Goal: Task Accomplishment & Management: Manage account settings

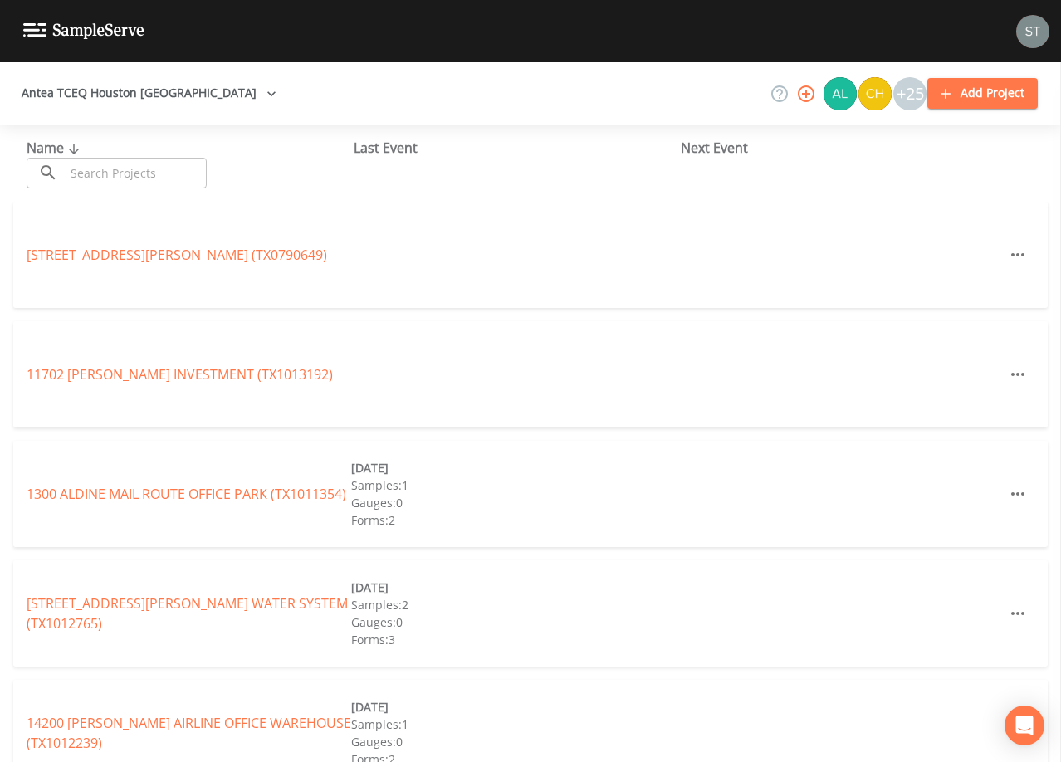
click at [165, 177] on input "text" at bounding box center [136, 173] width 142 height 31
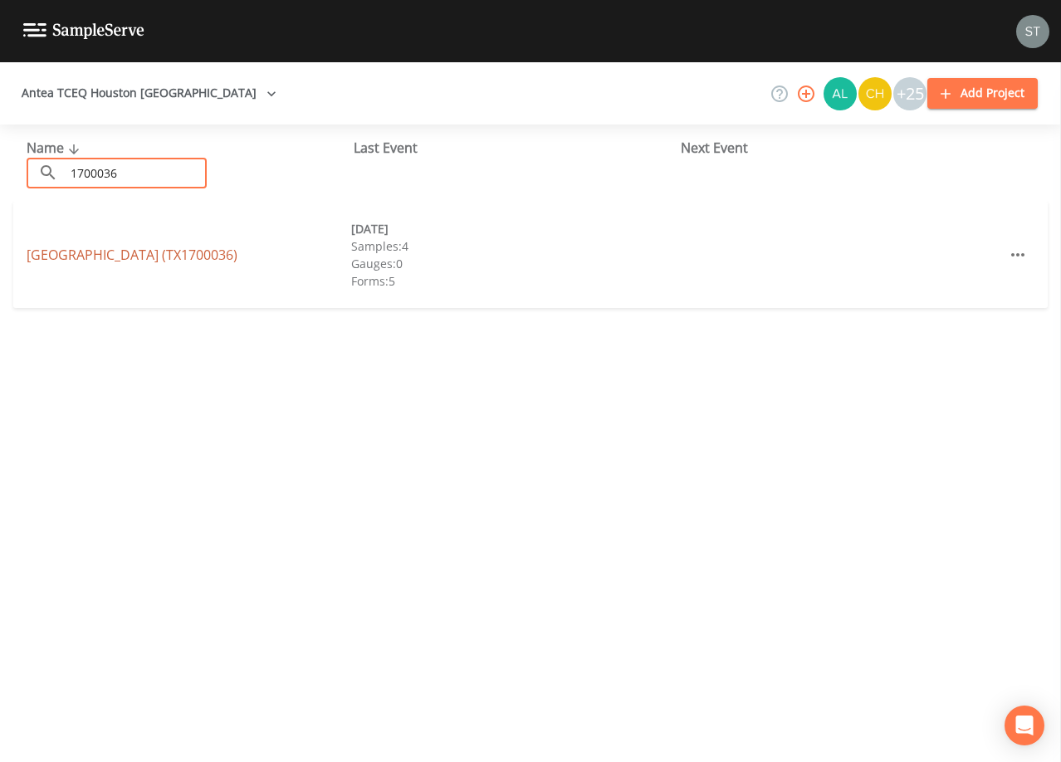
type input "1700036"
click at [237, 256] on link "[GEOGRAPHIC_DATA] (TX1700036)" at bounding box center [132, 255] width 211 height 18
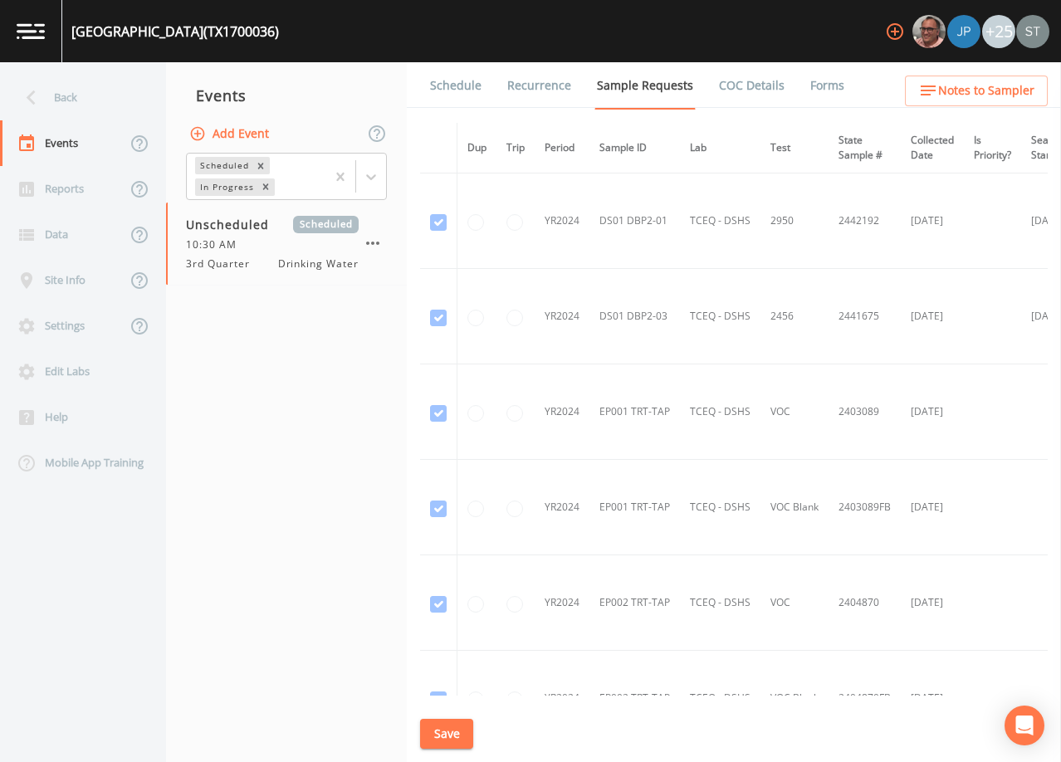
click at [461, 87] on link "Schedule" at bounding box center [456, 85] width 56 height 46
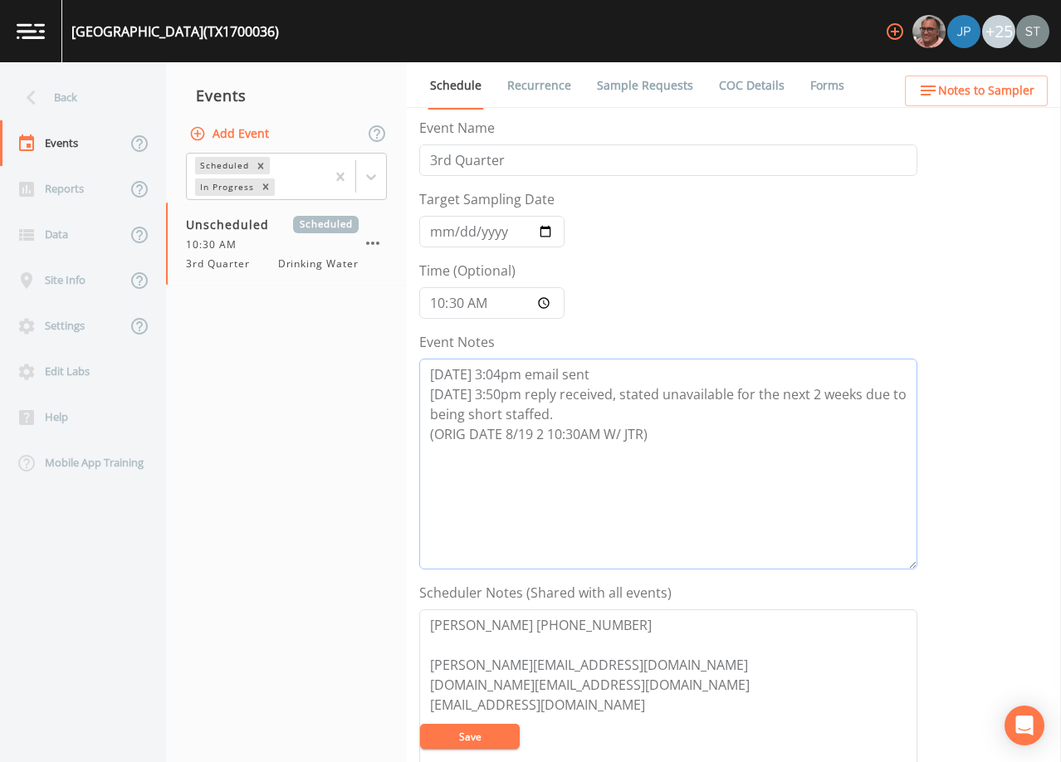
click at [683, 431] on textarea "[DATE] 3:04pm email sent [DATE] 3:50pm reply received, stated unavailable for t…" at bounding box center [668, 464] width 498 height 211
type textarea "[DATE] 3:04pm email sent [DATE] 3:50pm reply received, stated unavailable for t…"
click at [441, 232] on input "Target Sampling Date" at bounding box center [491, 232] width 145 height 32
type input "[DATE]"
type input "08:30"
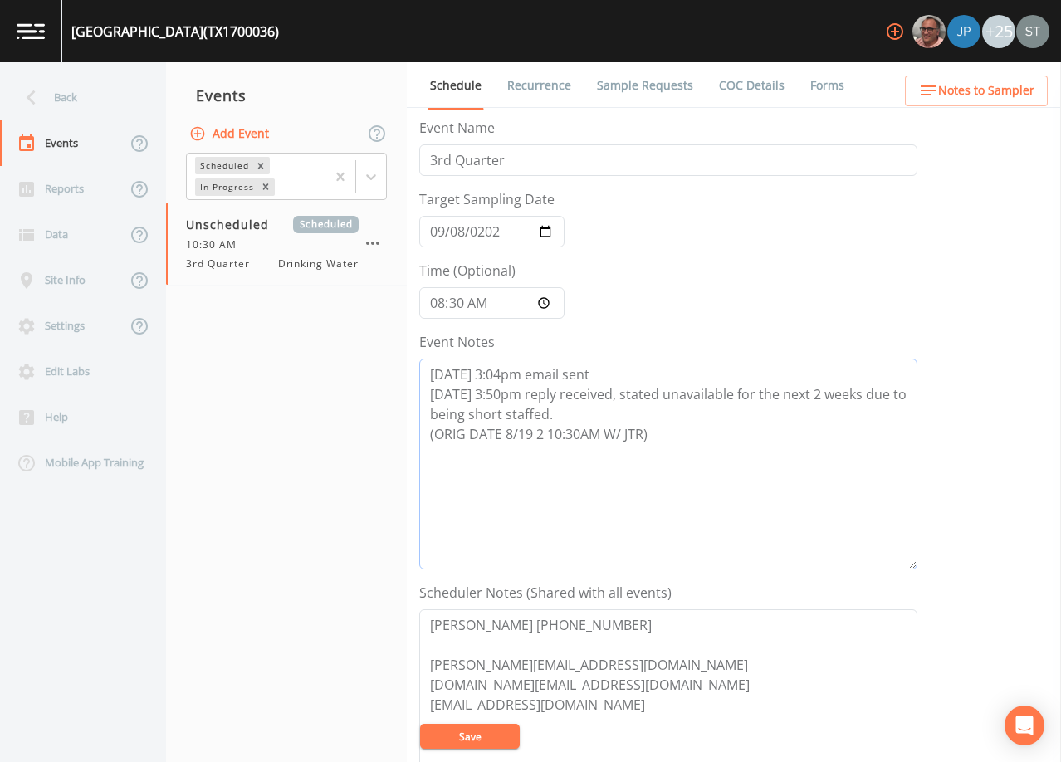
click at [684, 437] on textarea "[DATE] 3:04pm email sent [DATE] 3:50pm reply received, stated unavailable for t…" at bounding box center [668, 464] width 498 height 211
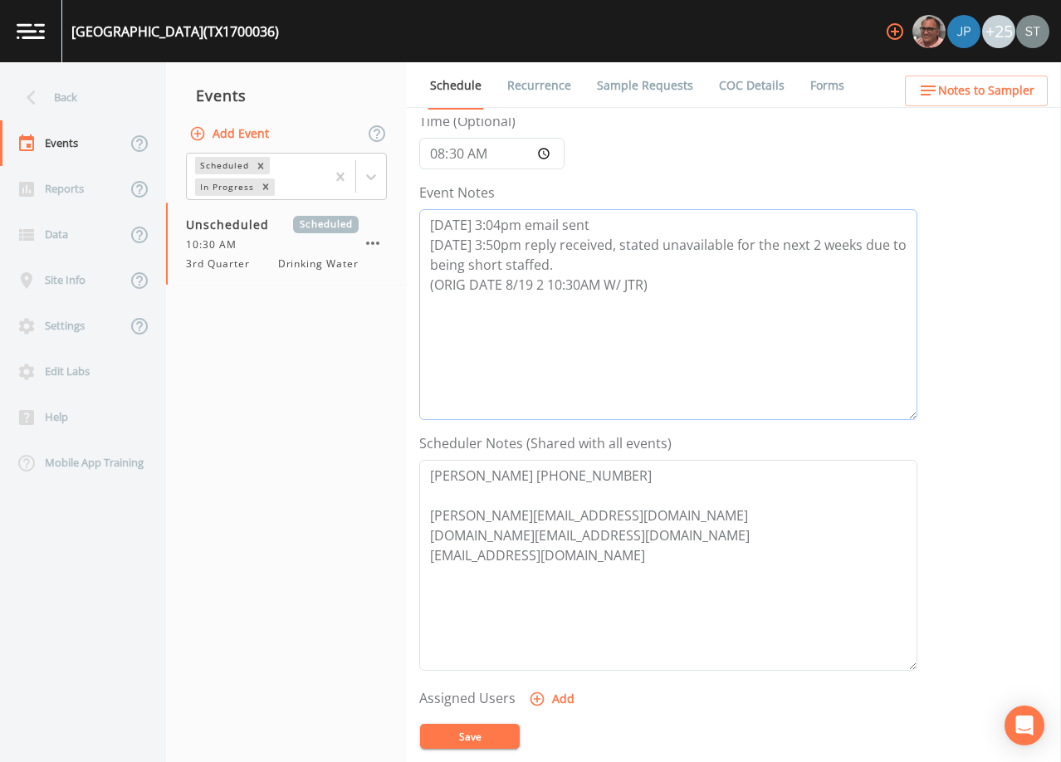
scroll to position [166, 0]
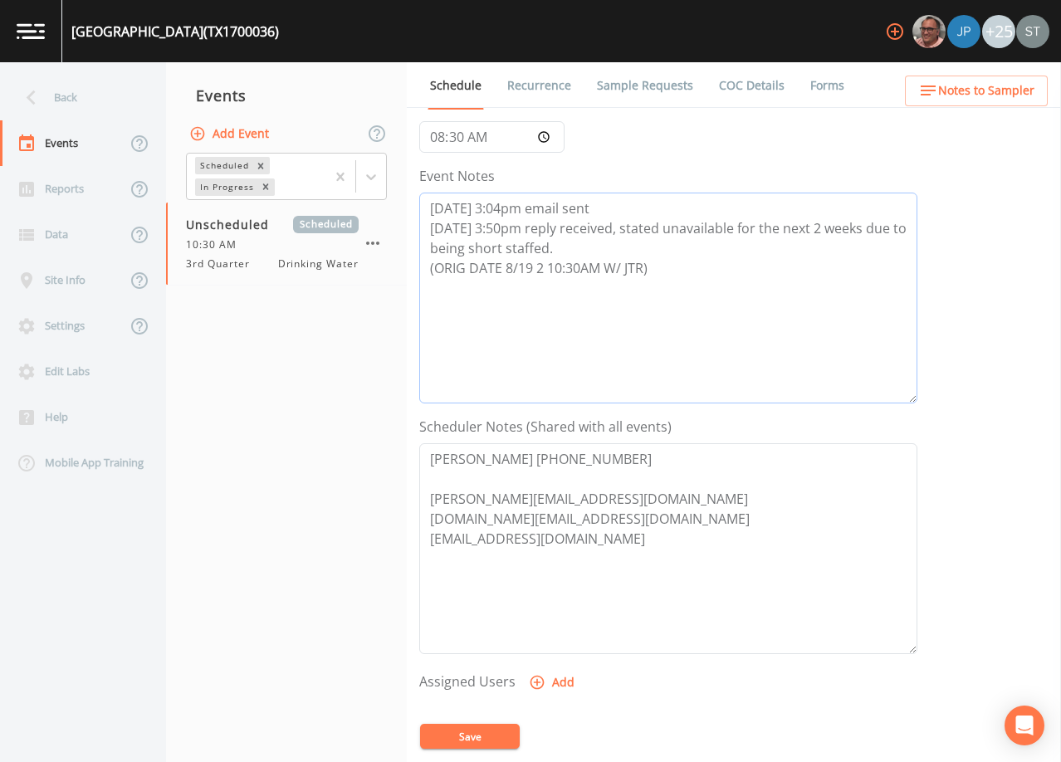
type textarea "[DATE] 3:04pm email sent [DATE] 3:50pm reply received, stated unavailable for t…"
drag, startPoint x: 492, startPoint y: 738, endPoint x: 531, endPoint y: 662, distance: 85.4
click at [492, 737] on button "Save" at bounding box center [470, 736] width 100 height 25
click at [976, 97] on span "Notes to Sampler" at bounding box center [986, 91] width 96 height 21
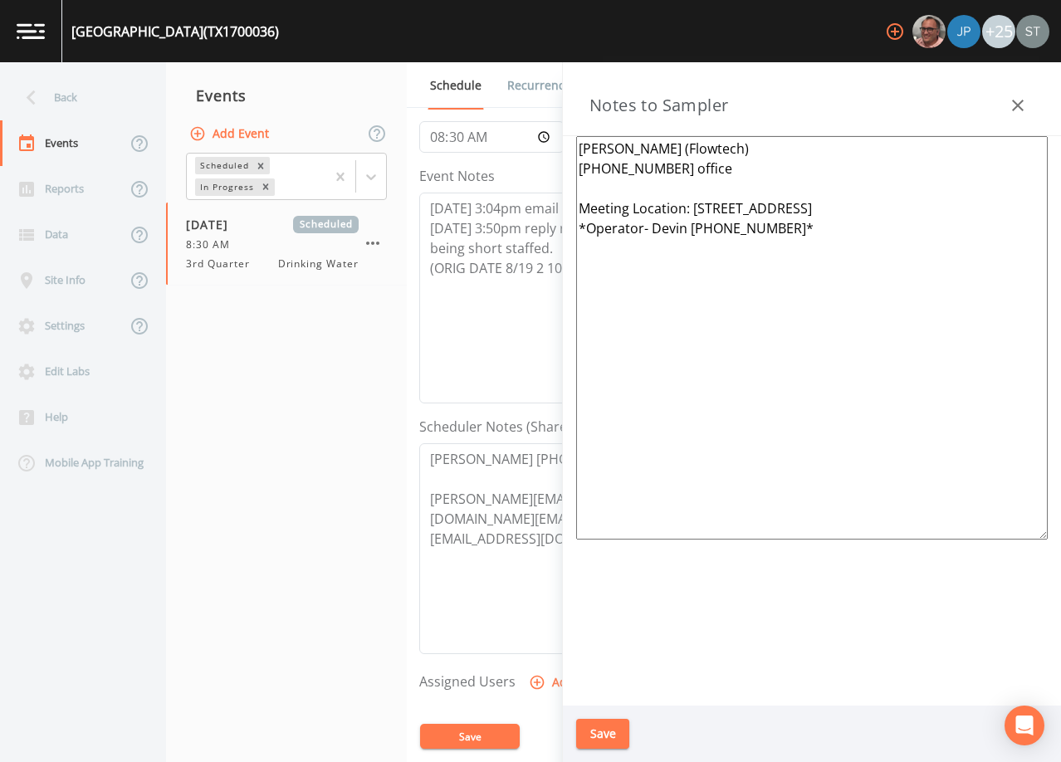
drag, startPoint x: 844, startPoint y: 247, endPoint x: 570, endPoint y: 233, distance: 275.2
click at [570, 233] on div "[PERSON_NAME] (Flowtech) [PHONE_NUMBER] office Meeting Location: [STREET_ADDRES…" at bounding box center [812, 421] width 498 height 570
type textarea "[PERSON_NAME] (Flowtech) [PHONE_NUMBER] office Meeting Location: [STREET_ADDRES…"
drag, startPoint x: 1020, startPoint y: 105, endPoint x: 1002, endPoint y: 101, distance: 17.9
click at [1017, 105] on icon "button" at bounding box center [1018, 105] width 20 height 20
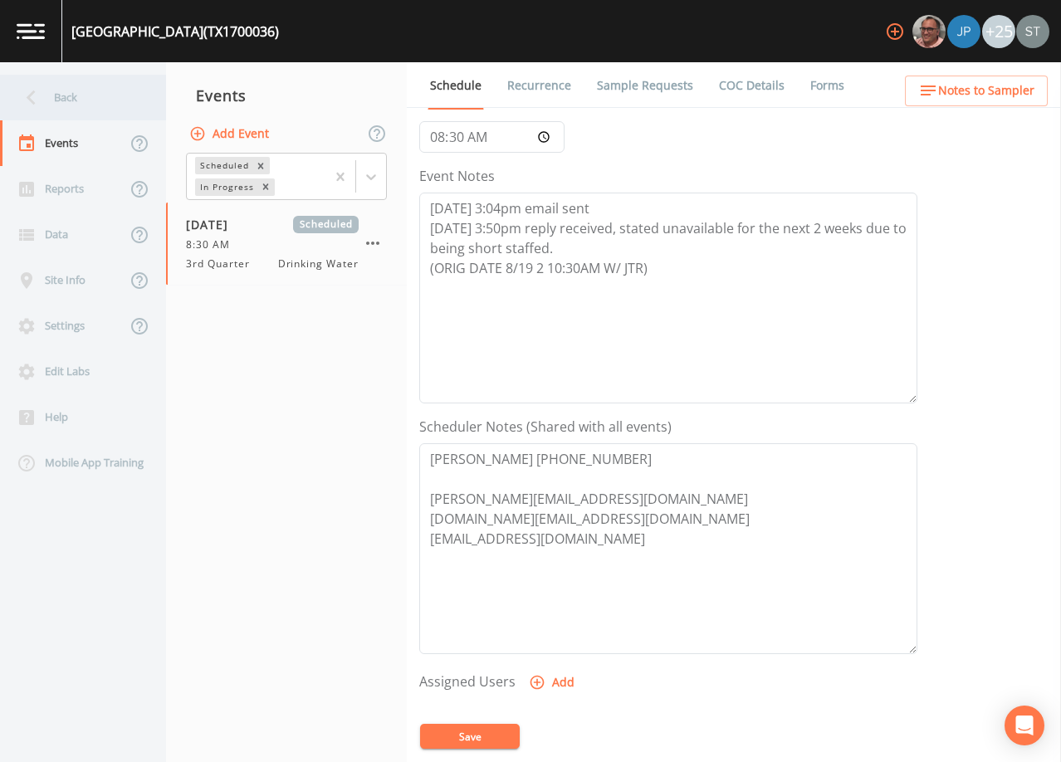
click at [87, 101] on div "Back" at bounding box center [74, 98] width 149 height 46
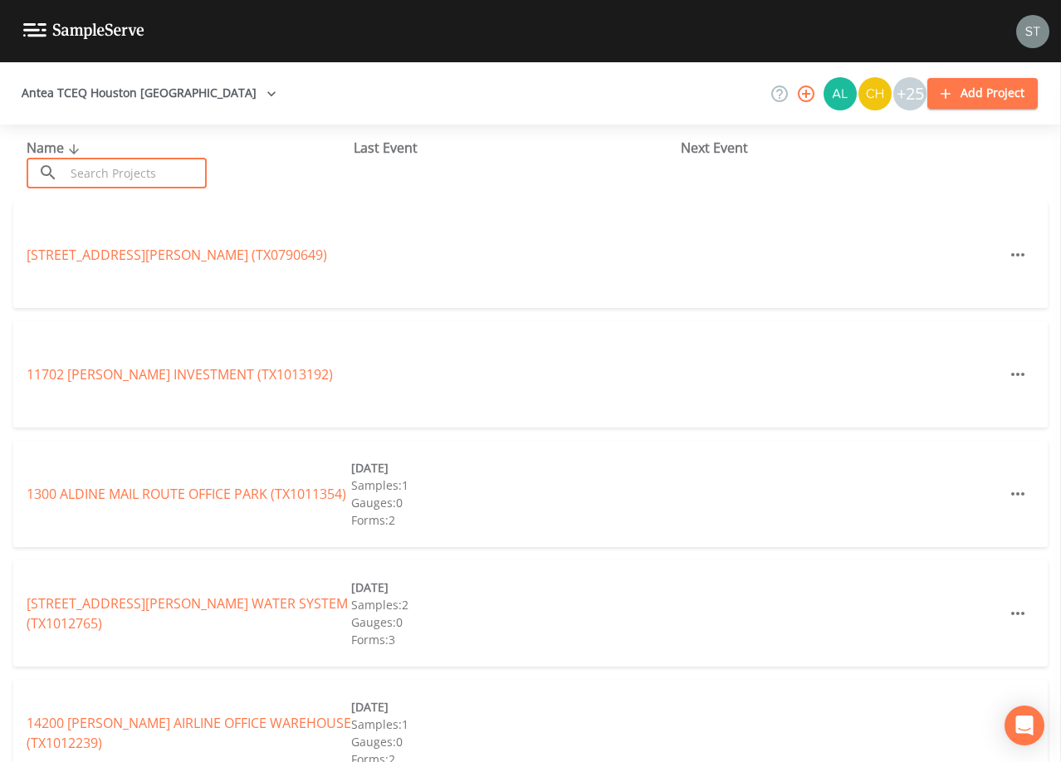
click at [119, 175] on input "text" at bounding box center [136, 173] width 142 height 31
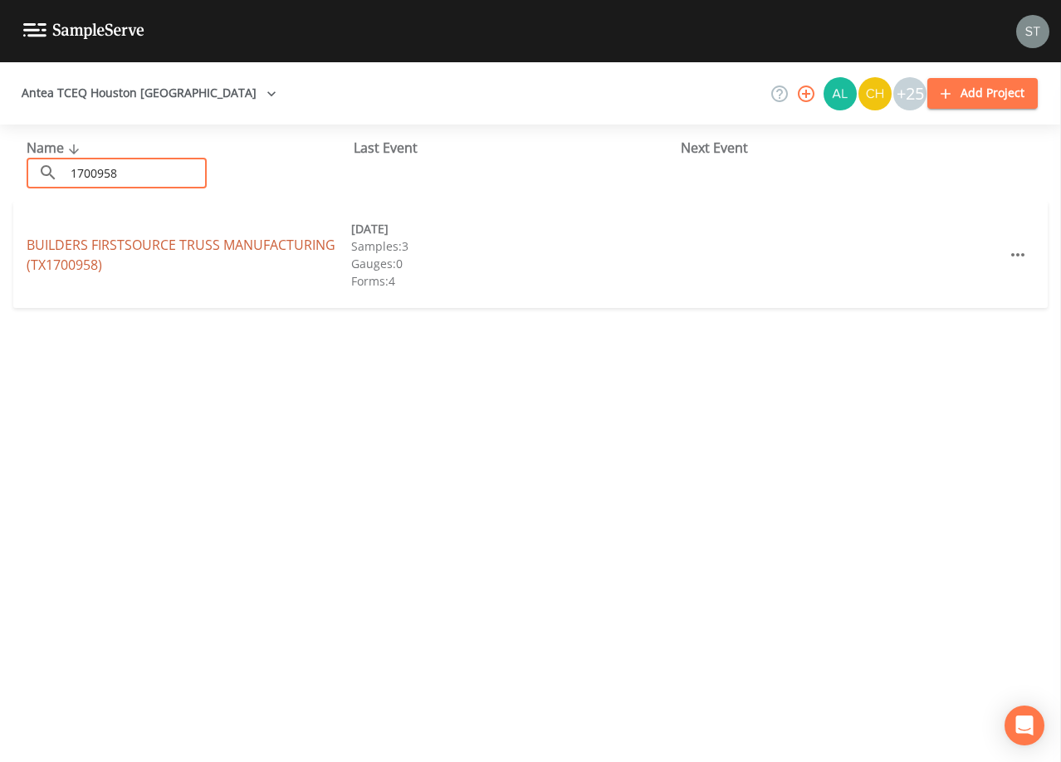
type input "1700958"
click at [228, 242] on link "BUILDERS FIRSTSOURCE TRUSS MANUFACTURING (TX1700958)" at bounding box center [181, 255] width 309 height 38
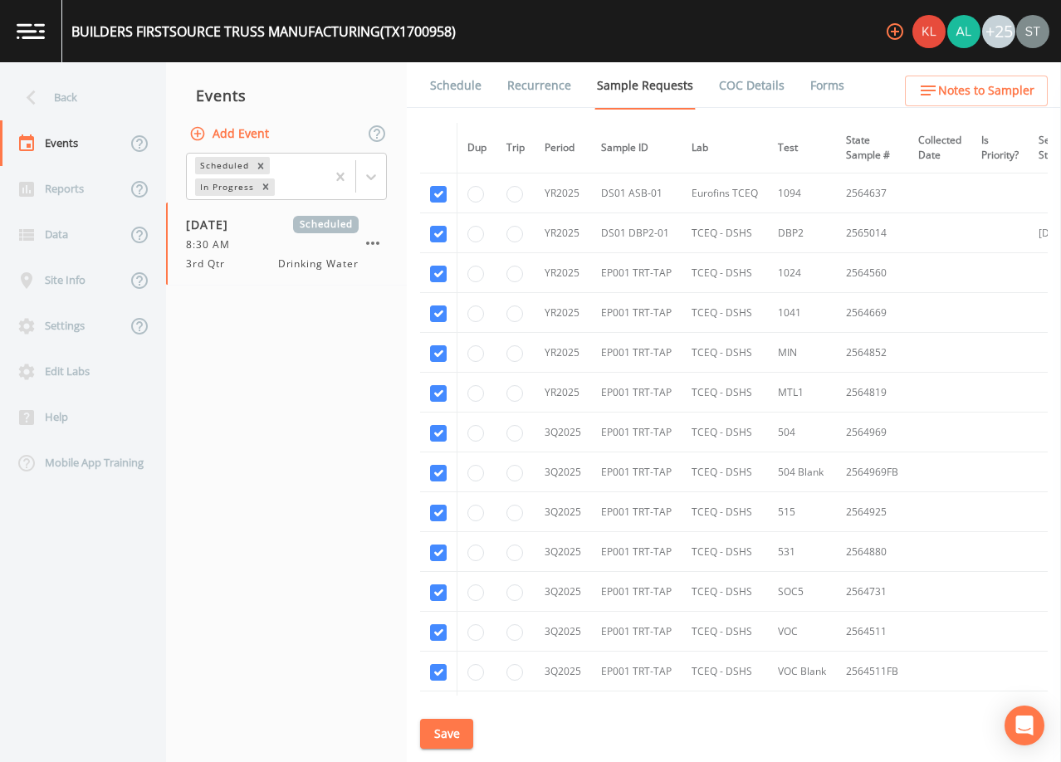
click at [443, 82] on link "Schedule" at bounding box center [456, 85] width 56 height 46
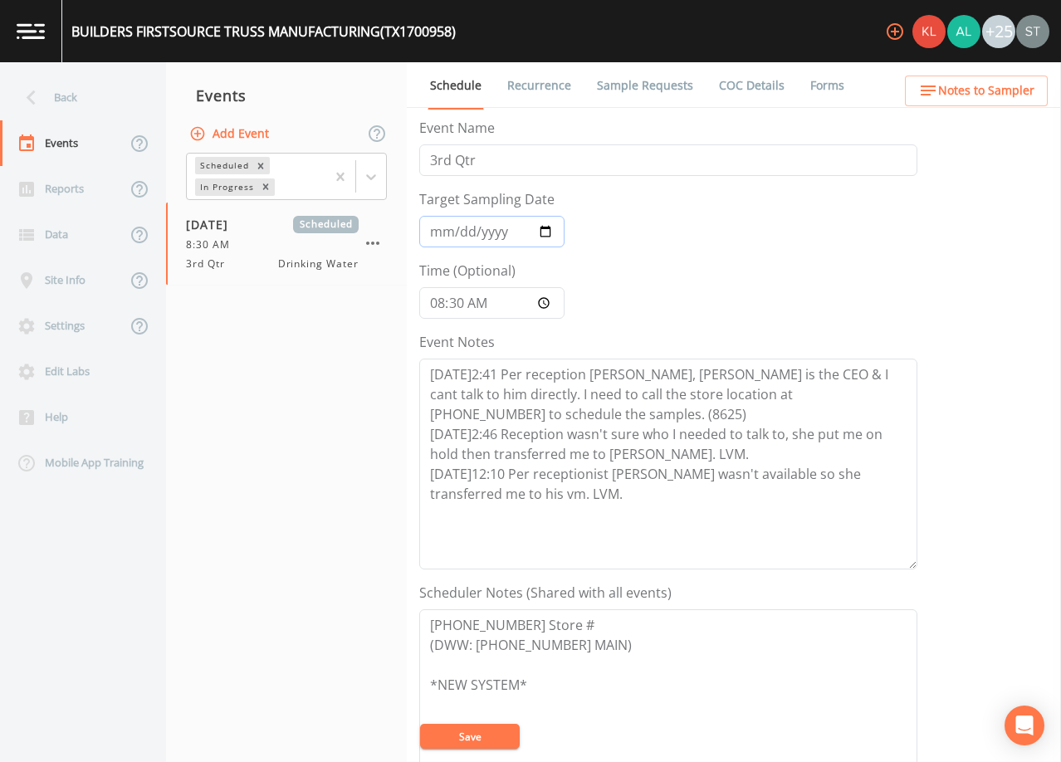
click at [441, 233] on input "[DATE]" at bounding box center [491, 232] width 145 height 32
type input "[DATE]"
type input "09:30"
click at [483, 738] on button "Save" at bounding box center [470, 736] width 100 height 25
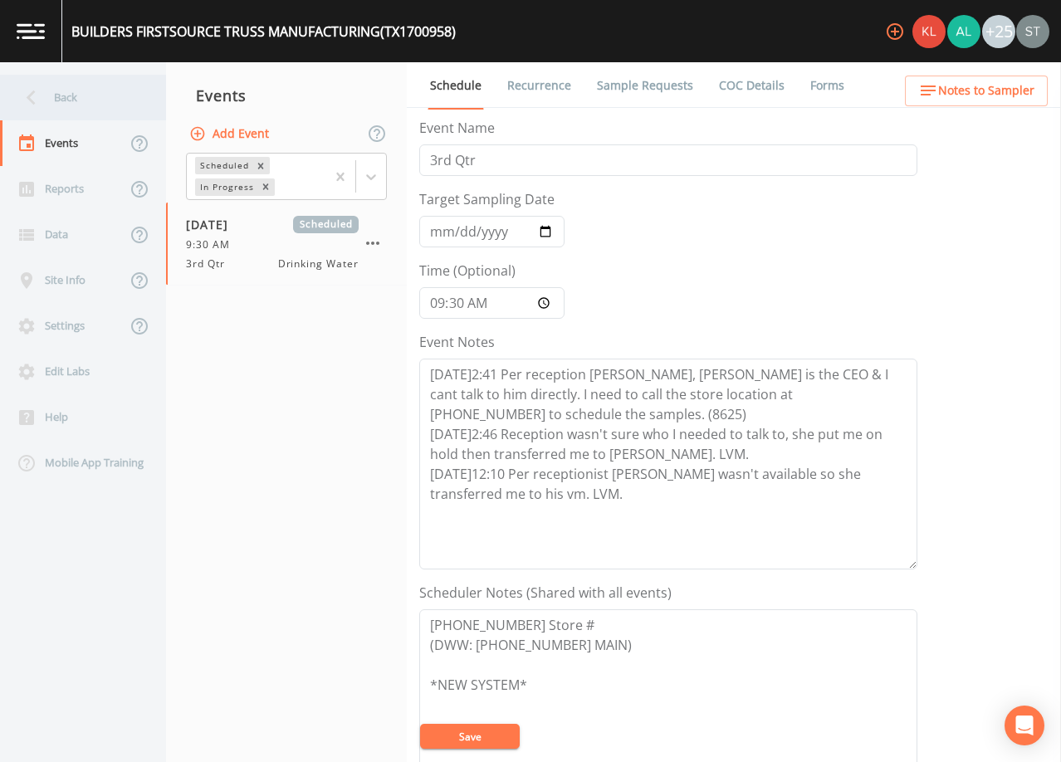
click at [71, 99] on div "Back" at bounding box center [74, 98] width 149 height 46
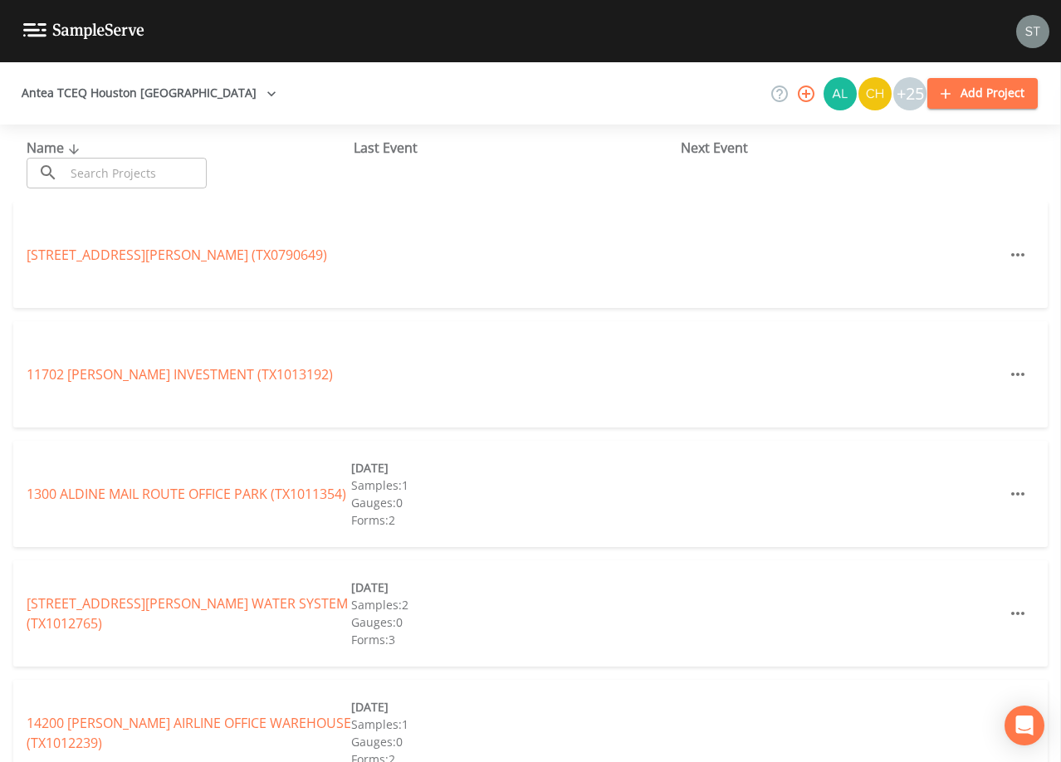
click at [117, 172] on input "text" at bounding box center [136, 173] width 142 height 31
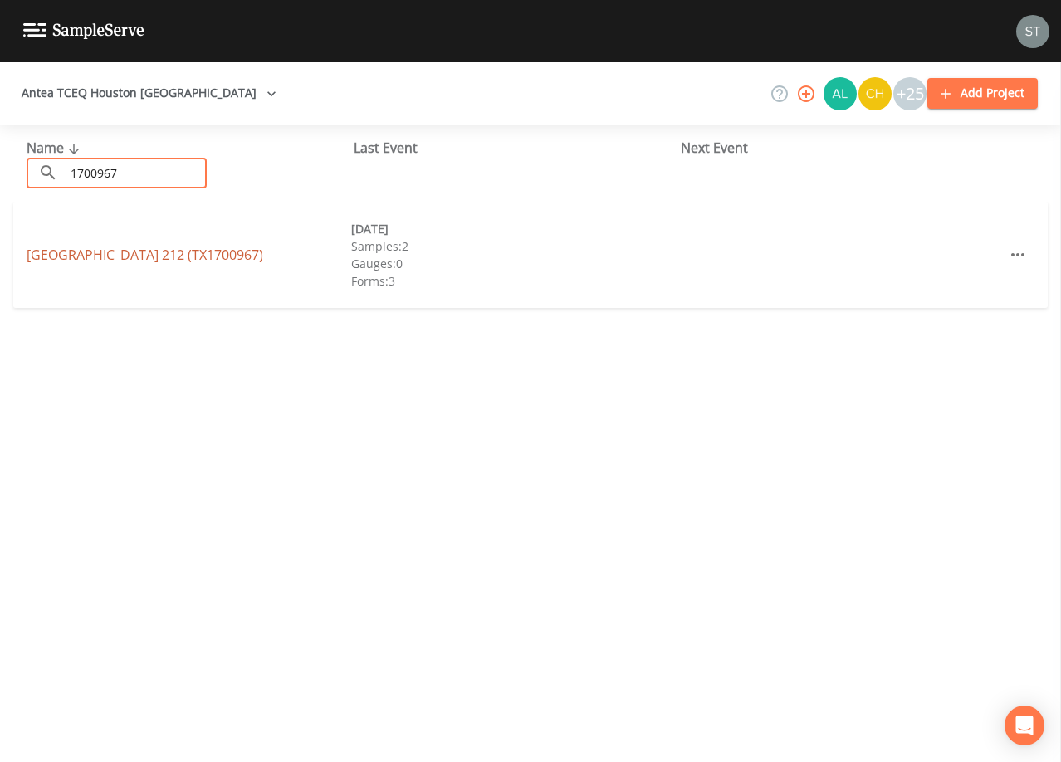
type input "1700967"
click at [176, 254] on link "[GEOGRAPHIC_DATA] 212 (TX1700967)" at bounding box center [145, 255] width 237 height 18
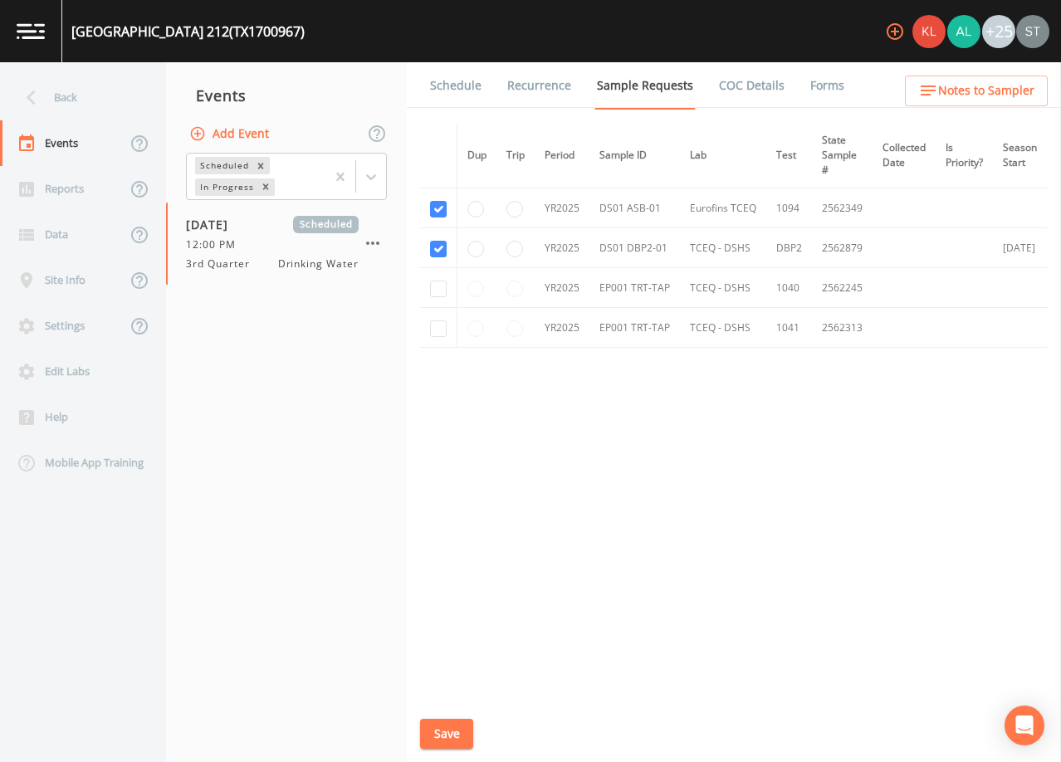
click at [461, 90] on link "Schedule" at bounding box center [456, 85] width 56 height 46
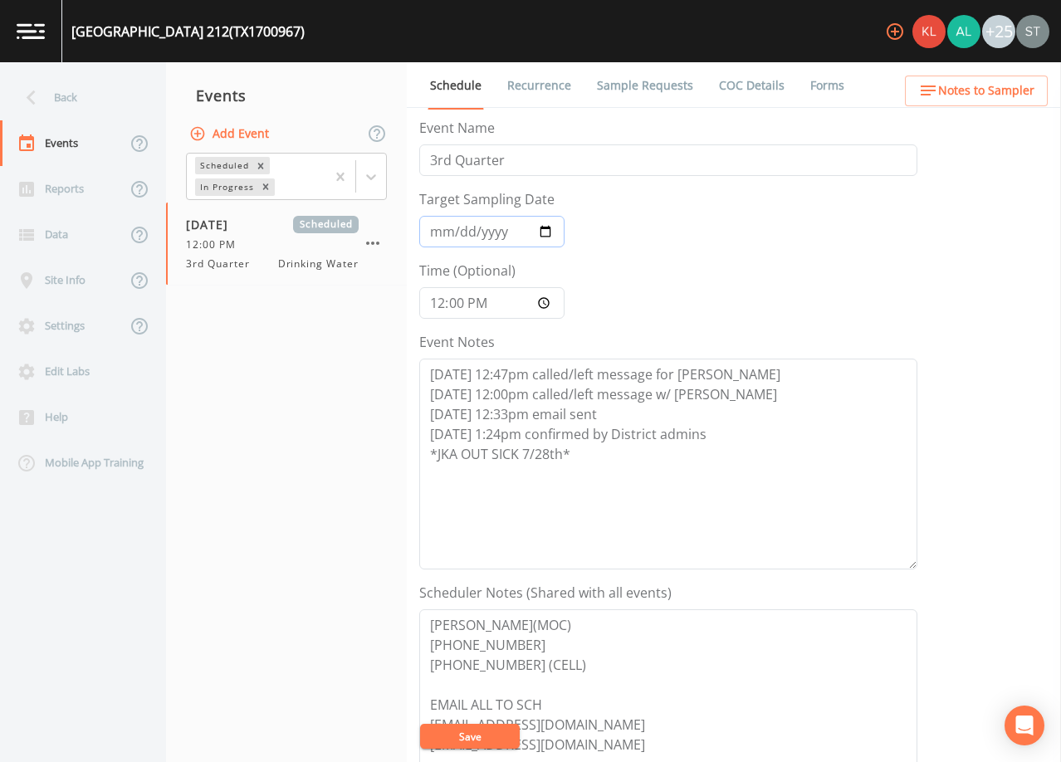
click at [437, 232] on input "[DATE]" at bounding box center [491, 232] width 145 height 32
type input "[DATE]"
type input "10:30"
click at [475, 734] on button "Save" at bounding box center [470, 736] width 100 height 25
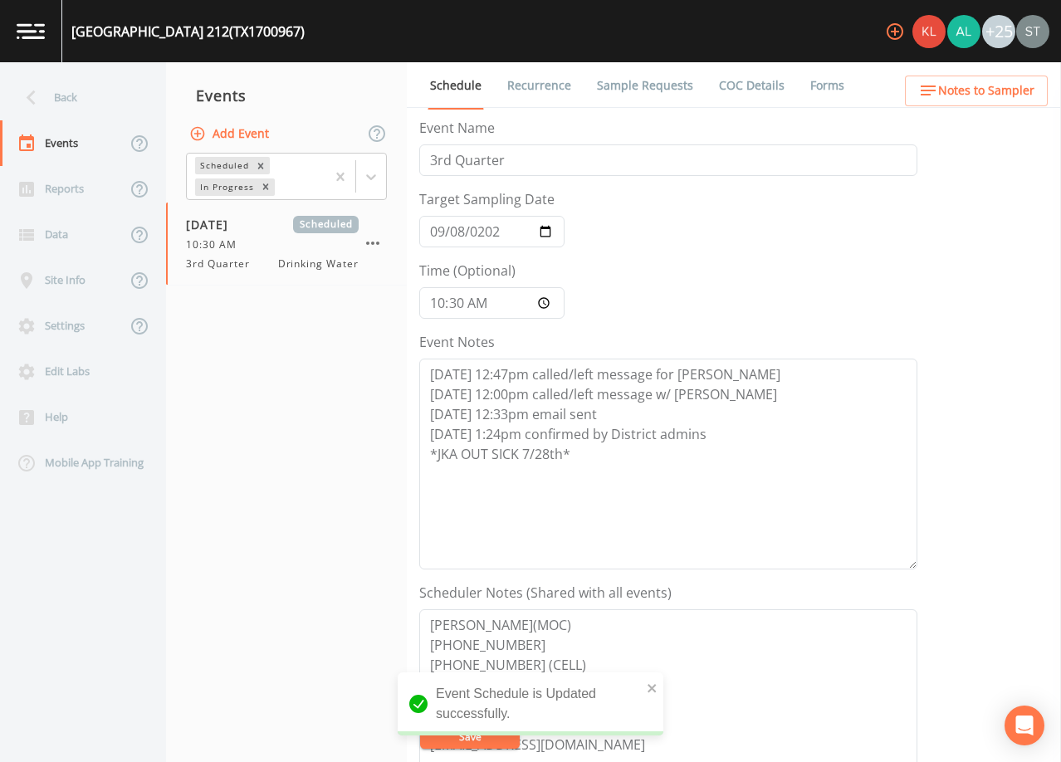
click at [626, 86] on link "Sample Requests" at bounding box center [645, 85] width 101 height 46
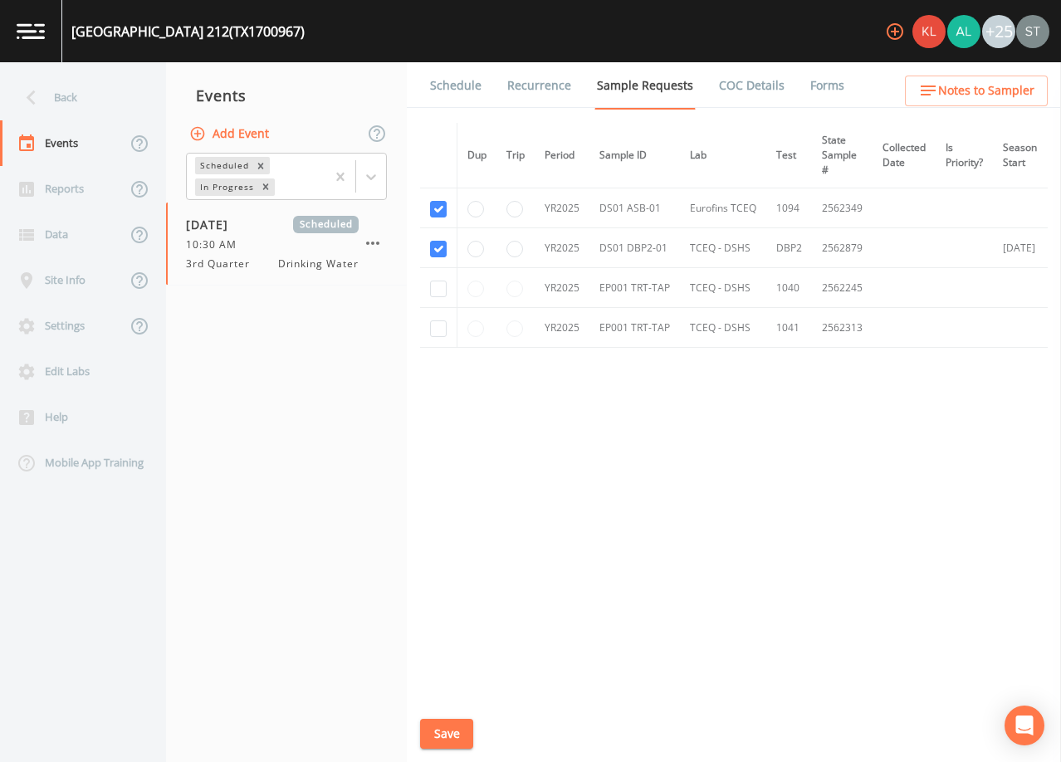
click at [454, 93] on link "Schedule" at bounding box center [456, 85] width 56 height 46
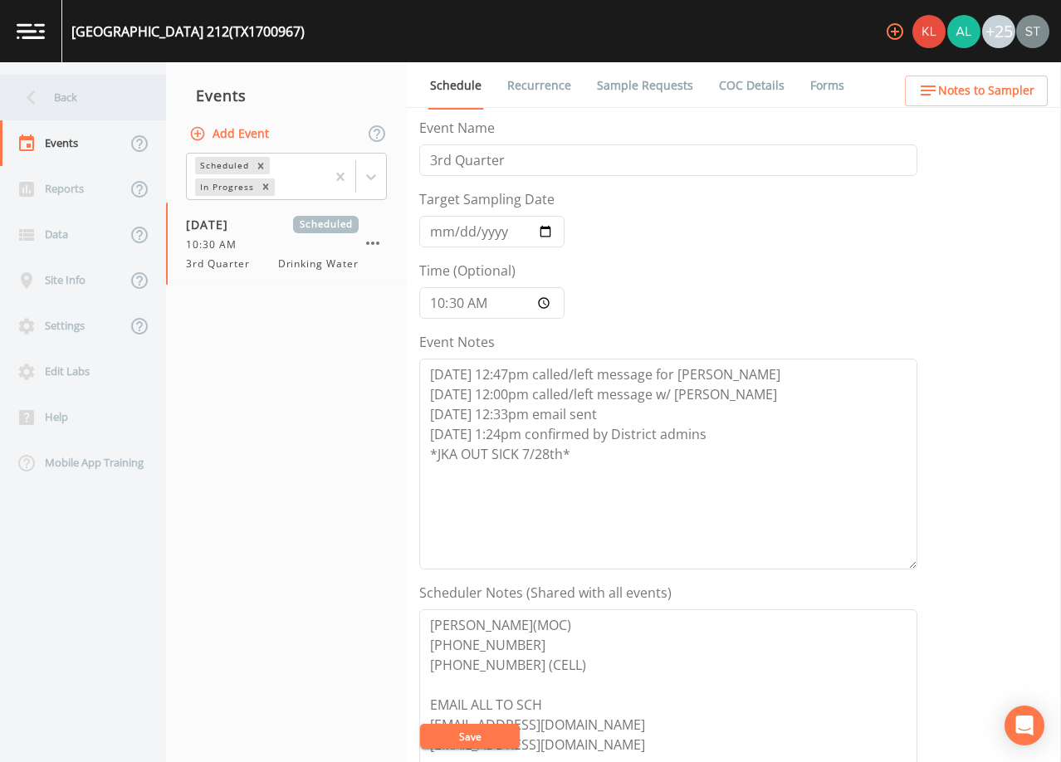
click at [74, 88] on div "Back" at bounding box center [74, 98] width 149 height 46
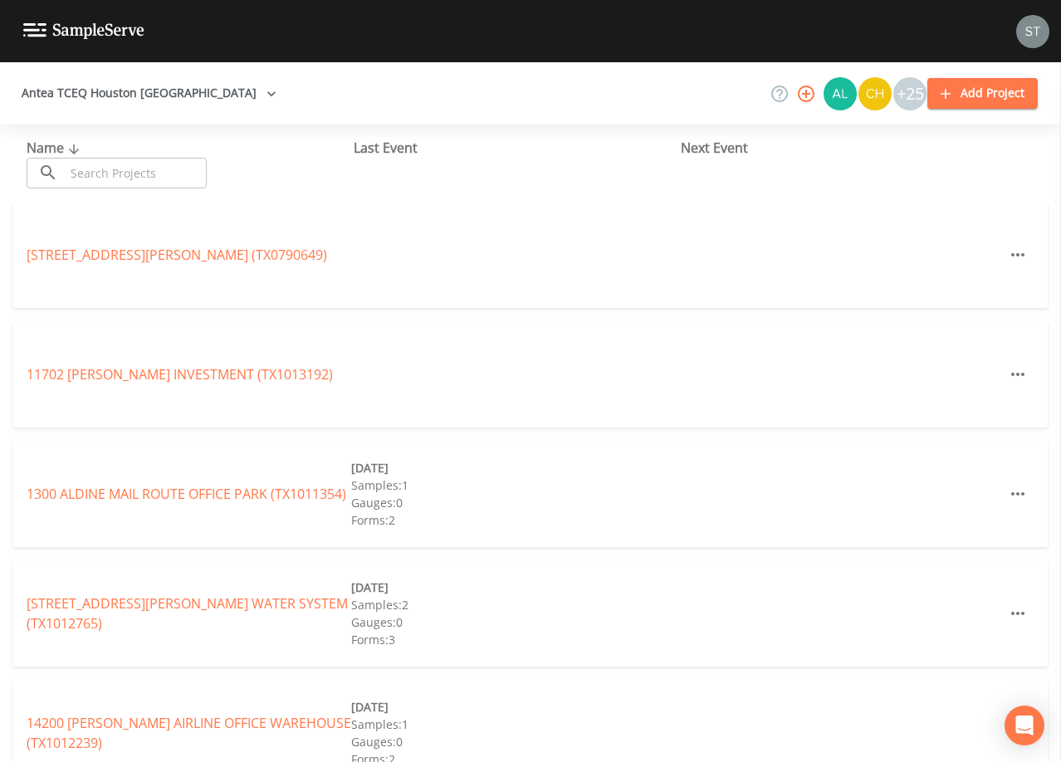
click at [95, 165] on input "text" at bounding box center [136, 173] width 142 height 31
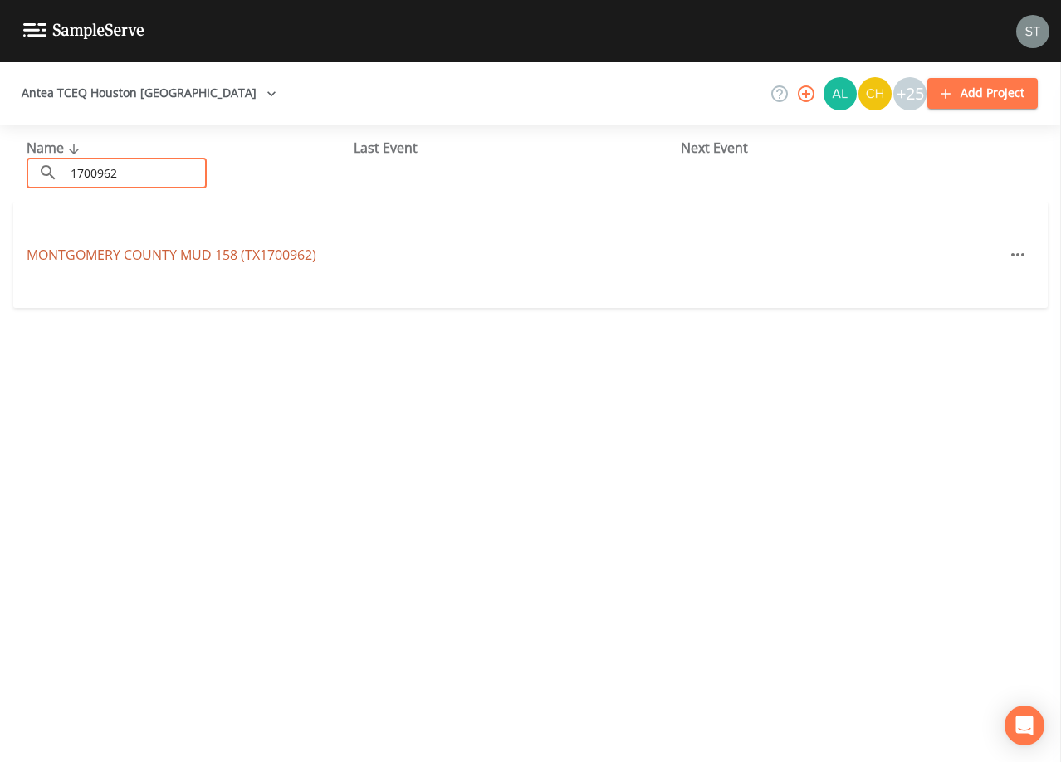
type input "1700962"
click at [160, 252] on link "[GEOGRAPHIC_DATA] 158 (TX1700962)" at bounding box center [172, 255] width 290 height 18
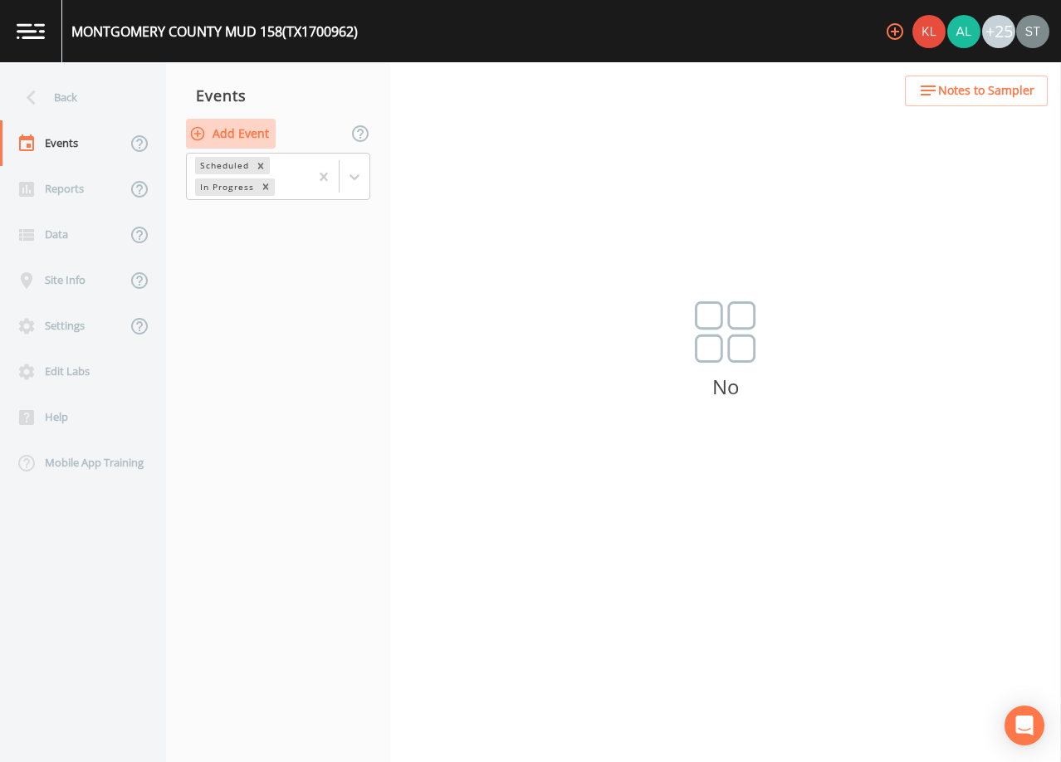
click at [246, 133] on button "Add Event" at bounding box center [231, 134] width 90 height 31
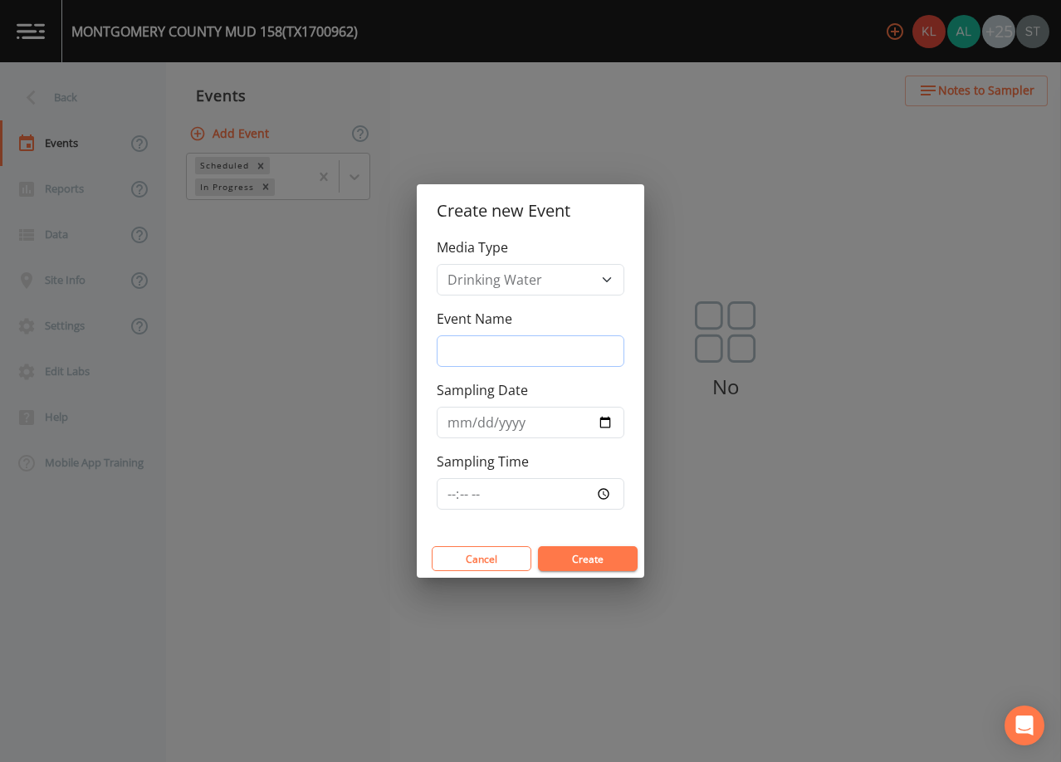
click at [543, 355] on input "Event Name" at bounding box center [531, 351] width 188 height 32
type input "3rd Qtr"
click at [462, 425] on input "Sampling Date" at bounding box center [531, 423] width 188 height 32
type input "[DATE]"
type input "11:30"
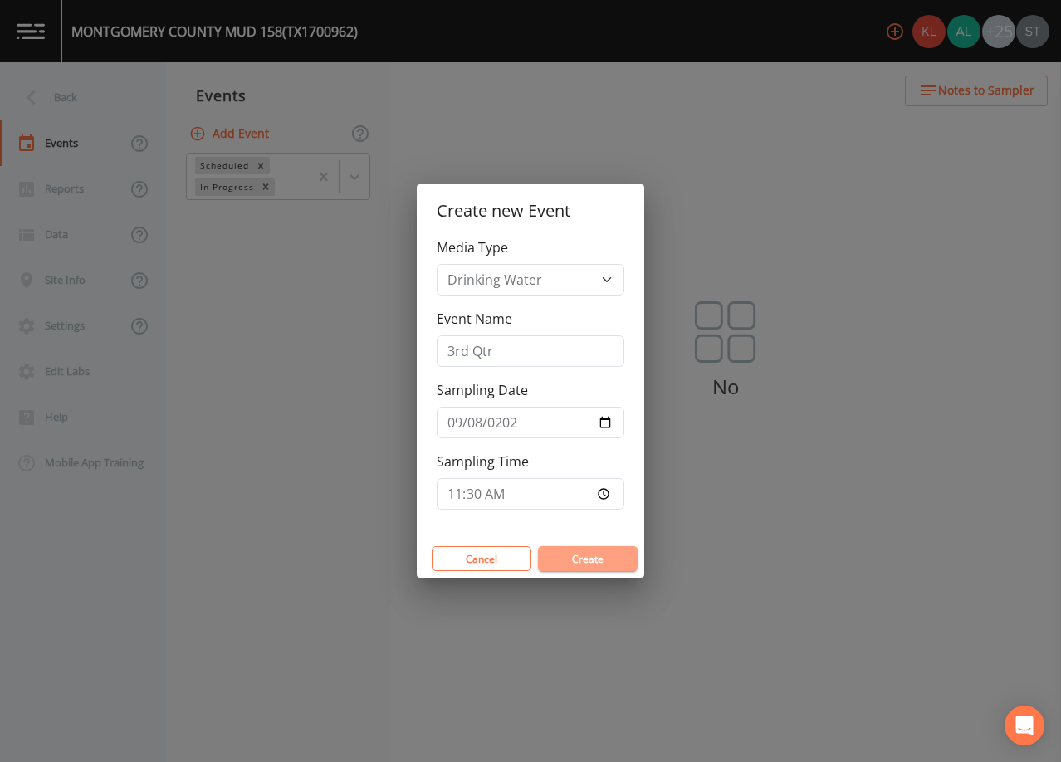
click at [607, 557] on button "Create" at bounding box center [588, 558] width 100 height 25
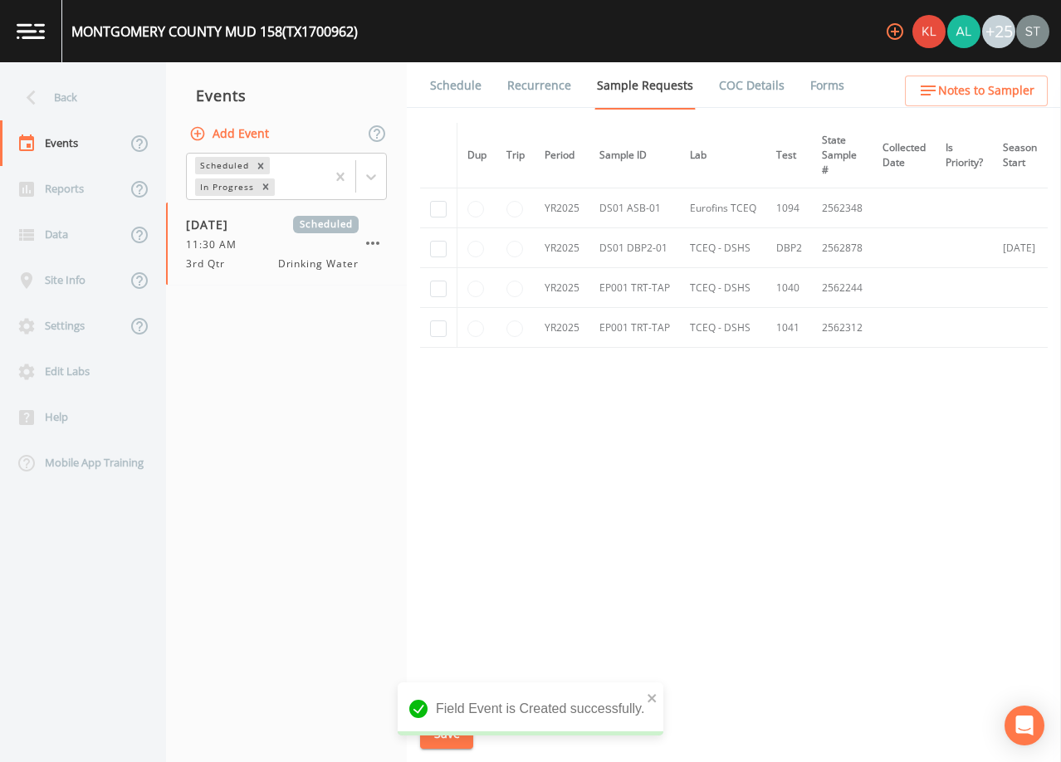
click at [437, 84] on link "Schedule" at bounding box center [456, 85] width 56 height 46
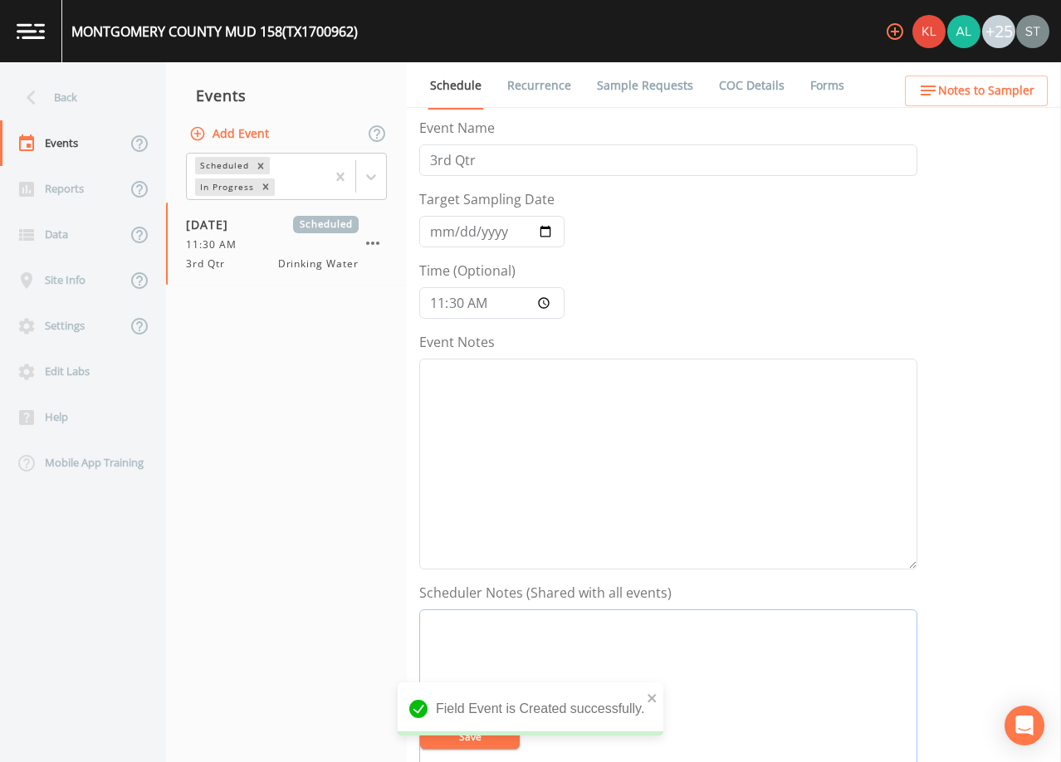
click at [594, 643] on textarea "Event Notes" at bounding box center [668, 714] width 498 height 211
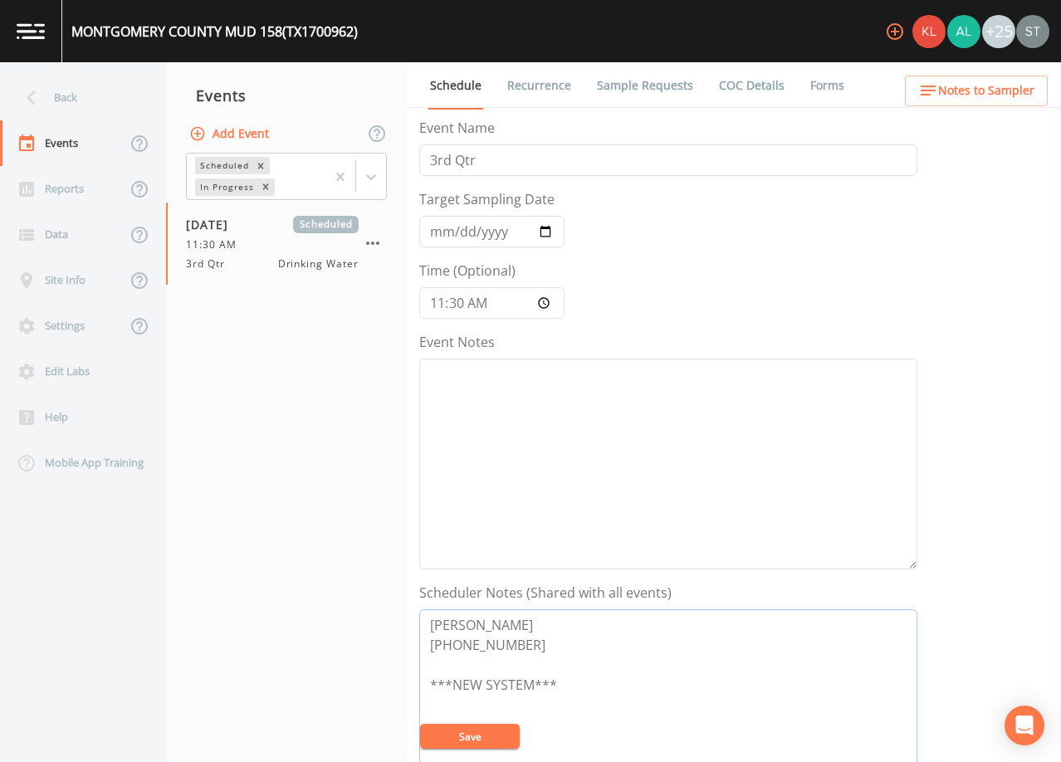
type textarea "[PERSON_NAME] [PHONE_NUMBER] ***NEW SYSTEM***"
click at [500, 747] on button "Save" at bounding box center [470, 736] width 100 height 25
drag, startPoint x: 543, startPoint y: 645, endPoint x: 370, endPoint y: 593, distance: 181.3
click at [370, 593] on div "Back Events Reports Data Site Info Settings Edit Labs Help Mobile App Training …" at bounding box center [530, 412] width 1061 height 700
click at [998, 90] on span "Notes to Sampler" at bounding box center [986, 91] width 96 height 21
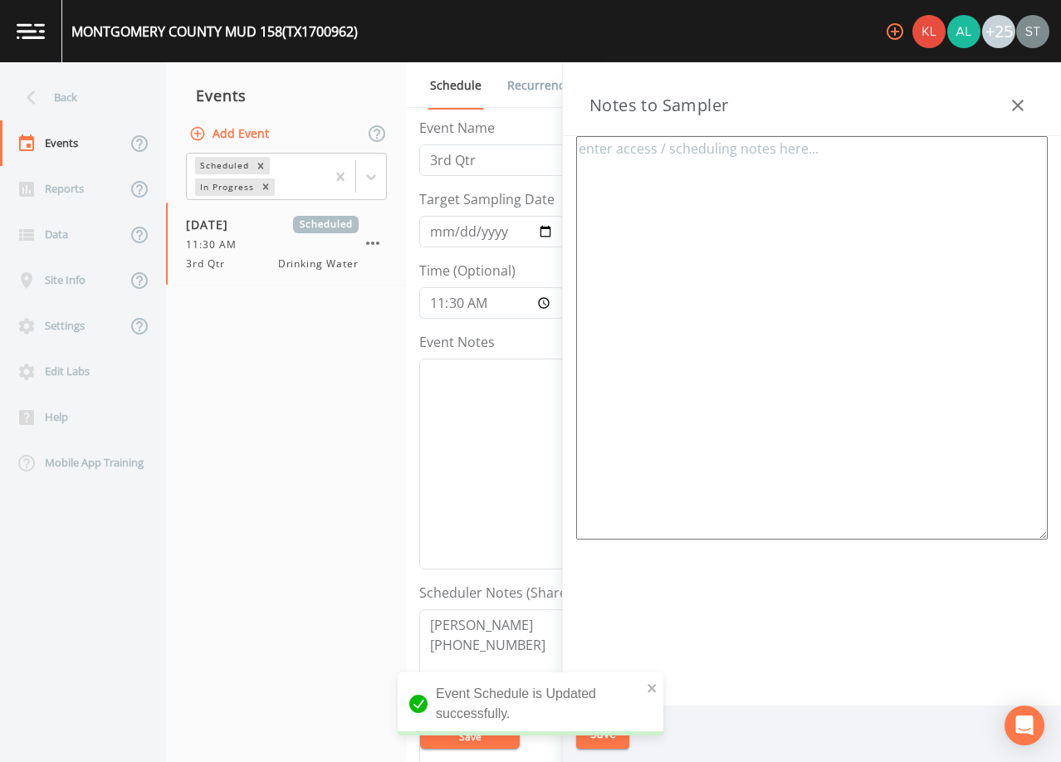
click at [805, 203] on textarea at bounding box center [812, 338] width 472 height 404
paste textarea "[PERSON_NAME] [PHONE_NUMBER]"
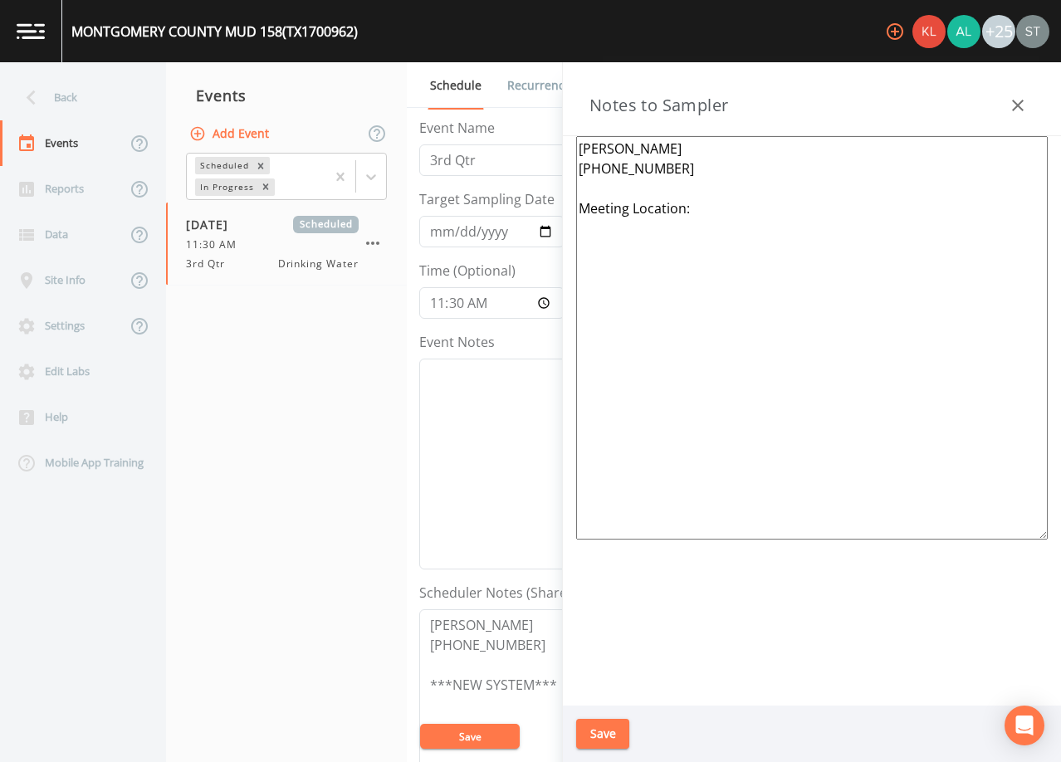
type textarea "[PERSON_NAME] [PHONE_NUMBER] Meeting Location:"
click at [606, 728] on button "Save" at bounding box center [602, 734] width 53 height 31
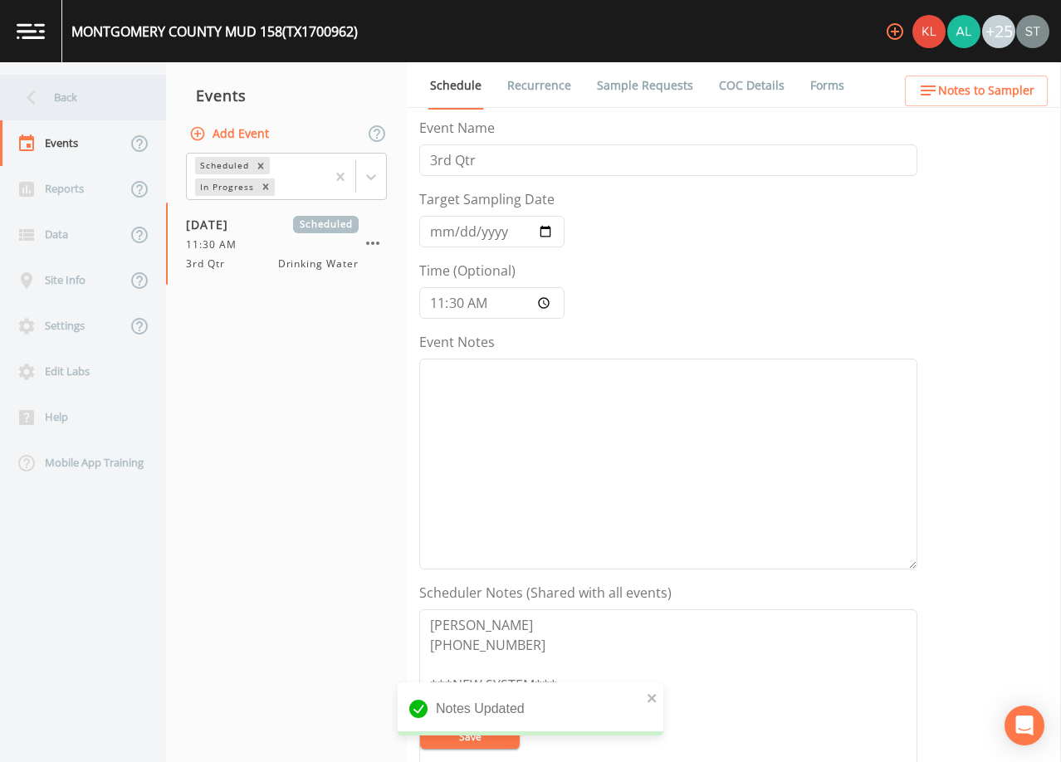
click at [84, 110] on div "Back" at bounding box center [74, 98] width 149 height 46
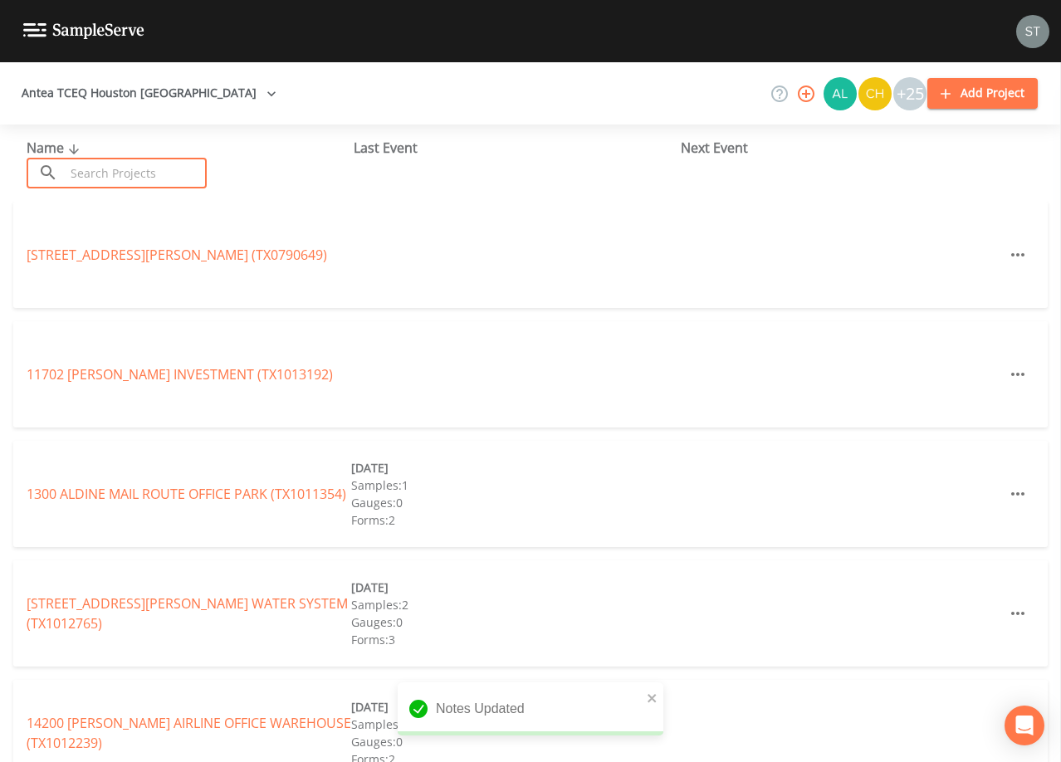
click at [159, 174] on input "text" at bounding box center [136, 173] width 142 height 31
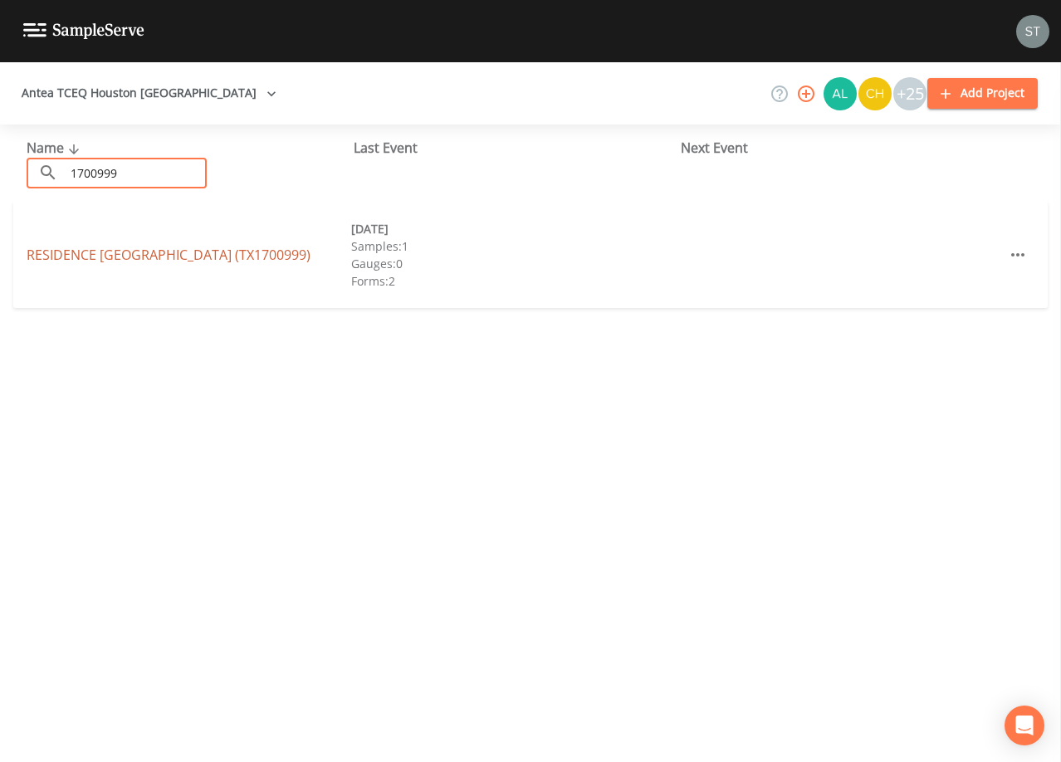
type input "1700999"
click at [158, 253] on link "RESIDENCE [GEOGRAPHIC_DATA] (TX1700999)" at bounding box center [169, 255] width 284 height 18
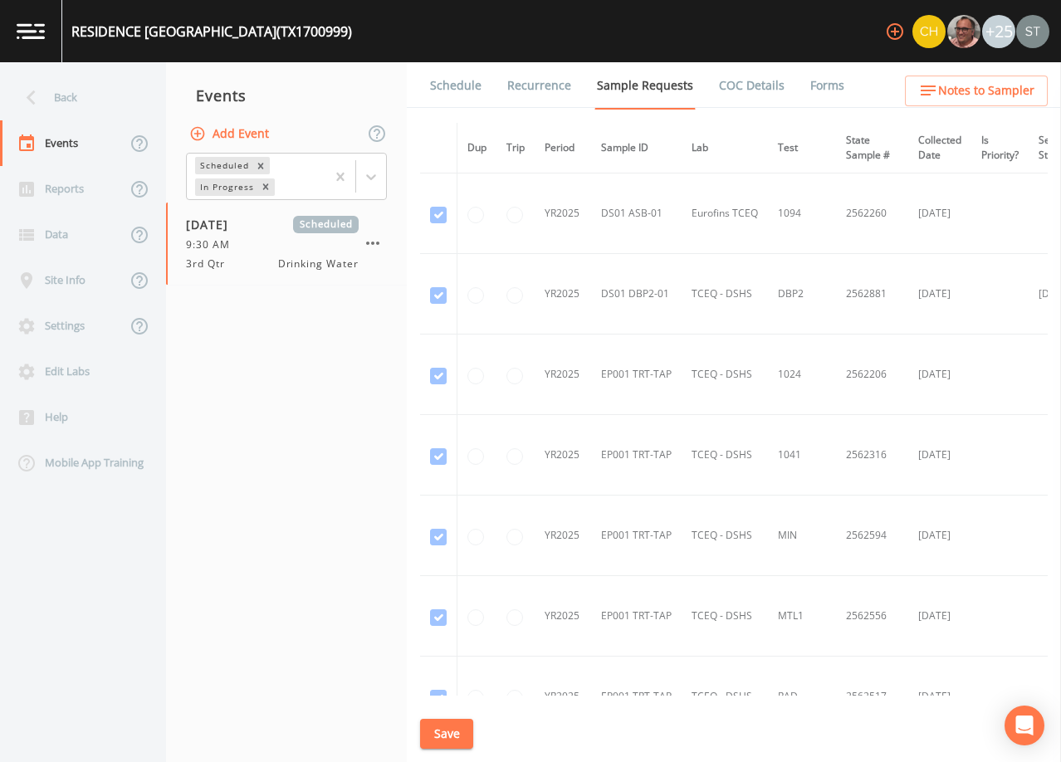
click at [447, 87] on link "Schedule" at bounding box center [456, 85] width 56 height 46
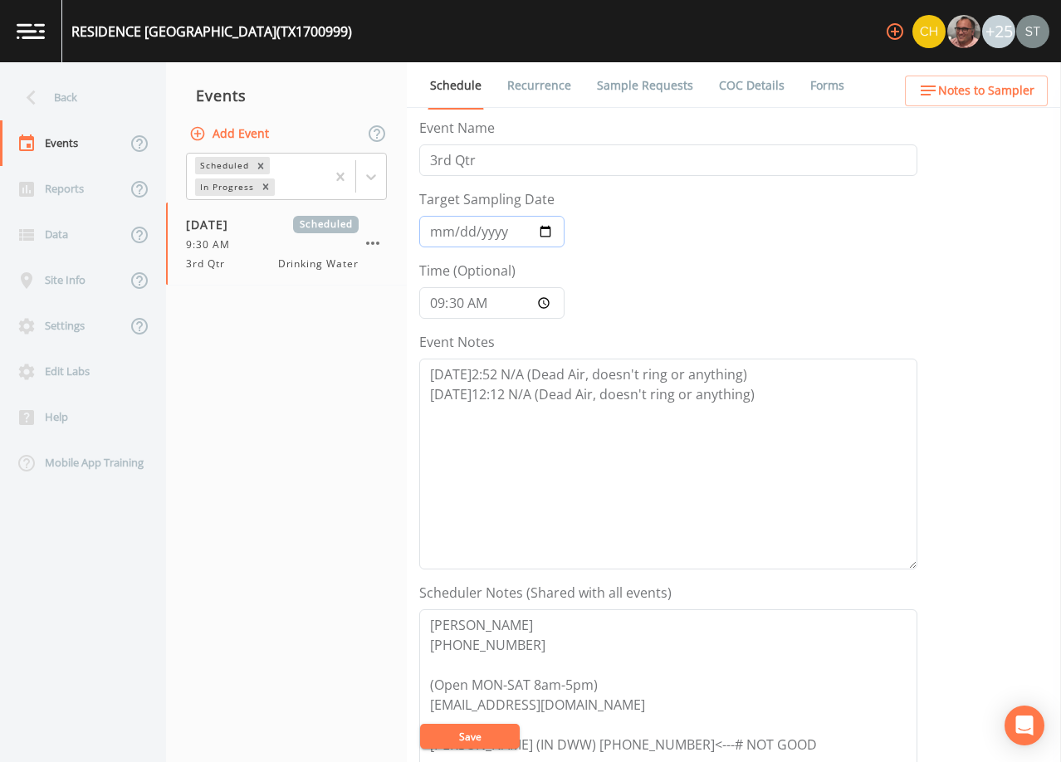
click at [438, 232] on input "[DATE]" at bounding box center [491, 232] width 145 height 32
type input "[DATE]"
type input "12:30"
click at [493, 734] on button "Save" at bounding box center [470, 736] width 100 height 25
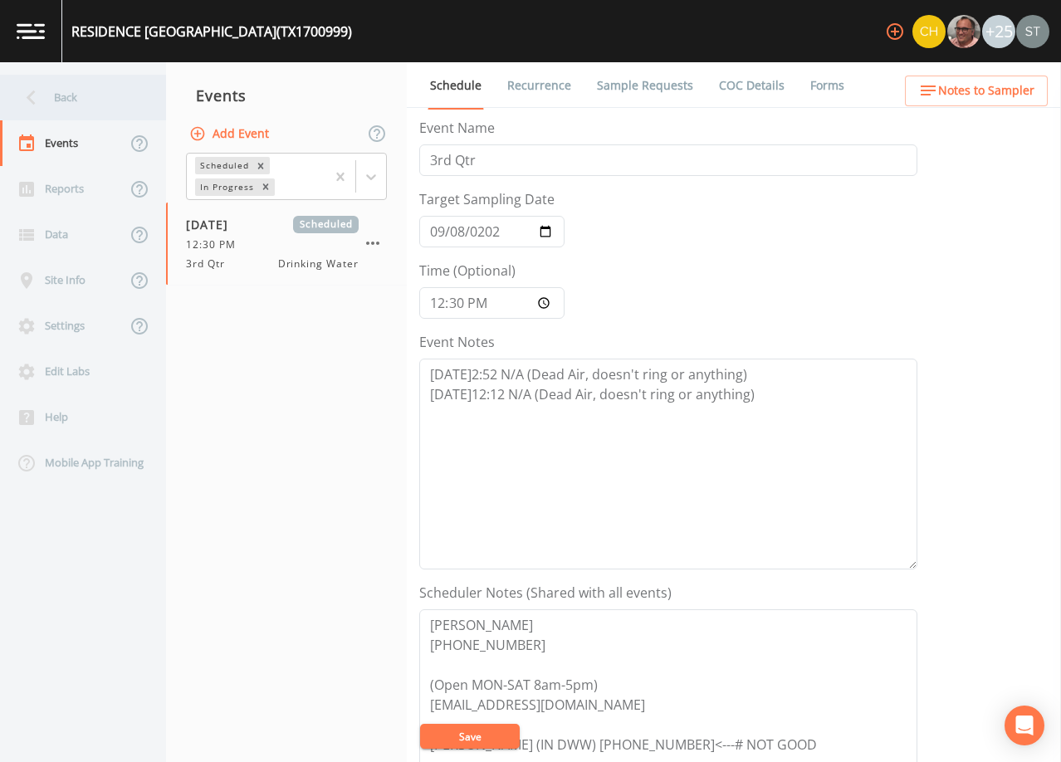
click at [69, 89] on div "Back" at bounding box center [74, 98] width 149 height 46
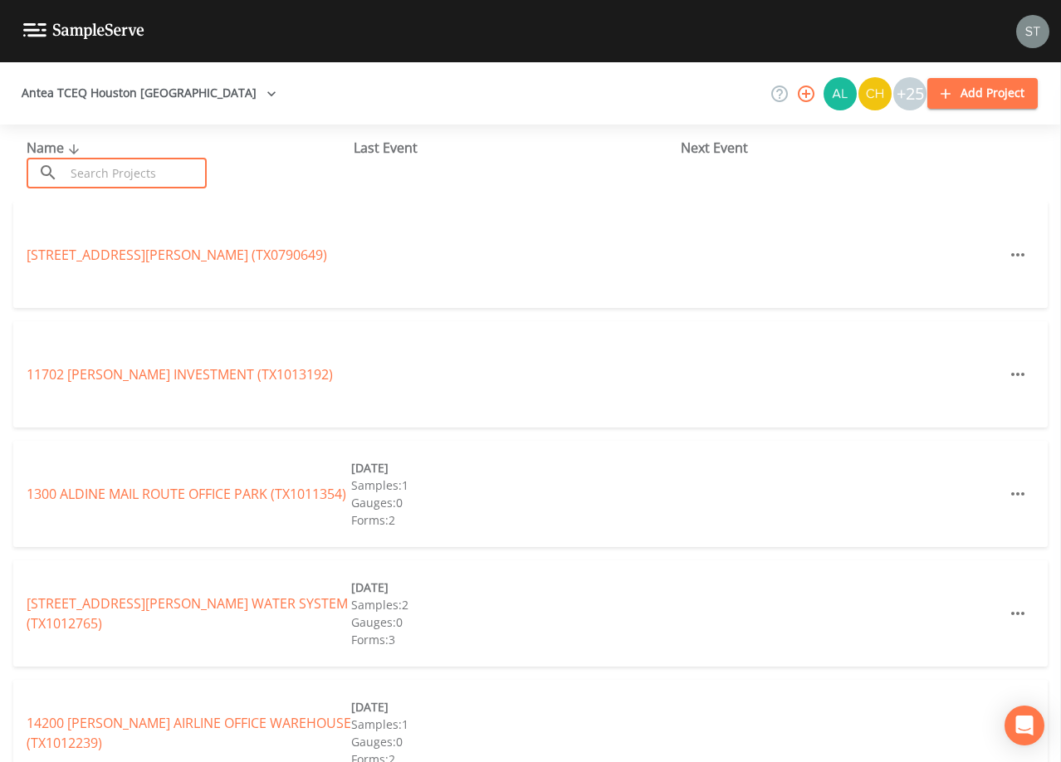
drag, startPoint x: 194, startPoint y: 174, endPoint x: 196, endPoint y: 164, distance: 10.1
click at [194, 174] on input "text" at bounding box center [136, 173] width 142 height 31
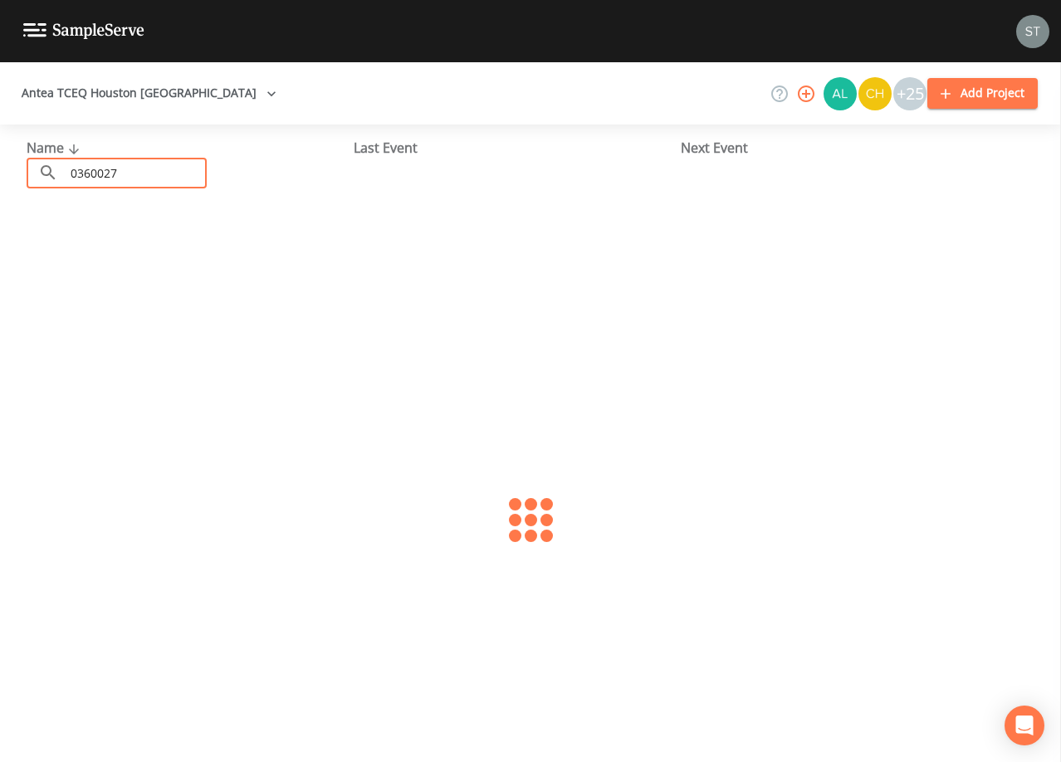
type input "0360027"
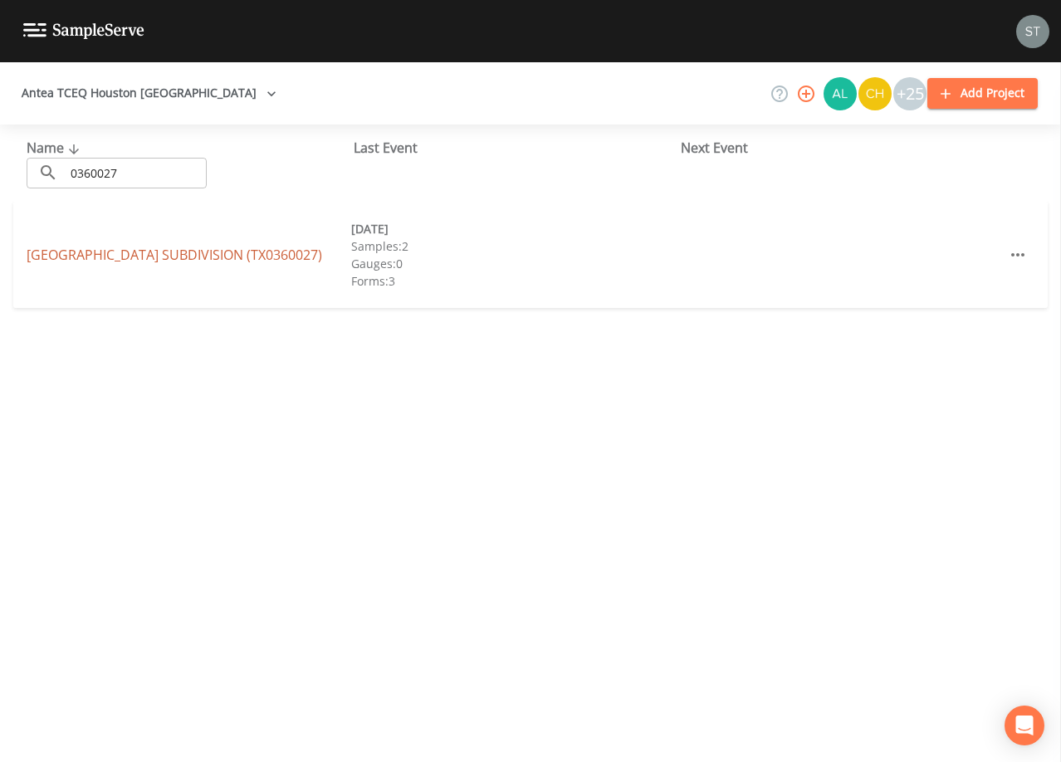
click at [188, 249] on link "[GEOGRAPHIC_DATA] SUBDIVISION (TX0360027)" at bounding box center [175, 255] width 296 height 18
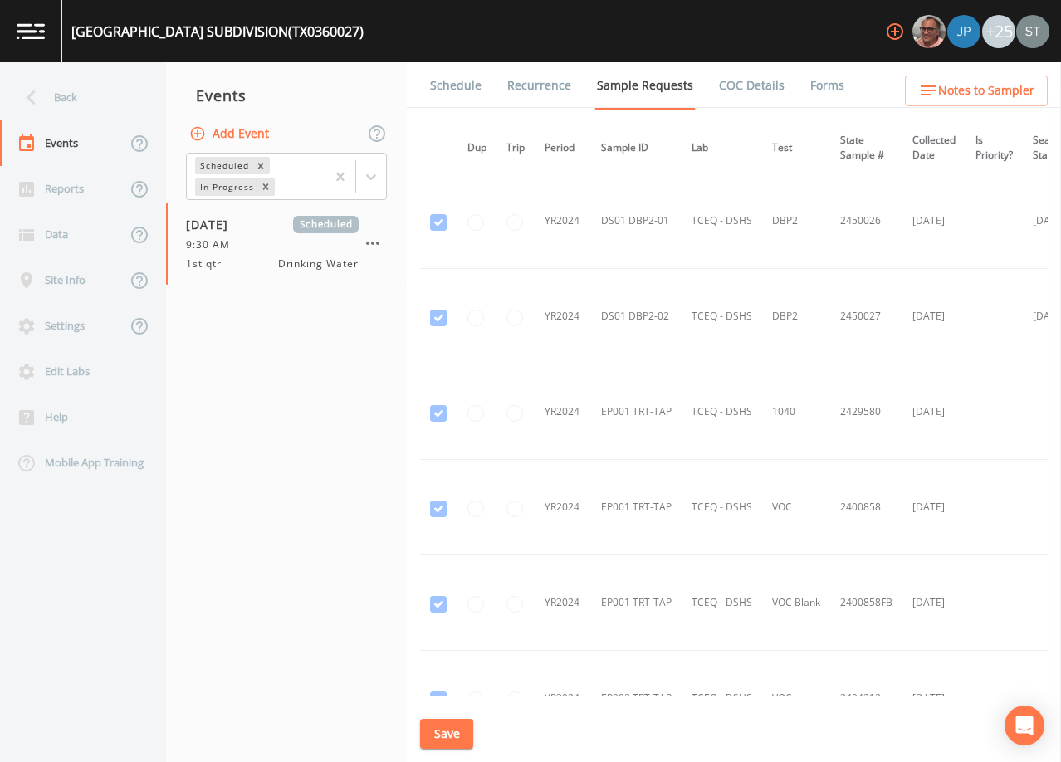
click at [458, 91] on link "Schedule" at bounding box center [456, 85] width 56 height 46
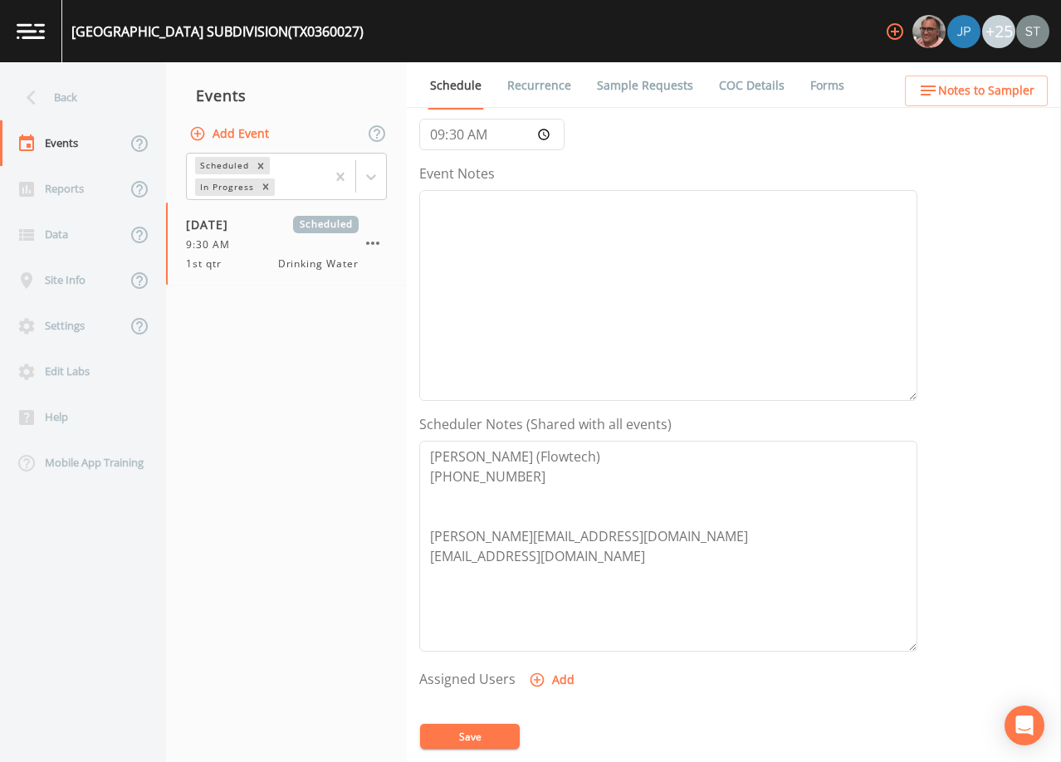
scroll to position [249, 0]
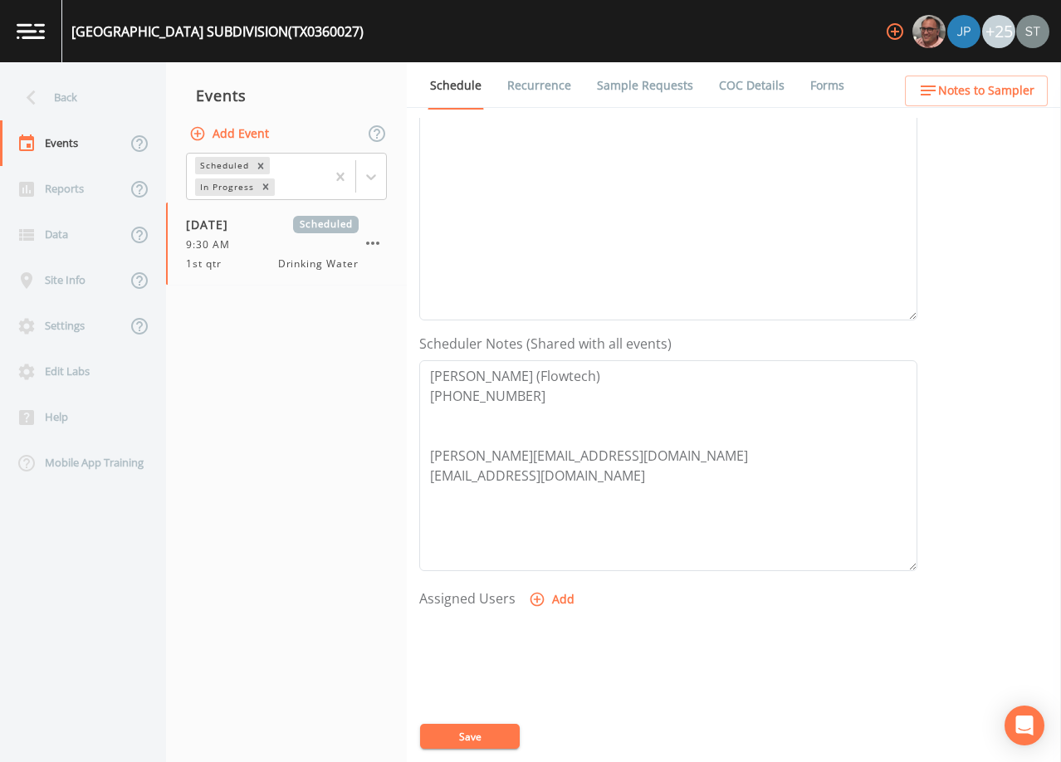
click at [742, 85] on link "COC Details" at bounding box center [752, 85] width 71 height 46
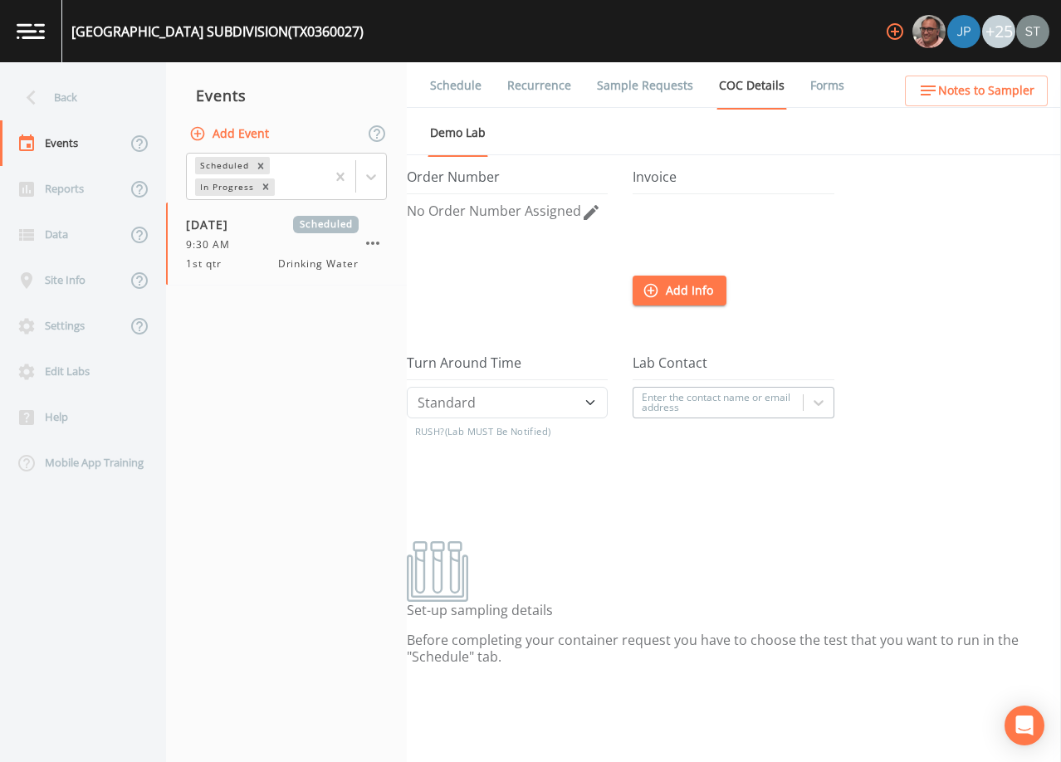
click at [815, 82] on link "Forms" at bounding box center [827, 85] width 39 height 46
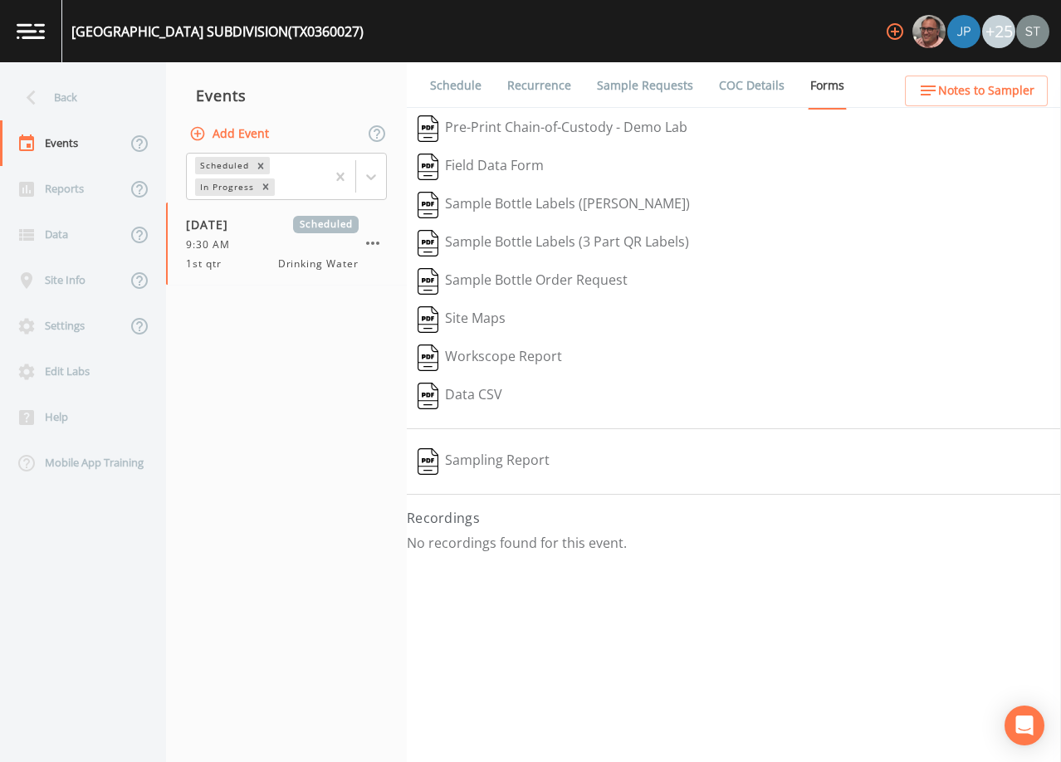
click at [476, 86] on link "Schedule" at bounding box center [456, 85] width 56 height 46
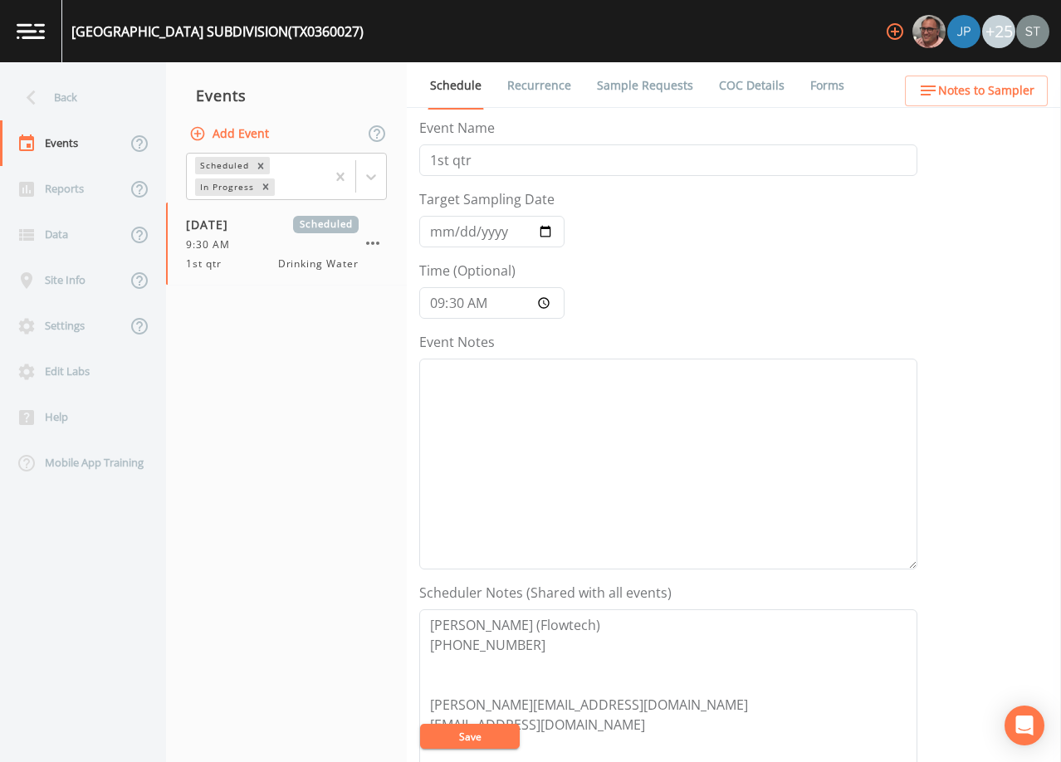
click at [535, 86] on link "Recurrence" at bounding box center [539, 85] width 69 height 46
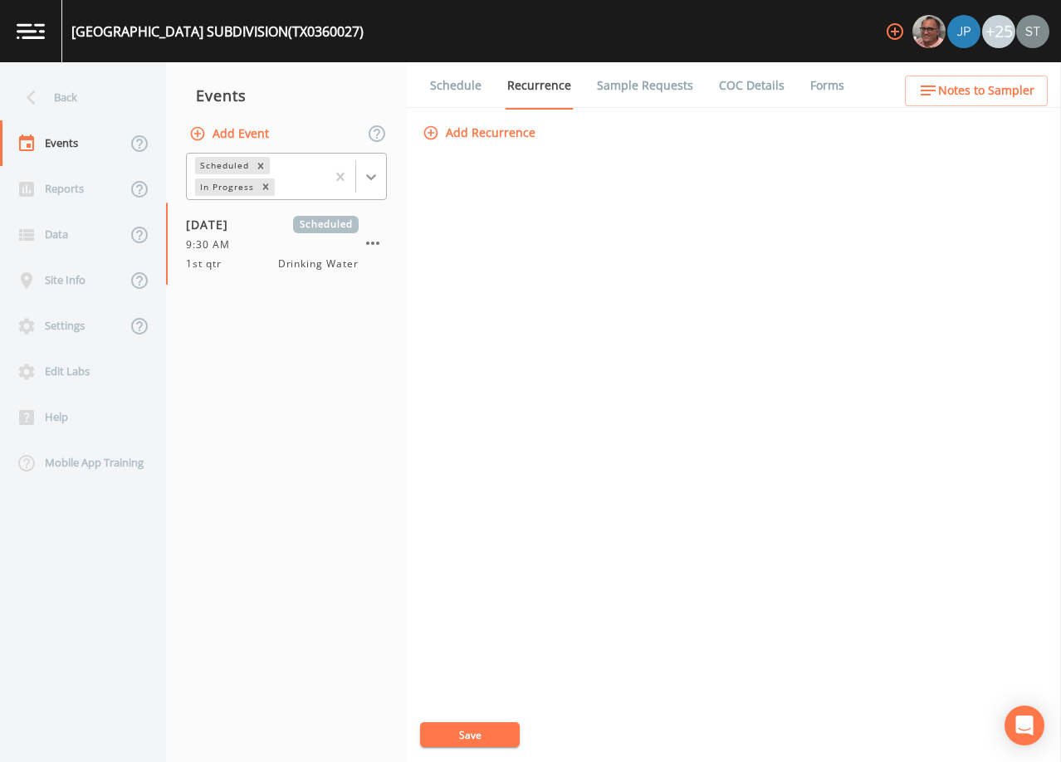
click at [371, 184] on icon at bounding box center [371, 177] width 17 height 17
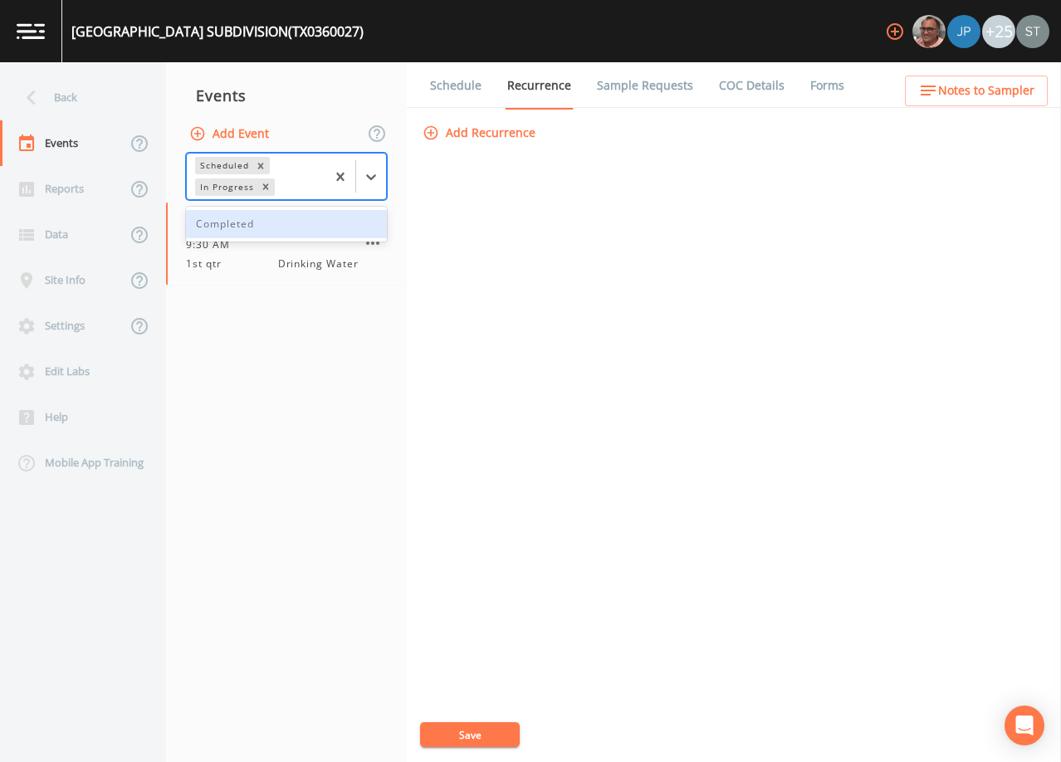
click at [282, 217] on div "Completed" at bounding box center [286, 224] width 201 height 28
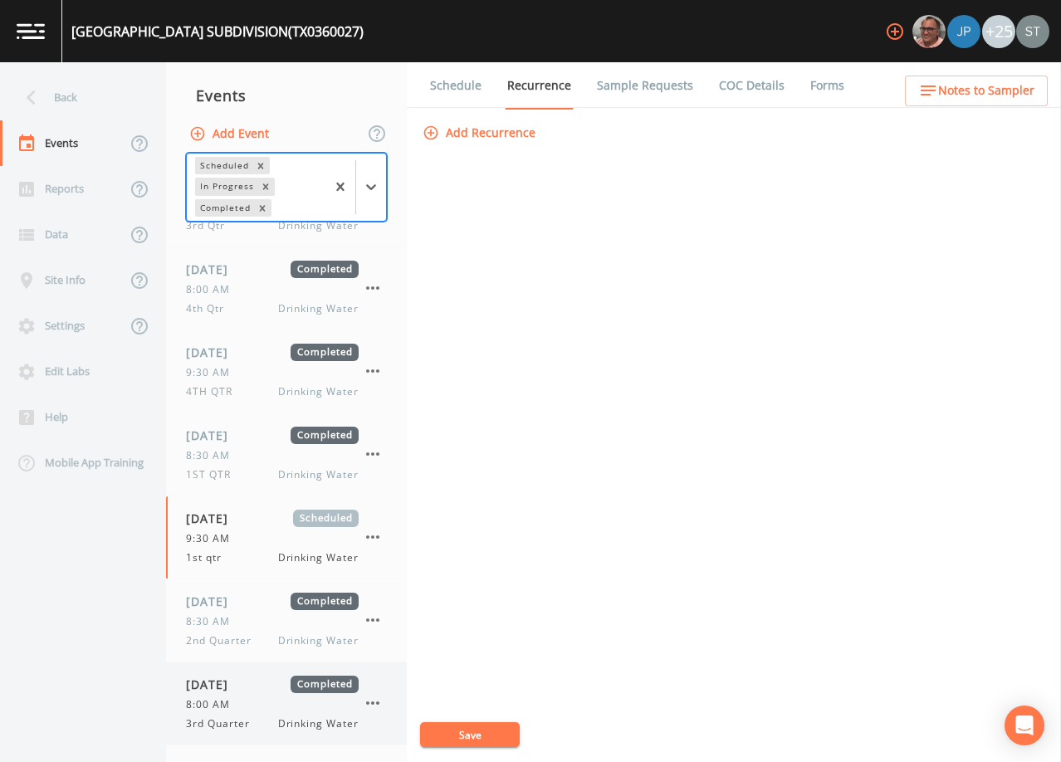
click at [249, 697] on div "8:00 AM" at bounding box center [272, 704] width 173 height 15
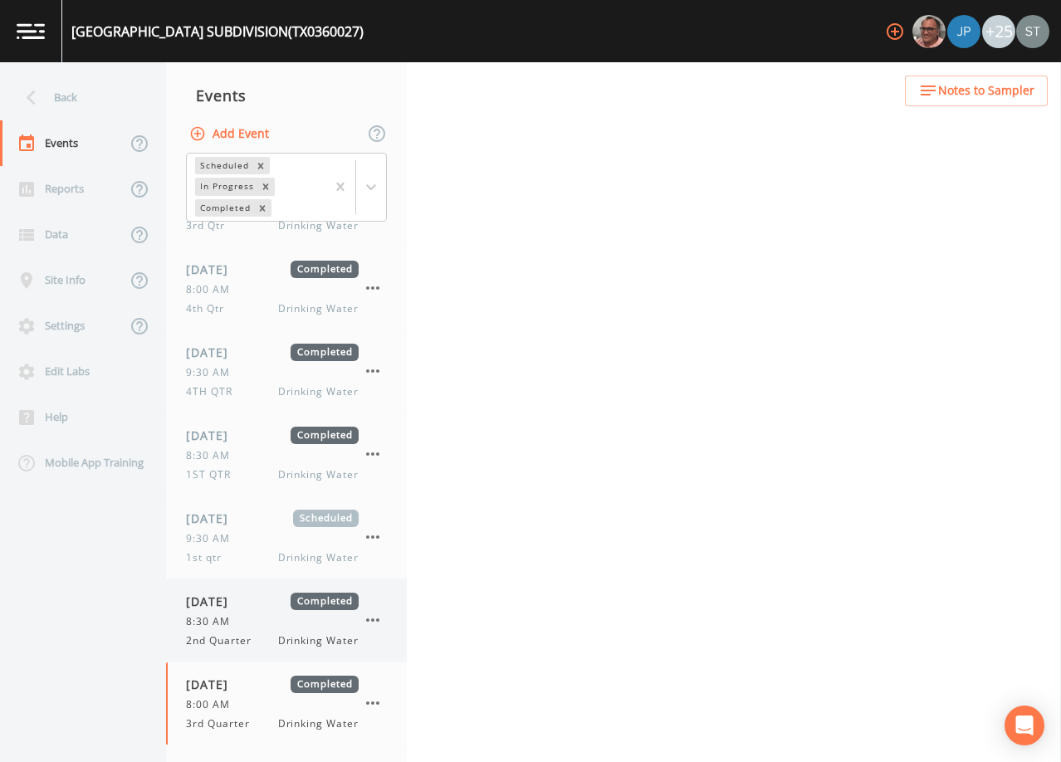
scroll to position [53, 0]
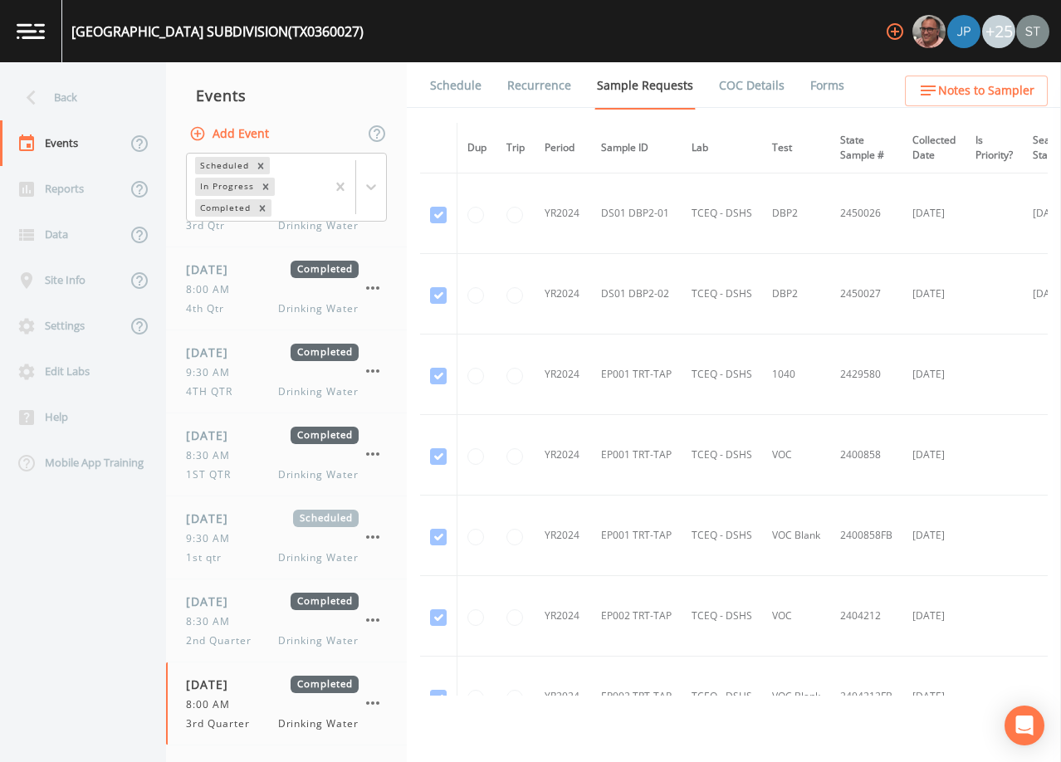
click at [821, 92] on link "Forms" at bounding box center [827, 85] width 39 height 46
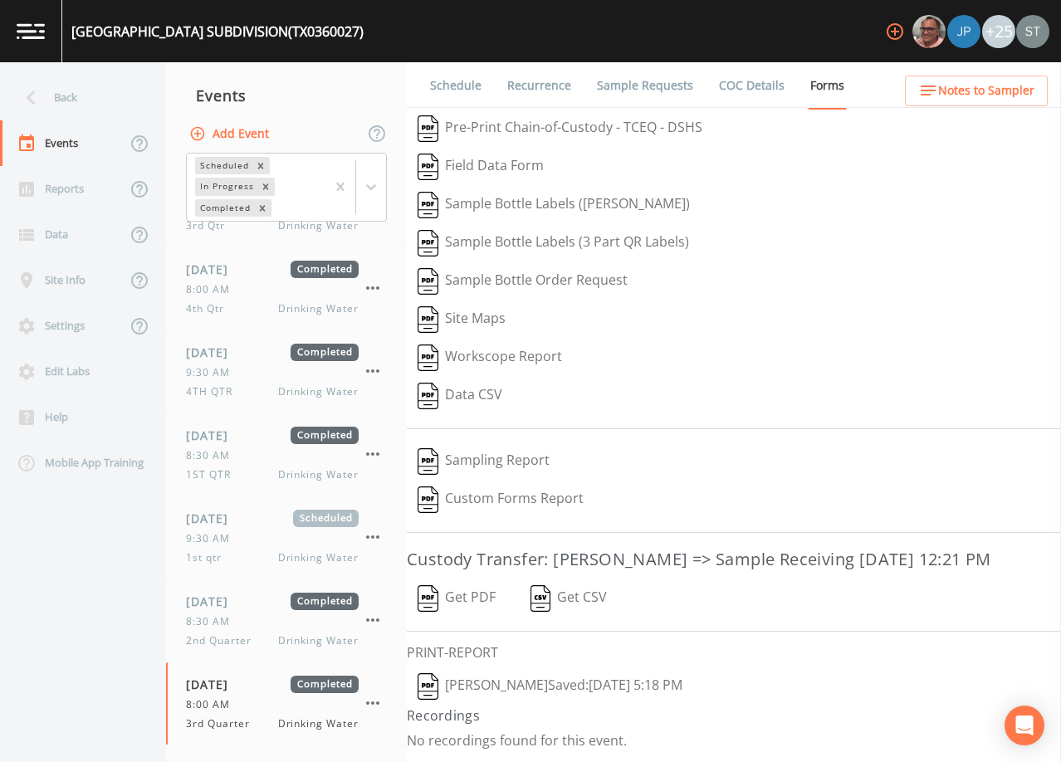
click at [644, 86] on link "Sample Requests" at bounding box center [645, 85] width 101 height 46
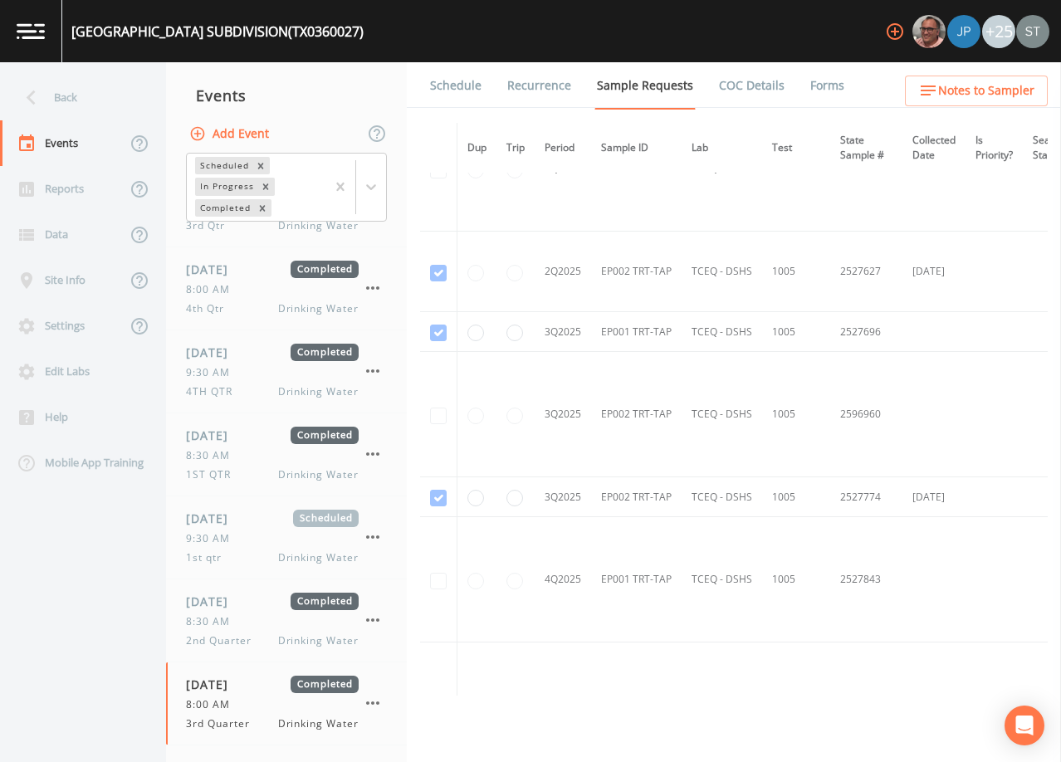
scroll to position [2740, 0]
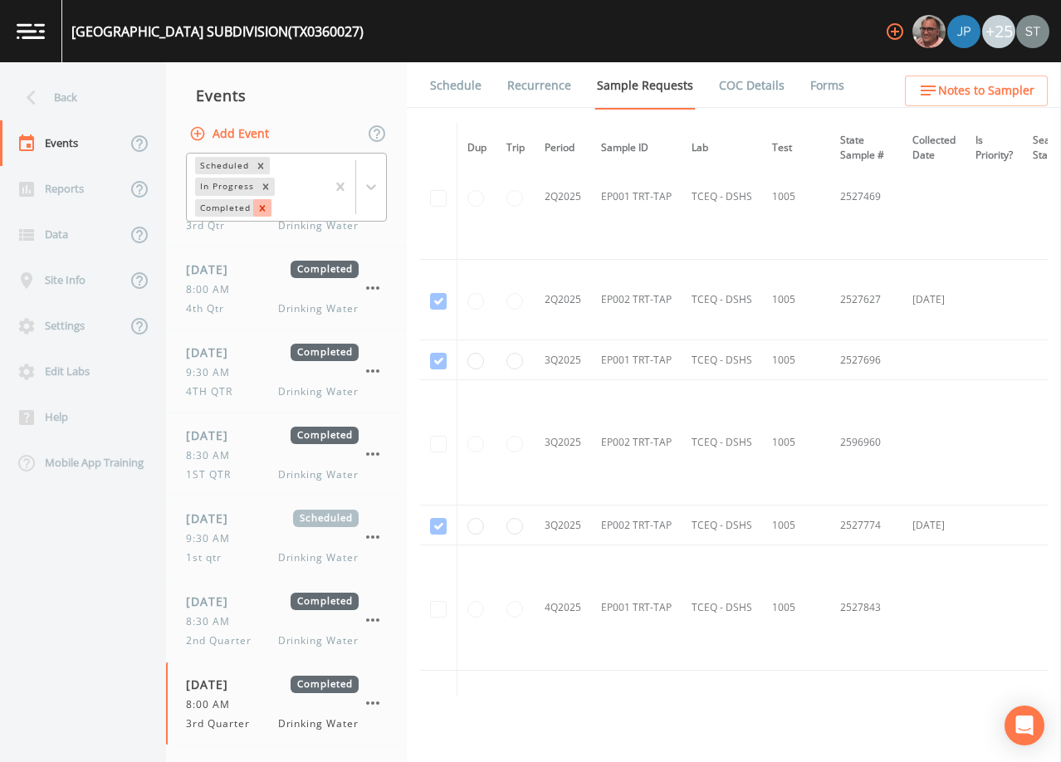
click at [260, 208] on icon "Remove Completed" at bounding box center [263, 209] width 12 height 12
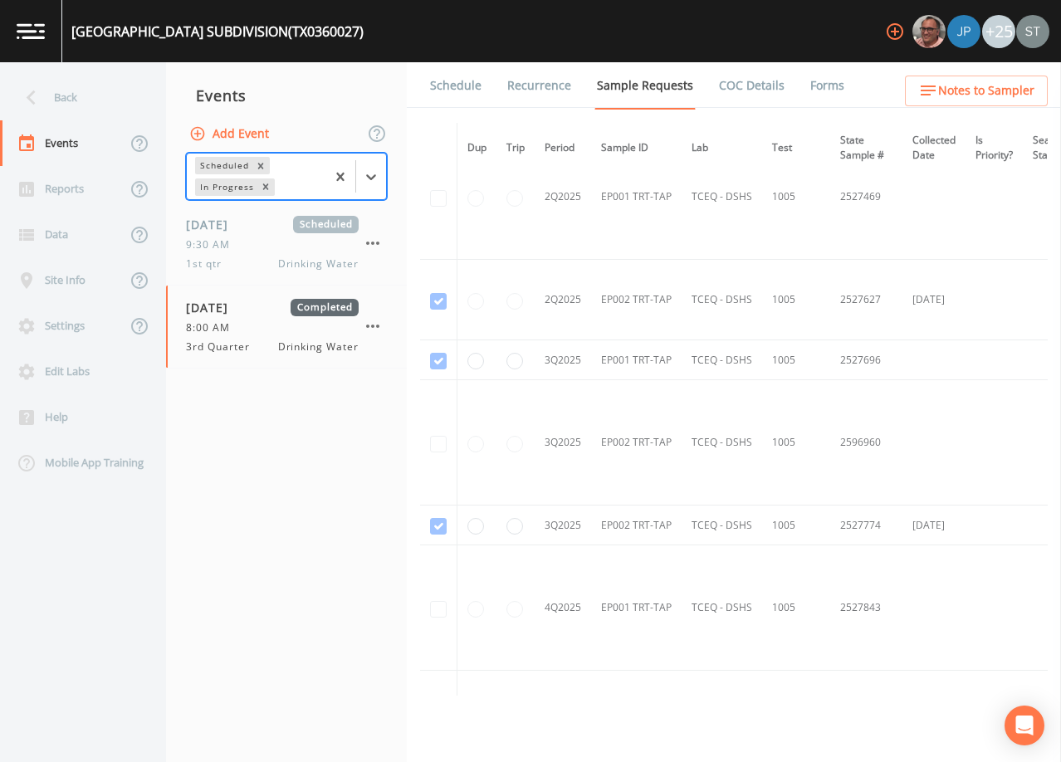
scroll to position [0, 0]
click at [64, 96] on div "Back" at bounding box center [74, 98] width 149 height 46
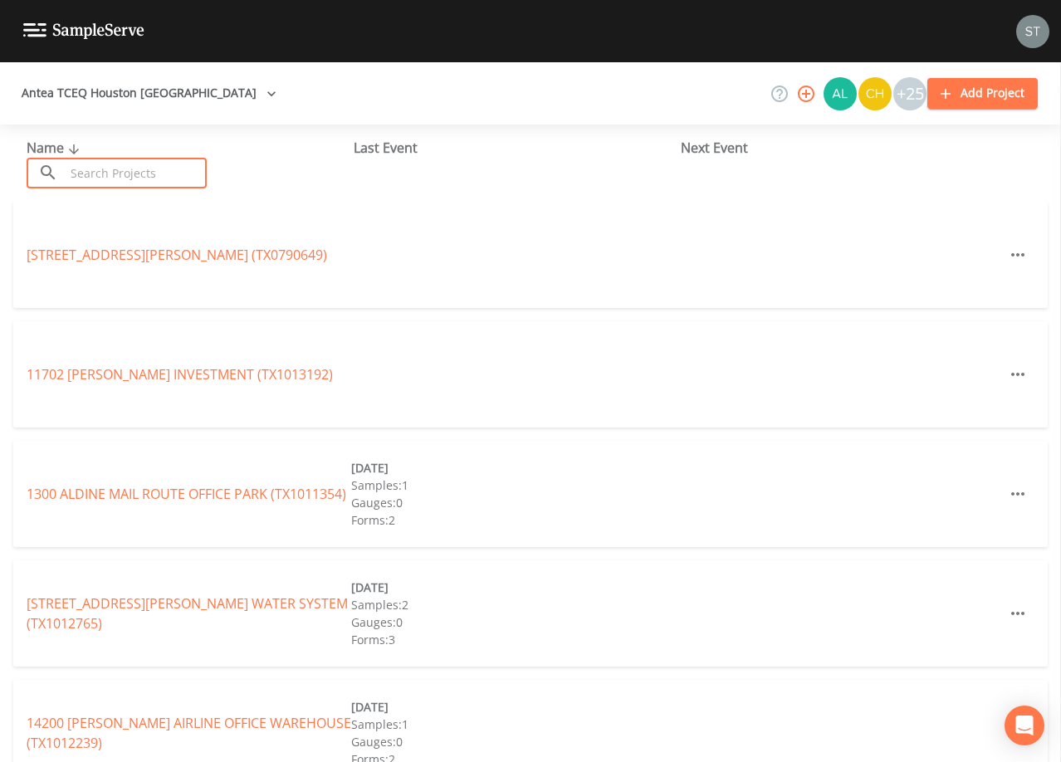
click at [129, 173] on input "text" at bounding box center [136, 173] width 142 height 31
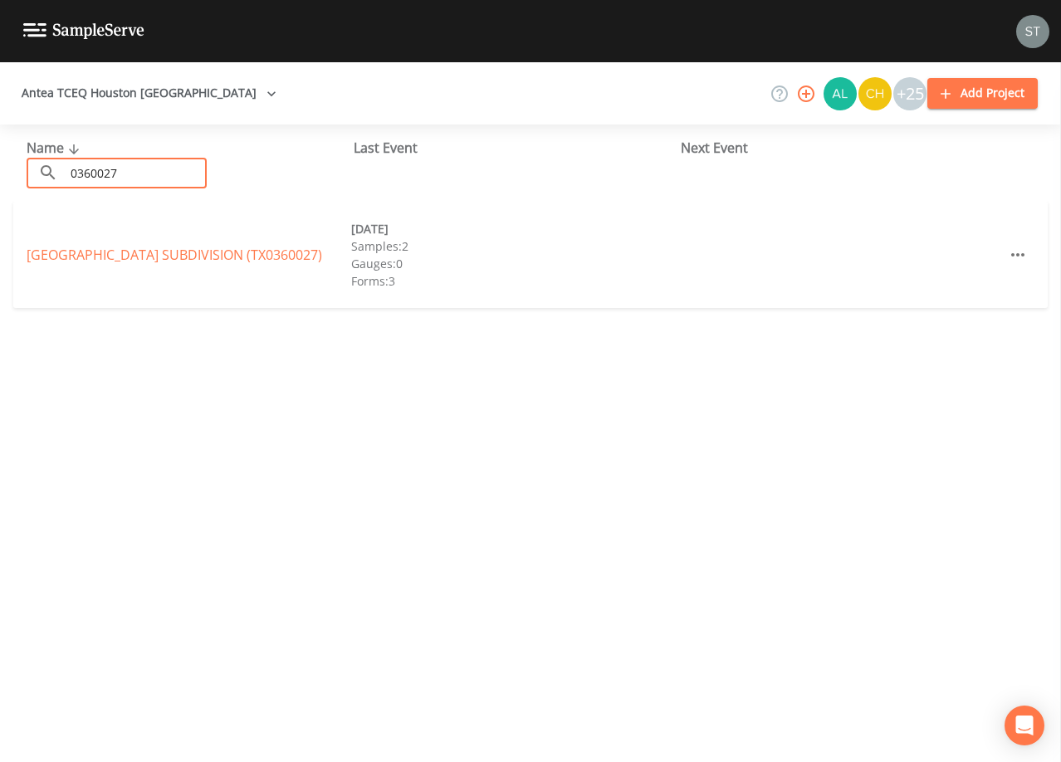
type input "0360027"
click at [220, 257] on link "[GEOGRAPHIC_DATA] SUBDIVISION (TX0360027)" at bounding box center [175, 255] width 296 height 18
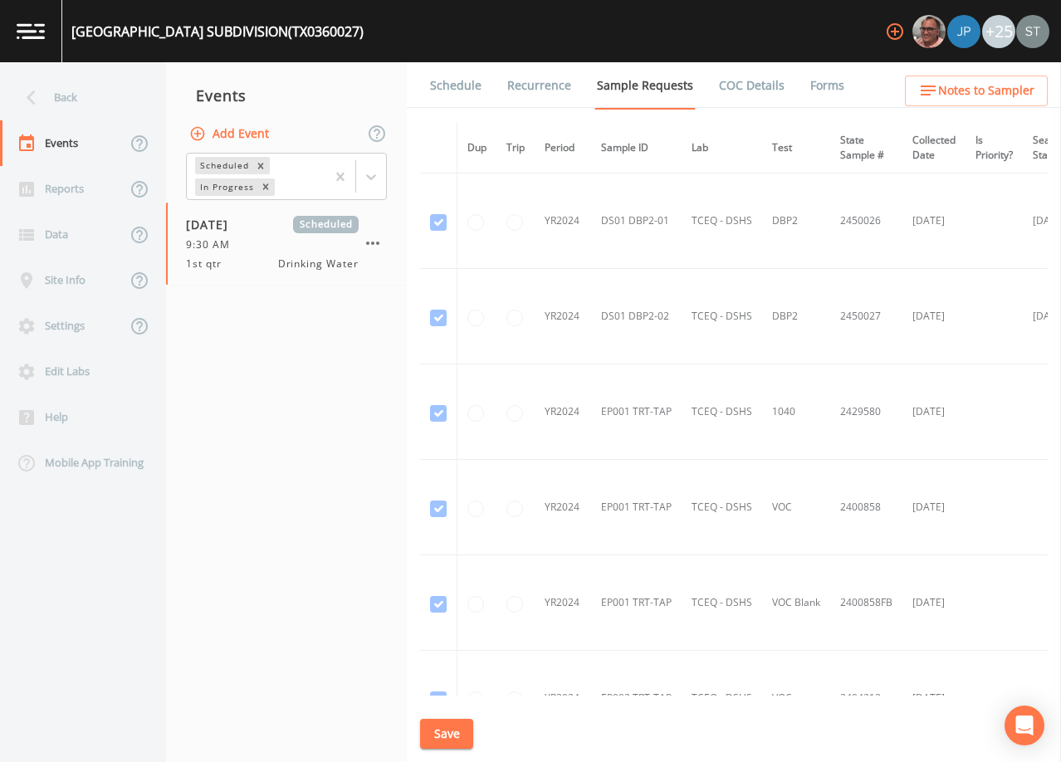
click at [243, 135] on button "Add Event" at bounding box center [231, 134] width 90 height 31
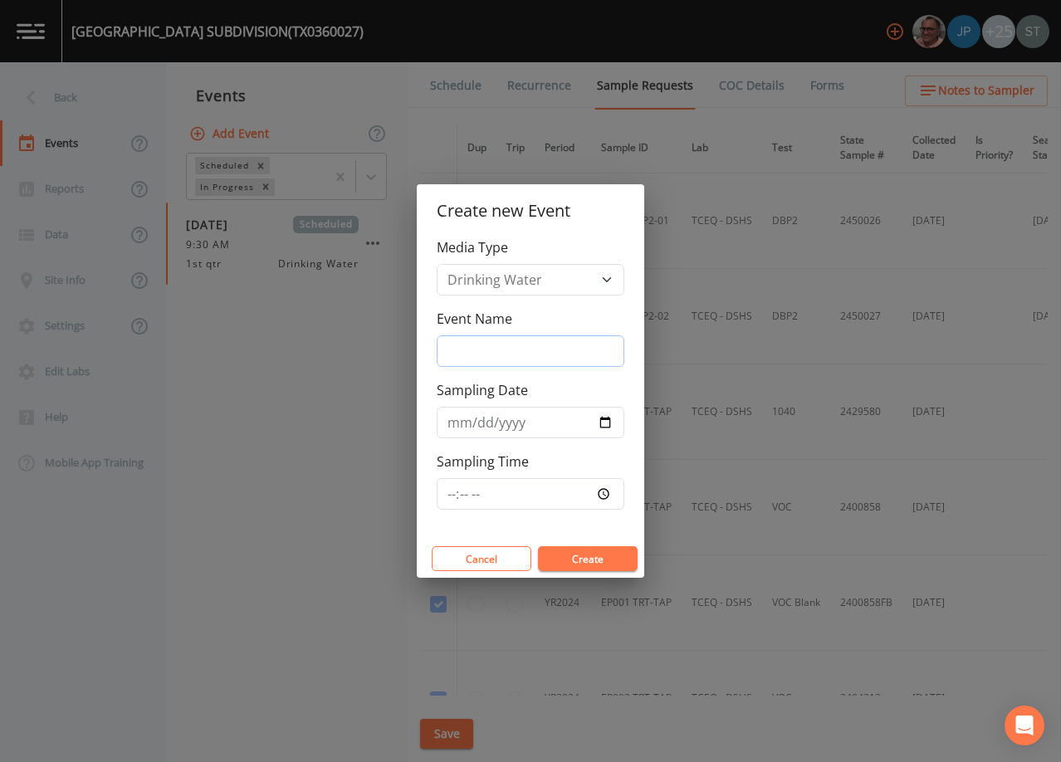
click at [503, 346] on input "Event Name" at bounding box center [531, 351] width 188 height 32
type input "3rd Qtr"
click at [457, 423] on input "Sampling Date" at bounding box center [531, 423] width 188 height 32
type input "[DATE]"
type input "08:00"
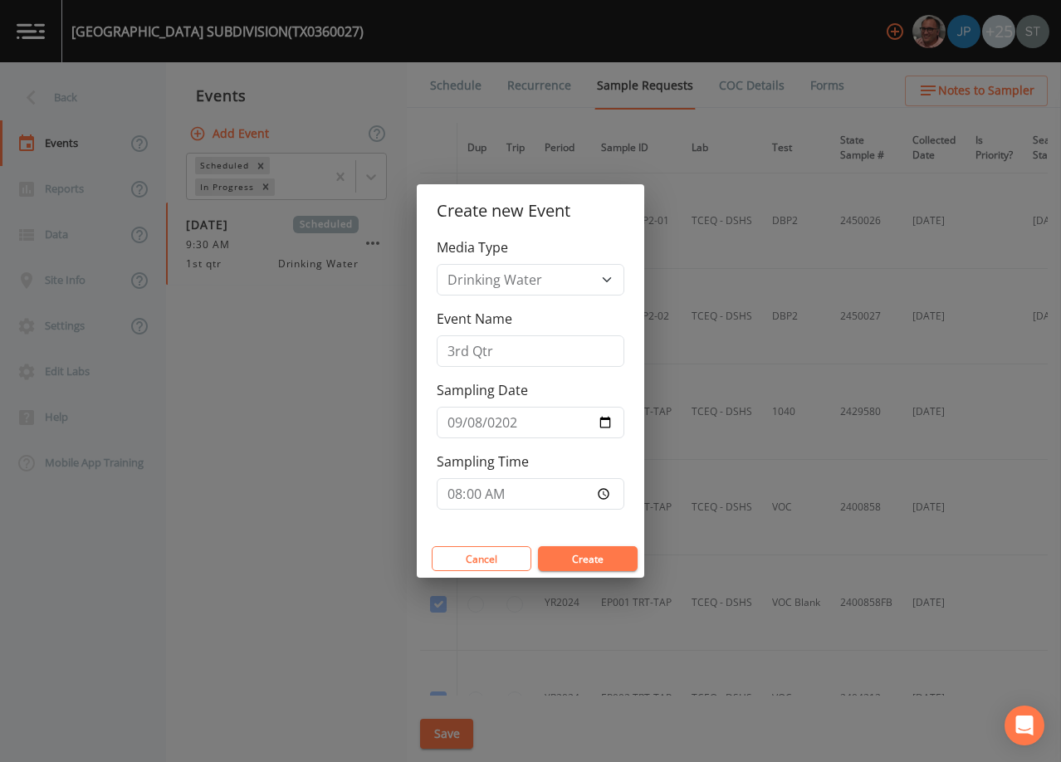
click at [576, 557] on button "Create" at bounding box center [588, 558] width 100 height 25
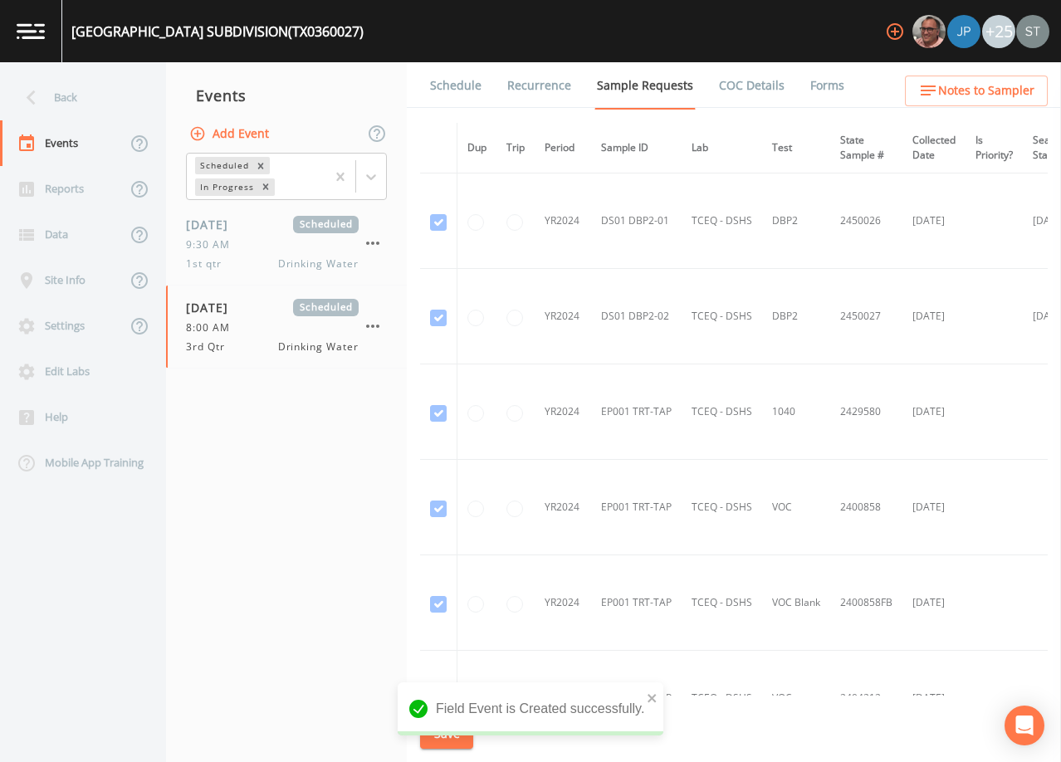
click at [455, 93] on link "Schedule" at bounding box center [456, 85] width 56 height 46
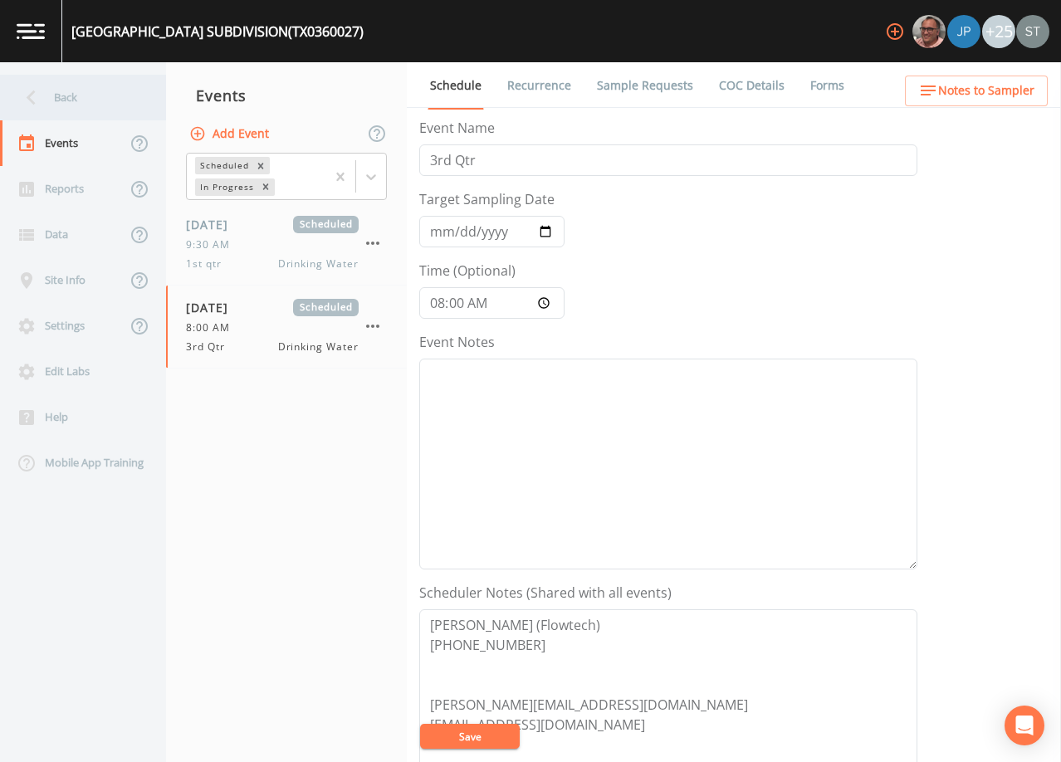
click at [82, 101] on div "Back" at bounding box center [74, 98] width 149 height 46
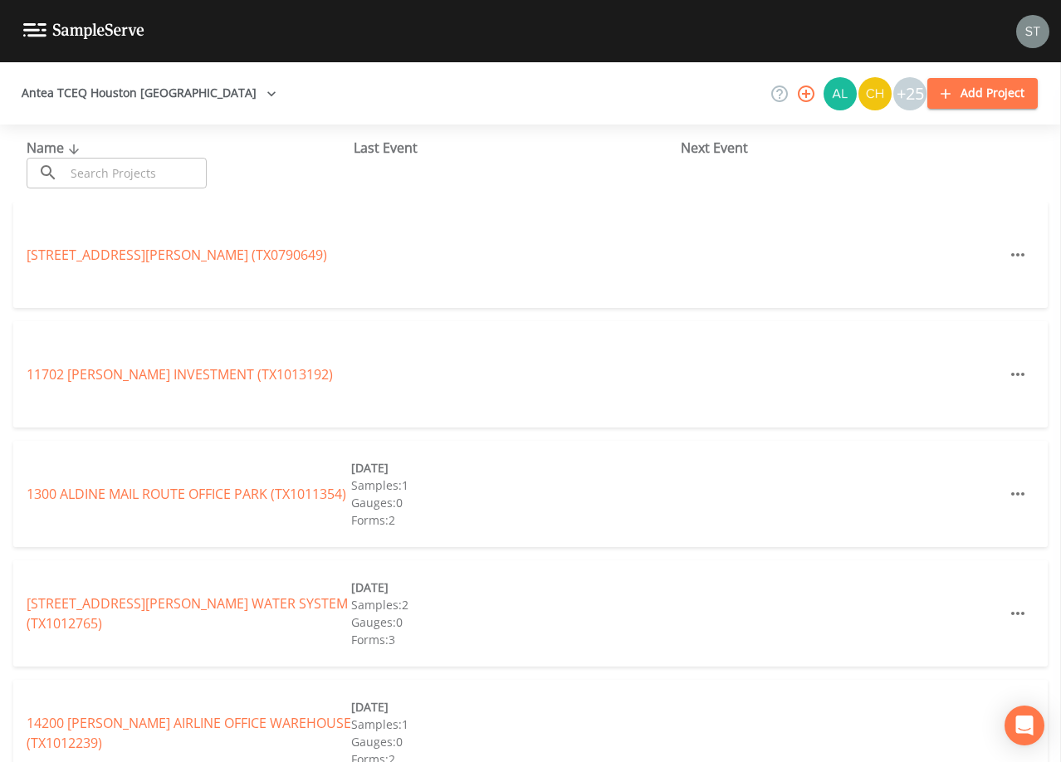
click at [182, 172] on input "text" at bounding box center [136, 173] width 142 height 31
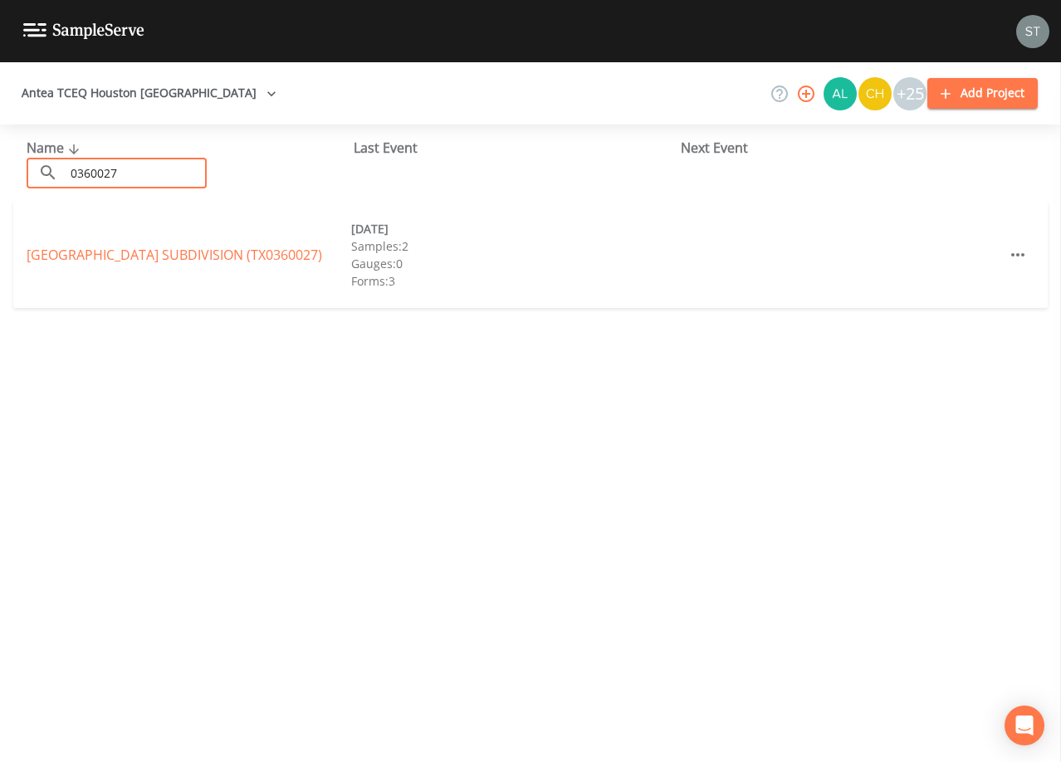
type input "0360027"
click at [174, 248] on link "[GEOGRAPHIC_DATA] SUBDIVISION (TX0360027)" at bounding box center [175, 255] width 296 height 18
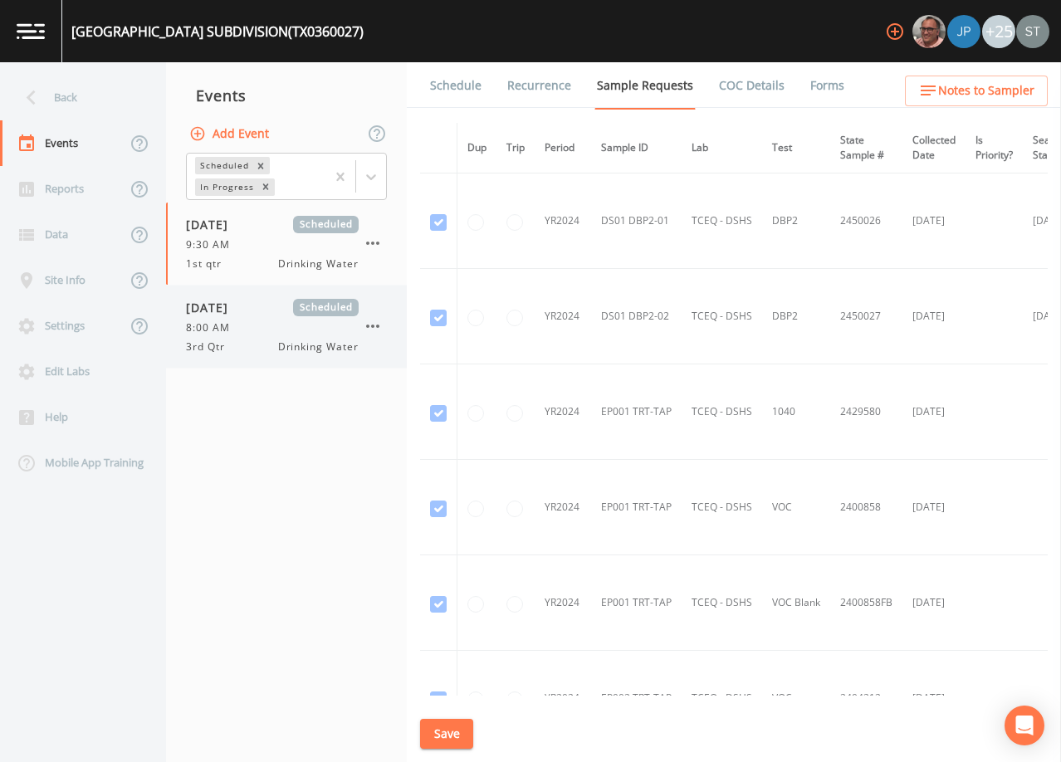
click at [266, 333] on div "8:00 AM" at bounding box center [272, 328] width 173 height 15
click at [454, 95] on link "Schedule" at bounding box center [456, 85] width 56 height 46
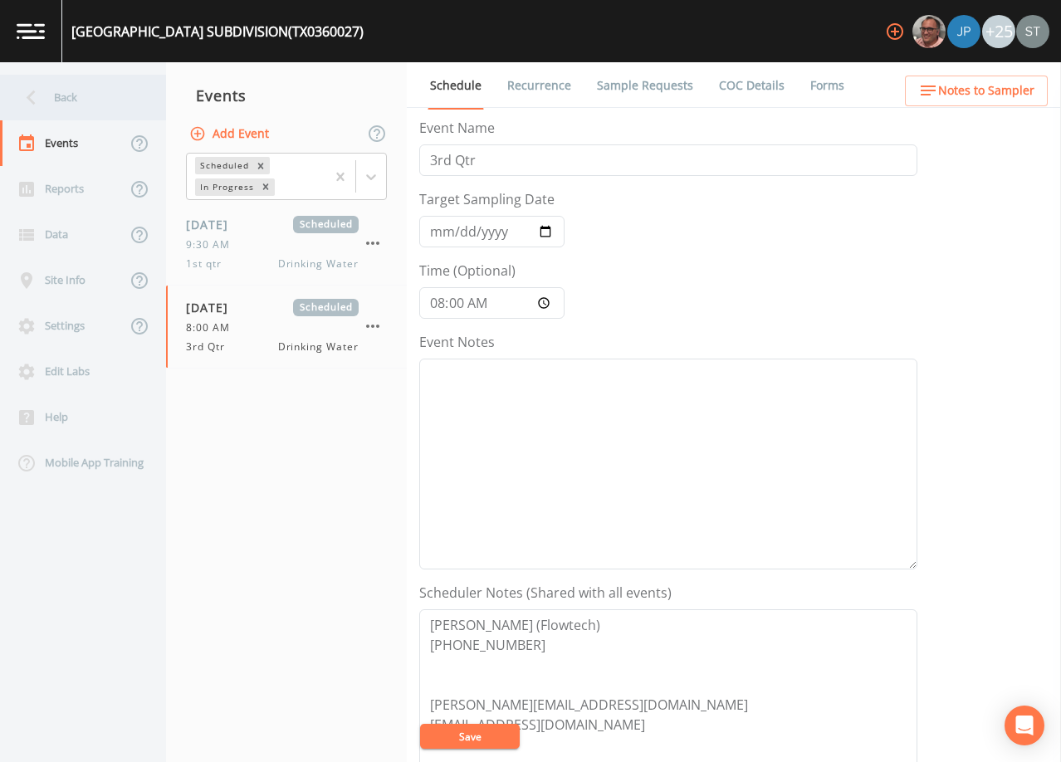
click at [73, 106] on div "Back" at bounding box center [74, 98] width 149 height 46
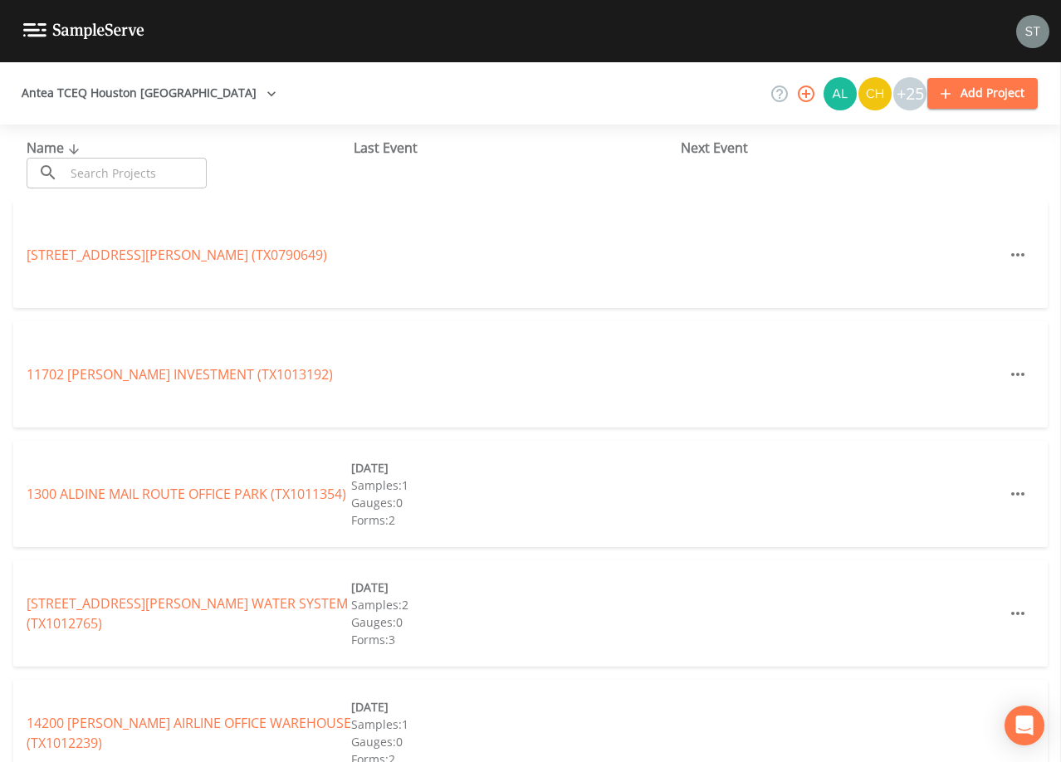
click at [105, 169] on input "text" at bounding box center [136, 173] width 142 height 31
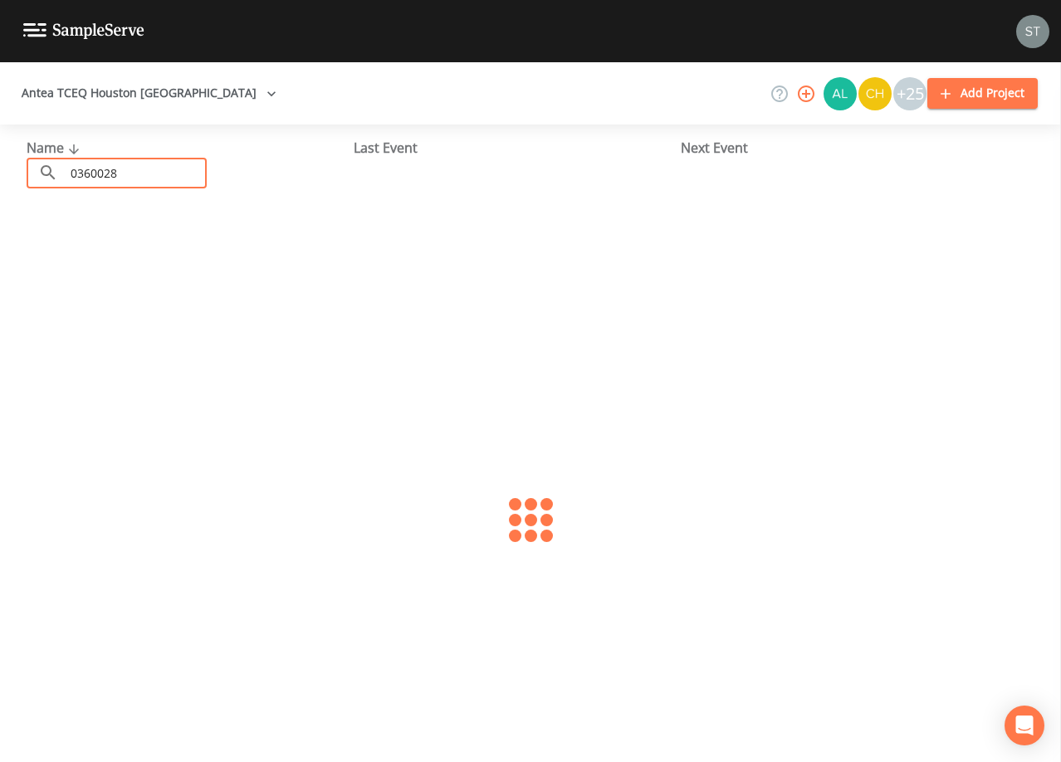
type input "0360028"
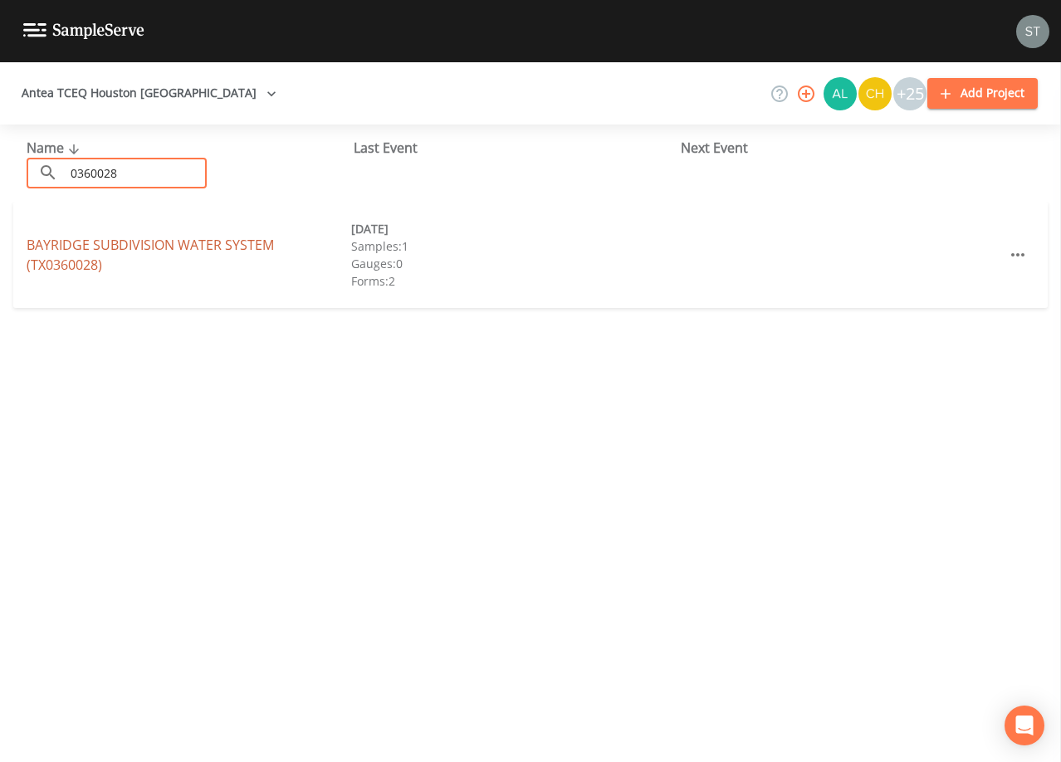
click at [193, 253] on link "BAYRIDGE SUBDIVISION WATER SYSTEM (TX0360028)" at bounding box center [150, 255] width 247 height 38
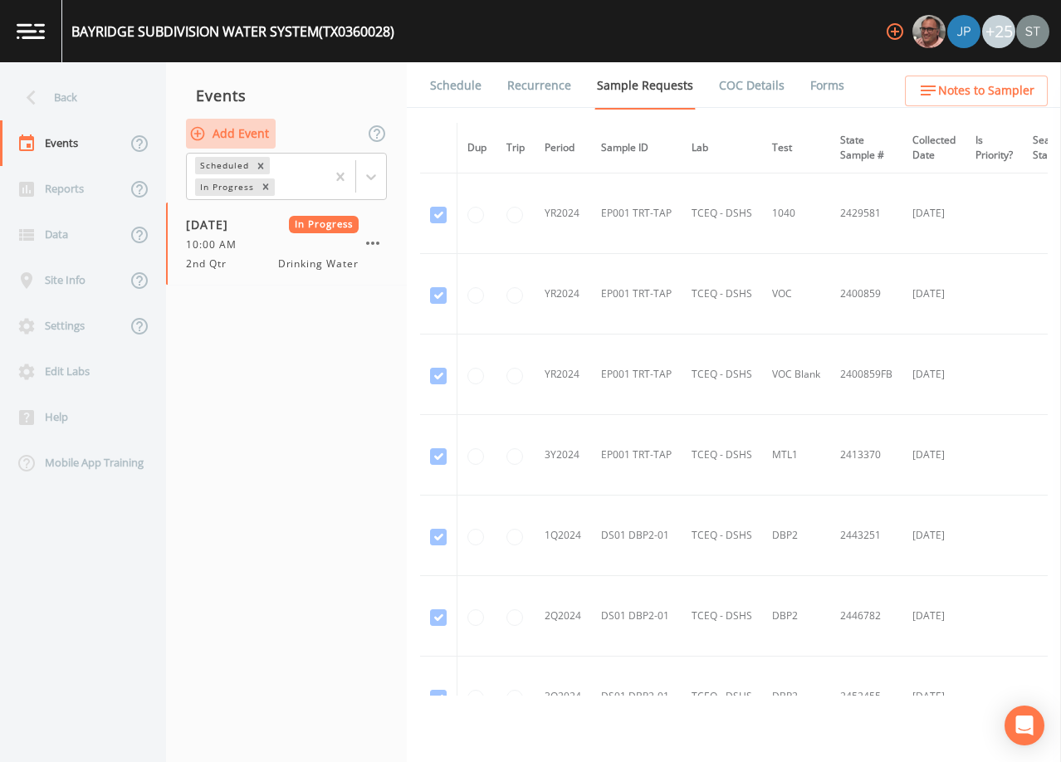
click at [249, 136] on button "Add Event" at bounding box center [231, 134] width 90 height 31
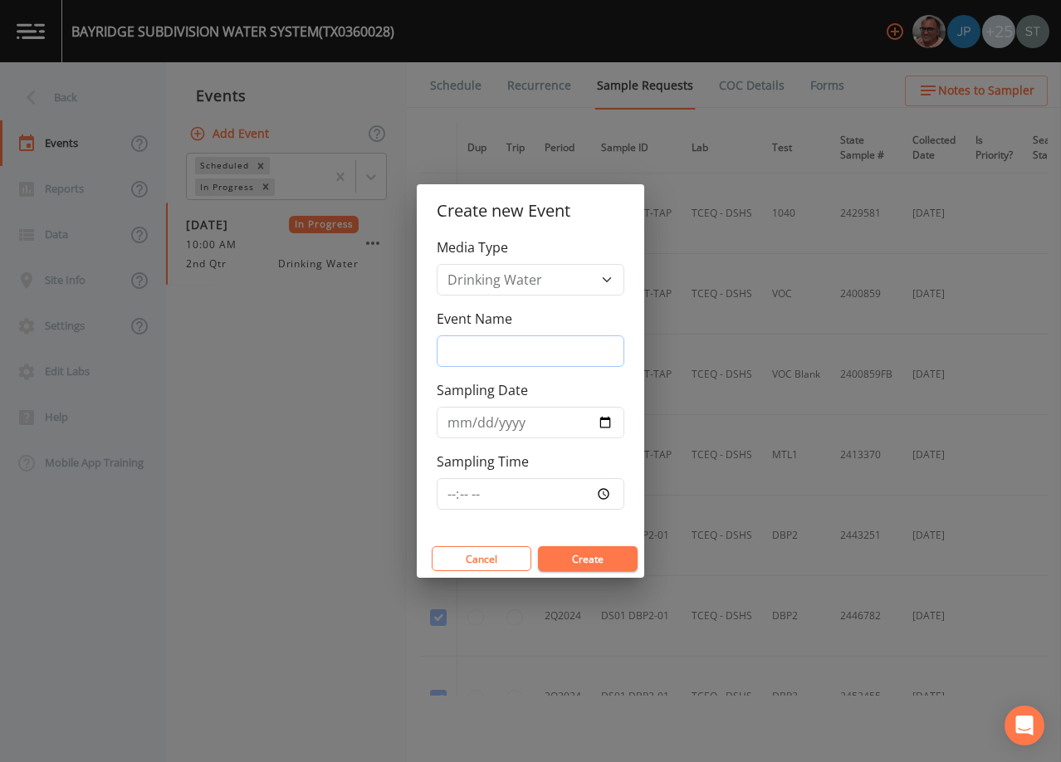
click at [496, 351] on input "Event Name" at bounding box center [531, 351] width 188 height 32
type input "3rd Qtr"
click at [454, 425] on input "Sampling Date" at bounding box center [531, 423] width 188 height 32
type input "[DATE]"
type input "09:00"
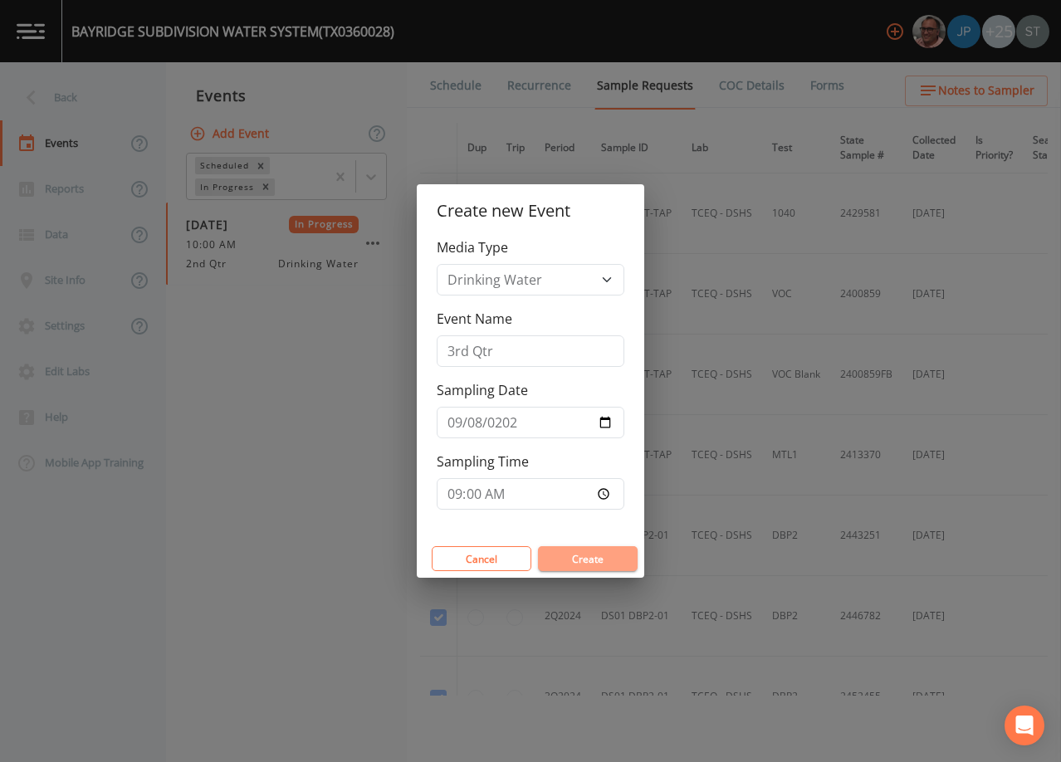
click at [603, 563] on button "Create" at bounding box center [588, 558] width 100 height 25
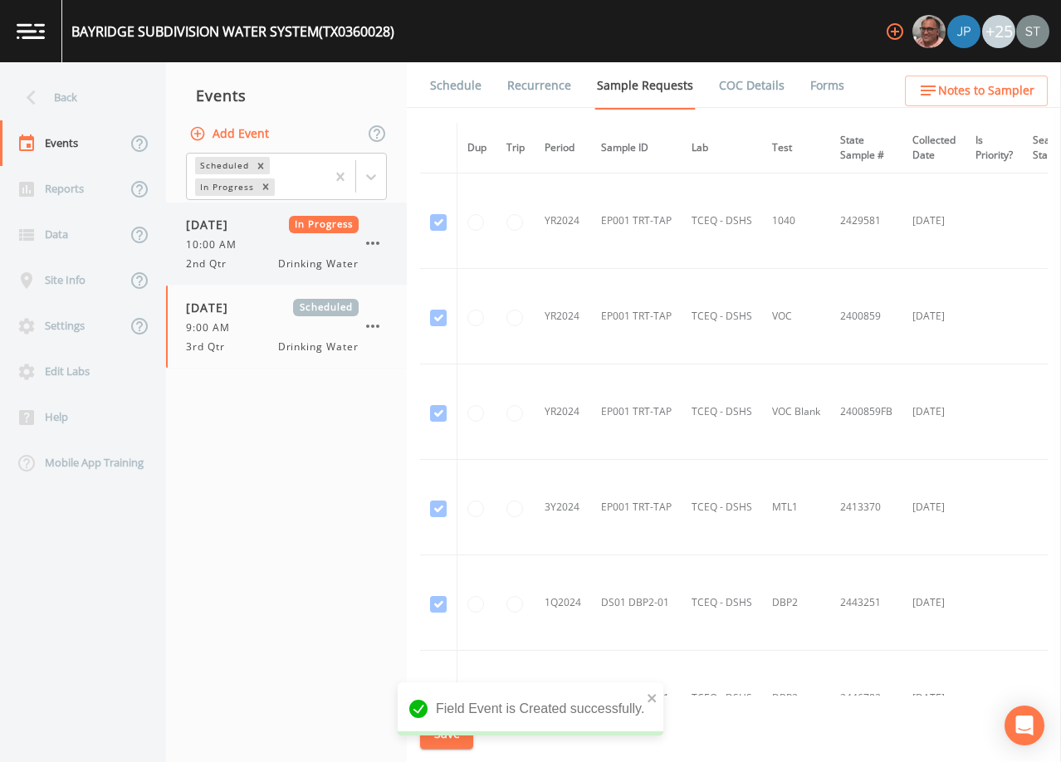
click at [243, 247] on span "10:00 AM" at bounding box center [216, 244] width 61 height 15
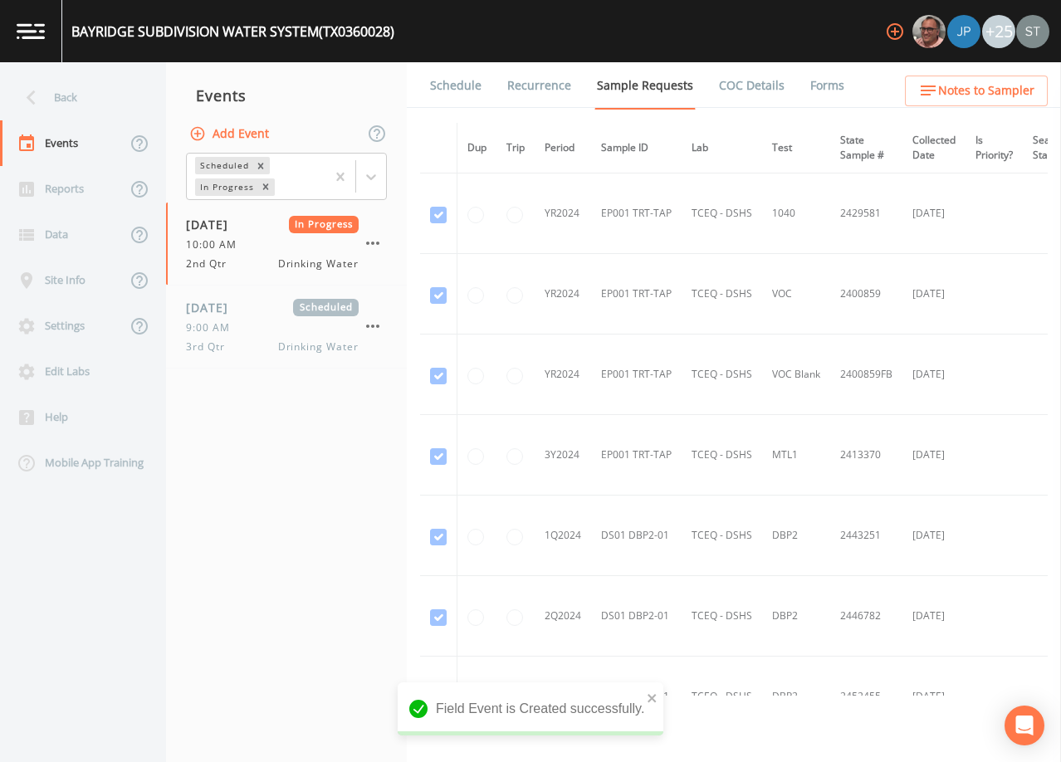
click at [810, 86] on link "Forms" at bounding box center [827, 85] width 39 height 46
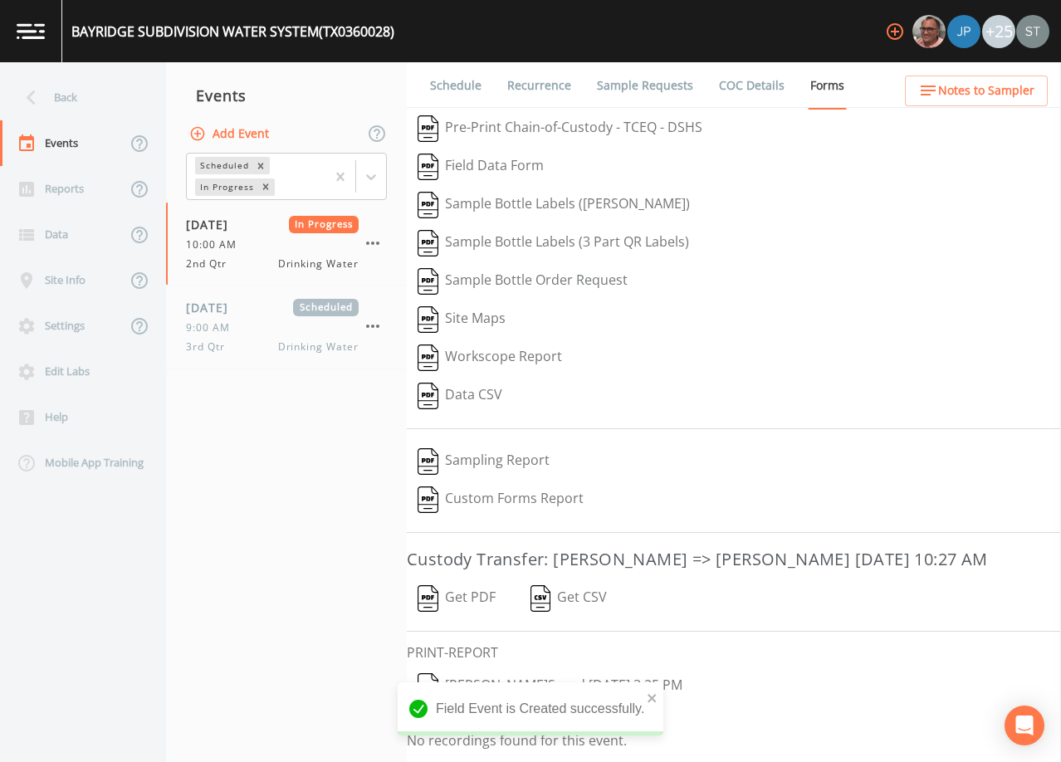
click at [725, 85] on link "COC Details" at bounding box center [752, 85] width 71 height 46
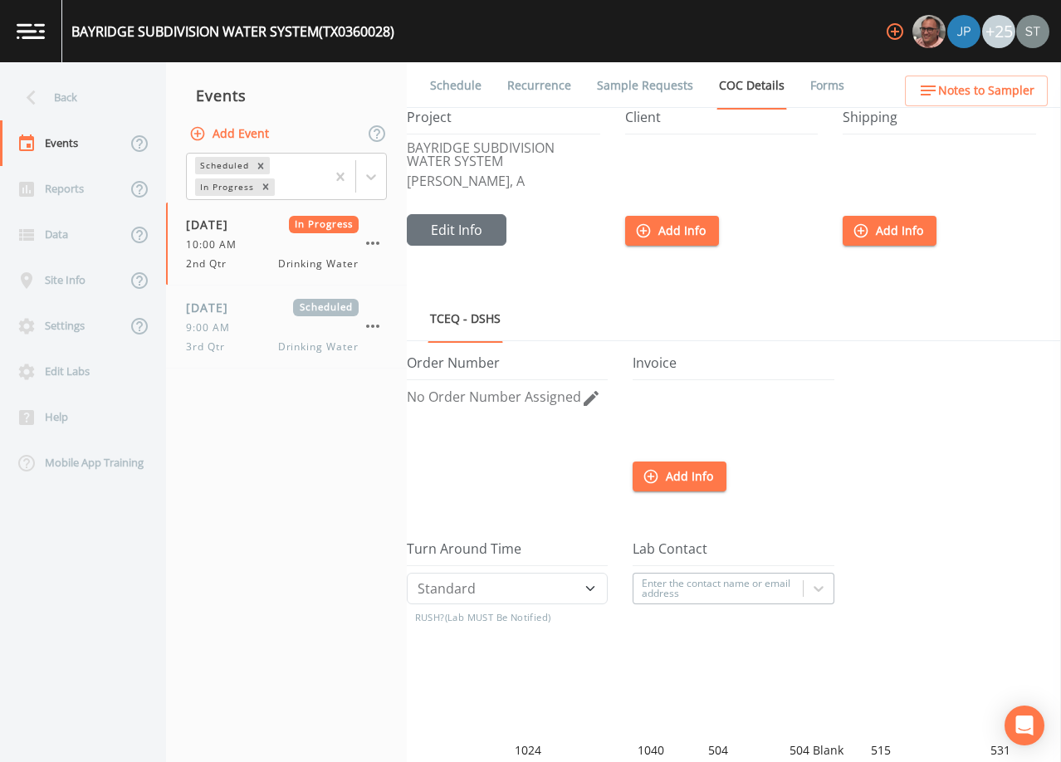
click at [621, 85] on link "Sample Requests" at bounding box center [645, 85] width 101 height 46
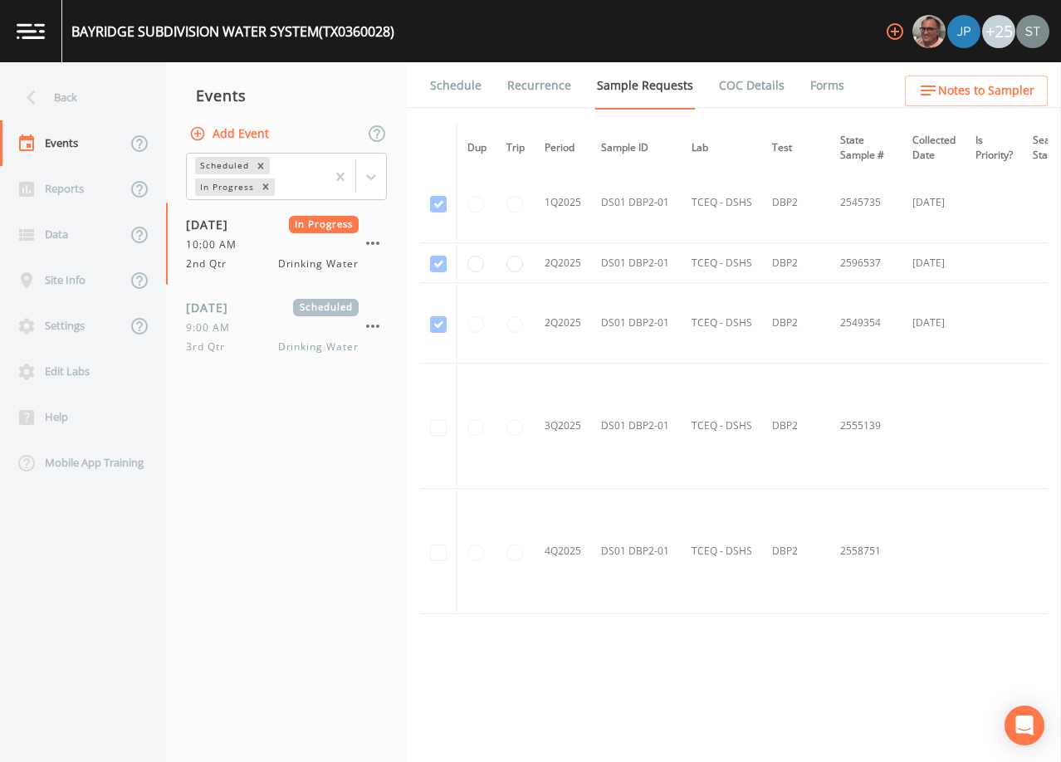
scroll to position [1272, 0]
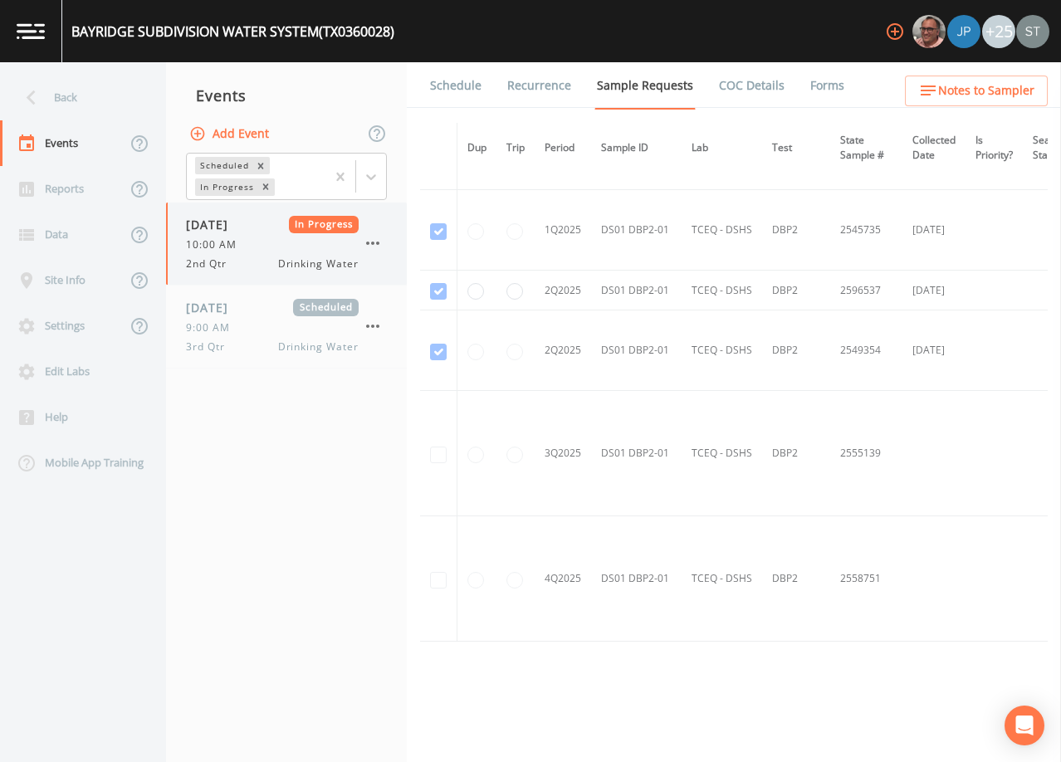
click at [380, 248] on icon "button" at bounding box center [373, 243] width 20 height 20
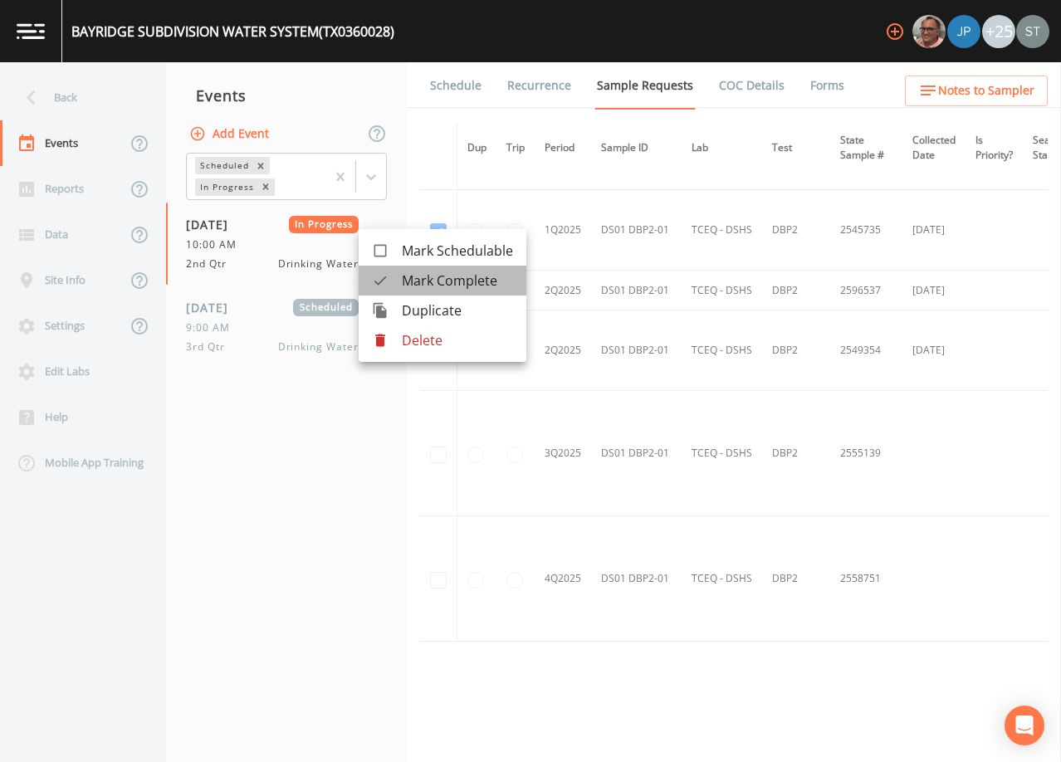
click at [412, 279] on span "Mark Complete" at bounding box center [457, 281] width 111 height 20
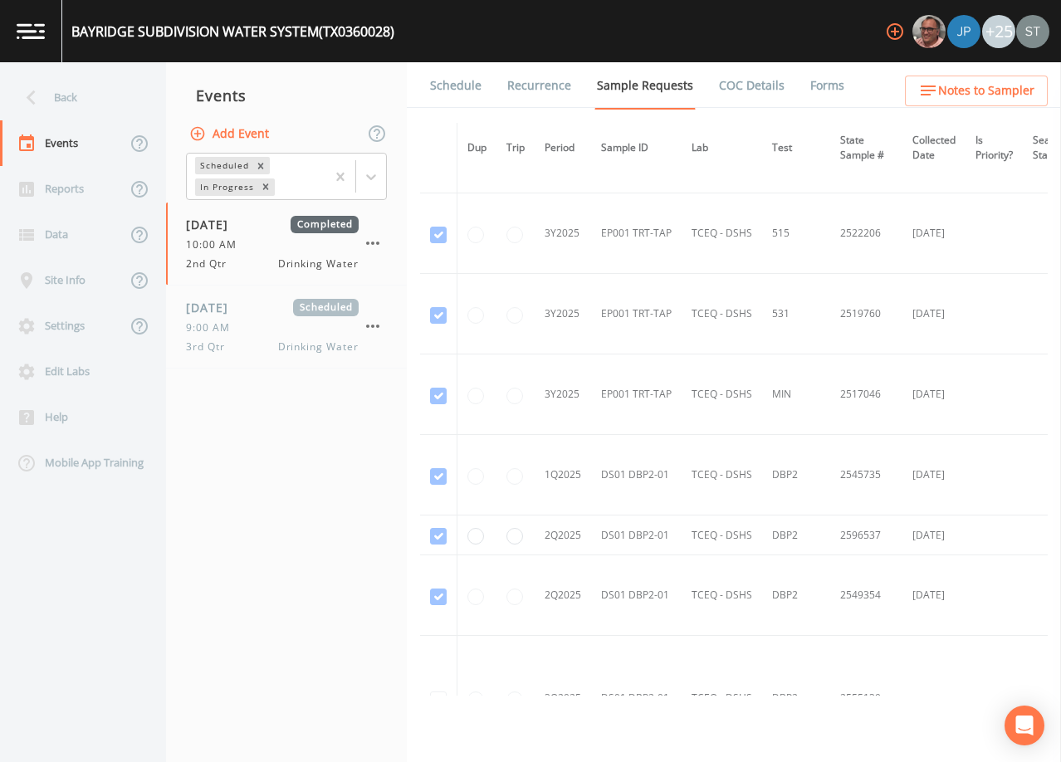
scroll to position [1023, 0]
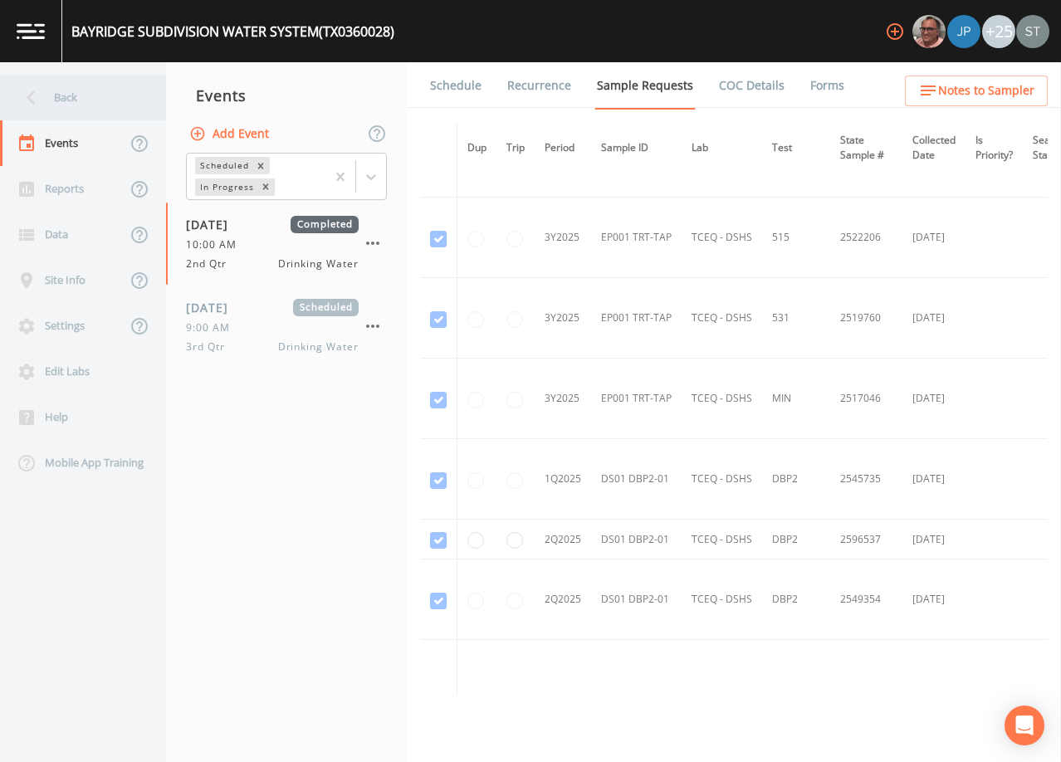
click at [68, 105] on div "Back" at bounding box center [74, 98] width 149 height 46
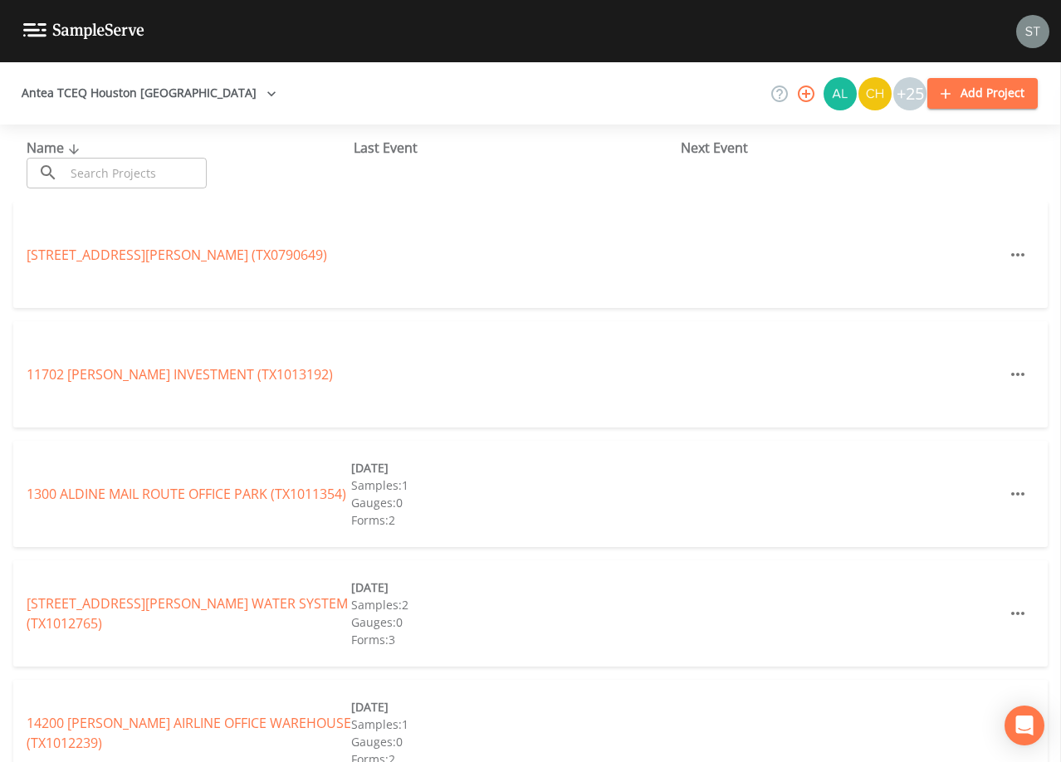
click at [156, 177] on input "text" at bounding box center [136, 173] width 142 height 31
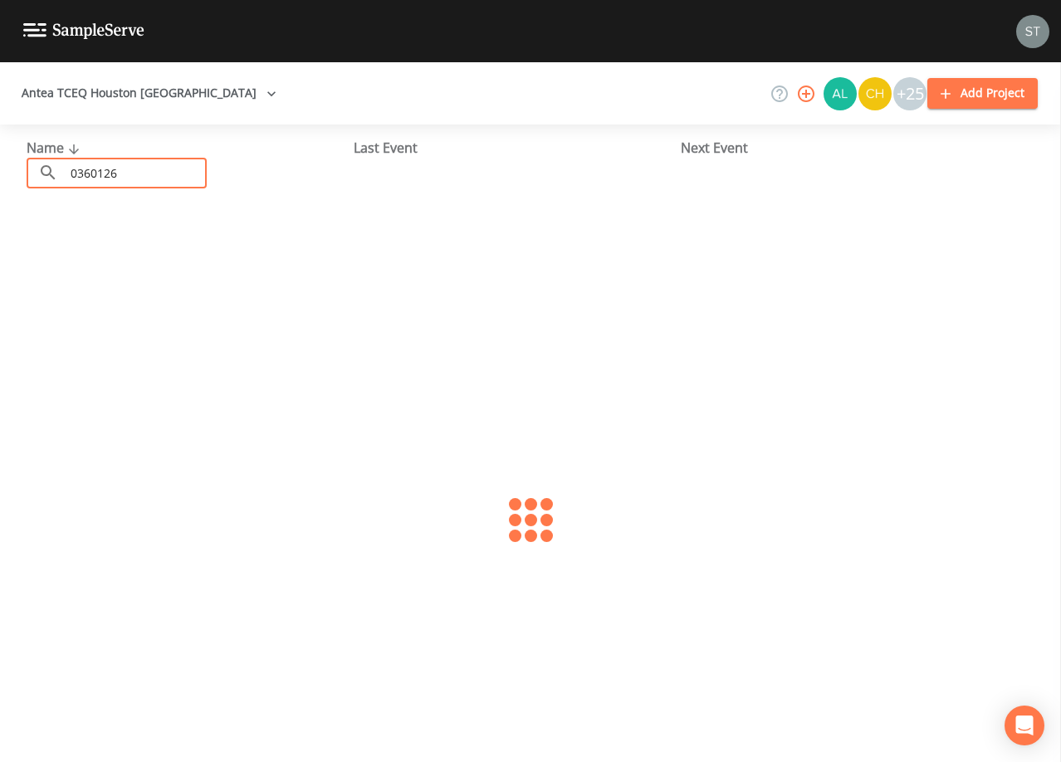
type input "0360126"
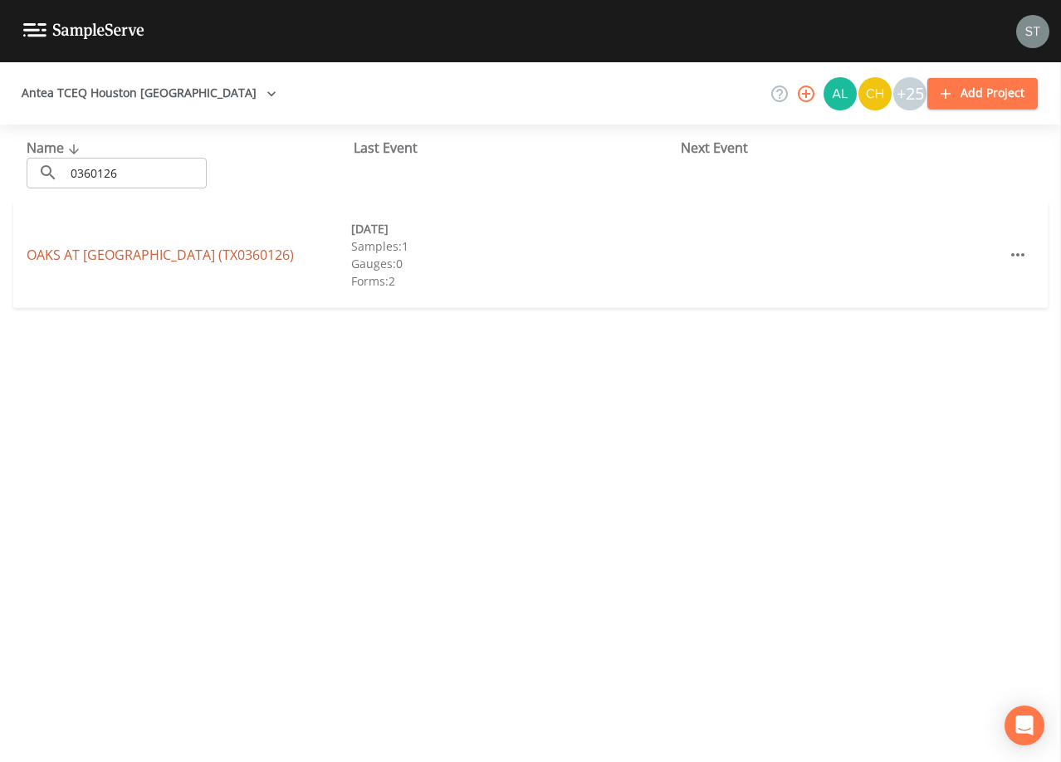
click at [170, 247] on link "OAKS AT [GEOGRAPHIC_DATA] (TX0360126)" at bounding box center [160, 255] width 267 height 18
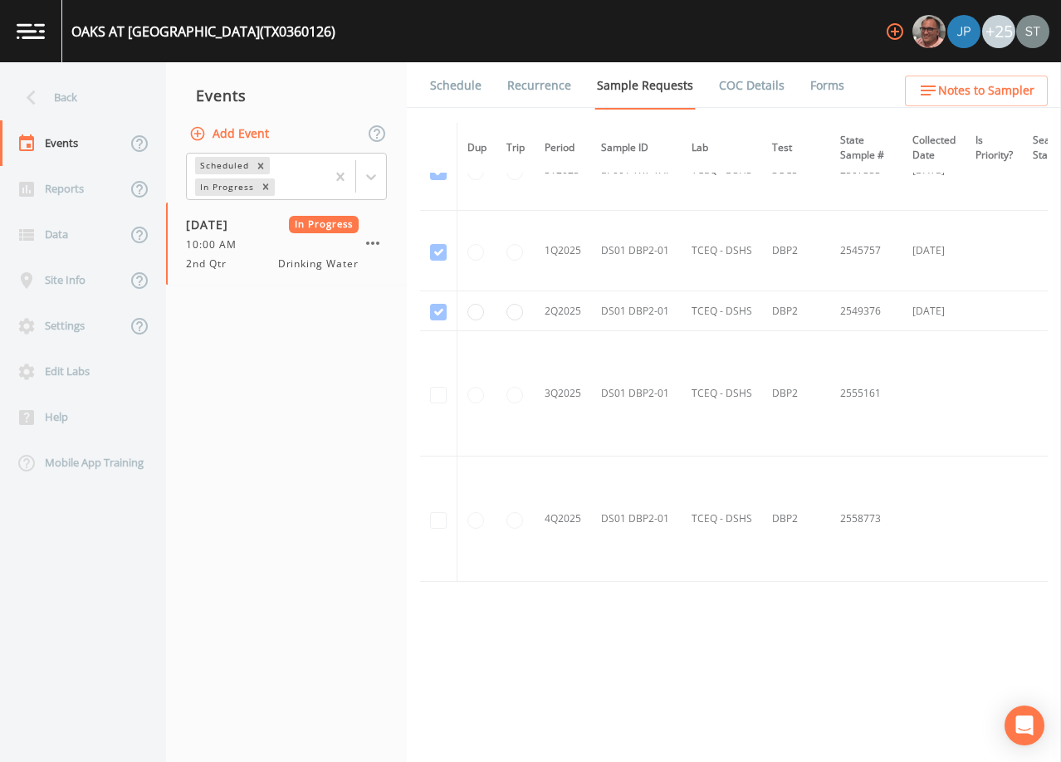
scroll to position [1427, 0]
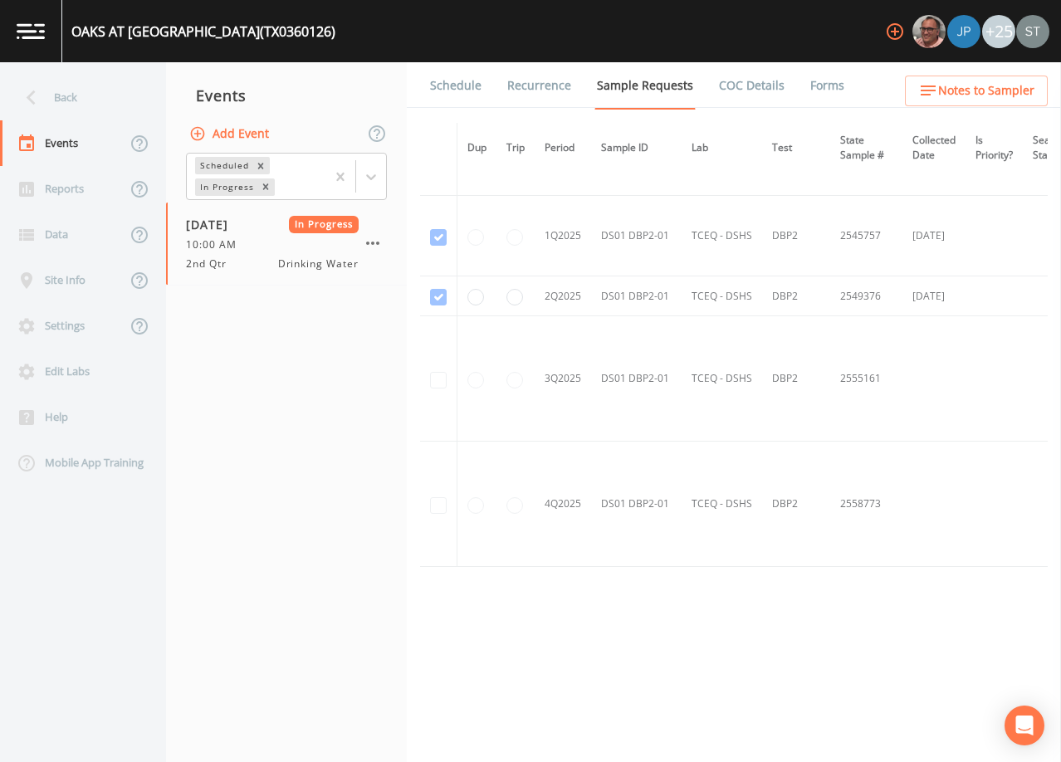
click at [808, 86] on link "Forms" at bounding box center [827, 85] width 39 height 46
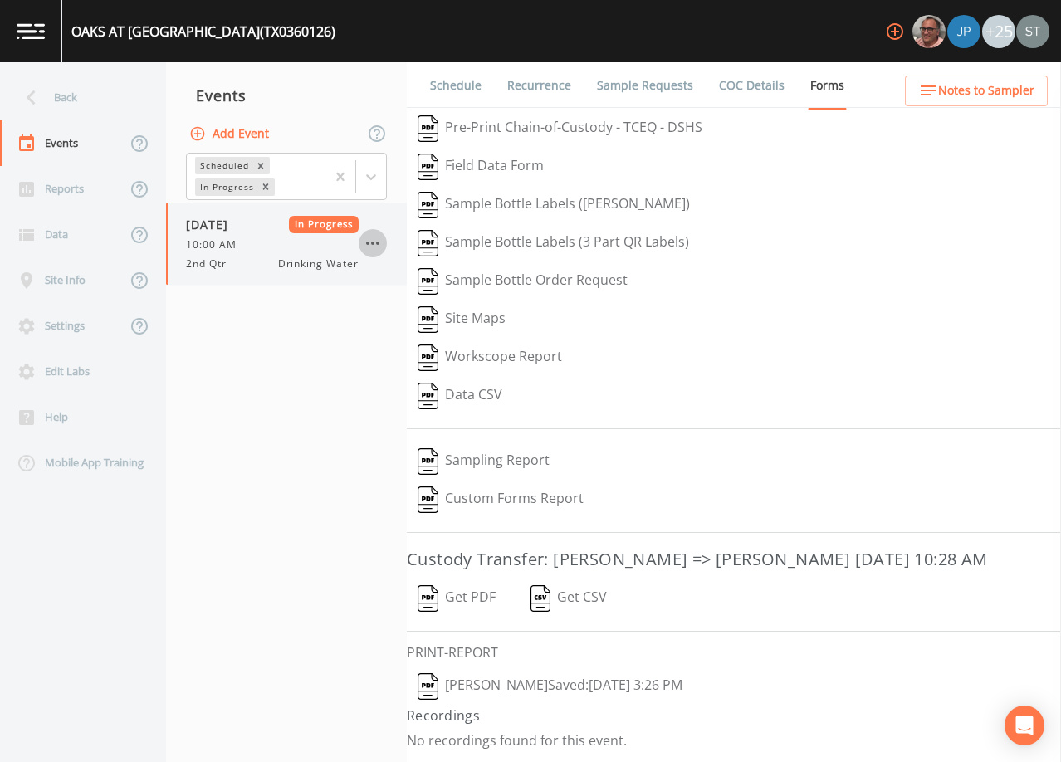
click at [377, 245] on icon "button" at bounding box center [372, 243] width 13 height 3
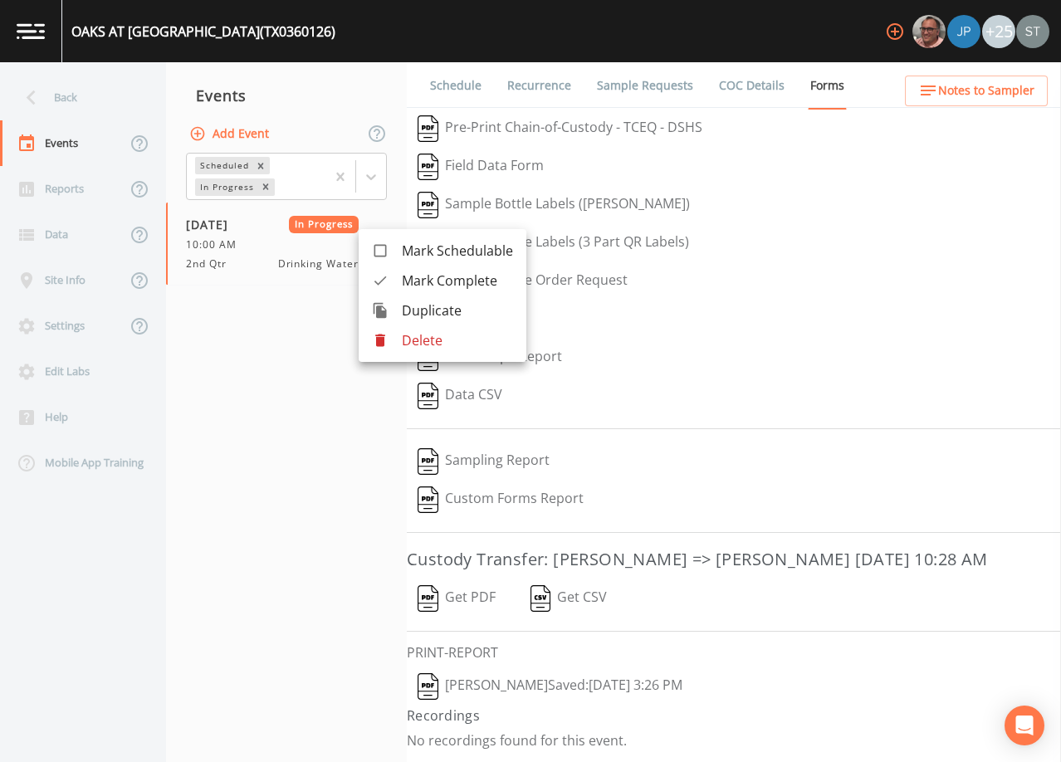
click at [420, 281] on span "Mark Complete" at bounding box center [457, 281] width 111 height 20
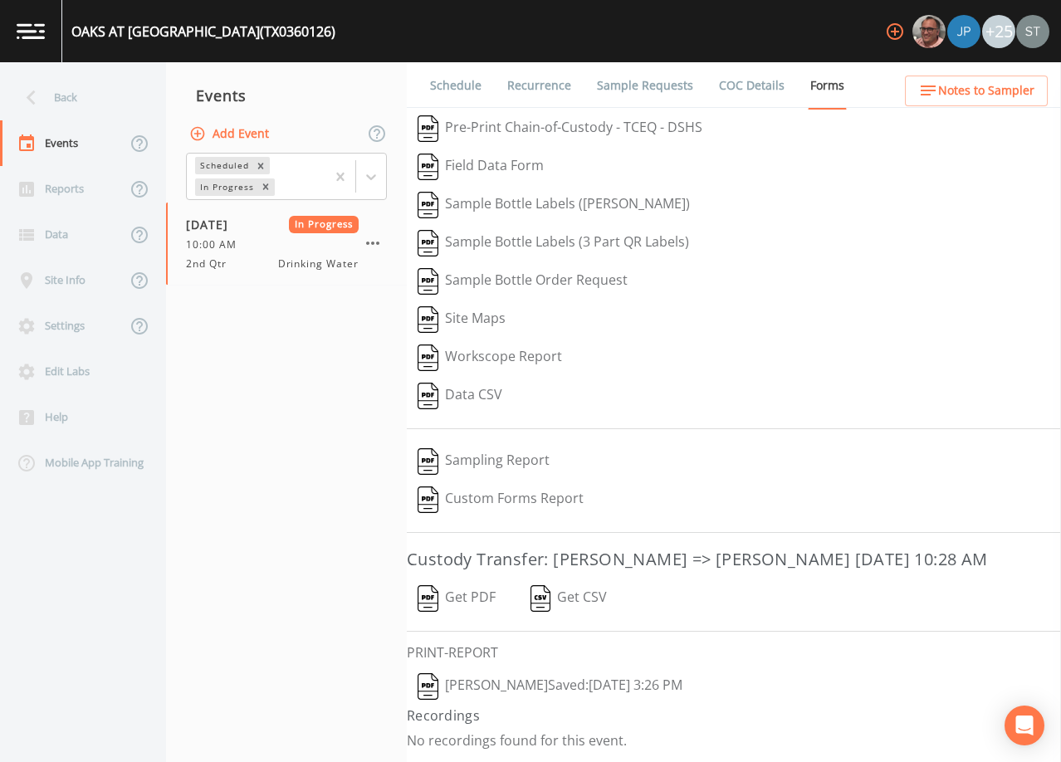
click at [237, 135] on button "Add Event" at bounding box center [231, 134] width 90 height 31
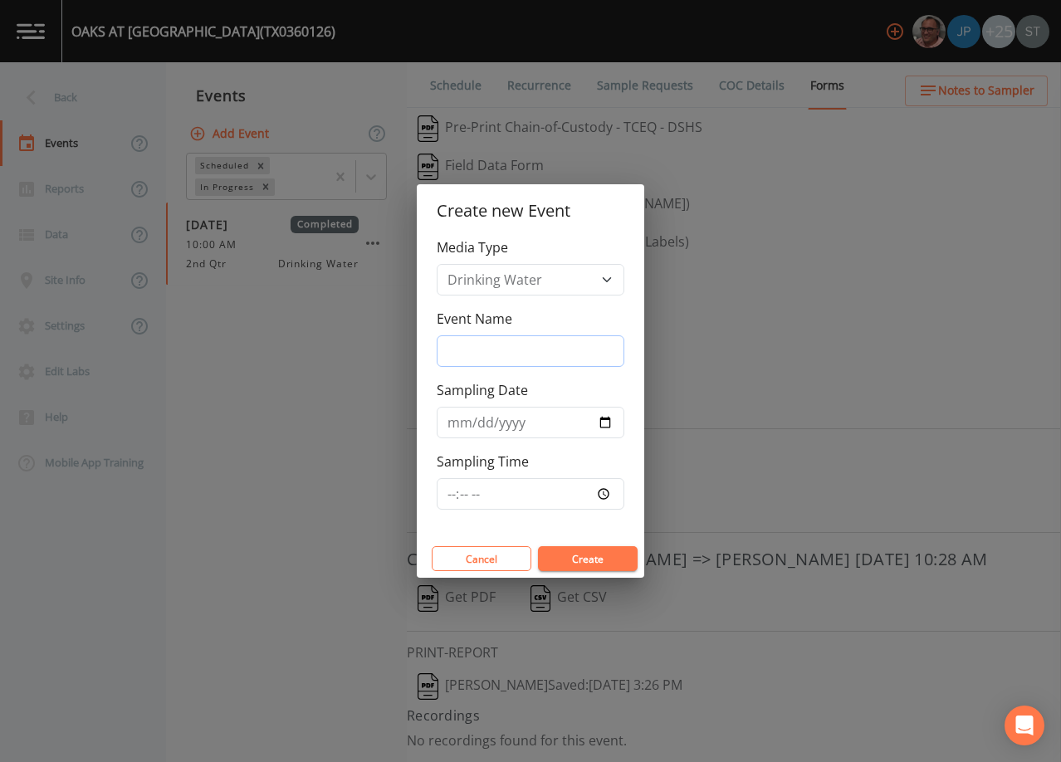
drag, startPoint x: 499, startPoint y: 343, endPoint x: 511, endPoint y: 357, distance: 18.8
click at [501, 344] on input "Event Name" at bounding box center [531, 351] width 188 height 32
type input "3rd Qtr"
click at [460, 428] on input "Sampling Date" at bounding box center [531, 423] width 188 height 32
type input "[DATE]"
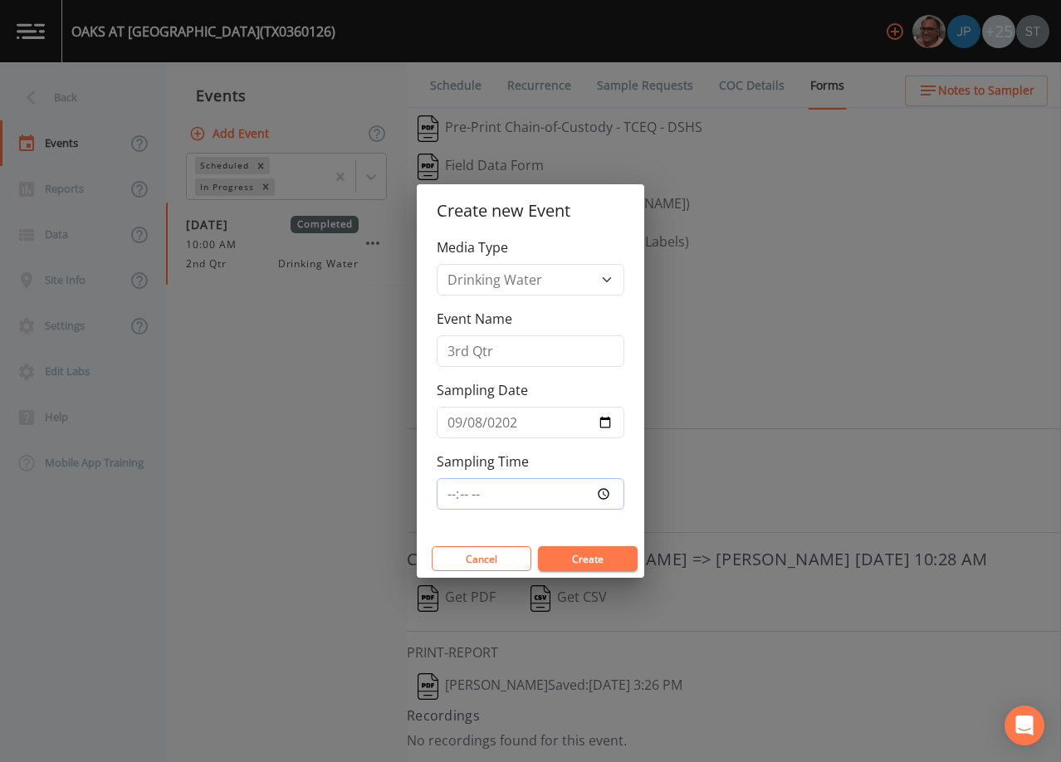
type input "09:00"
click at [590, 564] on button "Create" at bounding box center [588, 558] width 100 height 25
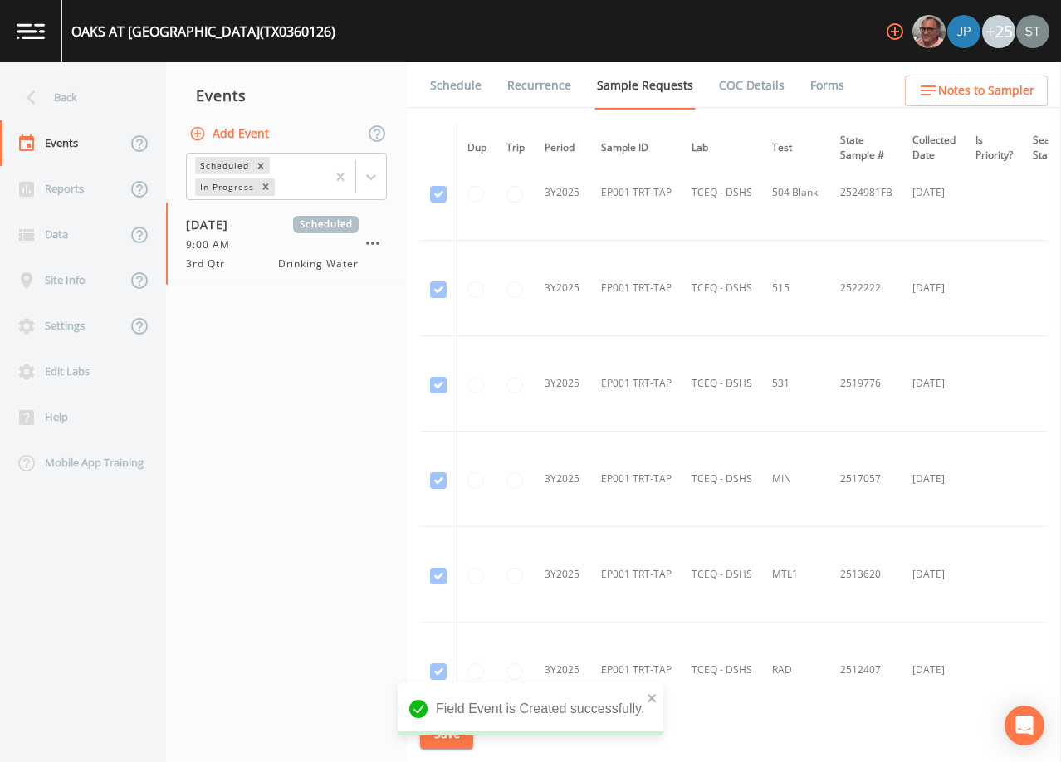
scroll to position [1079, 0]
click at [456, 86] on link "Schedule" at bounding box center [456, 85] width 56 height 46
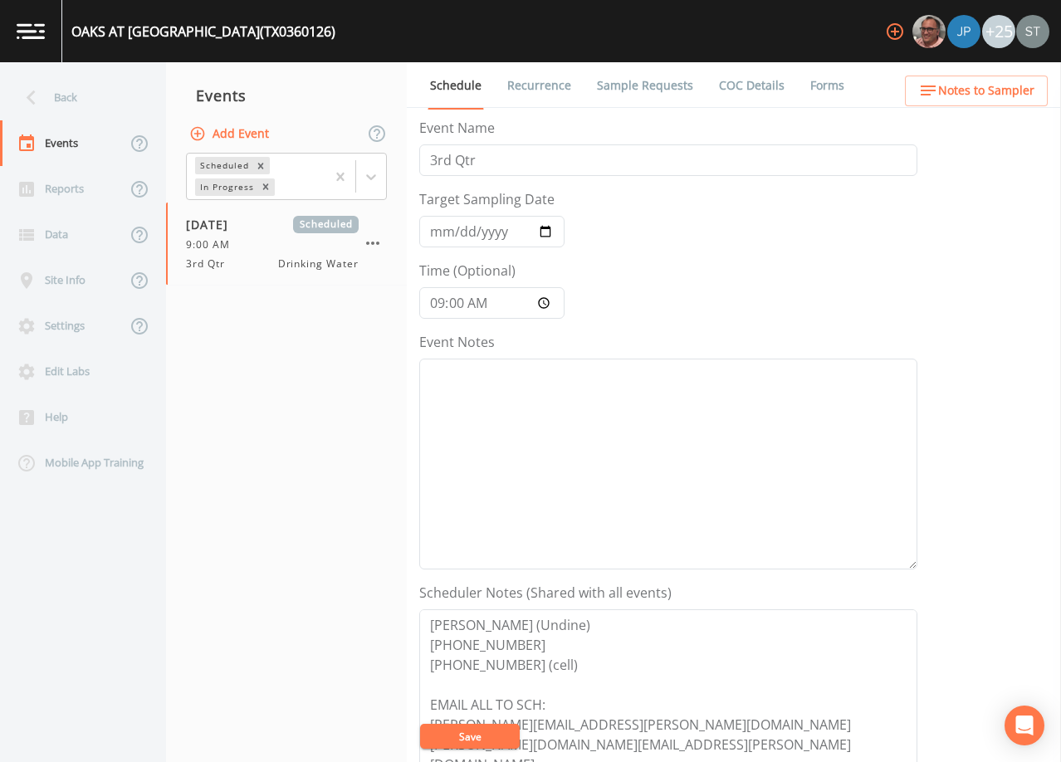
click at [56, 101] on div "Back" at bounding box center [74, 98] width 149 height 46
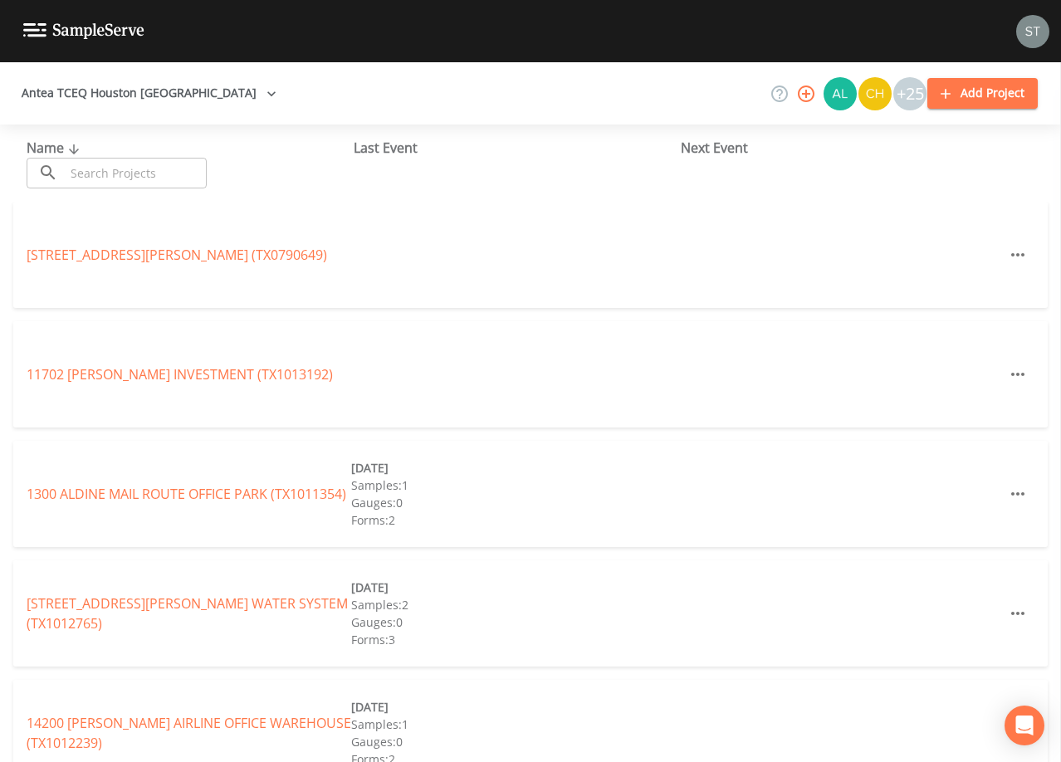
drag, startPoint x: 101, startPoint y: 173, endPoint x: 105, endPoint y: 159, distance: 13.9
click at [102, 172] on input "text" at bounding box center [136, 173] width 142 height 31
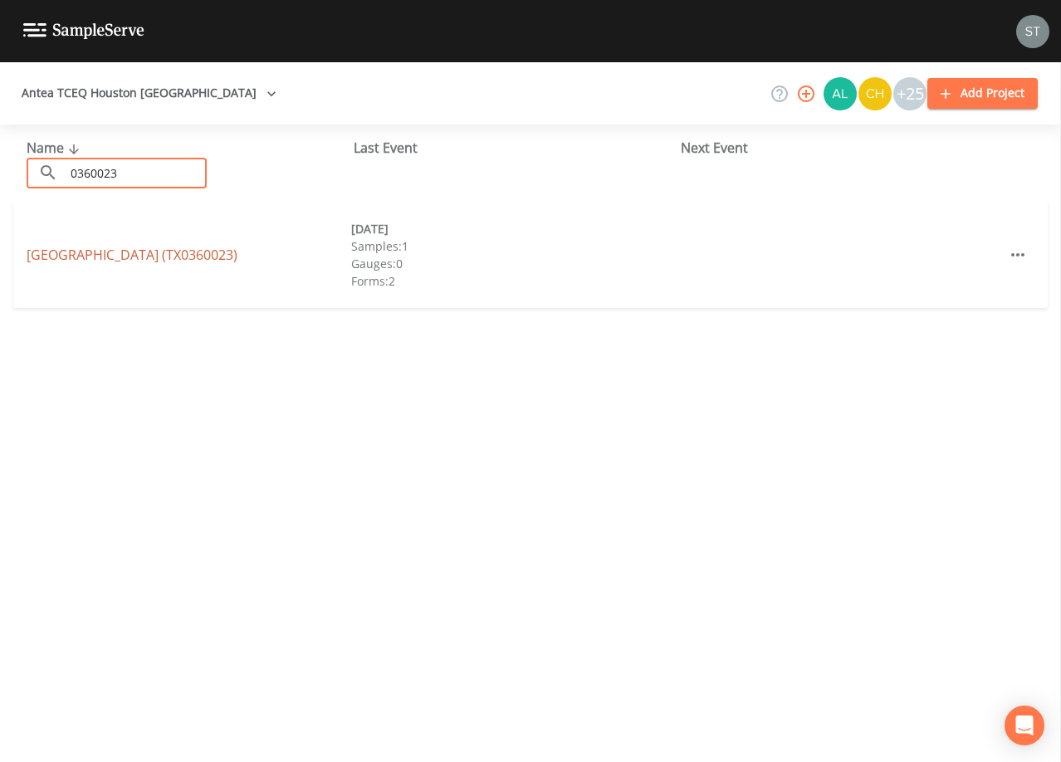
type input "0360023"
click at [193, 251] on div "[GEOGRAPHIC_DATA] (TX0360023) [DATE] Samples: 1 Gauges: 0 Forms: 2" at bounding box center [530, 255] width 1035 height 106
click at [193, 256] on link "[GEOGRAPHIC_DATA] (TX0360023)" at bounding box center [132, 255] width 211 height 18
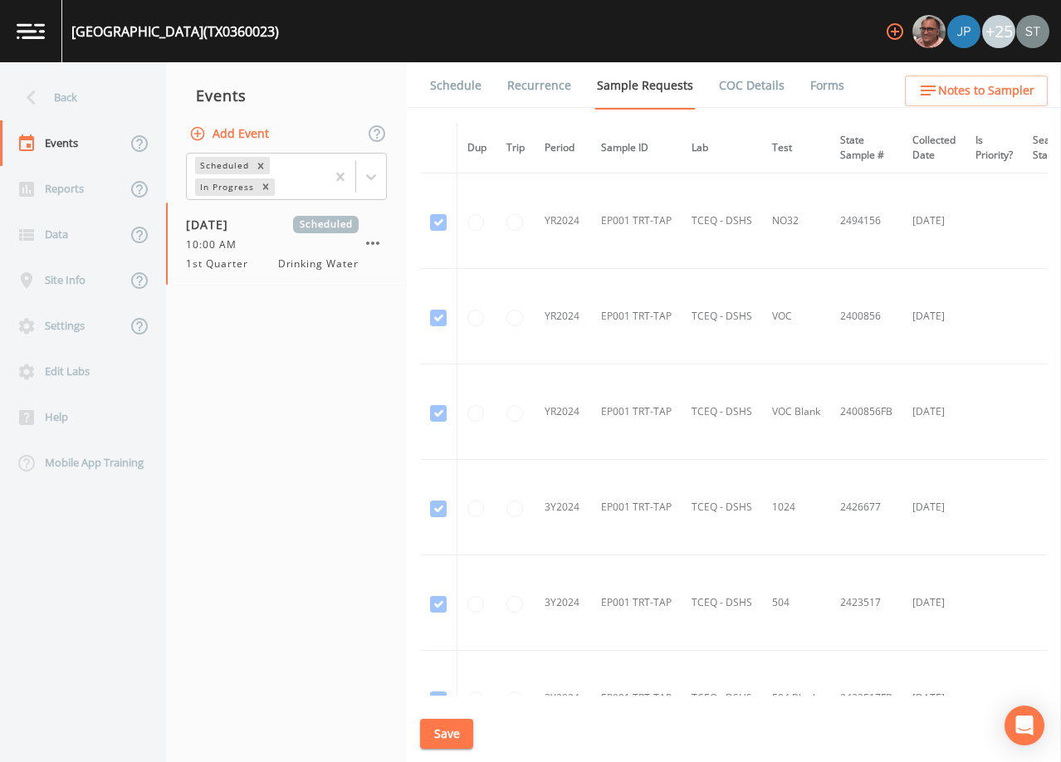
click at [808, 83] on link "Forms" at bounding box center [827, 85] width 39 height 46
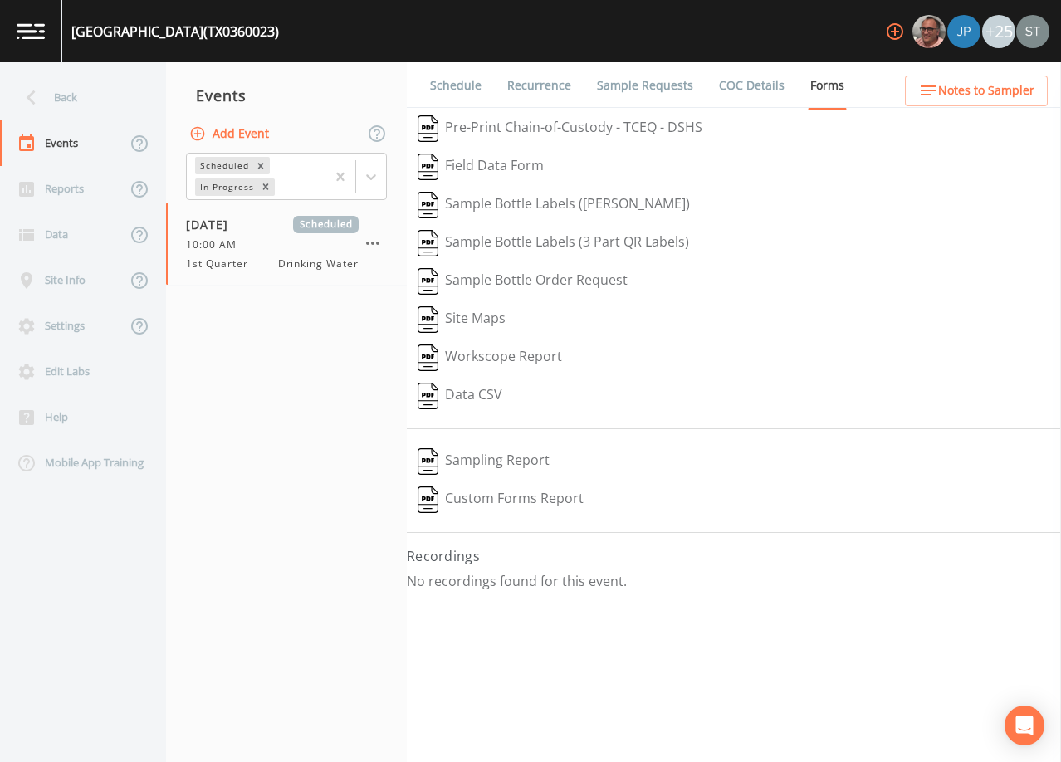
click at [237, 137] on button "Add Event" at bounding box center [231, 134] width 90 height 31
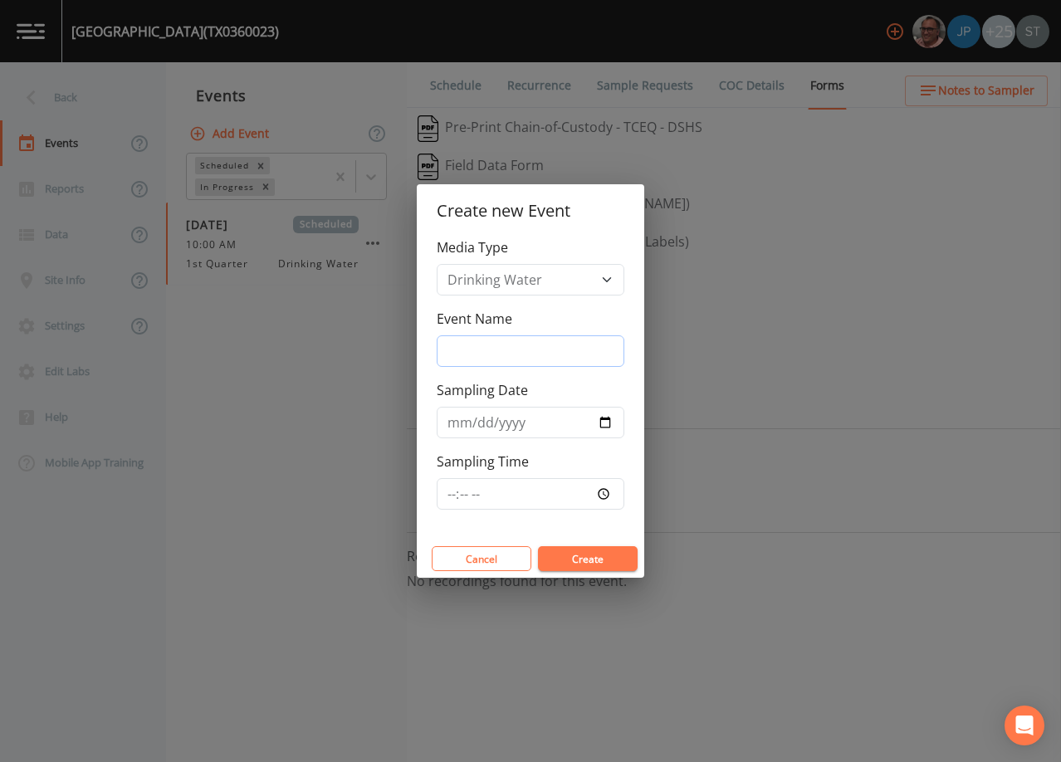
click at [493, 343] on input "Event Name" at bounding box center [531, 351] width 188 height 32
type input "3rd Qtr"
click at [448, 426] on input "Sampling Date" at bounding box center [531, 423] width 188 height 32
type input "[DATE]"
type input "10:00"
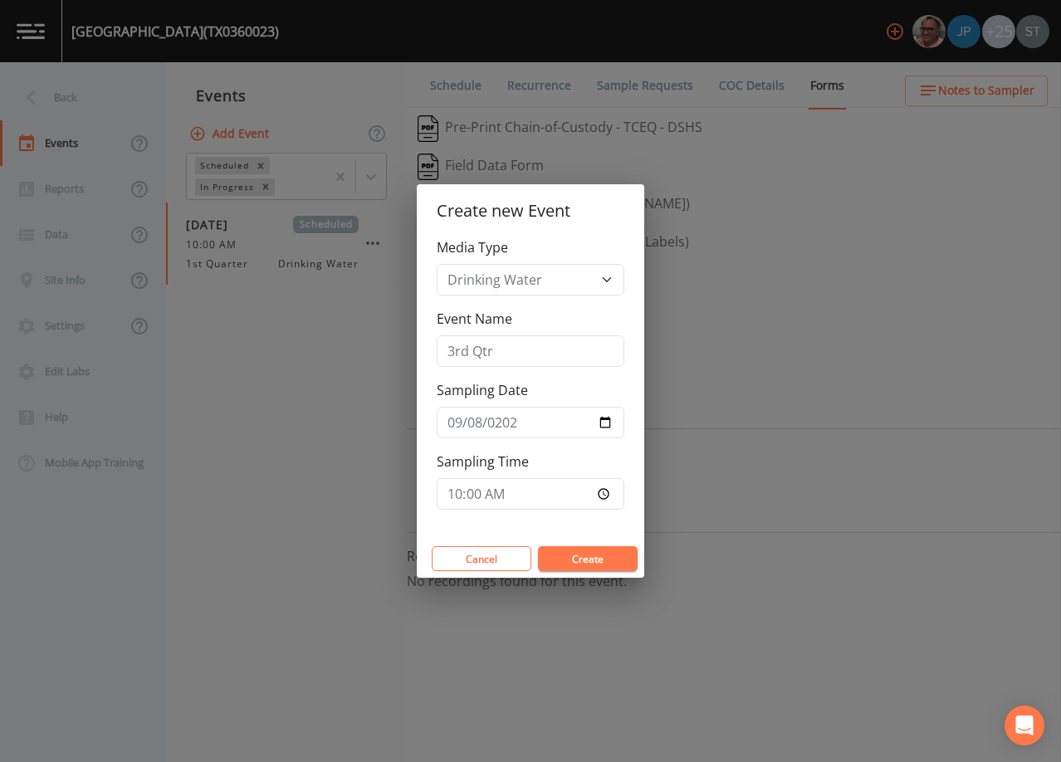
click at [595, 555] on button "Create" at bounding box center [588, 558] width 100 height 25
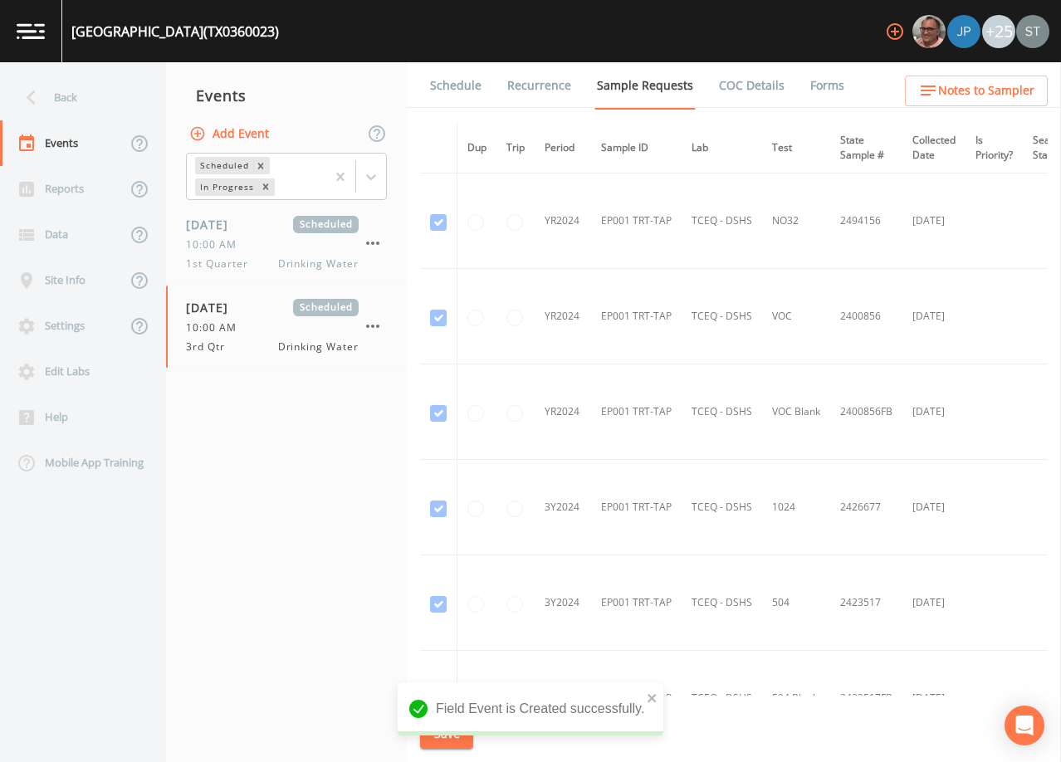
click at [459, 94] on link "Schedule" at bounding box center [456, 85] width 56 height 46
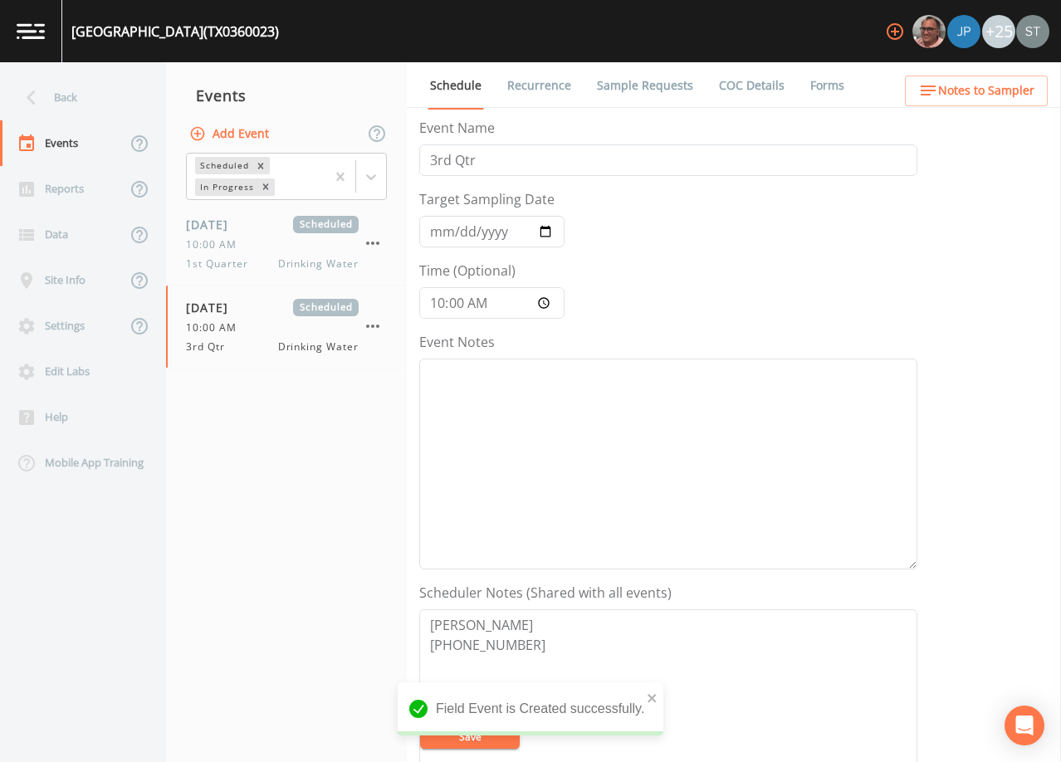
scroll to position [166, 0]
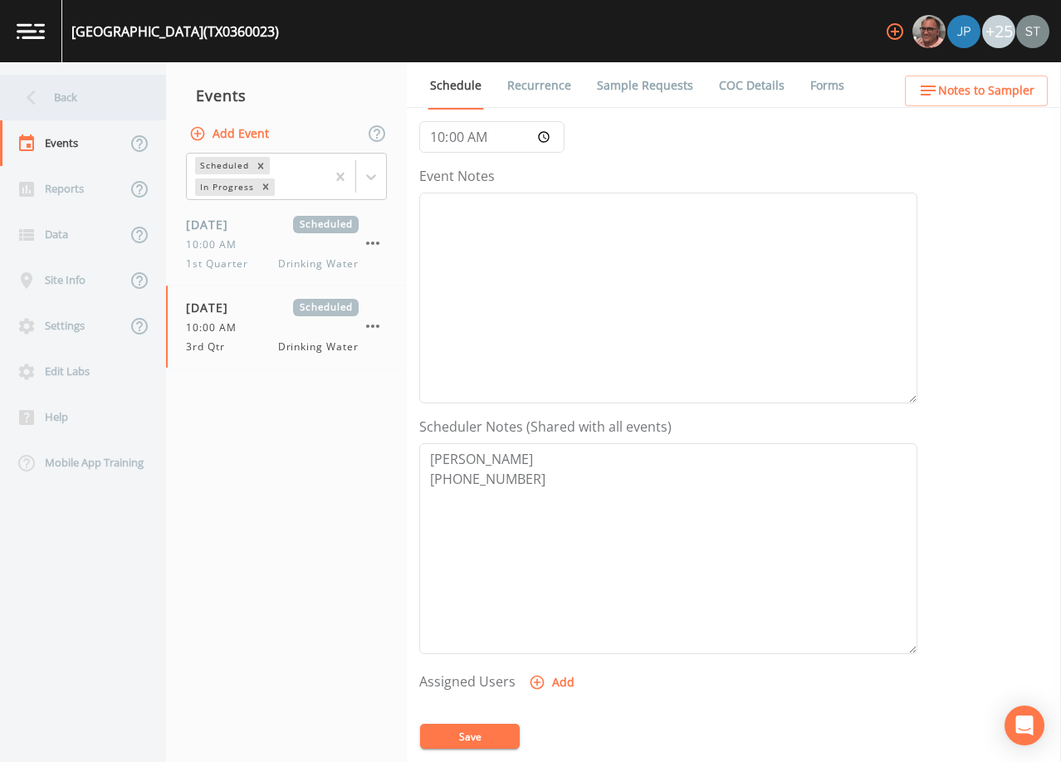
click at [80, 99] on div "Back" at bounding box center [74, 98] width 149 height 46
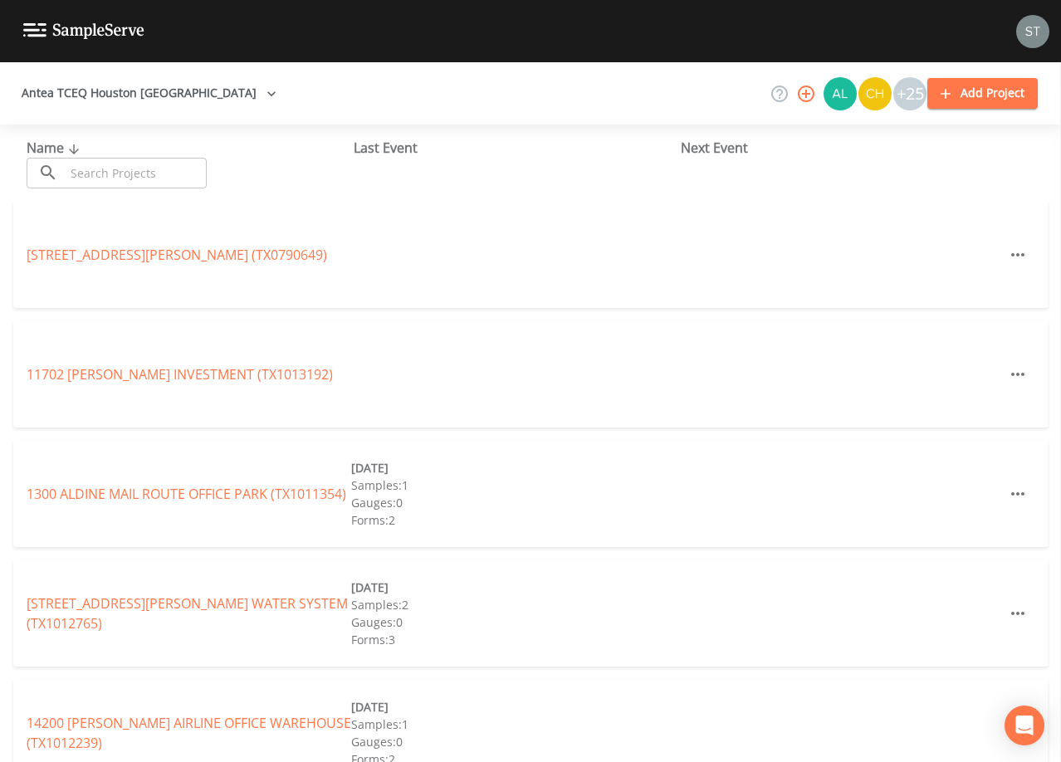
click at [135, 174] on input "text" at bounding box center [136, 173] width 142 height 31
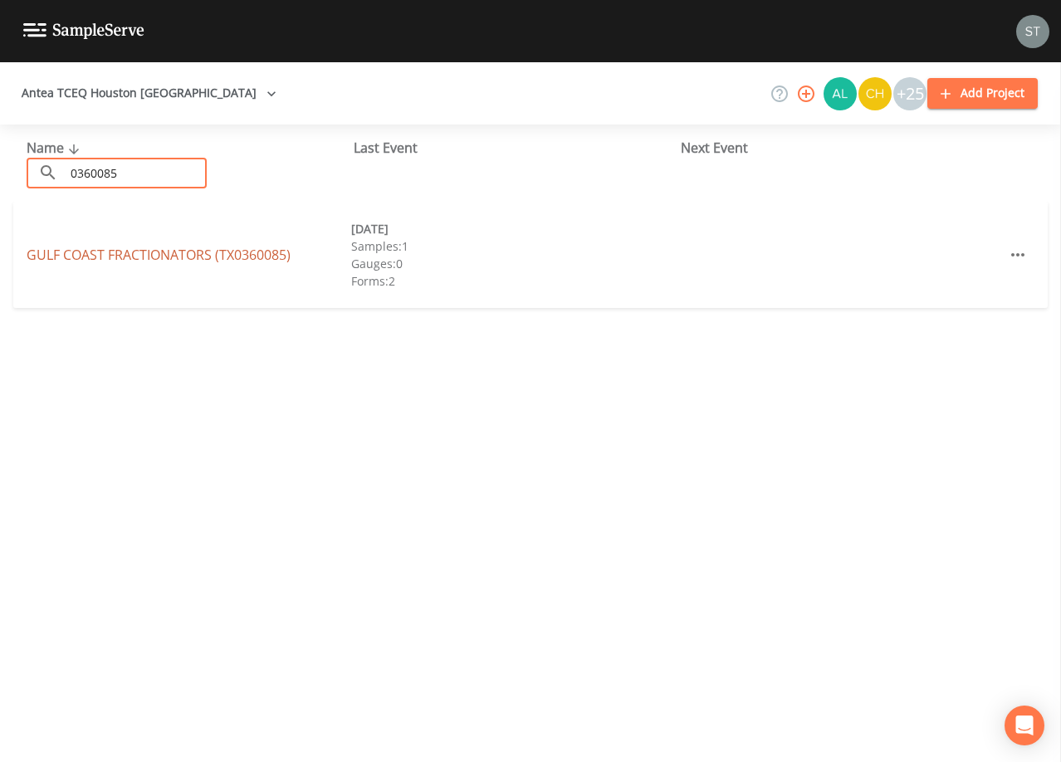
type input "0360085"
click at [168, 255] on link "GULF COAST FRACTIONATORS (TX0360085)" at bounding box center [159, 255] width 264 height 18
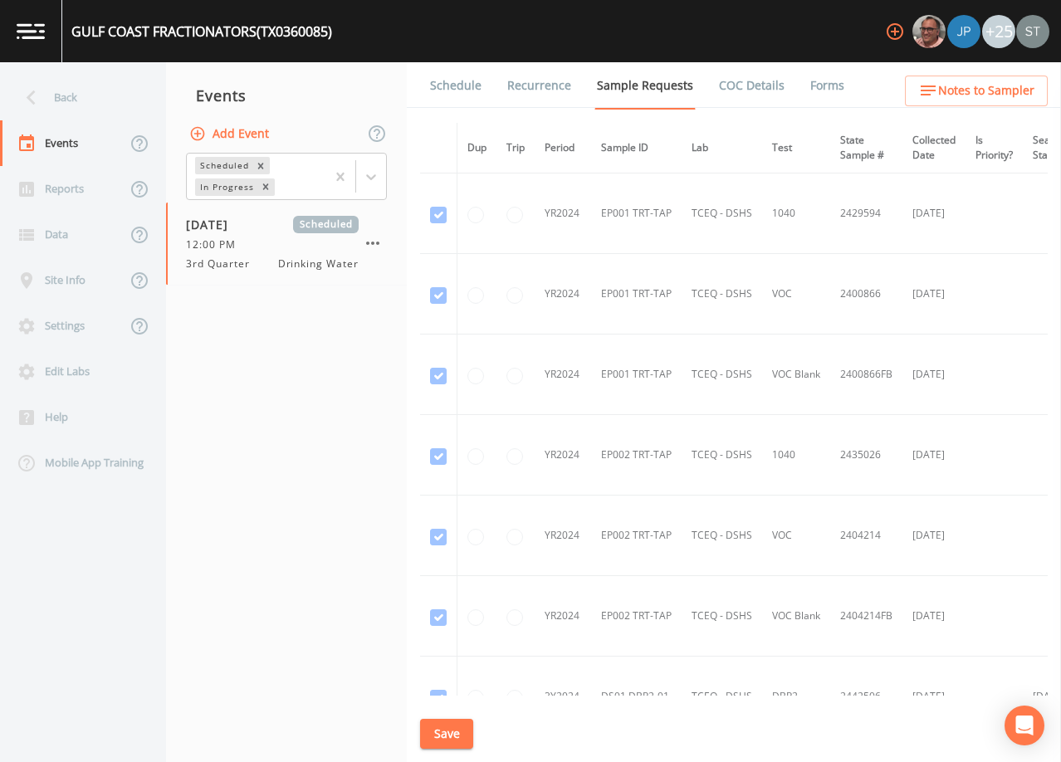
click at [453, 99] on link "Schedule" at bounding box center [456, 85] width 56 height 46
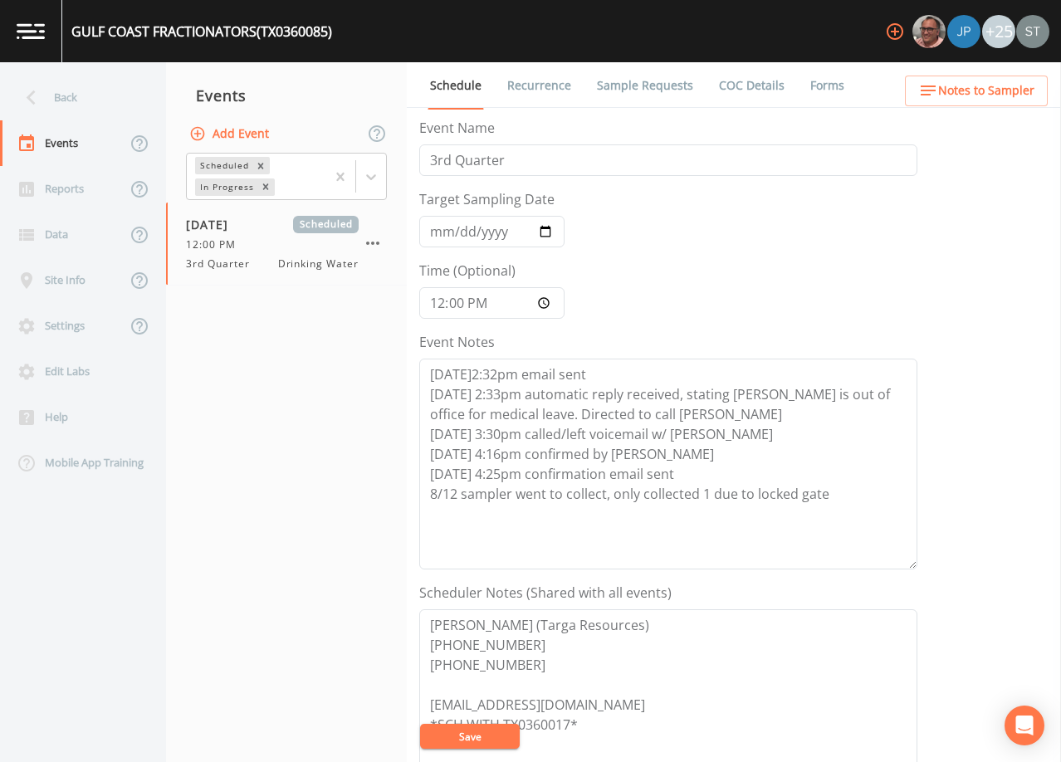
click at [808, 90] on link "Forms" at bounding box center [827, 85] width 39 height 46
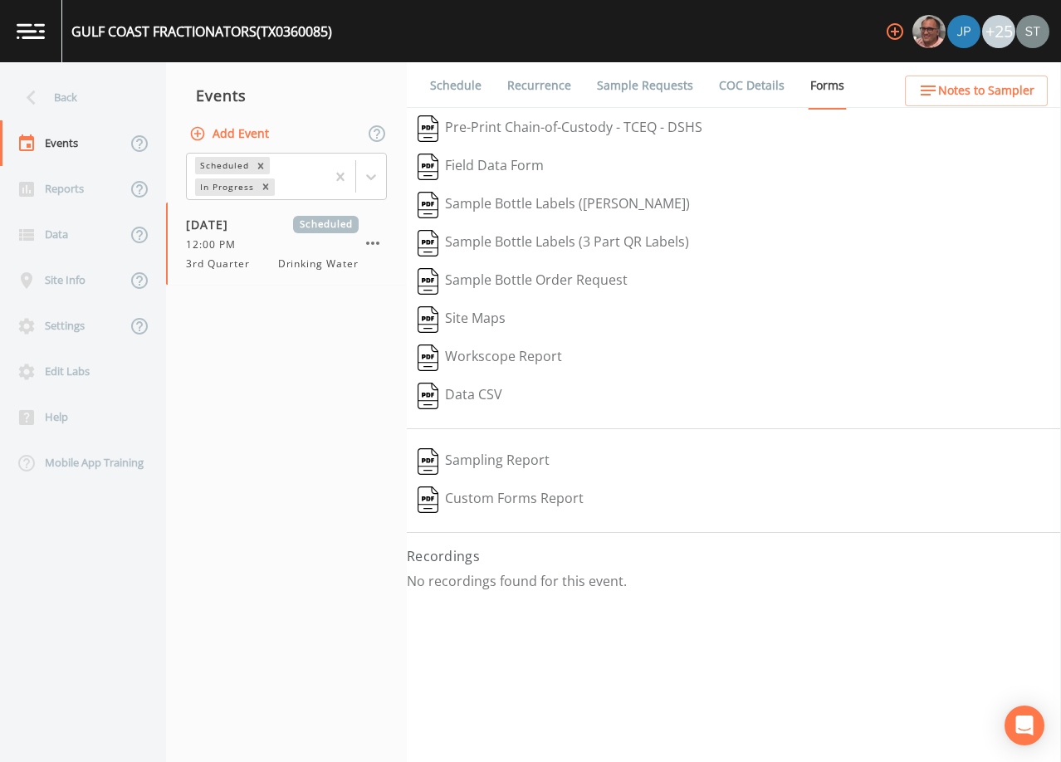
click at [657, 86] on link "Sample Requests" at bounding box center [645, 85] width 101 height 46
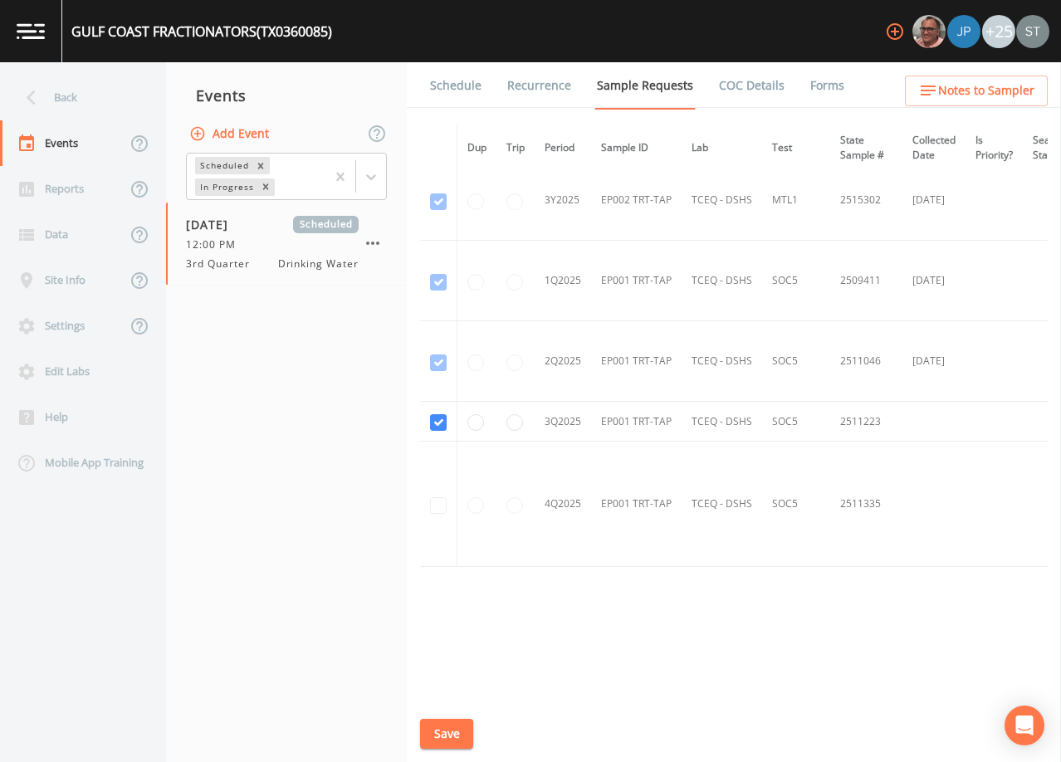
scroll to position [2116, 0]
click at [449, 84] on link "Schedule" at bounding box center [456, 85] width 56 height 46
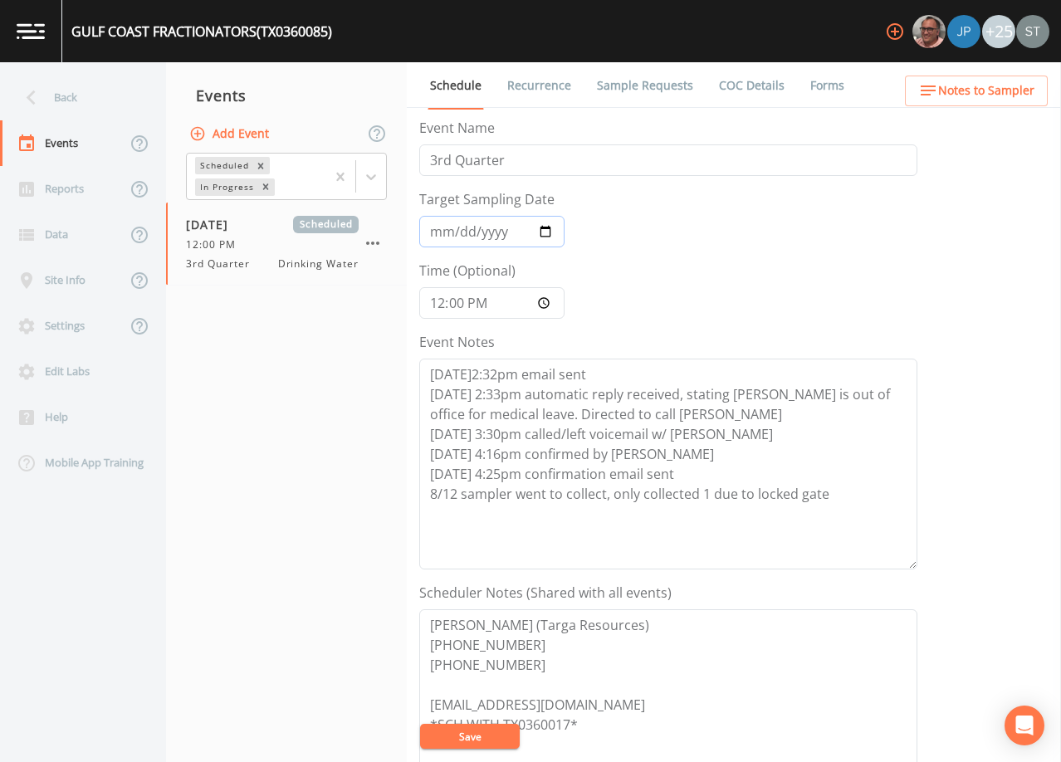
click at [433, 235] on input "[DATE]" at bounding box center [491, 232] width 145 height 32
type input "[DATE]"
type input "10:30"
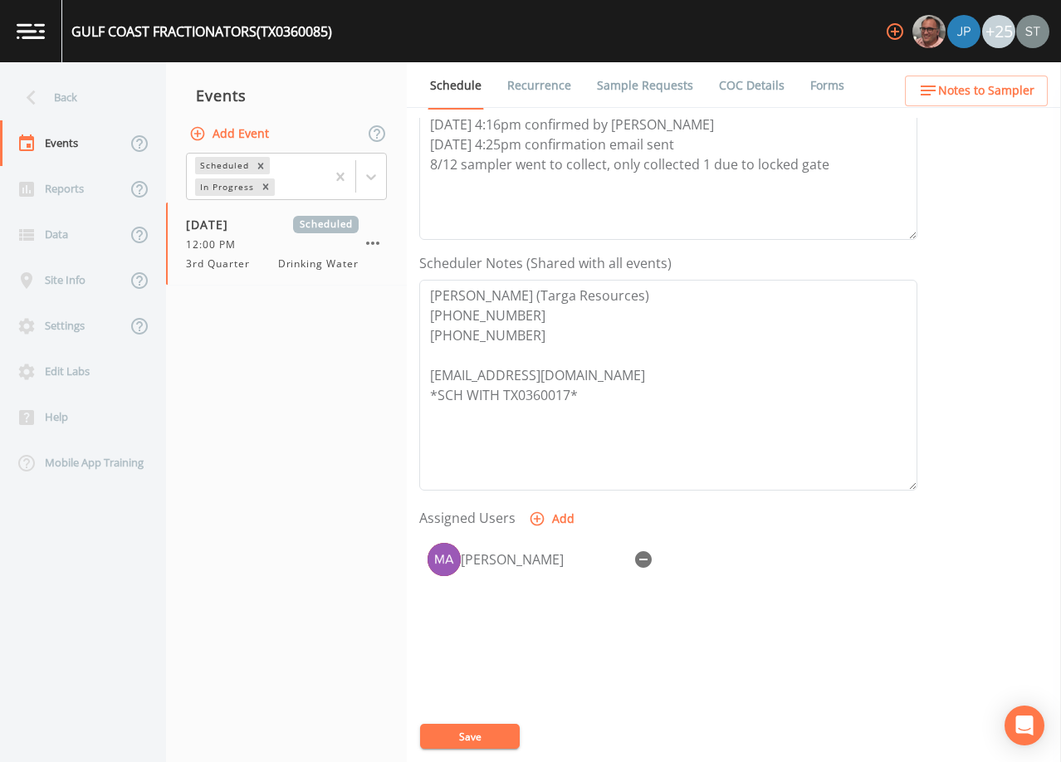
scroll to position [332, 0]
click at [640, 556] on icon "button" at bounding box center [643, 557] width 17 height 17
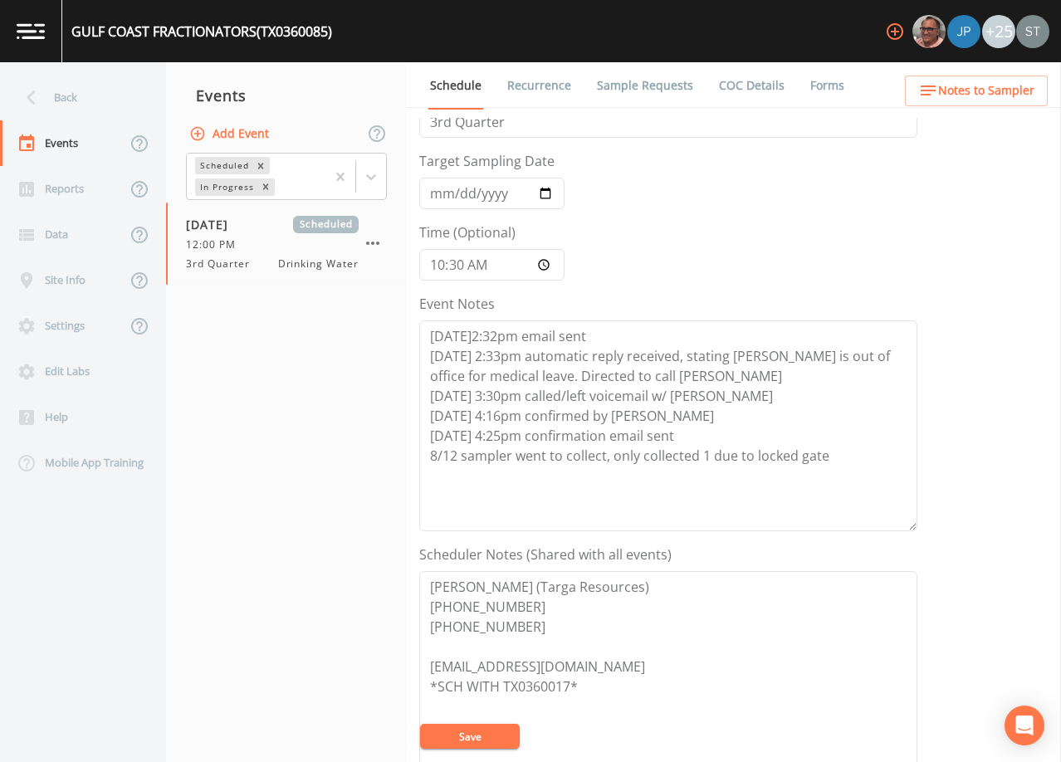
scroll to position [0, 0]
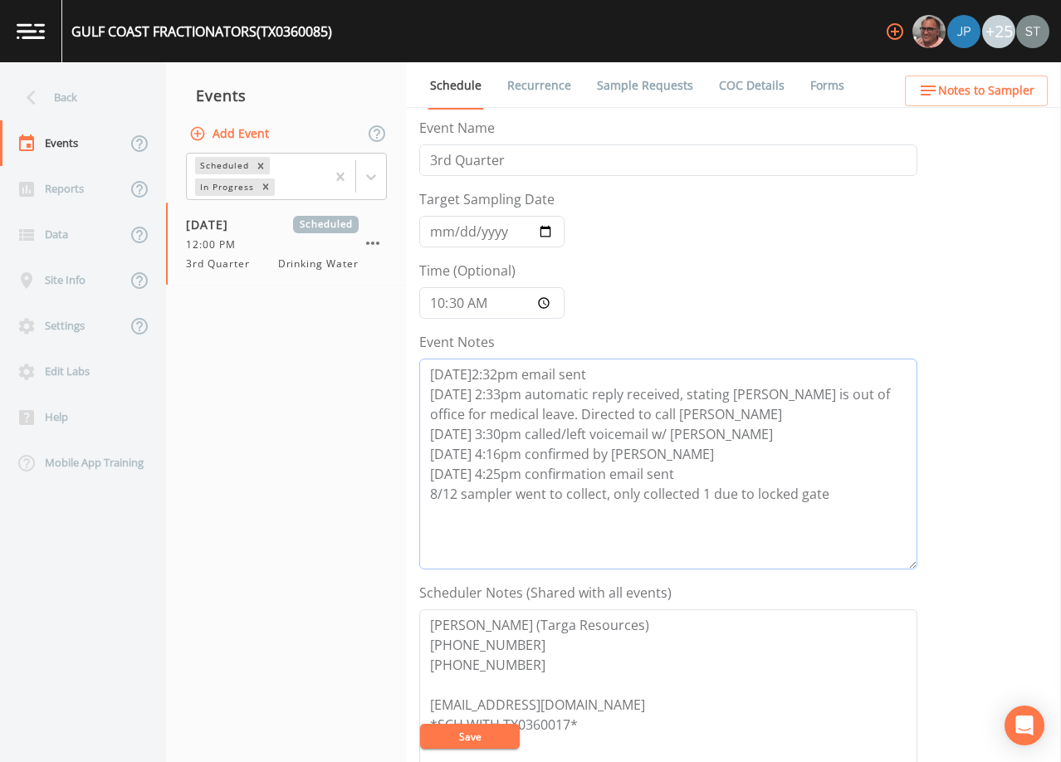
click at [845, 502] on textarea "[DATE]2:32pm email sent [DATE] 2:33pm automatic reply received, stating [PERSON…" at bounding box center [668, 464] width 498 height 211
type textarea "**********"
click at [477, 735] on button "Save" at bounding box center [470, 736] width 100 height 25
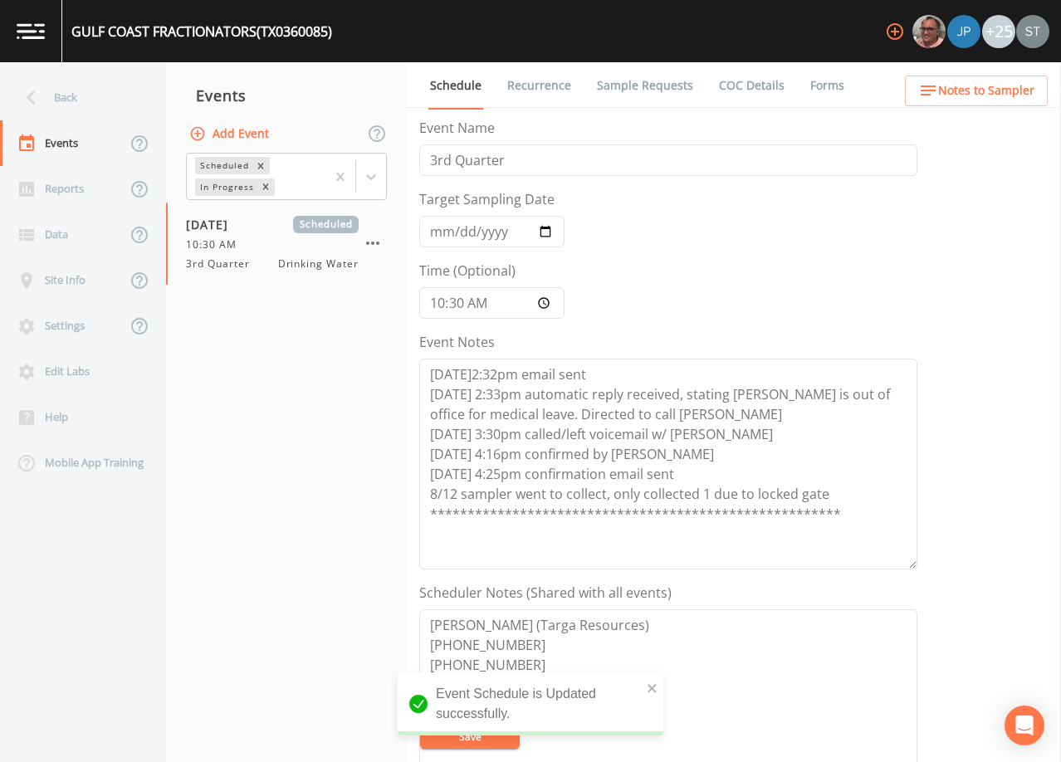
click at [644, 86] on link "Sample Requests" at bounding box center [645, 85] width 101 height 46
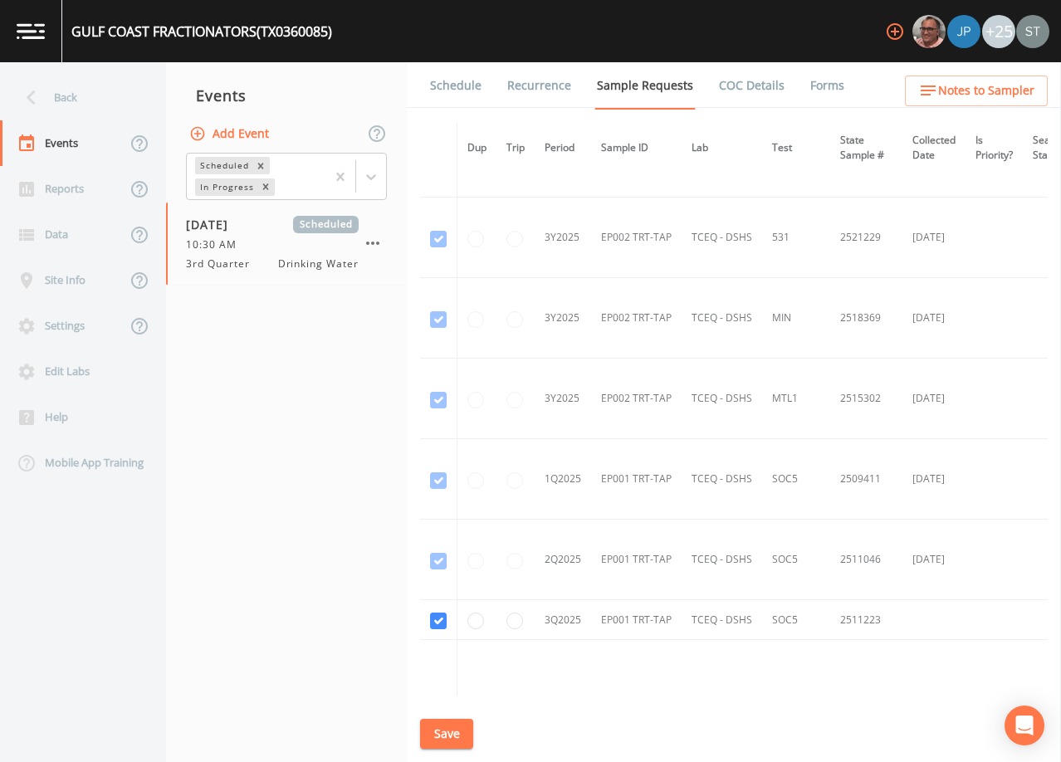
scroll to position [1910, 0]
click at [448, 92] on link "Schedule" at bounding box center [456, 85] width 56 height 46
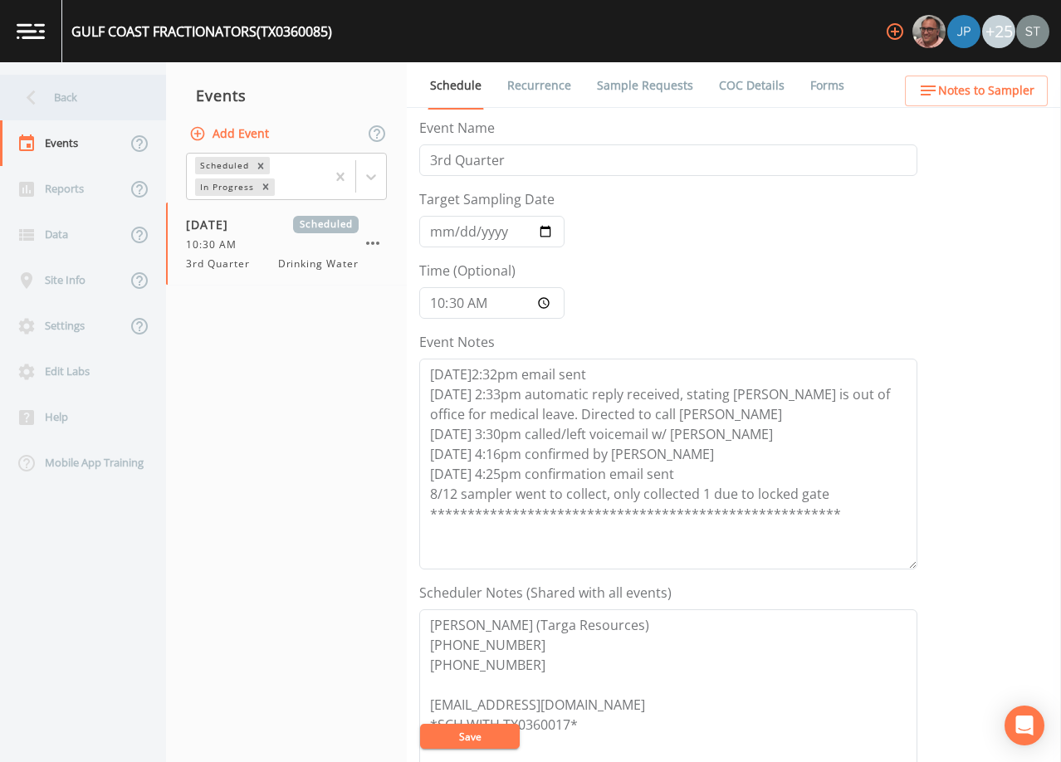
click at [78, 105] on div "Back" at bounding box center [74, 98] width 149 height 46
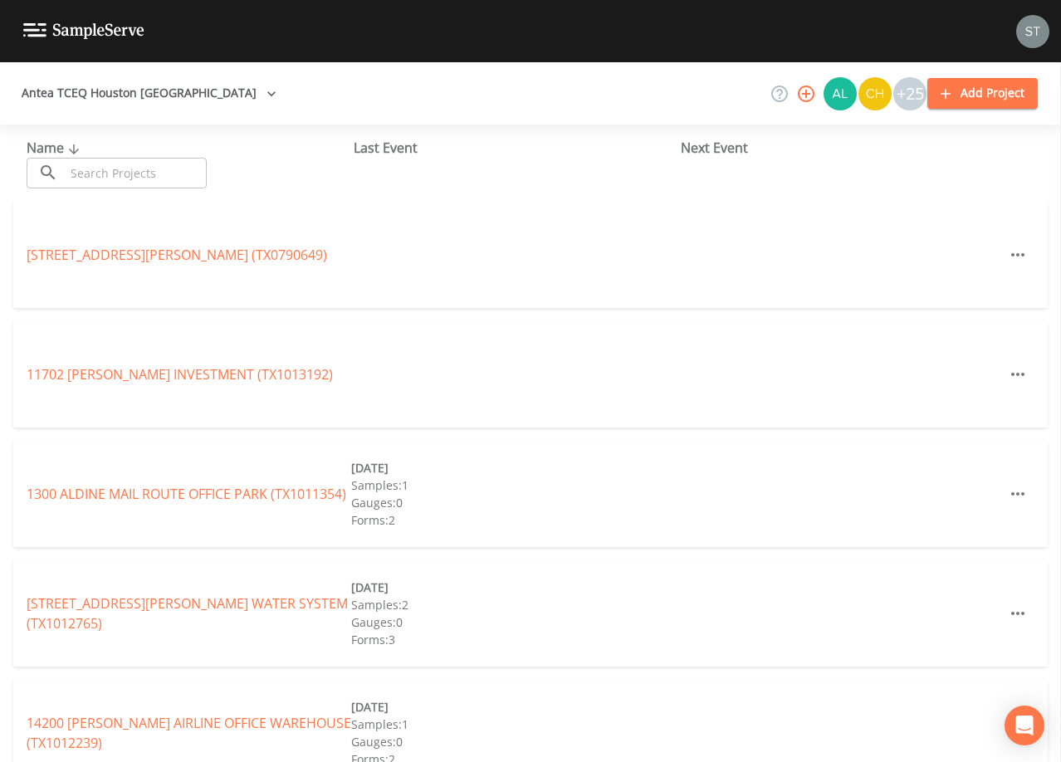
click at [184, 173] on input "text" at bounding box center [136, 173] width 142 height 31
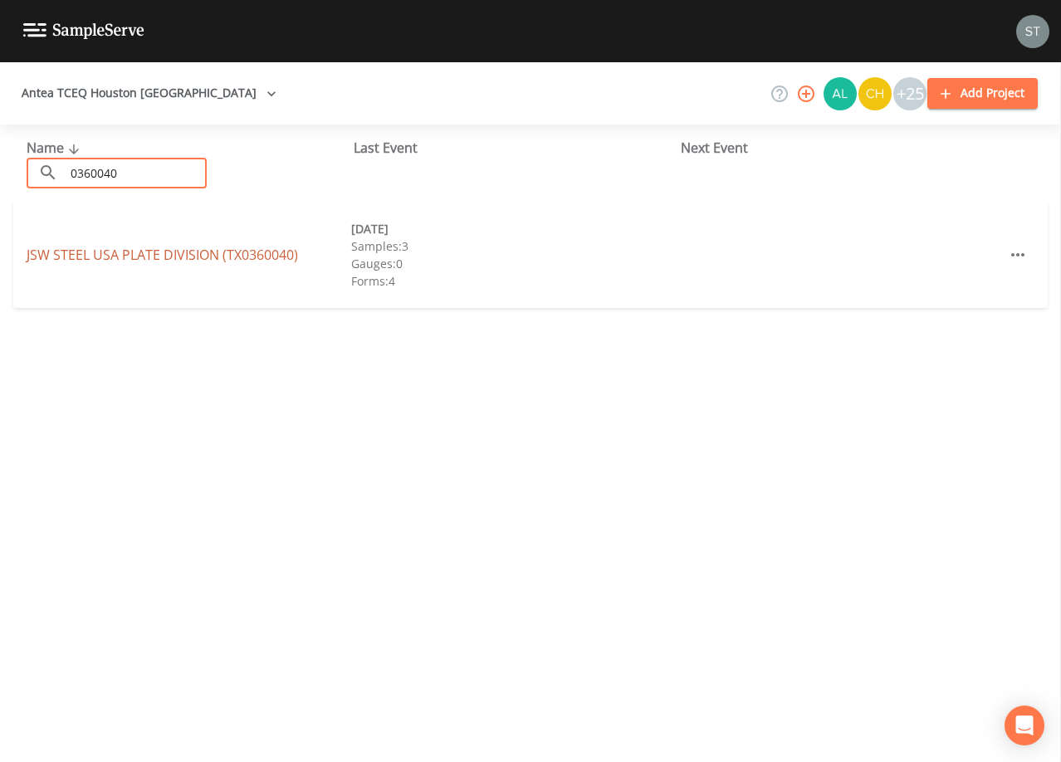
type input "0360040"
click at [65, 254] on link "JSW STEEL USA PLATE DIVISION (TX0360040)" at bounding box center [163, 255] width 272 height 18
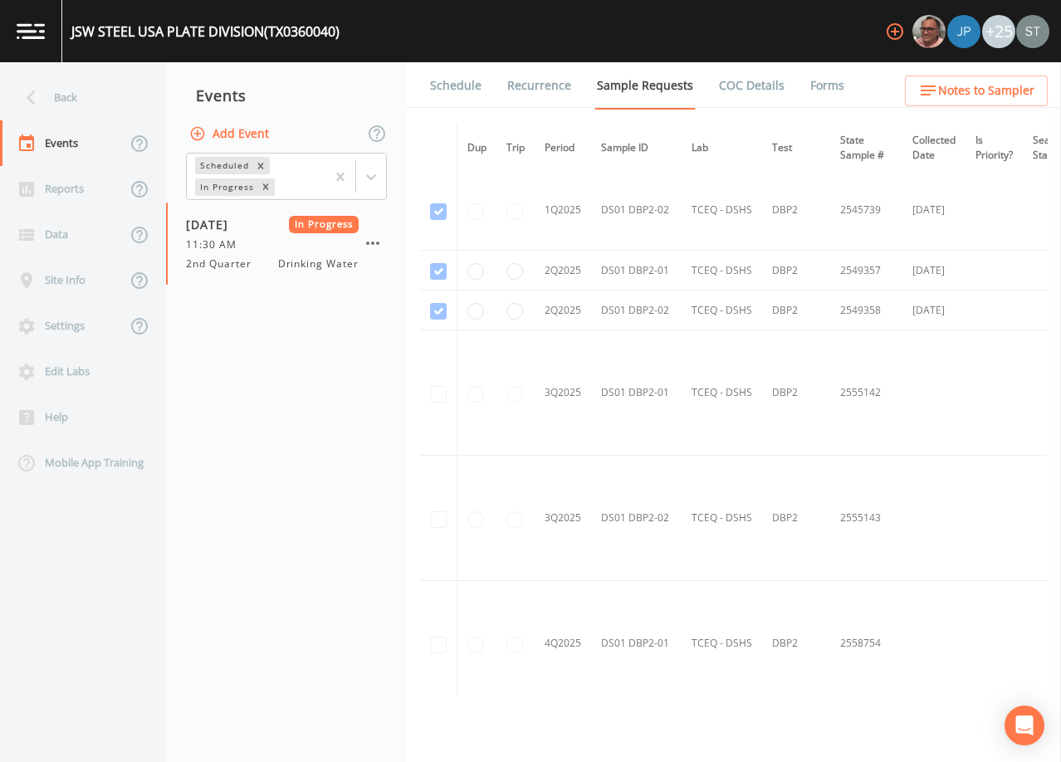
scroll to position [2242, 0]
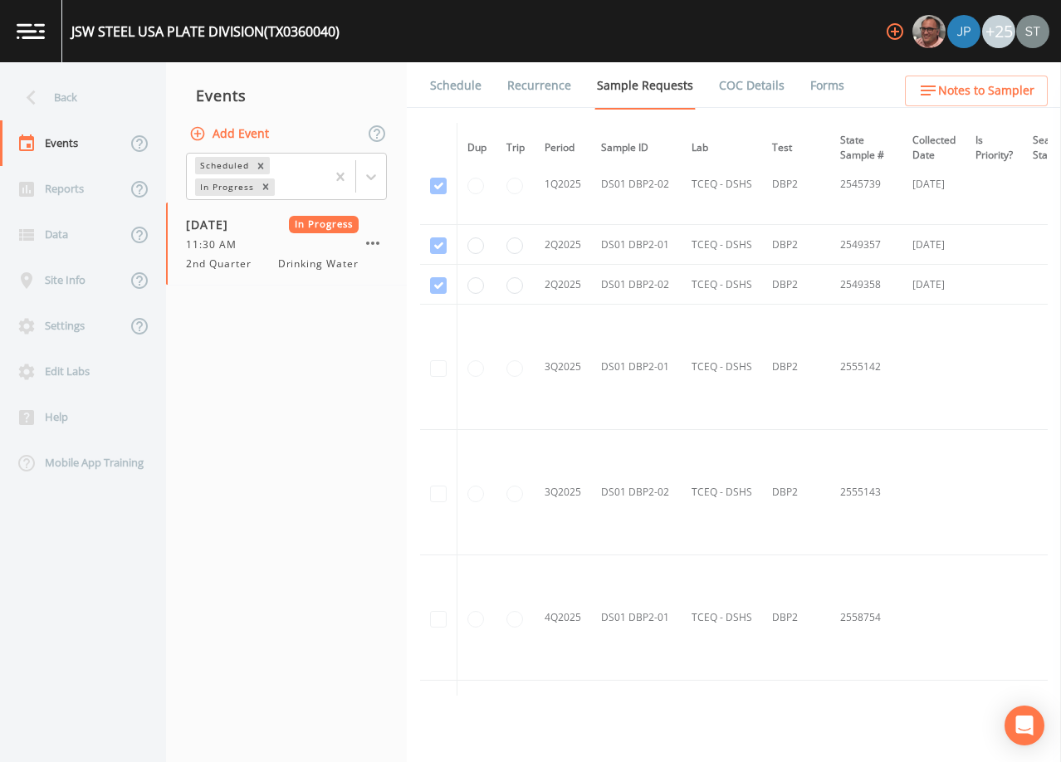
drag, startPoint x: 820, startPoint y: 83, endPoint x: 775, endPoint y: 98, distance: 48.1
click at [819, 83] on link "Forms" at bounding box center [827, 85] width 39 height 46
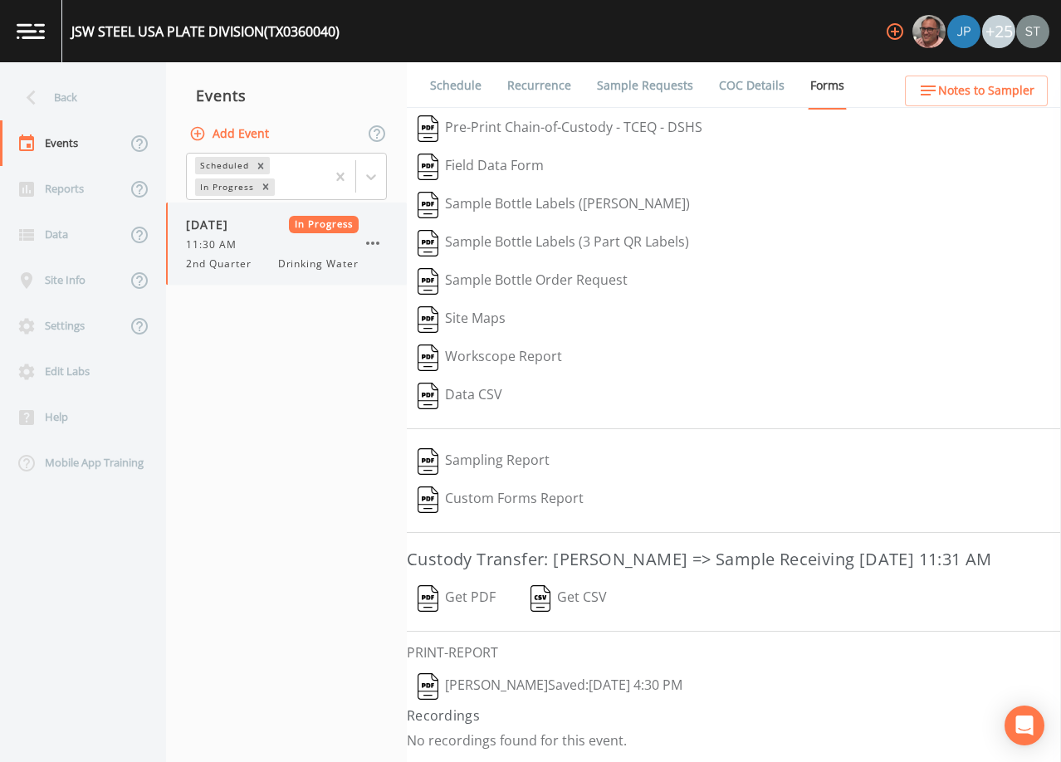
click at [374, 239] on icon "button" at bounding box center [373, 243] width 20 height 20
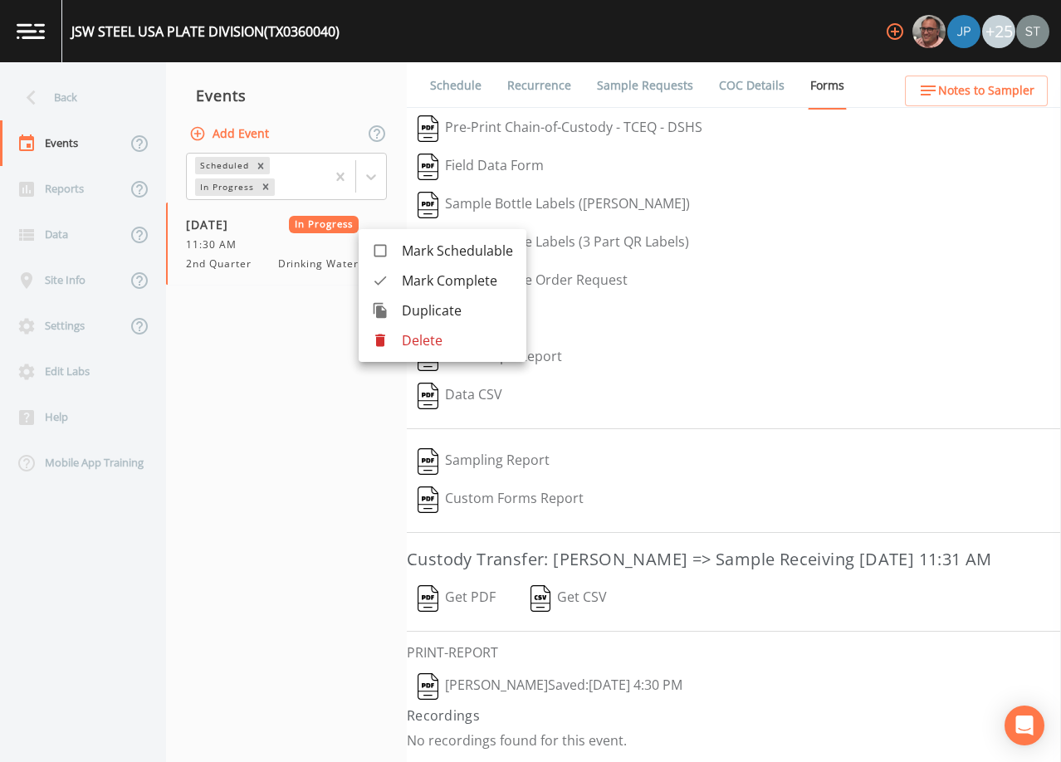
click at [435, 284] on span "Mark Complete" at bounding box center [457, 281] width 111 height 20
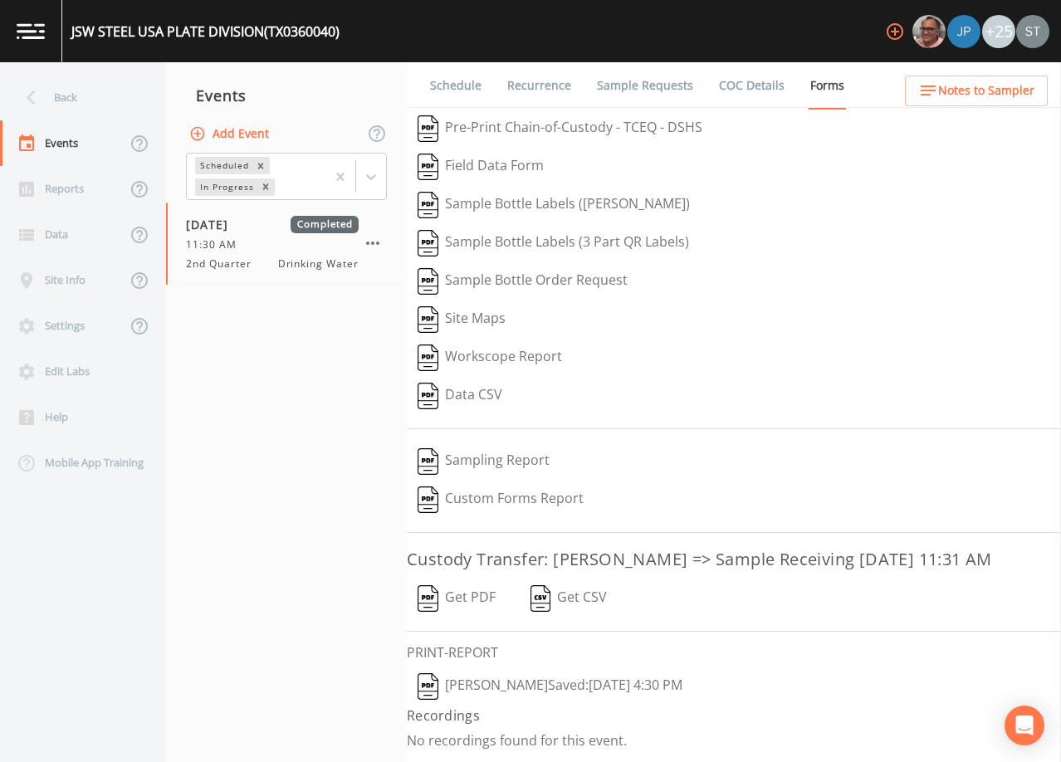
click at [246, 135] on button "Add Event" at bounding box center [231, 134] width 90 height 31
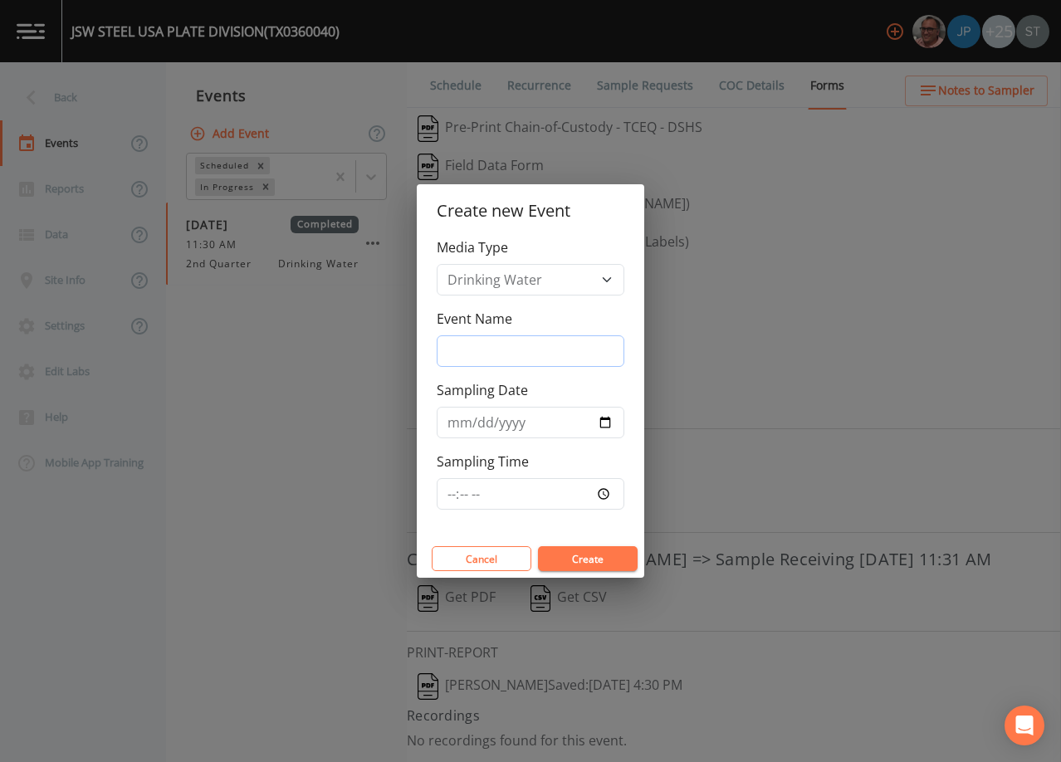
click at [507, 345] on input "Event Name" at bounding box center [531, 351] width 188 height 32
type input "3rd Qtr"
click at [458, 423] on input "Sampling Date" at bounding box center [531, 423] width 188 height 32
type input "[DATE]"
type input "11:00"
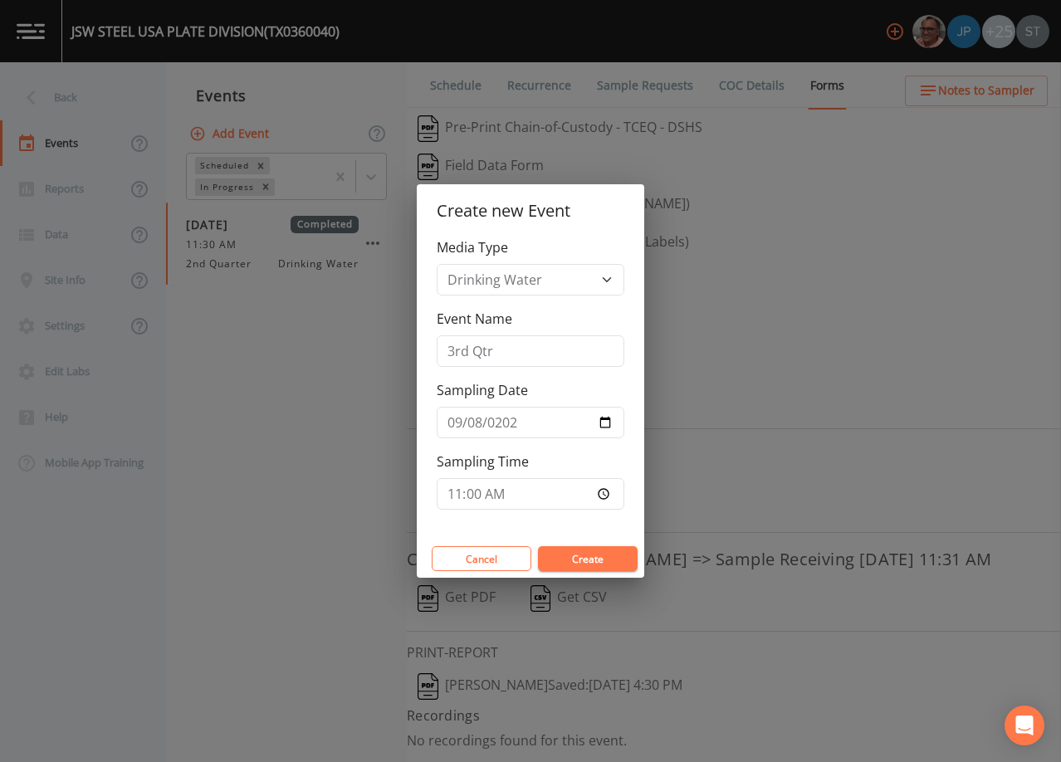
click at [585, 556] on button "Create" at bounding box center [588, 558] width 100 height 25
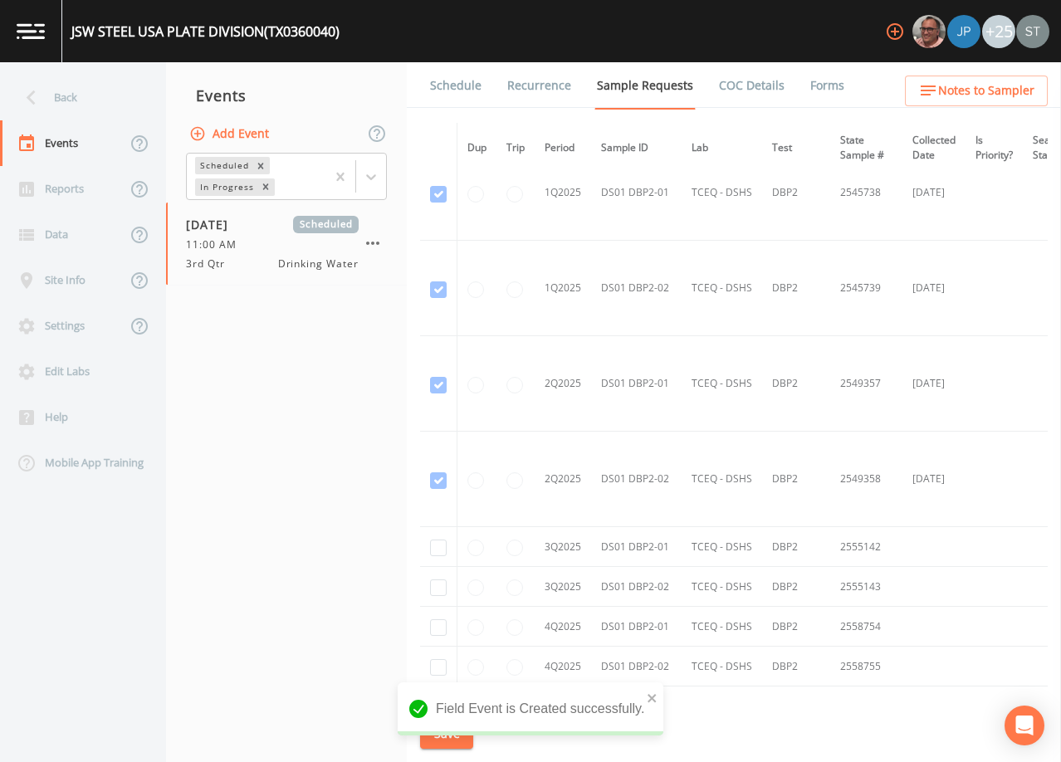
scroll to position [2874, 0]
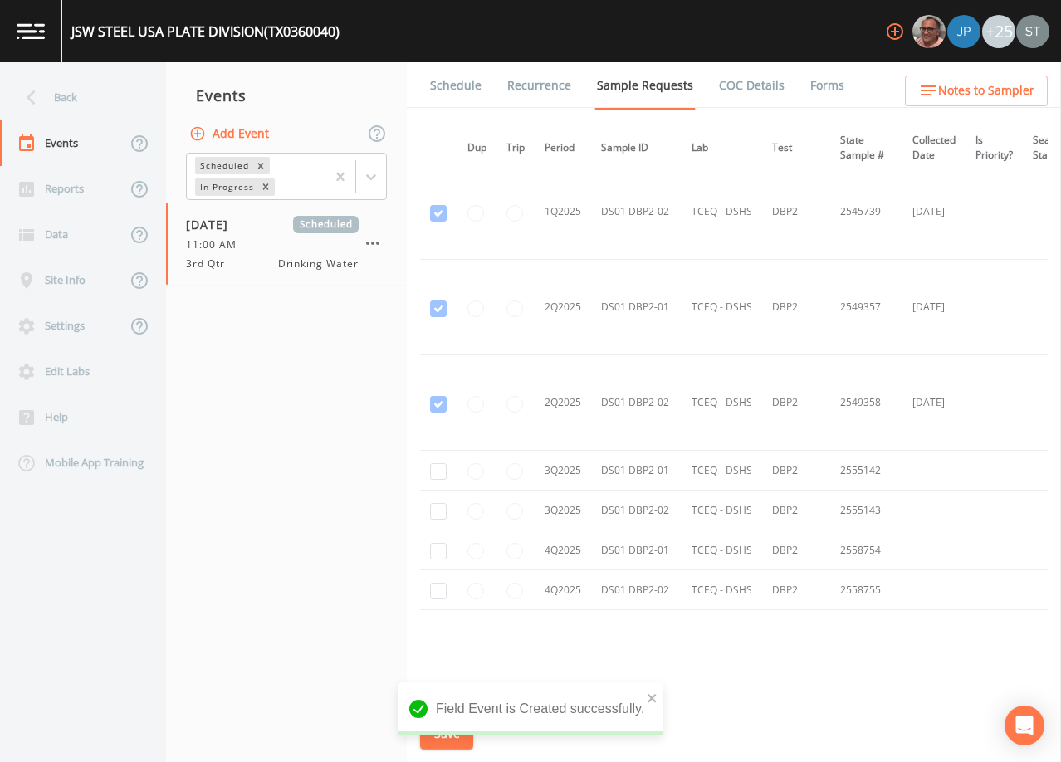
click at [444, 85] on link "Schedule" at bounding box center [456, 85] width 56 height 46
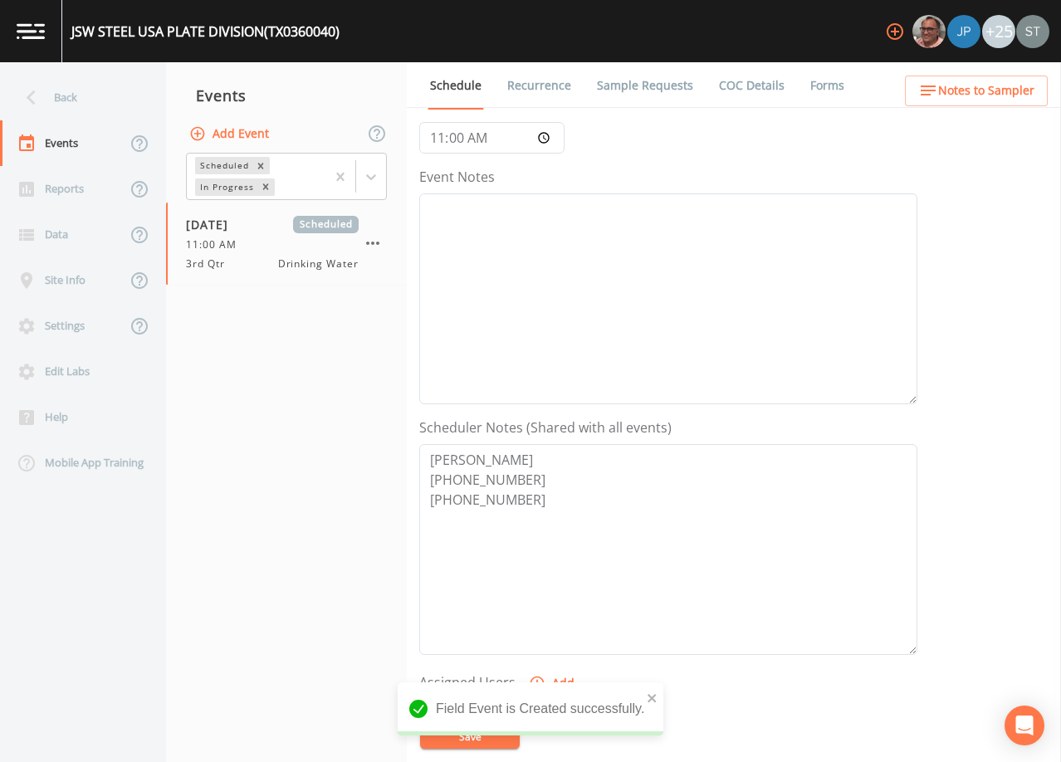
scroll to position [166, 0]
click at [595, 290] on textarea "Event Notes" at bounding box center [668, 298] width 498 height 211
type textarea "a"
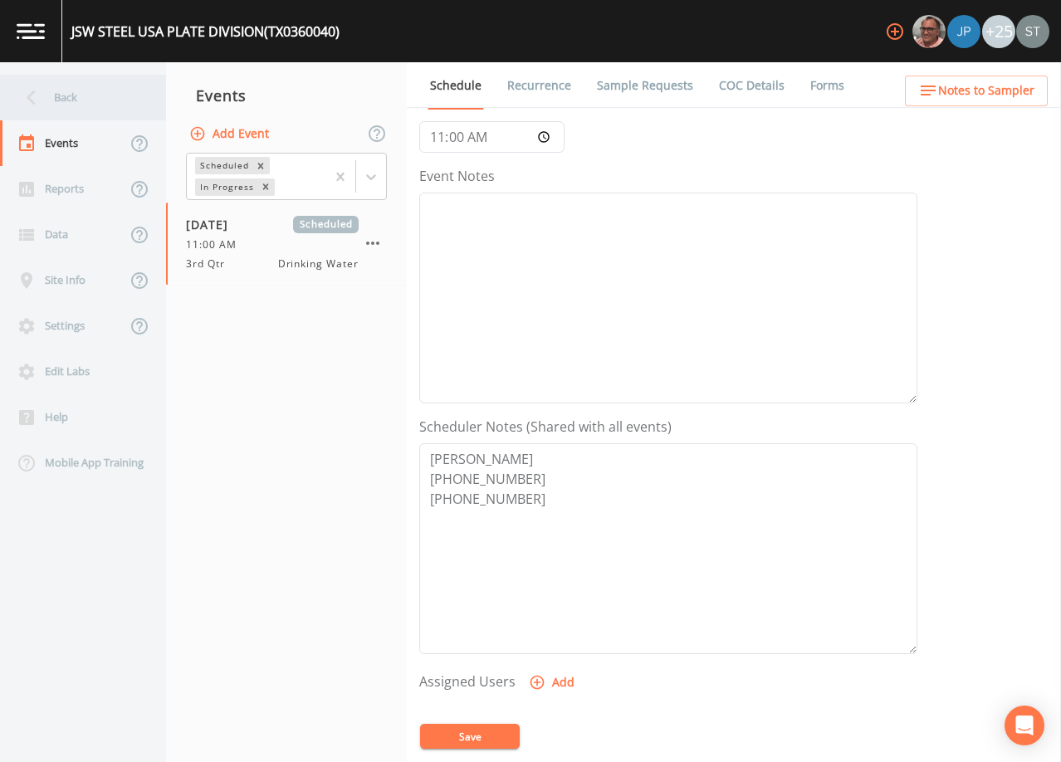
click at [81, 100] on div "Back" at bounding box center [74, 98] width 149 height 46
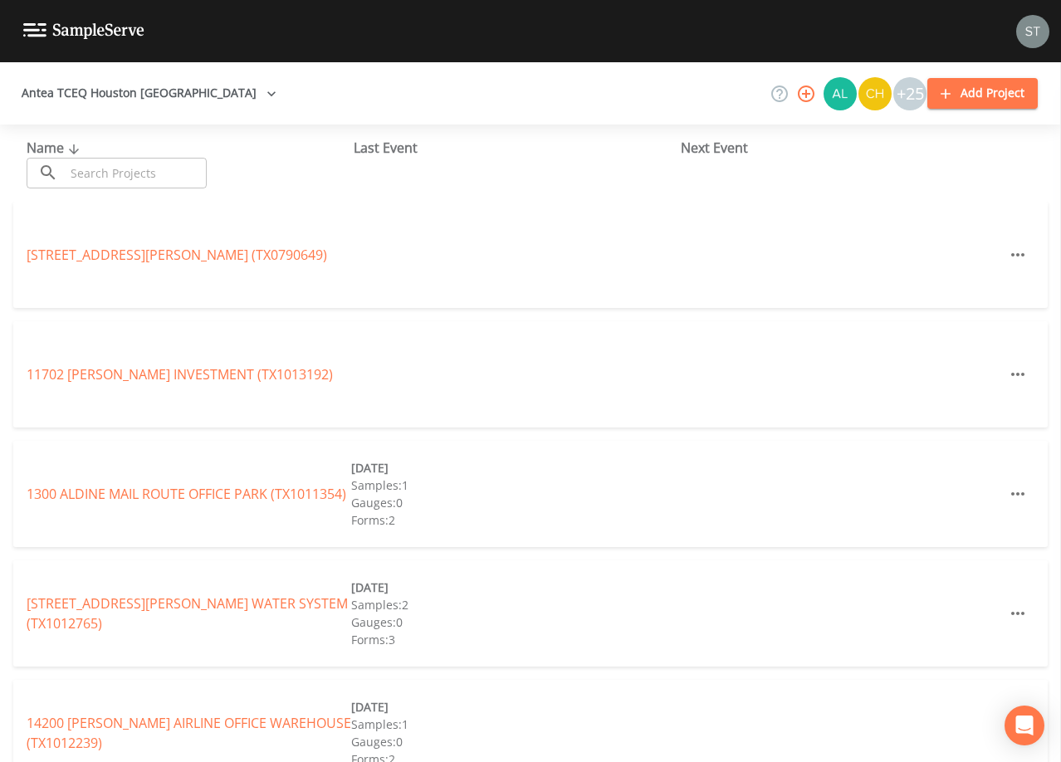
click at [129, 177] on input "text" at bounding box center [136, 173] width 142 height 31
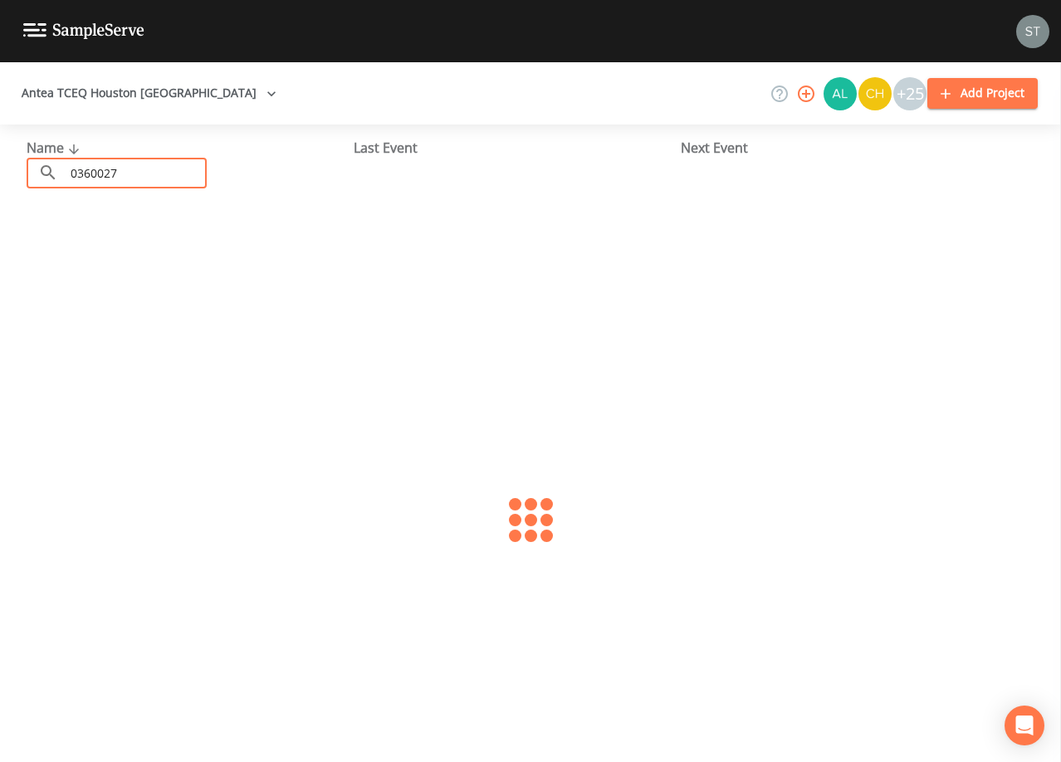
type input "0360027"
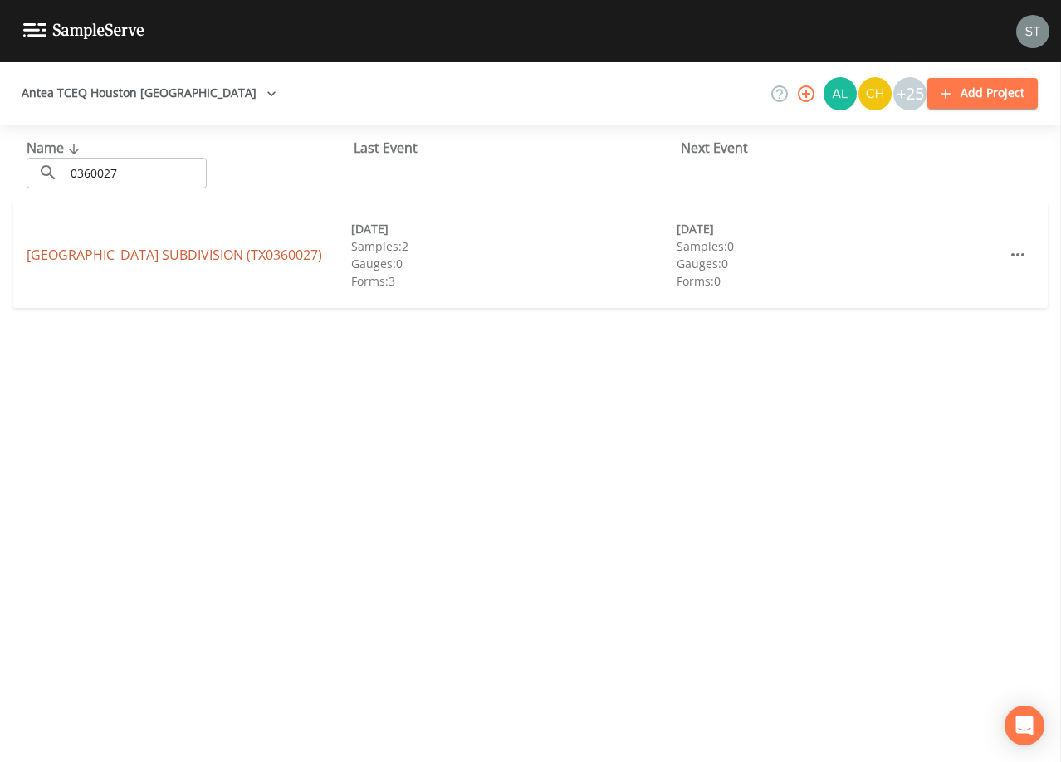
click at [224, 254] on link "[GEOGRAPHIC_DATA] SUBDIVISION (TX0360027)" at bounding box center [175, 255] width 296 height 18
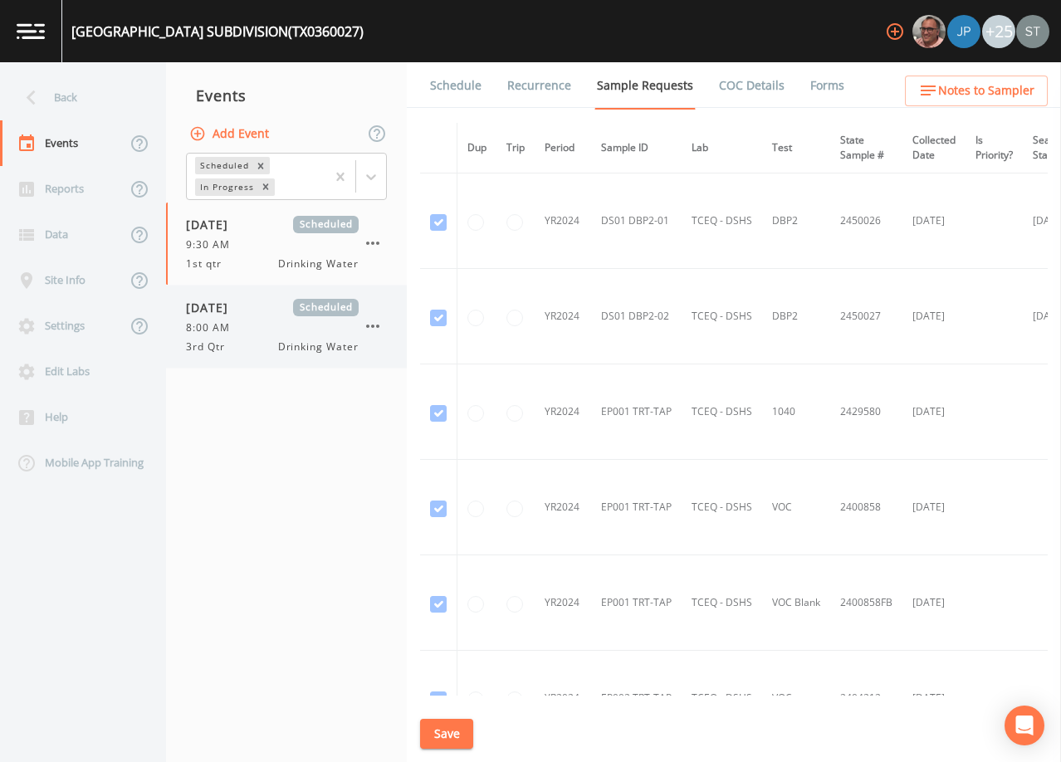
drag, startPoint x: 234, startPoint y: 338, endPoint x: 243, endPoint y: 335, distance: 9.5
click at [235, 338] on div "[DATE] Scheduled 8:00 AM 3rd Qtr Drinking Water" at bounding box center [272, 327] width 173 height 56
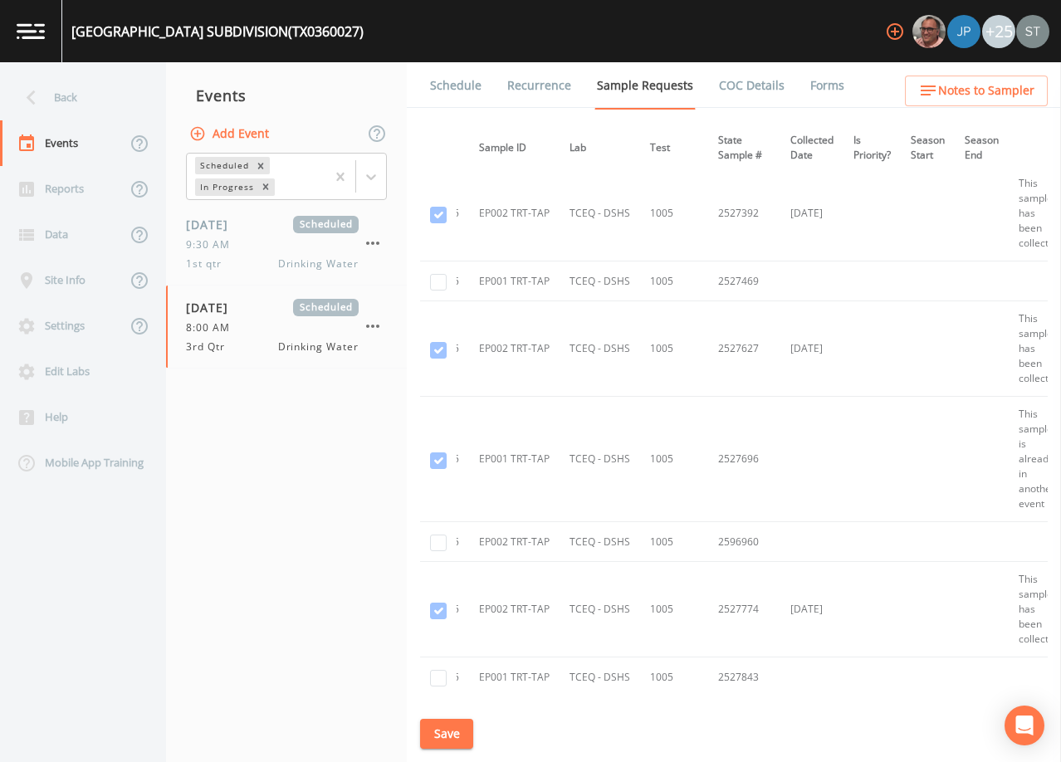
scroll to position [3318, 0]
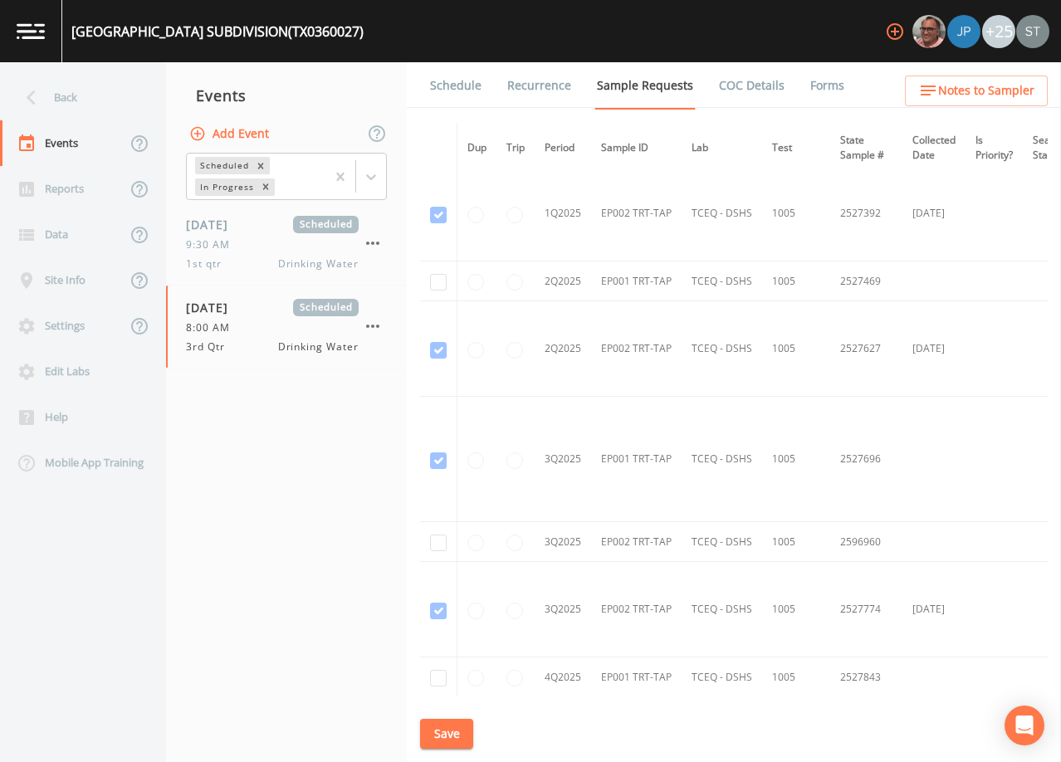
click at [452, 81] on link "Schedule" at bounding box center [456, 85] width 56 height 46
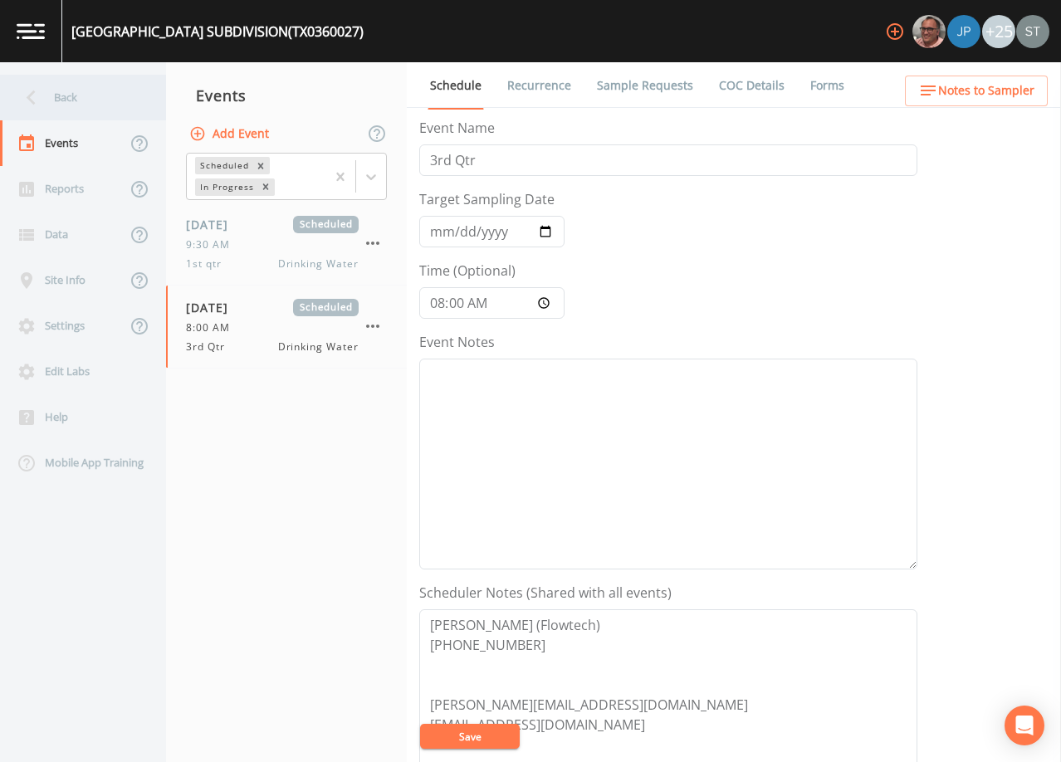
click at [61, 99] on div "Back" at bounding box center [74, 98] width 149 height 46
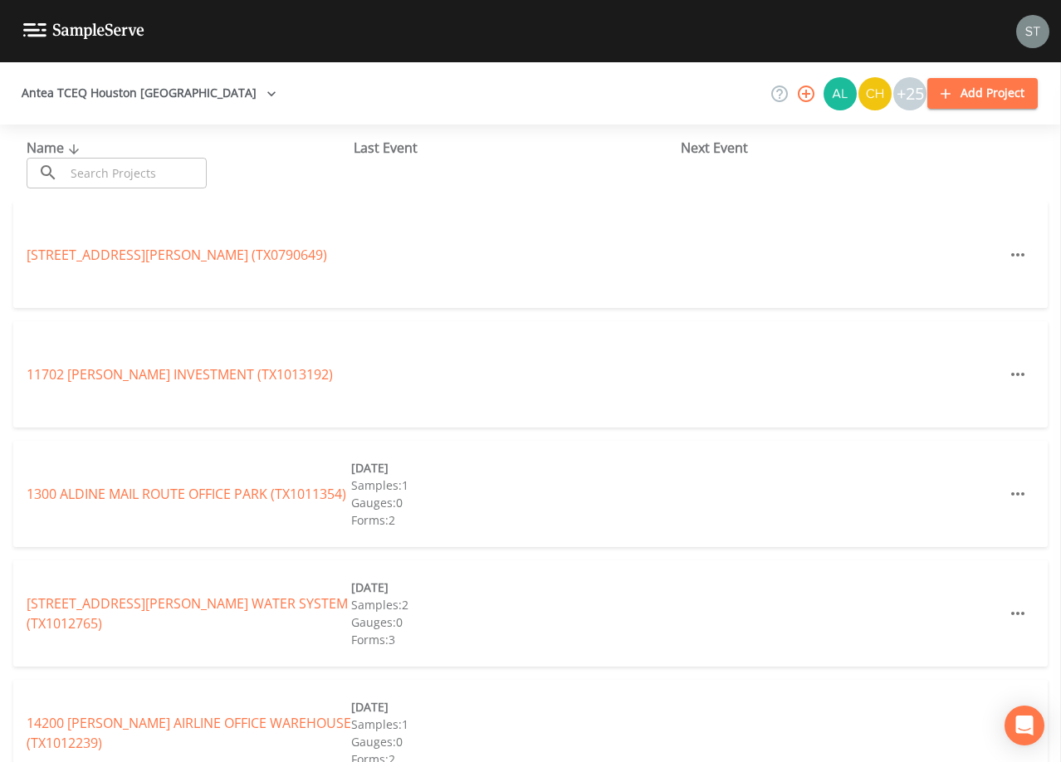
click at [160, 176] on input "text" at bounding box center [136, 173] width 142 height 31
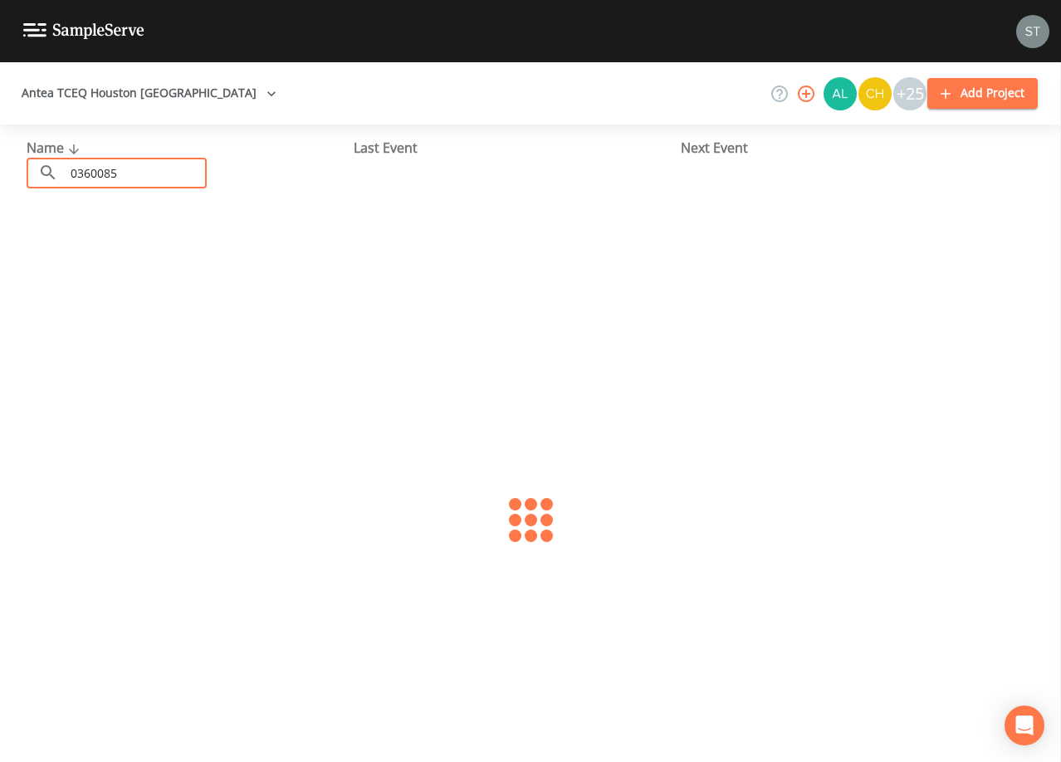
type input "0360085"
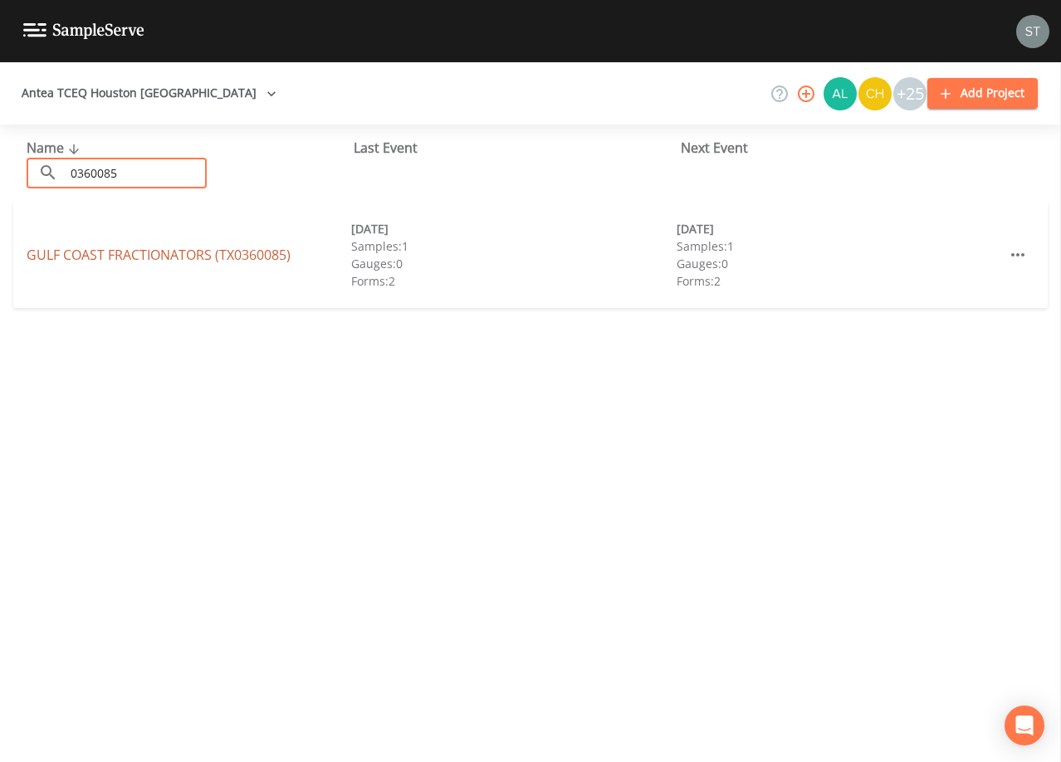
click at [183, 257] on link "GULF COAST FRACTIONATORS (TX0360085)" at bounding box center [159, 255] width 264 height 18
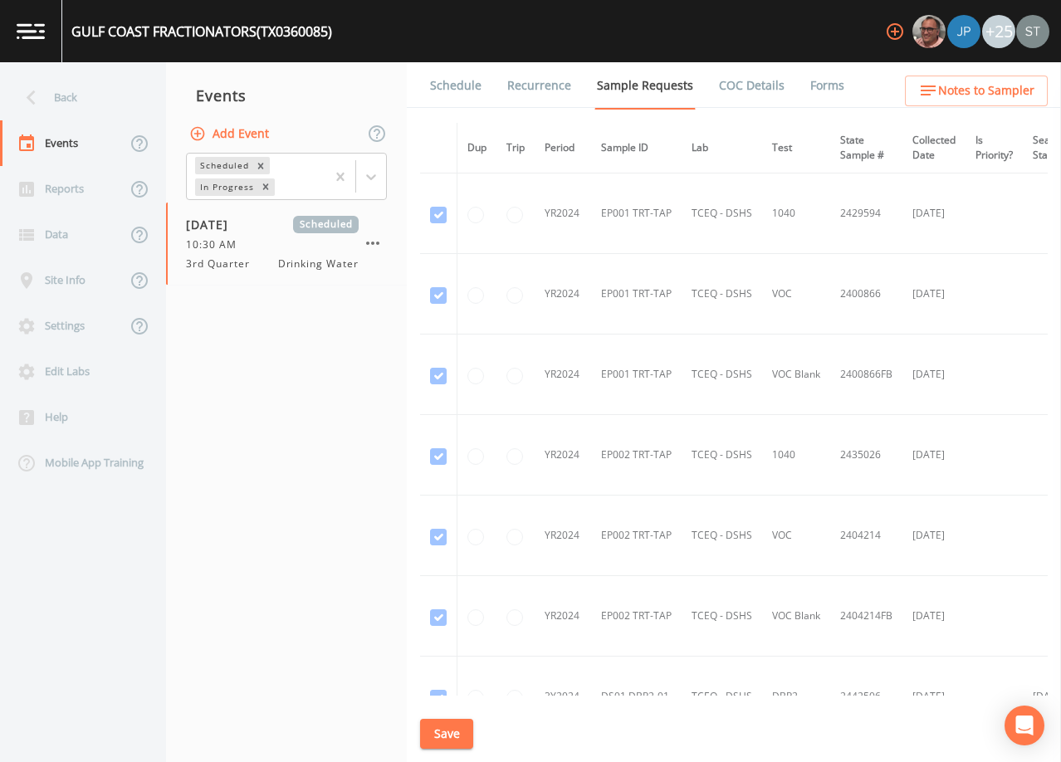
click at [453, 92] on link "Schedule" at bounding box center [456, 85] width 56 height 46
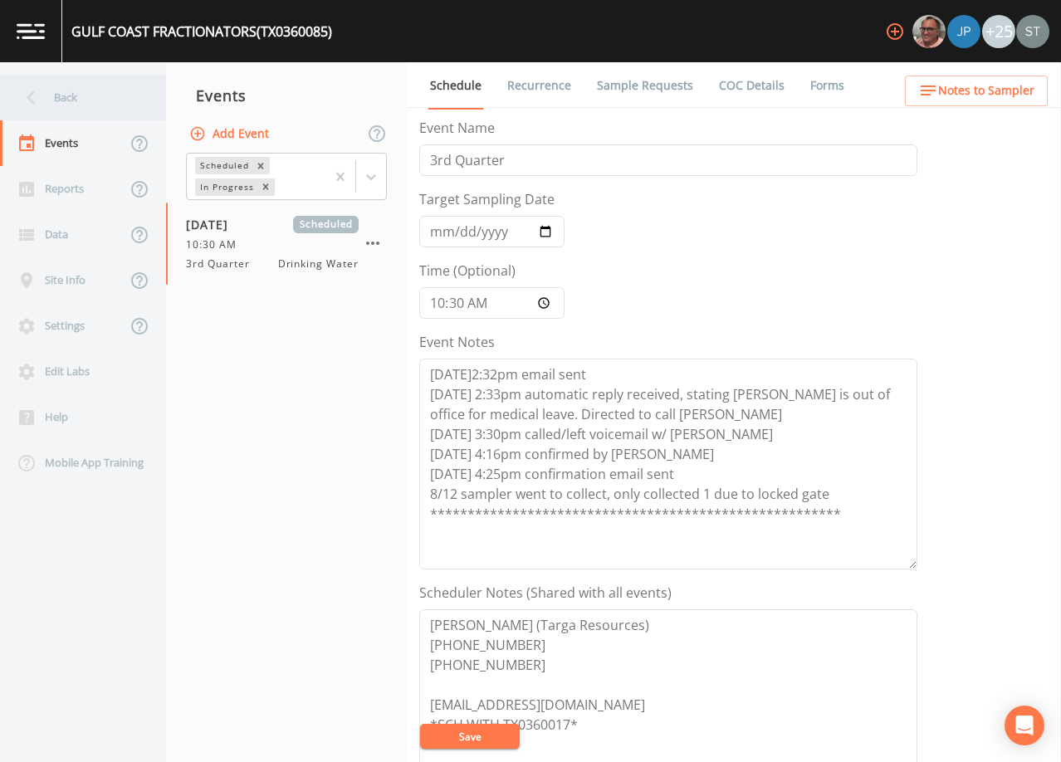
click at [77, 109] on div "Back" at bounding box center [74, 98] width 149 height 46
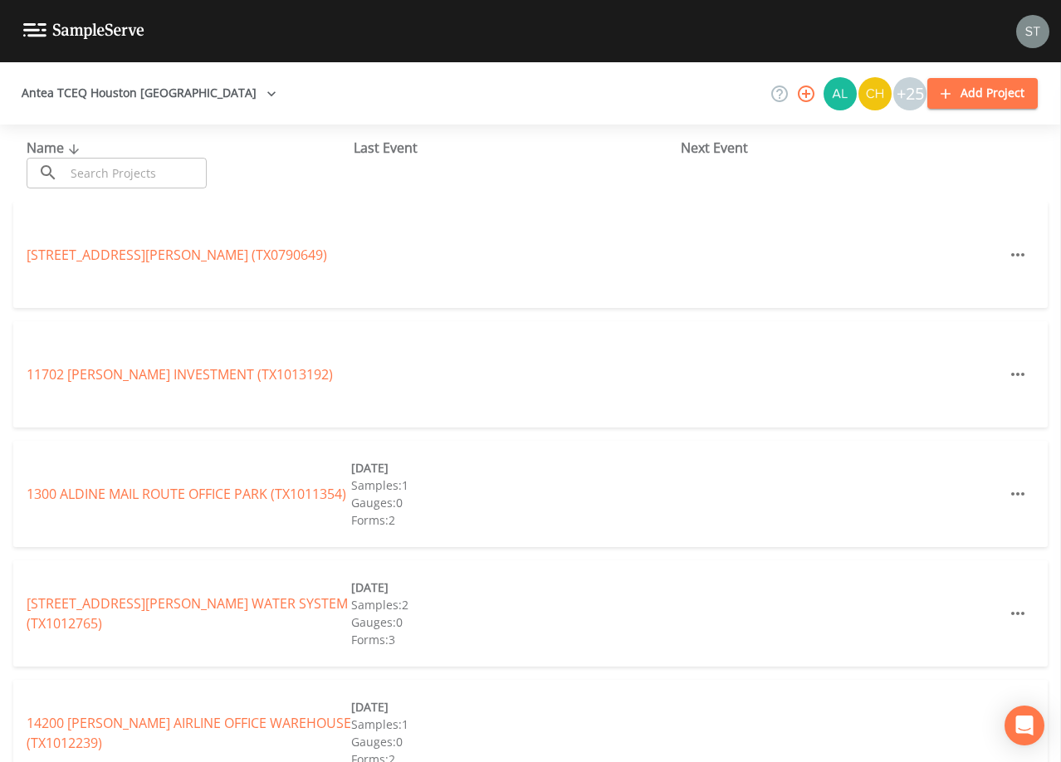
click at [174, 172] on input "text" at bounding box center [136, 173] width 142 height 31
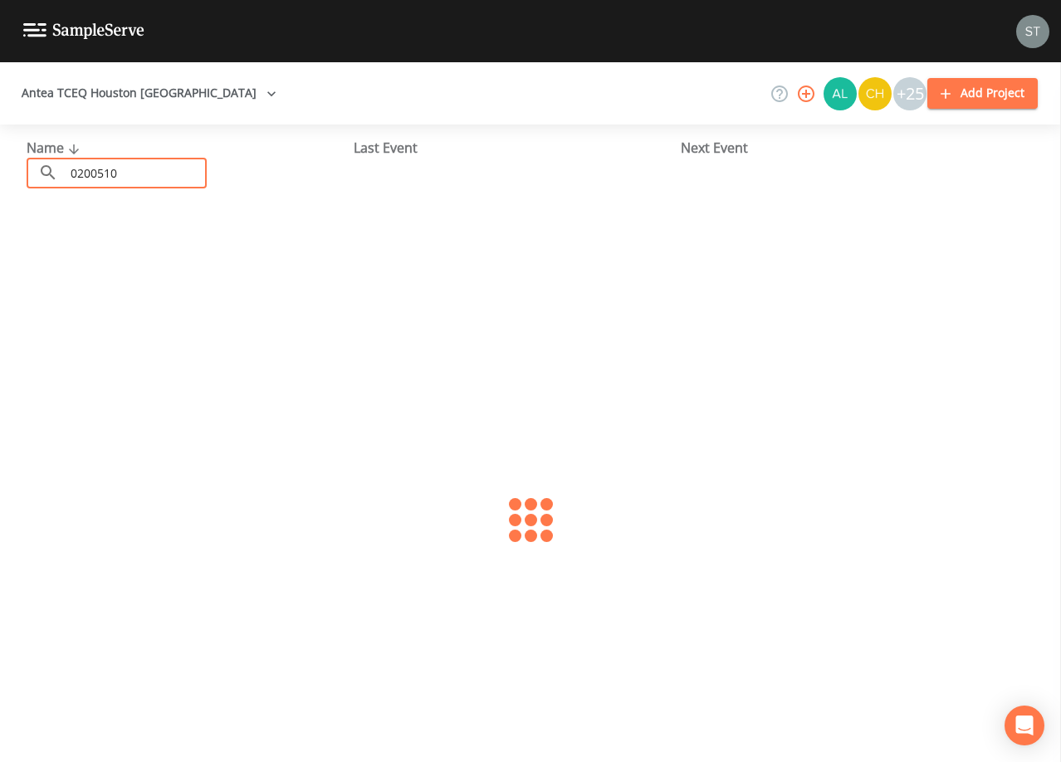
type input "0200510"
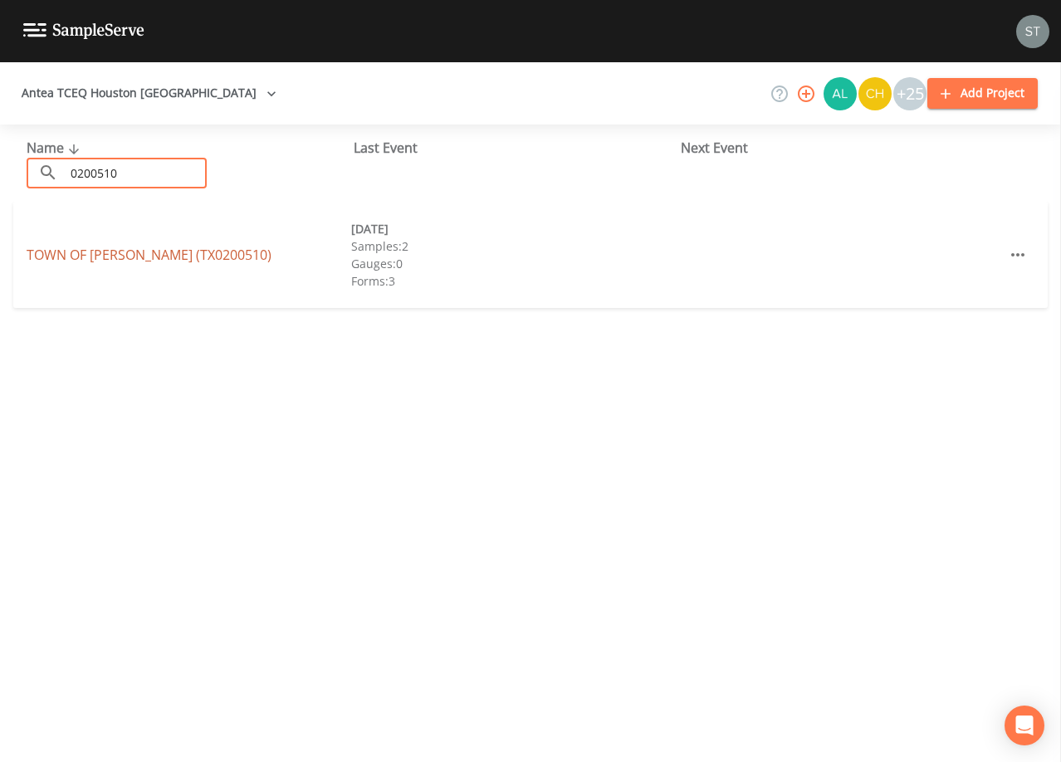
click at [156, 254] on link "TOWN OF [GEOGRAPHIC_DATA] (TX0200510)" at bounding box center [149, 255] width 245 height 18
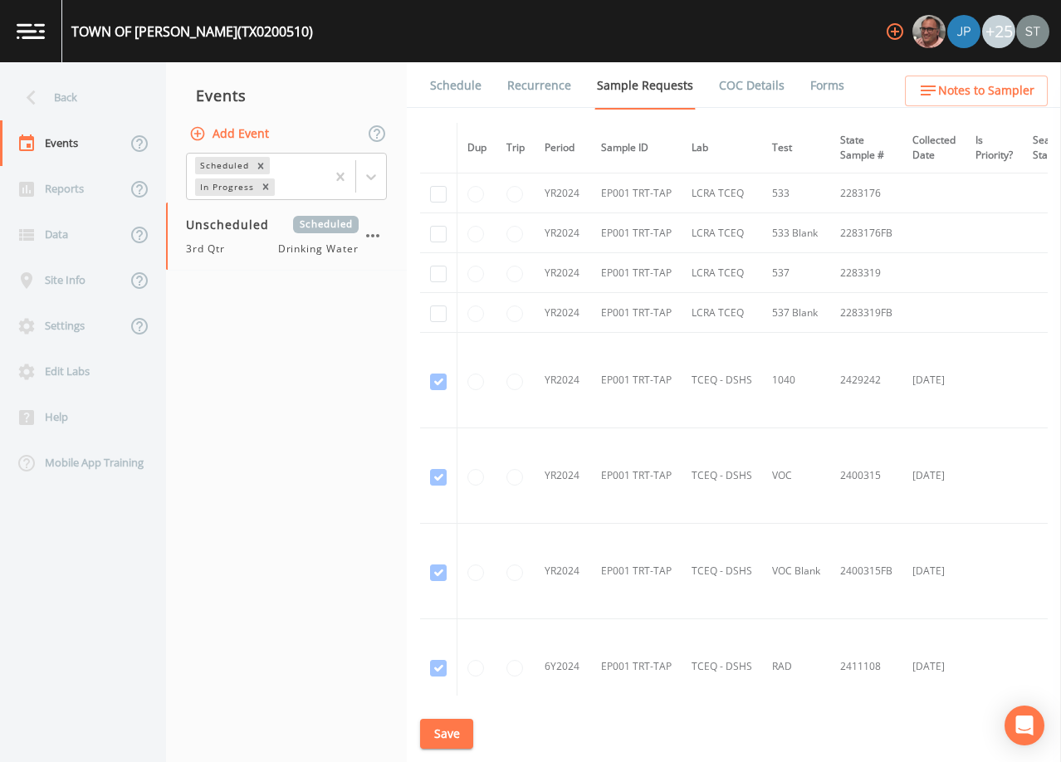
click at [447, 85] on link "Schedule" at bounding box center [456, 85] width 56 height 46
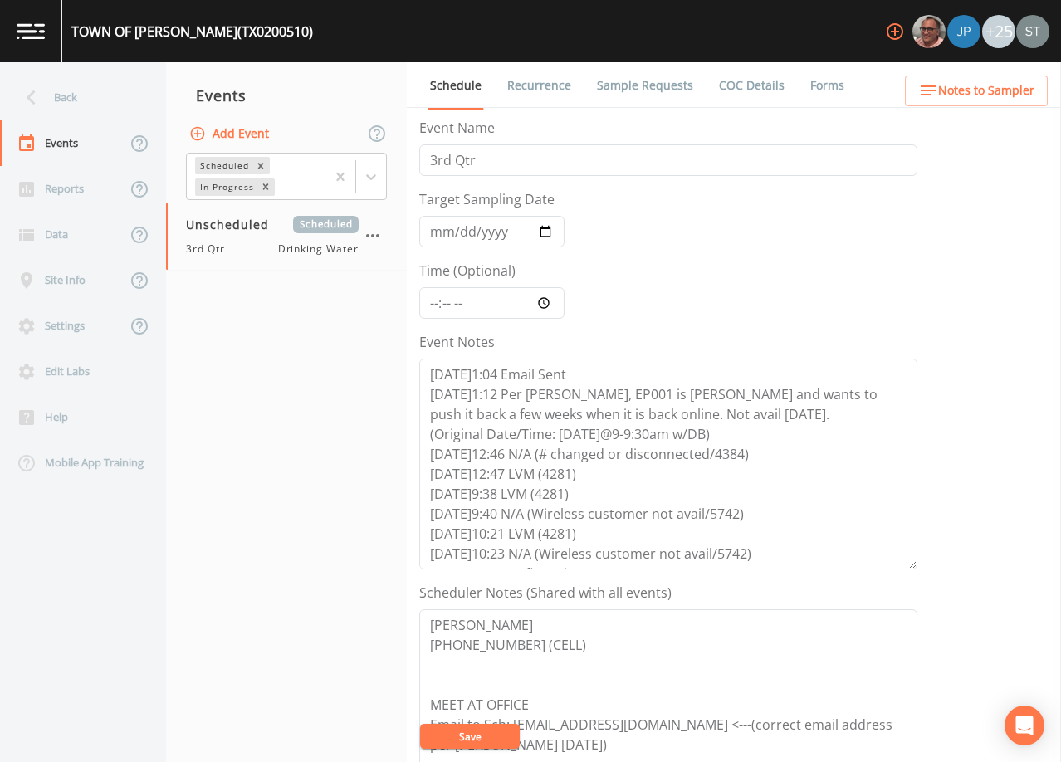
scroll to position [60, 0]
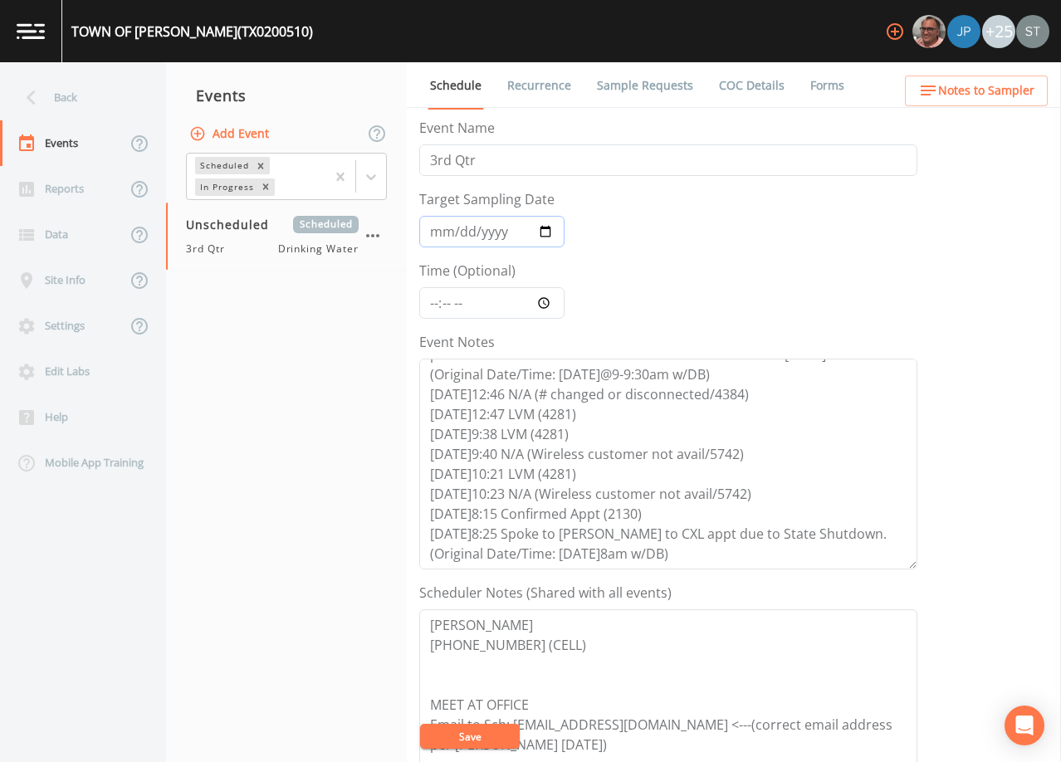
click at [439, 236] on input "Target Sampling Date" at bounding box center [491, 232] width 145 height 32
type input "[DATE]"
type input "08:00"
click at [472, 726] on button "Save" at bounding box center [470, 736] width 100 height 25
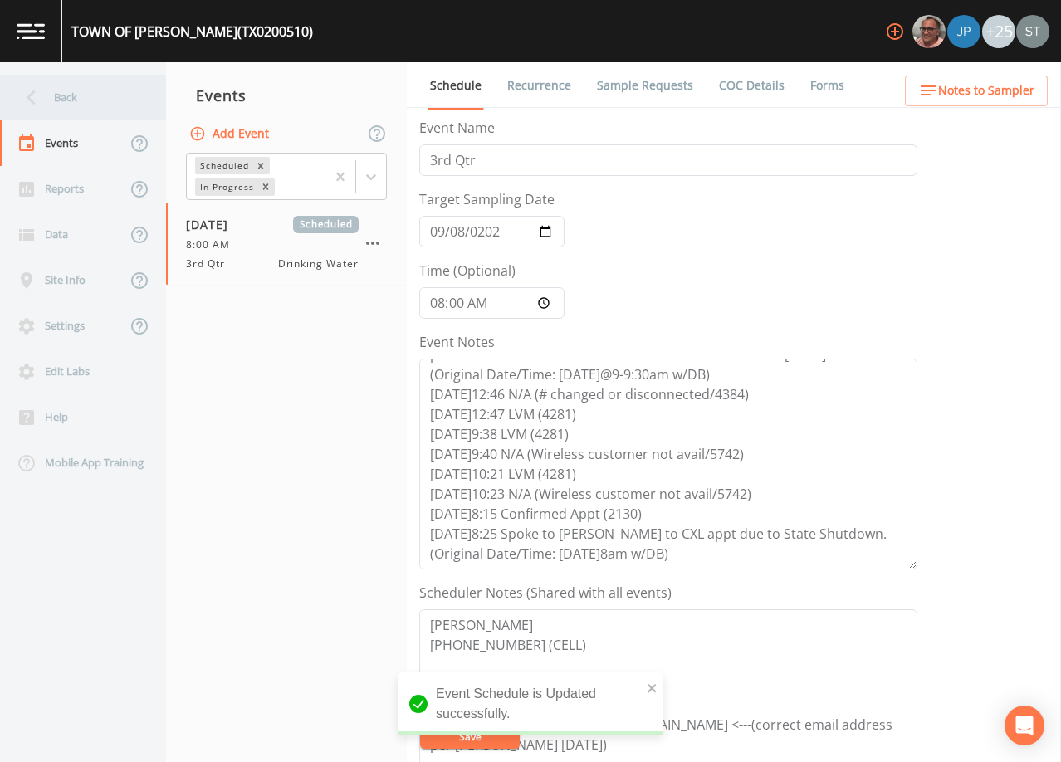
click at [48, 105] on div "Back" at bounding box center [74, 98] width 149 height 46
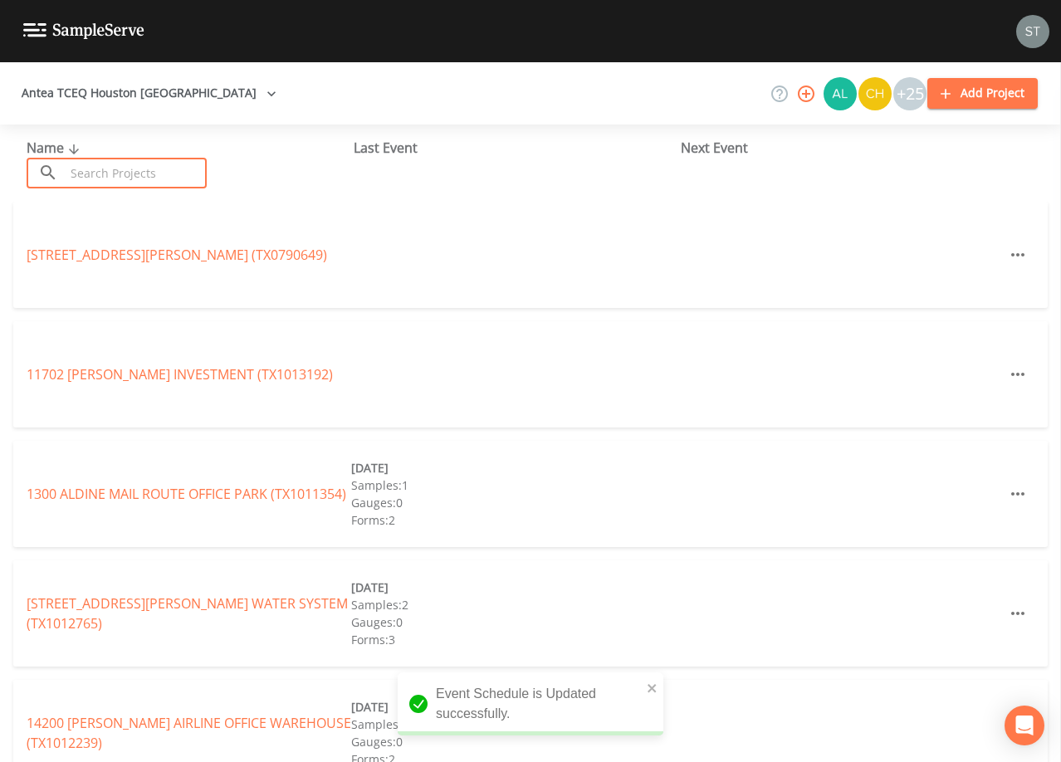
click at [98, 166] on input "text" at bounding box center [136, 173] width 142 height 31
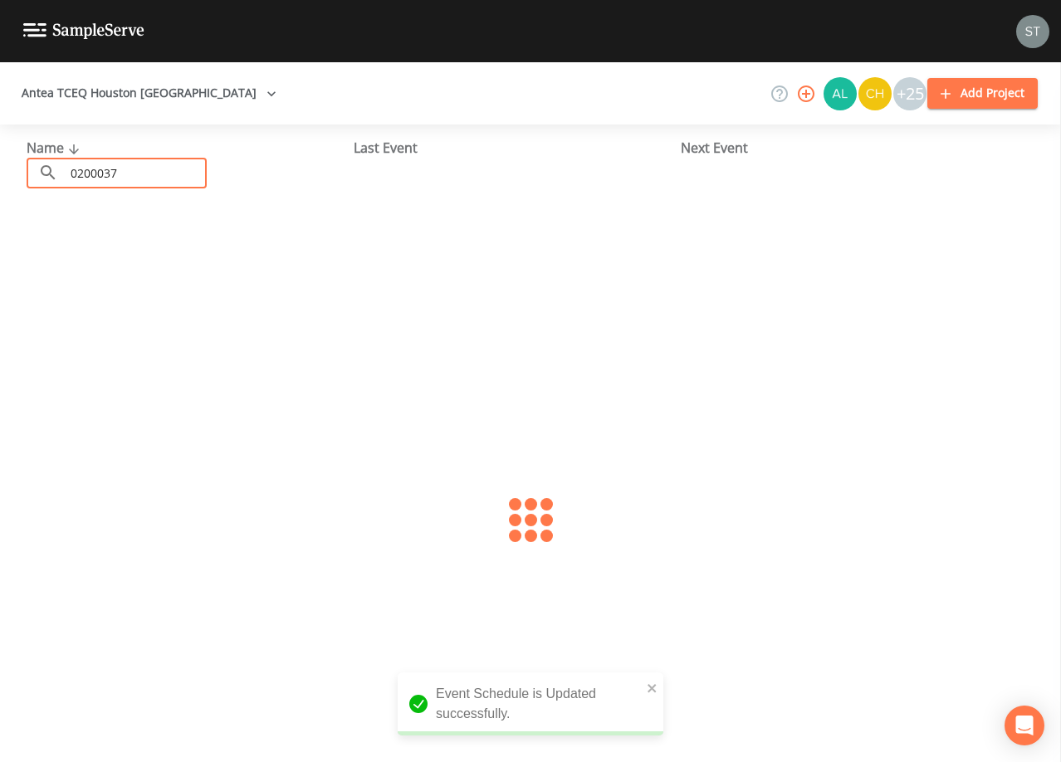
type input "0200037"
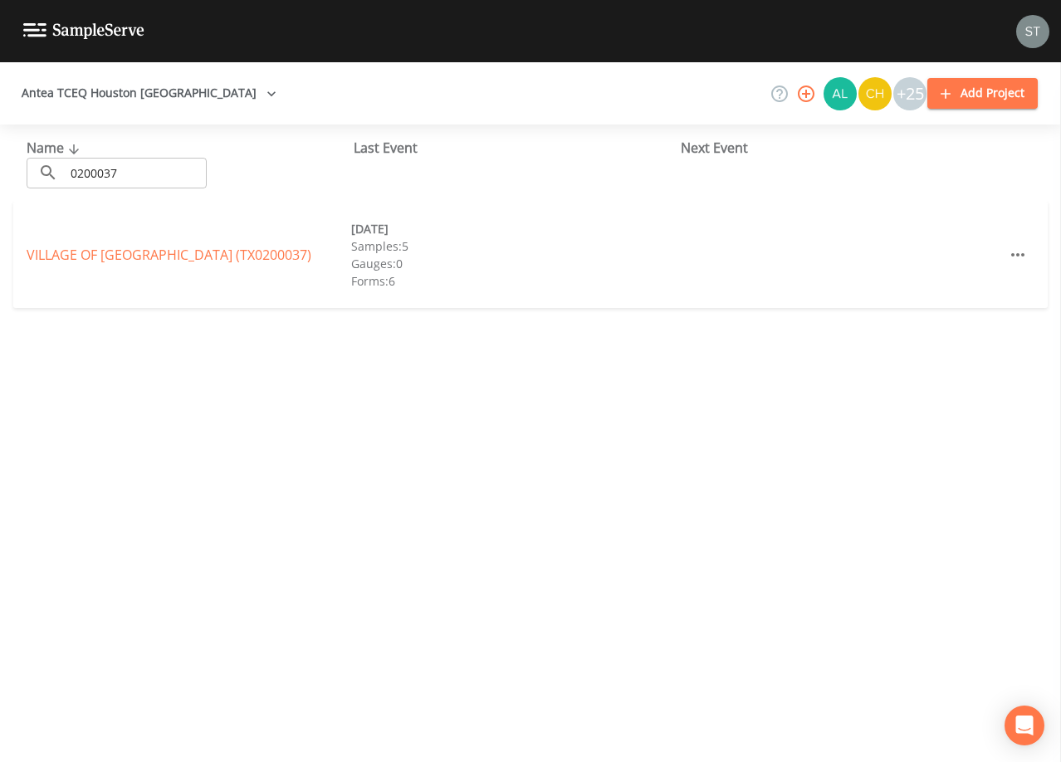
click at [213, 258] on link "VILLAGE OF [GEOGRAPHIC_DATA] (TX0200037)" at bounding box center [169, 255] width 285 height 18
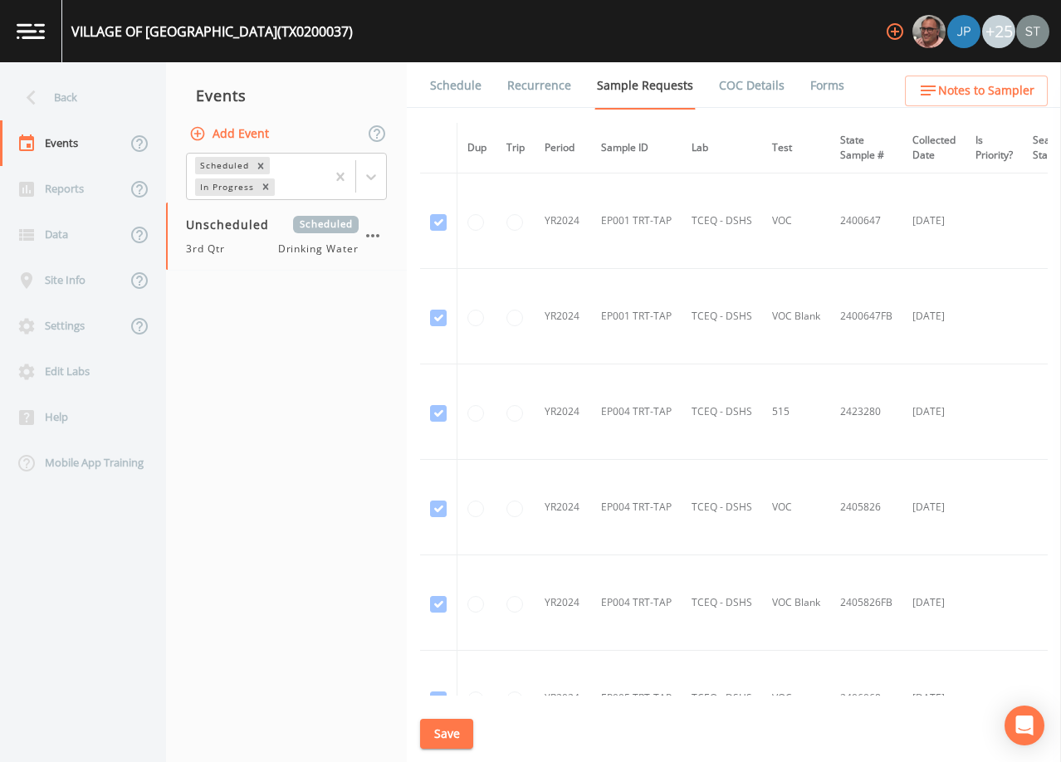
click at [447, 91] on link "Schedule" at bounding box center [456, 85] width 56 height 46
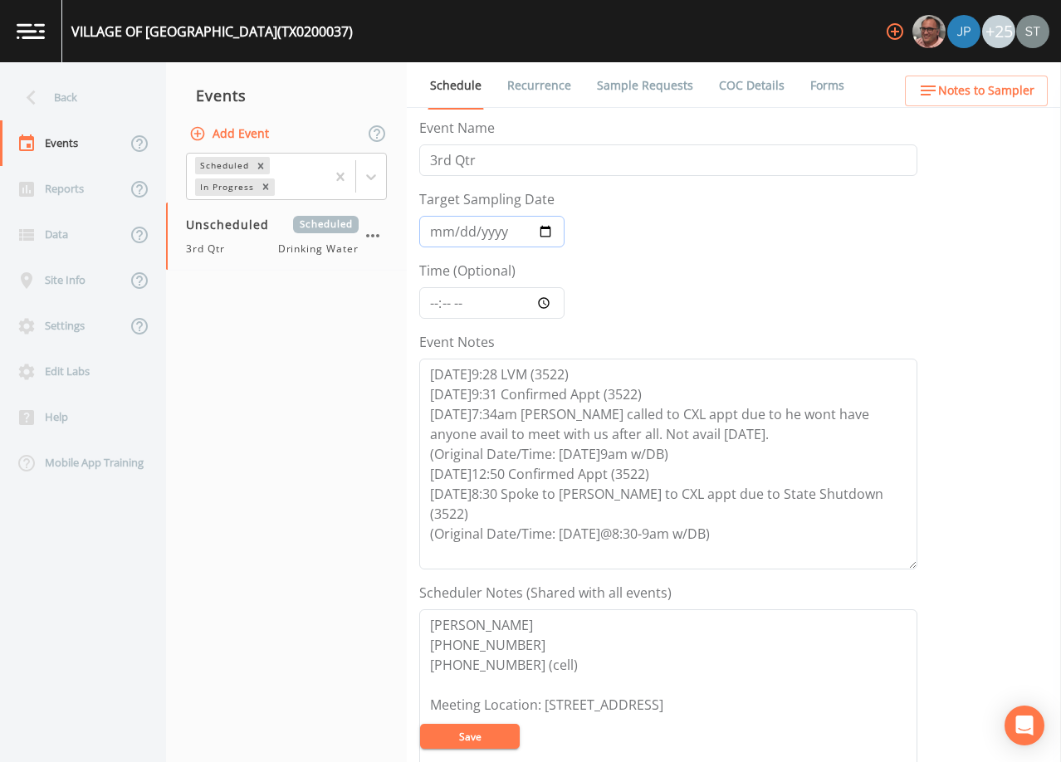
click at [437, 231] on input "Target Sampling Date" at bounding box center [491, 232] width 145 height 32
type input "[DATE]"
type input "08:30"
click at [465, 736] on button "Save" at bounding box center [470, 736] width 100 height 25
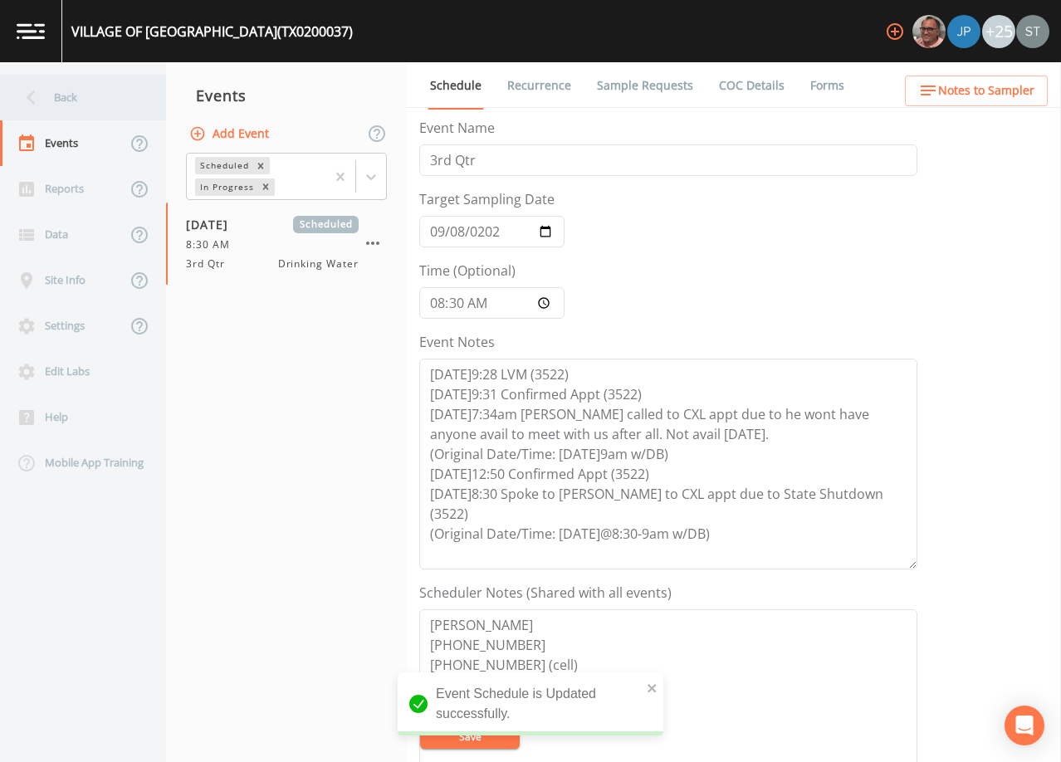
click at [78, 97] on div "Back" at bounding box center [74, 98] width 149 height 46
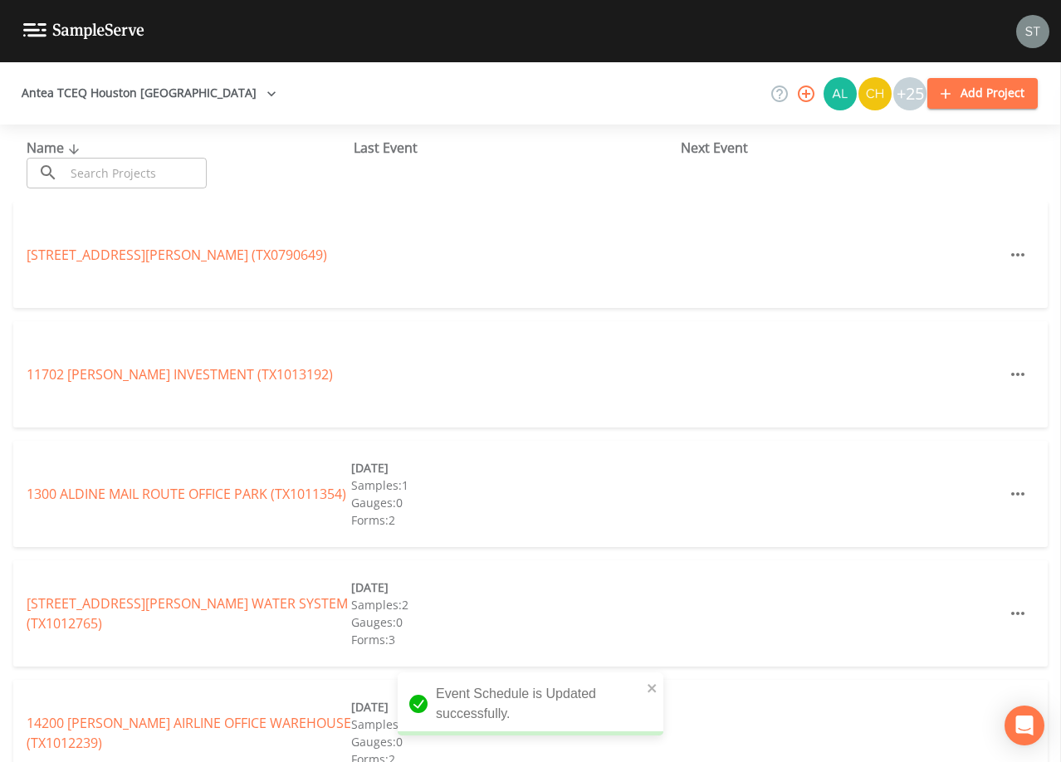
click at [128, 174] on input "text" at bounding box center [136, 173] width 142 height 31
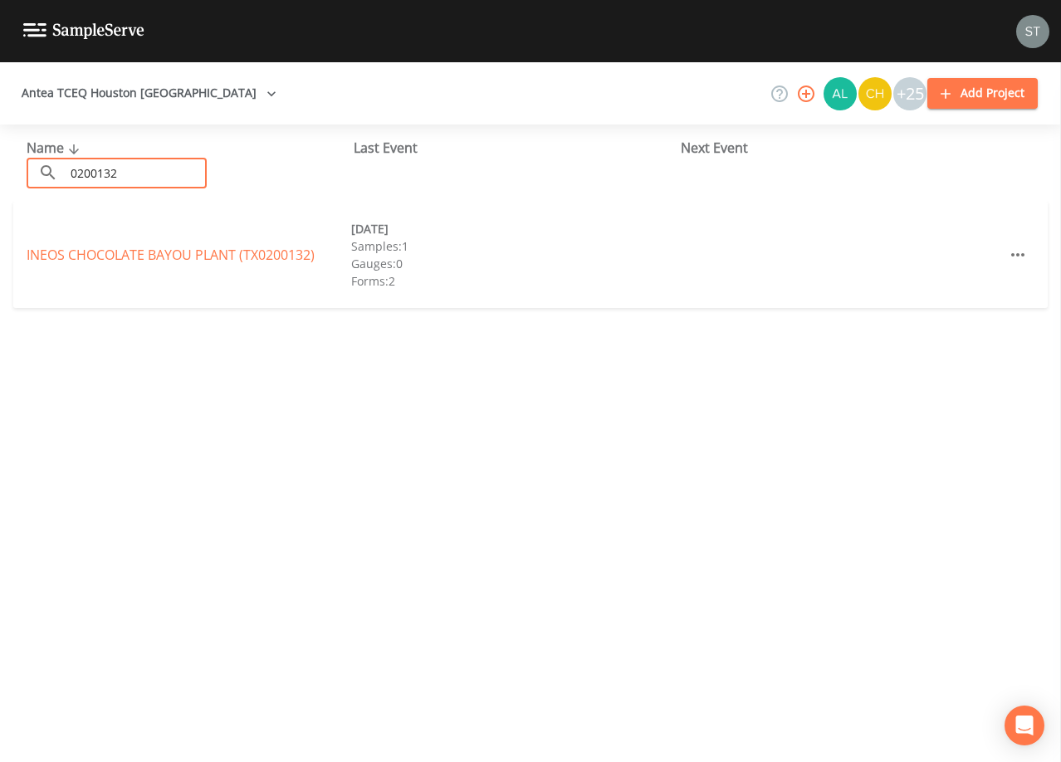
type input "0200132"
click at [66, 257] on link "INEOS [GEOGRAPHIC_DATA] (TX0200132)" at bounding box center [171, 255] width 288 height 18
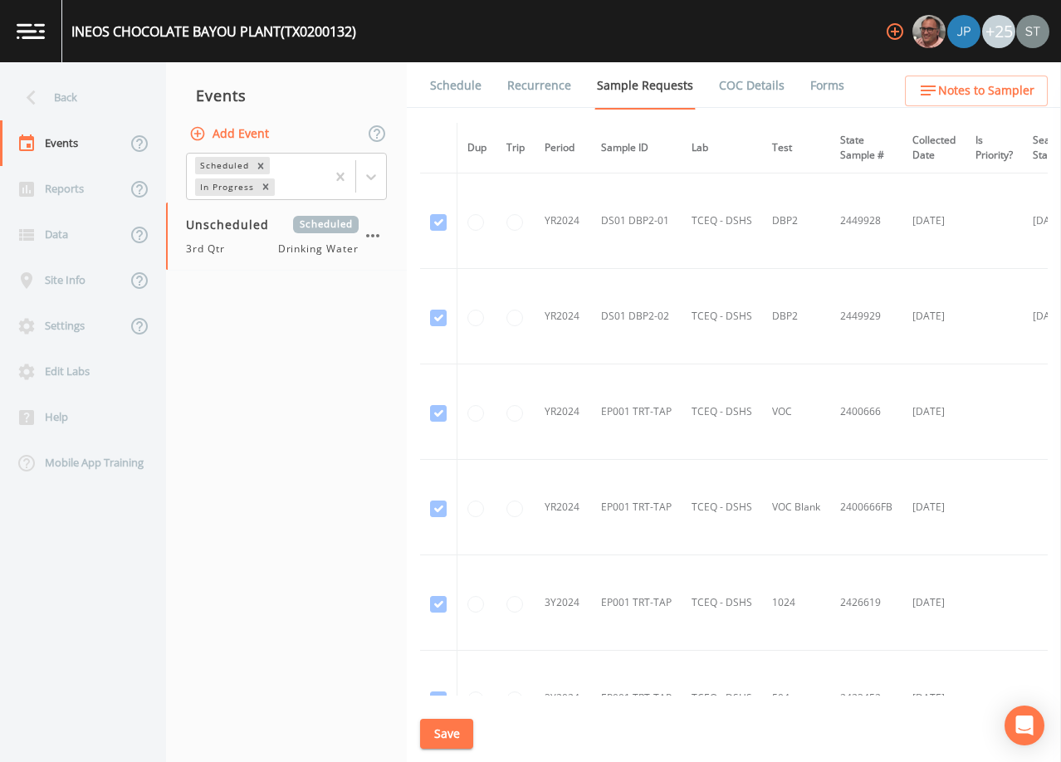
click at [453, 89] on link "Schedule" at bounding box center [456, 85] width 56 height 46
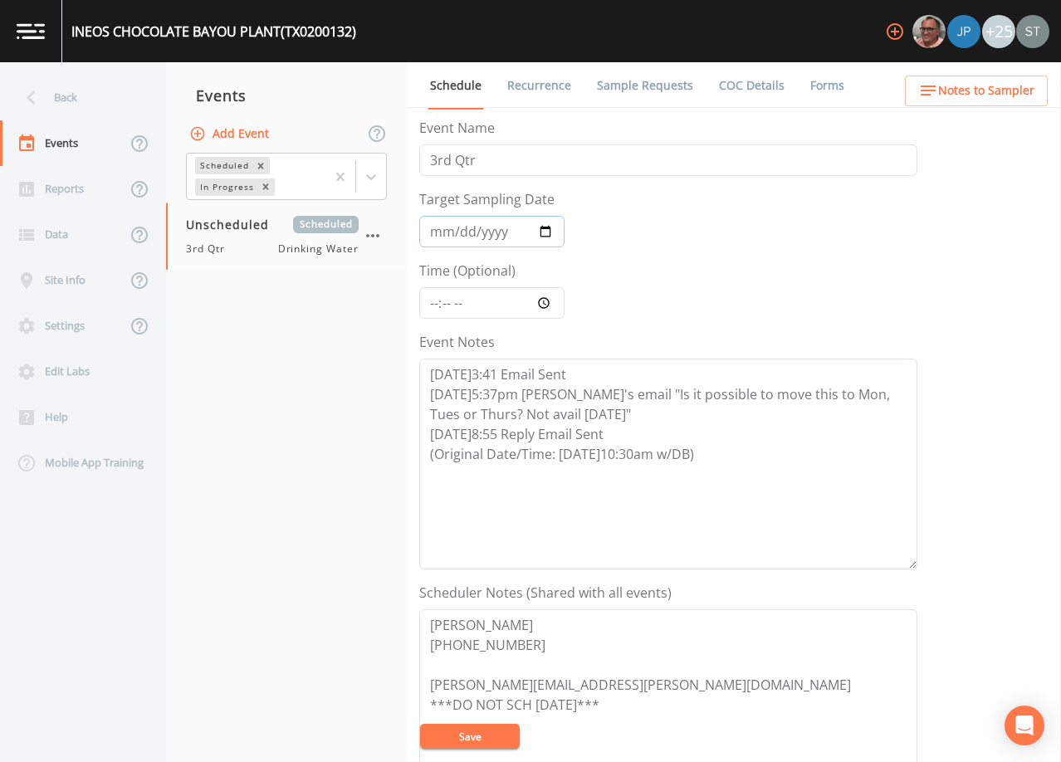
click at [440, 236] on input "Target Sampling Date" at bounding box center [491, 232] width 145 height 32
type input "[DATE]"
type input "10:30"
click at [474, 737] on button "Save" at bounding box center [470, 736] width 100 height 25
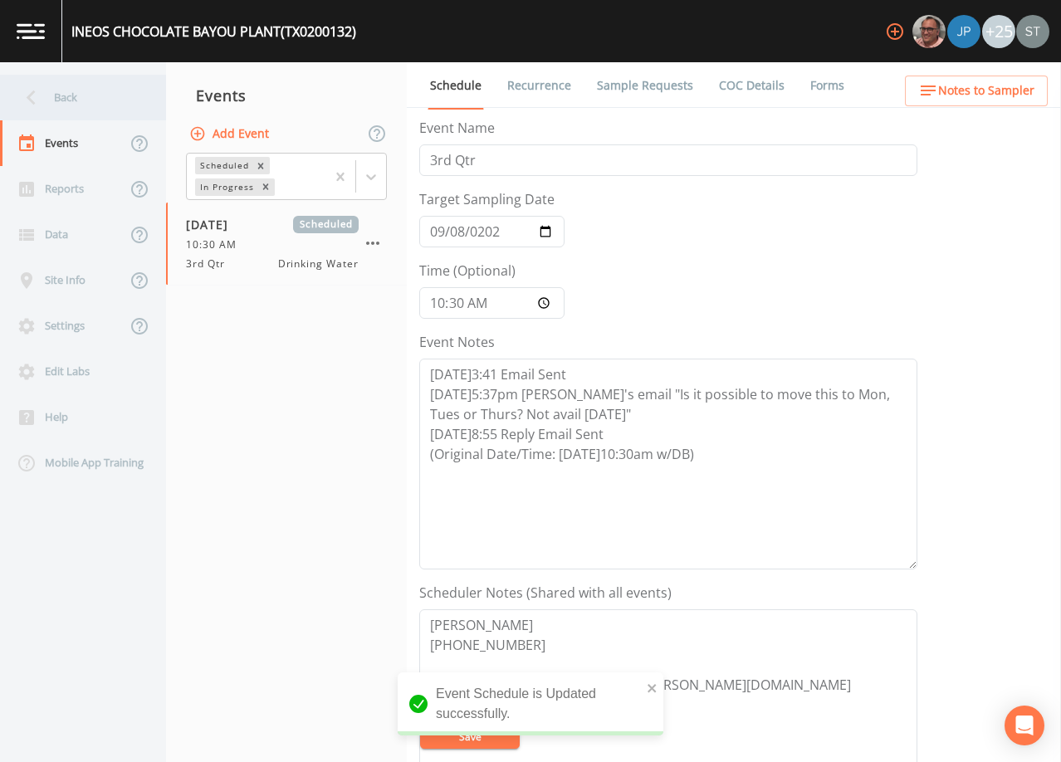
click at [69, 111] on div "Back" at bounding box center [74, 98] width 149 height 46
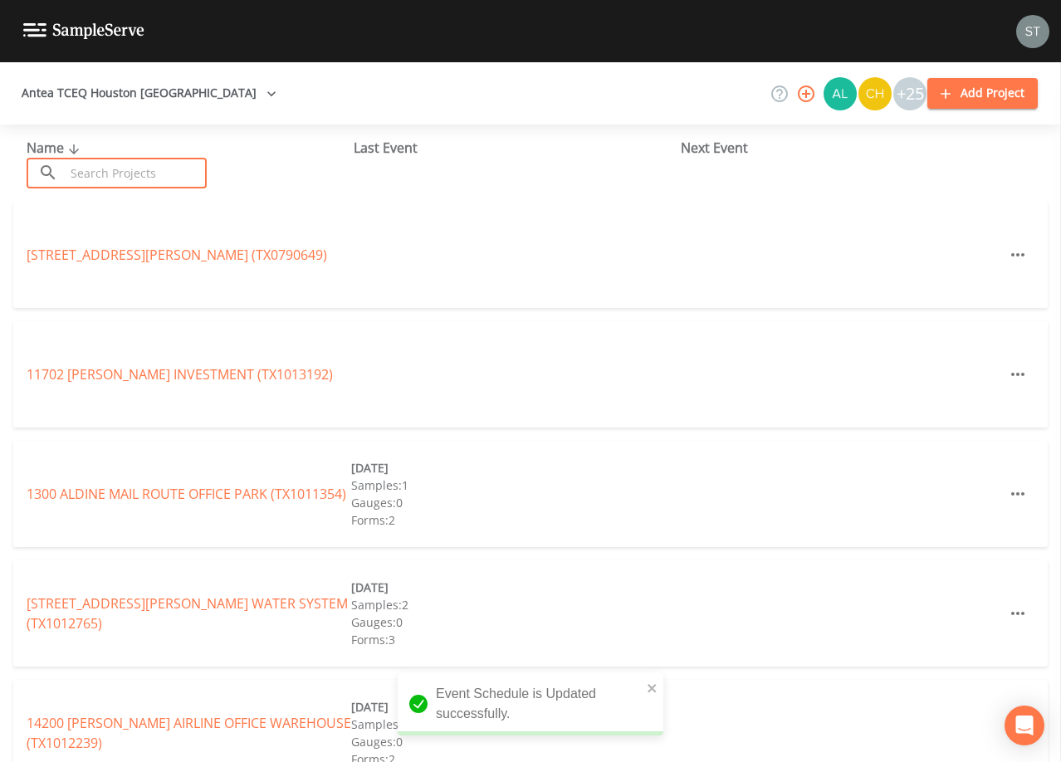
click at [123, 168] on input "text" at bounding box center [136, 173] width 142 height 31
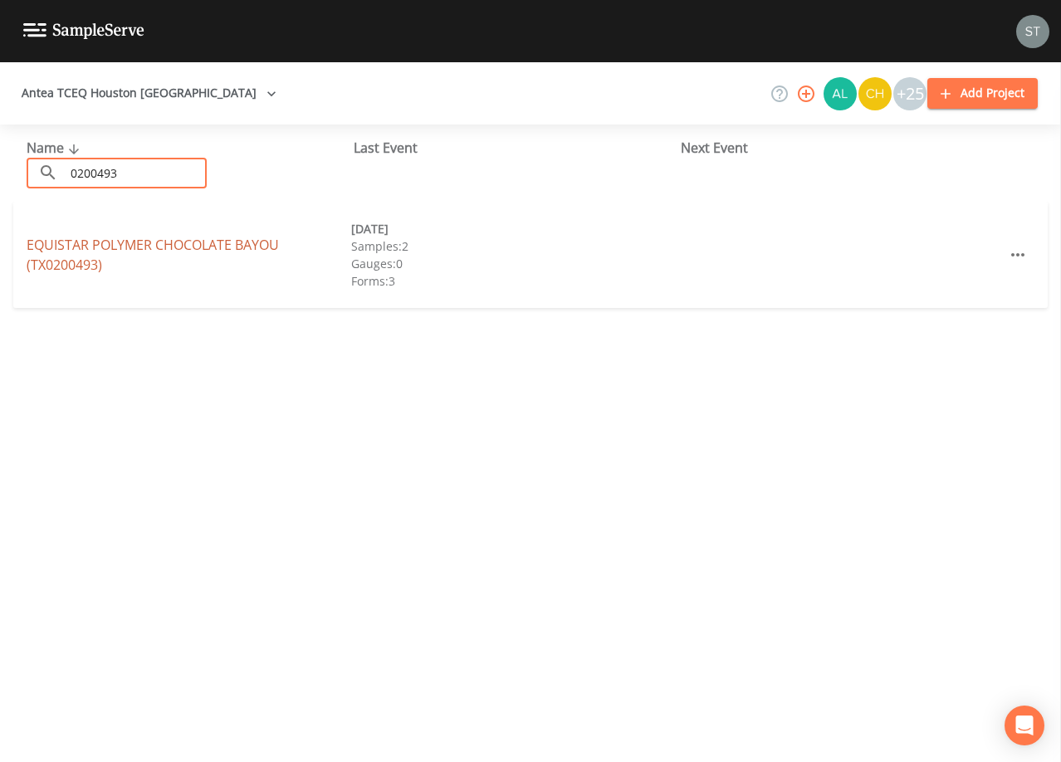
type input "0200493"
click at [188, 244] on link "EQUISTAR POLYMER CHOCOLATE BAYOU (TX0200493)" at bounding box center [153, 255] width 252 height 38
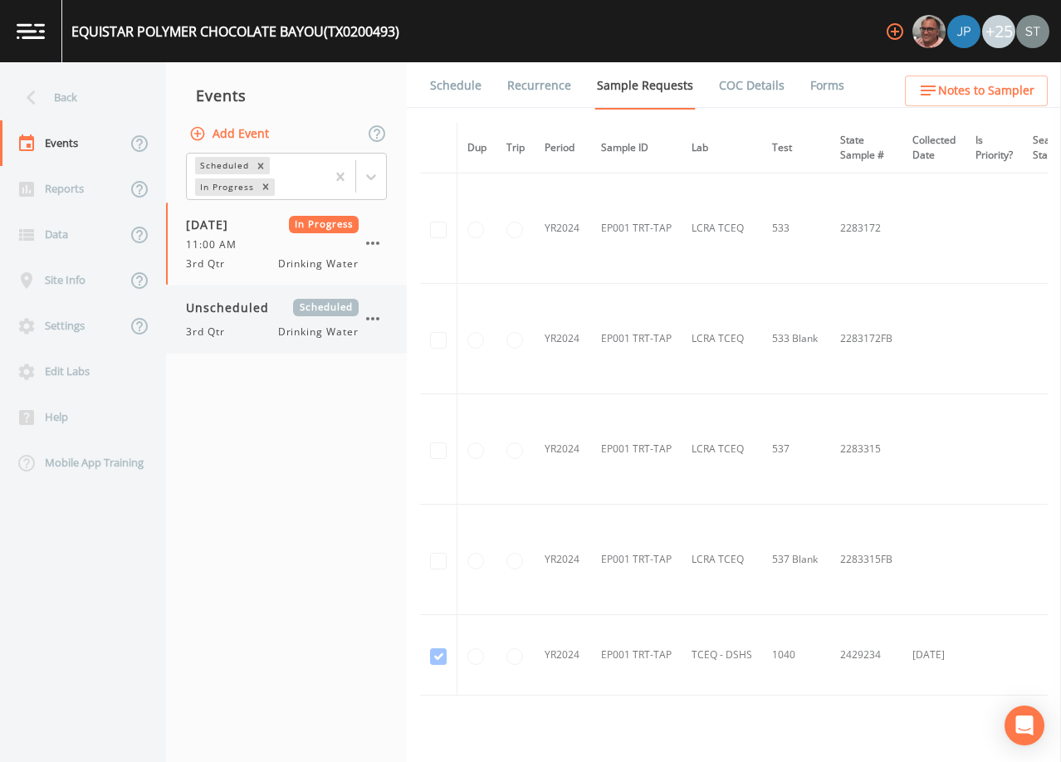
click at [257, 326] on div "3rd Qtr Drinking Water" at bounding box center [272, 332] width 173 height 15
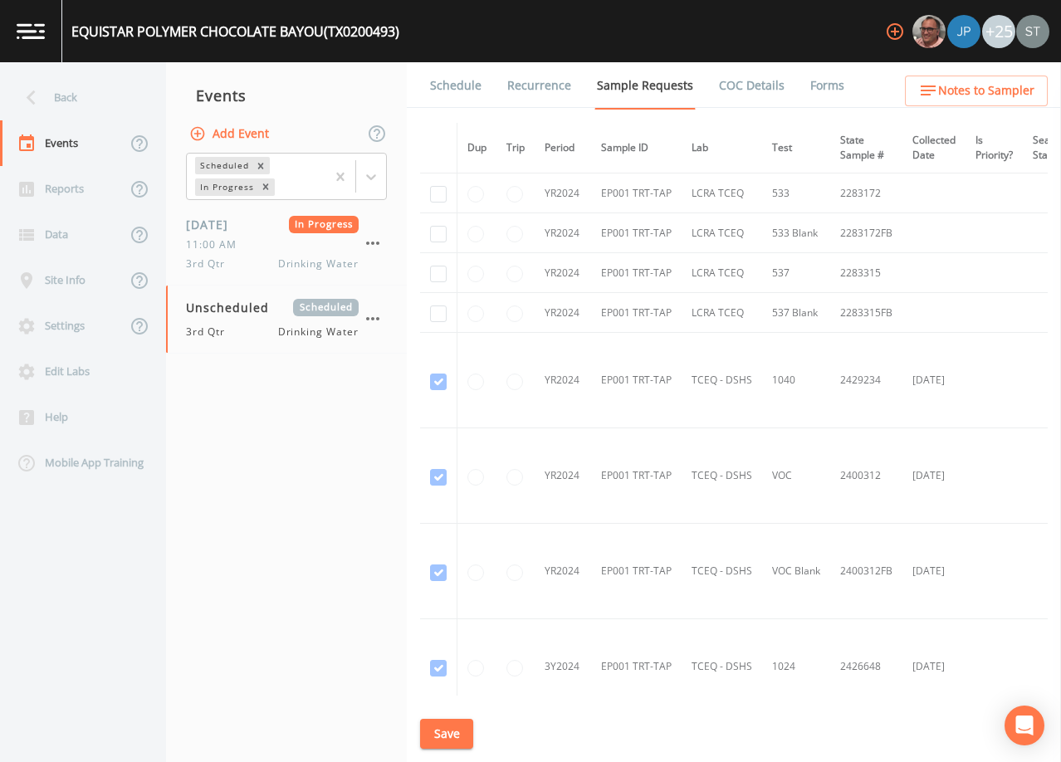
click at [459, 90] on link "Schedule" at bounding box center [456, 85] width 56 height 46
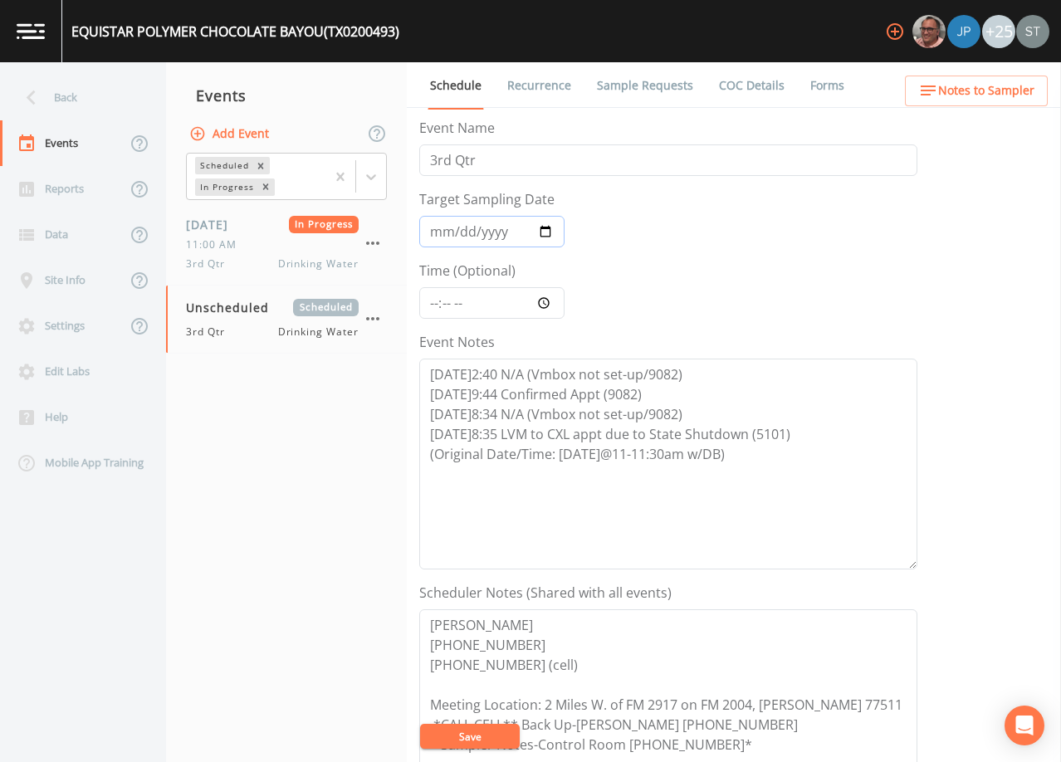
click at [443, 229] on input "Target Sampling Date" at bounding box center [491, 232] width 145 height 32
type input "251100-09-08"
type input "[DATE]"
type input "11:00"
click at [480, 734] on button "Save" at bounding box center [470, 736] width 100 height 25
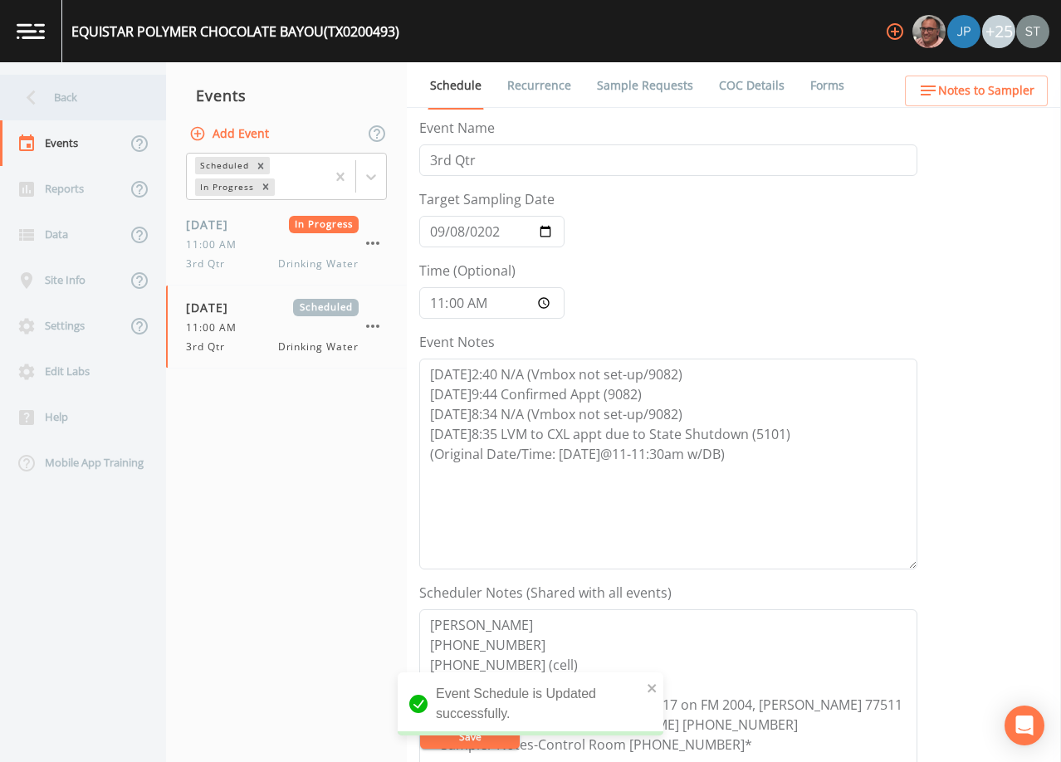
click at [56, 101] on div "Back" at bounding box center [74, 98] width 149 height 46
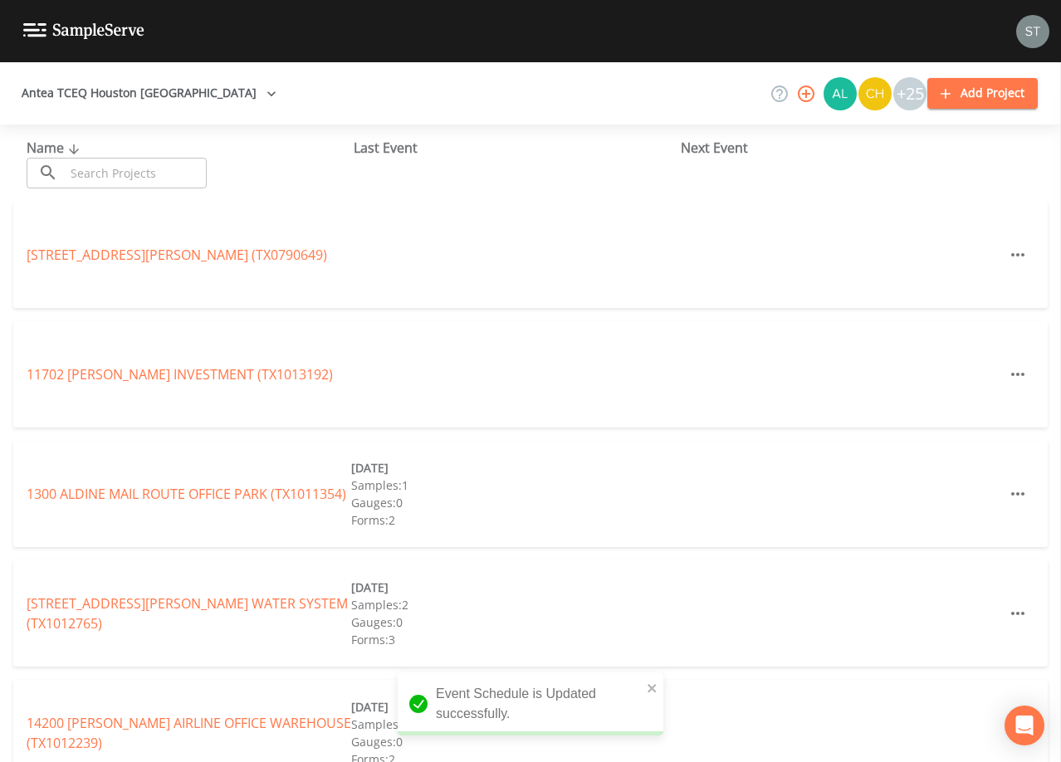
click at [110, 174] on input "text" at bounding box center [136, 173] width 142 height 31
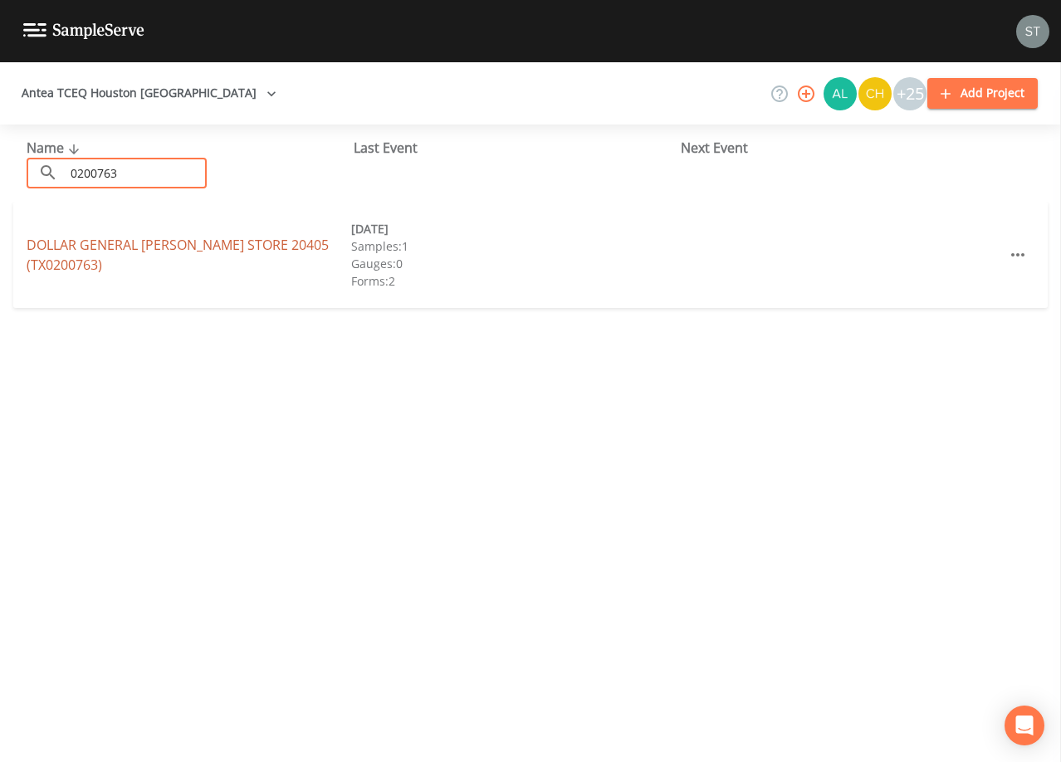
type input "0200763"
click at [185, 256] on link "DOLLAR GENERAL [PERSON_NAME] STORE 20405 (TX0200763)" at bounding box center [178, 255] width 302 height 38
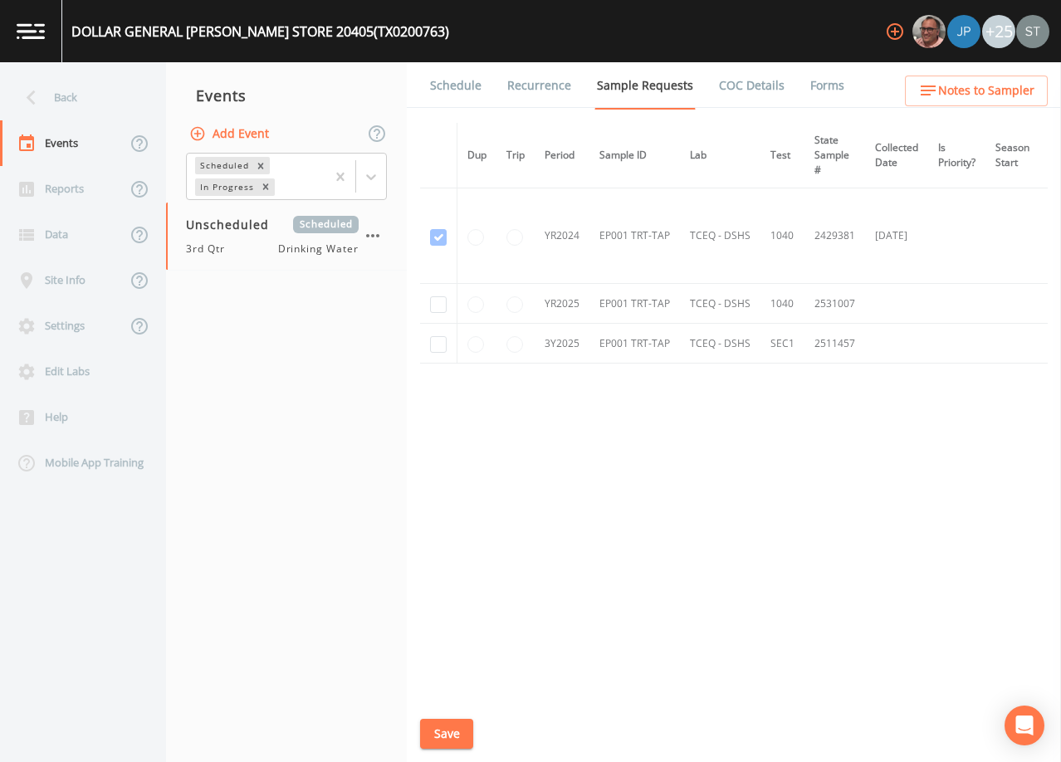
click at [450, 90] on link "Schedule" at bounding box center [456, 85] width 56 height 46
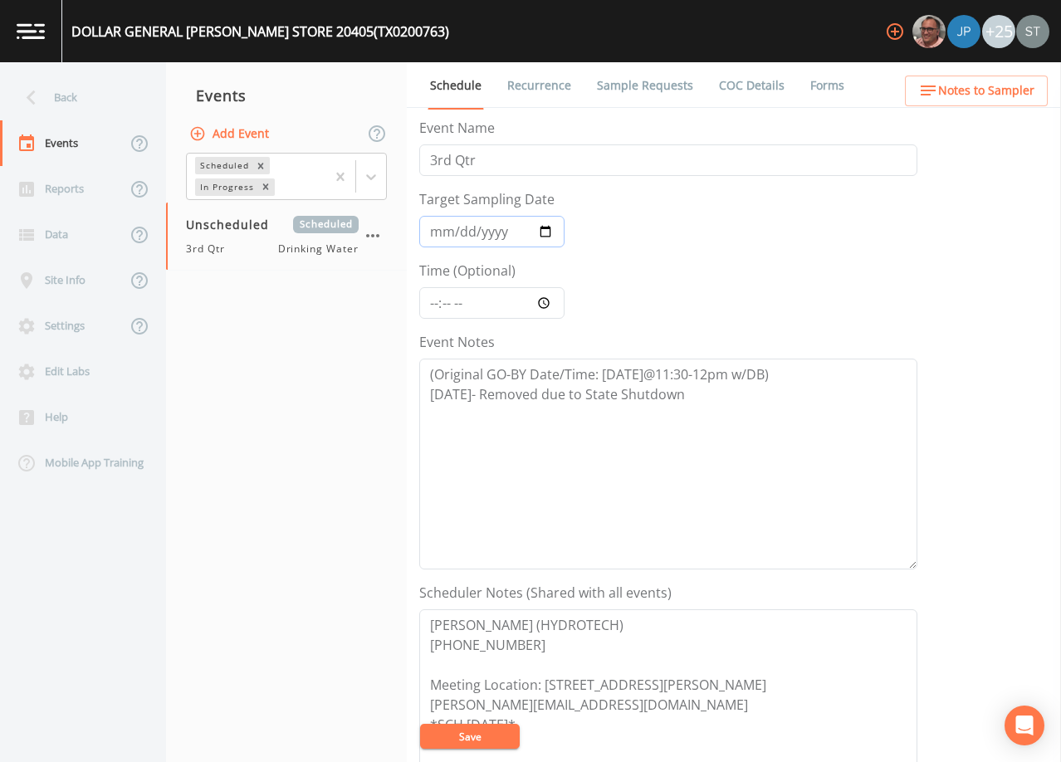
click at [443, 223] on input "Target Sampling Date" at bounding box center [491, 232] width 145 height 32
type input "[DATE]"
type input "11:30"
click at [479, 736] on button "Save" at bounding box center [470, 736] width 100 height 25
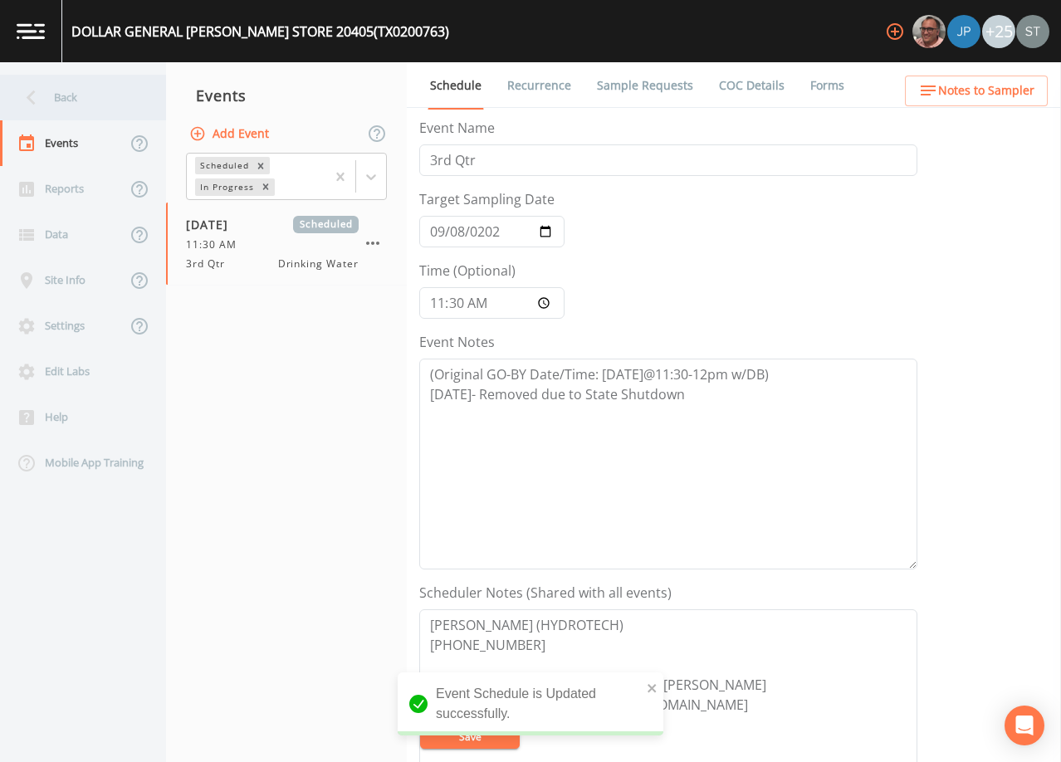
click at [55, 101] on div "Back" at bounding box center [74, 98] width 149 height 46
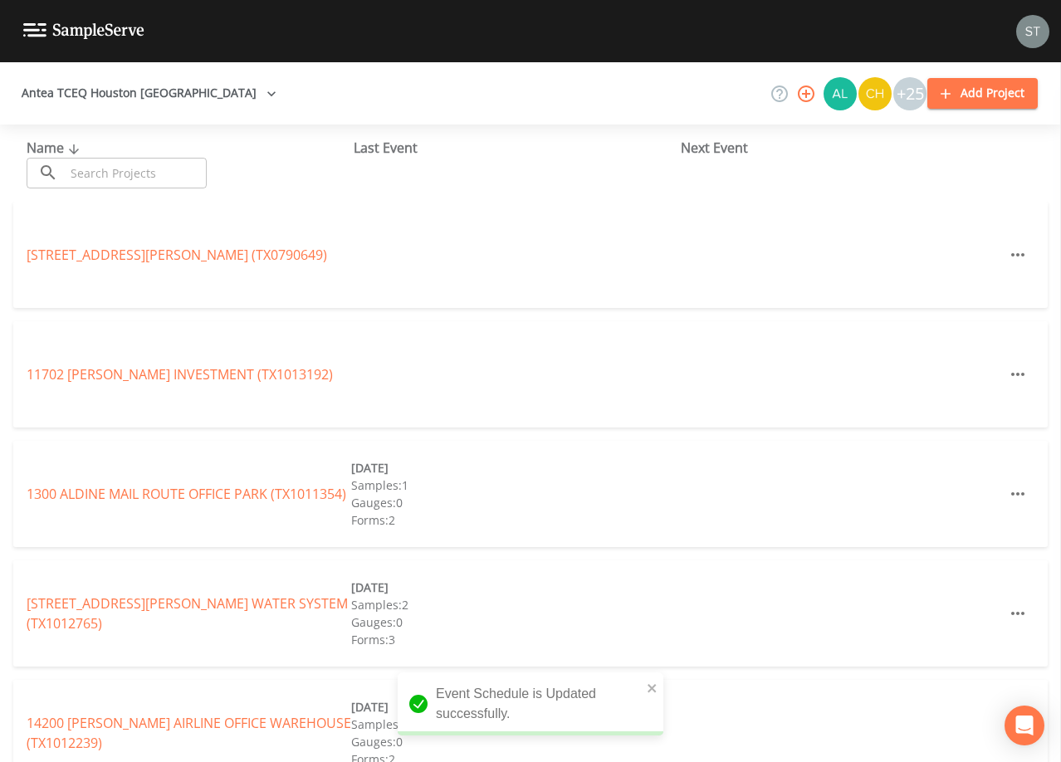
click at [112, 168] on input "text" at bounding box center [136, 173] width 142 height 31
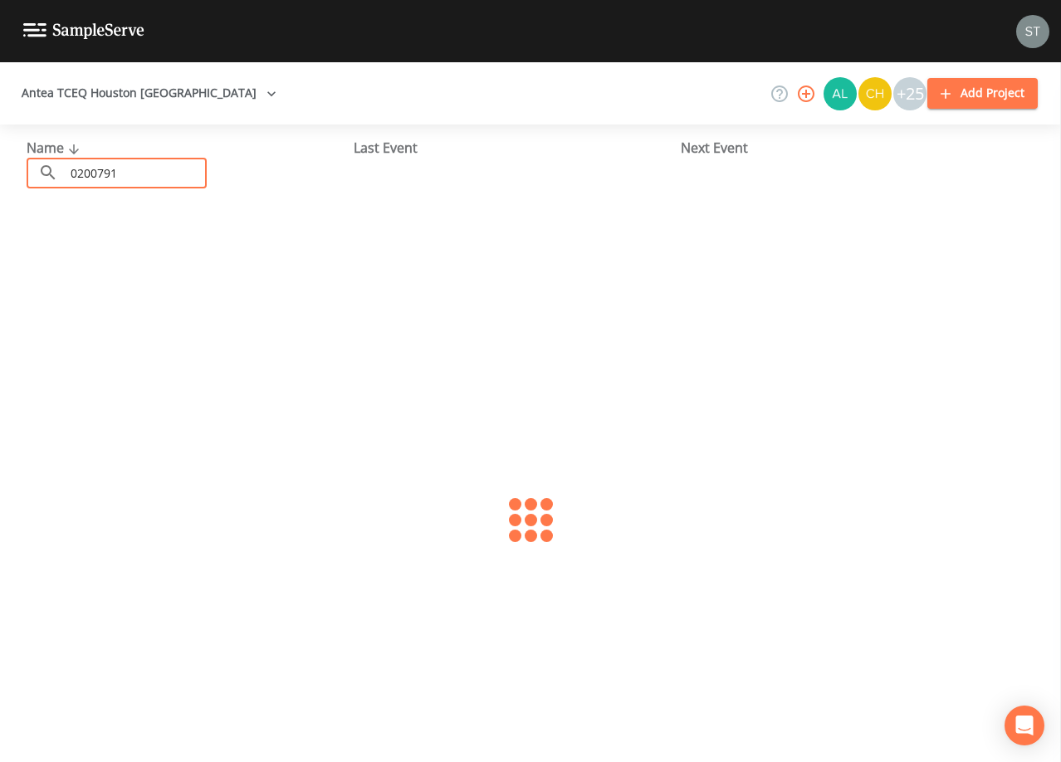
type input "0200791"
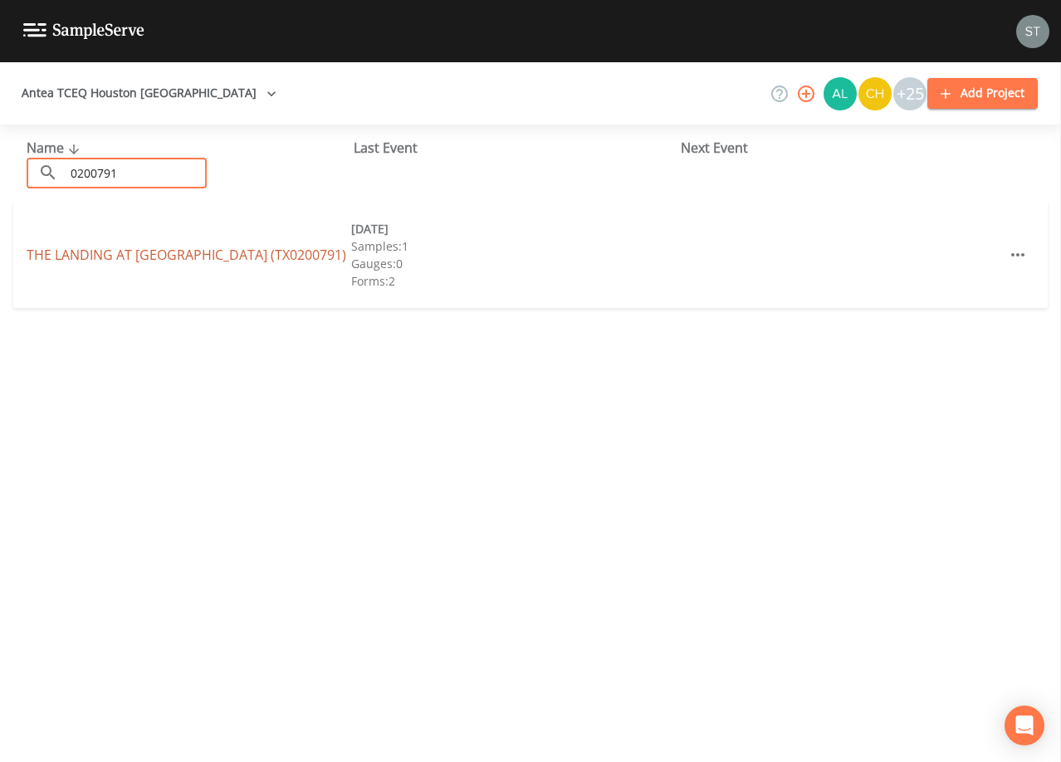
click at [177, 258] on link "THE LANDING AT [GEOGRAPHIC_DATA] (TX0200791)" at bounding box center [187, 255] width 320 height 18
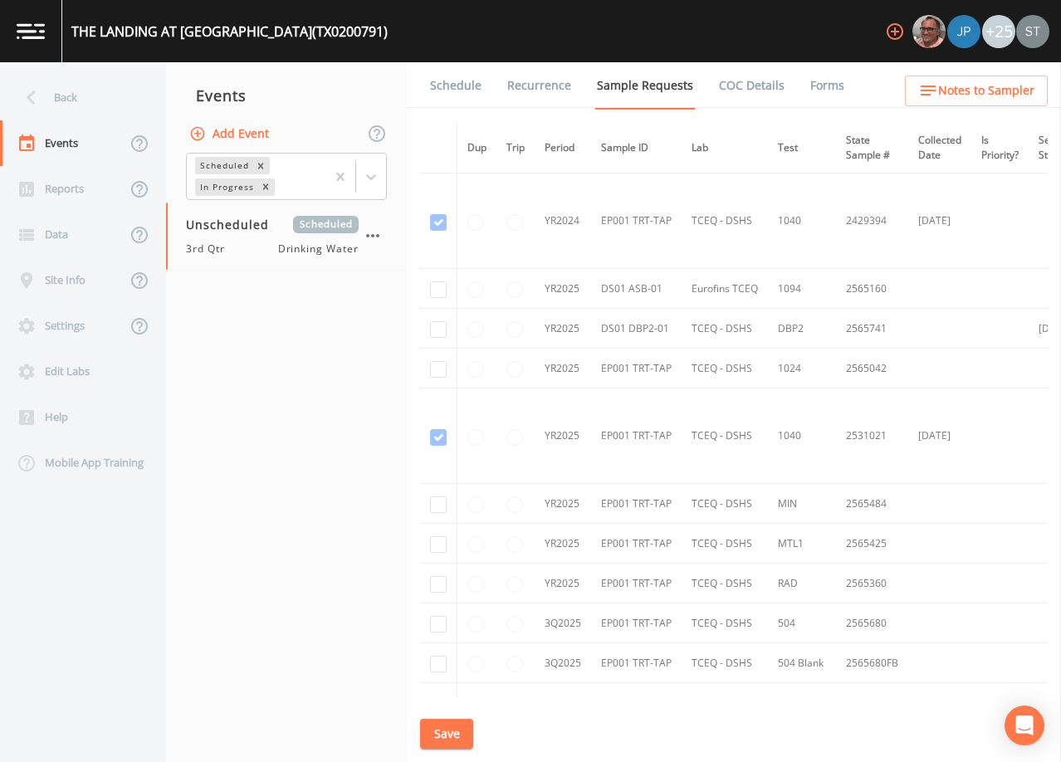
click at [448, 80] on link "Schedule" at bounding box center [456, 85] width 56 height 46
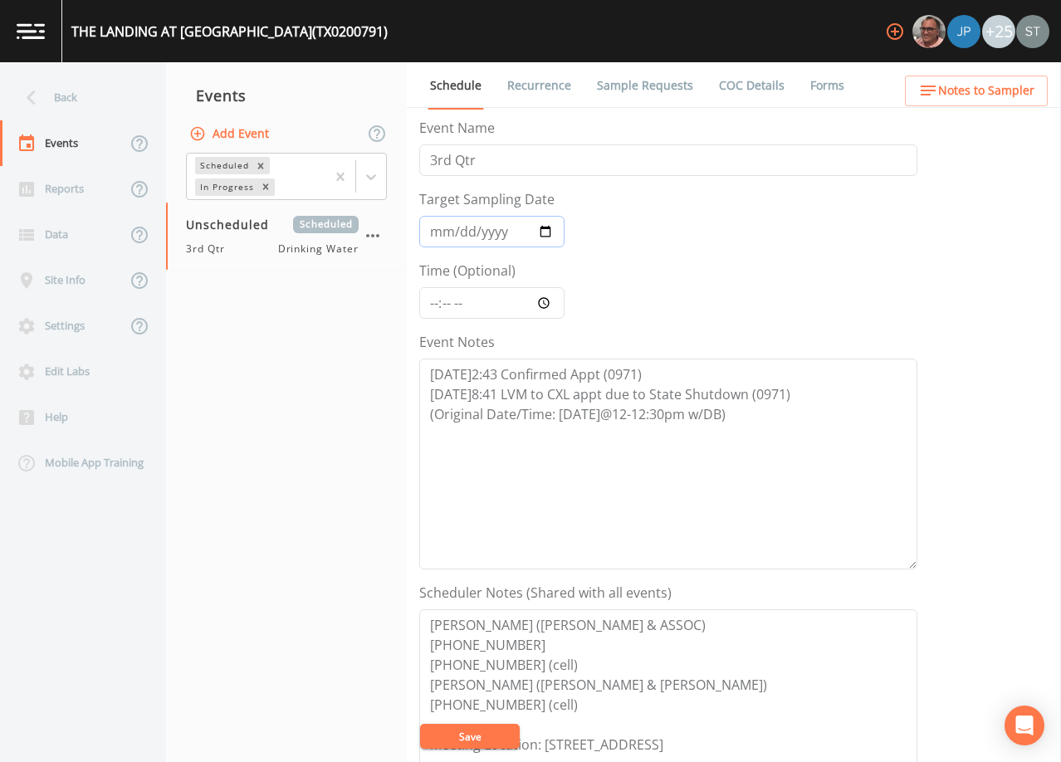
click at [438, 231] on input "Target Sampling Date" at bounding box center [491, 232] width 145 height 32
type input "[DATE]"
type input "12:00"
click at [463, 732] on button "Save" at bounding box center [470, 736] width 100 height 25
click at [81, 100] on div "Back" at bounding box center [74, 98] width 149 height 46
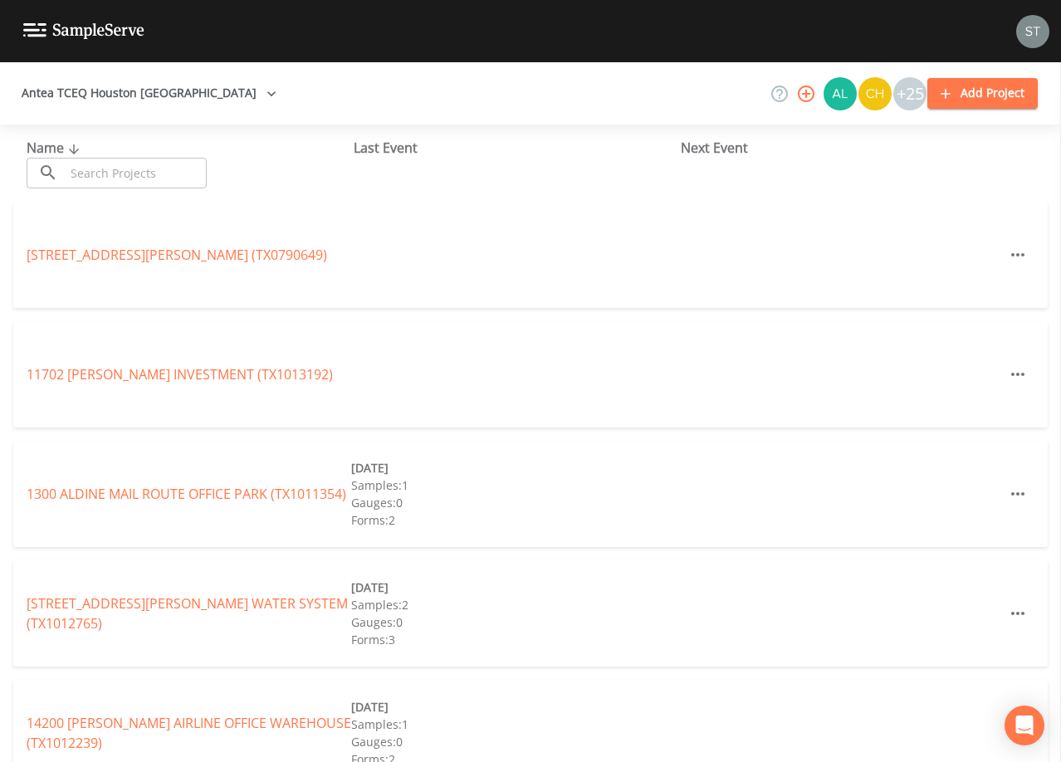
click at [173, 168] on input "text" at bounding box center [136, 173] width 142 height 31
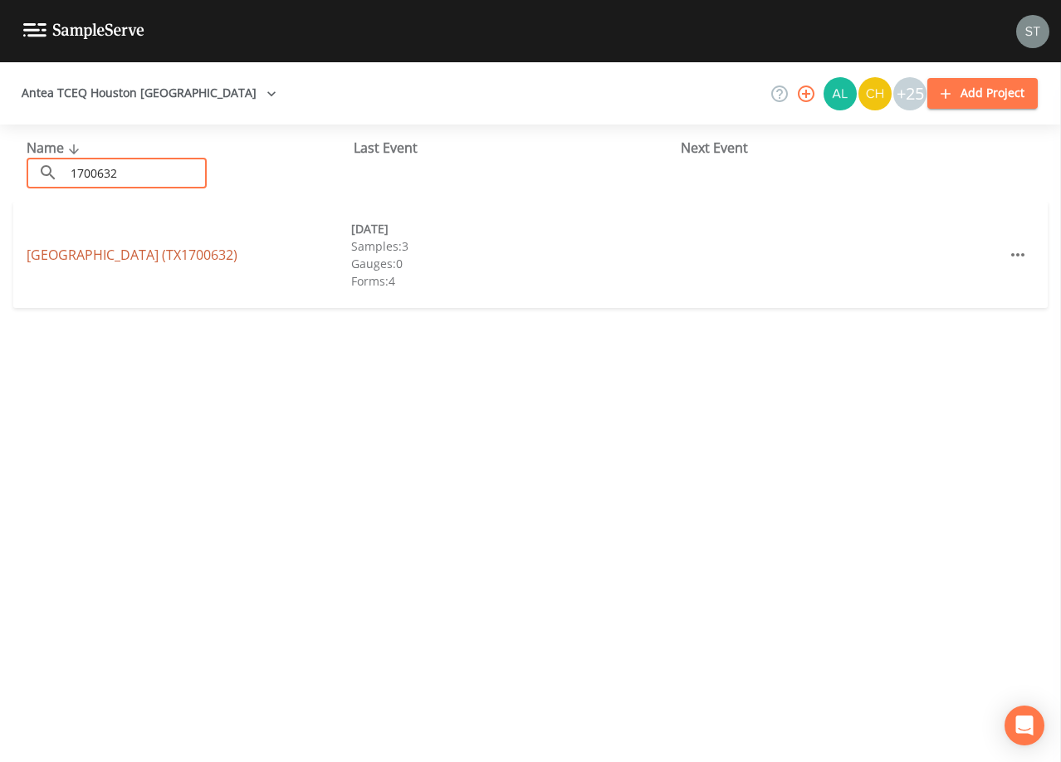
type input "1700632"
click at [63, 258] on link "[GEOGRAPHIC_DATA] (TX1700632)" at bounding box center [132, 255] width 211 height 18
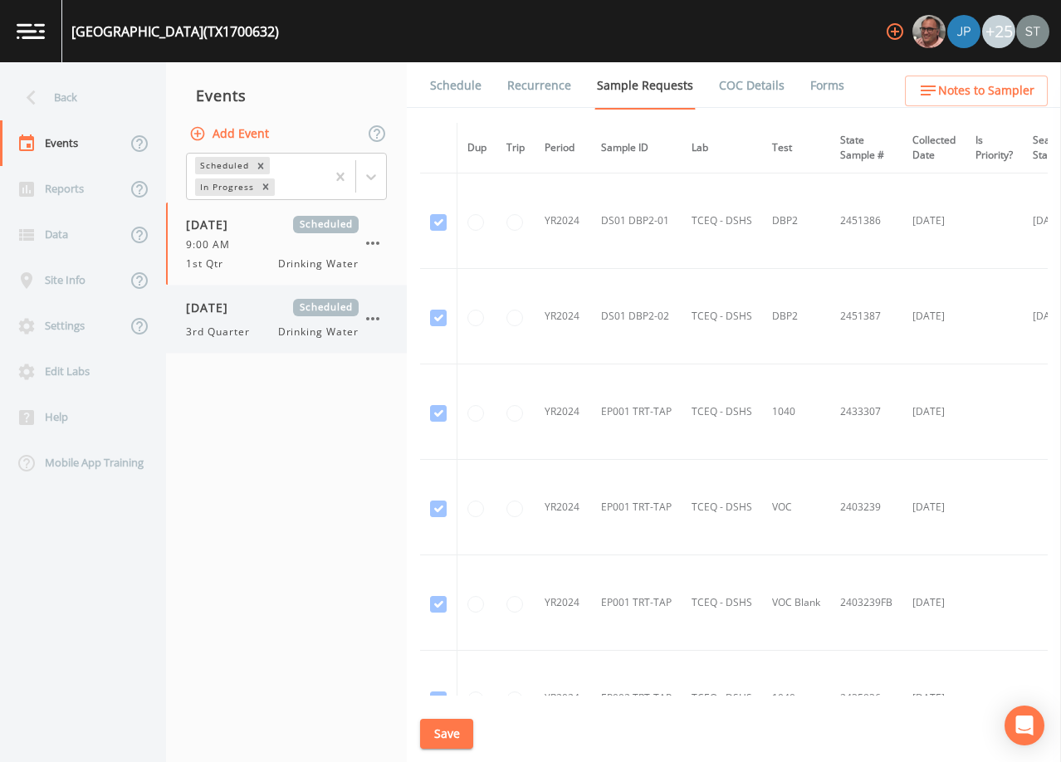
click at [223, 321] on div "[DATE] Scheduled 3rd Quarter Drinking Water" at bounding box center [272, 319] width 173 height 41
click at [446, 85] on link "Schedule" at bounding box center [456, 85] width 56 height 46
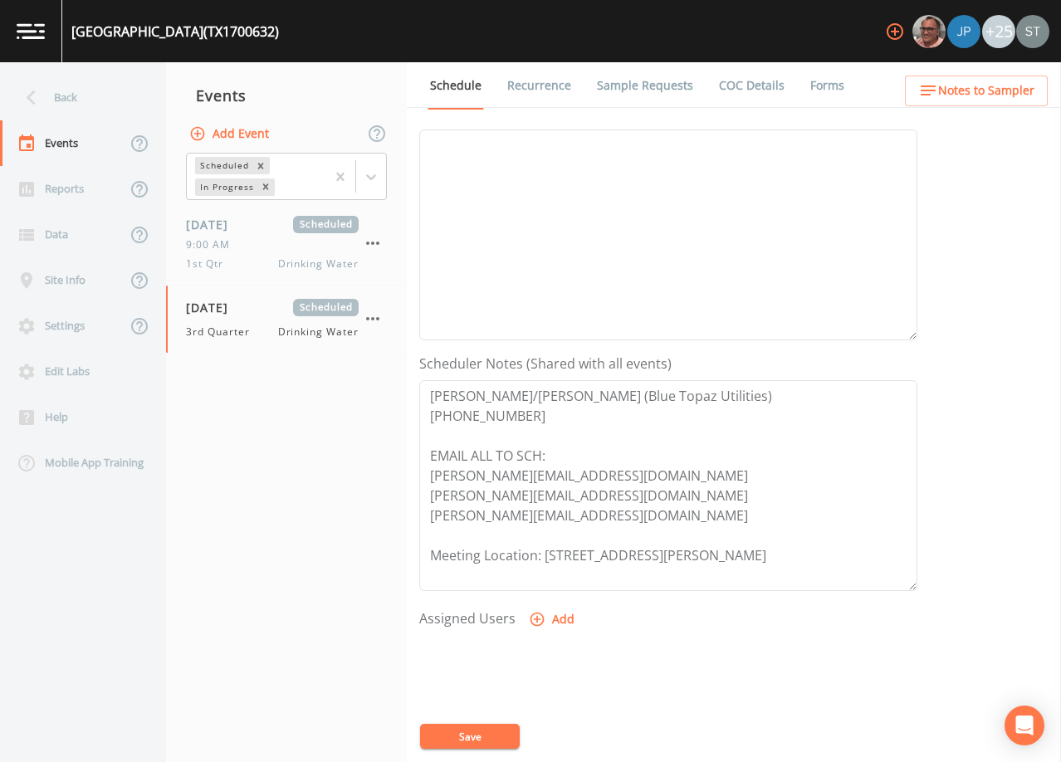
scroll to position [249, 0]
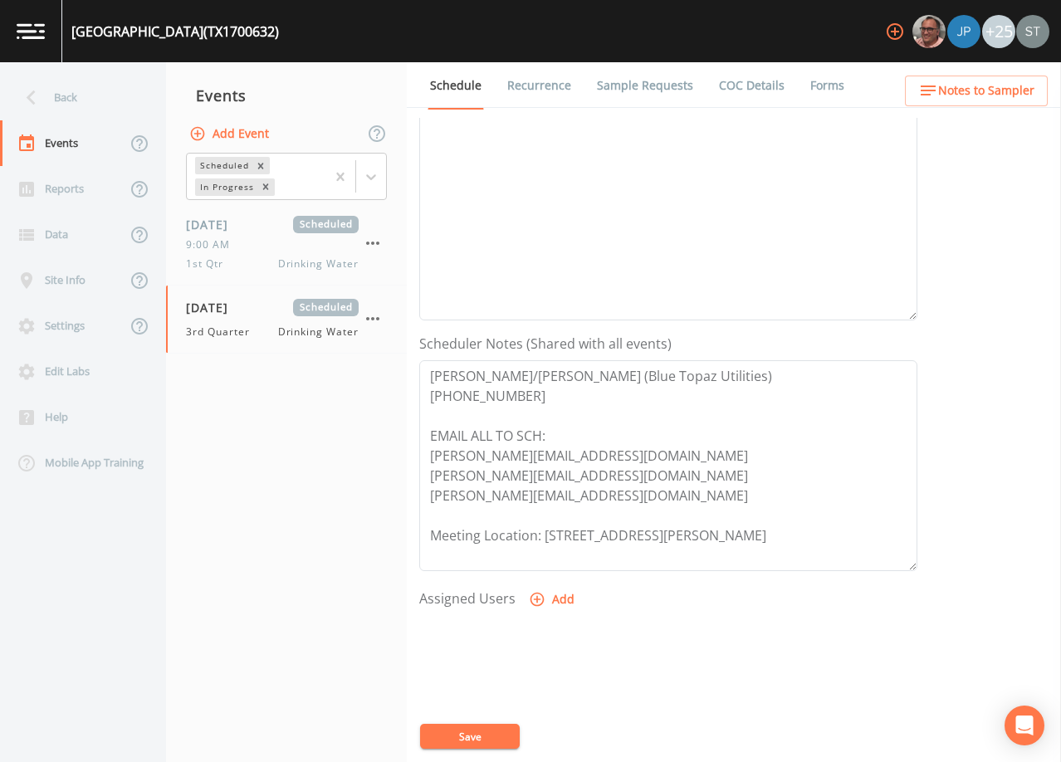
click at [1003, 86] on span "Notes to Sampler" at bounding box center [986, 91] width 96 height 21
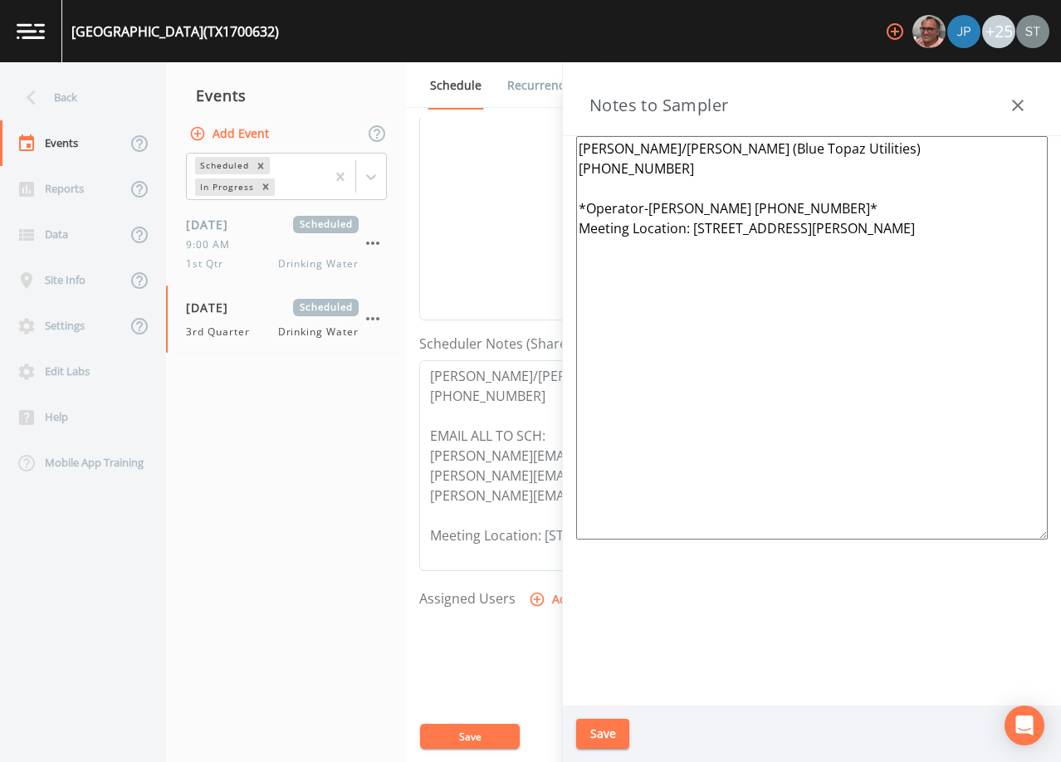
click at [1020, 106] on icon "button" at bounding box center [1018, 106] width 12 height 12
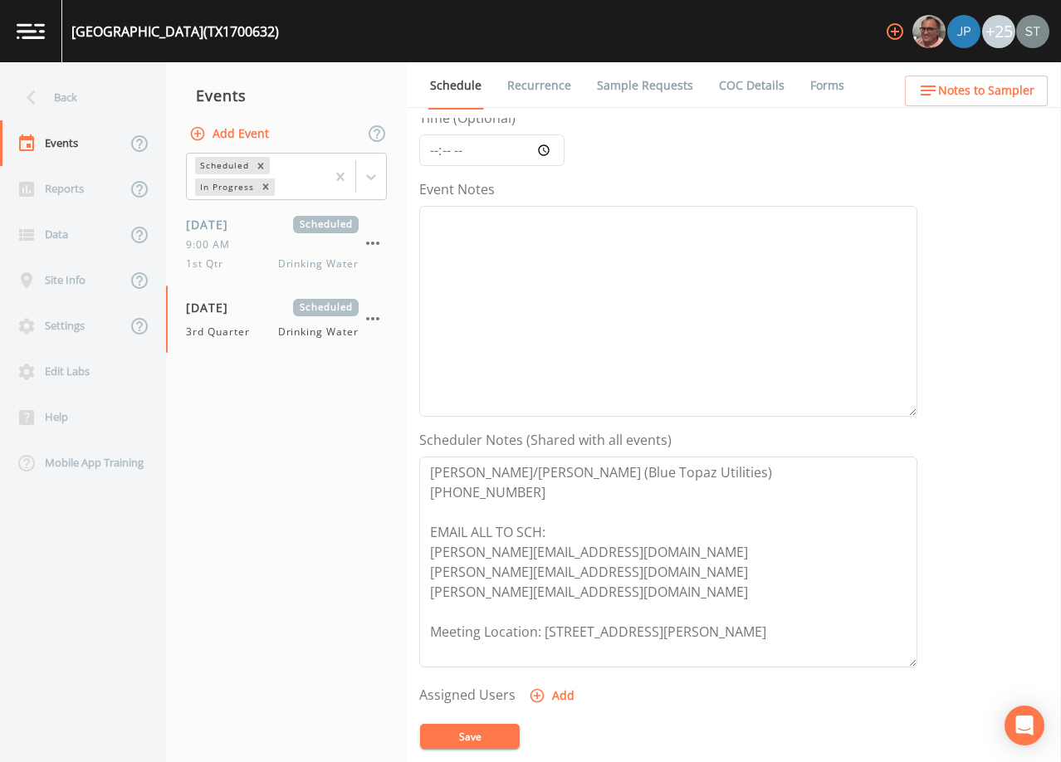
scroll to position [0, 0]
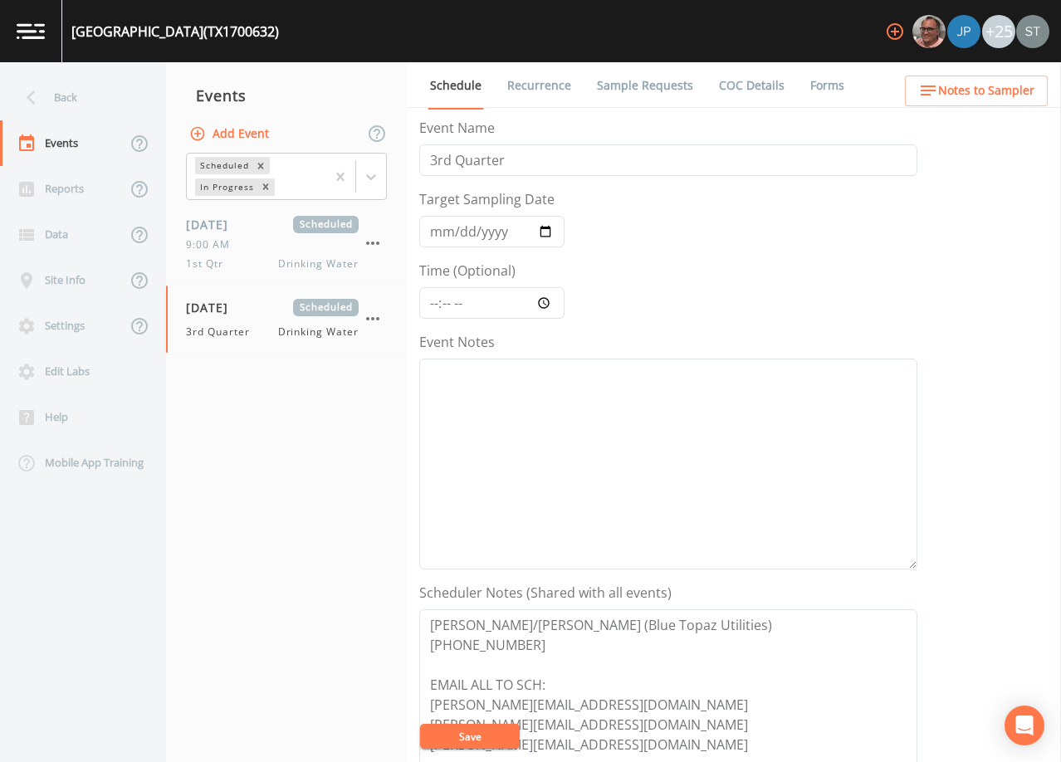
click at [631, 87] on link "Sample Requests" at bounding box center [645, 85] width 101 height 46
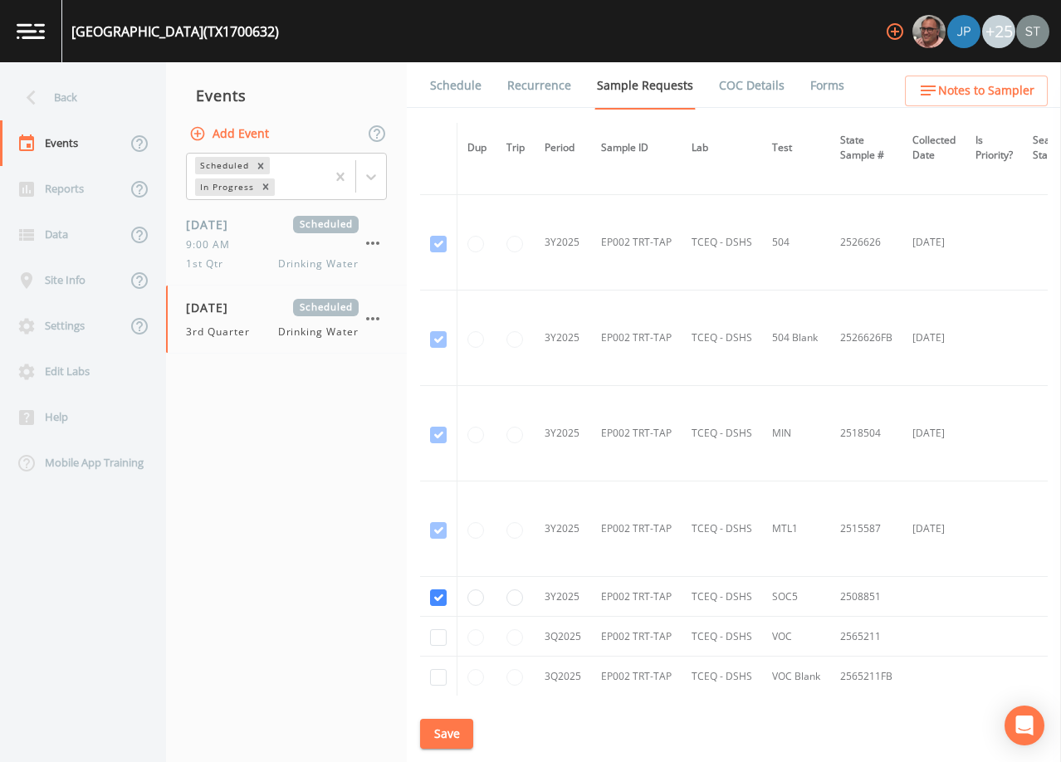
scroll to position [2242, 0]
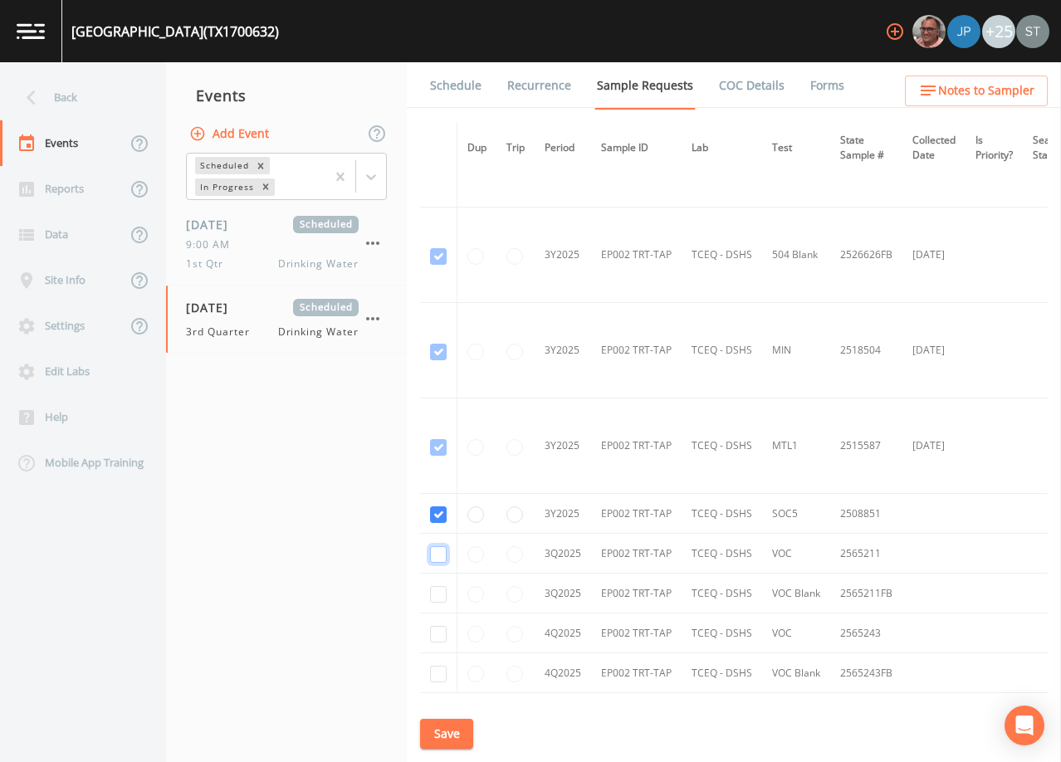
checkbox input "true"
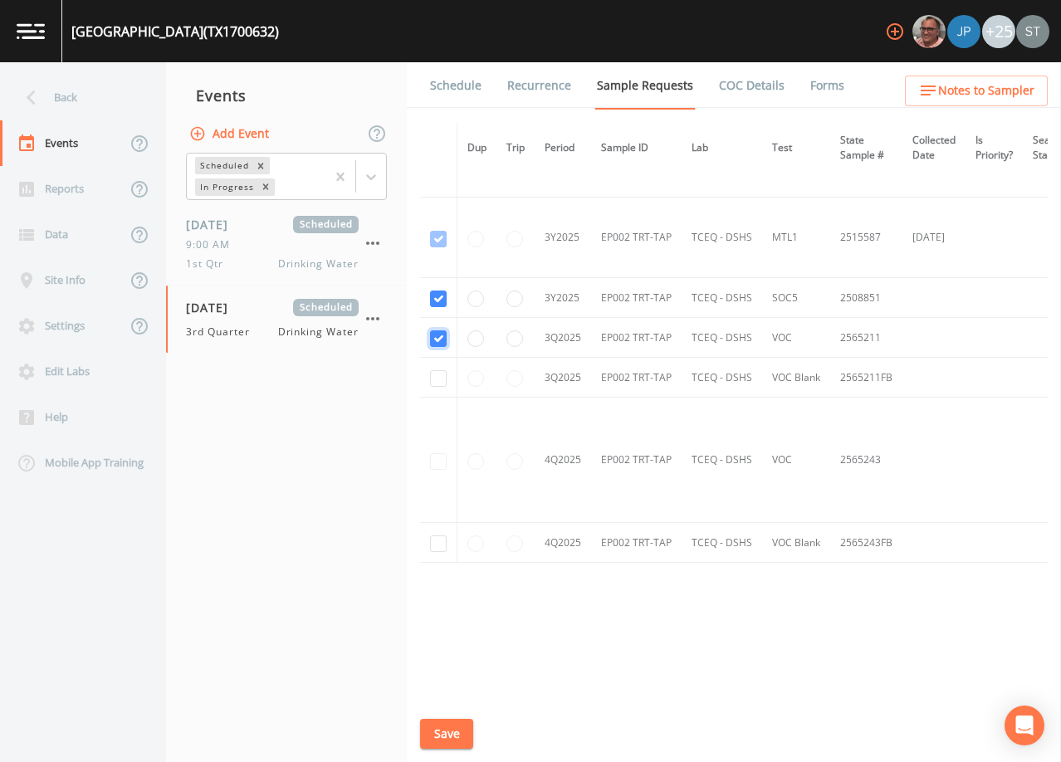
scroll to position [1906, 0]
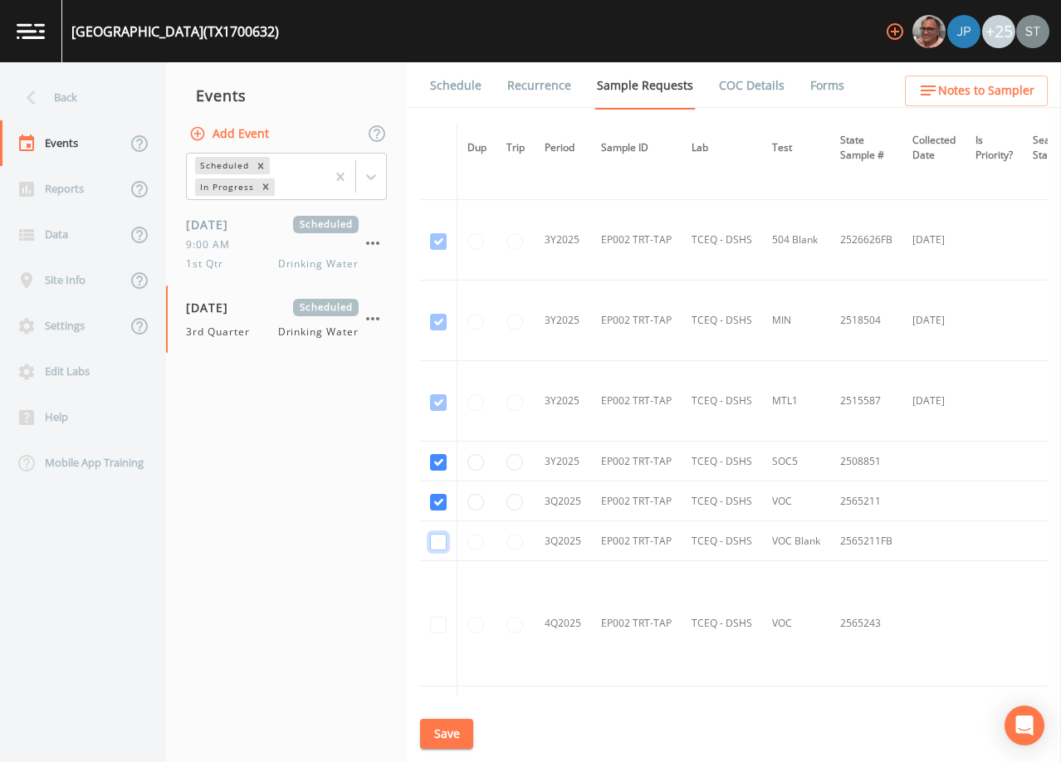
checkbox input "true"
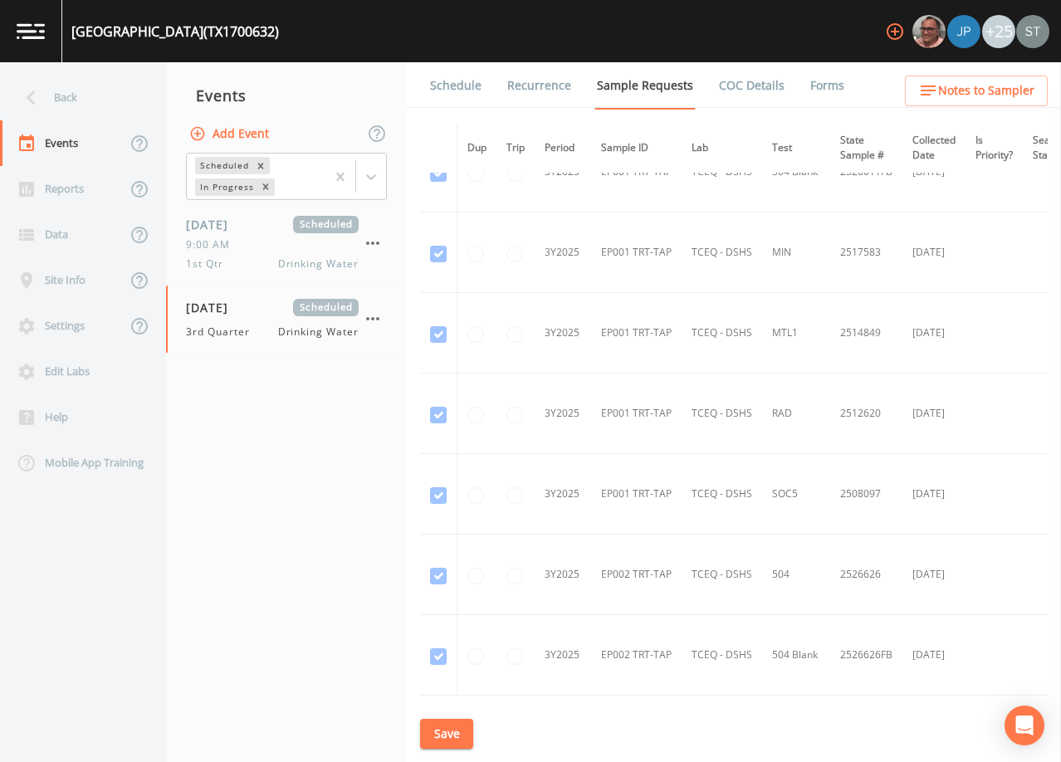
scroll to position [1407, 0]
click at [446, 732] on button "Save" at bounding box center [446, 734] width 53 height 31
click at [464, 96] on link "Schedule" at bounding box center [456, 85] width 56 height 46
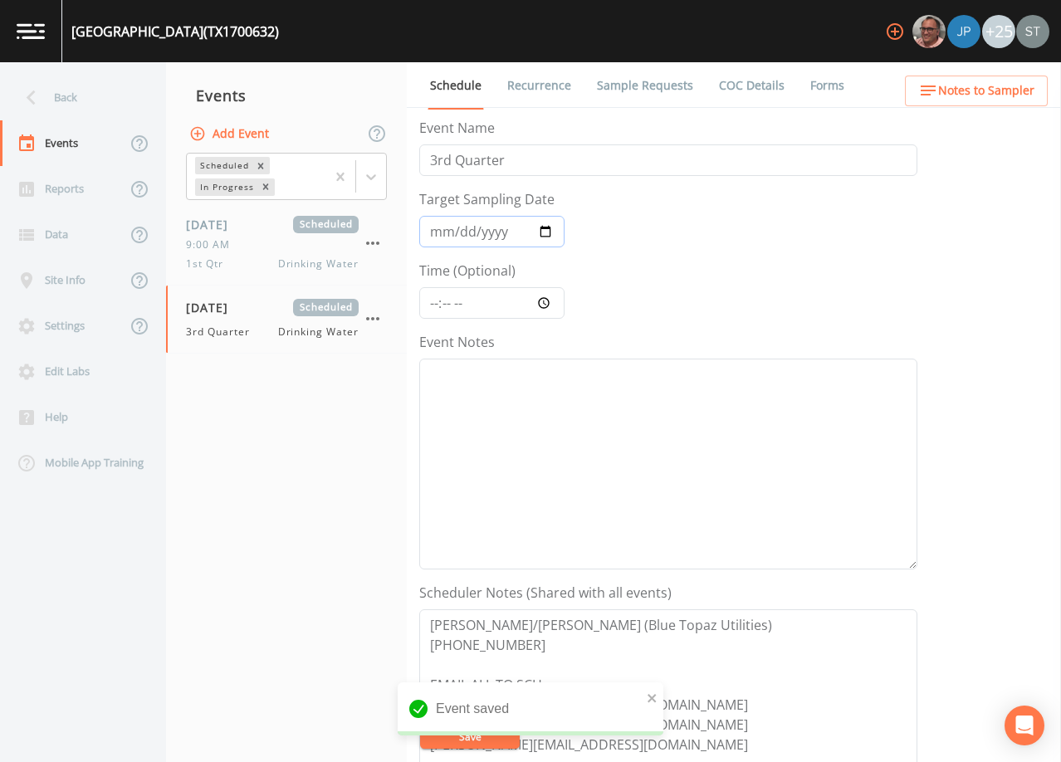
click at [438, 239] on input "[DATE]" at bounding box center [491, 232] width 145 height 32
type input "[DATE]"
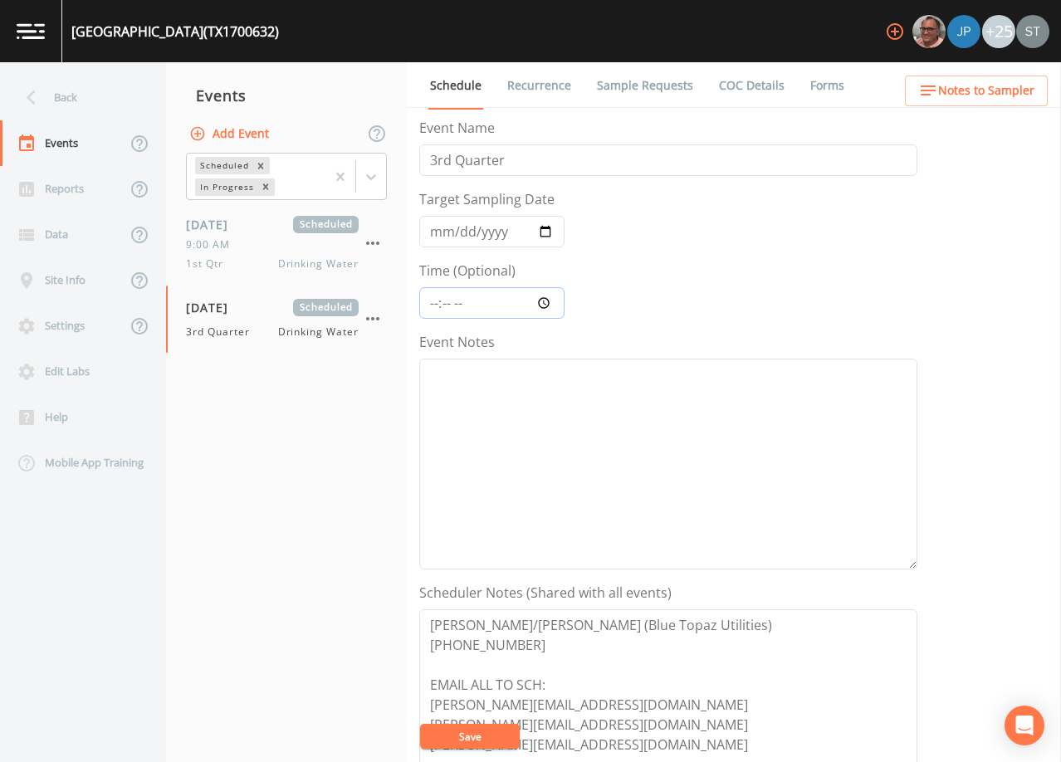
type input "09:00"
click at [476, 735] on button "Save" at bounding box center [470, 736] width 100 height 25
click at [460, 732] on button "Save" at bounding box center [470, 736] width 100 height 25
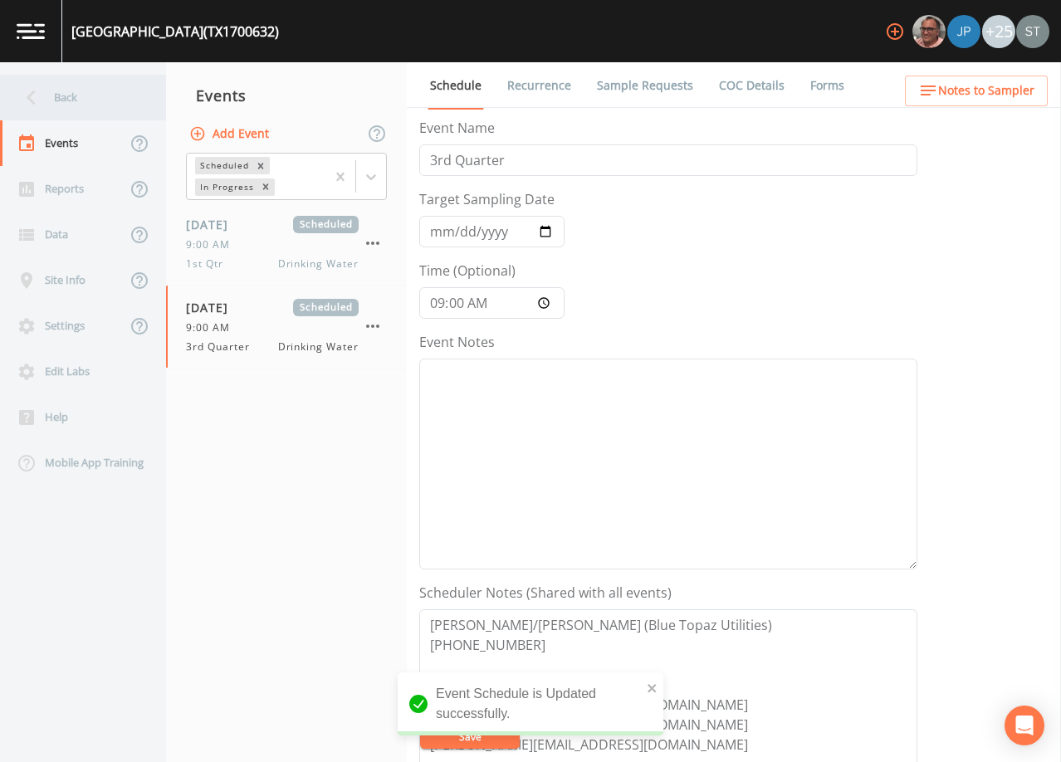
click at [72, 95] on div "Back" at bounding box center [74, 98] width 149 height 46
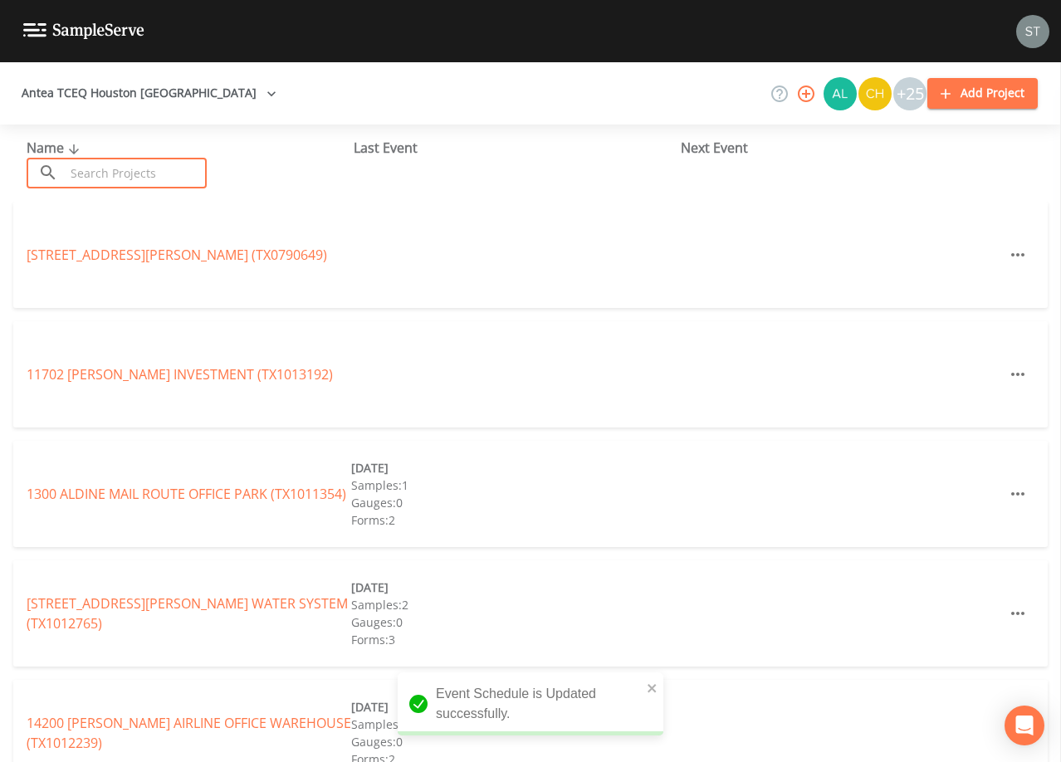
click at [117, 170] on input "text" at bounding box center [136, 173] width 142 height 31
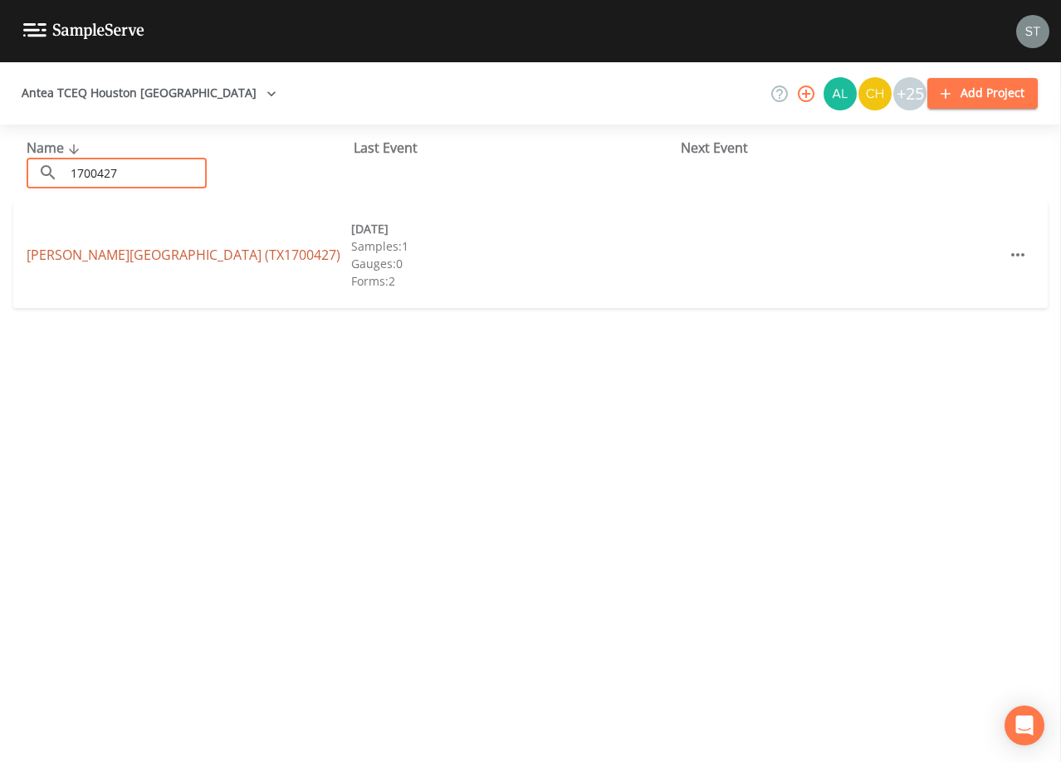
type input "1700427"
click at [160, 257] on link "[PERSON_NAME][GEOGRAPHIC_DATA] (TX1700427)" at bounding box center [184, 255] width 314 height 18
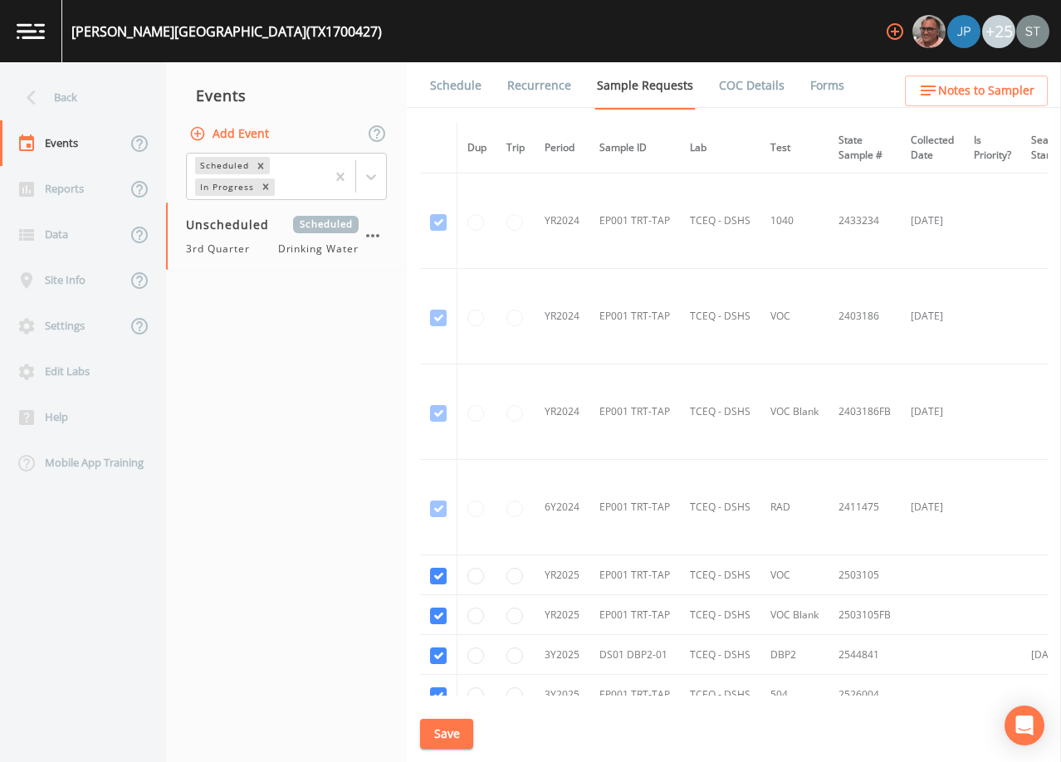
click at [345, 375] on nav "Events Add Event Scheduled In Progress Unscheduled Scheduled 3rd Quarter Drinki…" at bounding box center [286, 412] width 241 height 700
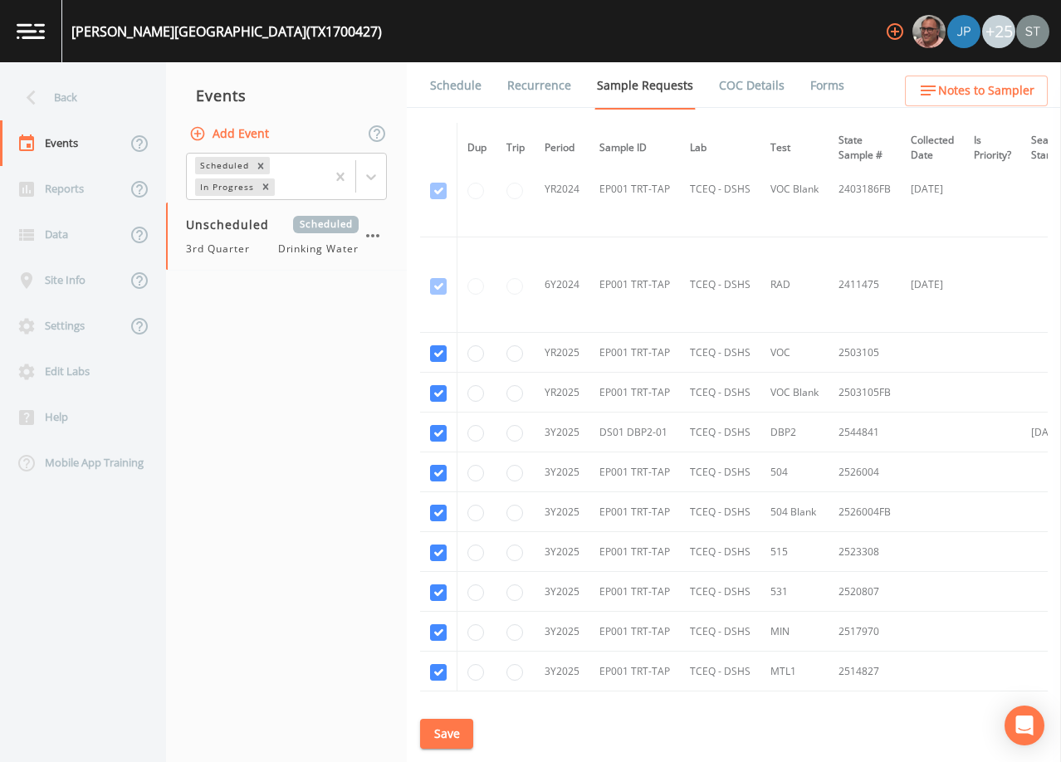
scroll to position [249, 0]
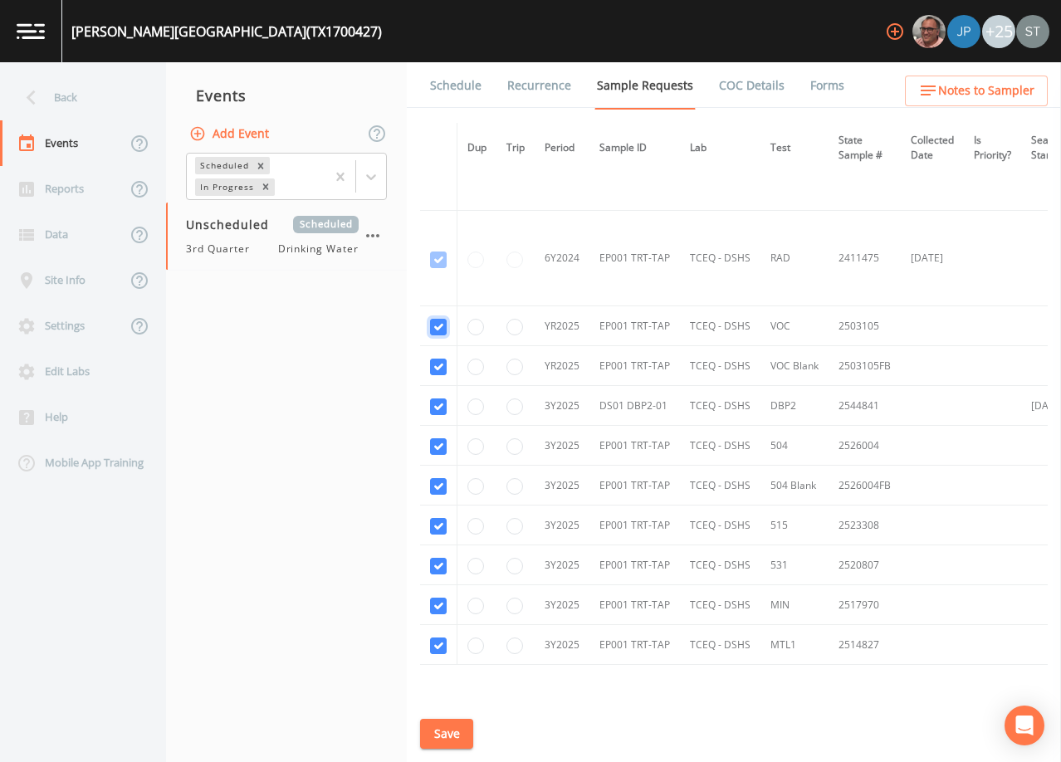
click at [438, 77] on input "checkbox" at bounding box center [438, 69] width 17 height 17
checkbox input "false"
click at [439, 173] on input "checkbox" at bounding box center [438, 164] width 17 height 17
checkbox input "false"
click at [440, 446] on input "checkbox" at bounding box center [438, 446] width 17 height 17
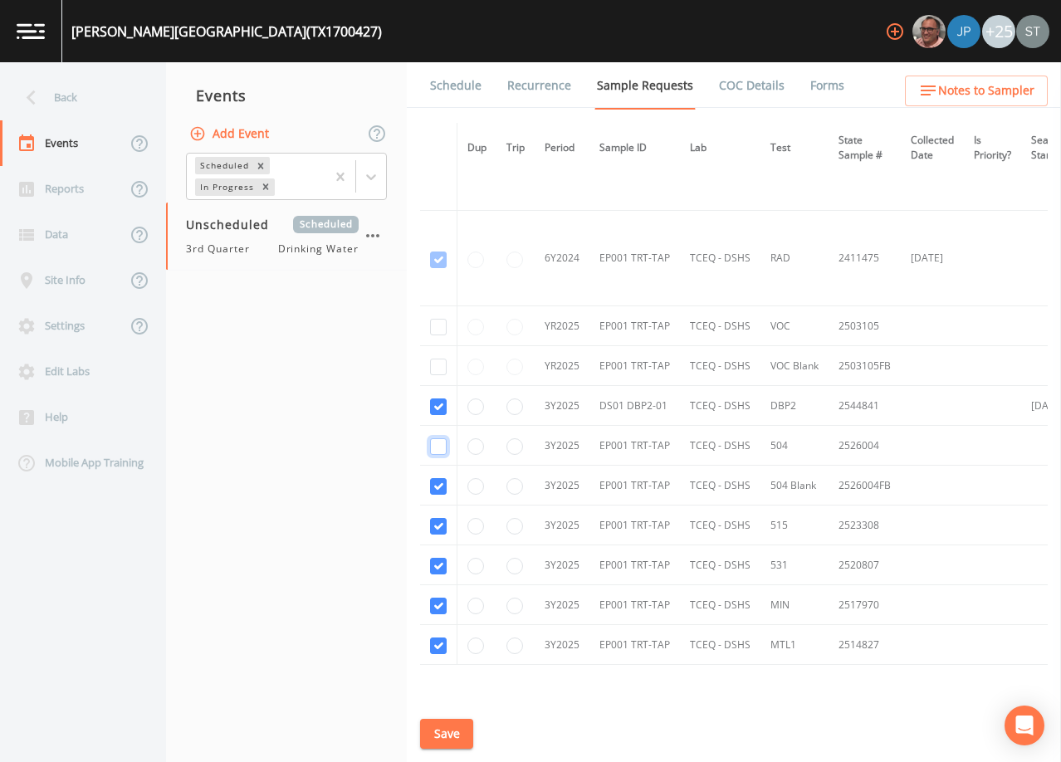
checkbox input "false"
drag, startPoint x: 439, startPoint y: 489, endPoint x: 433, endPoint y: 481, distance: 10.6
click at [438, 488] on input "checkbox" at bounding box center [438, 486] width 17 height 17
checkbox input "false"
click at [436, 526] on input "checkbox" at bounding box center [438, 526] width 17 height 17
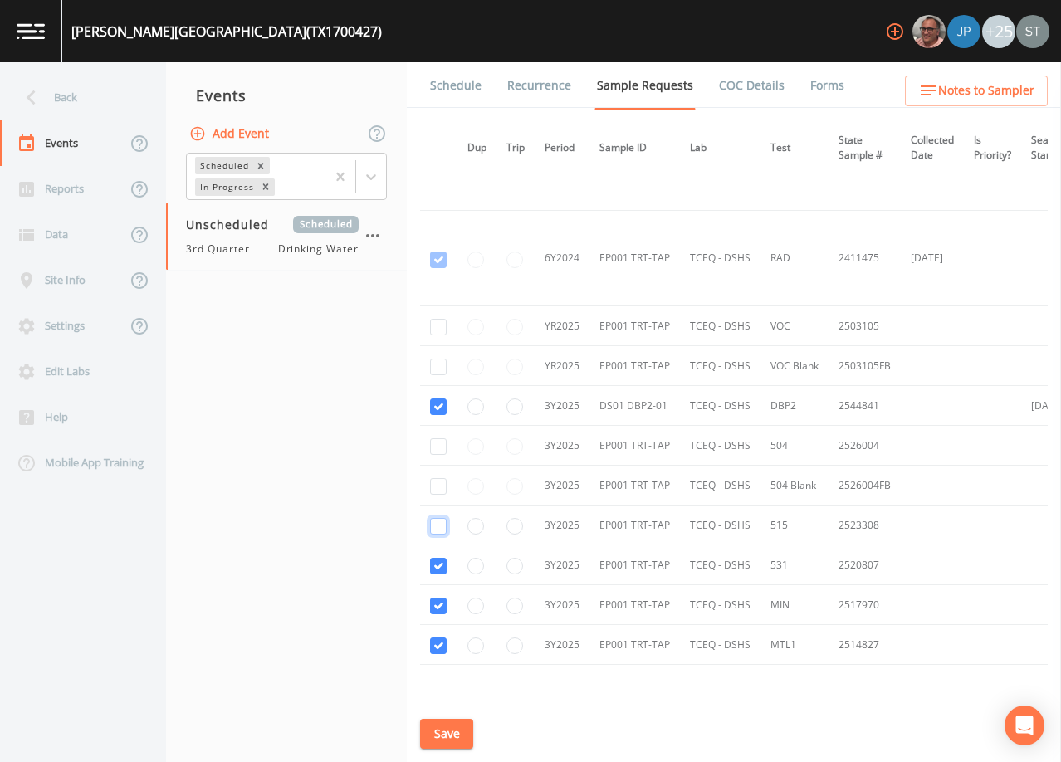
checkbox input "false"
click at [437, 570] on input "checkbox" at bounding box center [438, 566] width 17 height 17
checkbox input "false"
click at [436, 604] on input "checkbox" at bounding box center [438, 606] width 17 height 17
checkbox input "false"
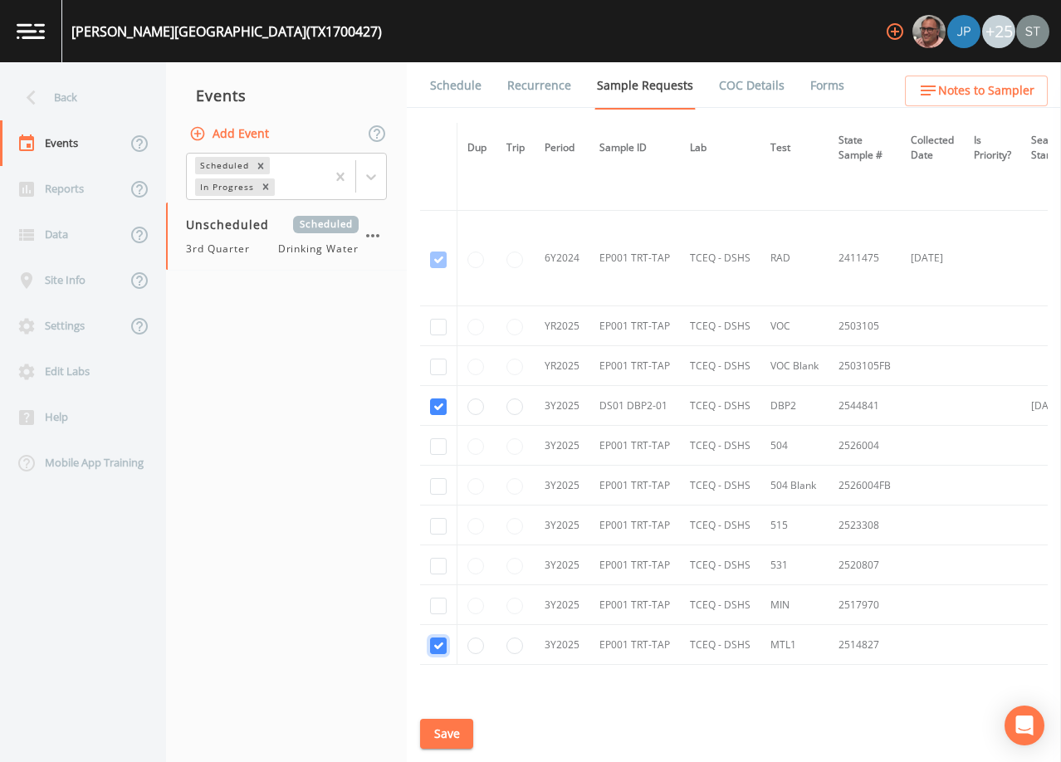
click at [438, 645] on input "checkbox" at bounding box center [438, 646] width 17 height 17
checkbox input "false"
drag, startPoint x: 449, startPoint y: 736, endPoint x: 522, endPoint y: 679, distance: 92.3
click at [449, 735] on button "Save" at bounding box center [446, 734] width 53 height 31
click at [462, 95] on link "Schedule" at bounding box center [456, 85] width 56 height 46
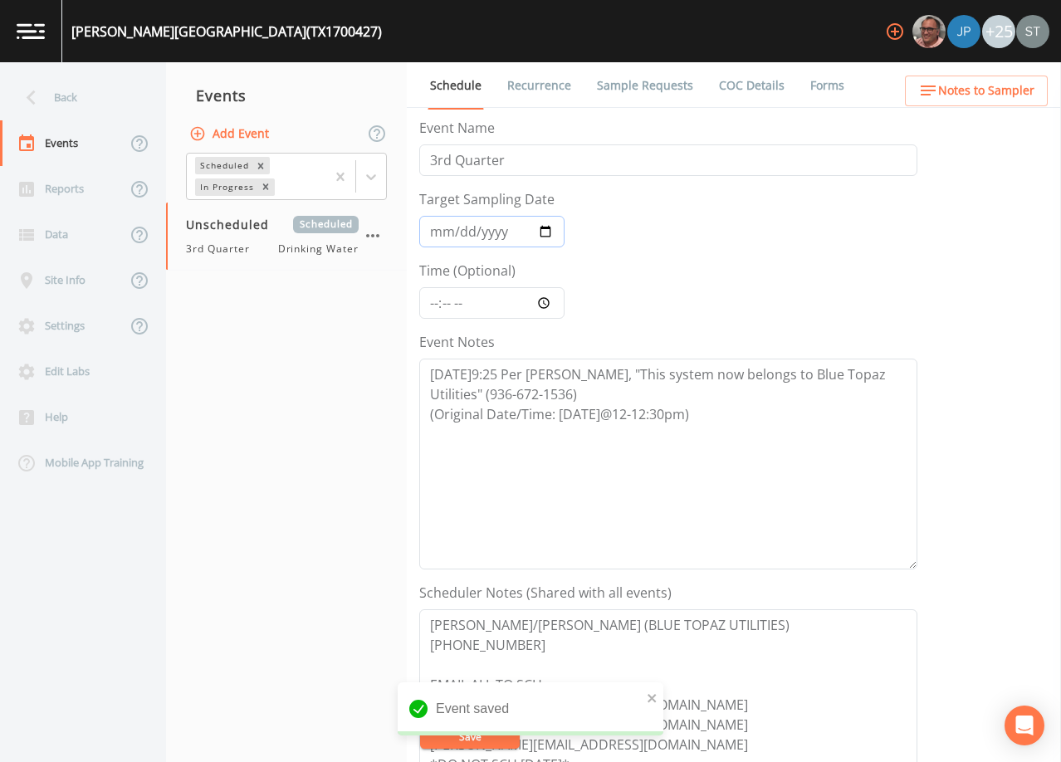
click at [441, 227] on input "Target Sampling Date" at bounding box center [491, 232] width 145 height 32
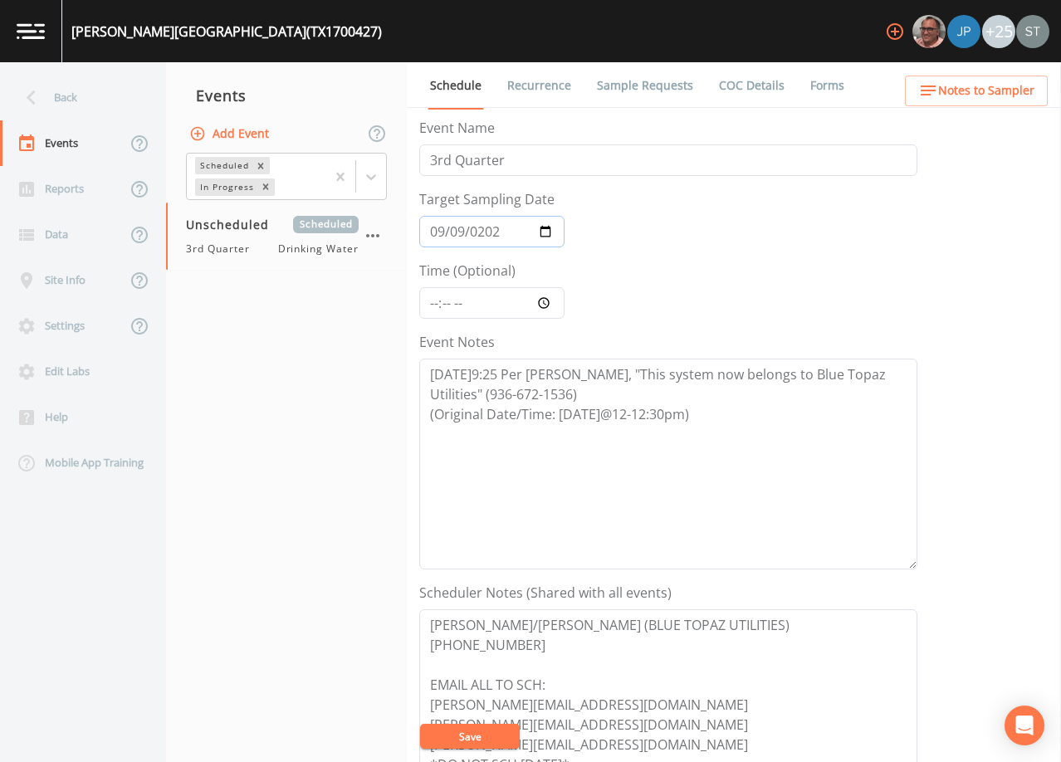
type input "[DATE]"
type input "09:00"
click at [481, 732] on button "Save" at bounding box center [470, 736] width 100 height 25
click at [66, 94] on div "Back" at bounding box center [74, 98] width 149 height 46
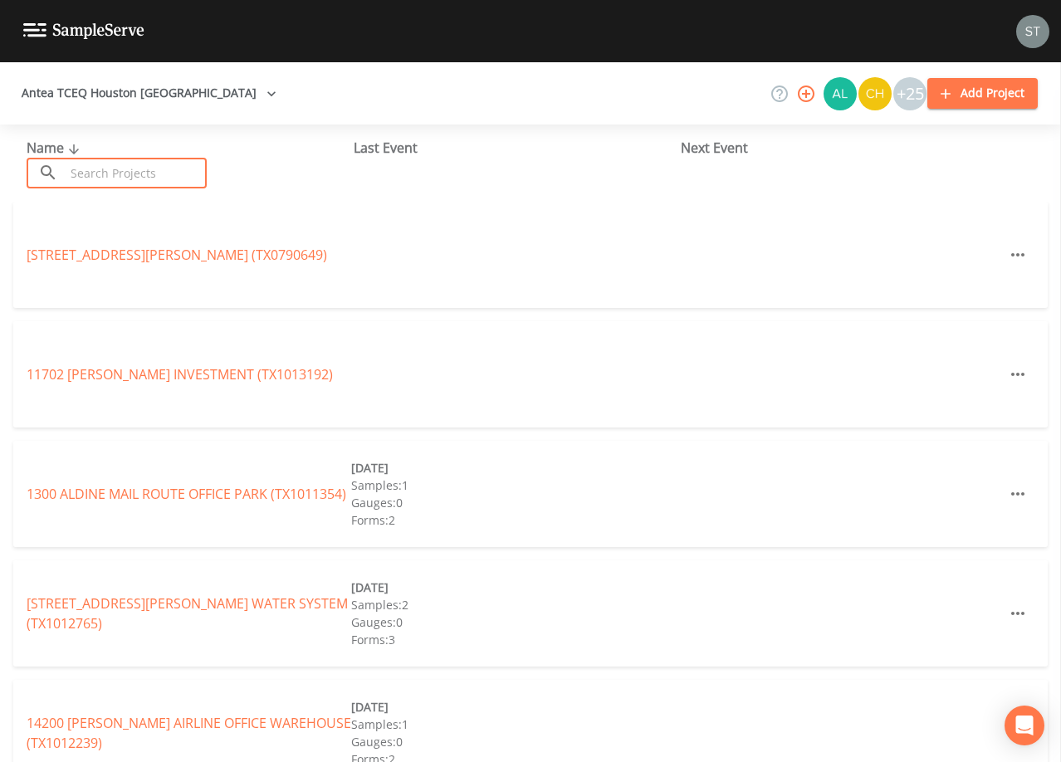
click at [179, 167] on input "text" at bounding box center [136, 173] width 142 height 31
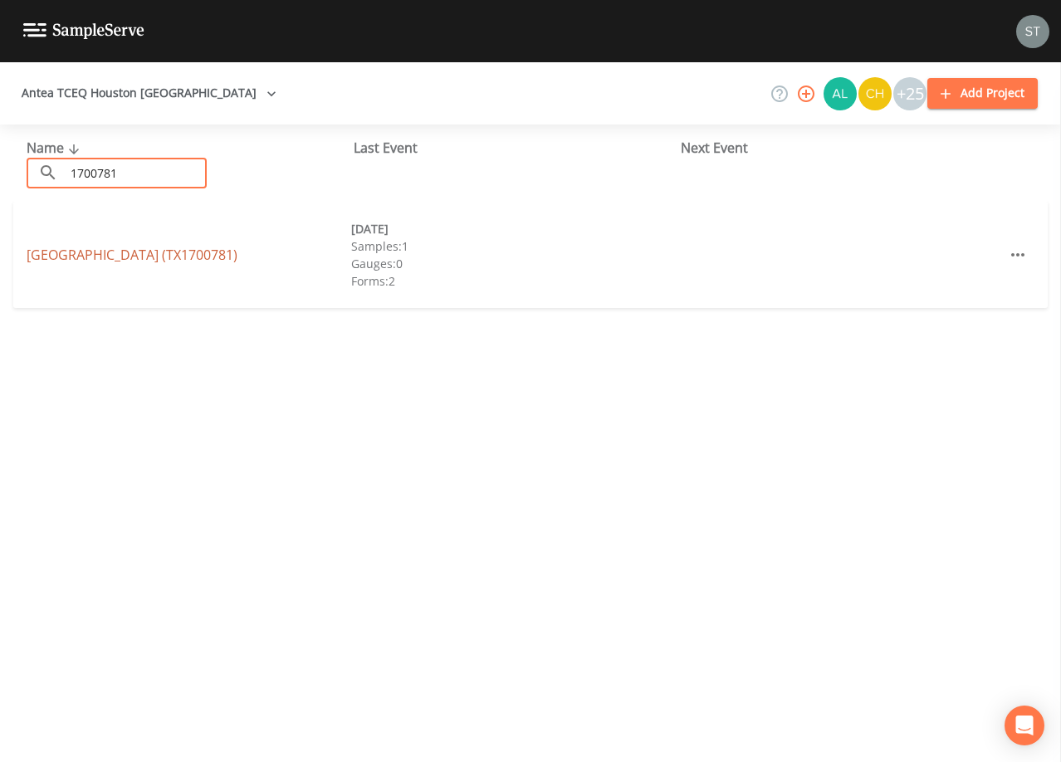
type input "1700781"
click at [203, 251] on link "[GEOGRAPHIC_DATA] (TX1700781)" at bounding box center [132, 255] width 211 height 18
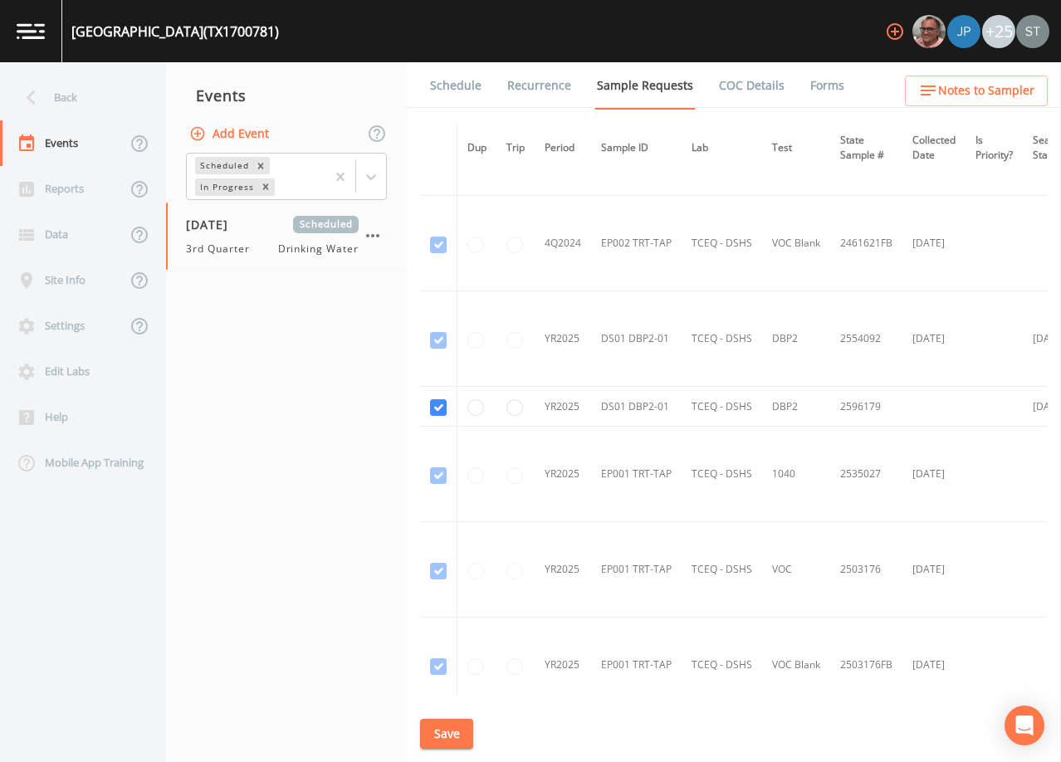
scroll to position [1000, 0]
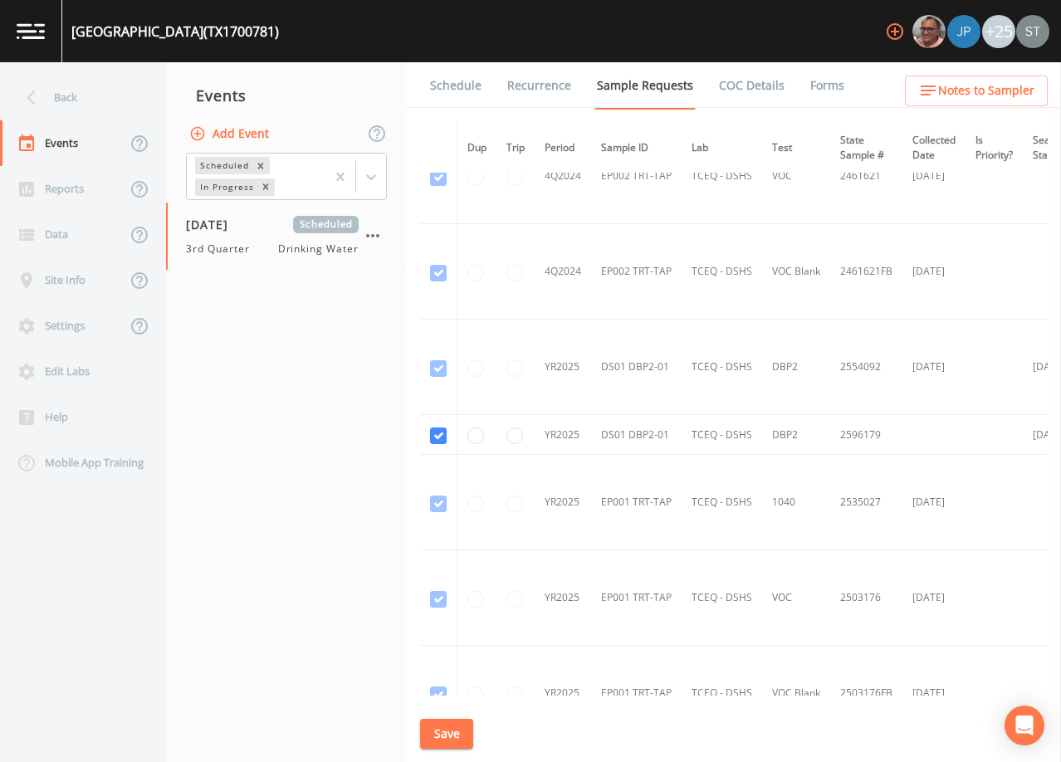
click at [452, 81] on link "Schedule" at bounding box center [456, 85] width 56 height 46
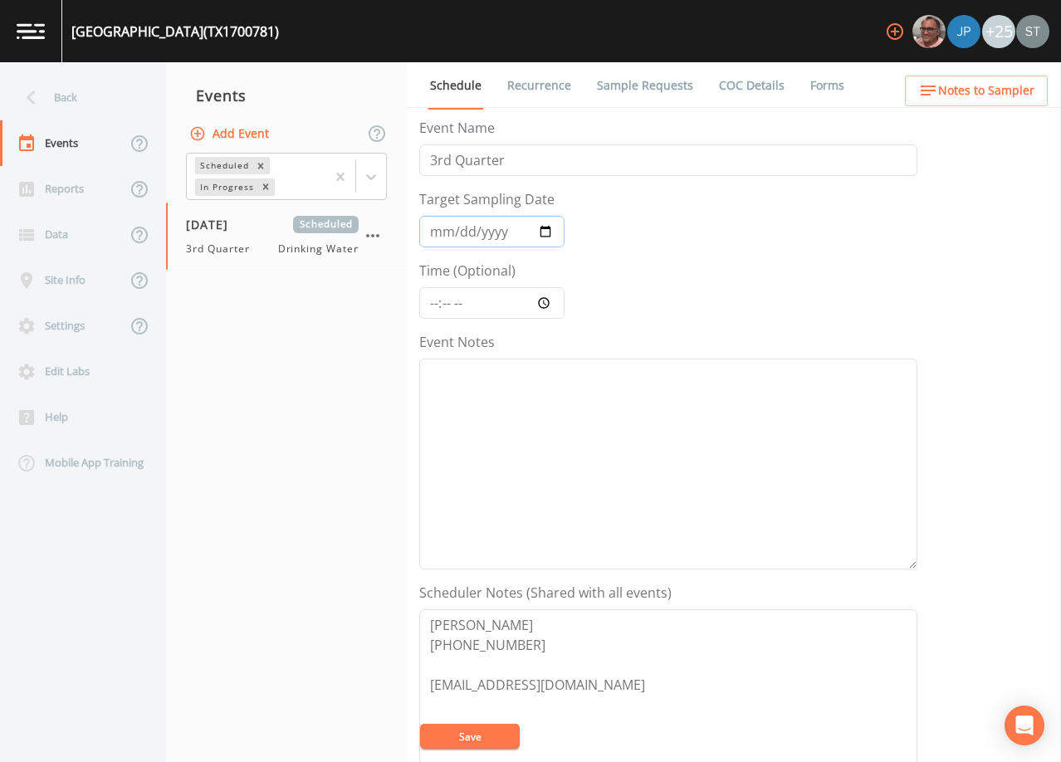
click at [438, 234] on input "[DATE]" at bounding box center [491, 232] width 145 height 32
type input "[DATE]"
type input "10:30"
click at [477, 740] on button "Save" at bounding box center [470, 736] width 100 height 25
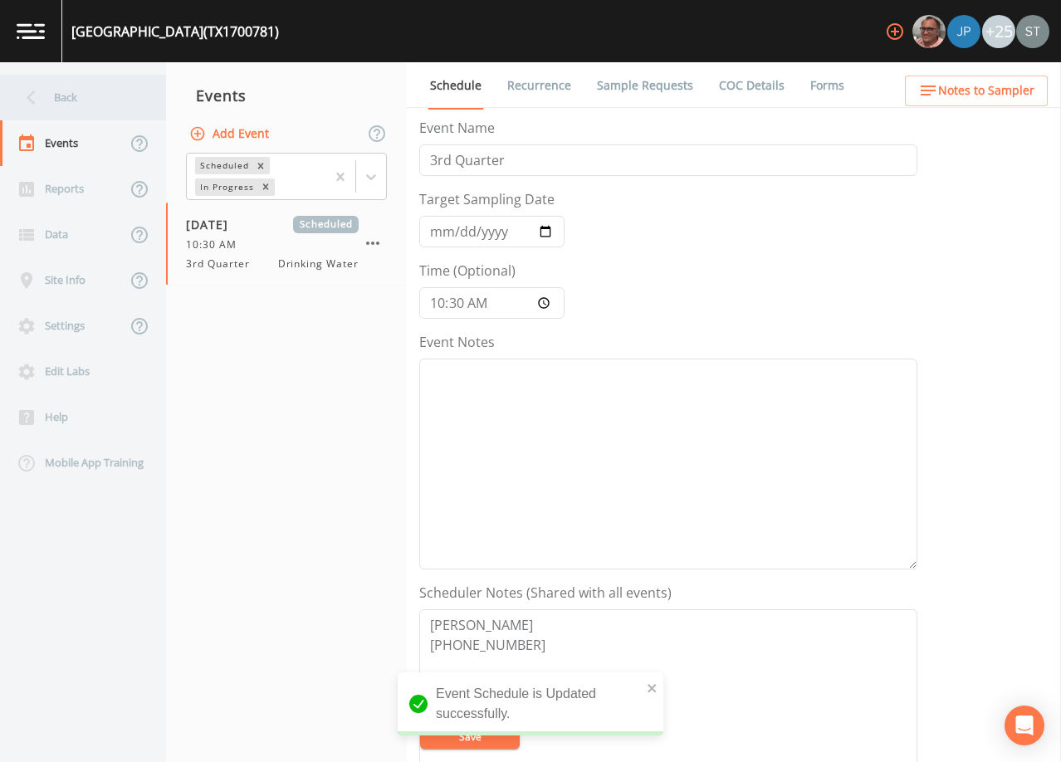
click at [88, 99] on div "Back" at bounding box center [74, 98] width 149 height 46
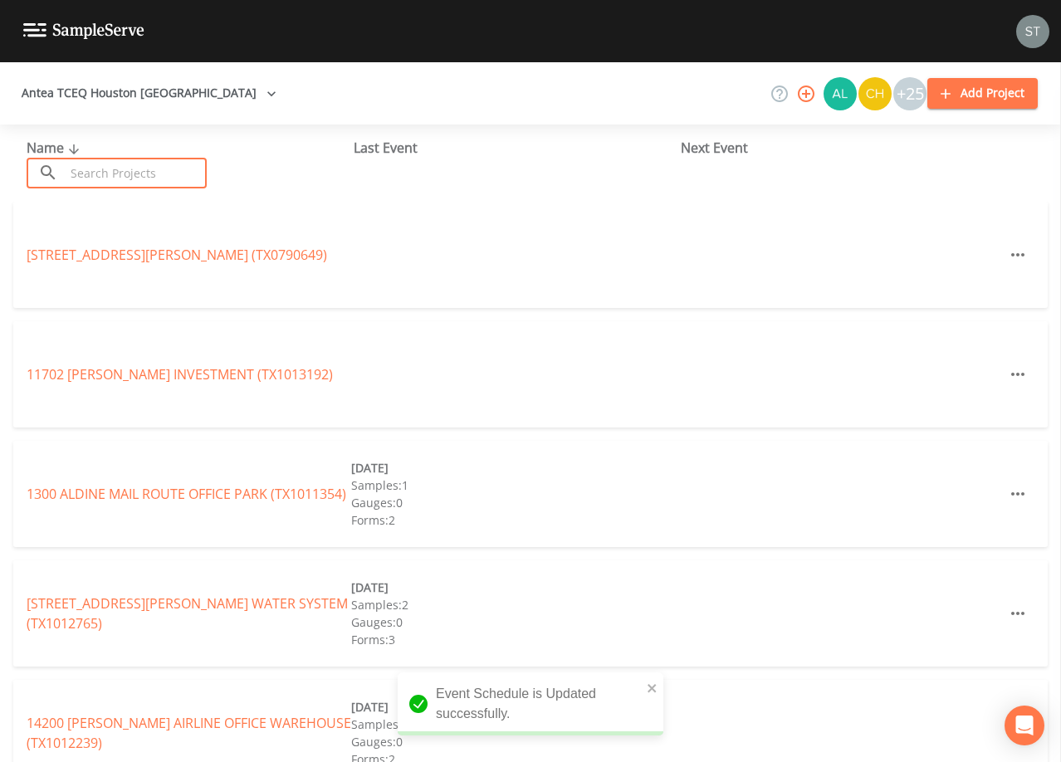
click at [137, 172] on input "text" at bounding box center [136, 173] width 142 height 31
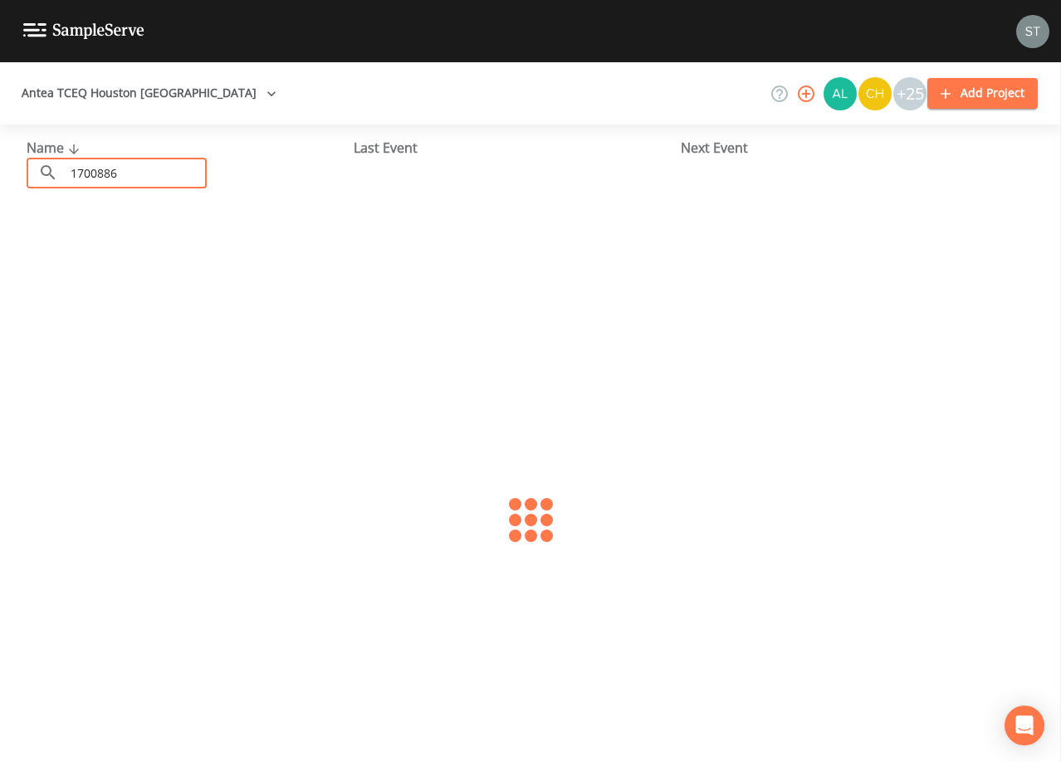
type input "1700886"
click at [173, 252] on link "THIRD COAST SERVICES (TX1700886)" at bounding box center [139, 255] width 224 height 18
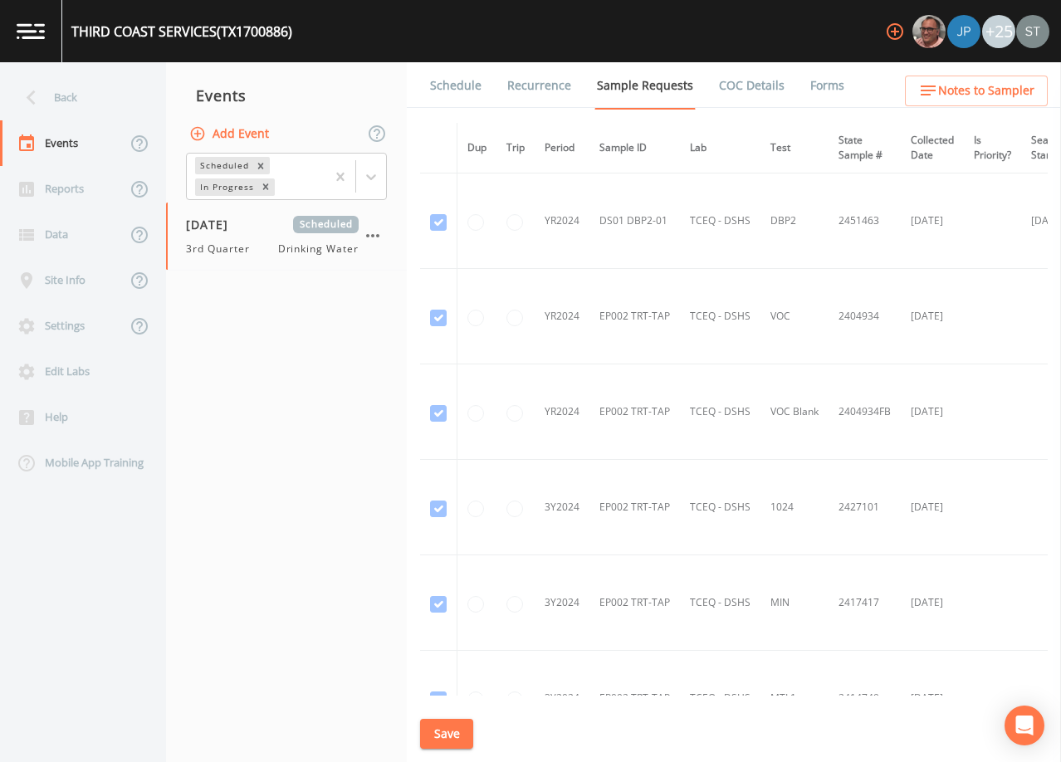
click at [458, 91] on link "Schedule" at bounding box center [456, 85] width 56 height 46
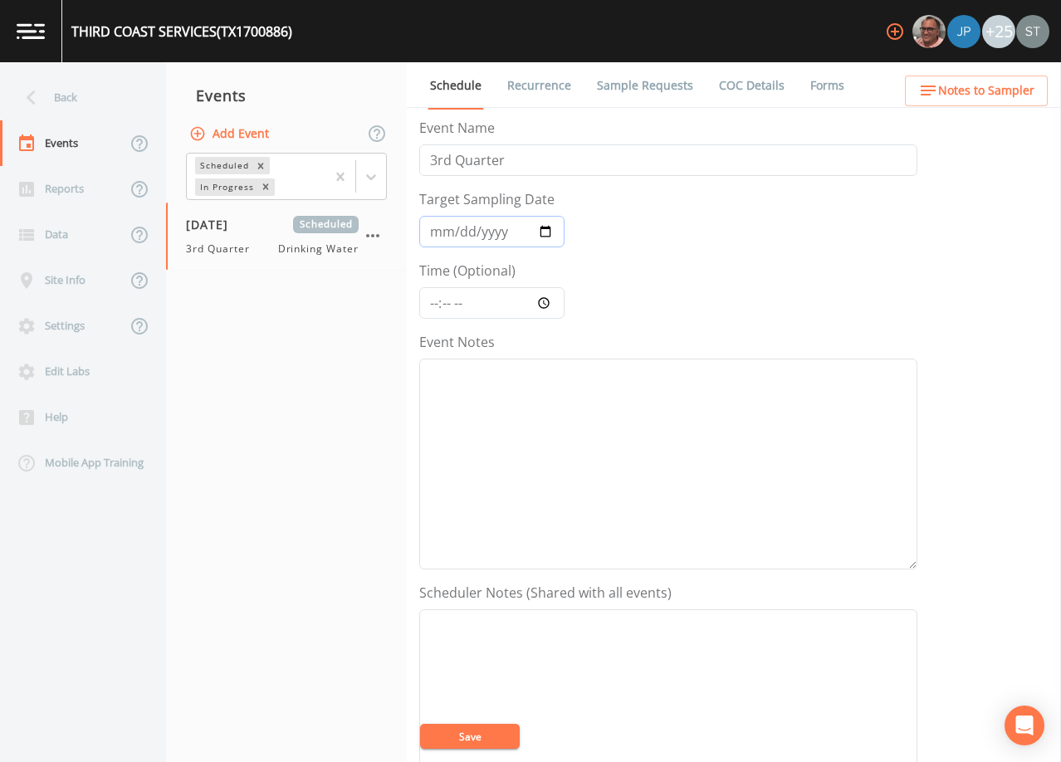
click at [437, 236] on input "[DATE]" at bounding box center [491, 232] width 145 height 32
type input "[DATE]"
click at [540, 657] on textarea "Event Notes" at bounding box center [668, 714] width 498 height 211
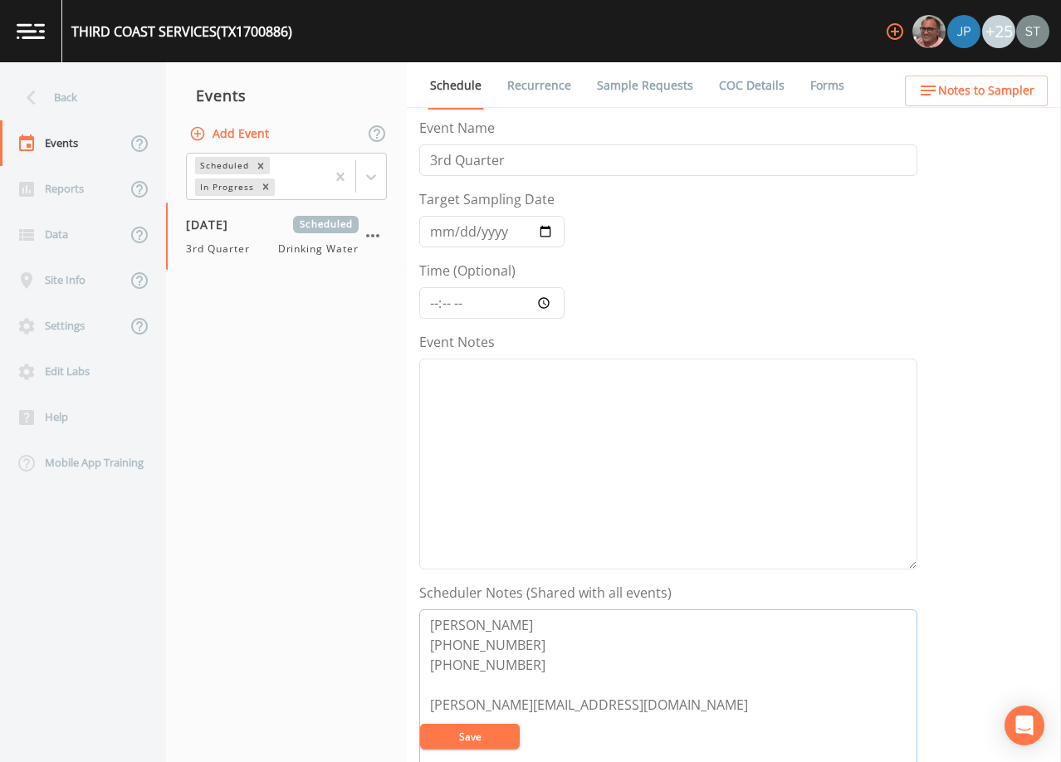
click at [488, 710] on textarea "[PERSON_NAME] [PHONE_NUMBER] [PHONE_NUMBER] [PERSON_NAME][EMAIL_ADDRESS][DOMAIN…" at bounding box center [668, 714] width 498 height 211
type textarea "[PERSON_NAME] [PHONE_NUMBER] [PHONE_NUMBER] [PERSON_NAME][EMAIL_ADDRESS][DOMAIN…"
click at [470, 736] on button "Save" at bounding box center [470, 736] width 100 height 25
drag, startPoint x: 473, startPoint y: 663, endPoint x: 388, endPoint y: 617, distance: 97.0
click at [388, 617] on div "Back Events Reports Data Site Info Settings Edit Labs Help Mobile App Training …" at bounding box center [530, 412] width 1061 height 700
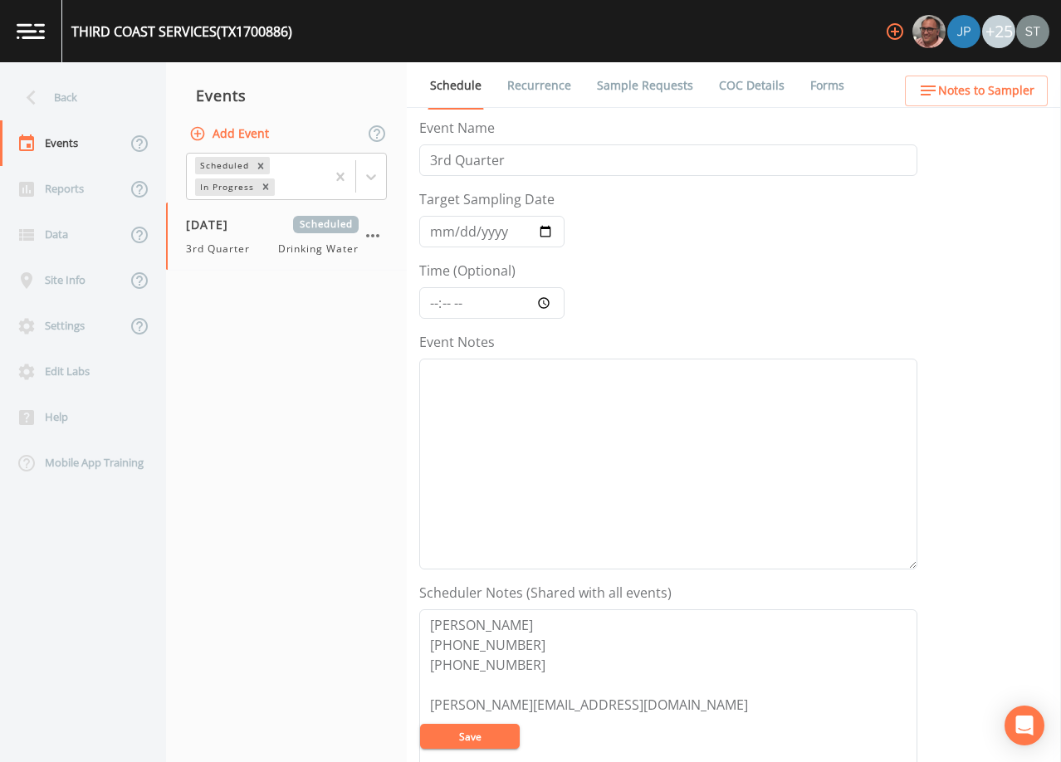
click at [1004, 100] on span "Notes to Sampler" at bounding box center [986, 91] width 96 height 21
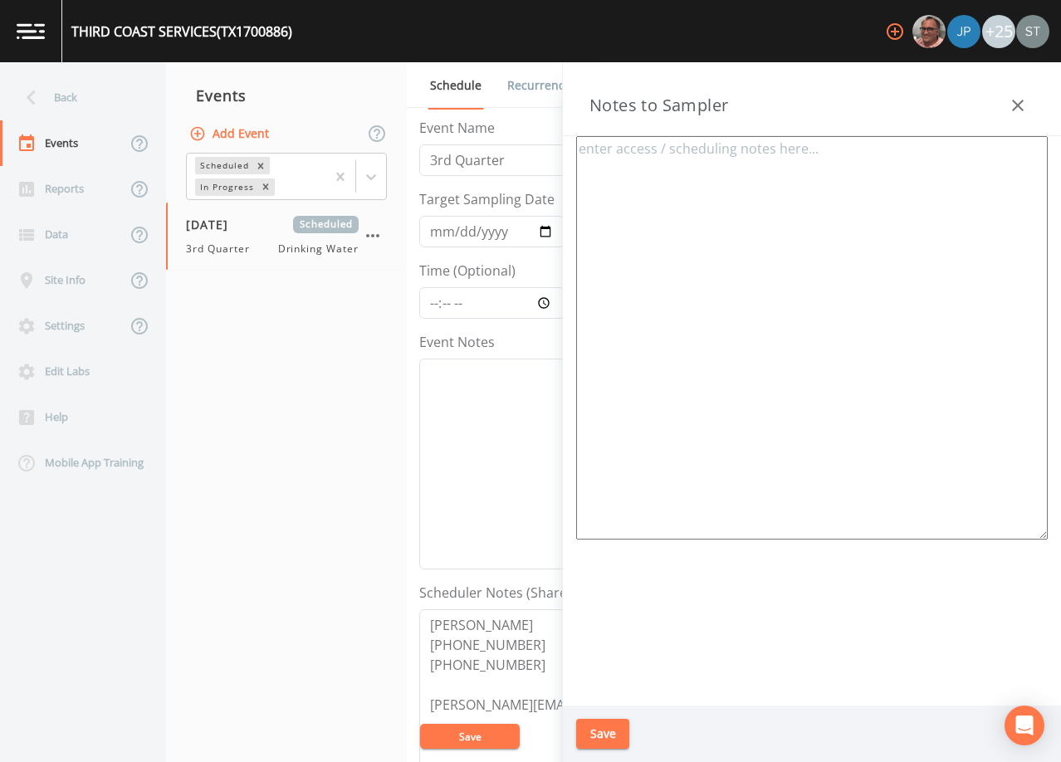
click at [707, 226] on textarea at bounding box center [812, 338] width 472 height 404
paste textarea "[PERSON_NAME] [PHONE_NUMBER] [PHONE_NUMBER]"
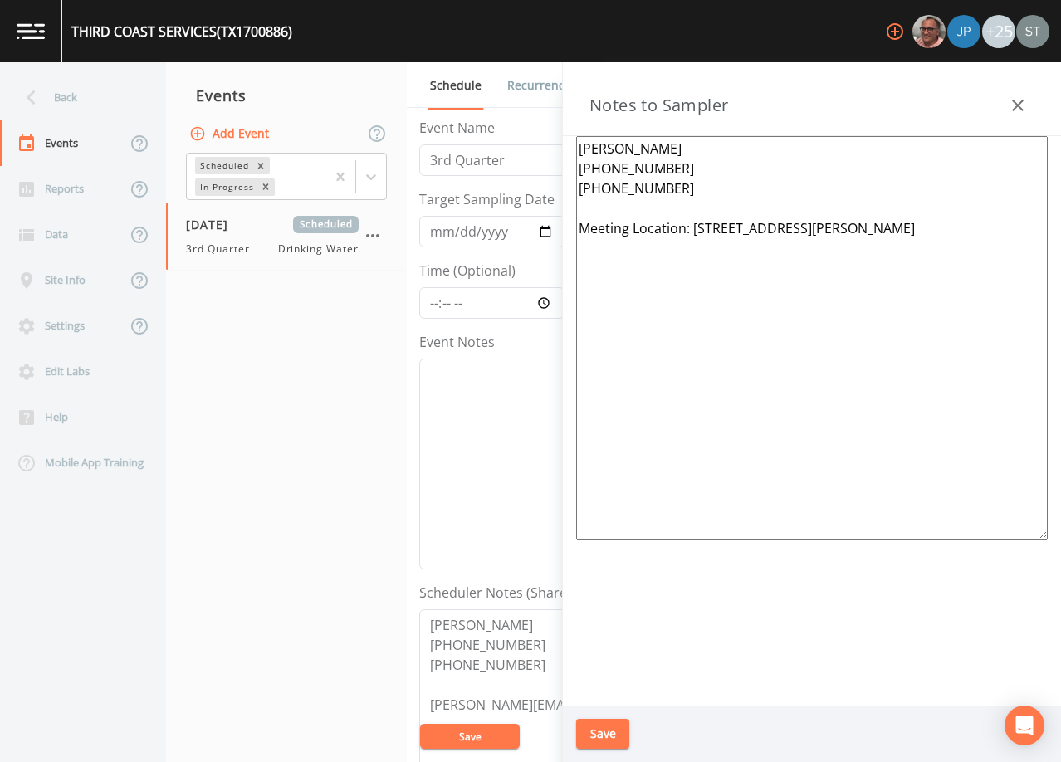
type textarea "[PERSON_NAME] [PHONE_NUMBER] [PHONE_NUMBER] Meeting Location: [STREET_ADDRESS][…"
click at [610, 721] on button "Save" at bounding box center [602, 734] width 53 height 31
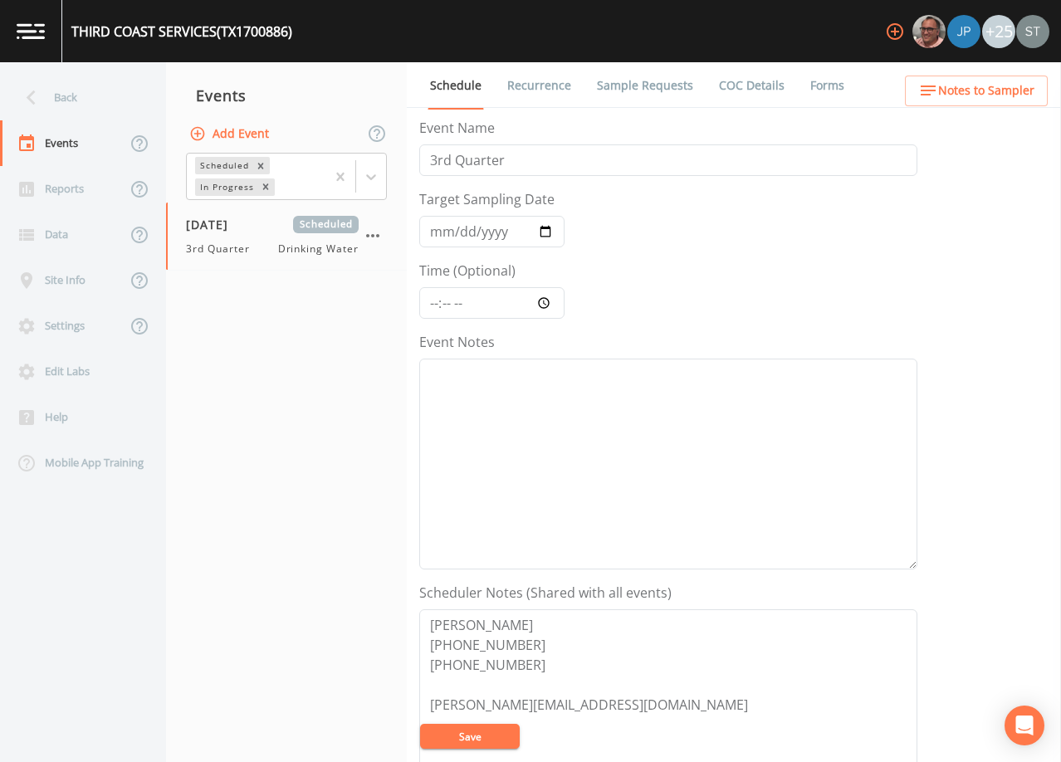
click at [477, 732] on button "Save" at bounding box center [470, 736] width 100 height 25
click at [593, 413] on textarea "Event Notes" at bounding box center [668, 464] width 498 height 211
click at [472, 306] on input "Time (Optional)" at bounding box center [491, 303] width 145 height 32
click at [433, 305] on input "Time (Optional)" at bounding box center [491, 303] width 145 height 32
type input "11:30"
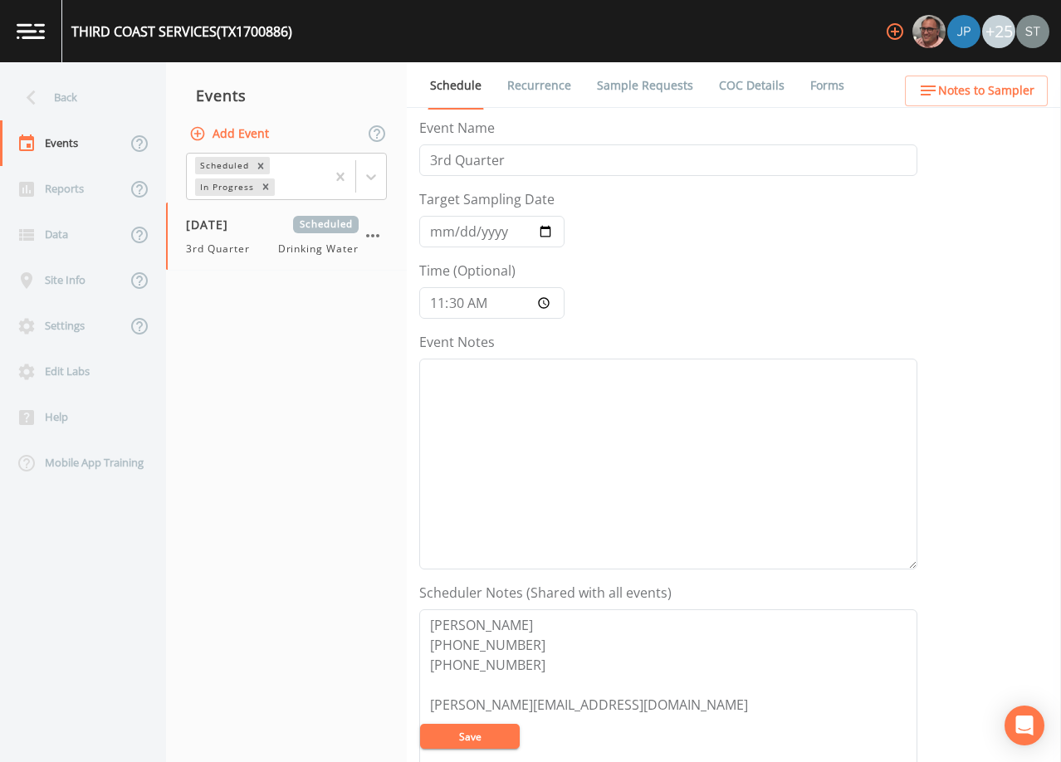
click at [458, 735] on button "Save" at bounding box center [470, 736] width 100 height 25
click at [50, 98] on div "Back" at bounding box center [74, 98] width 149 height 46
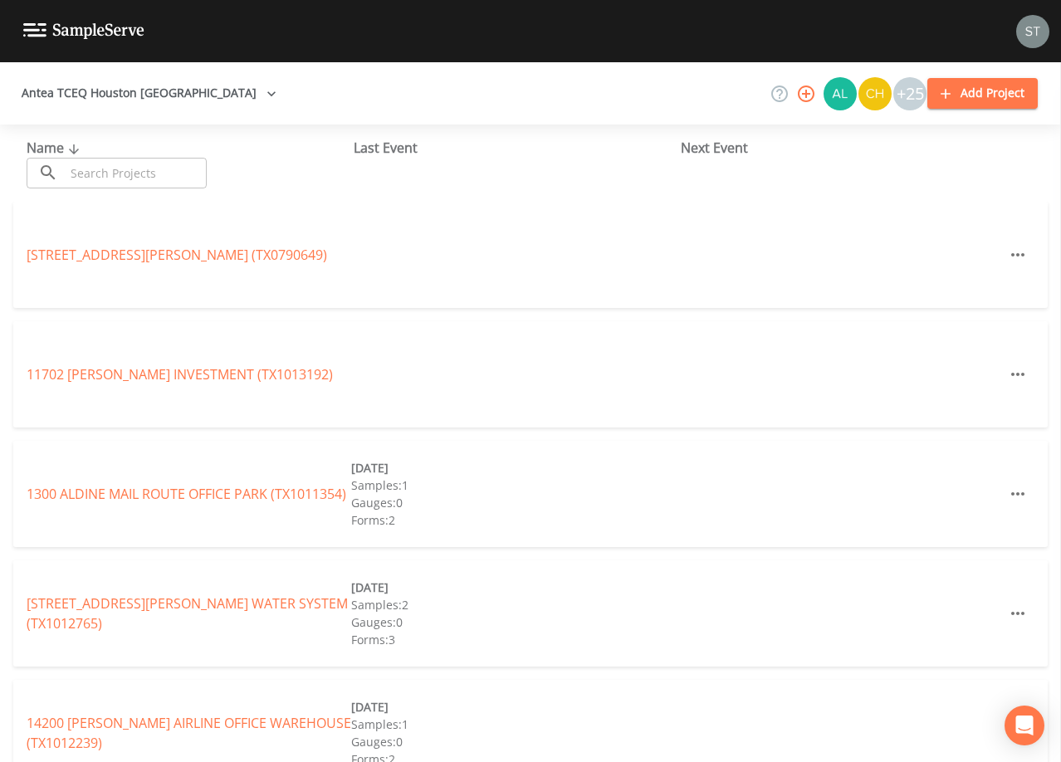
click at [156, 172] on input "text" at bounding box center [136, 173] width 142 height 31
click at [154, 165] on input "text" at bounding box center [136, 173] width 142 height 31
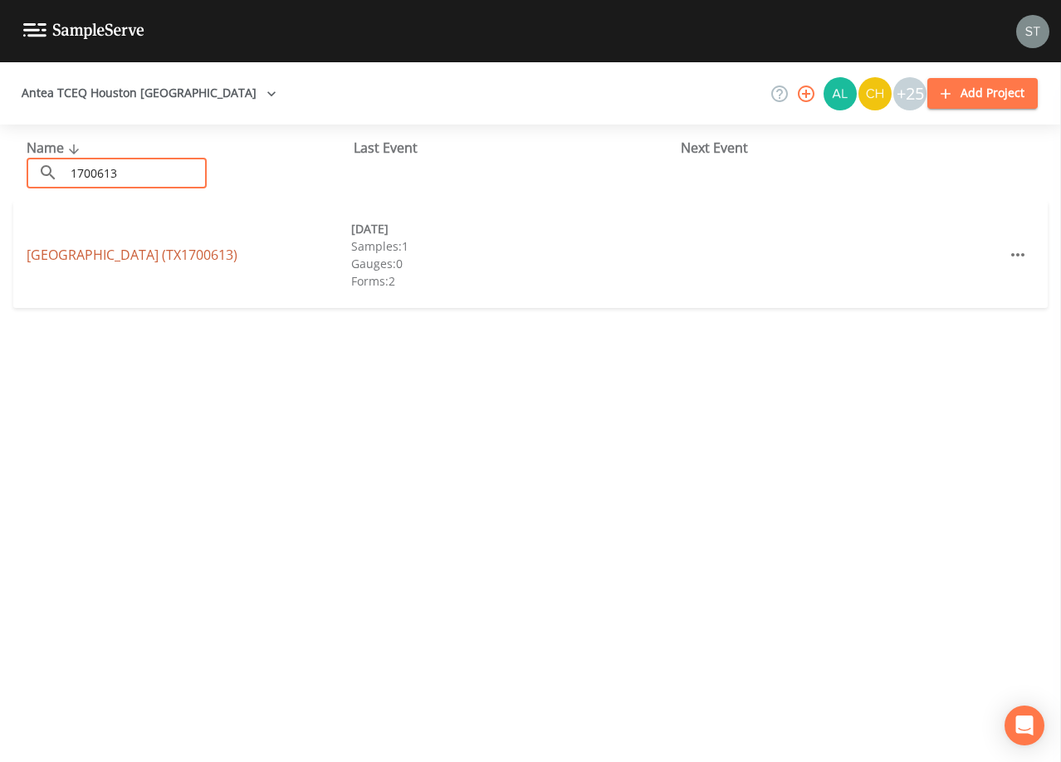
type input "1700613"
click at [120, 259] on link "[GEOGRAPHIC_DATA] (TX1700613)" at bounding box center [132, 255] width 211 height 18
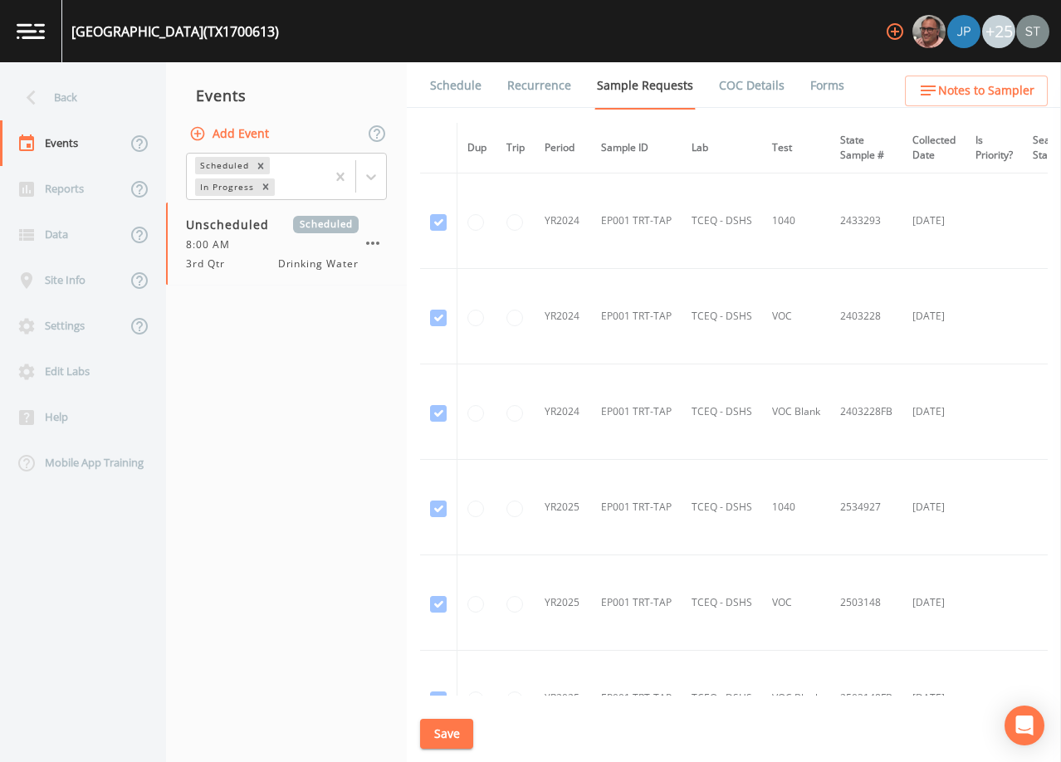
click at [448, 90] on link "Schedule" at bounding box center [456, 85] width 56 height 46
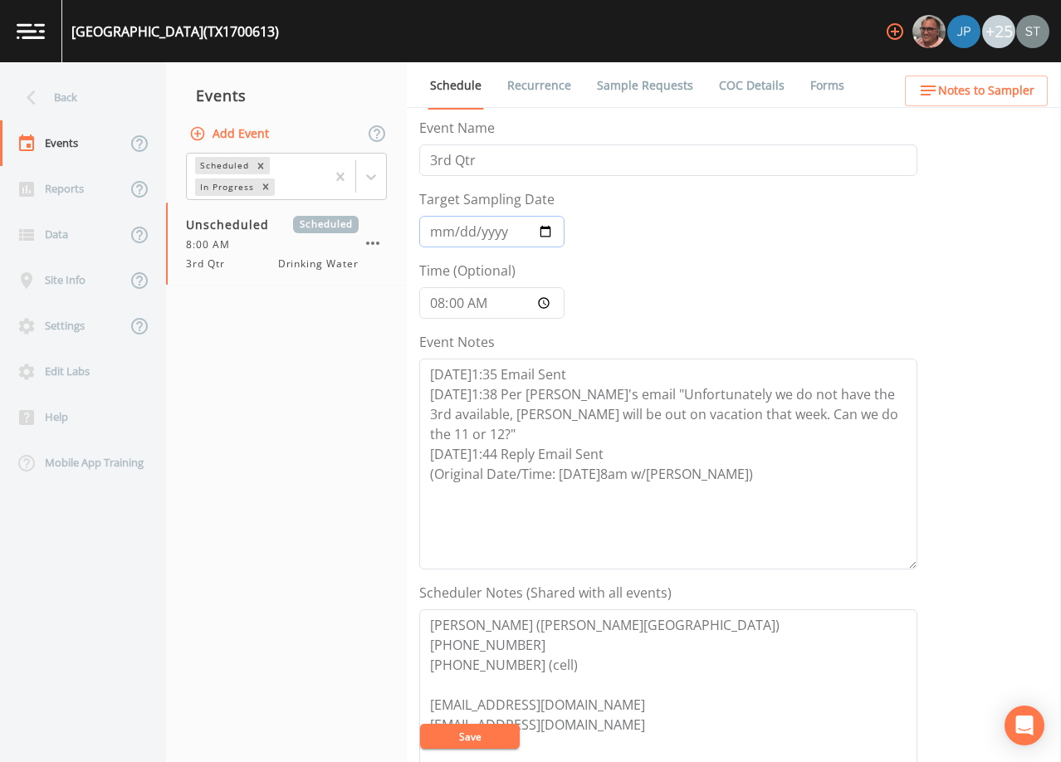
click at [442, 234] on input "Target Sampling Date" at bounding box center [491, 232] width 145 height 32
type input "[DATE]"
click at [472, 736] on button "Save" at bounding box center [470, 736] width 100 height 25
click at [83, 106] on div "Back" at bounding box center [74, 98] width 149 height 46
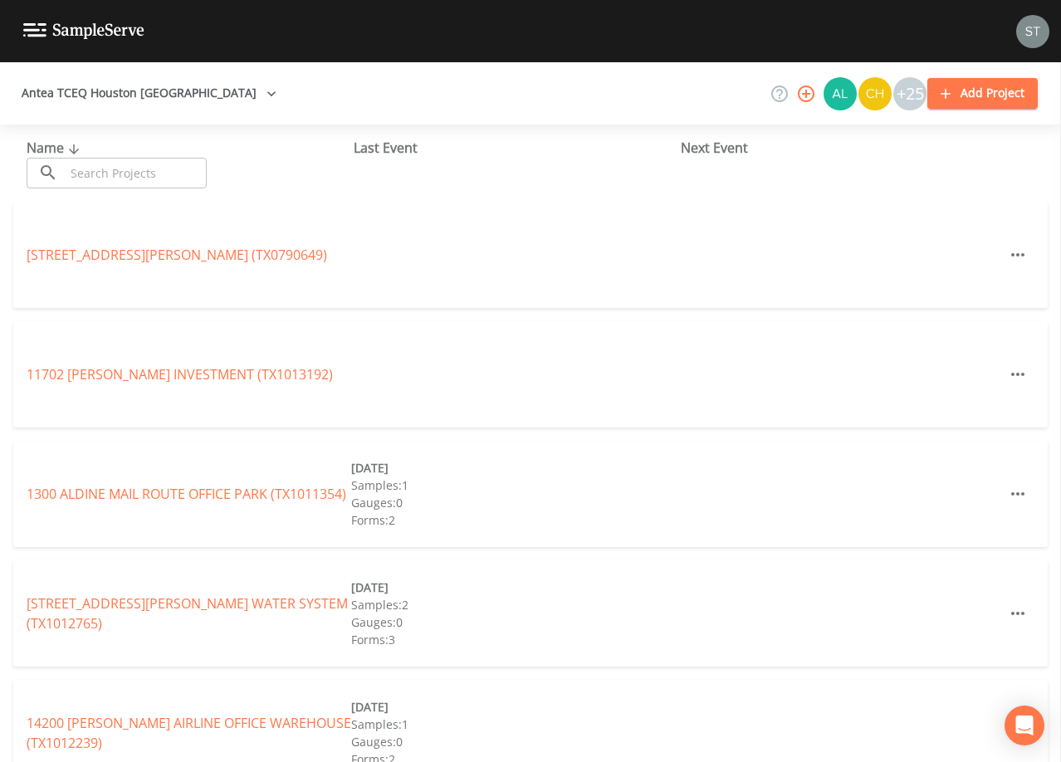
click at [114, 179] on input "text" at bounding box center [136, 173] width 142 height 31
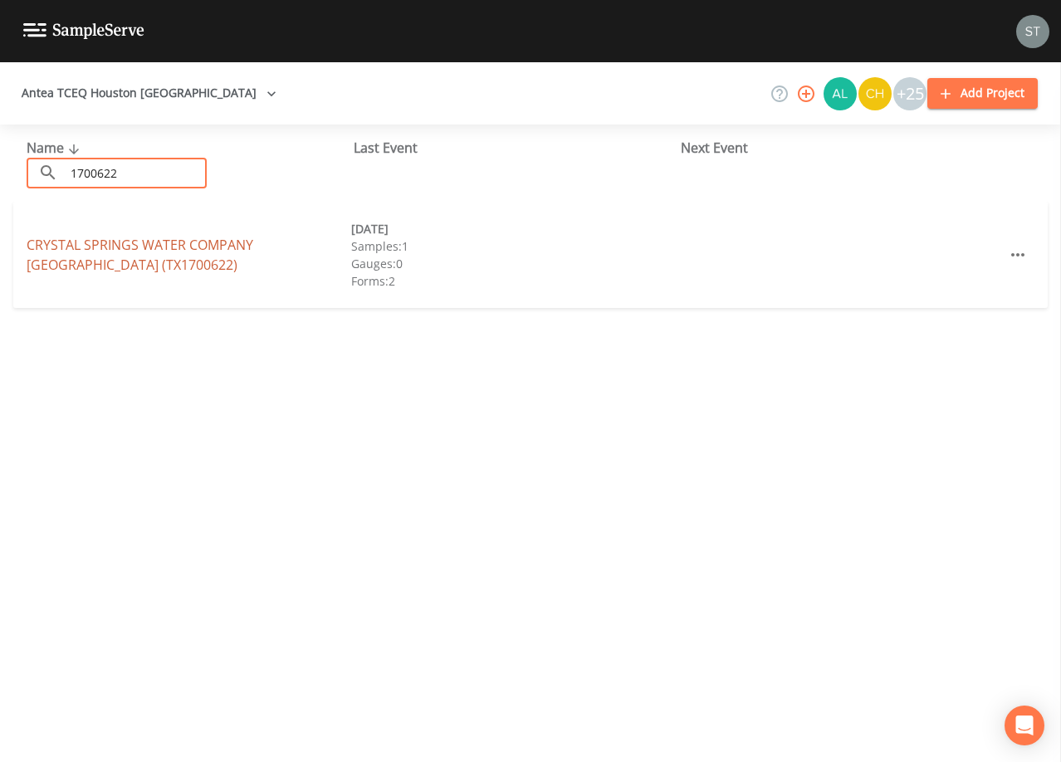
type input "1700622"
click at [177, 244] on link "CRYSTAL SPRINGS WATER COMPANY [GEOGRAPHIC_DATA] (TX1700622)" at bounding box center [140, 255] width 227 height 38
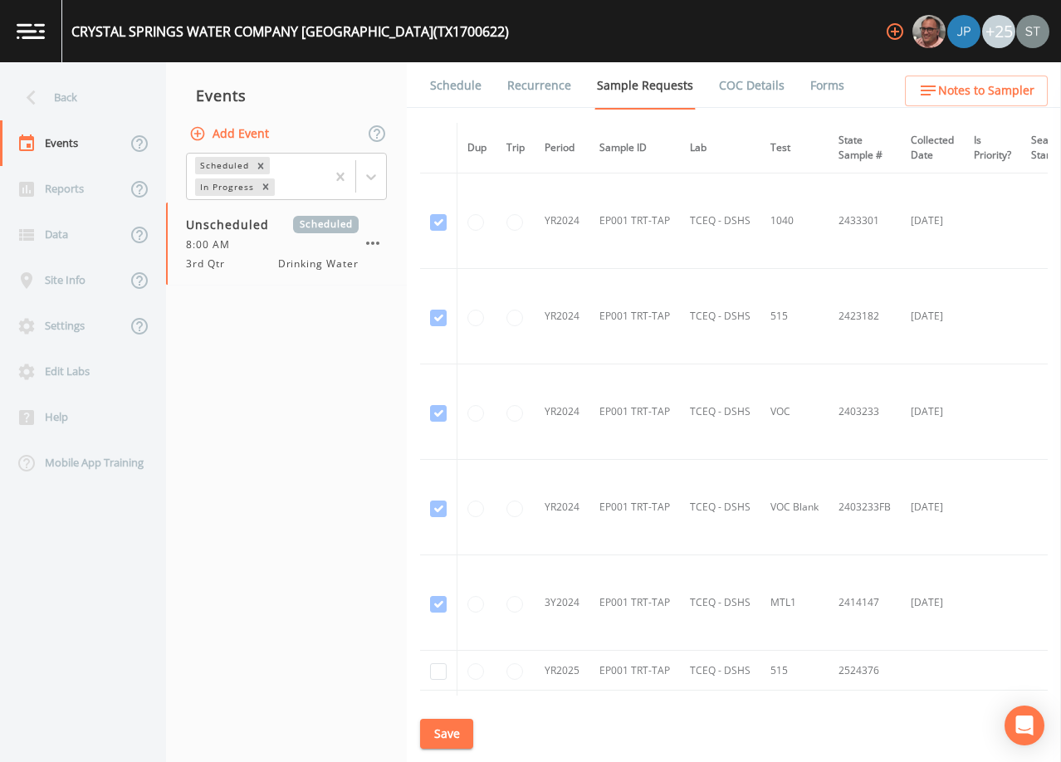
click at [458, 92] on link "Schedule" at bounding box center [456, 85] width 56 height 46
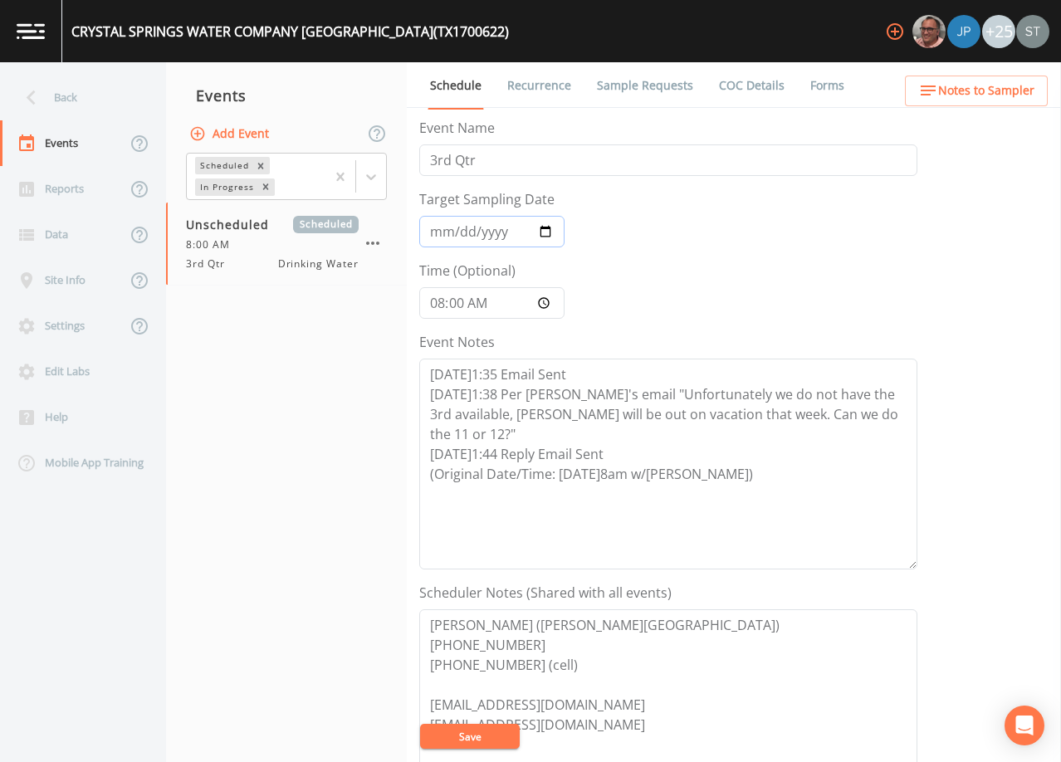
click at [445, 233] on input "Target Sampling Date" at bounding box center [491, 232] width 145 height 32
type input "[DATE]"
click at [486, 733] on button "Save" at bounding box center [470, 736] width 100 height 25
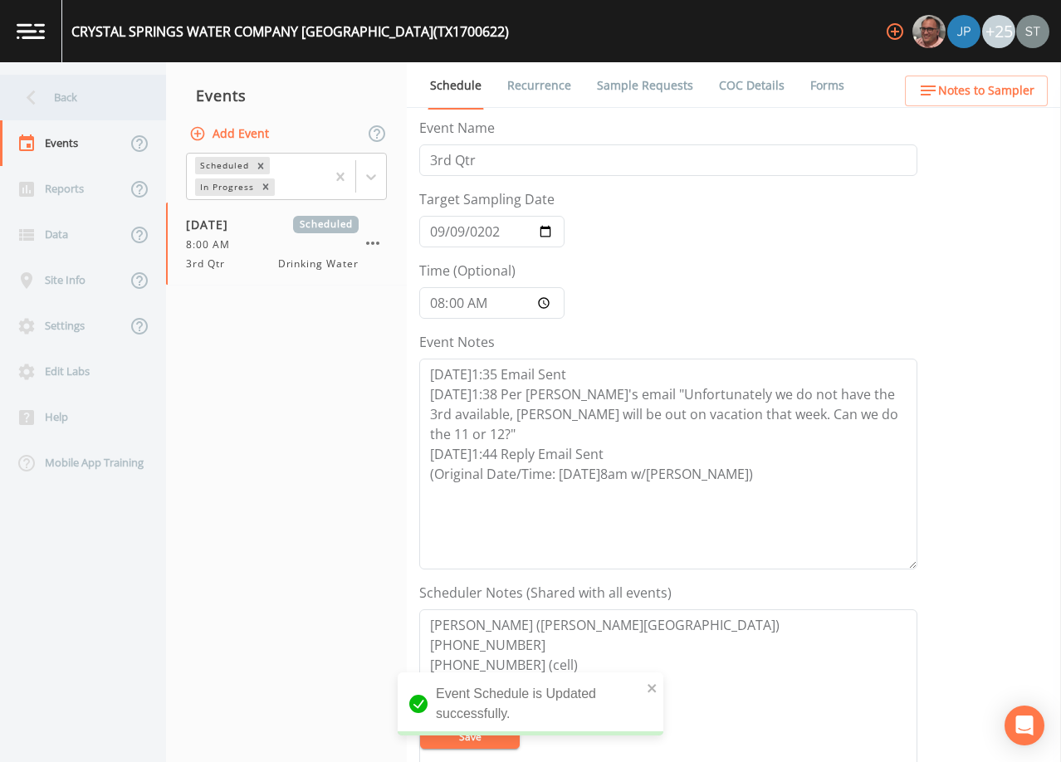
click at [70, 102] on div "Back" at bounding box center [74, 98] width 149 height 46
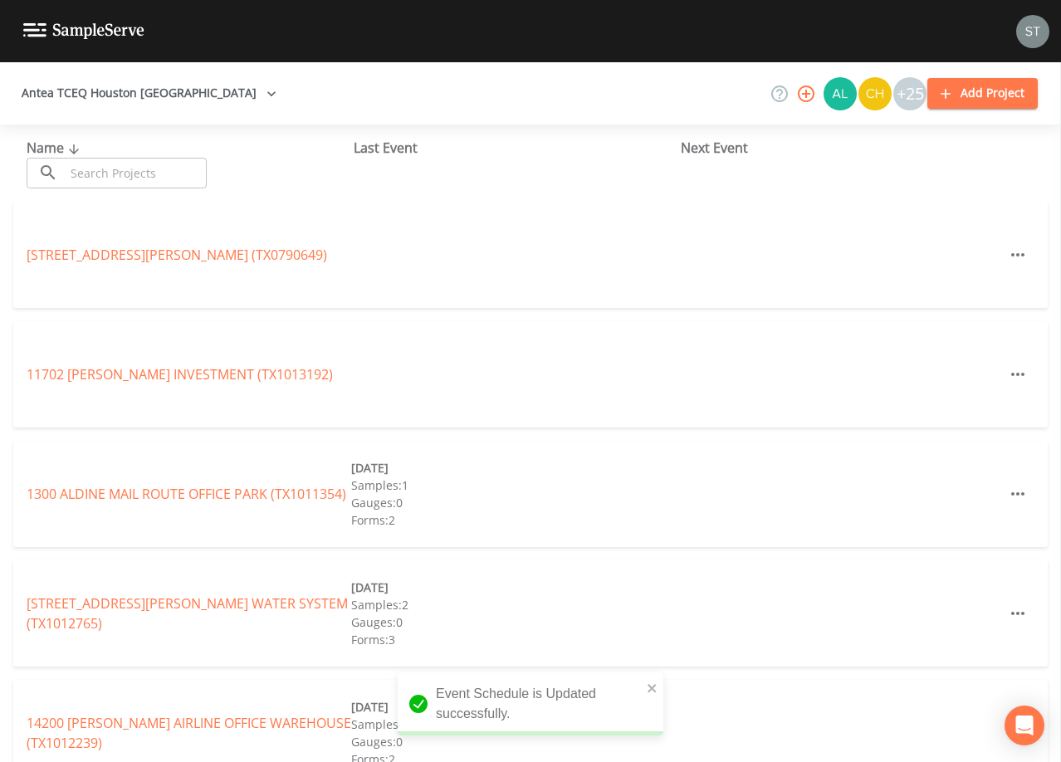
click at [115, 171] on input "text" at bounding box center [136, 173] width 142 height 31
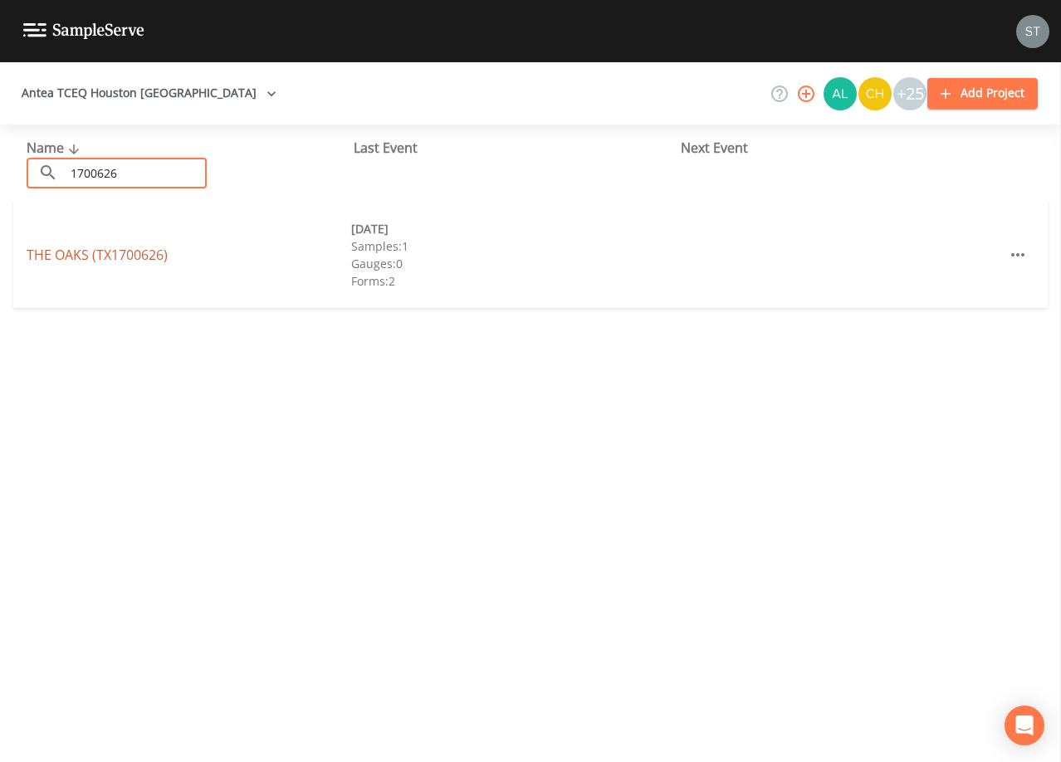
type input "1700626"
click at [101, 256] on link "THE OAKS (TX1700626)" at bounding box center [97, 255] width 141 height 18
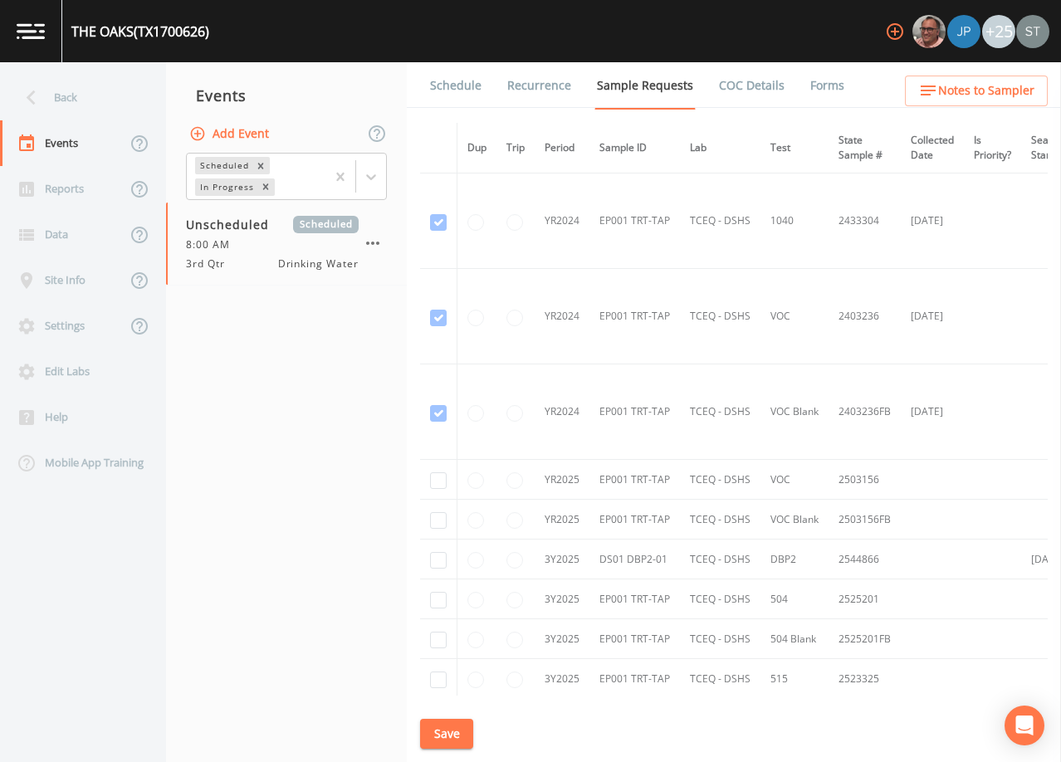
click at [446, 86] on link "Schedule" at bounding box center [456, 85] width 56 height 46
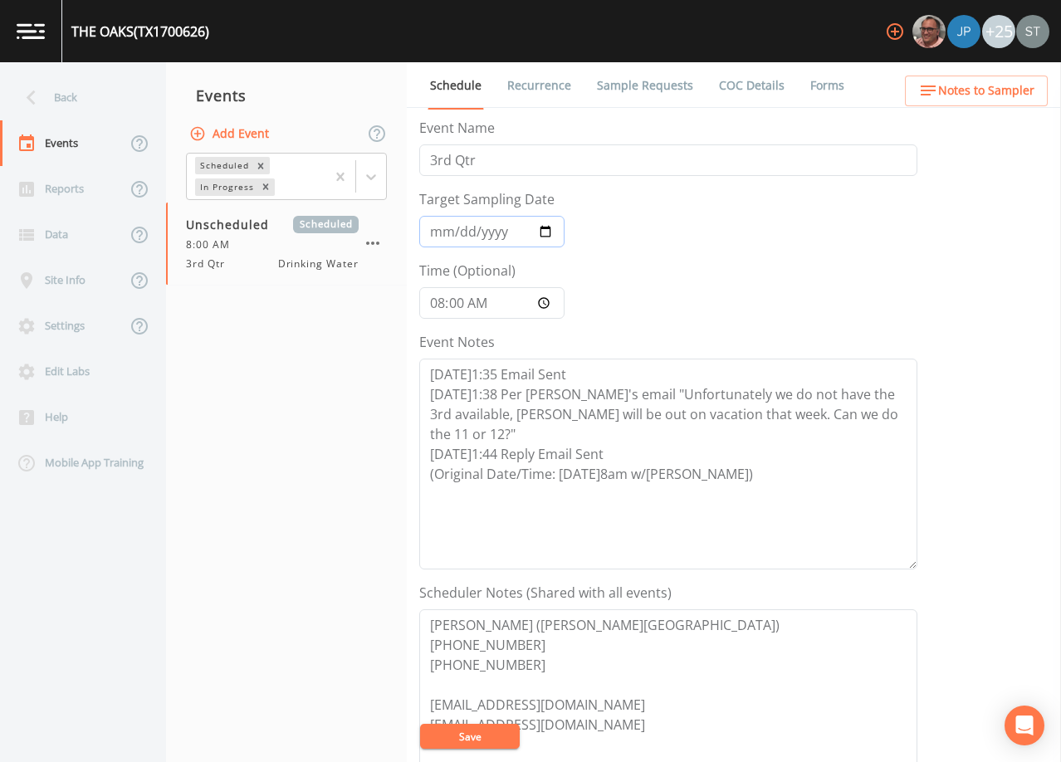
click at [441, 237] on input "Target Sampling Date" at bounding box center [491, 232] width 145 height 32
type input "[DATE]"
click at [481, 732] on button "Save" at bounding box center [470, 736] width 100 height 25
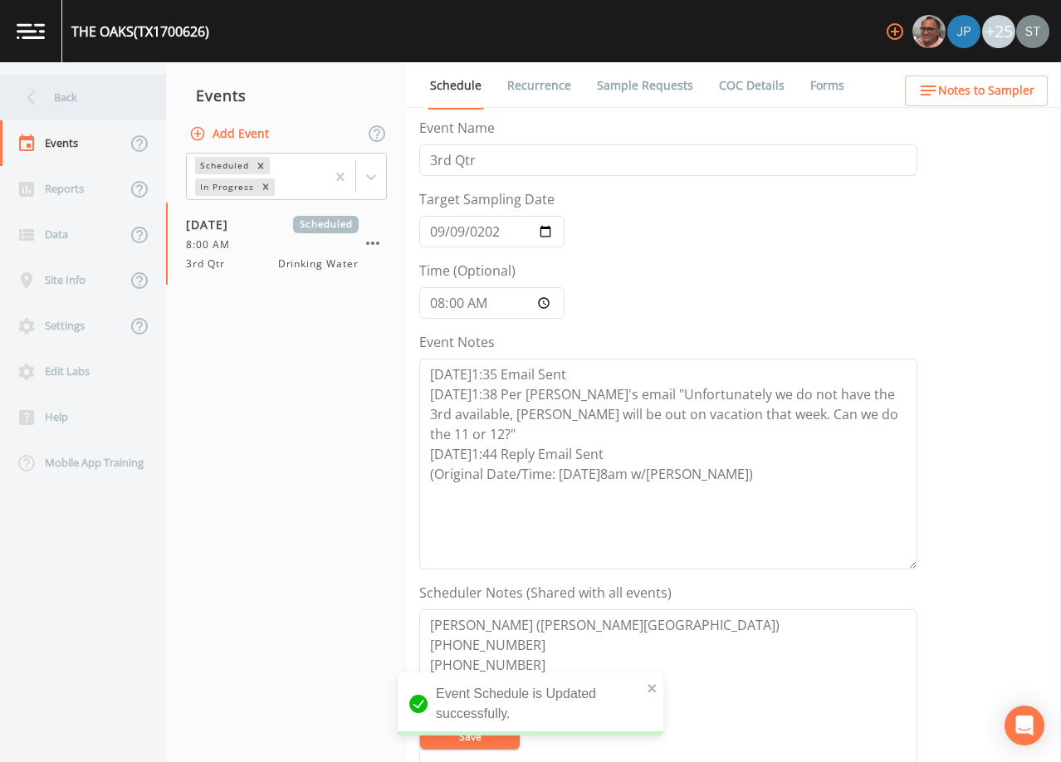
click at [78, 102] on div "Back" at bounding box center [74, 98] width 149 height 46
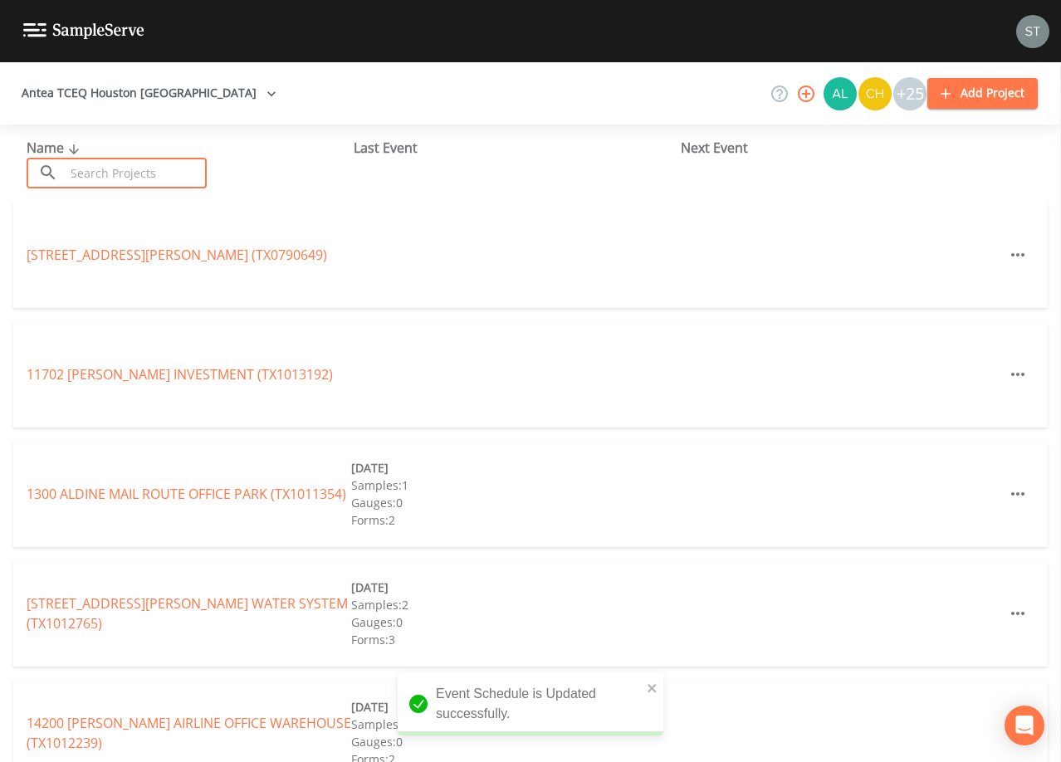
click at [149, 176] on input "text" at bounding box center [136, 173] width 142 height 31
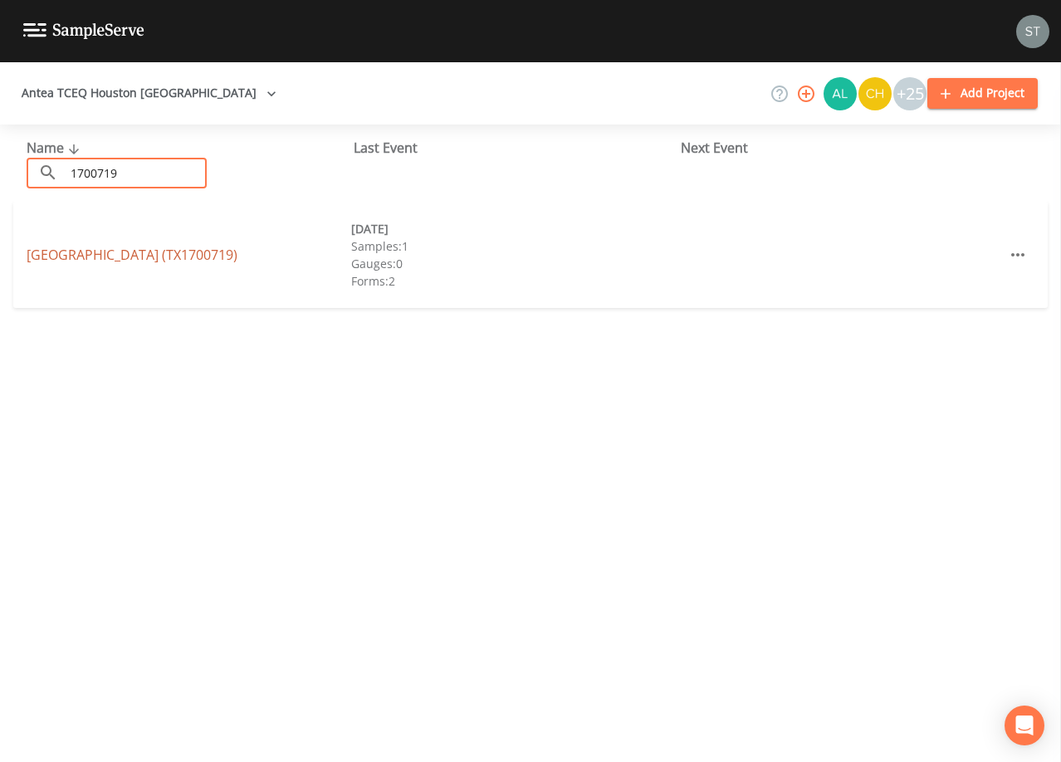
type input "1700719"
click at [174, 247] on link "[GEOGRAPHIC_DATA] (TX1700719)" at bounding box center [132, 255] width 211 height 18
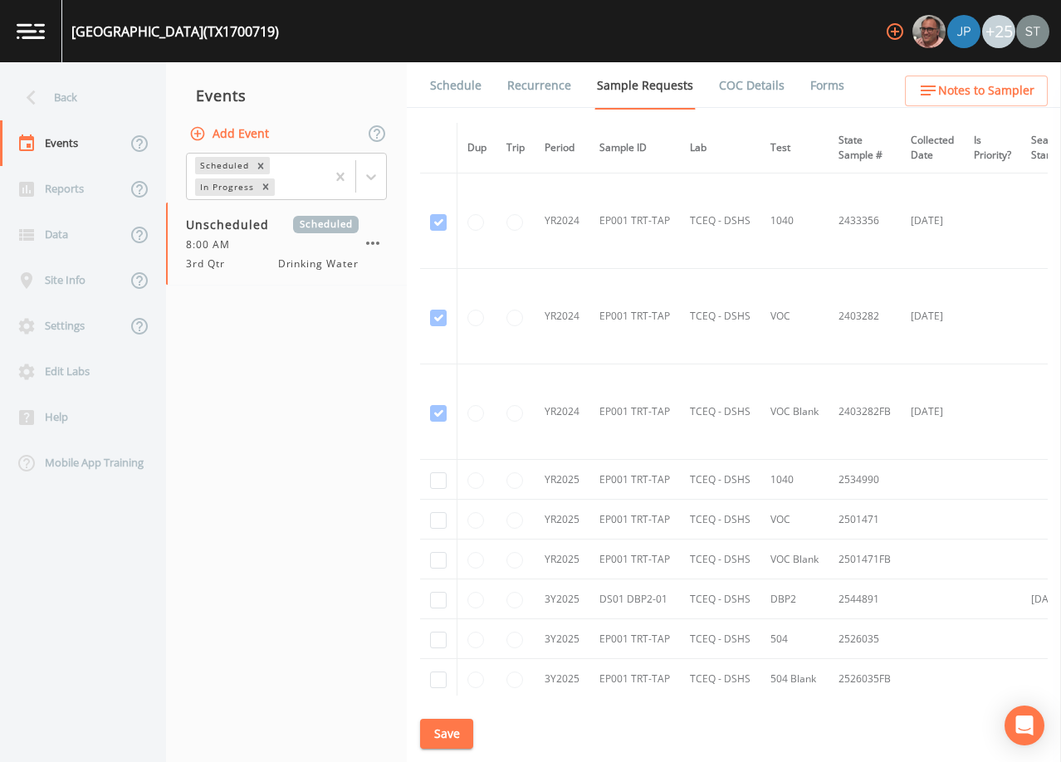
click at [443, 85] on link "Schedule" at bounding box center [456, 85] width 56 height 46
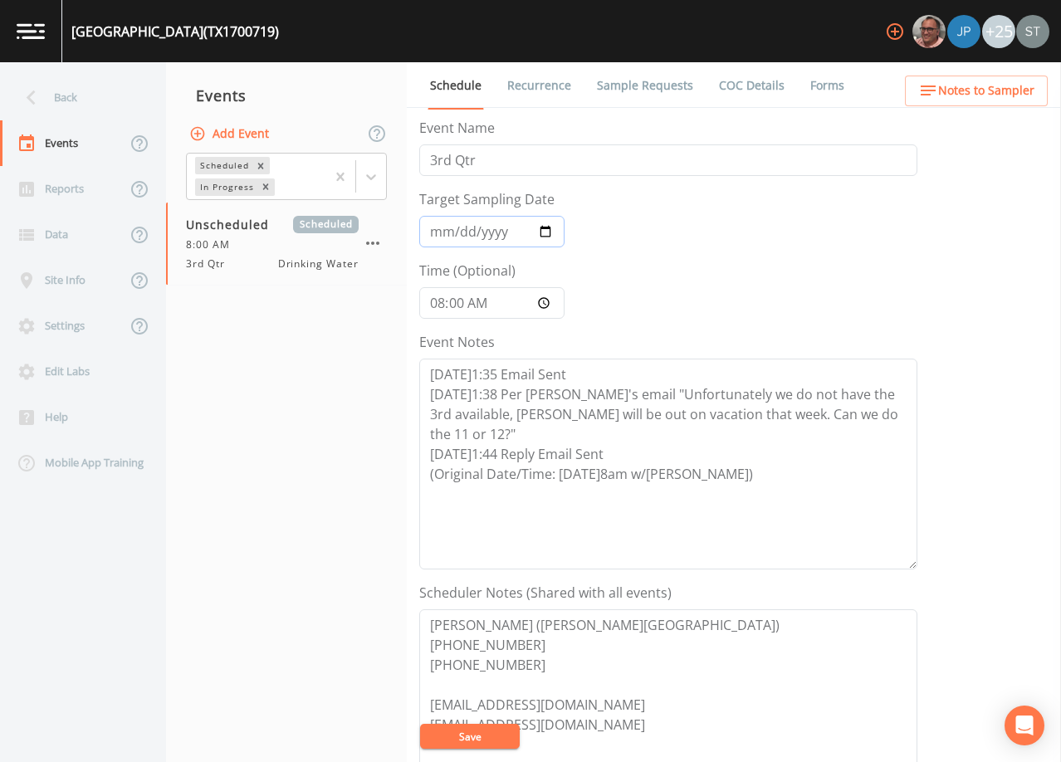
click at [440, 237] on input "Target Sampling Date" at bounding box center [491, 232] width 145 height 32
type input "[DATE]"
click at [468, 735] on button "Save" at bounding box center [470, 736] width 100 height 25
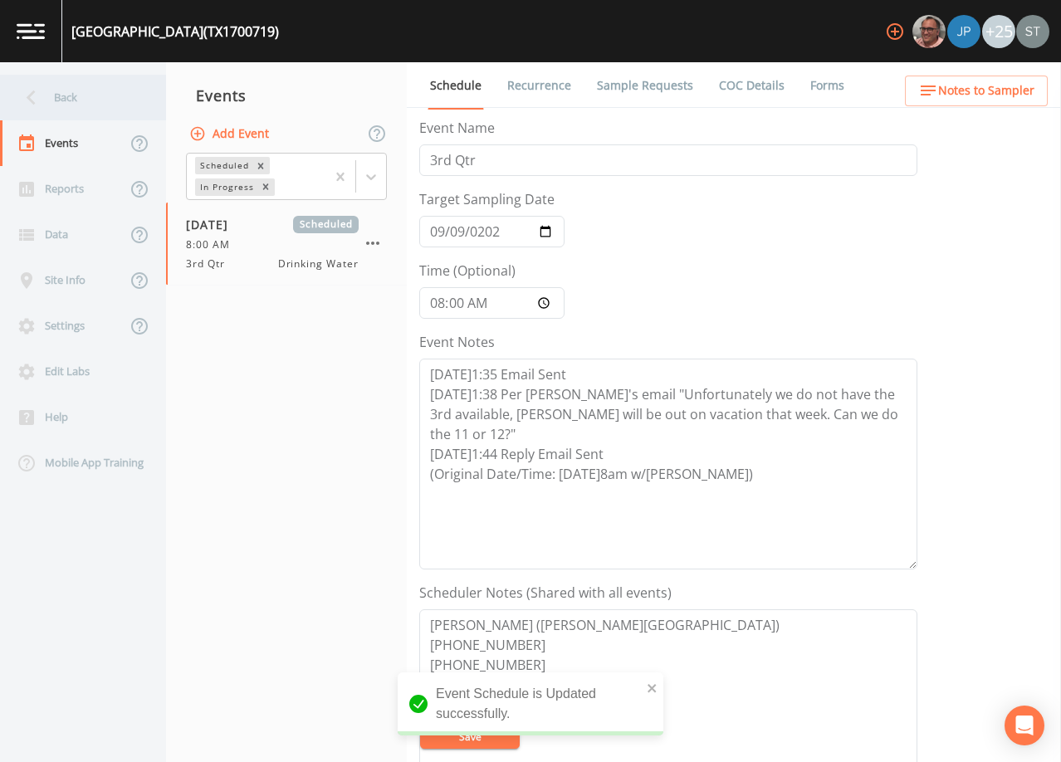
click at [76, 92] on div "Back" at bounding box center [74, 98] width 149 height 46
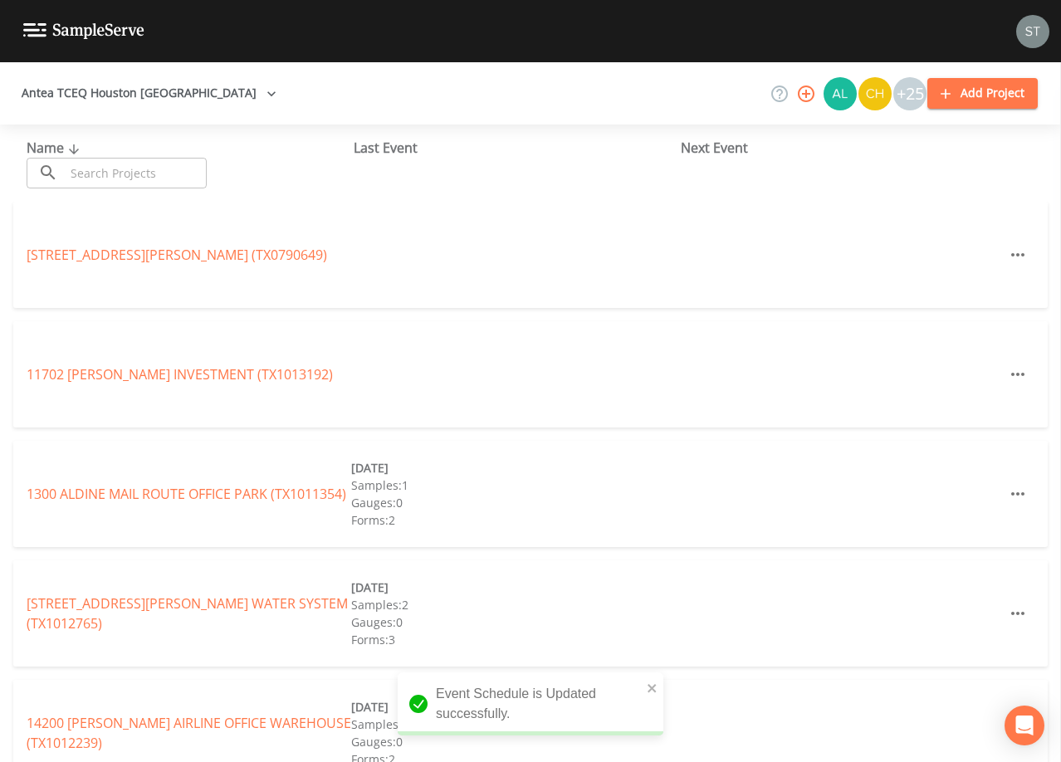
click at [118, 168] on input "text" at bounding box center [136, 173] width 142 height 31
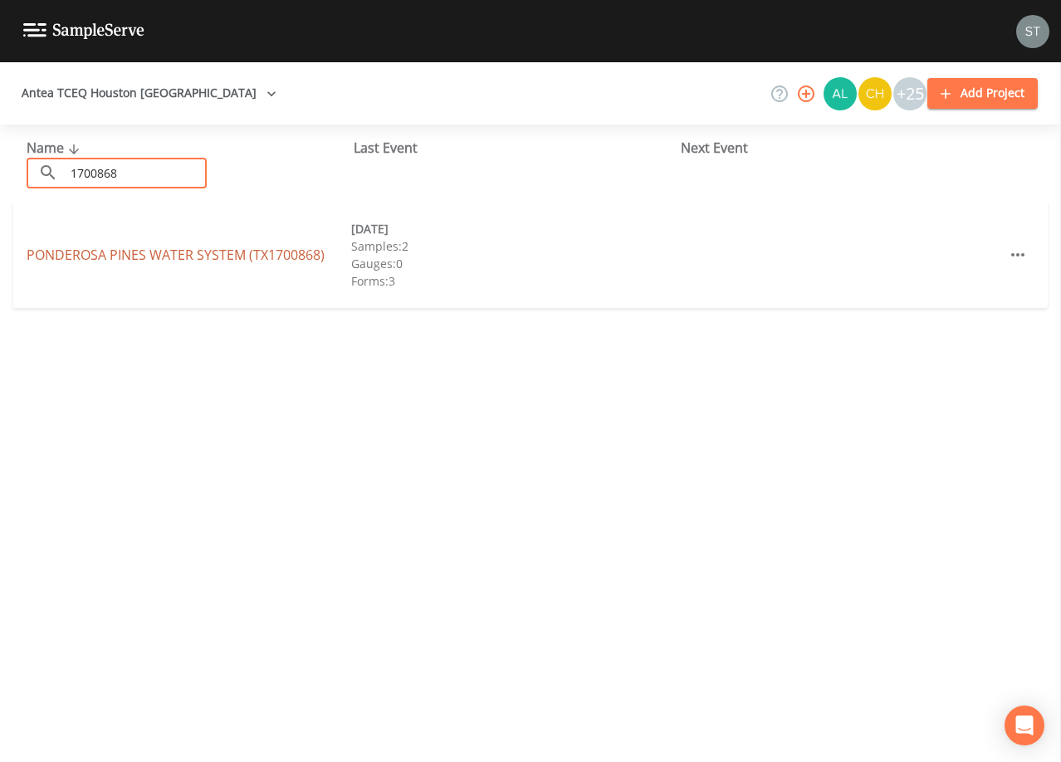
type input "1700868"
click at [167, 254] on link "PONDEROSA PINES WATER SYSTEM (TX1700868)" at bounding box center [176, 255] width 298 height 18
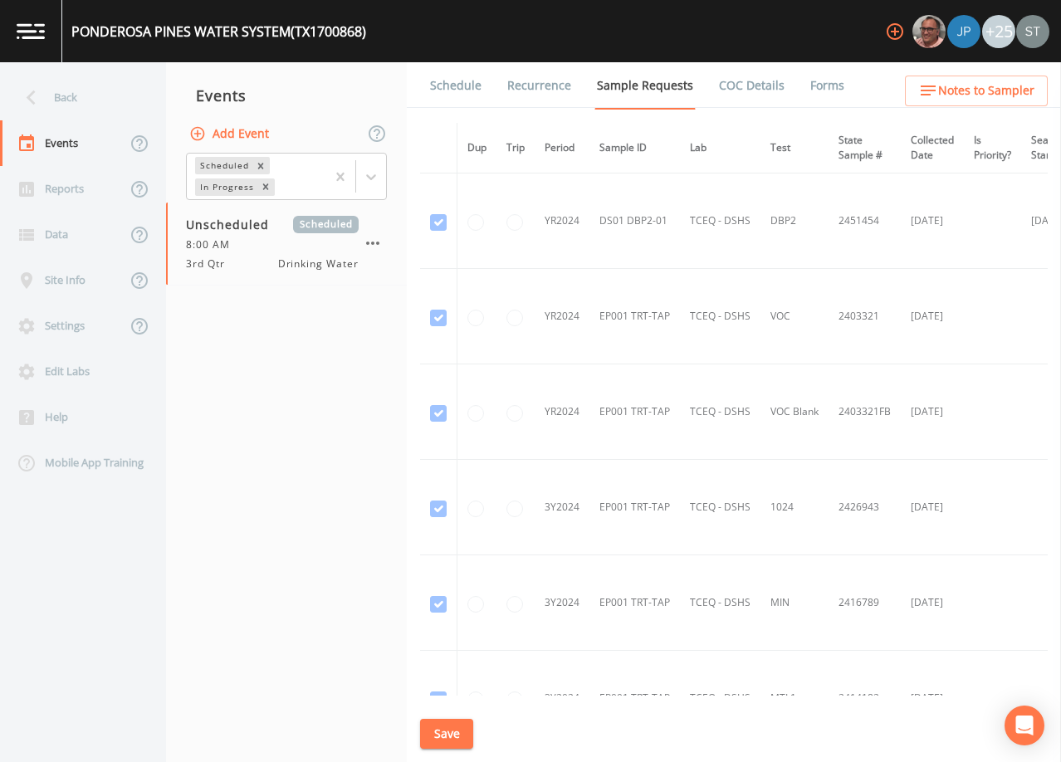
click at [449, 78] on link "Schedule" at bounding box center [456, 85] width 56 height 46
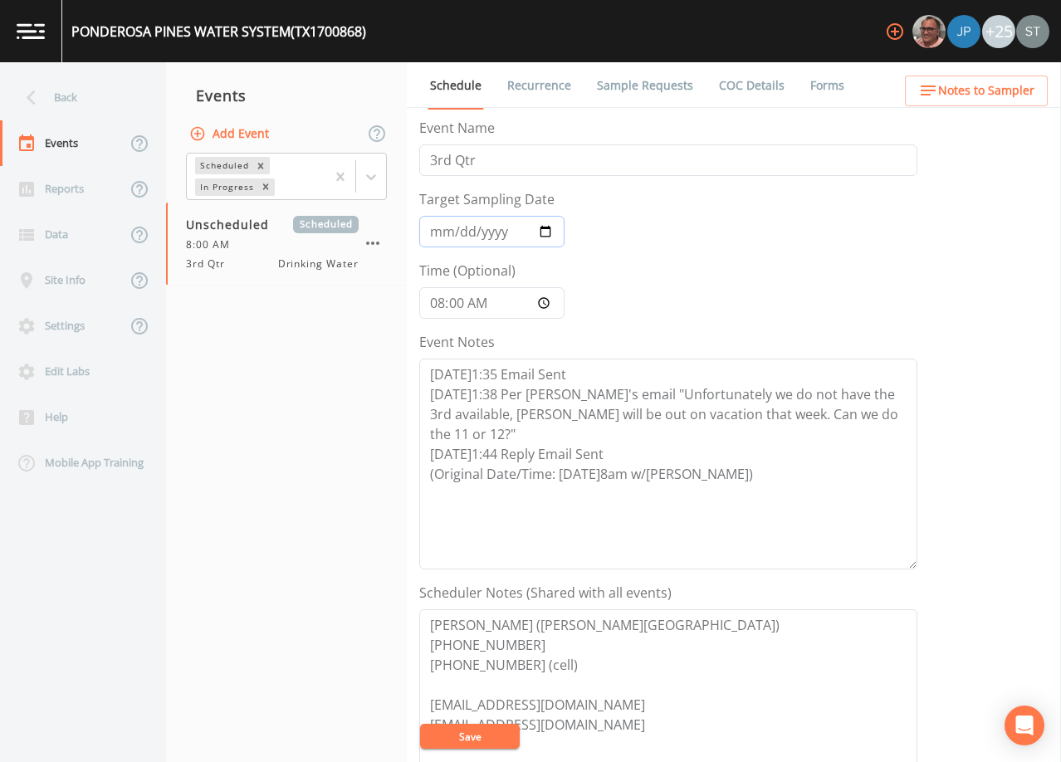
click at [436, 232] on input "Target Sampling Date" at bounding box center [491, 232] width 145 height 32
type input "[DATE]"
click at [481, 732] on button "Save" at bounding box center [470, 736] width 100 height 25
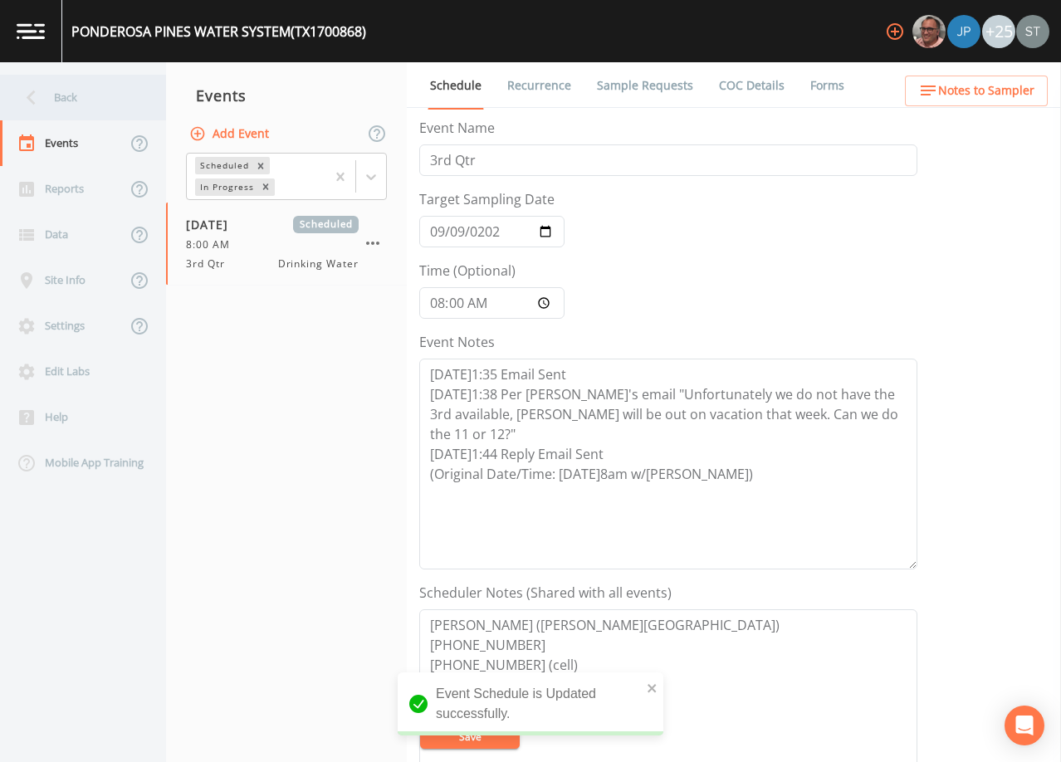
click at [50, 104] on div "Back" at bounding box center [74, 98] width 149 height 46
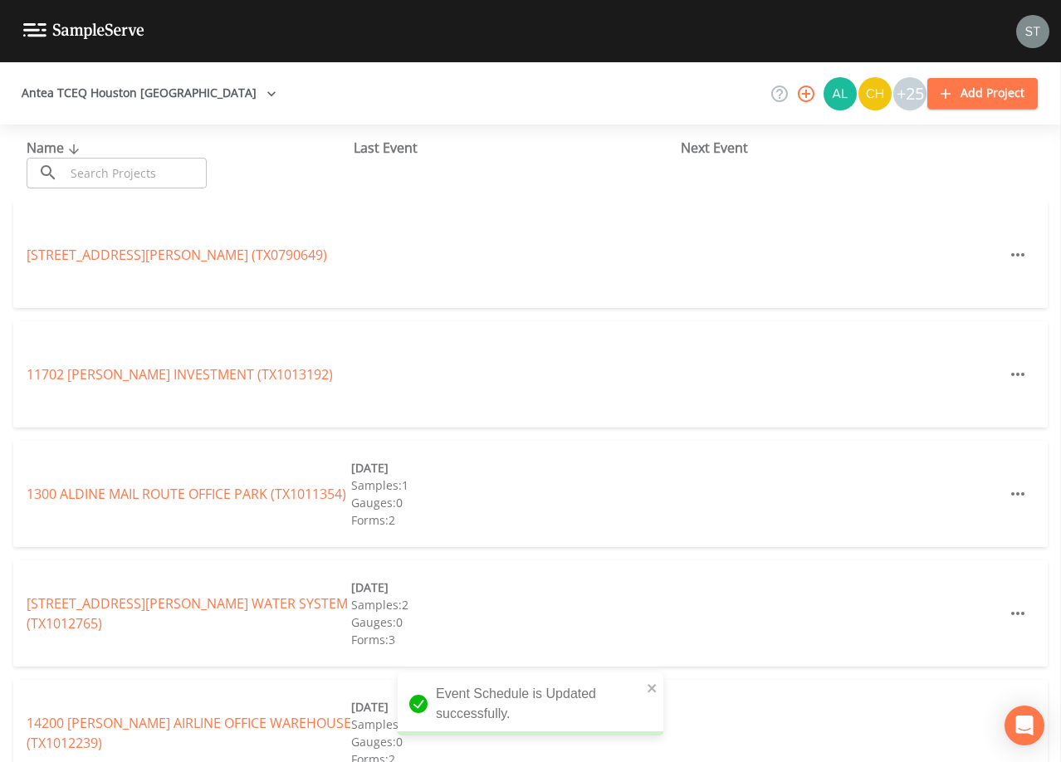
click at [119, 170] on input "text" at bounding box center [136, 173] width 142 height 31
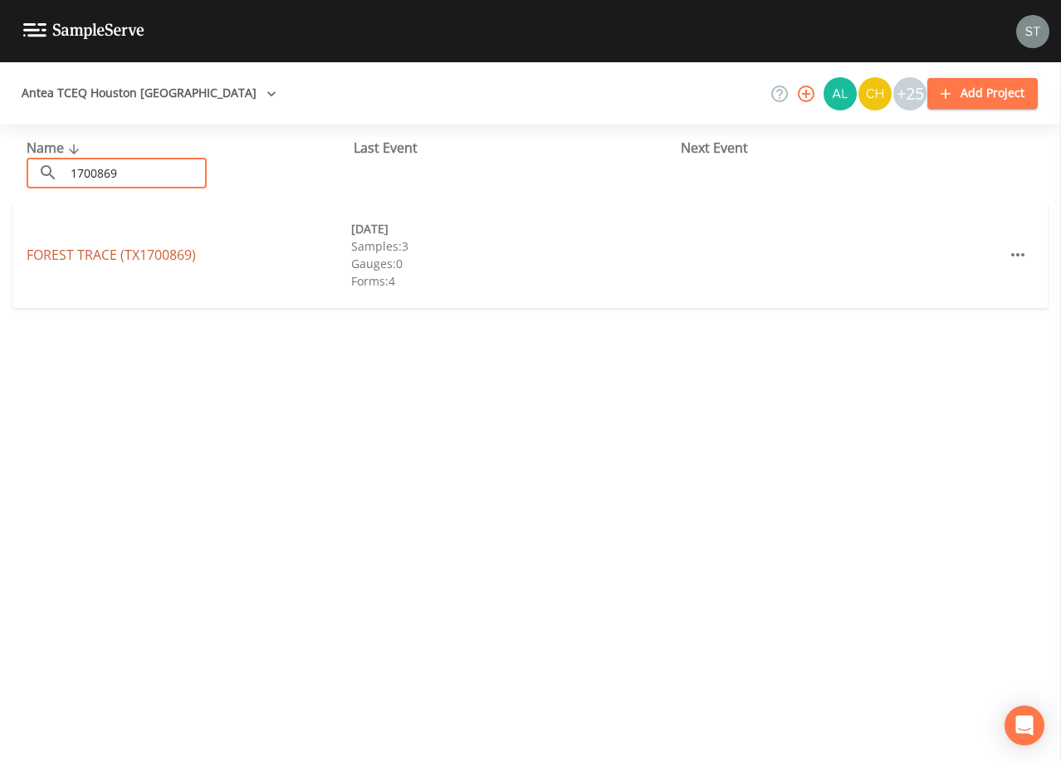
type input "1700869"
click at [152, 254] on link "FOREST TRACE (TX1700869)" at bounding box center [111, 255] width 169 height 18
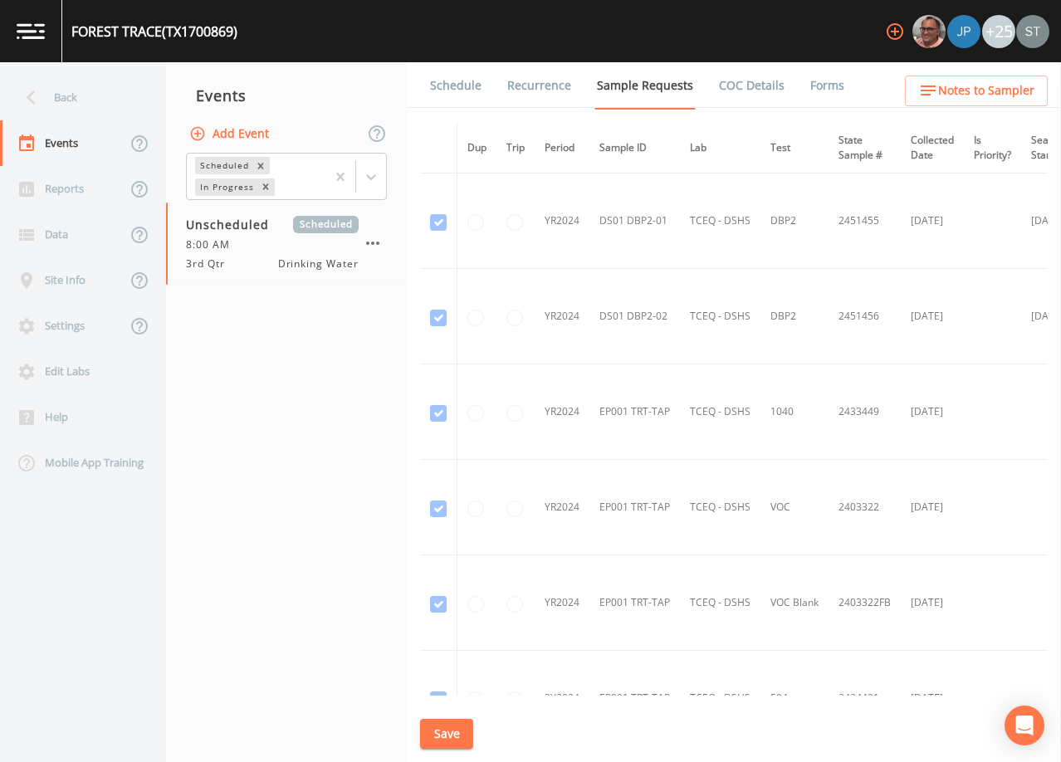
click at [443, 101] on link "Schedule" at bounding box center [456, 85] width 56 height 46
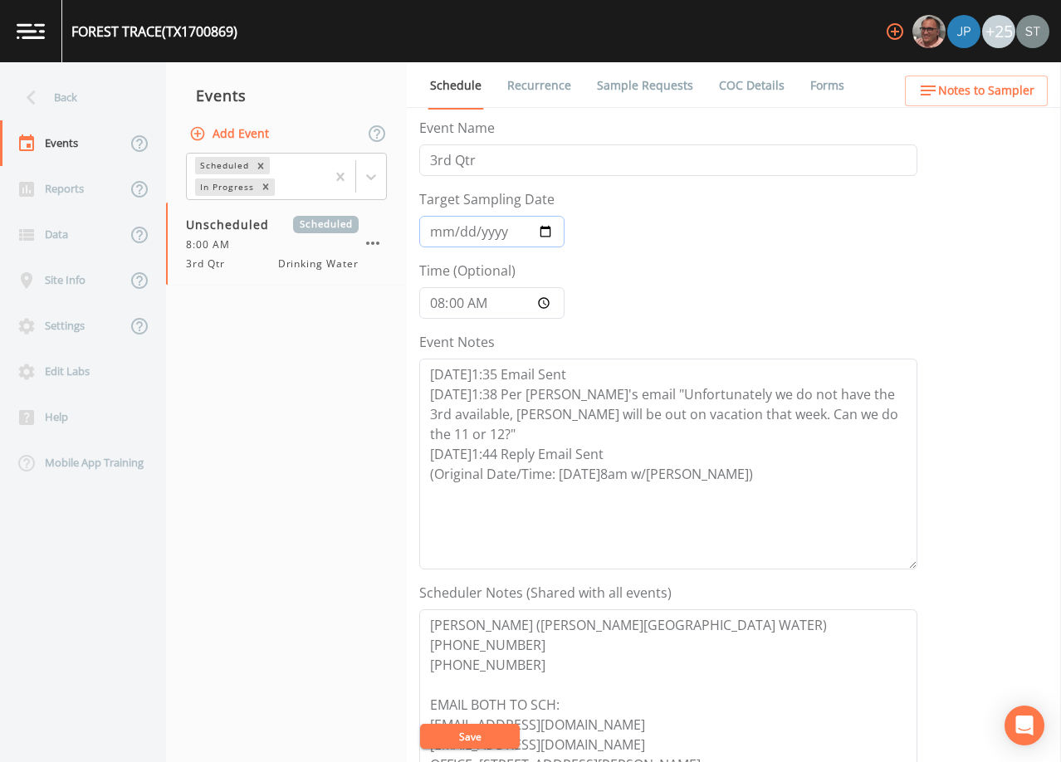
click at [441, 232] on input "Target Sampling Date" at bounding box center [491, 232] width 145 height 32
type input "[DATE]"
click at [470, 733] on button "Save" at bounding box center [470, 736] width 100 height 25
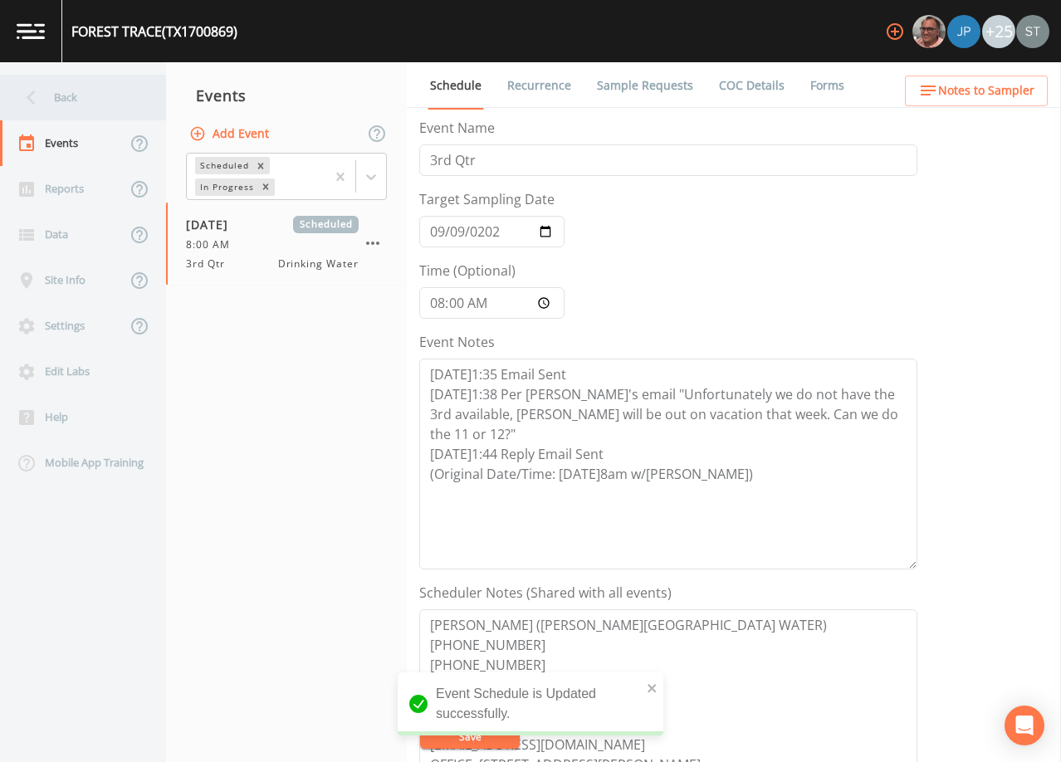
click at [76, 100] on div "Back" at bounding box center [74, 98] width 149 height 46
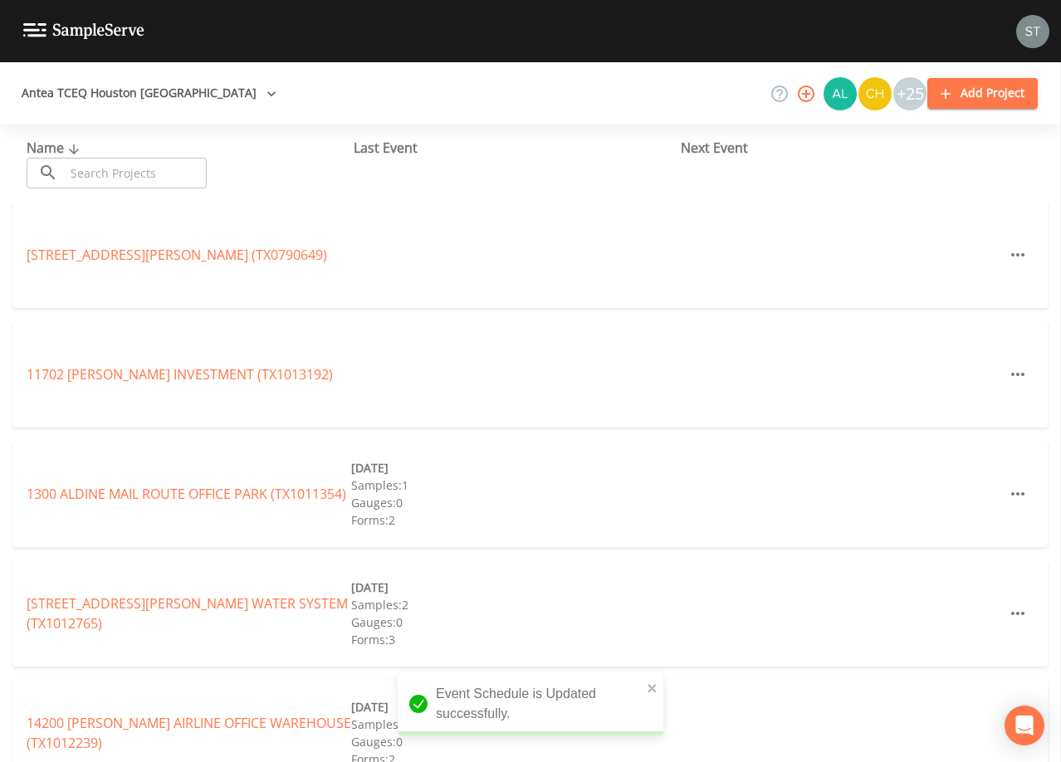
click at [134, 169] on input "text" at bounding box center [136, 173] width 142 height 31
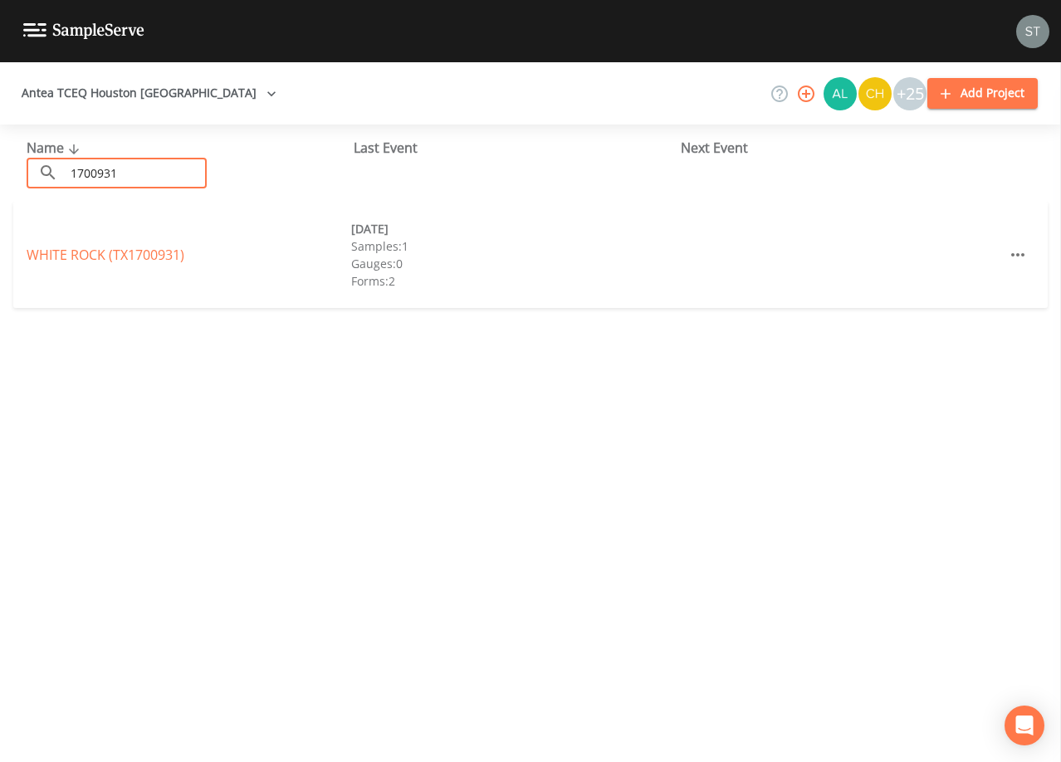
type input "1700931"
click at [147, 250] on link "WHITE ROCK (TX1700931)" at bounding box center [106, 255] width 158 height 18
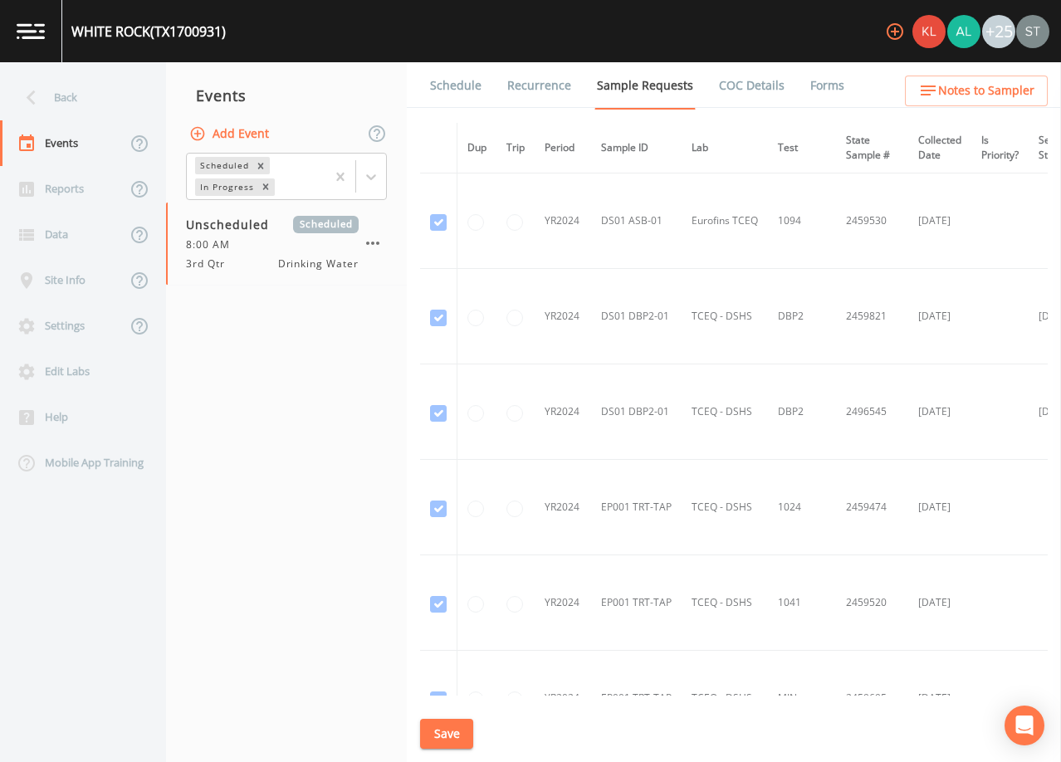
click at [447, 86] on link "Schedule" at bounding box center [456, 85] width 56 height 46
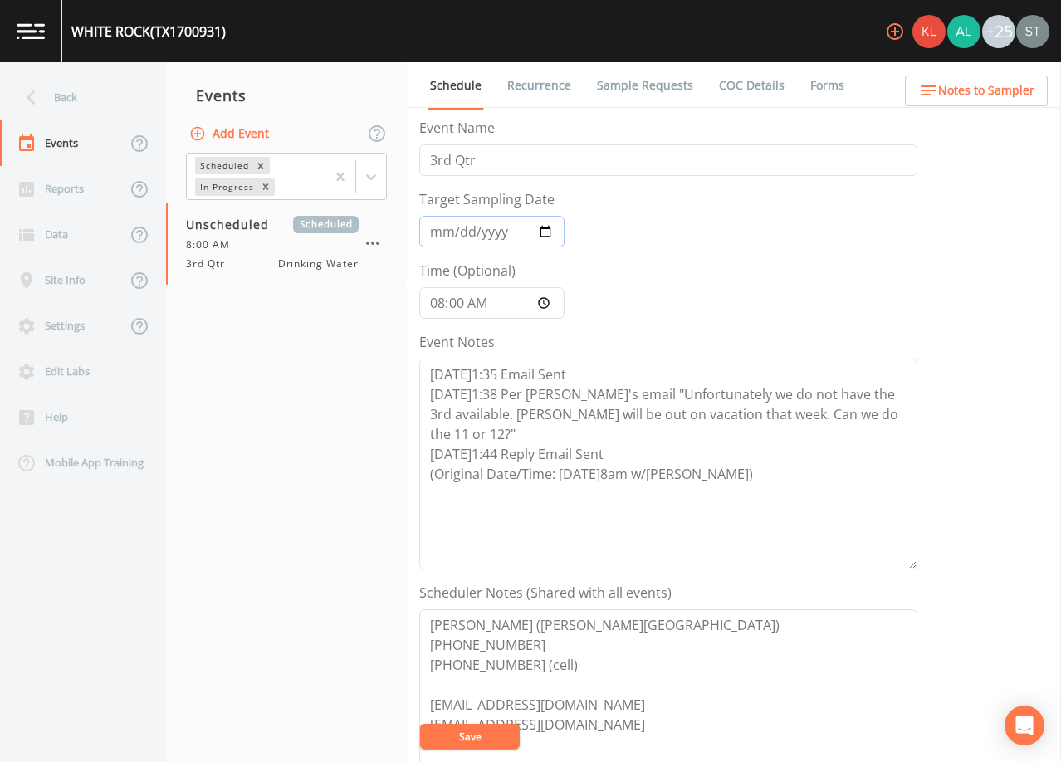
click at [437, 229] on input "Target Sampling Date" at bounding box center [491, 232] width 145 height 32
type input "[DATE]"
drag, startPoint x: 494, startPoint y: 732, endPoint x: 557, endPoint y: 646, distance: 107.0
click at [495, 730] on button "Save" at bounding box center [470, 736] width 100 height 25
click at [521, 83] on link "Recurrence" at bounding box center [539, 85] width 69 height 46
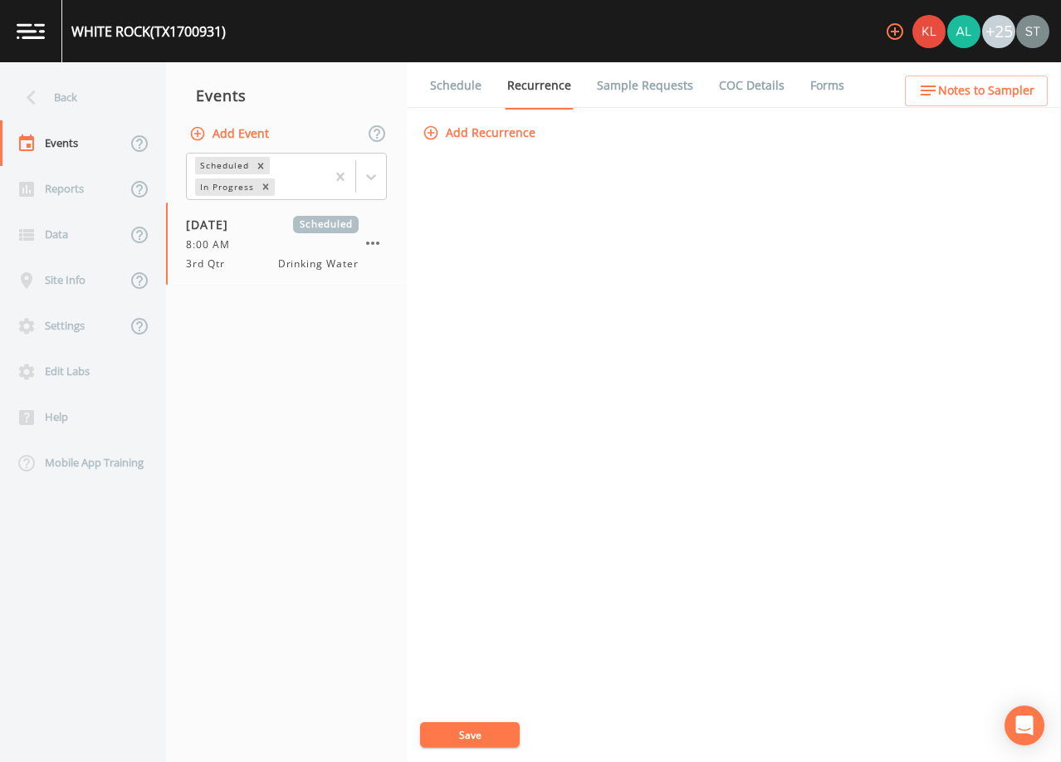
click at [453, 85] on link "Schedule" at bounding box center [456, 85] width 56 height 46
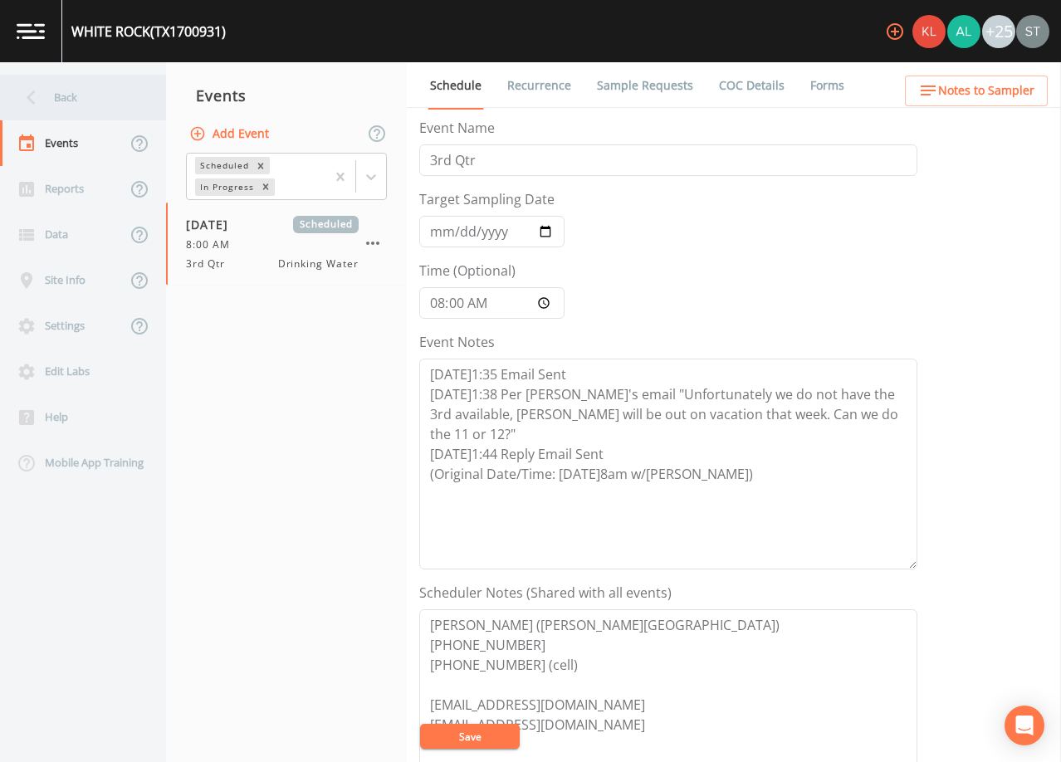
click at [84, 109] on div "Back" at bounding box center [74, 98] width 149 height 46
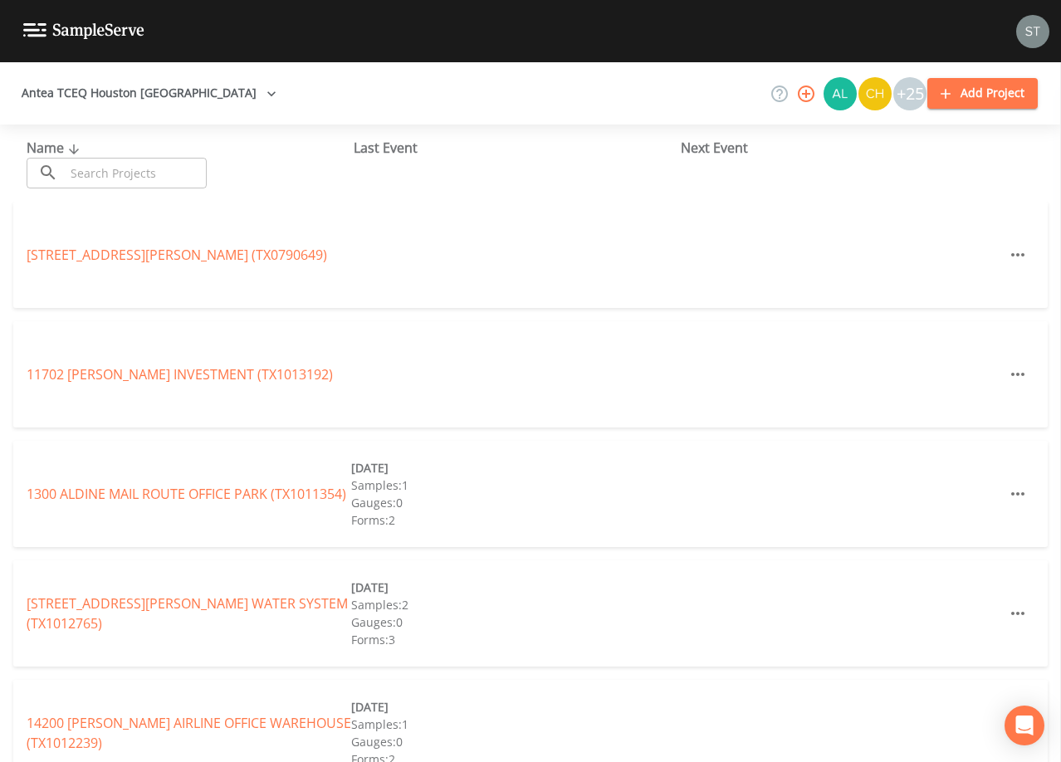
click at [119, 172] on input "text" at bounding box center [136, 173] width 142 height 31
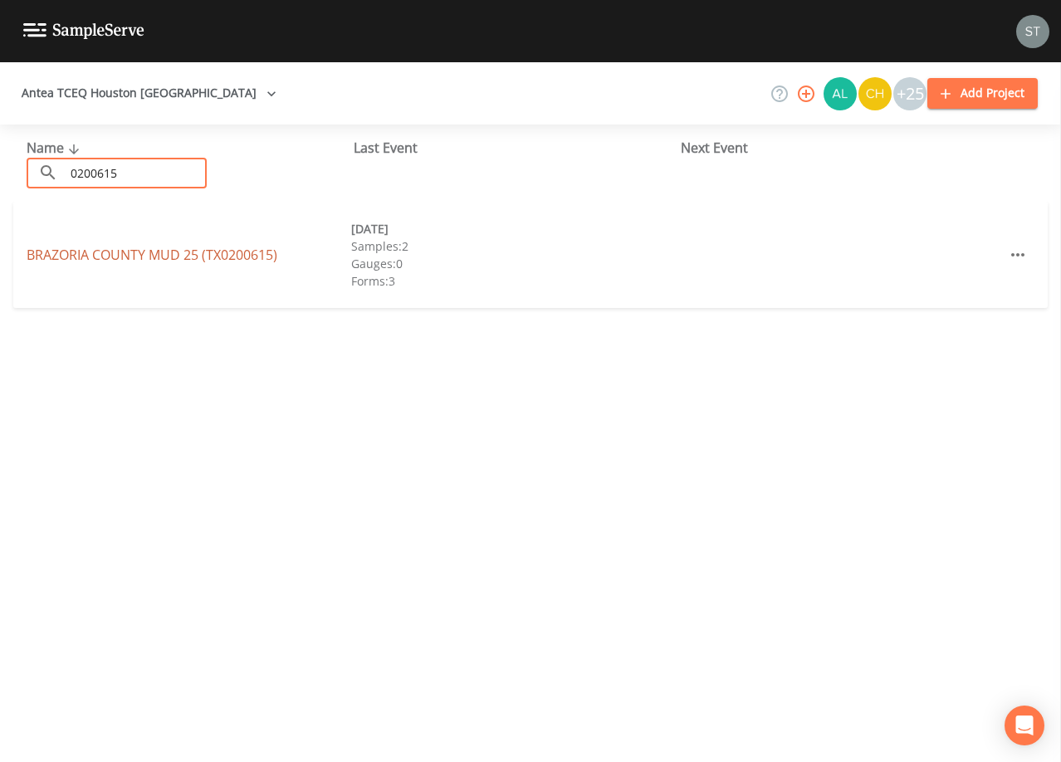
type input "0200615"
click at [139, 250] on link "[GEOGRAPHIC_DATA] 25 (TX0200615)" at bounding box center [152, 255] width 251 height 18
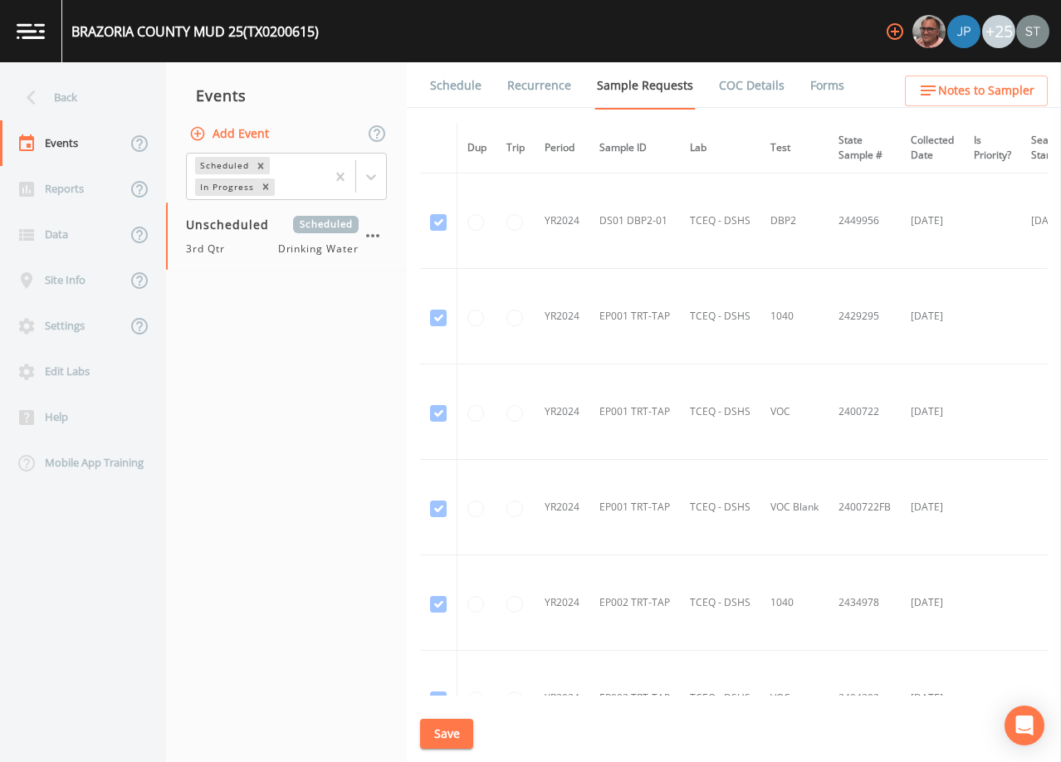
click at [452, 95] on link "Schedule" at bounding box center [456, 85] width 56 height 46
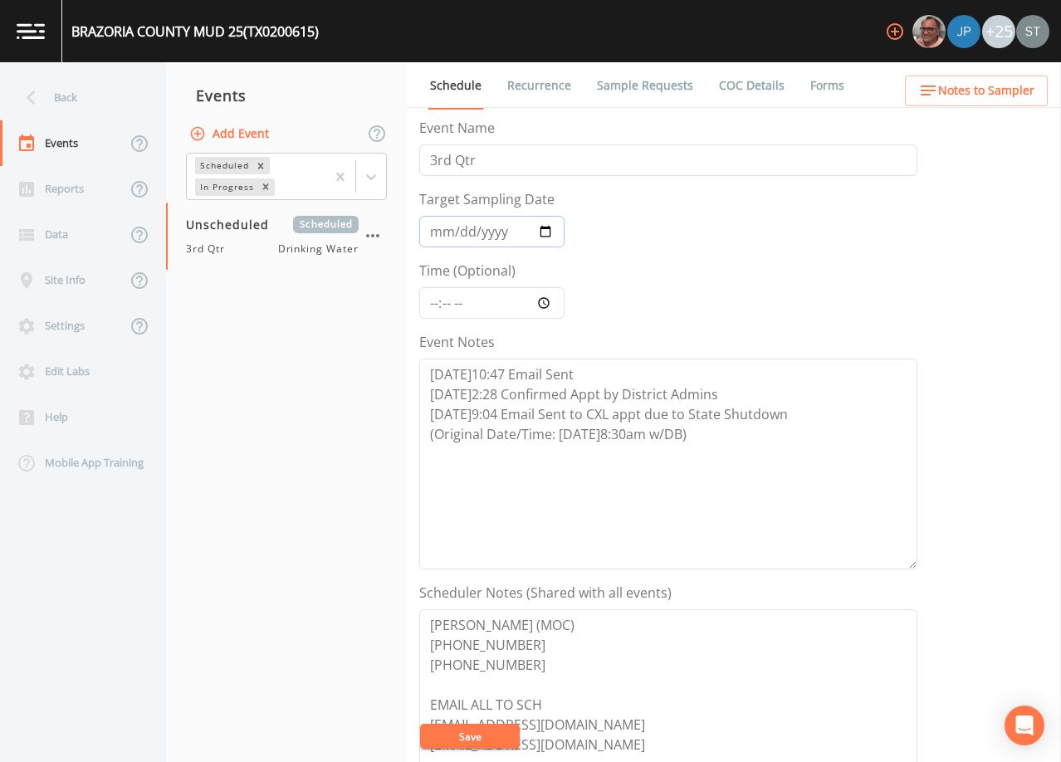
click at [434, 232] on input "Target Sampling Date" at bounding box center [491, 232] width 145 height 32
type input "[DATE]"
type input "08:30"
click at [478, 734] on button "Save" at bounding box center [470, 736] width 100 height 25
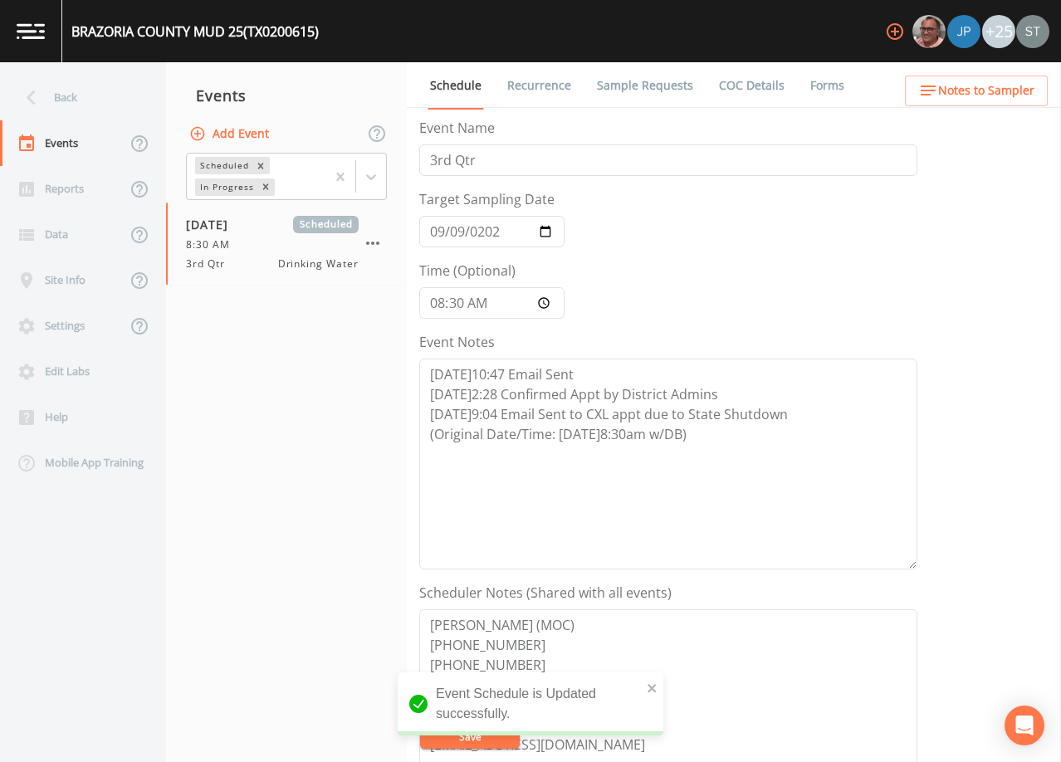
click at [1005, 92] on span "Notes to Sampler" at bounding box center [986, 91] width 96 height 21
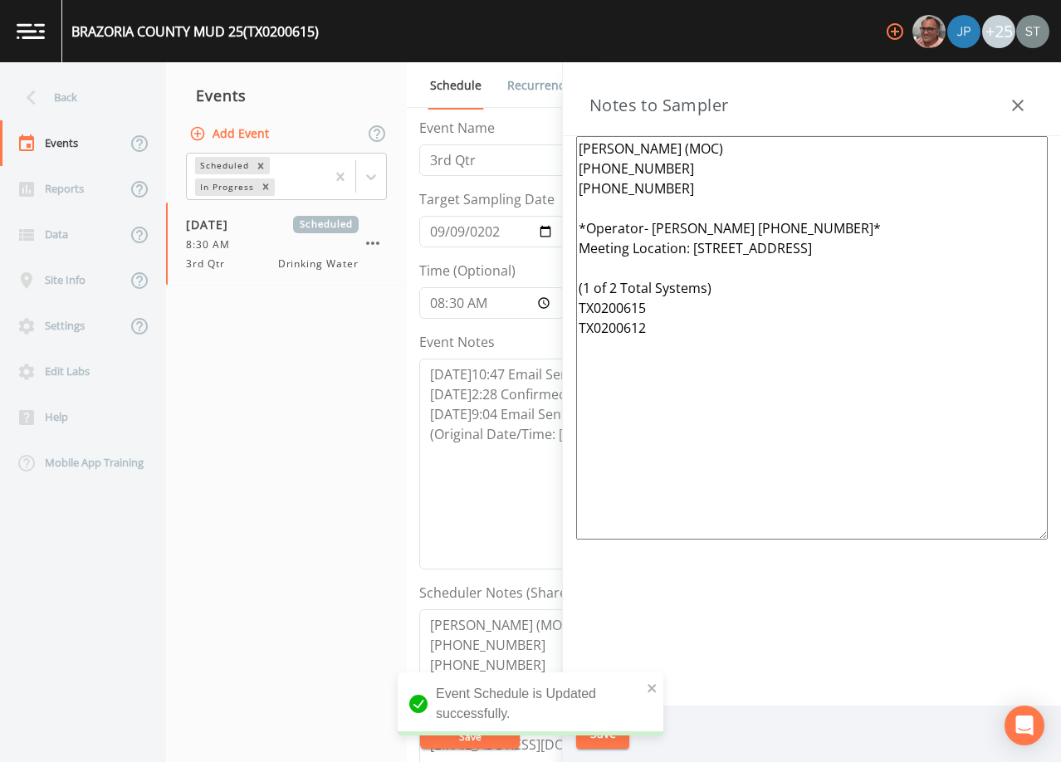
click at [1011, 99] on icon "button" at bounding box center [1018, 105] width 20 height 20
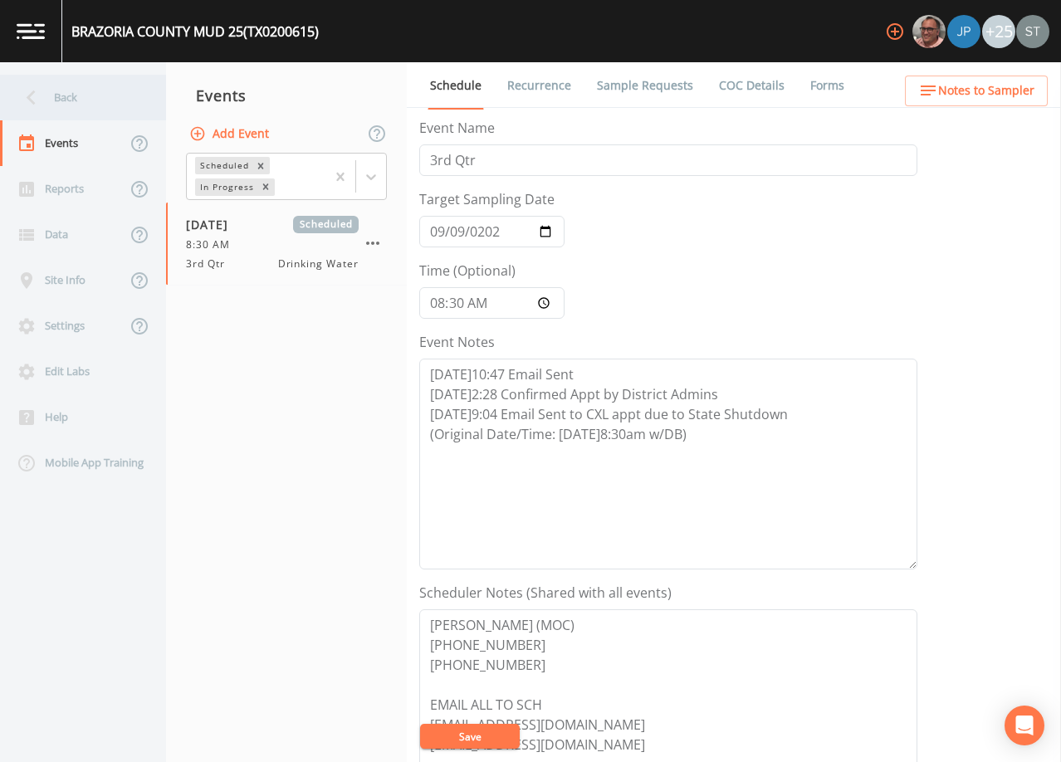
click at [91, 104] on div "Back" at bounding box center [74, 98] width 149 height 46
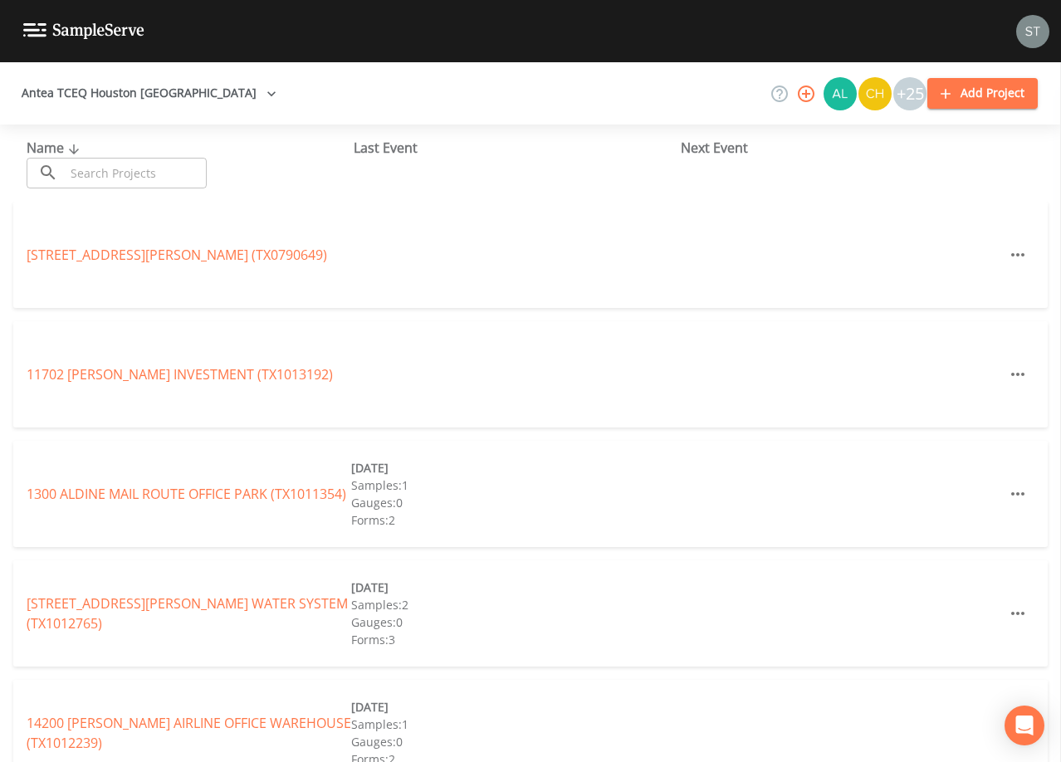
click at [133, 181] on input "text" at bounding box center [136, 173] width 142 height 31
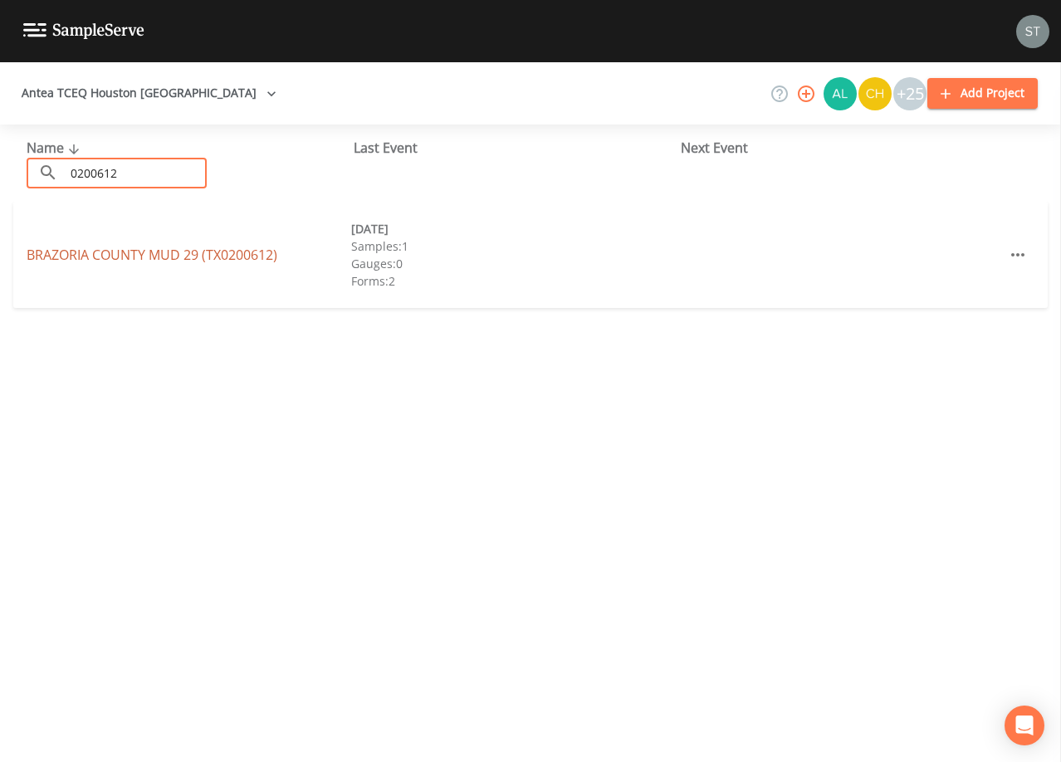
type input "0200612"
click at [174, 261] on link "[GEOGRAPHIC_DATA] 29 (TX0200612)" at bounding box center [152, 255] width 251 height 18
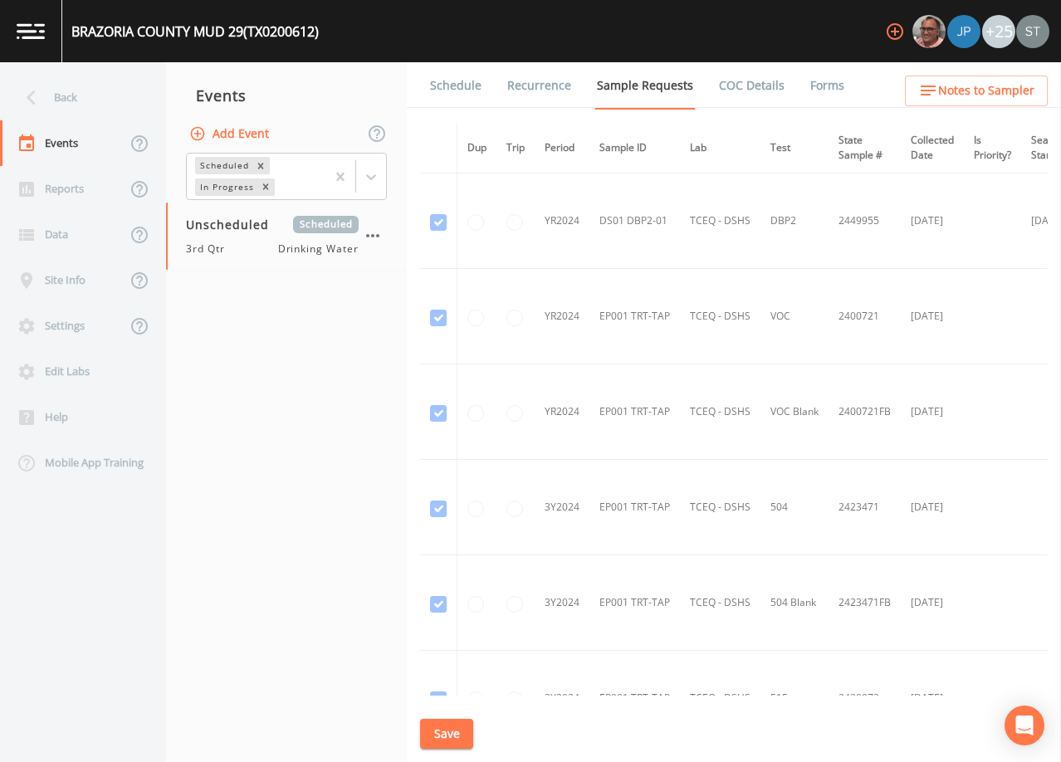
drag, startPoint x: 453, startPoint y: 86, endPoint x: 457, endPoint y: 105, distance: 19.4
click at [451, 86] on link "Schedule" at bounding box center [456, 85] width 56 height 46
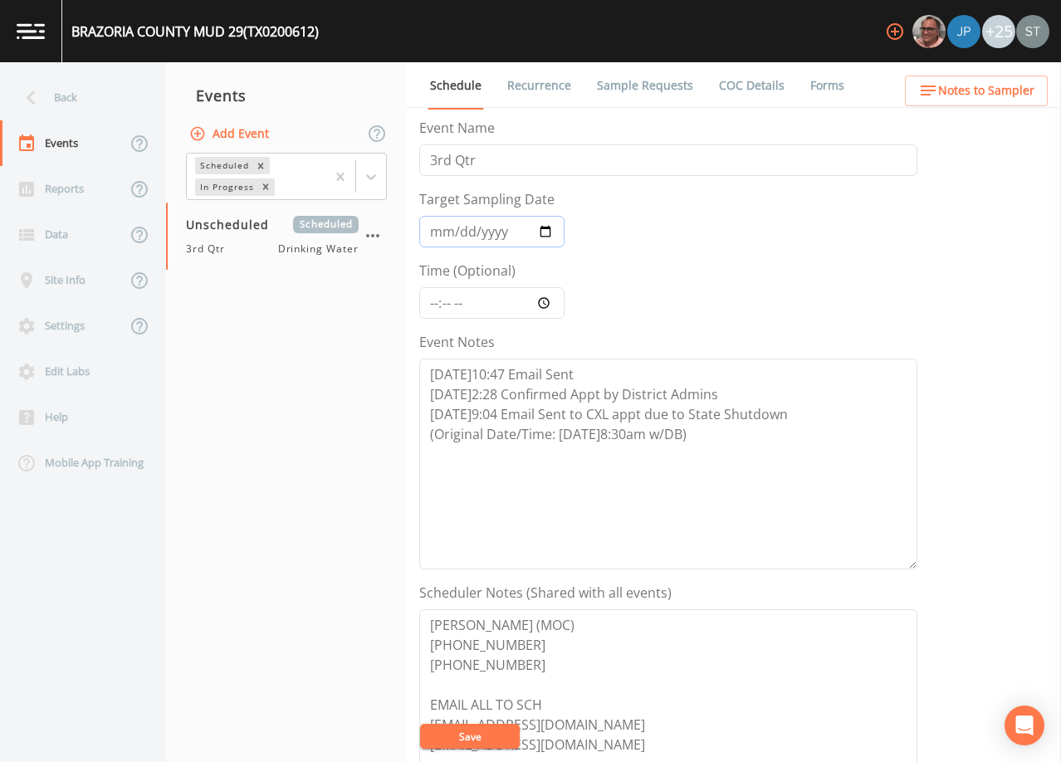
click at [434, 233] on input "Target Sampling Date" at bounding box center [491, 232] width 145 height 32
type input "[DATE]"
type input "08:30"
click at [467, 739] on button "Save" at bounding box center [470, 736] width 100 height 25
click at [469, 734] on button "Save" at bounding box center [470, 736] width 100 height 25
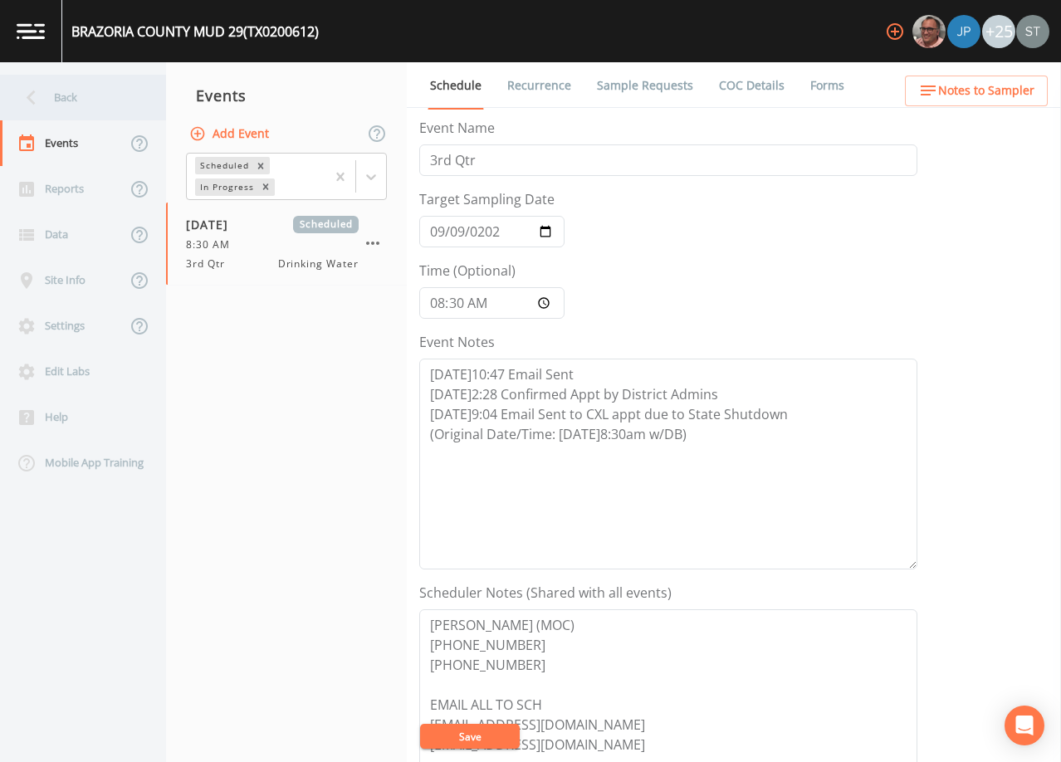
click at [65, 104] on div "Back" at bounding box center [74, 98] width 149 height 46
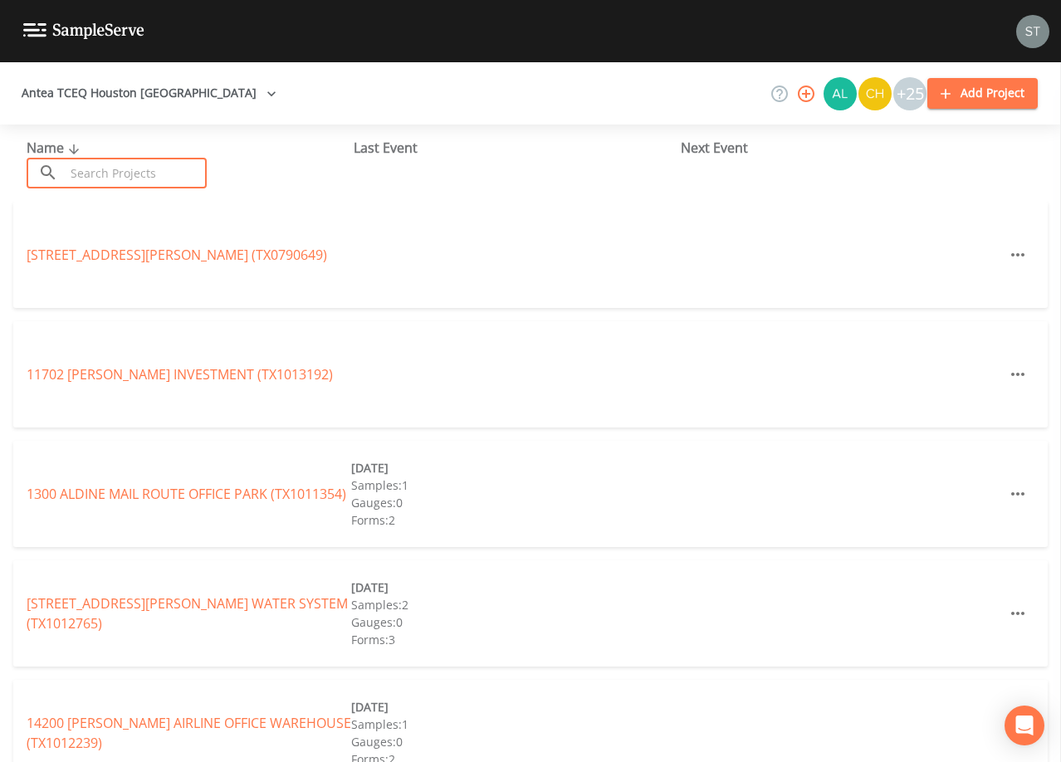
click at [127, 169] on input "text" at bounding box center [136, 173] width 142 height 31
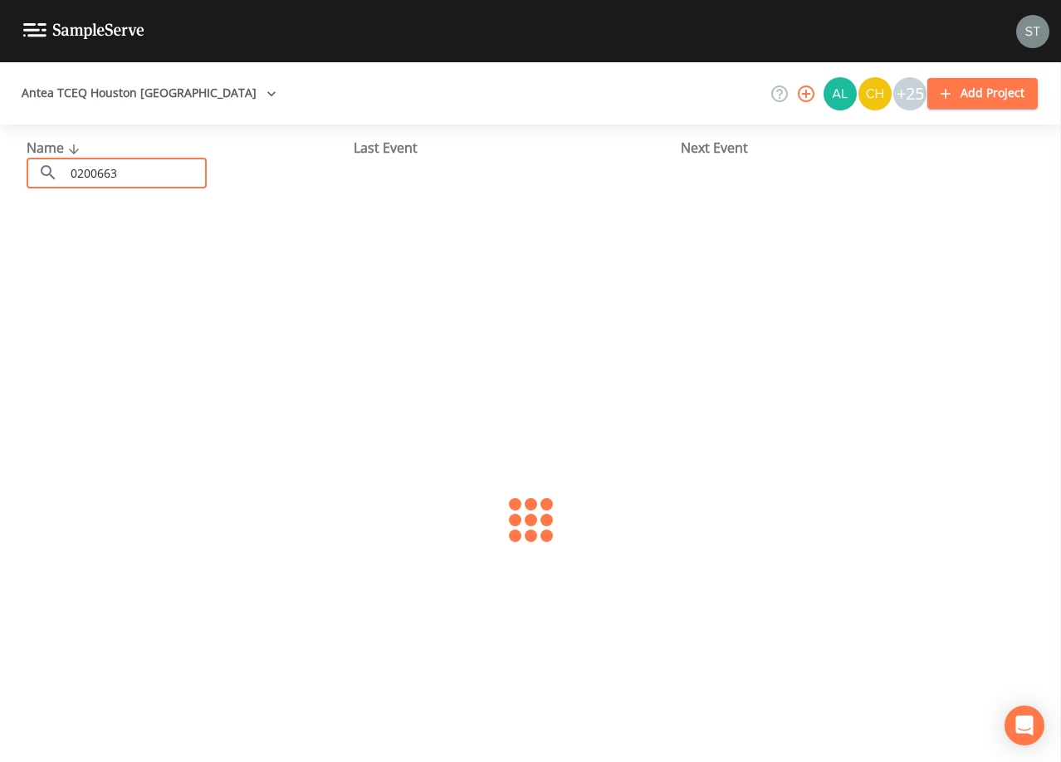
type input "0200663"
click at [204, 263] on link "[GEOGRAPHIC_DATA] 1 (TX0200663)" at bounding box center [136, 255] width 219 height 18
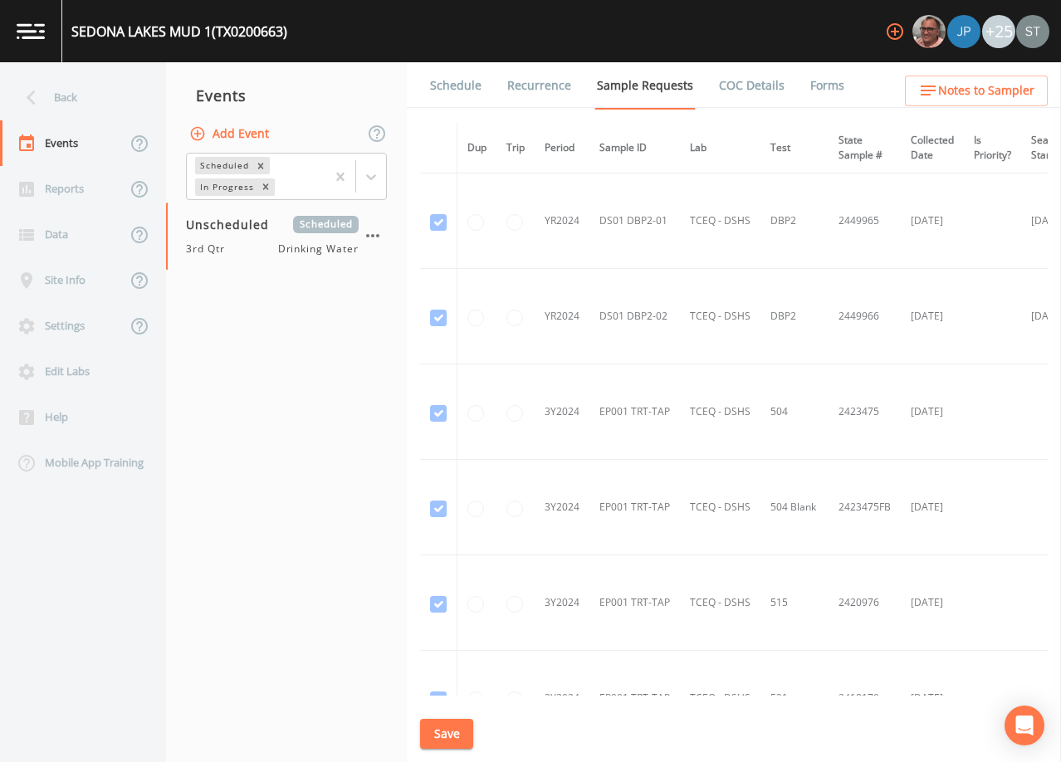
click at [454, 91] on link "Schedule" at bounding box center [456, 85] width 56 height 46
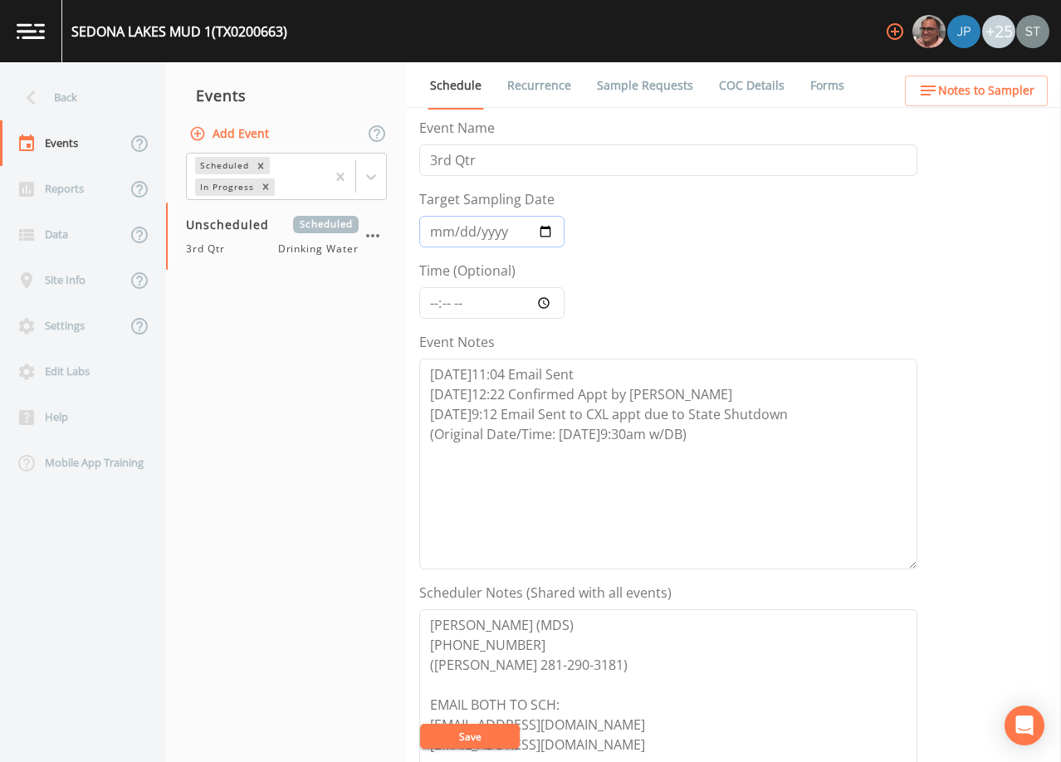
click at [440, 238] on input "Target Sampling Date" at bounding box center [491, 232] width 145 height 32
type input "[DATE]"
type input "09:30"
click at [479, 729] on button "Save" at bounding box center [470, 736] width 100 height 25
click at [526, 82] on link "Recurrence" at bounding box center [539, 85] width 69 height 46
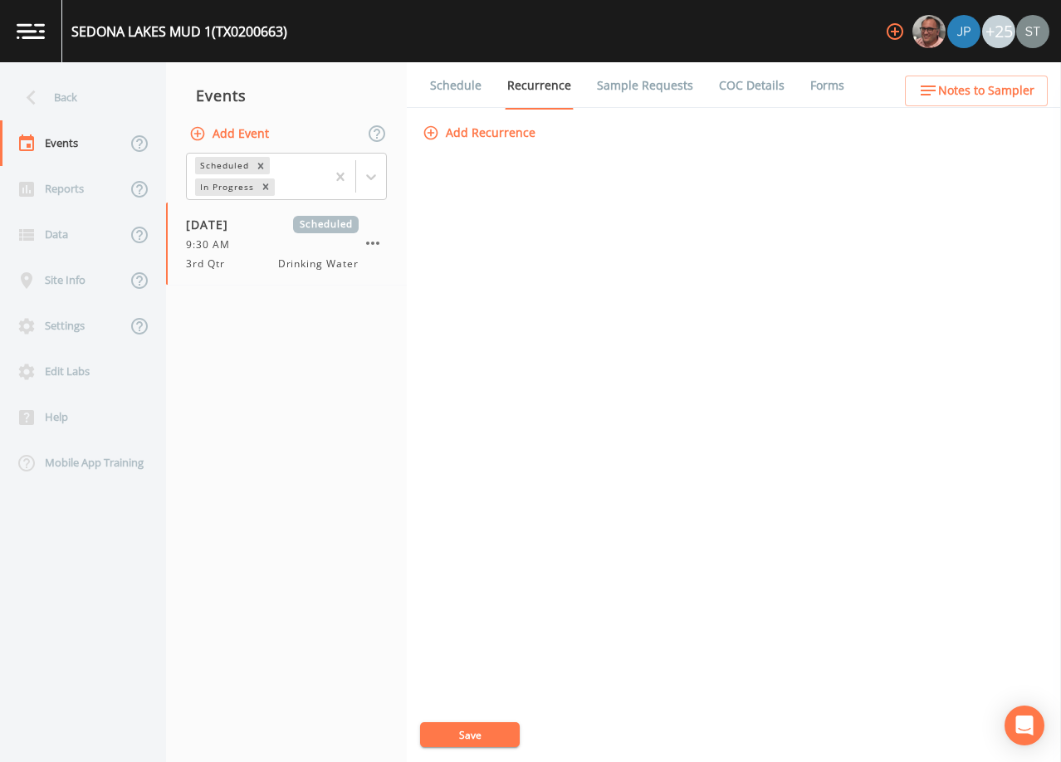
click at [451, 87] on link "Schedule" at bounding box center [456, 85] width 56 height 46
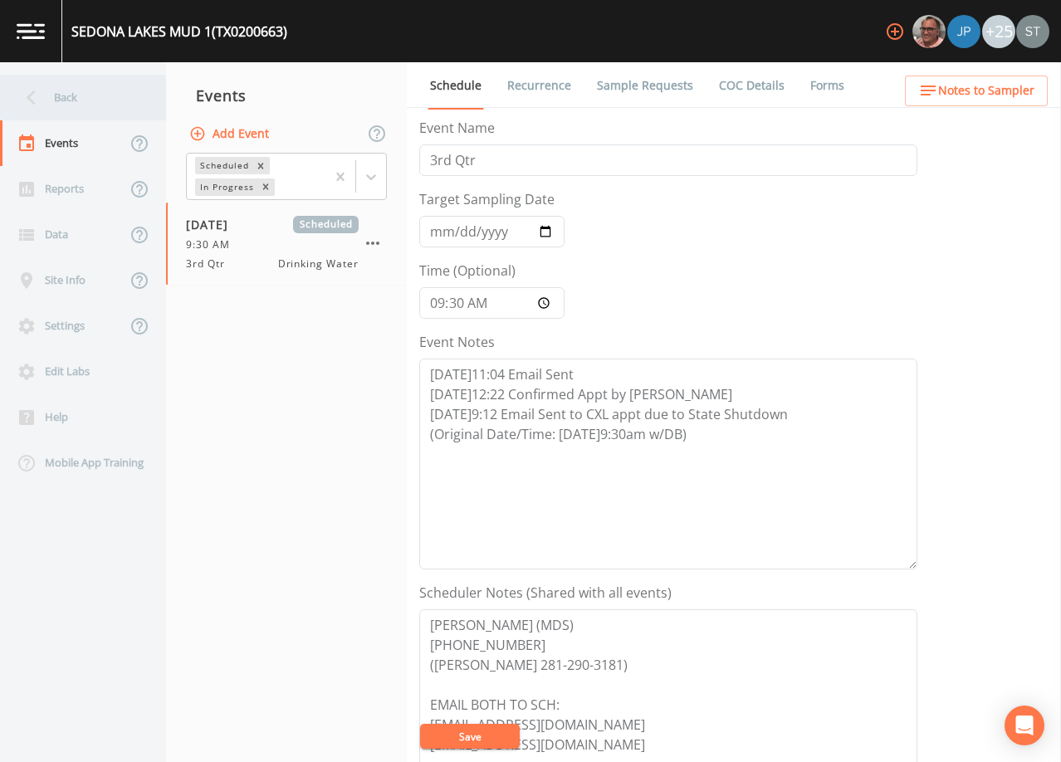
click at [69, 98] on div "Back" at bounding box center [74, 98] width 149 height 46
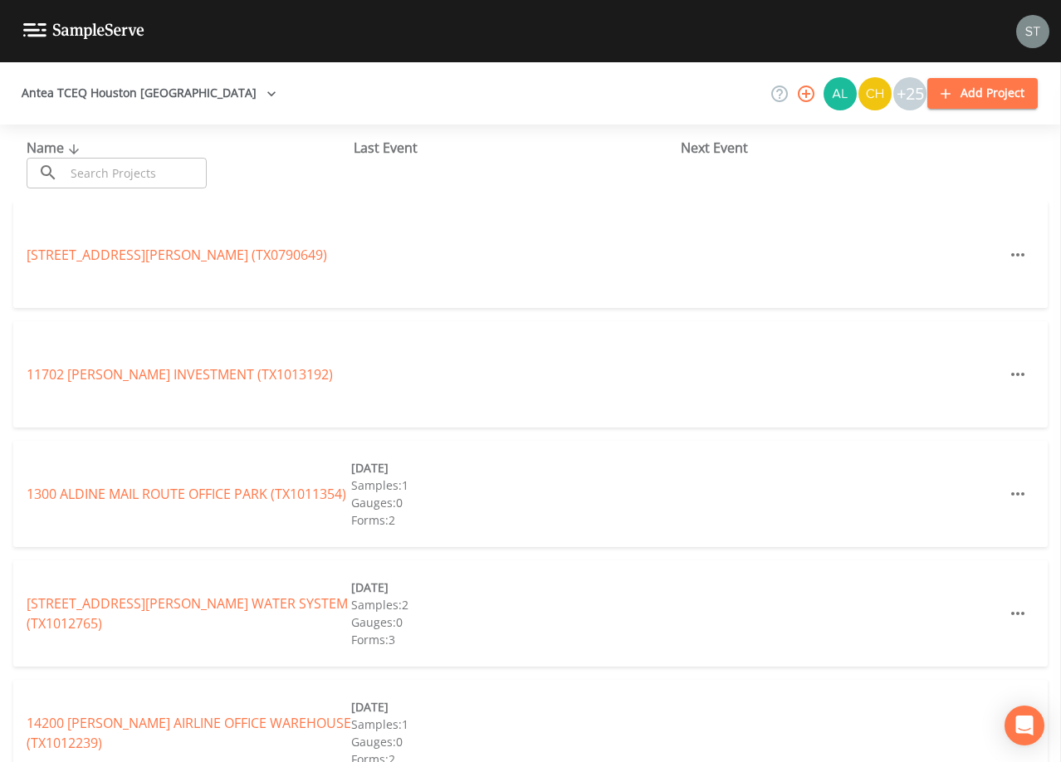
click at [120, 174] on input "text" at bounding box center [136, 173] width 142 height 31
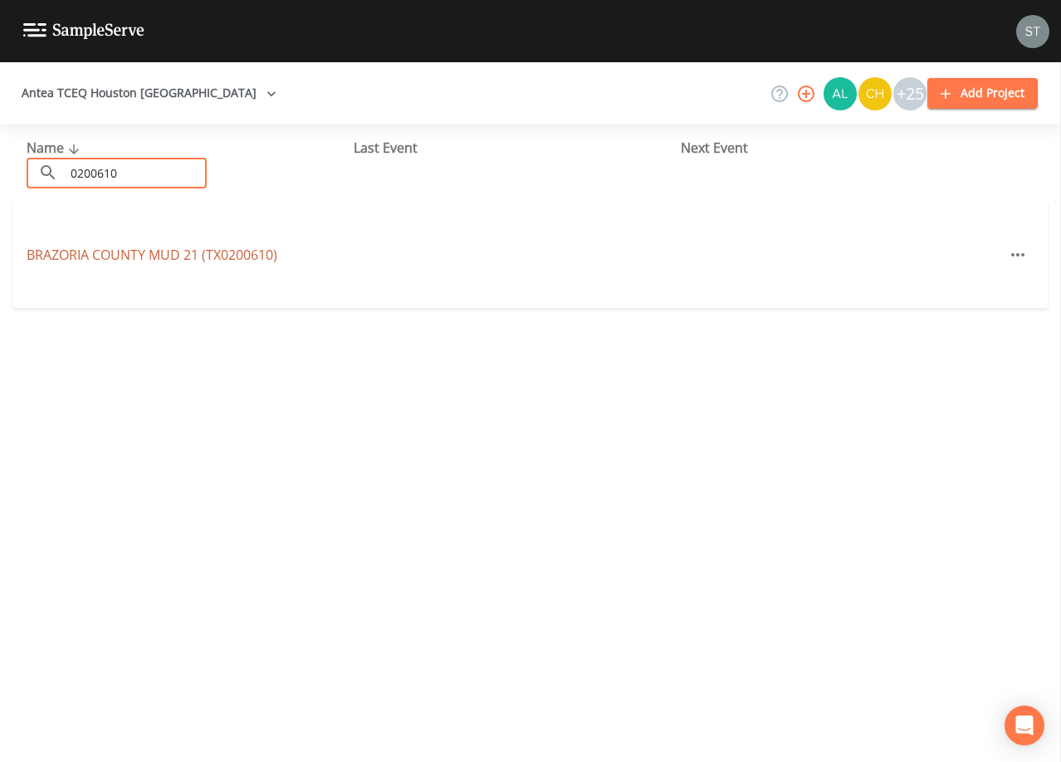
type input "0200610"
click at [50, 252] on link "[GEOGRAPHIC_DATA] 21 (TX0200610)" at bounding box center [152, 255] width 251 height 18
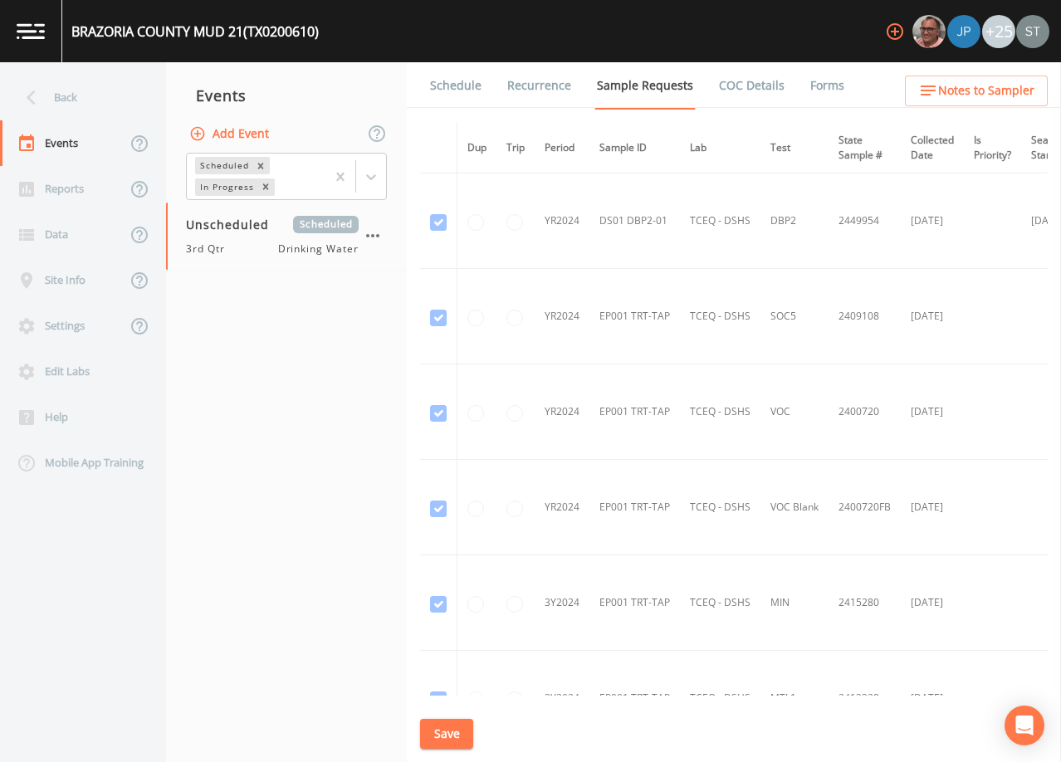
drag, startPoint x: 447, startPoint y: 86, endPoint x: 446, endPoint y: 105, distance: 19.9
click at [446, 86] on link "Schedule" at bounding box center [456, 85] width 56 height 46
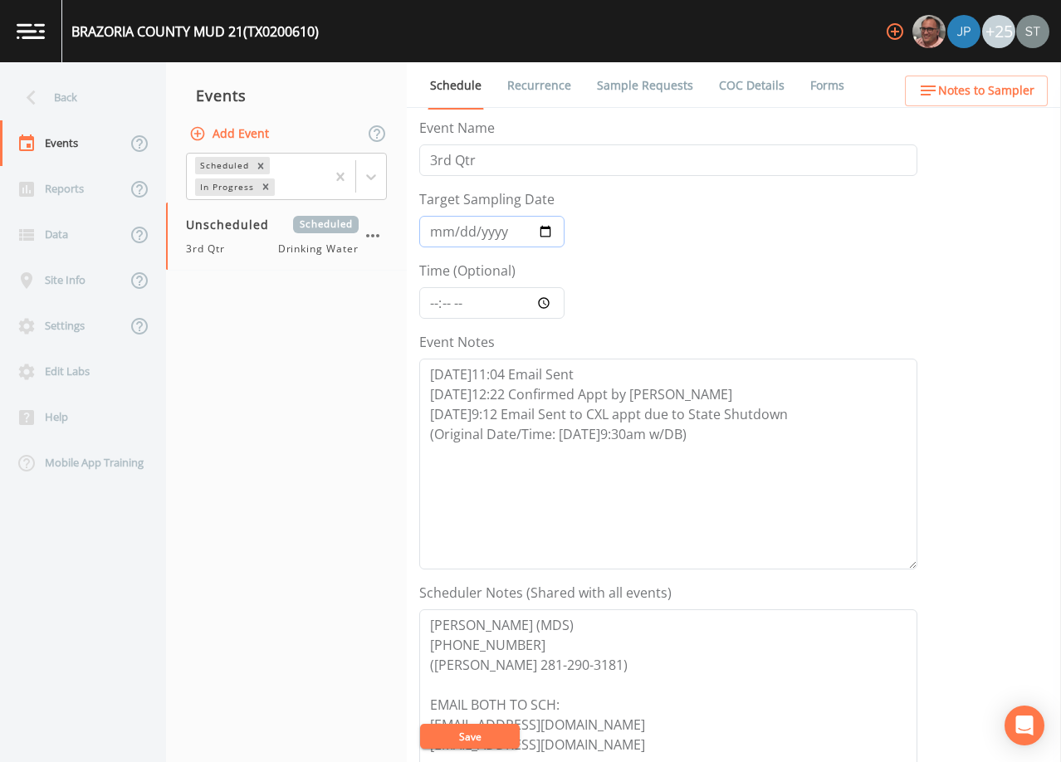
click at [438, 234] on input "Target Sampling Date" at bounding box center [491, 232] width 145 height 32
type input "[DATE]"
type input "09:30"
click at [458, 731] on button "Save" at bounding box center [470, 736] width 100 height 25
click at [479, 735] on button "Save" at bounding box center [470, 736] width 100 height 25
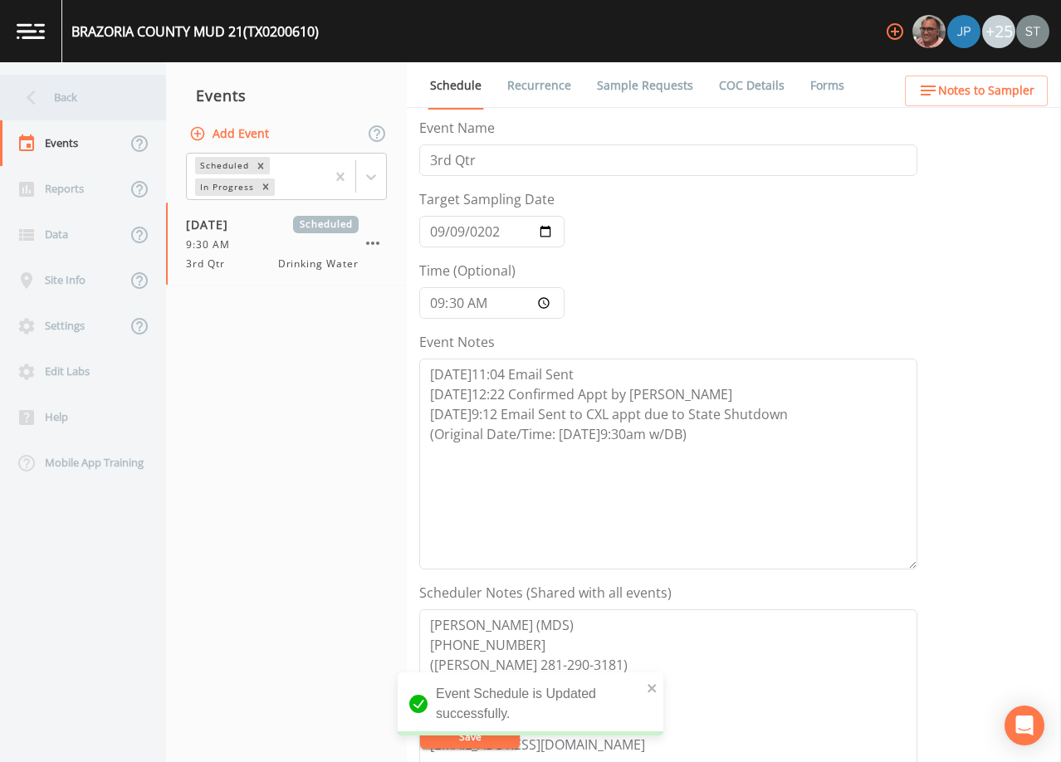
click at [80, 105] on div "Back" at bounding box center [74, 98] width 149 height 46
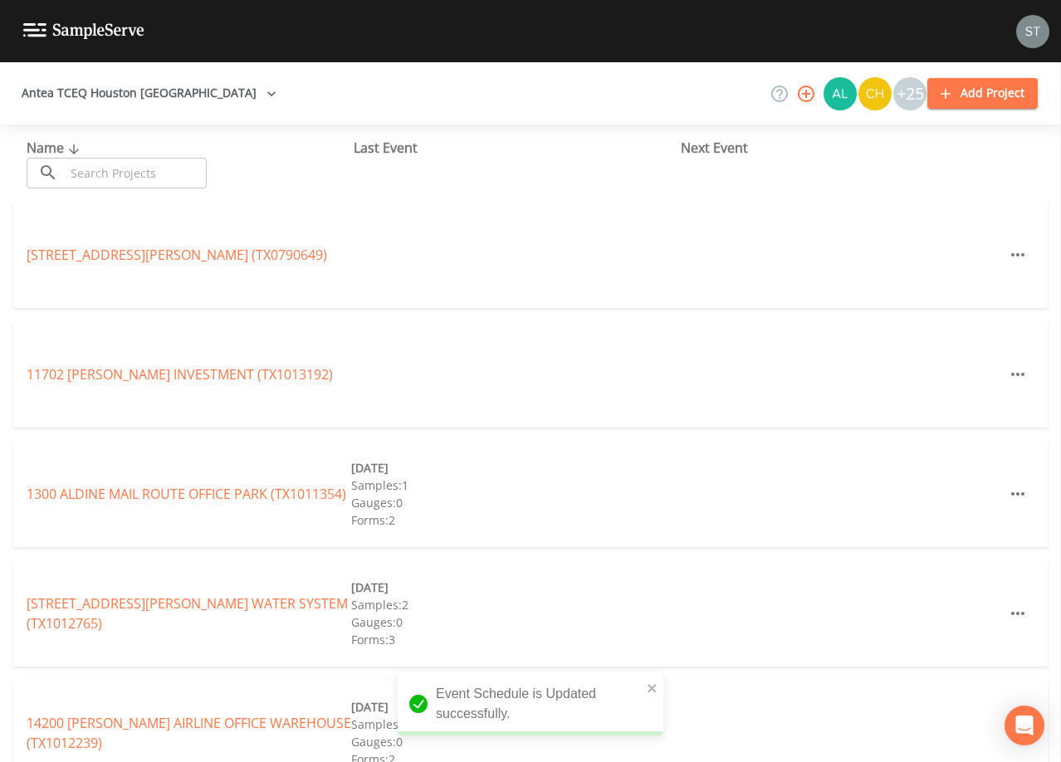
click at [121, 174] on input "text" at bounding box center [136, 173] width 142 height 31
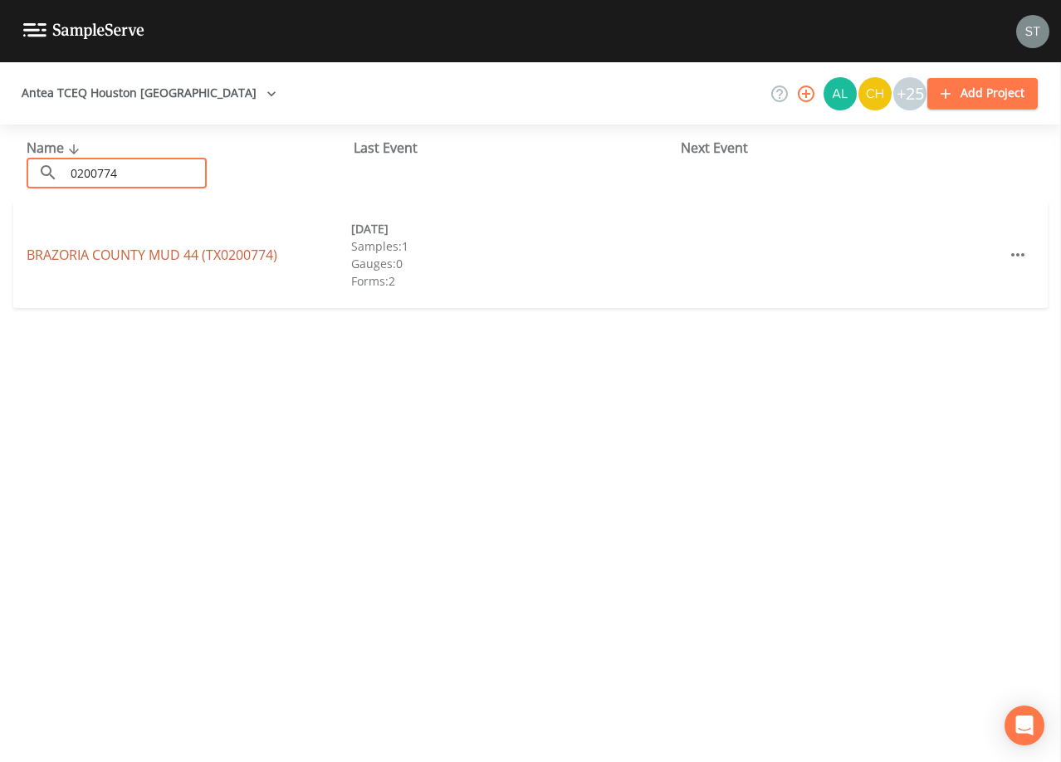
type input "0200774"
click at [153, 257] on link "[GEOGRAPHIC_DATA] 44 (TX0200774)" at bounding box center [152, 255] width 251 height 18
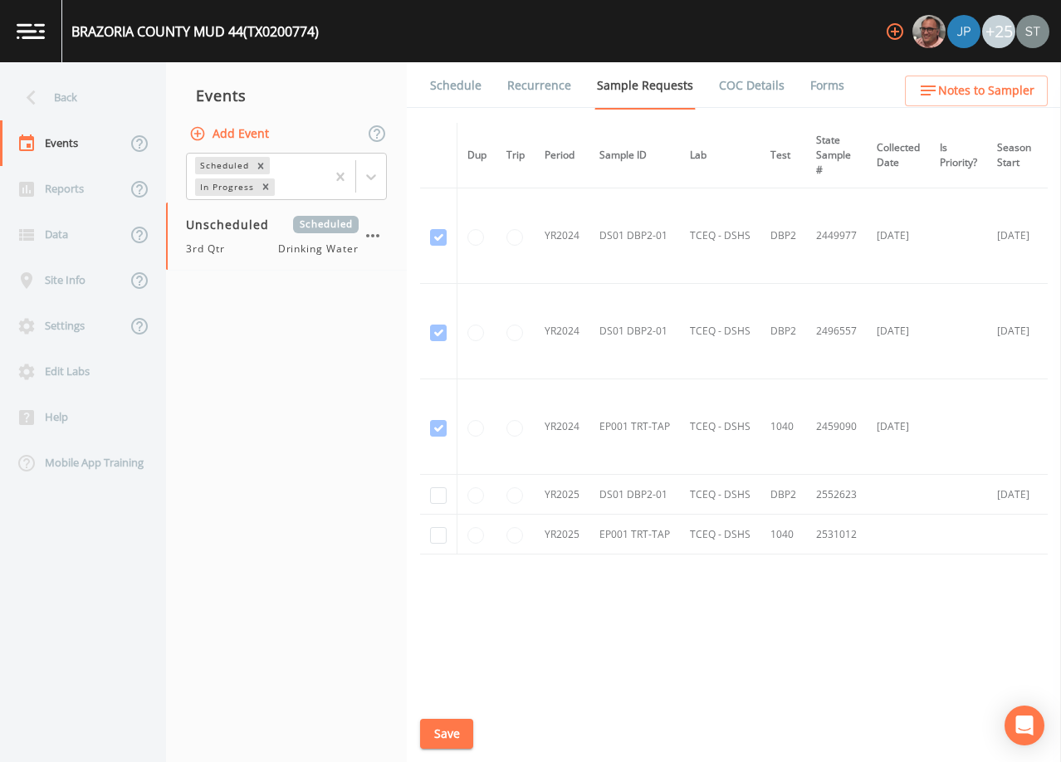
click at [452, 82] on link "Schedule" at bounding box center [456, 85] width 56 height 46
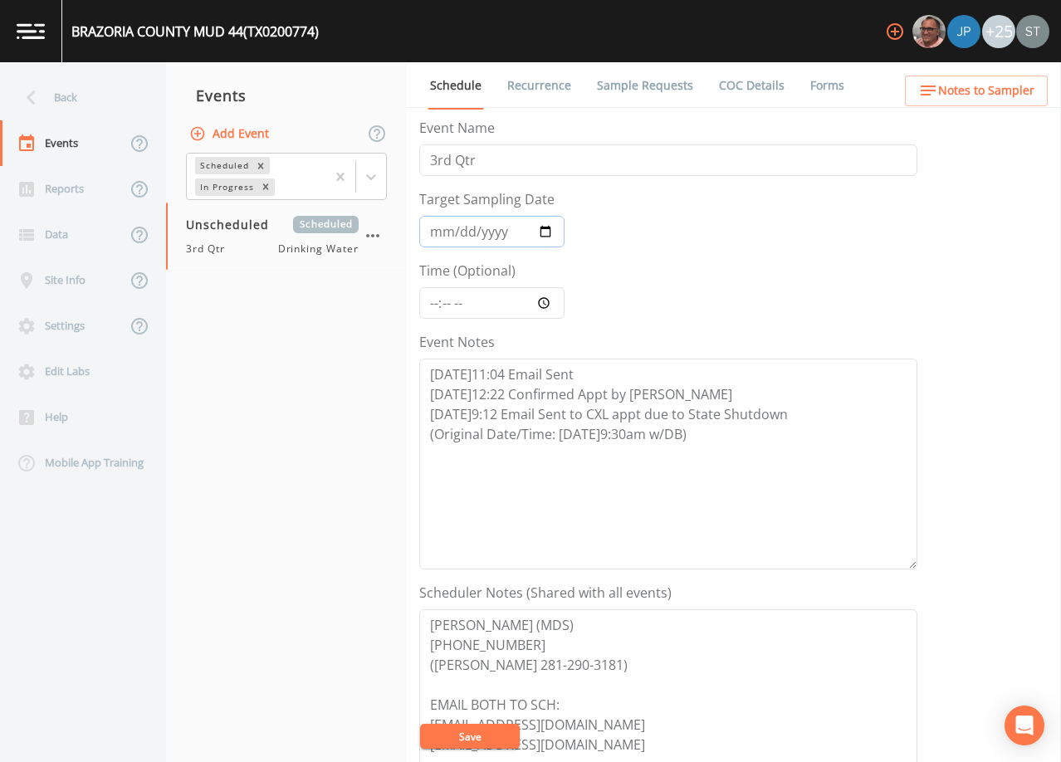
click at [435, 230] on input "Target Sampling Date" at bounding box center [491, 232] width 145 height 32
type input "[DATE]"
type input "09:30"
click at [472, 730] on button "Save" at bounding box center [470, 736] width 100 height 25
click at [488, 730] on button "Save" at bounding box center [470, 736] width 100 height 25
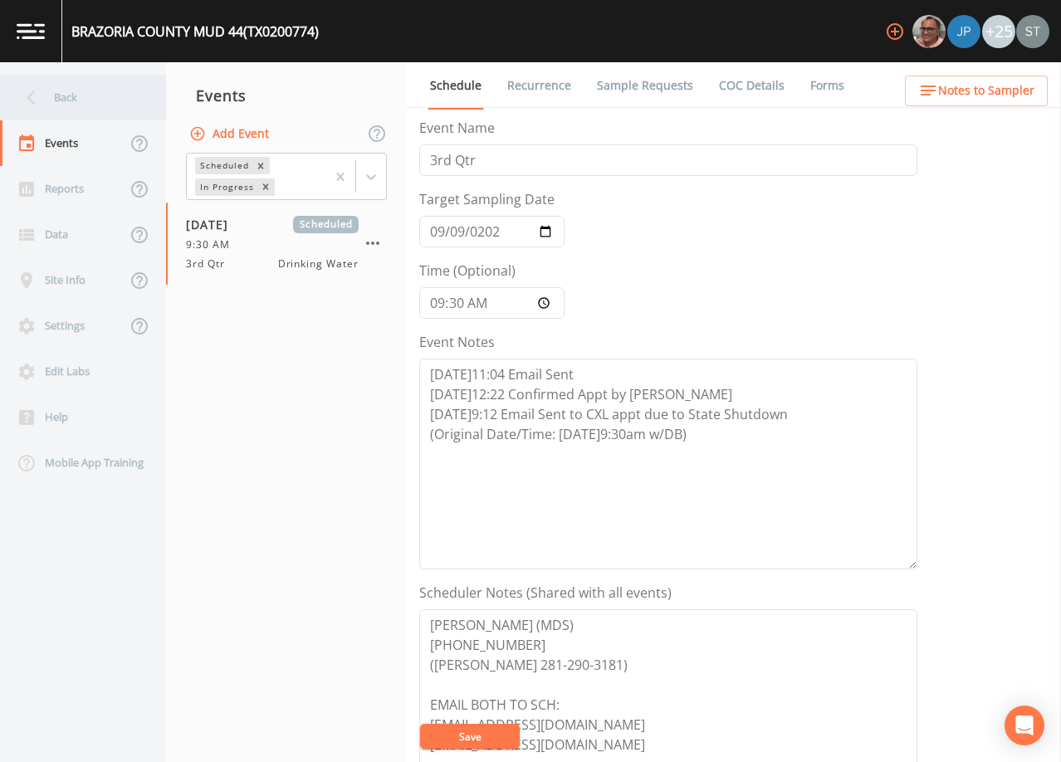
click at [71, 97] on div "Back" at bounding box center [74, 98] width 149 height 46
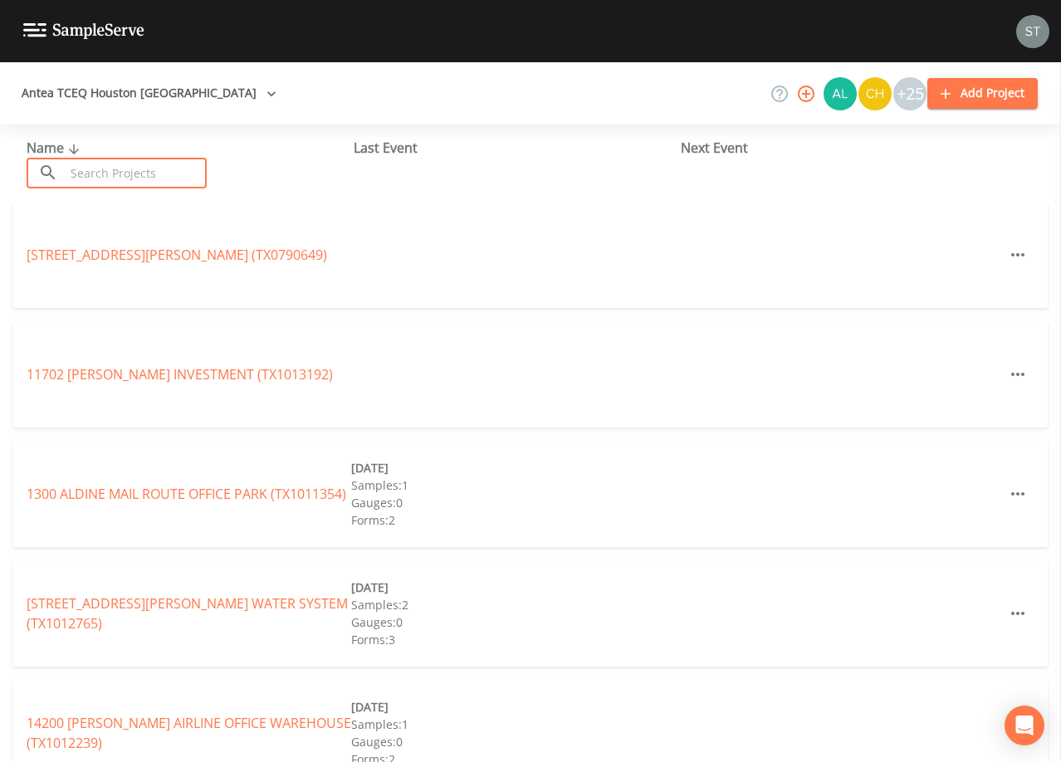
click at [113, 171] on input "text" at bounding box center [136, 173] width 142 height 31
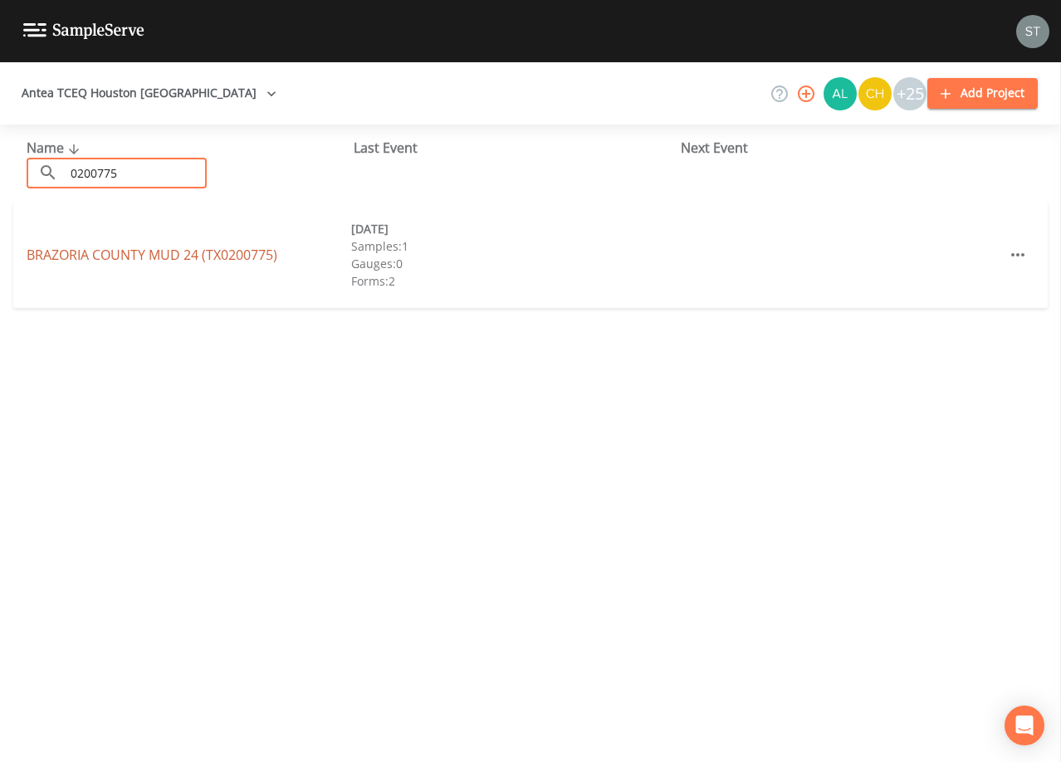
type input "0200775"
click at [181, 255] on link "[GEOGRAPHIC_DATA] 24 (TX0200775)" at bounding box center [152, 255] width 251 height 18
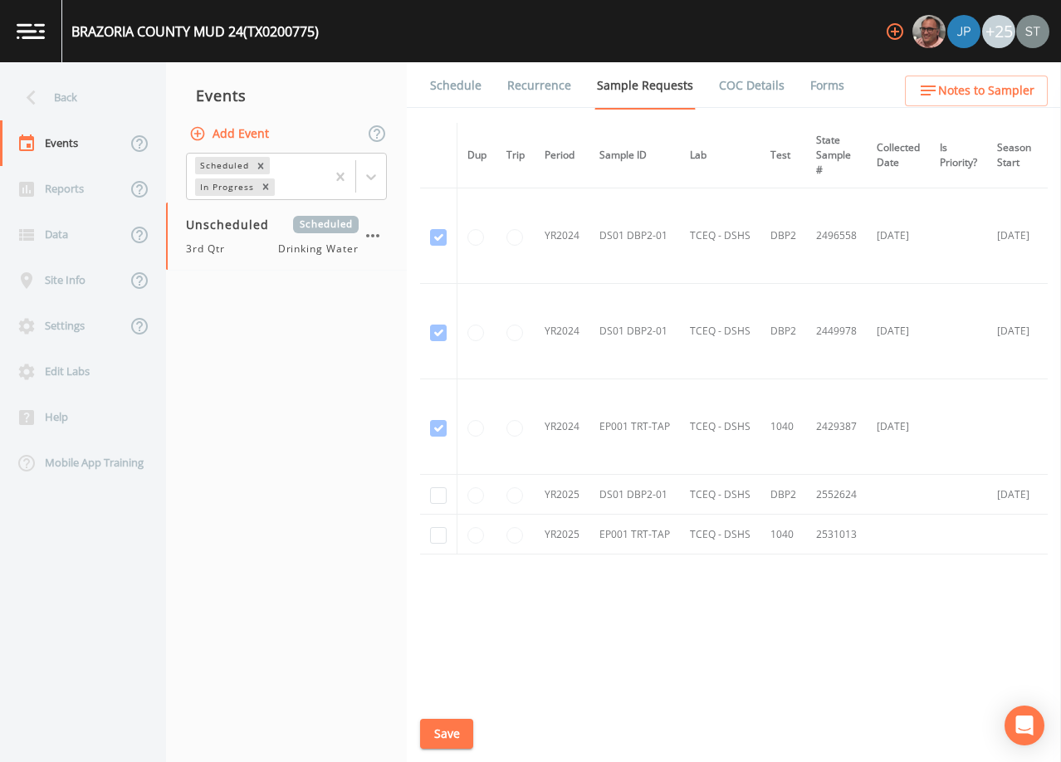
click at [446, 85] on link "Schedule" at bounding box center [456, 85] width 56 height 46
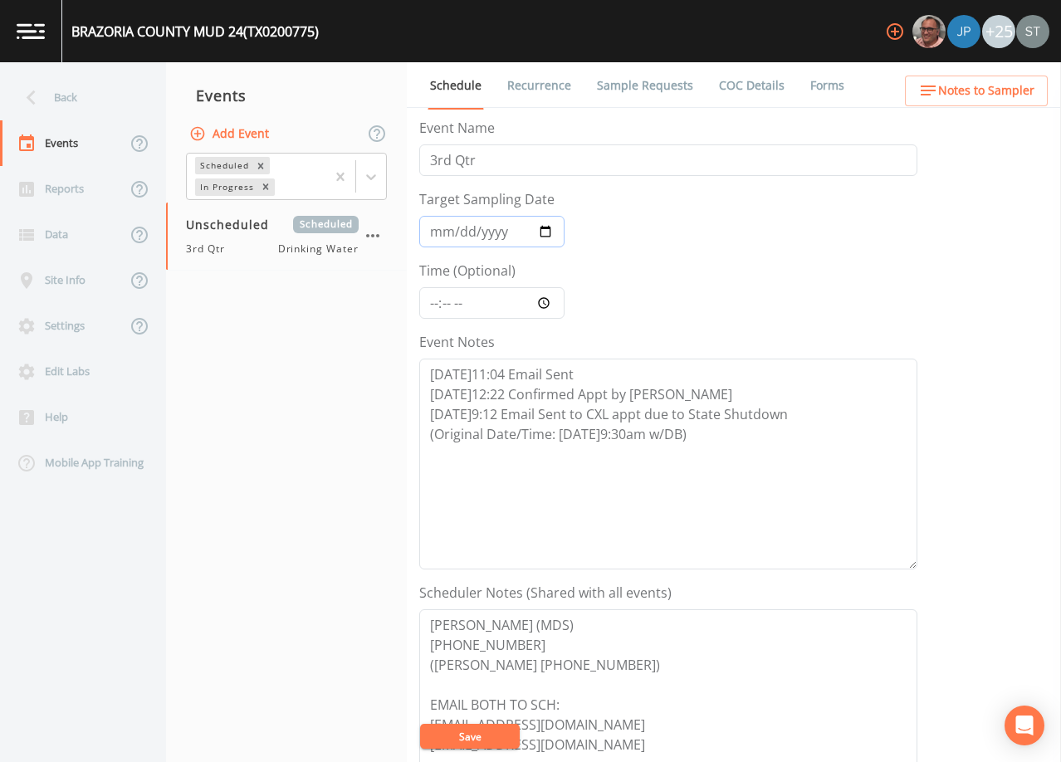
click at [443, 231] on input "Target Sampling Date" at bounding box center [491, 232] width 145 height 32
type input "[DATE]"
type input "09:30"
click at [492, 735] on button "Save" at bounding box center [470, 736] width 100 height 25
click at [78, 99] on div "Back" at bounding box center [74, 98] width 149 height 46
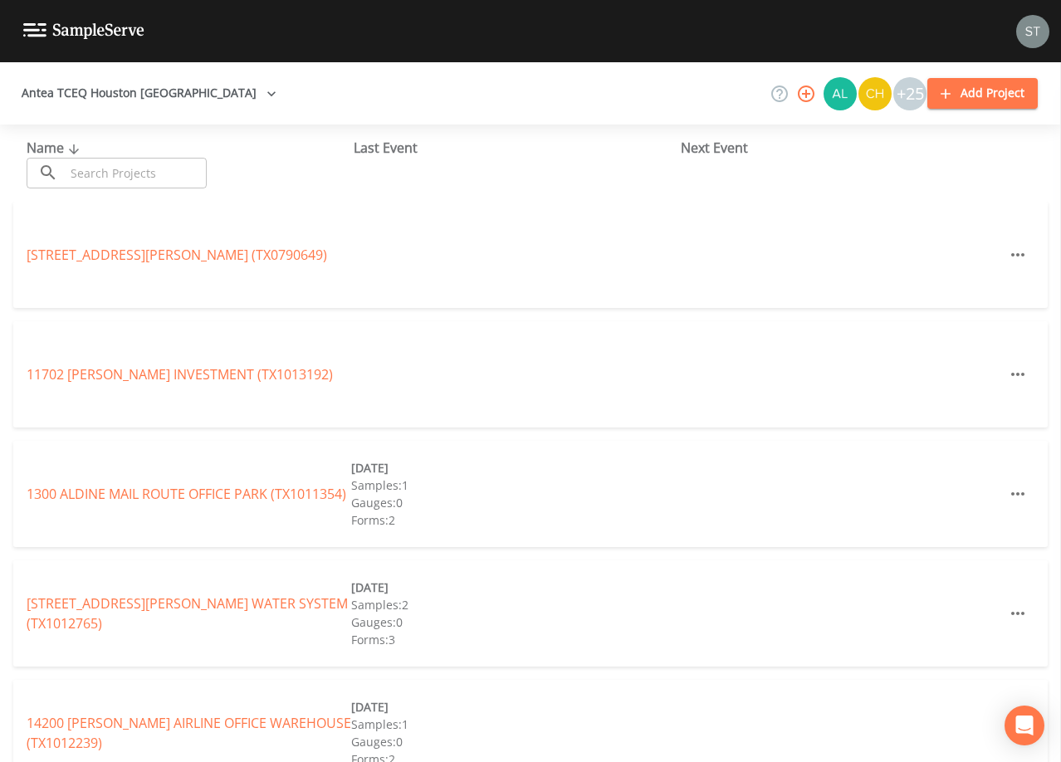
click at [100, 169] on input "text" at bounding box center [136, 173] width 142 height 31
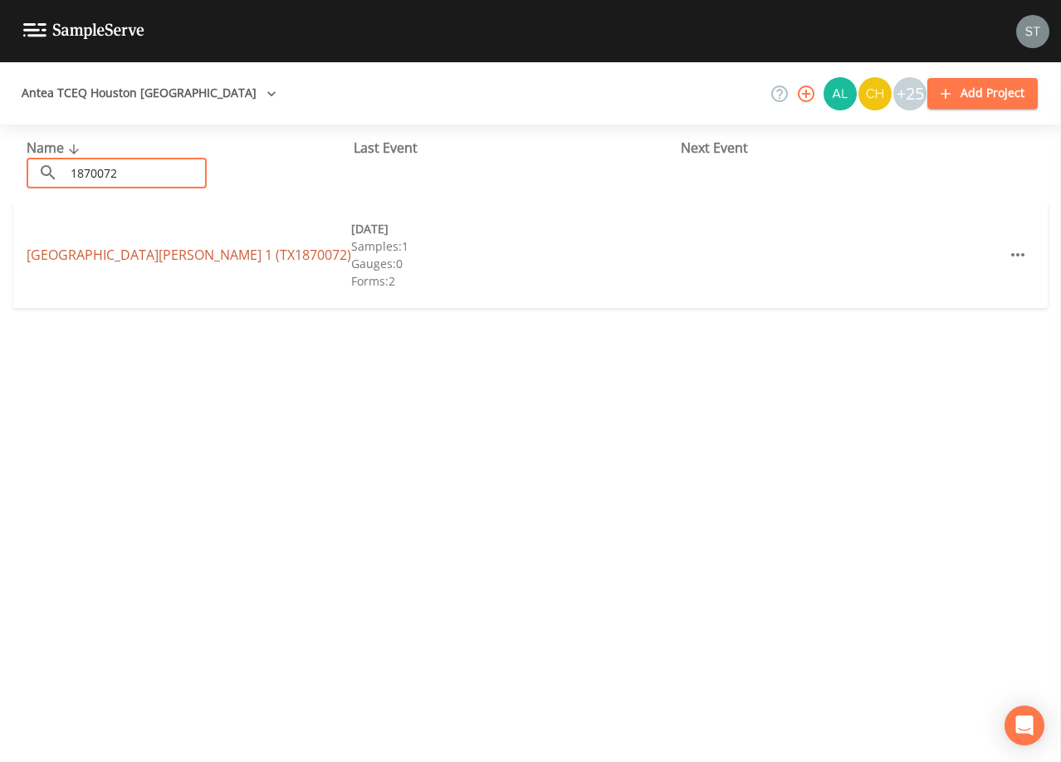
type input "1870072"
click at [232, 251] on link "[GEOGRAPHIC_DATA][PERSON_NAME] 1 (TX1870072)" at bounding box center [189, 255] width 325 height 18
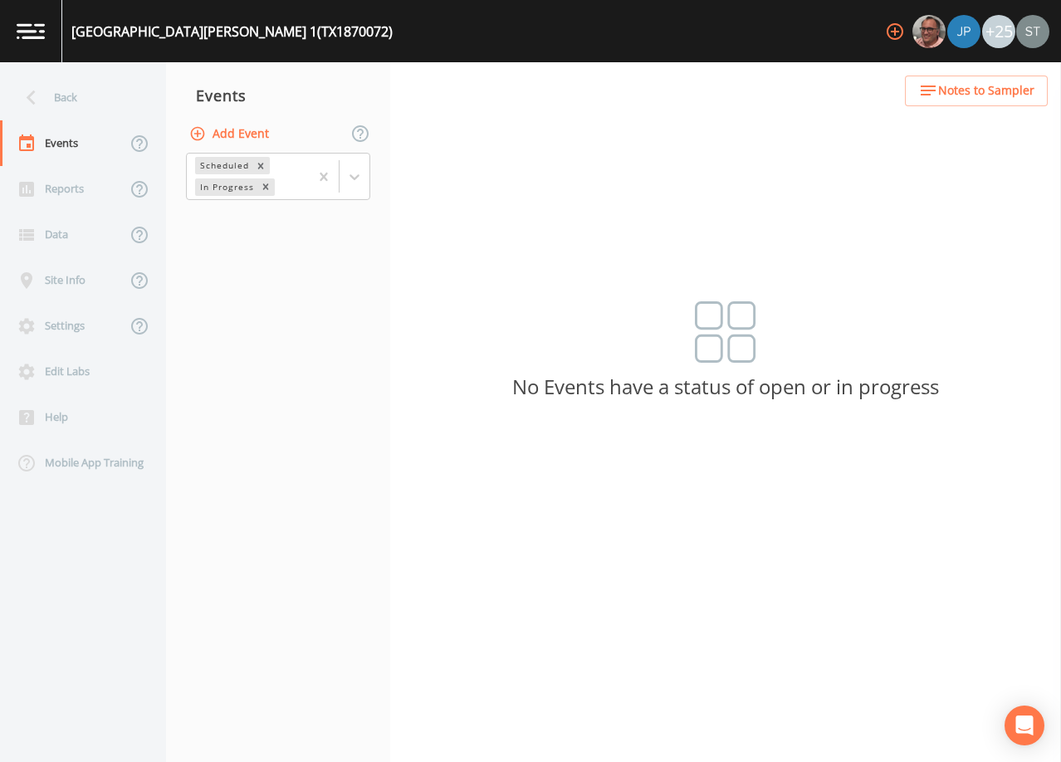
click at [235, 139] on button "Add Event" at bounding box center [231, 134] width 90 height 31
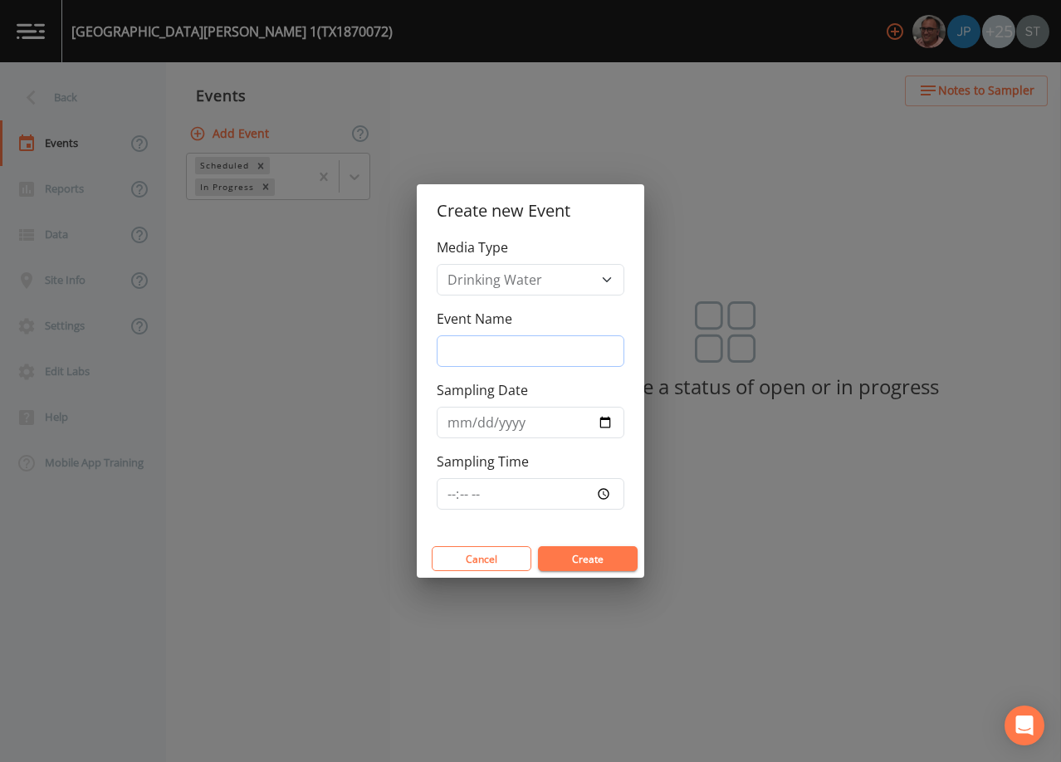
click at [501, 344] on input "Event Name" at bounding box center [531, 351] width 188 height 32
type input "3rd Qtr"
click at [458, 425] on input "Sampling Date" at bounding box center [531, 423] width 188 height 32
type input "[DATE]"
type input "08:30"
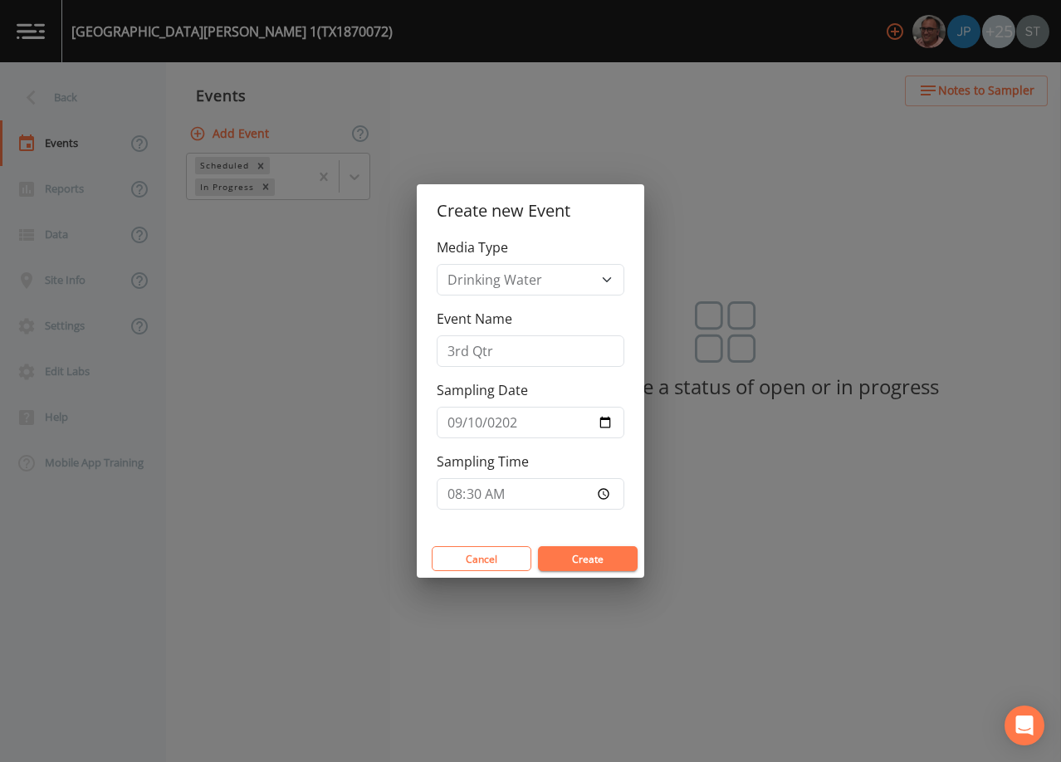
click at [572, 551] on button "Create" at bounding box center [588, 558] width 100 height 25
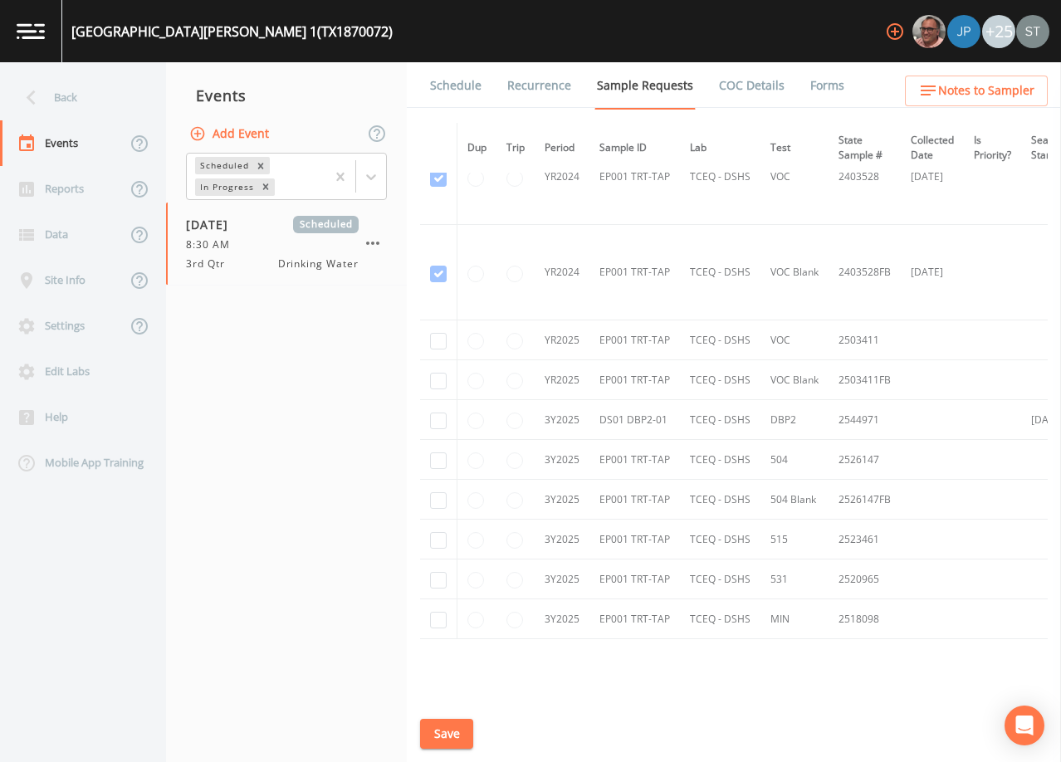
scroll to position [166, 0]
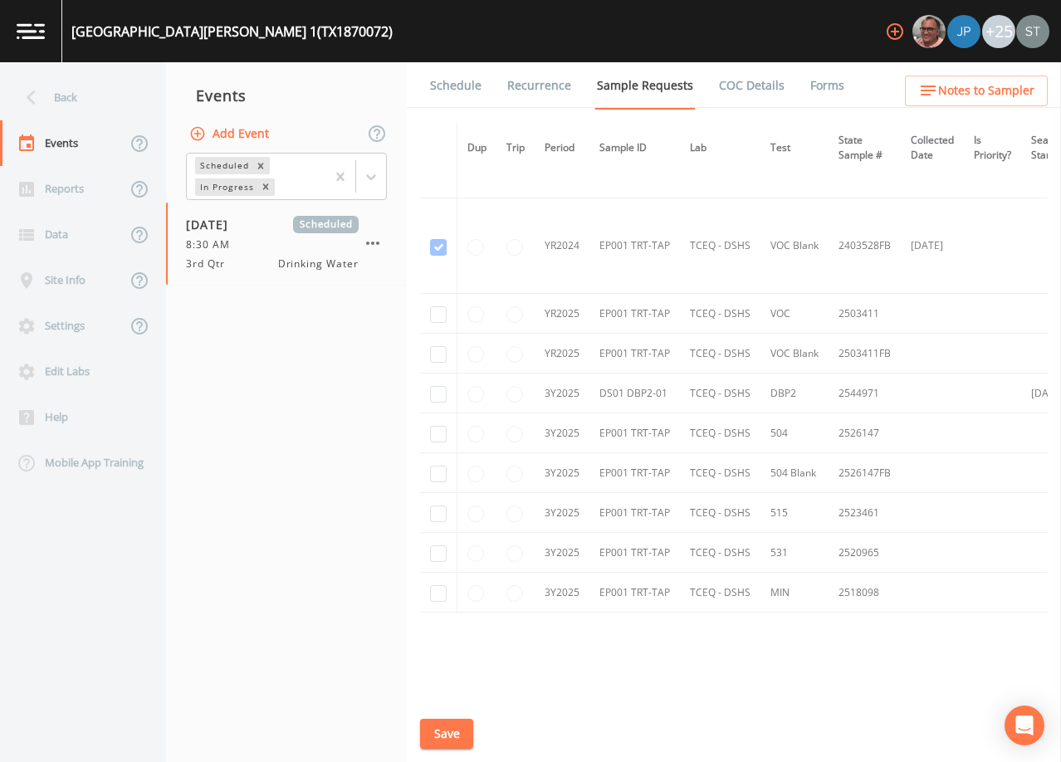
click at [446, 90] on link "Schedule" at bounding box center [456, 85] width 56 height 46
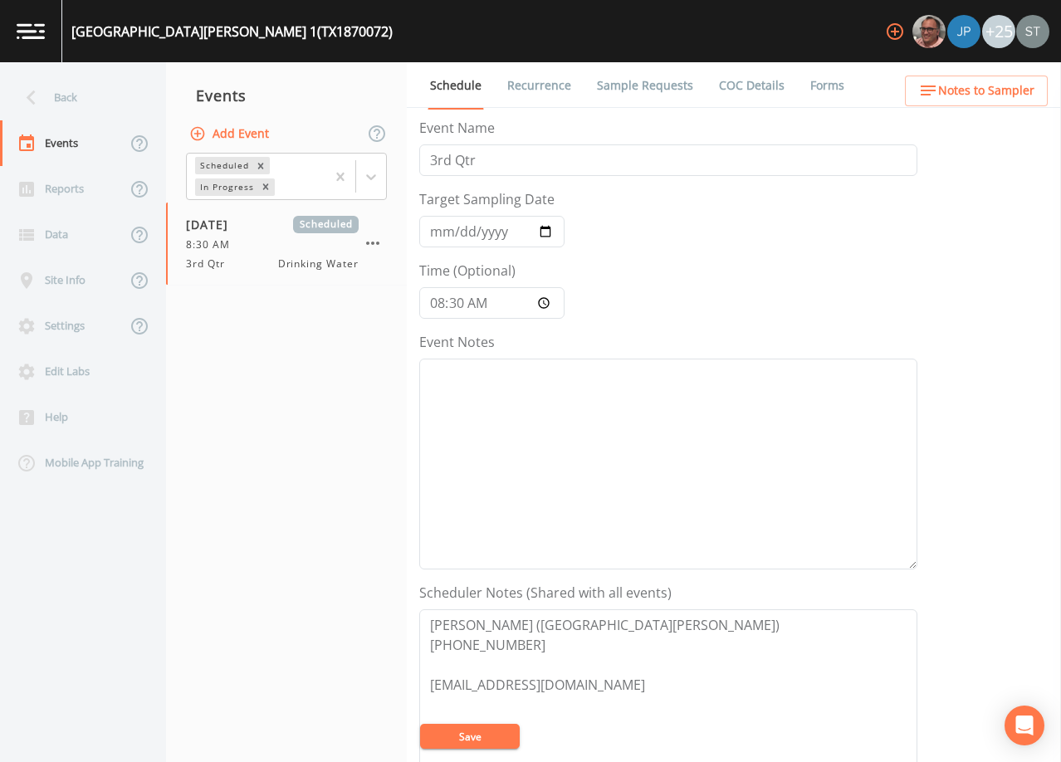
click at [76, 100] on div "Back" at bounding box center [74, 98] width 149 height 46
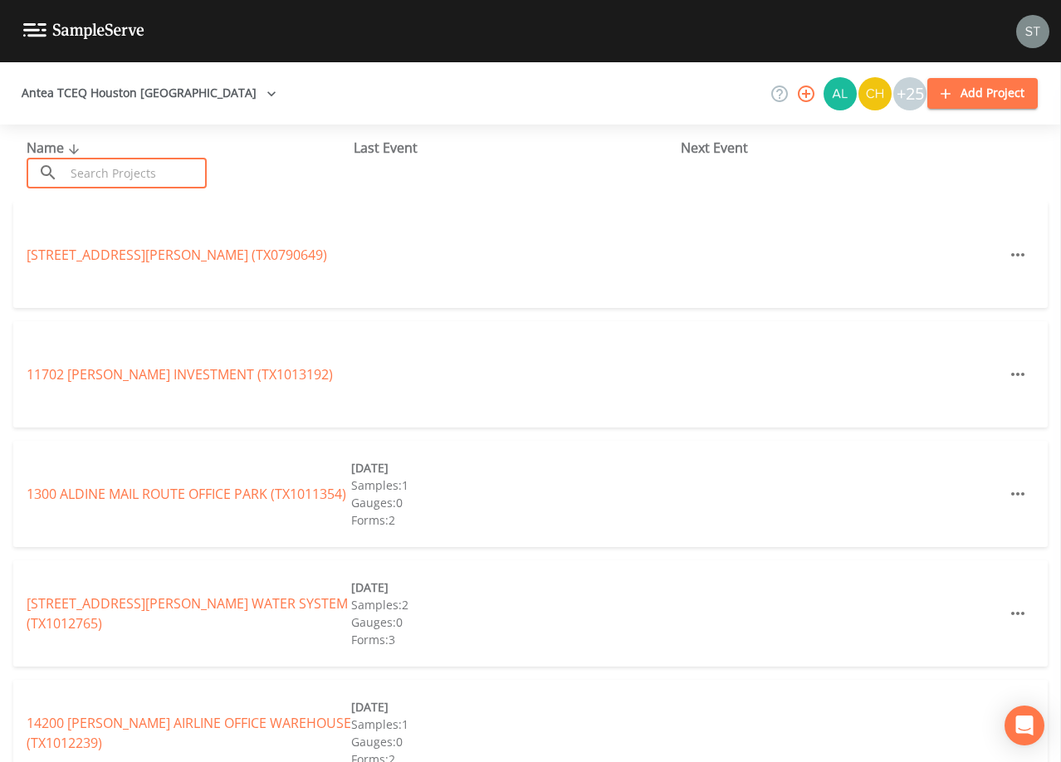
drag, startPoint x: 133, startPoint y: 171, endPoint x: 143, endPoint y: 163, distance: 13.0
click at [138, 168] on input "text" at bounding box center [136, 173] width 142 height 31
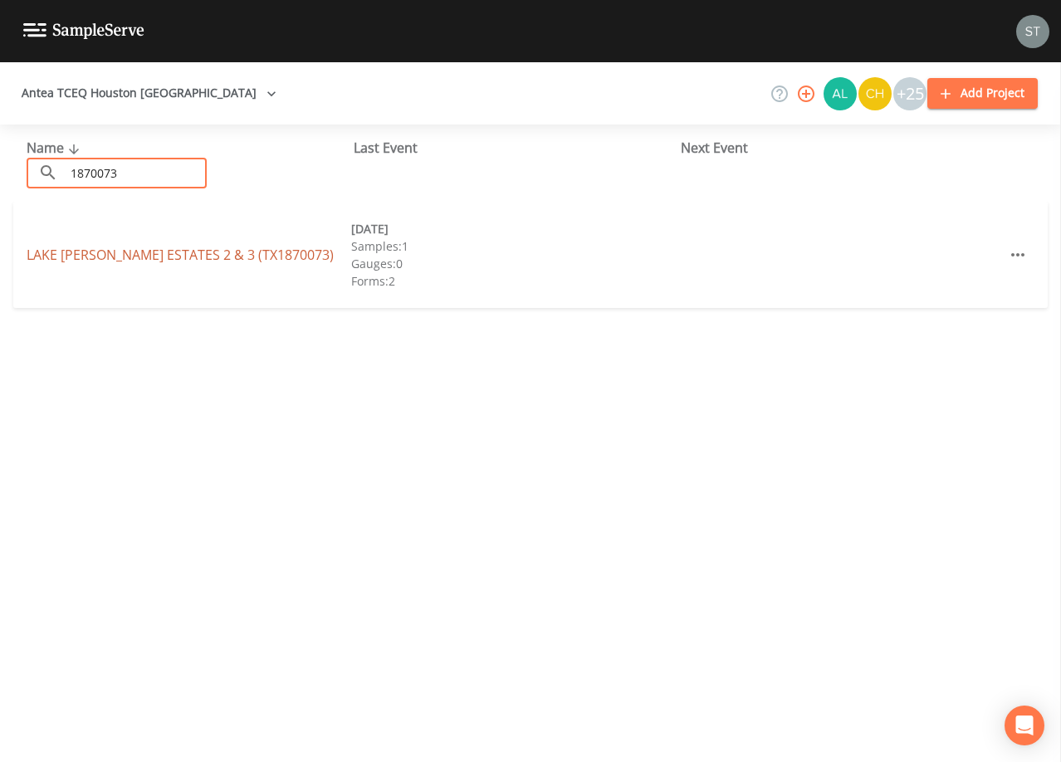
type input "1870073"
click at [157, 252] on link "[GEOGRAPHIC_DATA][PERSON_NAME] 2 & 3 (TX1870073)" at bounding box center [180, 255] width 307 height 18
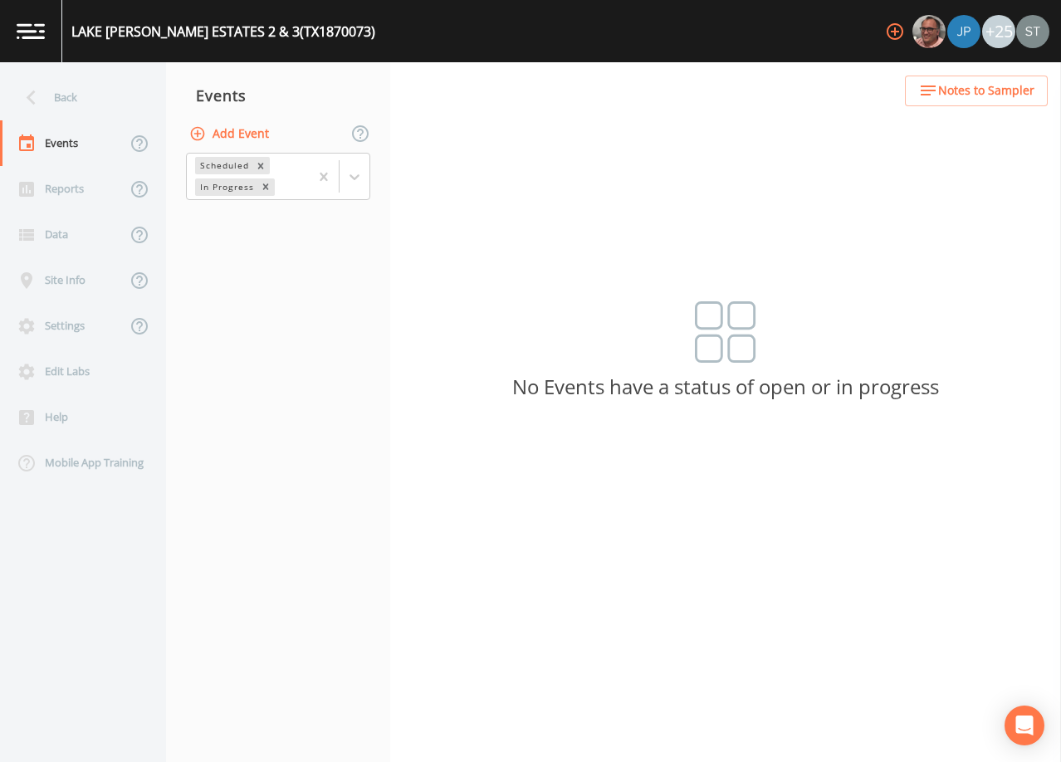
click at [227, 137] on button "Add Event" at bounding box center [231, 134] width 90 height 31
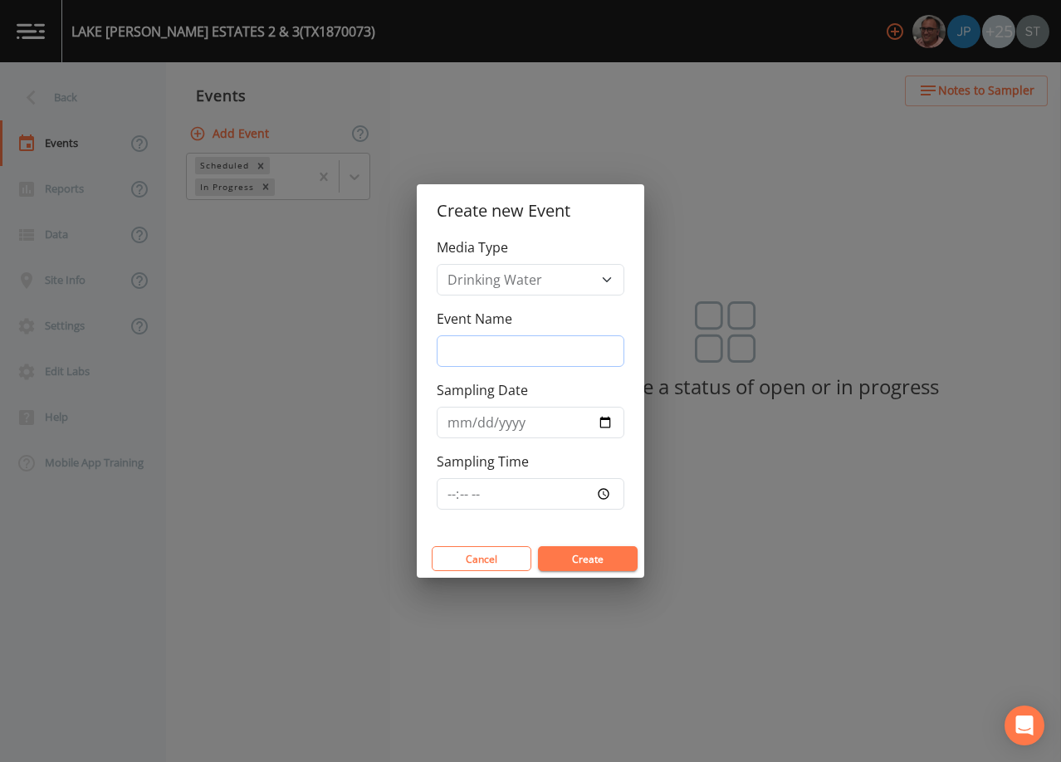
click at [499, 350] on input "Event Name" at bounding box center [531, 351] width 188 height 32
type input "3rd Qtr"
click at [448, 426] on input "Sampling Date" at bounding box center [531, 423] width 188 height 32
type input "[DATE]"
type input "08:30"
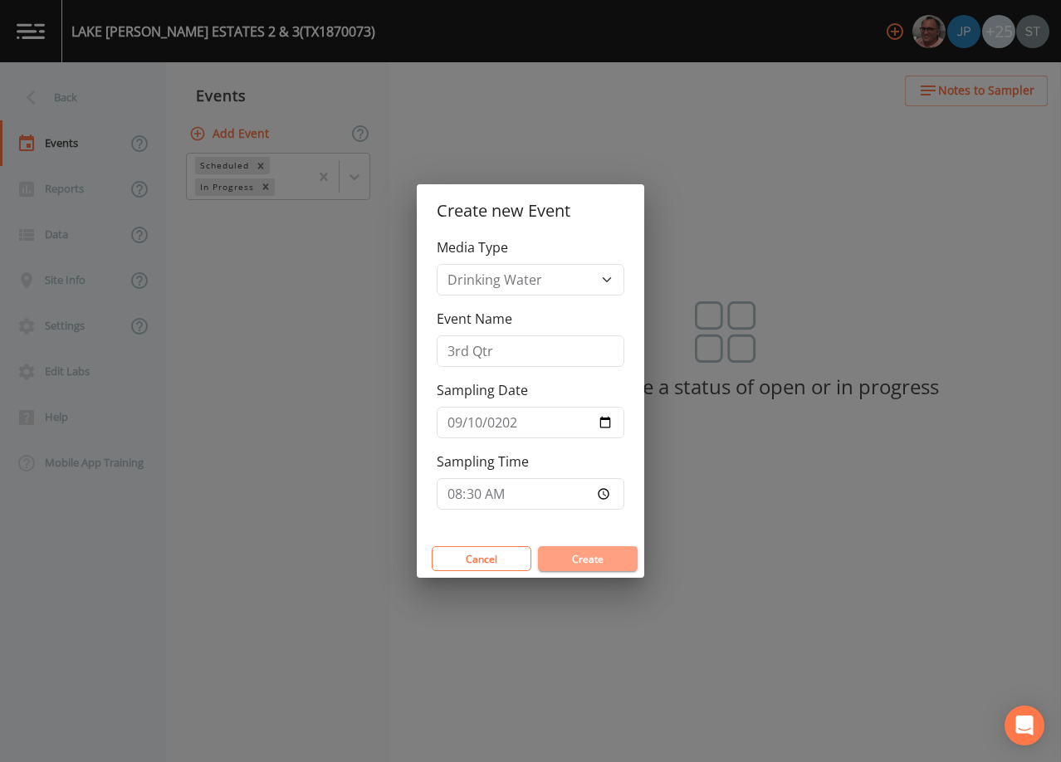
click at [597, 557] on button "Create" at bounding box center [588, 558] width 100 height 25
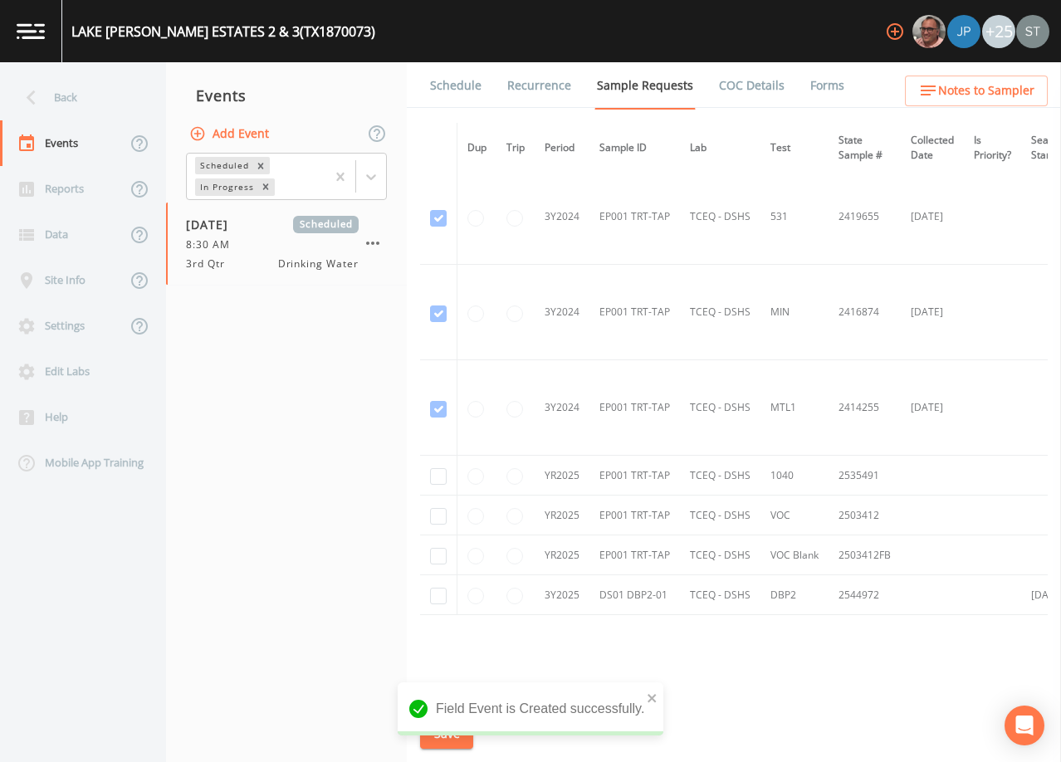
scroll to position [634, 0]
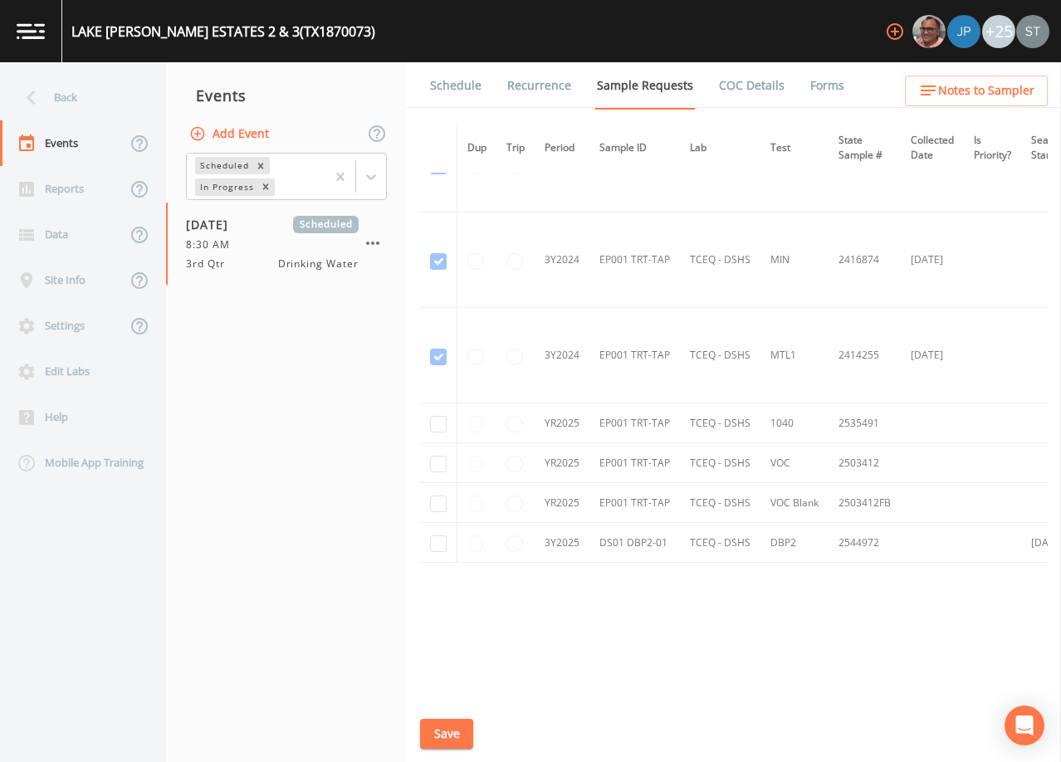
click at [456, 88] on link "Schedule" at bounding box center [456, 85] width 56 height 46
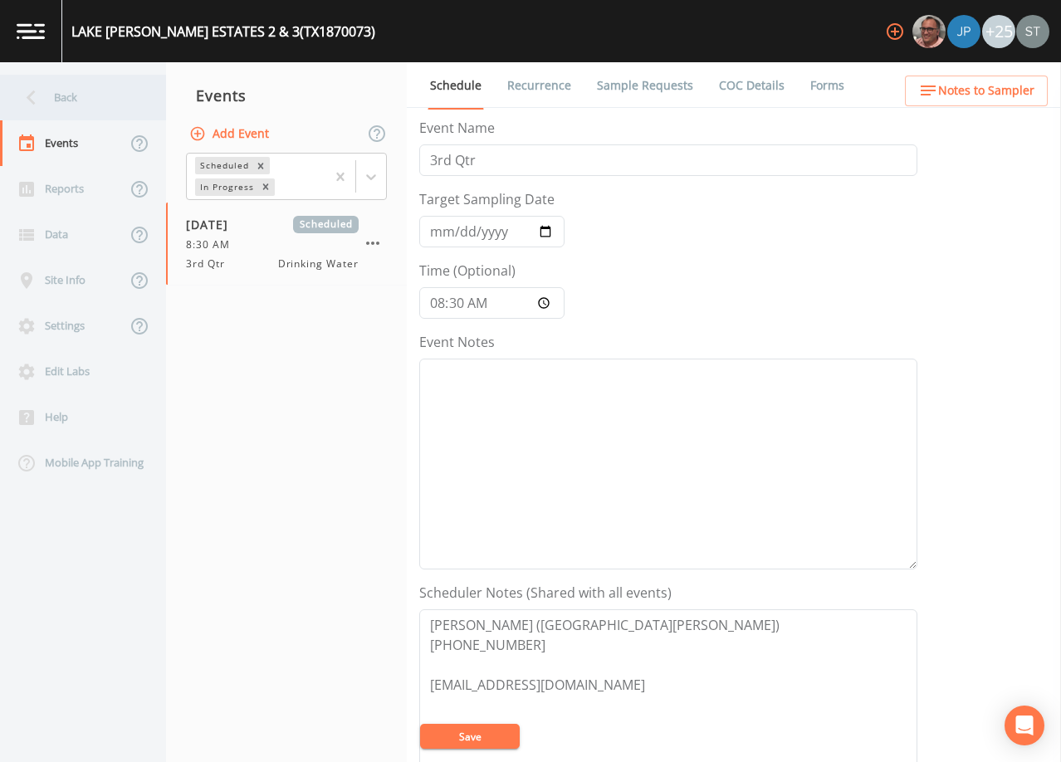
click at [63, 103] on div "Back" at bounding box center [74, 98] width 149 height 46
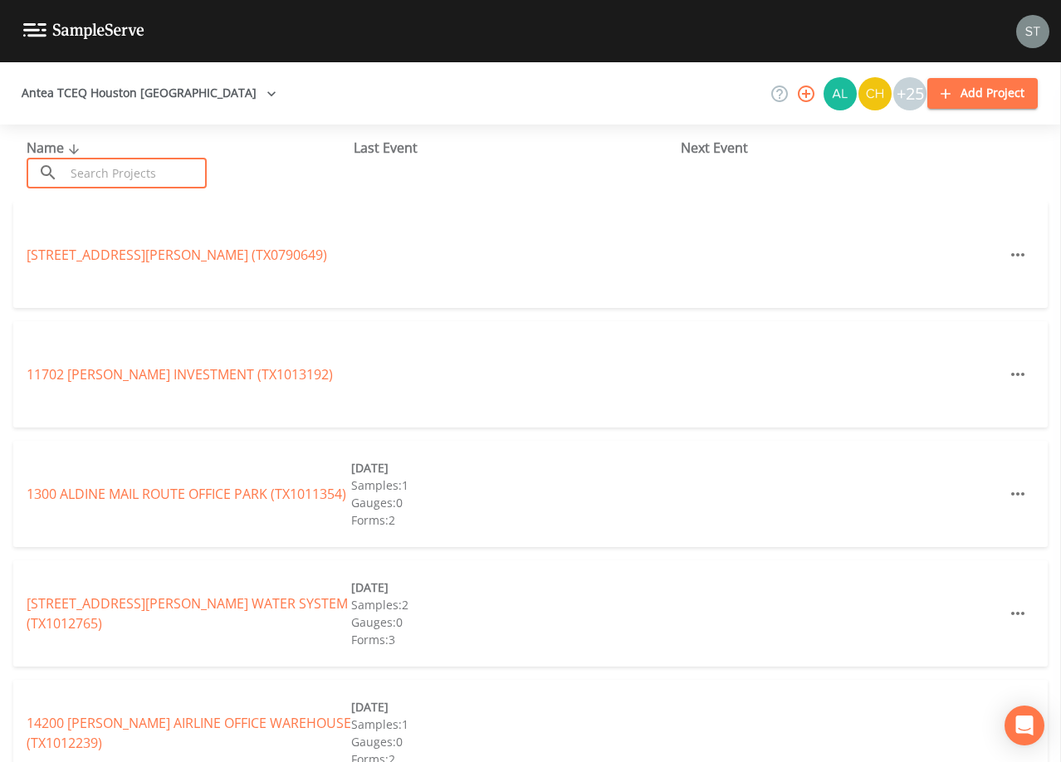
click at [123, 178] on input "text" at bounding box center [136, 173] width 142 height 31
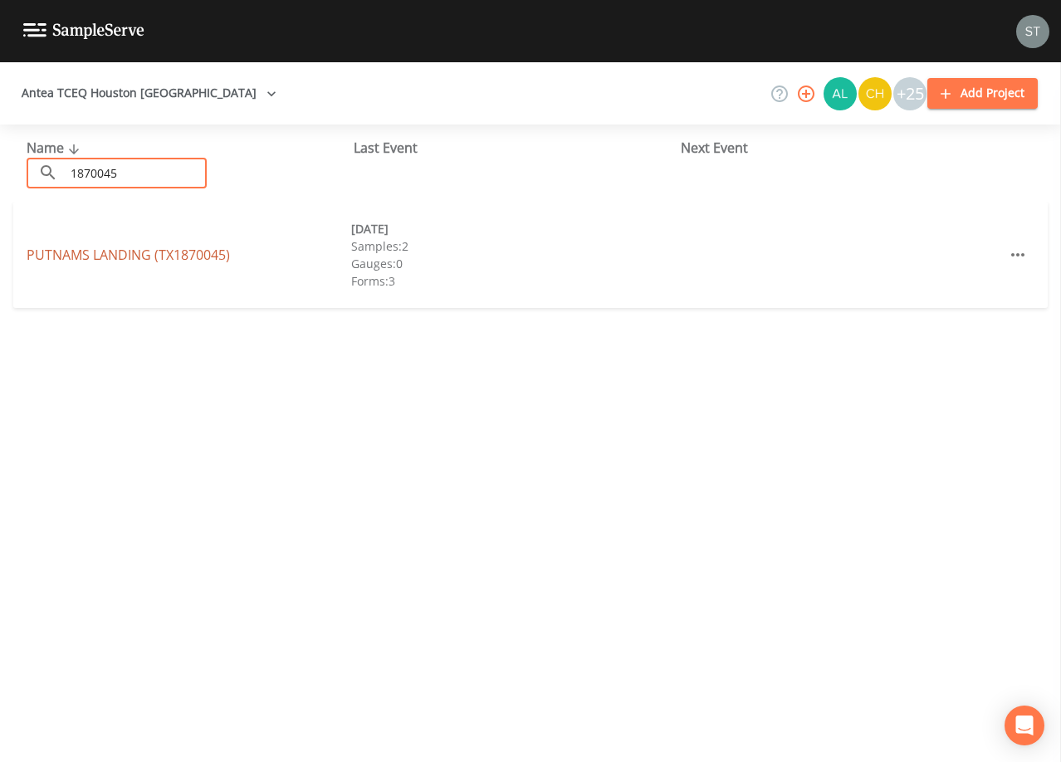
type input "1870045"
click at [66, 254] on link "[GEOGRAPHIC_DATA] (TX1870045)" at bounding box center [128, 255] width 203 height 18
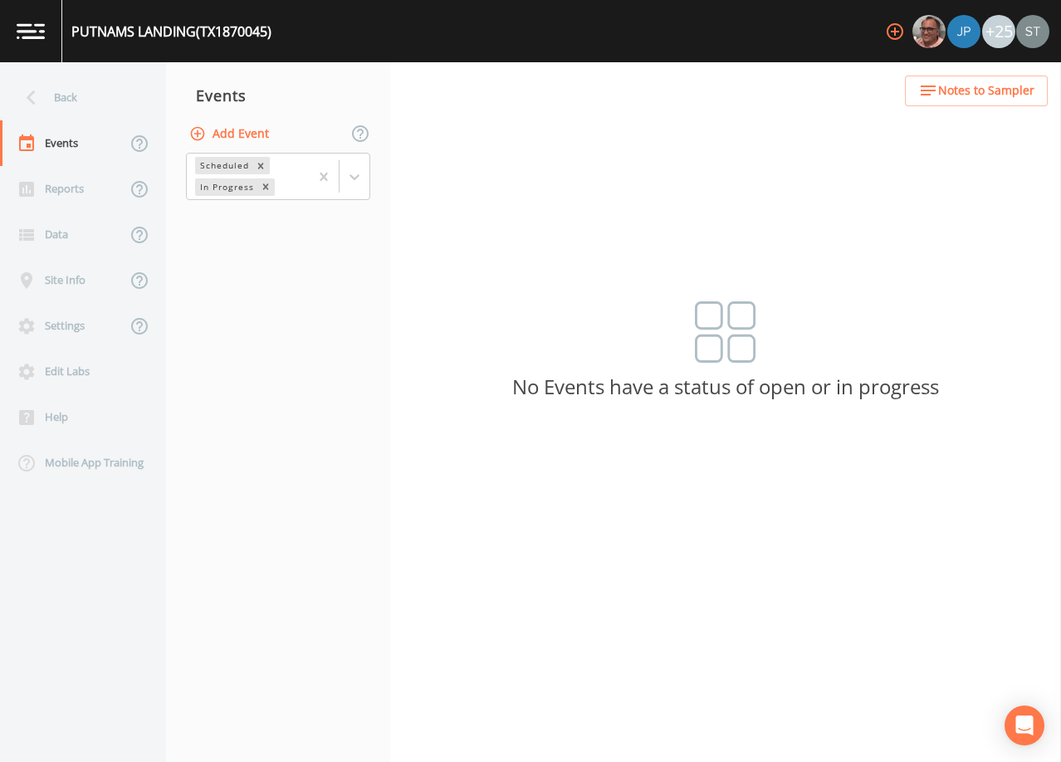
click at [248, 135] on button "Add Event" at bounding box center [231, 134] width 90 height 31
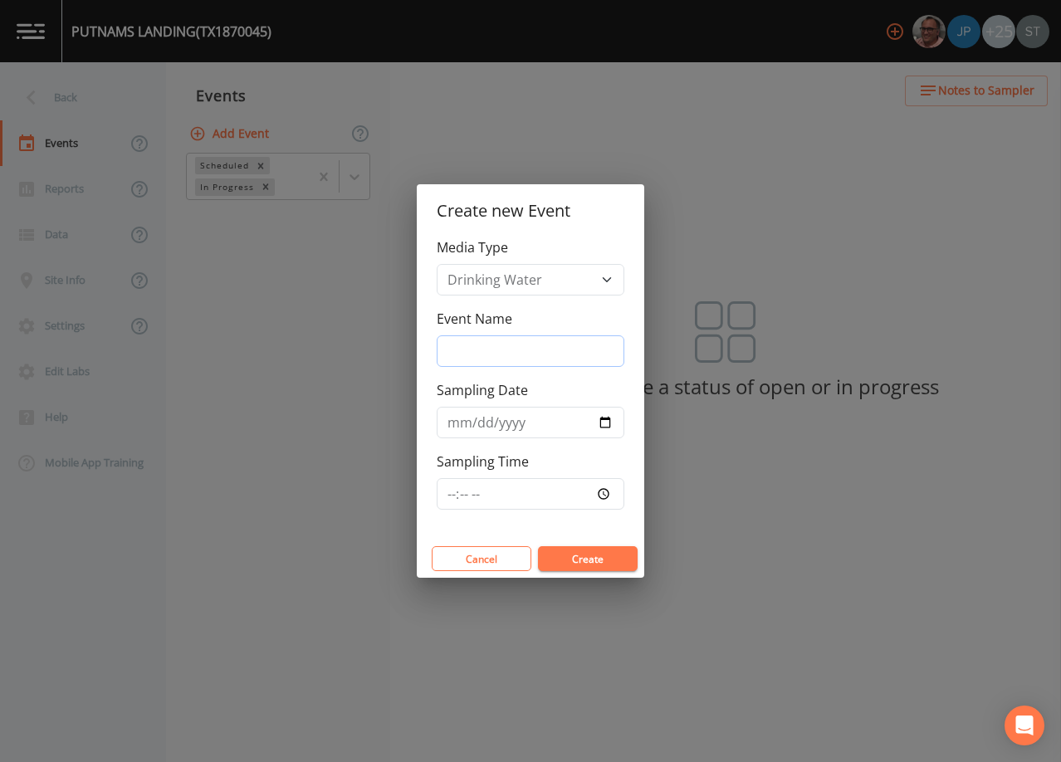
click at [511, 347] on input "Event Name" at bounding box center [531, 351] width 188 height 32
type input "3rd Qtr"
click at [468, 424] on input "Sampling Date" at bounding box center [531, 423] width 188 height 32
type input "[DATE]"
type input "08:30"
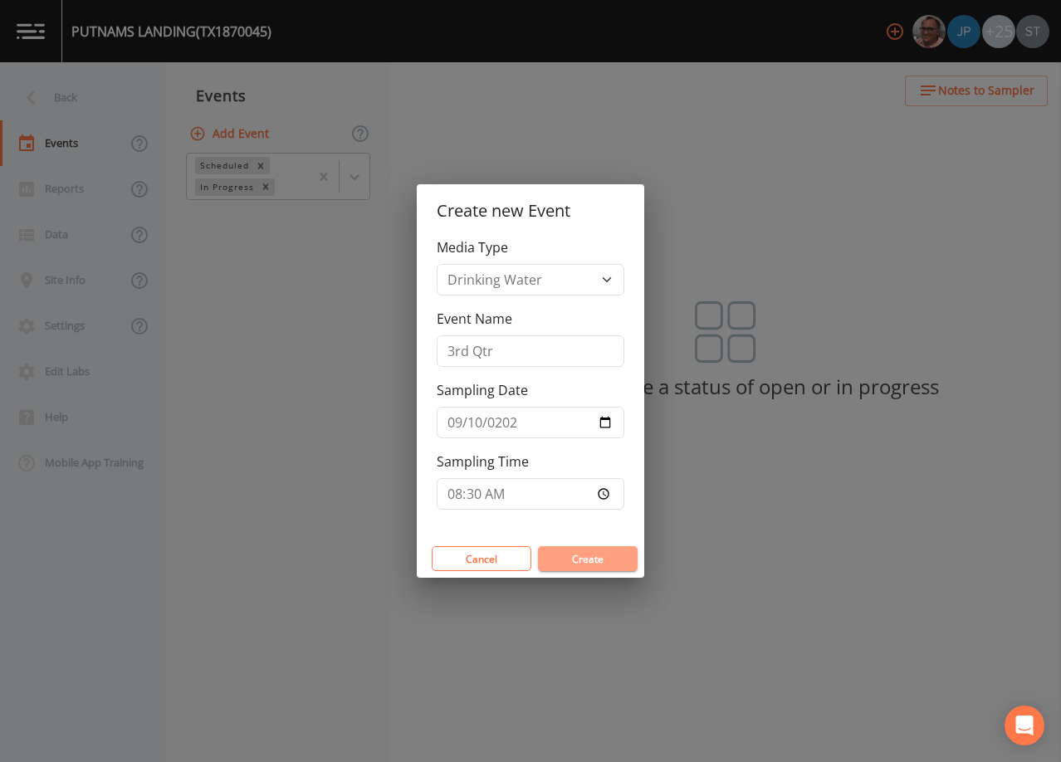
click at [578, 560] on button "Create" at bounding box center [588, 558] width 100 height 25
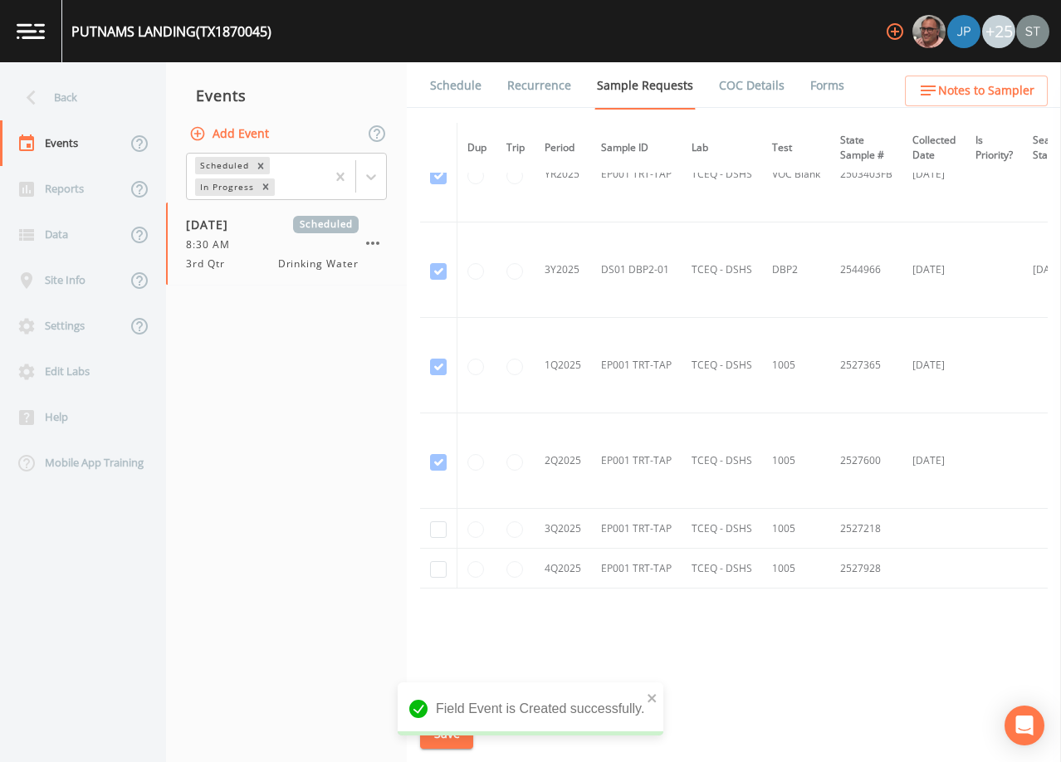
scroll to position [1412, 0]
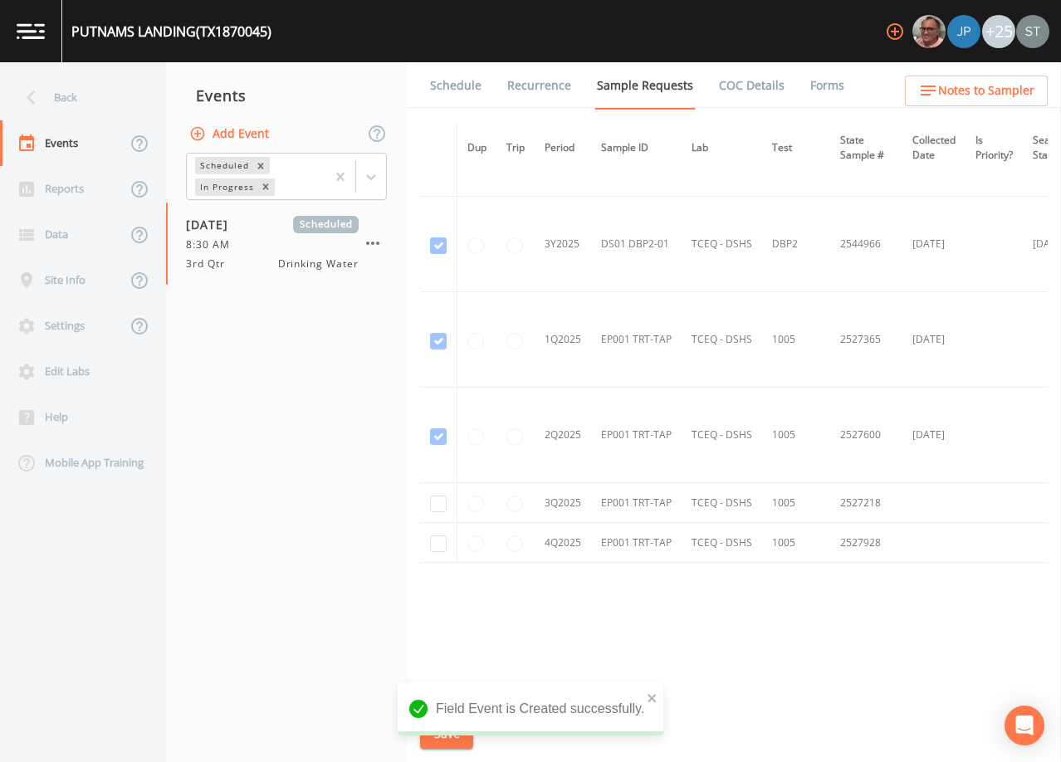
click at [447, 91] on link "Schedule" at bounding box center [456, 85] width 56 height 46
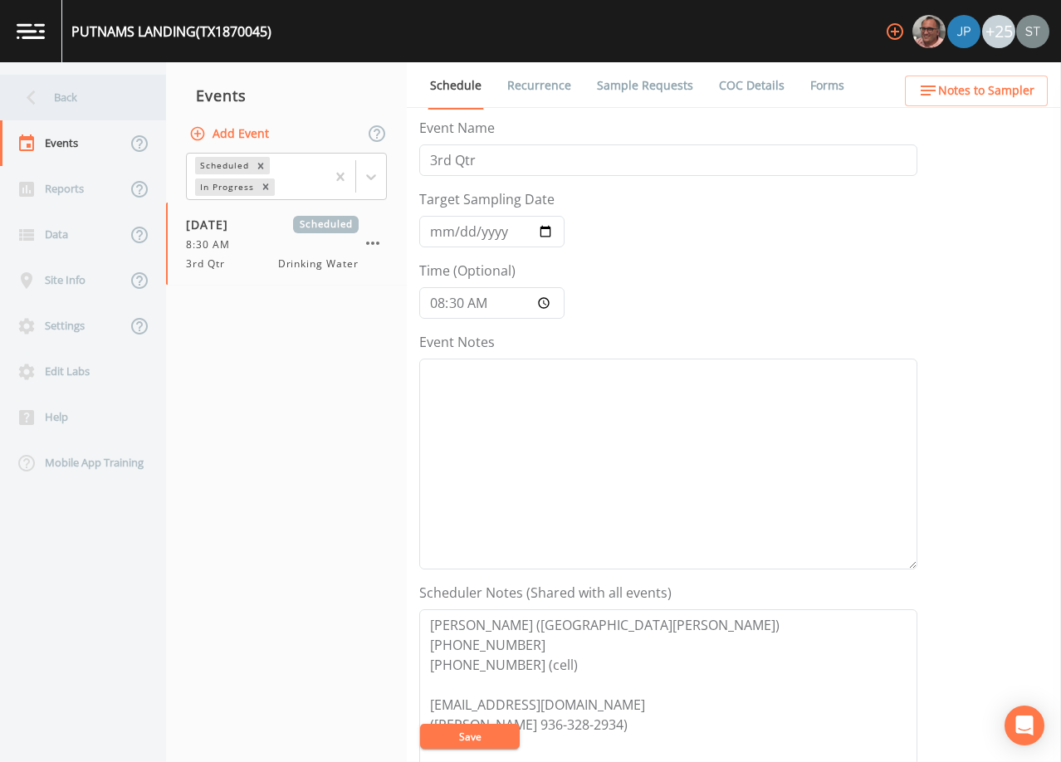
click at [64, 102] on div "Back" at bounding box center [74, 98] width 149 height 46
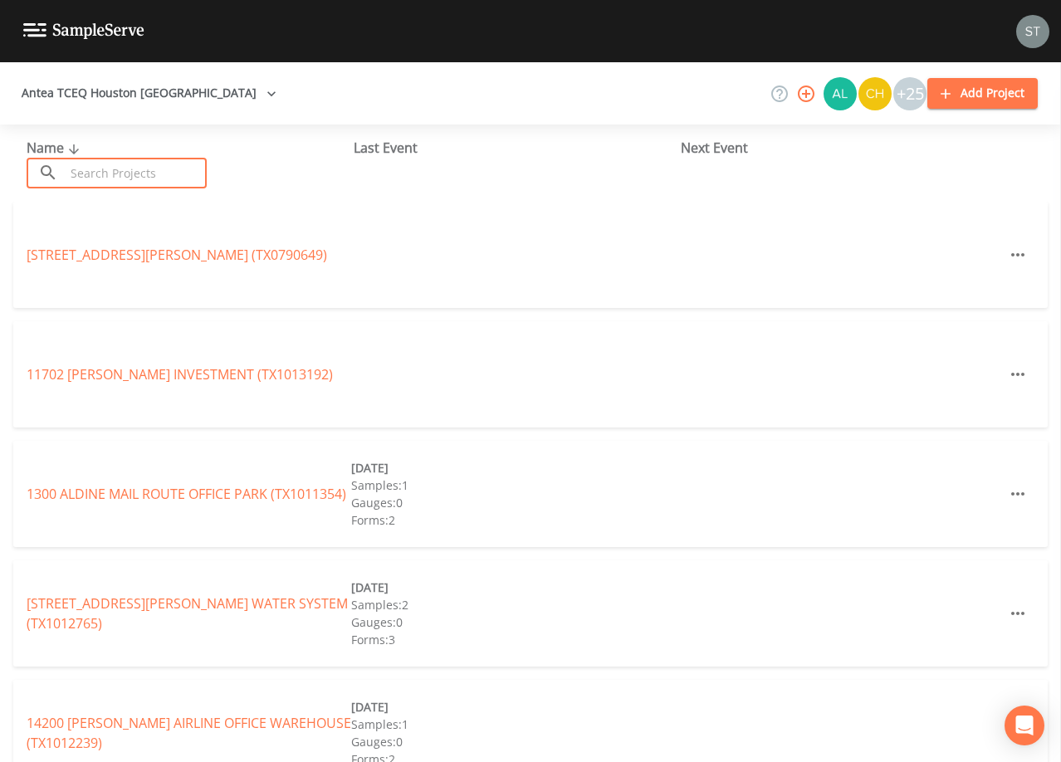
click at [111, 169] on input "text" at bounding box center [136, 173] width 142 height 31
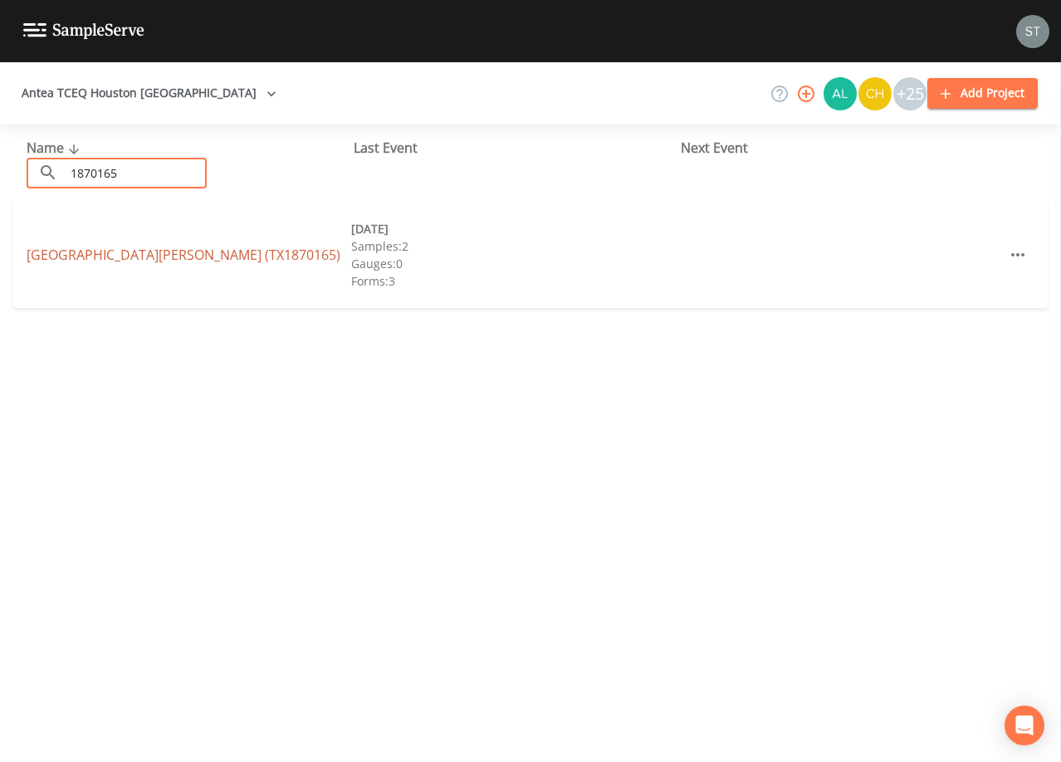
type input "1870165"
click at [66, 252] on link "[GEOGRAPHIC_DATA][PERSON_NAME])" at bounding box center [184, 255] width 314 height 18
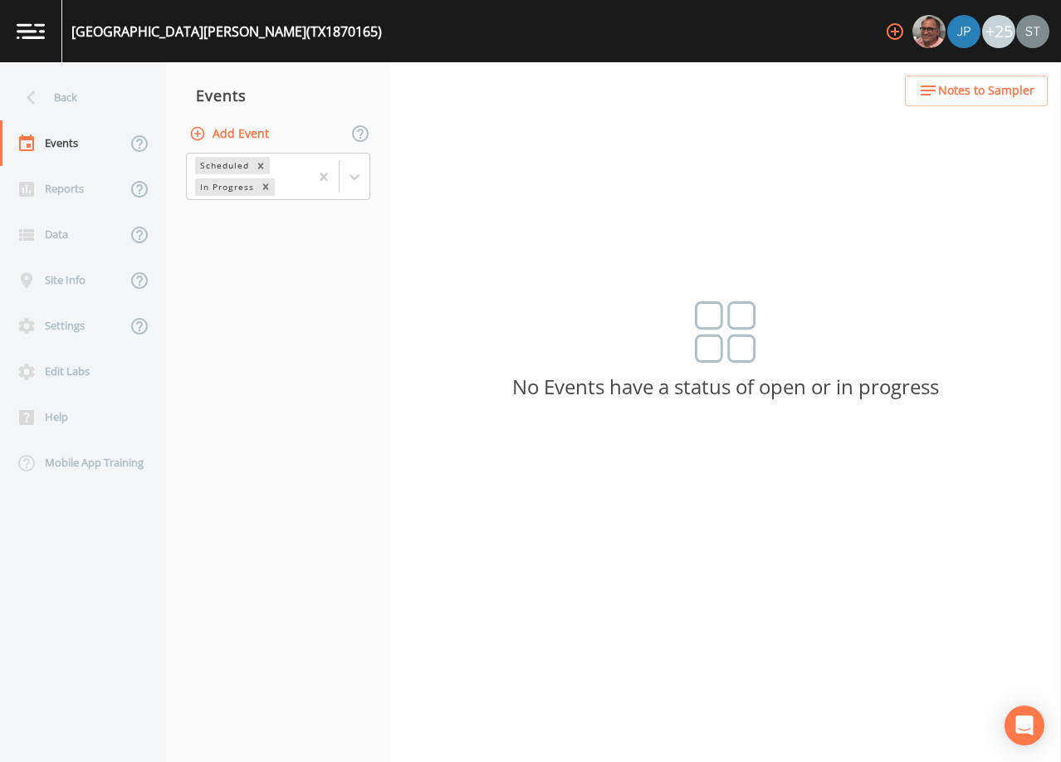
click at [246, 134] on button "Add Event" at bounding box center [231, 134] width 90 height 31
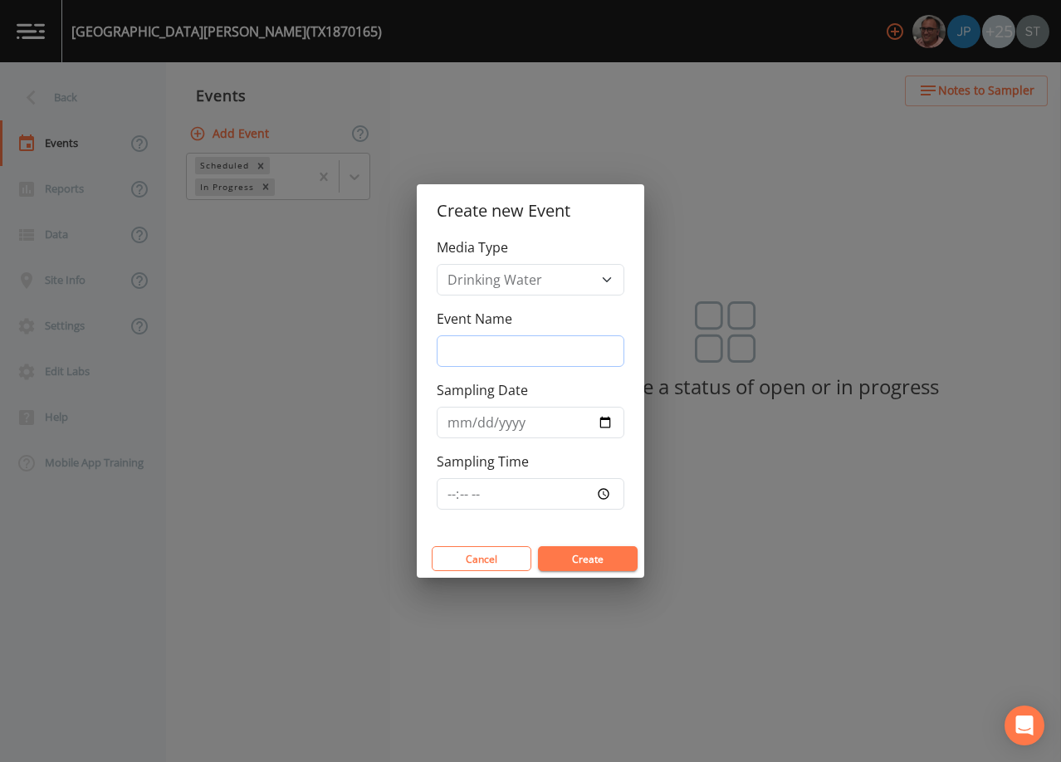
click at [473, 353] on input "Event Name" at bounding box center [531, 351] width 188 height 32
type input "3rd Qtr"
click at [451, 425] on input "Sampling Date" at bounding box center [531, 423] width 188 height 32
type input "[DATE]"
type input "08:30"
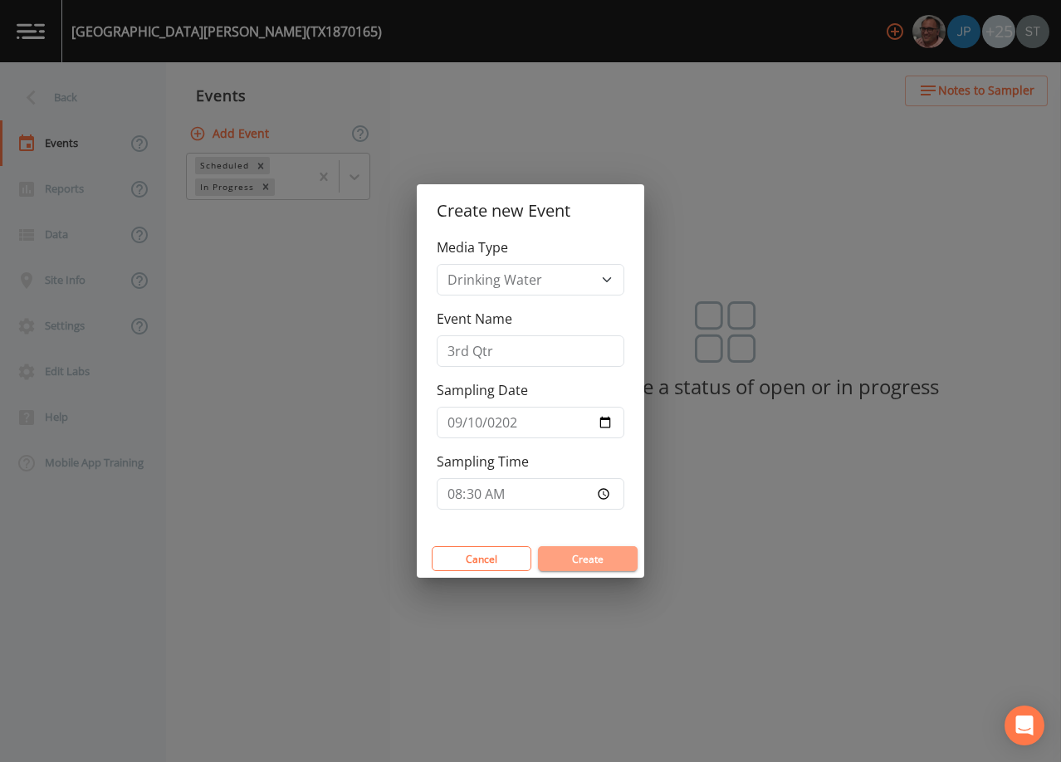
click at [593, 562] on button "Create" at bounding box center [588, 558] width 100 height 25
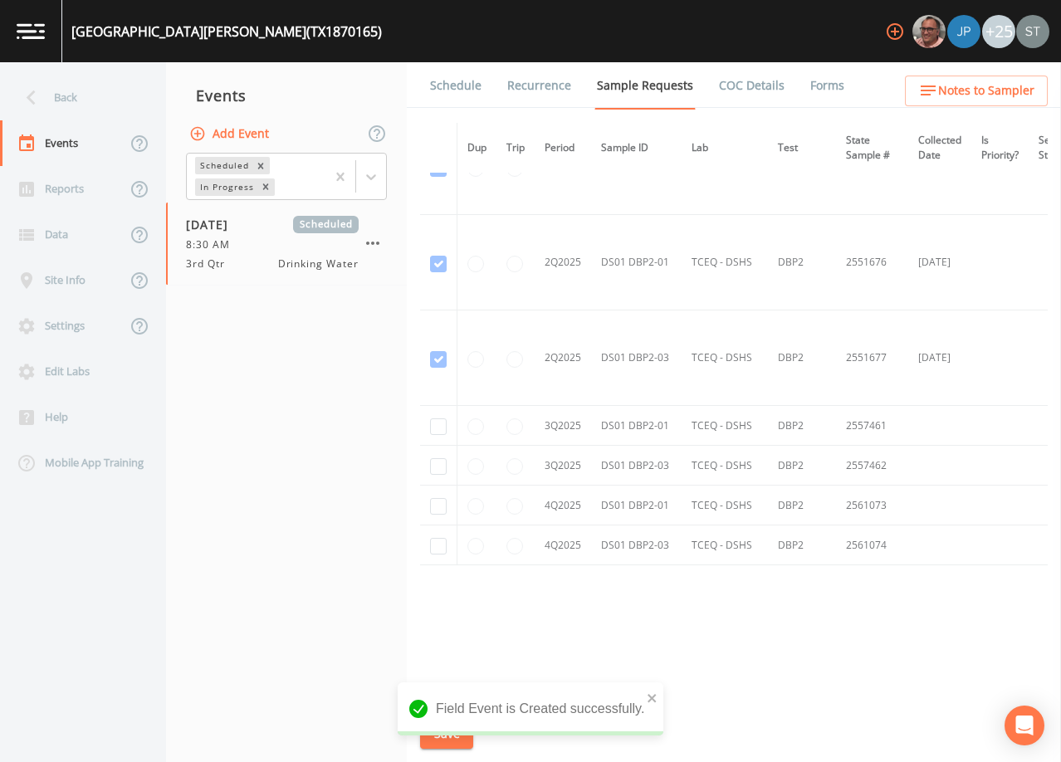
scroll to position [3021, 0]
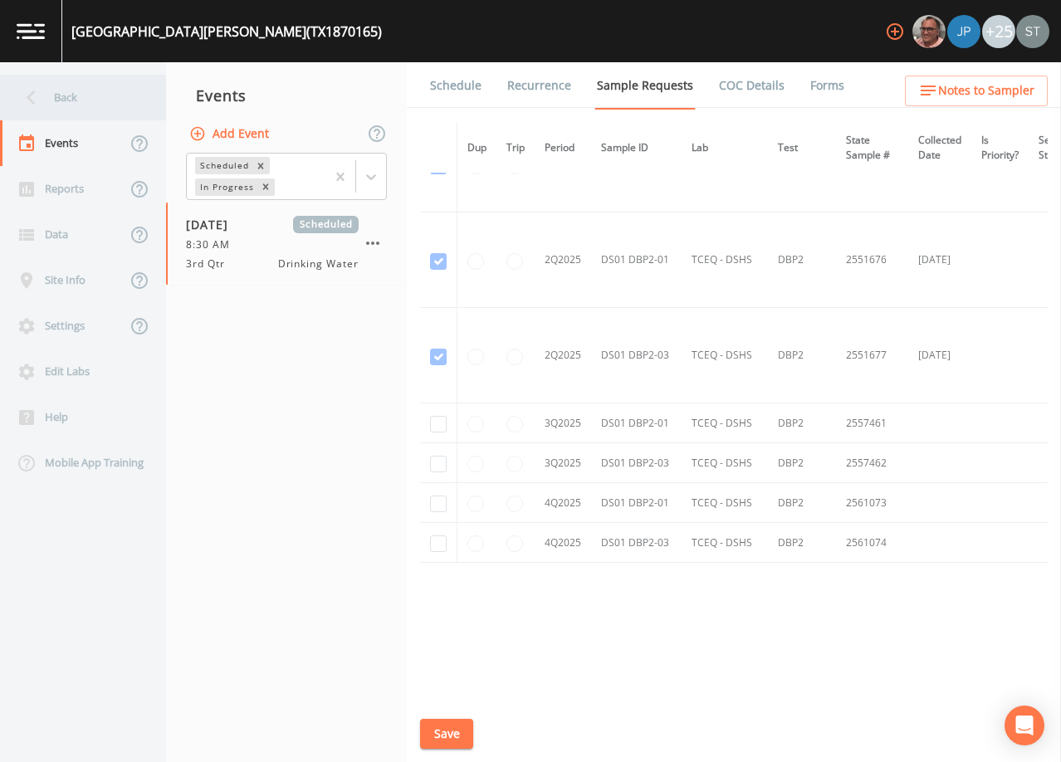
click at [72, 99] on div "Back" at bounding box center [74, 98] width 149 height 46
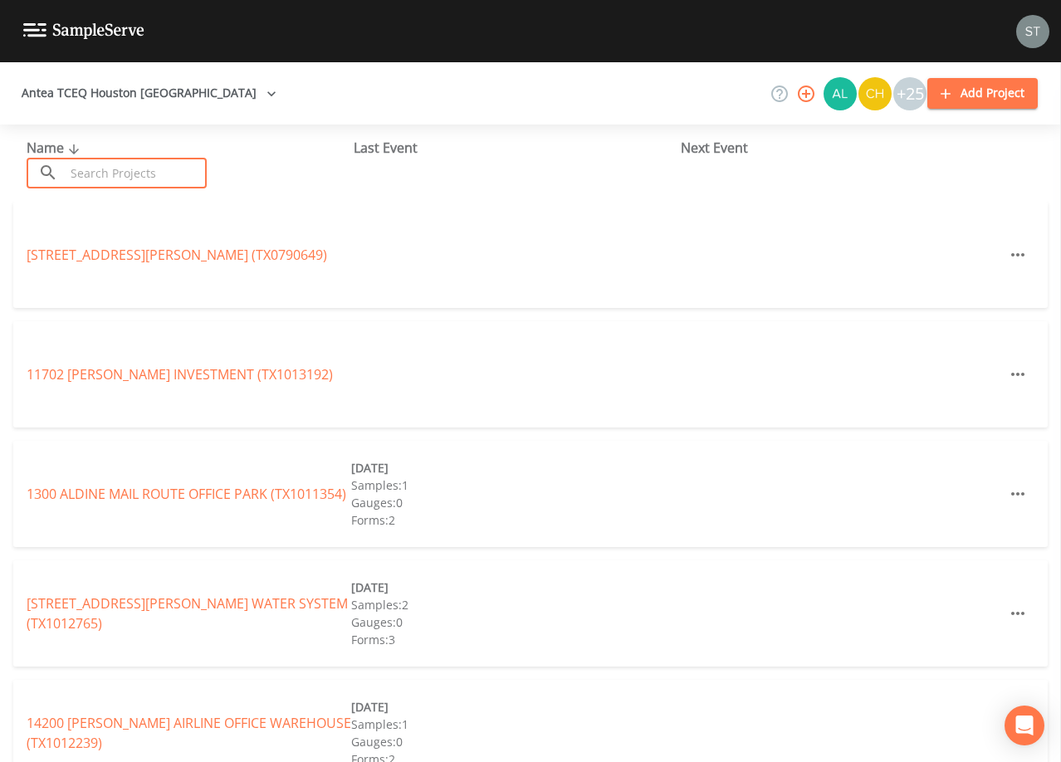
click at [133, 170] on input "text" at bounding box center [136, 173] width 142 height 31
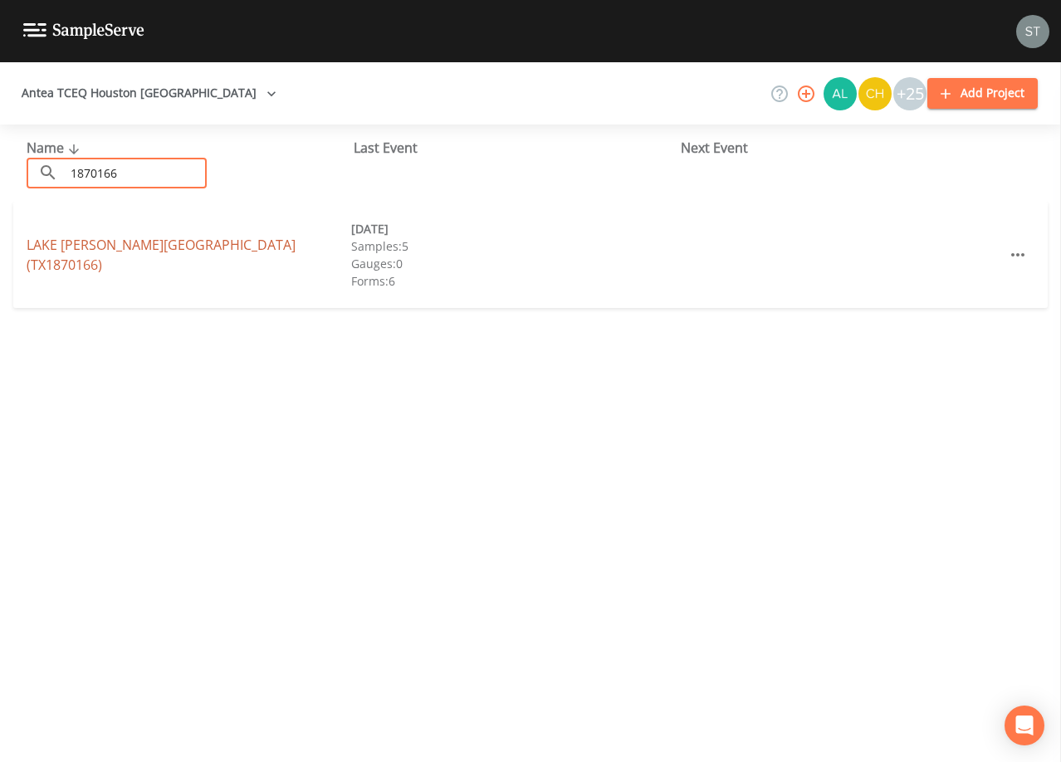
type input "1870166"
click at [193, 254] on link "[GEOGRAPHIC_DATA][PERSON_NAME] (TX1870166)" at bounding box center [161, 255] width 269 height 38
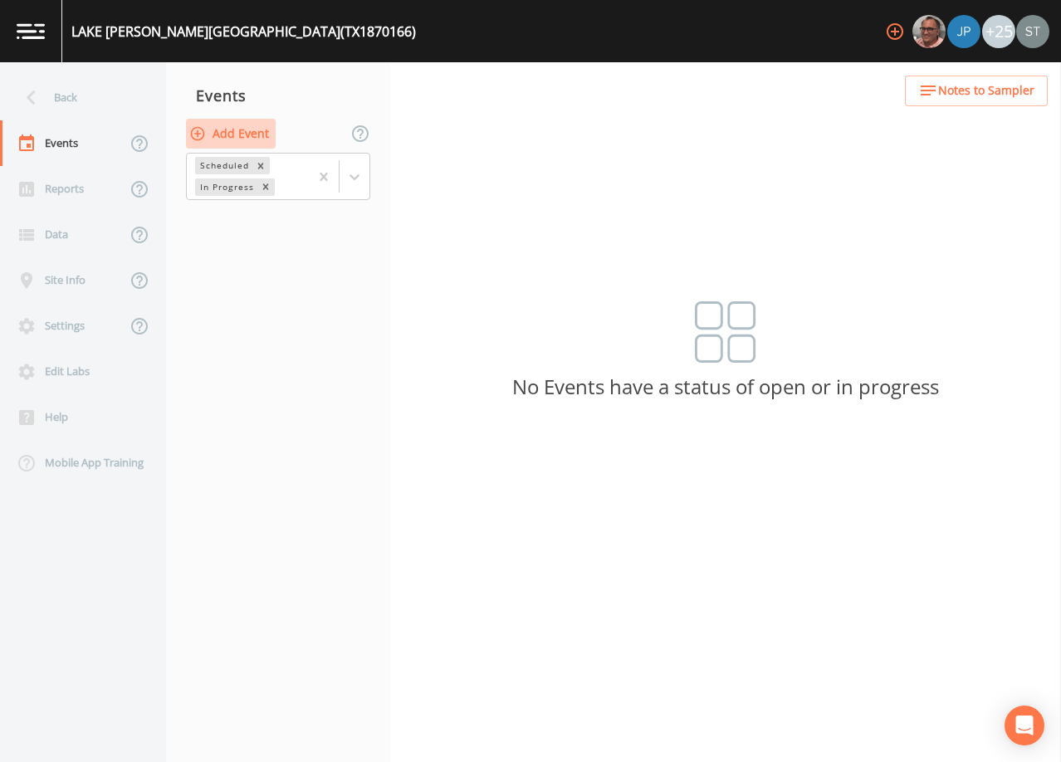
click at [238, 134] on button "Add Event" at bounding box center [231, 134] width 90 height 31
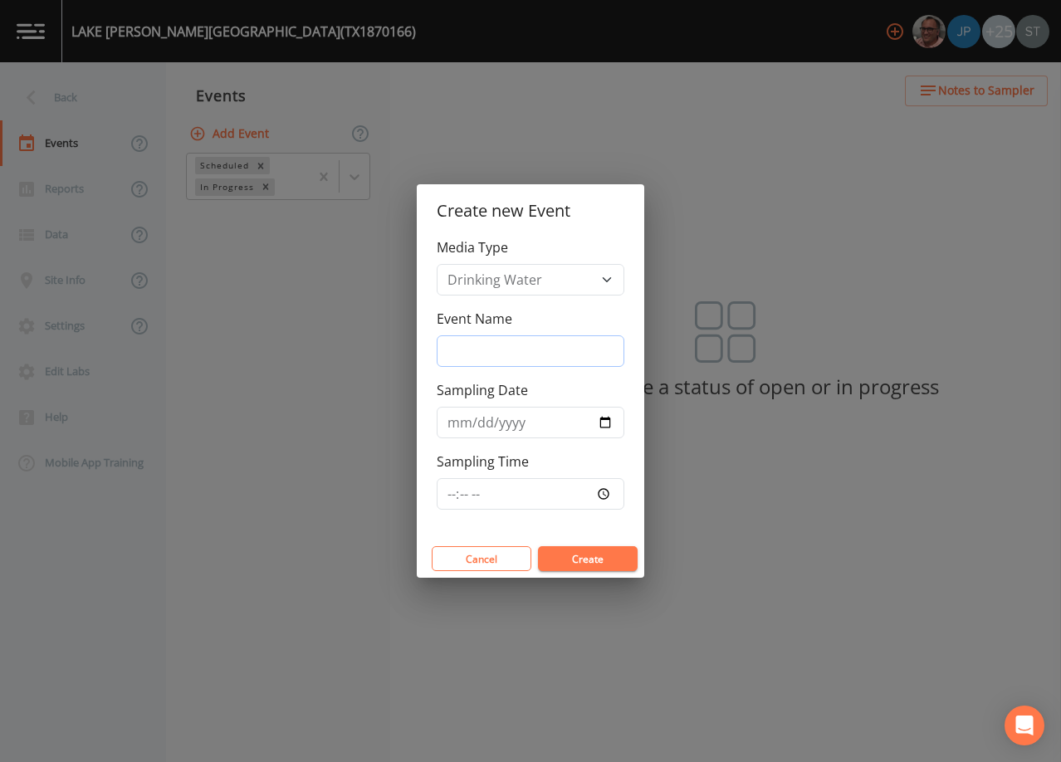
click at [504, 351] on input "Event Name" at bounding box center [531, 351] width 188 height 32
type input "3rd Qtr"
click at [455, 425] on input "Sampling Date" at bounding box center [531, 423] width 188 height 32
type input "[DATE]"
type input "08:30"
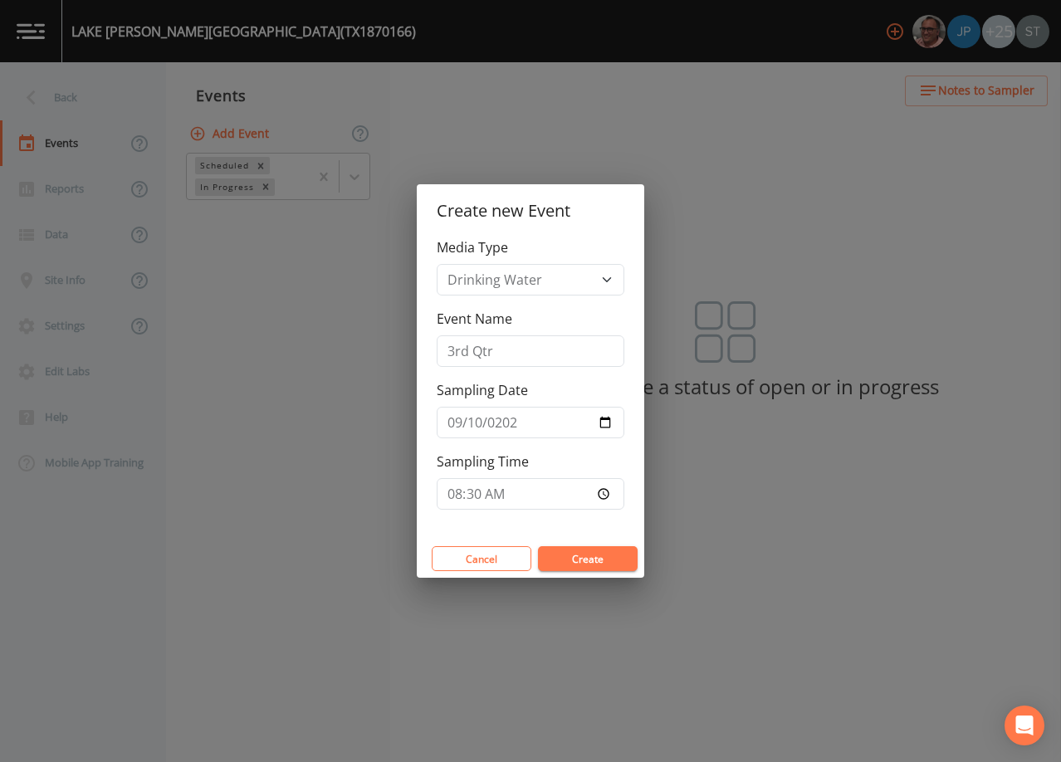
click at [585, 559] on button "Create" at bounding box center [588, 558] width 100 height 25
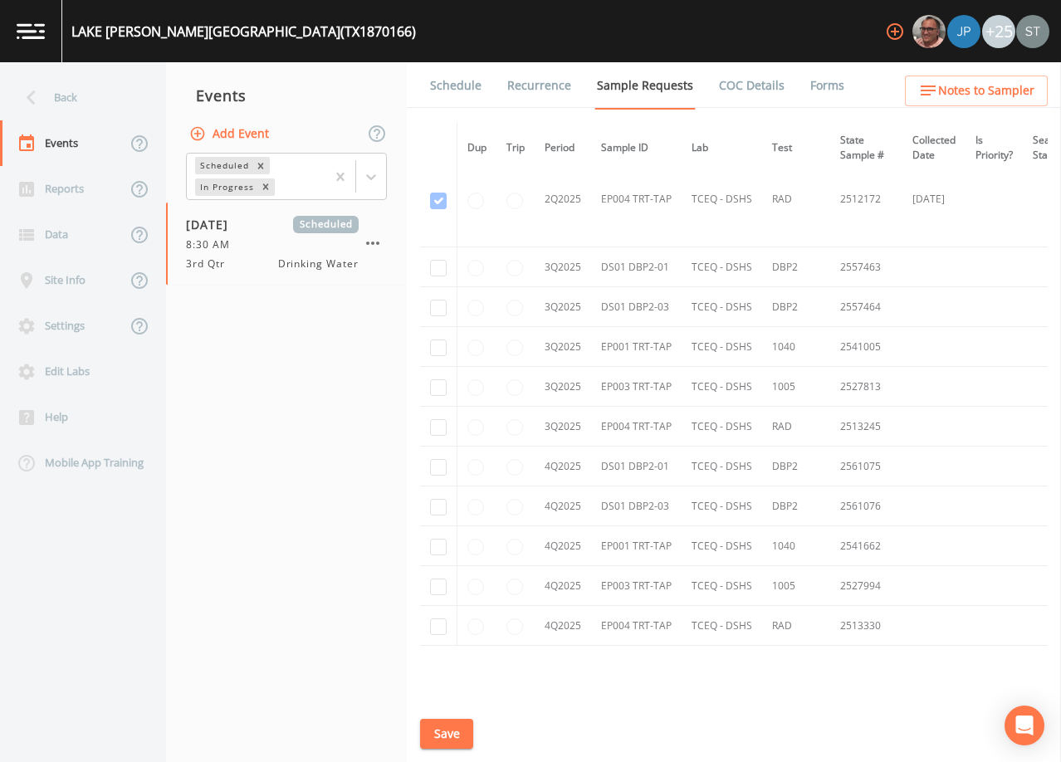
scroll to position [5340, 0]
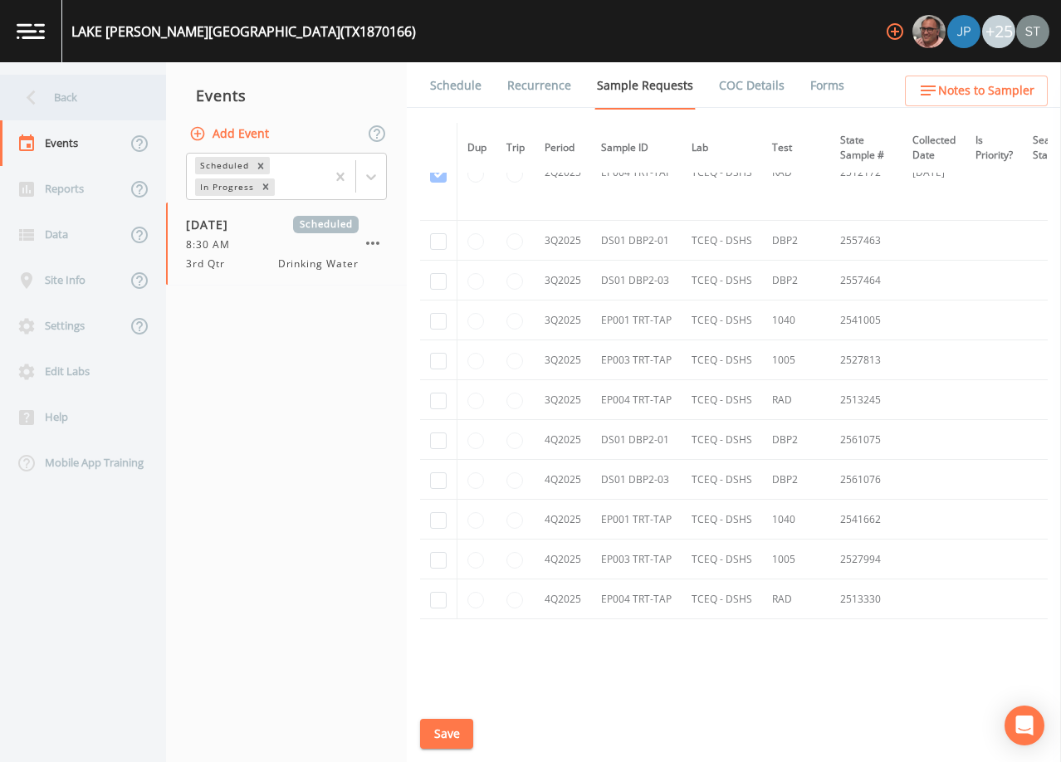
click at [66, 97] on div "Back" at bounding box center [74, 98] width 149 height 46
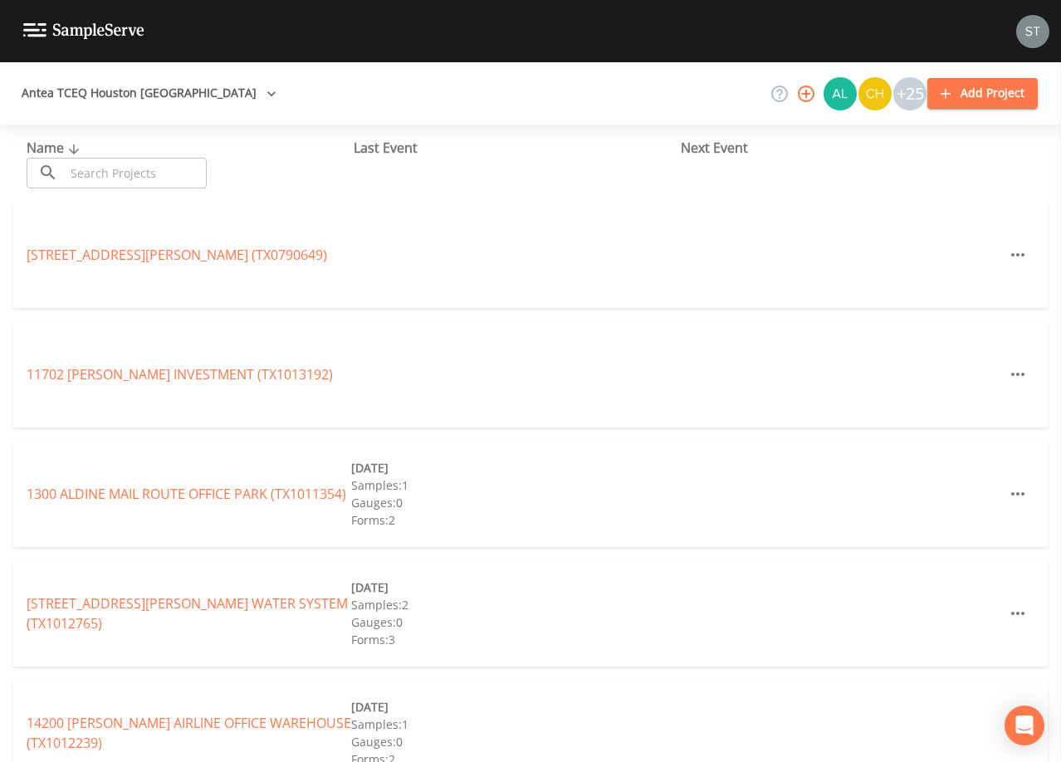
click at [167, 165] on input "text" at bounding box center [136, 173] width 142 height 31
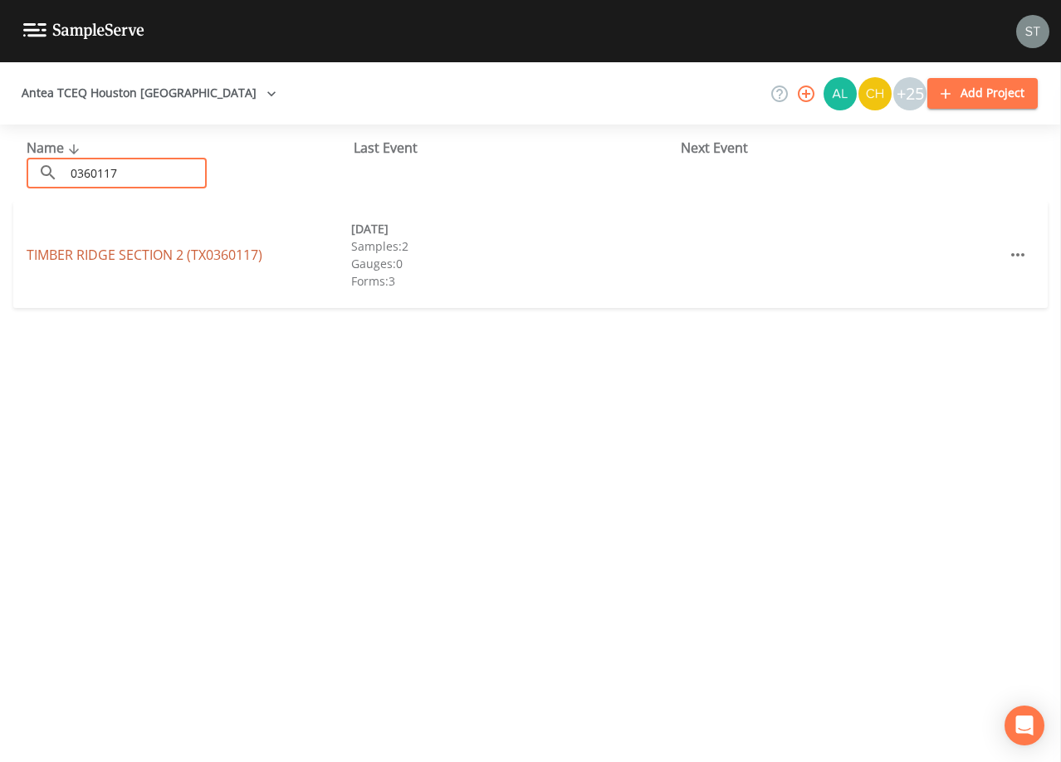
type input "0360117"
click at [144, 255] on link "[GEOGRAPHIC_DATA] (TX0360117)" at bounding box center [145, 255] width 236 height 18
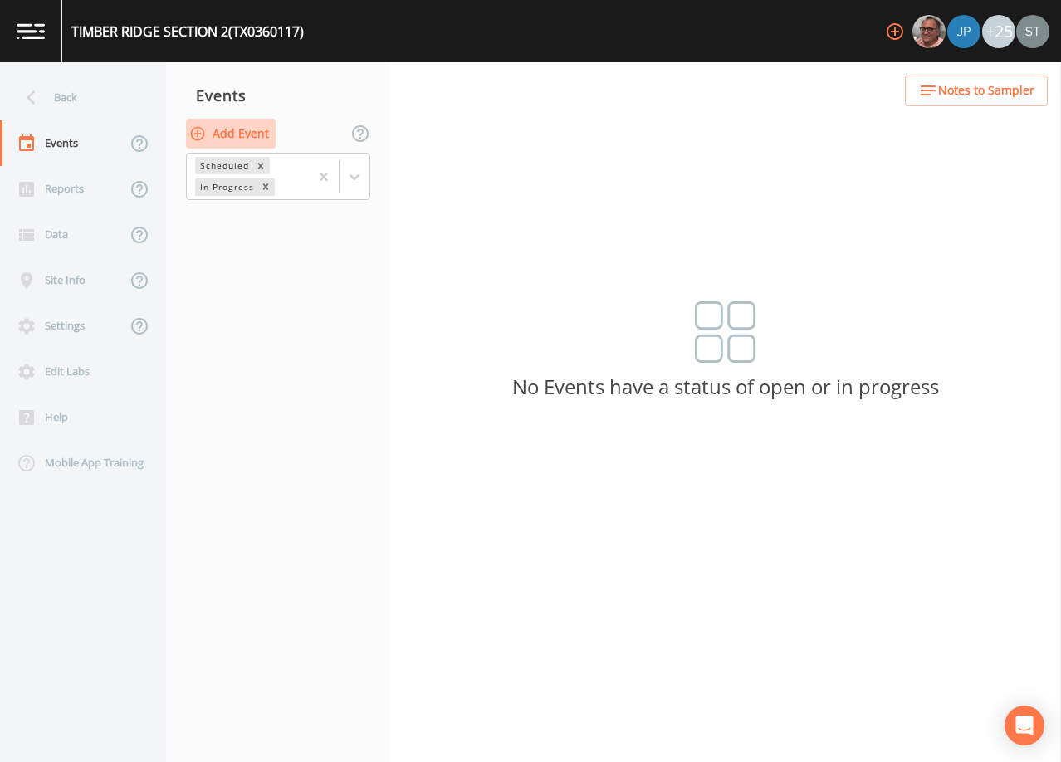
click at [238, 137] on button "Add Event" at bounding box center [231, 134] width 90 height 31
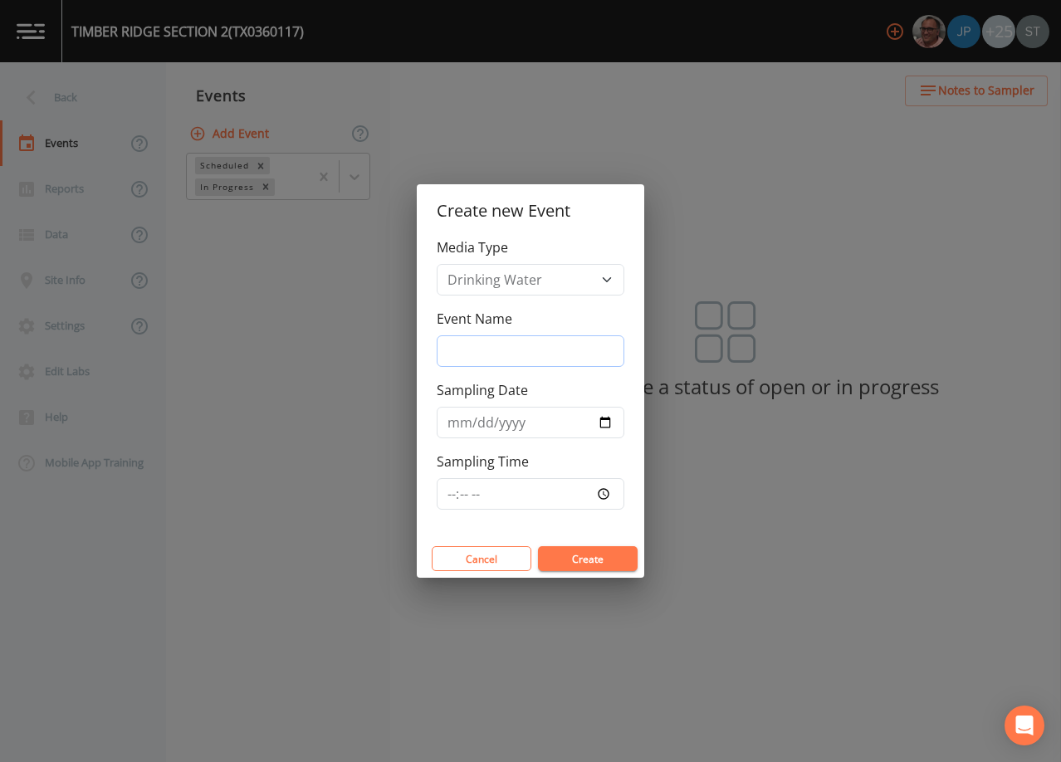
drag, startPoint x: 521, startPoint y: 341, endPoint x: 534, endPoint y: 356, distance: 19.5
click at [524, 341] on input "Event Name" at bounding box center [531, 351] width 188 height 32
type input "3rd Qtr"
click at [448, 424] on input "Sampling Date" at bounding box center [531, 423] width 188 height 32
type input "[DATE]"
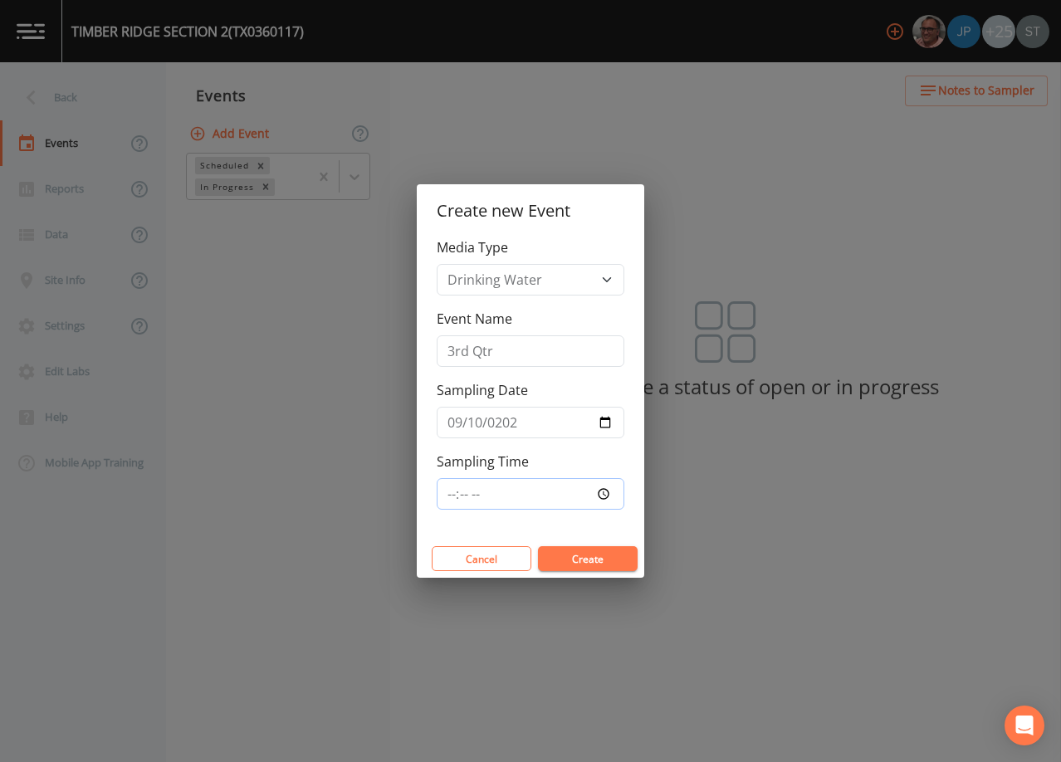
type input "08:30"
click at [599, 558] on button "Create" at bounding box center [588, 558] width 100 height 25
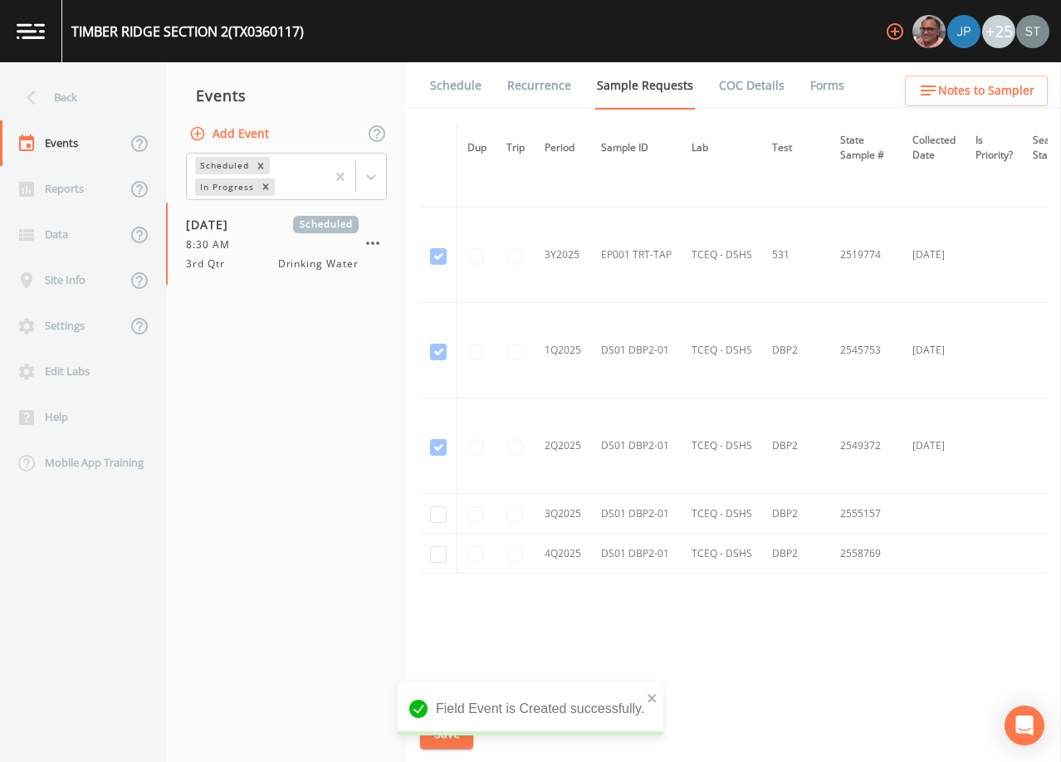
scroll to position [1509, 0]
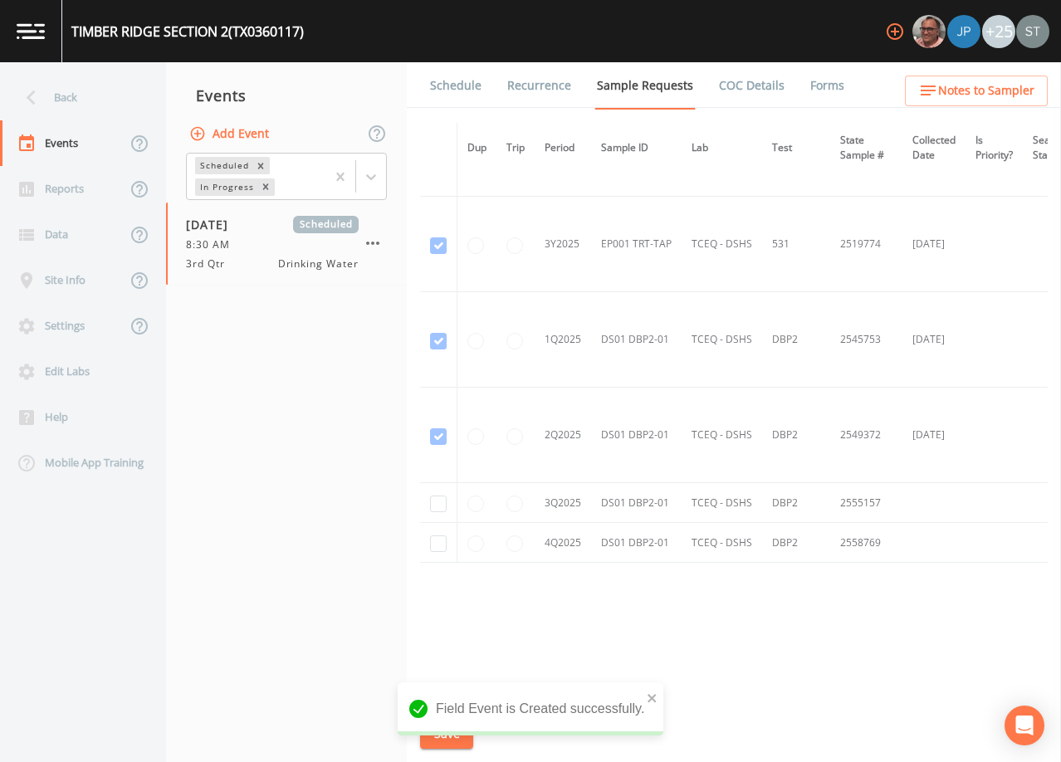
click at [448, 91] on link "Schedule" at bounding box center [456, 85] width 56 height 46
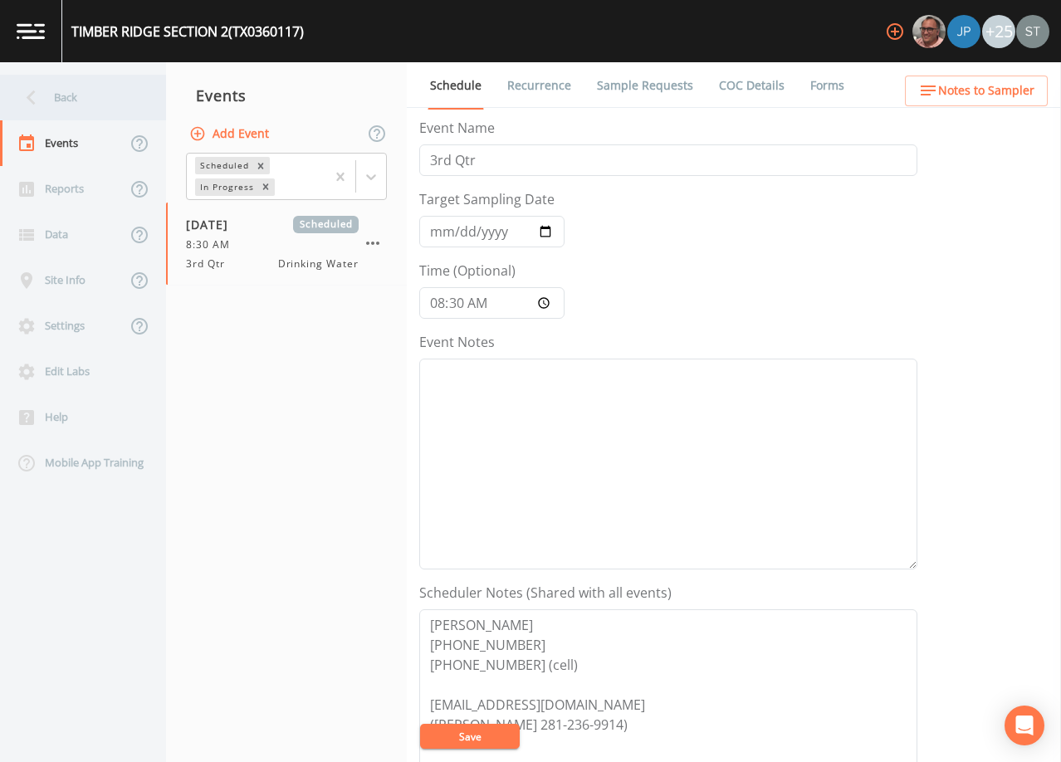
click at [76, 95] on div "Back" at bounding box center [74, 98] width 149 height 46
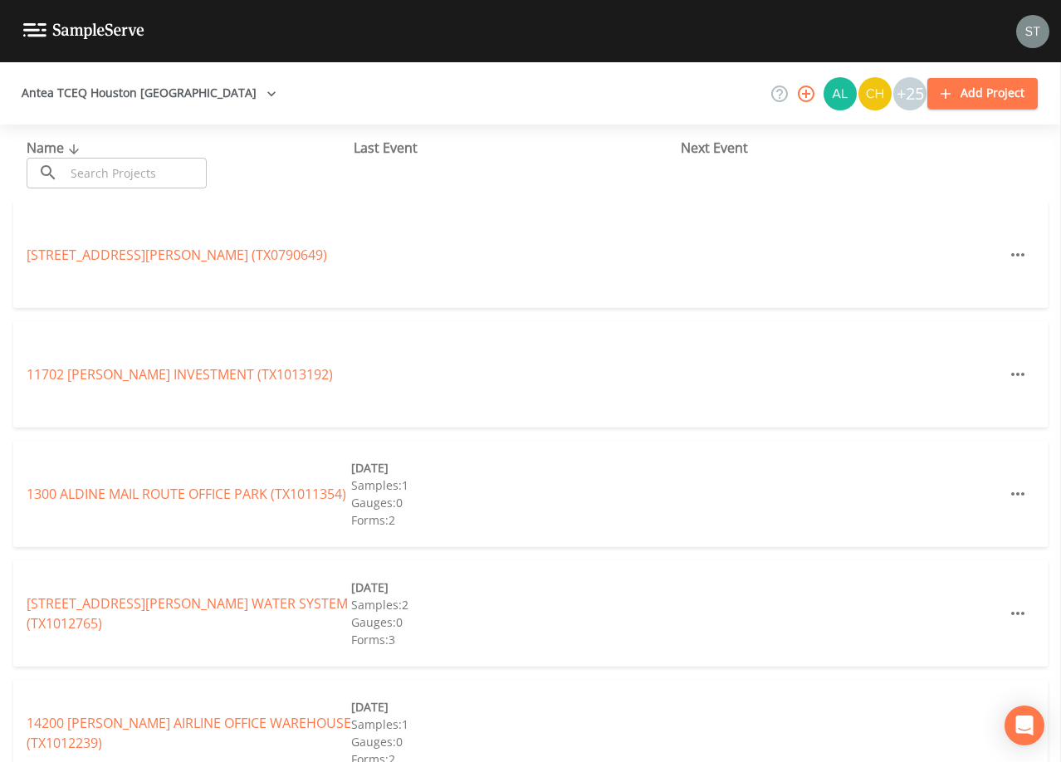
click at [140, 167] on input "text" at bounding box center [136, 173] width 142 height 31
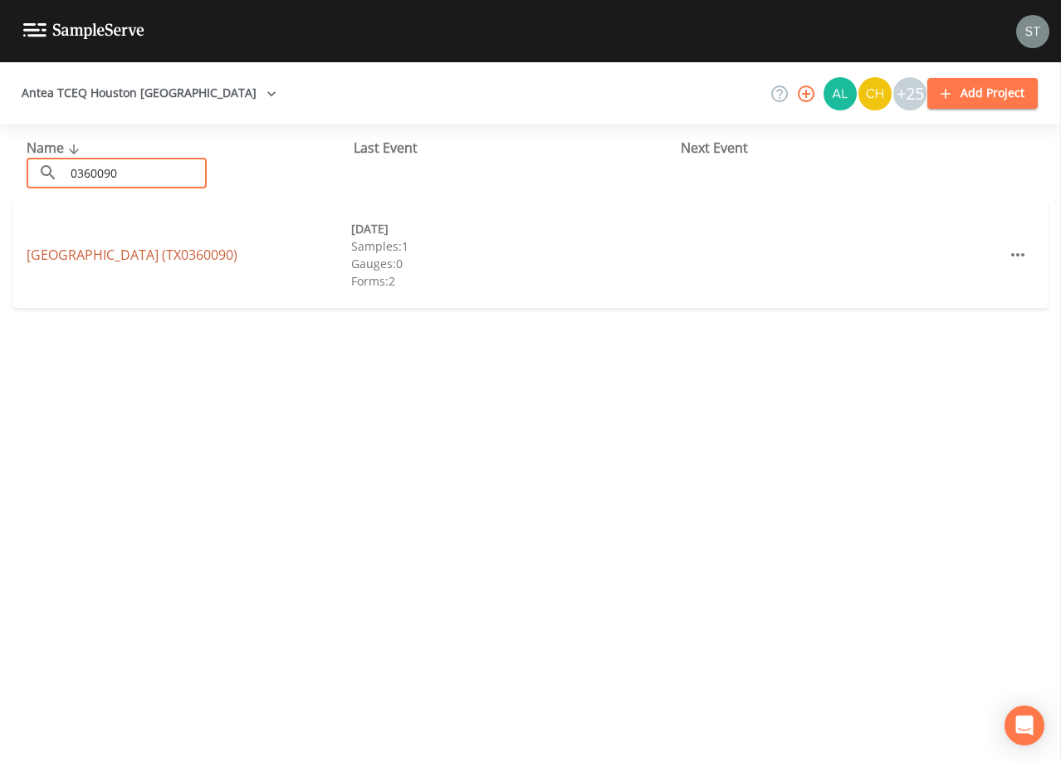
type input "0360090"
click at [157, 252] on link "[GEOGRAPHIC_DATA] (TX0360090)" at bounding box center [132, 255] width 211 height 18
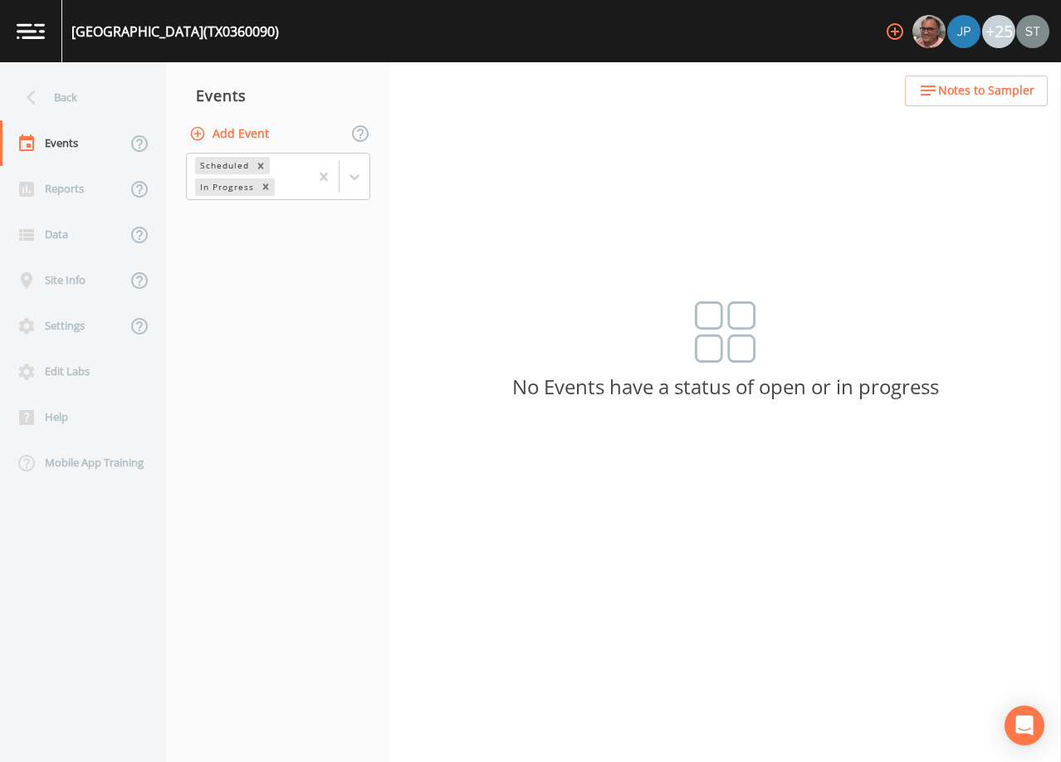
click at [240, 135] on button "Add Event" at bounding box center [231, 134] width 90 height 31
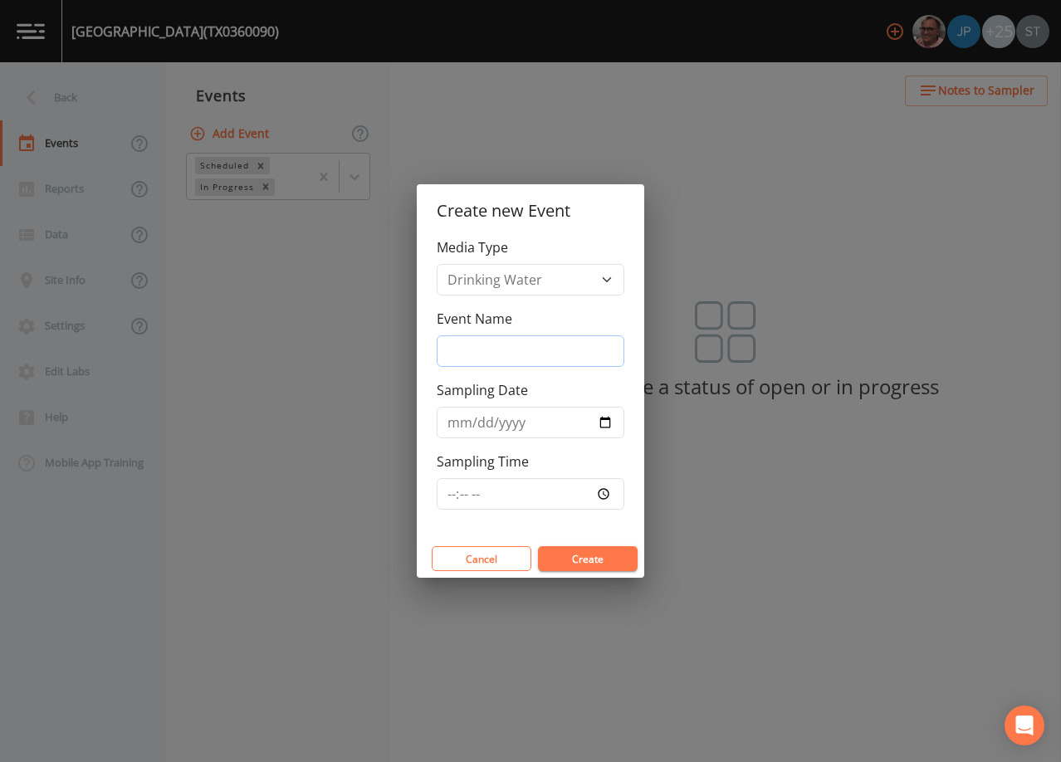
click at [541, 347] on input "Event Name" at bounding box center [531, 351] width 188 height 32
type input "3rd Qtr"
click at [440, 426] on input "Sampling Date" at bounding box center [531, 423] width 188 height 32
type input "[DATE]"
type input "08:30"
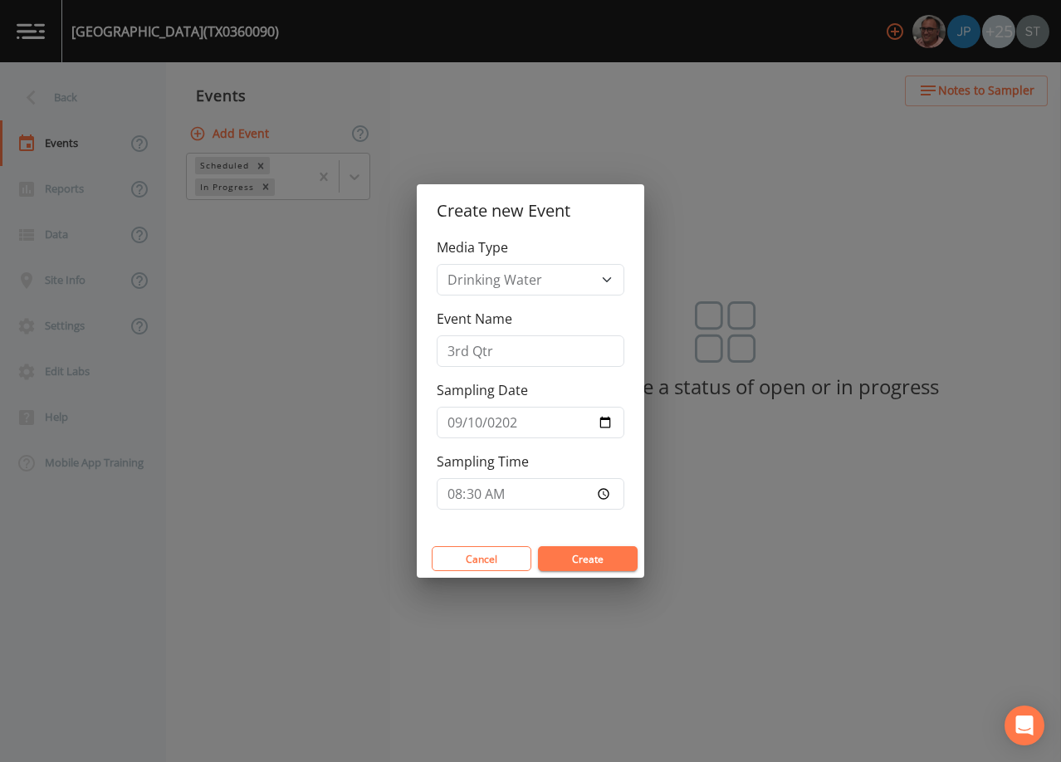
click at [602, 562] on button "Create" at bounding box center [588, 558] width 100 height 25
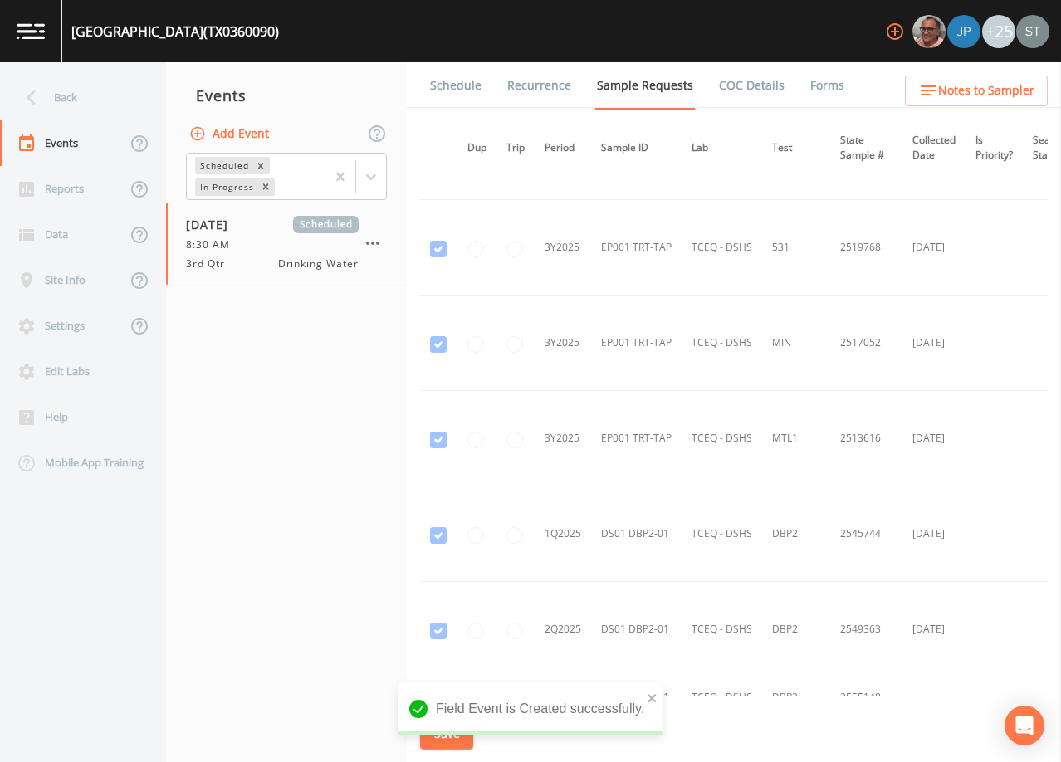
scroll to position [1164, 0]
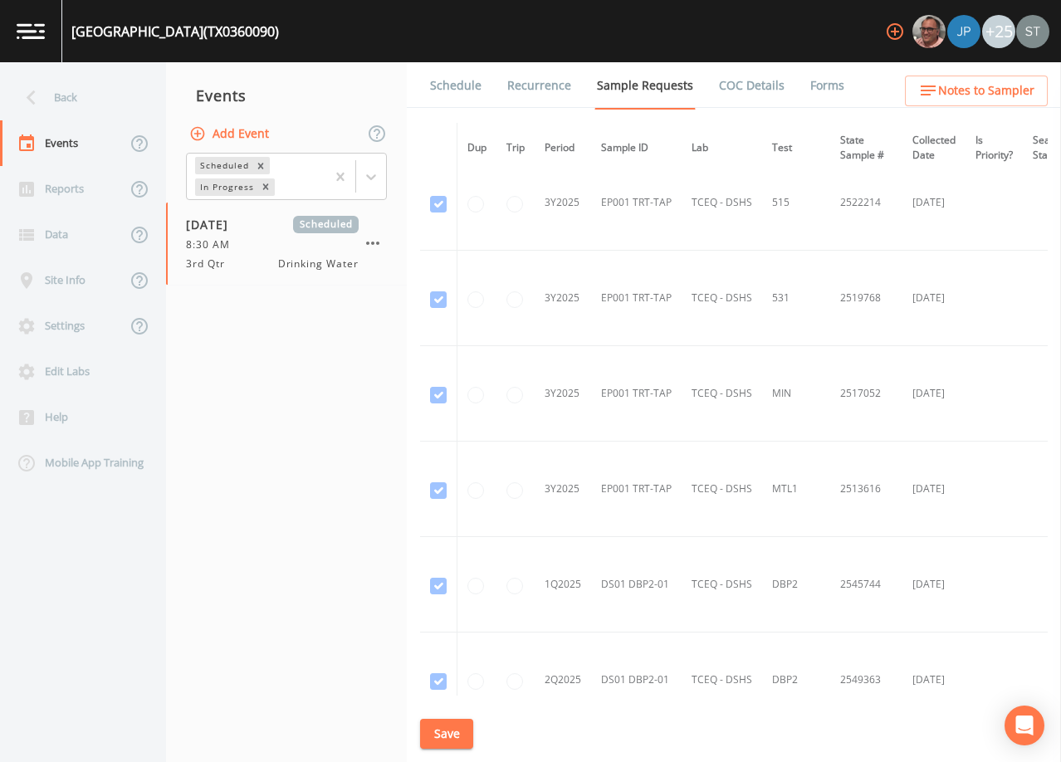
click at [461, 97] on link "Schedule" at bounding box center [456, 85] width 56 height 46
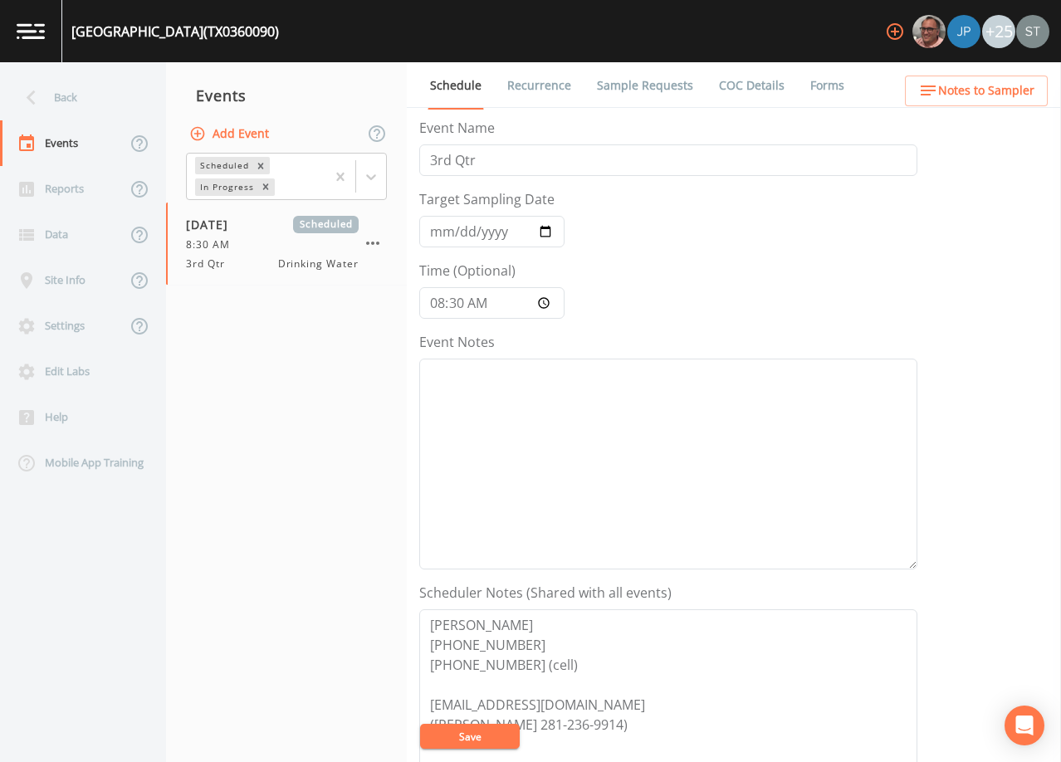
click at [986, 86] on span "Notes to Sampler" at bounding box center [986, 91] width 96 height 21
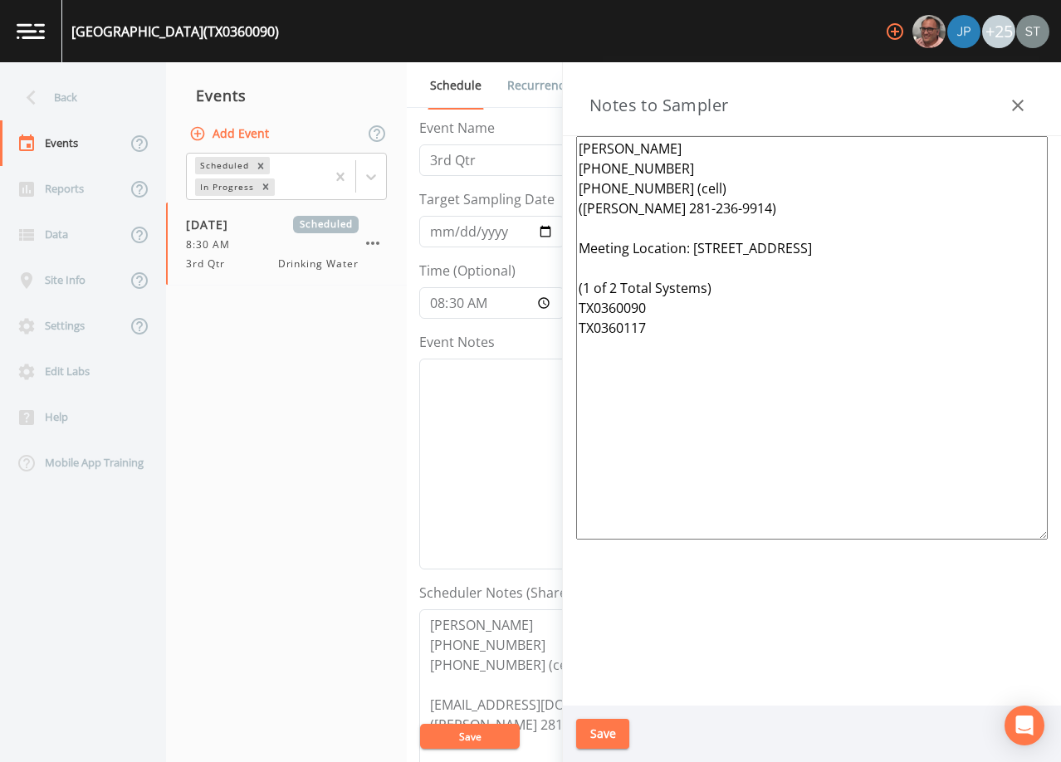
click at [1009, 97] on icon "button" at bounding box center [1018, 105] width 20 height 20
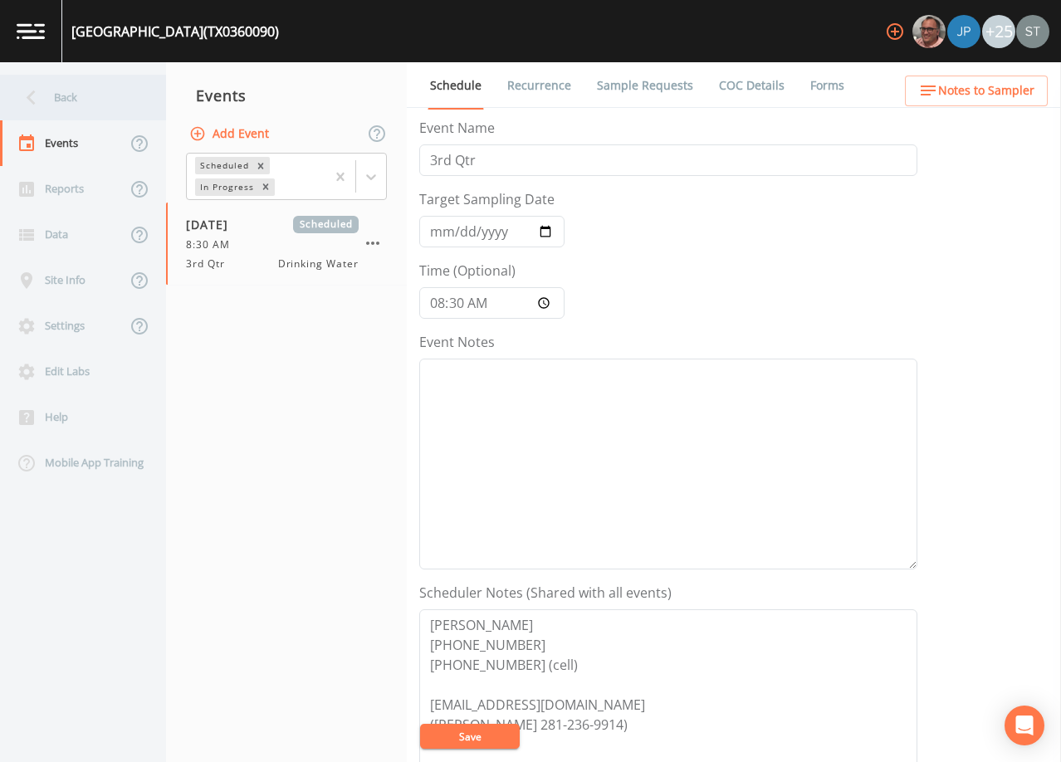
click at [84, 111] on div "Back" at bounding box center [74, 98] width 149 height 46
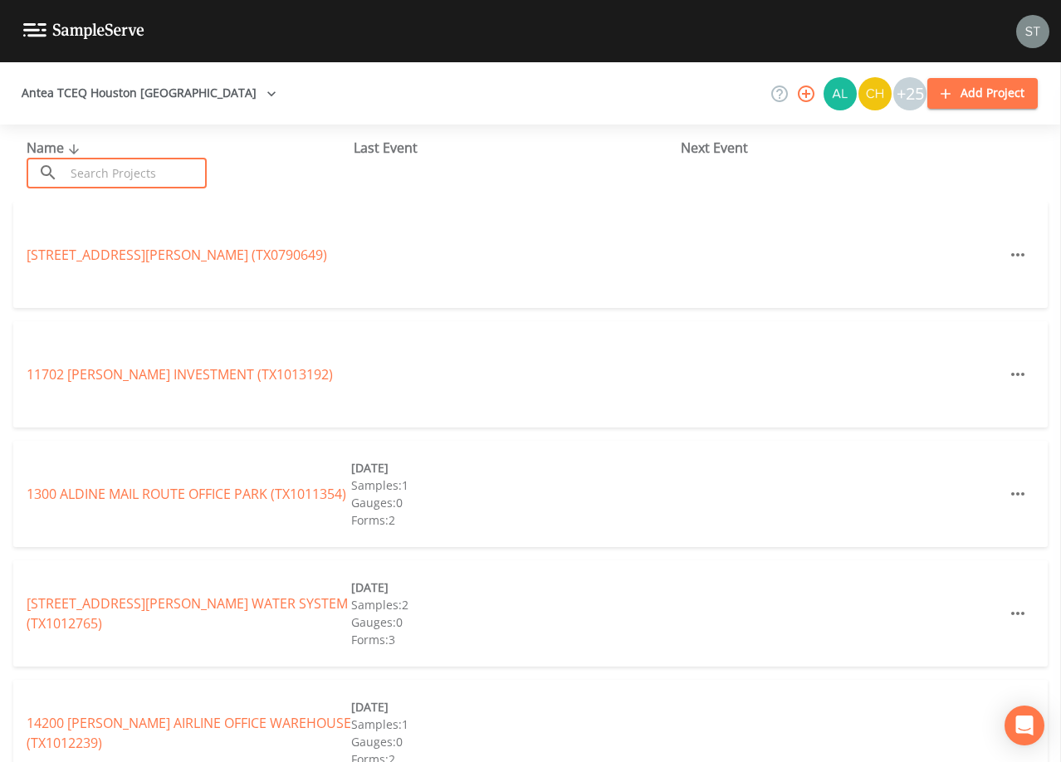
click at [113, 175] on input "text" at bounding box center [136, 173] width 142 height 31
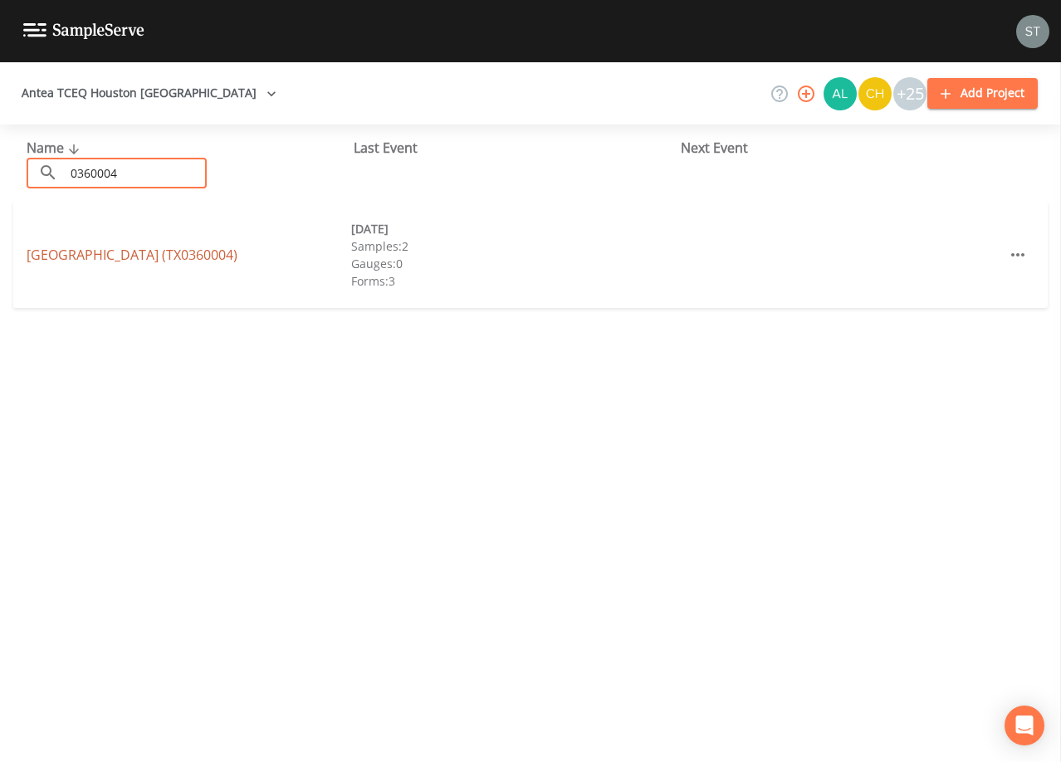
type input "0360004"
click at [196, 257] on link "[GEOGRAPHIC_DATA] (TX0360004)" at bounding box center [132, 255] width 211 height 18
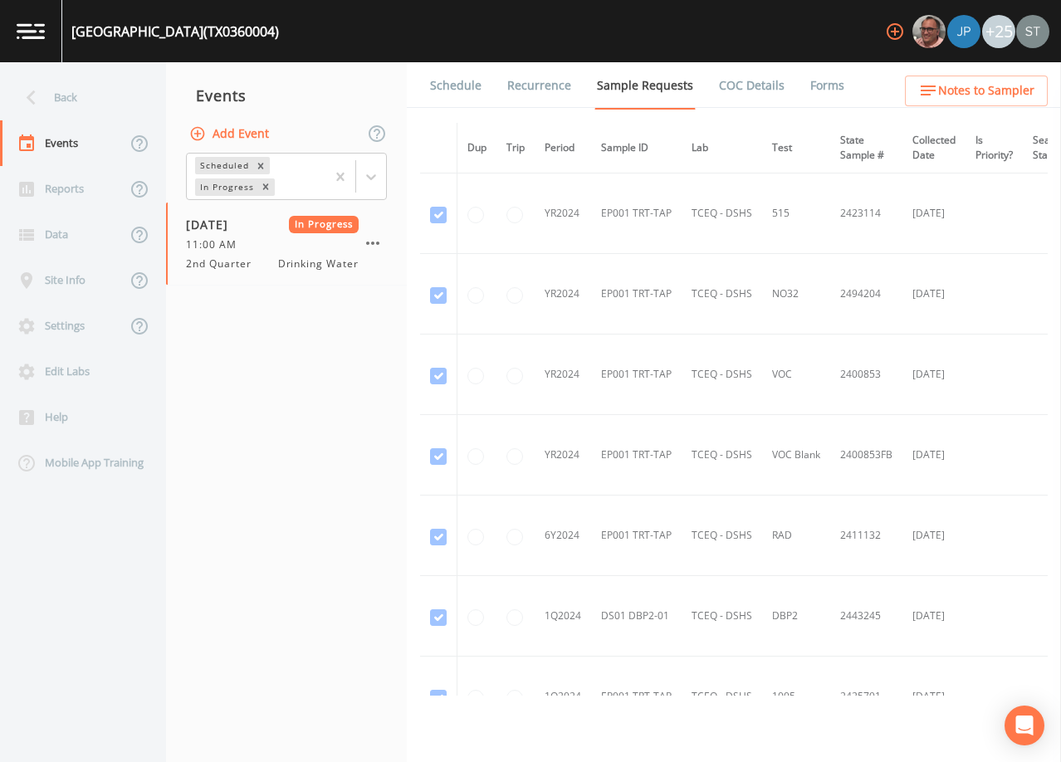
click at [455, 85] on link "Schedule" at bounding box center [456, 85] width 56 height 46
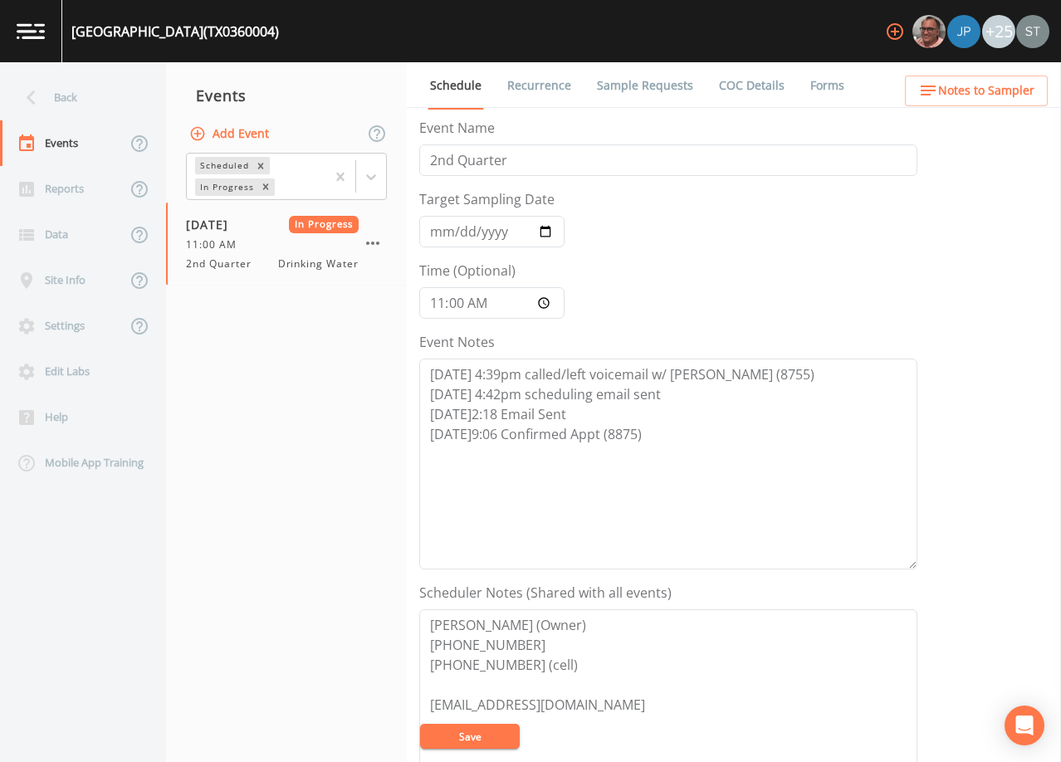
click at [820, 83] on link "Forms" at bounding box center [827, 85] width 39 height 46
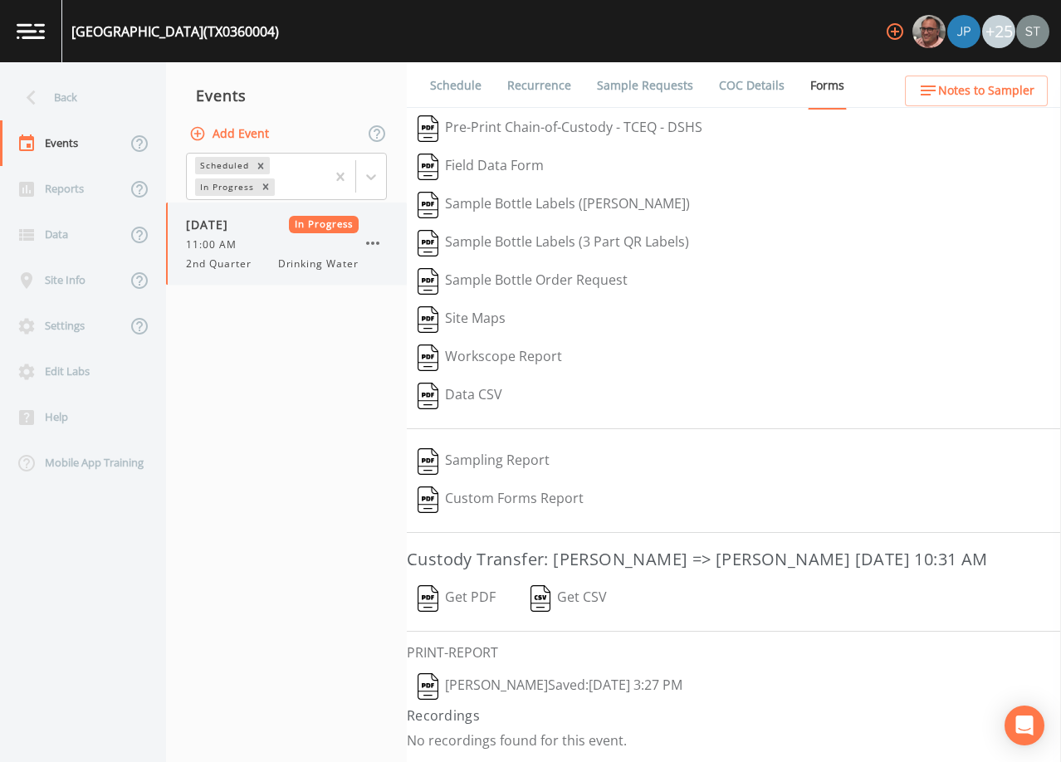
click at [365, 237] on icon "button" at bounding box center [373, 243] width 20 height 20
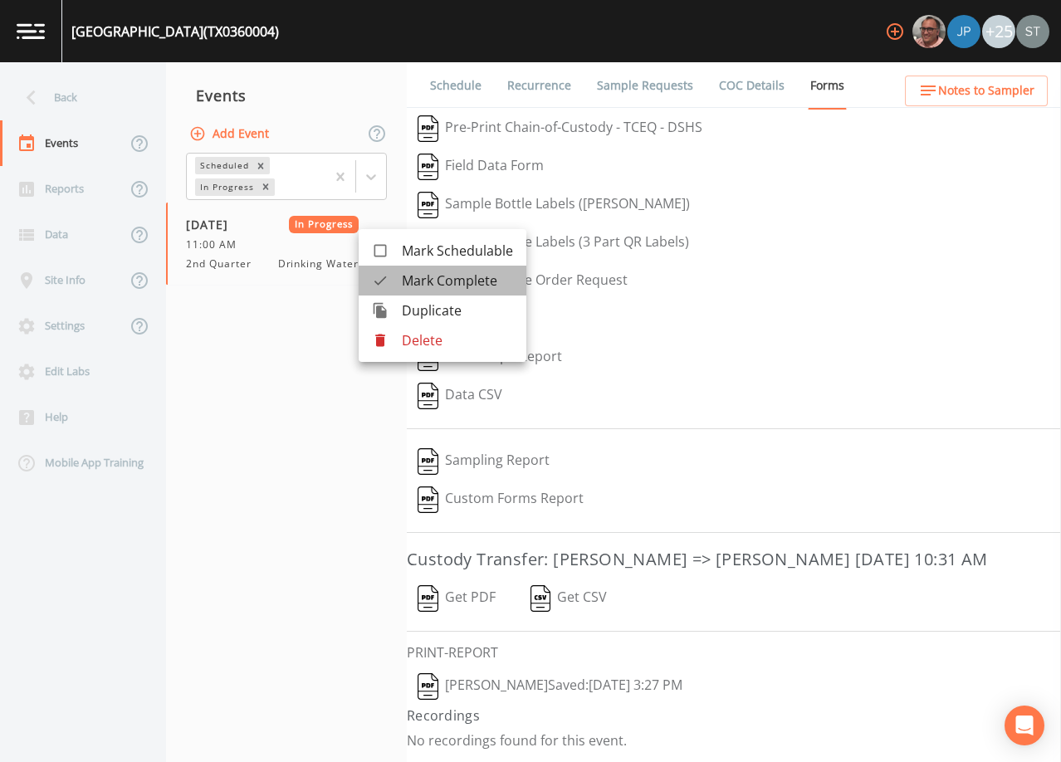
click at [433, 276] on span "Mark Complete" at bounding box center [457, 281] width 111 height 20
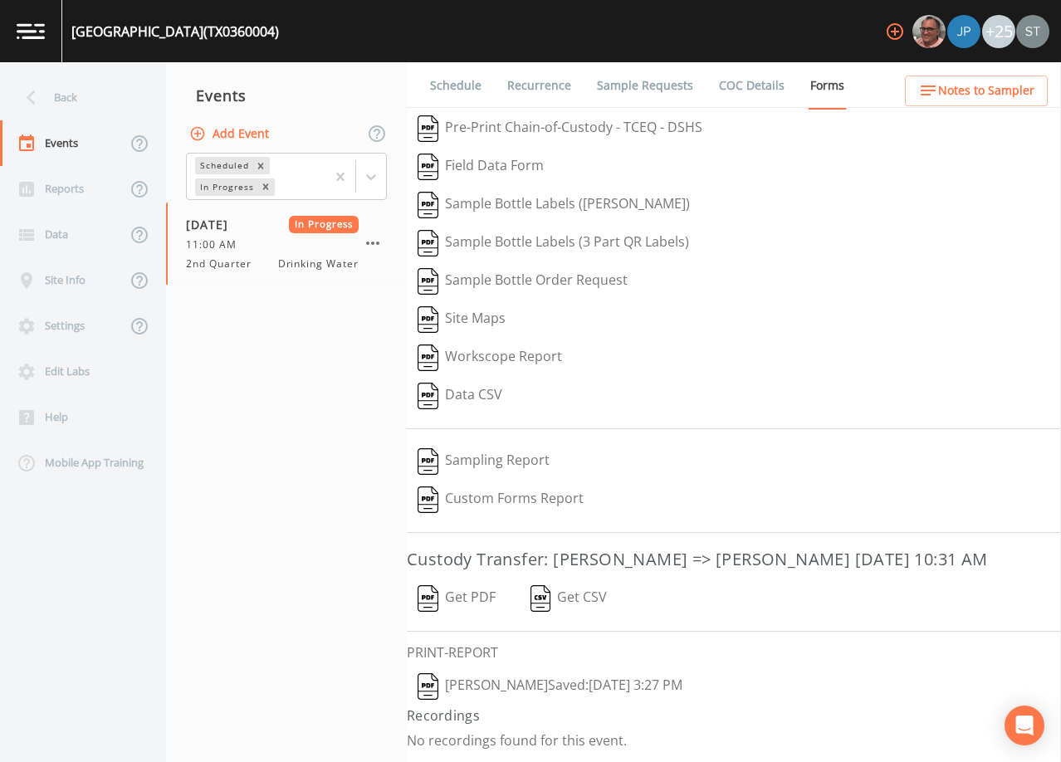
click at [236, 133] on button "Add Event" at bounding box center [231, 134] width 90 height 31
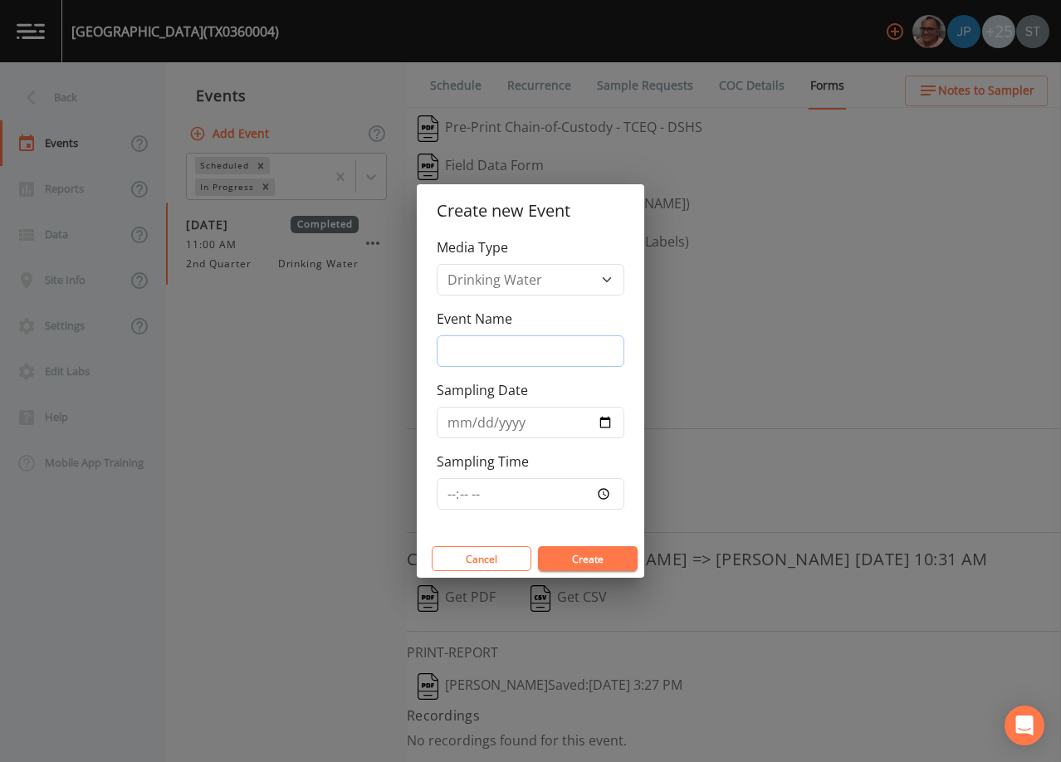
click at [515, 358] on input "Event Name" at bounding box center [531, 351] width 188 height 32
type input "3rd Qtr"
click at [462, 423] on input "Sampling Date" at bounding box center [531, 423] width 188 height 32
type input "[DATE]"
type input "09:30"
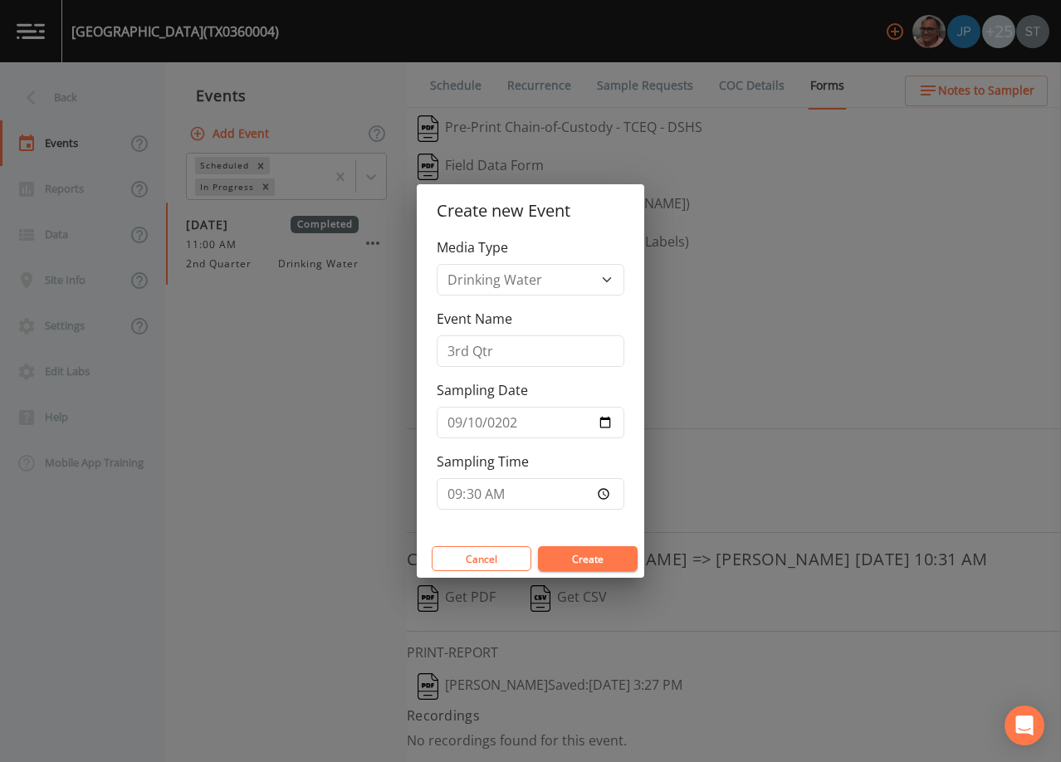
click at [606, 562] on button "Create" at bounding box center [588, 558] width 100 height 25
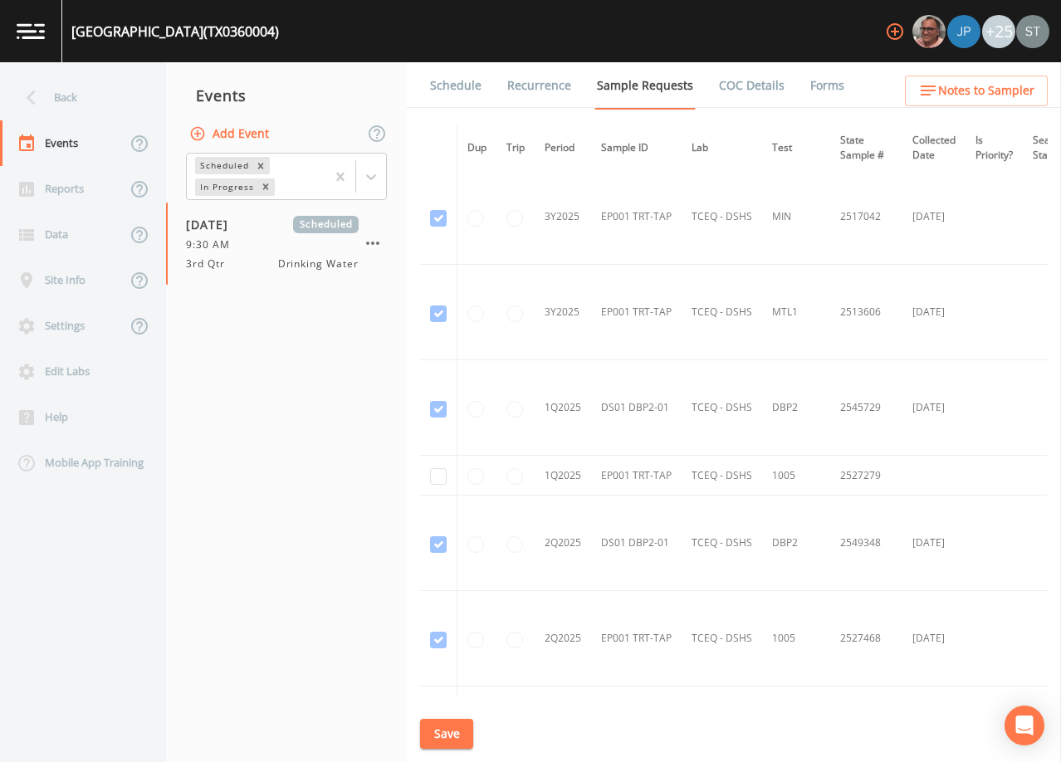
scroll to position [1906, 0]
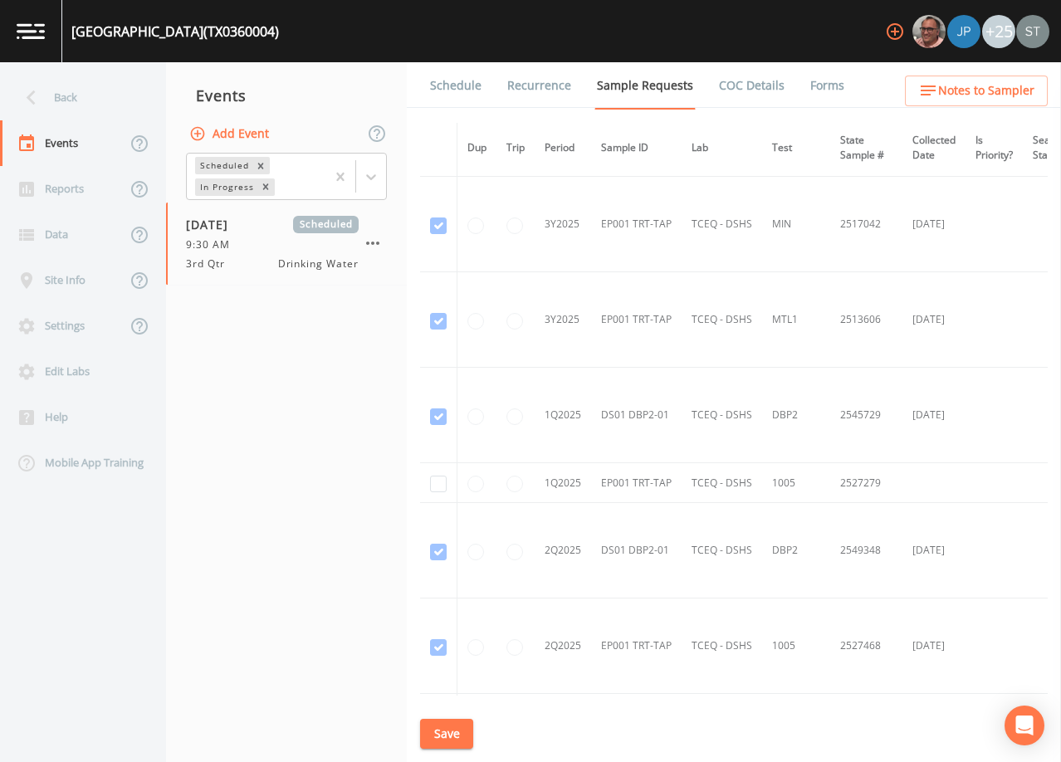
click at [453, 91] on link "Schedule" at bounding box center [456, 85] width 56 height 46
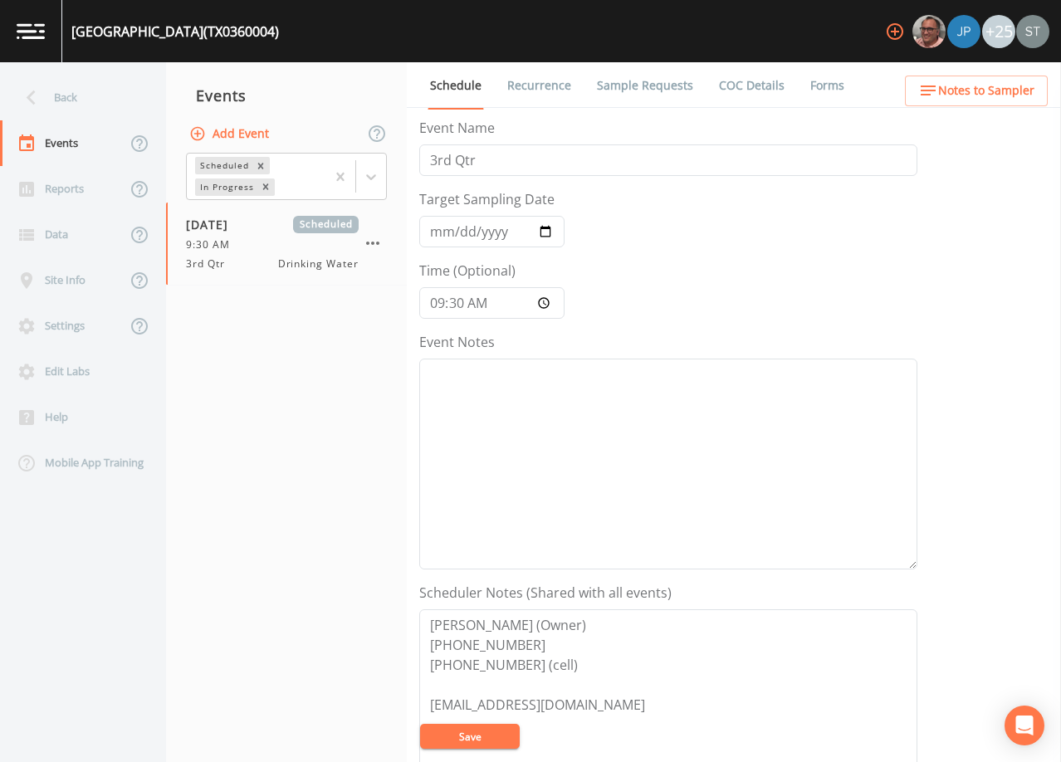
click at [70, 87] on div "Back" at bounding box center [74, 98] width 149 height 46
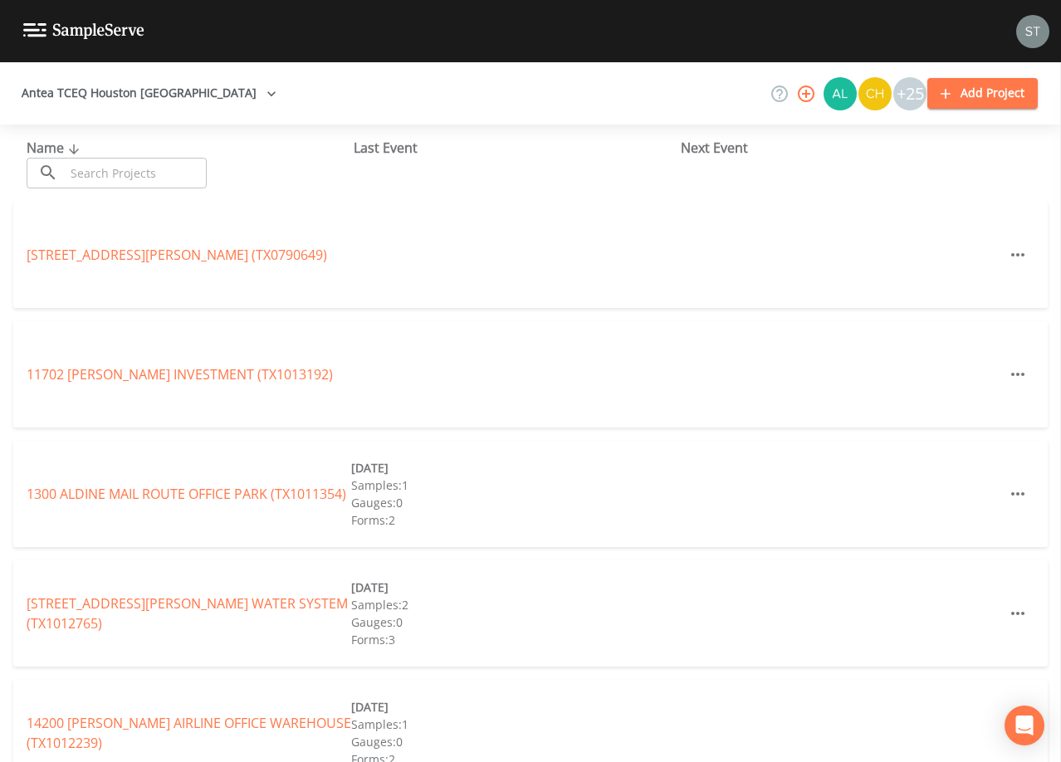
click at [123, 165] on input "text" at bounding box center [136, 173] width 142 height 31
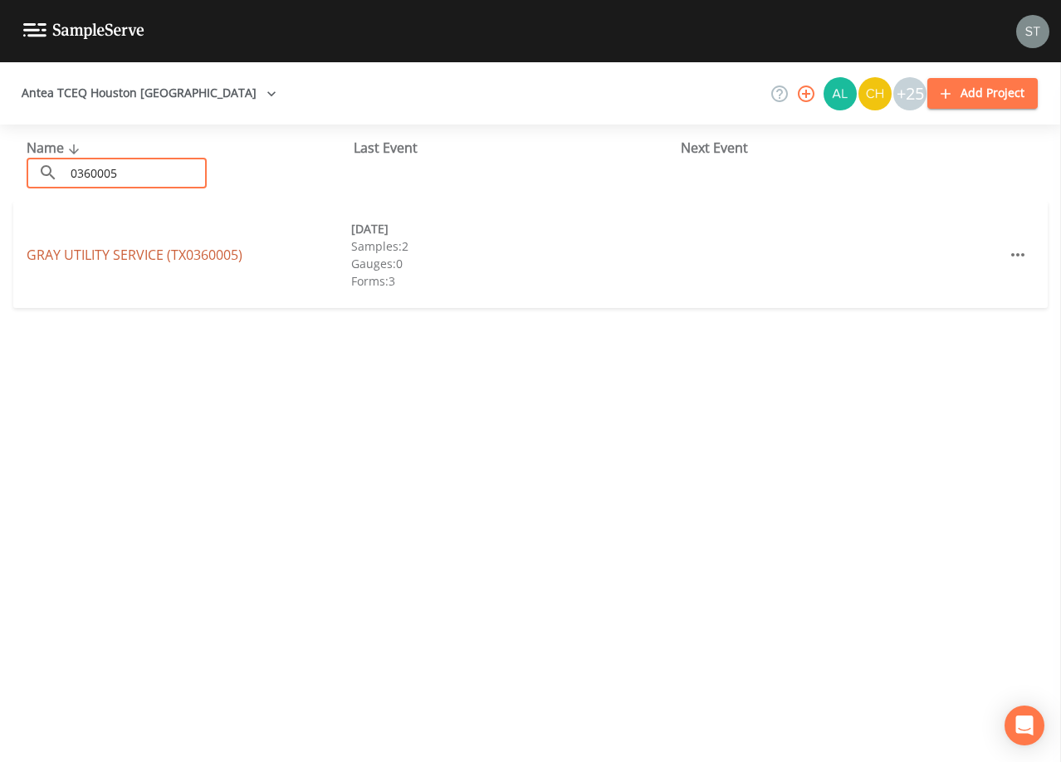
type input "0360005"
click at [169, 256] on link "GRAY UTILITY SERVICE (TX0360005)" at bounding box center [135, 255] width 216 height 18
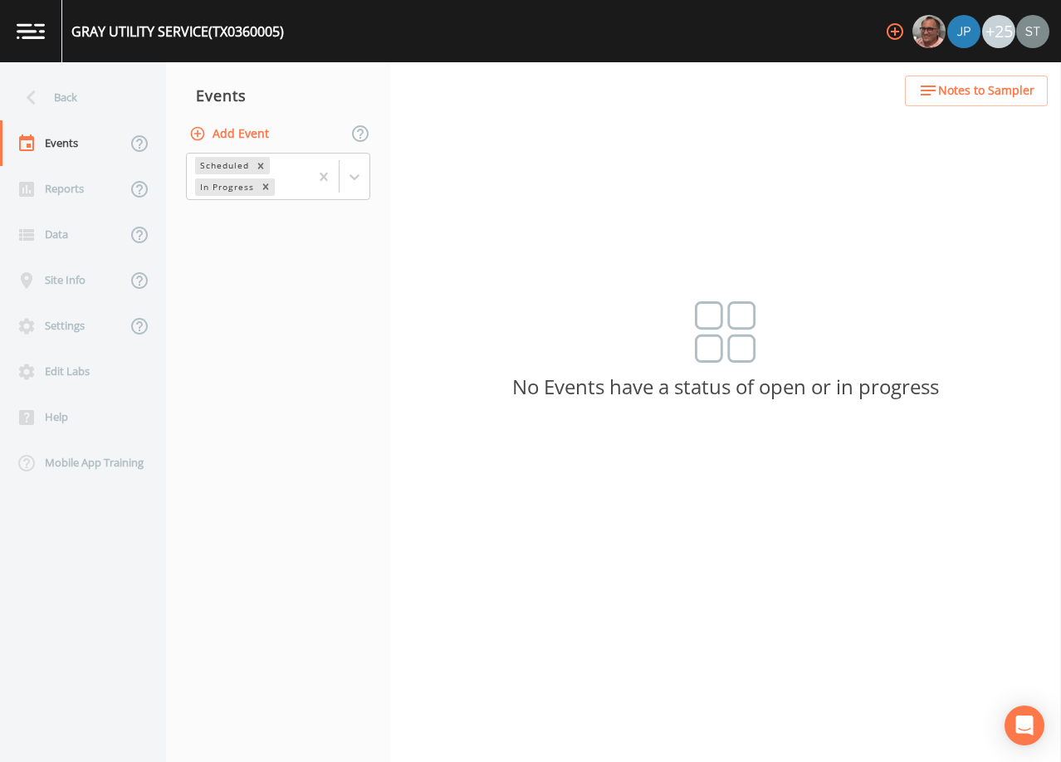
click at [234, 134] on button "Add Event" at bounding box center [231, 134] width 90 height 31
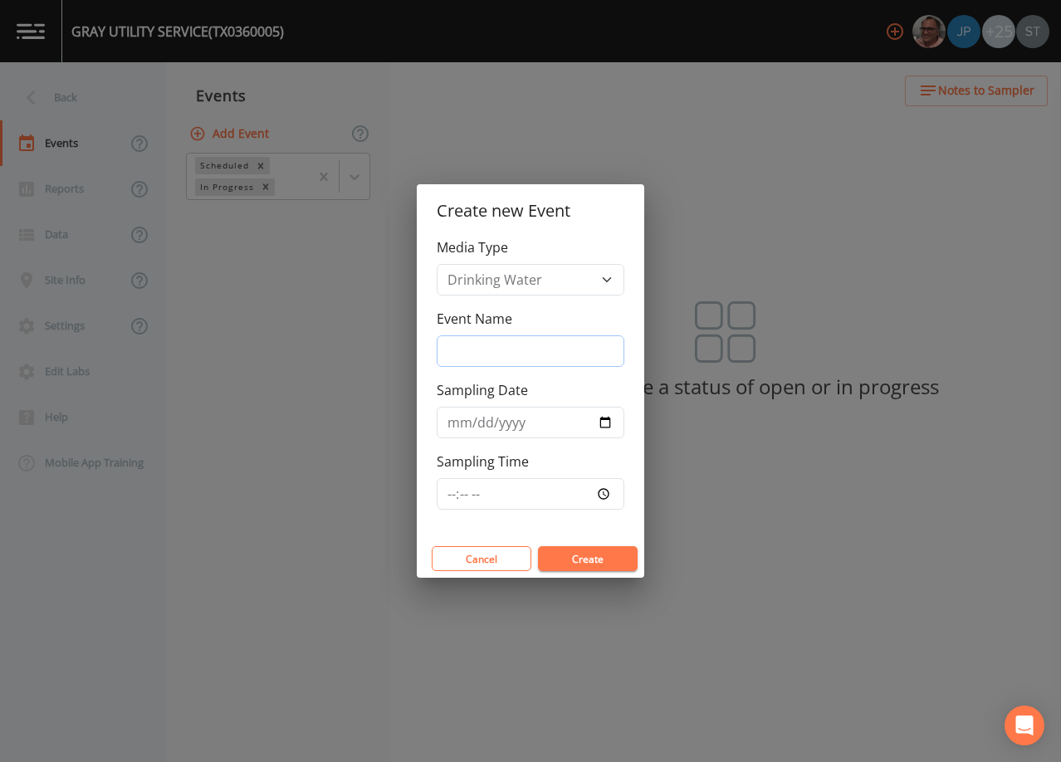
click at [507, 348] on input "Event Name" at bounding box center [531, 351] width 188 height 32
type input "3rd Qtr"
click at [452, 424] on input "Sampling Date" at bounding box center [531, 423] width 188 height 32
type input "[DATE]"
type input "10:00"
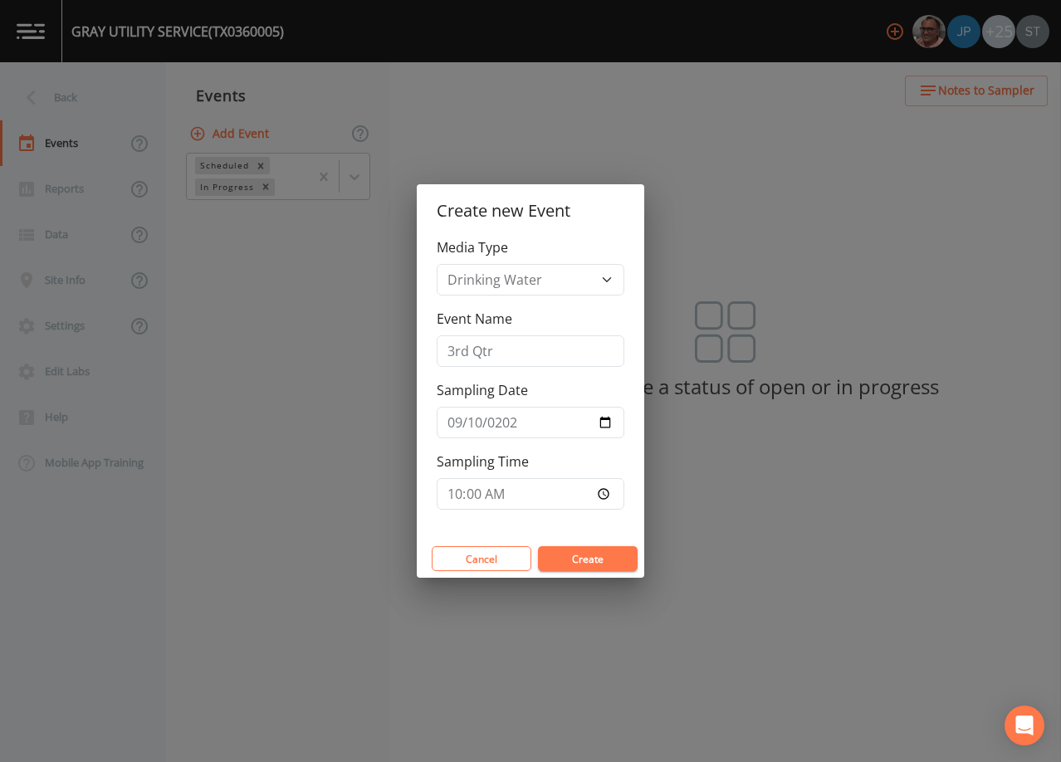
click at [585, 563] on button "Create" at bounding box center [588, 558] width 100 height 25
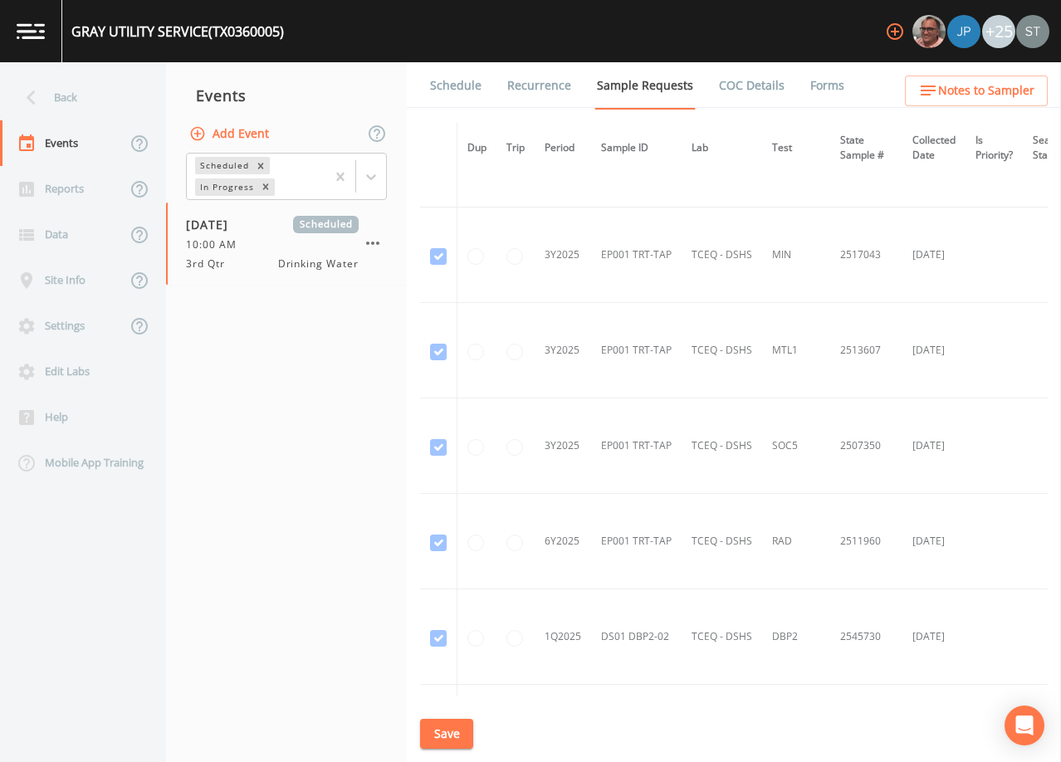
scroll to position [2325, 0]
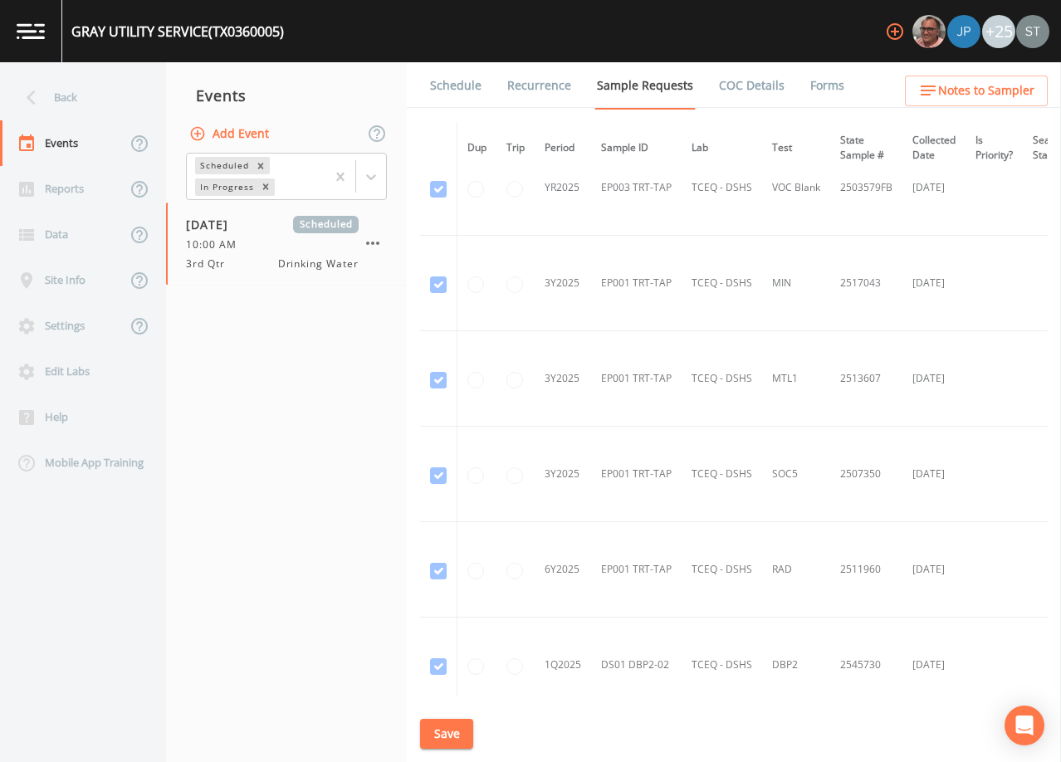
click at [458, 100] on link "Schedule" at bounding box center [456, 85] width 56 height 46
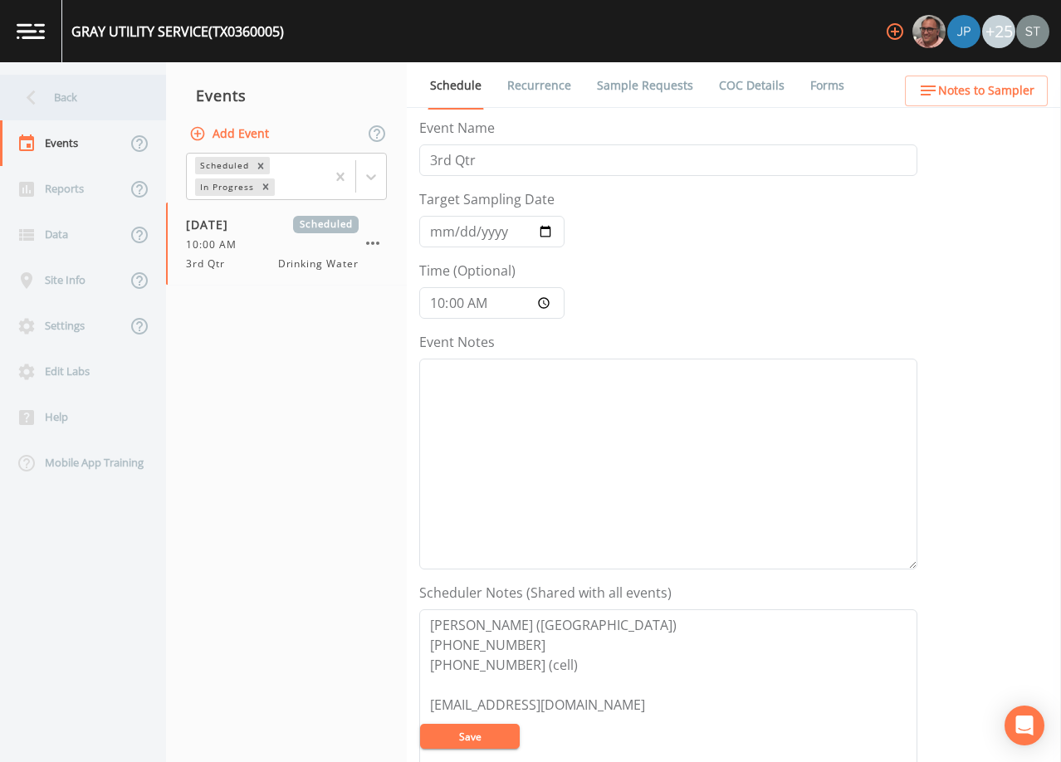
click at [64, 101] on div "Back" at bounding box center [74, 98] width 149 height 46
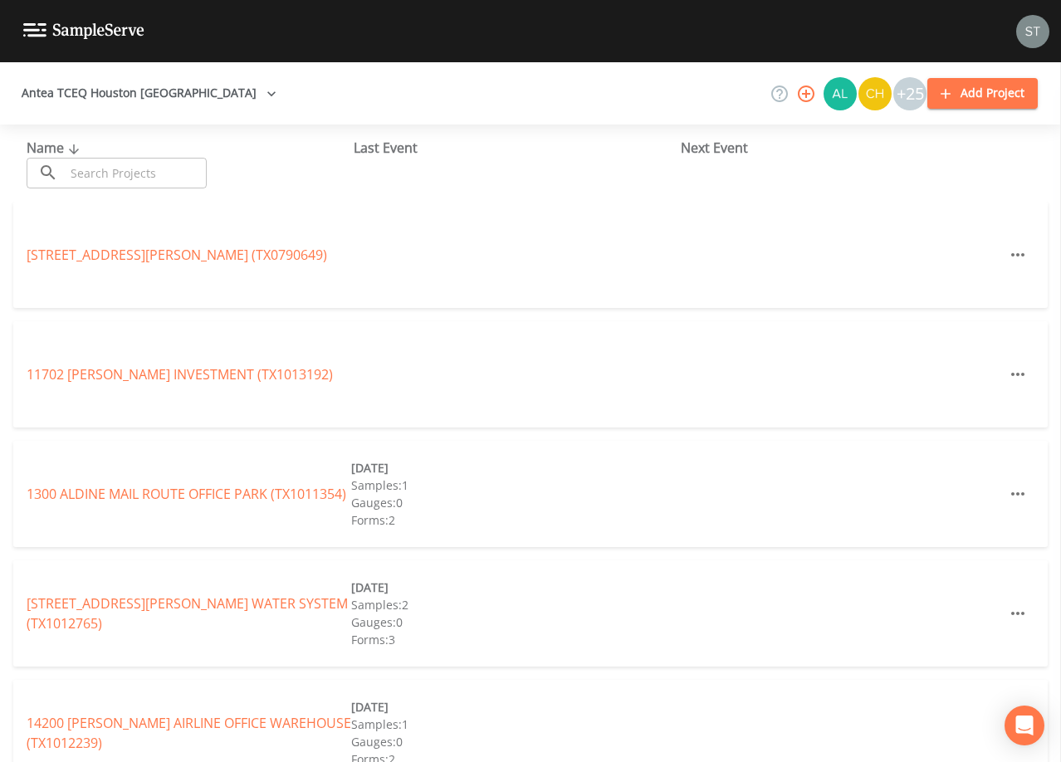
click at [127, 173] on input "text" at bounding box center [136, 173] width 142 height 31
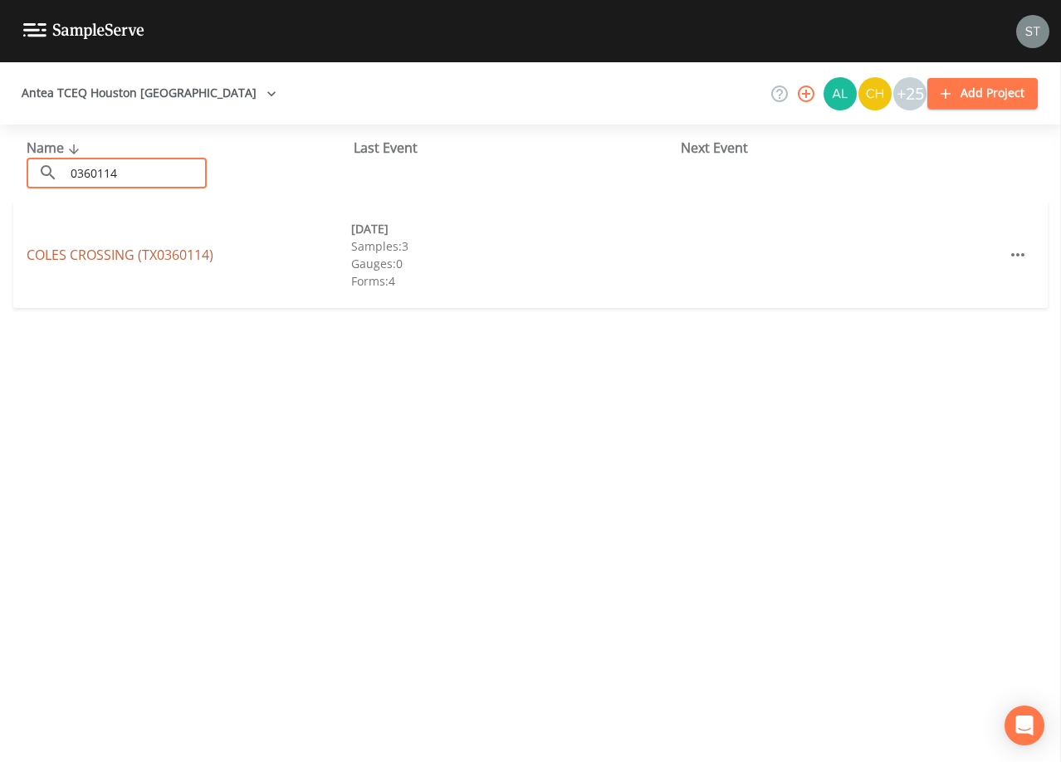
type input "0360114"
click at [181, 252] on link "[GEOGRAPHIC_DATA] (TX0360114)" at bounding box center [120, 255] width 187 height 18
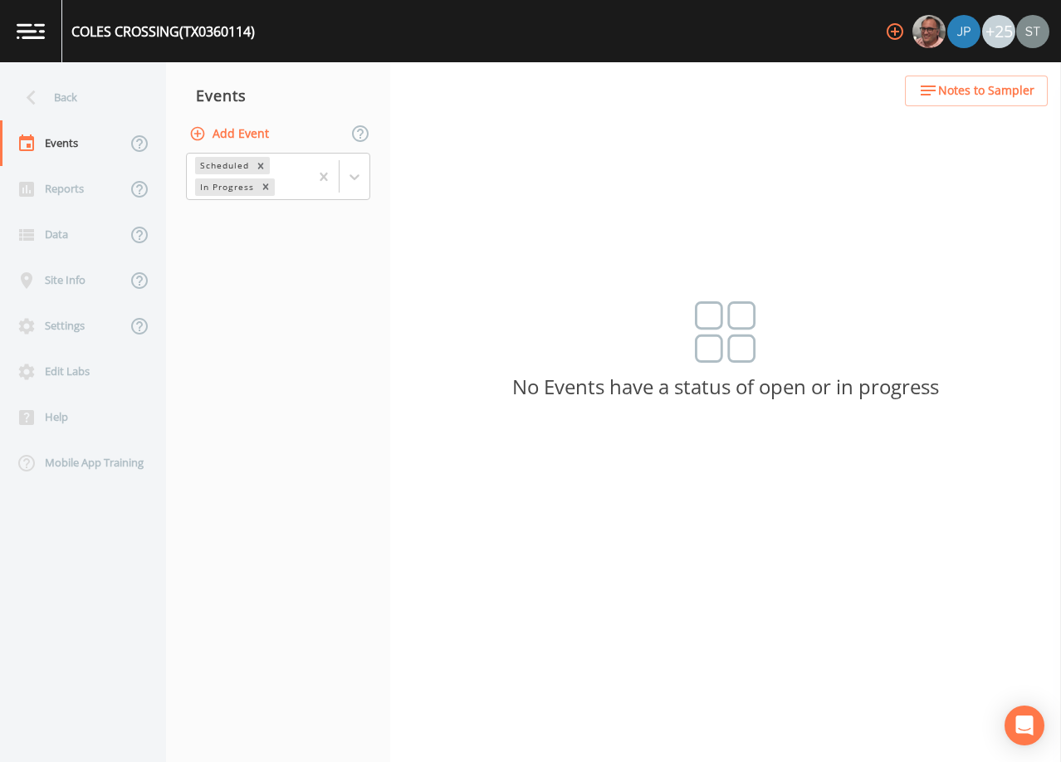
click at [237, 137] on button "Add Event" at bounding box center [231, 134] width 90 height 31
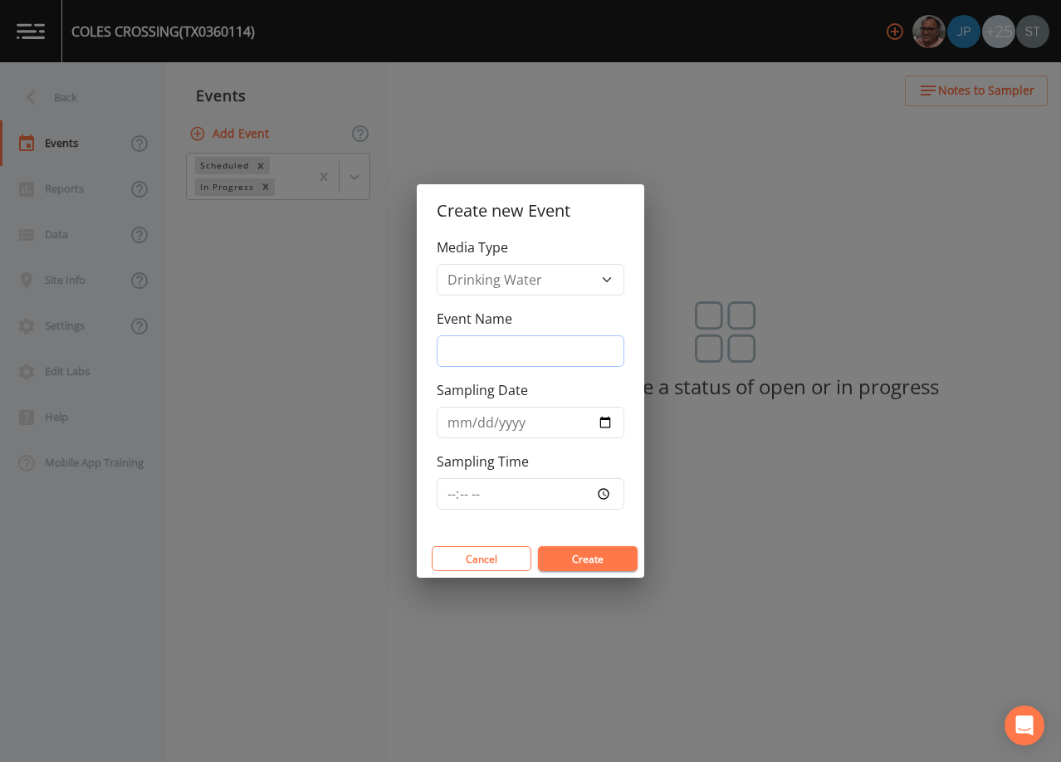
drag, startPoint x: 495, startPoint y: 342, endPoint x: 502, endPoint y: 348, distance: 8.8
click at [497, 343] on input "Event Name" at bounding box center [531, 351] width 188 height 32
type input "3rd Qtr"
click at [456, 428] on input "Sampling Date" at bounding box center [531, 423] width 188 height 32
type input "[DATE]"
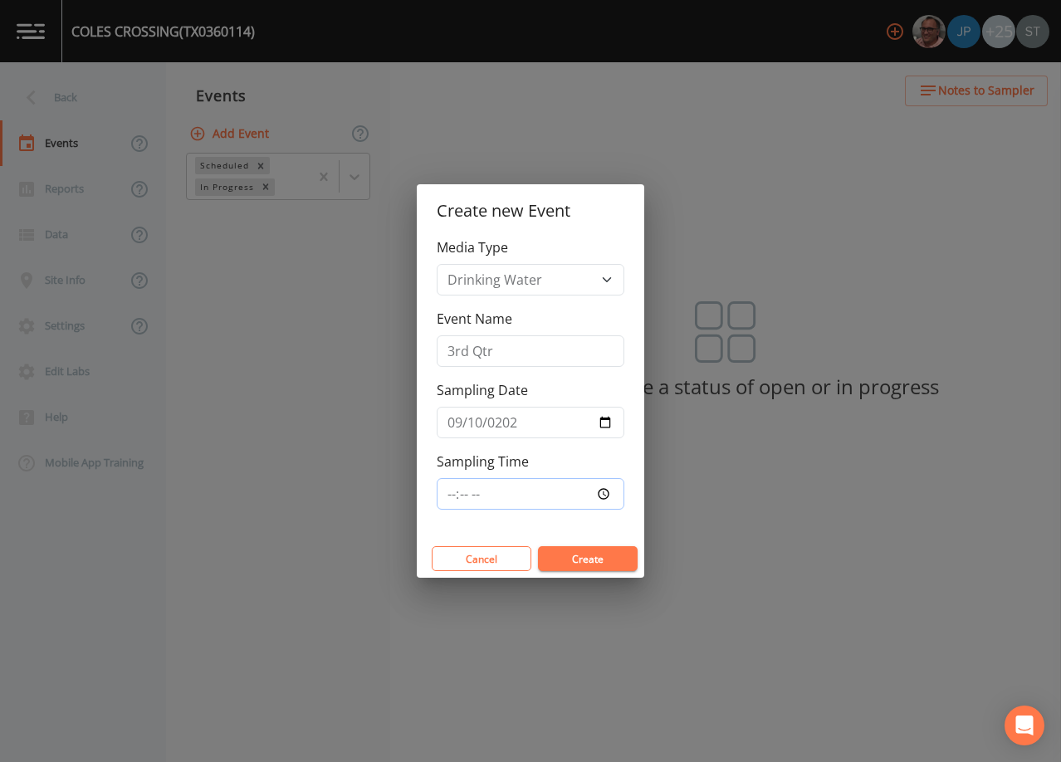
type input "11:00"
click at [608, 549] on button "Create" at bounding box center [588, 558] width 100 height 25
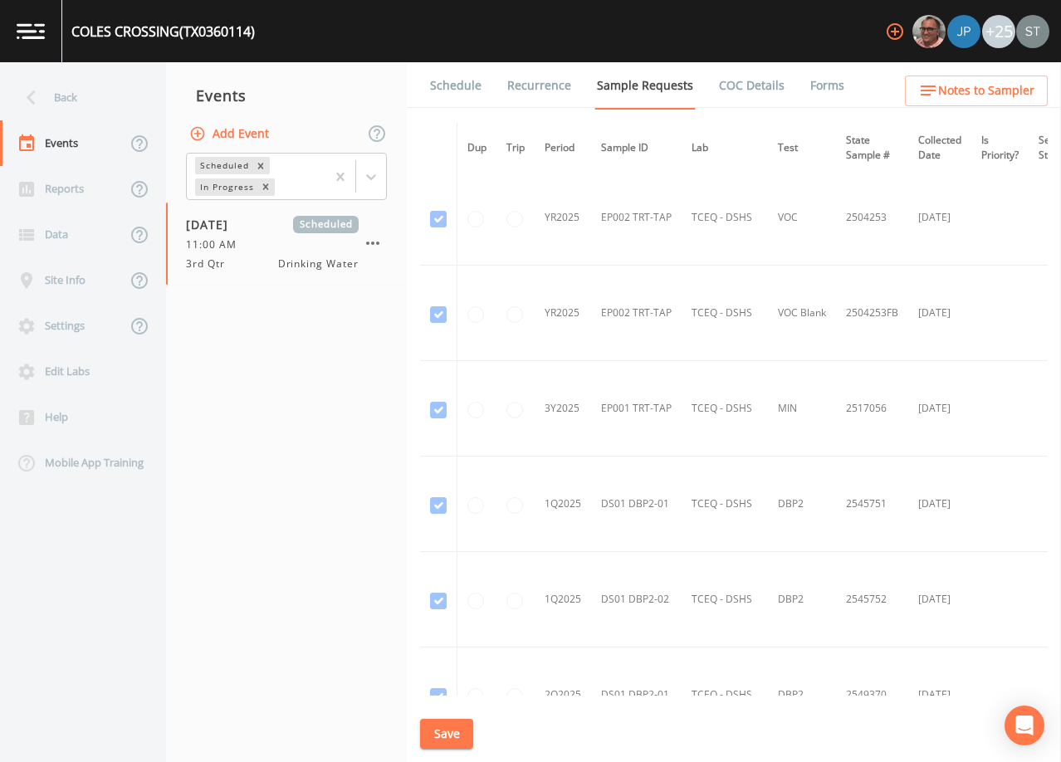
scroll to position [2905, 0]
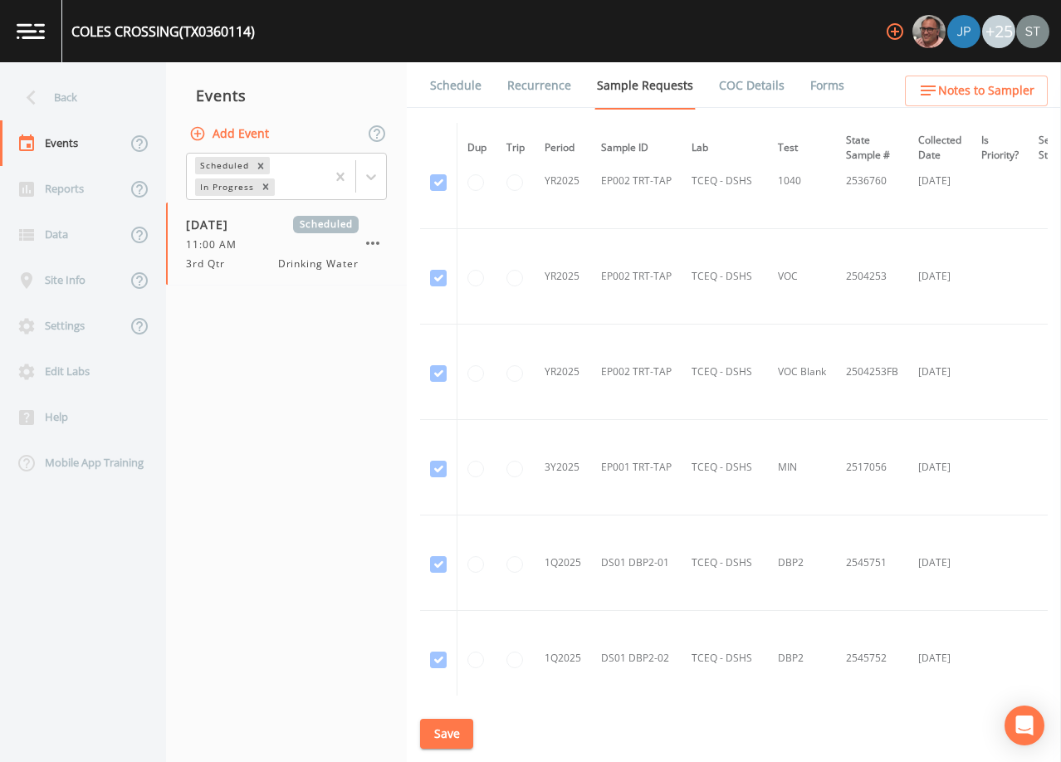
click at [453, 83] on link "Schedule" at bounding box center [456, 85] width 56 height 46
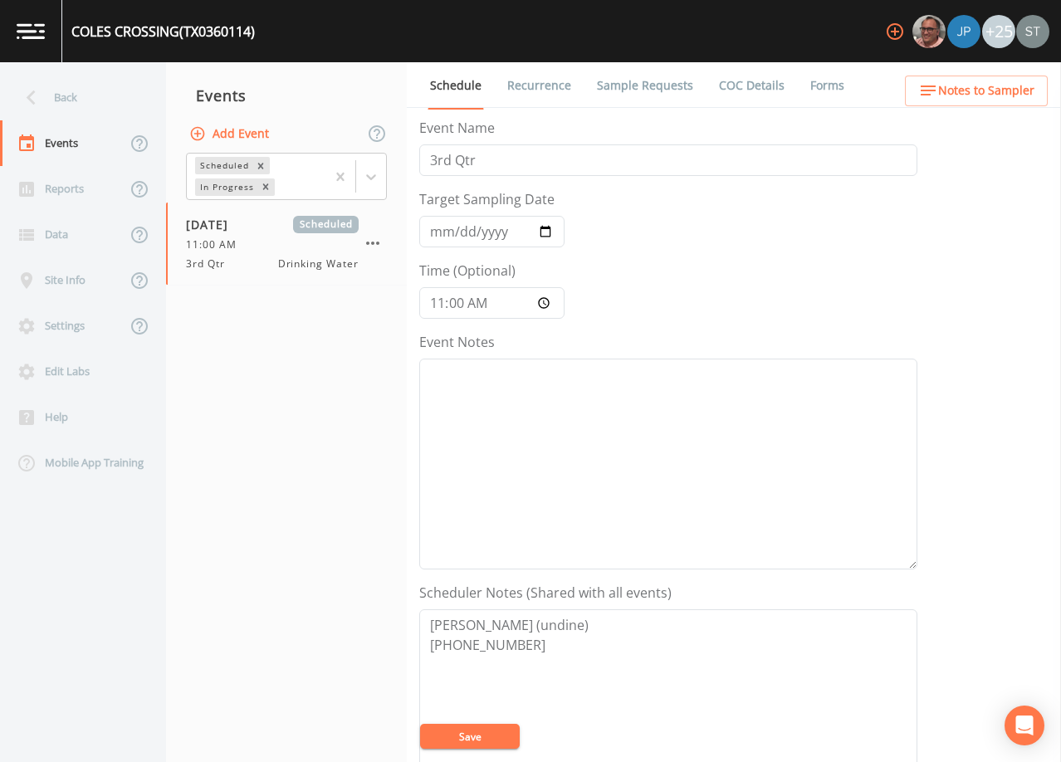
click at [996, 95] on span "Notes to Sampler" at bounding box center [986, 91] width 96 height 21
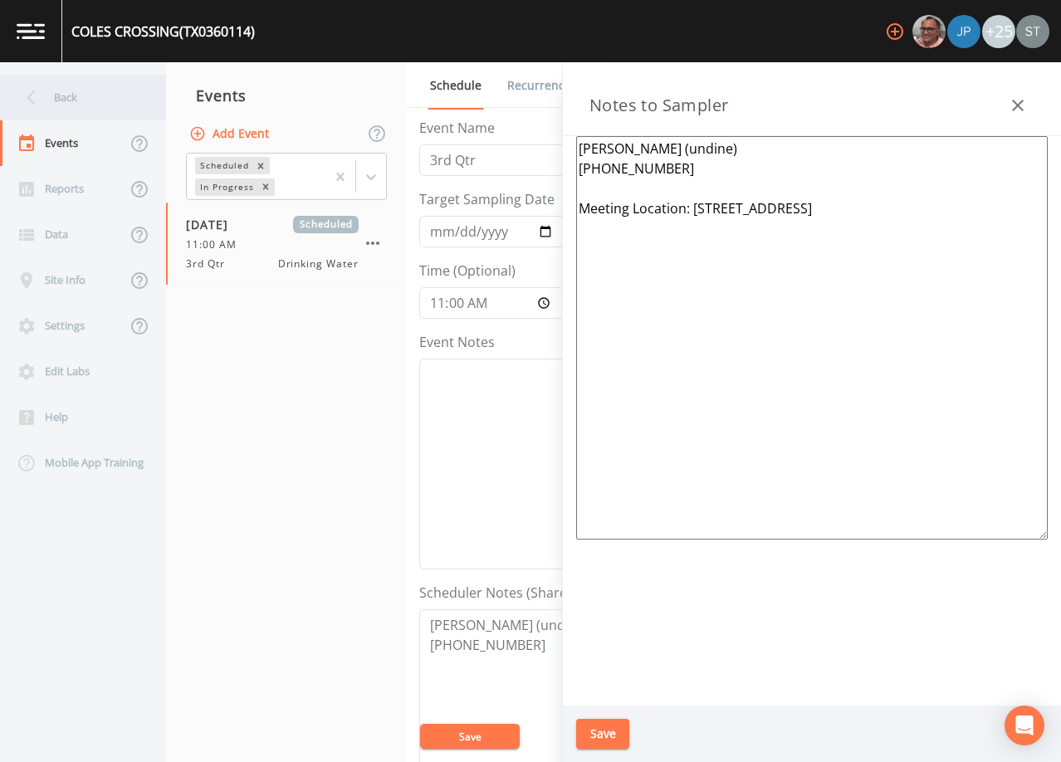
click at [76, 101] on div "Back" at bounding box center [74, 98] width 149 height 46
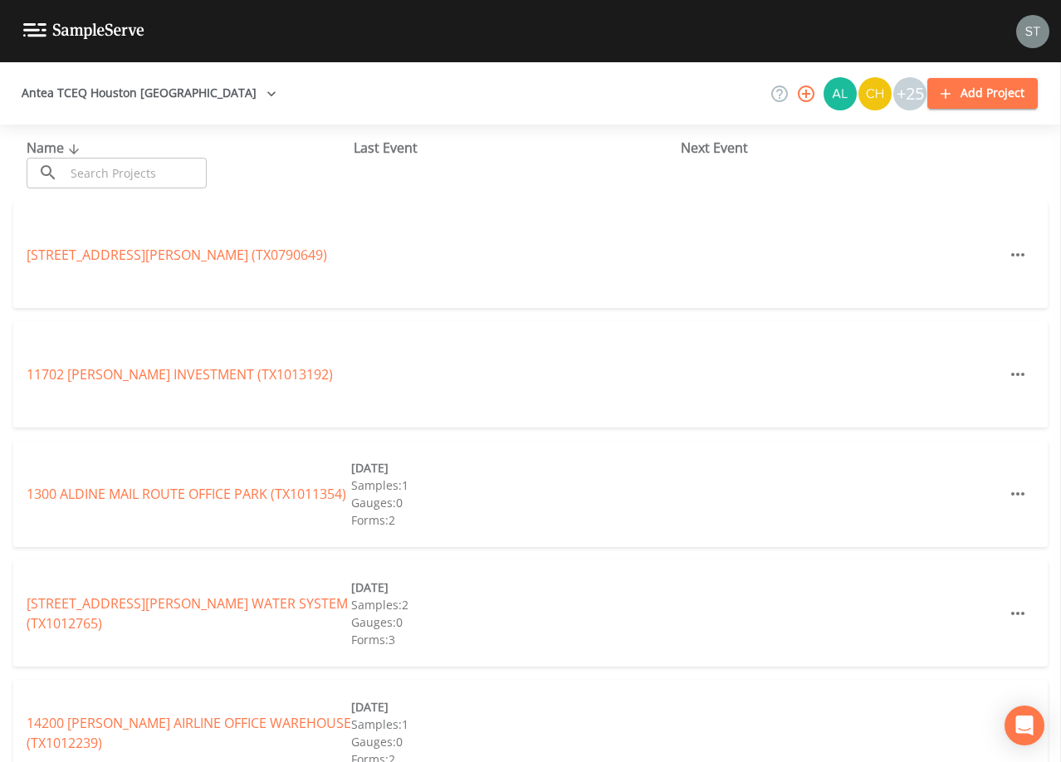
click at [139, 169] on input "text" at bounding box center [136, 173] width 142 height 31
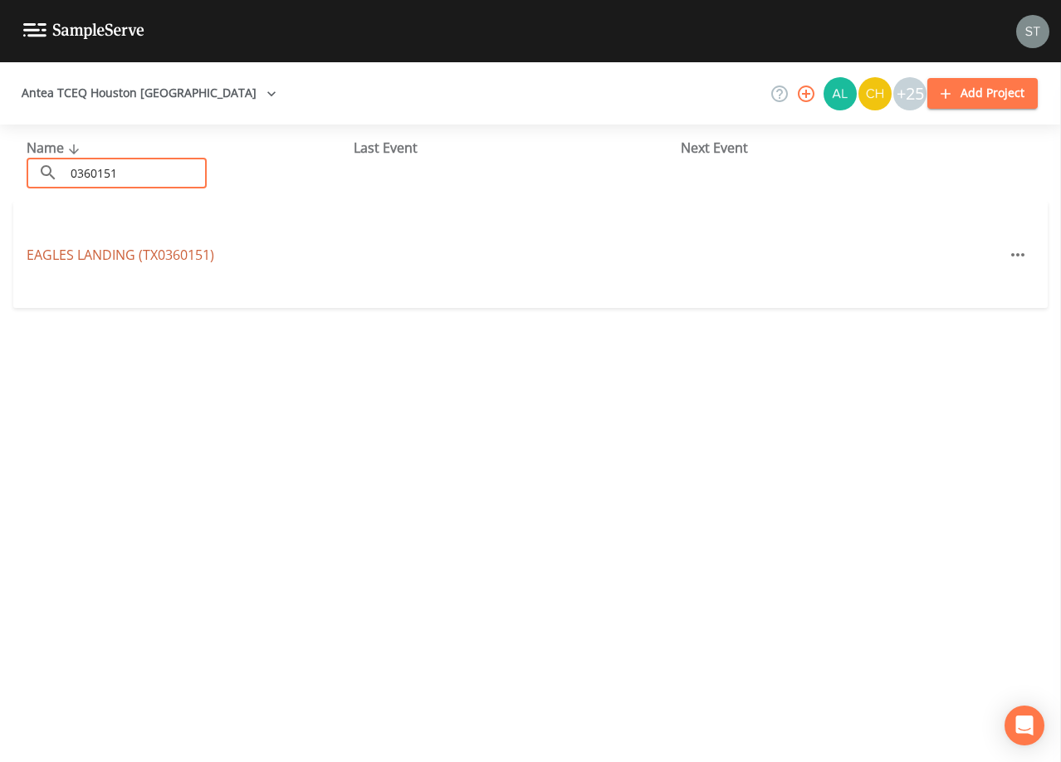
type input "0360151"
click at [187, 259] on link "EAGLES LANDING (TX0360151)" at bounding box center [121, 255] width 188 height 18
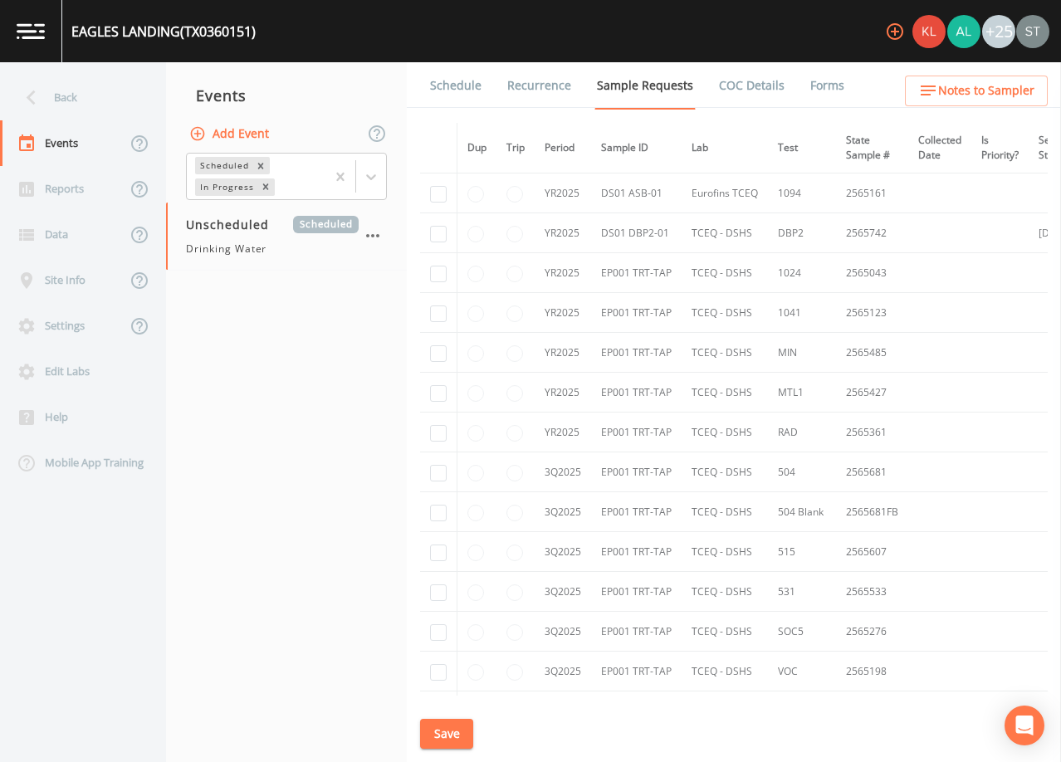
click at [459, 95] on link "Schedule" at bounding box center [456, 85] width 56 height 46
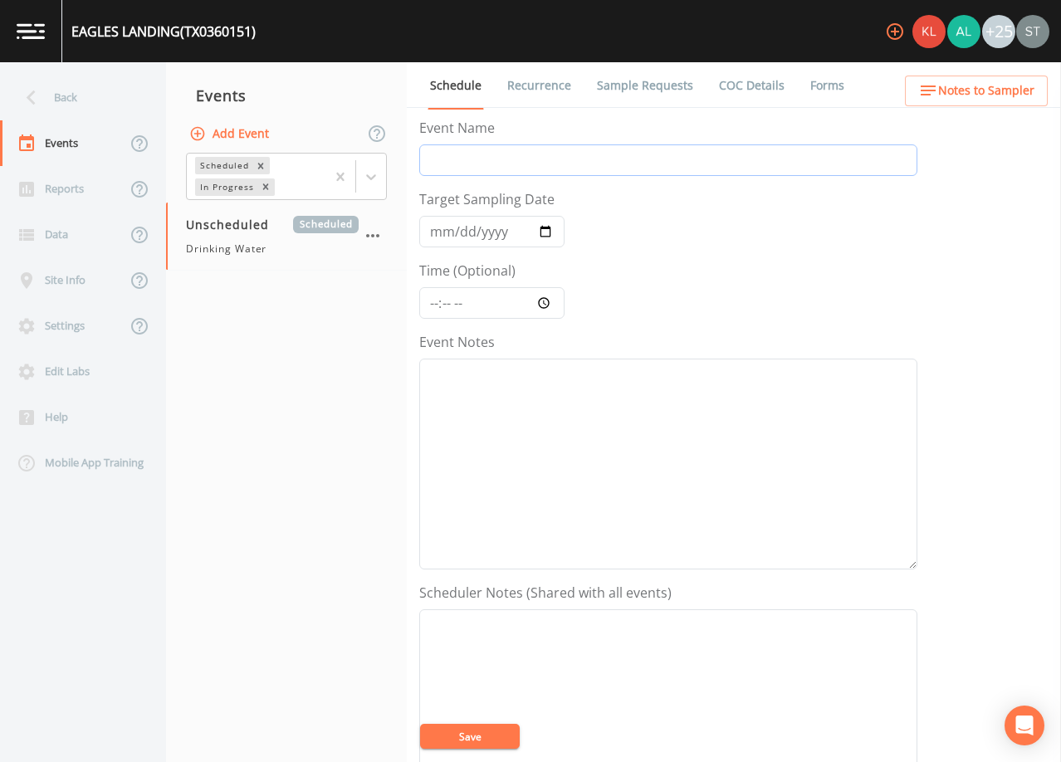
click at [465, 159] on input "Event Name" at bounding box center [668, 160] width 498 height 32
type input "3rd Qtr"
click at [438, 237] on input "Target Sampling Date" at bounding box center [491, 232] width 145 height 32
type input "[DATE]"
type input "11:30"
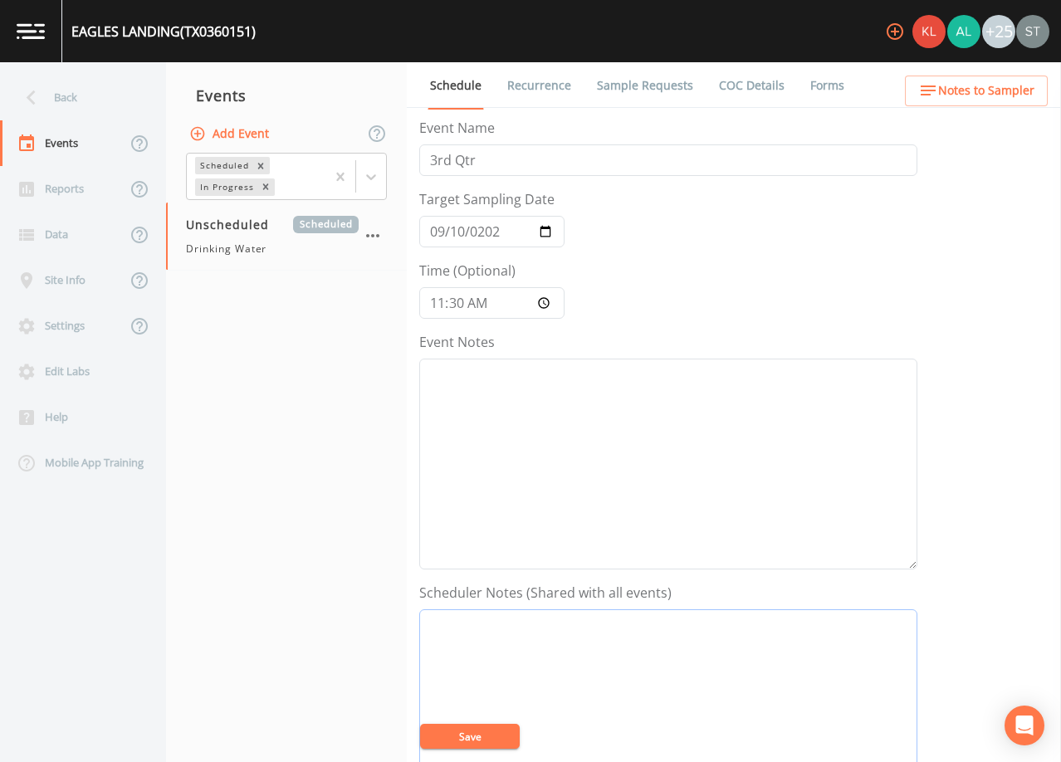
click at [618, 687] on textarea "Event Notes" at bounding box center [668, 714] width 498 height 211
type textarea "[PERSON_NAME] [PHONE_NUMBER] [PHONE_NUMBER]"
click at [510, 737] on button "Save" at bounding box center [470, 736] width 100 height 25
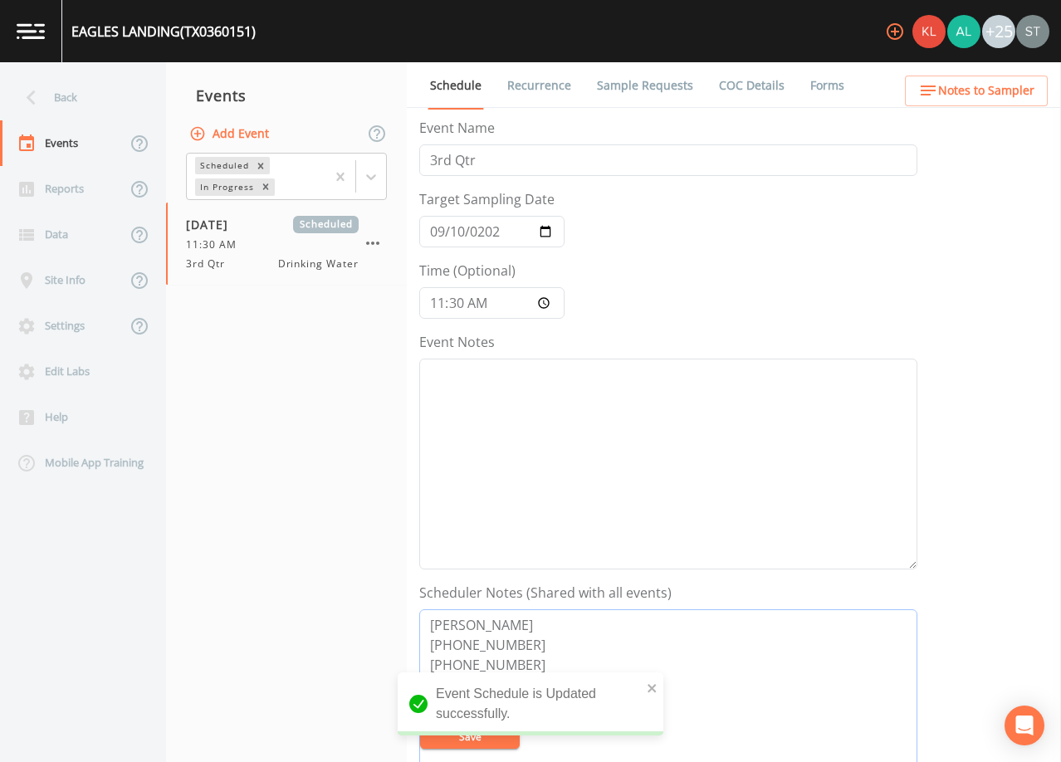
drag, startPoint x: 465, startPoint y: 653, endPoint x: 353, endPoint y: 595, distance: 126.7
click at [353, 595] on div "Back Events Reports Data Site Info Settings Edit Labs Help Mobile App Training …" at bounding box center [530, 412] width 1061 height 700
click at [1006, 98] on span "Notes to Sampler" at bounding box center [986, 91] width 96 height 21
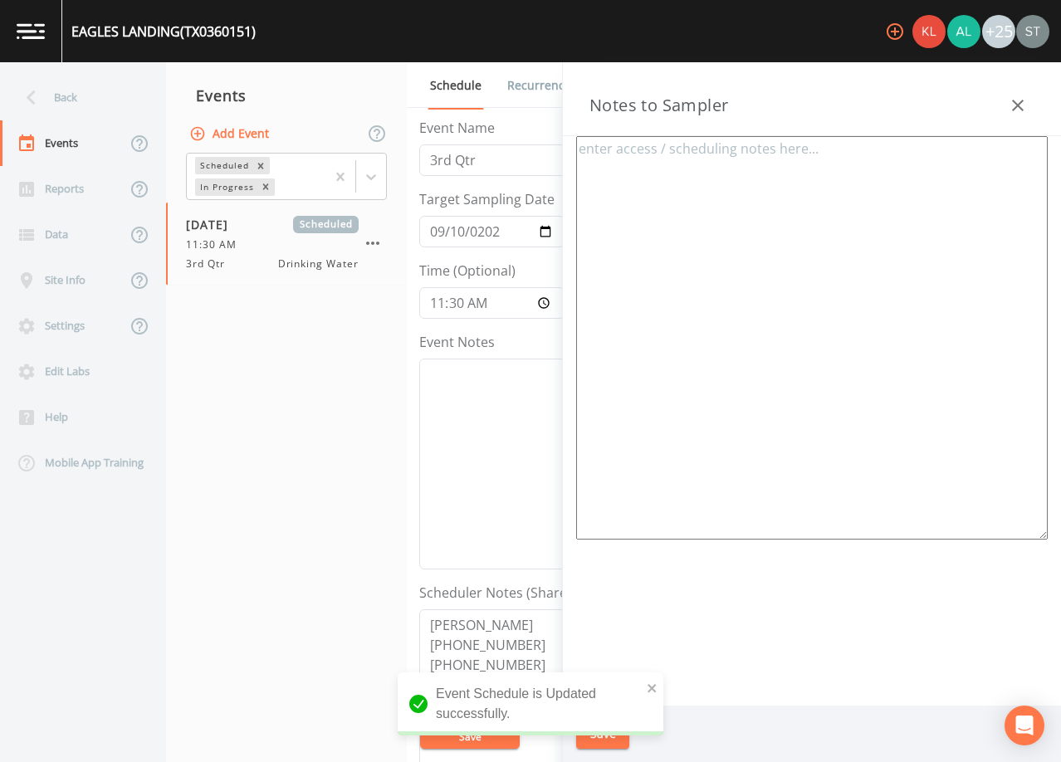
click at [850, 235] on textarea at bounding box center [812, 338] width 472 height 404
paste textarea "[PERSON_NAME] [PHONE_NUMBER] [PHONE_NUMBER]"
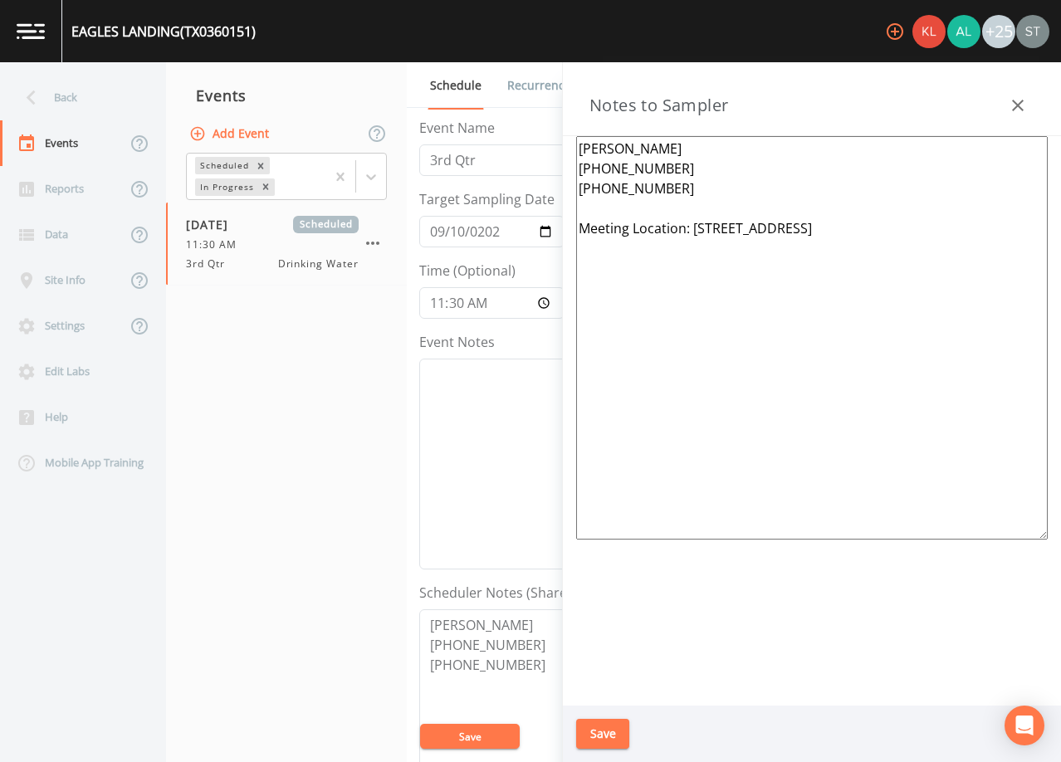
type textarea "[PERSON_NAME] [PHONE_NUMBER] [PHONE_NUMBER] Meeting Location: [STREET_ADDRESS]"
click at [606, 729] on button "Save" at bounding box center [602, 734] width 53 height 31
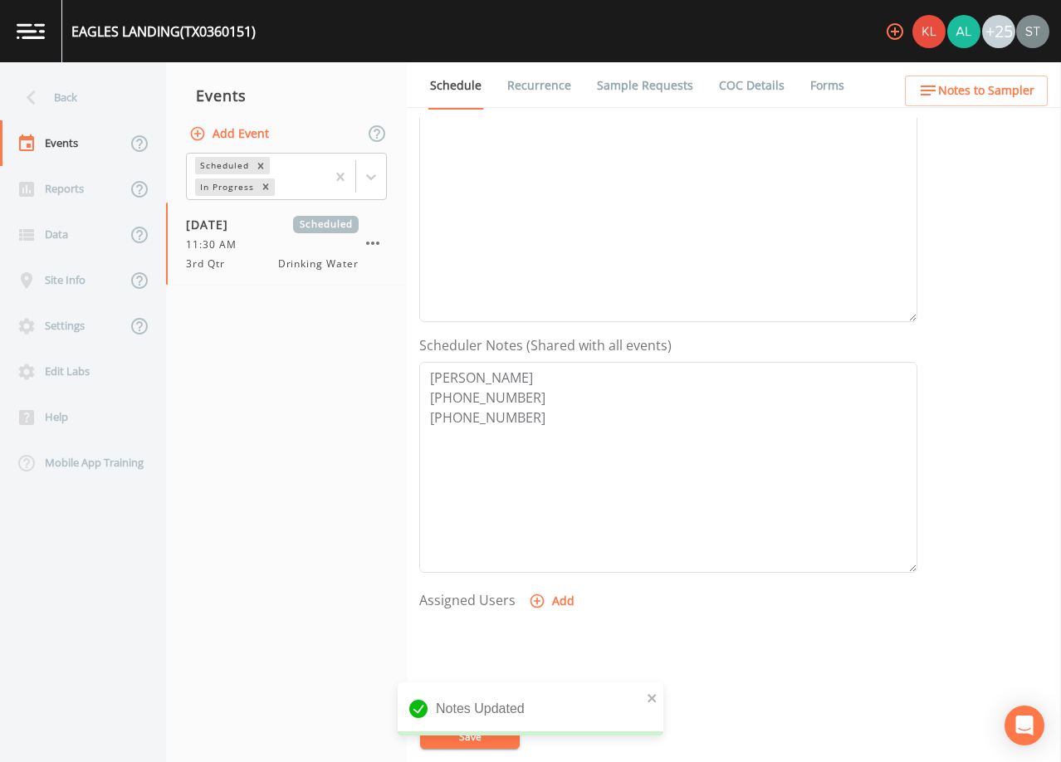
scroll to position [249, 0]
click at [542, 477] on textarea "[PERSON_NAME] [PHONE_NUMBER] [PHONE_NUMBER]" at bounding box center [668, 465] width 498 height 211
type textarea "[PERSON_NAME] [PHONE_NUMBER] [PHONE_NUMBER] ***NEW SYSTEM***"
click at [487, 729] on button "Save" at bounding box center [470, 736] width 100 height 25
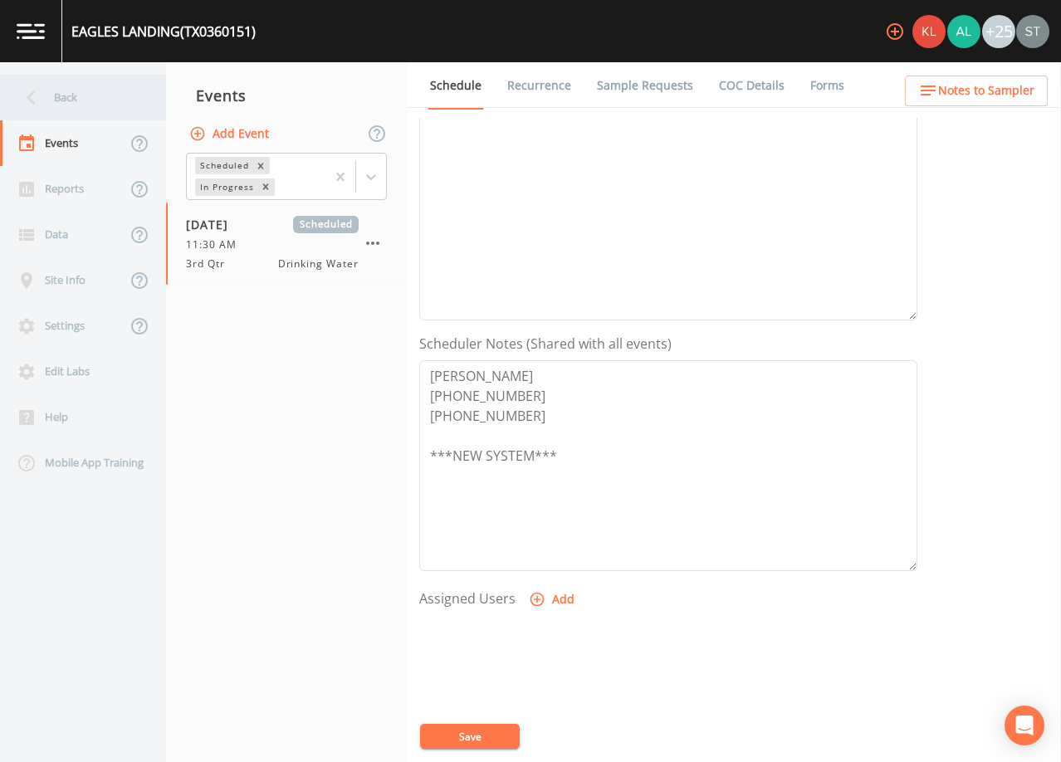
click at [70, 102] on div "Back" at bounding box center [74, 98] width 149 height 46
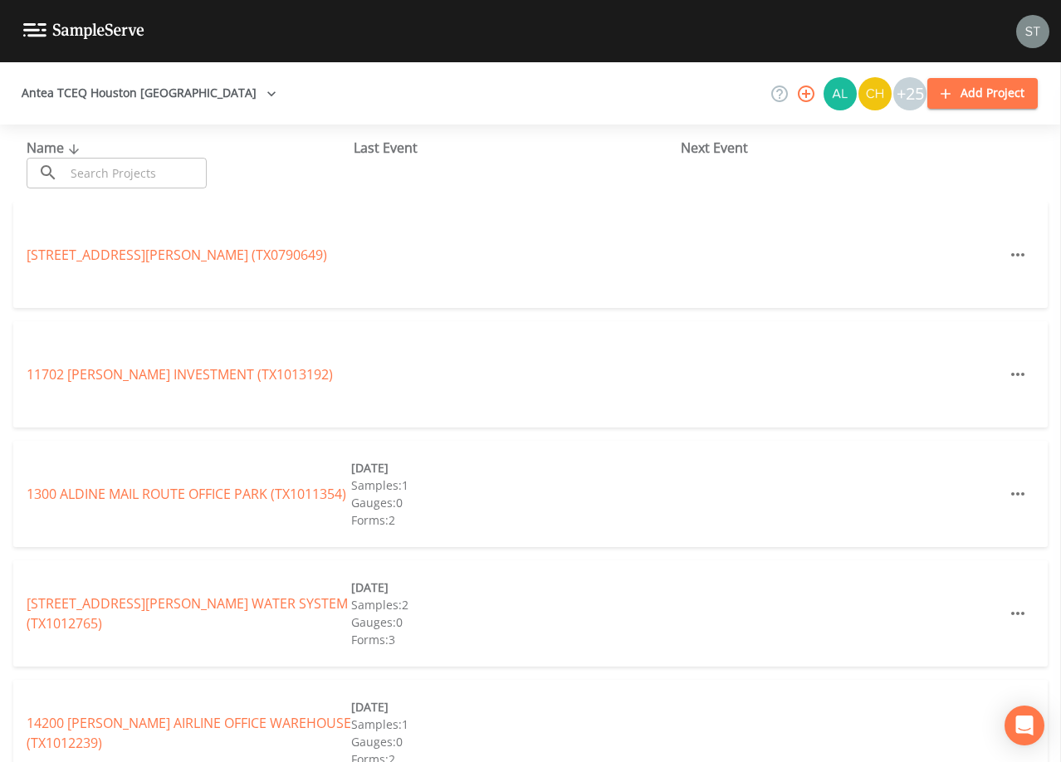
click at [152, 170] on input "text" at bounding box center [136, 173] width 142 height 31
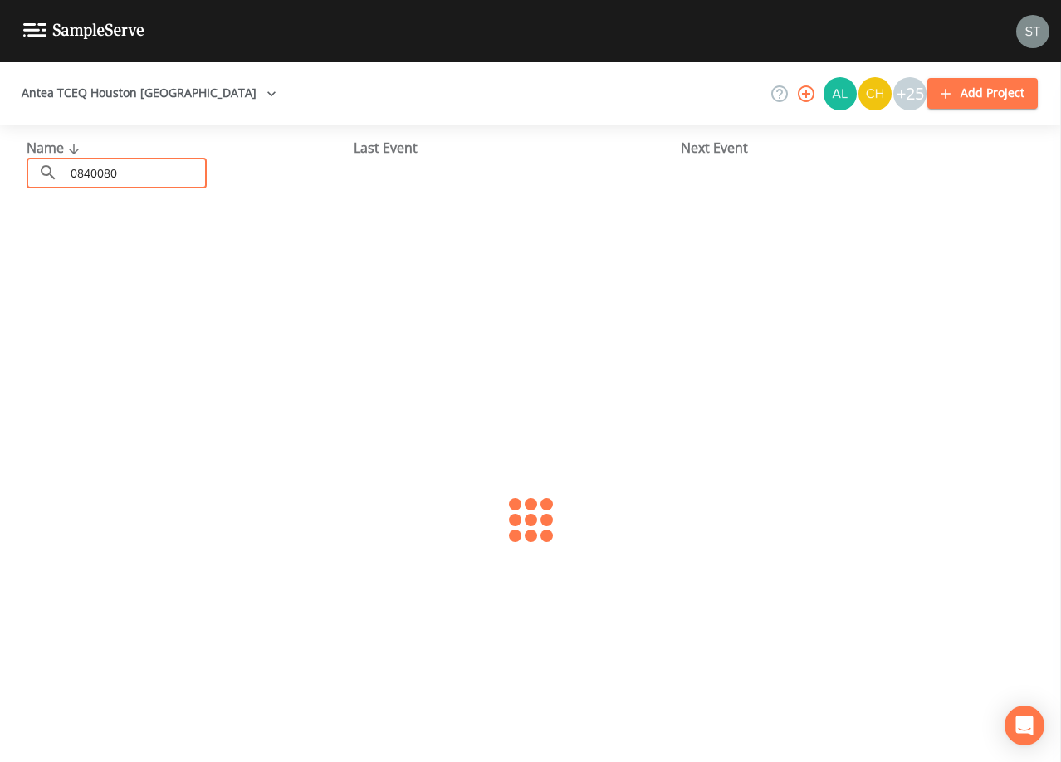
type input "0840080"
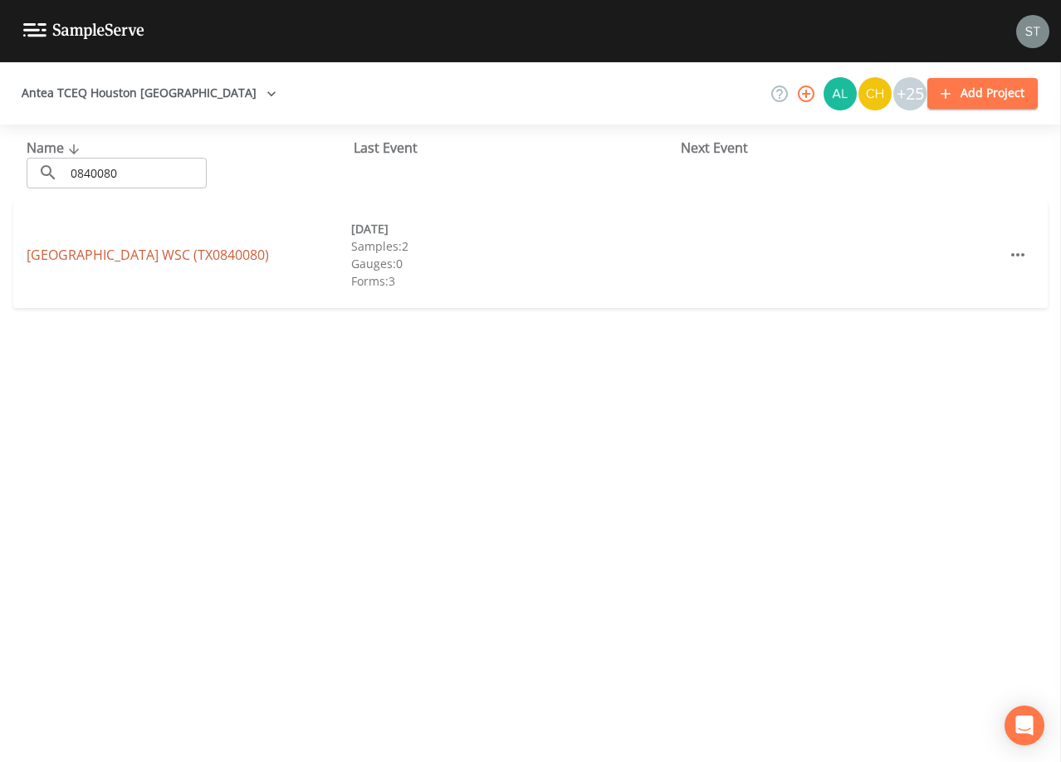
click at [84, 256] on link "[GEOGRAPHIC_DATA] (TX0840080)" at bounding box center [148, 255] width 242 height 18
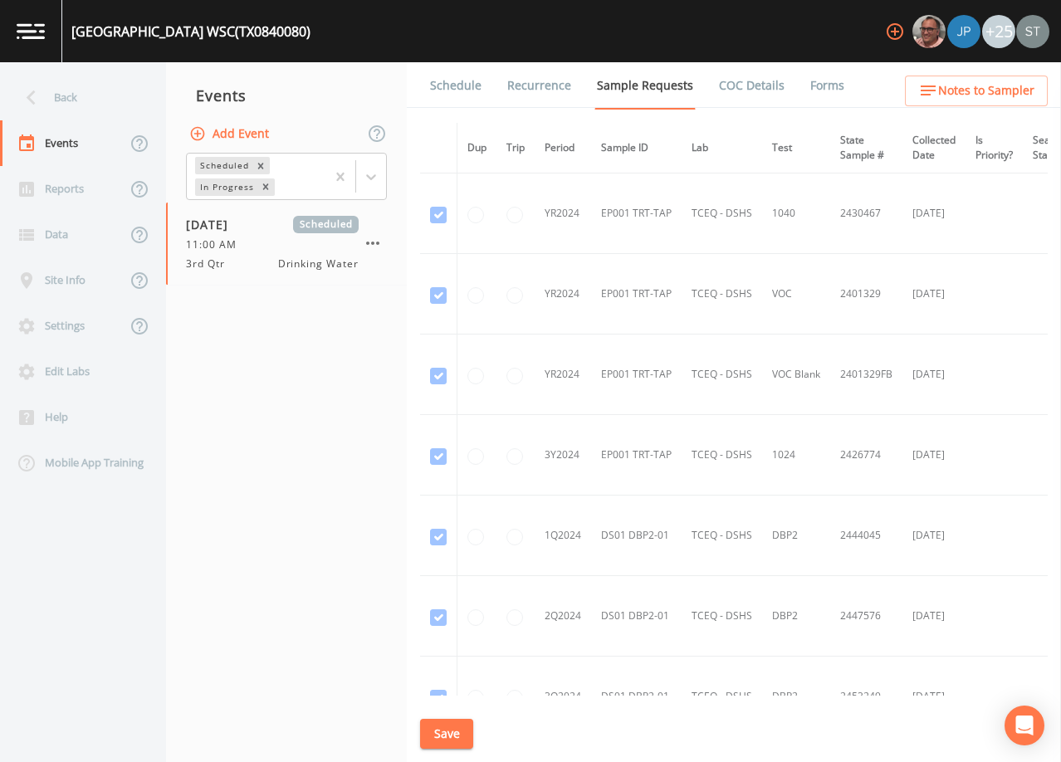
click at [463, 85] on link "Schedule" at bounding box center [456, 85] width 56 height 46
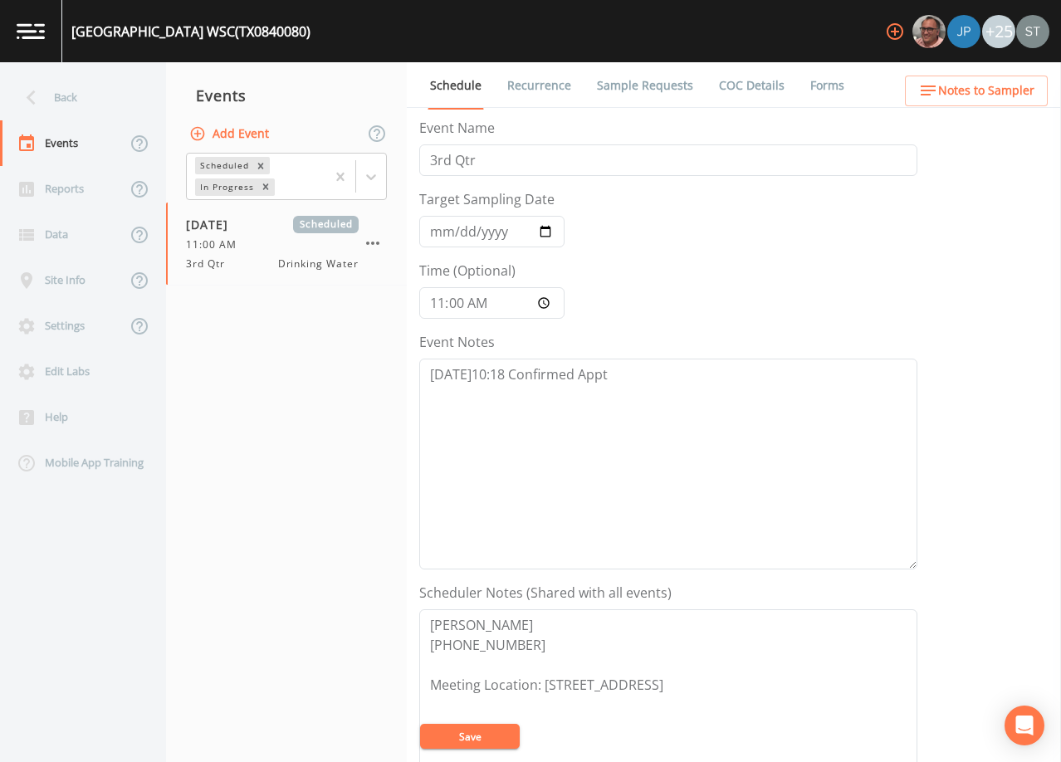
click at [810, 77] on link "Forms" at bounding box center [827, 85] width 39 height 46
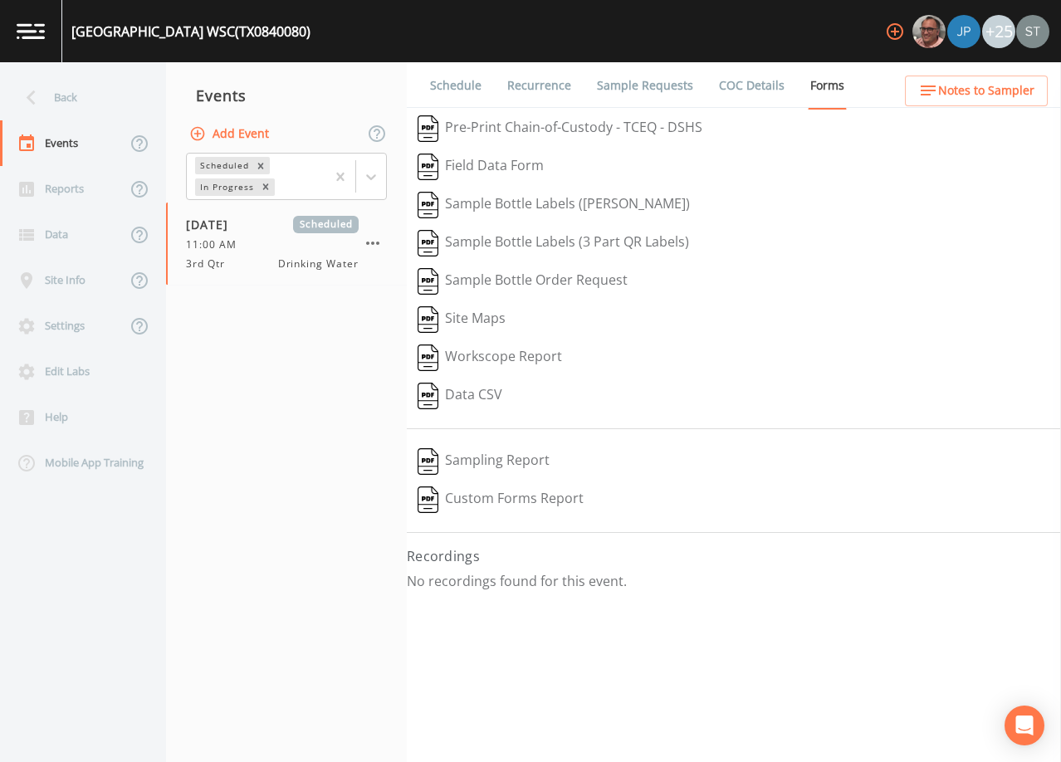
click at [456, 89] on link "Schedule" at bounding box center [456, 85] width 56 height 46
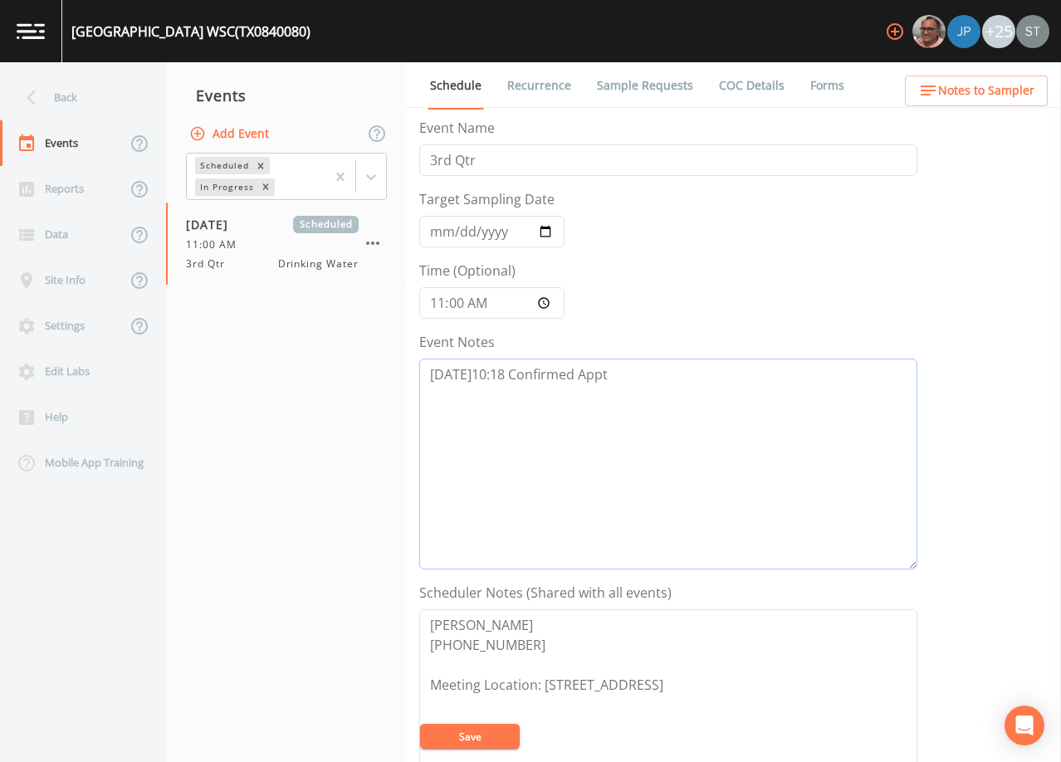
click at [642, 376] on textarea "[DATE]10:18 Confirmed Appt" at bounding box center [668, 464] width 498 height 211
type textarea "[DATE]10:18 Confirmed Appt (NOT COLLECTED ON [DATE])"
click at [432, 231] on input "[DATE]" at bounding box center [491, 232] width 145 height 32
type input "[DATE]"
type input "08:00"
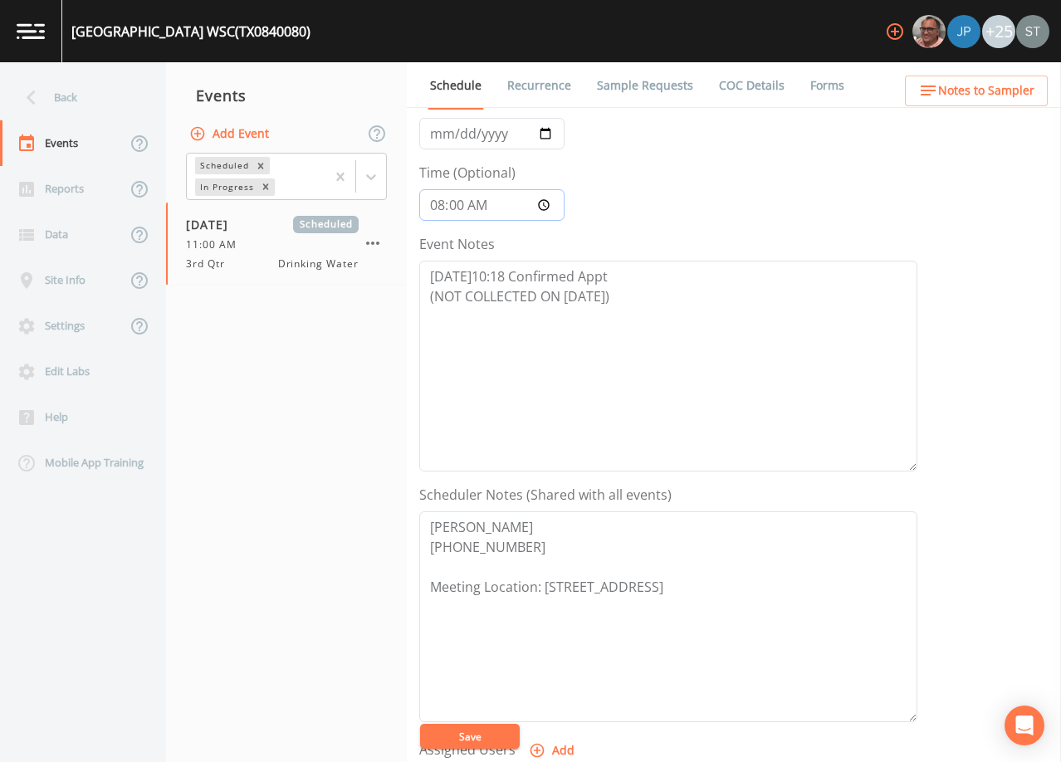
scroll to position [249, 0]
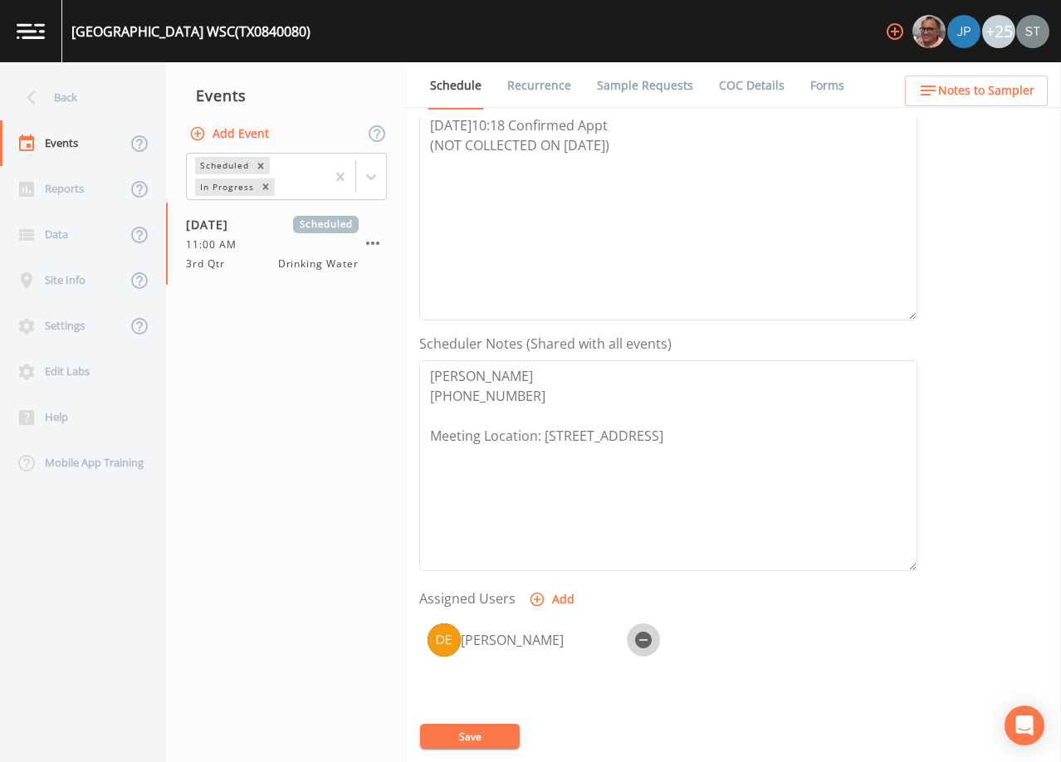
click at [638, 636] on icon "button" at bounding box center [643, 640] width 17 height 17
click at [491, 741] on button "Save" at bounding box center [470, 736] width 100 height 25
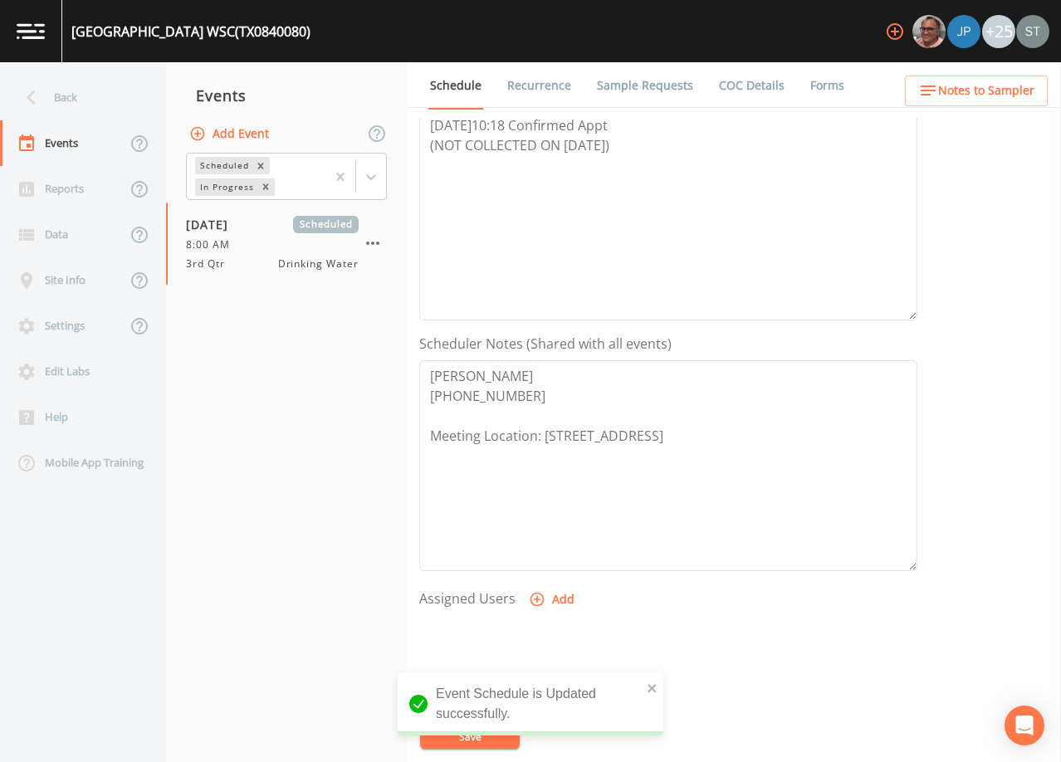
click at [642, 84] on link "Sample Requests" at bounding box center [645, 85] width 101 height 46
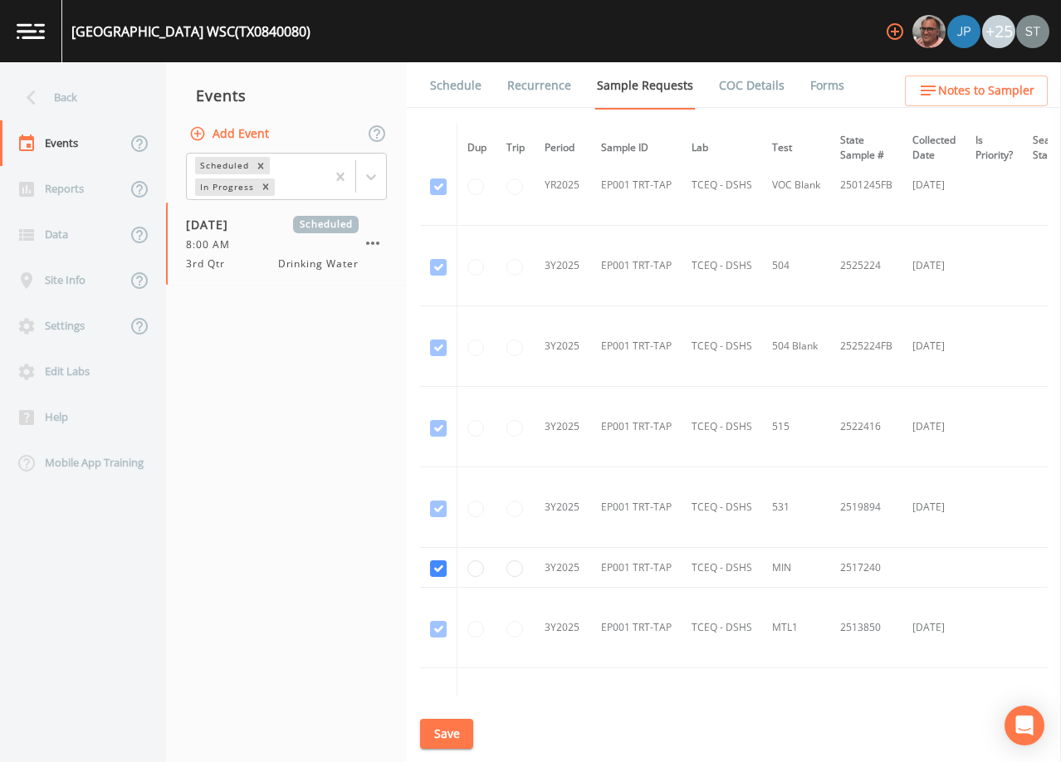
scroll to position [747, 0]
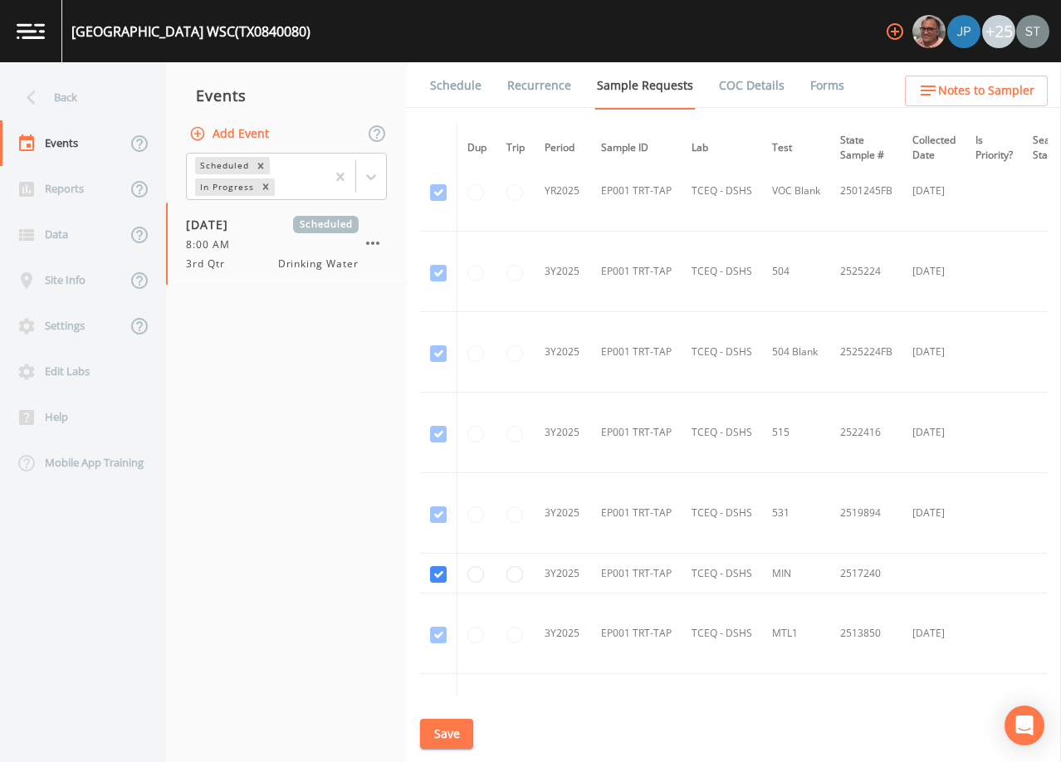
click at [468, 95] on link "Schedule" at bounding box center [456, 85] width 56 height 46
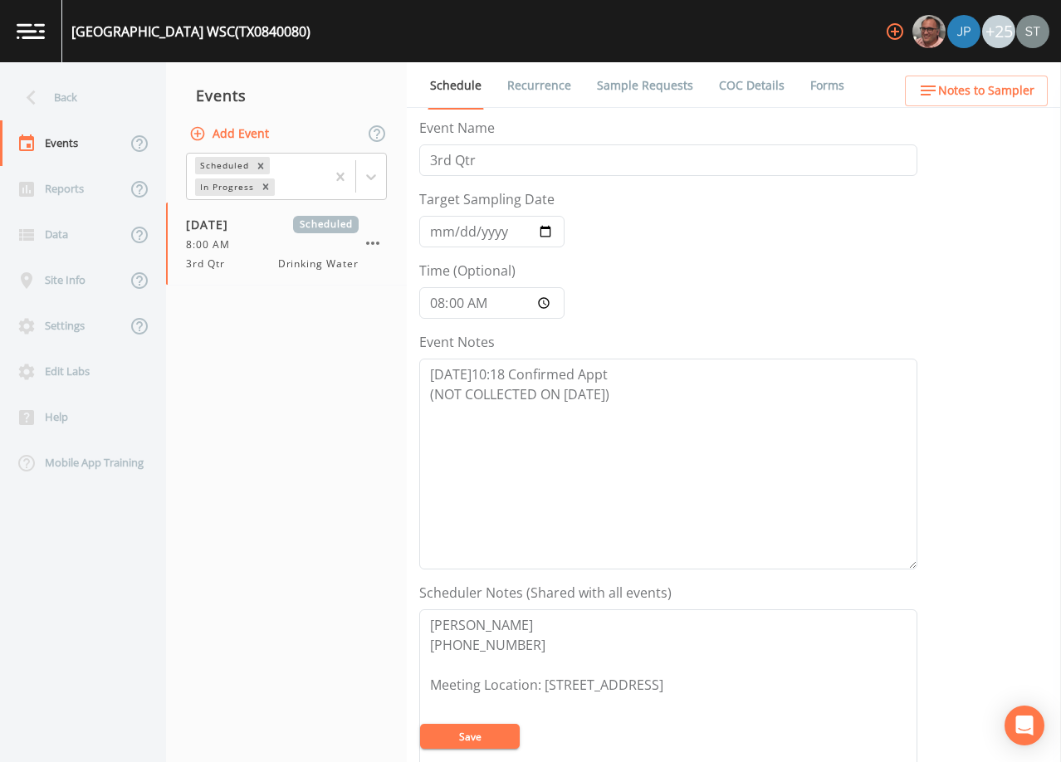
click at [87, 100] on div "Back" at bounding box center [74, 98] width 149 height 46
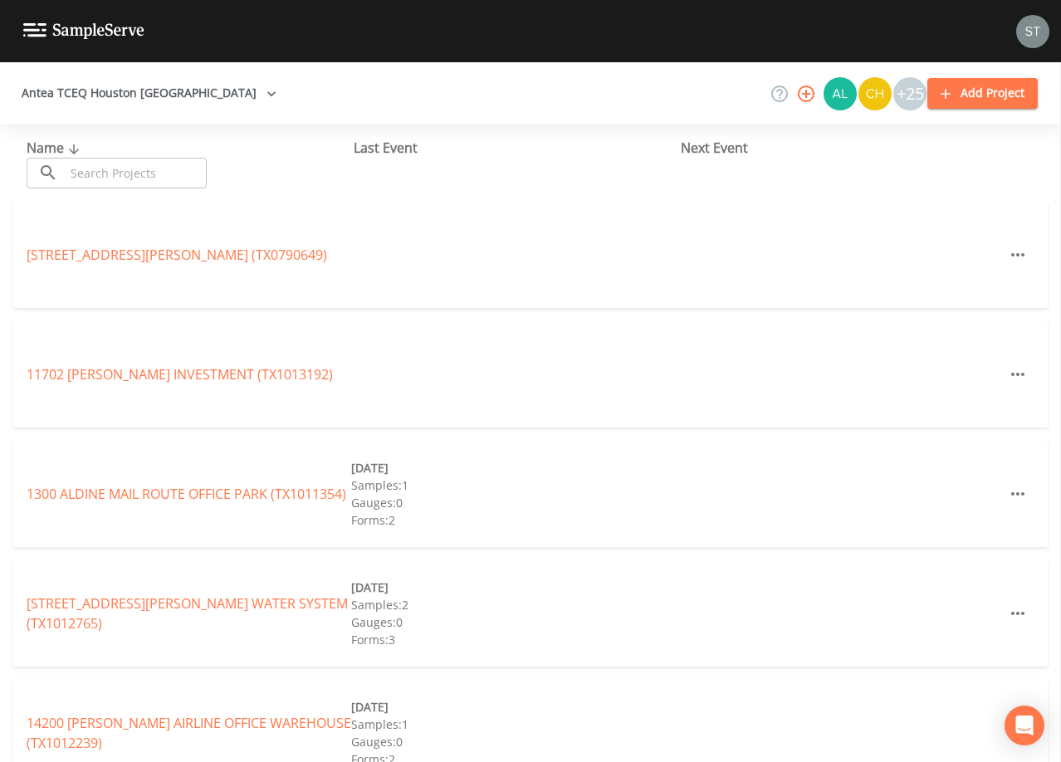
click at [119, 169] on input "text" at bounding box center [136, 173] width 142 height 31
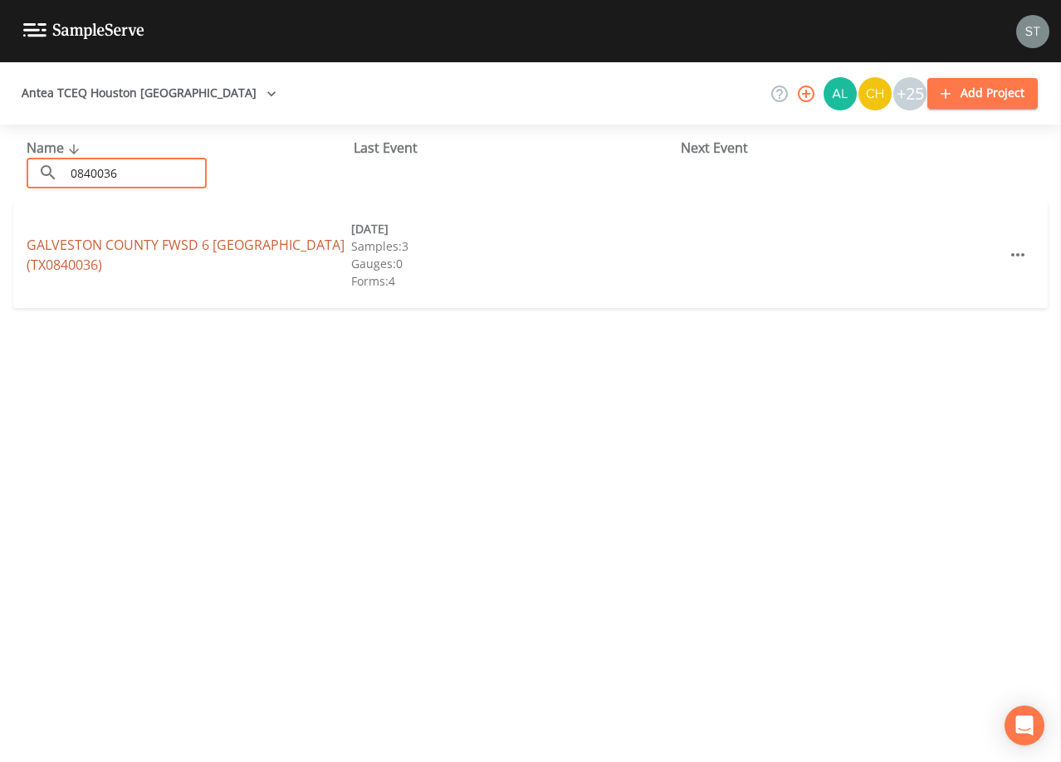
type input "0840036"
click at [149, 245] on link "GALVESTON COUNTY FWSD 6 [GEOGRAPHIC_DATA] (TX0840036)" at bounding box center [186, 255] width 318 height 38
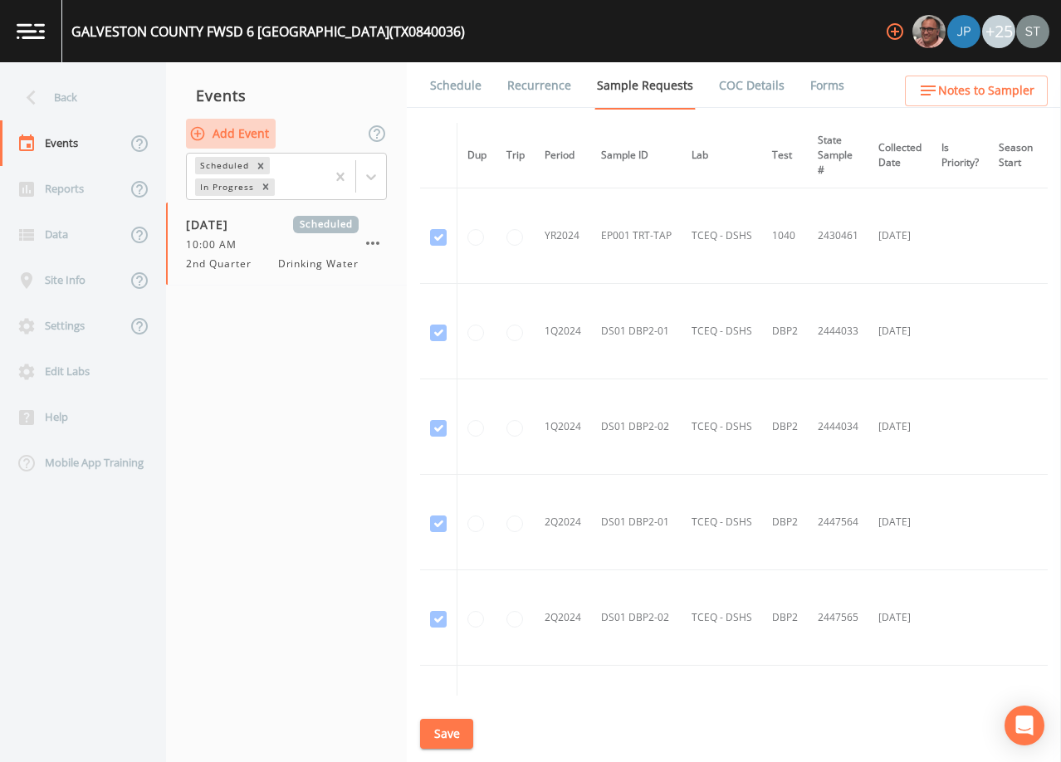
click at [229, 132] on button "Add Event" at bounding box center [231, 134] width 90 height 31
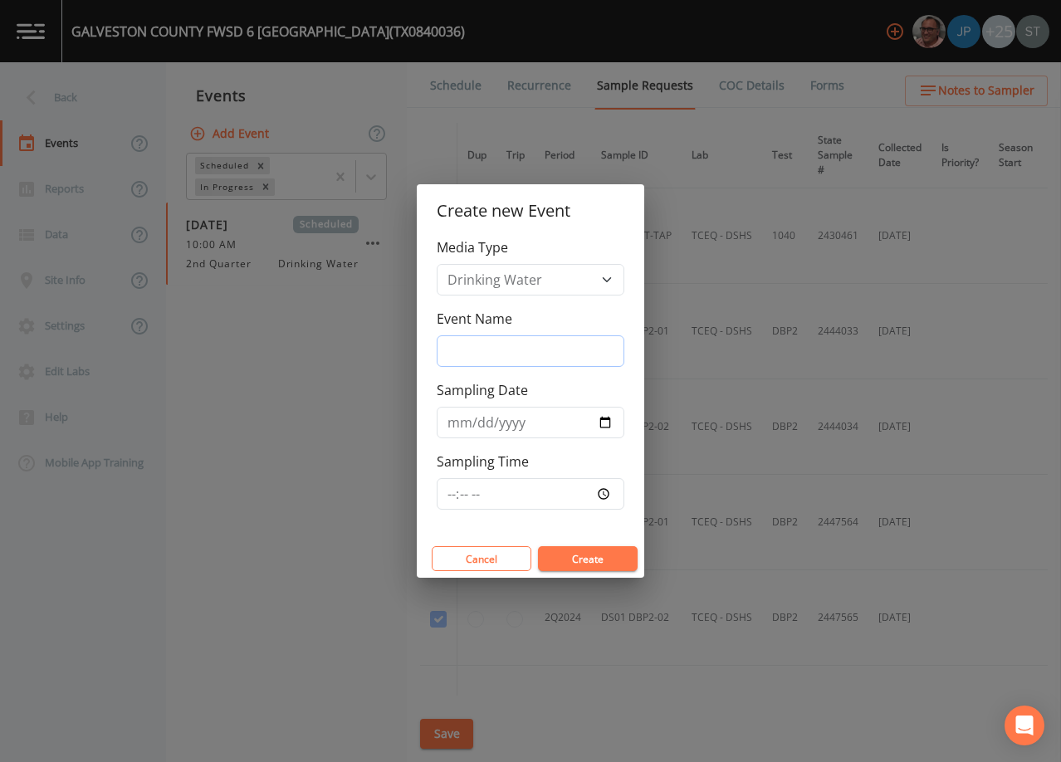
click at [536, 352] on input "Event Name" at bounding box center [531, 351] width 188 height 32
type input "3rd Qtr"
click at [450, 423] on input "Sampling Date" at bounding box center [531, 423] width 188 height 32
type input "[DATE]"
type input "08:00"
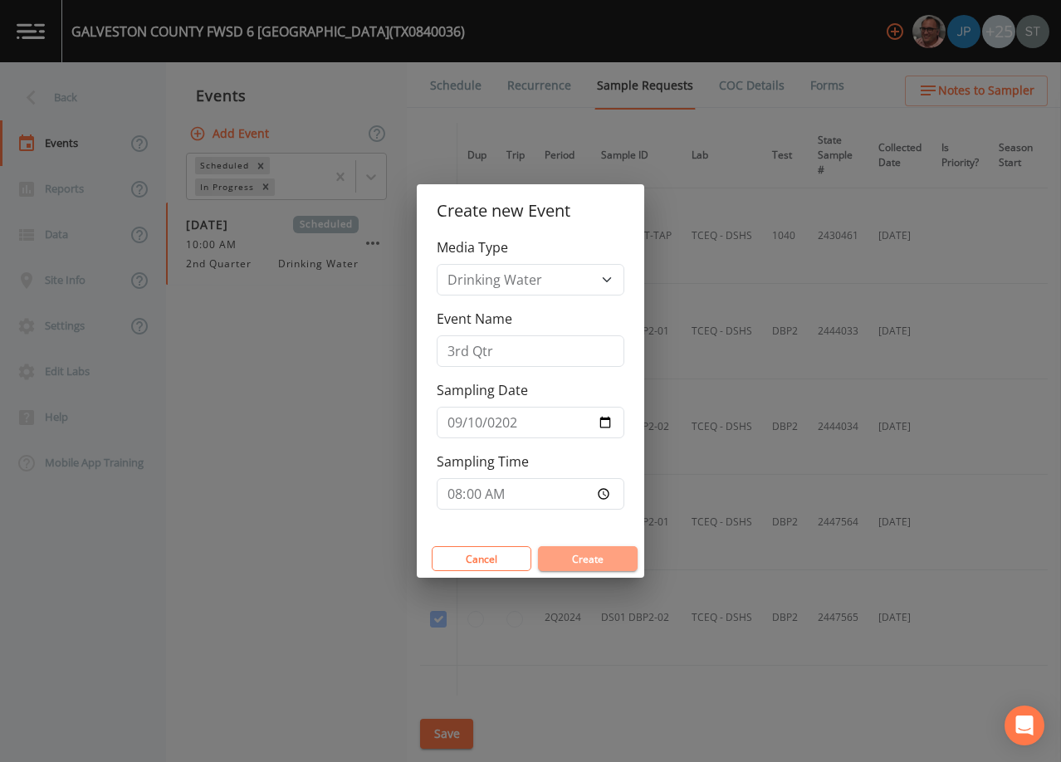
click at [586, 556] on button "Create" at bounding box center [588, 558] width 100 height 25
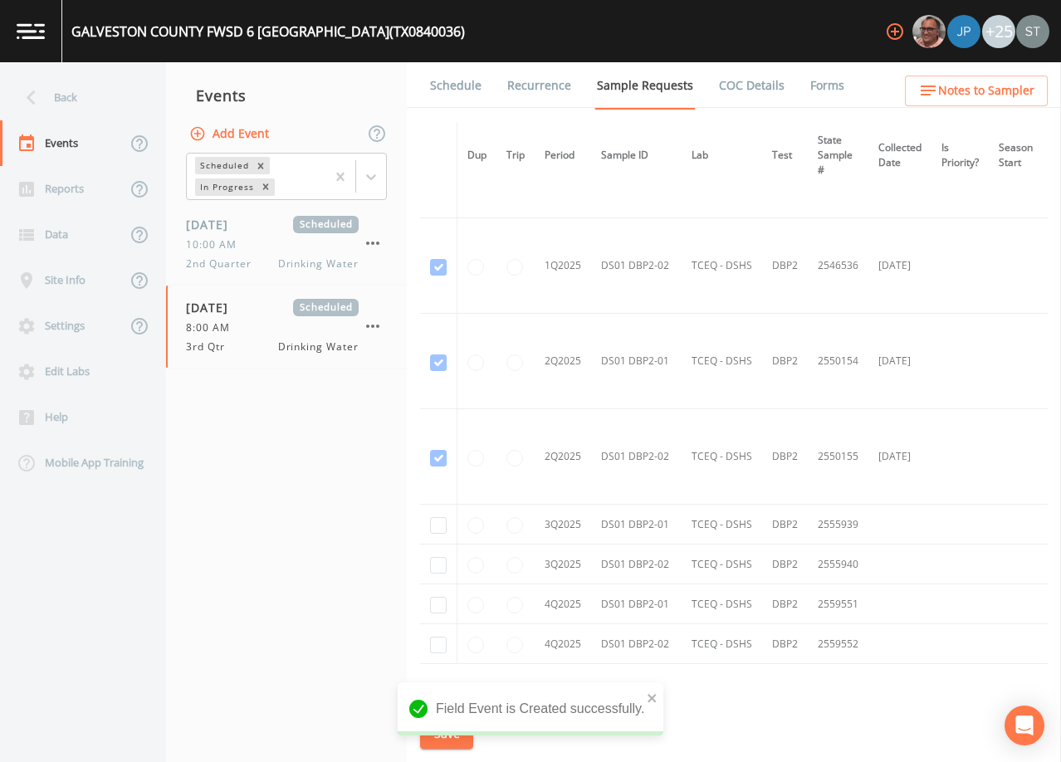
scroll to position [1221, 0]
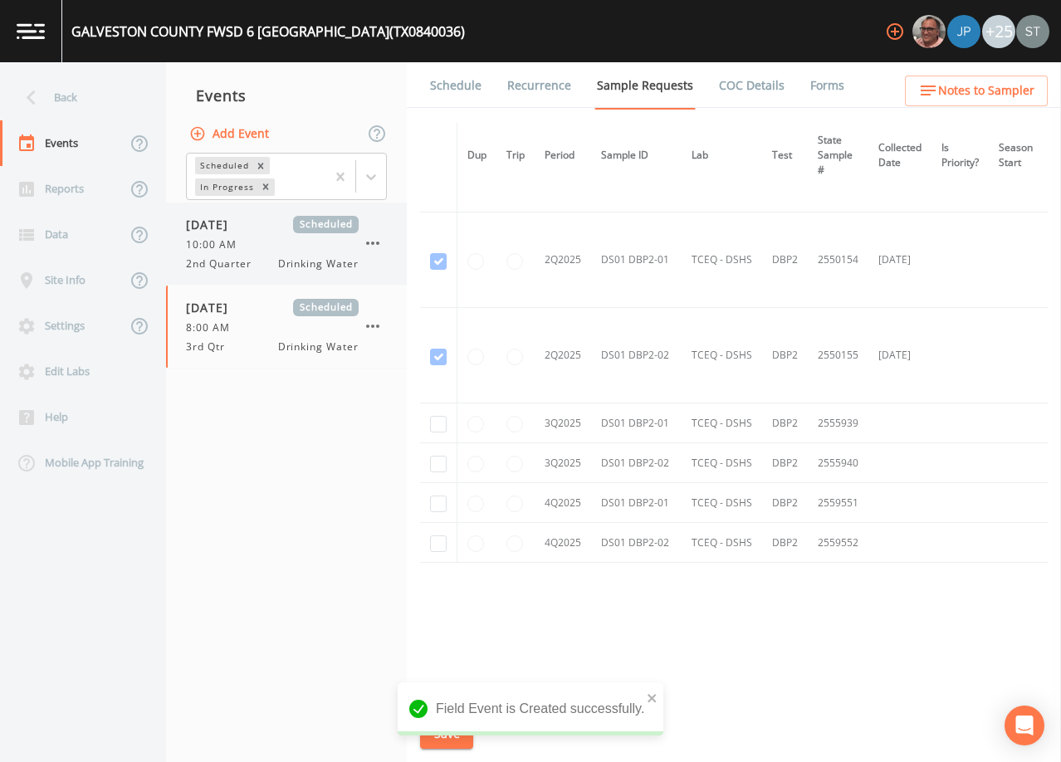
click at [215, 249] on span "10:00 AM" at bounding box center [216, 244] width 61 height 15
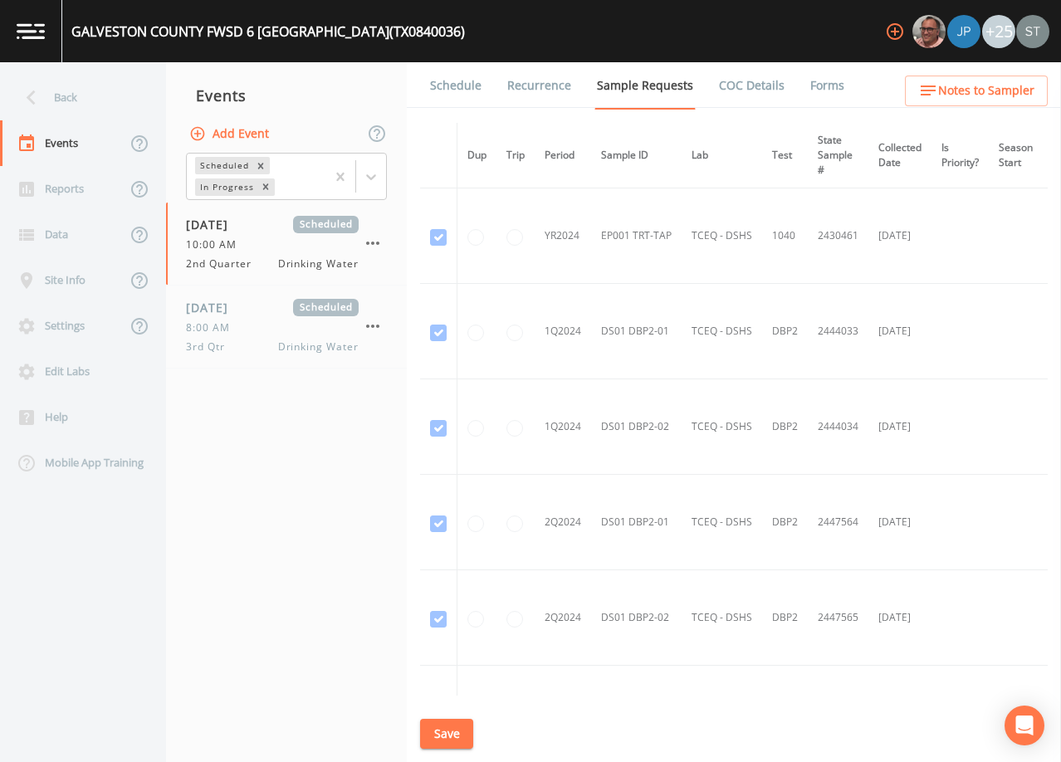
click at [825, 85] on link "Forms" at bounding box center [827, 85] width 39 height 46
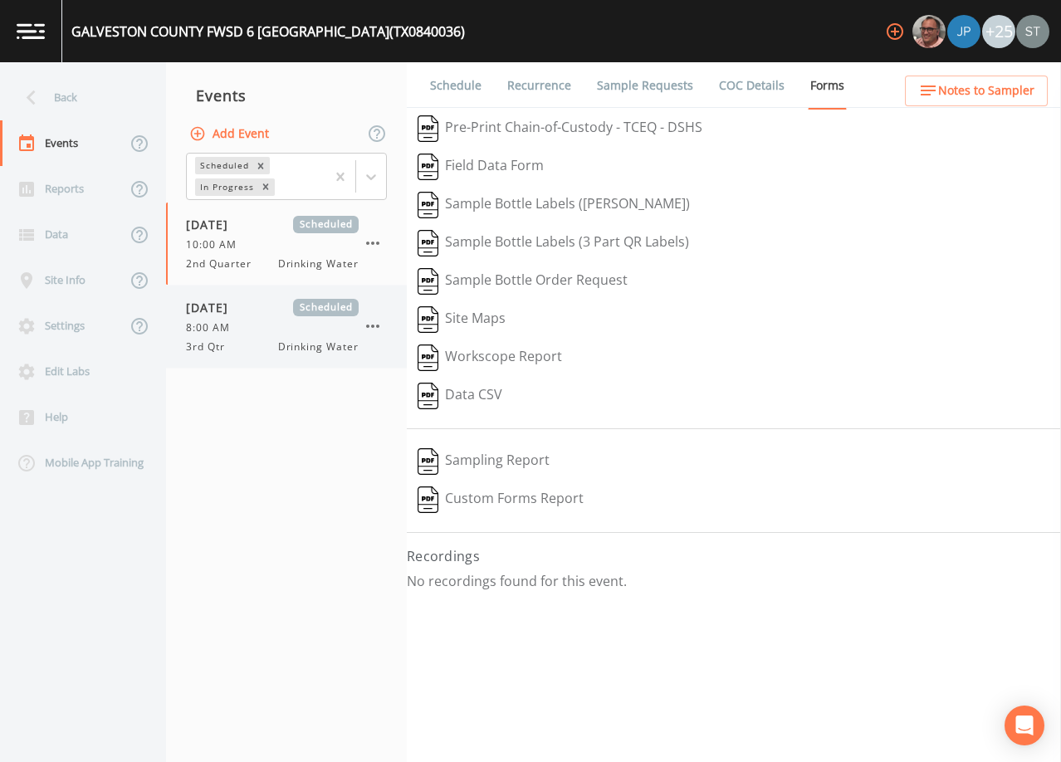
click at [235, 311] on span "[DATE]" at bounding box center [213, 307] width 54 height 17
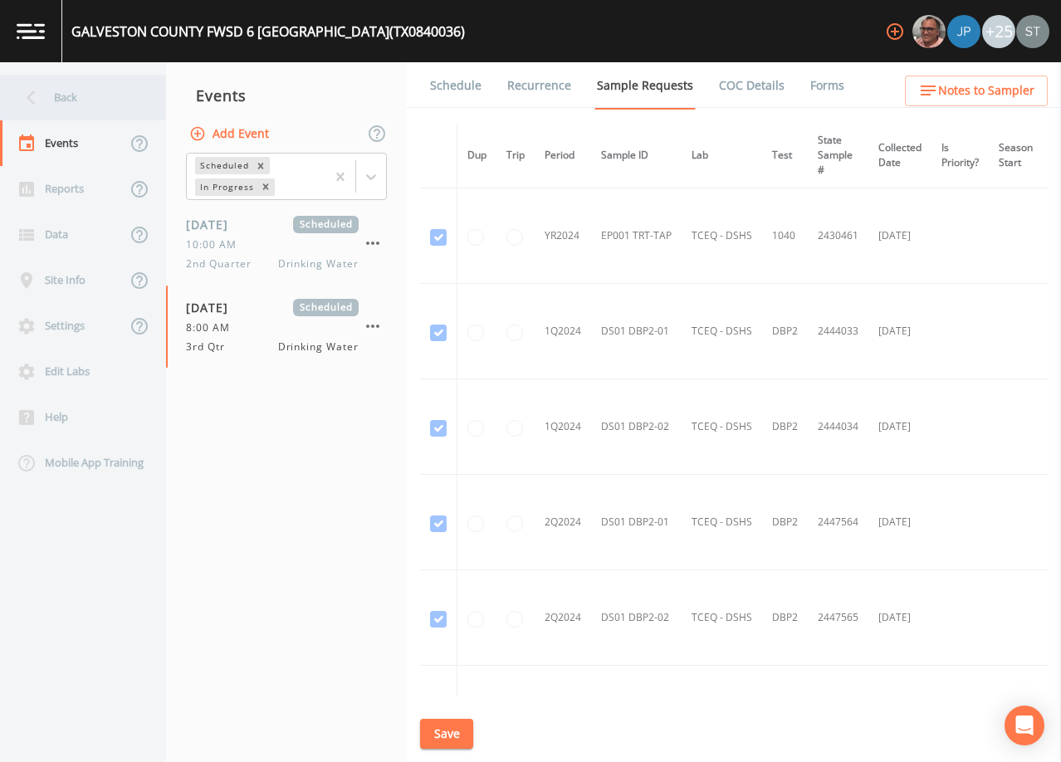
click at [77, 96] on div "Back" at bounding box center [74, 98] width 149 height 46
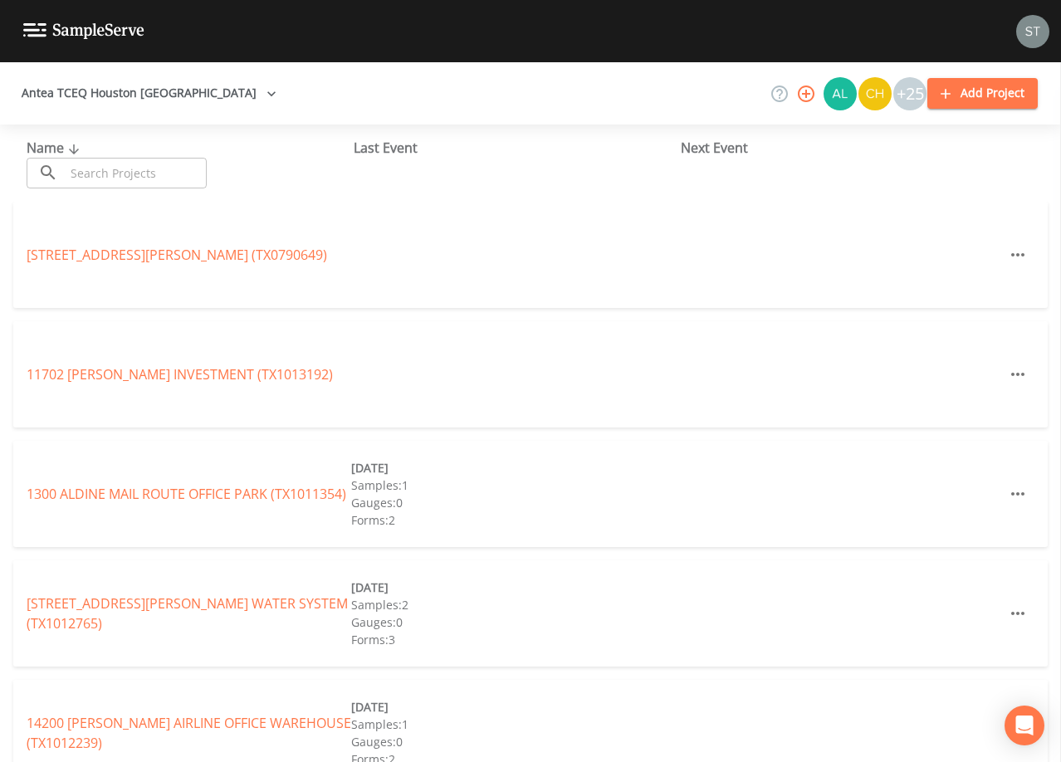
click at [120, 170] on input "text" at bounding box center [136, 173] width 142 height 31
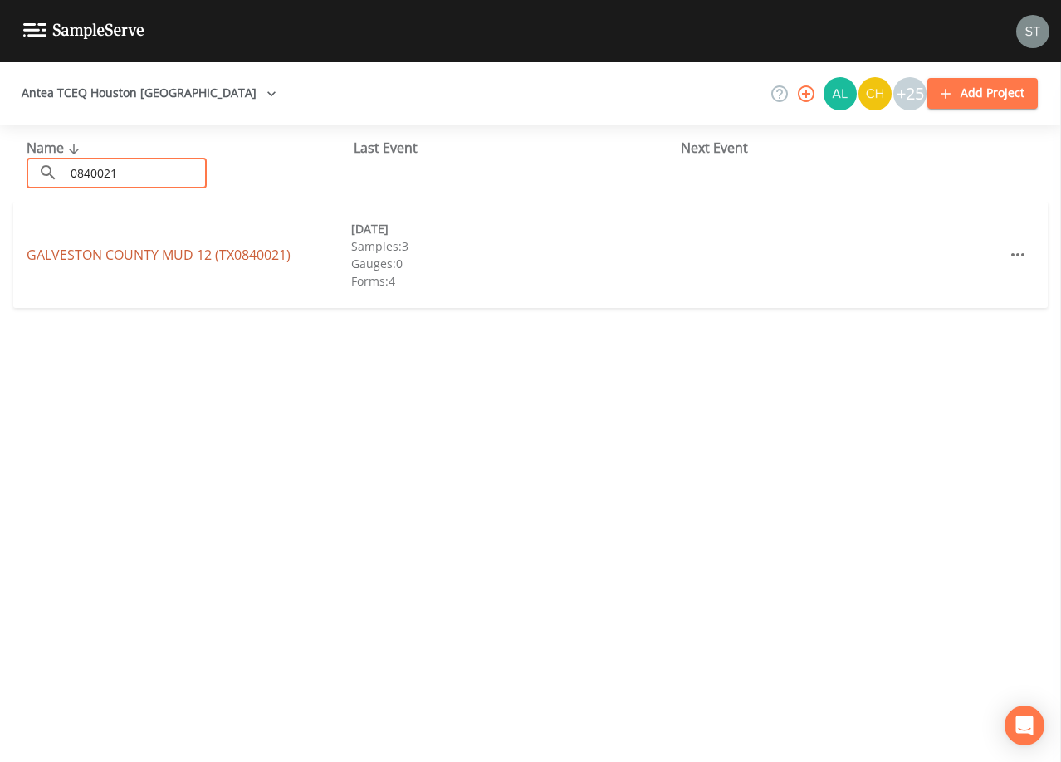
type input "0840021"
click at [70, 257] on link "[GEOGRAPHIC_DATA] 12 (TX0840021)" at bounding box center [159, 255] width 264 height 18
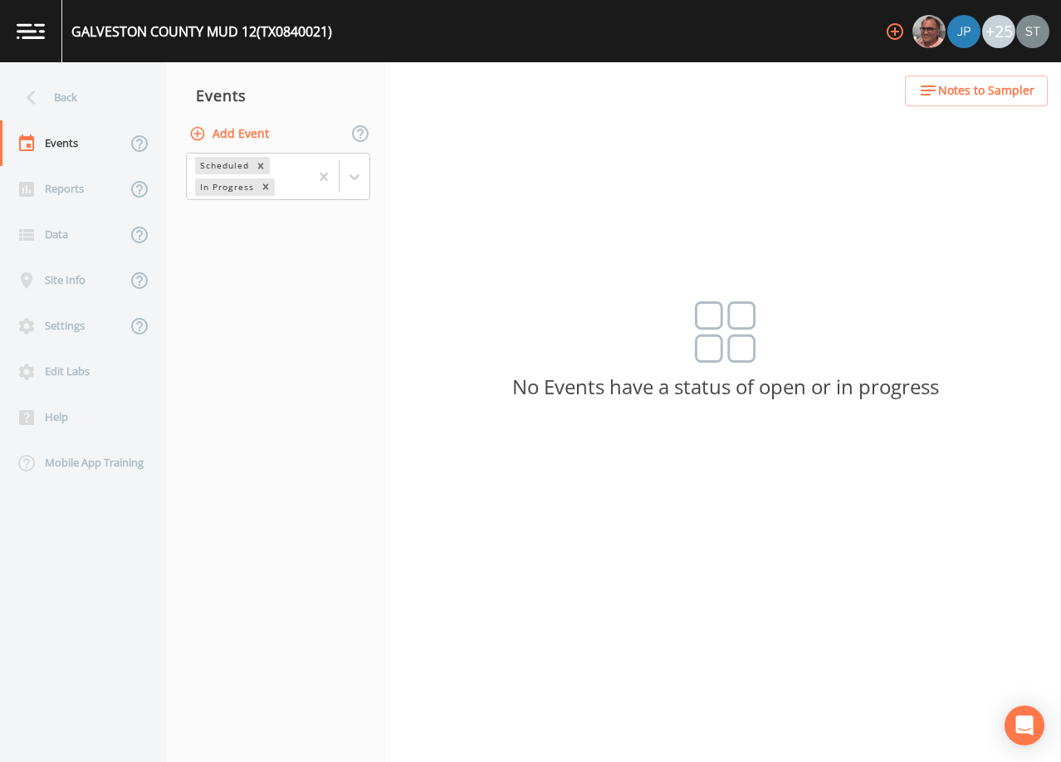
click at [246, 136] on button "Add Event" at bounding box center [231, 134] width 90 height 31
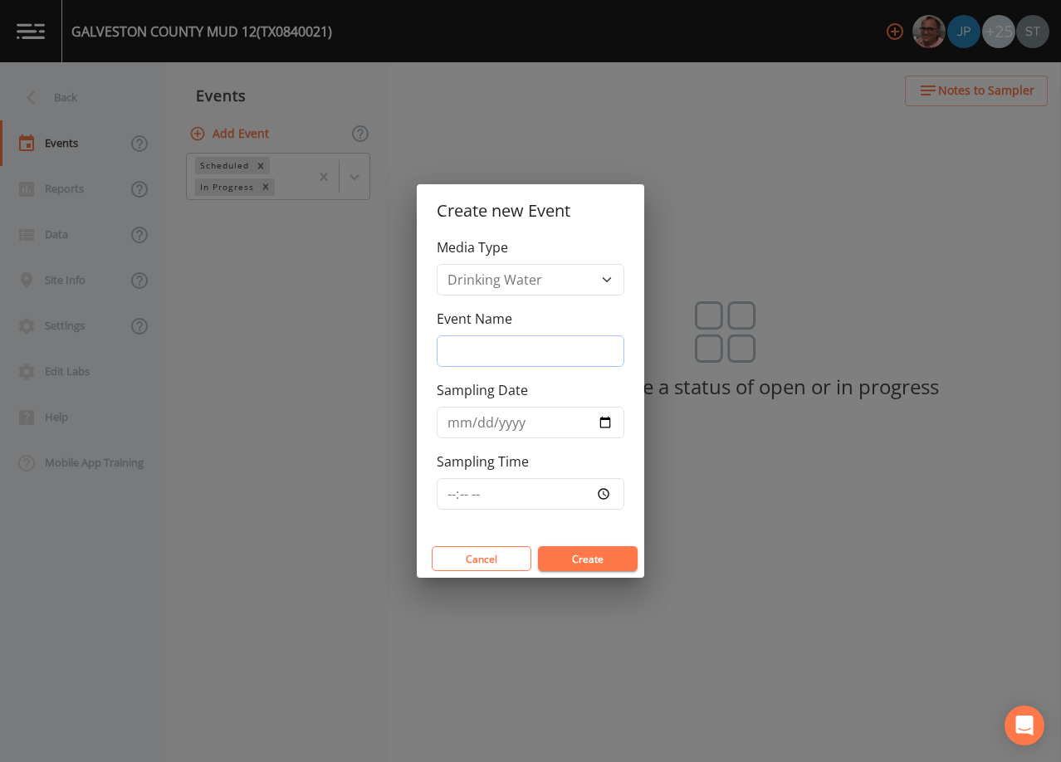
click at [520, 345] on input "Event Name" at bounding box center [531, 351] width 188 height 32
type input "3rd Qtr"
click at [451, 424] on input "Sampling Date" at bounding box center [531, 423] width 188 height 32
type input "[DATE]"
click at [586, 556] on button "Create" at bounding box center [588, 558] width 100 height 25
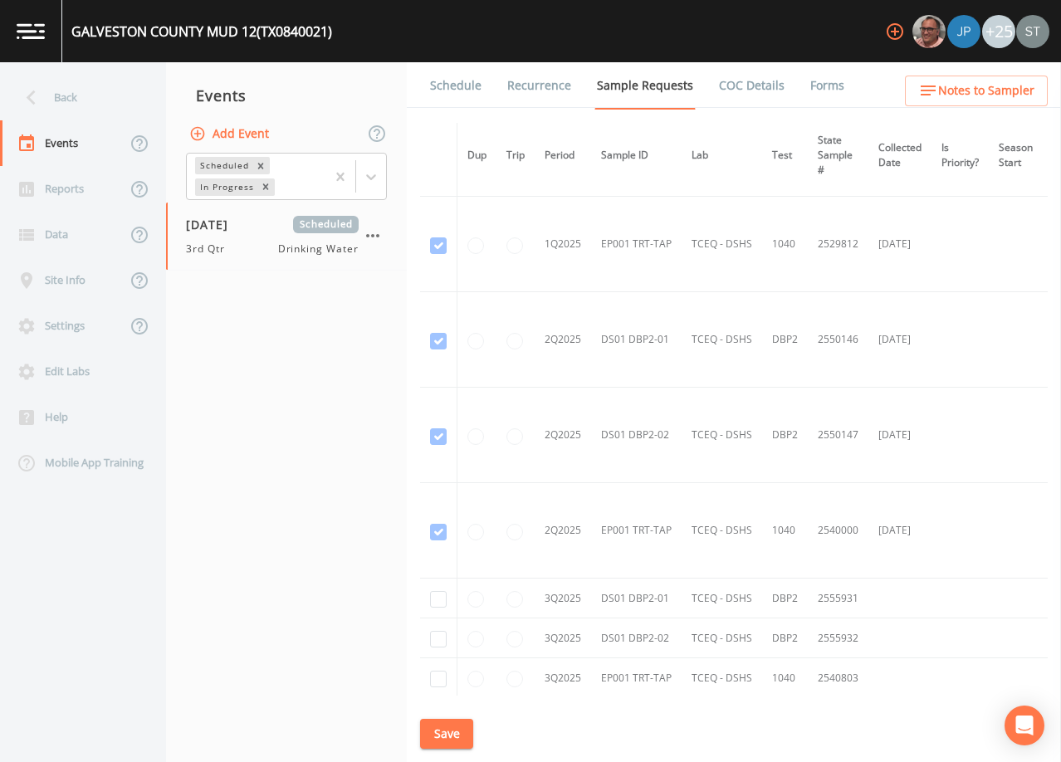
scroll to position [1412, 0]
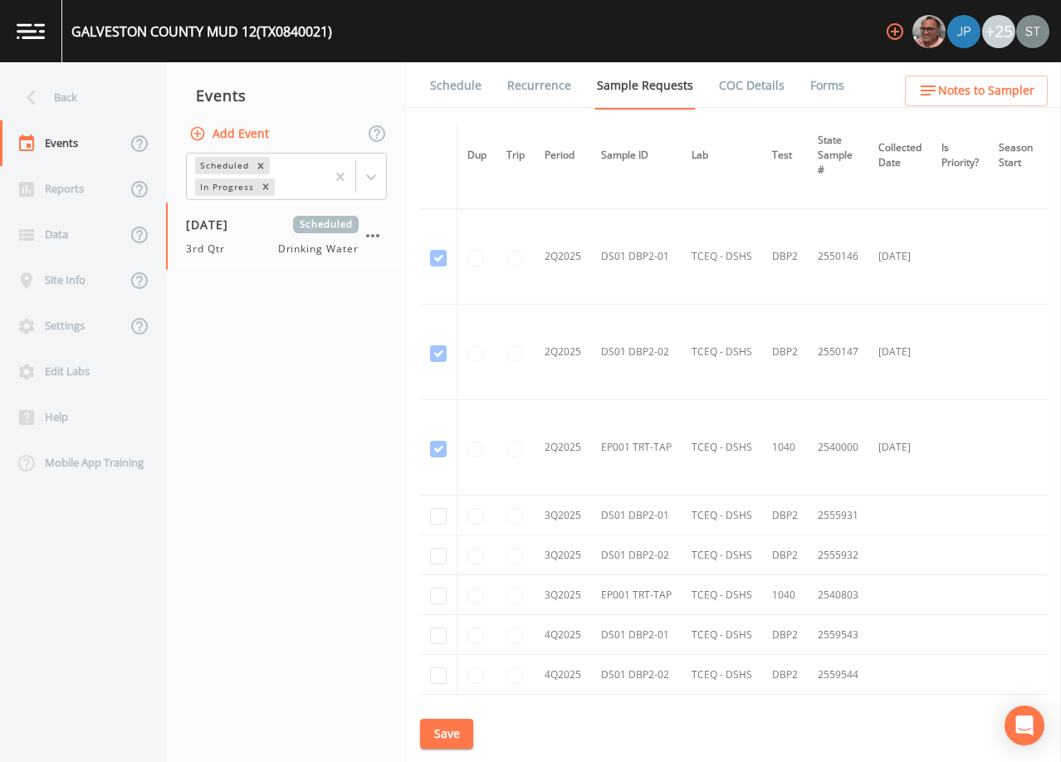
click at [448, 87] on link "Schedule" at bounding box center [456, 85] width 56 height 46
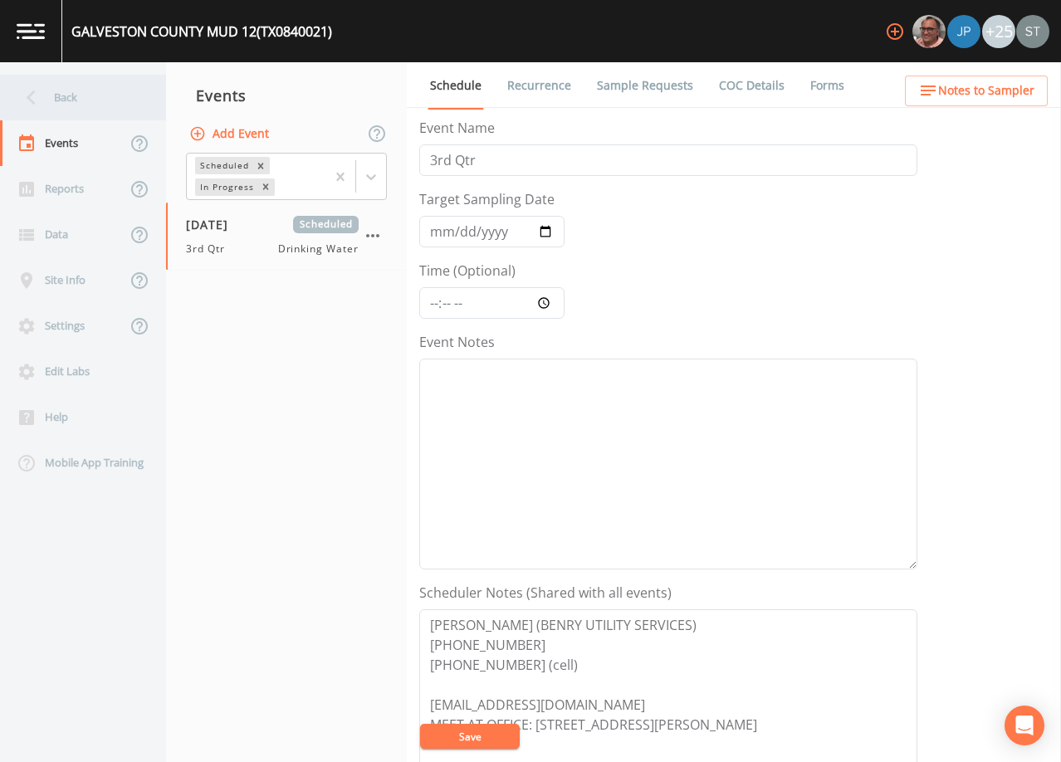
click at [84, 110] on div "Back" at bounding box center [74, 98] width 149 height 46
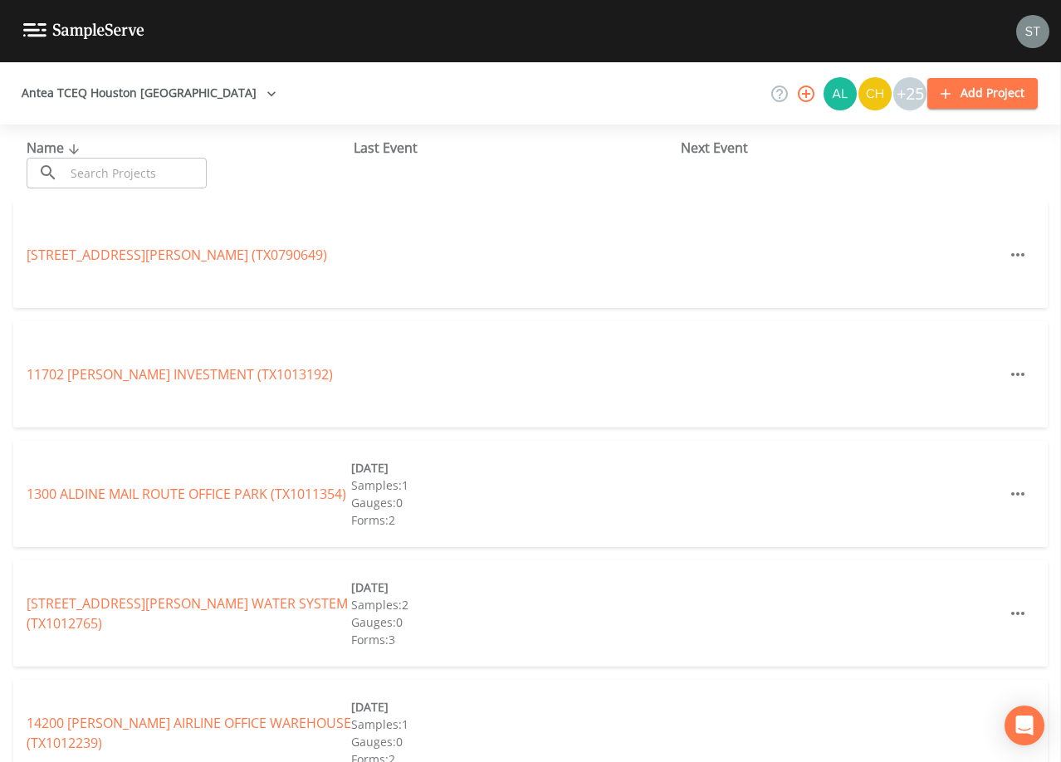
click at [129, 170] on input "text" at bounding box center [136, 173] width 142 height 31
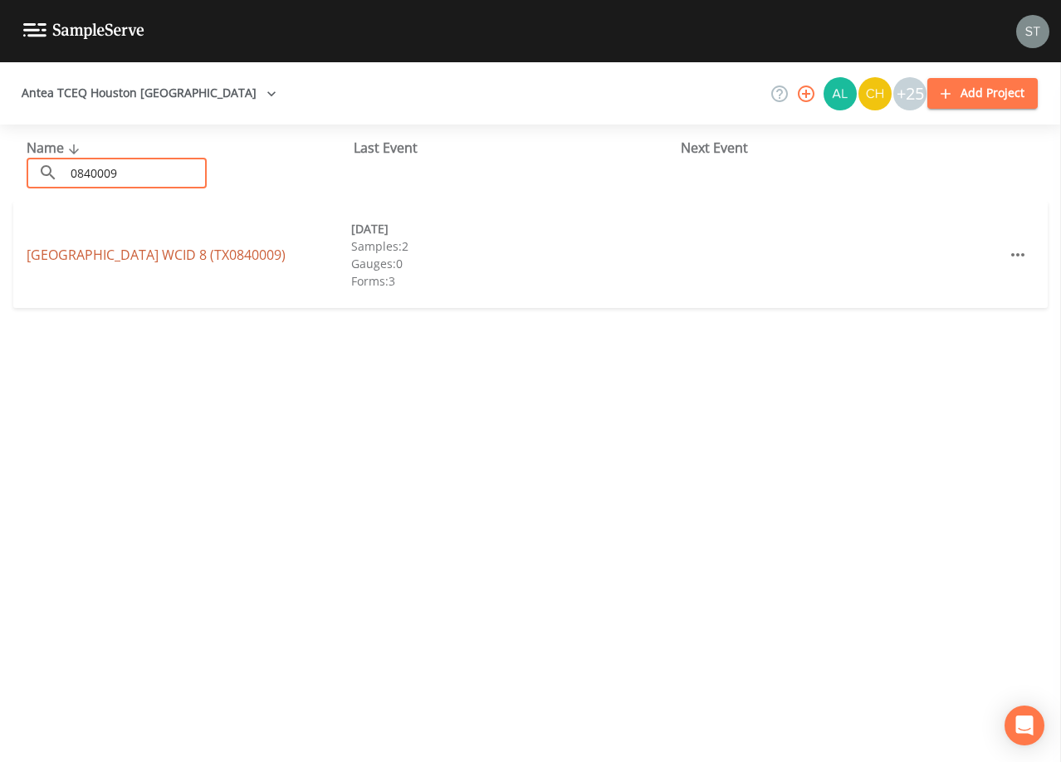
type input "0840009"
click at [213, 257] on link "[GEOGRAPHIC_DATA] 8 (TX0840009)" at bounding box center [156, 255] width 259 height 18
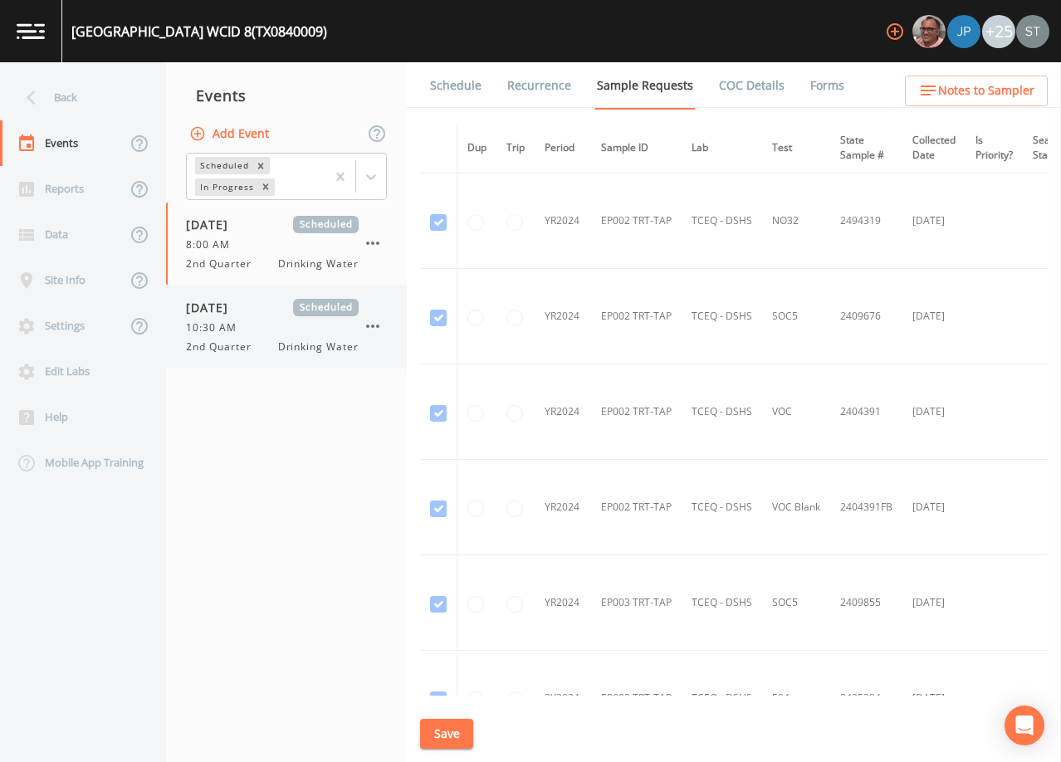
click at [233, 321] on span "10:30 AM" at bounding box center [216, 328] width 61 height 15
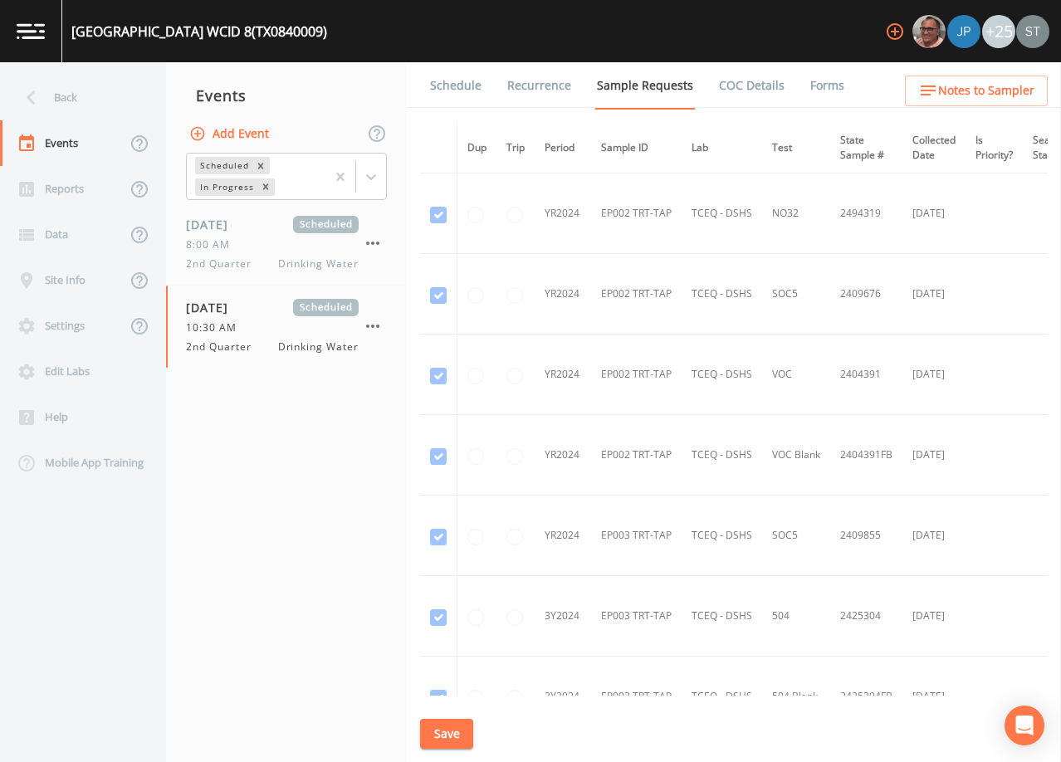
click at [453, 86] on link "Schedule" at bounding box center [456, 85] width 56 height 46
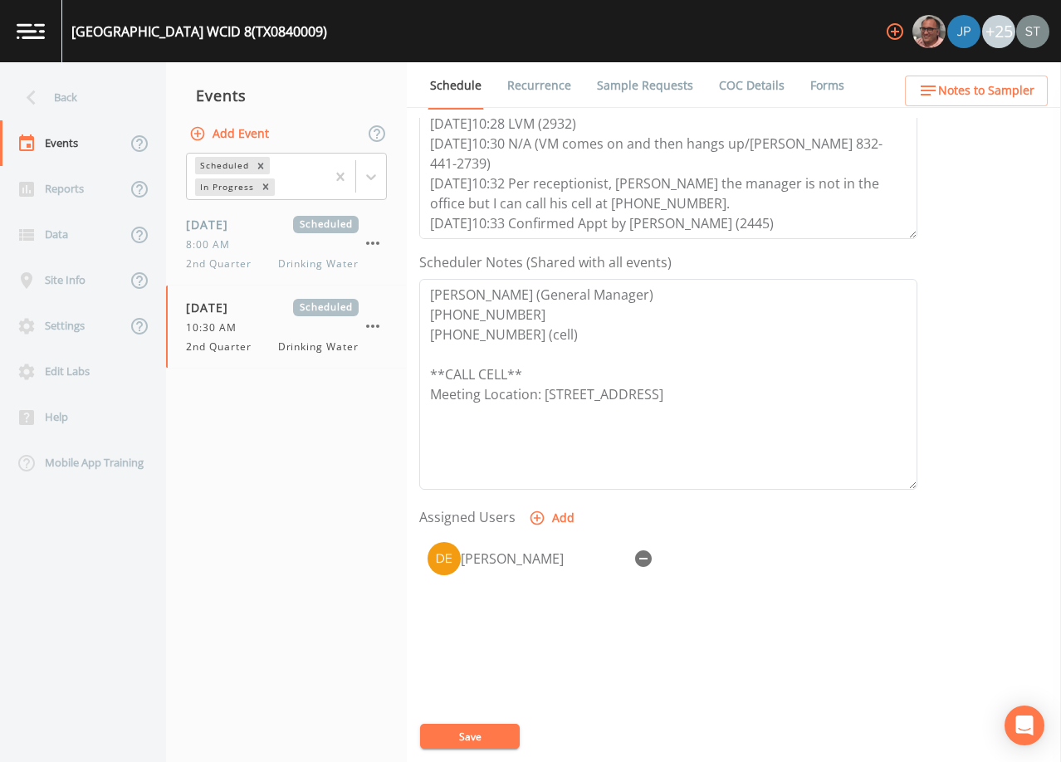
scroll to position [332, 0]
click at [825, 84] on link "Forms" at bounding box center [827, 85] width 39 height 46
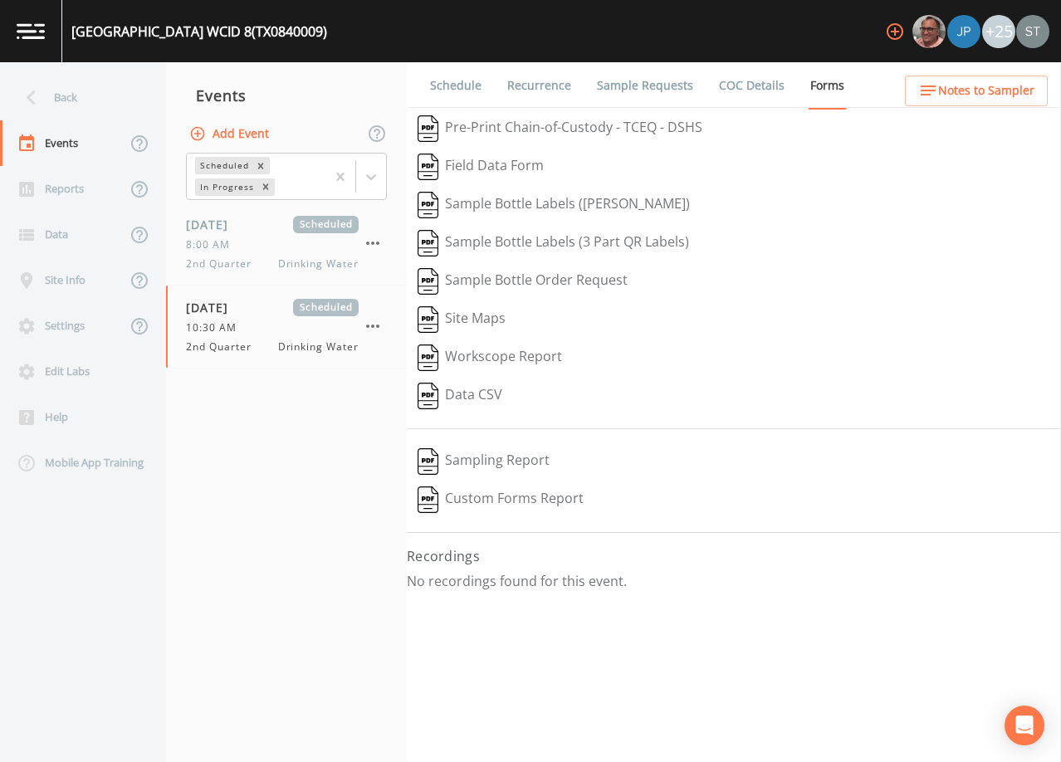
click at [243, 136] on button "Add Event" at bounding box center [231, 134] width 90 height 31
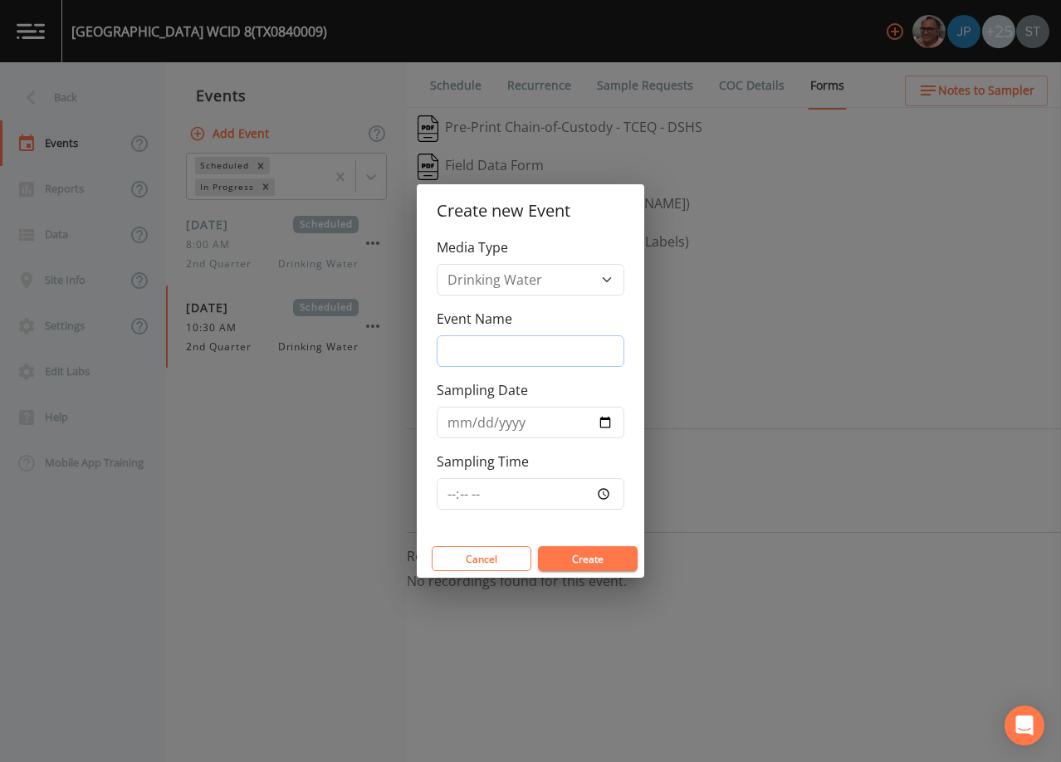
click at [525, 352] on input "Event Name" at bounding box center [531, 351] width 188 height 32
type input "3rd Qtr"
click at [458, 424] on input "Sampling Date" at bounding box center [531, 423] width 188 height 32
type input "[DATE]"
click at [579, 551] on button "Create" at bounding box center [588, 558] width 100 height 25
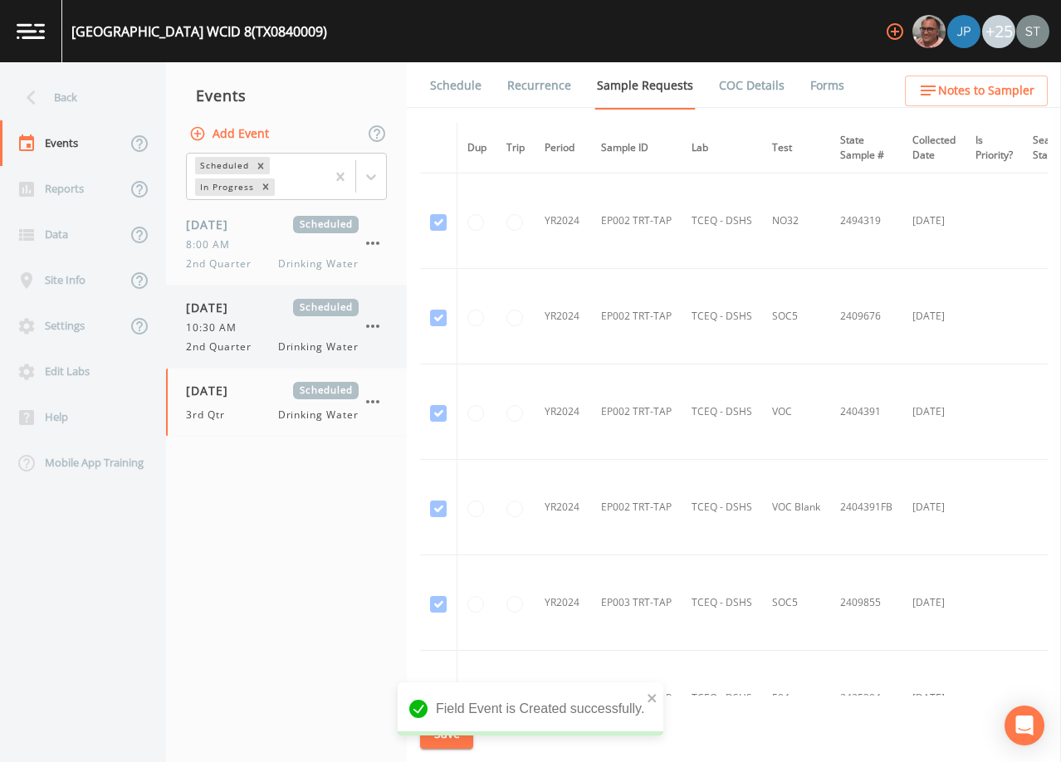
click at [236, 325] on span "10:30 AM" at bounding box center [216, 328] width 61 height 15
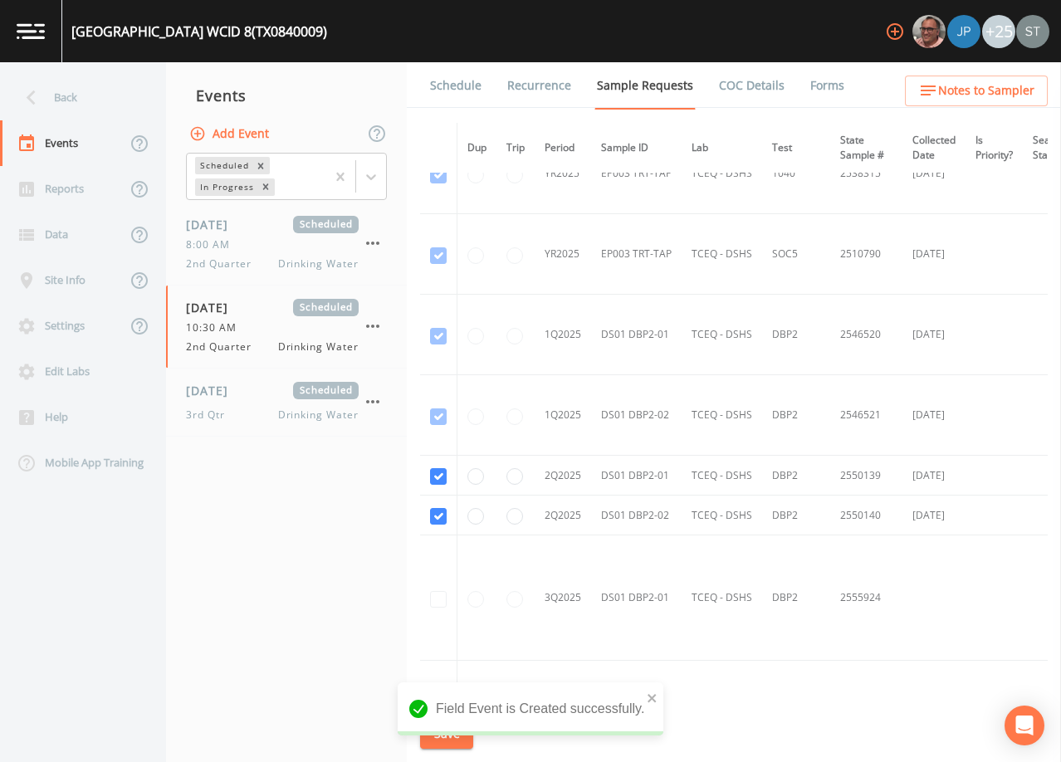
scroll to position [2242, 0]
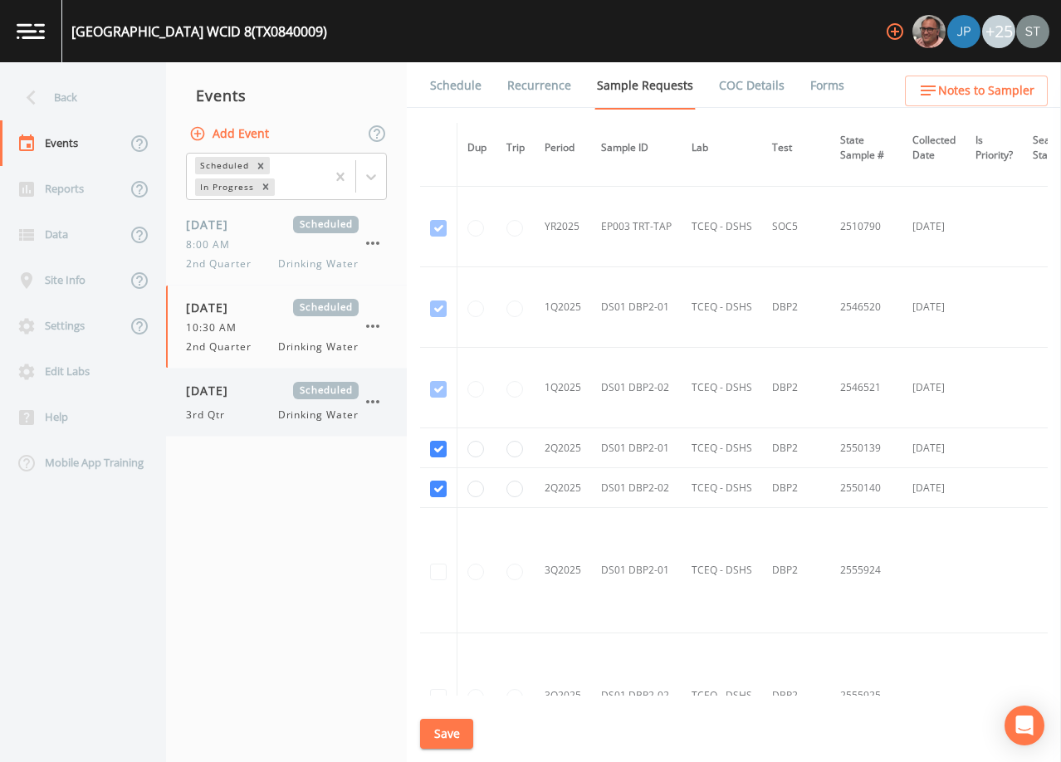
click at [221, 404] on div "[DATE] Scheduled 3rd Qtr Drinking Water" at bounding box center [272, 402] width 173 height 41
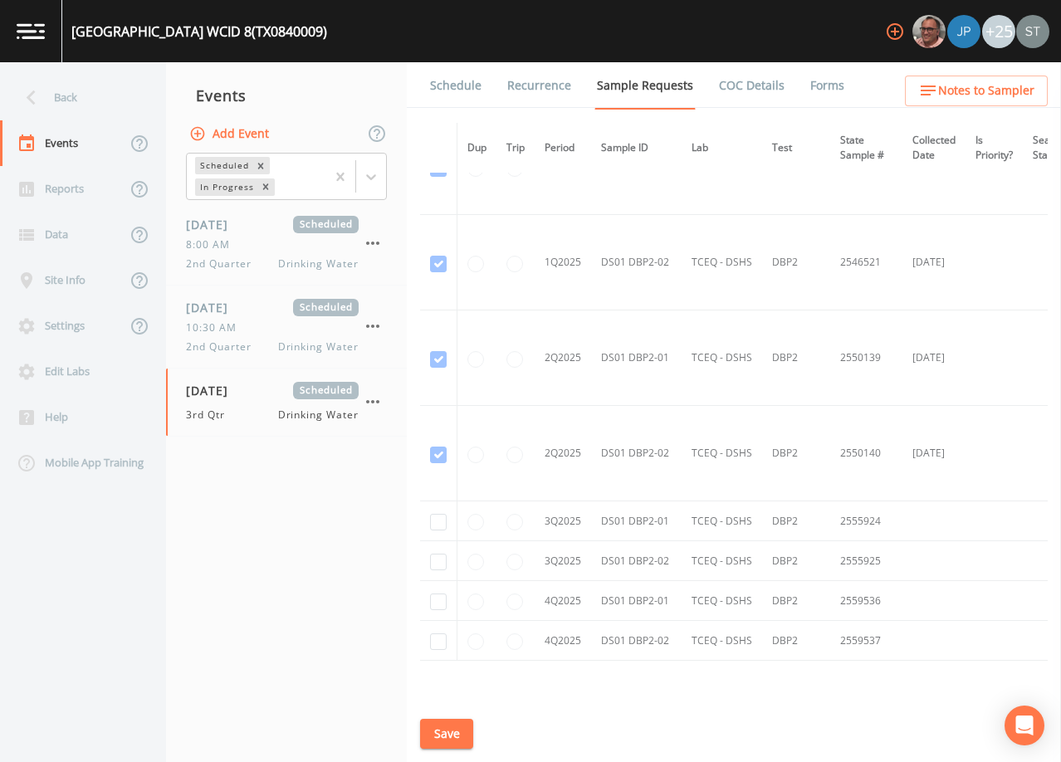
scroll to position [2925, 0]
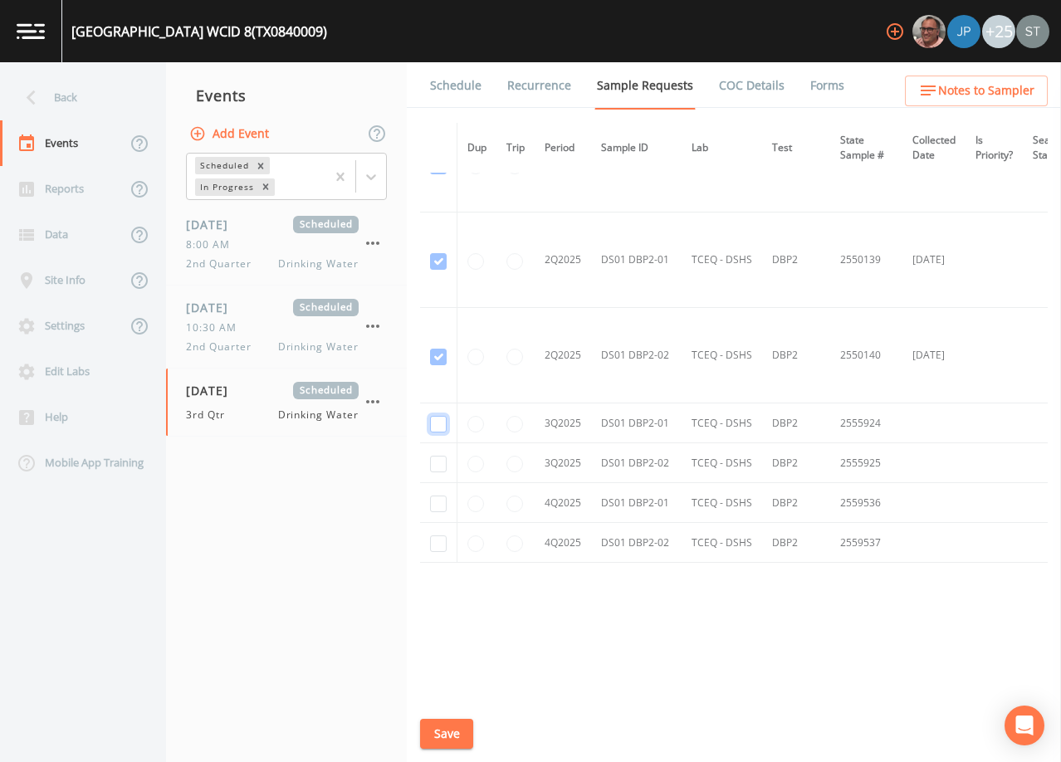
checkbox input "true"
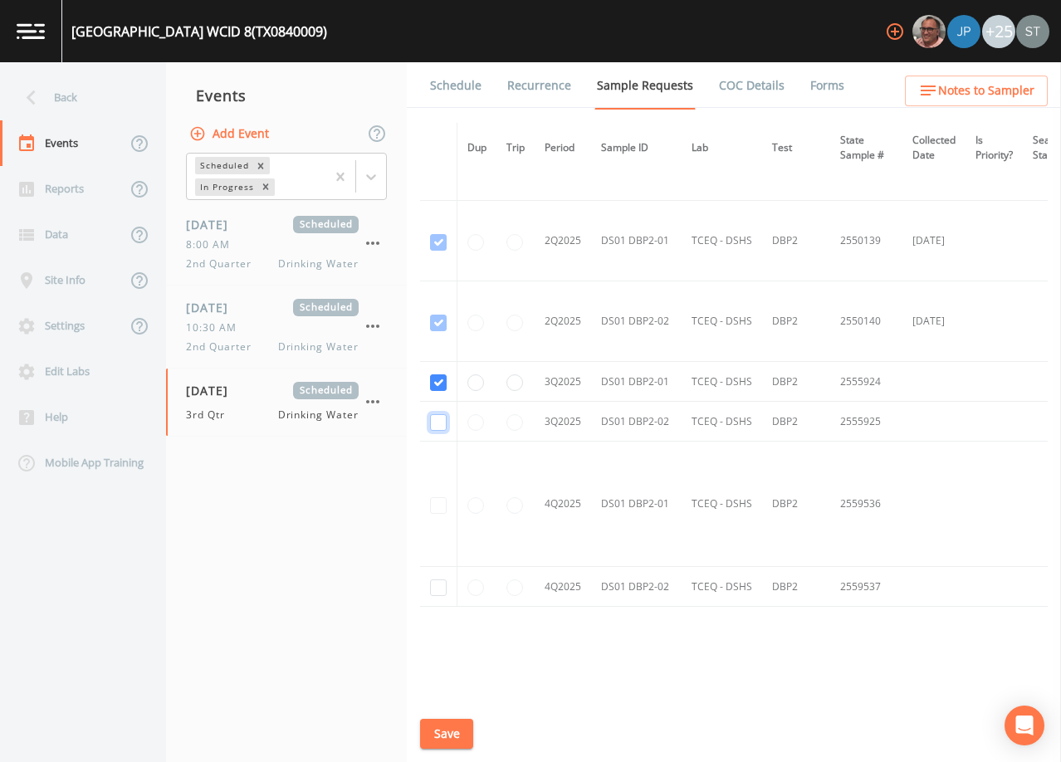
checkbox input "true"
click at [447, 729] on button "Save" at bounding box center [446, 734] width 53 height 31
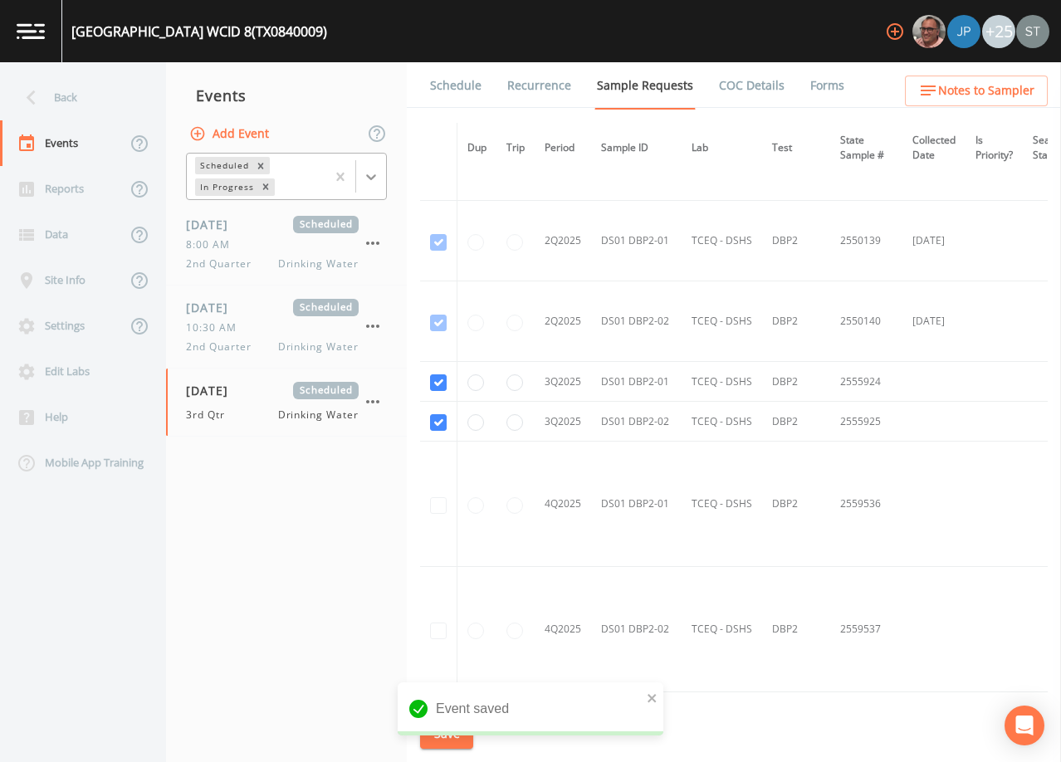
click at [375, 183] on icon at bounding box center [371, 177] width 17 height 17
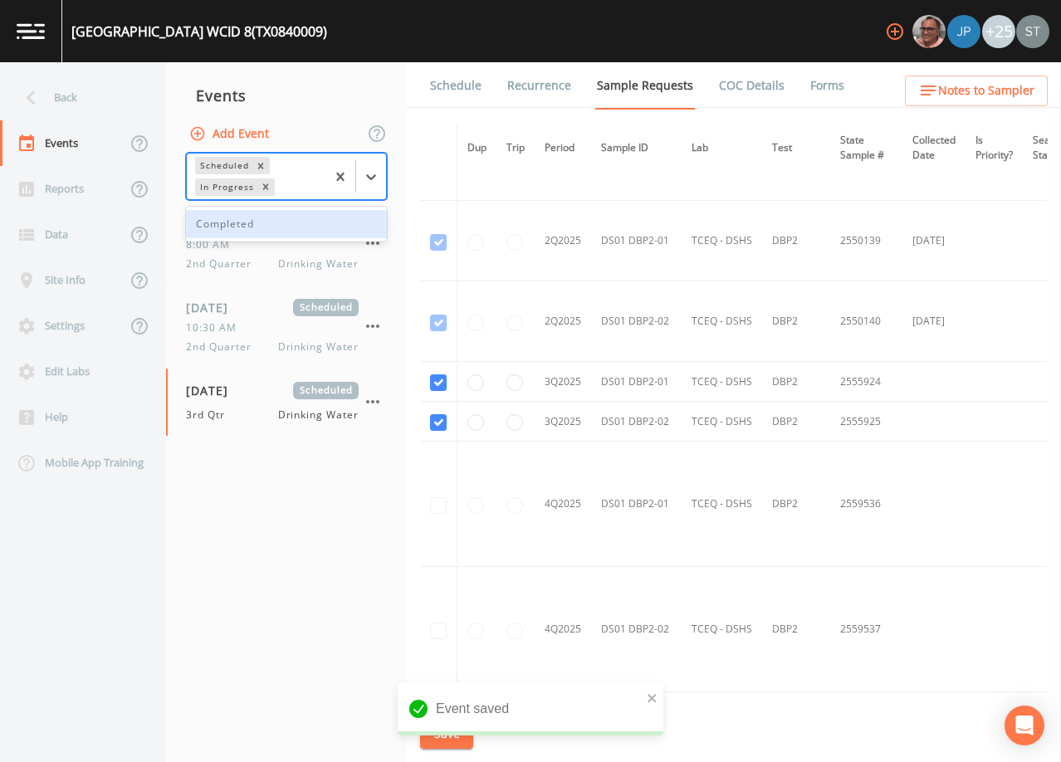
click at [290, 220] on div "Completed" at bounding box center [286, 224] width 201 height 28
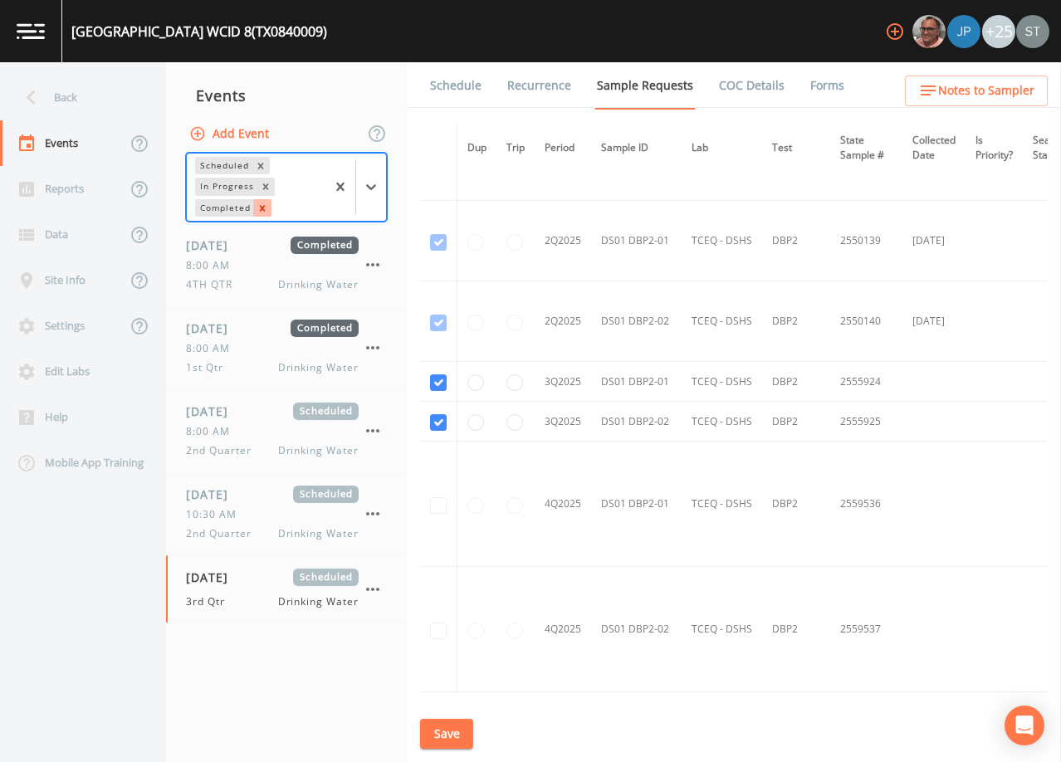
click at [264, 211] on icon "Remove Completed" at bounding box center [262, 208] width 6 height 6
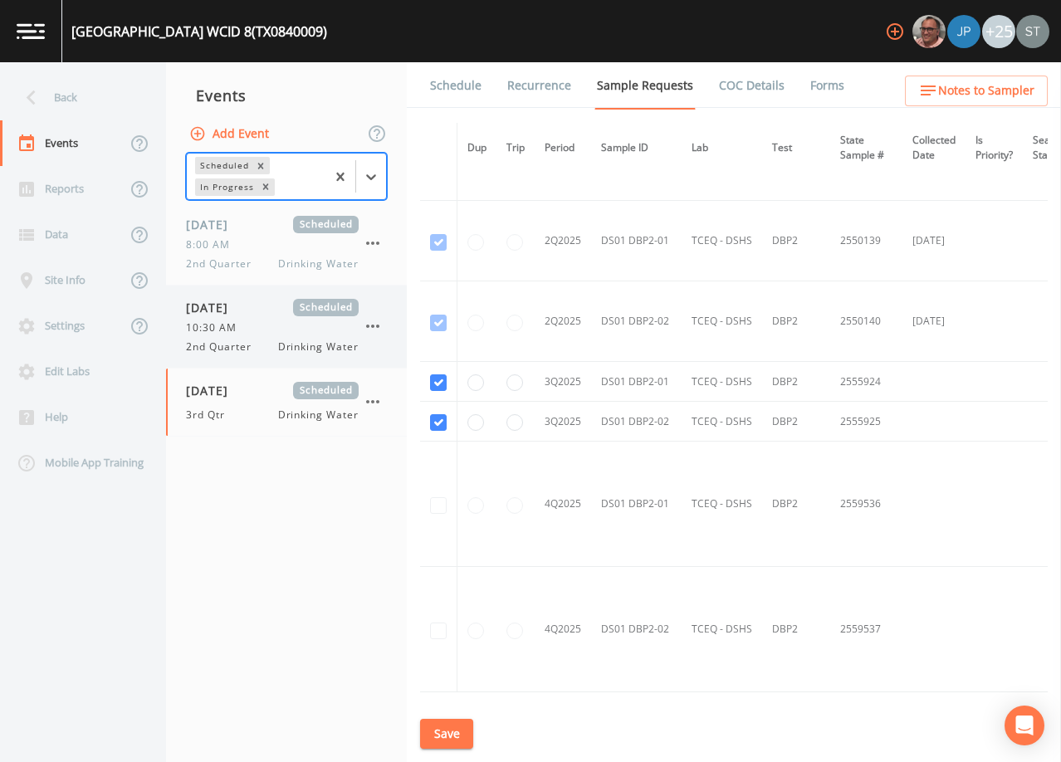
click at [245, 325] on span "10:30 AM" at bounding box center [216, 328] width 61 height 15
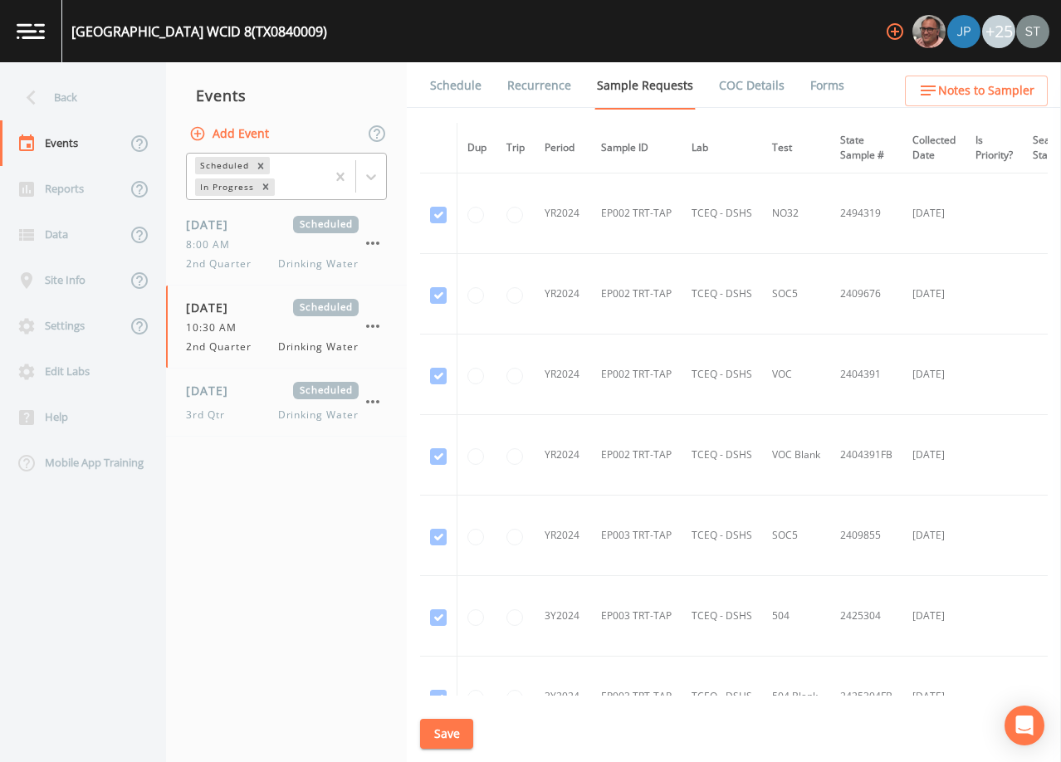
click at [454, 91] on link "Schedule" at bounding box center [456, 85] width 56 height 46
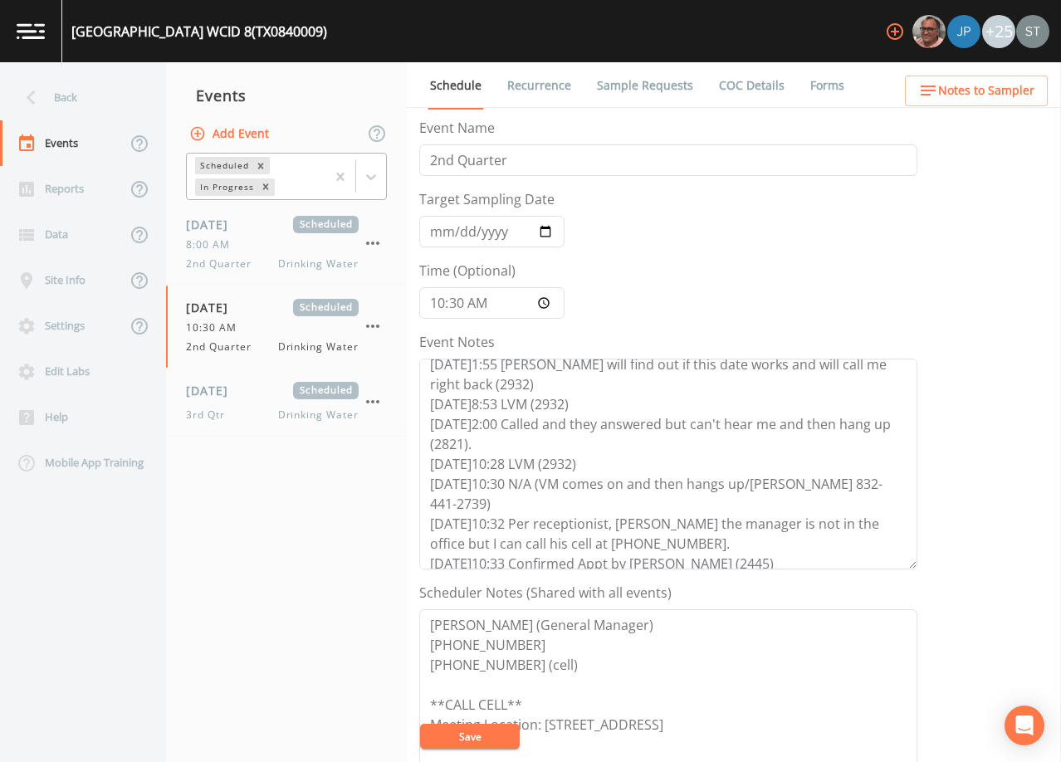
scroll to position [219, 0]
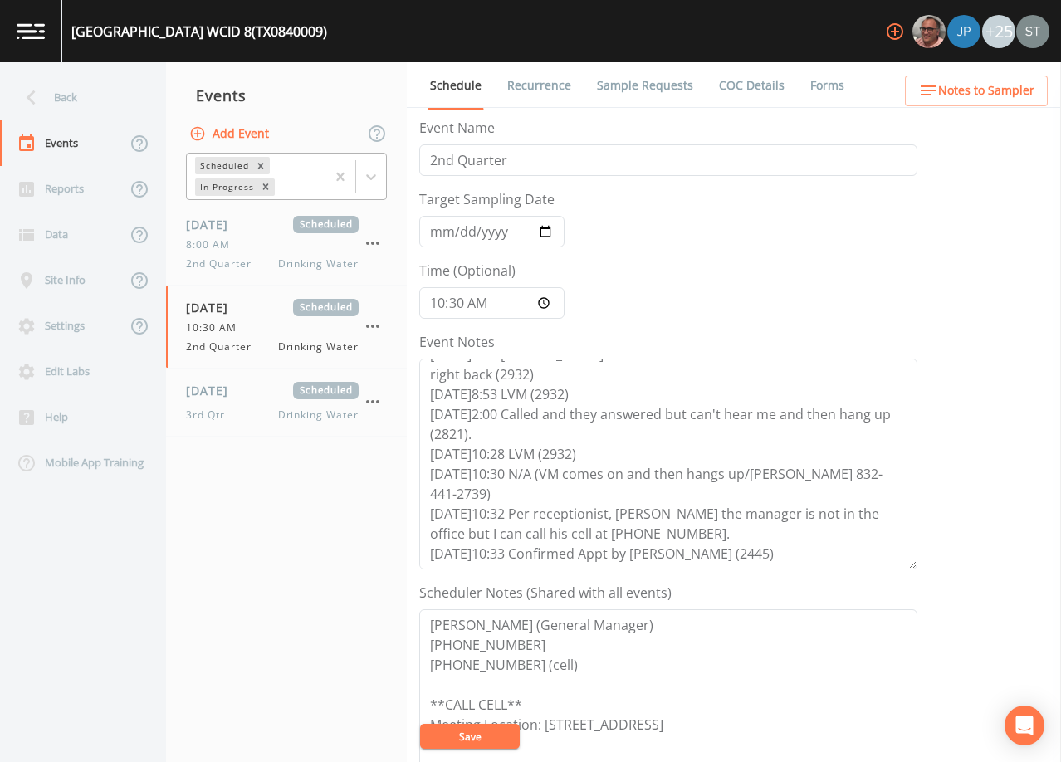
click at [820, 84] on link "Forms" at bounding box center [827, 85] width 39 height 46
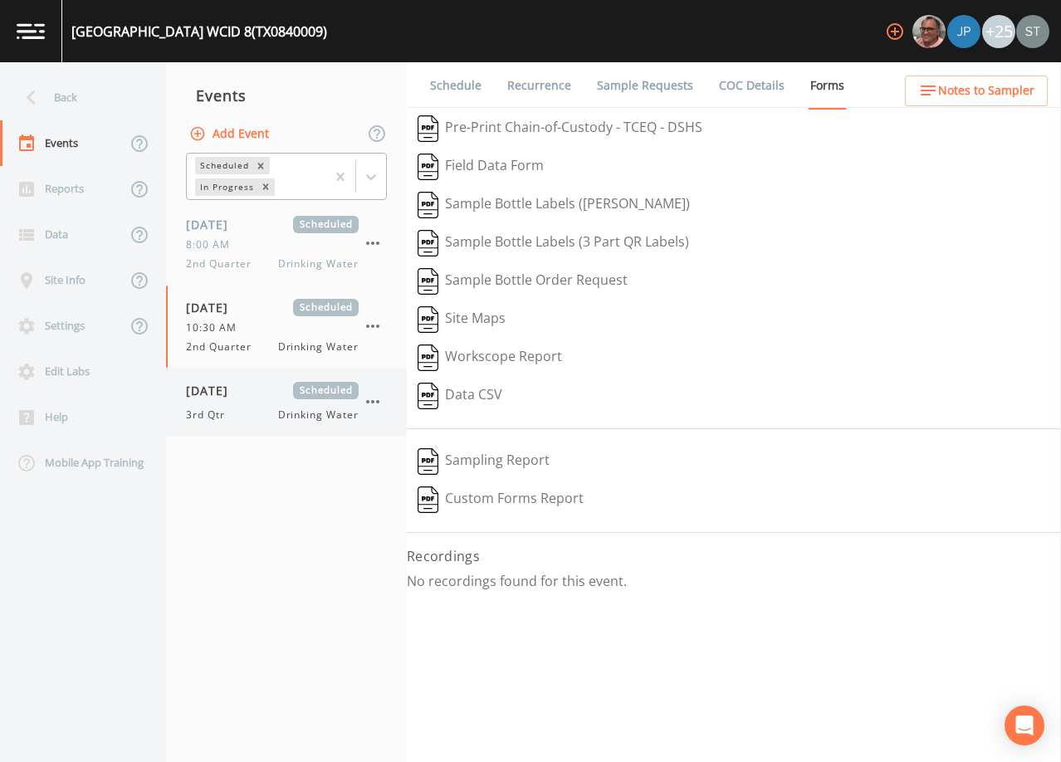
click at [254, 406] on div "[DATE] Scheduled 3rd Qtr Drinking Water" at bounding box center [272, 402] width 173 height 41
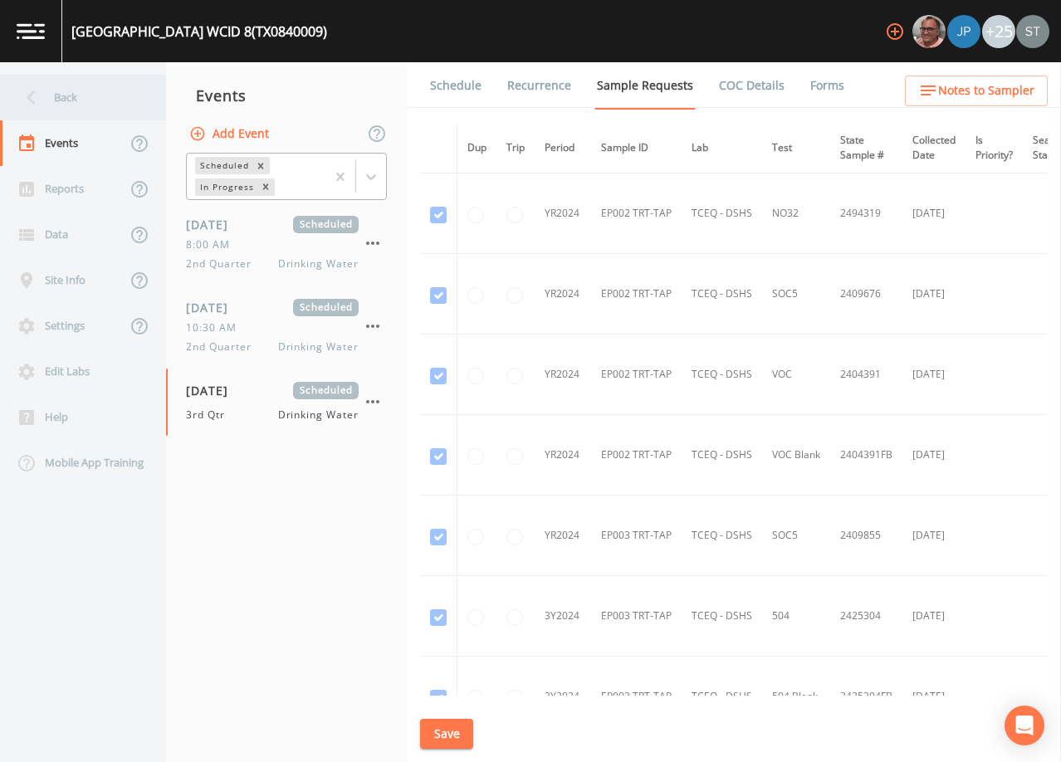
click at [72, 95] on div "Back" at bounding box center [74, 98] width 149 height 46
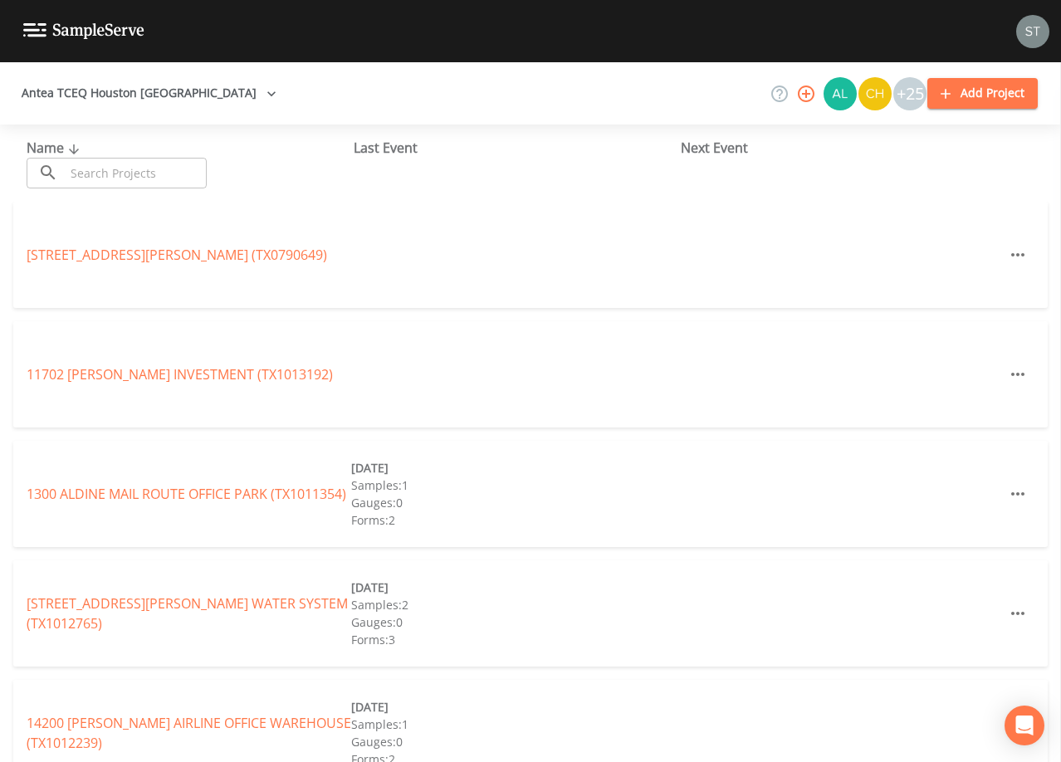
click at [122, 173] on input "text" at bounding box center [136, 173] width 142 height 31
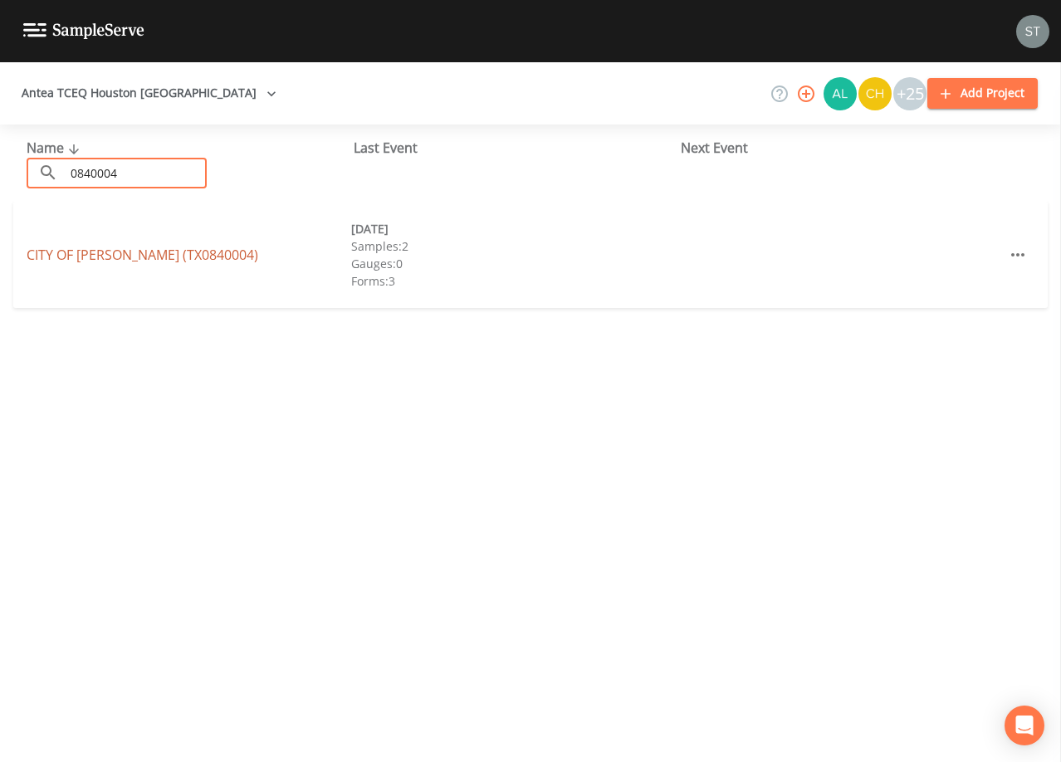
type input "0840004"
click at [155, 254] on link "CITY OF [GEOGRAPHIC_DATA] (TX0840004)" at bounding box center [143, 255] width 232 height 18
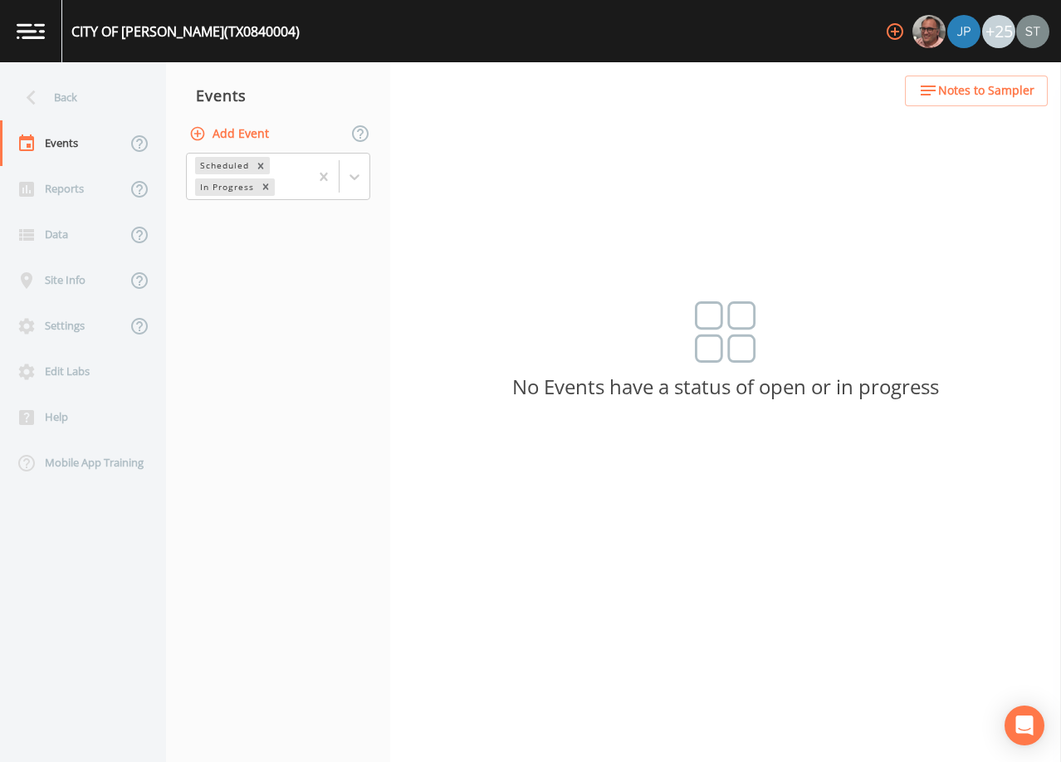
click at [221, 133] on button "Add Event" at bounding box center [231, 134] width 90 height 31
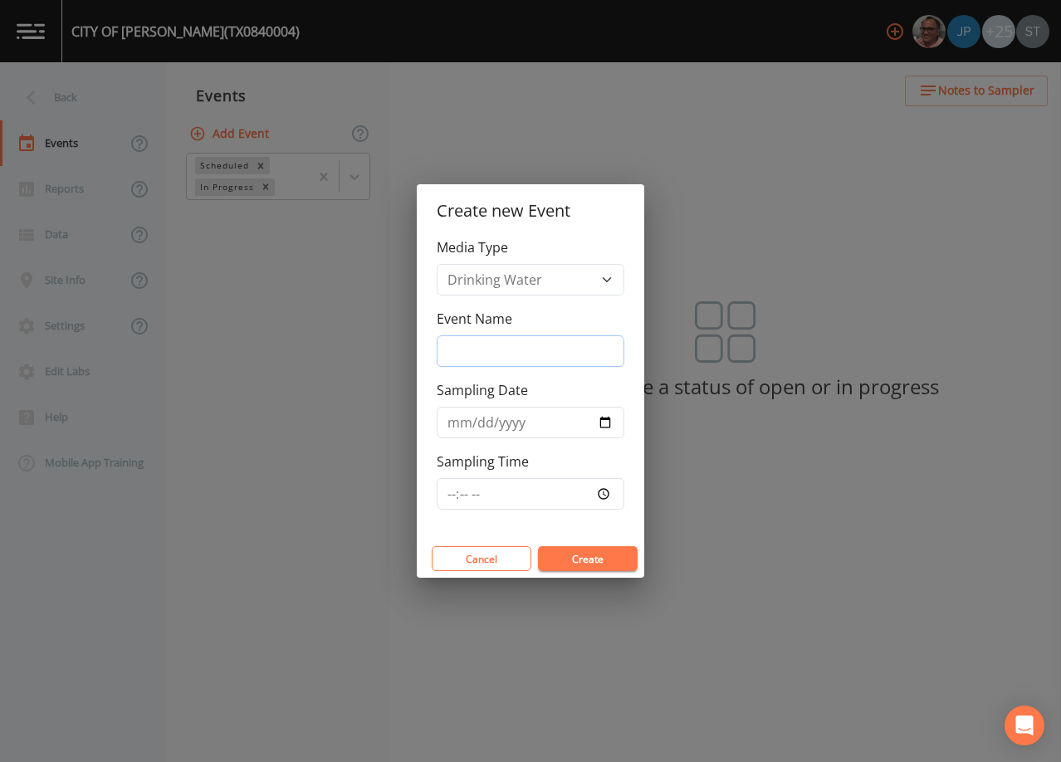
click at [529, 346] on input "Event Name" at bounding box center [531, 351] width 188 height 32
type input "3rd Qtr"
click at [458, 423] on input "Sampling Date" at bounding box center [531, 423] width 188 height 32
type input "[DATE]"
click at [601, 554] on button "Create" at bounding box center [588, 558] width 100 height 25
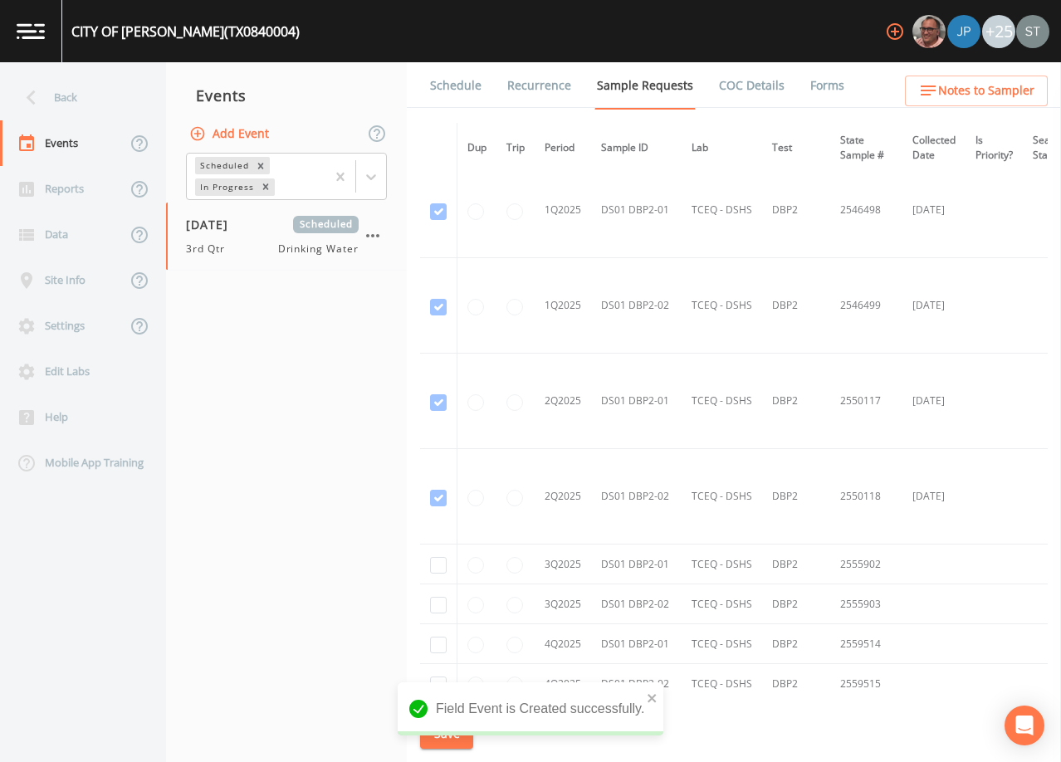
scroll to position [2076, 0]
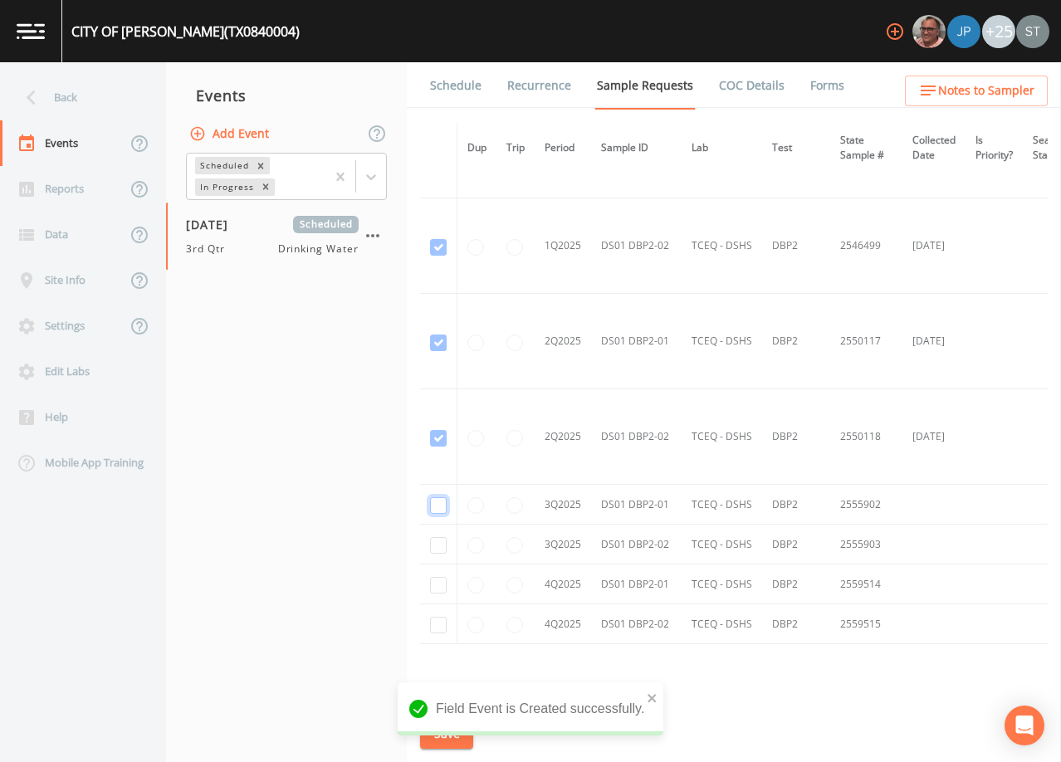
checkbox input "true"
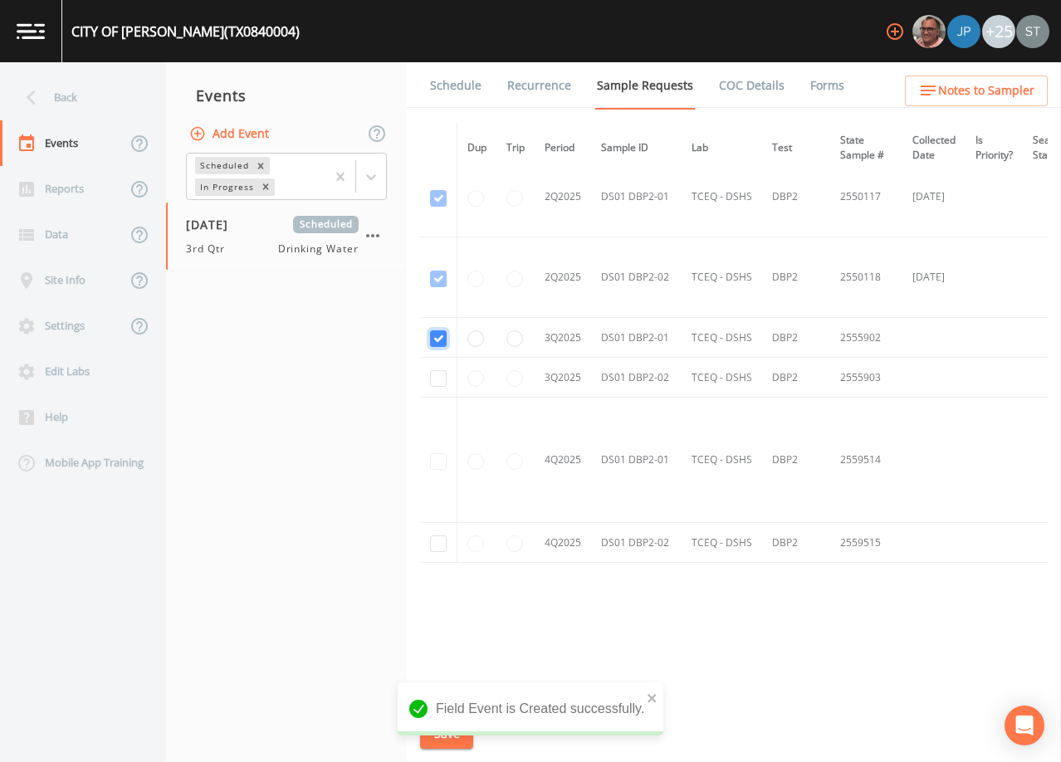
scroll to position [1755, 0]
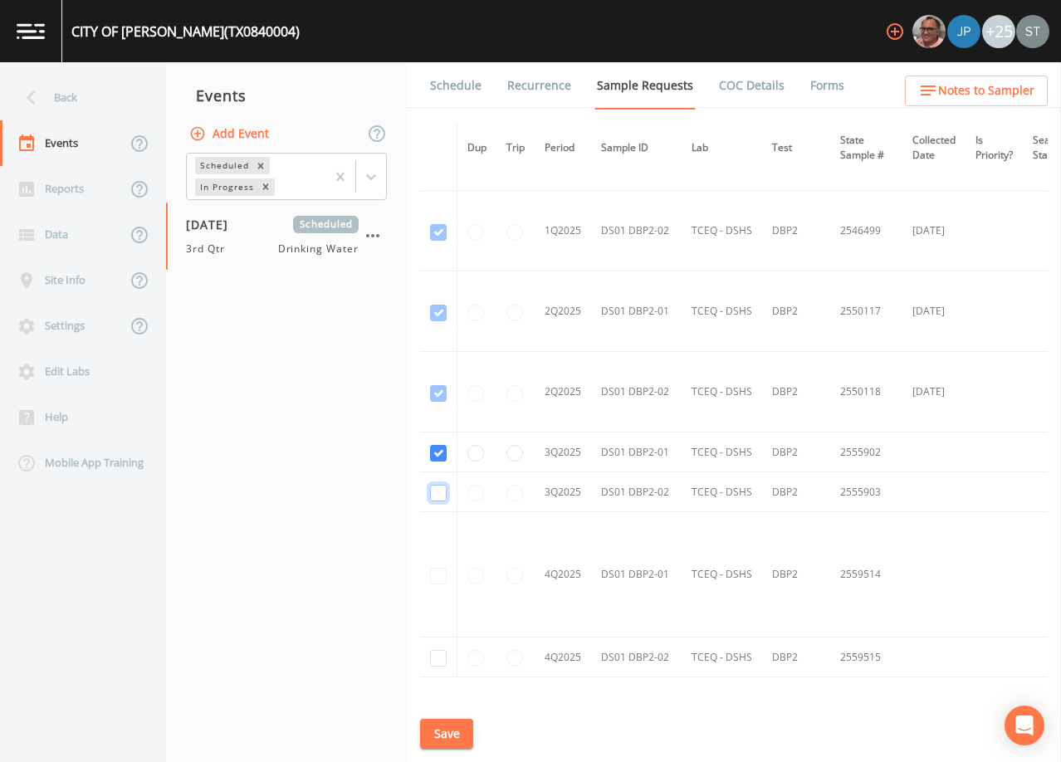
click at [456, 731] on button "Save" at bounding box center [446, 734] width 53 height 31
click at [458, 82] on link "Schedule" at bounding box center [456, 85] width 56 height 46
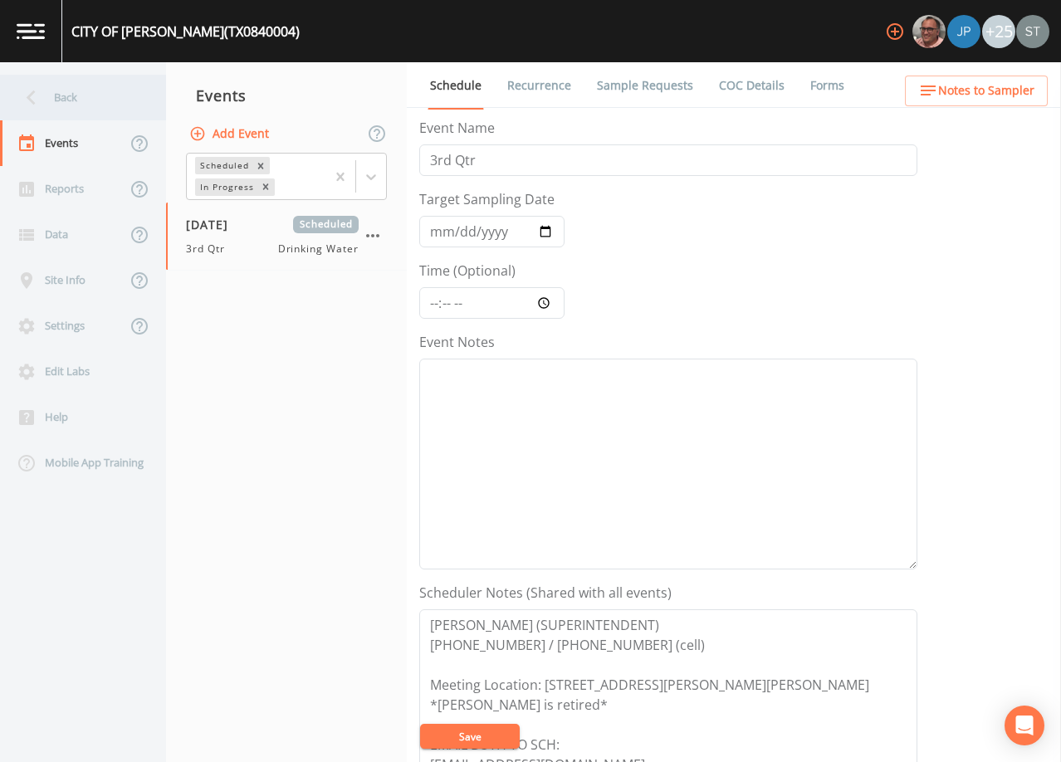
click at [70, 100] on div "Back" at bounding box center [74, 98] width 149 height 46
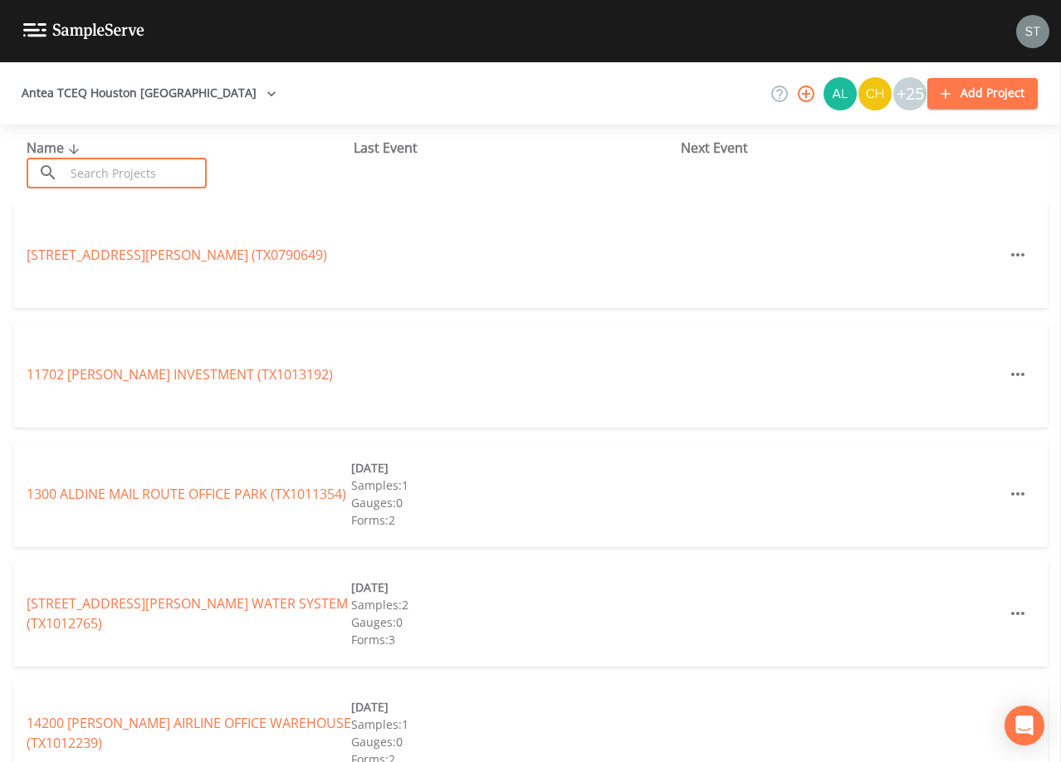
click at [164, 172] on input "text" at bounding box center [136, 173] width 142 height 31
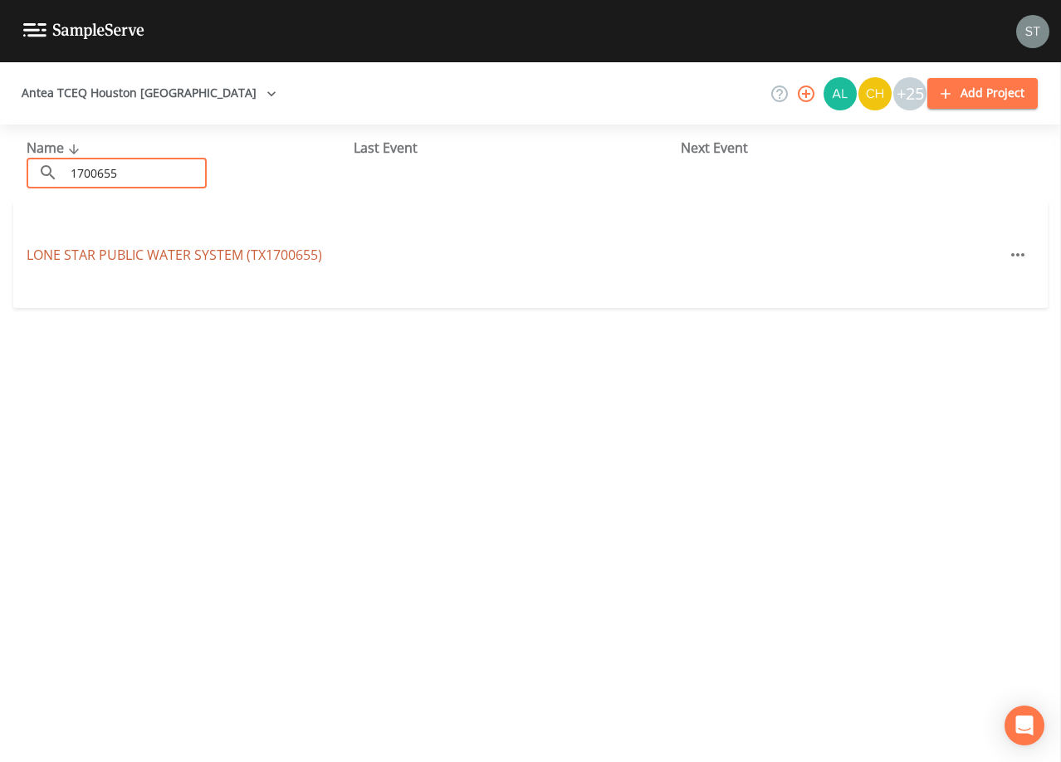
click at [222, 257] on link "LONE STAR PUBLIC WATER SYSTEM (TX1700655)" at bounding box center [175, 255] width 296 height 18
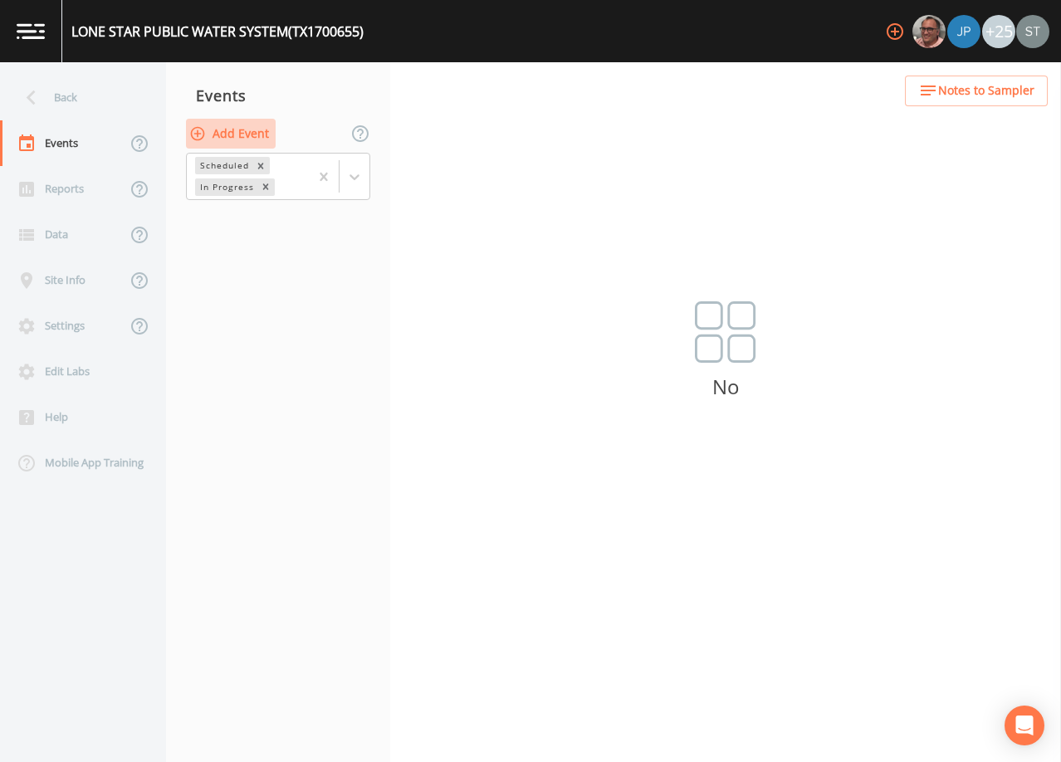
click at [233, 131] on button "Add Event" at bounding box center [231, 134] width 90 height 31
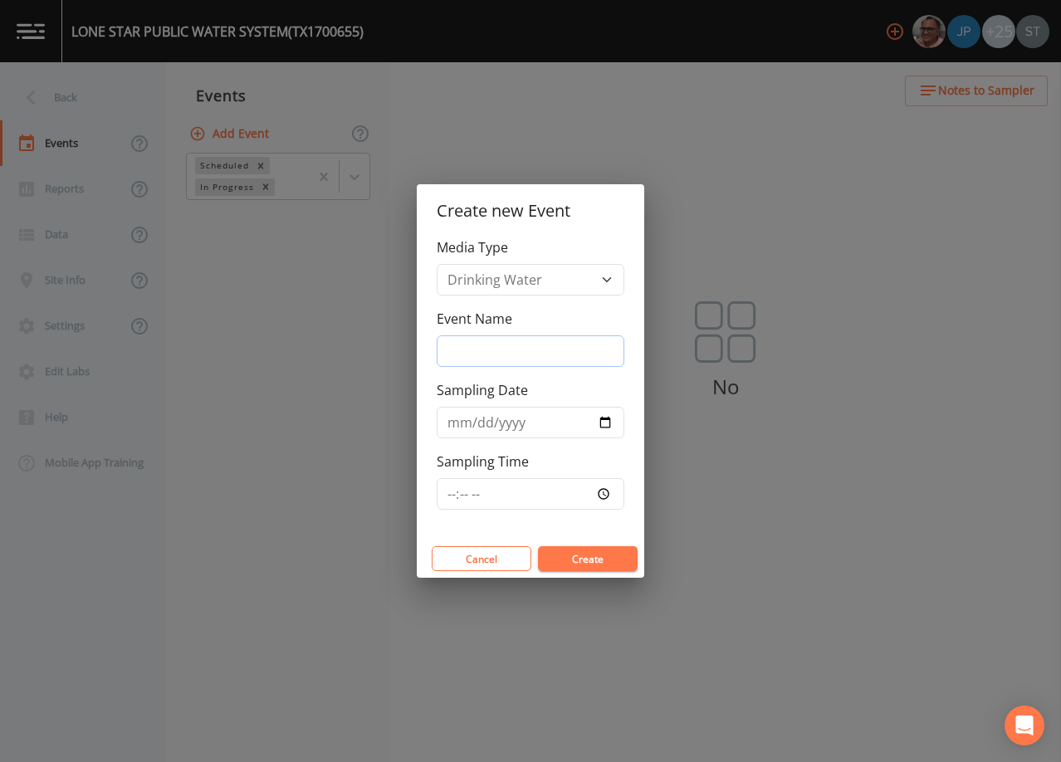
click at [523, 349] on input "Event Name" at bounding box center [531, 351] width 188 height 32
click at [457, 424] on input "Sampling Date" at bounding box center [531, 423] width 188 height 32
click at [592, 555] on button "Create" at bounding box center [588, 558] width 100 height 25
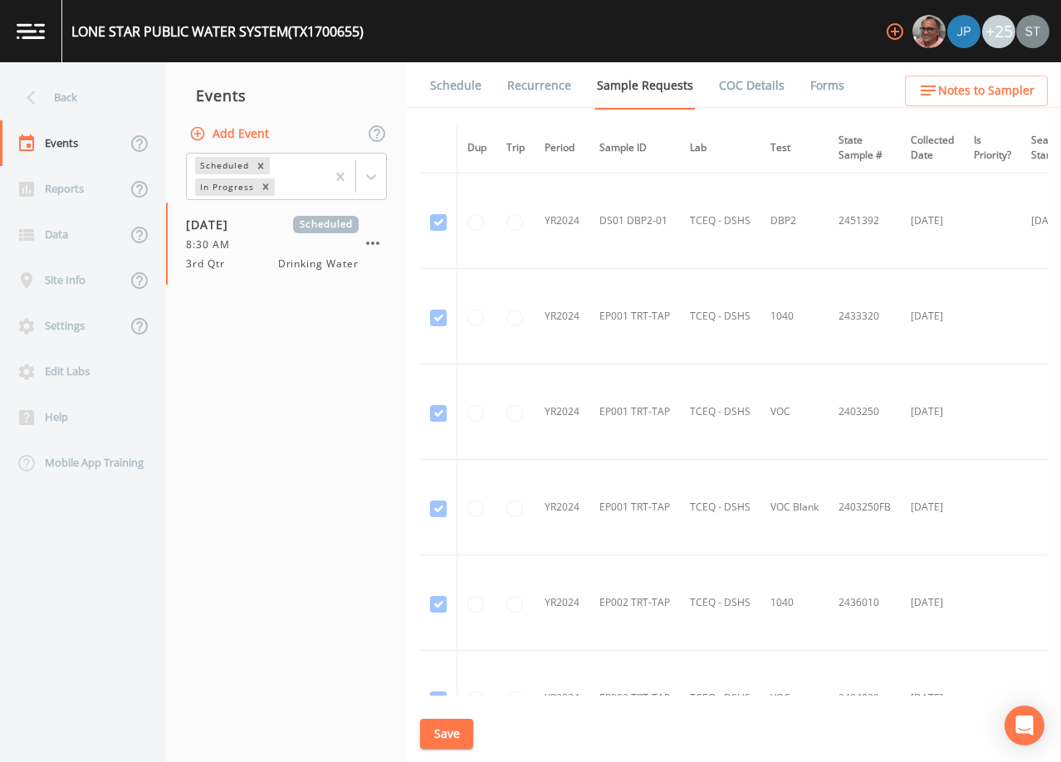
click at [440, 86] on link "Schedule" at bounding box center [456, 85] width 56 height 46
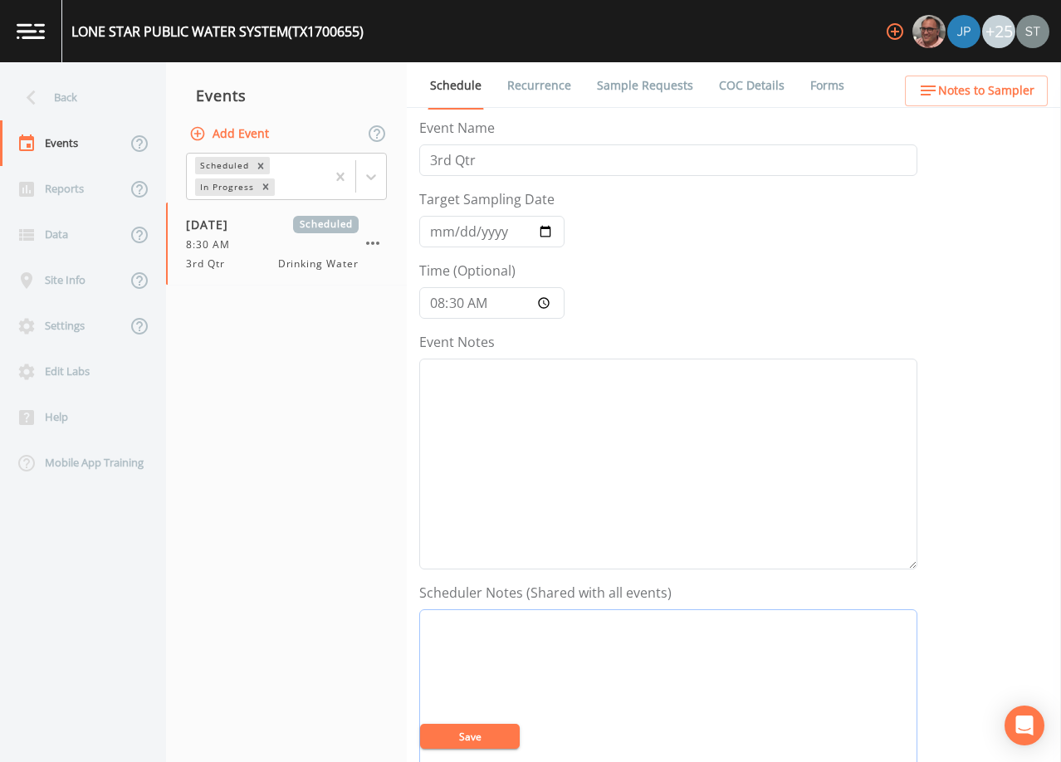
click at [608, 664] on textarea "Event Notes" at bounding box center [668, 714] width 498 height 211
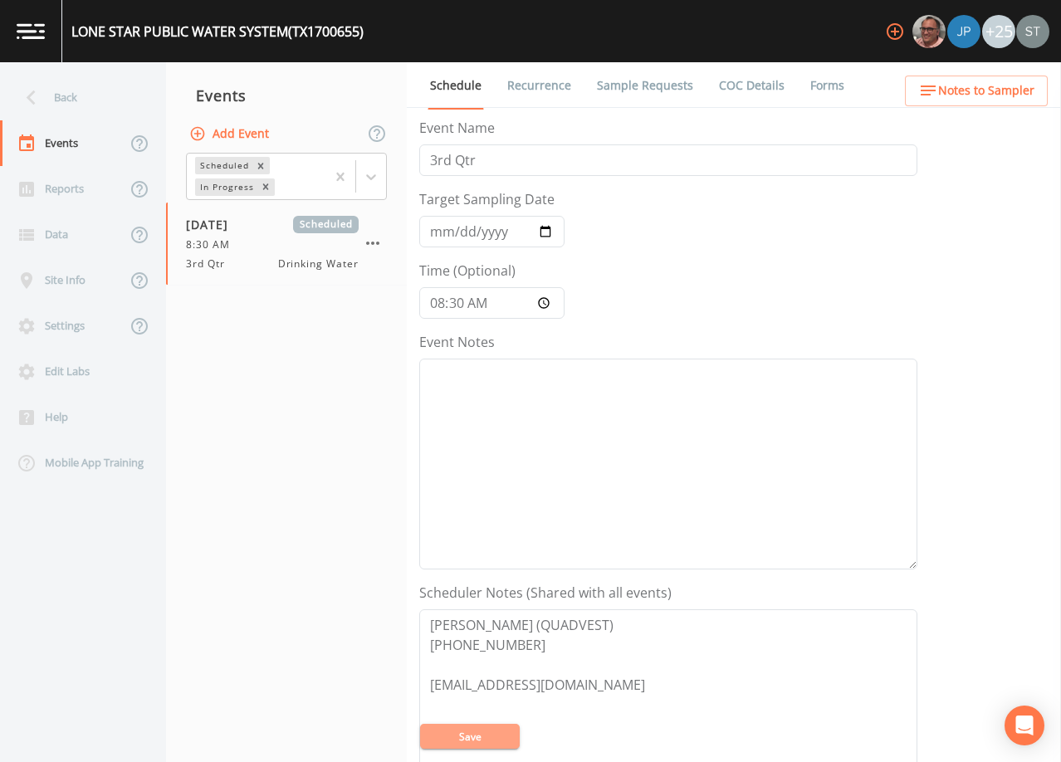
click at [478, 735] on button "Save" at bounding box center [470, 736] width 100 height 25
drag, startPoint x: 541, startPoint y: 649, endPoint x: 345, endPoint y: 593, distance: 204.7
click at [345, 593] on div "Back Events Reports Data Site Info Settings Edit Labs Help Mobile App Training …" at bounding box center [530, 412] width 1061 height 700
click at [994, 103] on button "Notes to Sampler" at bounding box center [976, 91] width 143 height 31
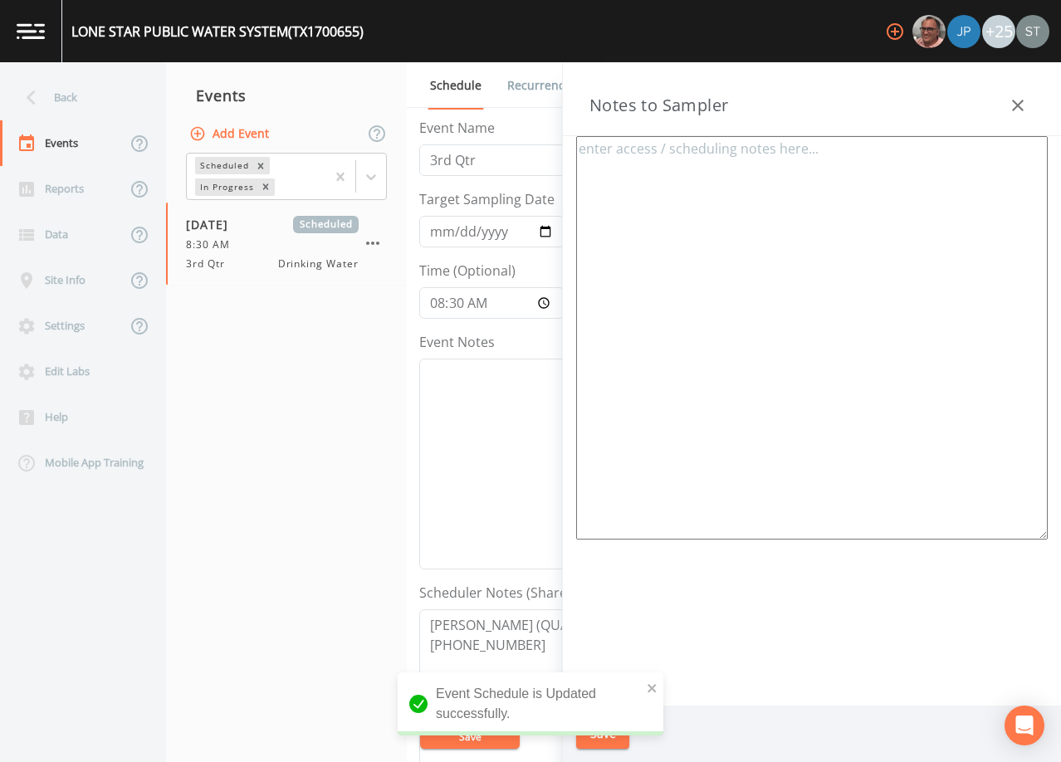
click at [820, 209] on textarea at bounding box center [812, 338] width 472 height 404
paste textarea "[PERSON_NAME] (QUADVEST) [PHONE_NUMBER]"
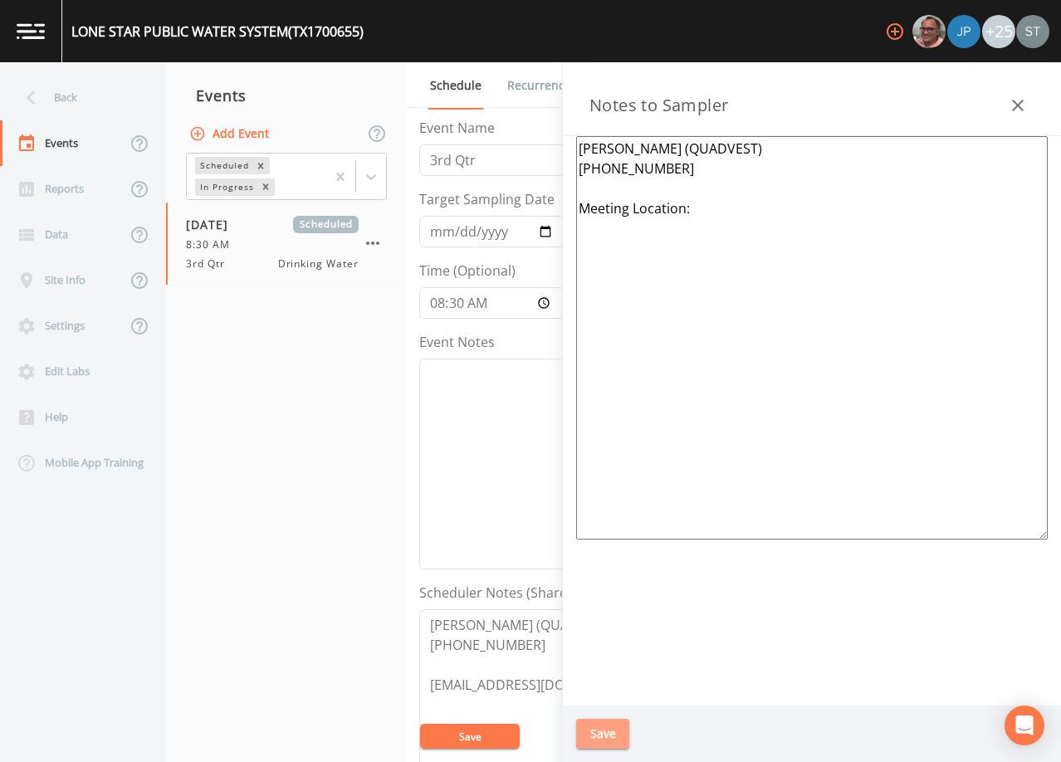
click at [607, 733] on button "Save" at bounding box center [602, 734] width 53 height 31
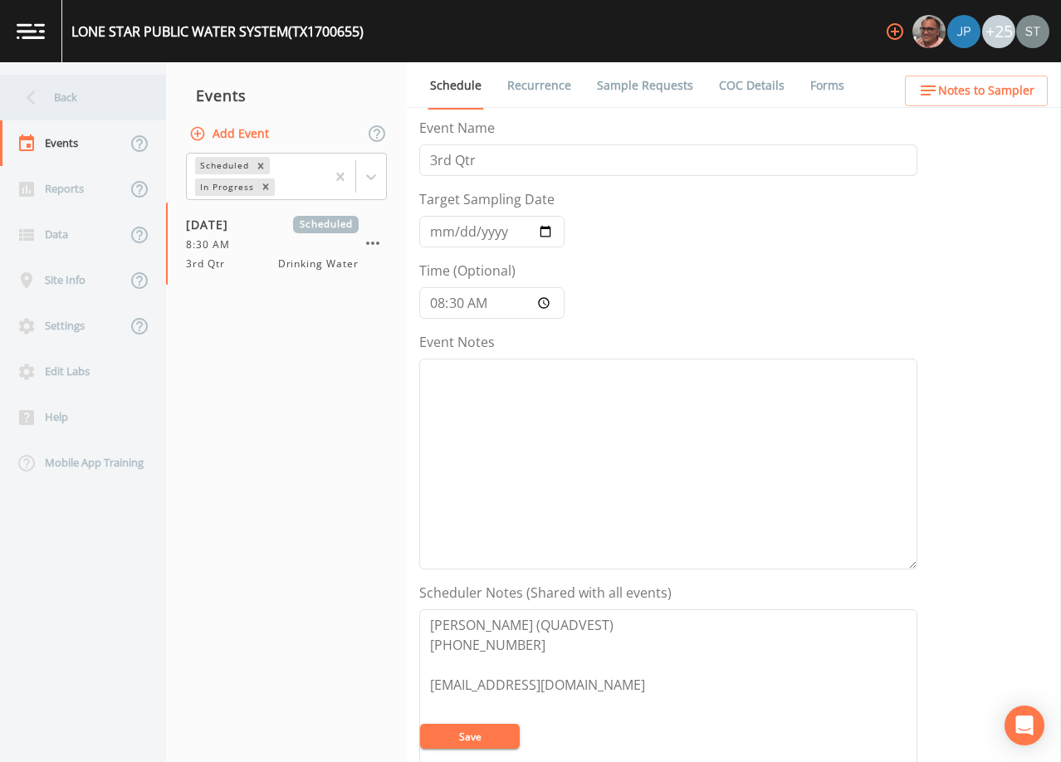
click at [76, 105] on div "Back" at bounding box center [74, 98] width 149 height 46
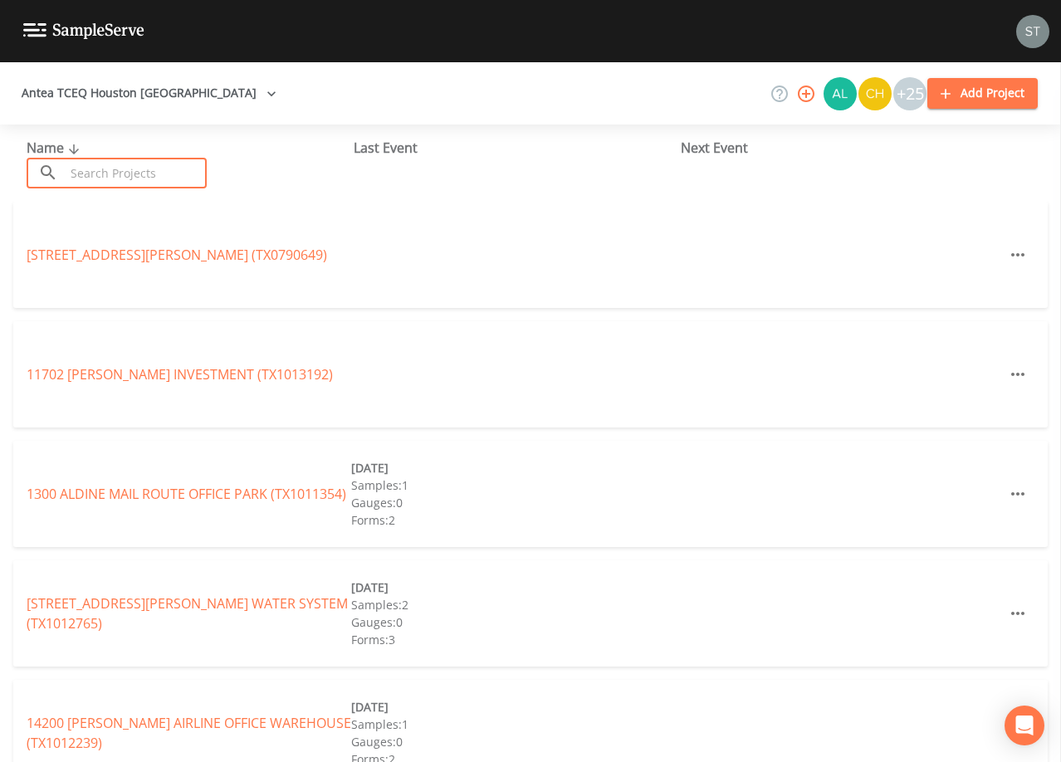
click at [130, 172] on input "text" at bounding box center [136, 173] width 142 height 31
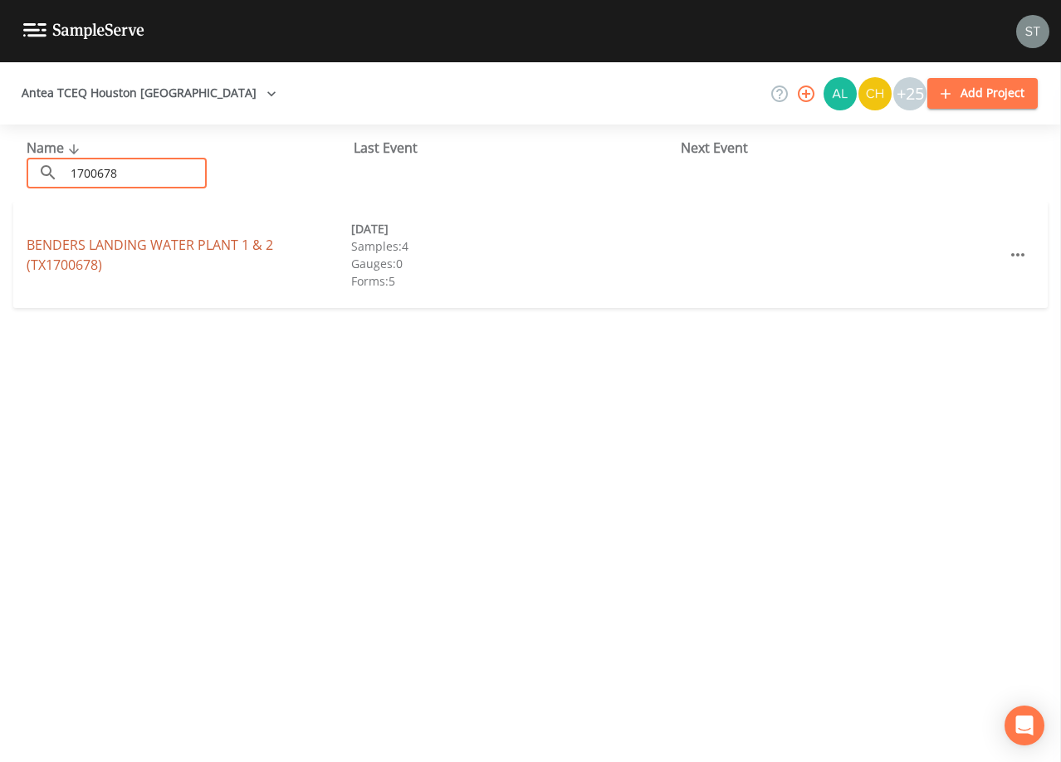
click at [198, 246] on link "BENDERS LANDING WATER PLANT 1 & 2 (TX1700678)" at bounding box center [150, 255] width 247 height 38
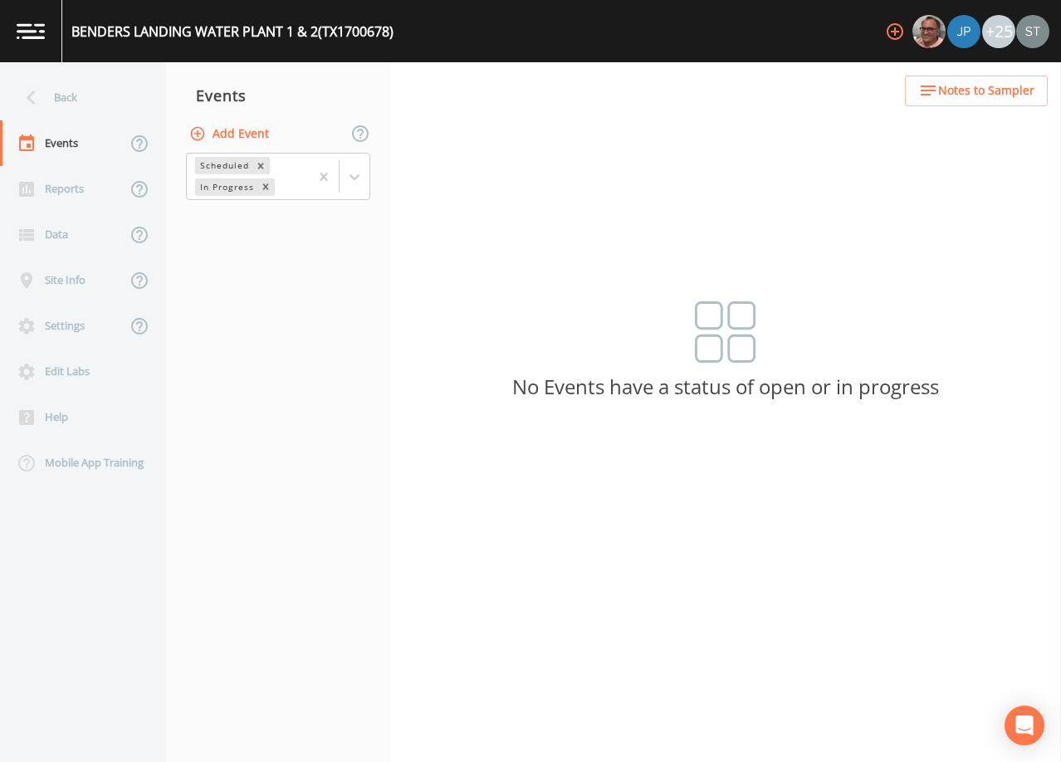
click at [243, 134] on button "Add Event" at bounding box center [231, 134] width 90 height 31
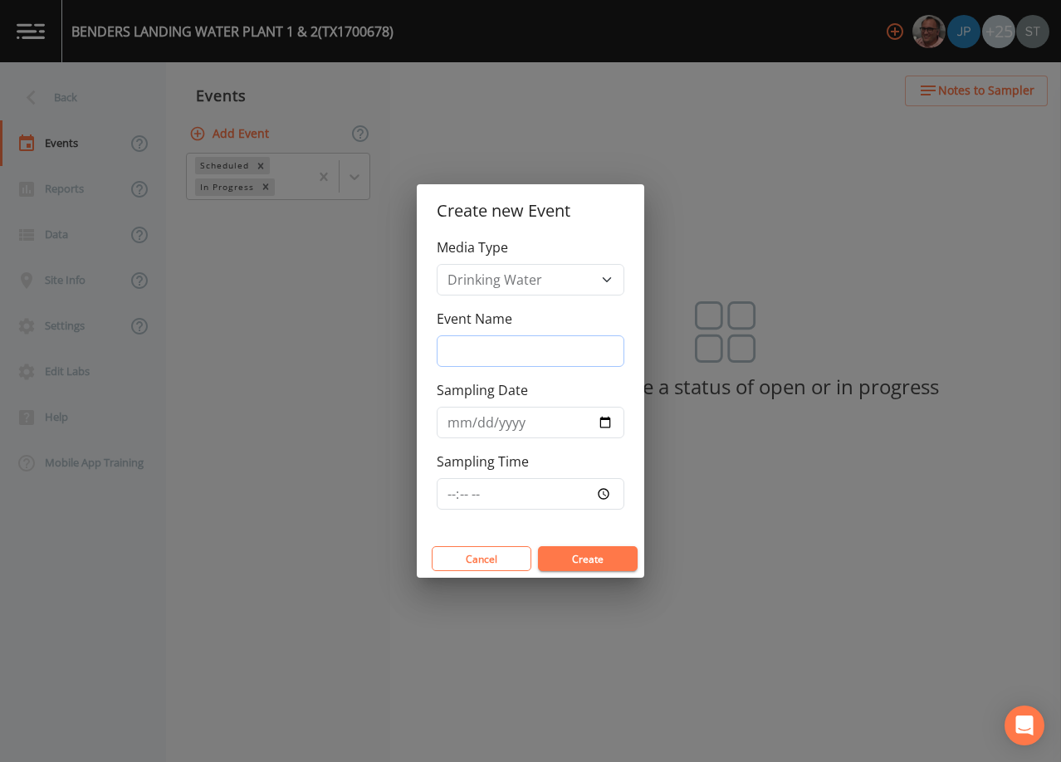
click at [509, 353] on input "Event Name" at bounding box center [531, 351] width 188 height 32
click at [447, 423] on input "Sampling Date" at bounding box center [531, 423] width 188 height 32
click at [590, 556] on button "Create" at bounding box center [588, 558] width 100 height 25
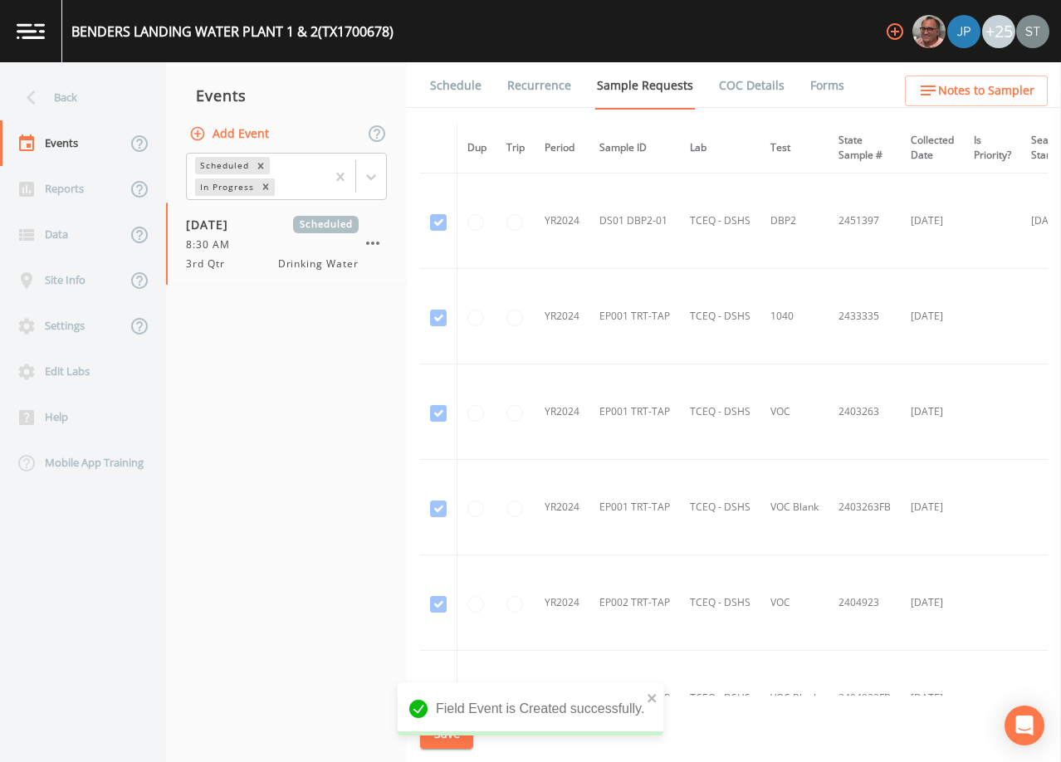
click at [460, 102] on link "Schedule" at bounding box center [456, 85] width 56 height 46
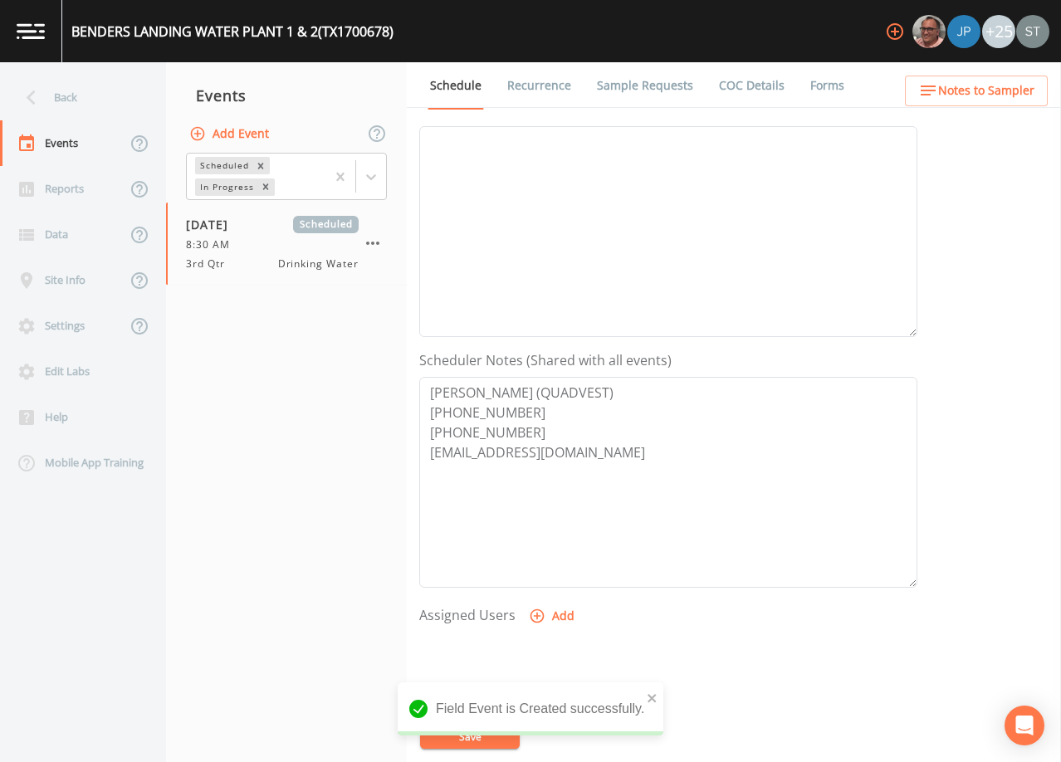
scroll to position [249, 0]
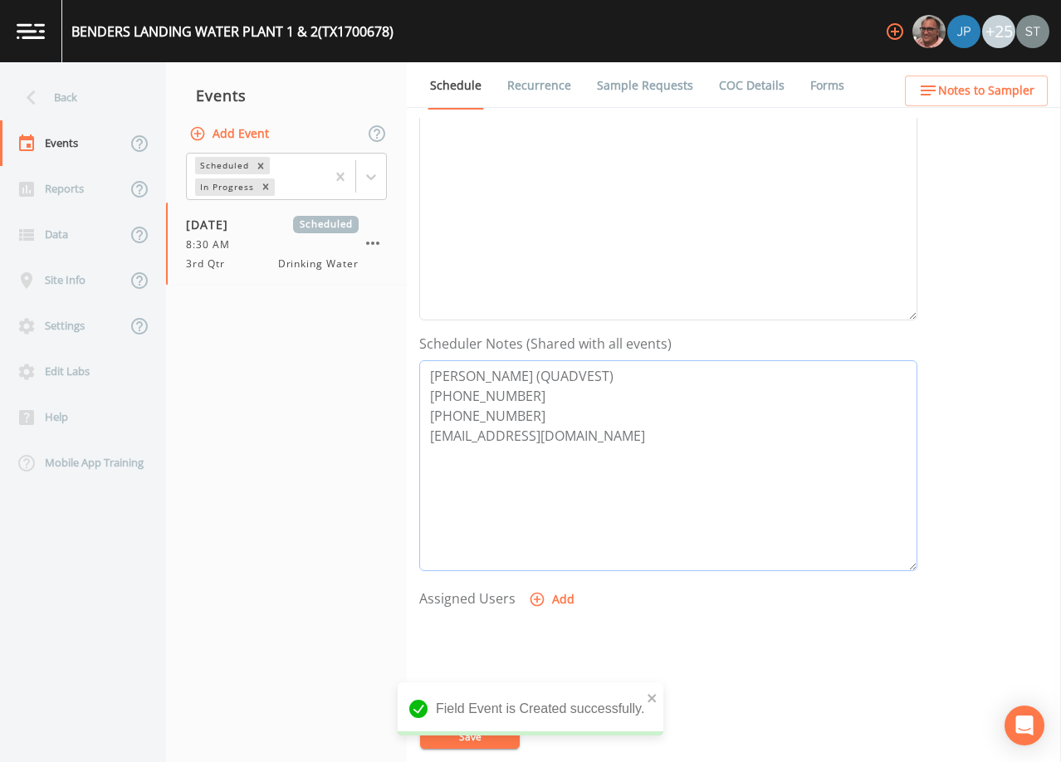
drag, startPoint x: 526, startPoint y: 379, endPoint x: 415, endPoint y: 363, distance: 112.5
click at [403, 380] on div "Back Events Reports Data Site Info Settings Edit Labs Help Mobile App Training …" at bounding box center [530, 412] width 1061 height 700
drag, startPoint x: 531, startPoint y: 417, endPoint x: 427, endPoint y: 414, distance: 103.8
click at [427, 414] on textarea "[PERSON_NAME] (QUADVEST) [PHONE_NUMBER] [PHONE_NUMBER] [EMAIL_ADDRESS][DOMAIN_N…" at bounding box center [668, 465] width 498 height 211
drag, startPoint x: 490, startPoint y: 443, endPoint x: 435, endPoint y: 438, distance: 55.1
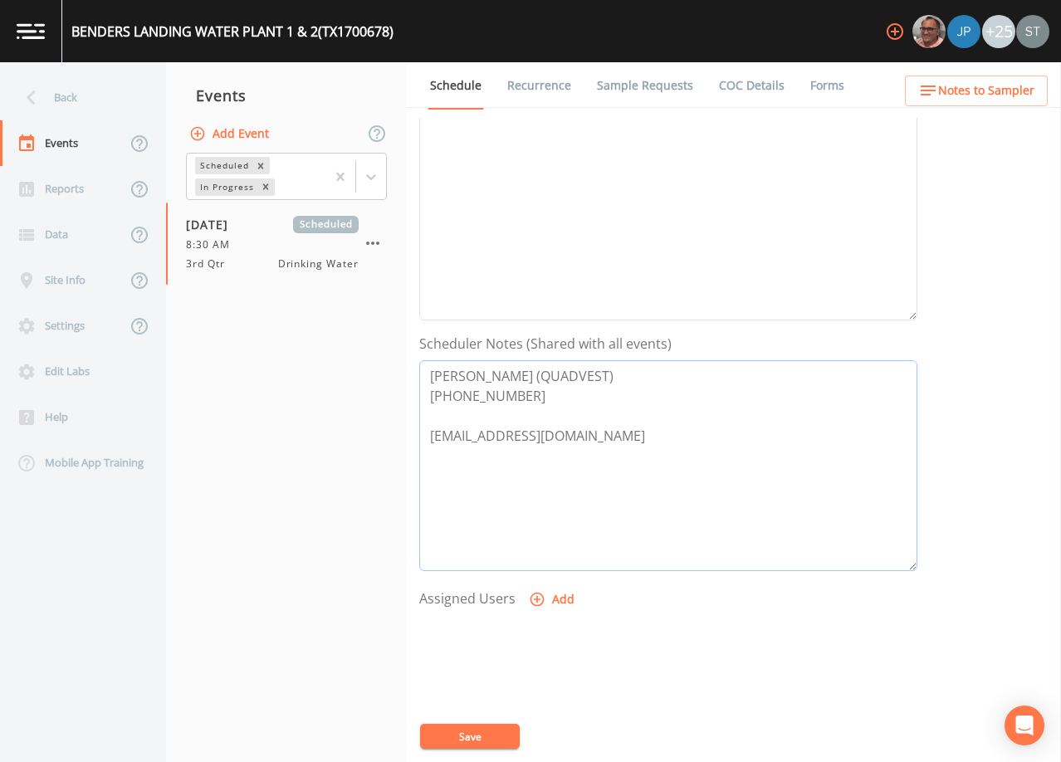
click at [435, 438] on textarea "[PERSON_NAME] (QUADVEST) [PHONE_NUMBER] [EMAIL_ADDRESS][DOMAIN_NAME]" at bounding box center [668, 465] width 498 height 211
click at [482, 737] on button "Save" at bounding box center [470, 736] width 100 height 25
click at [973, 98] on span "Notes to Sampler" at bounding box center [986, 91] width 96 height 21
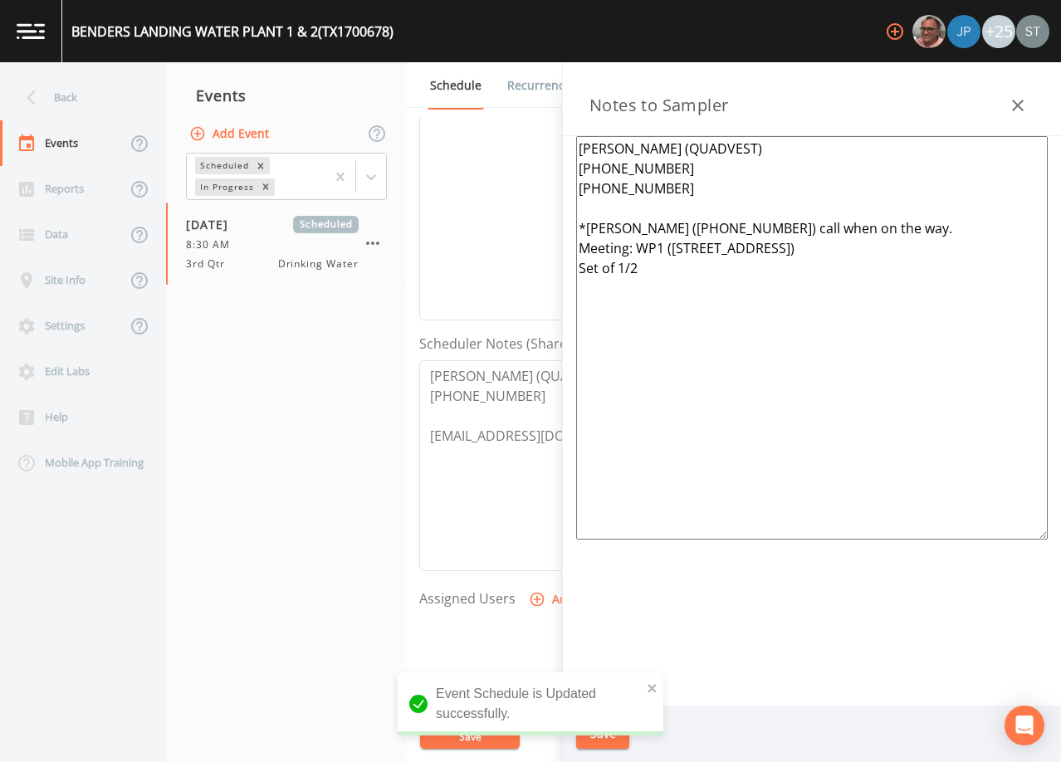
drag, startPoint x: 630, startPoint y: 284, endPoint x: 562, endPoint y: 188, distance: 118.0
click at [562, 188] on aside "Notes to Sampler [PERSON_NAME] (QUADVEST) [PHONE_NUMBER] [PHONE_NUMBER] *[PERSO…" at bounding box center [811, 412] width 499 height 700
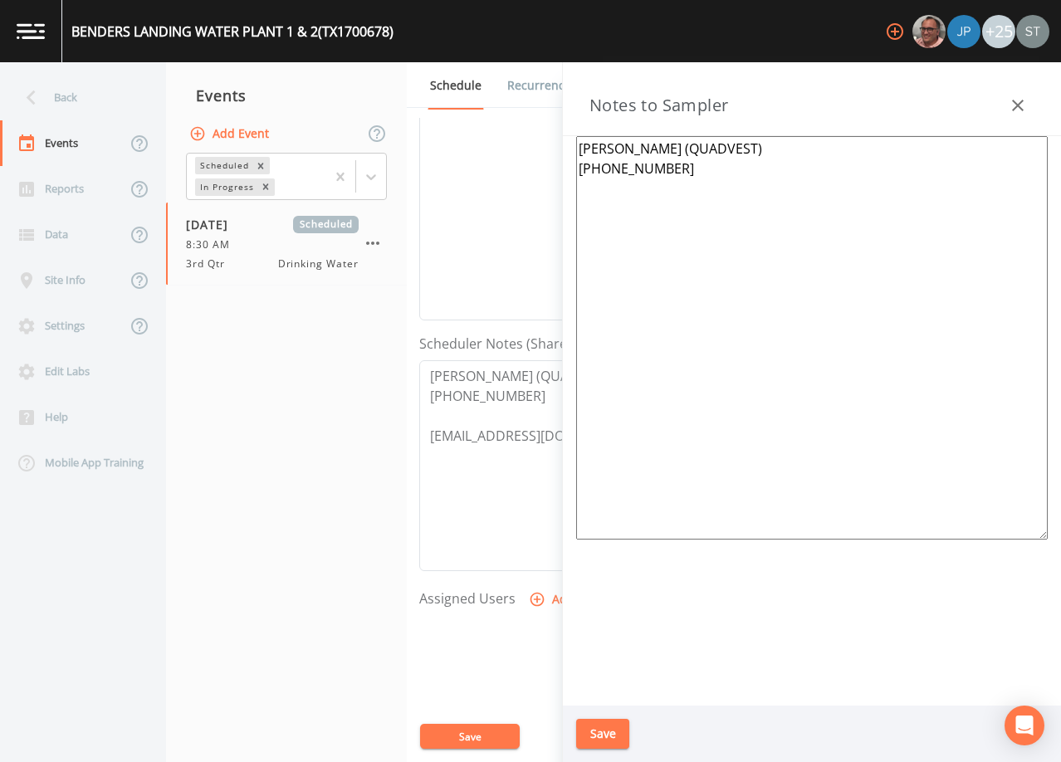
drag, startPoint x: 684, startPoint y: 150, endPoint x: 570, endPoint y: 139, distance: 115.1
click at [565, 151] on div "[PERSON_NAME] (QUADVEST) [PHONE_NUMBER]" at bounding box center [812, 421] width 498 height 570
click at [604, 205] on textarea "[PERSON_NAME] (QUADVEST) [PHONE_NUMBER]" at bounding box center [812, 338] width 472 height 404
click at [604, 727] on button "Save" at bounding box center [602, 734] width 53 height 31
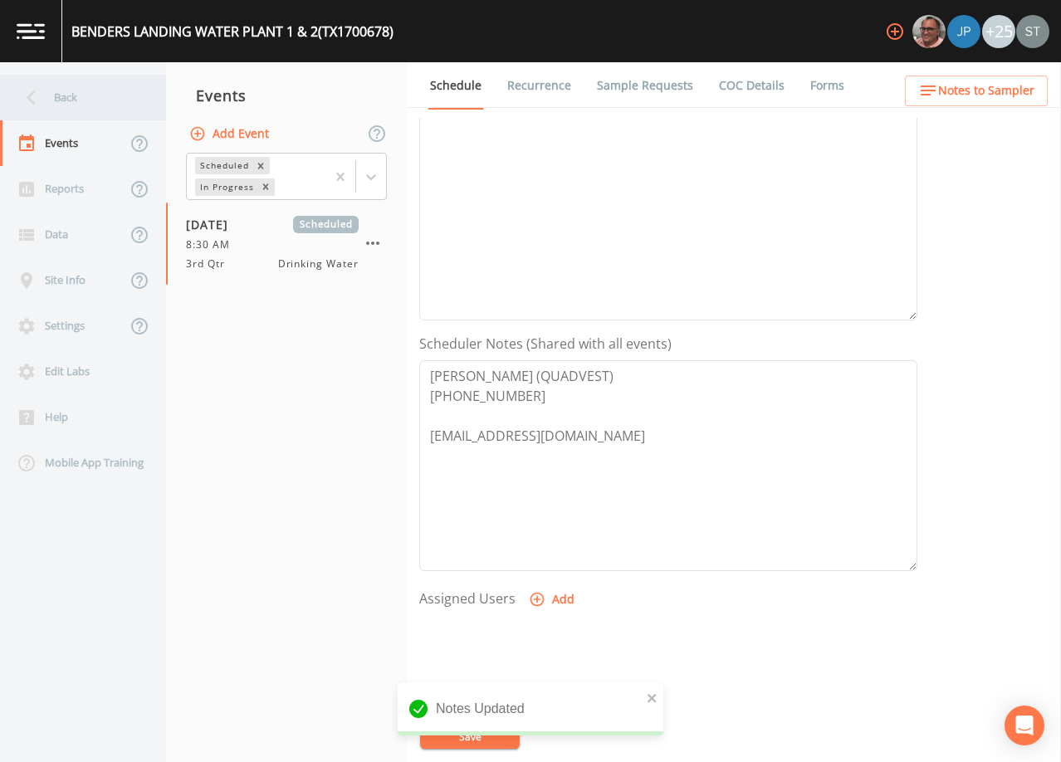
click at [78, 105] on div "Back" at bounding box center [74, 98] width 149 height 46
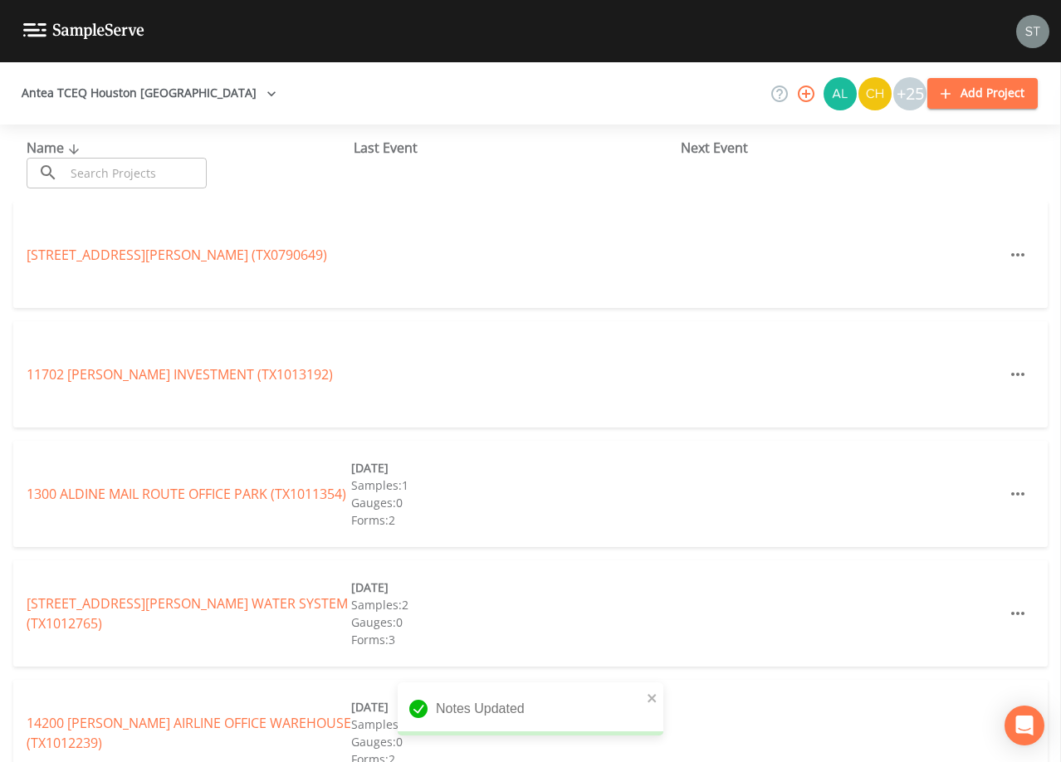
click at [129, 169] on input "text" at bounding box center [136, 173] width 142 height 31
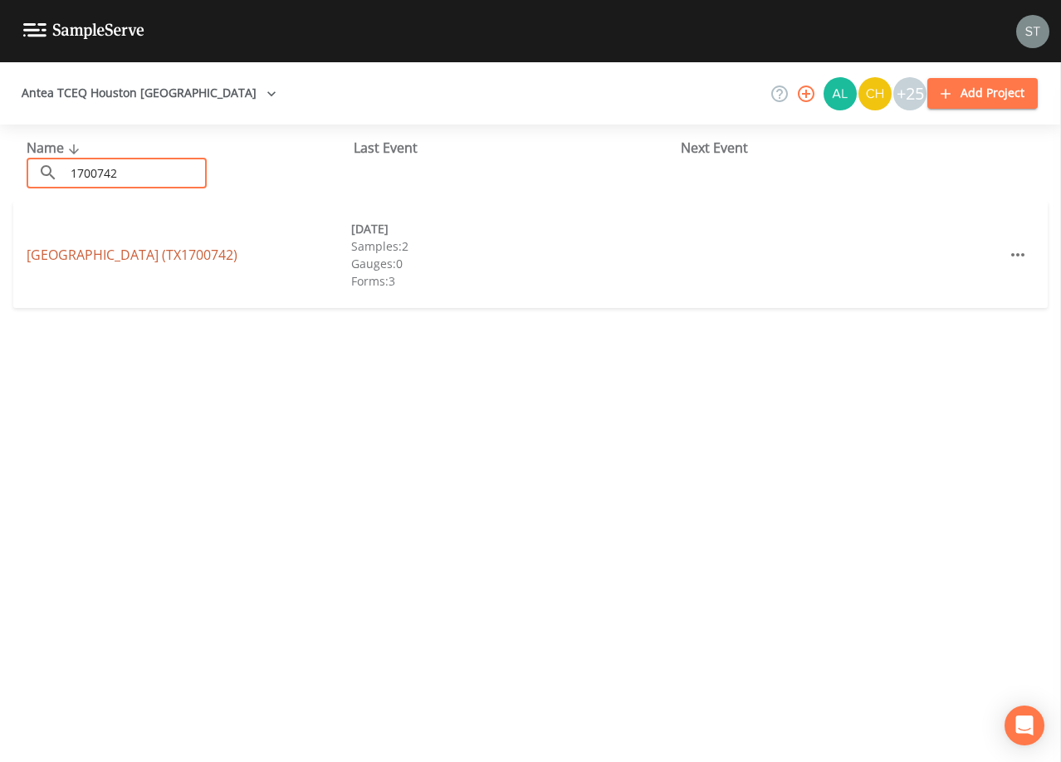
click at [170, 256] on link "[GEOGRAPHIC_DATA] (TX1700742)" at bounding box center [132, 255] width 211 height 18
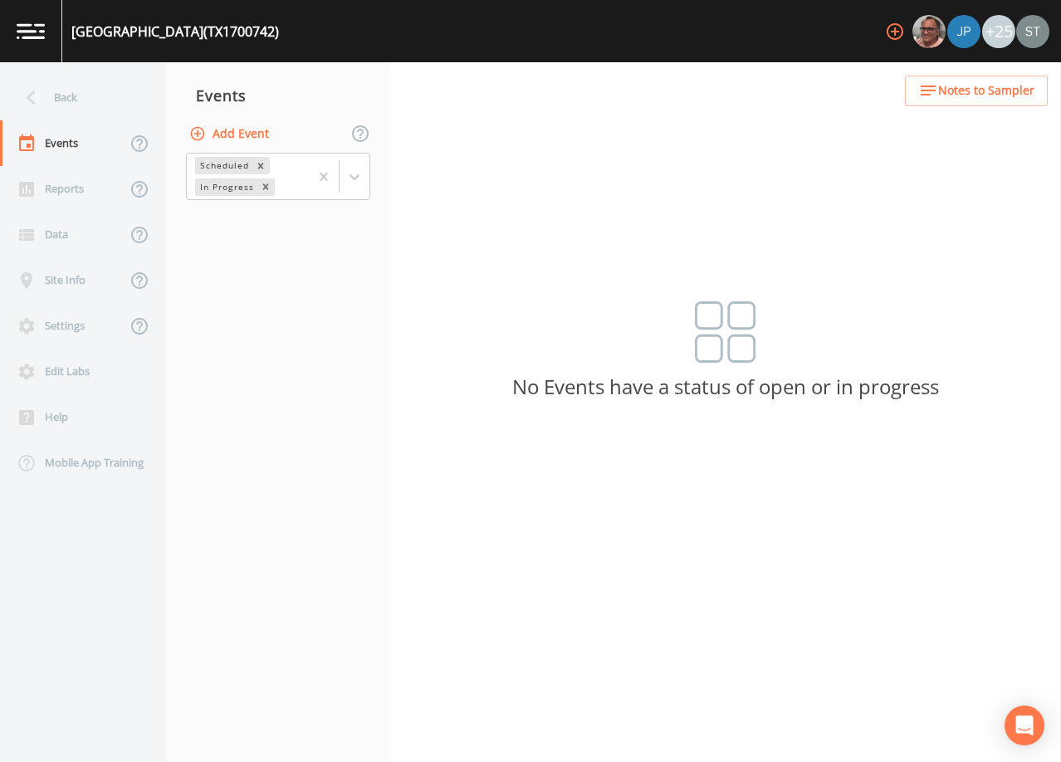
click at [234, 139] on button "Add Event" at bounding box center [231, 134] width 90 height 31
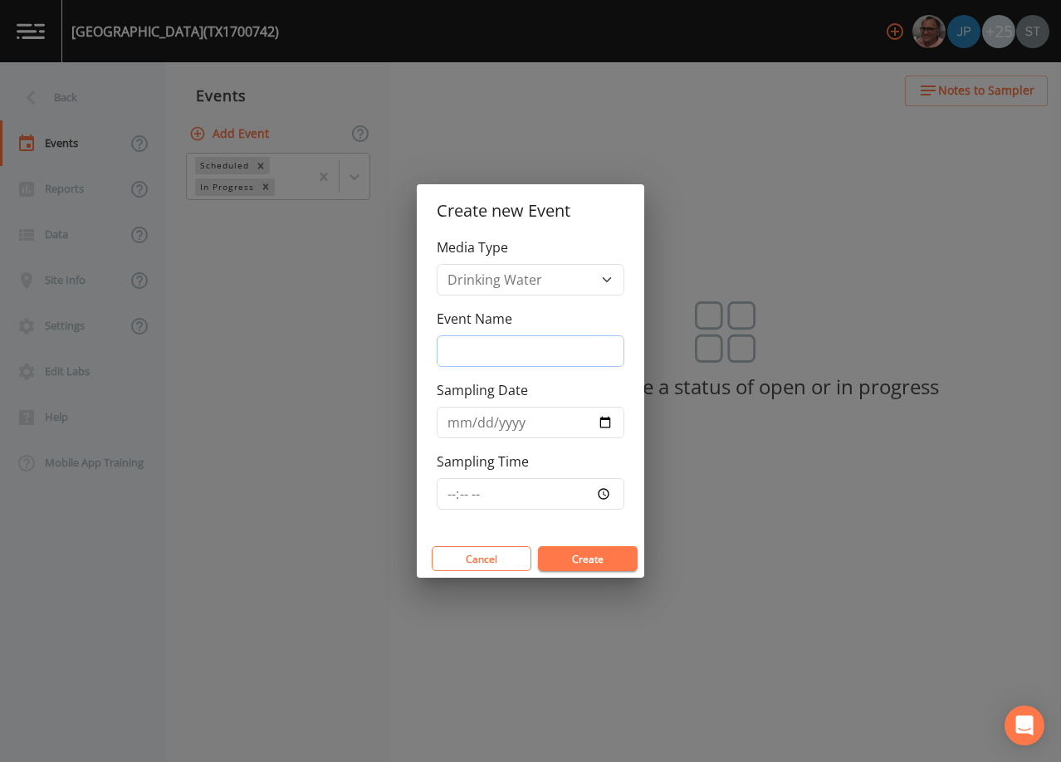
click at [517, 356] on input "Event Name" at bounding box center [531, 351] width 188 height 32
click at [454, 426] on input "Sampling Date" at bounding box center [531, 423] width 188 height 32
click at [589, 563] on button "Create" at bounding box center [588, 558] width 100 height 25
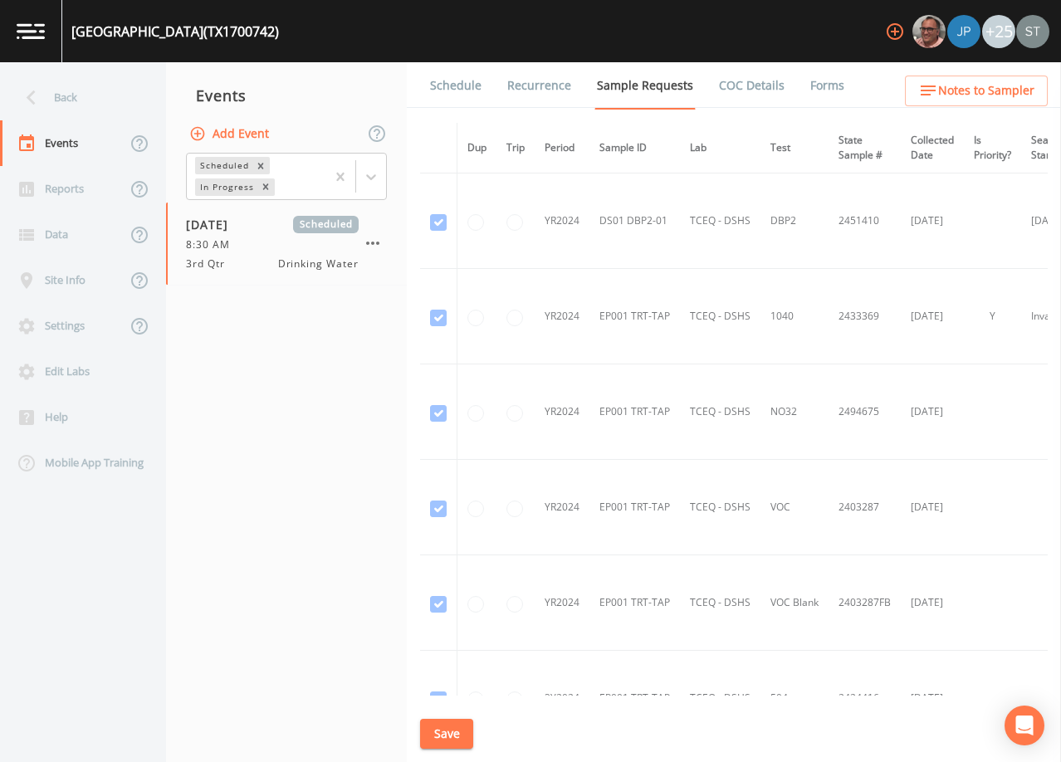
click at [438, 95] on link "Schedule" at bounding box center [456, 85] width 56 height 46
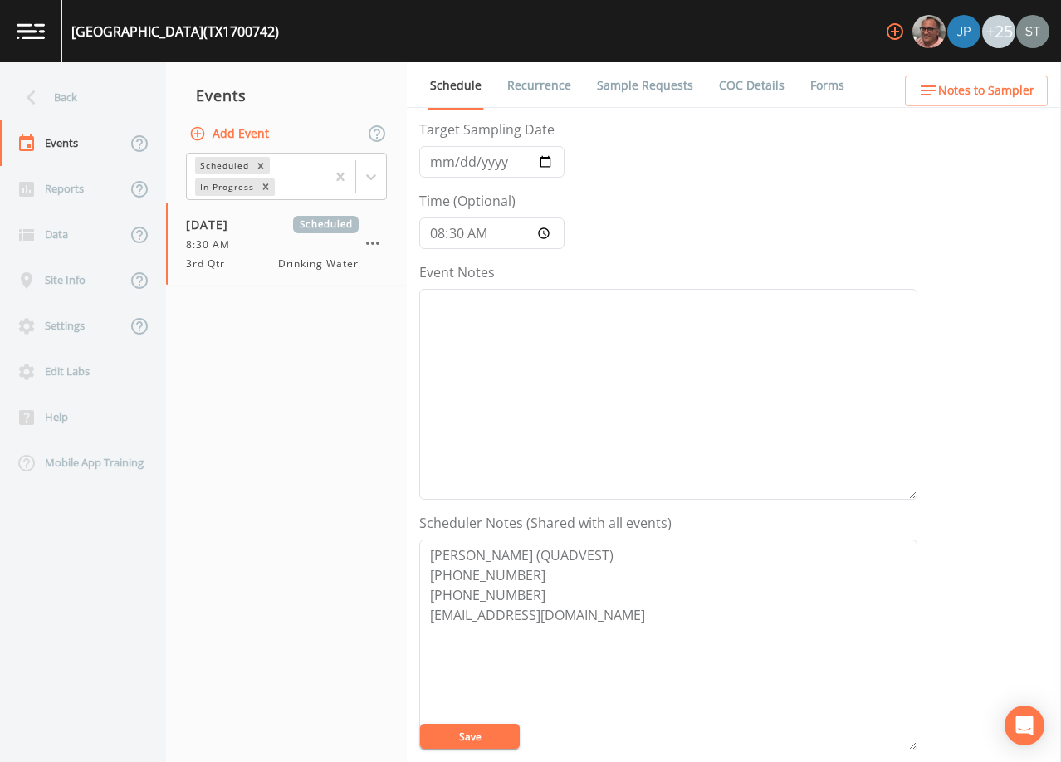
scroll to position [249, 0]
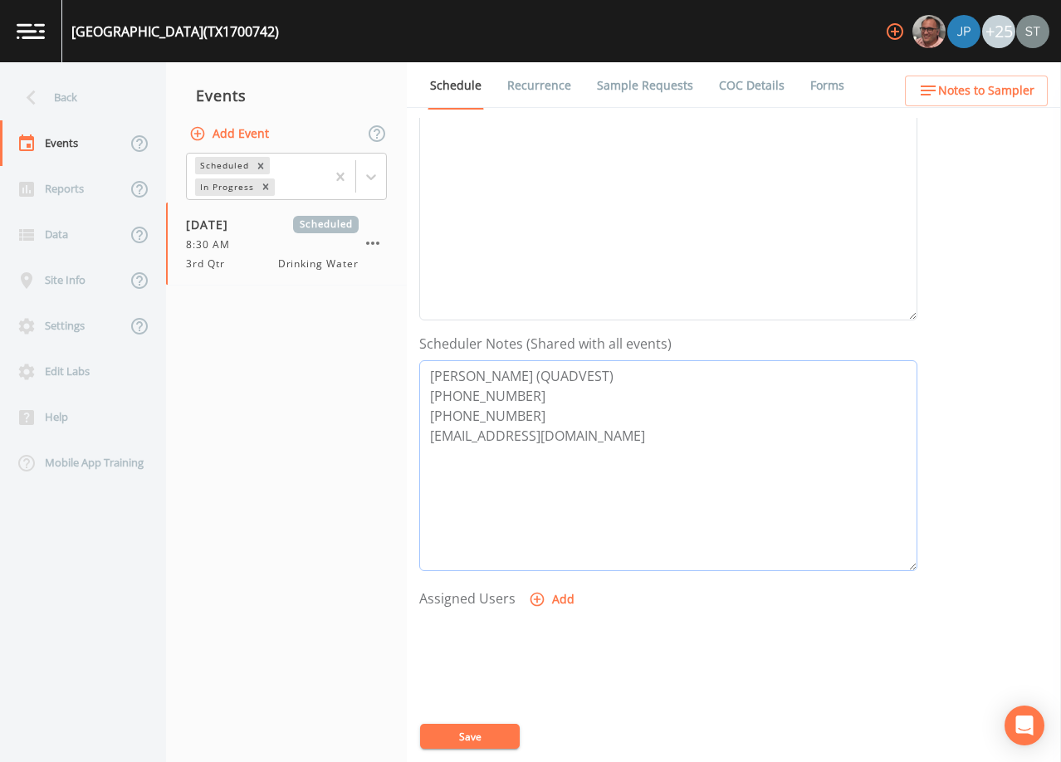
drag, startPoint x: 531, startPoint y: 414, endPoint x: 424, endPoint y: 415, distance: 106.3
click at [424, 415] on textarea "[PERSON_NAME] (QUADVEST) [PHONE_NUMBER] [PHONE_NUMBER] [EMAIL_ADDRESS][DOMAIN_N…" at bounding box center [668, 465] width 498 height 211
drag, startPoint x: 536, startPoint y: 373, endPoint x: 430, endPoint y: 378, distance: 105.6
click at [430, 378] on textarea "[PERSON_NAME] (QUADVEST) [PHONE_NUMBER] [EMAIL_ADDRESS][DOMAIN_NAME]" at bounding box center [668, 465] width 498 height 211
drag, startPoint x: 485, startPoint y: 434, endPoint x: 433, endPoint y: 436, distance: 52.3
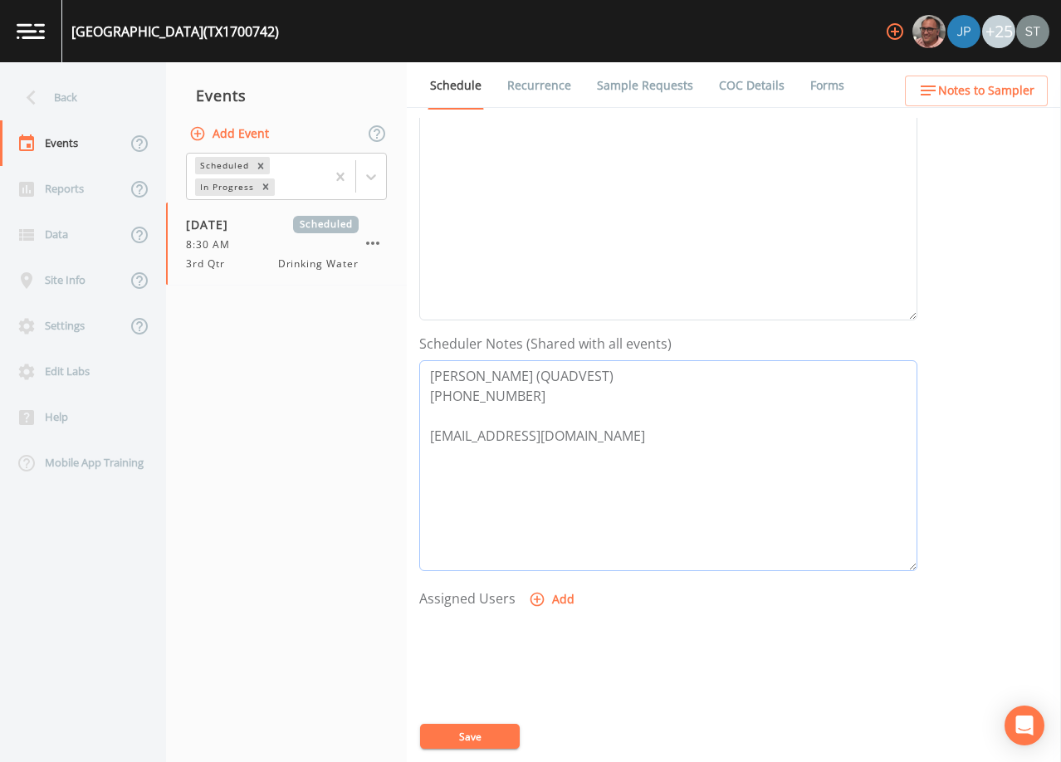
click at [433, 436] on textarea "[PERSON_NAME] (QUADVEST) [PHONE_NUMBER] [EMAIL_ADDRESS][DOMAIN_NAME]" at bounding box center [668, 465] width 498 height 211
click at [482, 734] on button "Save" at bounding box center [470, 736] width 100 height 25
click at [1016, 93] on span "Notes to Sampler" at bounding box center [986, 91] width 96 height 21
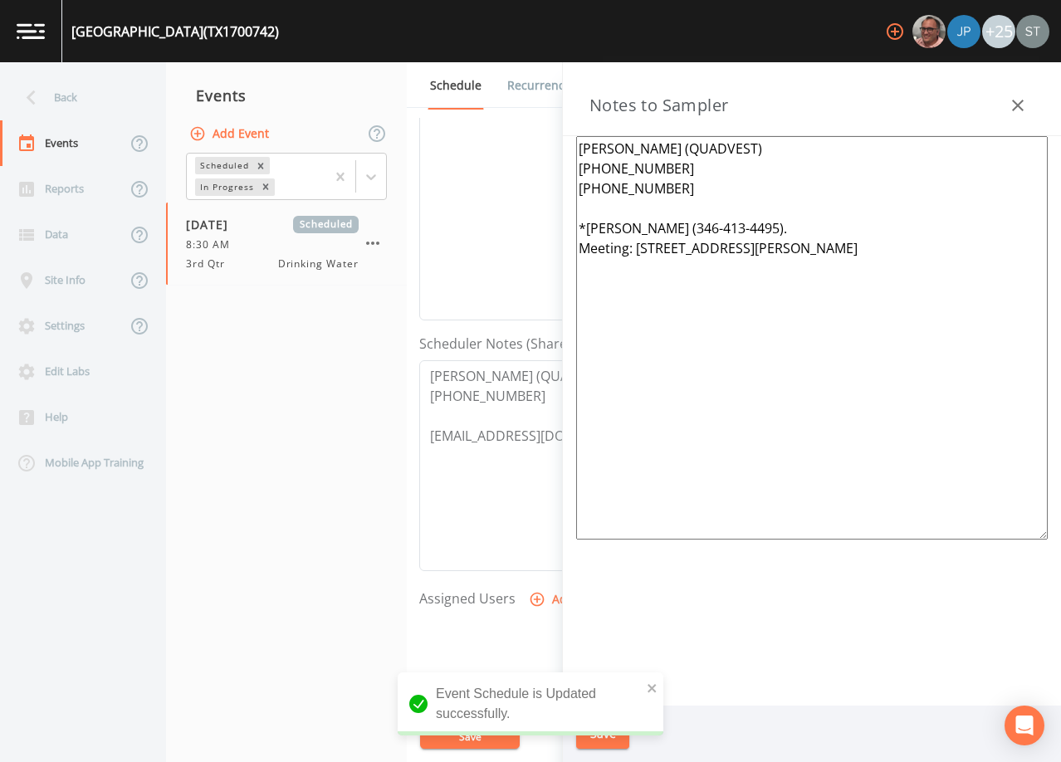
drag, startPoint x: 952, startPoint y: 264, endPoint x: 625, endPoint y: 246, distance: 326.8
click at [625, 246] on textarea "[PERSON_NAME] (QUADVEST) [PHONE_NUMBER] [PHONE_NUMBER] *[PERSON_NAME] (346-413-…" at bounding box center [812, 338] width 472 height 404
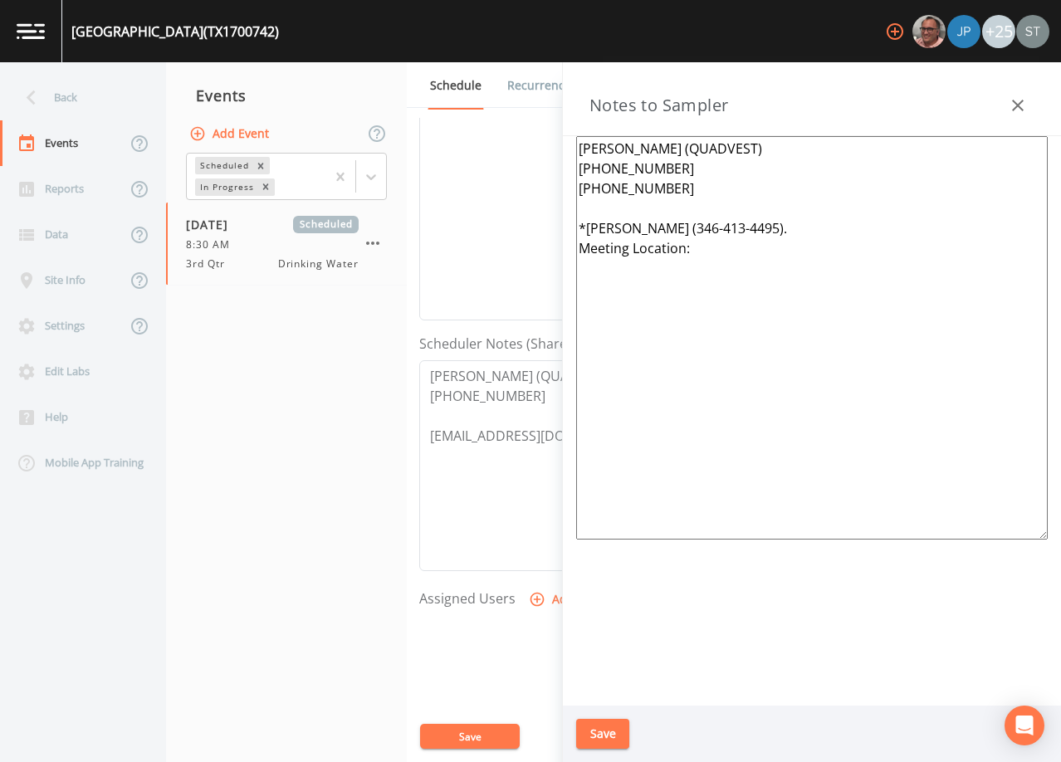
drag, startPoint x: 747, startPoint y: 237, endPoint x: 552, endPoint y: 193, distance: 200.0
click at [552, 193] on div "Back Events Reports Data Site Info Settings Edit Labs Help Mobile App Training …" at bounding box center [530, 412] width 1061 height 700
drag, startPoint x: 683, startPoint y: 151, endPoint x: 555, endPoint y: 145, distance: 128.0
click at [555, 145] on div "Back Events Reports Data Site Info Settings Edit Labs Help Mobile App Training …" at bounding box center [530, 412] width 1061 height 700
click at [613, 726] on button "Save" at bounding box center [602, 734] width 53 height 31
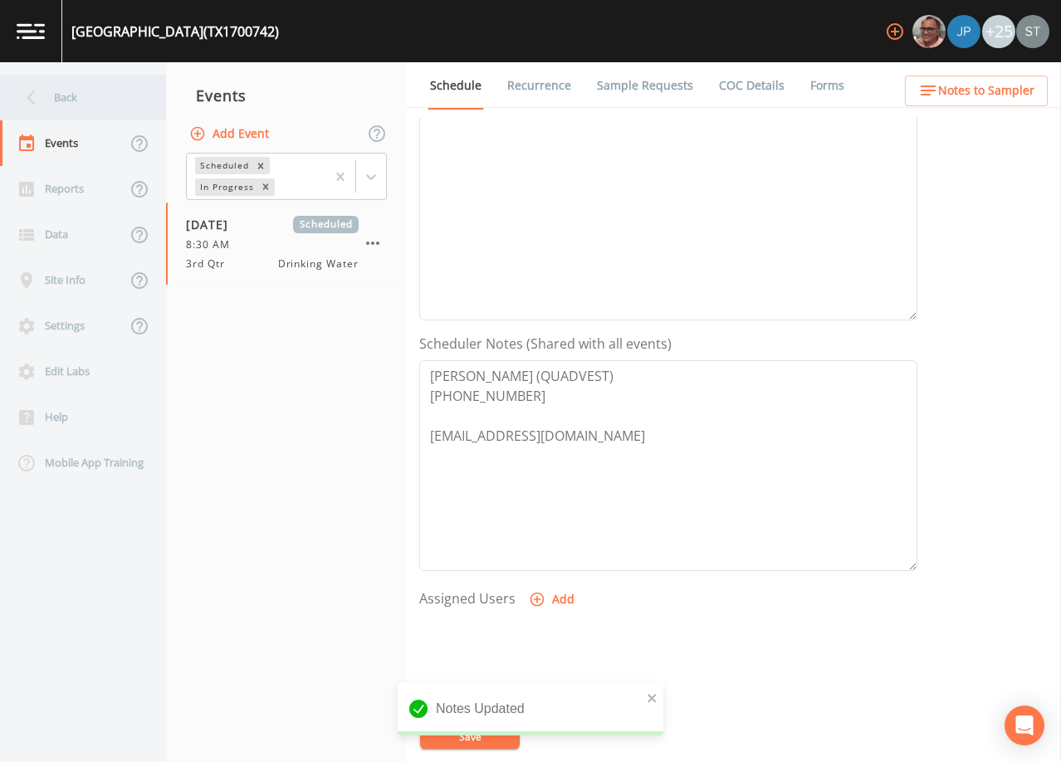
click at [61, 102] on div "Back" at bounding box center [74, 98] width 149 height 46
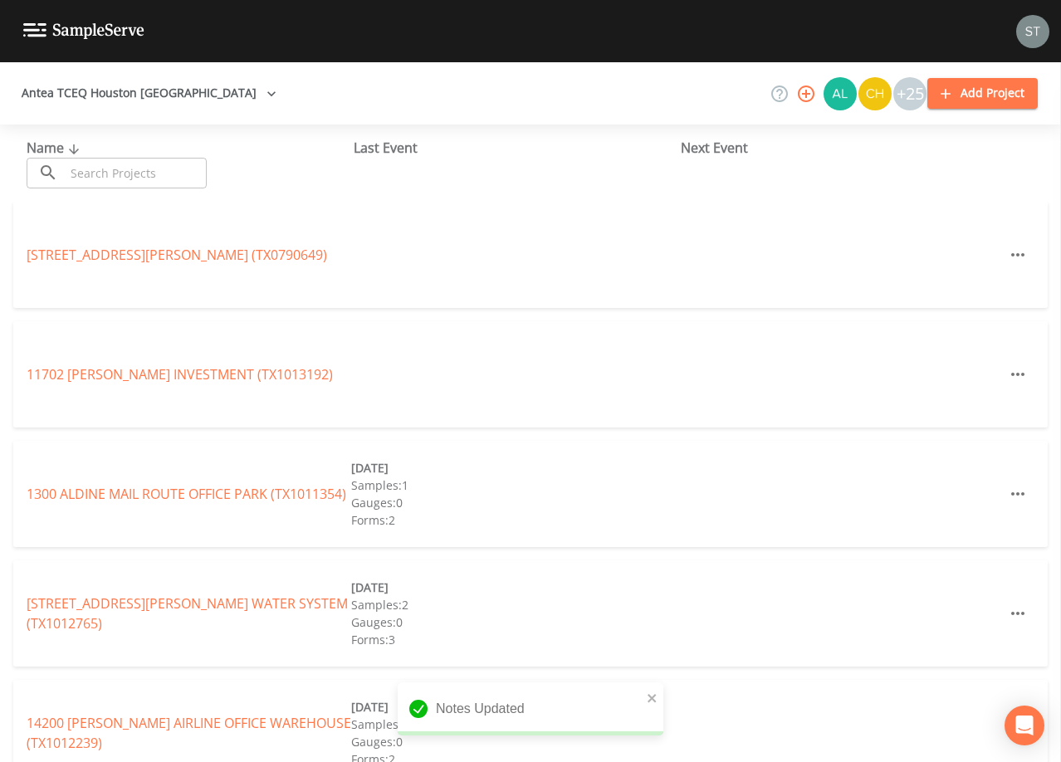
click at [130, 169] on input "text" at bounding box center [136, 173] width 142 height 31
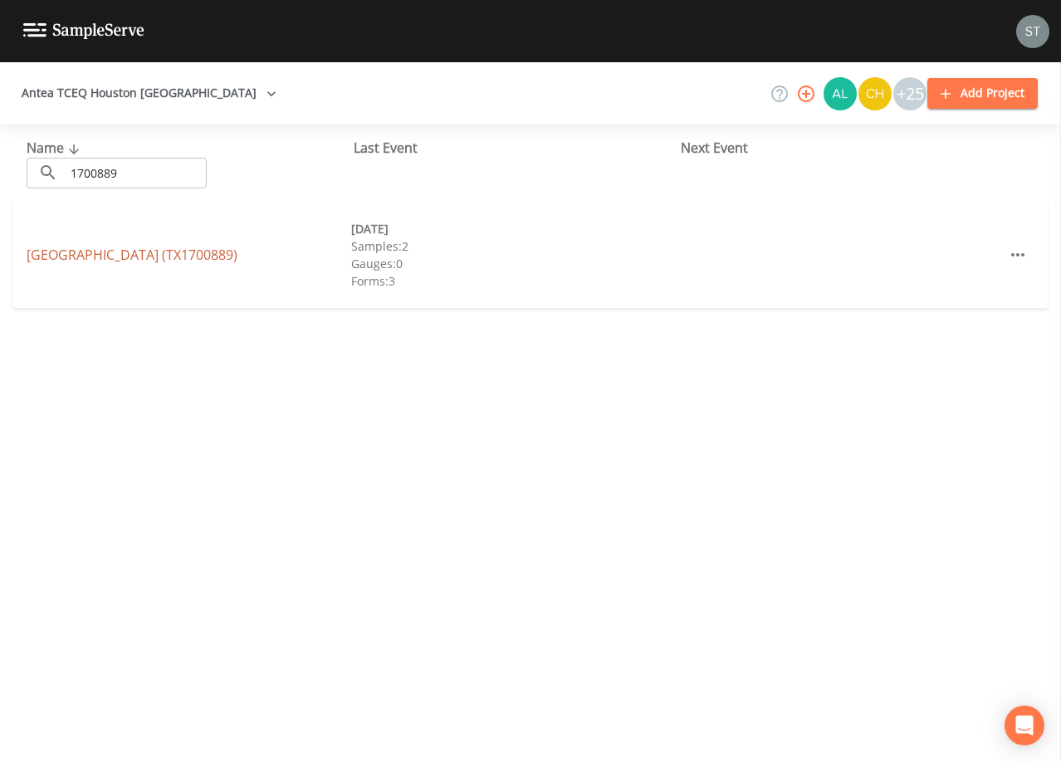
click at [164, 252] on link "[GEOGRAPHIC_DATA] (TX1700889)" at bounding box center [132, 255] width 211 height 18
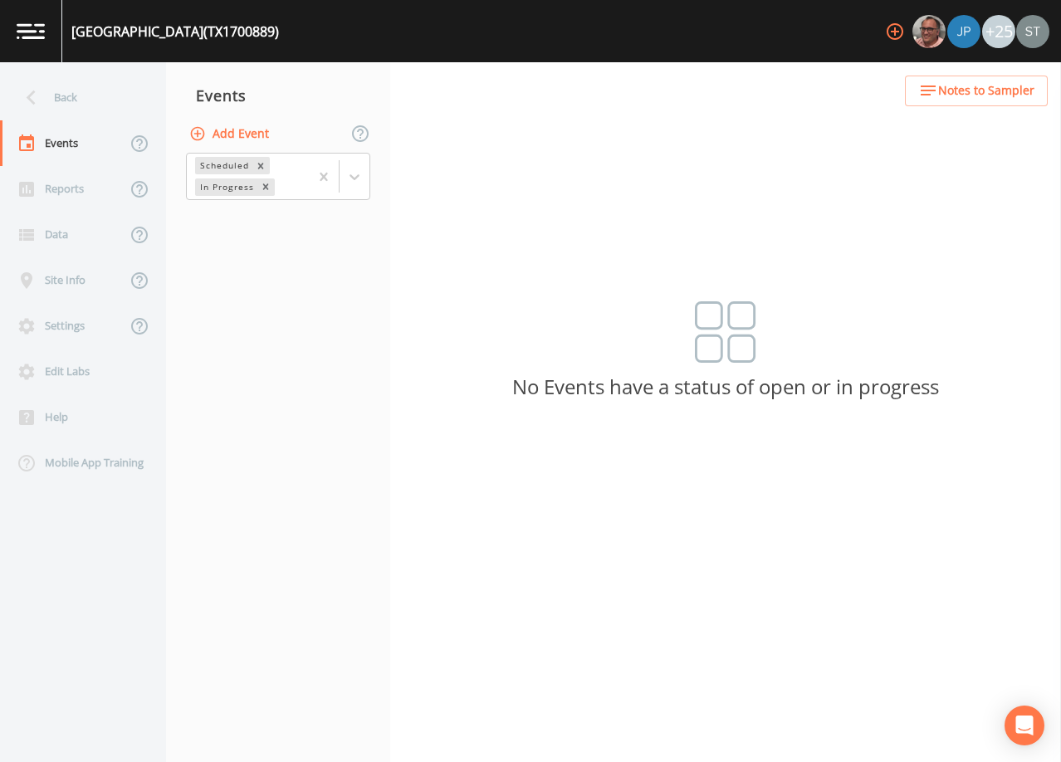
click at [239, 134] on button "Add Event" at bounding box center [231, 134] width 90 height 31
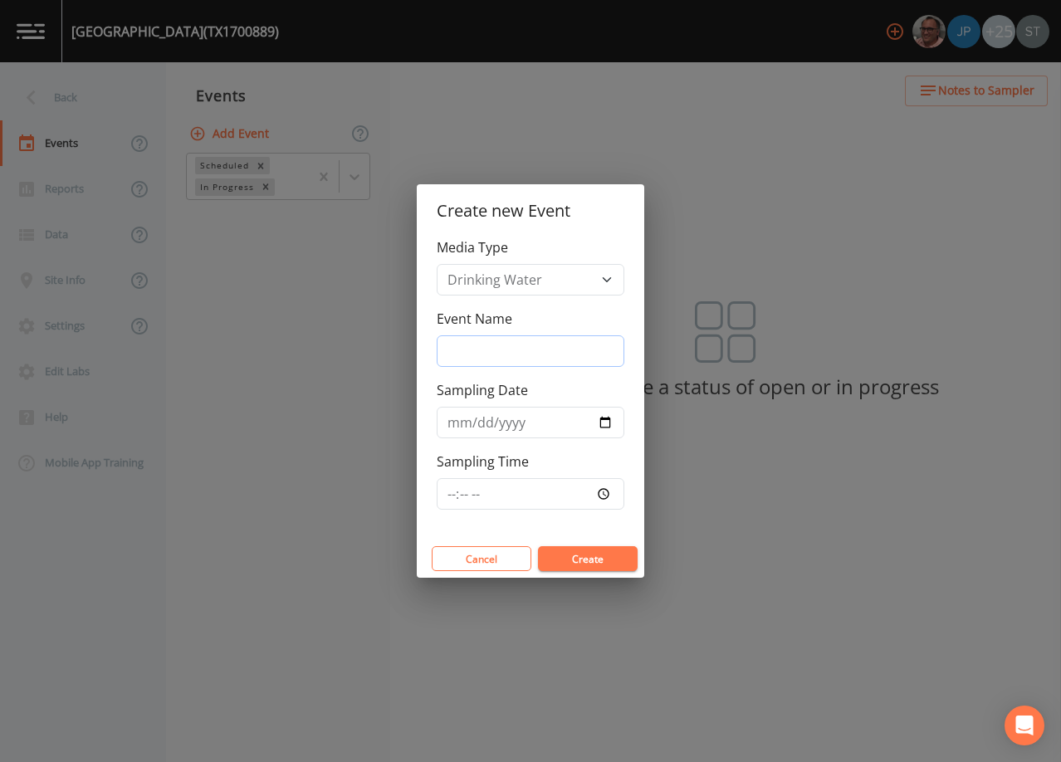
drag, startPoint x: 503, startPoint y: 351, endPoint x: 515, endPoint y: 366, distance: 18.9
click at [504, 351] on input "Event Name" at bounding box center [531, 351] width 188 height 32
click at [456, 428] on input "Sampling Date" at bounding box center [531, 423] width 188 height 32
click at [606, 561] on button "Create" at bounding box center [588, 558] width 100 height 25
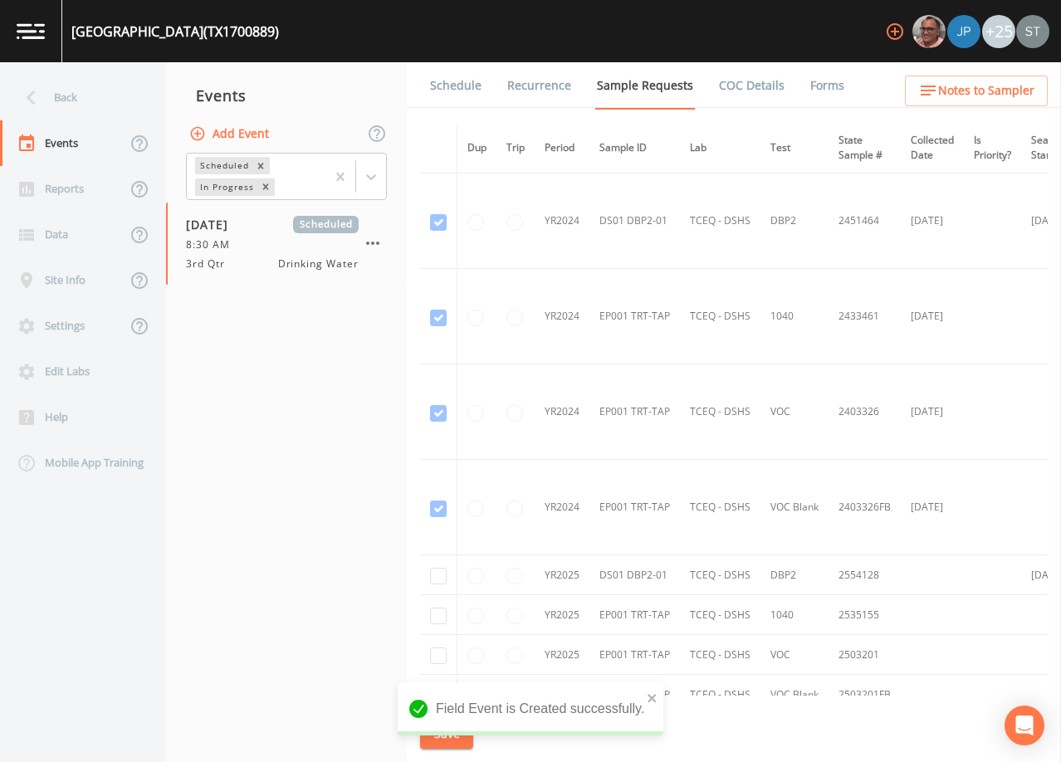
click at [471, 95] on link "Schedule" at bounding box center [456, 85] width 56 height 46
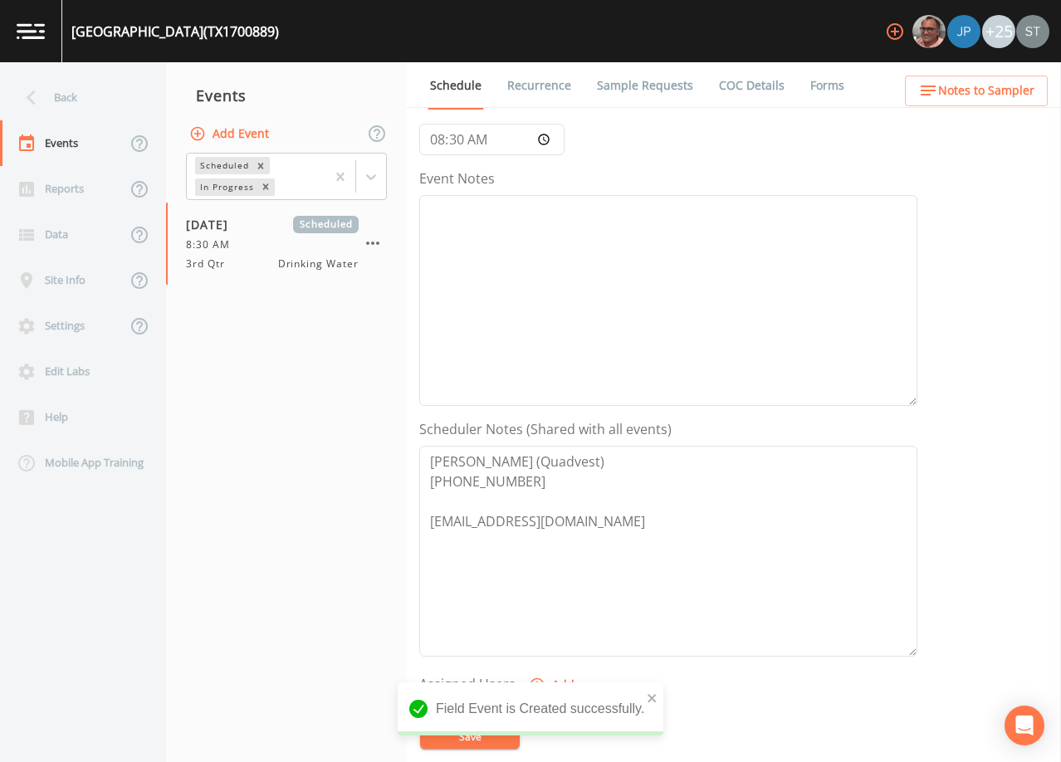
scroll to position [166, 0]
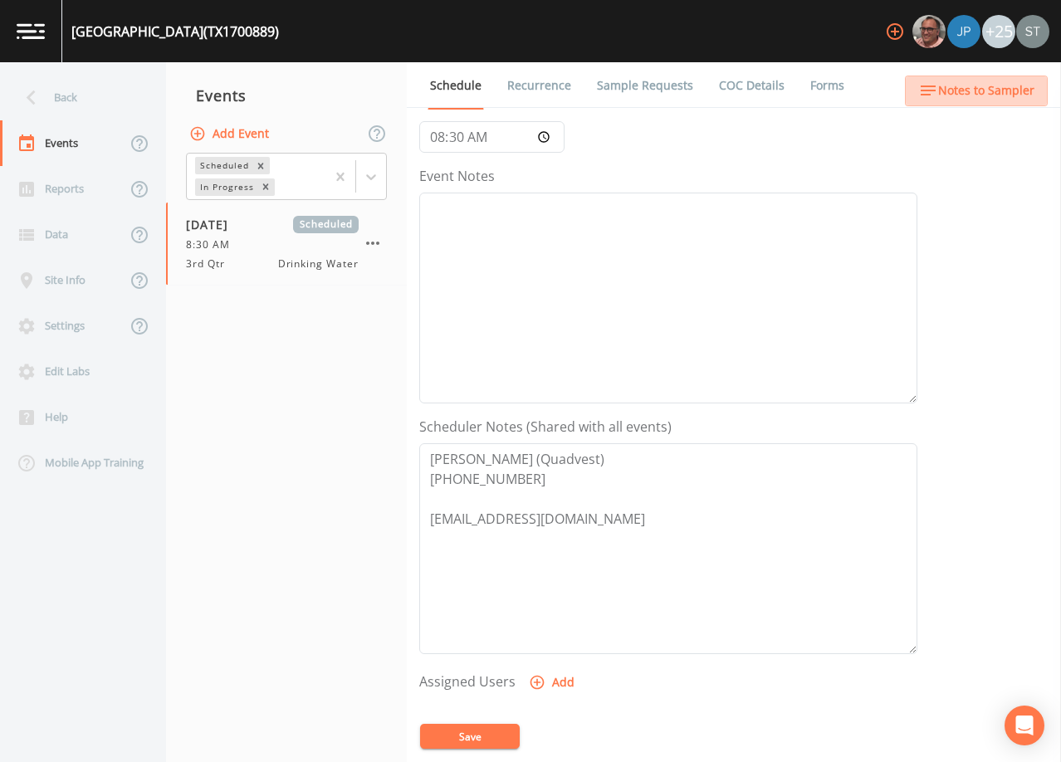
click at [1018, 86] on span "Notes to Sampler" at bounding box center [986, 91] width 96 height 21
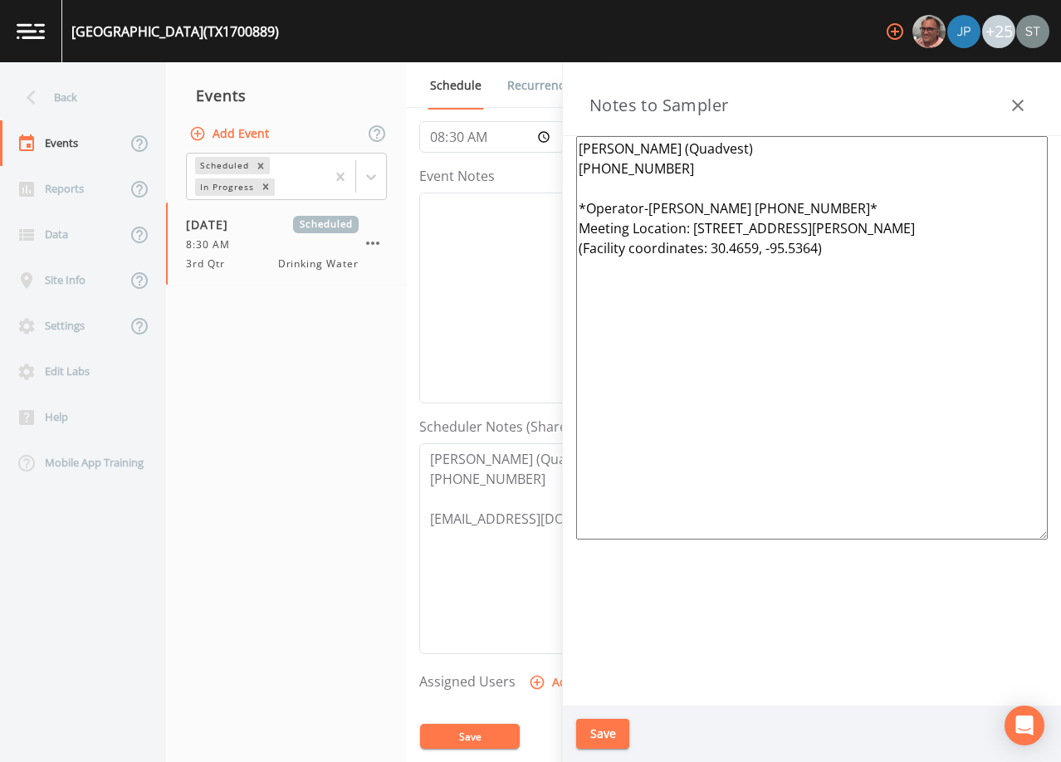
drag, startPoint x: 850, startPoint y: 268, endPoint x: 699, endPoint y: 223, distance: 157.6
click at [699, 223] on textarea "[PERSON_NAME] (Quadvest) [PHONE_NUMBER] *Operator-[PERSON_NAME] [PHONE_NUMBER]*…" at bounding box center [812, 338] width 472 height 404
drag, startPoint x: 866, startPoint y: 203, endPoint x: 556, endPoint y: 213, distance: 310.7
click at [556, 213] on div "Back Events Reports Data Site Info Settings Edit Labs Help Mobile App Training …" at bounding box center [530, 412] width 1061 height 700
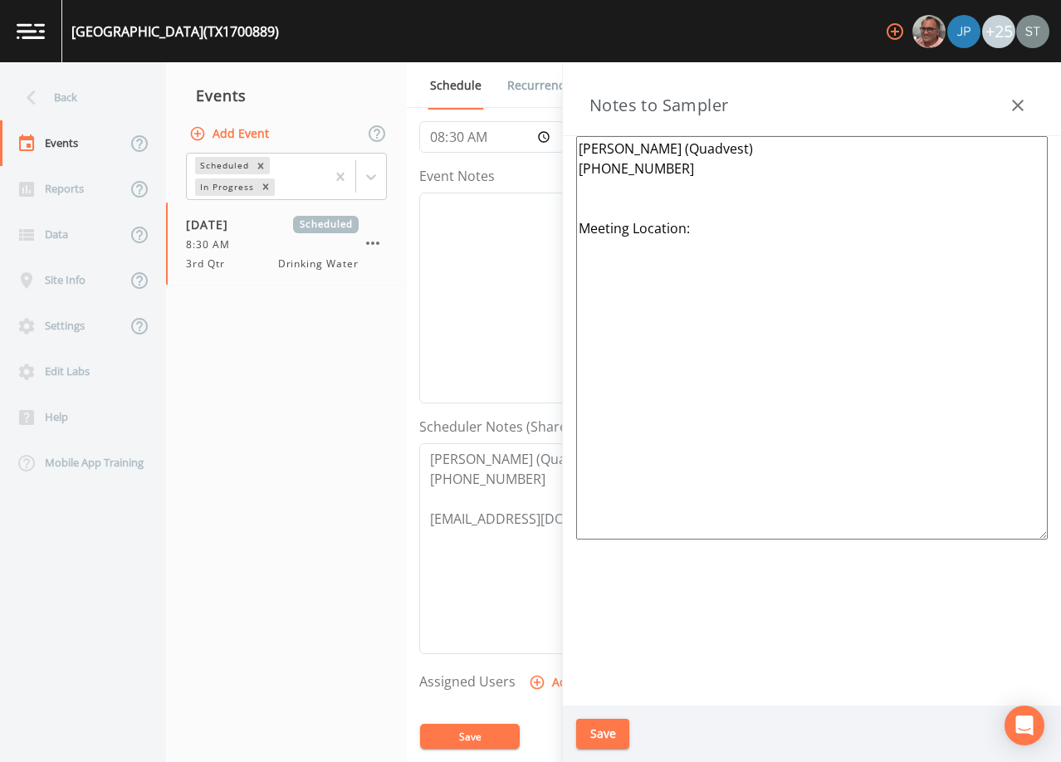
click at [610, 735] on button "Save" at bounding box center [602, 734] width 53 height 31
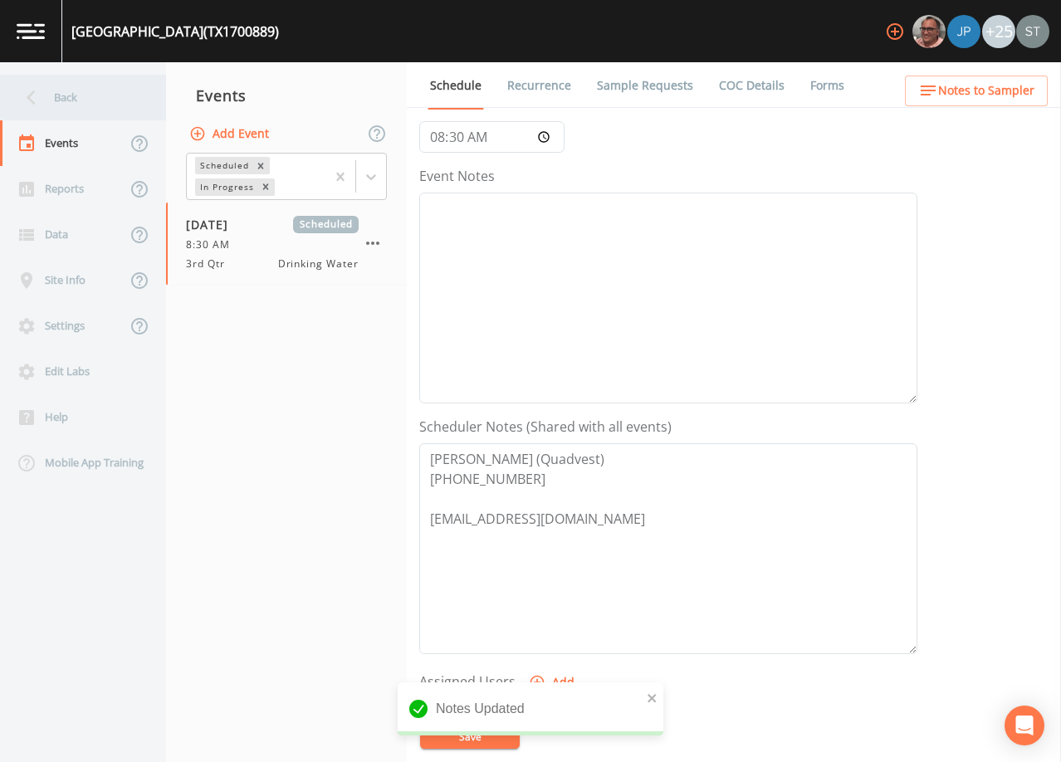
click at [76, 93] on div "Back" at bounding box center [74, 98] width 149 height 46
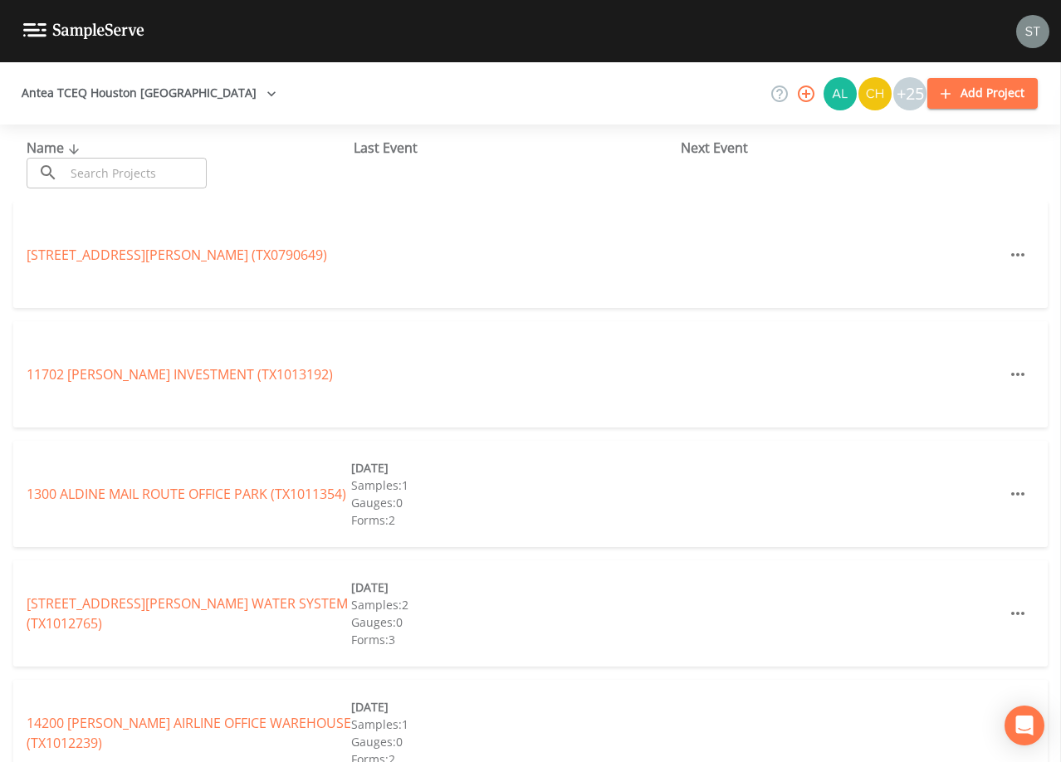
click at [184, 172] on input "text" at bounding box center [136, 173] width 142 height 31
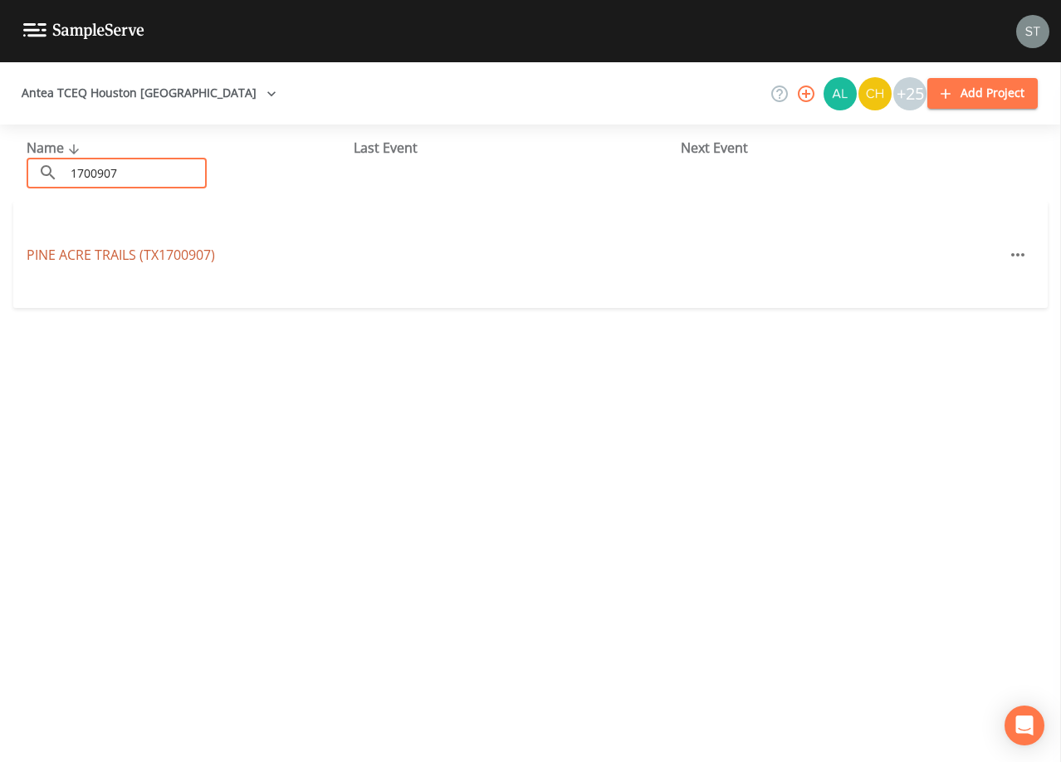
click at [178, 252] on link "PINE ACRE TRAILS (TX1700907)" at bounding box center [121, 255] width 188 height 18
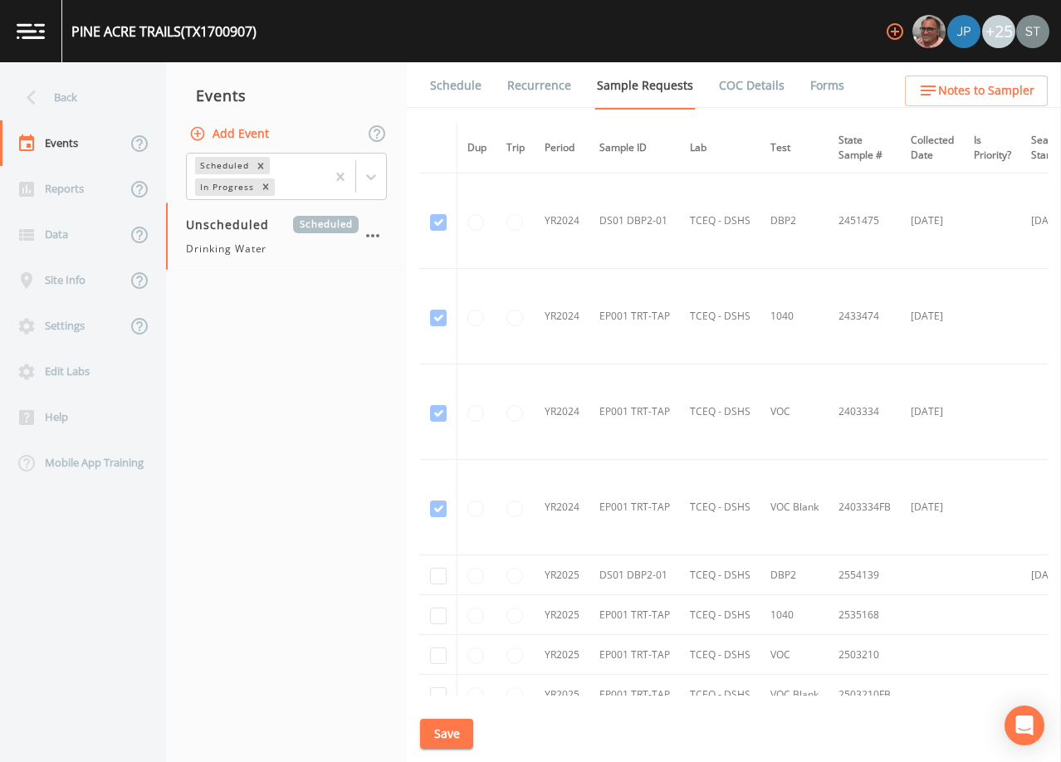
click at [466, 89] on link "Schedule" at bounding box center [456, 85] width 56 height 46
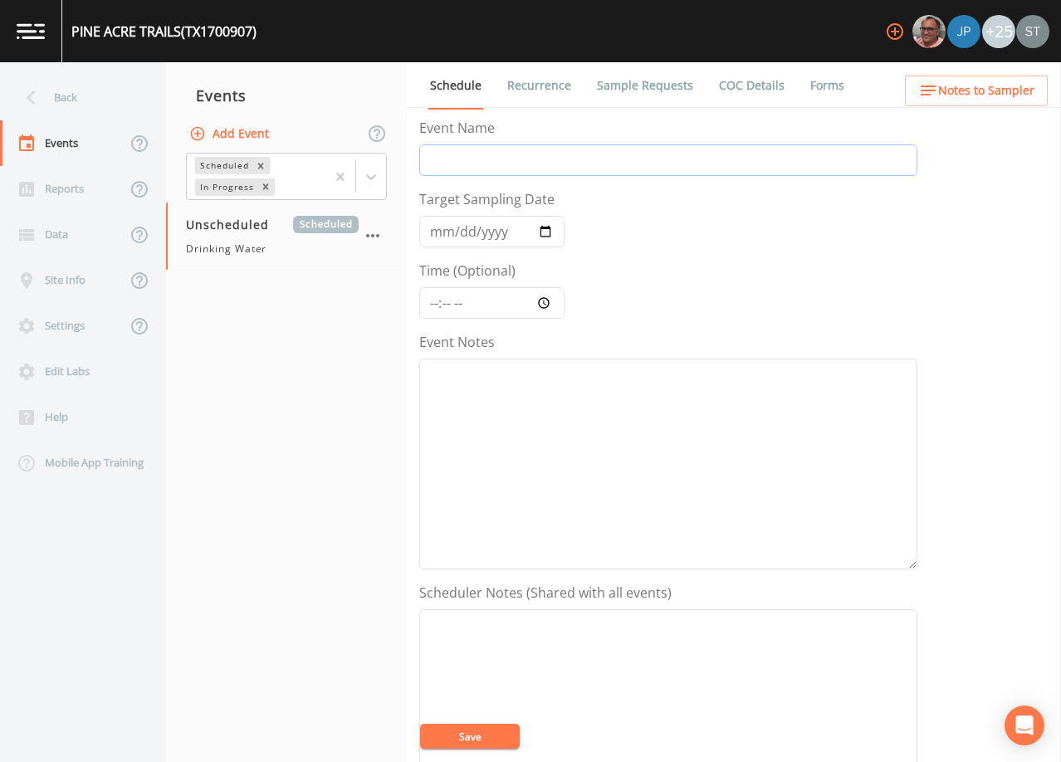
click at [454, 159] on input "Event Name" at bounding box center [668, 160] width 498 height 32
click at [430, 234] on input "Target Sampling Date" at bounding box center [491, 232] width 145 height 32
click at [557, 640] on textarea "Event Notes" at bounding box center [668, 714] width 498 height 211
click at [493, 736] on button "Save" at bounding box center [470, 736] width 100 height 25
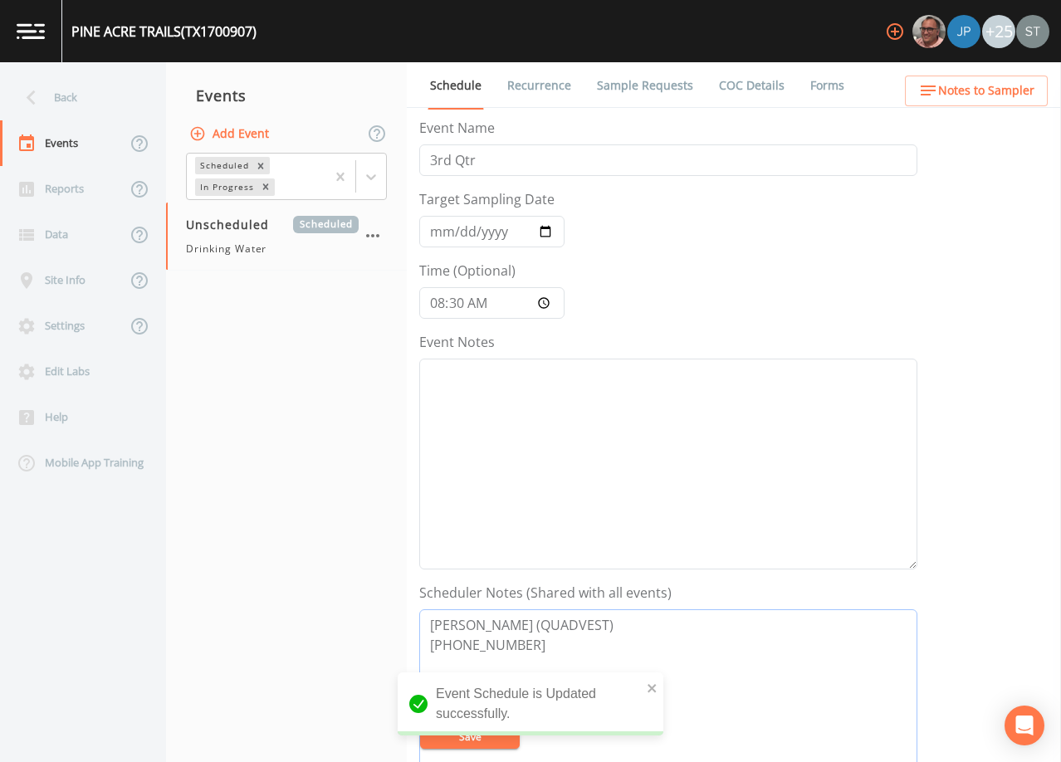
drag, startPoint x: 544, startPoint y: 653, endPoint x: 370, endPoint y: 590, distance: 185.2
click at [370, 590] on div "Back Events Reports Data Site Info Settings Edit Labs Help Mobile App Training …" at bounding box center [530, 412] width 1061 height 700
click at [1012, 90] on span "Notes to Sampler" at bounding box center [986, 91] width 96 height 21
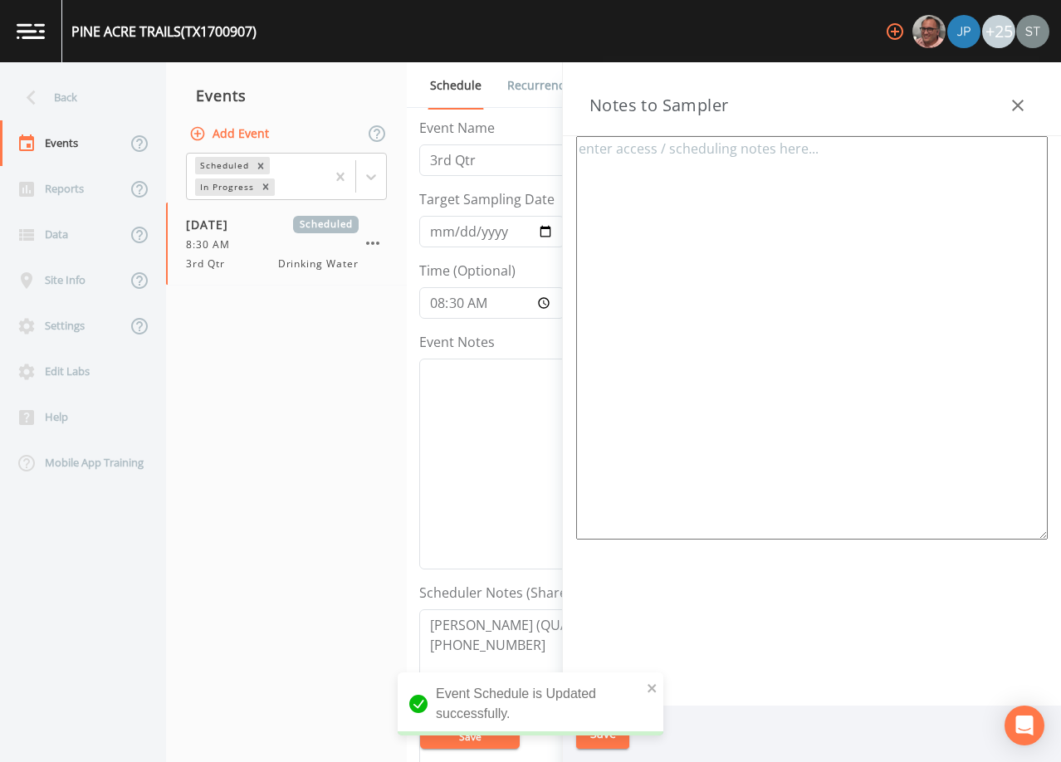
click at [868, 184] on textarea at bounding box center [812, 338] width 472 height 404
paste textarea "[PERSON_NAME] (QUADVEST) [PHONE_NUMBER]"
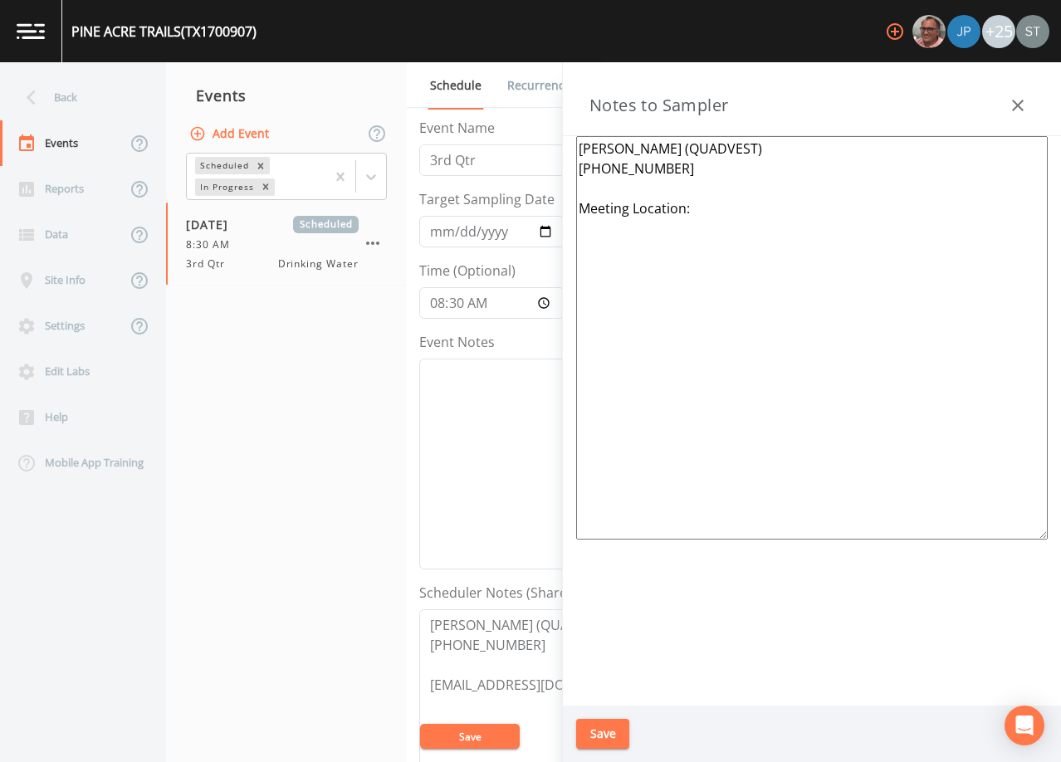
click at [612, 732] on button "Save" at bounding box center [602, 734] width 53 height 31
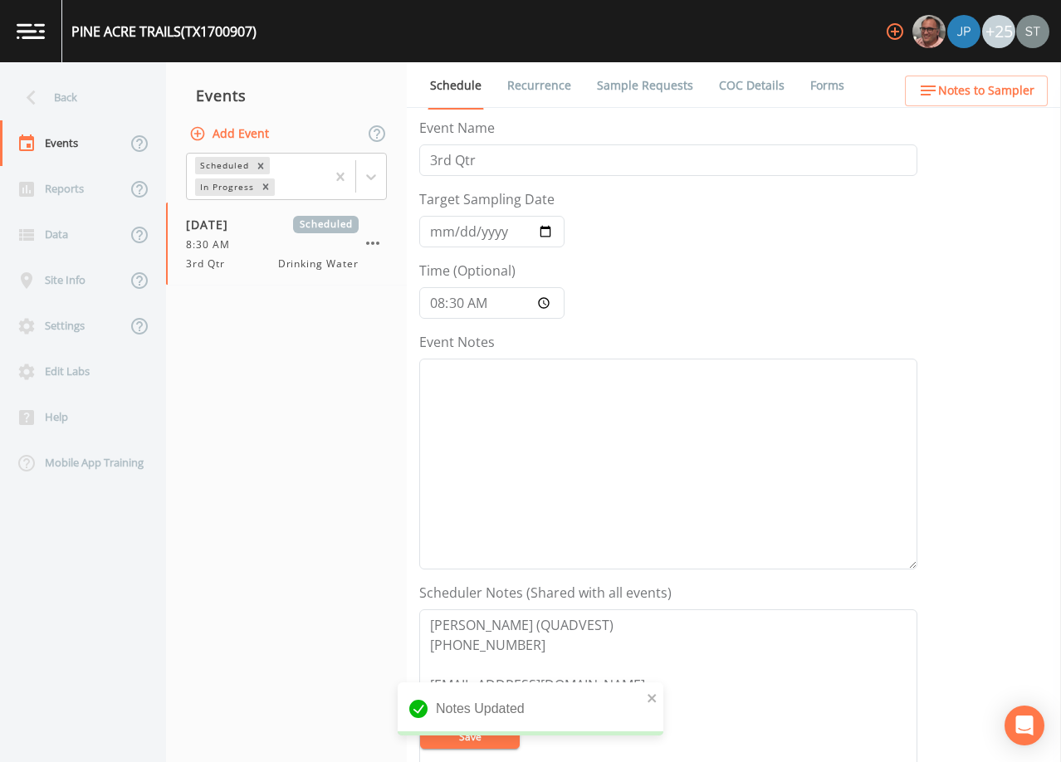
click at [549, 86] on link "Recurrence" at bounding box center [539, 85] width 69 height 46
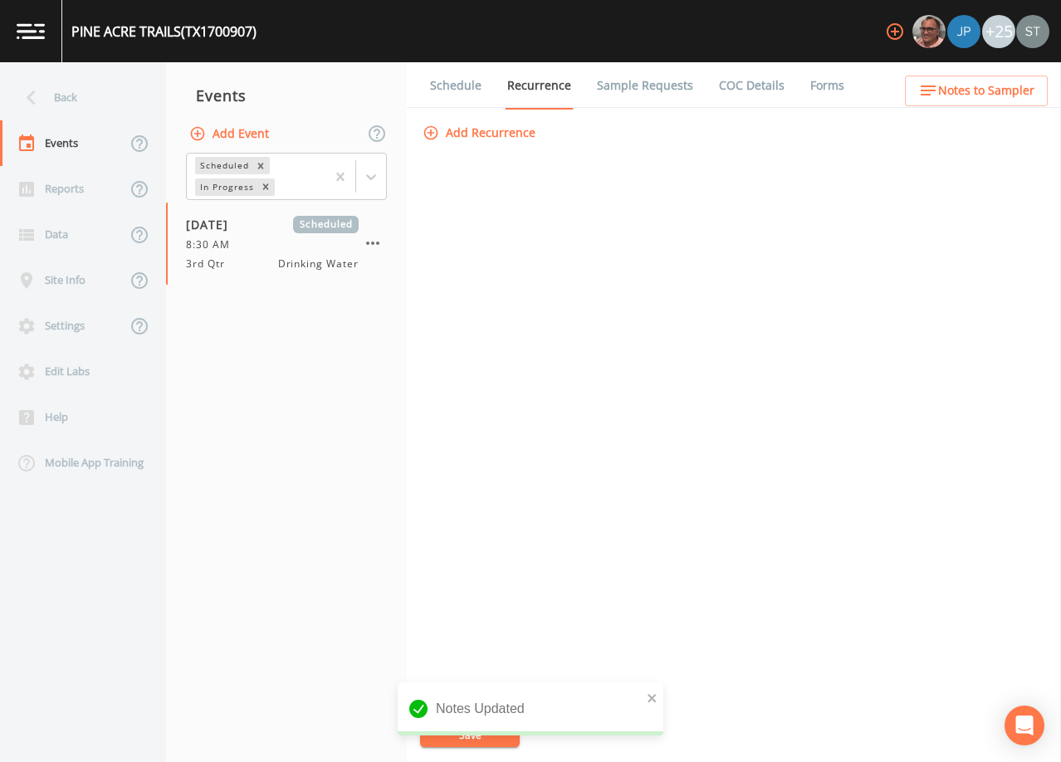
click at [457, 89] on link "Schedule" at bounding box center [456, 85] width 56 height 46
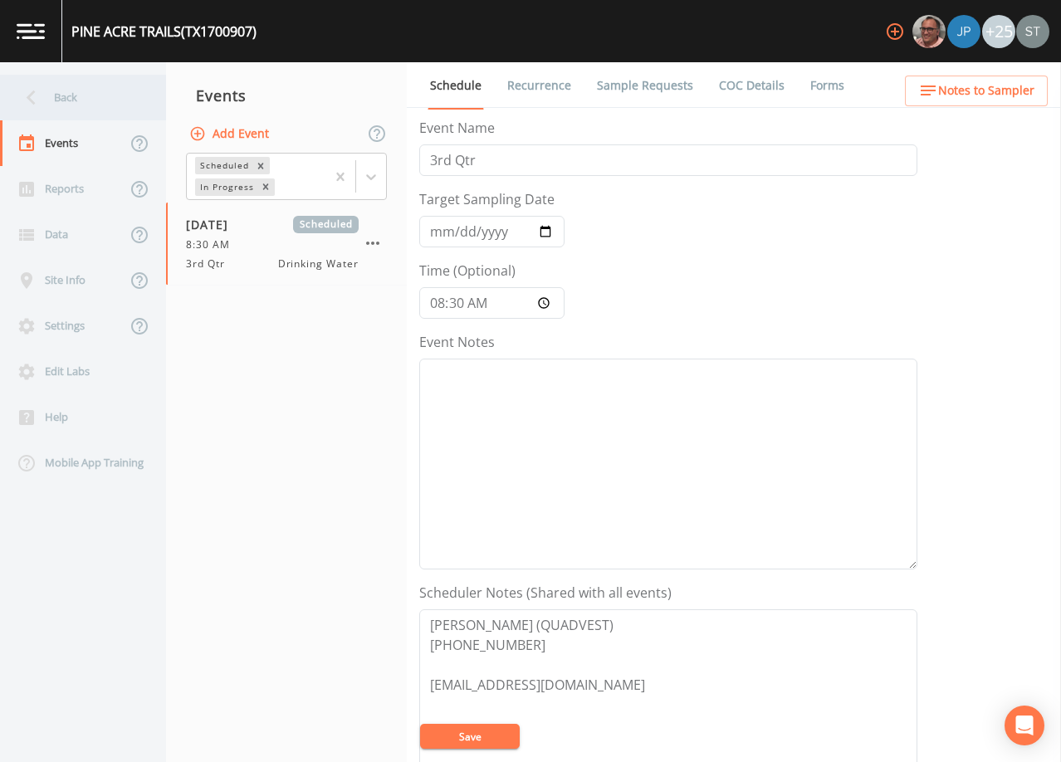
click at [75, 101] on div "Back" at bounding box center [74, 98] width 149 height 46
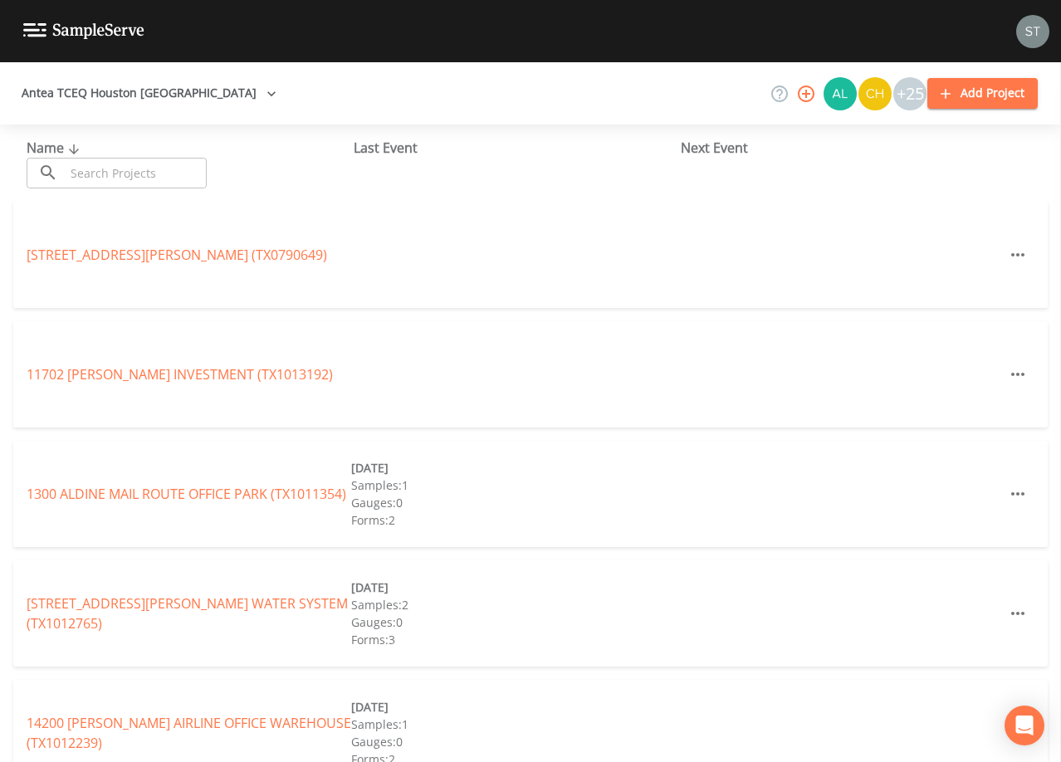
click at [124, 171] on input "text" at bounding box center [136, 173] width 142 height 31
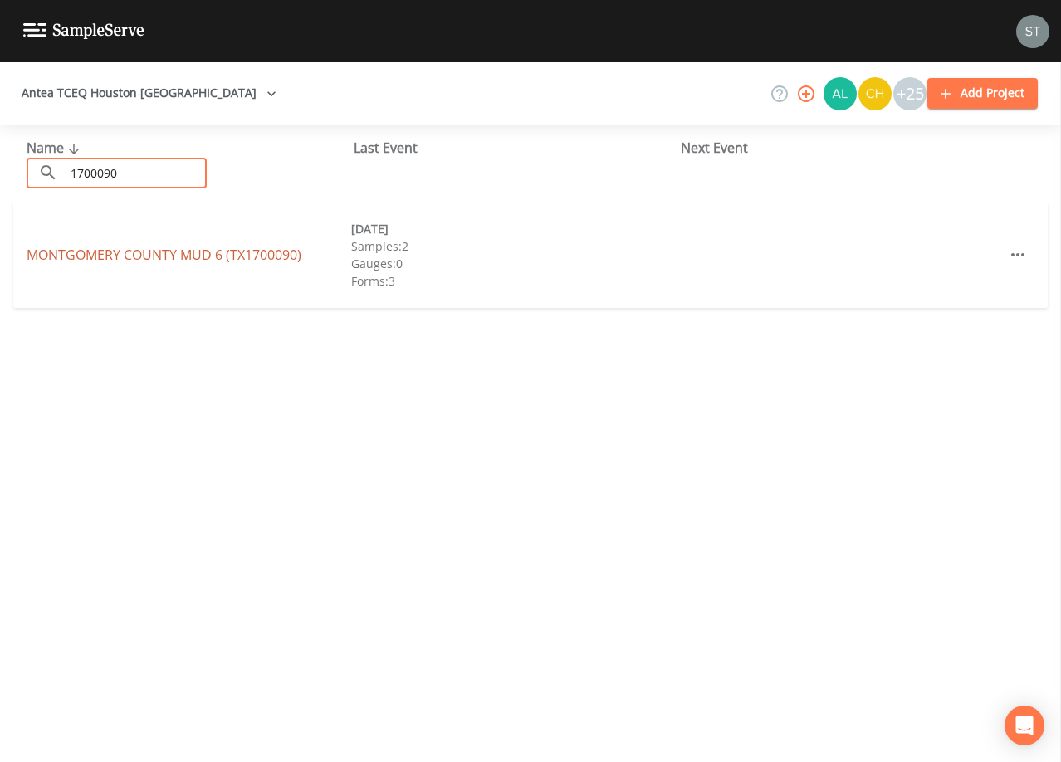
click at [181, 251] on link "[GEOGRAPHIC_DATA] 6 (TX1700090)" at bounding box center [164, 255] width 275 height 18
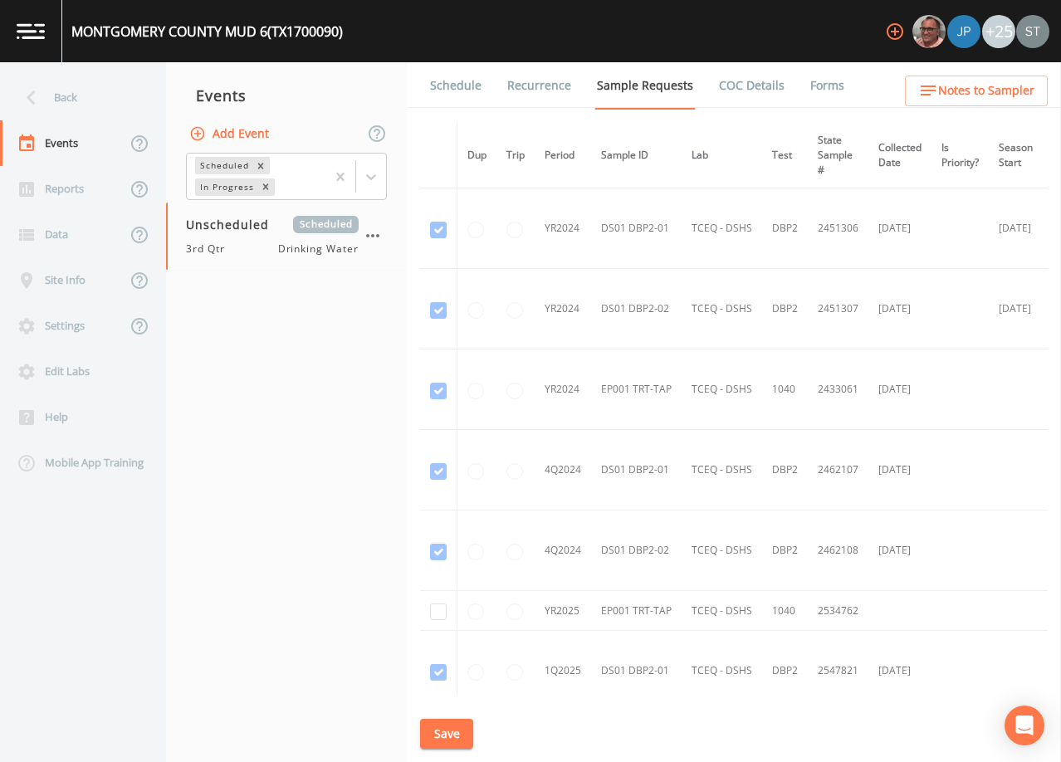
click at [464, 85] on link "Schedule" at bounding box center [456, 85] width 56 height 46
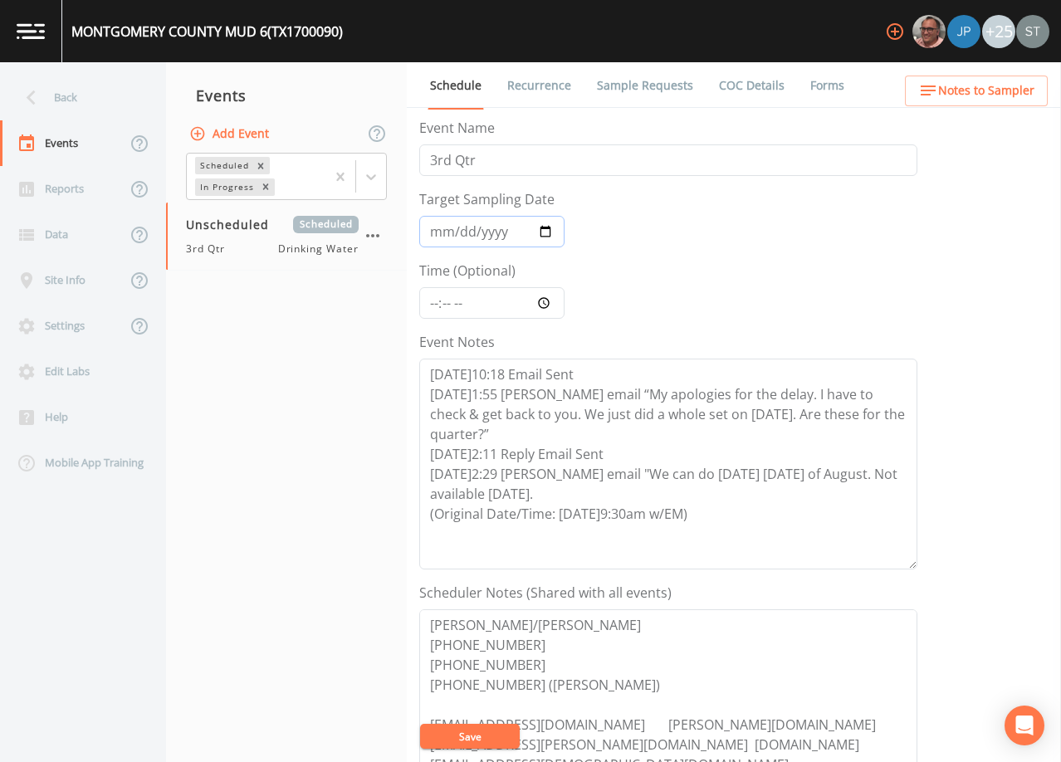
click at [438, 234] on input "Target Sampling Date" at bounding box center [491, 232] width 145 height 32
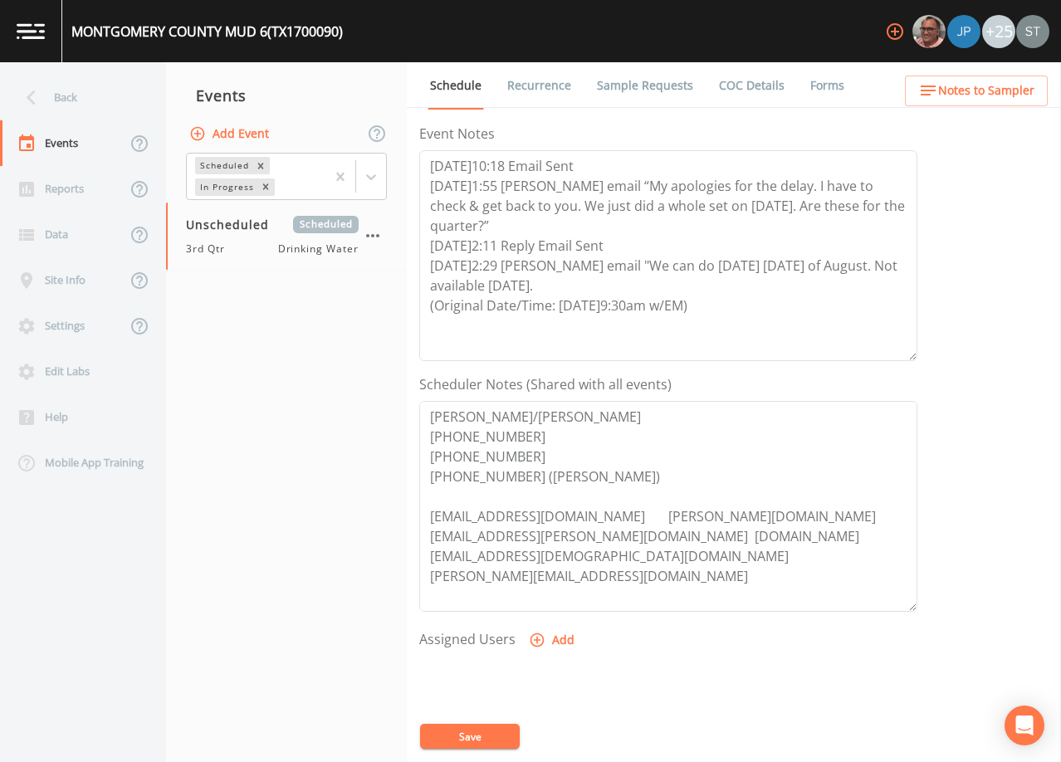
scroll to position [249, 0]
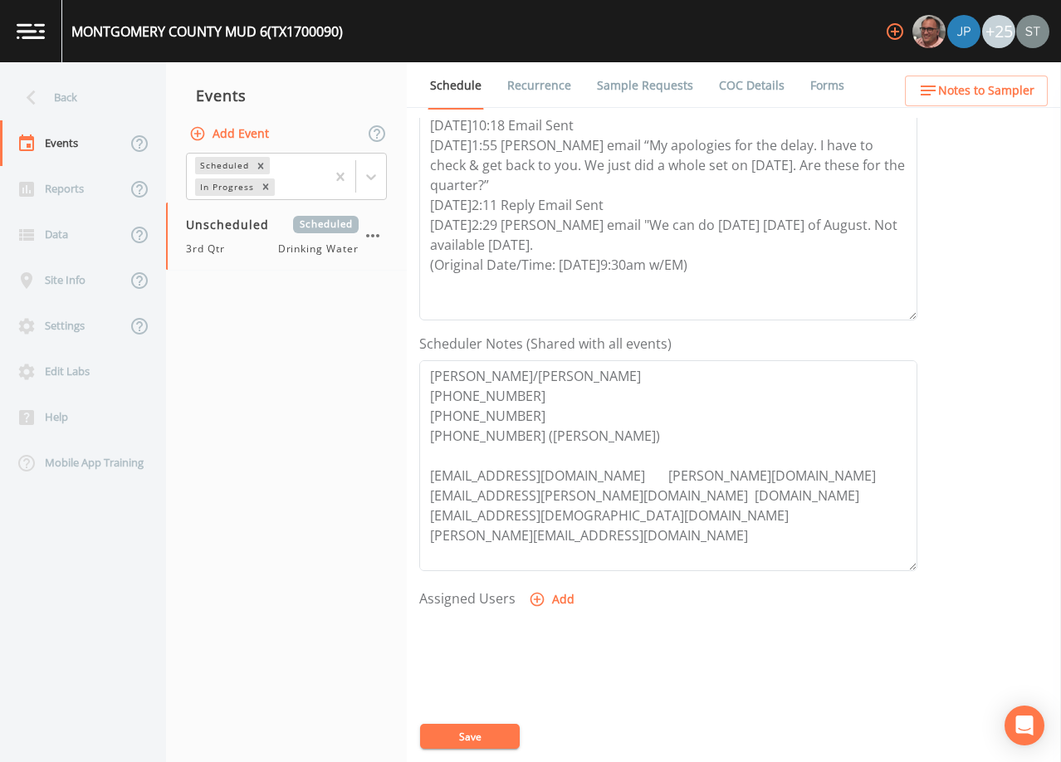
click at [477, 728] on button "Save" at bounding box center [470, 736] width 100 height 25
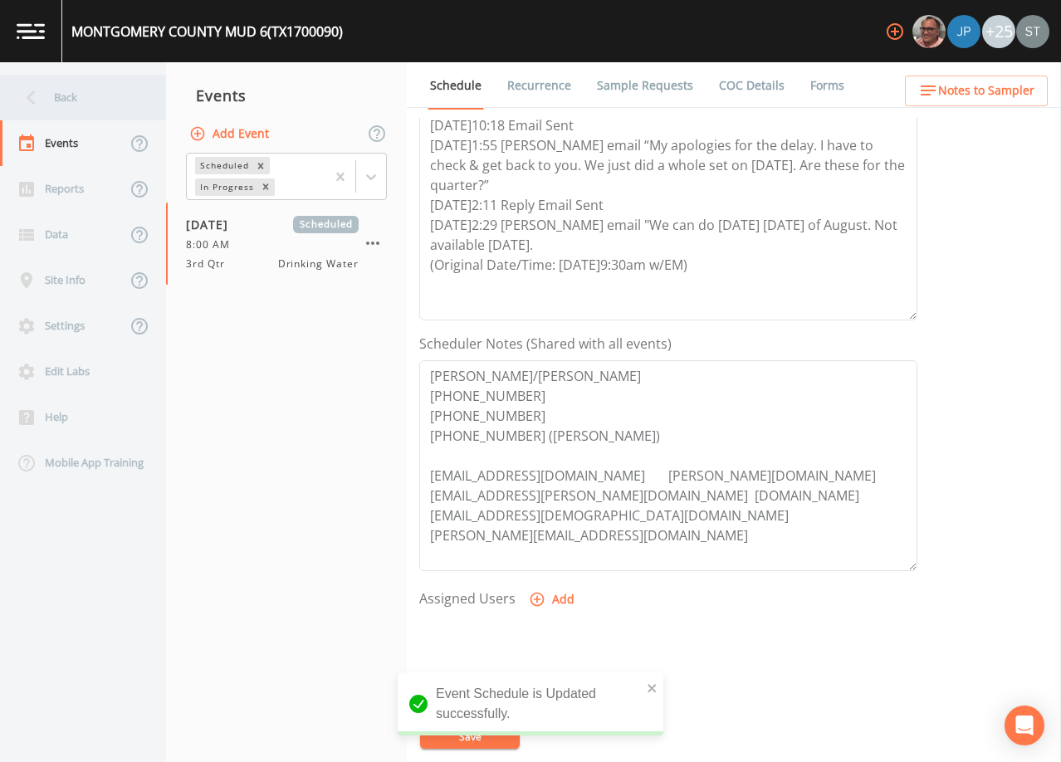
click at [57, 98] on div "Back" at bounding box center [74, 98] width 149 height 46
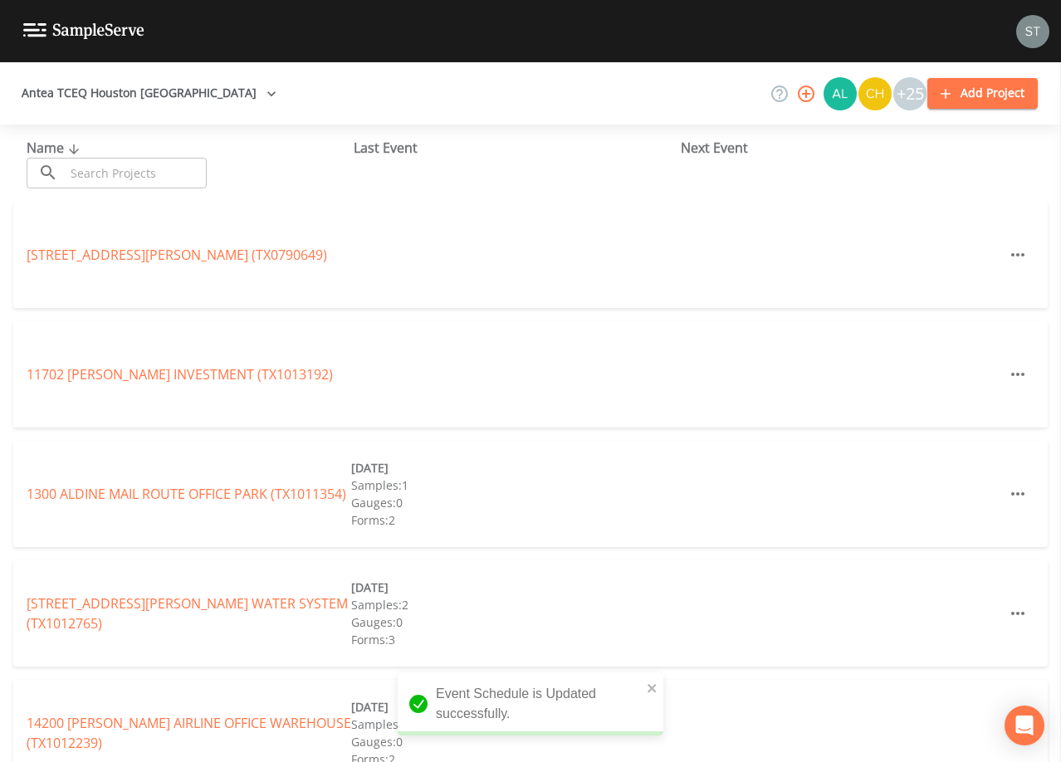
click at [141, 169] on input "text" at bounding box center [136, 173] width 142 height 31
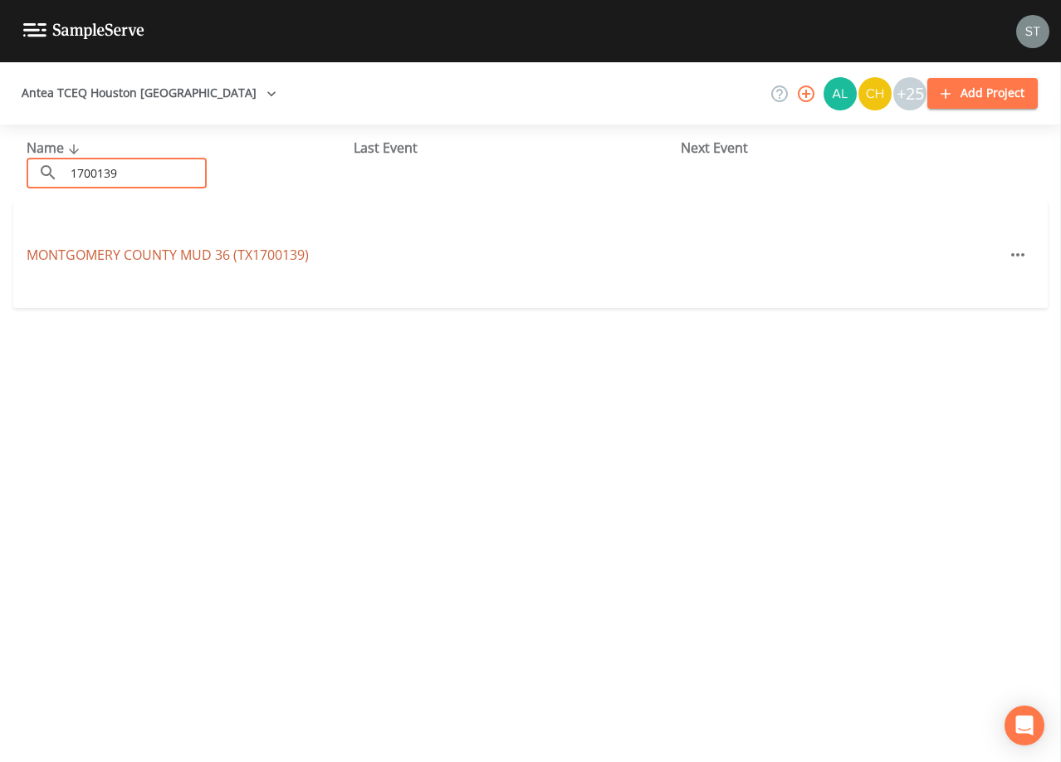
click at [277, 253] on link "[GEOGRAPHIC_DATA] (TX1700139)" at bounding box center [168, 255] width 282 height 18
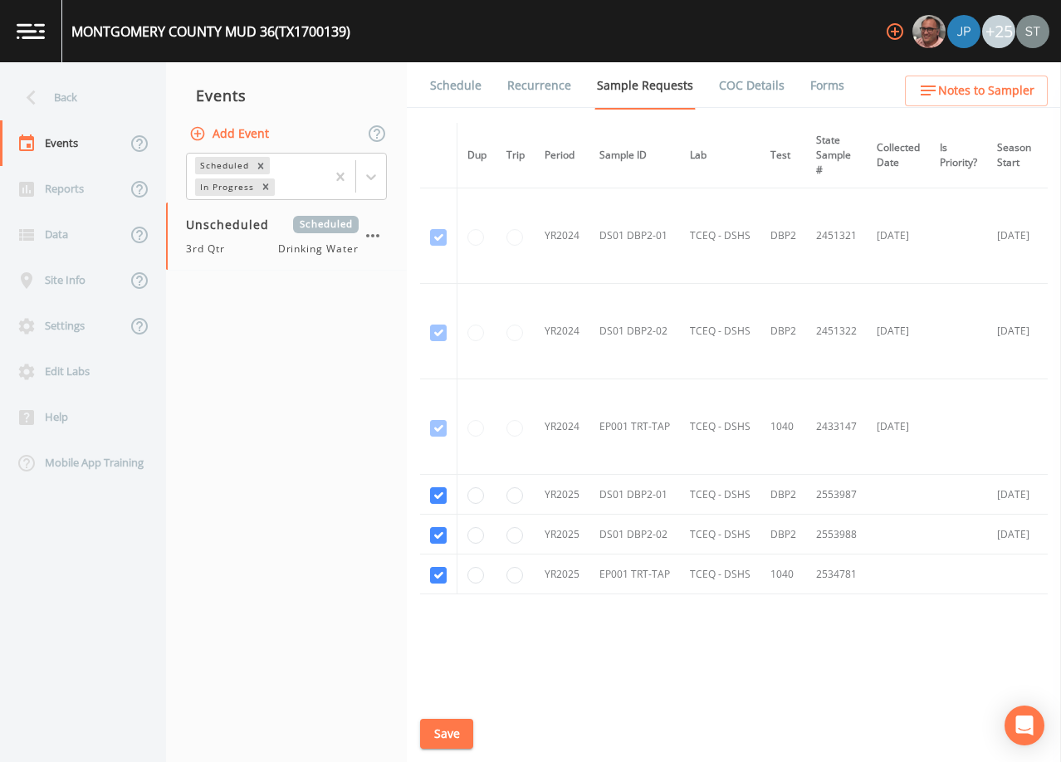
click at [453, 91] on link "Schedule" at bounding box center [456, 85] width 56 height 46
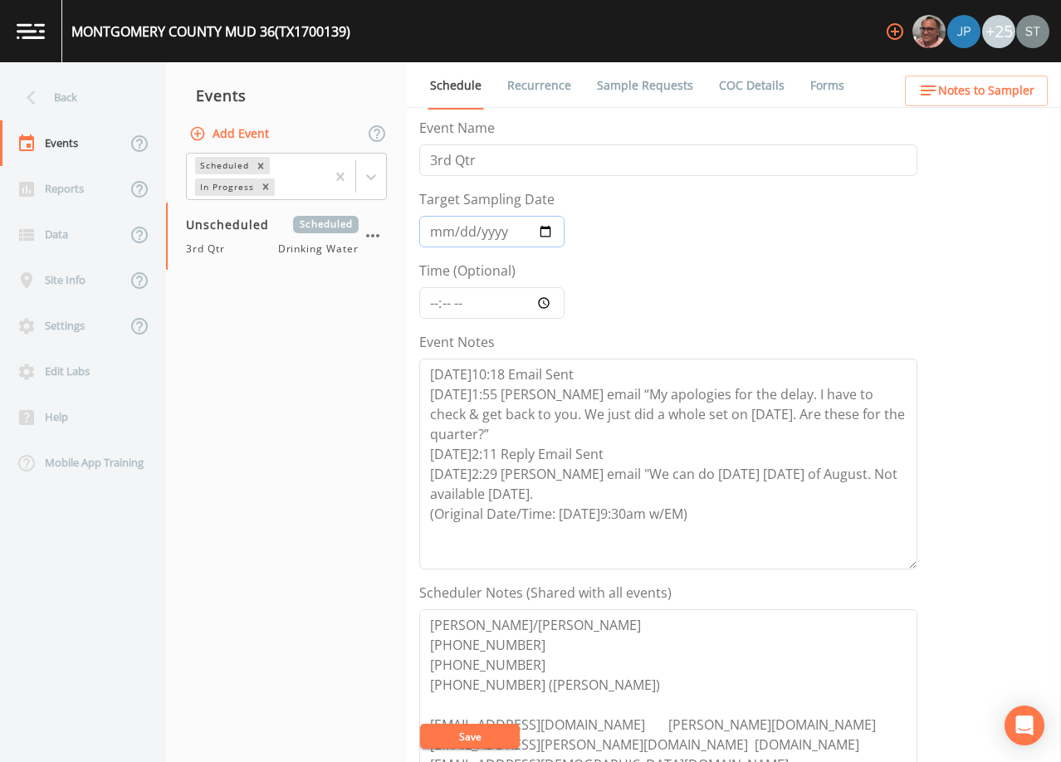
click at [435, 227] on input "Target Sampling Date" at bounding box center [491, 232] width 145 height 32
click at [489, 737] on button "Save" at bounding box center [470, 736] width 100 height 25
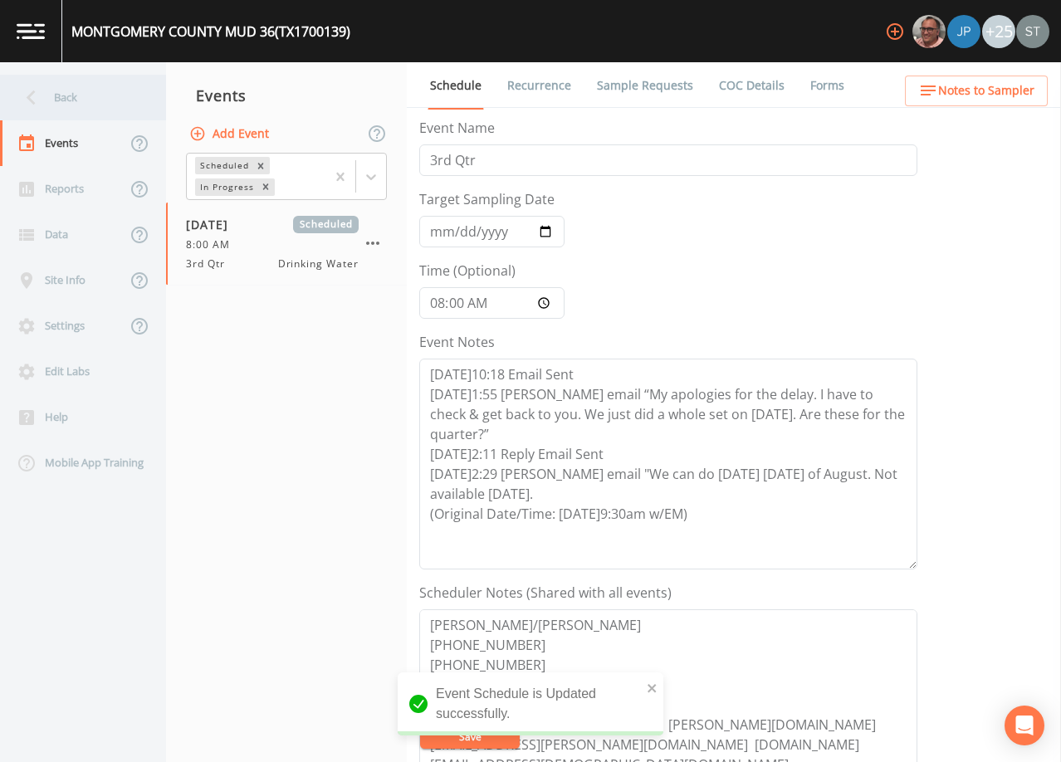
click at [73, 101] on div "Back" at bounding box center [74, 98] width 149 height 46
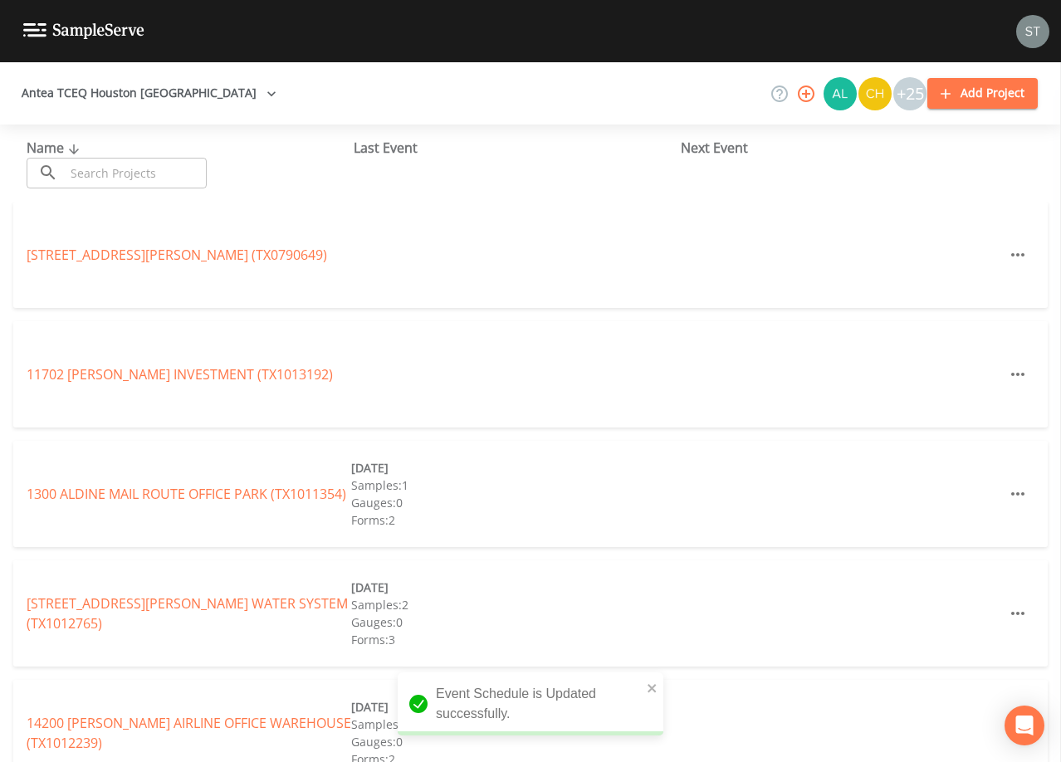
click at [121, 167] on input "text" at bounding box center [136, 173] width 142 height 31
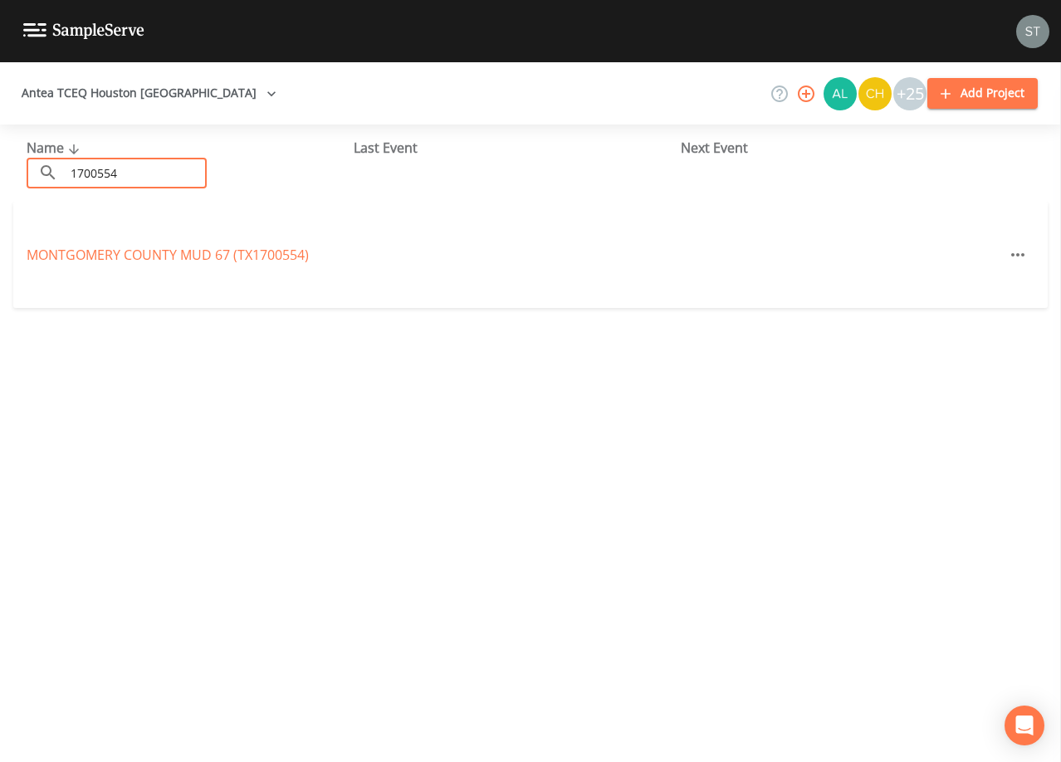
click at [169, 251] on link "[GEOGRAPHIC_DATA] 67 (TX1700554)" at bounding box center [168, 255] width 282 height 18
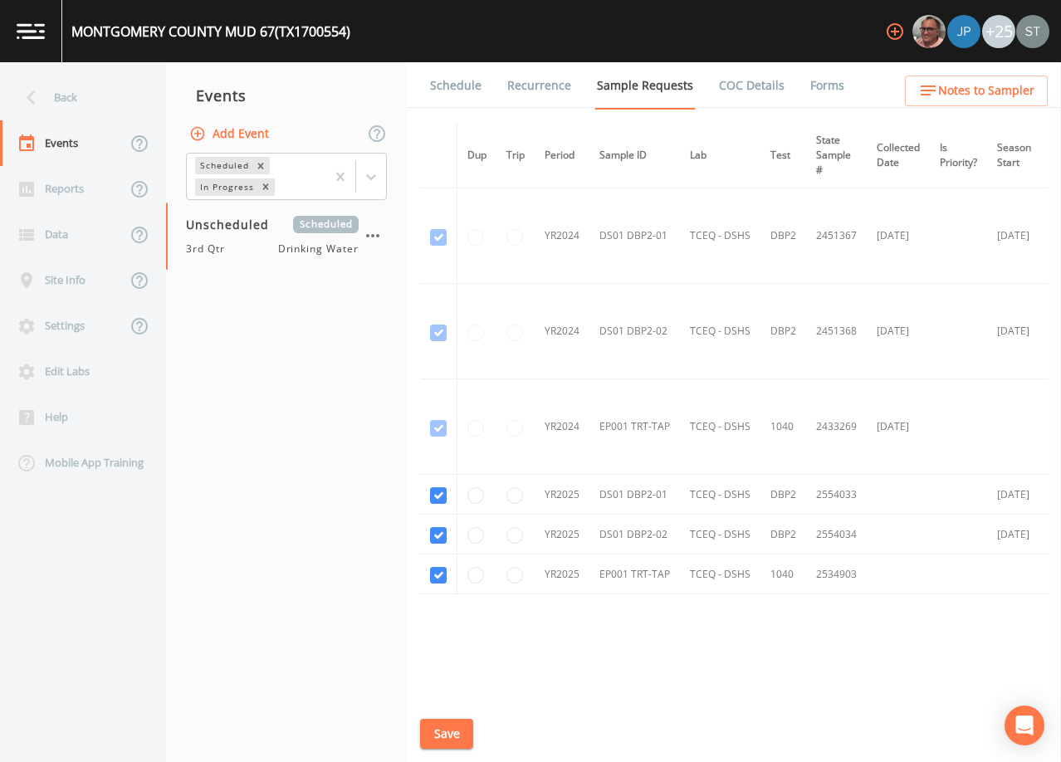
click at [458, 88] on link "Schedule" at bounding box center [456, 85] width 56 height 46
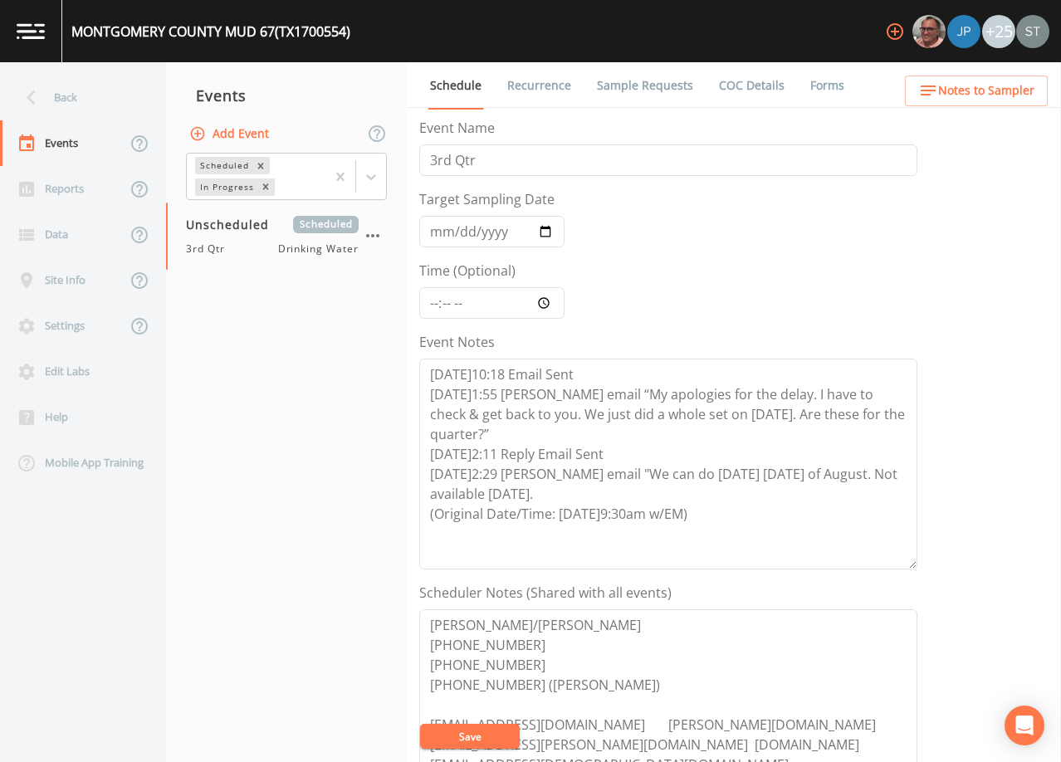
click at [630, 92] on link "Sample Requests" at bounding box center [645, 85] width 101 height 46
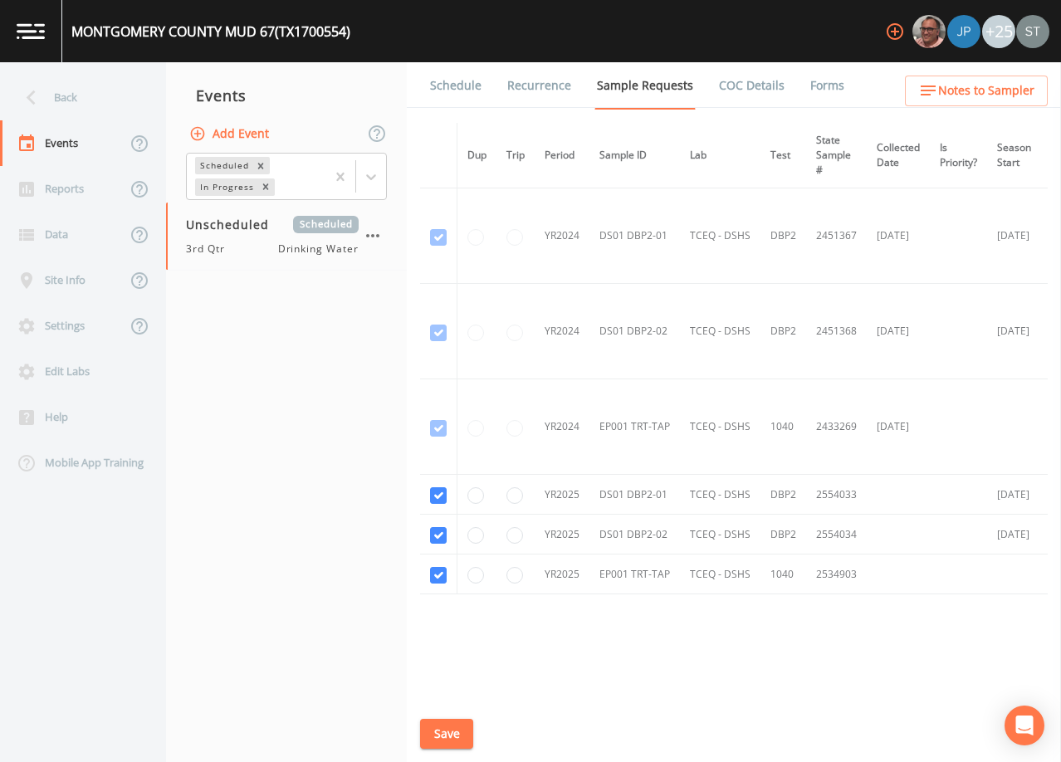
click at [451, 91] on link "Schedule" at bounding box center [456, 85] width 56 height 46
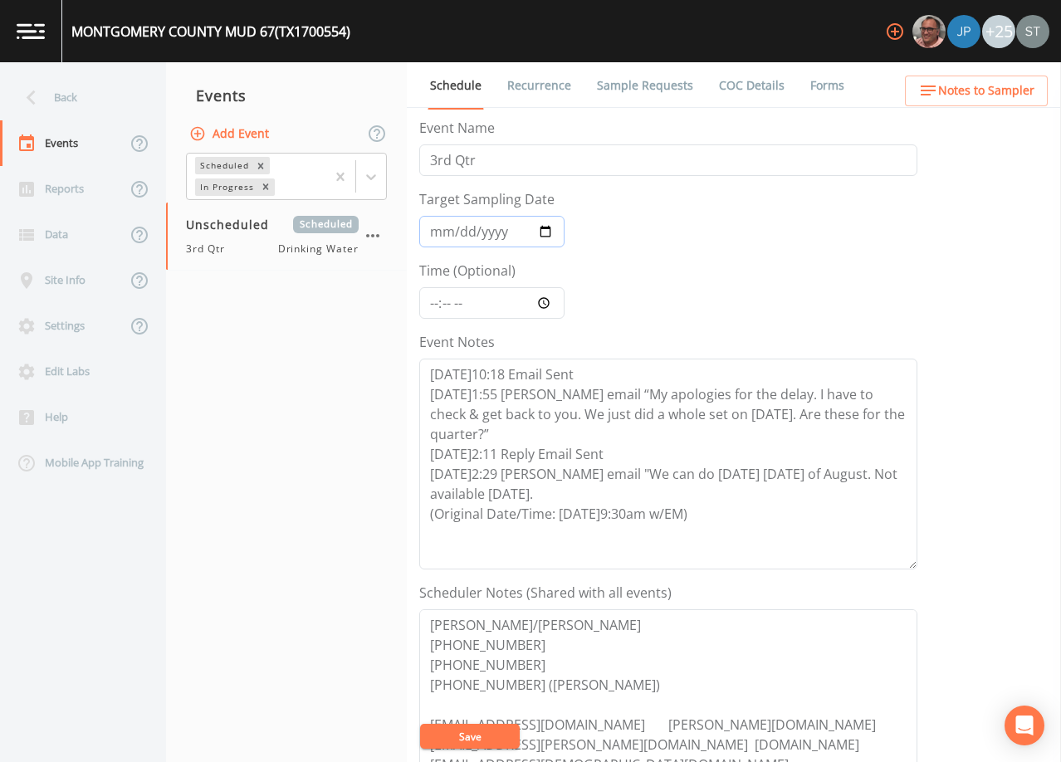
click at [440, 232] on input "Target Sampling Date" at bounding box center [491, 232] width 145 height 32
click at [456, 735] on button "Save" at bounding box center [470, 736] width 100 height 25
click at [58, 99] on div "Back" at bounding box center [74, 98] width 149 height 46
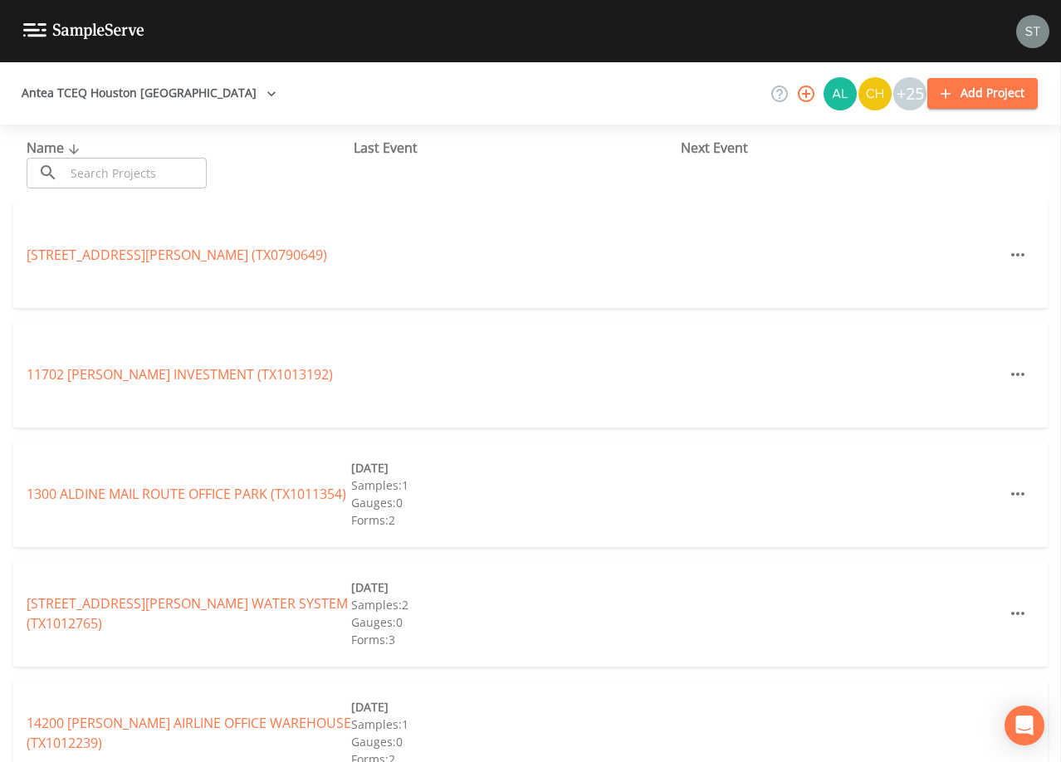
click at [149, 170] on input "text" at bounding box center [136, 173] width 142 height 31
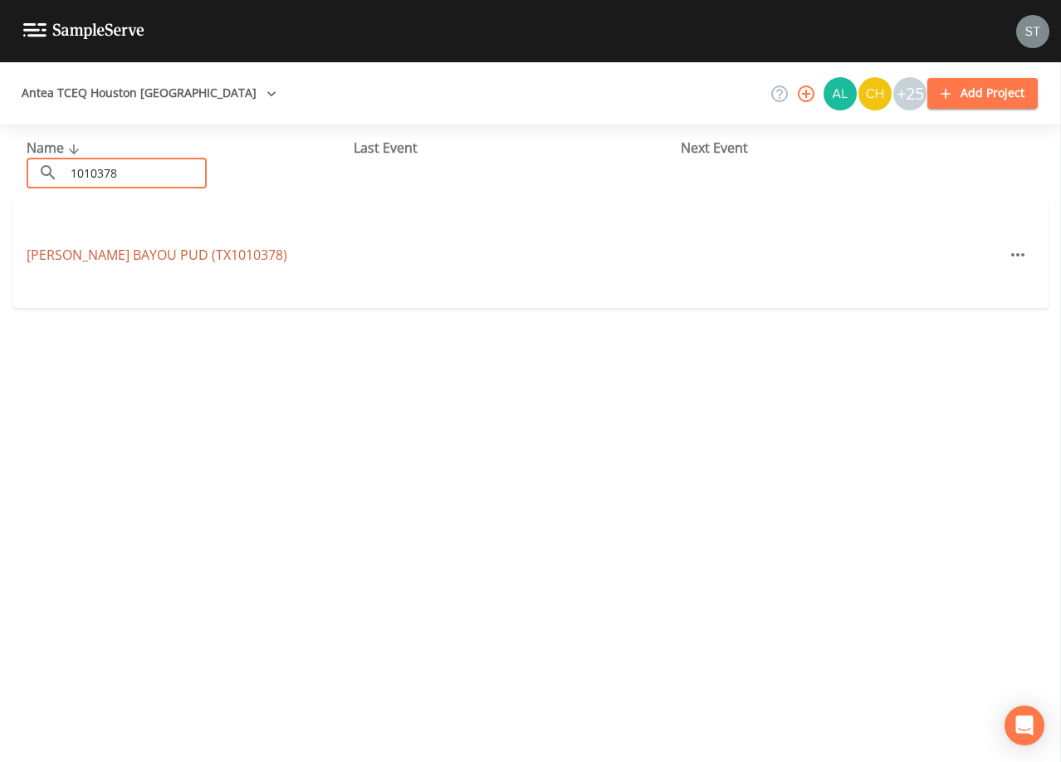
click at [161, 255] on link "[PERSON_NAME][GEOGRAPHIC_DATA] (TX1010378)" at bounding box center [157, 255] width 261 height 18
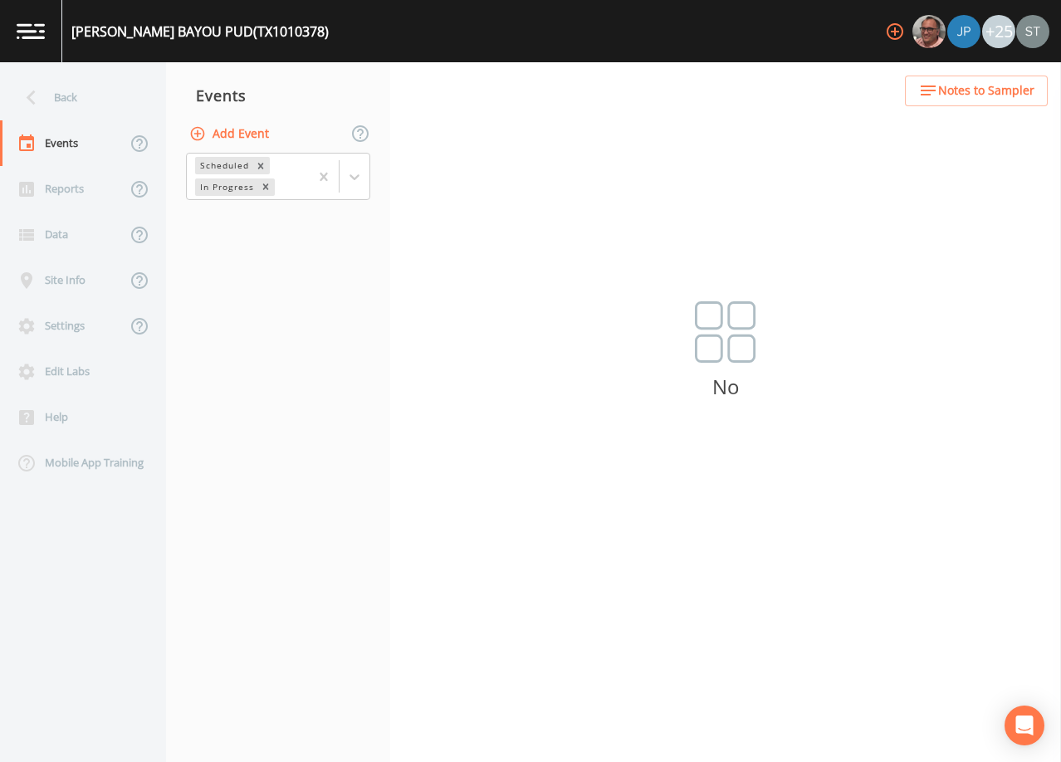
click at [241, 132] on button "Add Event" at bounding box center [231, 134] width 90 height 31
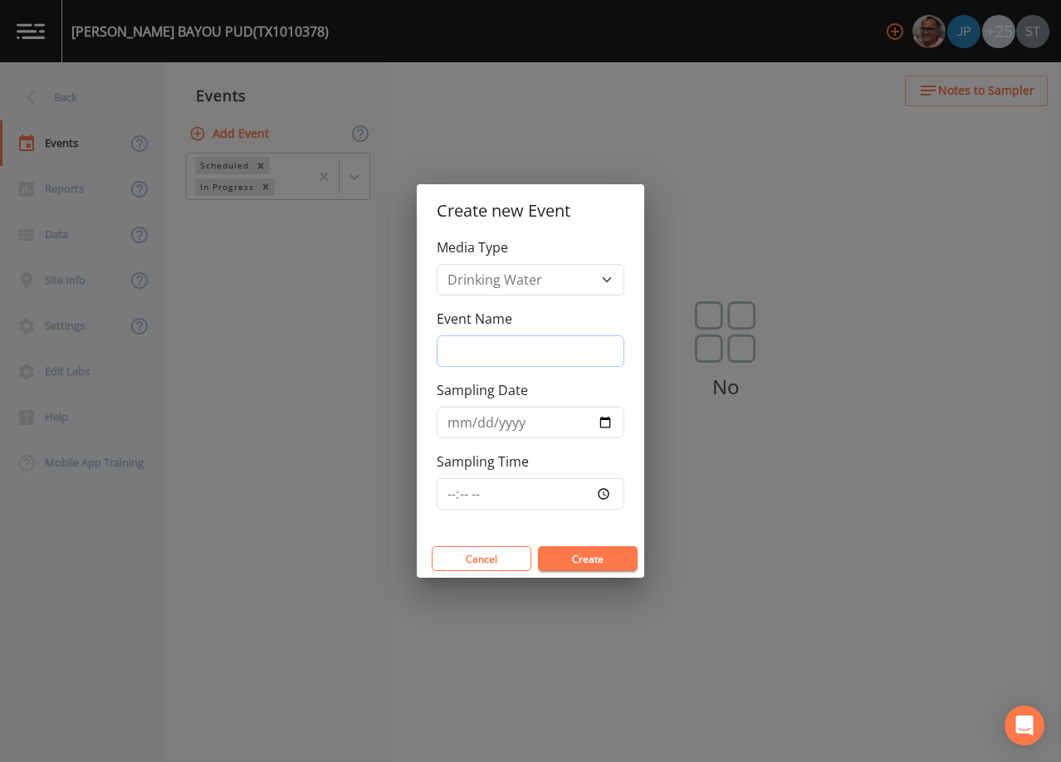
click at [508, 346] on input "Event Name" at bounding box center [531, 351] width 188 height 32
click at [453, 425] on input "Sampling Date" at bounding box center [531, 423] width 188 height 32
click at [616, 560] on button "Create" at bounding box center [588, 558] width 100 height 25
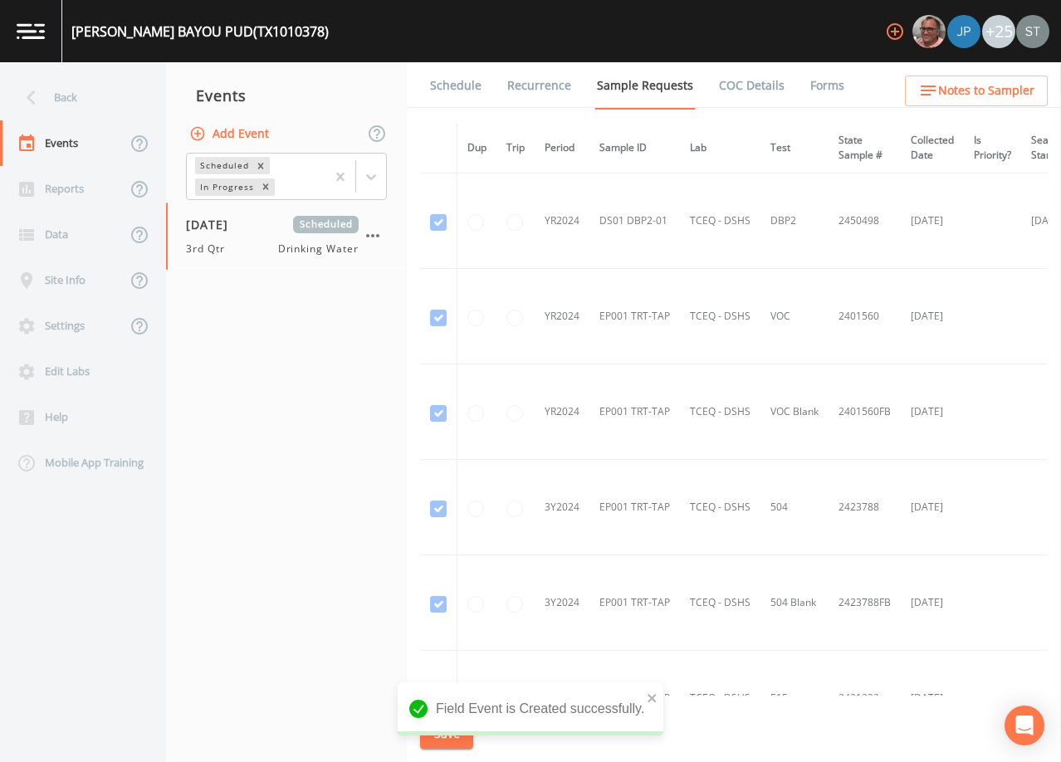
click at [448, 91] on link "Schedule" at bounding box center [456, 85] width 56 height 46
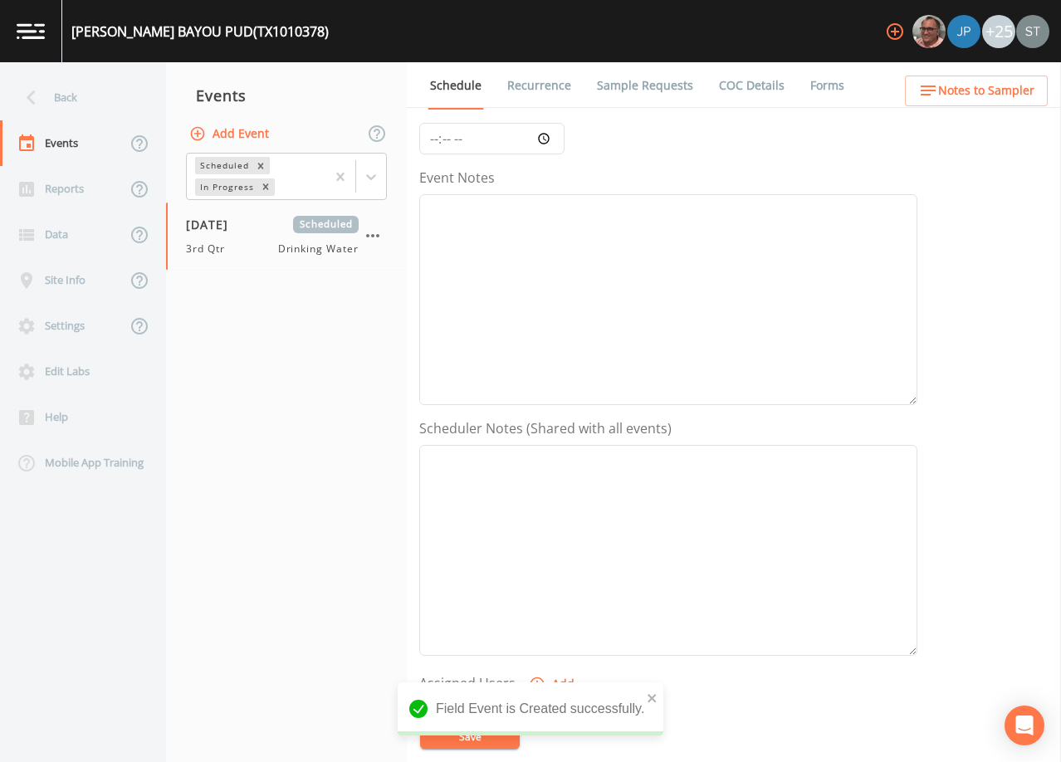
scroll to position [166, 0]
click at [551, 499] on textarea "Event Notes" at bounding box center [668, 548] width 498 height 211
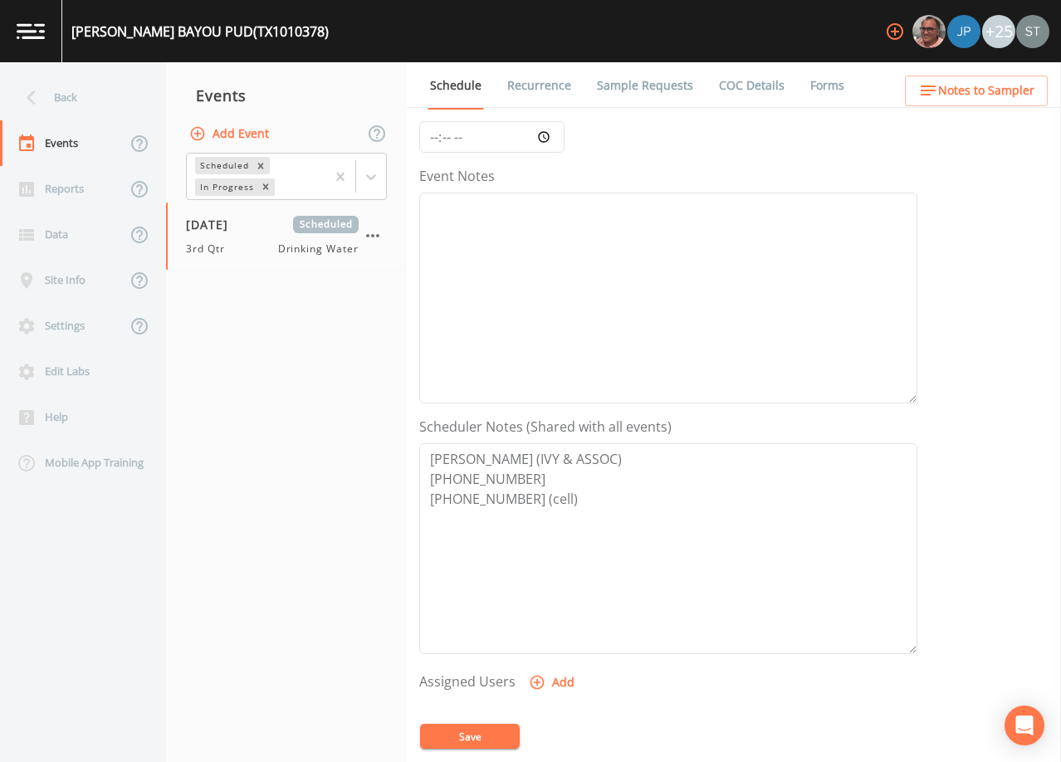
click at [477, 732] on button "Save" at bounding box center [470, 736] width 100 height 25
drag, startPoint x: 595, startPoint y: 513, endPoint x: 359, endPoint y: 428, distance: 251.6
click at [359, 428] on div "Back Events Reports Data Site Info Settings Edit Labs Help Mobile App Training …" at bounding box center [530, 412] width 1061 height 700
click at [992, 102] on button "Notes to Sampler" at bounding box center [976, 91] width 143 height 31
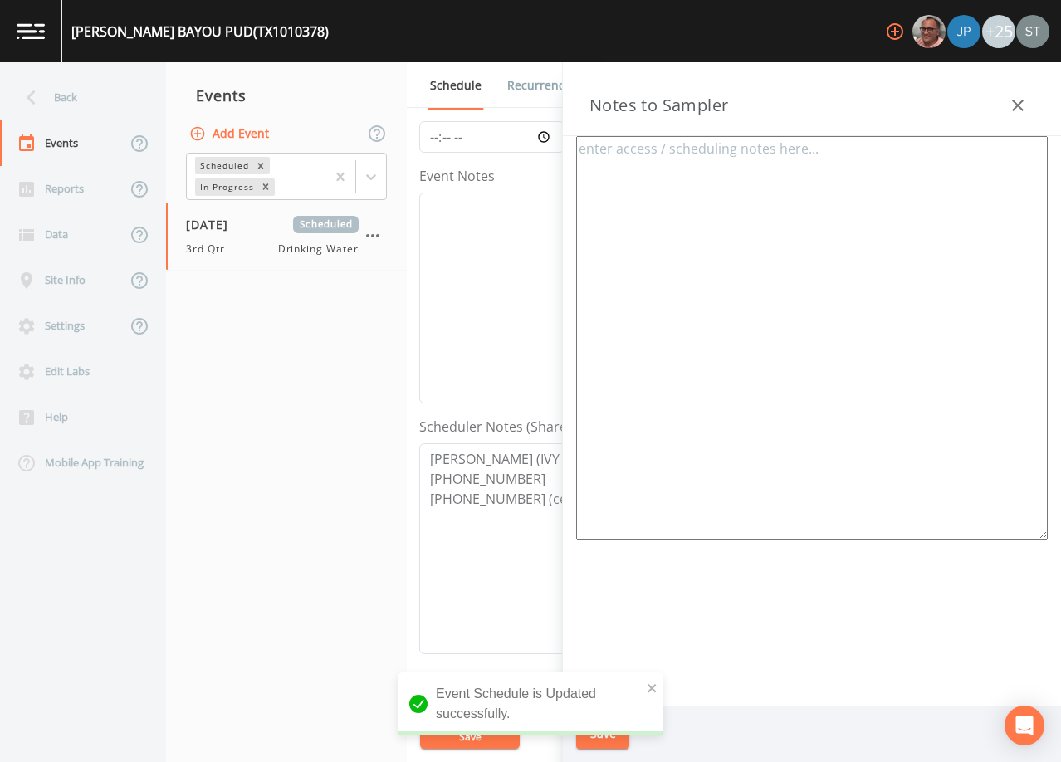
click at [860, 189] on textarea at bounding box center [812, 338] width 472 height 404
paste textarea "[PERSON_NAME] (IVY & ASSOC) [PHONE_NUMBER] [PHONE_NUMBER] (cell)"
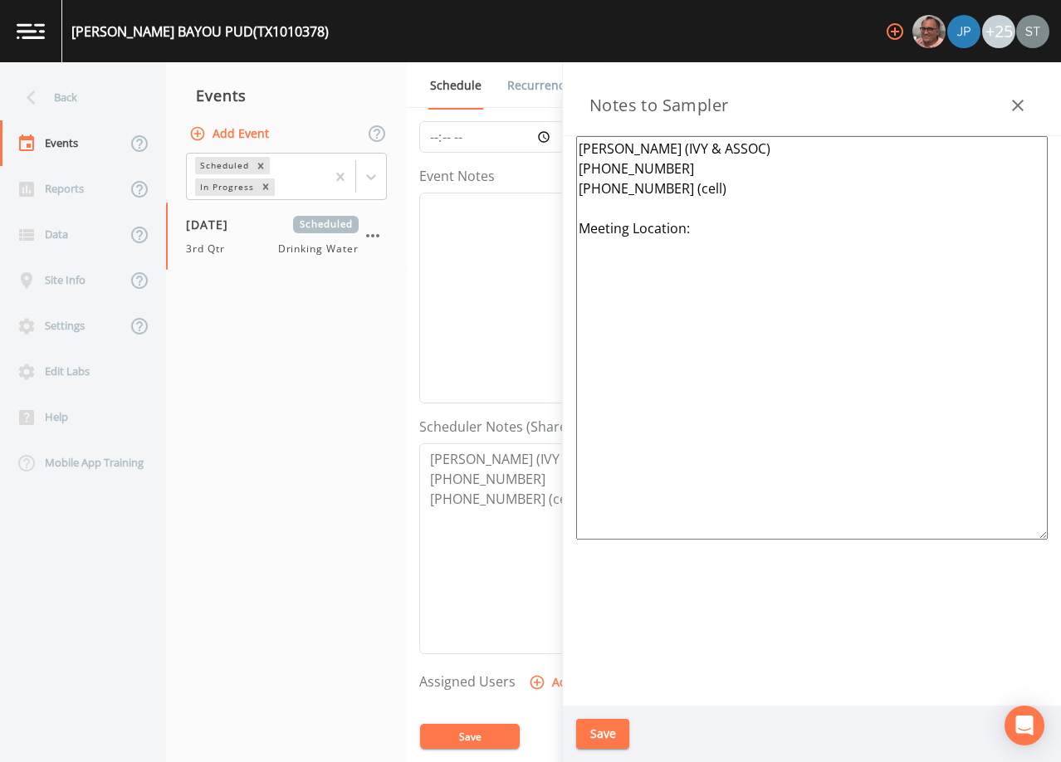
click at [605, 732] on button "Save" at bounding box center [602, 734] width 53 height 31
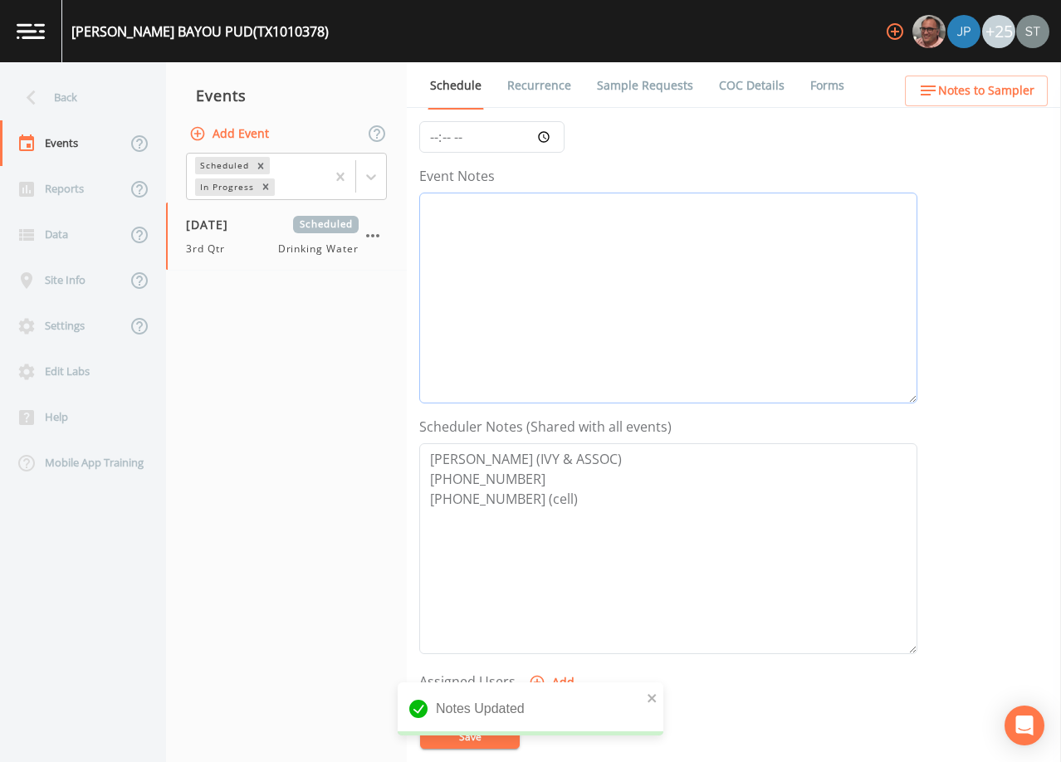
click at [539, 328] on textarea "Event Notes" at bounding box center [668, 298] width 498 height 211
click at [993, 102] on button "Notes to Sampler" at bounding box center [976, 91] width 143 height 31
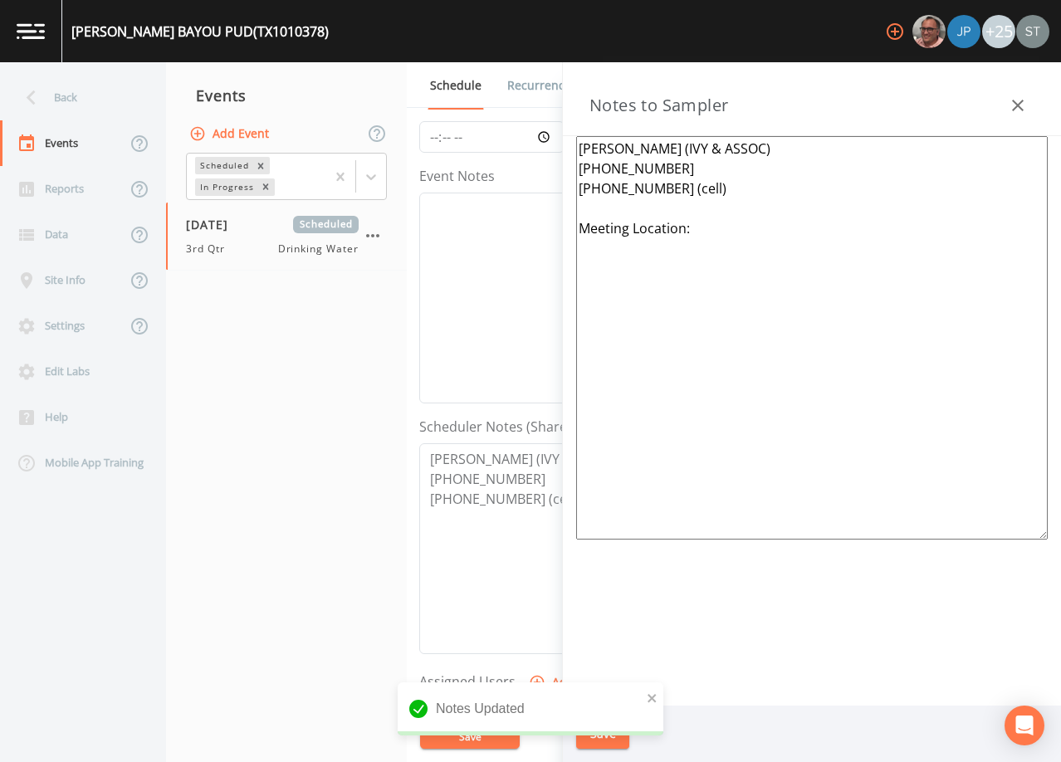
click at [1013, 105] on icon "button" at bounding box center [1018, 105] width 20 height 20
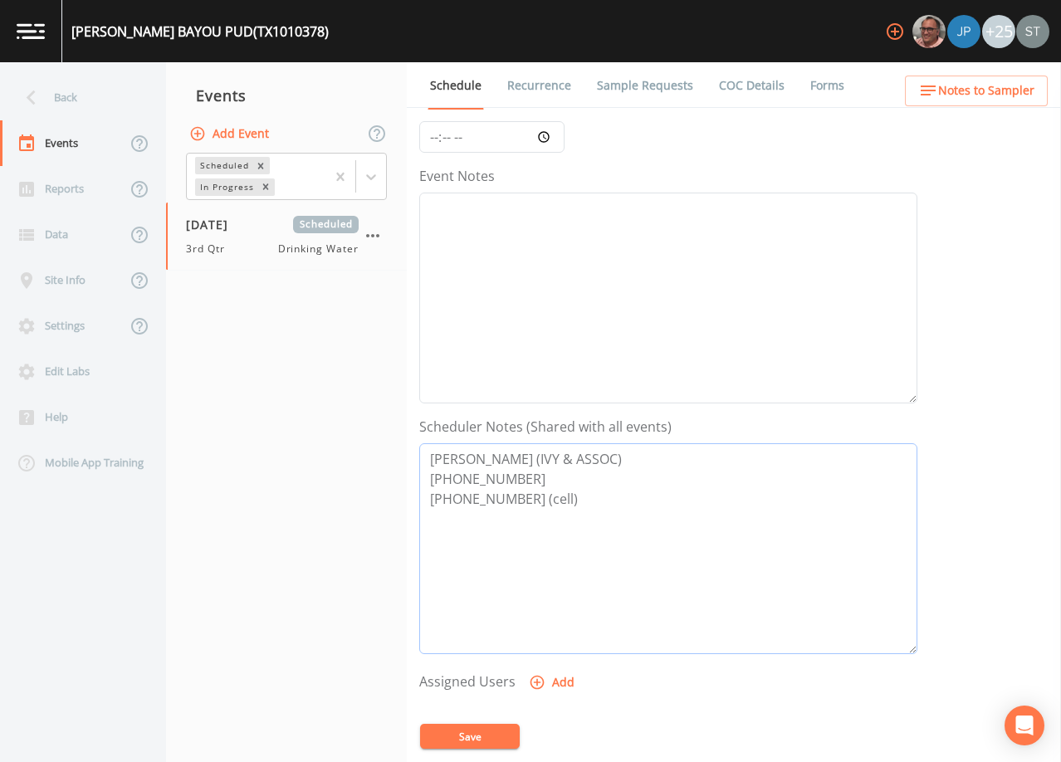
click at [616, 508] on textarea "[PERSON_NAME] (IVY & ASSOC) [PHONE_NUMBER] [PHONE_NUMBER] (cell)" at bounding box center [668, 548] width 498 height 211
click at [504, 739] on button "Save" at bounding box center [470, 736] width 100 height 25
click at [542, 89] on link "Recurrence" at bounding box center [539, 85] width 69 height 46
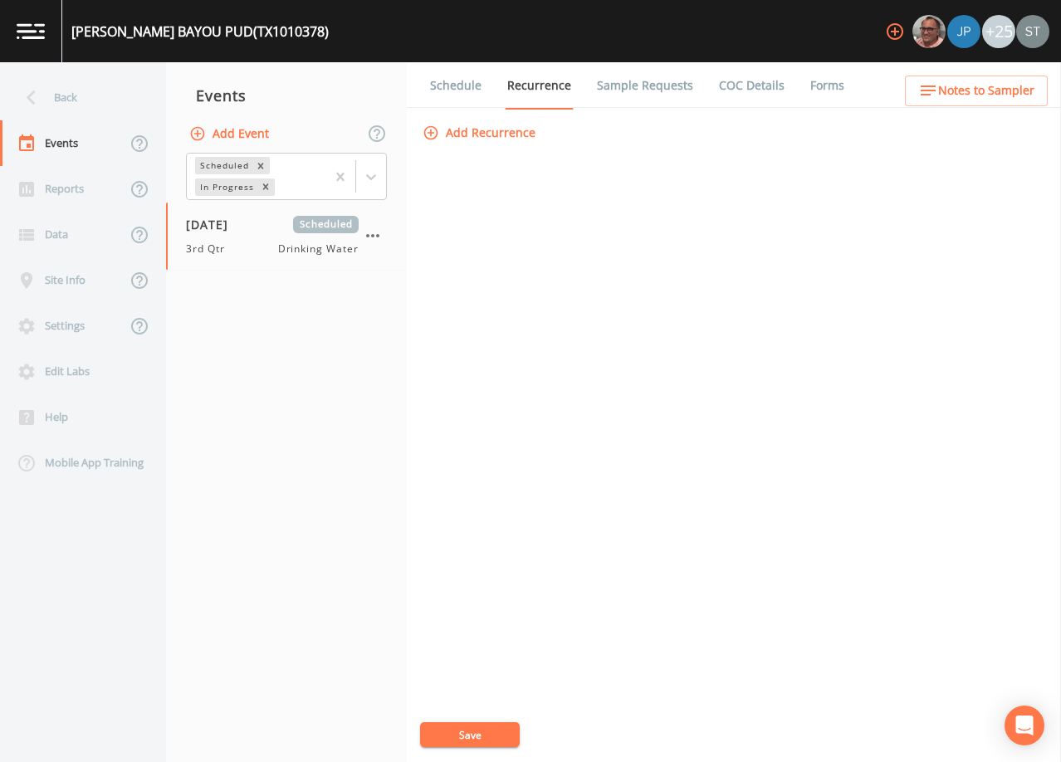
click at [443, 94] on link "Schedule" at bounding box center [456, 85] width 56 height 46
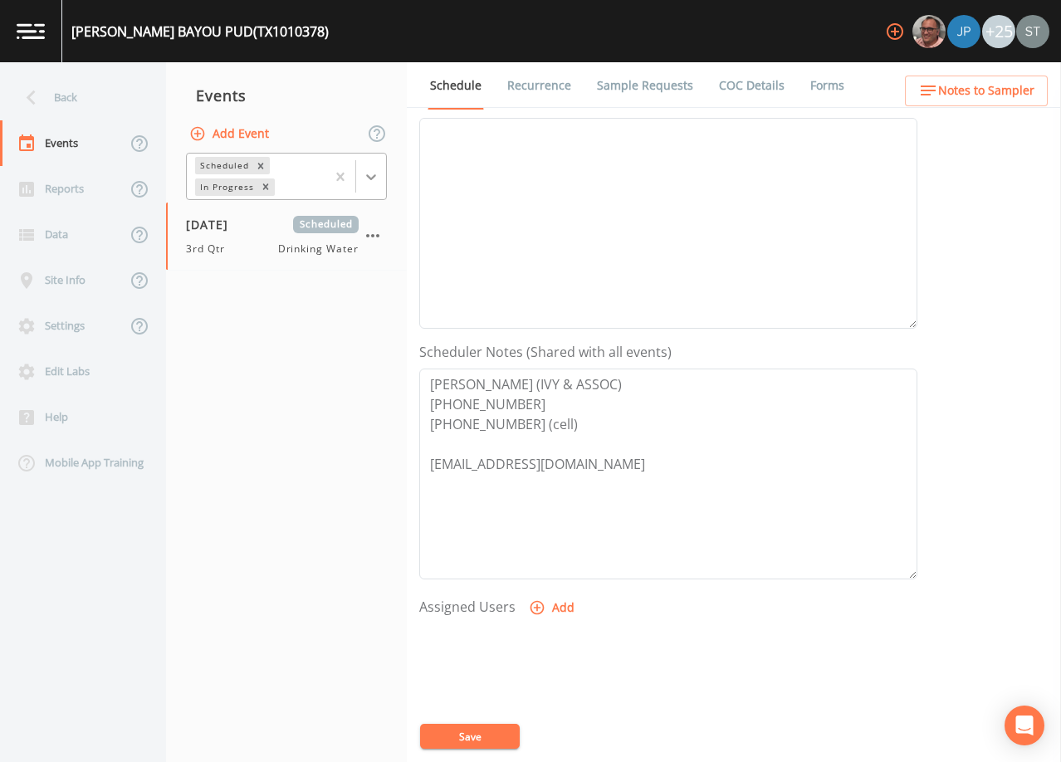
scroll to position [249, 0]
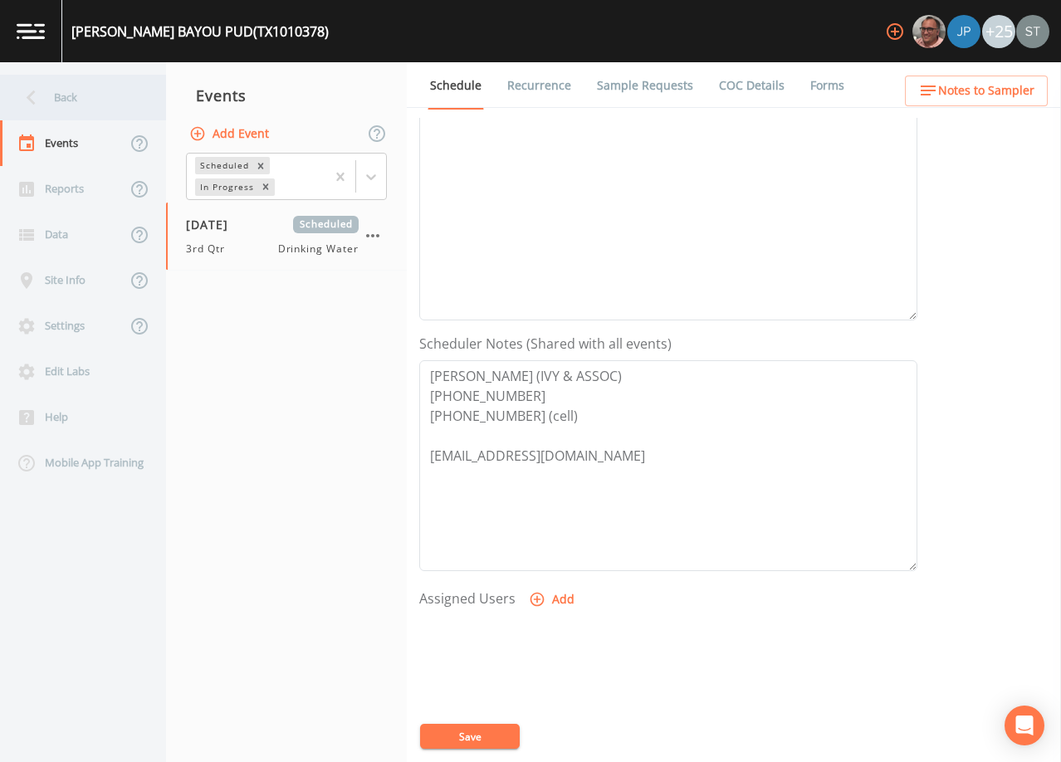
click at [86, 105] on div "Back" at bounding box center [74, 98] width 149 height 46
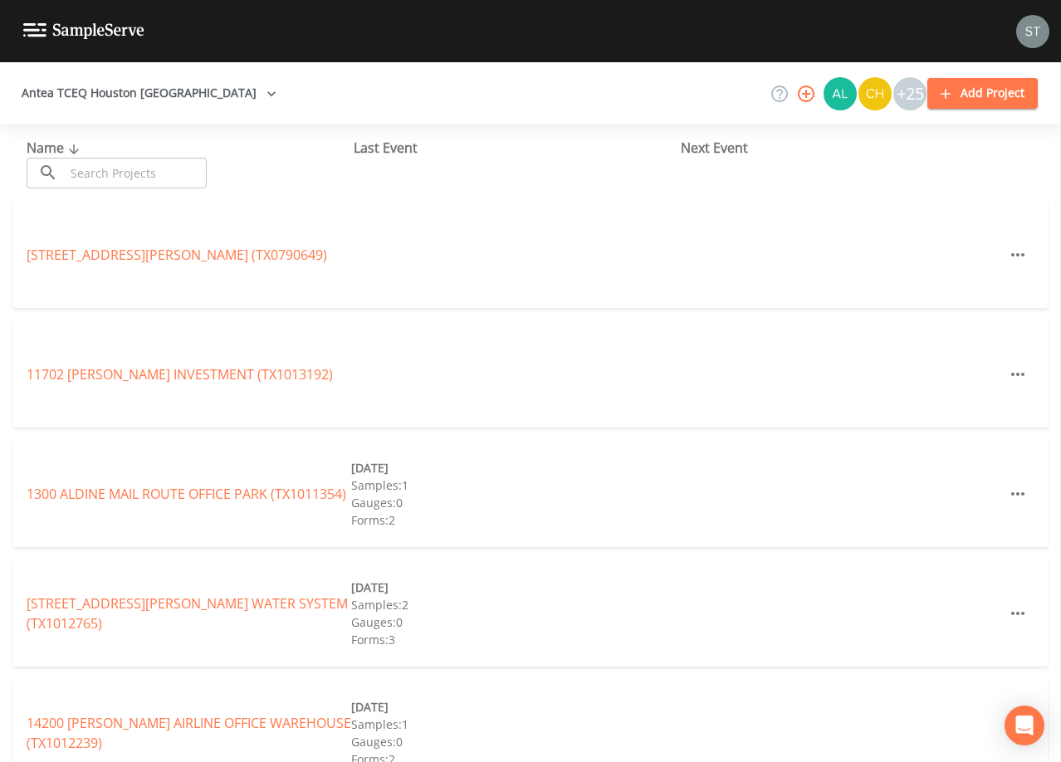
click at [134, 171] on input "text" at bounding box center [136, 173] width 142 height 31
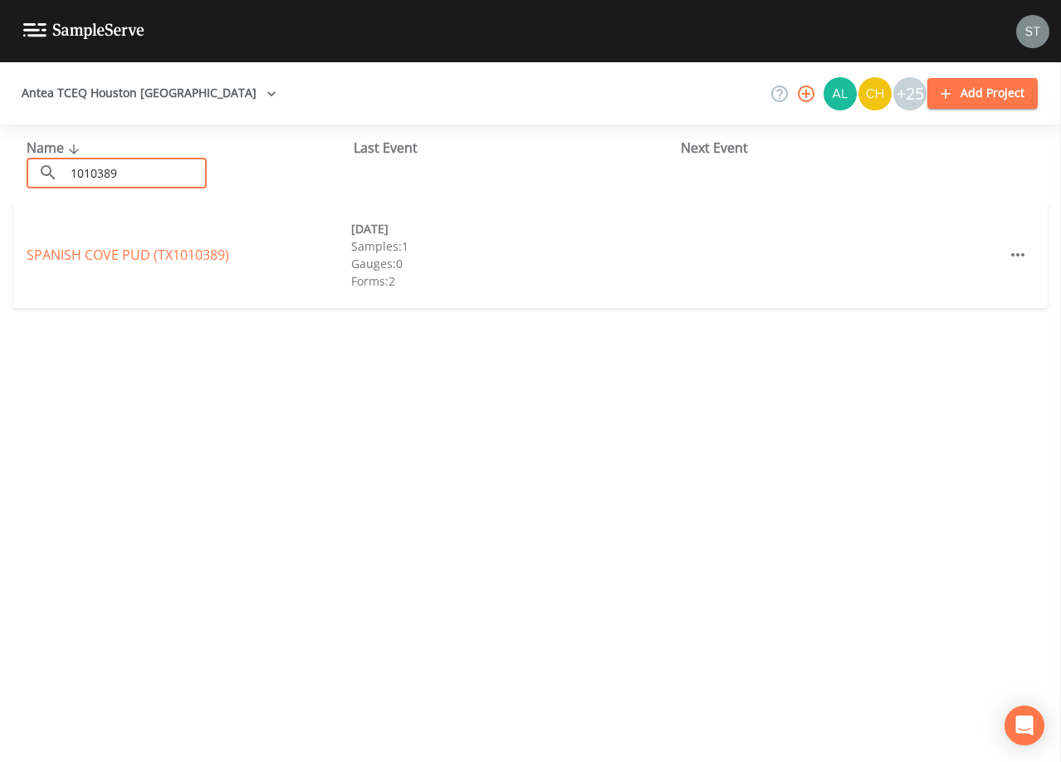
click at [68, 253] on link "[GEOGRAPHIC_DATA] (TX1010389)" at bounding box center [128, 255] width 203 height 18
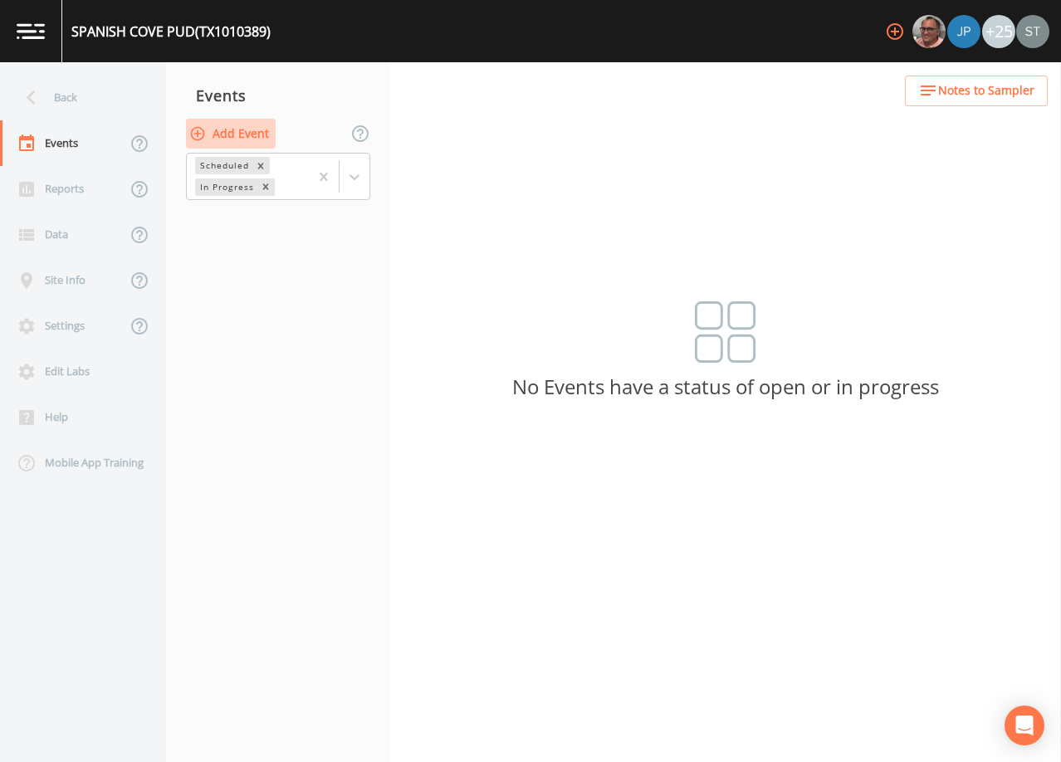
click at [234, 133] on button "Add Event" at bounding box center [231, 134] width 90 height 31
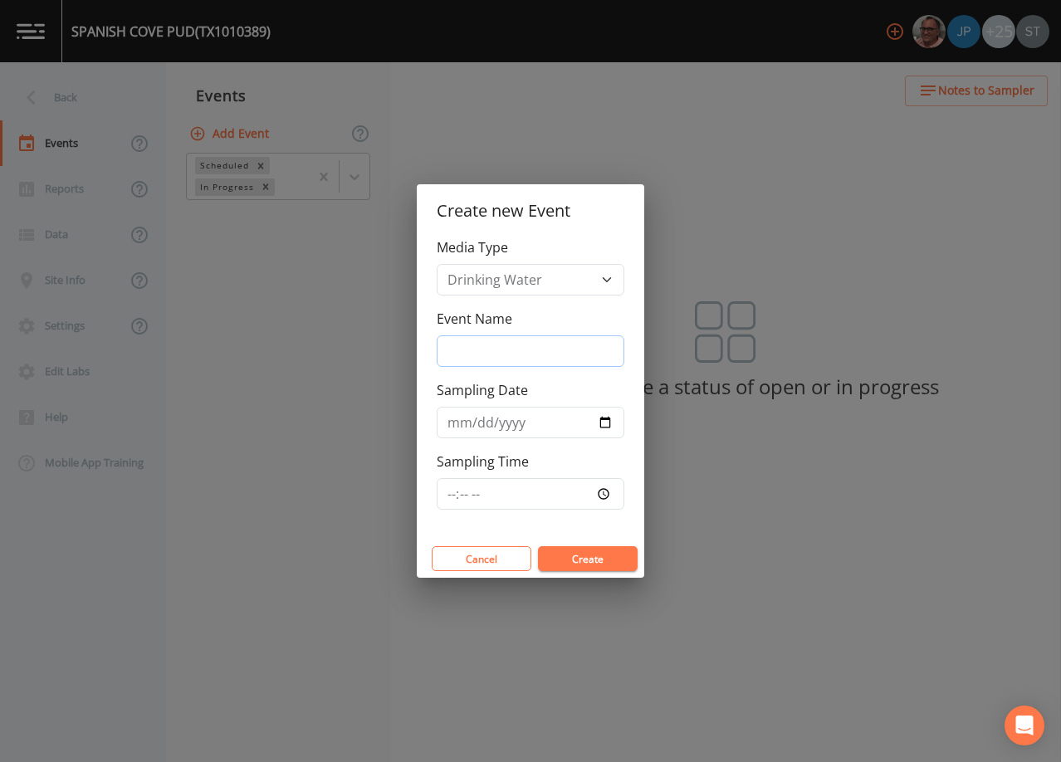
click at [511, 346] on input "Event Name" at bounding box center [531, 351] width 188 height 32
click at [458, 428] on input "Sampling Date" at bounding box center [531, 423] width 188 height 32
click at [588, 557] on button "Create" at bounding box center [588, 558] width 100 height 25
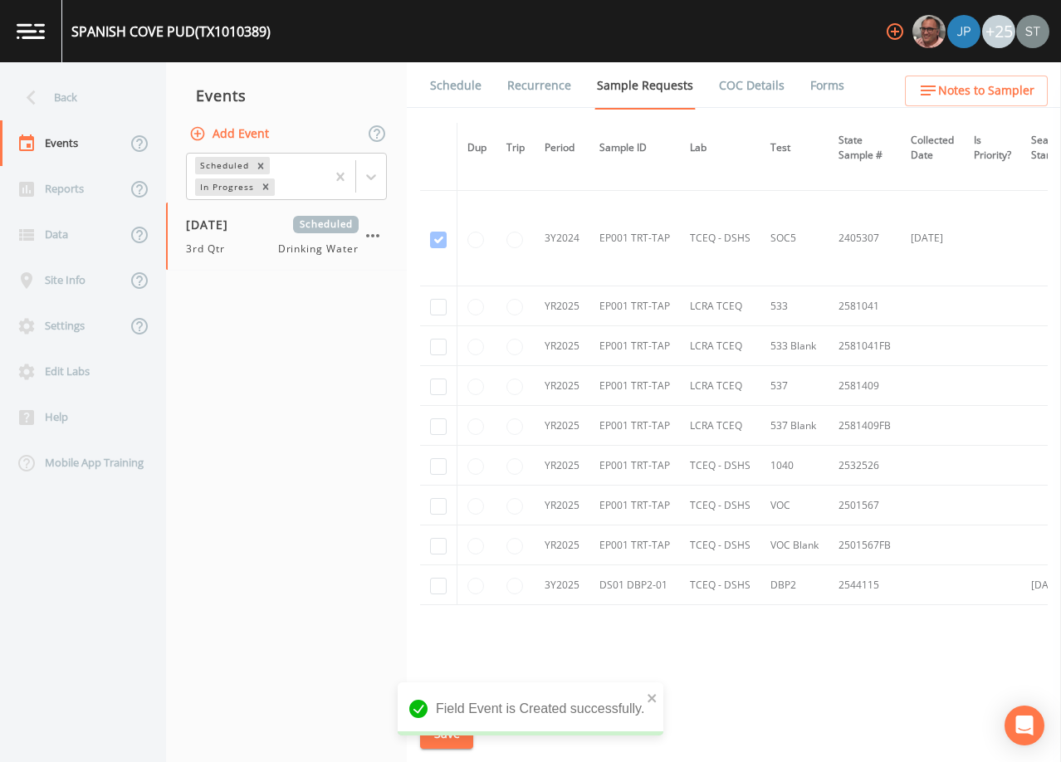
scroll to position [747, 0]
click at [438, 462] on input "checkbox" at bounding box center [438, 466] width 17 height 17
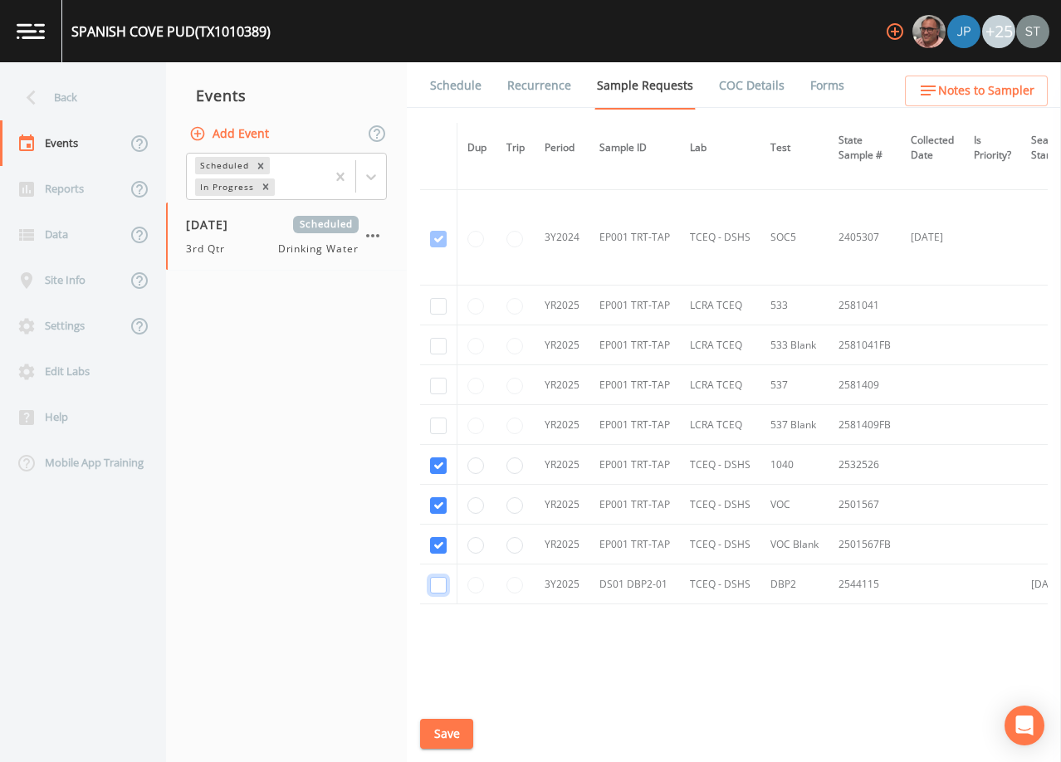
click at [437, 587] on input "checkbox" at bounding box center [438, 585] width 17 height 17
click at [452, 737] on button "Save" at bounding box center [446, 734] width 53 height 31
click at [450, 99] on link "Schedule" at bounding box center [456, 85] width 56 height 46
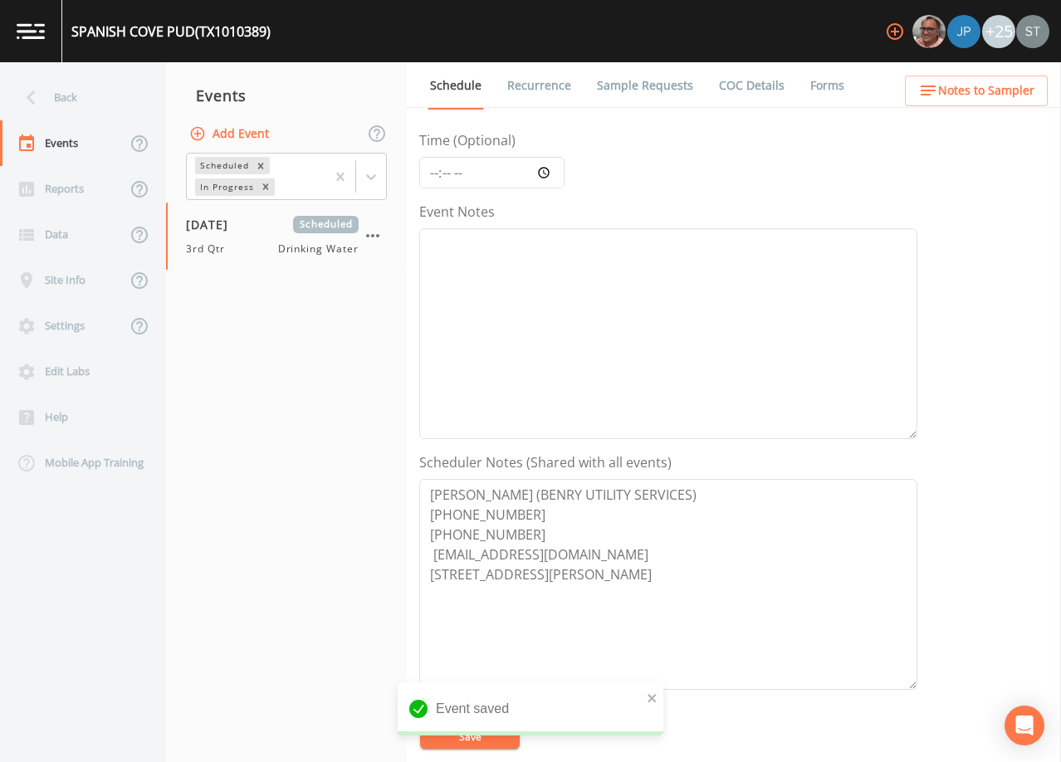
scroll to position [166, 0]
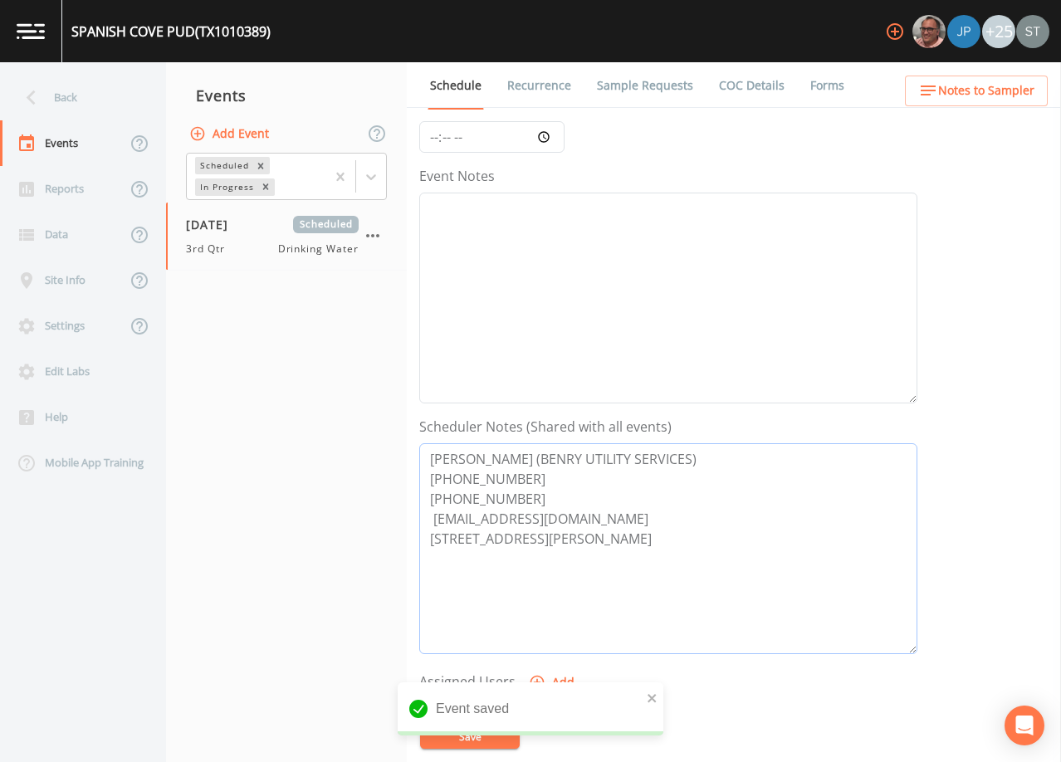
click at [526, 501] on textarea "[PERSON_NAME] (BENRY UTILITY SERVICES) [PHONE_NUMBER] [PHONE_NUMBER] [EMAIL_ADD…" at bounding box center [668, 548] width 498 height 211
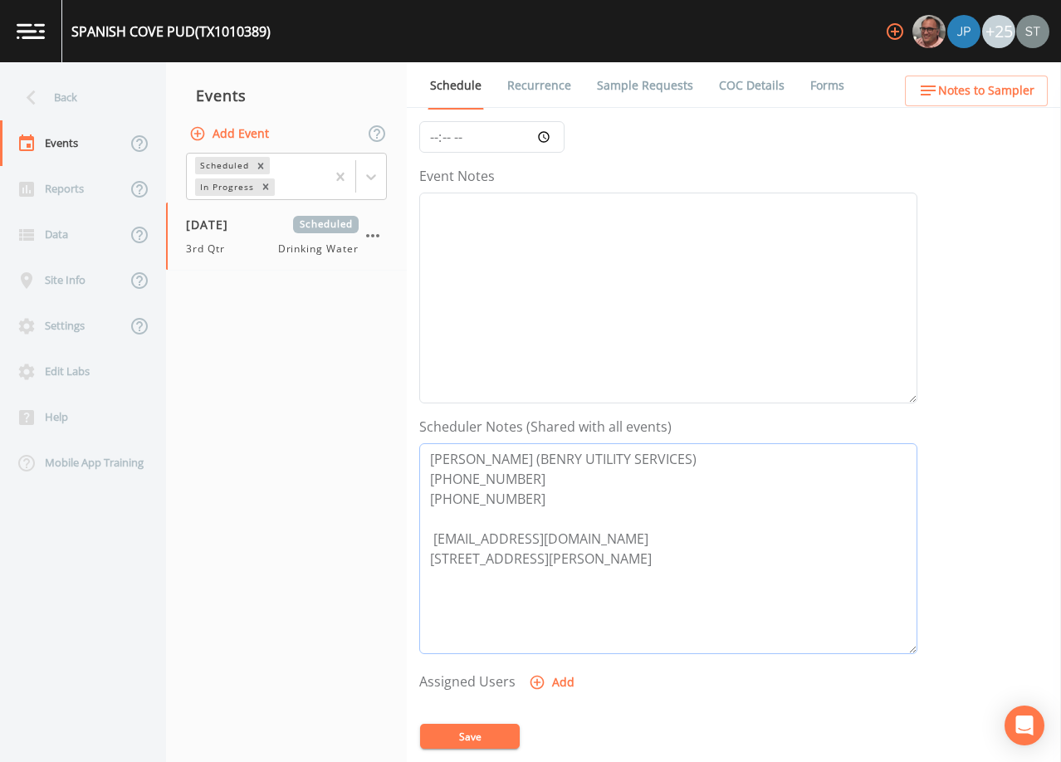
click at [427, 552] on textarea "[PERSON_NAME] (BENRY UTILITY SERVICES) [PHONE_NUMBER] [PHONE_NUMBER] [EMAIL_ADD…" at bounding box center [668, 548] width 498 height 211
drag, startPoint x: 728, startPoint y: 560, endPoint x: 740, endPoint y: 558, distance: 11.7
click at [729, 560] on textarea "[PERSON_NAME] (BENRY UTILITY SERVICES) [PHONE_NUMBER] [PHONE_NUMBER] [EMAIL_ADD…" at bounding box center [668, 548] width 498 height 211
click at [493, 737] on button "Save" at bounding box center [470, 736] width 100 height 25
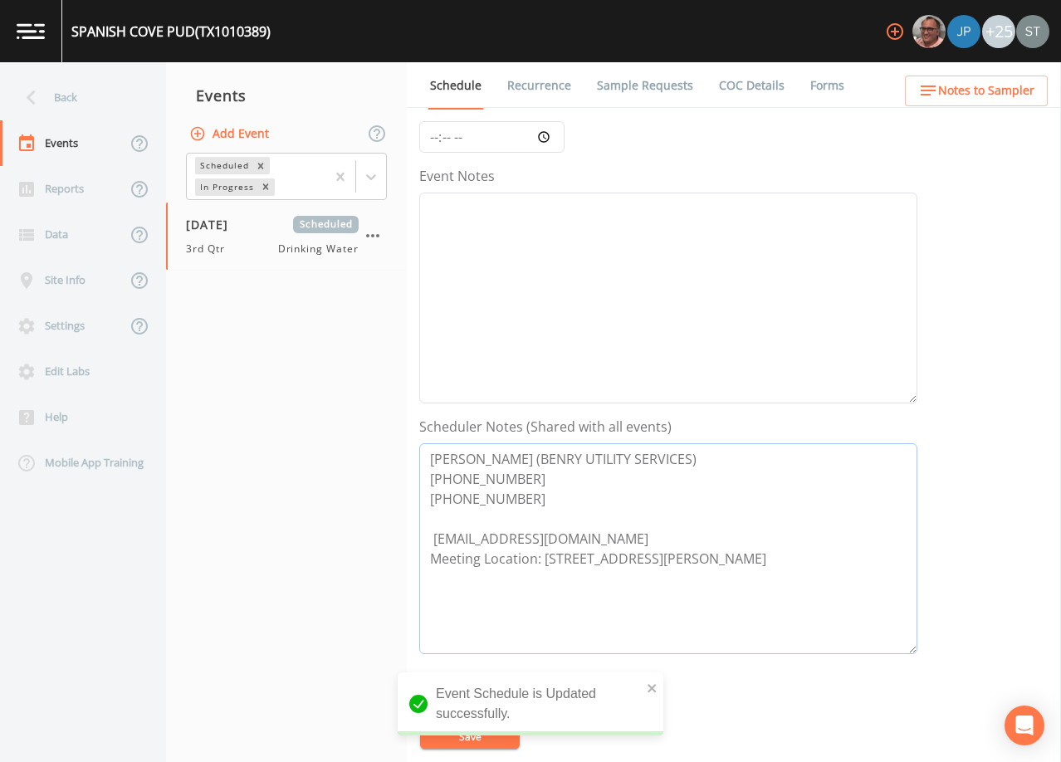
click at [538, 493] on textarea "[PERSON_NAME] (BENRY UTILITY SERVICES) [PHONE_NUMBER] [PHONE_NUMBER] [EMAIL_ADD…" at bounding box center [668, 548] width 498 height 211
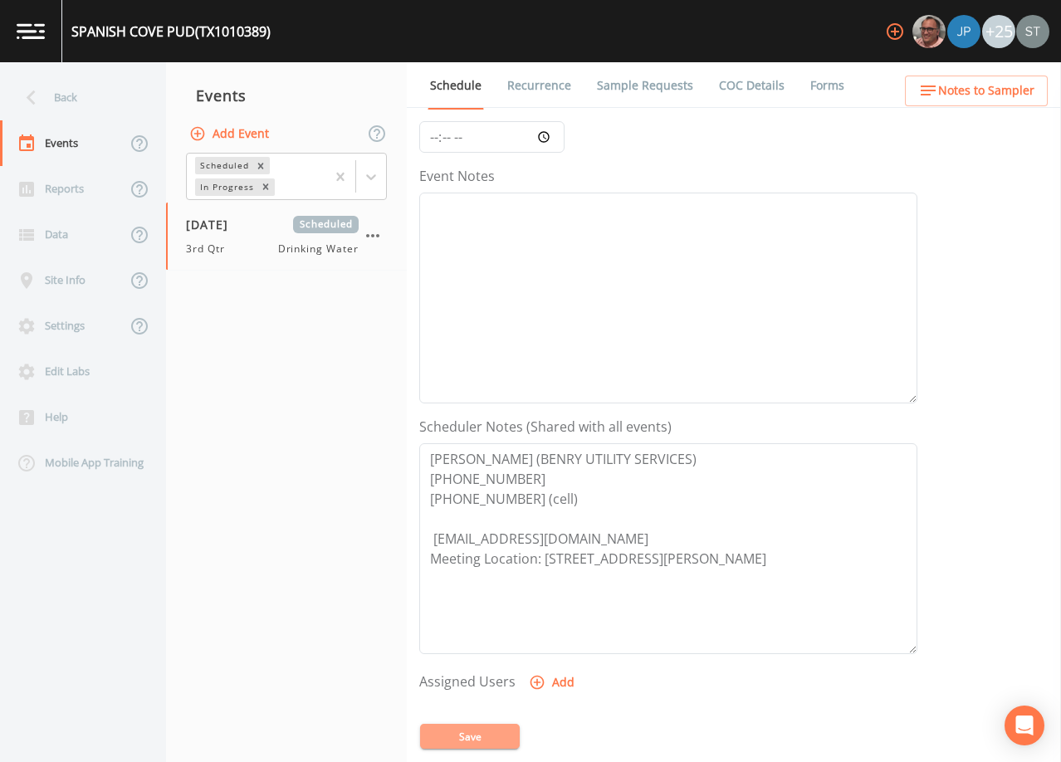
click at [483, 731] on button "Save" at bounding box center [470, 736] width 100 height 25
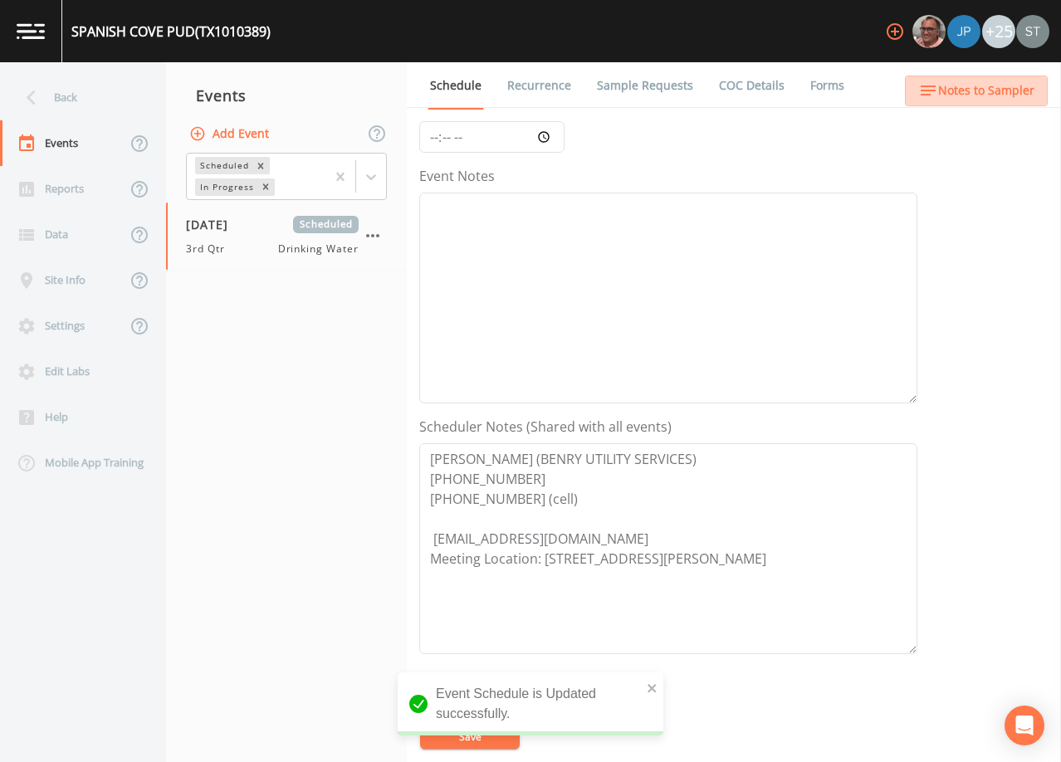
click at [1006, 96] on span "Notes to Sampler" at bounding box center [986, 91] width 96 height 21
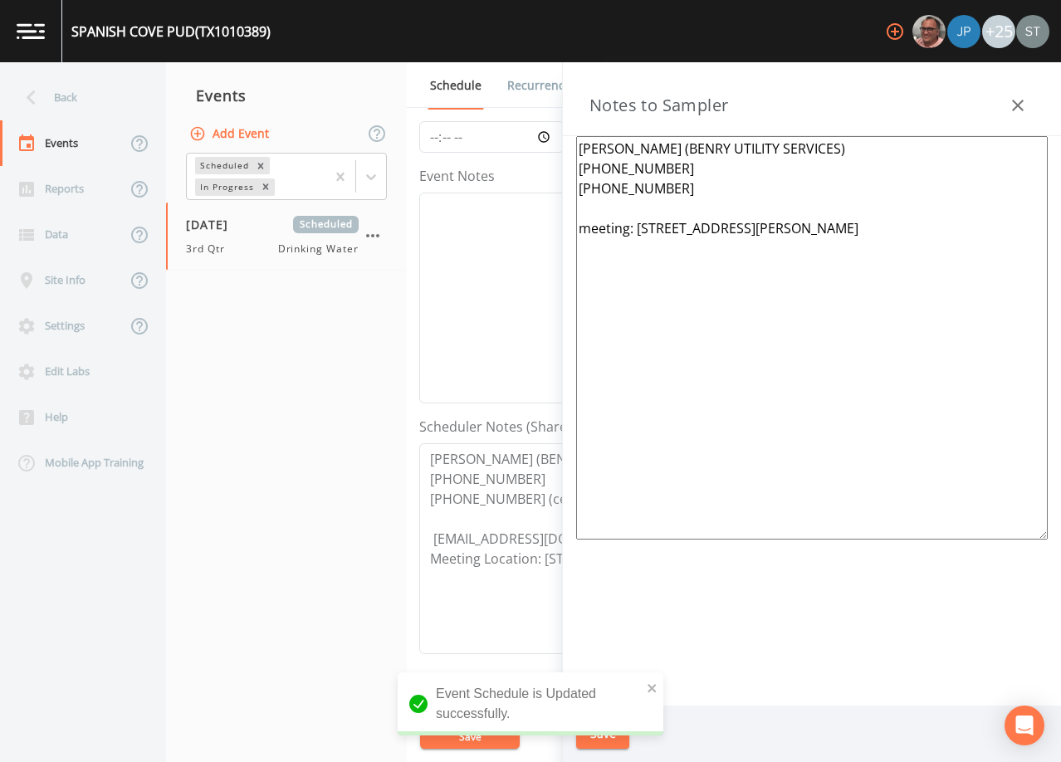
click at [590, 224] on textarea "[PERSON_NAME] (BENRY UTILITY SERVICES) [PHONE_NUMBER] [PHONE_NUMBER] meeting: […" at bounding box center [812, 338] width 472 height 404
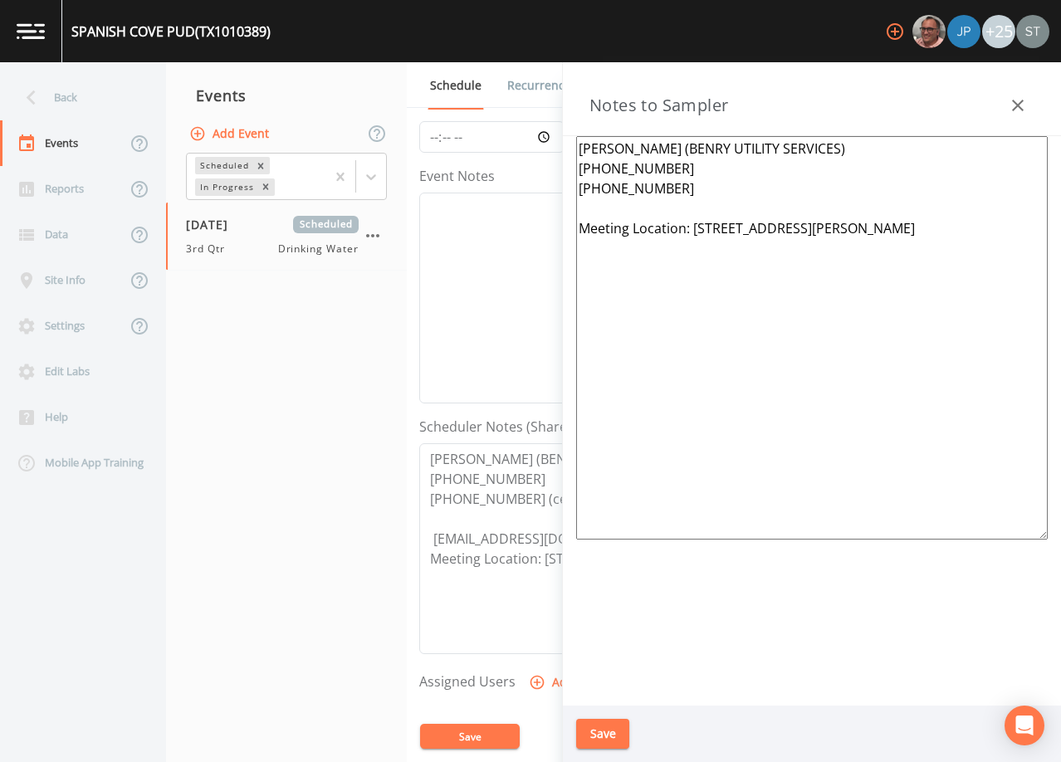
click at [694, 184] on textarea "[PERSON_NAME] (BENRY UTILITY SERVICES) [PHONE_NUMBER] [PHONE_NUMBER] Meeting Lo…" at bounding box center [812, 338] width 472 height 404
click at [895, 229] on textarea "[PERSON_NAME] (BENRY UTILITY SERVICES) [PHONE_NUMBER] [PHONE_NUMBER] (cell) Mee…" at bounding box center [812, 338] width 472 height 404
click at [605, 727] on button "Save" at bounding box center [602, 734] width 53 height 31
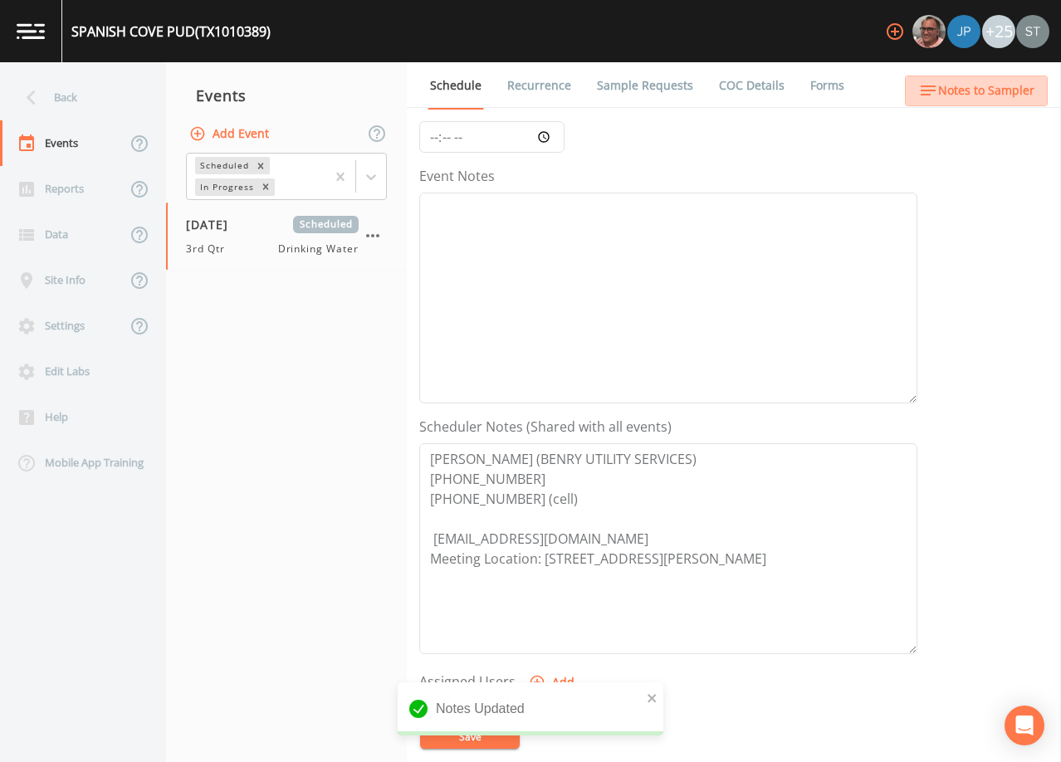
click at [1006, 95] on span "Notes to Sampler" at bounding box center [986, 91] width 96 height 21
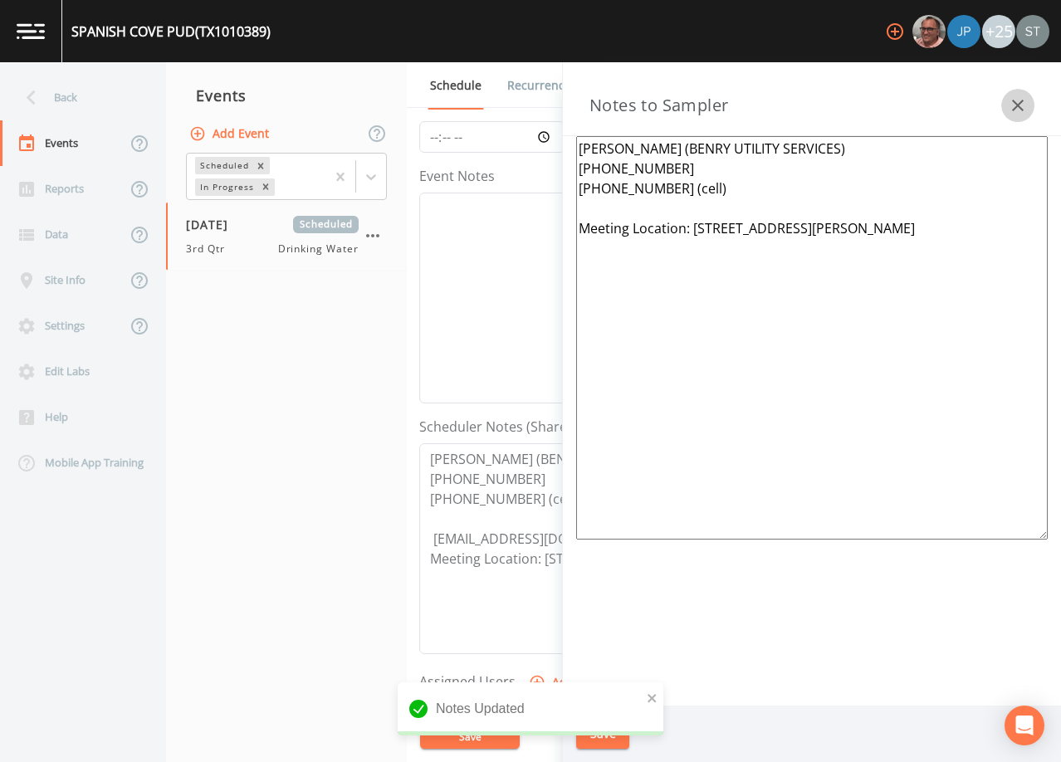
click at [1014, 103] on icon "button" at bounding box center [1018, 105] width 20 height 20
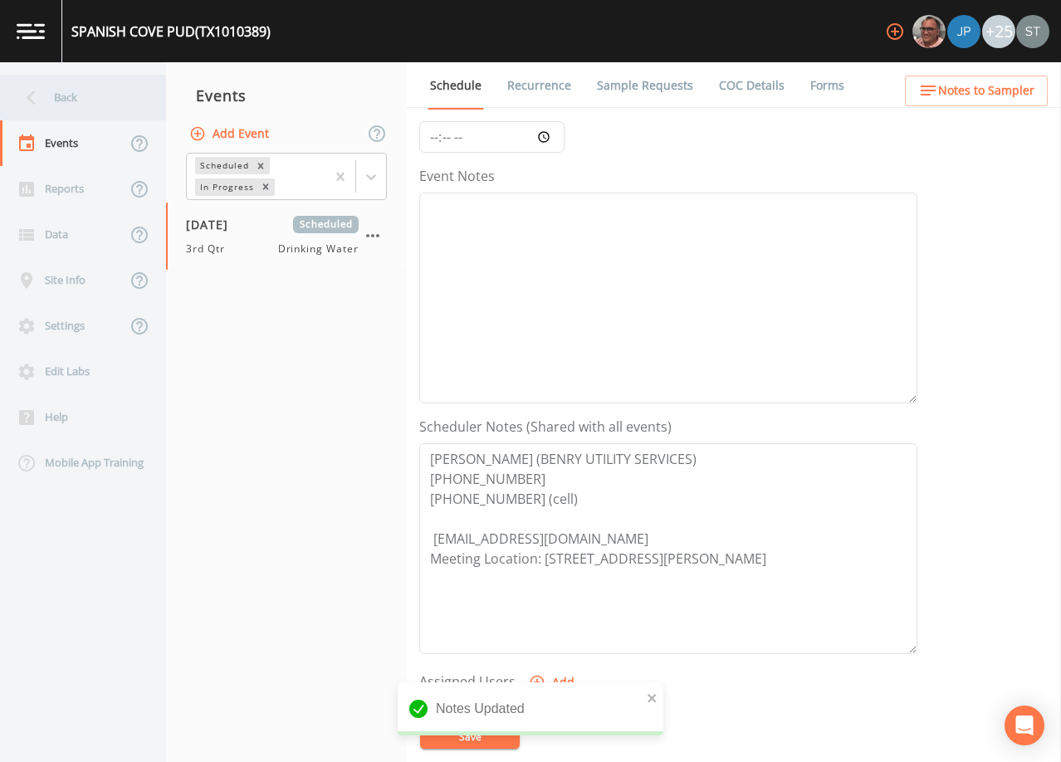
click at [86, 99] on div "Back" at bounding box center [74, 98] width 149 height 46
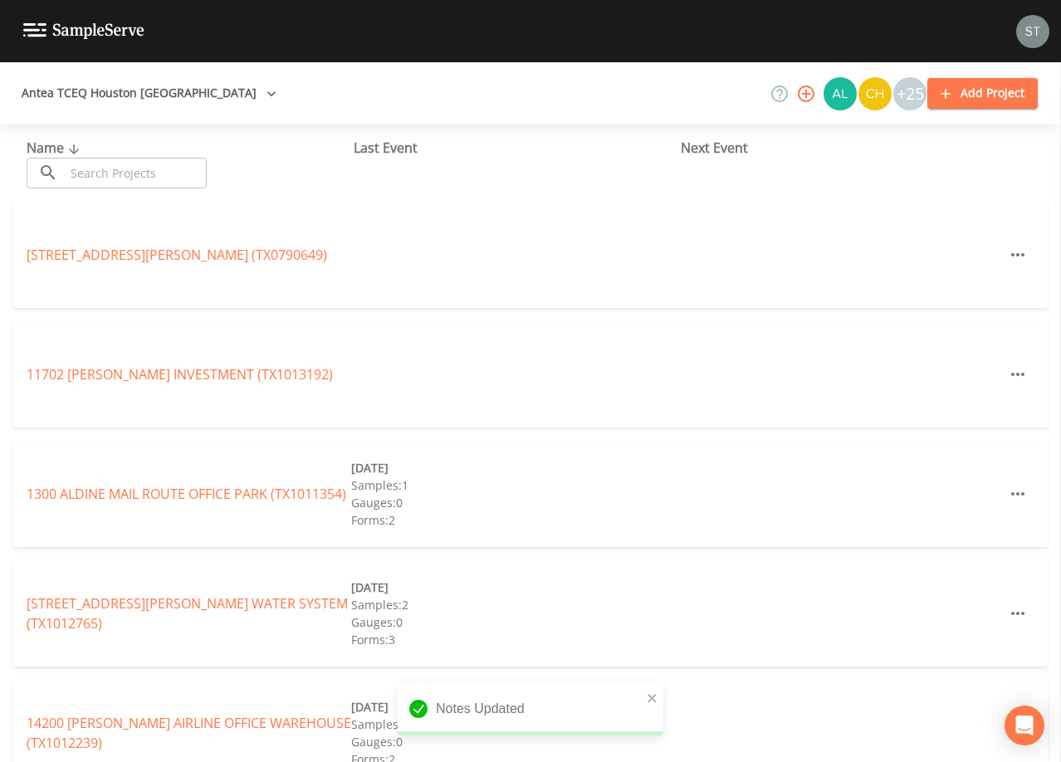
click at [121, 167] on input "text" at bounding box center [136, 173] width 142 height 31
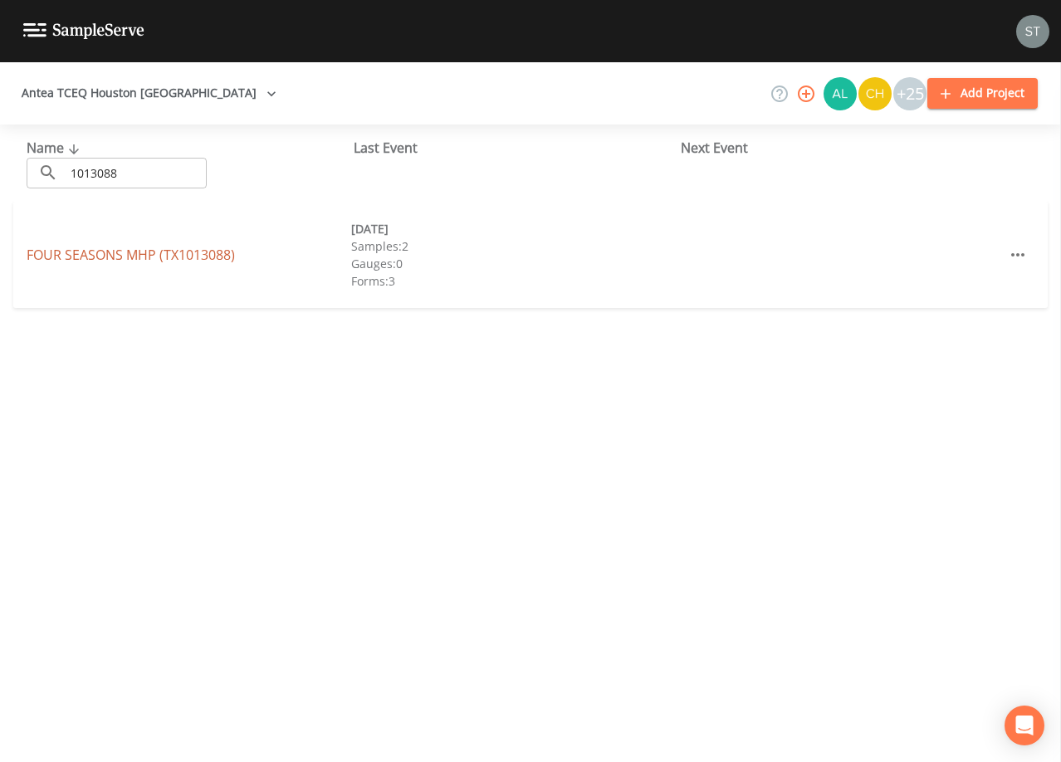
click at [220, 252] on link "FOUR SEASONS MHP (TX1013088)" at bounding box center [131, 255] width 208 height 18
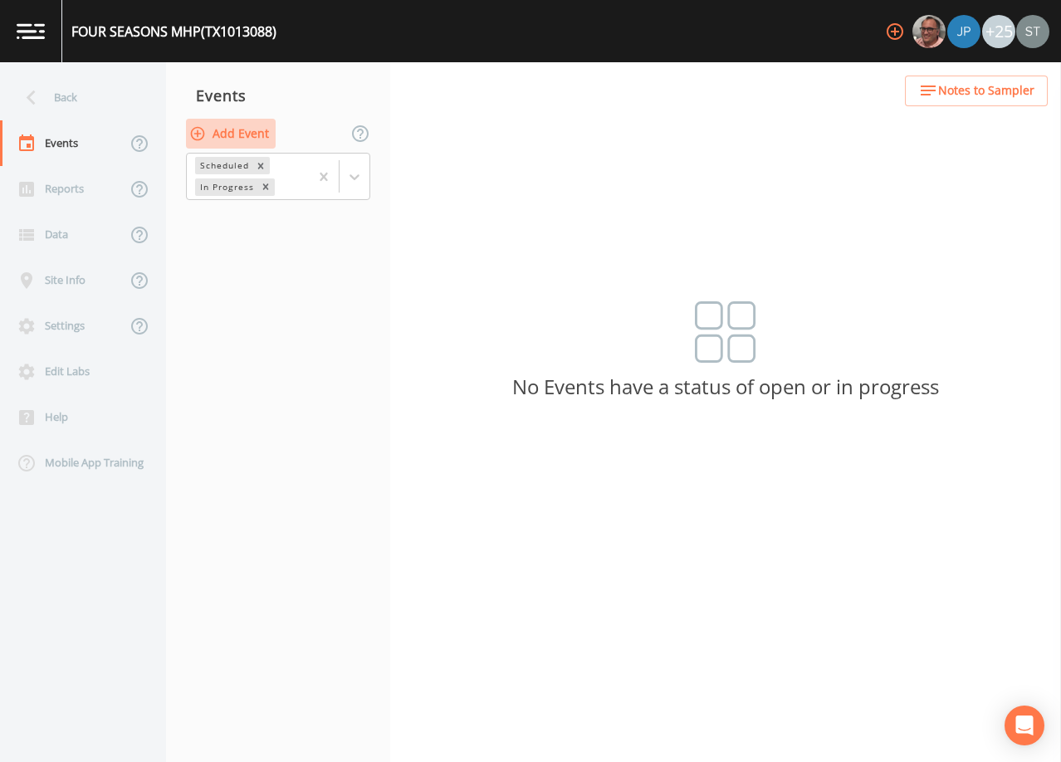
click at [234, 132] on button "Add Event" at bounding box center [231, 134] width 90 height 31
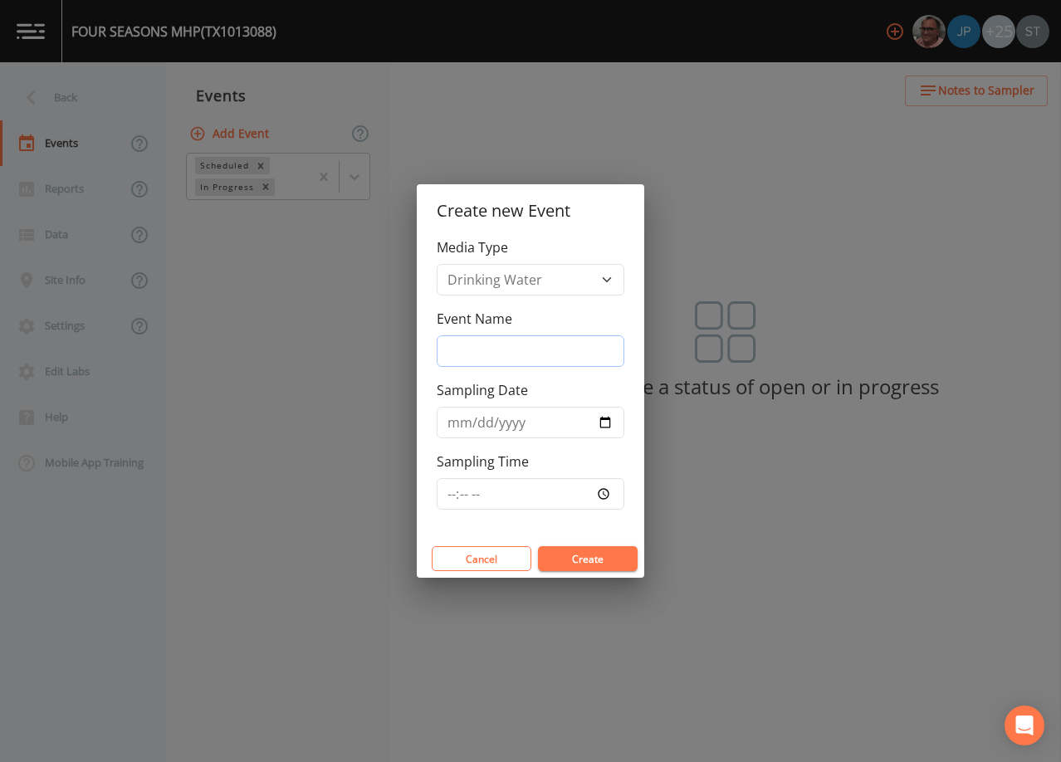
click at [551, 346] on input "Event Name" at bounding box center [531, 351] width 188 height 32
click at [448, 424] on input "Sampling Date" at bounding box center [531, 423] width 188 height 32
click at [575, 556] on button "Create" at bounding box center [588, 558] width 100 height 25
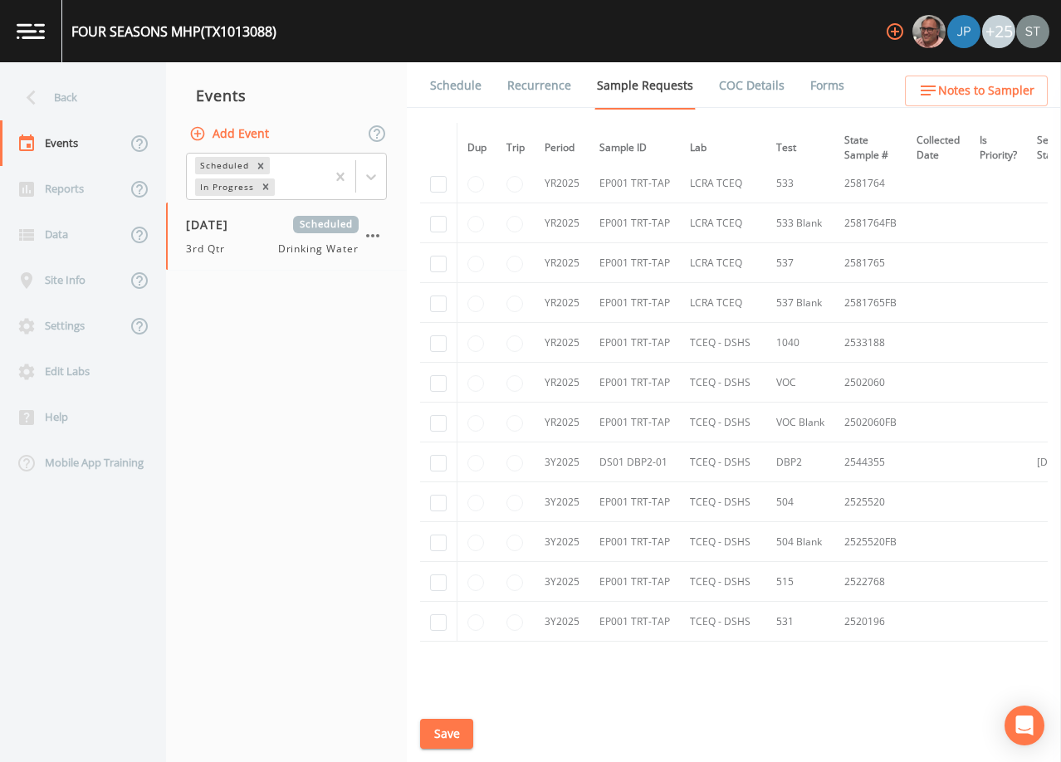
scroll to position [404, 0]
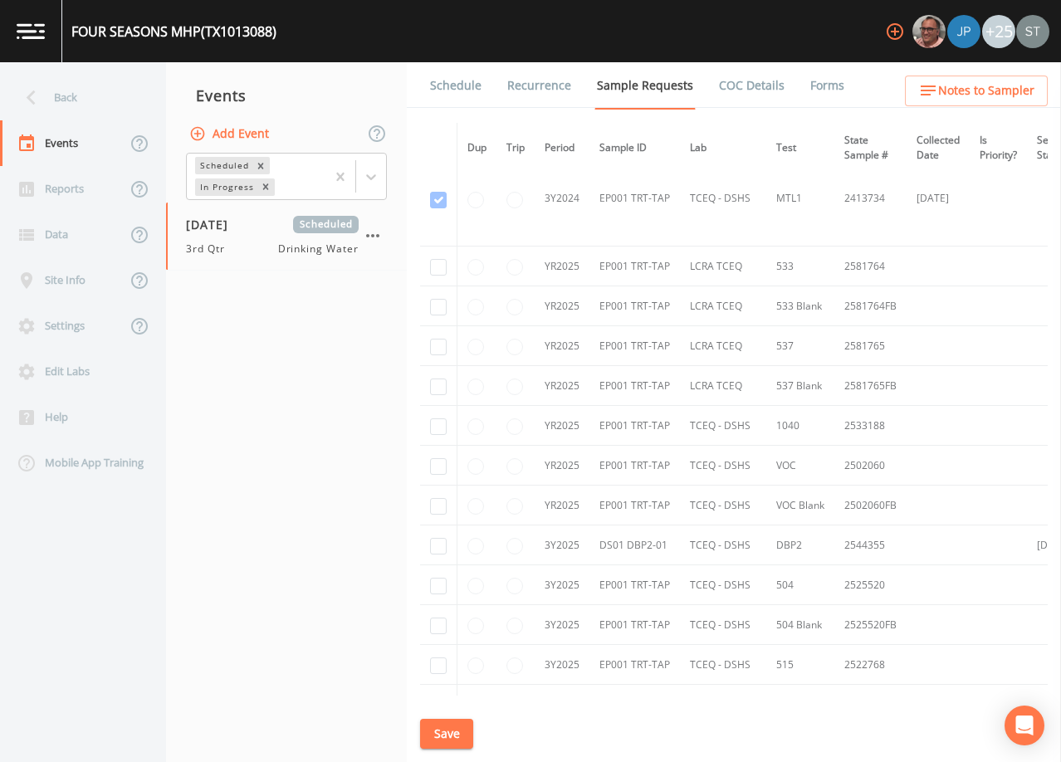
click at [459, 87] on link "Schedule" at bounding box center [456, 85] width 56 height 46
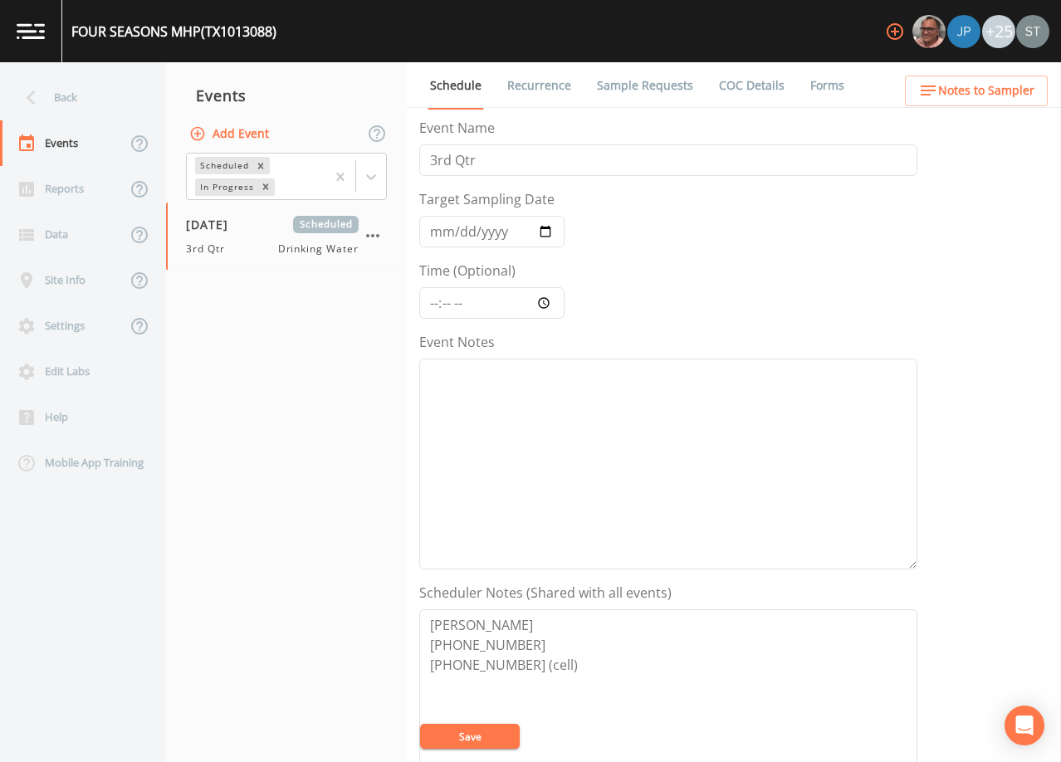
click at [981, 98] on span "Notes to Sampler" at bounding box center [986, 91] width 96 height 21
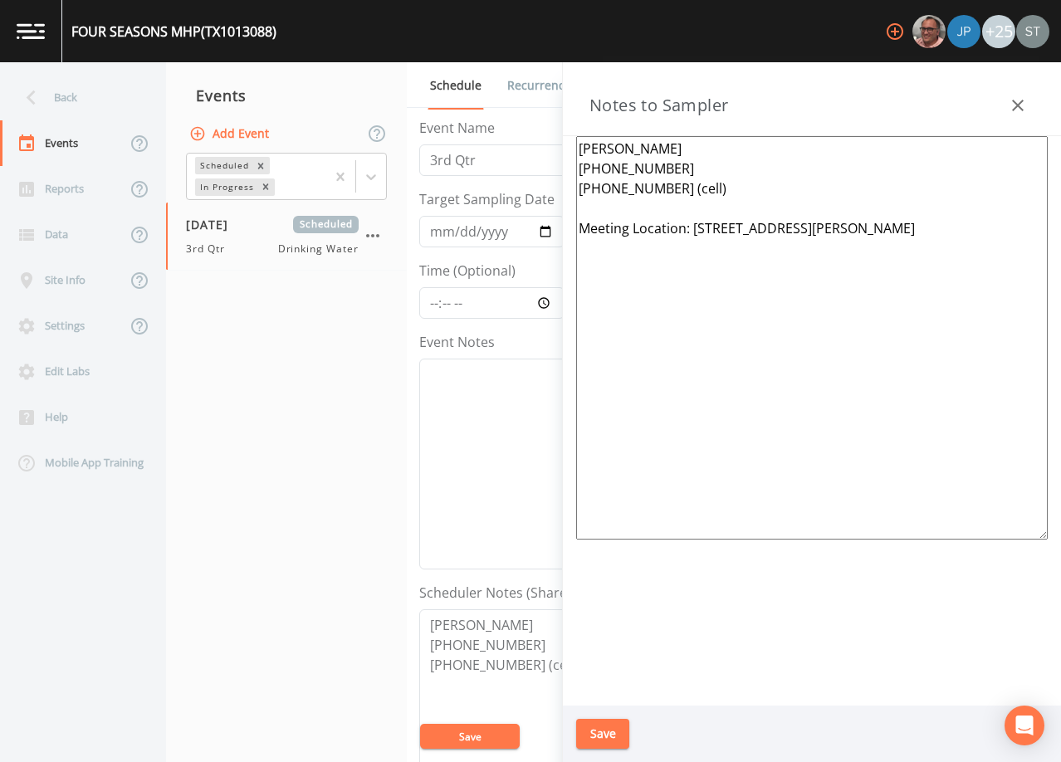
click at [1012, 100] on icon "button" at bounding box center [1018, 105] width 20 height 20
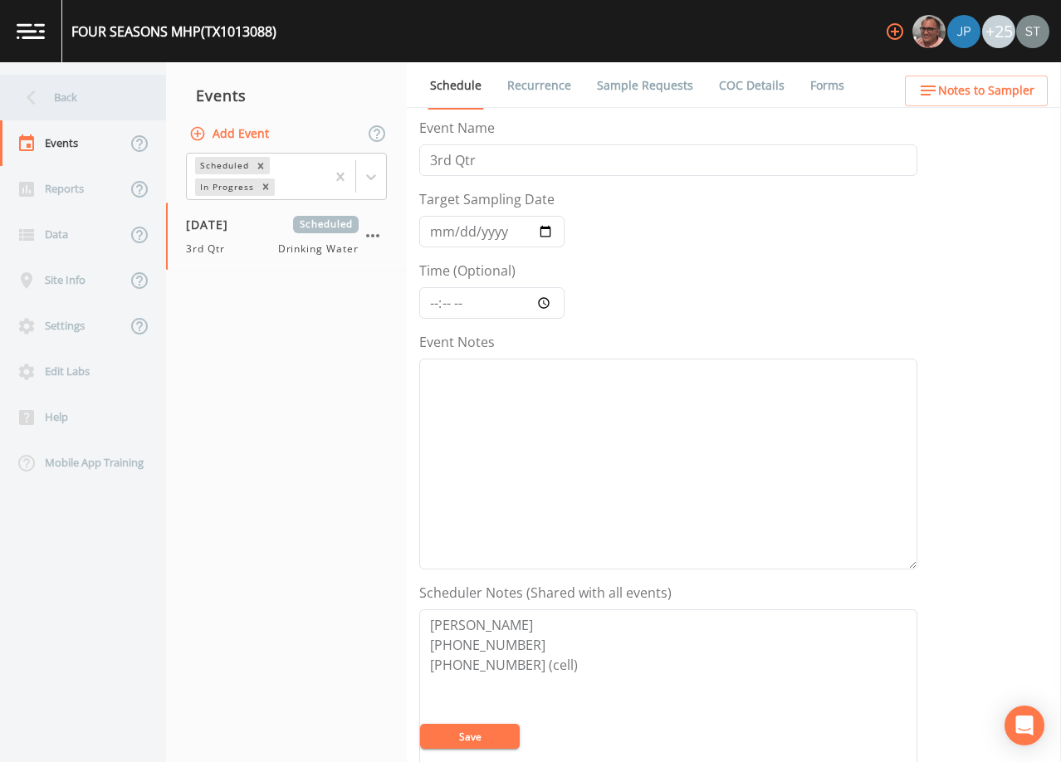
click at [93, 107] on div "Back" at bounding box center [74, 98] width 149 height 46
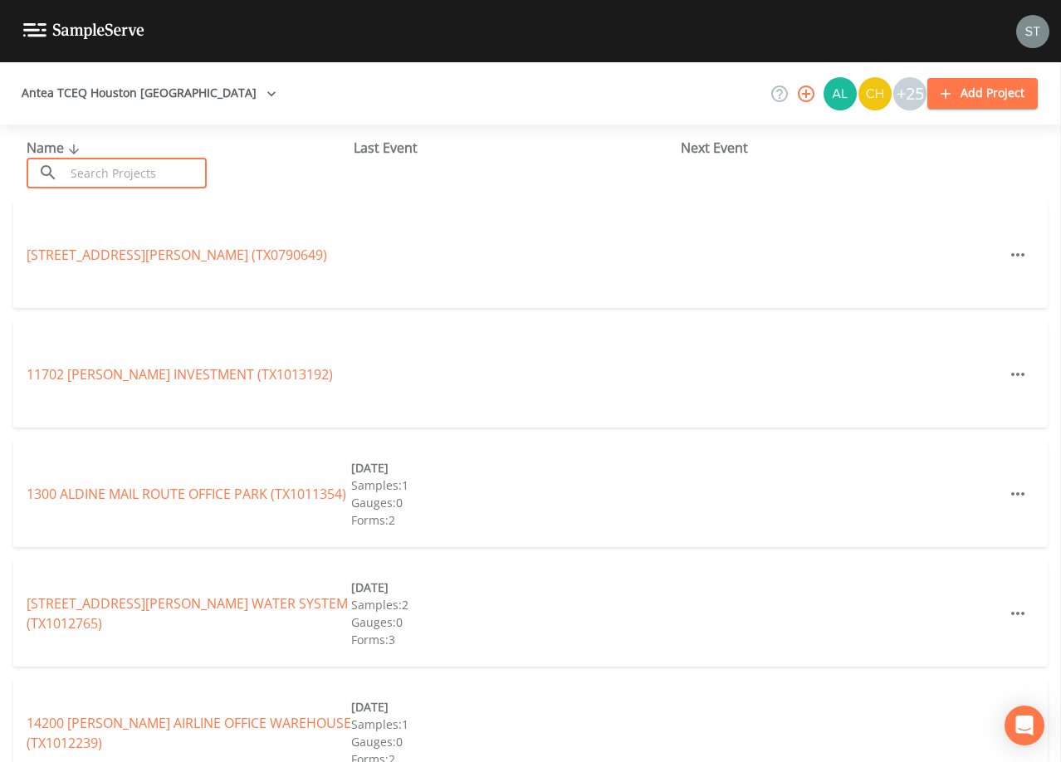
click at [157, 173] on input "text" at bounding box center [136, 173] width 142 height 31
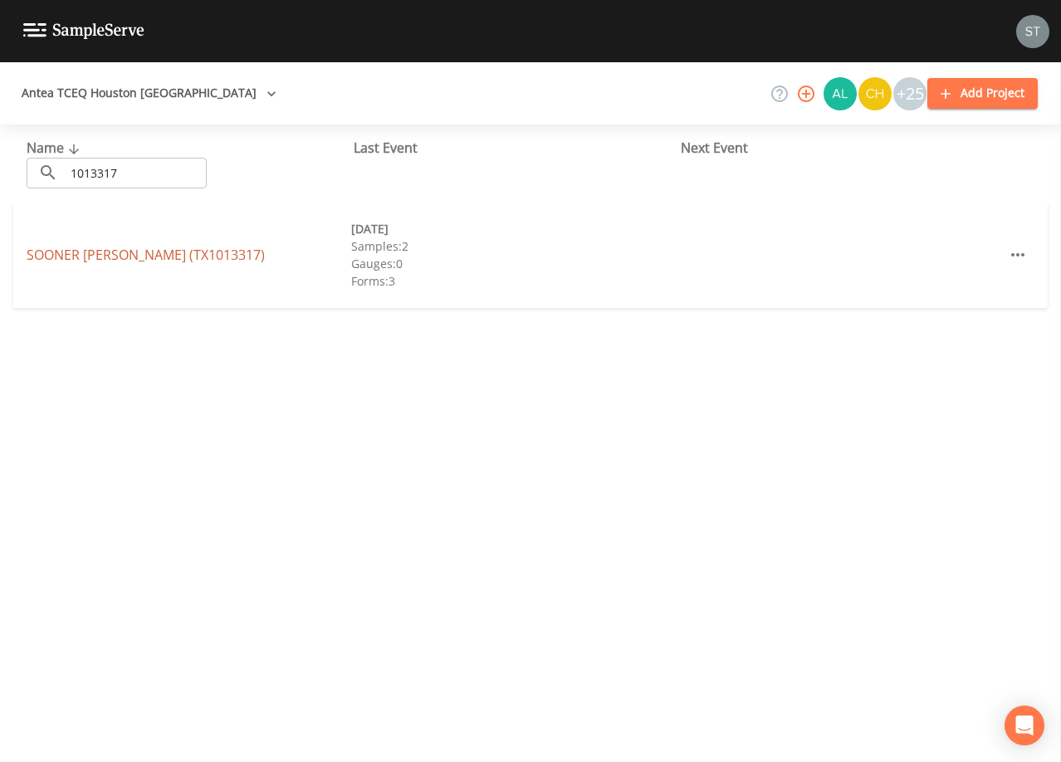
click at [194, 248] on link "SOONER PIPE [PERSON_NAME] (TX1013317)" at bounding box center [146, 255] width 238 height 18
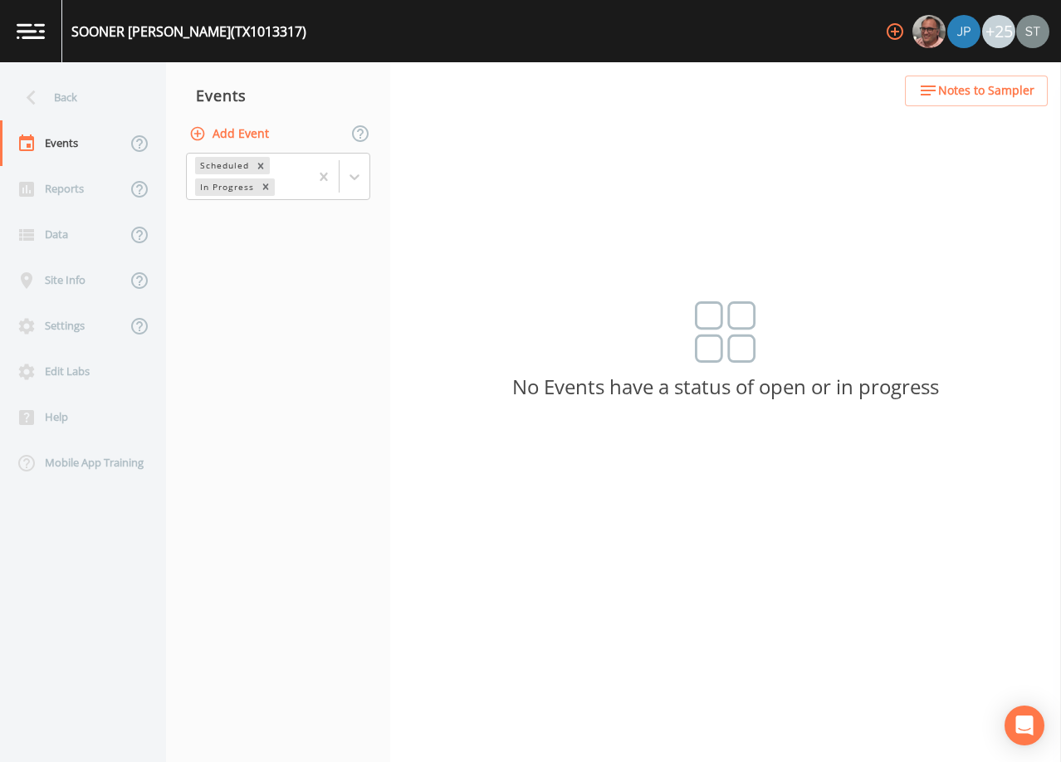
click at [238, 137] on button "Add Event" at bounding box center [231, 134] width 90 height 31
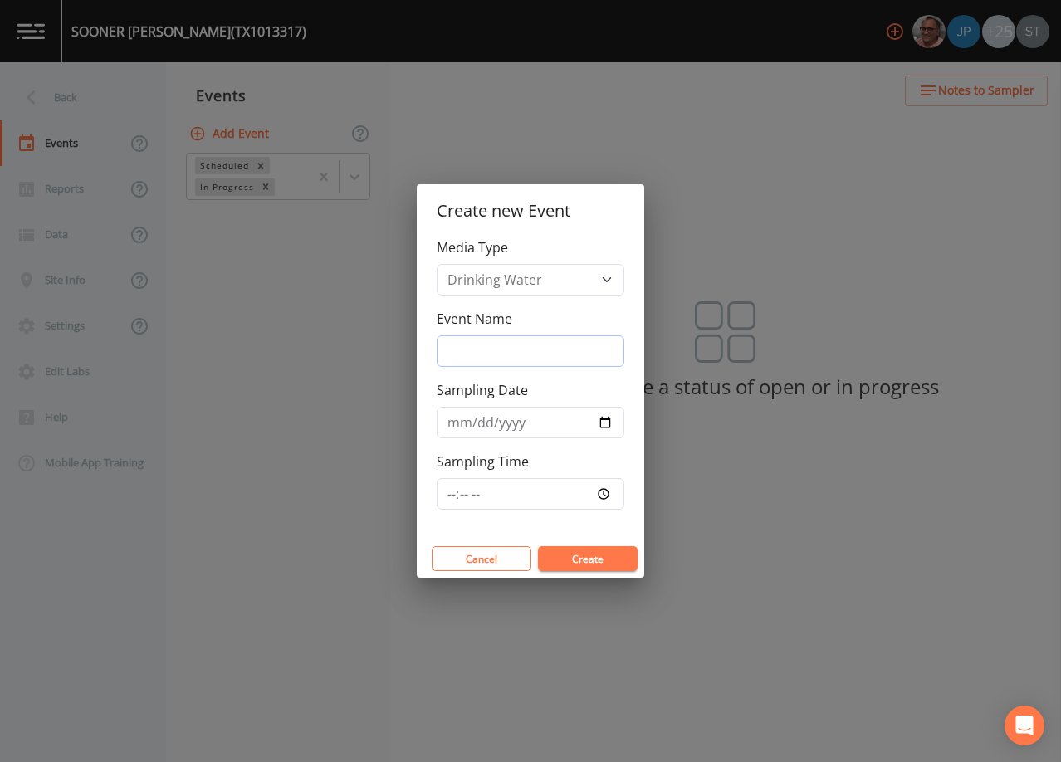
click at [495, 344] on input "Event Name" at bounding box center [531, 351] width 188 height 32
click at [455, 421] on input "Sampling Date" at bounding box center [531, 423] width 188 height 32
click at [583, 556] on button "Create" at bounding box center [588, 558] width 100 height 25
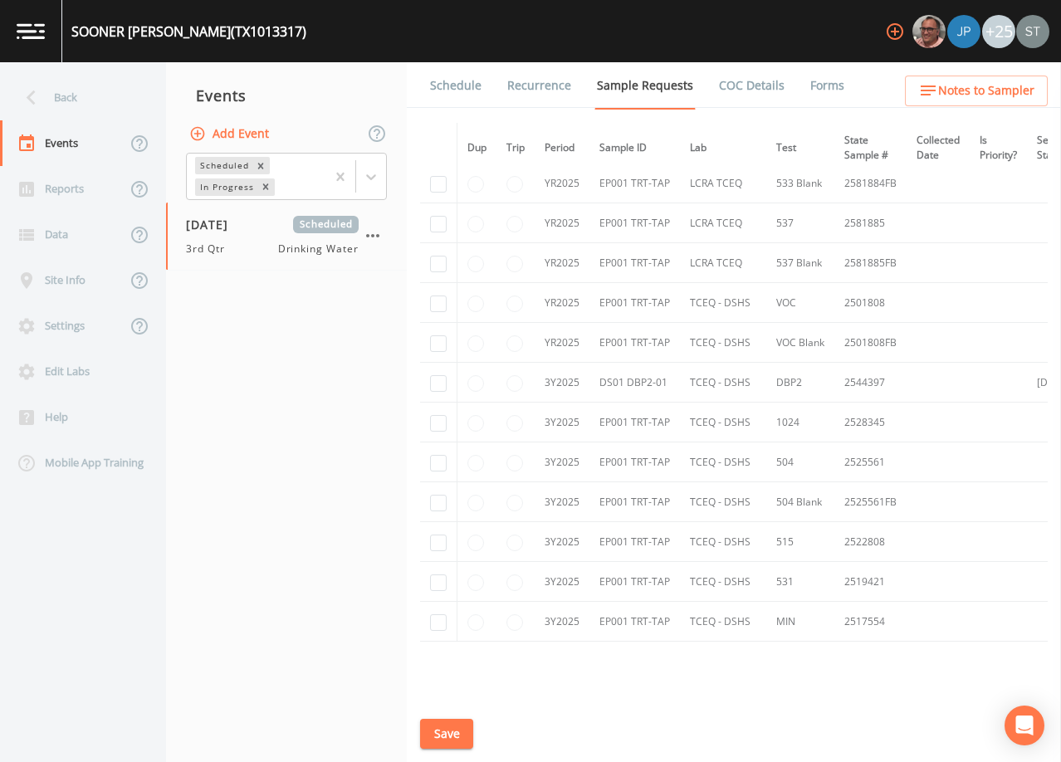
scroll to position [349, 0]
click at [456, 94] on link "Schedule" at bounding box center [456, 85] width 56 height 46
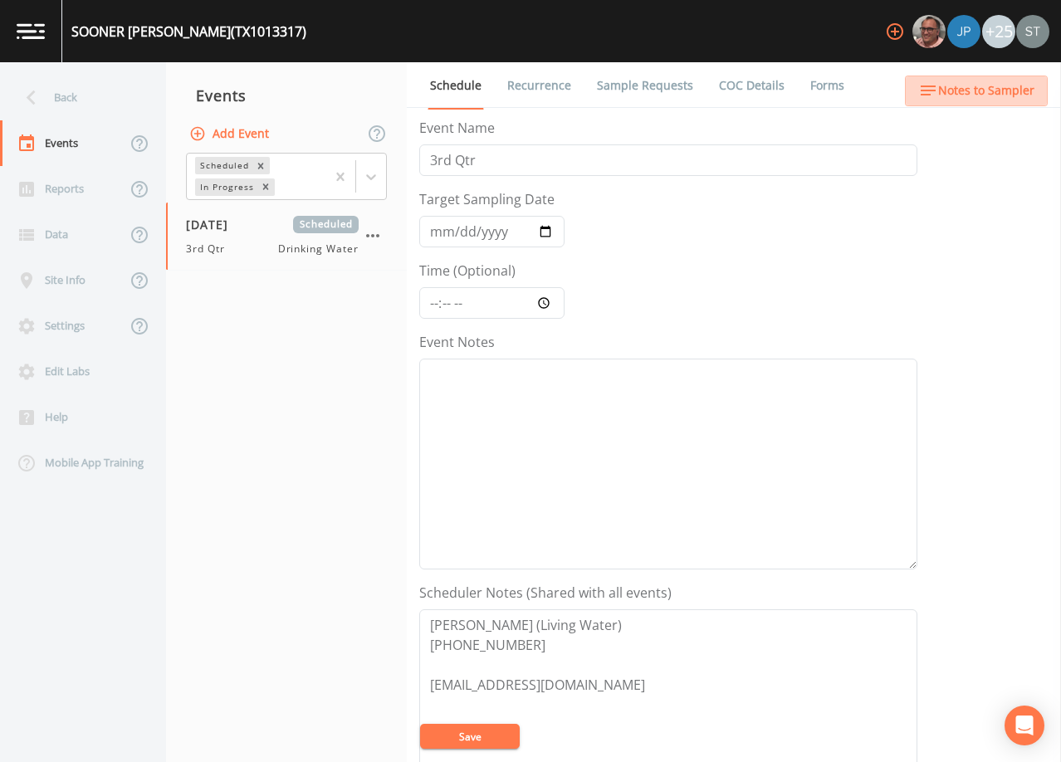
click at [1000, 91] on span "Notes to Sampler" at bounding box center [986, 91] width 96 height 21
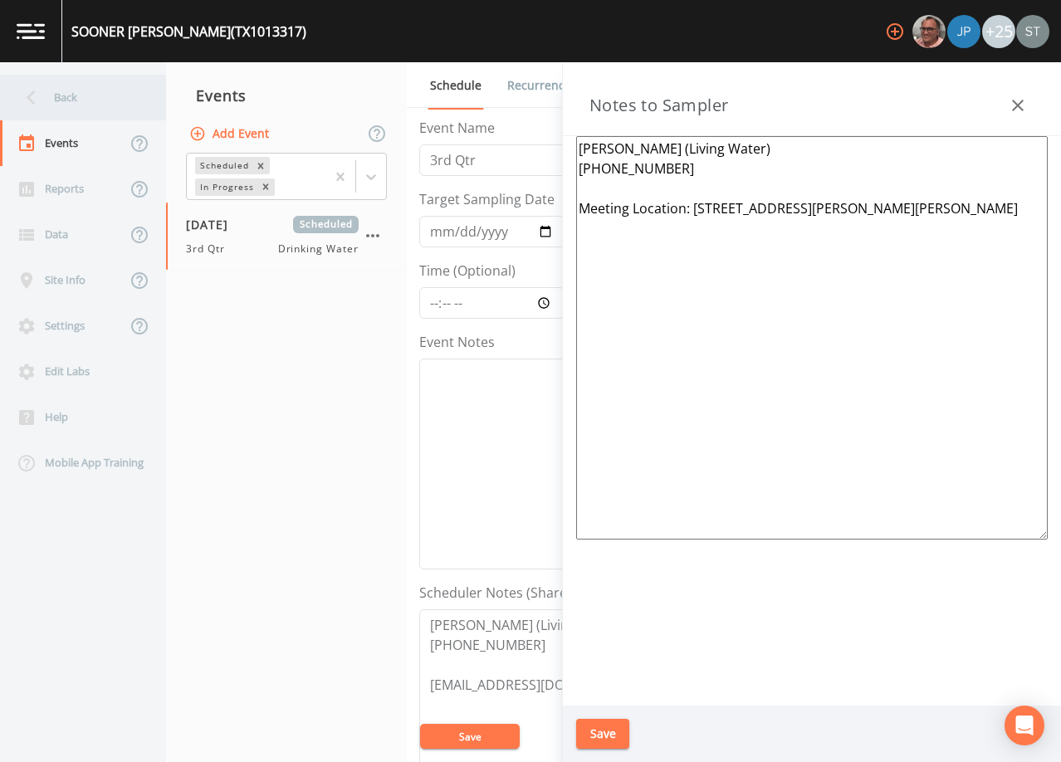
click at [81, 101] on div "Back" at bounding box center [74, 98] width 149 height 46
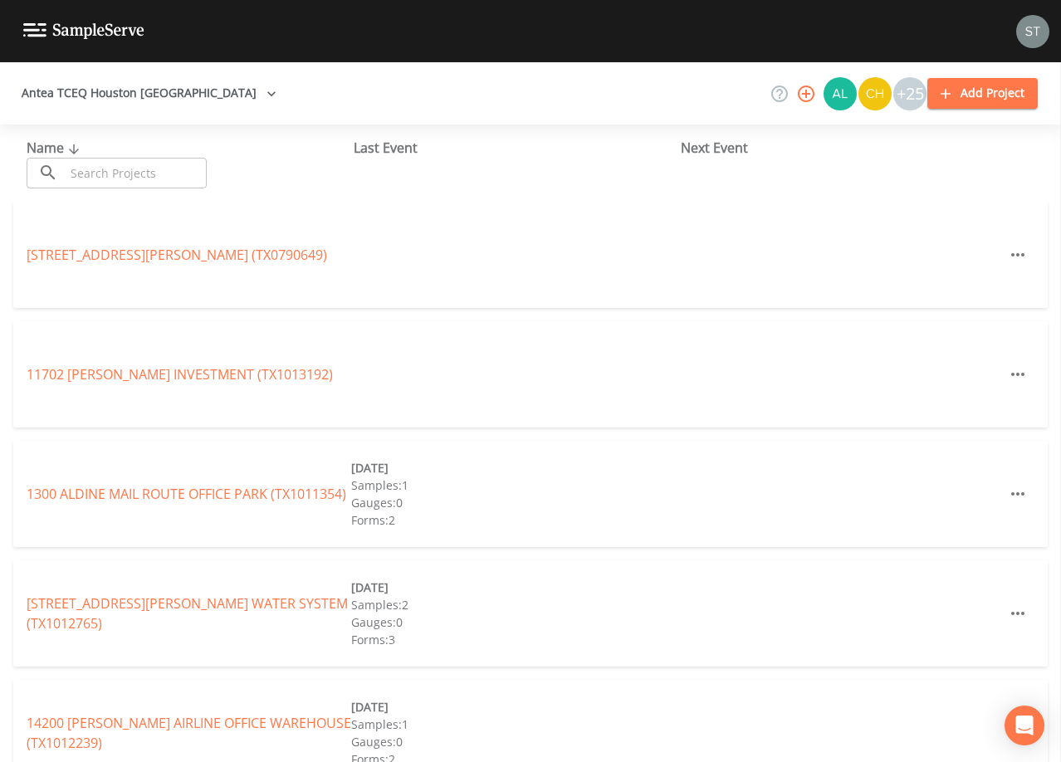
click at [134, 176] on input "text" at bounding box center [136, 173] width 142 height 31
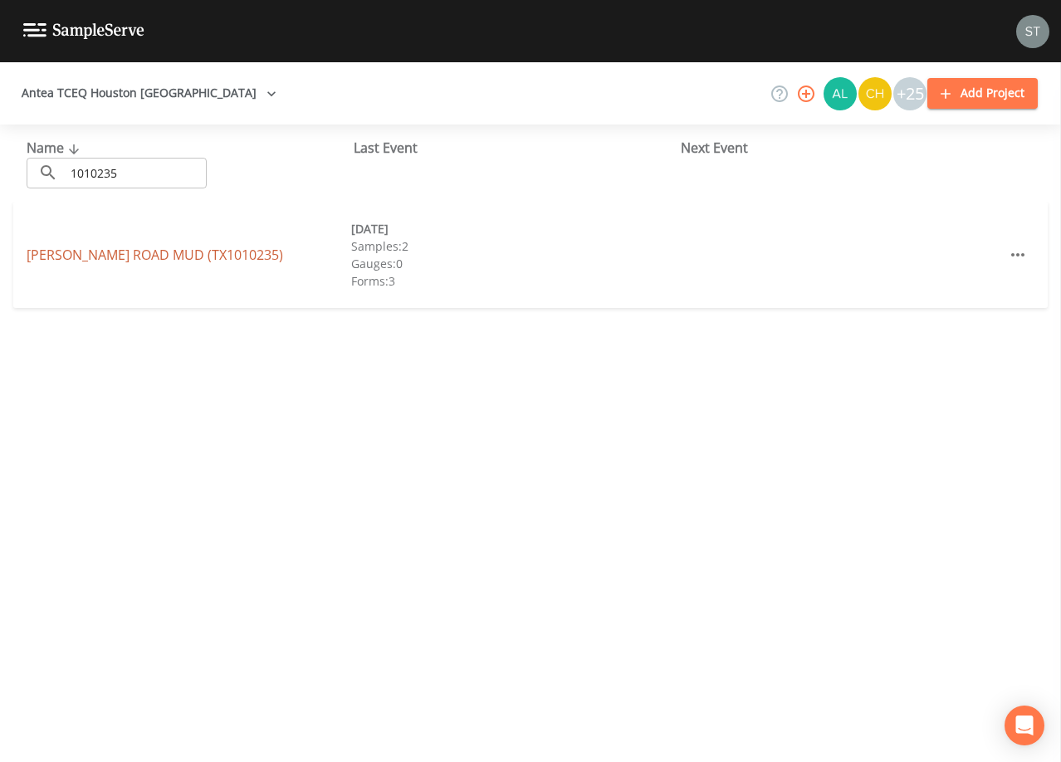
click at [179, 259] on link "[PERSON_NAME][GEOGRAPHIC_DATA])" at bounding box center [155, 255] width 257 height 18
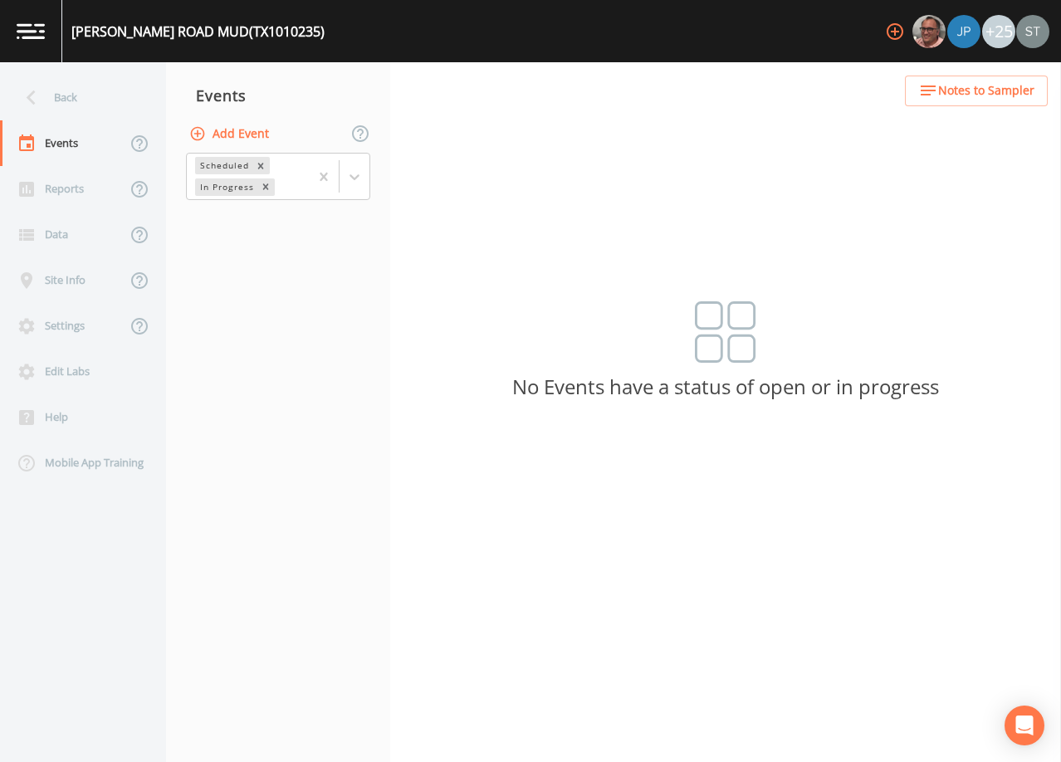
click at [243, 137] on button "Add Event" at bounding box center [231, 134] width 90 height 31
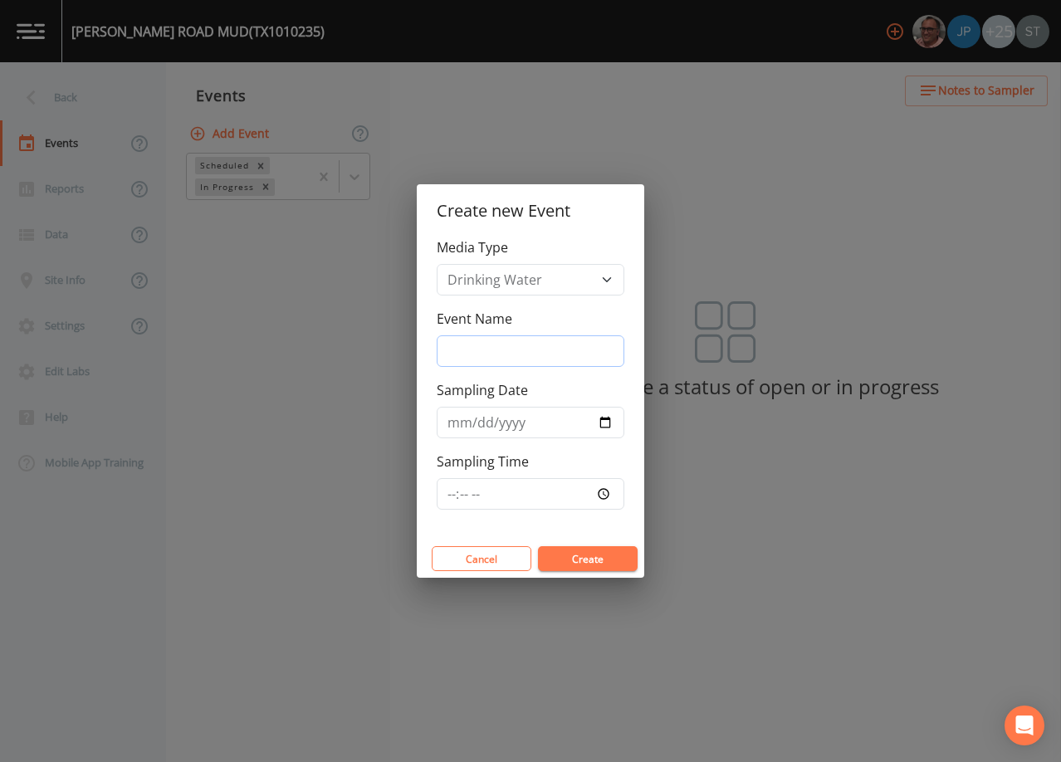
click at [516, 352] on input "Event Name" at bounding box center [531, 351] width 188 height 32
click at [458, 421] on input "Sampling Date" at bounding box center [531, 423] width 188 height 32
click at [604, 553] on button "Create" at bounding box center [588, 558] width 100 height 25
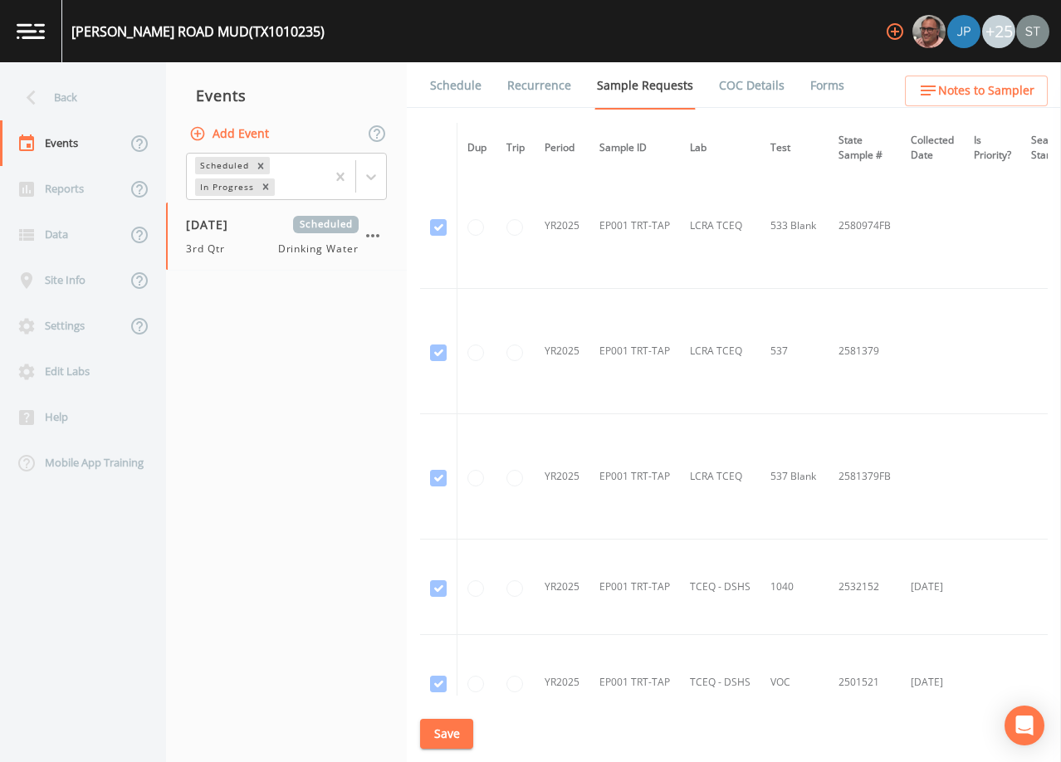
scroll to position [1993, 0]
click at [450, 94] on link "Schedule" at bounding box center [456, 85] width 56 height 46
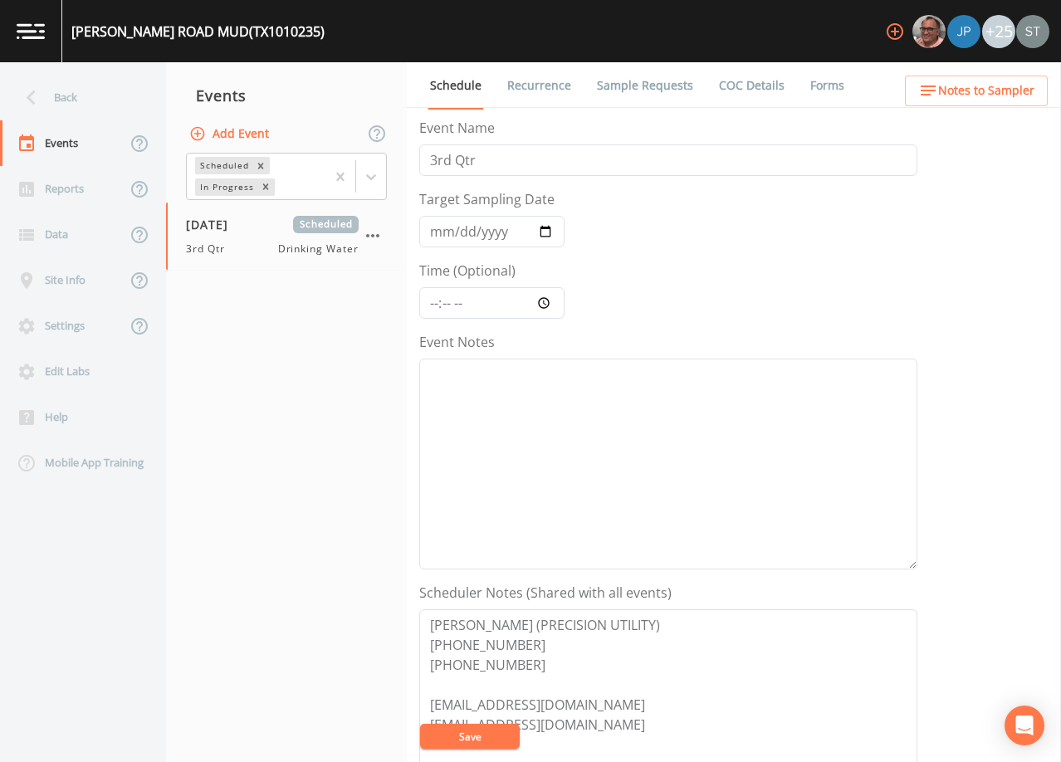
scroll to position [83, 0]
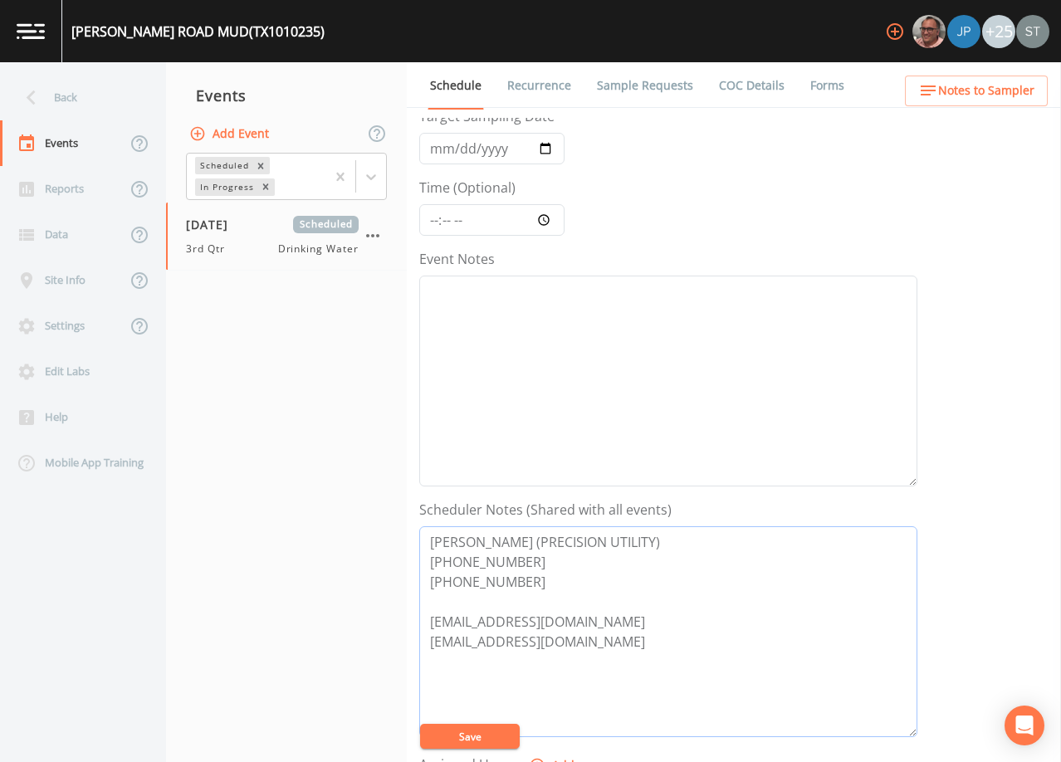
click at [442, 609] on textarea "[PERSON_NAME] (PRECISION UTILITY) [PHONE_NUMBER] [PHONE_NUMBER] [EMAIL_ADDRESS]…" at bounding box center [668, 631] width 498 height 211
click at [486, 737] on button "Save" at bounding box center [470, 736] width 100 height 25
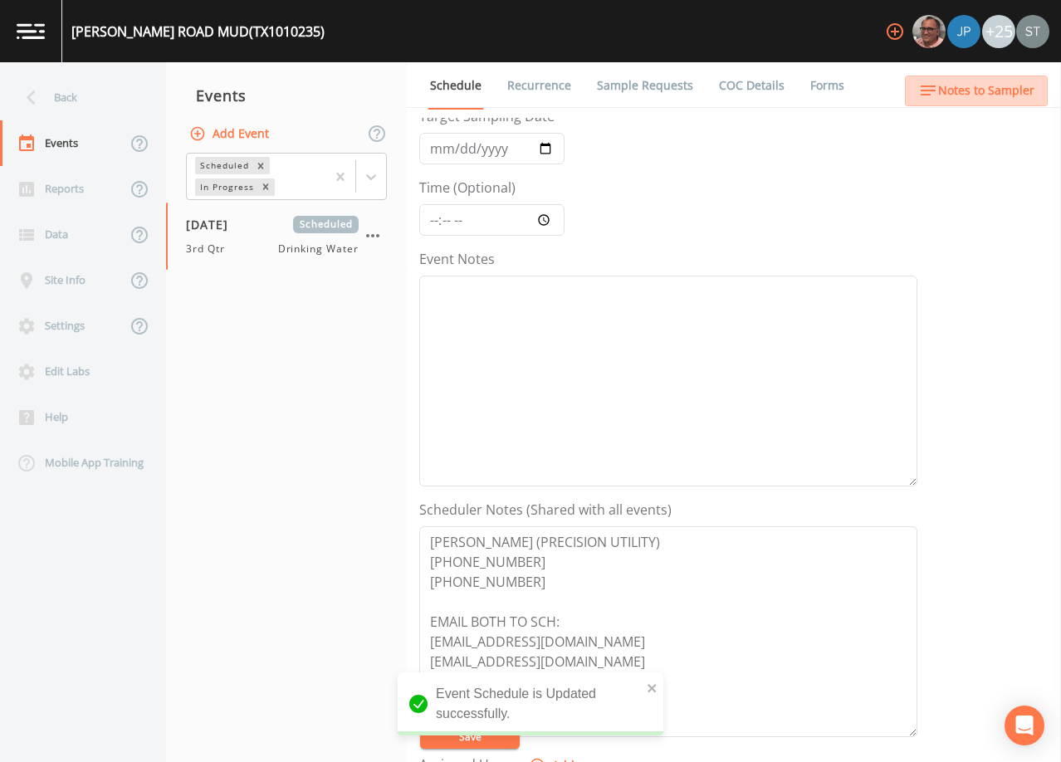
click at [1002, 101] on button "Notes to Sampler" at bounding box center [976, 91] width 143 height 31
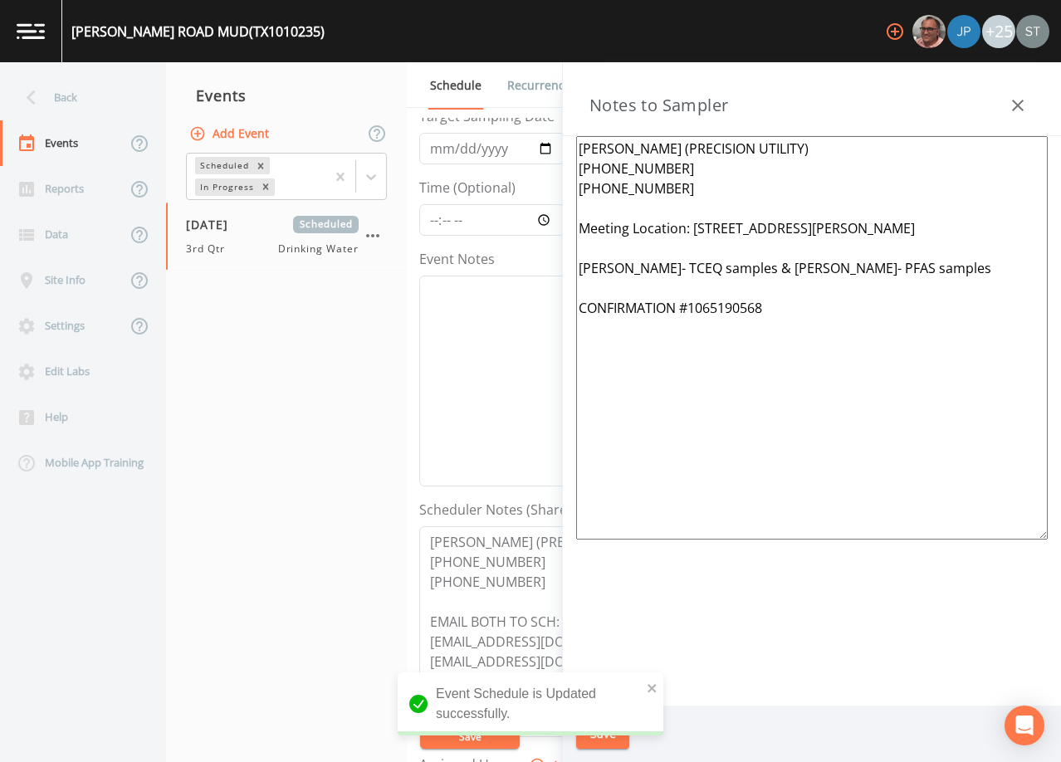
drag, startPoint x: 928, startPoint y: 273, endPoint x: 534, endPoint y: 289, distance: 393.9
click at [534, 289] on div "Back Events Reports Data Site Info Settings Edit Labs Help Mobile App Training …" at bounding box center [530, 412] width 1061 height 700
drag, startPoint x: 676, startPoint y: 316, endPoint x: 507, endPoint y: 262, distance: 177.5
click at [507, 262] on div "Back Events Reports Data Site Info Settings Edit Labs Help Mobile App Training …" at bounding box center [530, 412] width 1061 height 700
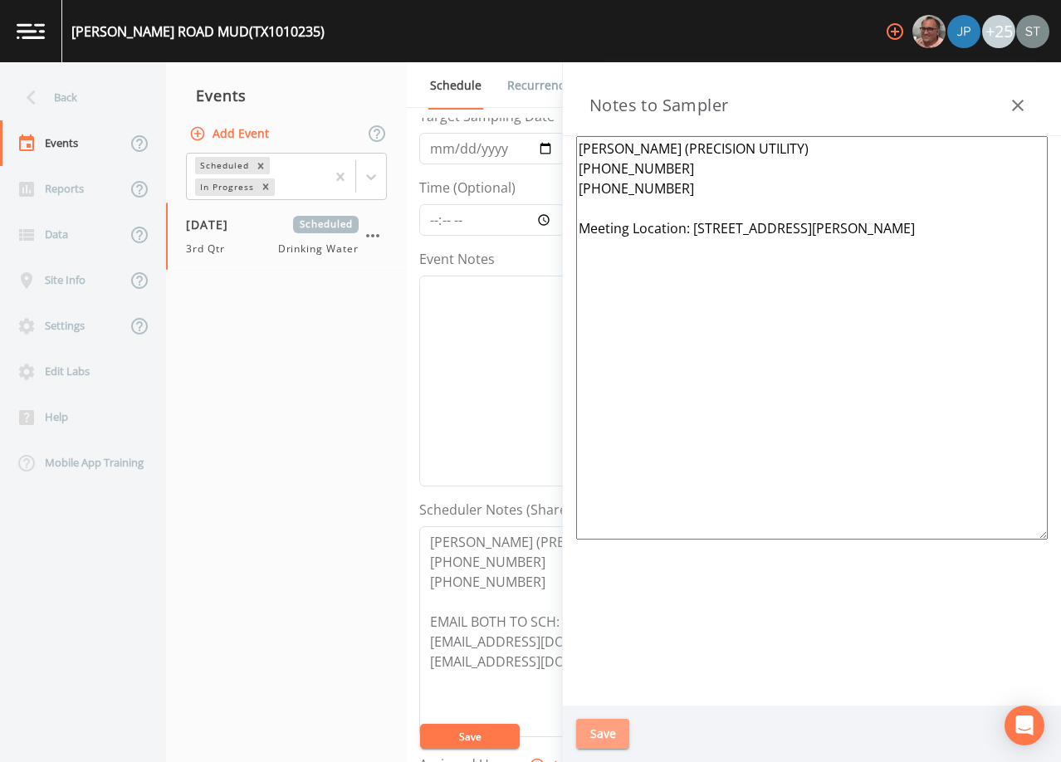
click at [602, 722] on button "Save" at bounding box center [602, 734] width 53 height 31
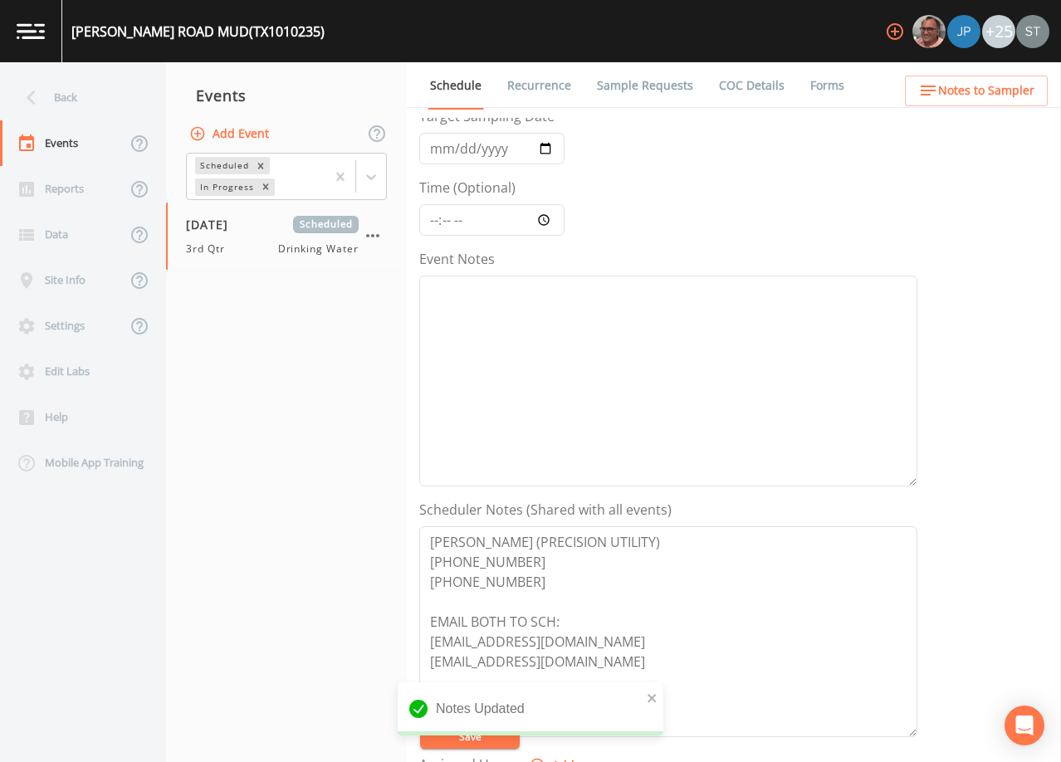
click at [992, 101] on button "Notes to Sampler" at bounding box center [976, 91] width 143 height 31
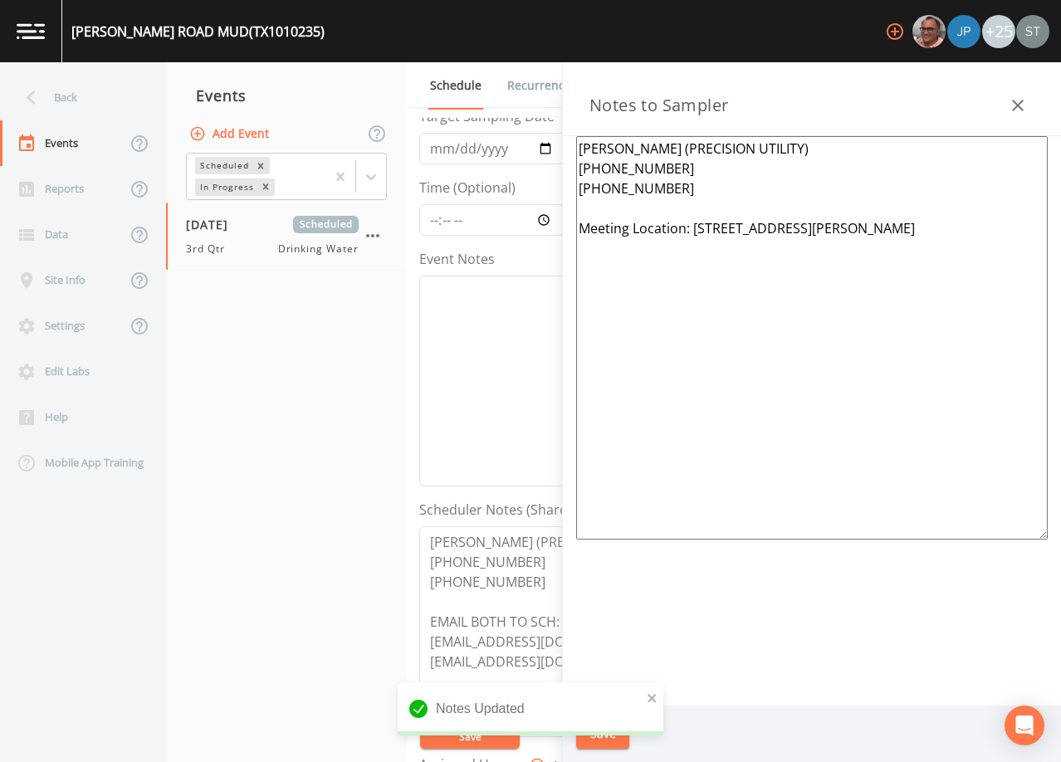
drag, startPoint x: 932, startPoint y: 224, endPoint x: 694, endPoint y: 223, distance: 237.5
click at [694, 223] on textarea "[PERSON_NAME] (PRECISION UTILITY) [PHONE_NUMBER] [PHONE_NUMBER] Meeting Locatio…" at bounding box center [812, 338] width 472 height 404
click at [599, 728] on button "Save" at bounding box center [602, 734] width 53 height 31
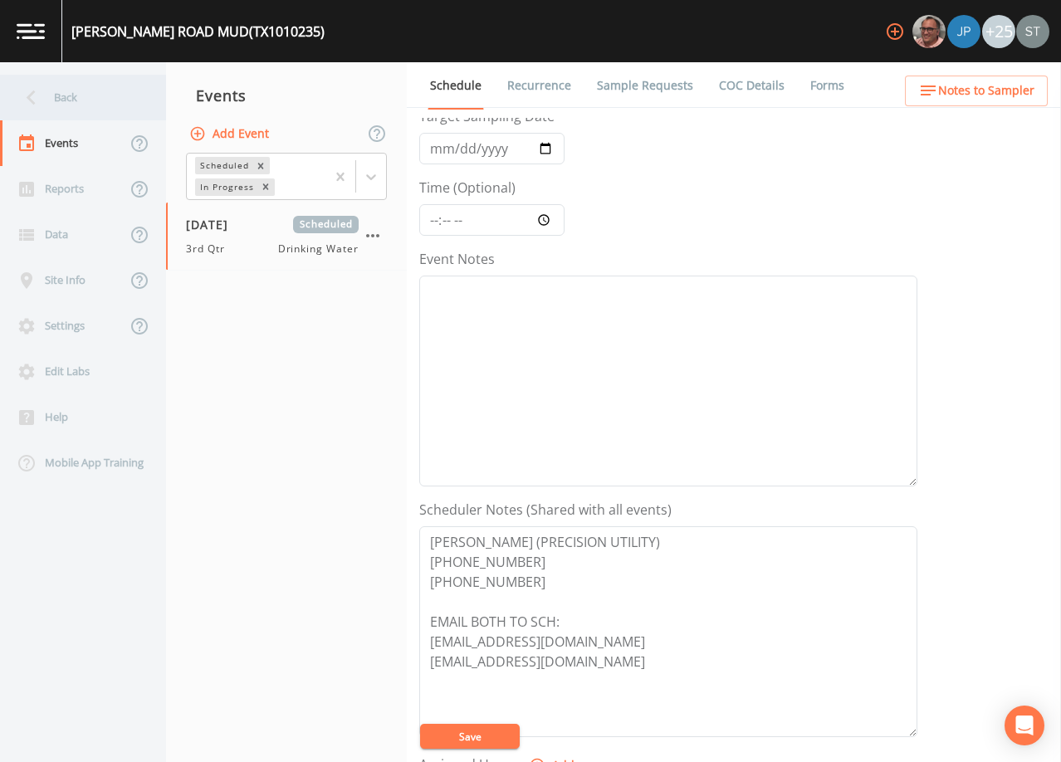
click at [71, 102] on div "Back" at bounding box center [74, 98] width 149 height 46
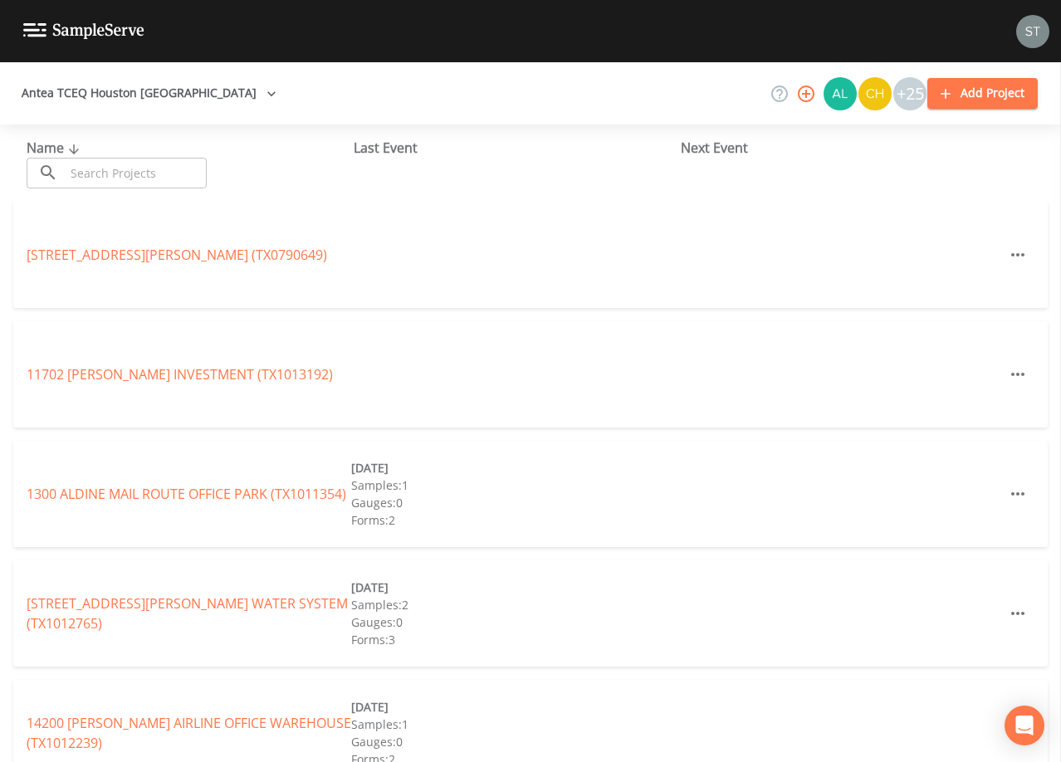
click at [175, 175] on input "text" at bounding box center [136, 173] width 142 height 31
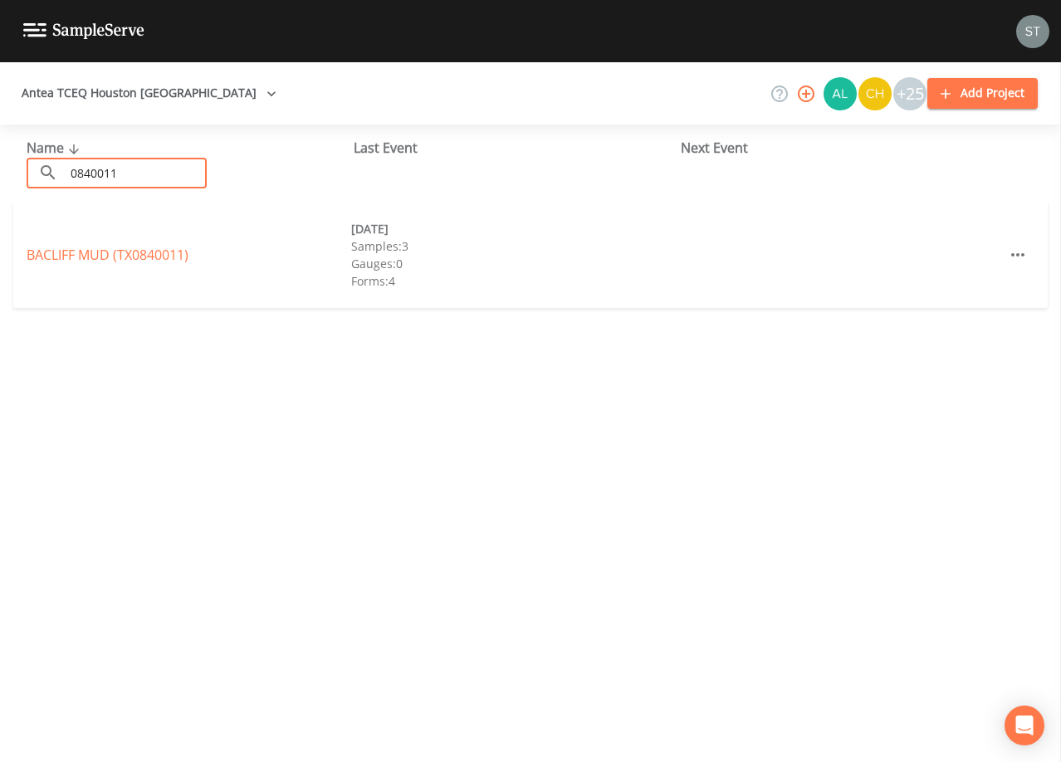
click at [159, 256] on link "BACLIFF MUD (TX0840011)" at bounding box center [108, 255] width 162 height 18
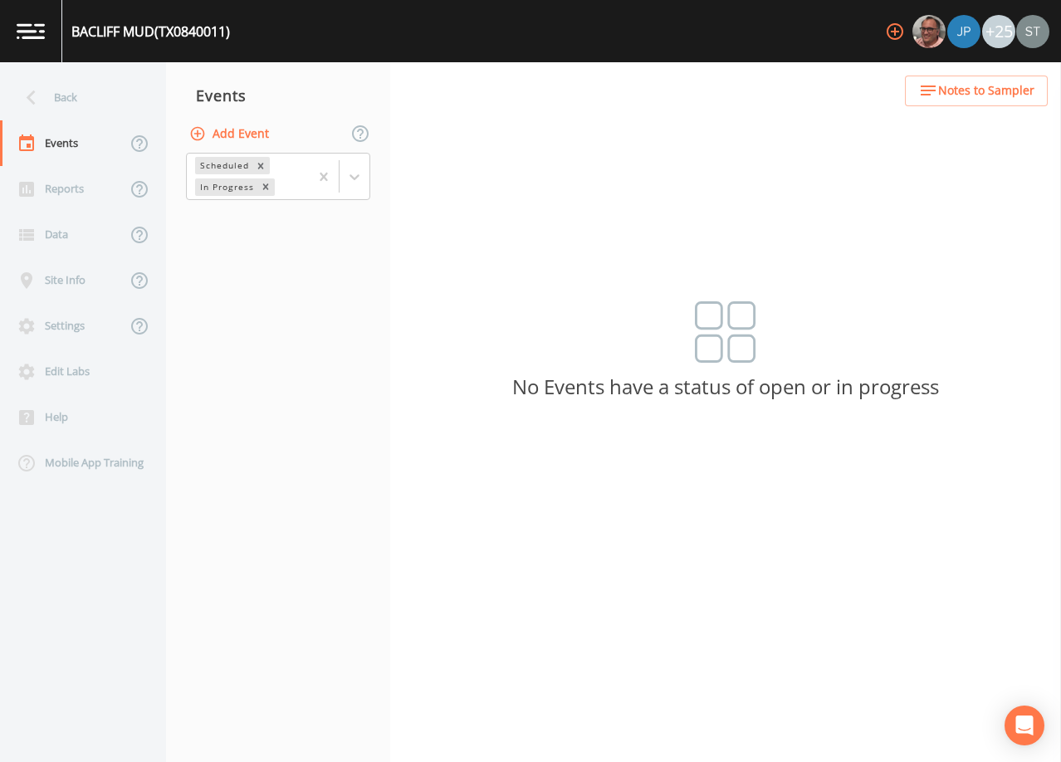
click at [241, 130] on button "Add Event" at bounding box center [231, 134] width 90 height 31
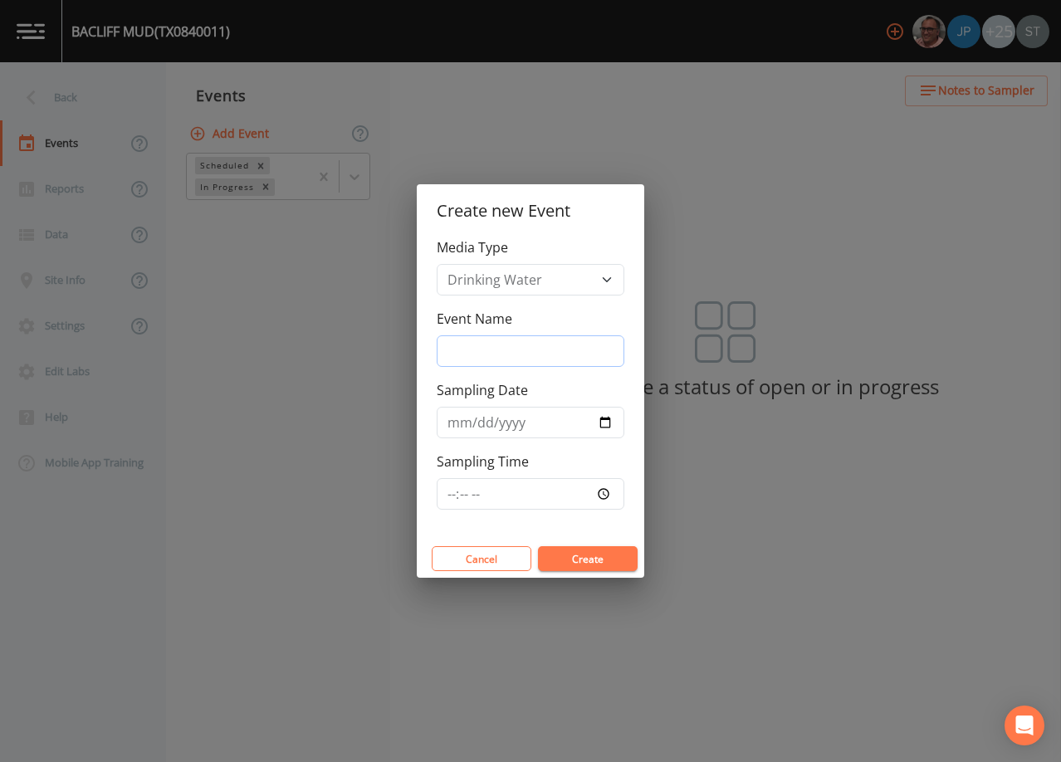
click at [502, 345] on input "Event Name" at bounding box center [531, 351] width 188 height 32
click at [453, 428] on input "Sampling Date" at bounding box center [531, 423] width 188 height 32
click at [610, 552] on button "Create" at bounding box center [588, 558] width 100 height 25
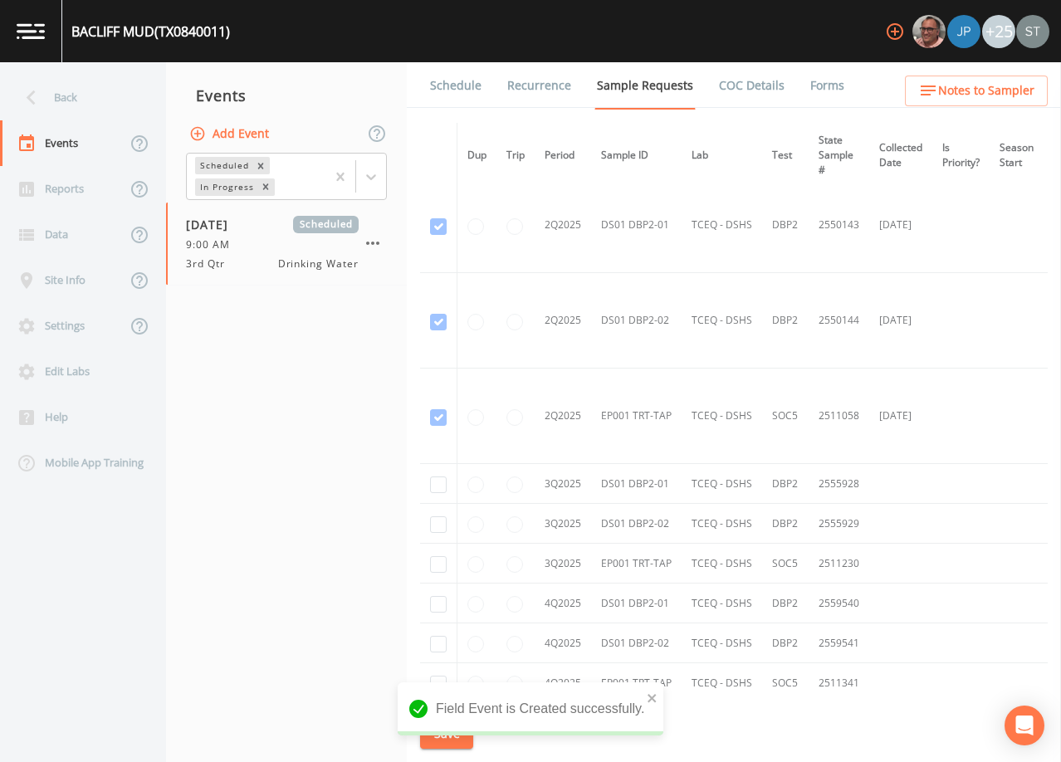
scroll to position [1661, 0]
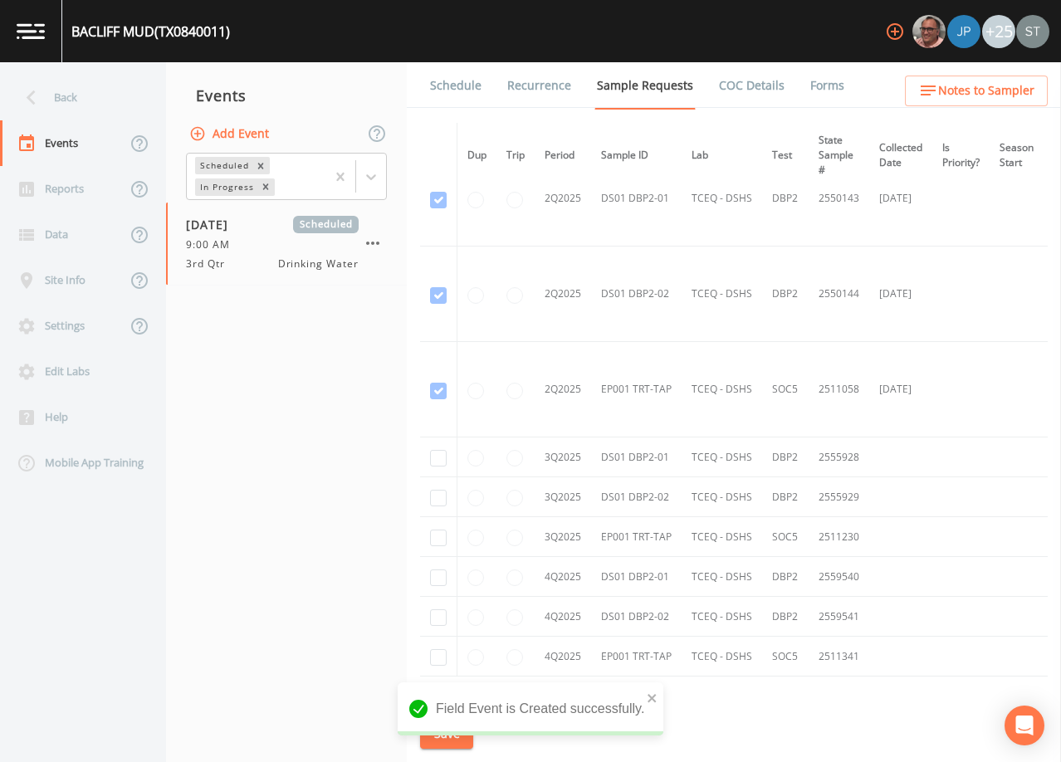
click at [460, 95] on link "Schedule" at bounding box center [456, 85] width 56 height 46
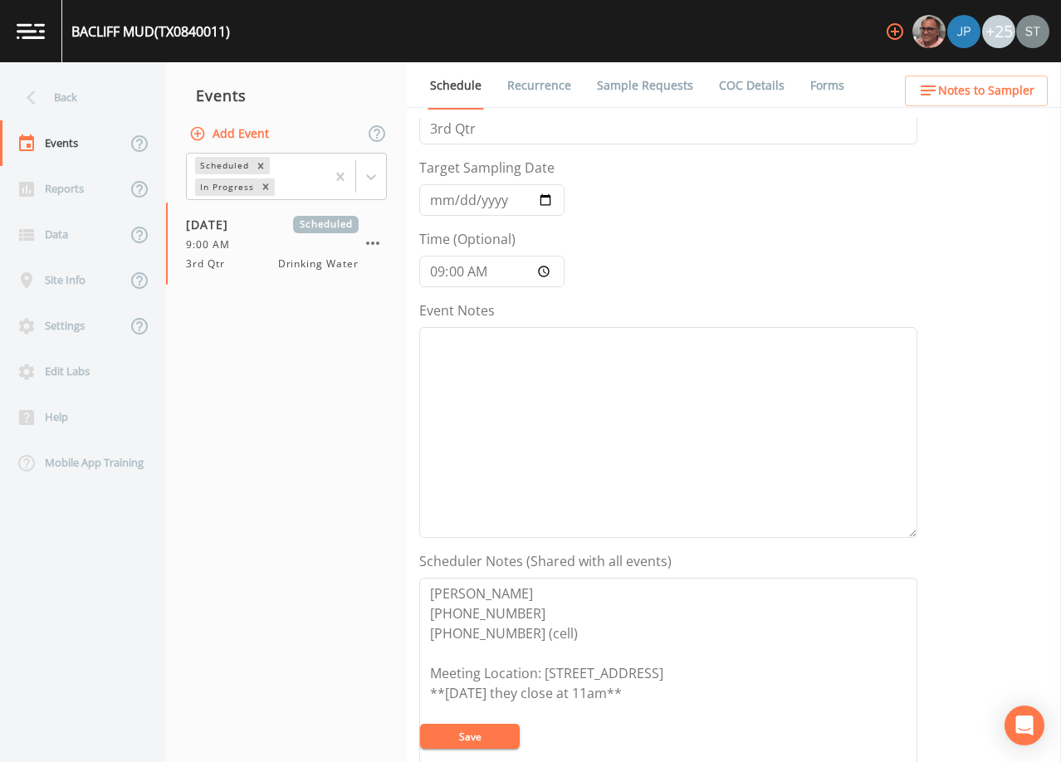
scroll to position [83, 0]
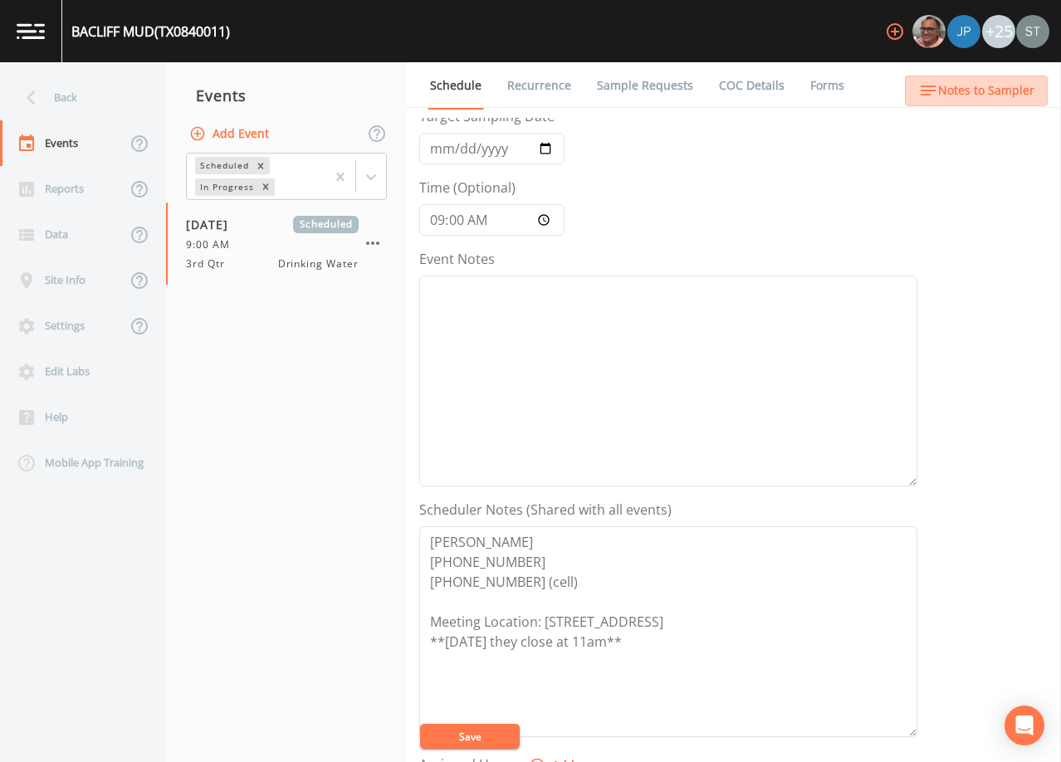
click at [1009, 92] on span "Notes to Sampler" at bounding box center [986, 91] width 96 height 21
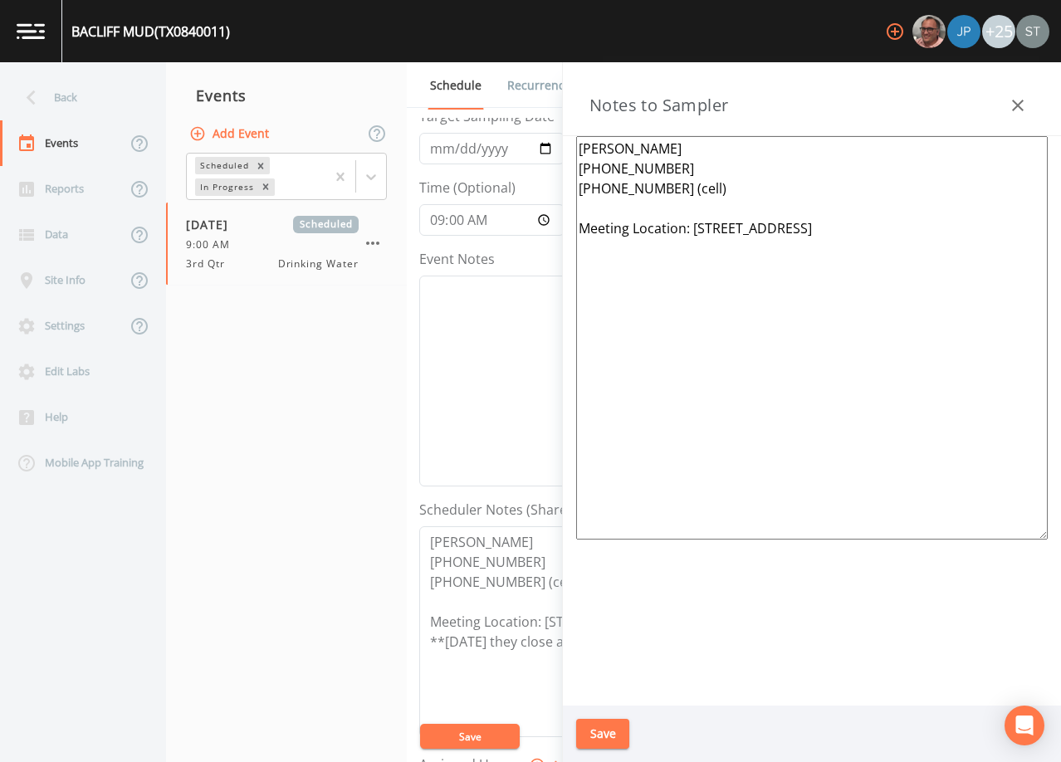
click at [1009, 91] on button "button" at bounding box center [1017, 105] width 33 height 33
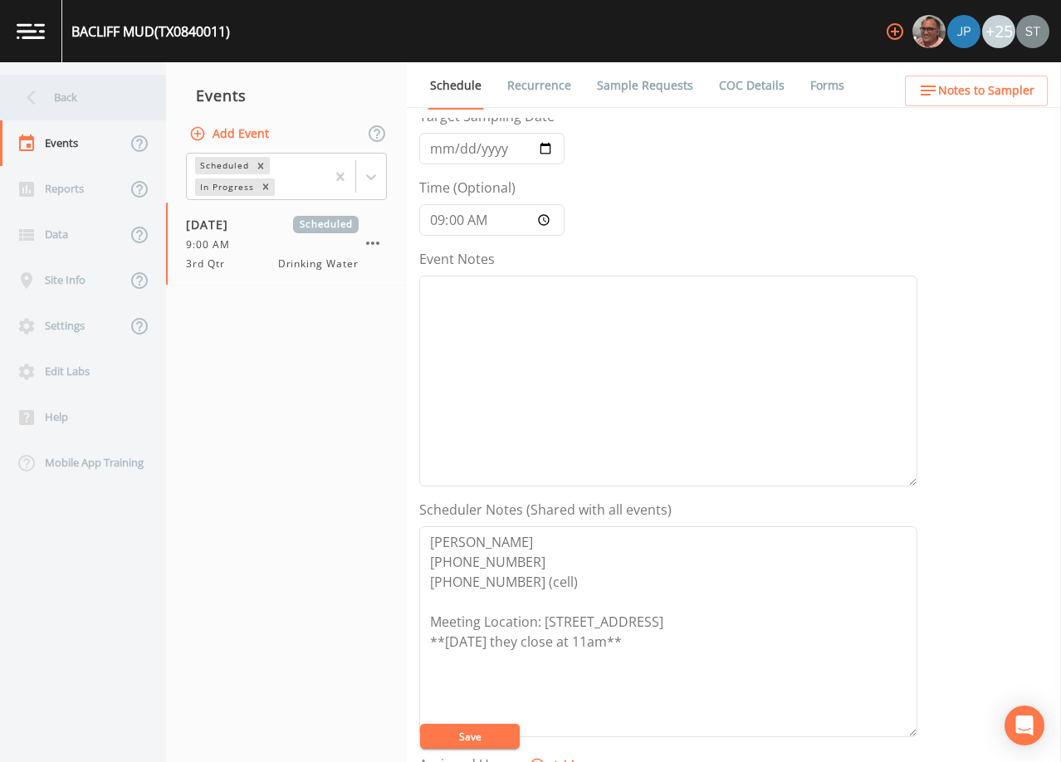
click at [74, 94] on div "Back" at bounding box center [74, 98] width 149 height 46
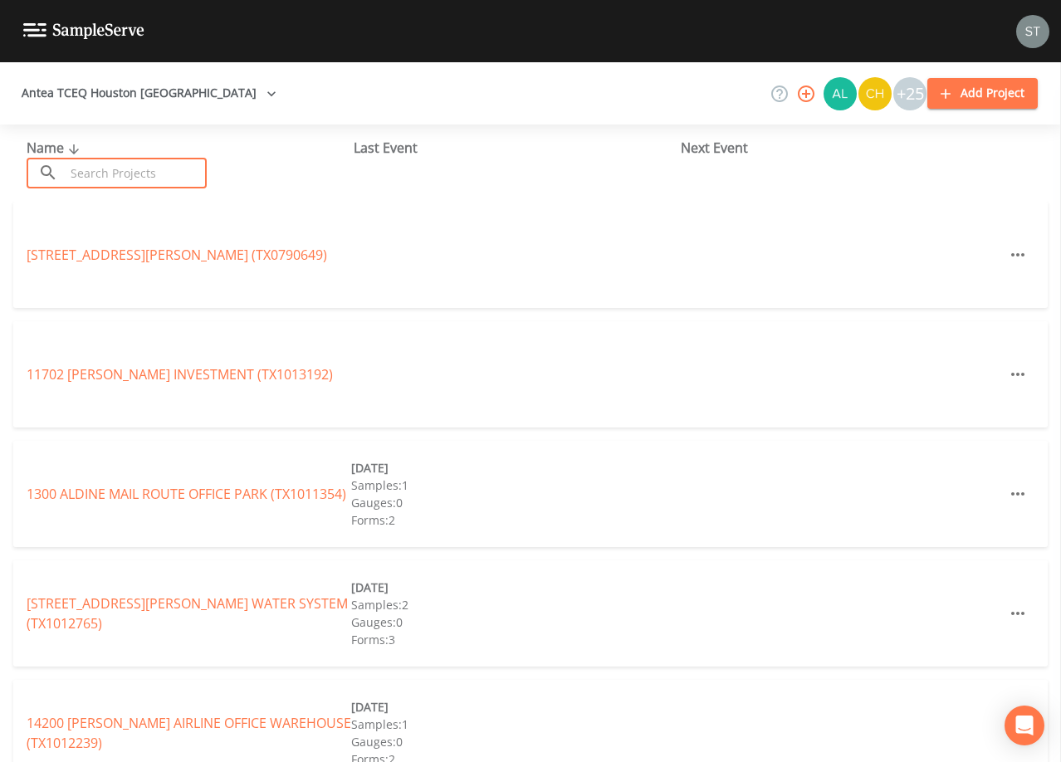
click at [140, 169] on input "text" at bounding box center [136, 173] width 142 height 31
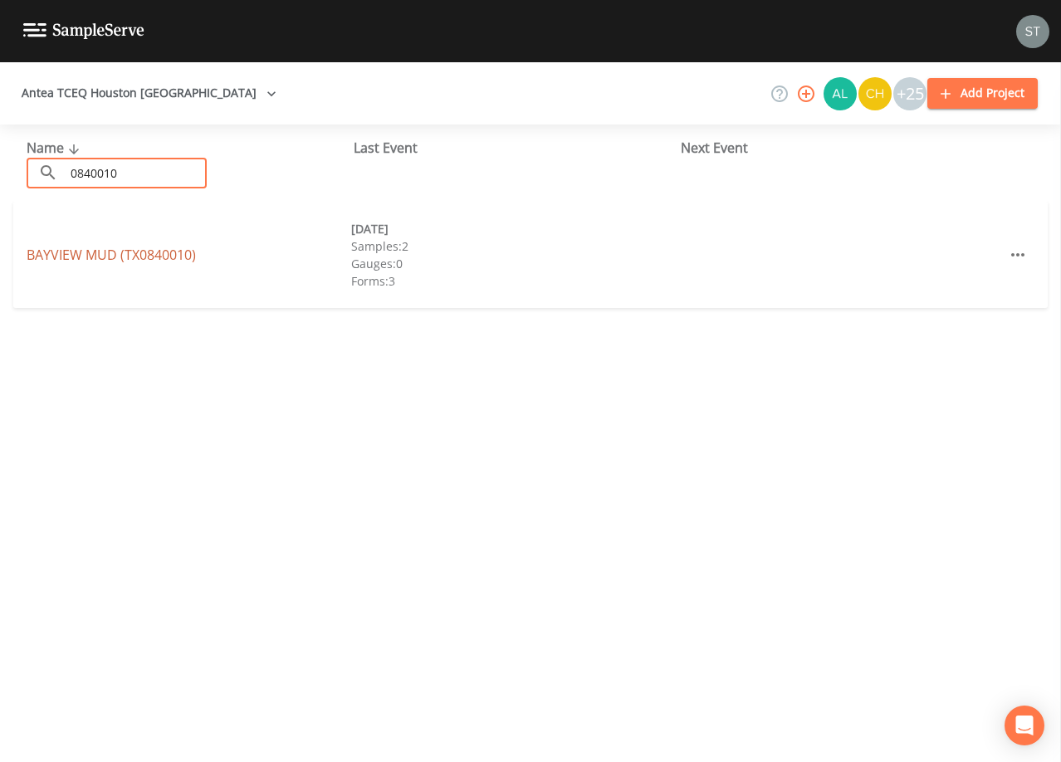
click at [73, 256] on link "BAYVIEW MUD (TX0840010)" at bounding box center [111, 255] width 169 height 18
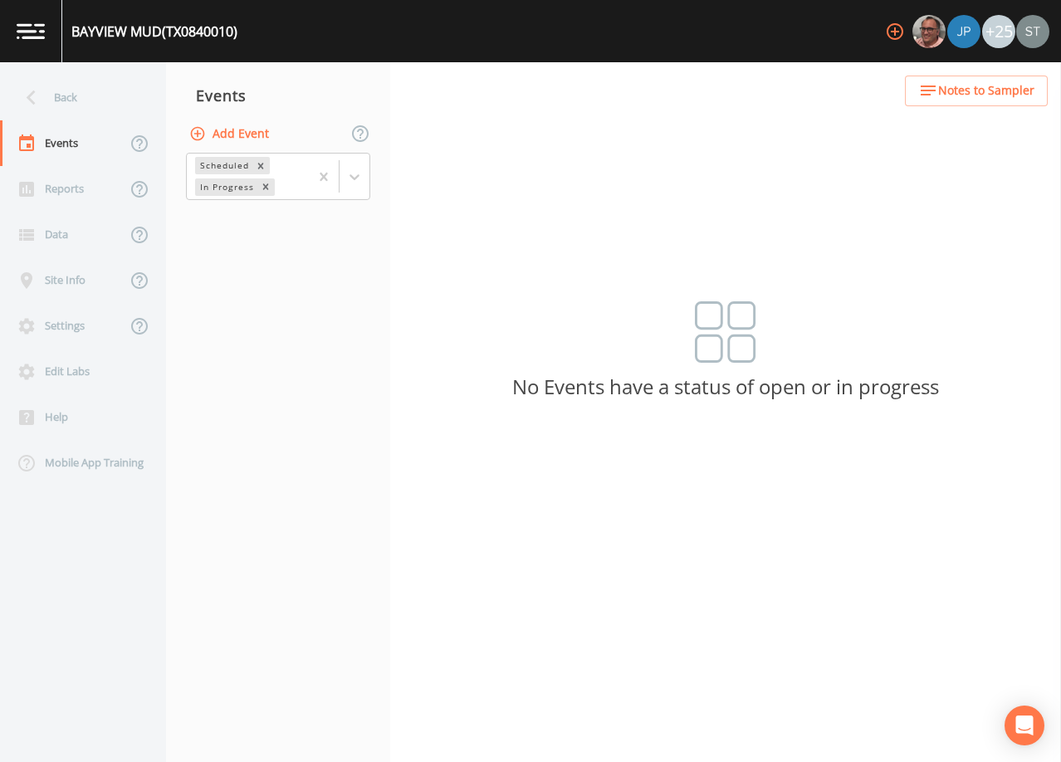
click at [256, 139] on button "Add Event" at bounding box center [231, 134] width 90 height 31
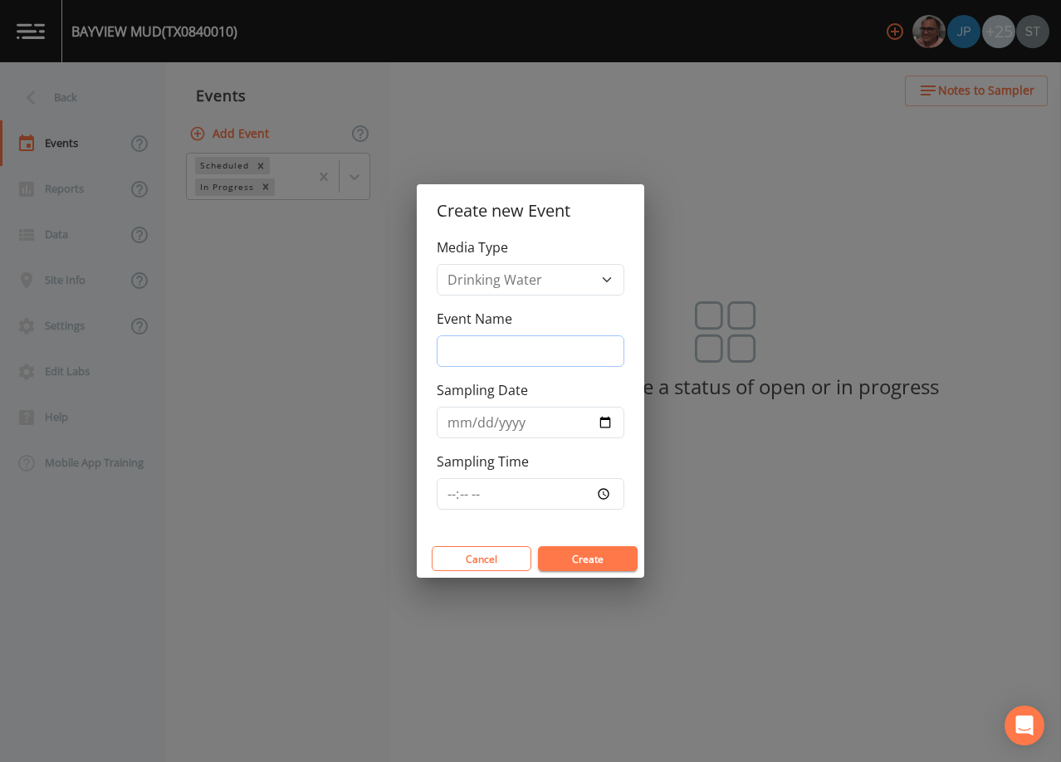
click at [489, 346] on input "Event Name" at bounding box center [531, 351] width 188 height 32
click at [457, 429] on input "Sampling Date" at bounding box center [531, 423] width 188 height 32
click at [590, 559] on button "Create" at bounding box center [588, 558] width 100 height 25
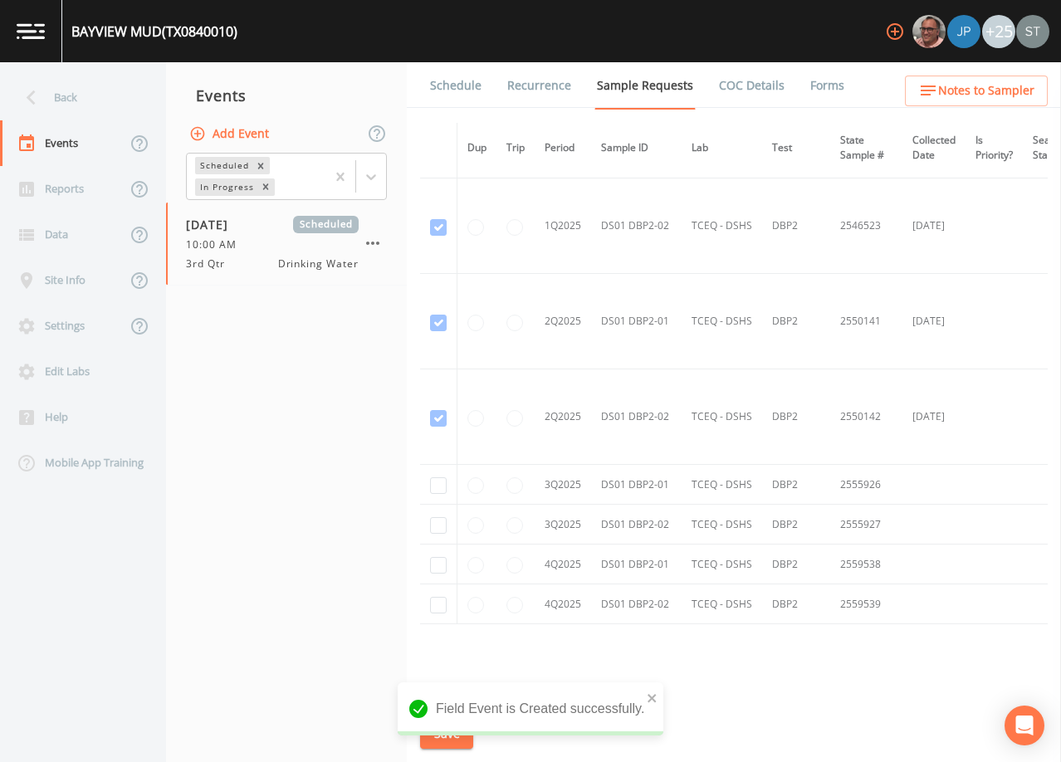
scroll to position [2161, 0]
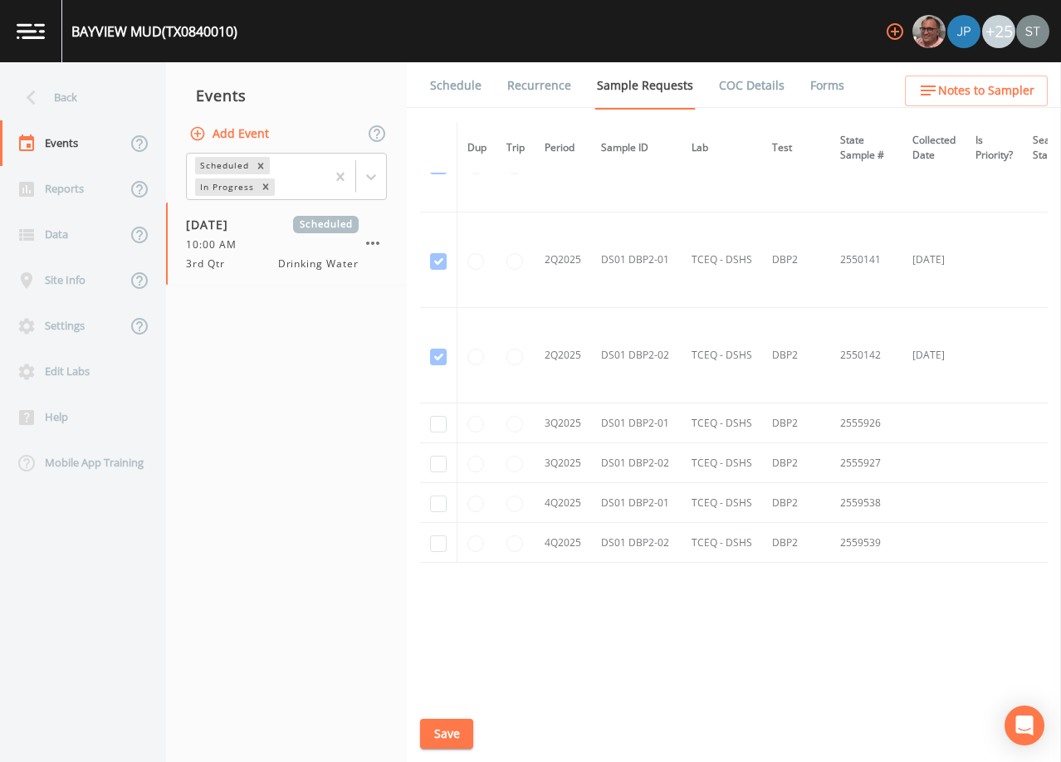
click at [447, 88] on link "Schedule" at bounding box center [456, 85] width 56 height 46
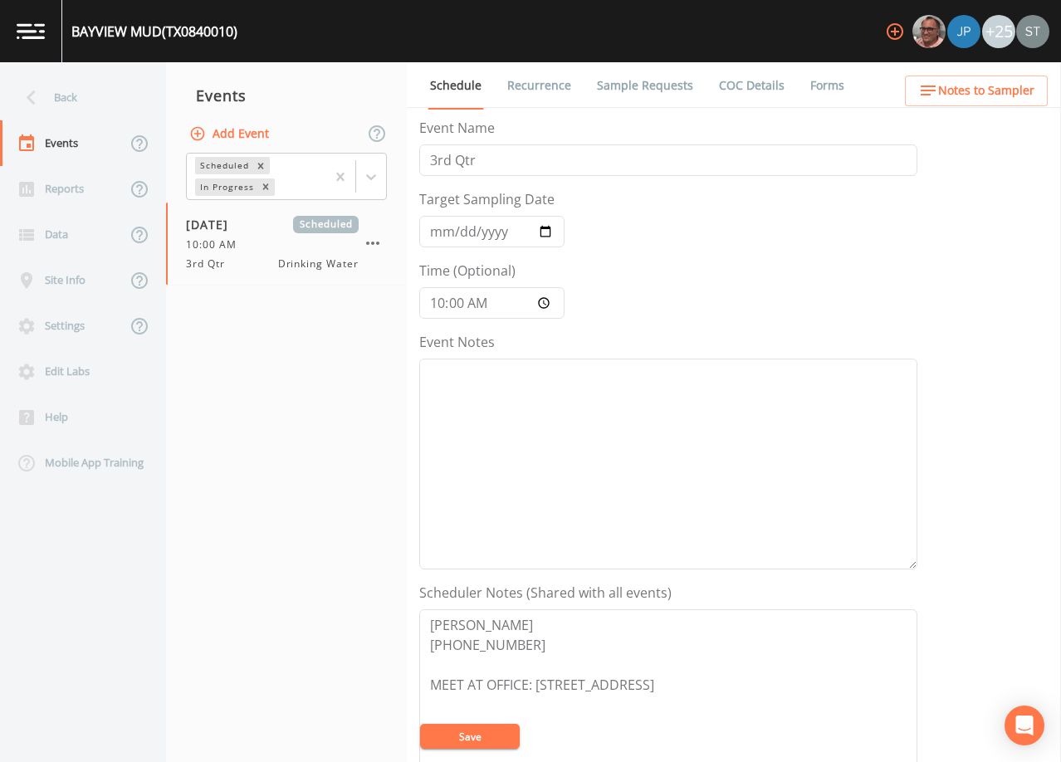
click at [1014, 91] on span "Notes to Sampler" at bounding box center [986, 91] width 96 height 21
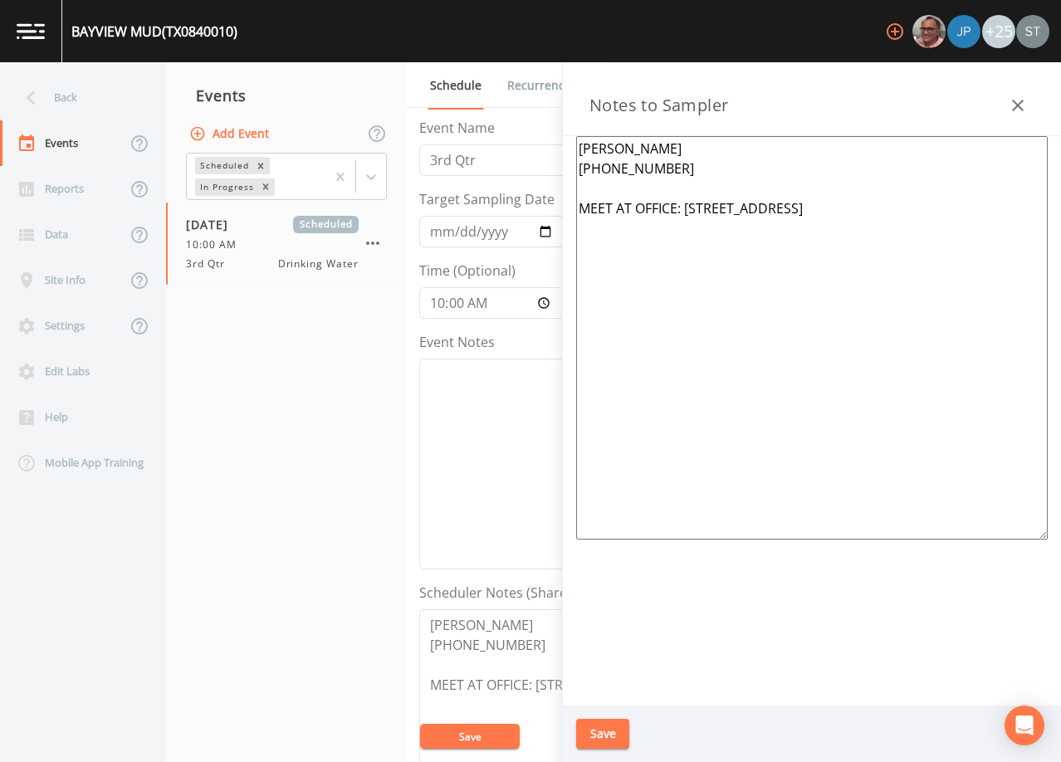
click at [1015, 95] on icon "button" at bounding box center [1018, 105] width 20 height 20
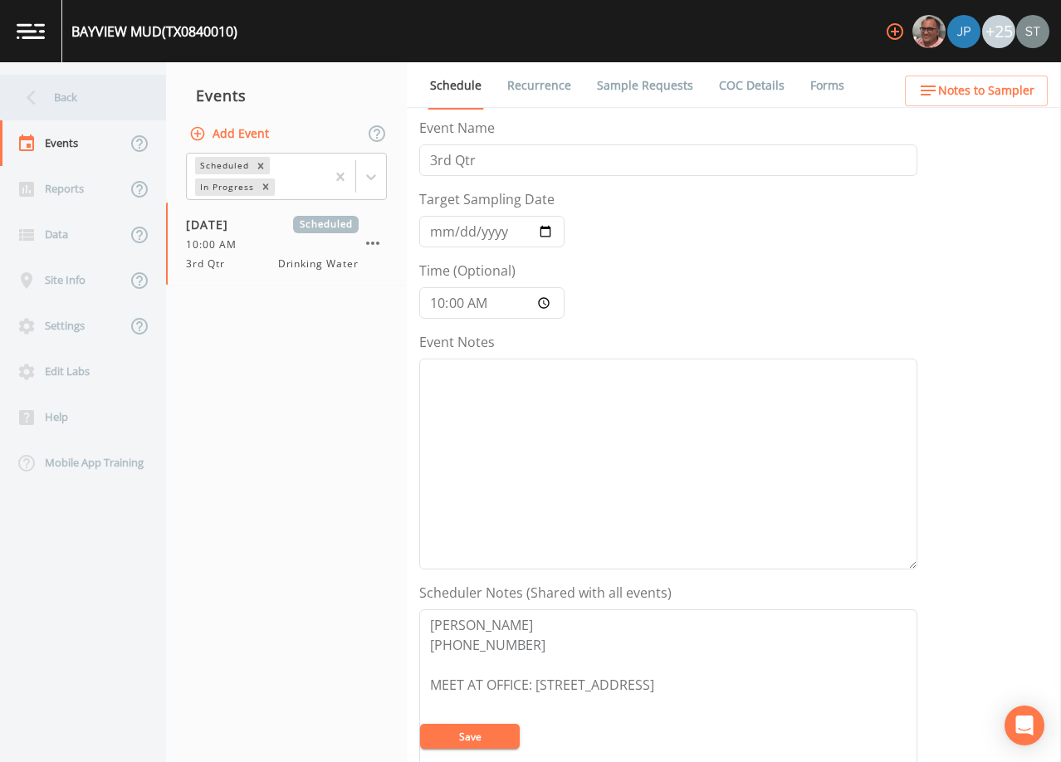
click at [78, 100] on div "Back" at bounding box center [74, 98] width 149 height 46
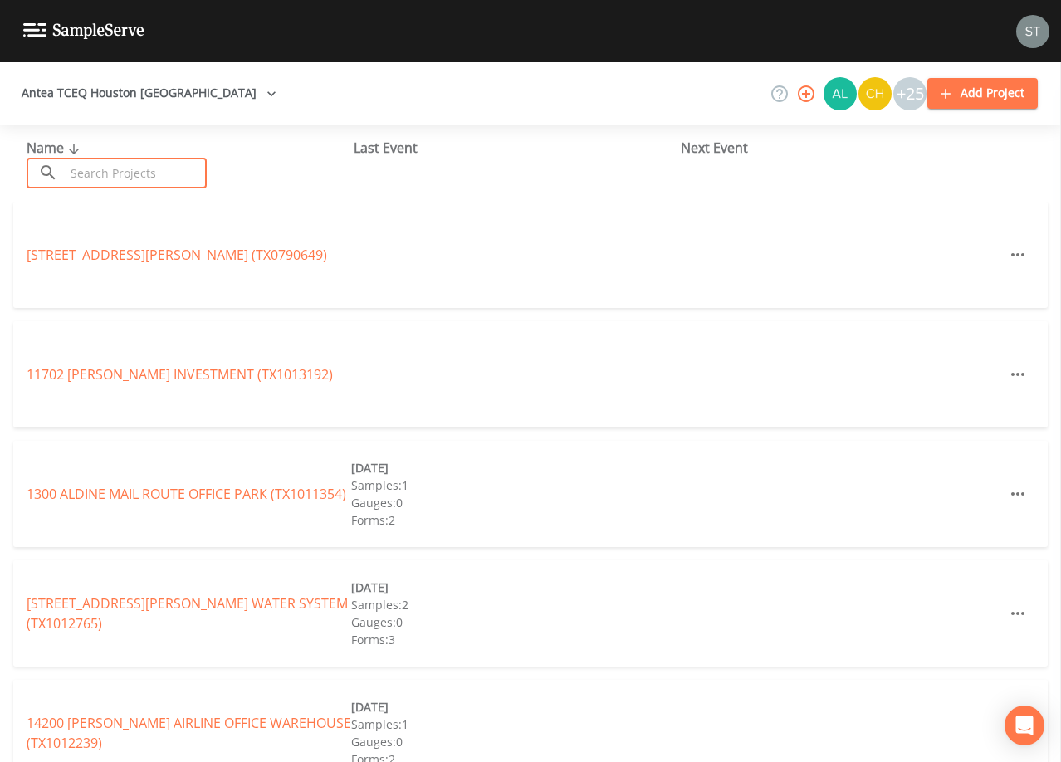
click at [133, 167] on input "text" at bounding box center [136, 173] width 142 height 31
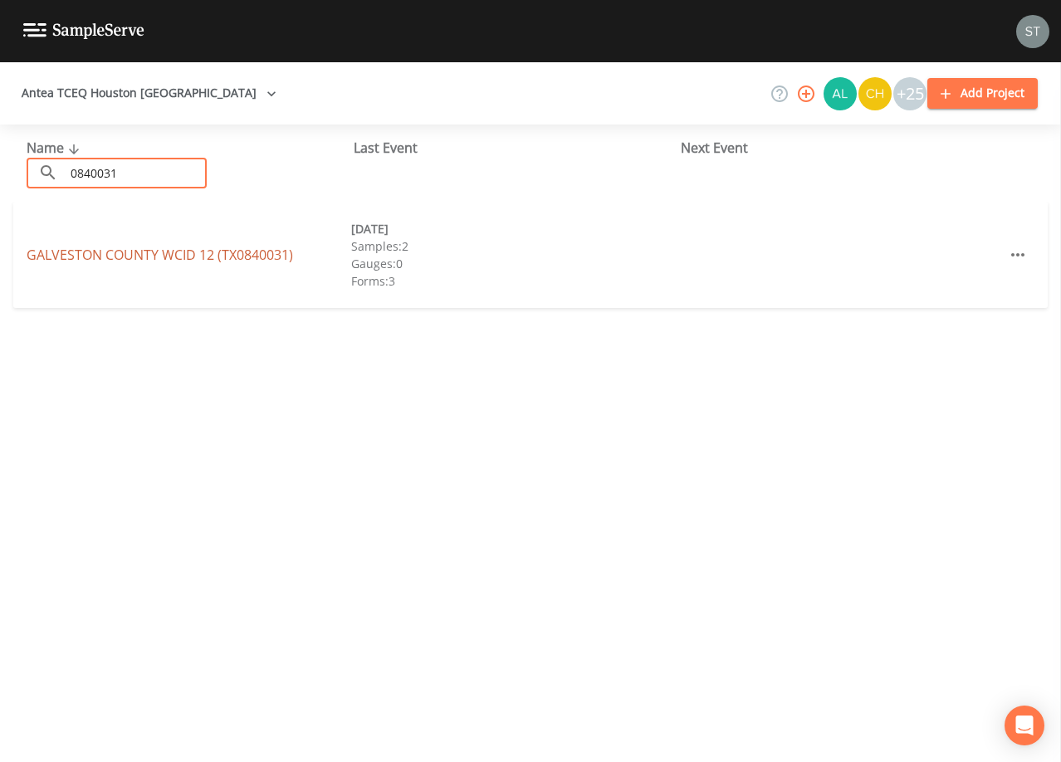
click at [206, 252] on link "[GEOGRAPHIC_DATA] 12 (TX0840031)" at bounding box center [160, 255] width 267 height 18
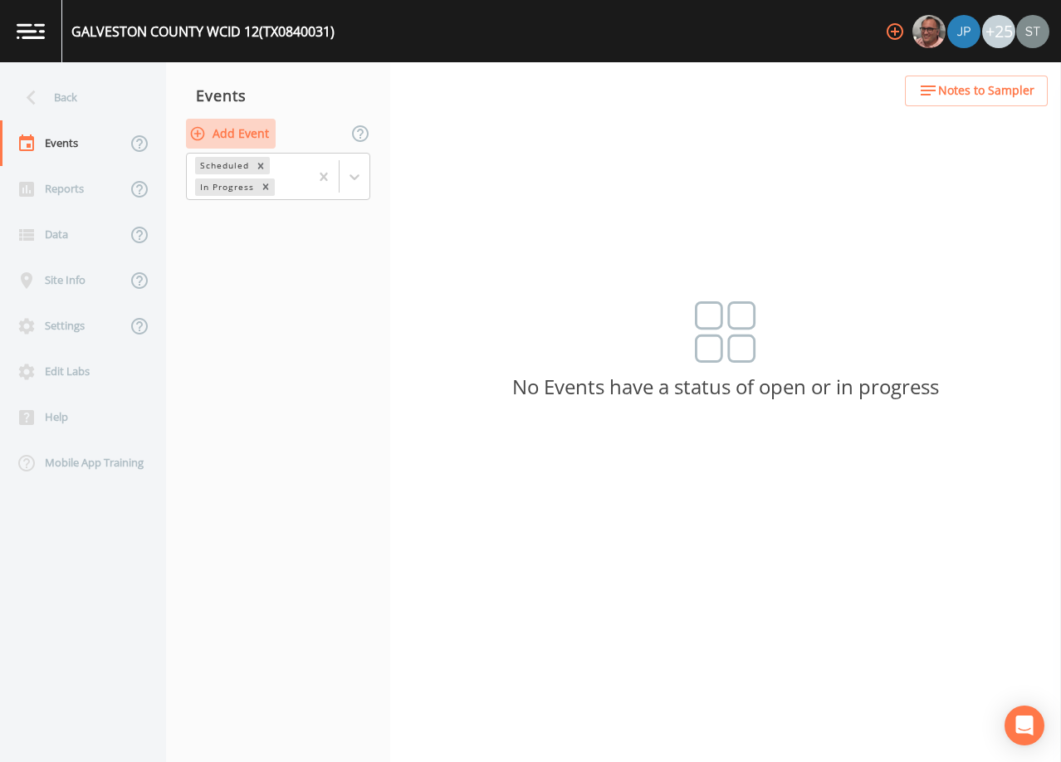
click at [242, 131] on button "Add Event" at bounding box center [231, 134] width 90 height 31
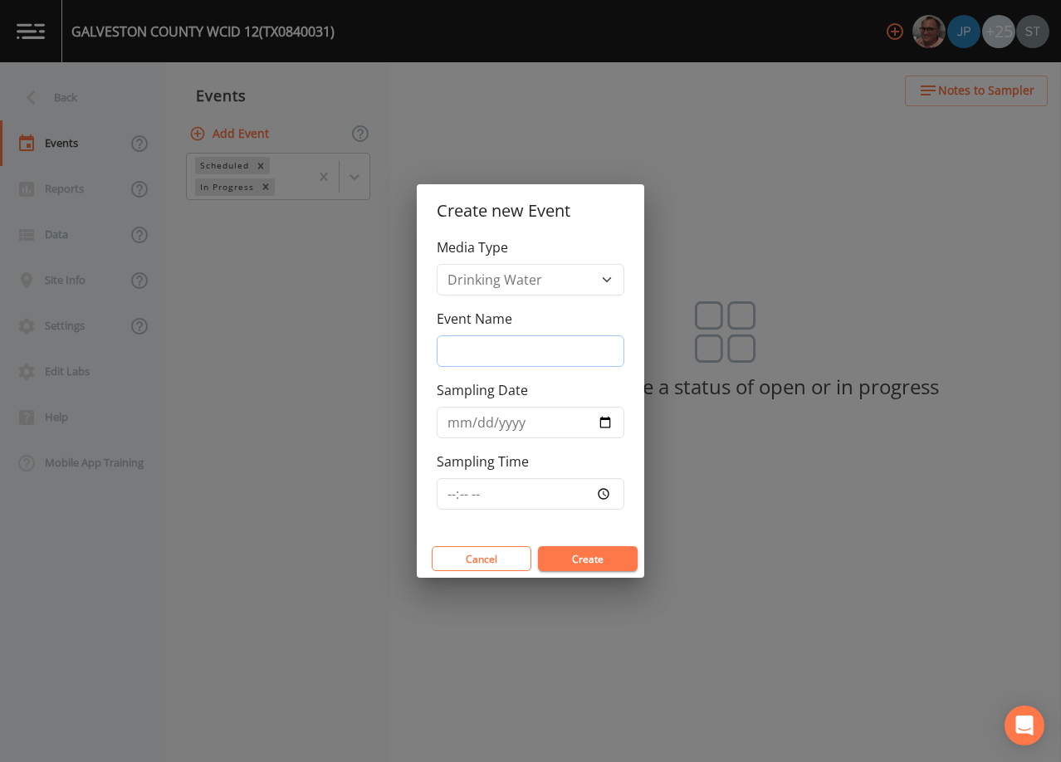
click at [495, 350] on input "Event Name" at bounding box center [531, 351] width 188 height 32
click at [453, 428] on input "Sampling Date" at bounding box center [531, 423] width 188 height 32
click at [575, 560] on button "Create" at bounding box center [588, 558] width 100 height 25
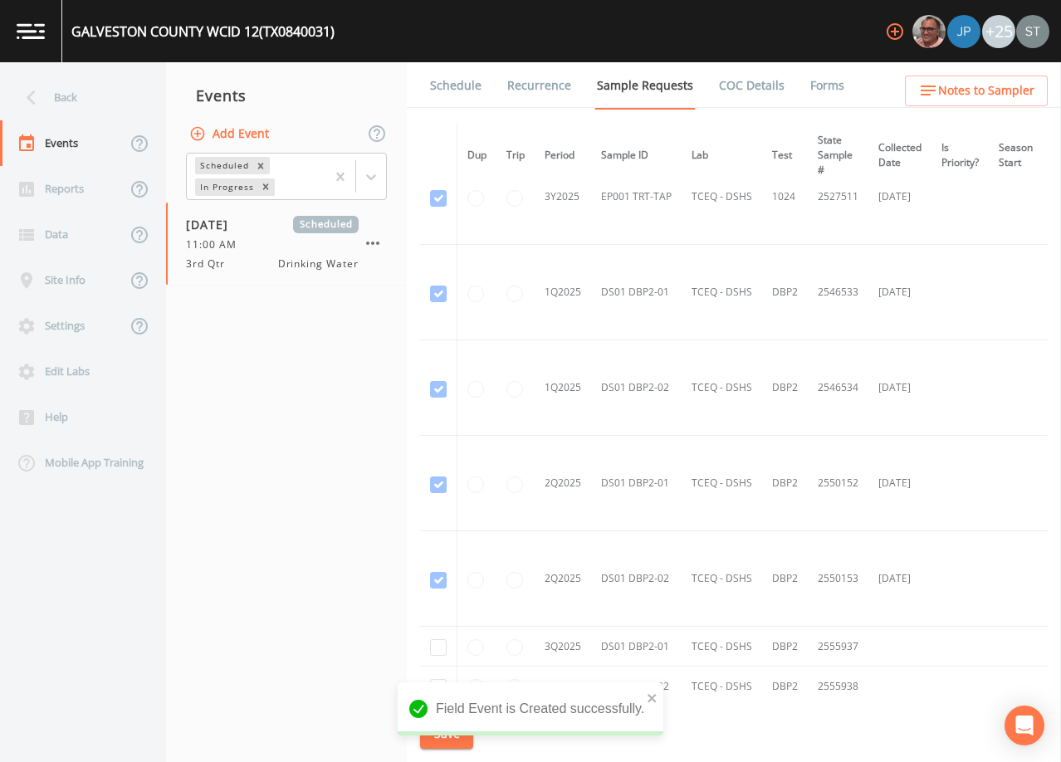
scroll to position [1603, 0]
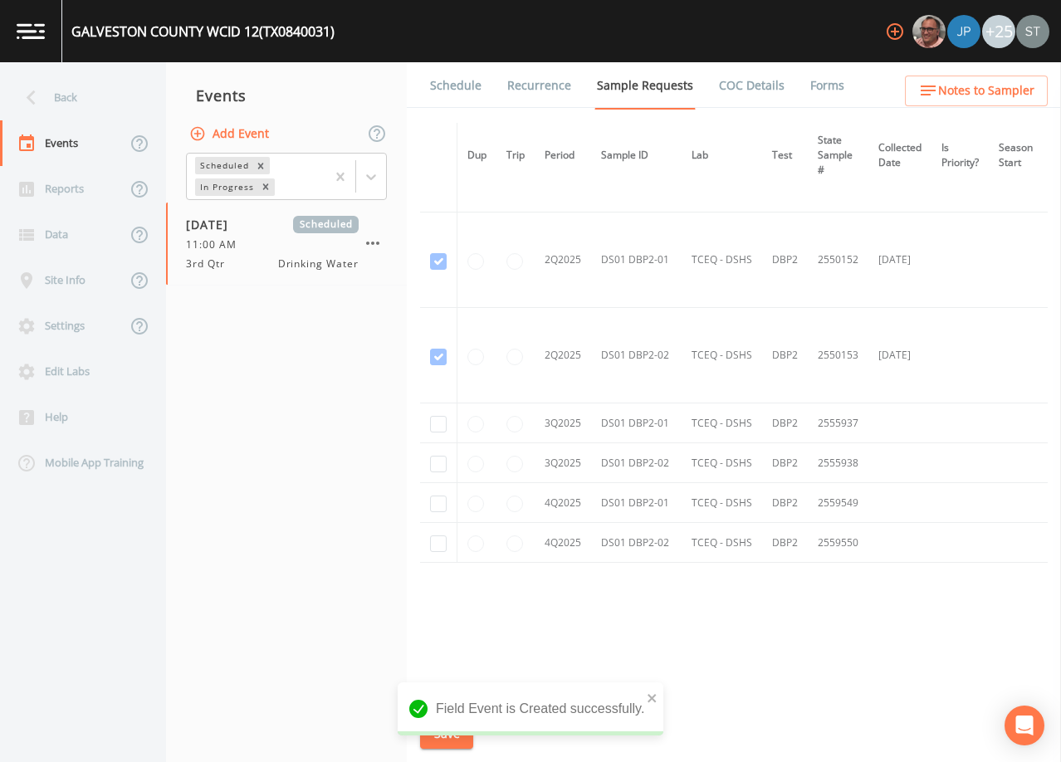
click at [458, 88] on link "Schedule" at bounding box center [456, 85] width 56 height 46
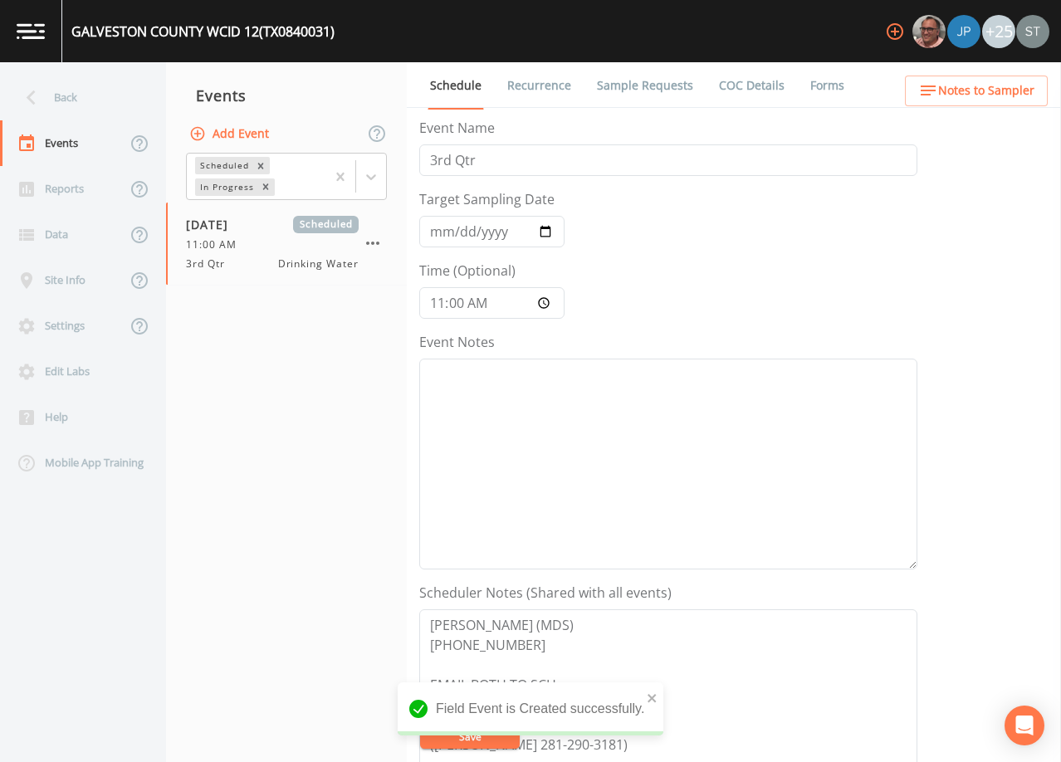
scroll to position [83, 0]
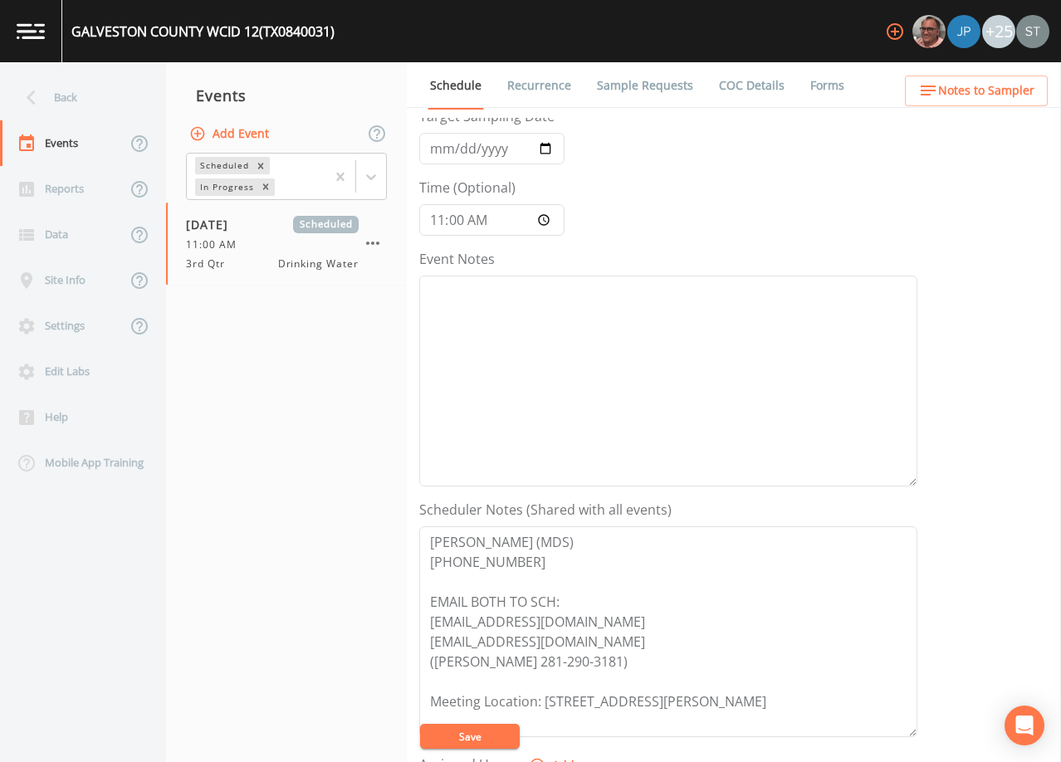
click at [996, 100] on span "Notes to Sampler" at bounding box center [986, 91] width 96 height 21
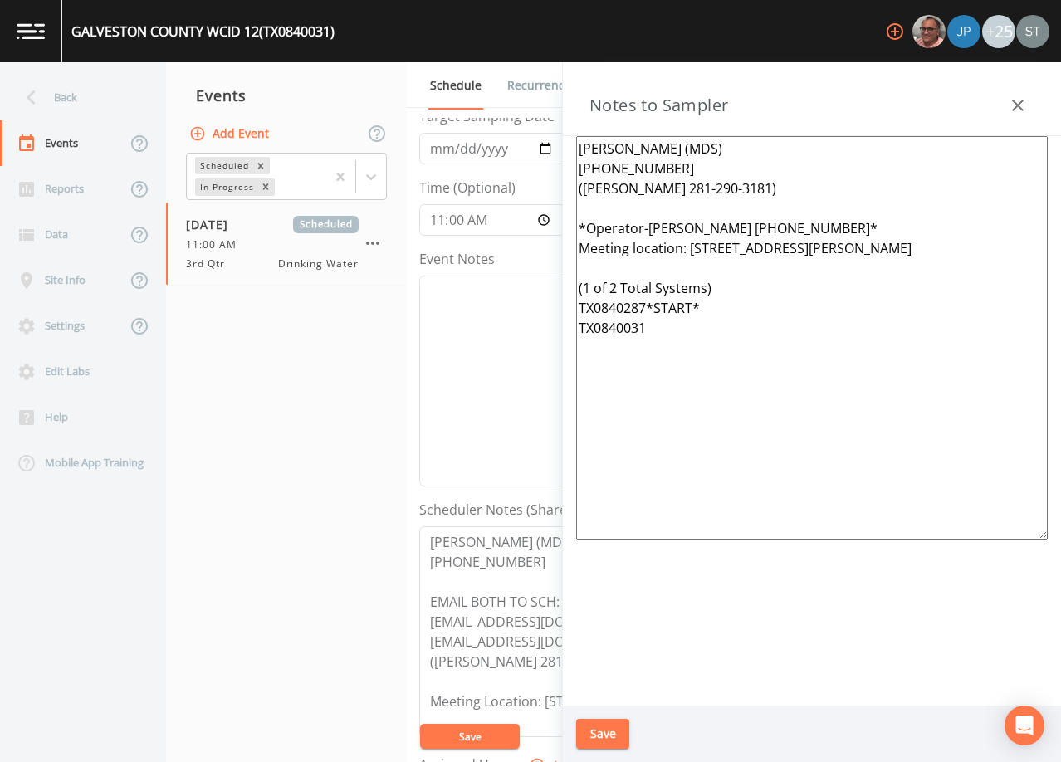
drag, startPoint x: 716, startPoint y: 311, endPoint x: 649, endPoint y: 310, distance: 66.4
click at [649, 310] on textarea "[PERSON_NAME] (MDS) [PHONE_NUMBER] ([PERSON_NAME] 281-290-3181) *Operator-[PERS…" at bounding box center [812, 338] width 472 height 404
drag, startPoint x: 1024, startPoint y: 248, endPoint x: 696, endPoint y: 247, distance: 328.0
click at [696, 247] on textarea "[PERSON_NAME] (MDS) [PHONE_NUMBER] ([PERSON_NAME] 281-290-3181) *Operator-[PERS…" at bounding box center [812, 338] width 472 height 404
drag, startPoint x: 861, startPoint y: 228, endPoint x: 658, endPoint y: 228, distance: 203.4
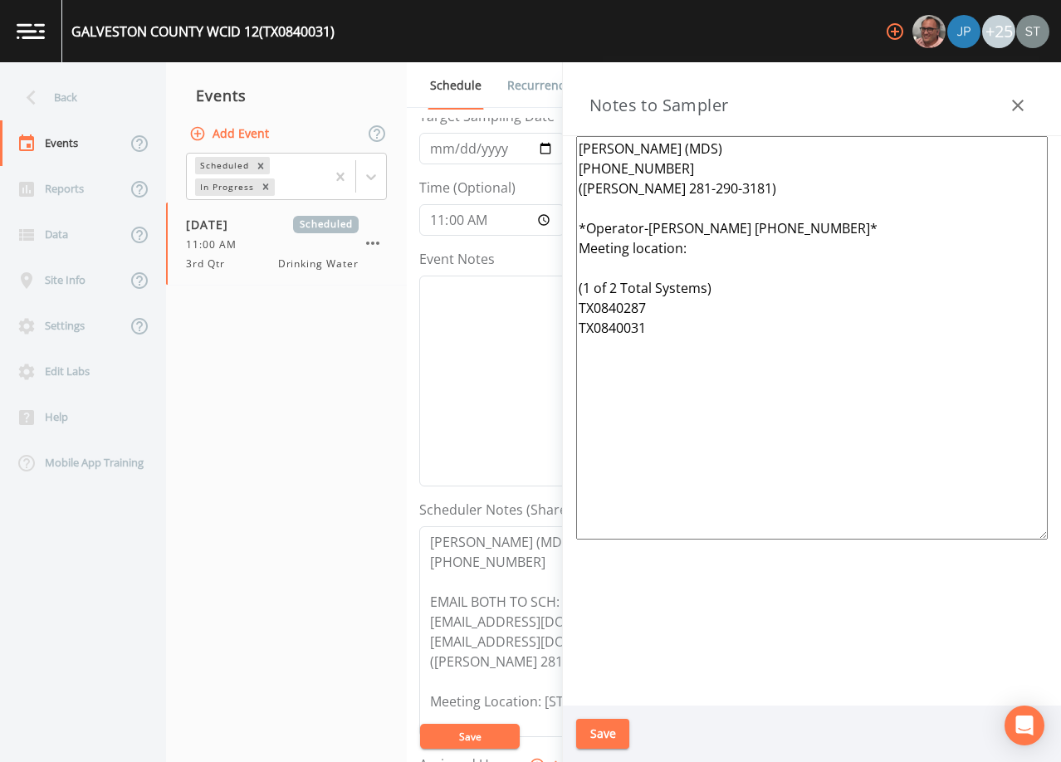
click at [658, 228] on textarea "[PERSON_NAME] (MDS) [PHONE_NUMBER] ([PERSON_NAME] 281-290-3181) *Operator-[PERS…" at bounding box center [812, 338] width 472 height 404
click at [600, 735] on button "Save" at bounding box center [602, 734] width 53 height 31
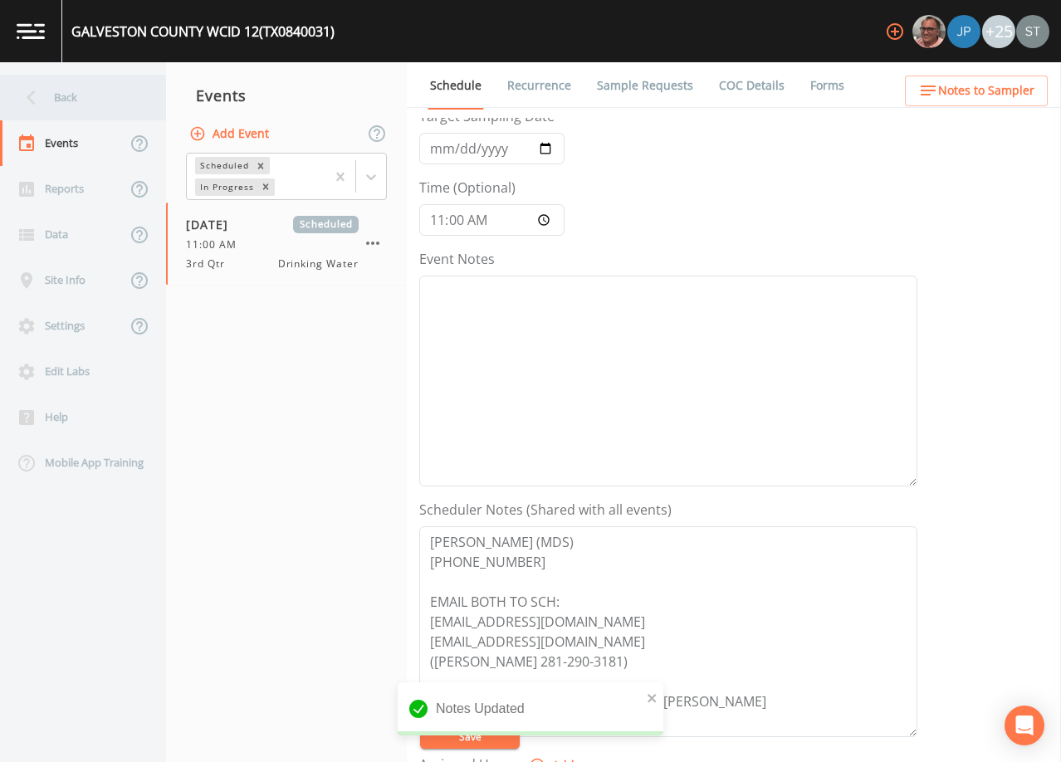
click at [78, 92] on div "Back" at bounding box center [74, 98] width 149 height 46
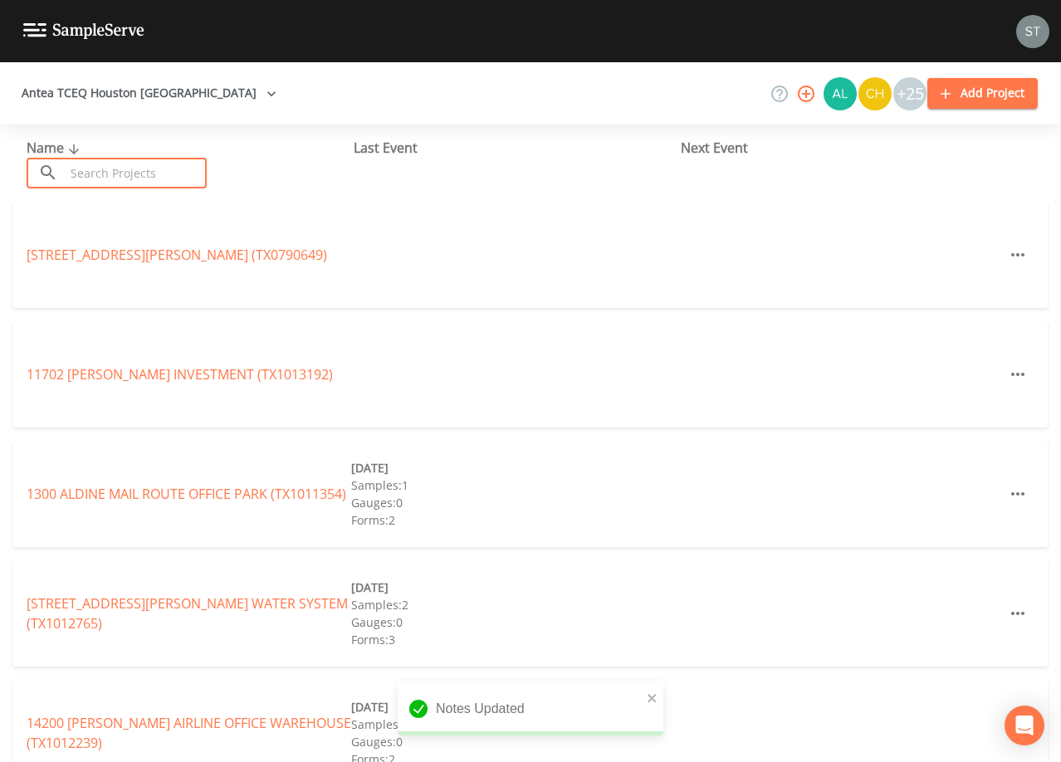
click at [125, 168] on input "text" at bounding box center [136, 173] width 142 height 31
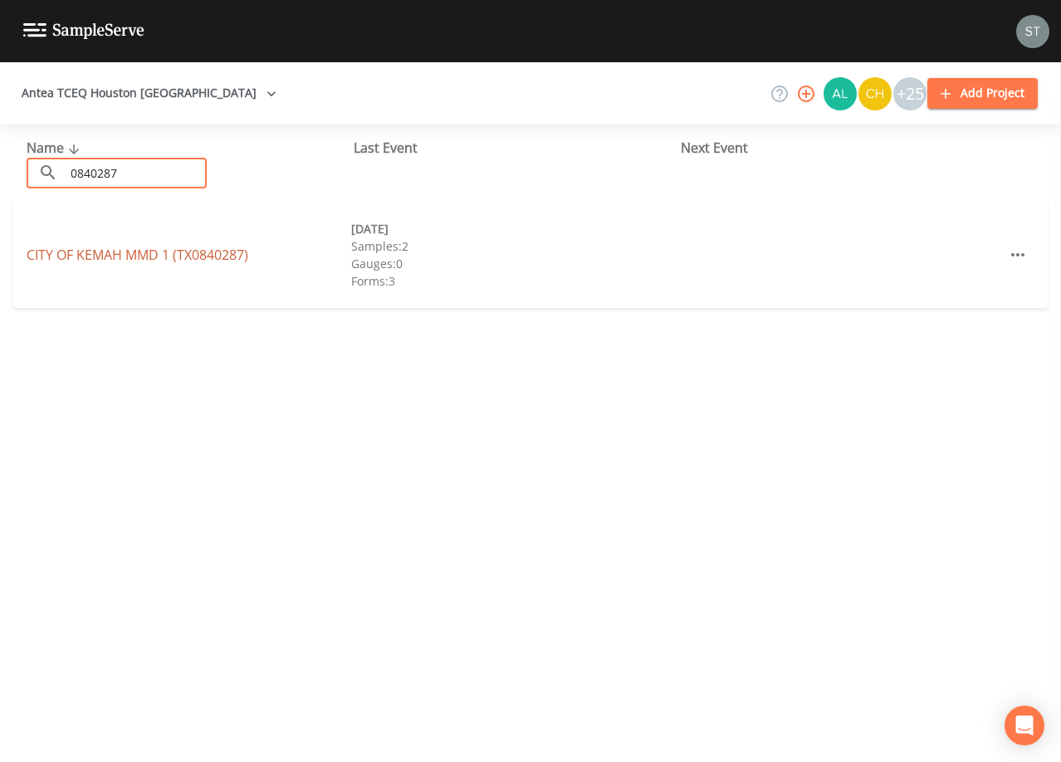
click at [162, 255] on link "CITY OF KEMAH MMD 1 (TX0840287)" at bounding box center [138, 255] width 222 height 18
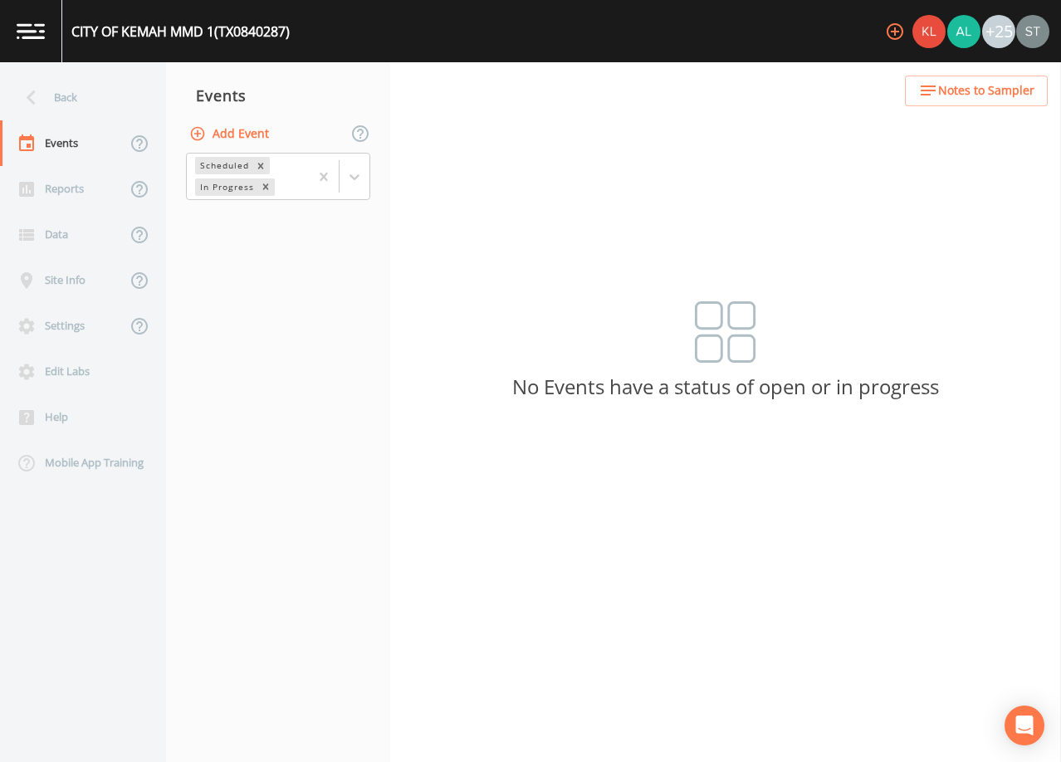
click at [243, 136] on button "Add Event" at bounding box center [231, 134] width 90 height 31
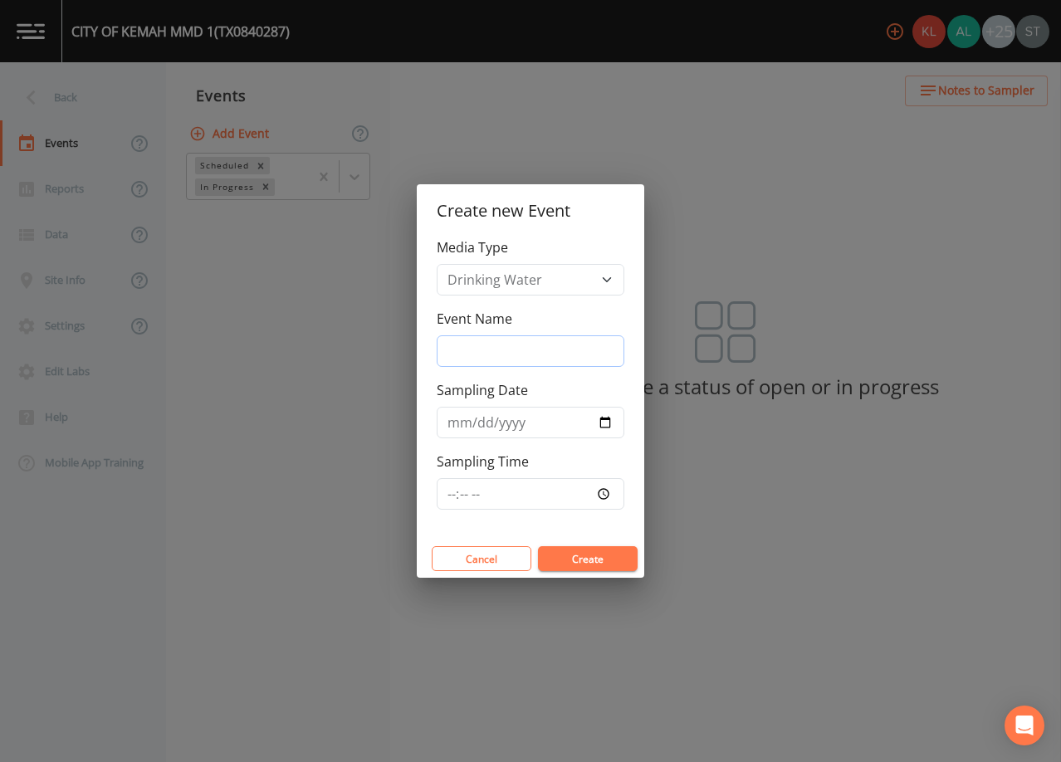
drag, startPoint x: 486, startPoint y: 349, endPoint x: 501, endPoint y: 355, distance: 16.0
click at [486, 349] on input "Event Name" at bounding box center [531, 351] width 188 height 32
click at [445, 424] on input "Sampling Date" at bounding box center [531, 423] width 188 height 32
click at [570, 558] on button "Create" at bounding box center [588, 558] width 100 height 25
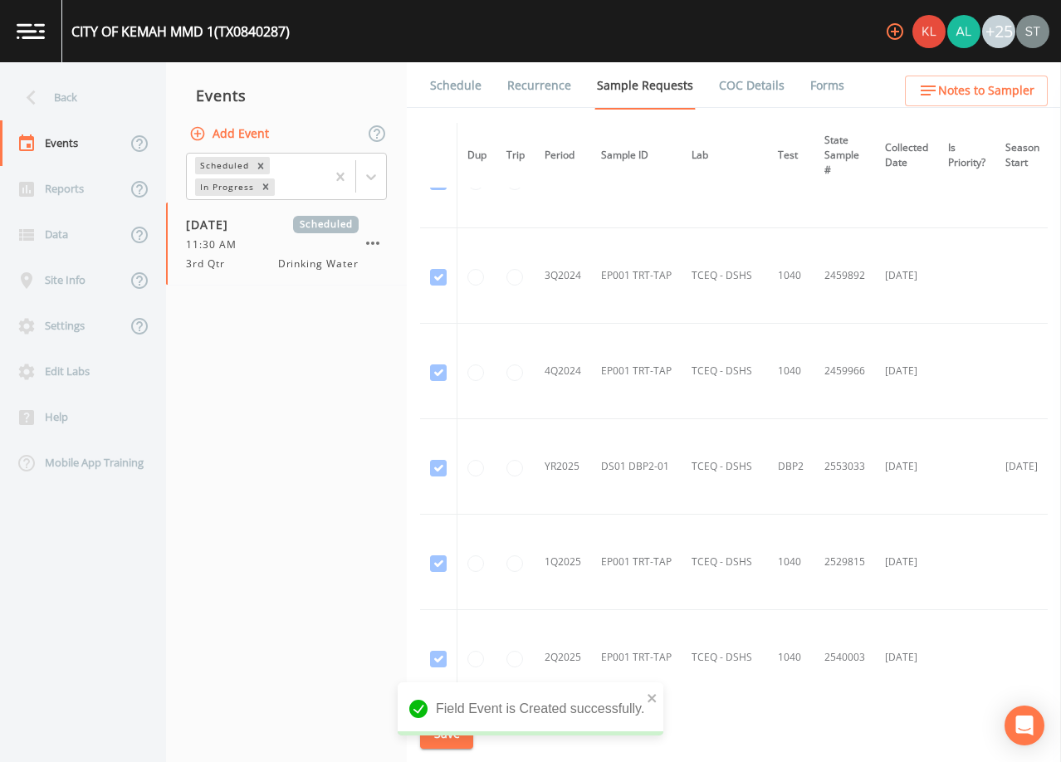
scroll to position [473, 0]
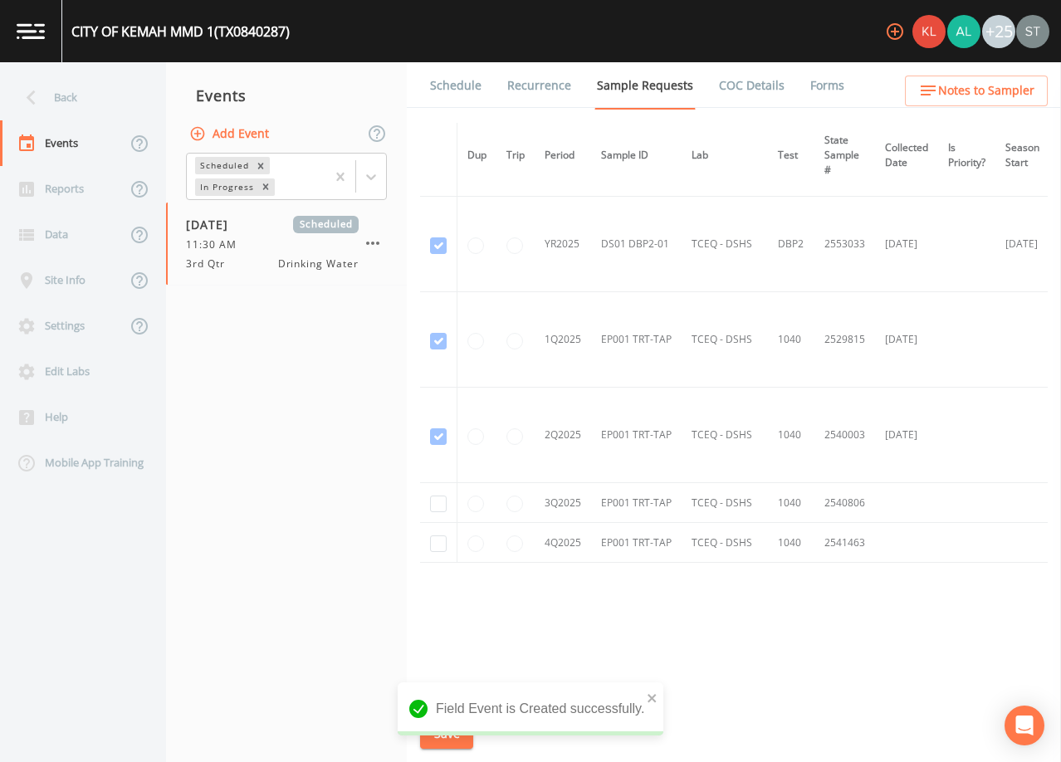
click at [458, 92] on link "Schedule" at bounding box center [456, 85] width 56 height 46
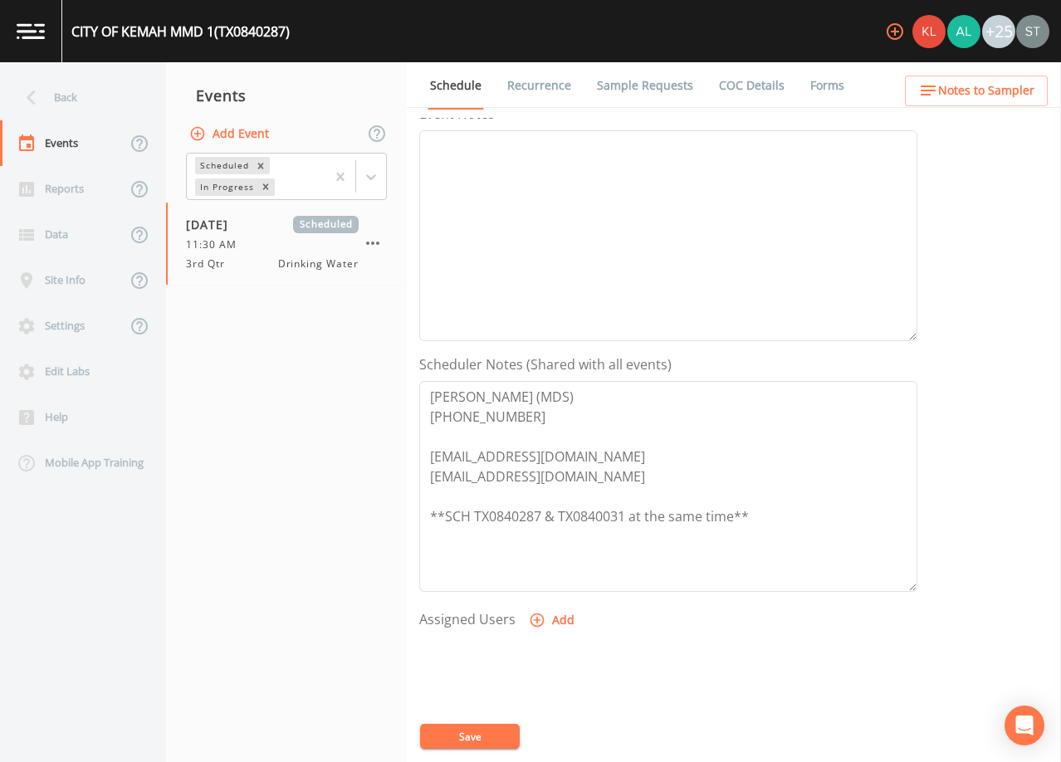
scroll to position [249, 0]
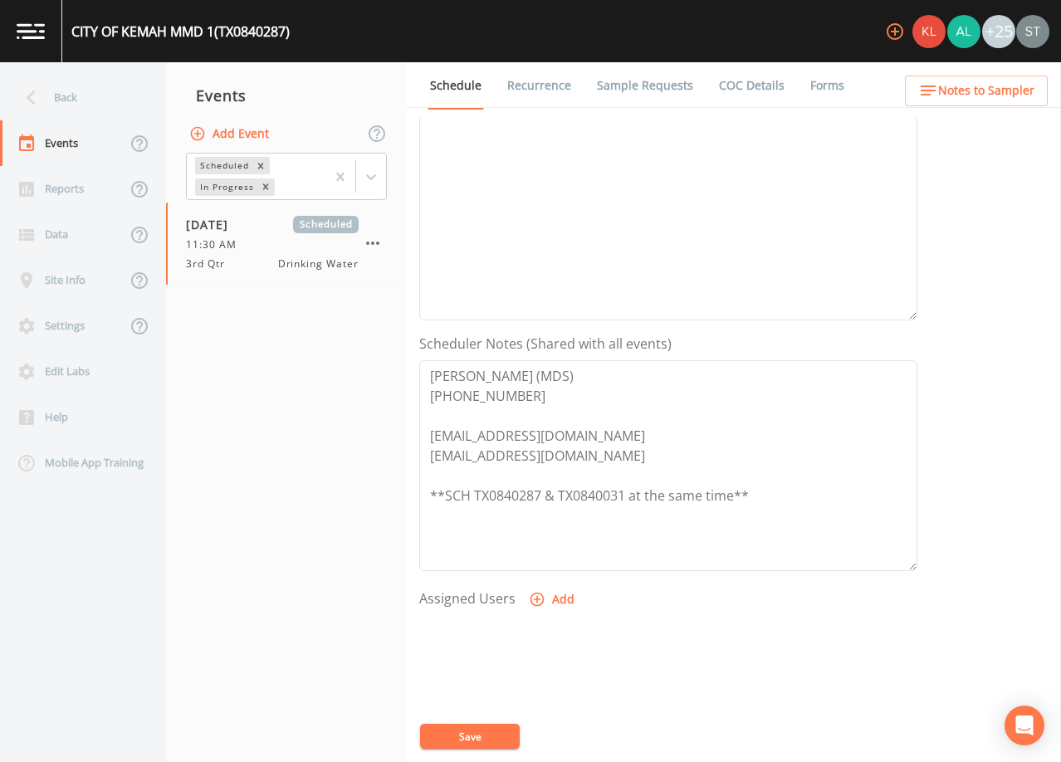
click at [1008, 100] on span "Notes to Sampler" at bounding box center [986, 91] width 96 height 21
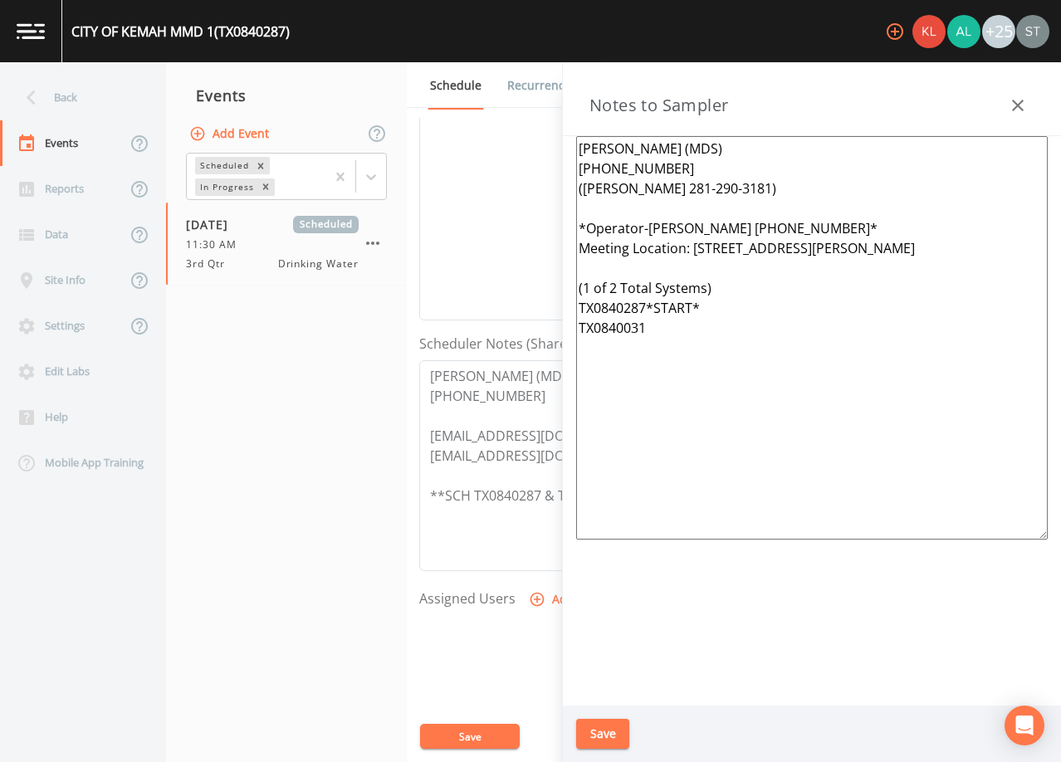
drag, startPoint x: 1021, startPoint y: 247, endPoint x: 713, endPoint y: 249, distance: 308.1
click at [713, 249] on textarea "[PERSON_NAME] (MDS) [PHONE_NUMBER] ([PERSON_NAME] 281-290-3181) *Operator-[PERS…" at bounding box center [812, 338] width 472 height 404
drag, startPoint x: 874, startPoint y: 225, endPoint x: 658, endPoint y: 230, distance: 216.8
click at [658, 230] on textarea "[PERSON_NAME] (MDS) [PHONE_NUMBER] ([PERSON_NAME] 281-290-3181) *Operator-[PERS…" at bounding box center [812, 338] width 472 height 404
drag, startPoint x: 710, startPoint y: 311, endPoint x: 651, endPoint y: 305, distance: 59.3
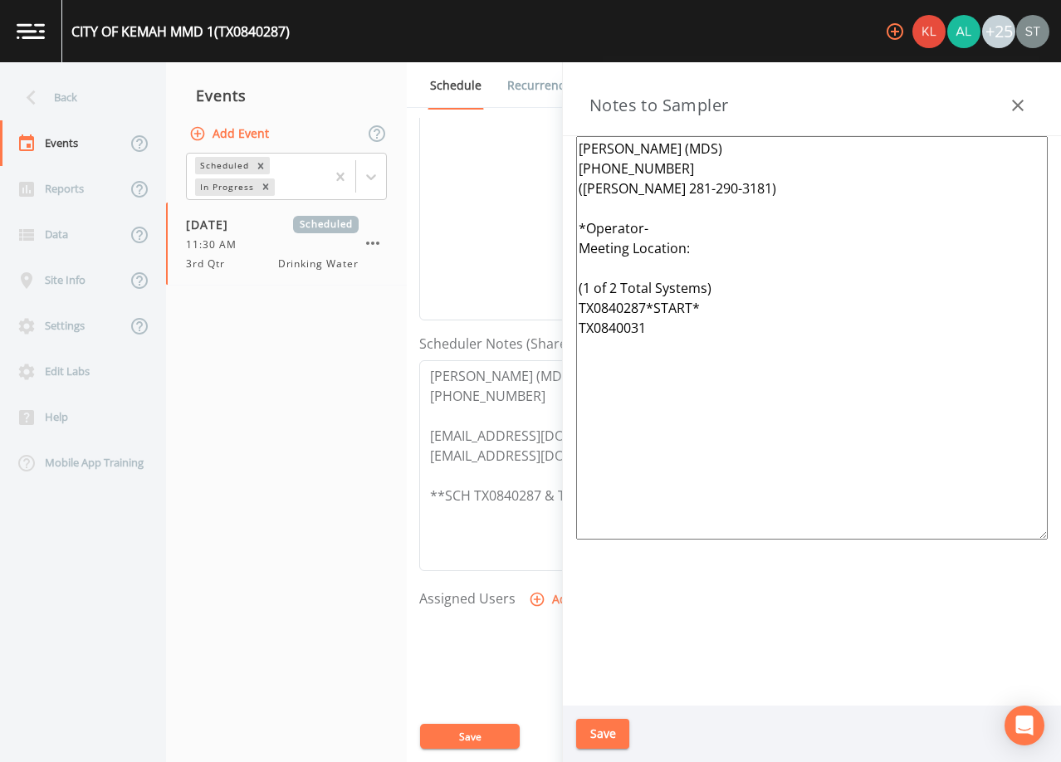
click at [651, 305] on textarea "[PERSON_NAME] (MDS) [PHONE_NUMBER] ([PERSON_NAME] 281-290-3181) *Operator- Meet…" at bounding box center [812, 338] width 472 height 404
click at [610, 731] on button "Save" at bounding box center [602, 734] width 53 height 31
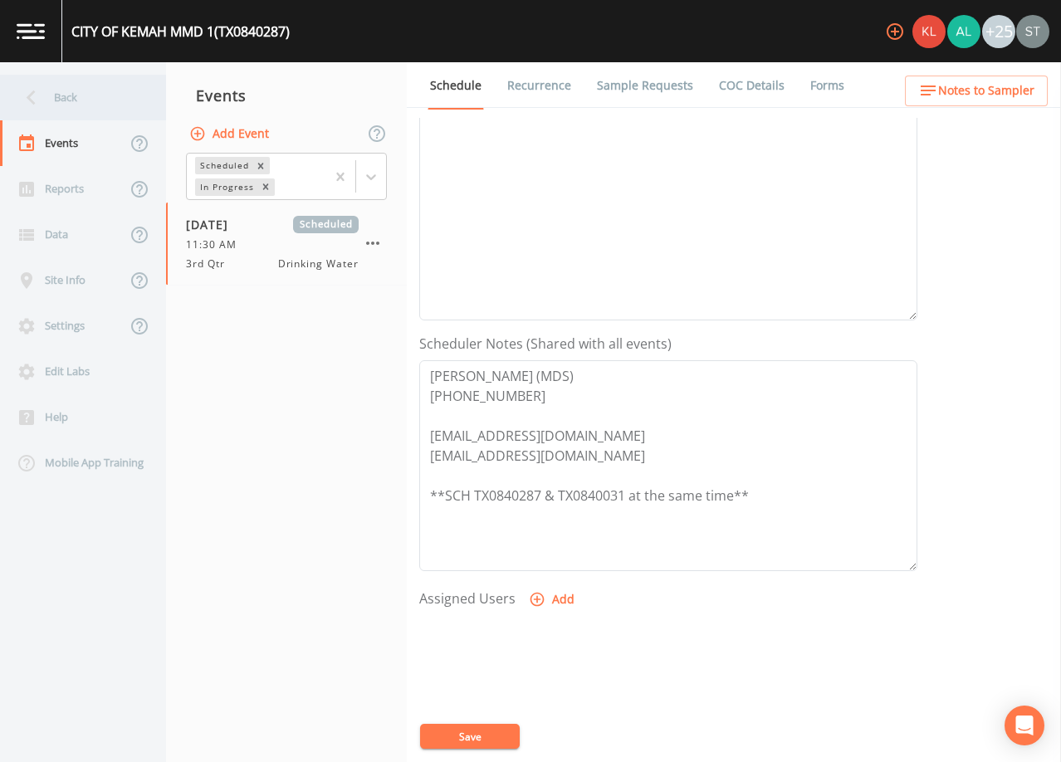
click at [68, 91] on div "Back" at bounding box center [74, 98] width 149 height 46
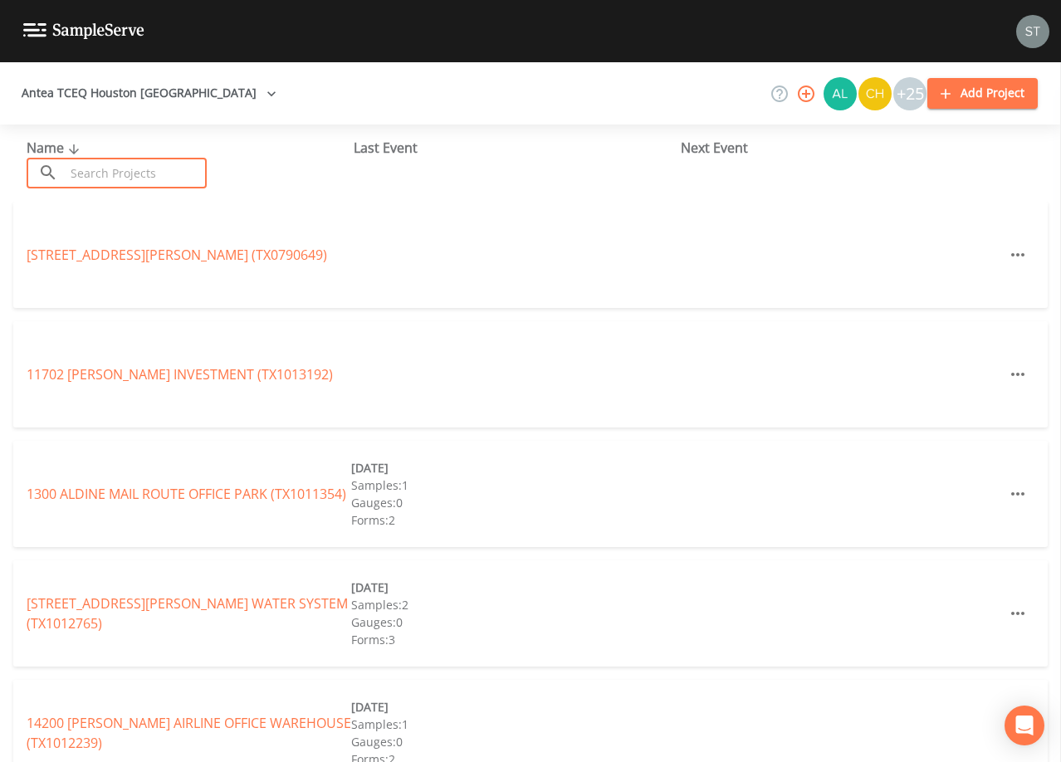
click at [126, 178] on input "text" at bounding box center [136, 173] width 142 height 31
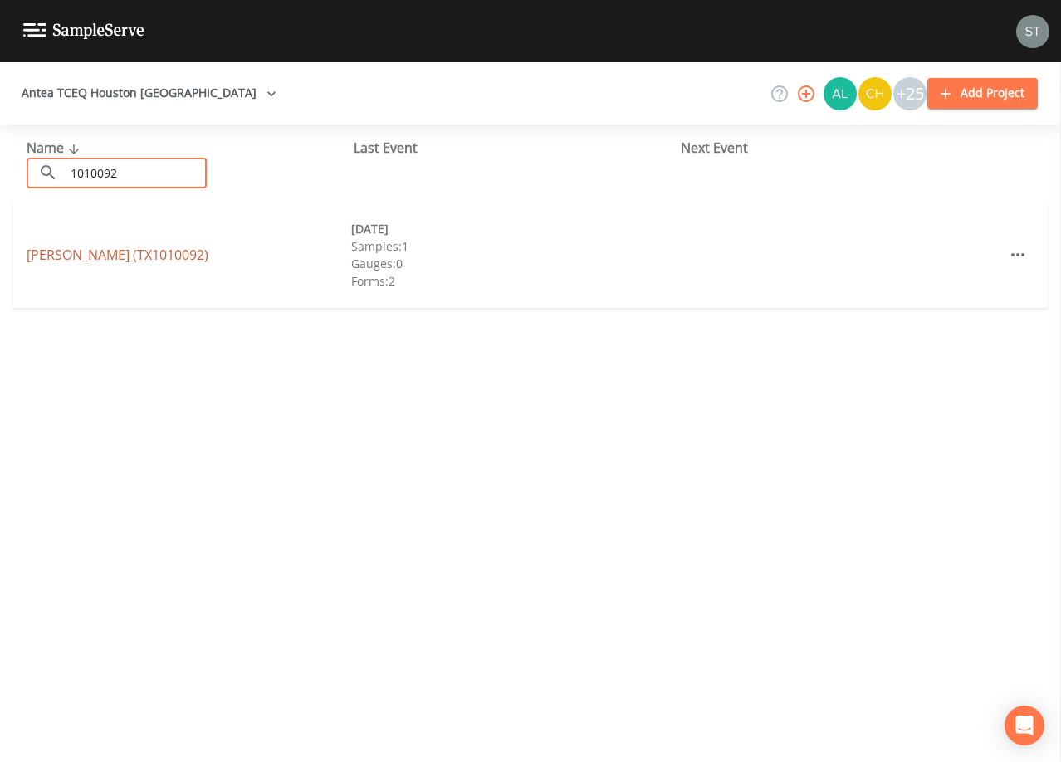
click at [110, 257] on link "[PERSON_NAME] (TX1010092)" at bounding box center [118, 255] width 182 height 18
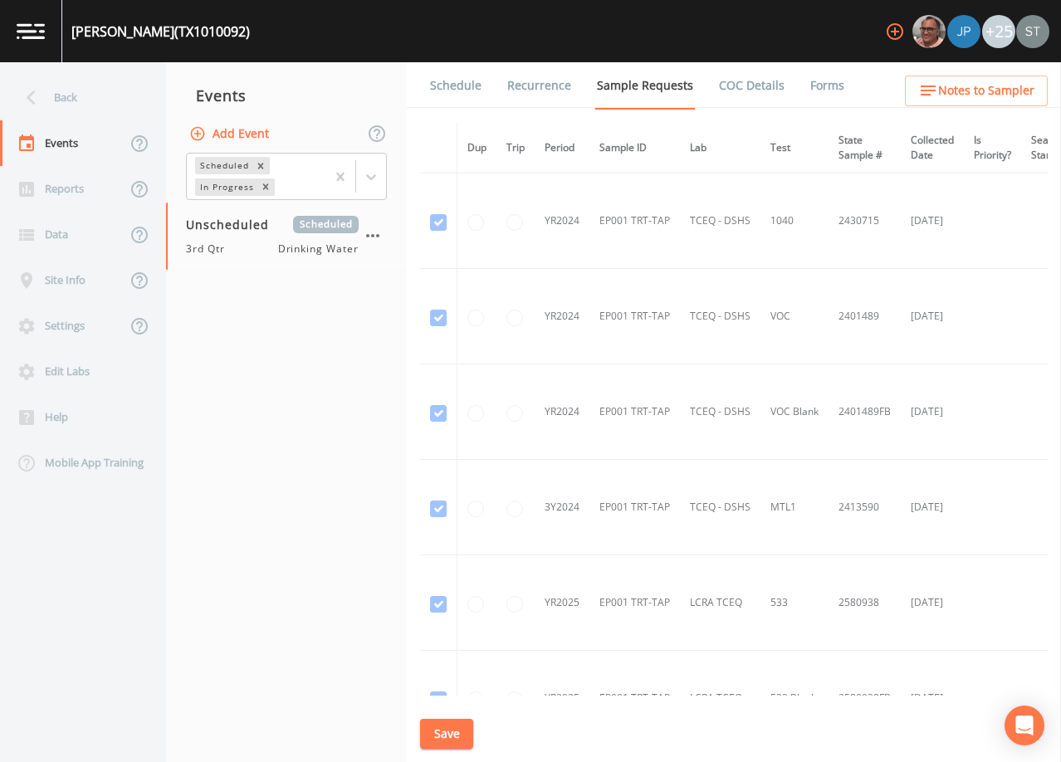
click at [444, 76] on link "Schedule" at bounding box center [456, 85] width 56 height 46
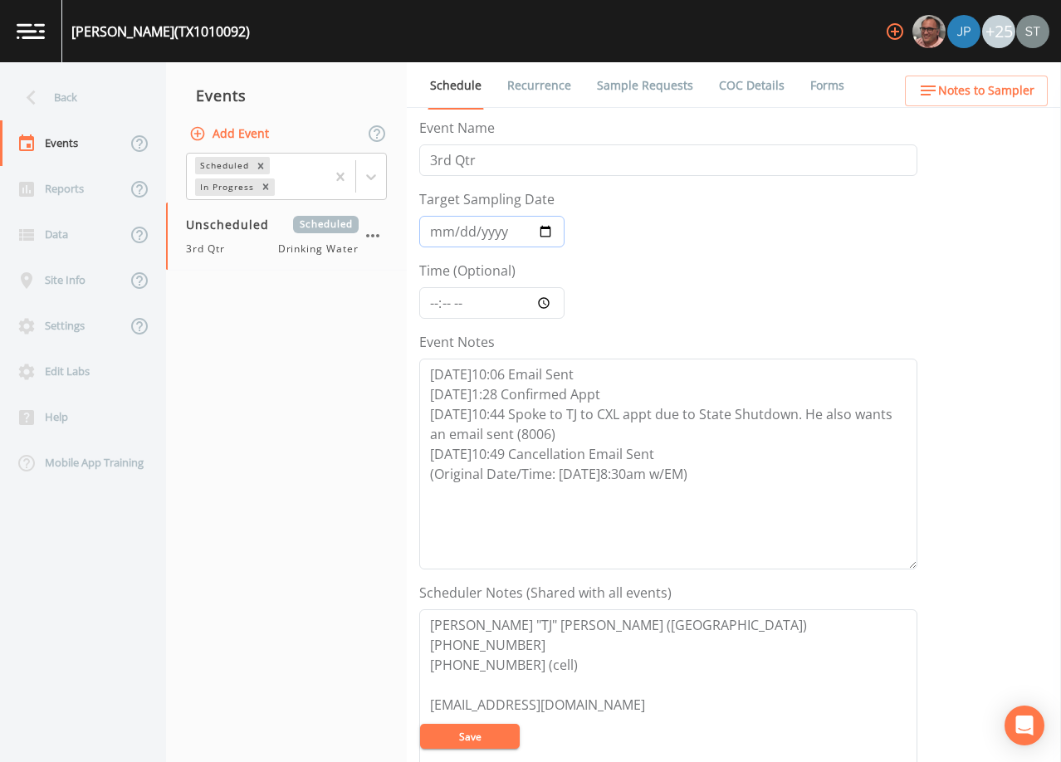
click at [434, 237] on input "Target Sampling Date" at bounding box center [491, 232] width 145 height 32
click at [470, 737] on button "Save" at bounding box center [470, 736] width 100 height 25
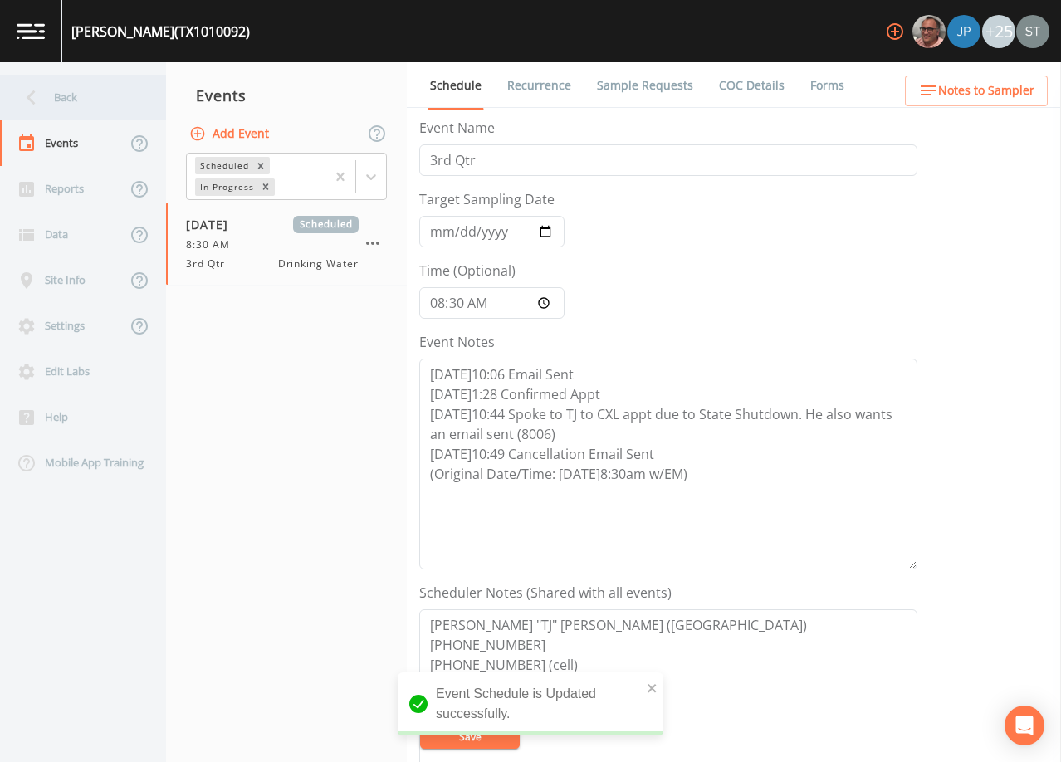
click at [85, 108] on div "Back" at bounding box center [74, 98] width 149 height 46
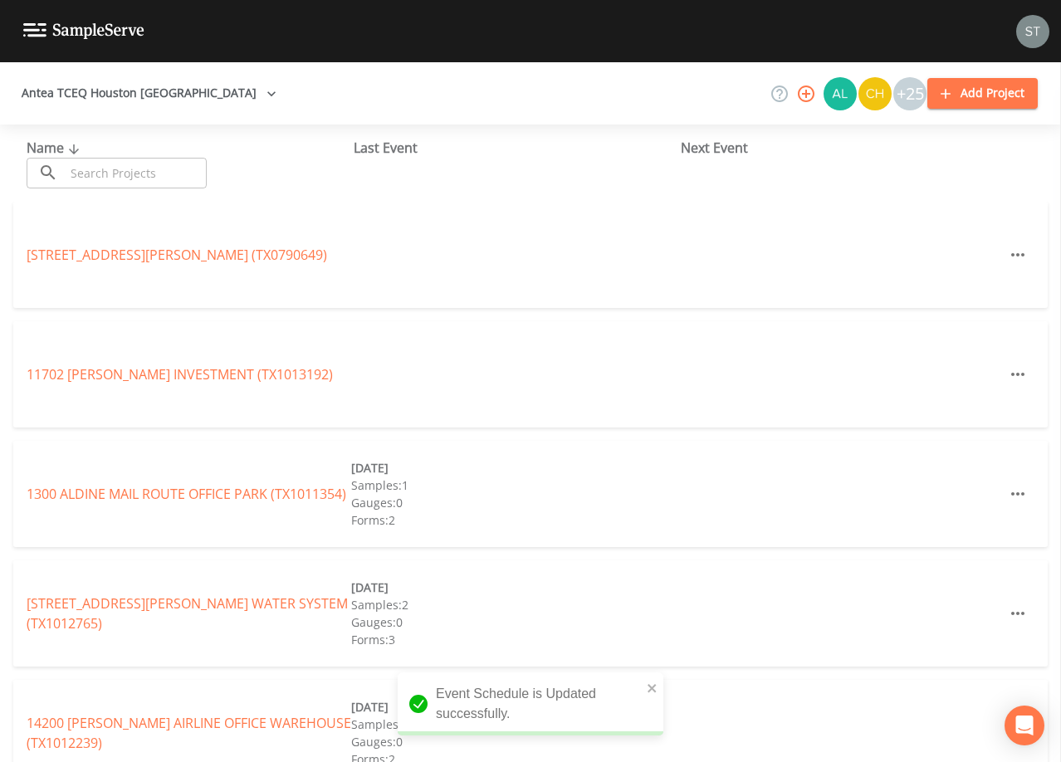
click at [121, 175] on input "text" at bounding box center [136, 173] width 142 height 31
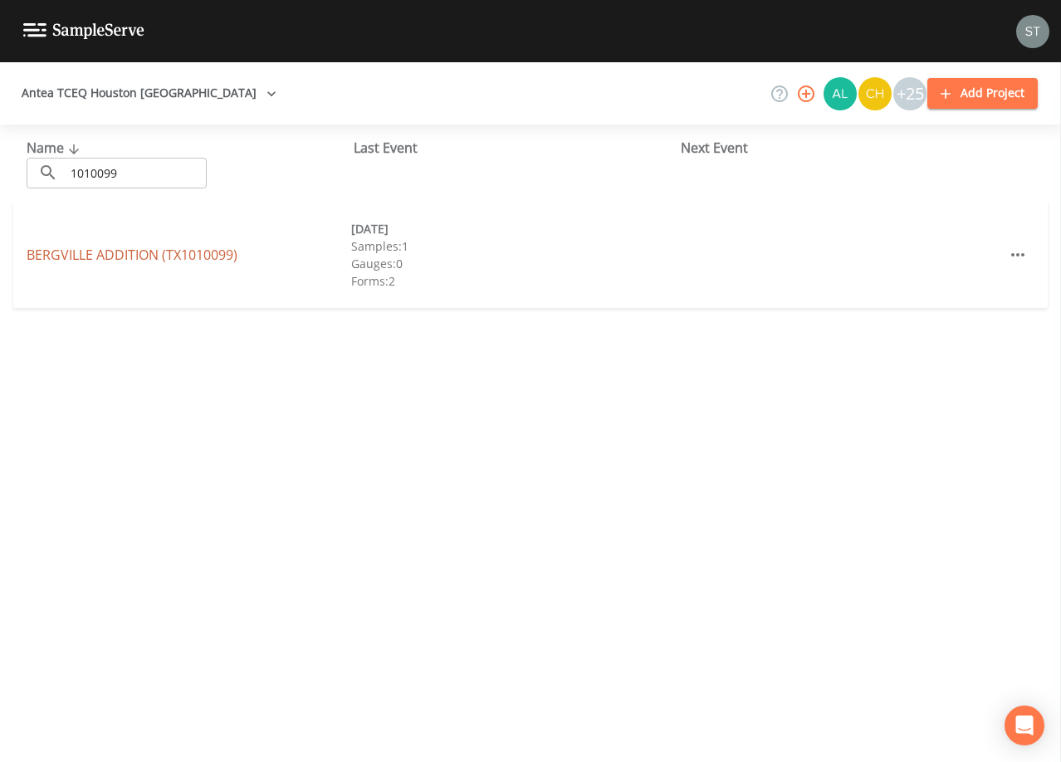
click at [169, 257] on link "BERGVILLE ADDITION (TX1010099)" at bounding box center [132, 255] width 211 height 18
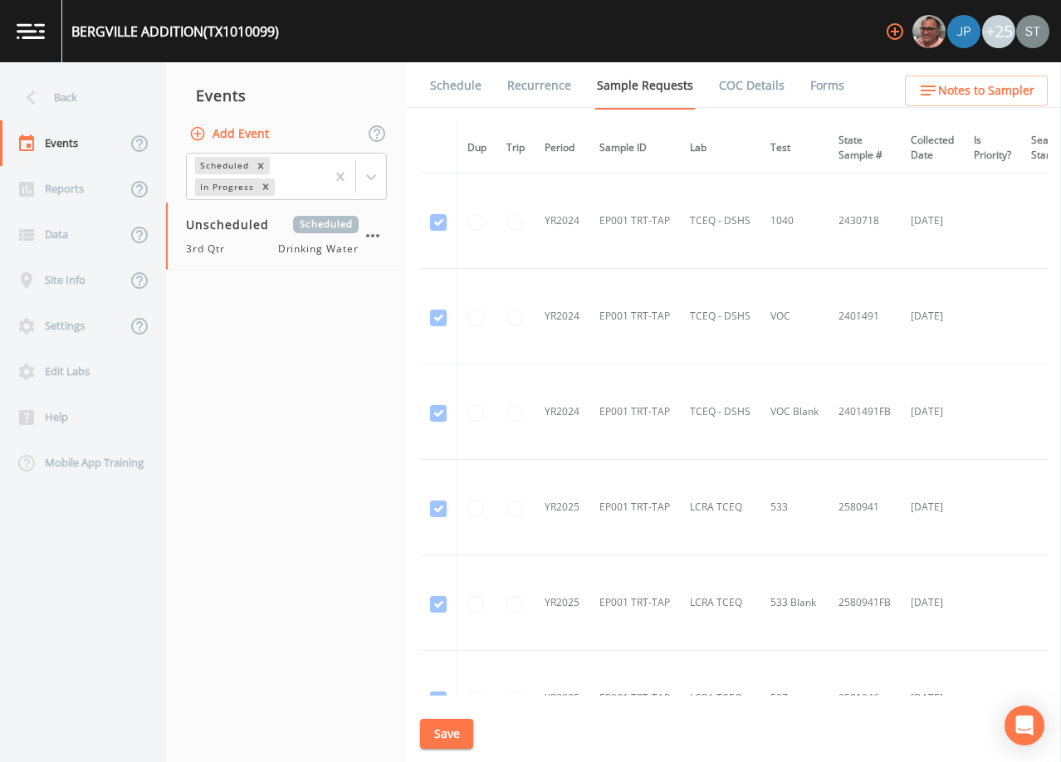
click at [453, 85] on link "Schedule" at bounding box center [456, 85] width 56 height 46
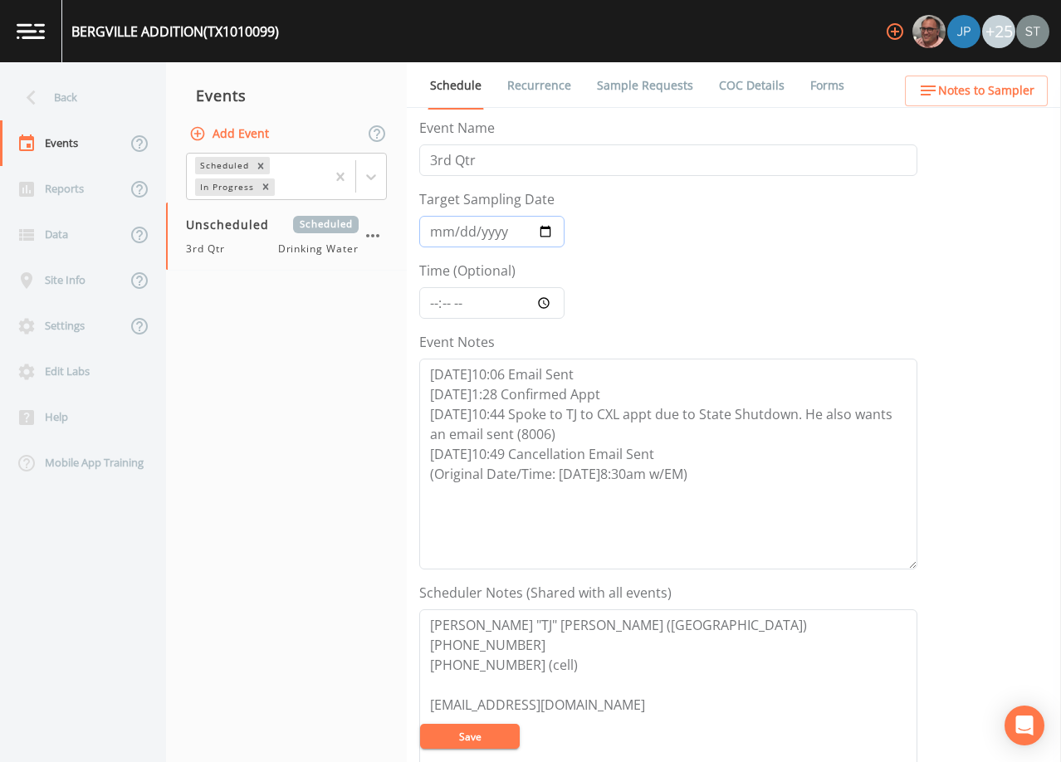
click at [441, 238] on input "Target Sampling Date" at bounding box center [491, 232] width 145 height 32
click at [497, 733] on button "Save" at bounding box center [470, 736] width 100 height 25
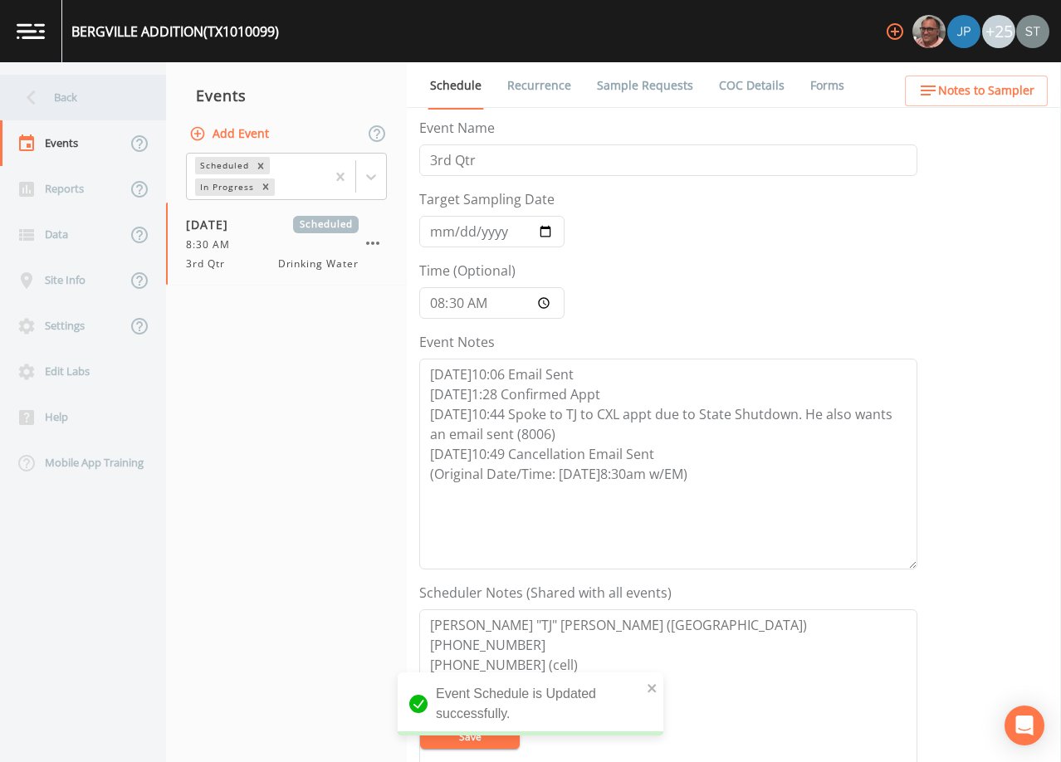
click at [71, 100] on div "Back" at bounding box center [74, 98] width 149 height 46
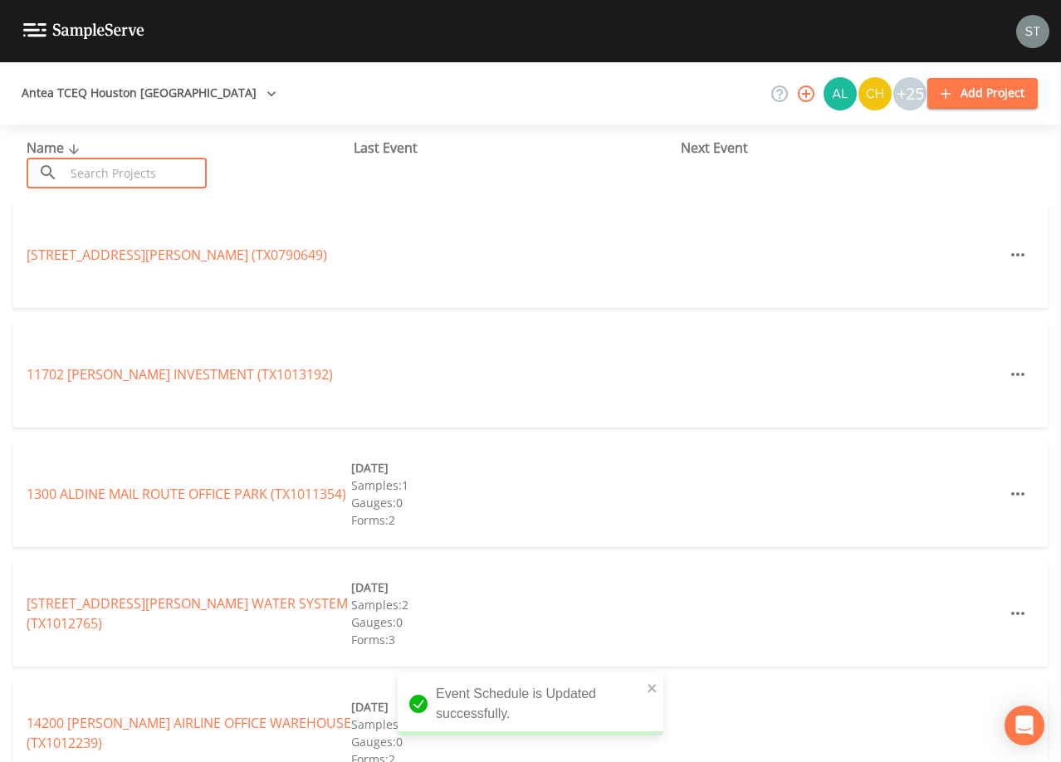
click at [124, 177] on input "text" at bounding box center [136, 173] width 142 height 31
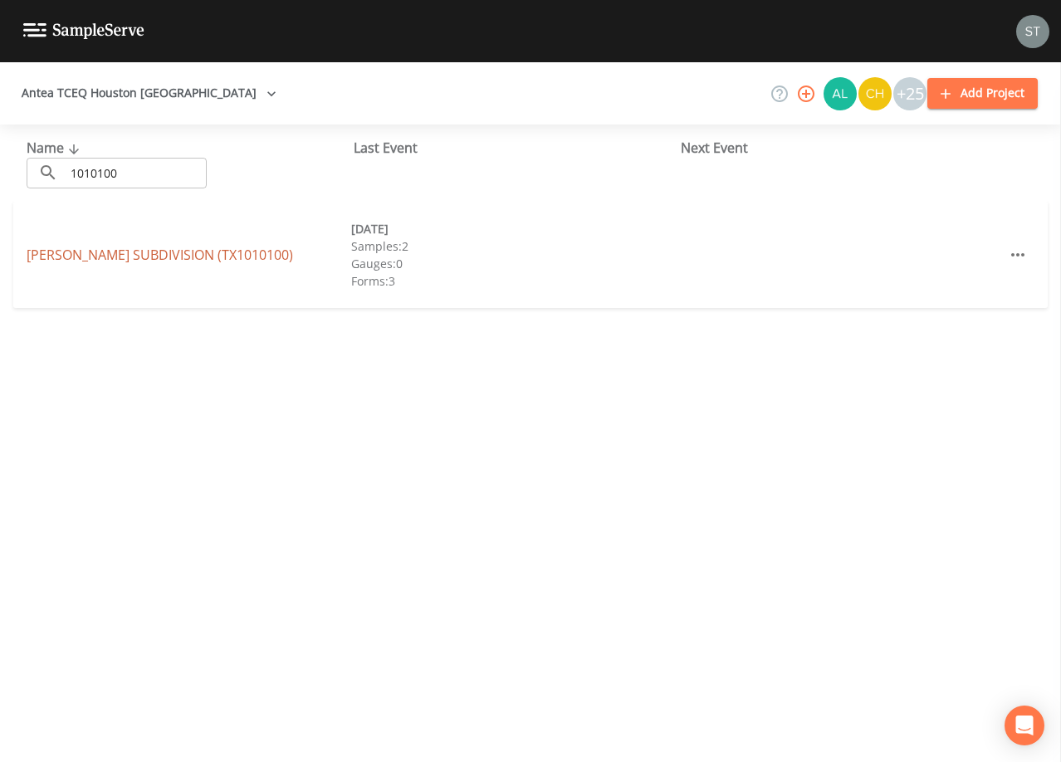
click at [185, 255] on link "[PERSON_NAME] SUBDIVISION (TX1010100)" at bounding box center [160, 255] width 267 height 18
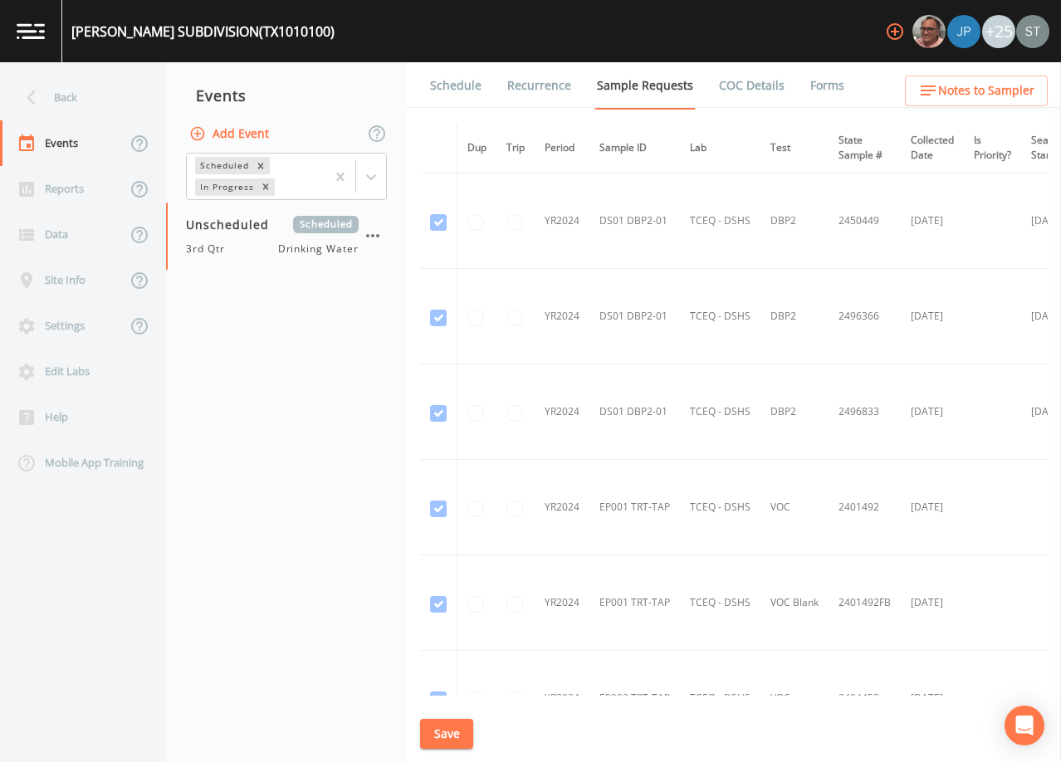
click at [440, 87] on link "Schedule" at bounding box center [456, 85] width 56 height 46
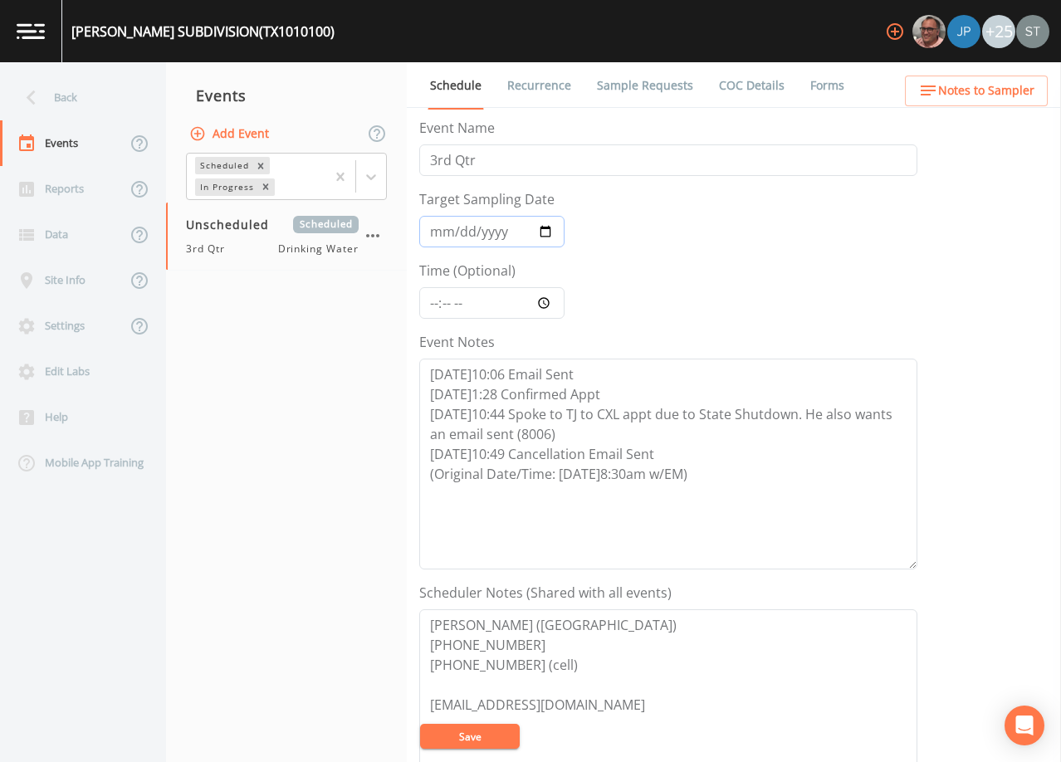
click at [434, 232] on input "Target Sampling Date" at bounding box center [491, 232] width 145 height 32
click at [484, 737] on button "Save" at bounding box center [470, 736] width 100 height 25
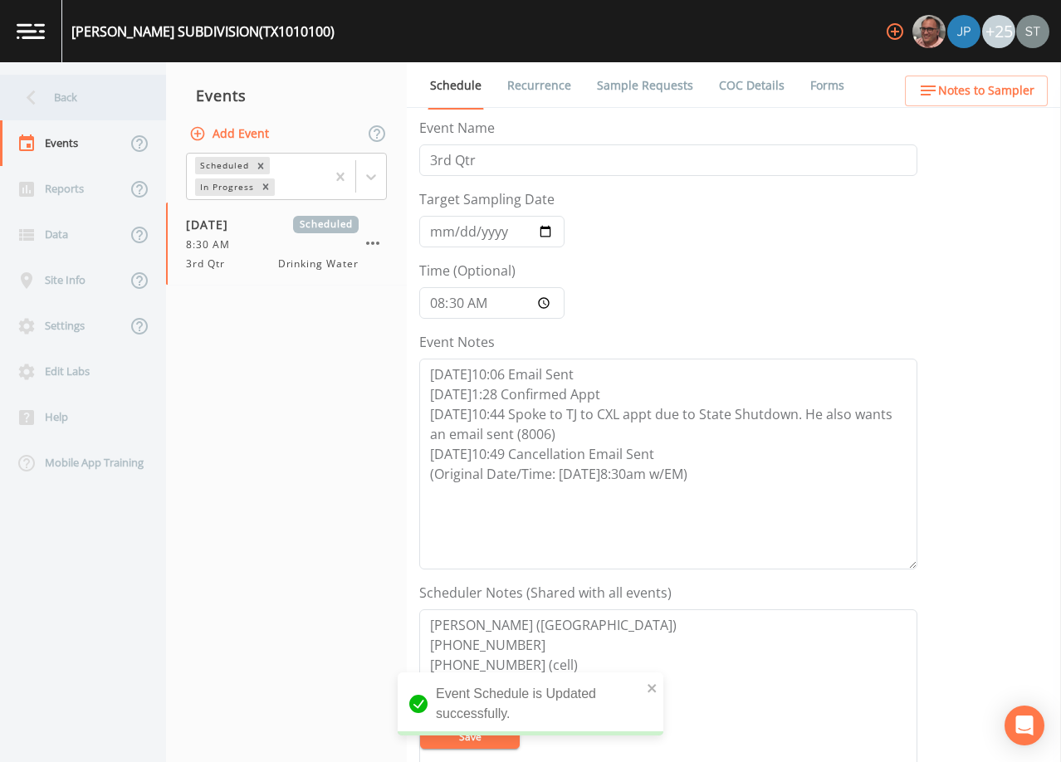
click at [76, 105] on div "Back" at bounding box center [74, 98] width 149 height 46
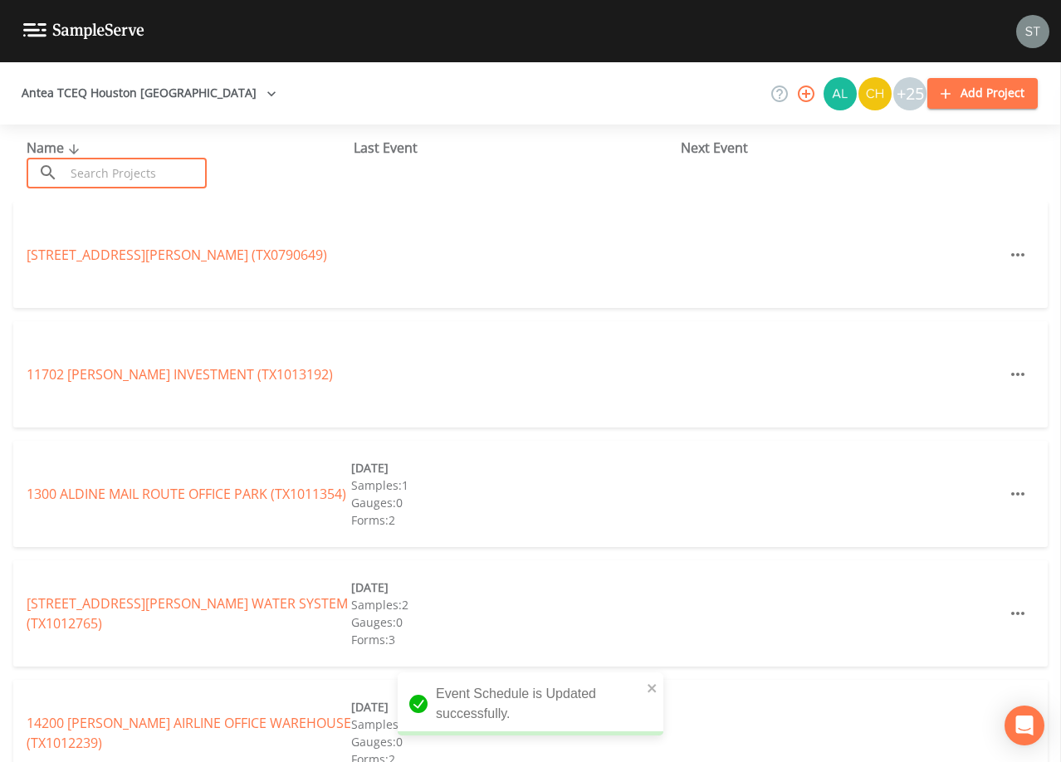
click at [132, 181] on input "text" at bounding box center [136, 173] width 142 height 31
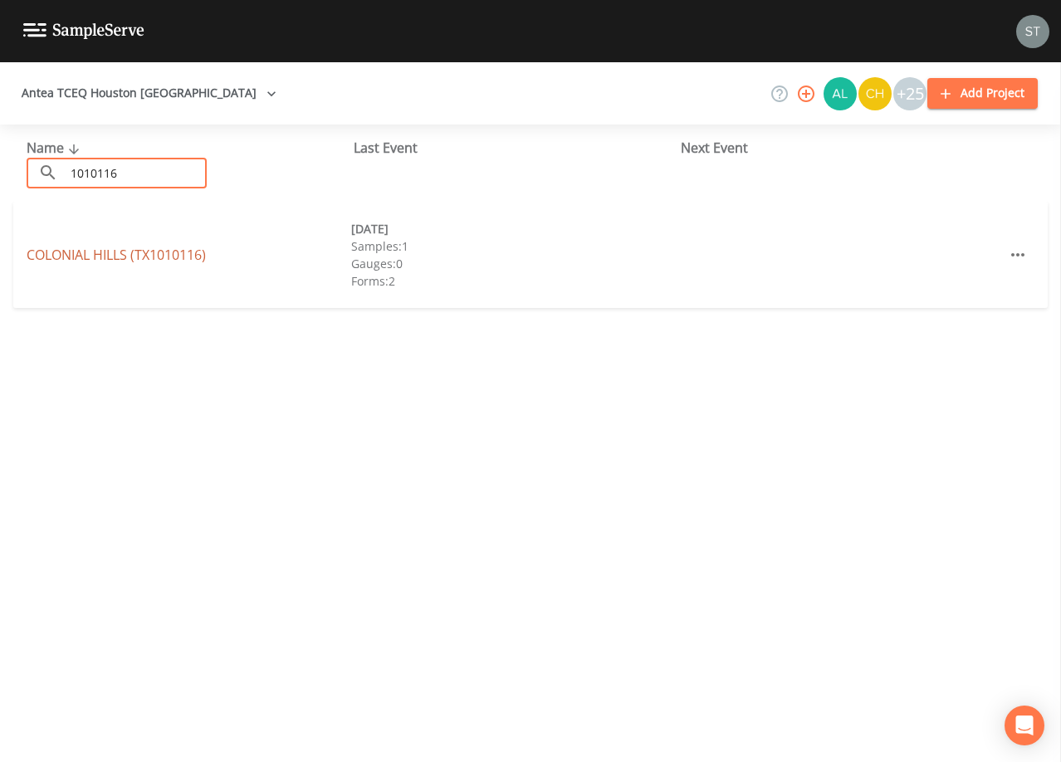
click at [170, 251] on link "[GEOGRAPHIC_DATA] (TX1010116)" at bounding box center [116, 255] width 179 height 18
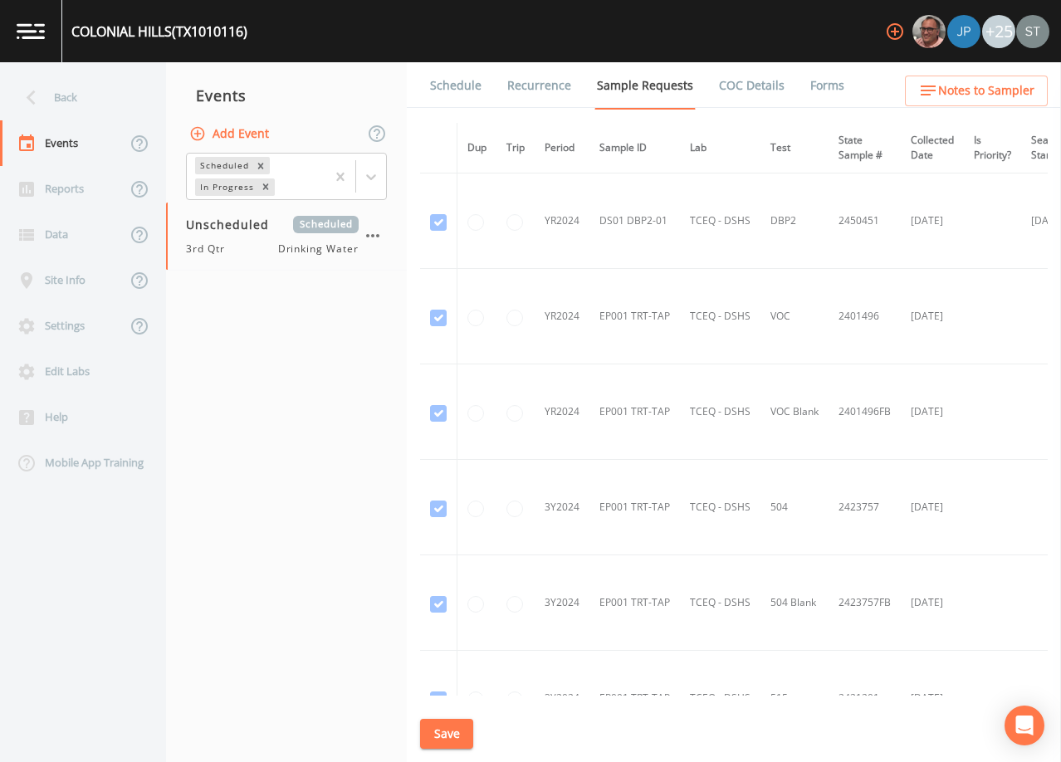
drag, startPoint x: 441, startPoint y: 86, endPoint x: 443, endPoint y: 117, distance: 31.6
click at [442, 86] on link "Schedule" at bounding box center [456, 85] width 56 height 46
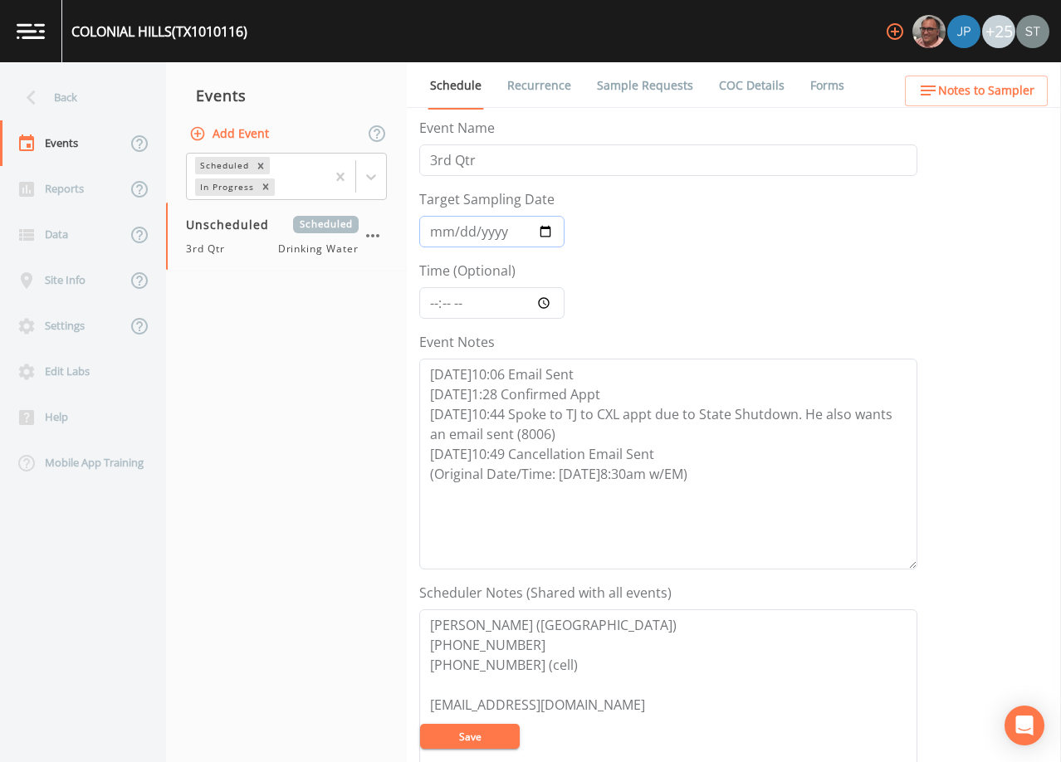
click at [433, 226] on input "Target Sampling Date" at bounding box center [491, 232] width 145 height 32
click at [460, 737] on button "Save" at bounding box center [470, 736] width 100 height 25
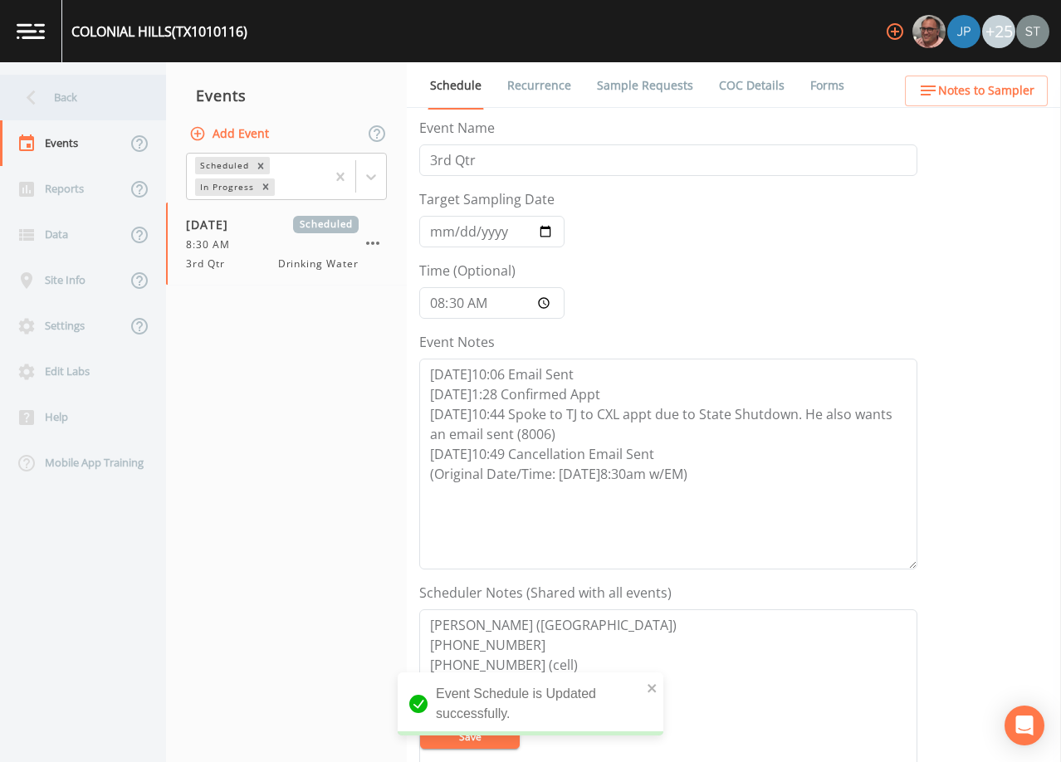
click at [91, 98] on div "Back" at bounding box center [74, 98] width 149 height 46
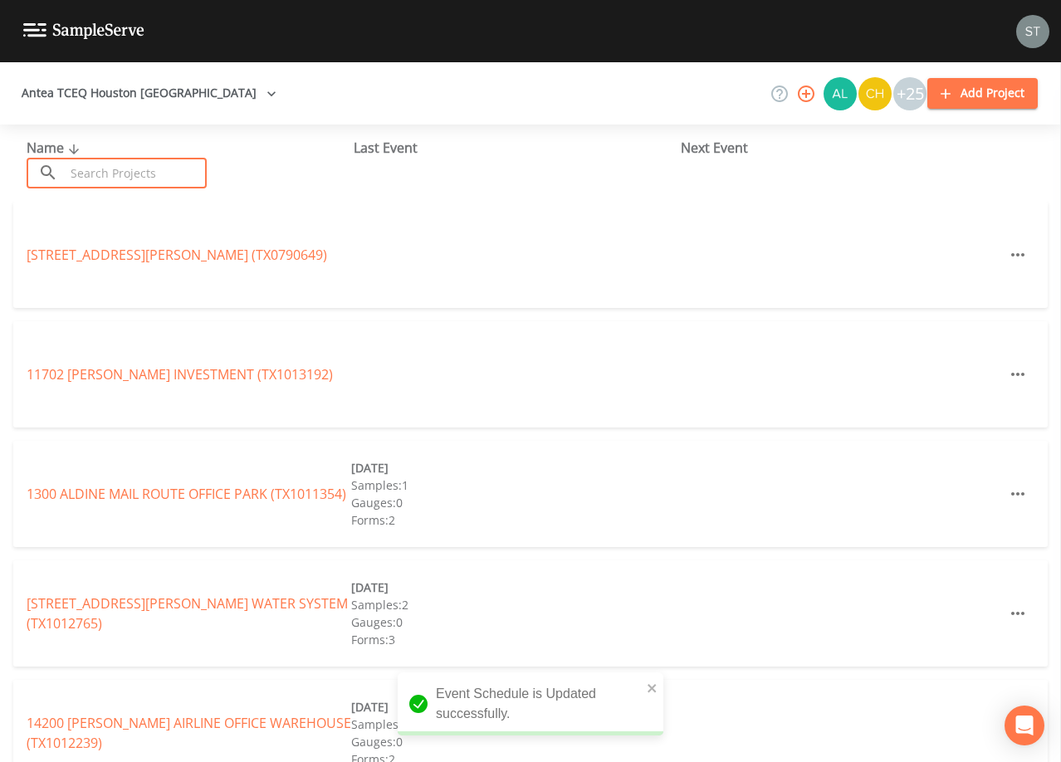
click at [136, 170] on input "text" at bounding box center [136, 173] width 142 height 31
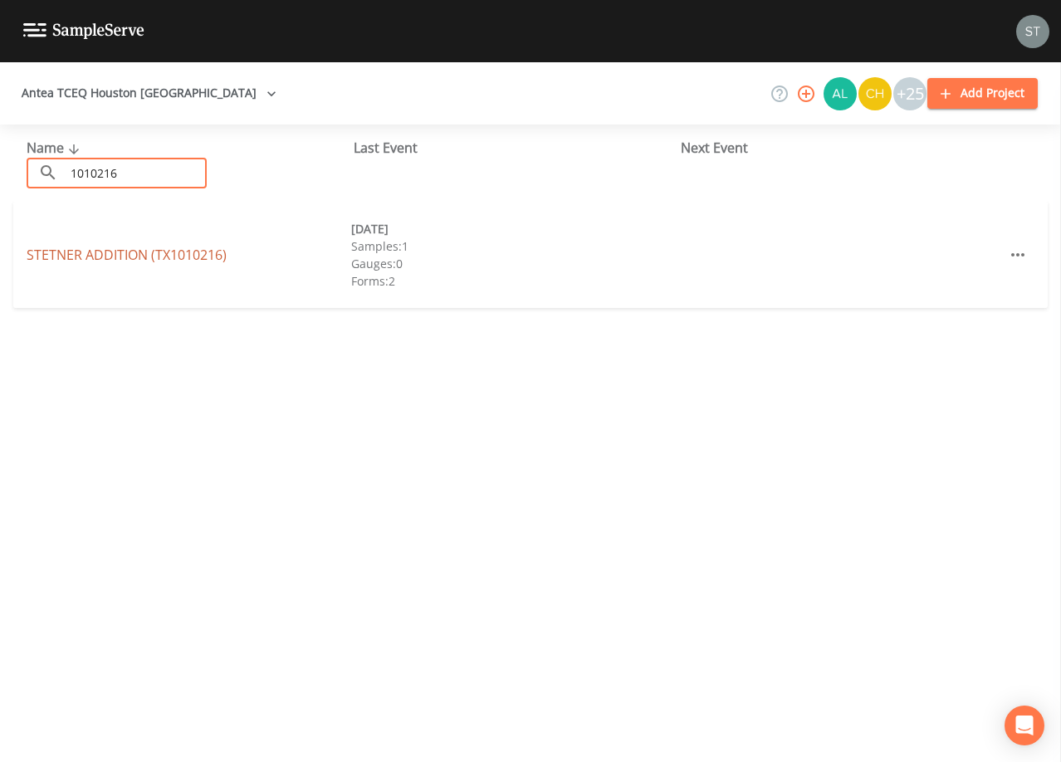
click at [188, 247] on link "STETNER ADDITION (TX1010216)" at bounding box center [127, 255] width 200 height 18
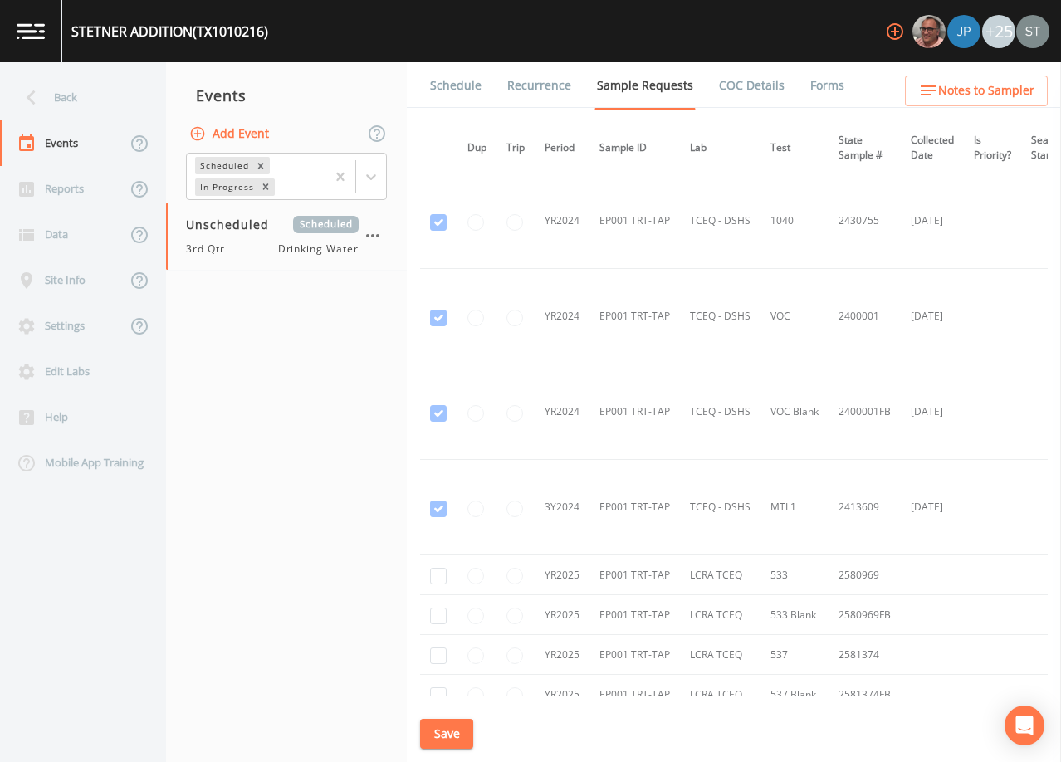
click at [450, 90] on link "Schedule" at bounding box center [456, 85] width 56 height 46
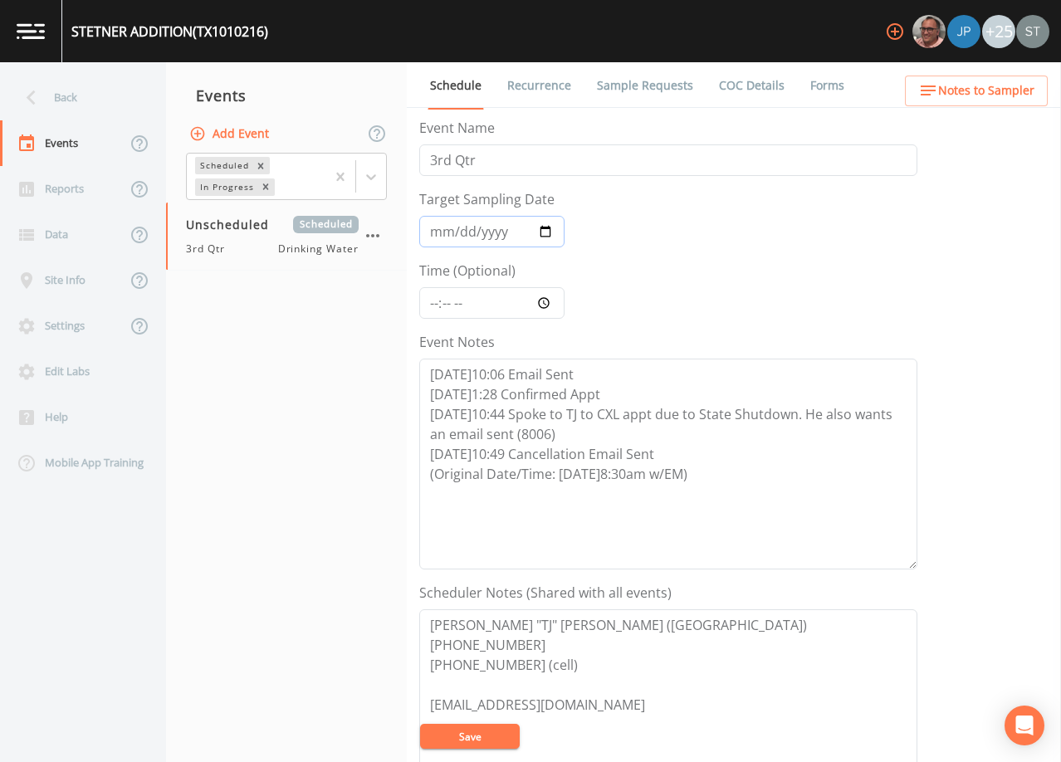
click at [430, 230] on input "Target Sampling Date" at bounding box center [491, 232] width 145 height 32
click at [484, 728] on button "Save" at bounding box center [470, 736] width 100 height 25
click at [70, 104] on div "Back" at bounding box center [74, 98] width 149 height 46
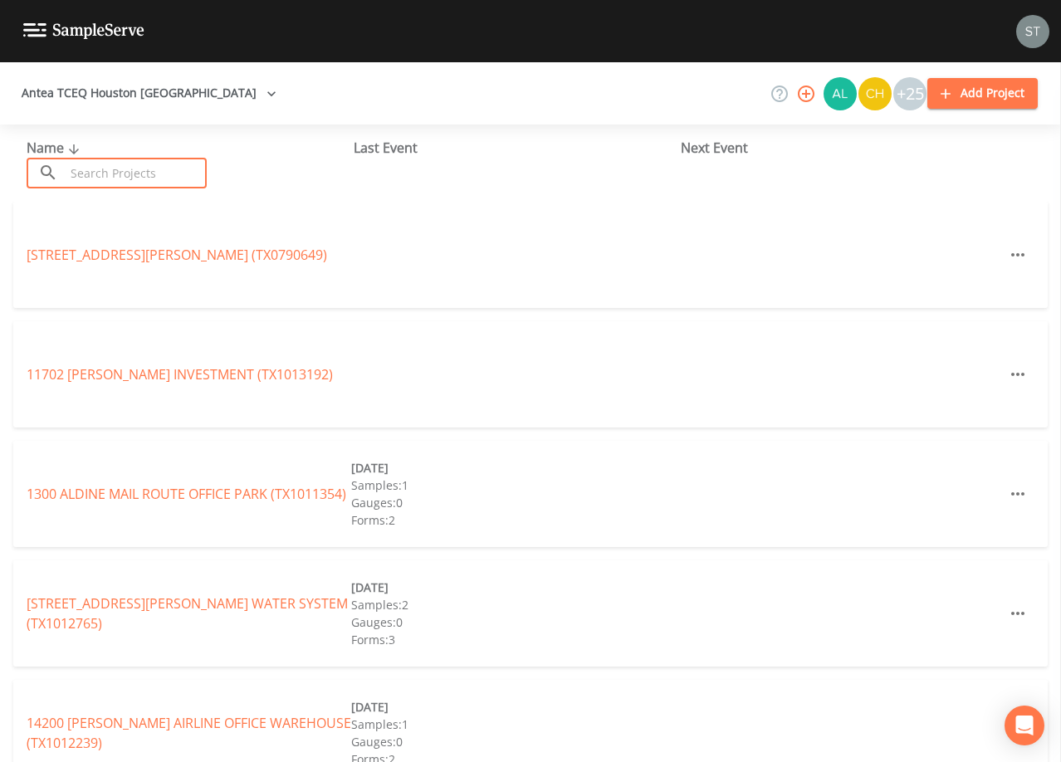
click at [94, 169] on input "text" at bounding box center [136, 173] width 142 height 31
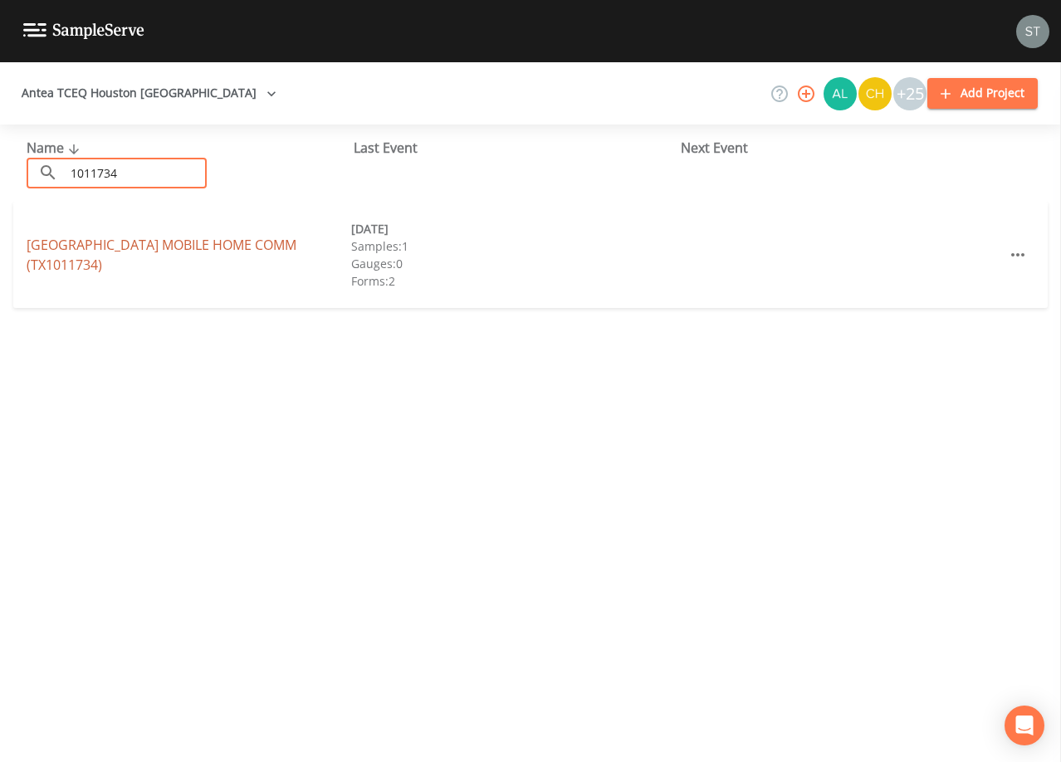
click at [167, 242] on link "[GEOGRAPHIC_DATA] MOBILE HOME COMM (TX1011734)" at bounding box center [162, 255] width 270 height 38
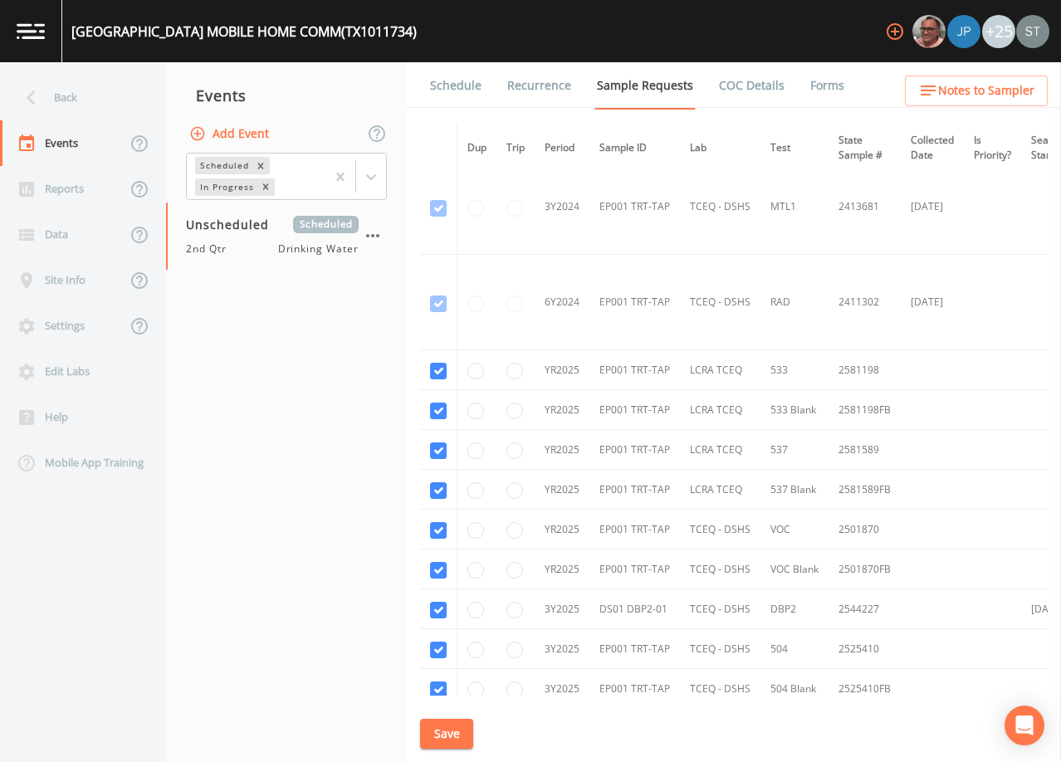
scroll to position [415, 0]
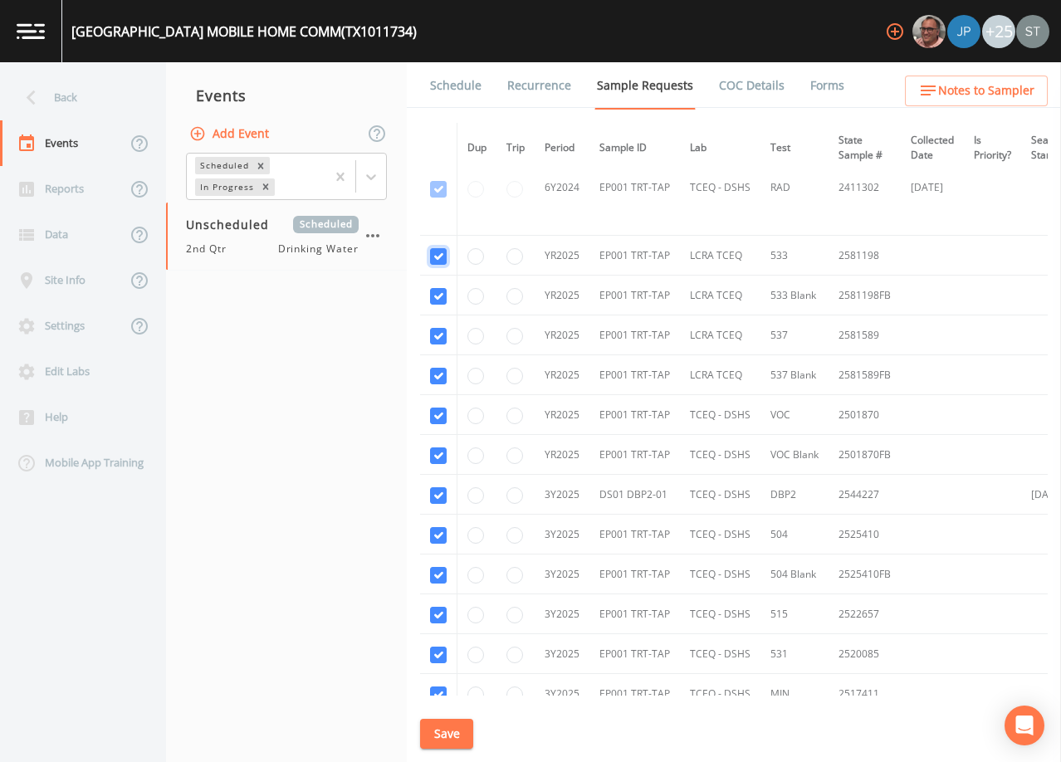
click at [437, 252] on input "checkbox" at bounding box center [438, 256] width 17 height 17
click at [438, 295] on input "checkbox" at bounding box center [438, 296] width 17 height 17
click at [436, 336] on input "checkbox" at bounding box center [438, 336] width 17 height 17
click at [439, 376] on input "checkbox" at bounding box center [438, 376] width 17 height 17
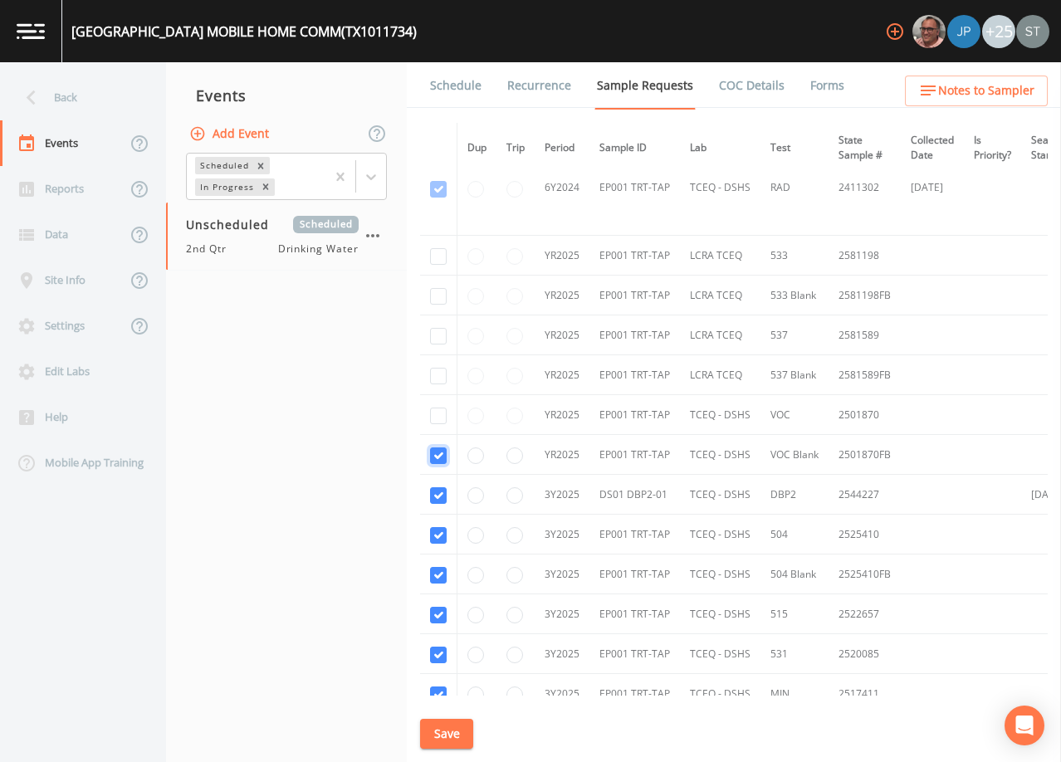
click at [437, 492] on input "checkbox" at bounding box center [438, 495] width 17 height 17
click at [442, 536] on input "checkbox" at bounding box center [438, 535] width 17 height 17
click at [442, 573] on input "checkbox" at bounding box center [438, 575] width 17 height 17
click at [439, 616] on input "checkbox" at bounding box center [438, 615] width 17 height 17
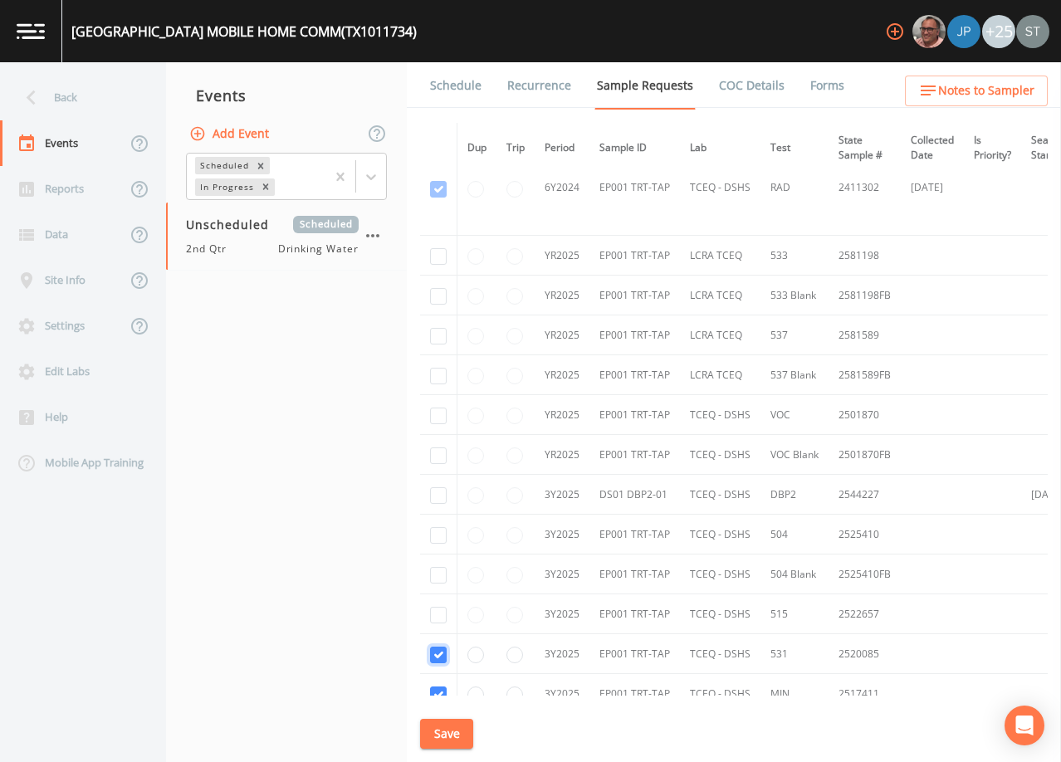
click at [435, 656] on input "checkbox" at bounding box center [438, 655] width 17 height 17
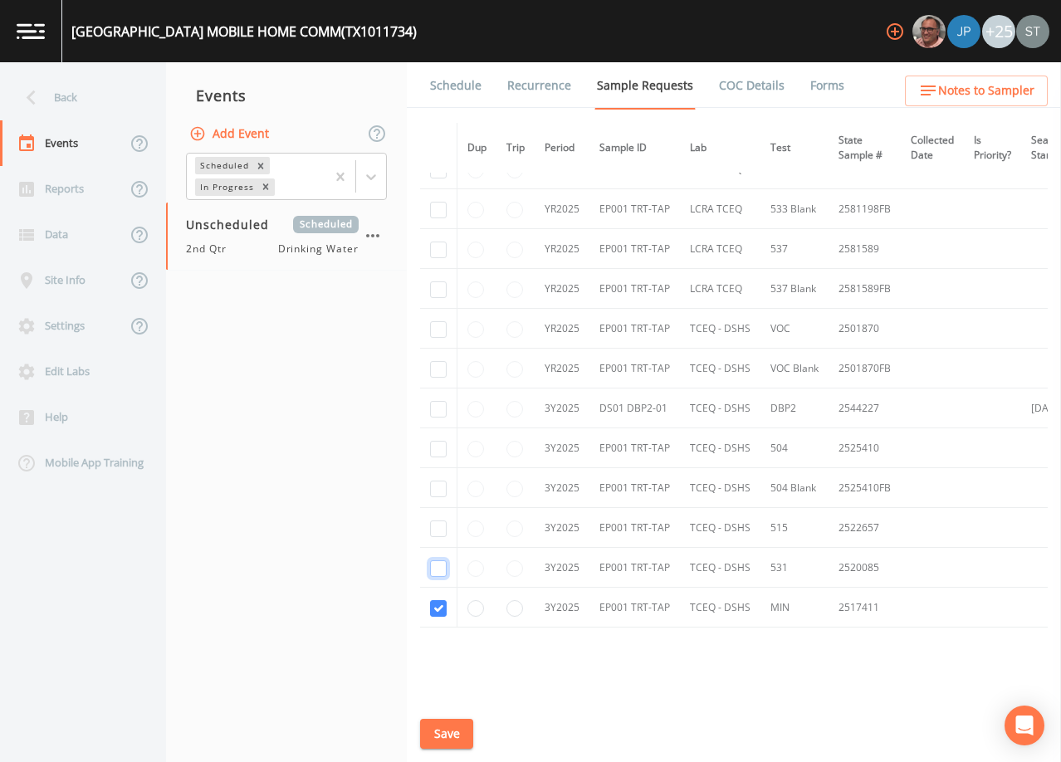
scroll to position [570, 0]
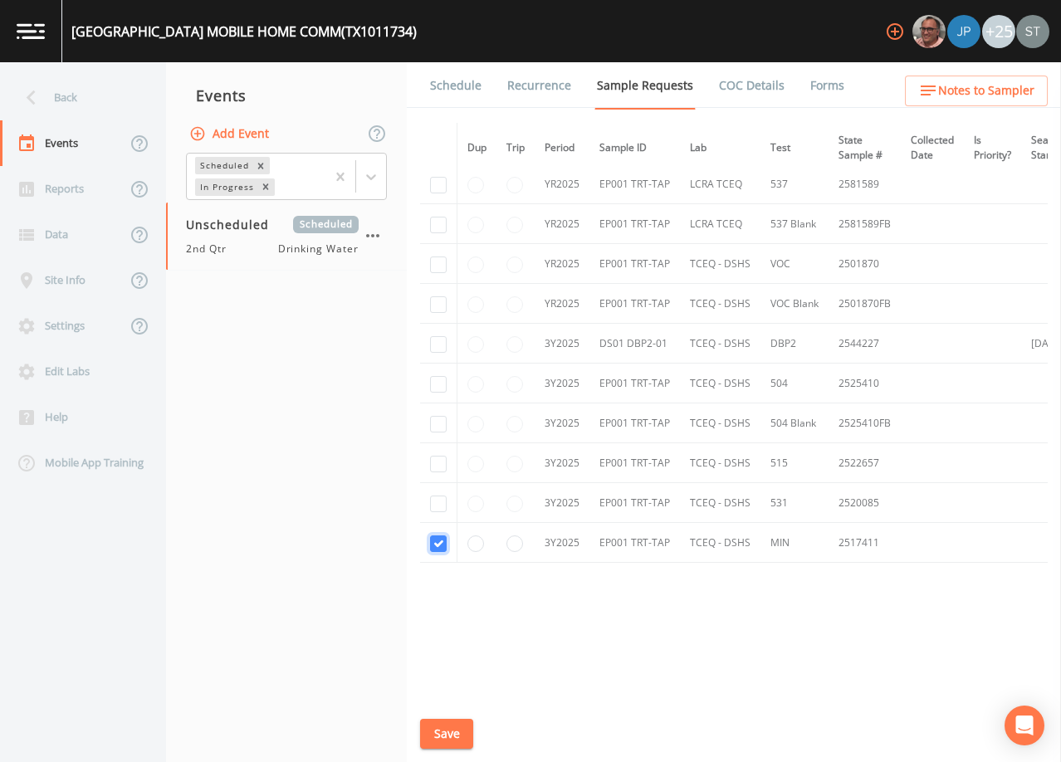
click at [442, 538] on input "checkbox" at bounding box center [438, 544] width 17 height 17
click at [451, 728] on button "Save" at bounding box center [446, 734] width 53 height 31
click at [448, 90] on link "Schedule" at bounding box center [456, 85] width 56 height 46
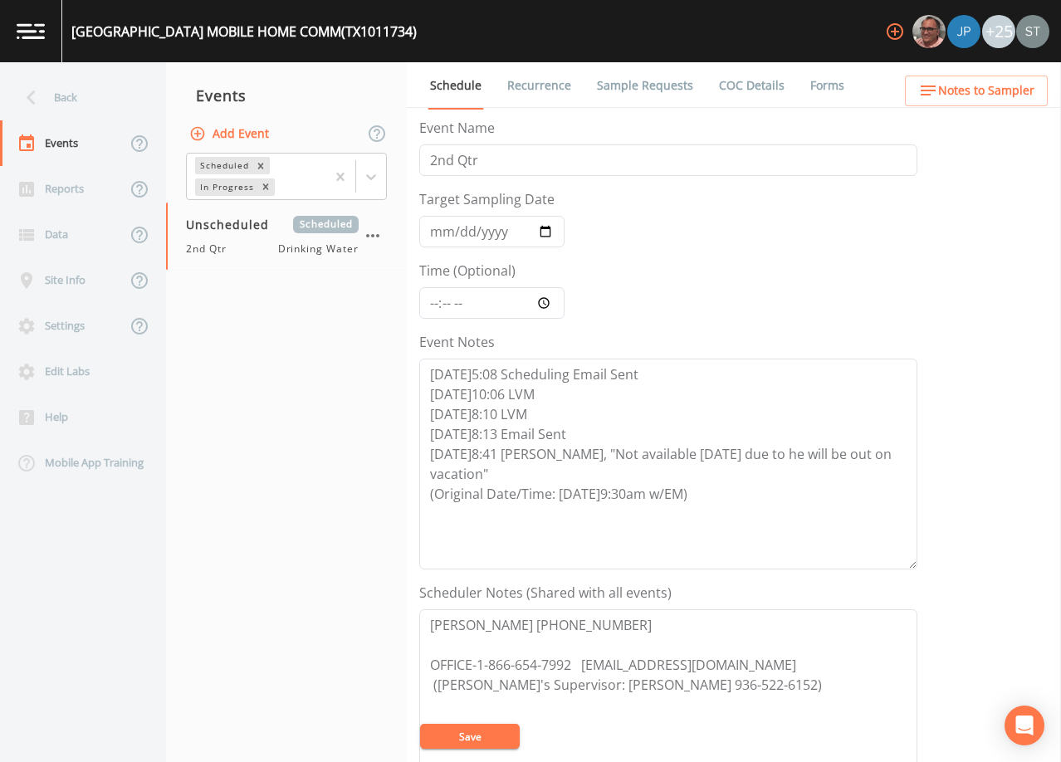
click at [249, 137] on button "Add Event" at bounding box center [231, 134] width 90 height 31
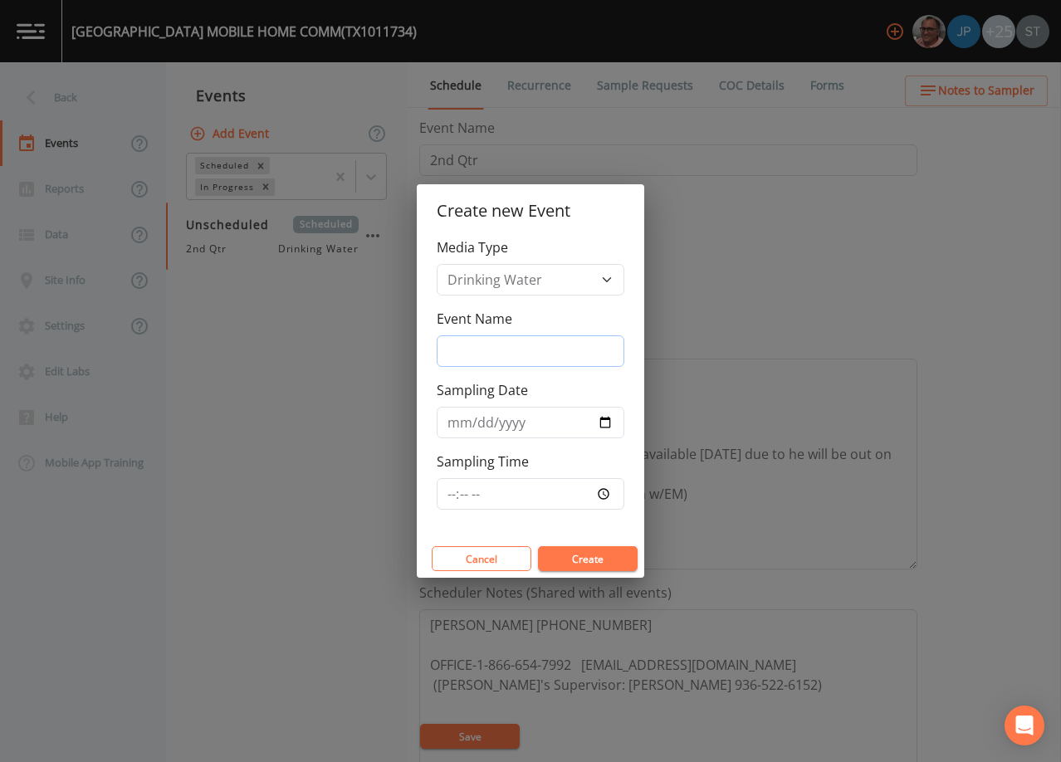
click at [506, 353] on input "Event Name" at bounding box center [531, 351] width 188 height 32
click at [453, 426] on input "Sampling Date" at bounding box center [531, 423] width 188 height 32
click at [578, 556] on button "Create" at bounding box center [588, 558] width 100 height 25
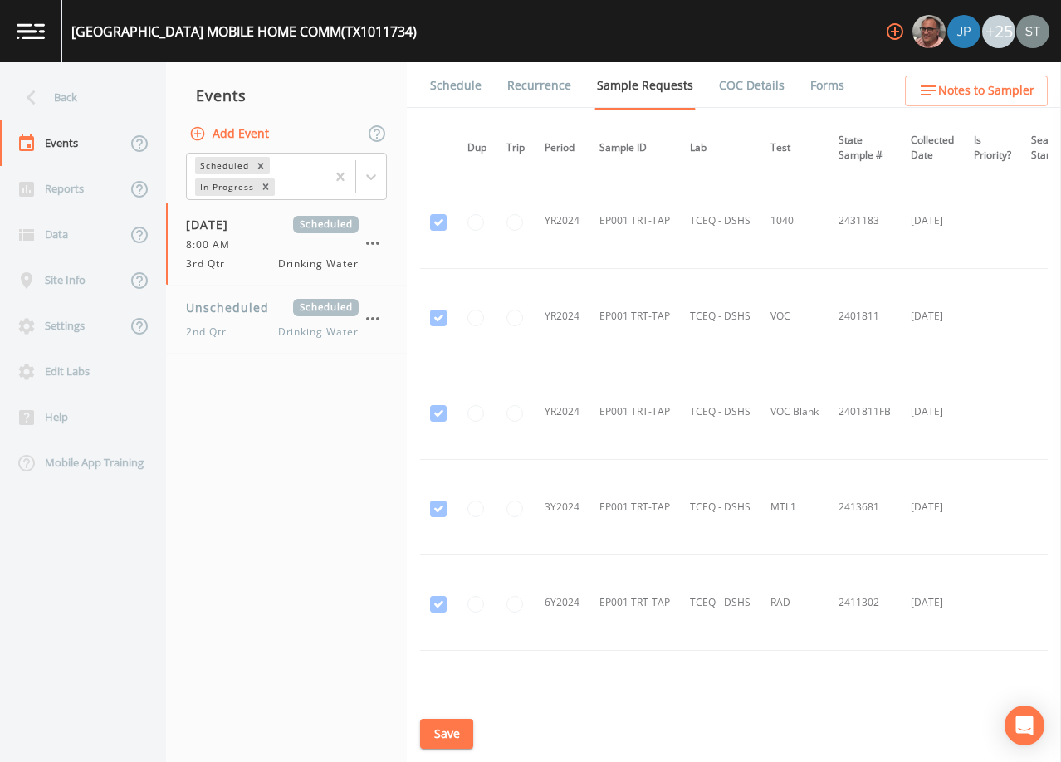
click at [443, 81] on link "Schedule" at bounding box center [456, 85] width 56 height 46
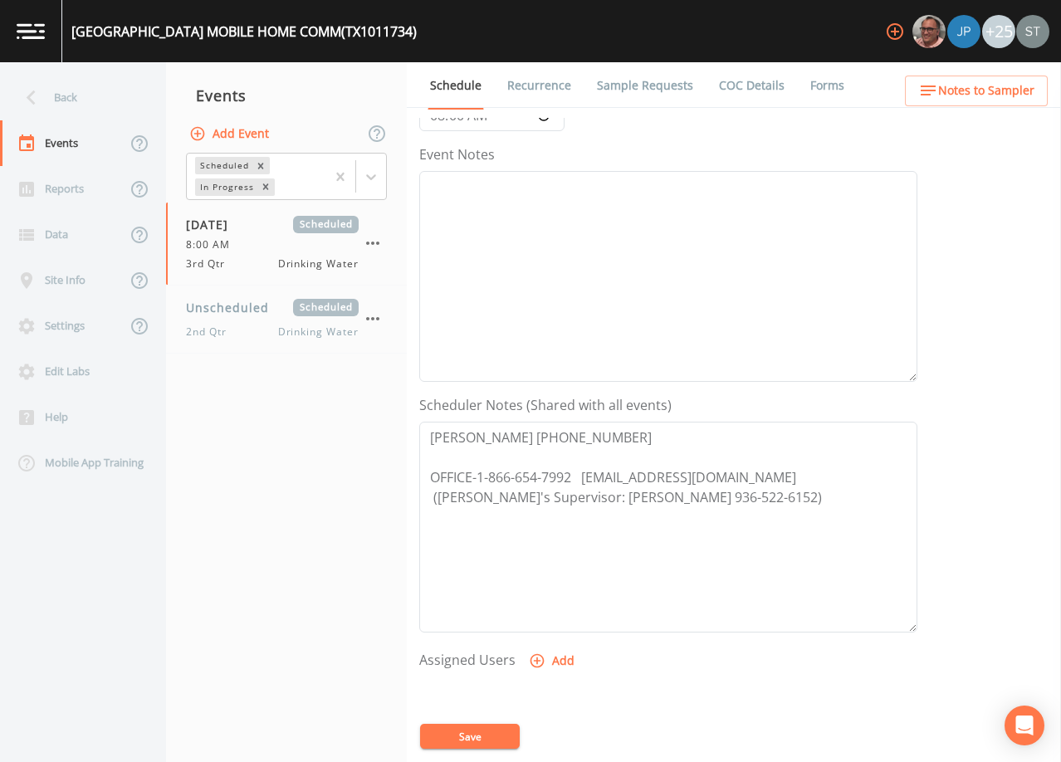
scroll to position [249, 0]
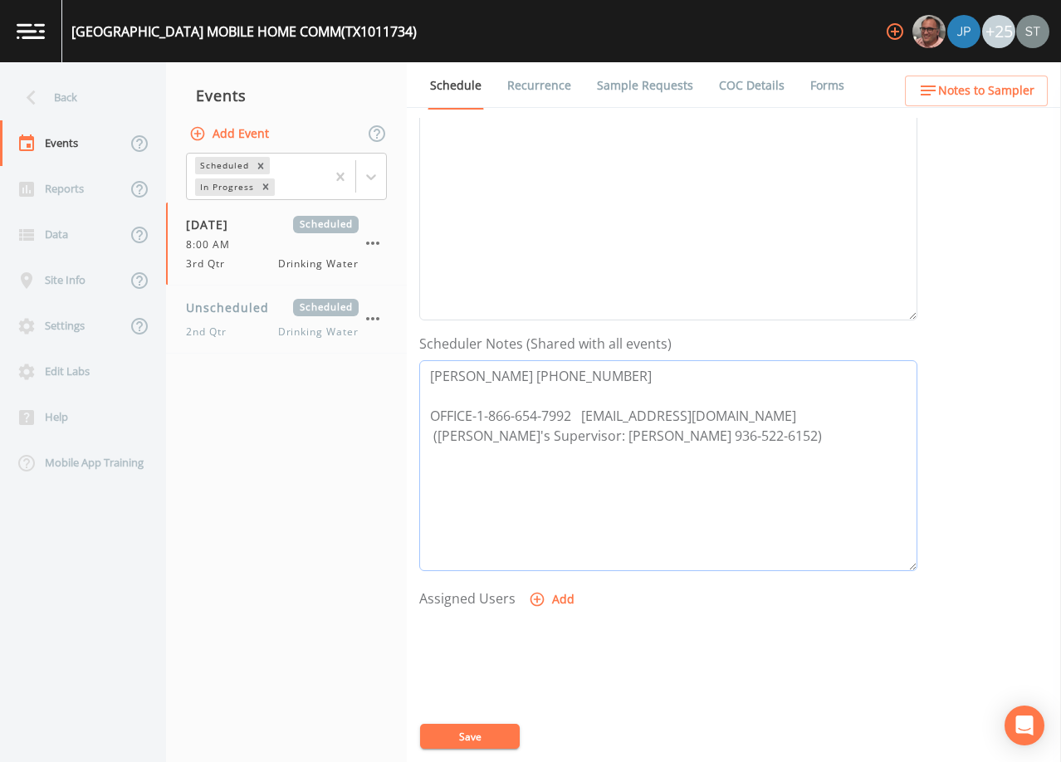
click at [542, 371] on textarea "[PERSON_NAME] [PHONE_NUMBER] OFFICE-1-866-654-7992 [EMAIL_ADDRESS][DOMAIN_NAME]…" at bounding box center [668, 465] width 498 height 211
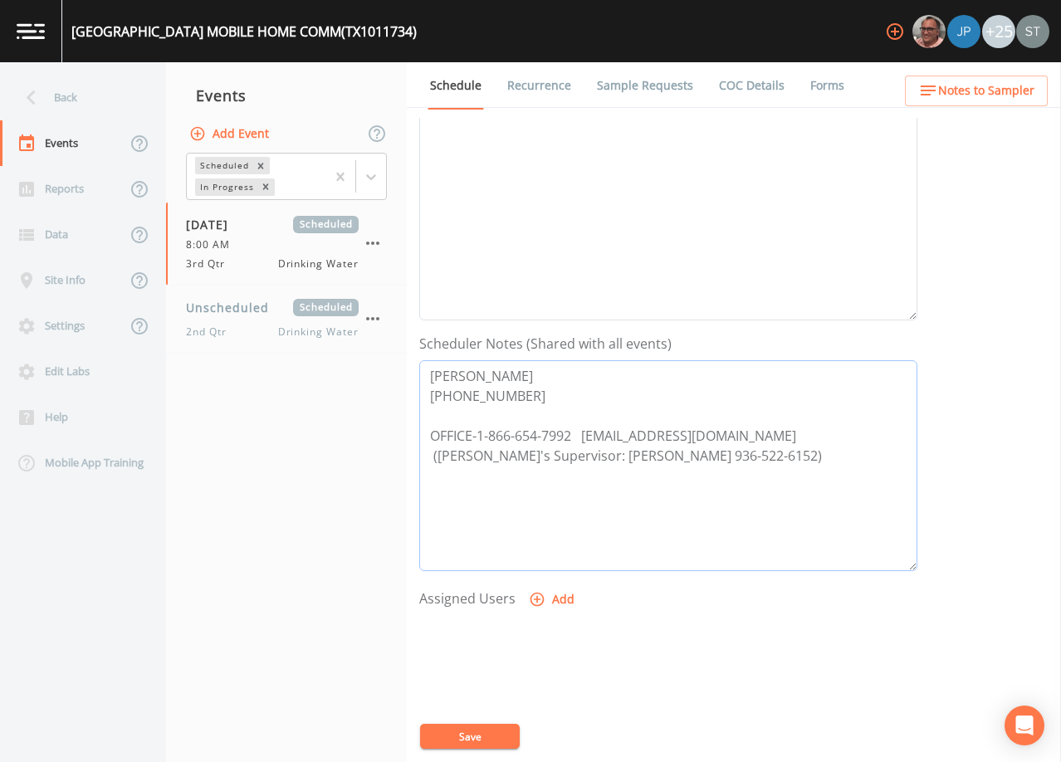
click at [542, 368] on textarea "[PERSON_NAME] [PHONE_NUMBER] OFFICE-1-866-654-7992 [EMAIL_ADDRESS][DOMAIN_NAME]…" at bounding box center [668, 465] width 498 height 211
click at [430, 451] on textarea "[PERSON_NAME] (SWWC) [PHONE_NUMBER] OFFICE-1-866-654-7992 [EMAIL_ADDRESS][DOMAI…" at bounding box center [668, 465] width 498 height 211
click at [480, 732] on button "Save" at bounding box center [470, 736] width 100 height 25
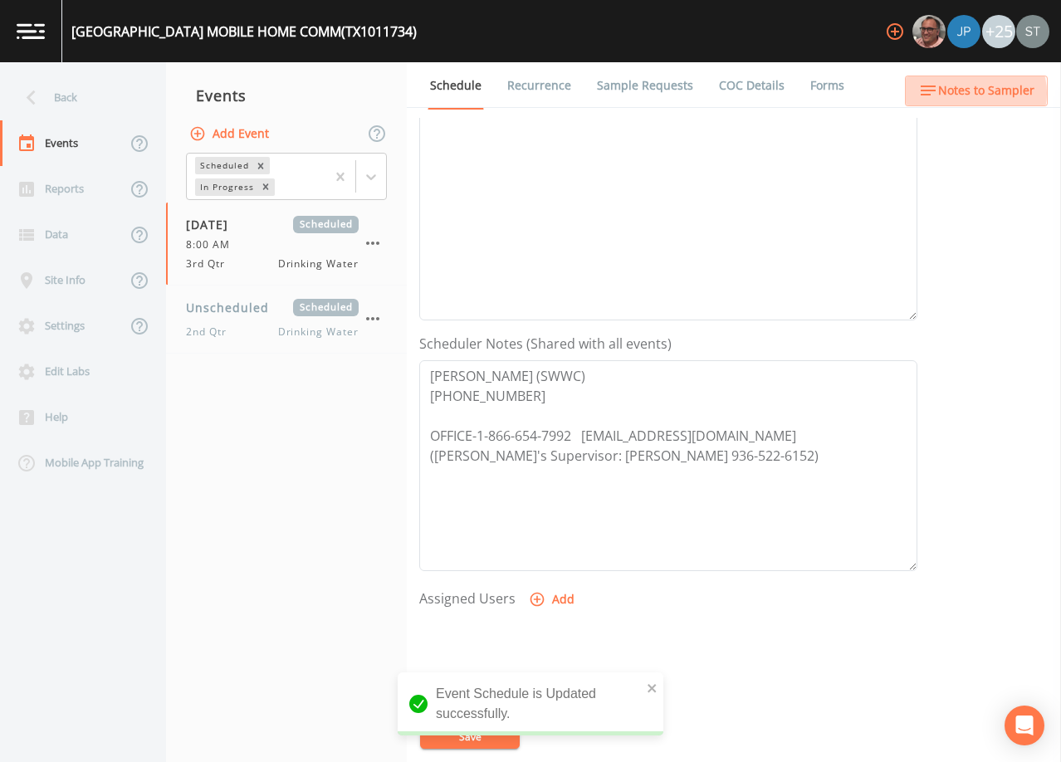
click at [973, 93] on span "Notes to Sampler" at bounding box center [986, 91] width 96 height 21
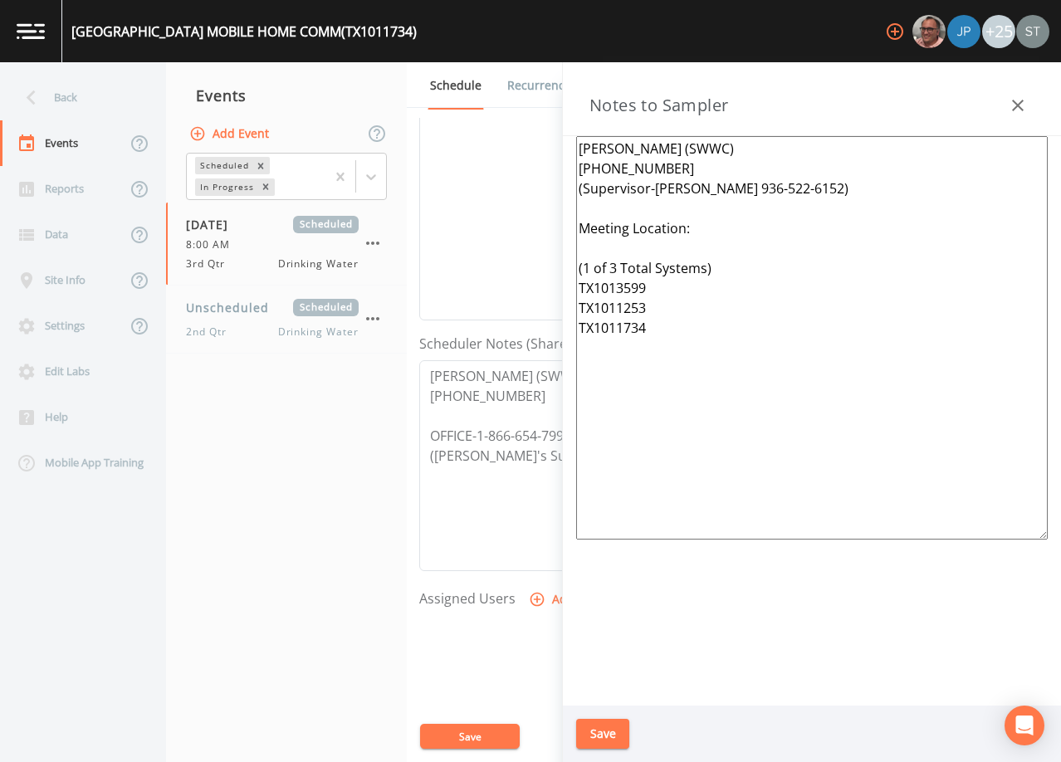
drag, startPoint x: 689, startPoint y: 345, endPoint x: 528, endPoint y: 249, distance: 187.3
click at [528, 249] on div "Back Events Reports Data Site Info Settings Edit Labs Help Mobile App Training …" at bounding box center [530, 412] width 1061 height 700
click at [611, 732] on button "Save" at bounding box center [602, 734] width 53 height 31
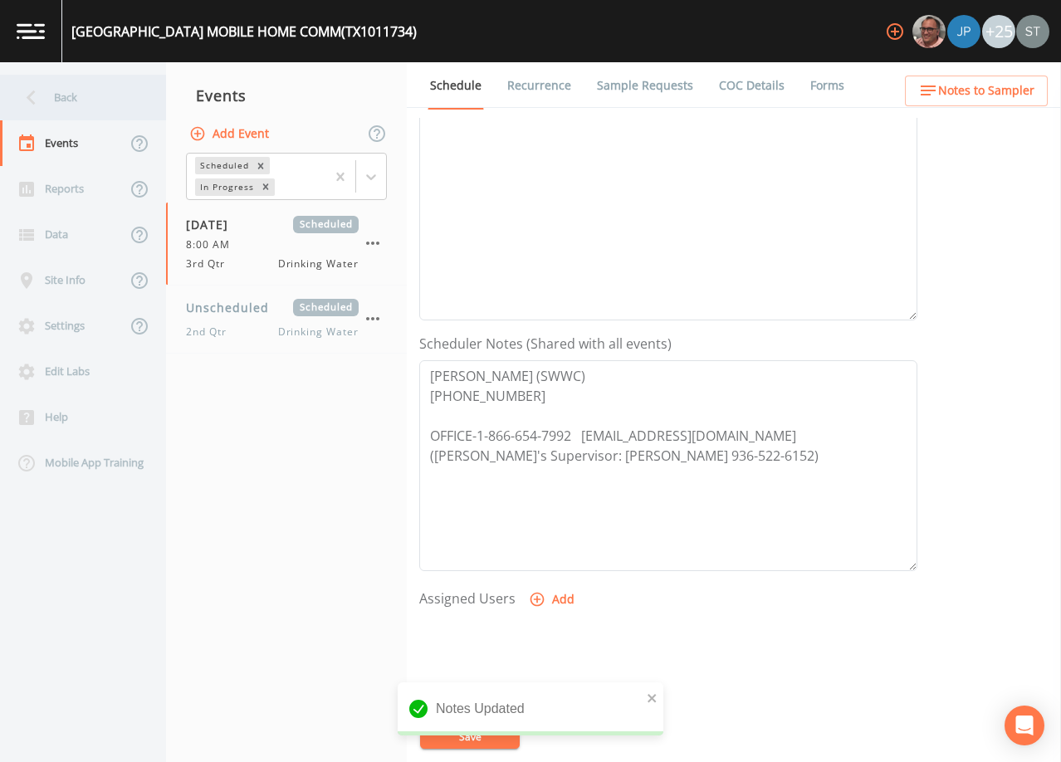
click at [60, 101] on div "Back" at bounding box center [74, 98] width 149 height 46
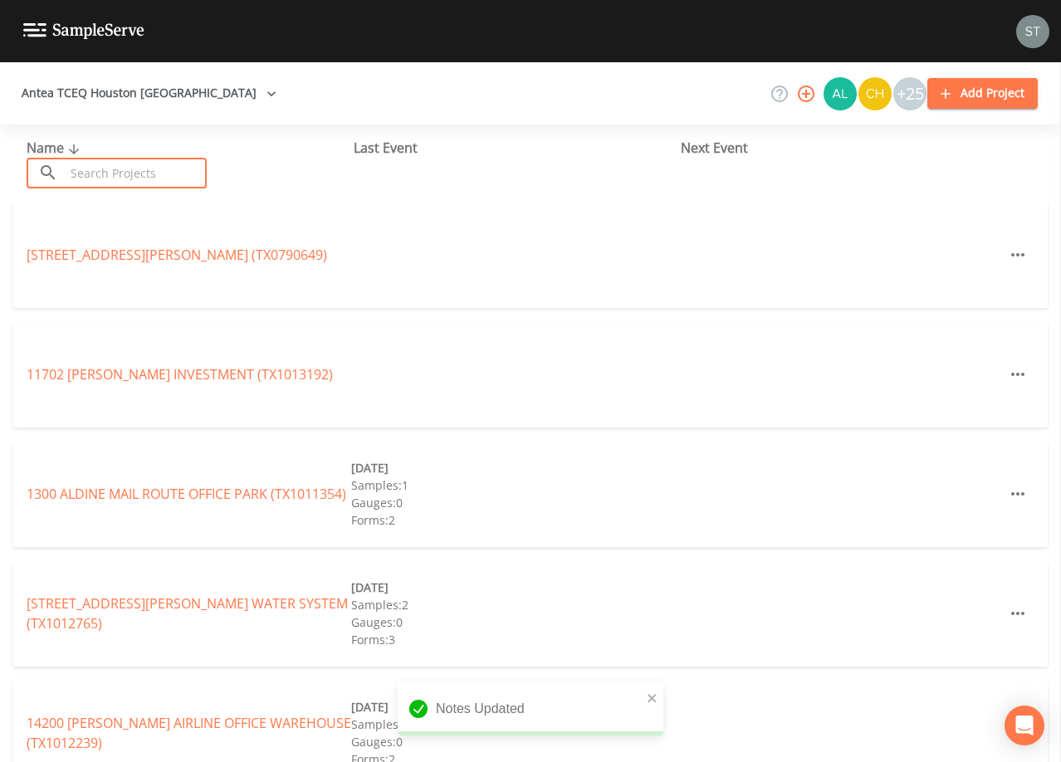
click at [121, 173] on input "text" at bounding box center [136, 173] width 142 height 31
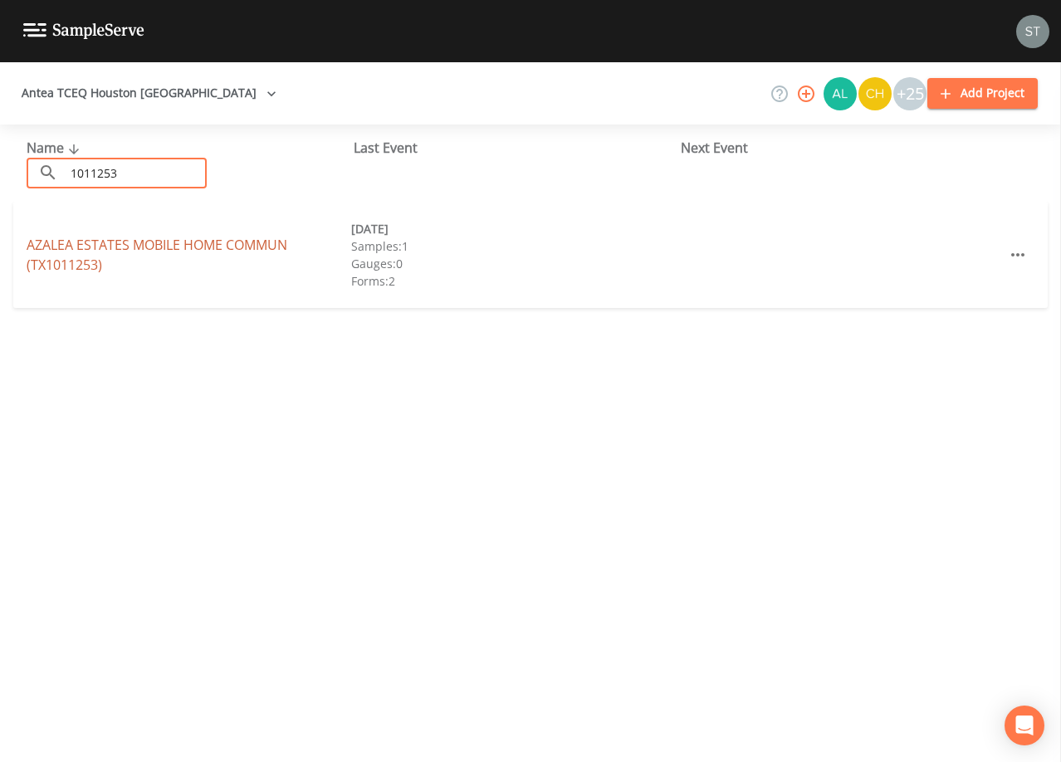
click at [242, 241] on link "AZALEA ESTATES MOBILE HOME COMMUN (TX1011253)" at bounding box center [157, 255] width 261 height 38
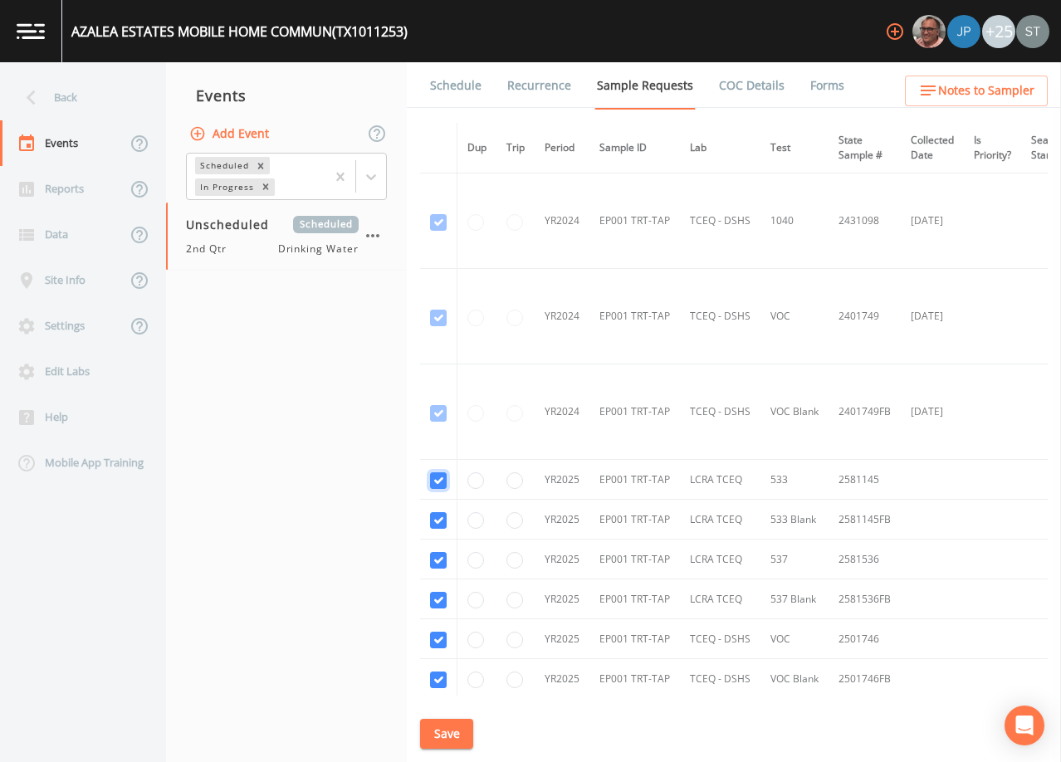
click at [436, 475] on input "checkbox" at bounding box center [438, 480] width 17 height 17
click at [439, 518] on input "checkbox" at bounding box center [438, 520] width 17 height 17
click at [435, 556] on input "checkbox" at bounding box center [438, 560] width 17 height 17
click at [438, 600] on input "checkbox" at bounding box center [438, 600] width 17 height 17
drag, startPoint x: 438, startPoint y: 643, endPoint x: 435, endPoint y: 678, distance: 35.9
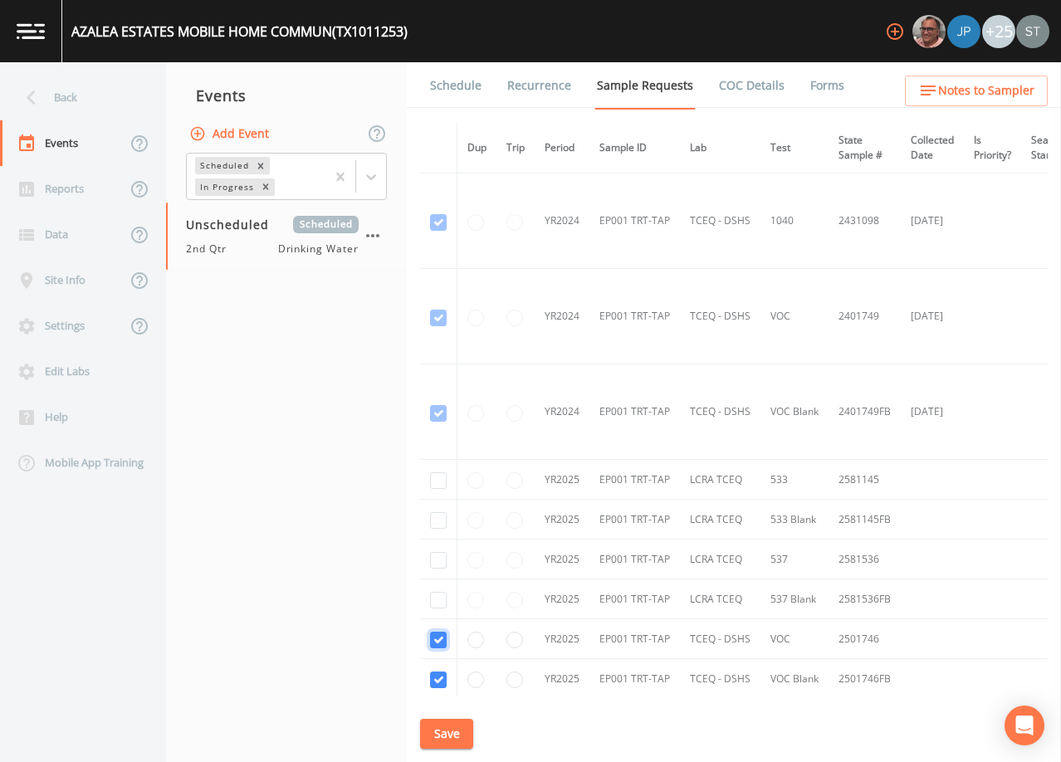
click at [438, 326] on input "checkbox" at bounding box center [438, 318] width 17 height 17
click at [434, 422] on input "checkbox" at bounding box center [438, 413] width 17 height 17
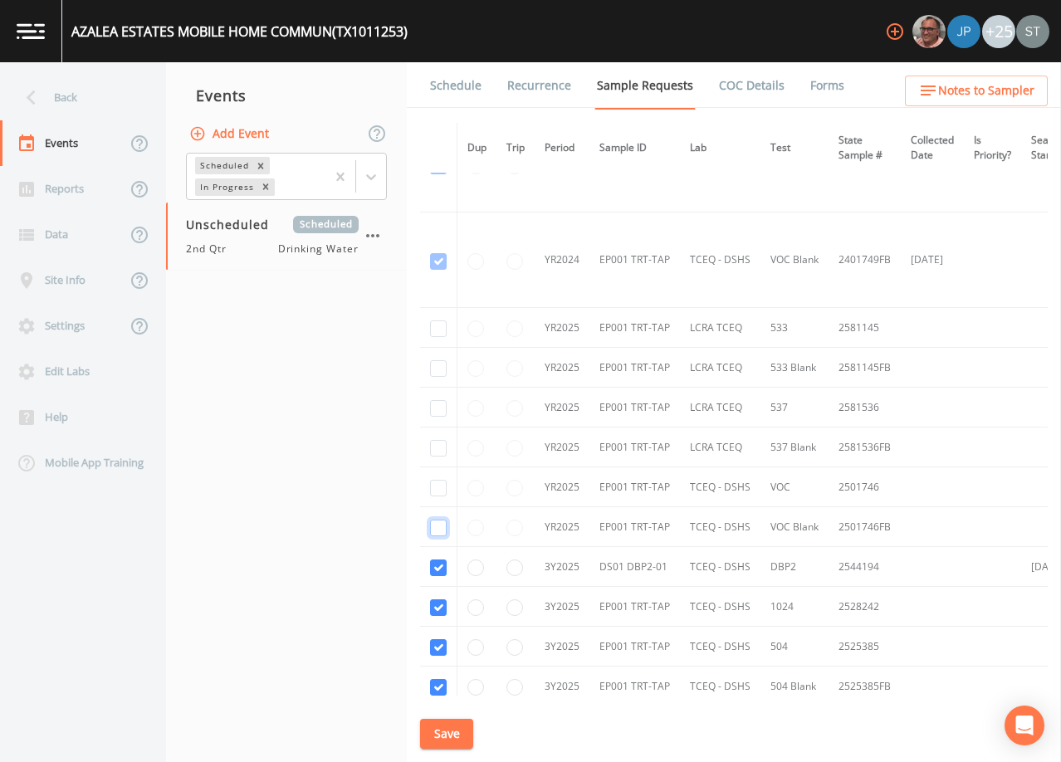
scroll to position [499, 0]
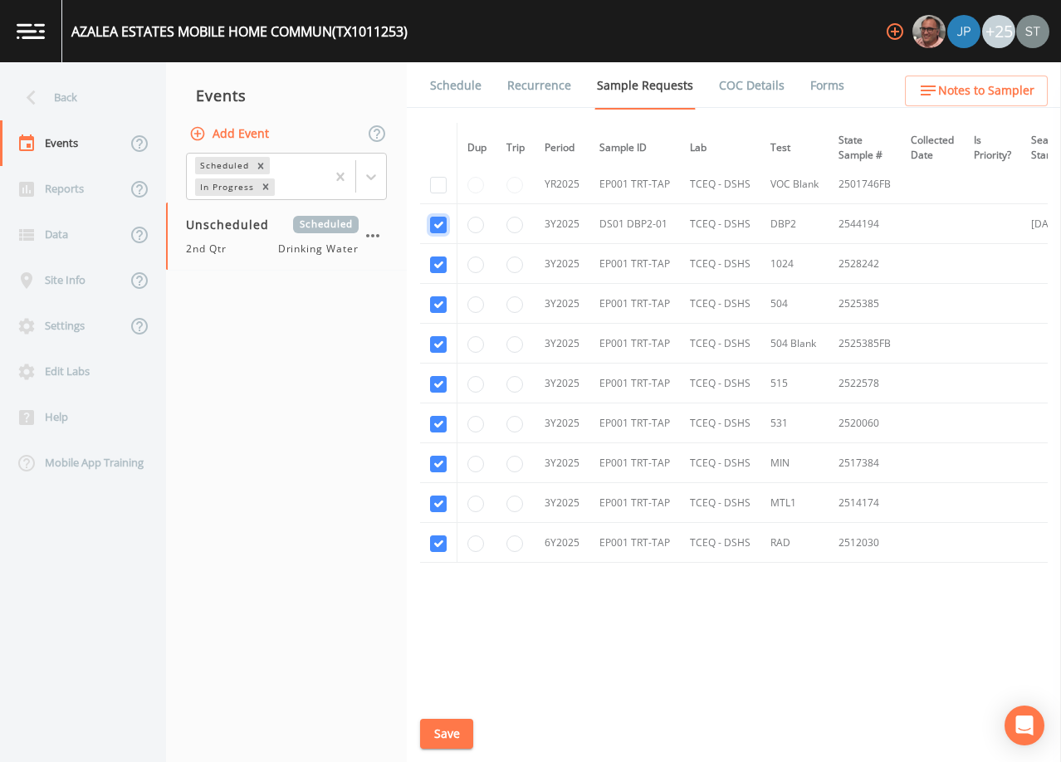
click at [434, 222] on input "checkbox" at bounding box center [438, 225] width 17 height 17
click at [433, 262] on input "checkbox" at bounding box center [438, 265] width 17 height 17
click at [439, 301] on input "checkbox" at bounding box center [438, 304] width 17 height 17
click at [438, 340] on input "checkbox" at bounding box center [438, 344] width 17 height 17
click at [441, 379] on input "checkbox" at bounding box center [438, 384] width 17 height 17
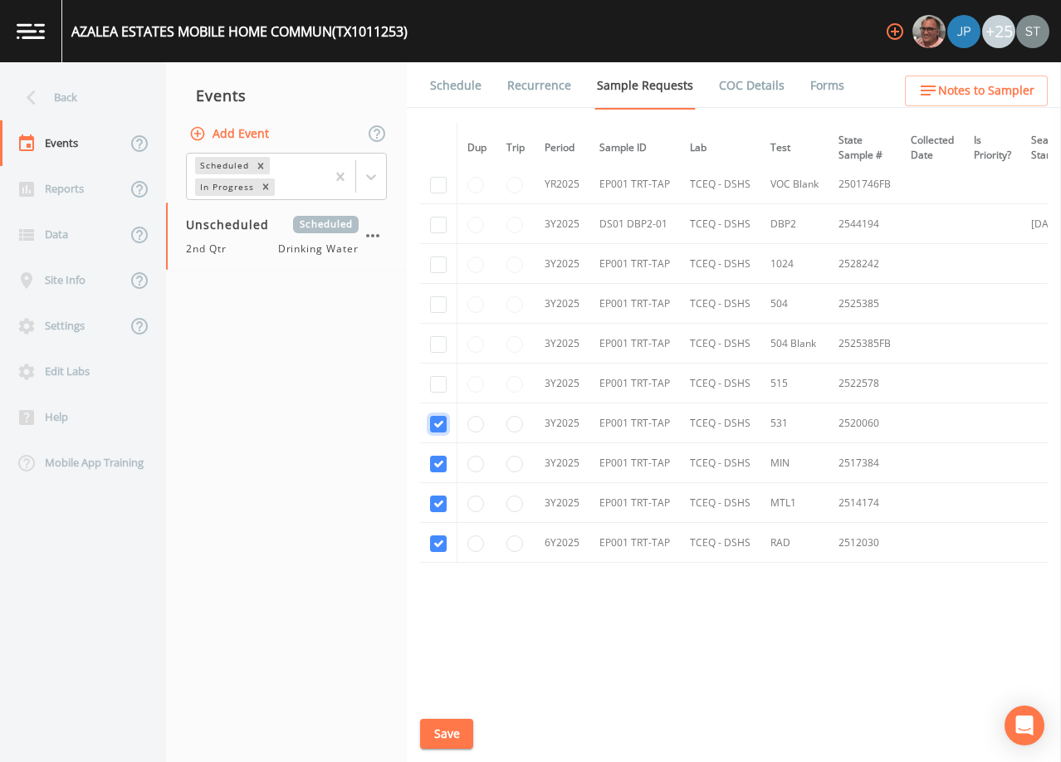
click at [440, 418] on input "checkbox" at bounding box center [438, 424] width 17 height 17
click at [438, 463] on input "checkbox" at bounding box center [438, 464] width 17 height 17
click at [442, 500] on input "checkbox" at bounding box center [438, 504] width 17 height 17
click at [439, 541] on input "checkbox" at bounding box center [438, 544] width 17 height 17
click at [455, 737] on button "Save" at bounding box center [446, 734] width 53 height 31
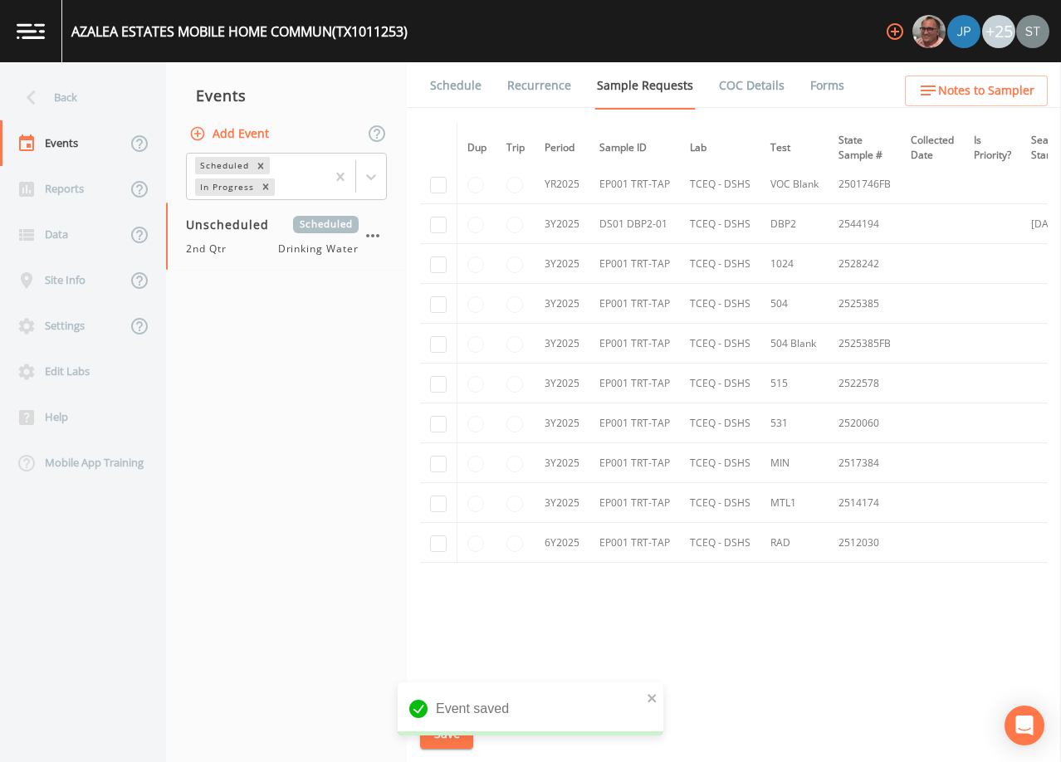
click at [453, 88] on link "Schedule" at bounding box center [456, 85] width 56 height 46
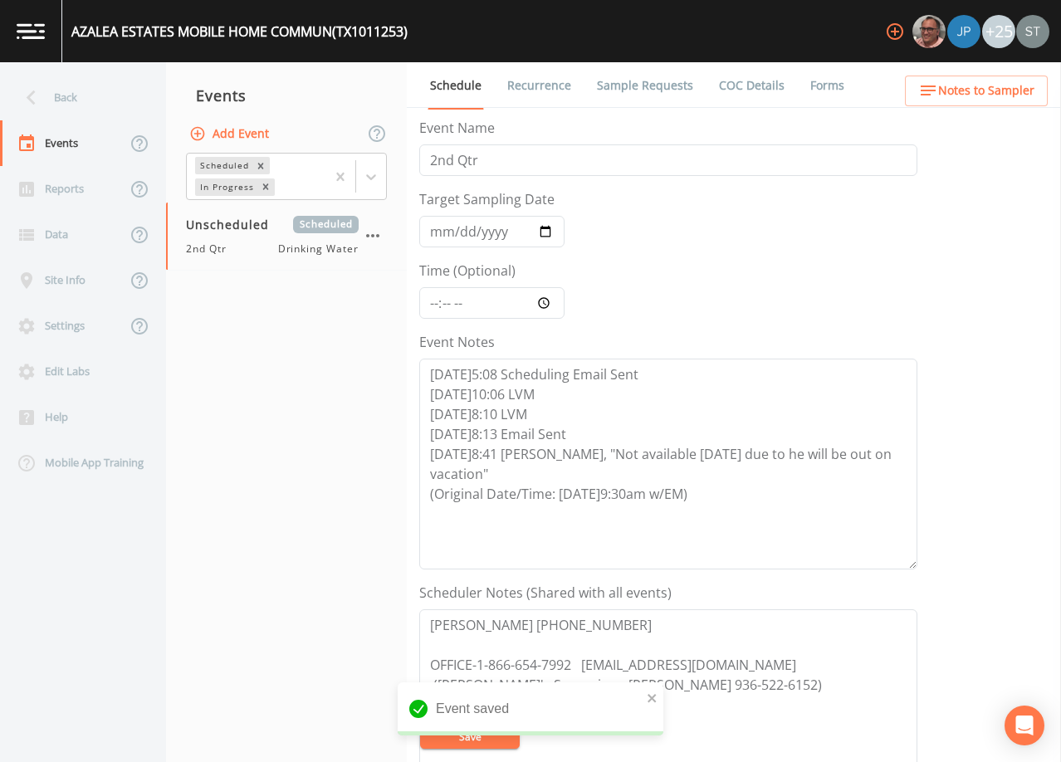
click at [237, 144] on button "Add Event" at bounding box center [231, 134] width 90 height 31
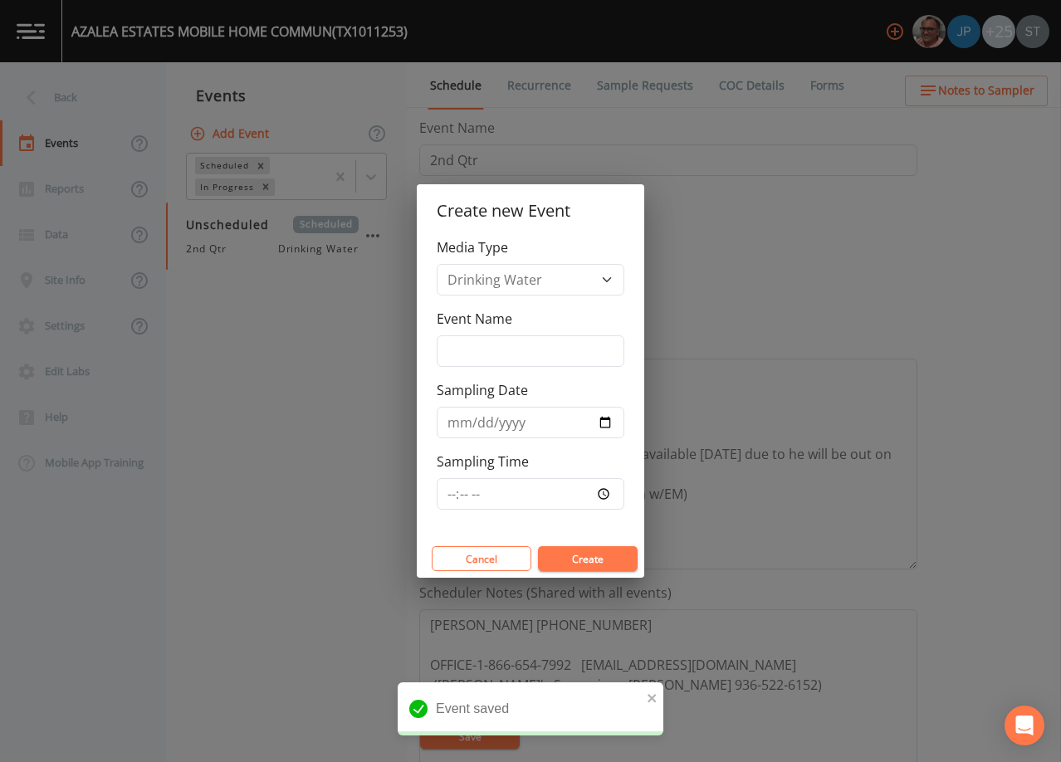
drag, startPoint x: 480, startPoint y: 334, endPoint x: 490, endPoint y: 341, distance: 12.5
click at [481, 334] on div "Event Name" at bounding box center [531, 338] width 188 height 58
click at [516, 352] on input "Event Name" at bounding box center [531, 351] width 188 height 32
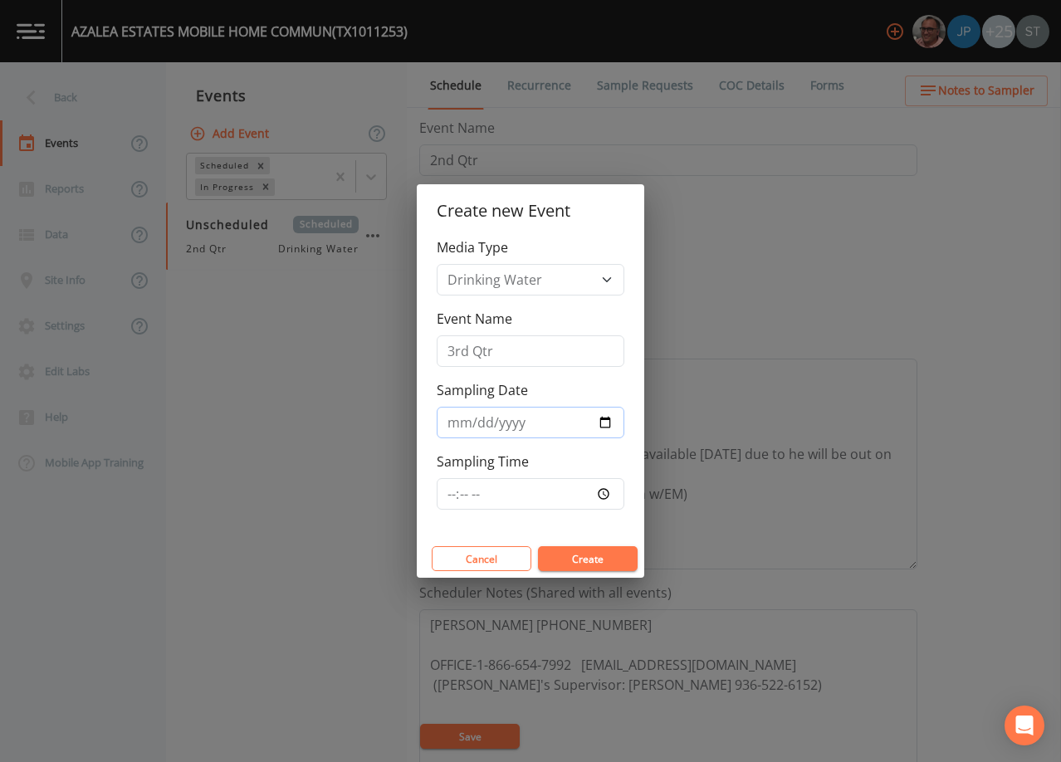
click at [446, 426] on input "Sampling Date" at bounding box center [531, 423] width 188 height 32
click at [594, 556] on button "Create" at bounding box center [588, 558] width 100 height 25
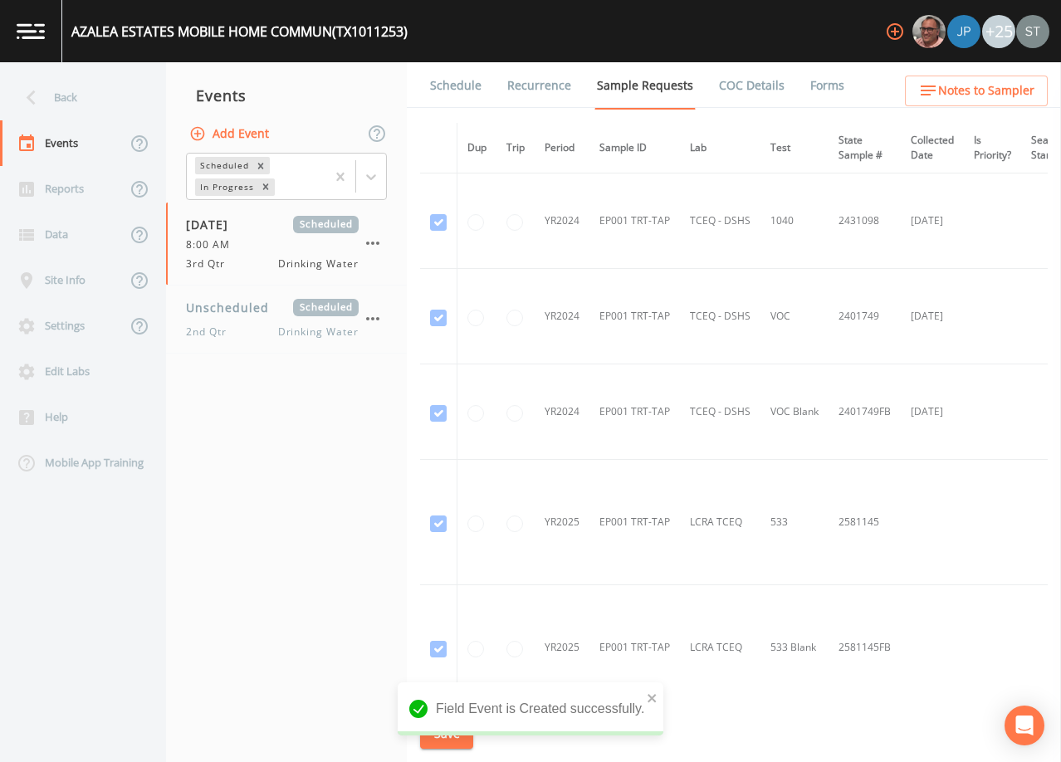
click at [465, 91] on link "Schedule" at bounding box center [456, 85] width 56 height 46
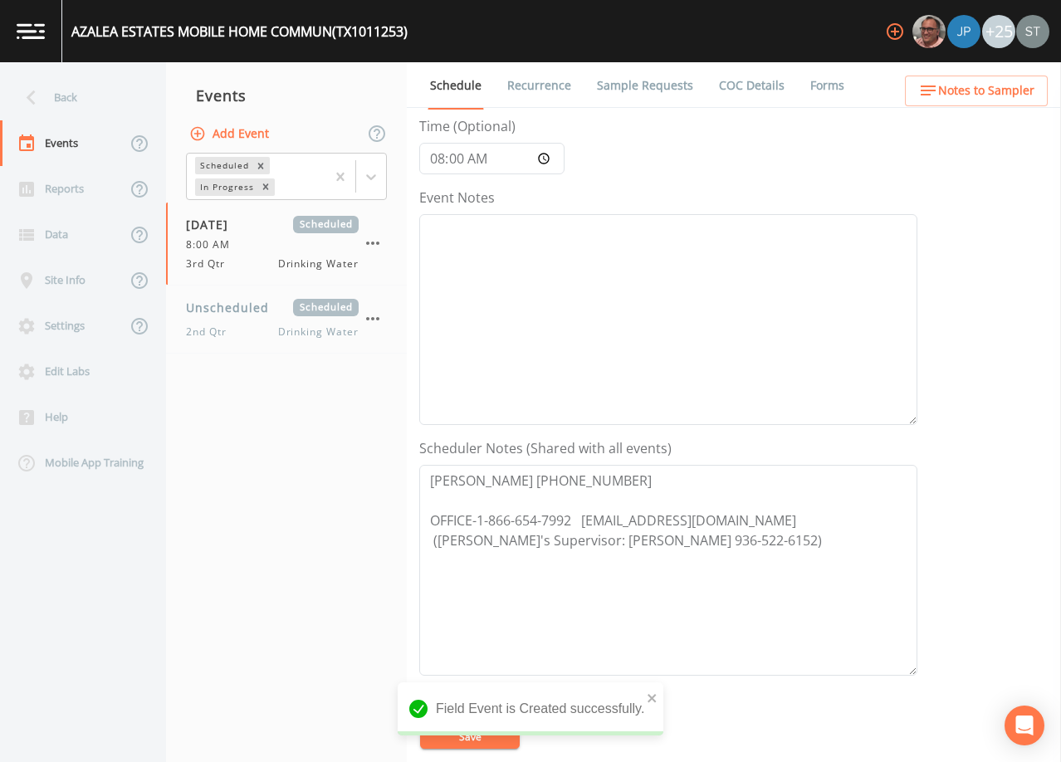
scroll to position [166, 0]
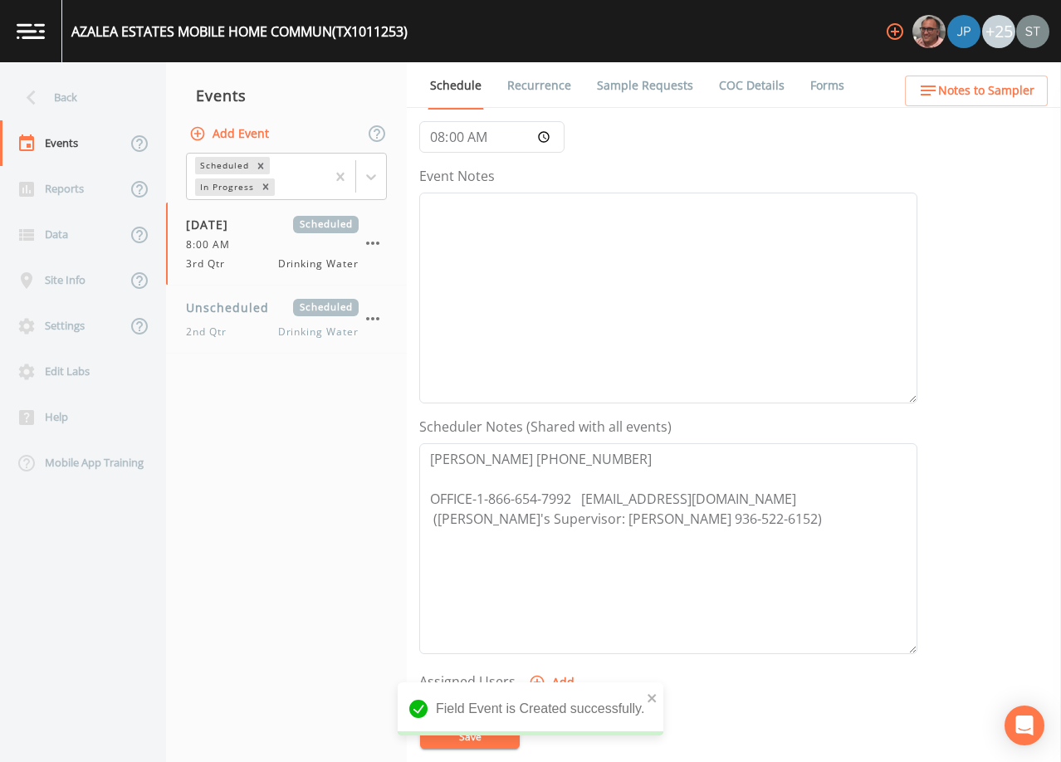
click at [1001, 98] on span "Notes to Sampler" at bounding box center [986, 91] width 96 height 21
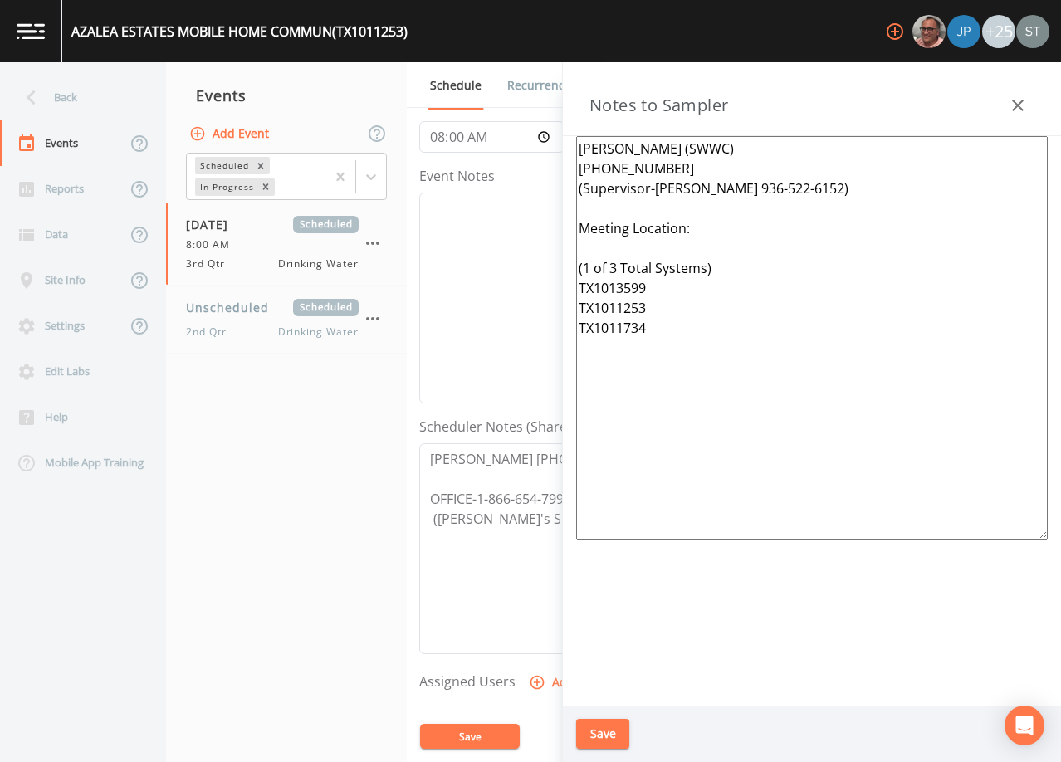
drag, startPoint x: 696, startPoint y: 349, endPoint x: 539, endPoint y: 267, distance: 176.8
click at [539, 267] on div "Back Events Reports Data Site Info Settings Edit Labs Help Mobile App Training …" at bounding box center [530, 412] width 1061 height 700
click at [608, 731] on button "Save" at bounding box center [602, 734] width 53 height 31
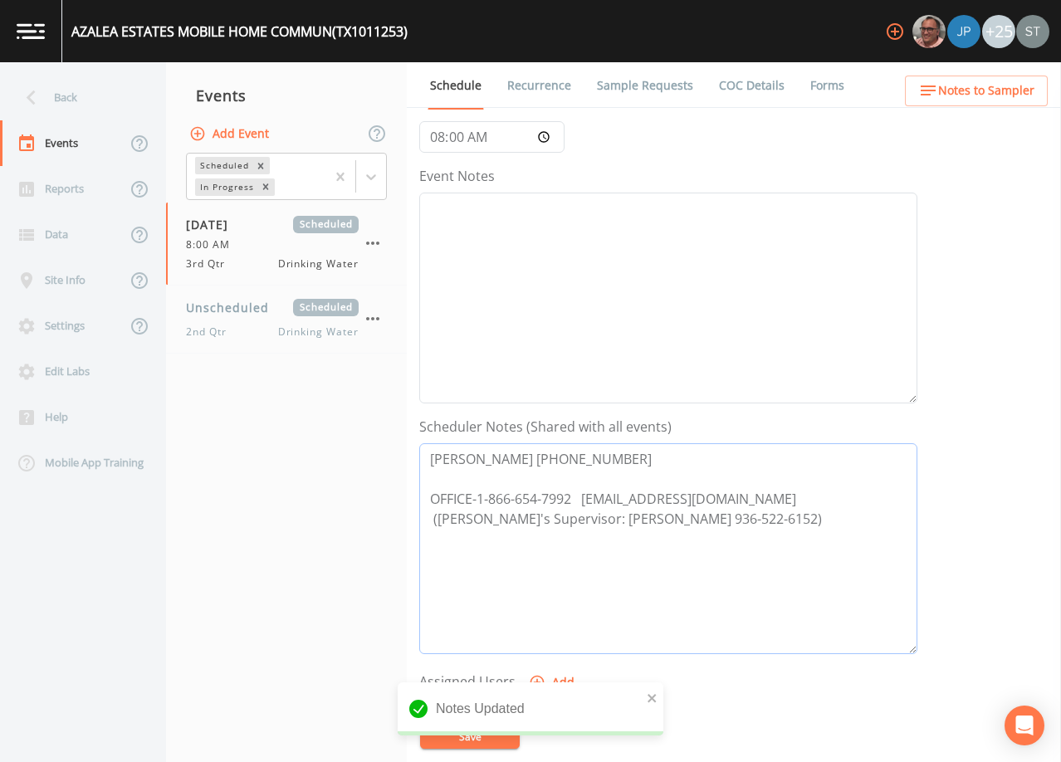
click at [541, 452] on textarea "[PERSON_NAME] [PHONE_NUMBER] OFFICE-1-866-654-7992 [EMAIL_ADDRESS][DOMAIN_NAME]…" at bounding box center [668, 548] width 498 height 211
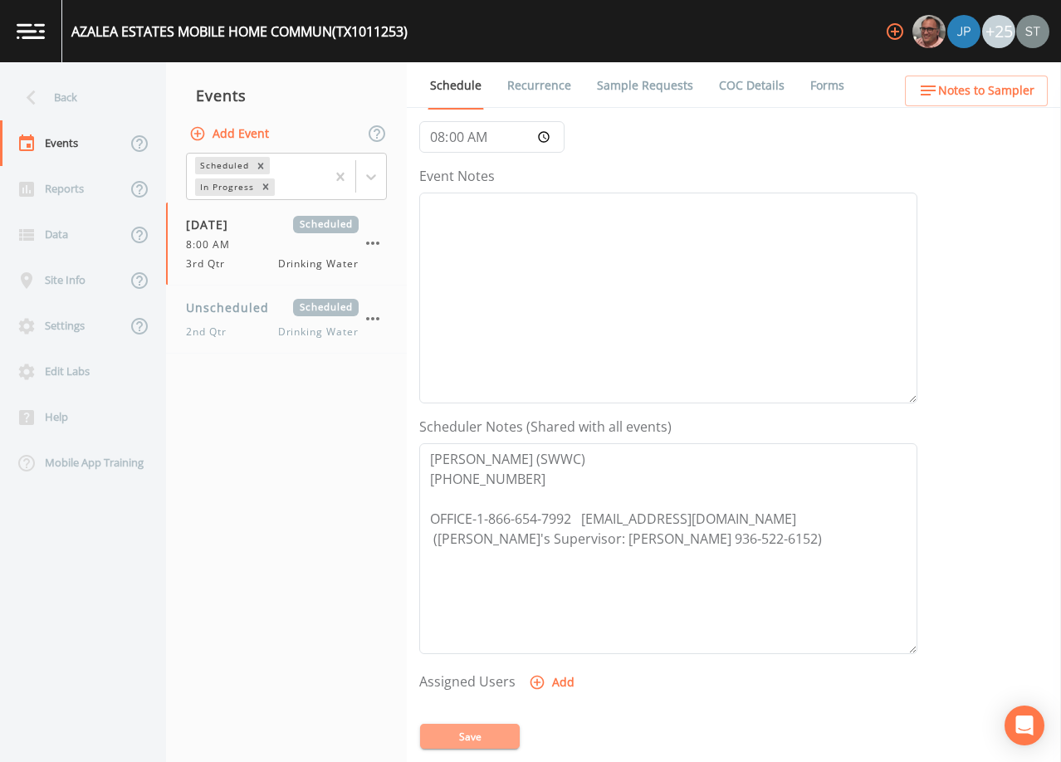
drag, startPoint x: 490, startPoint y: 737, endPoint x: 481, endPoint y: 529, distance: 208.6
click at [489, 737] on button "Save" at bounding box center [470, 736] width 100 height 25
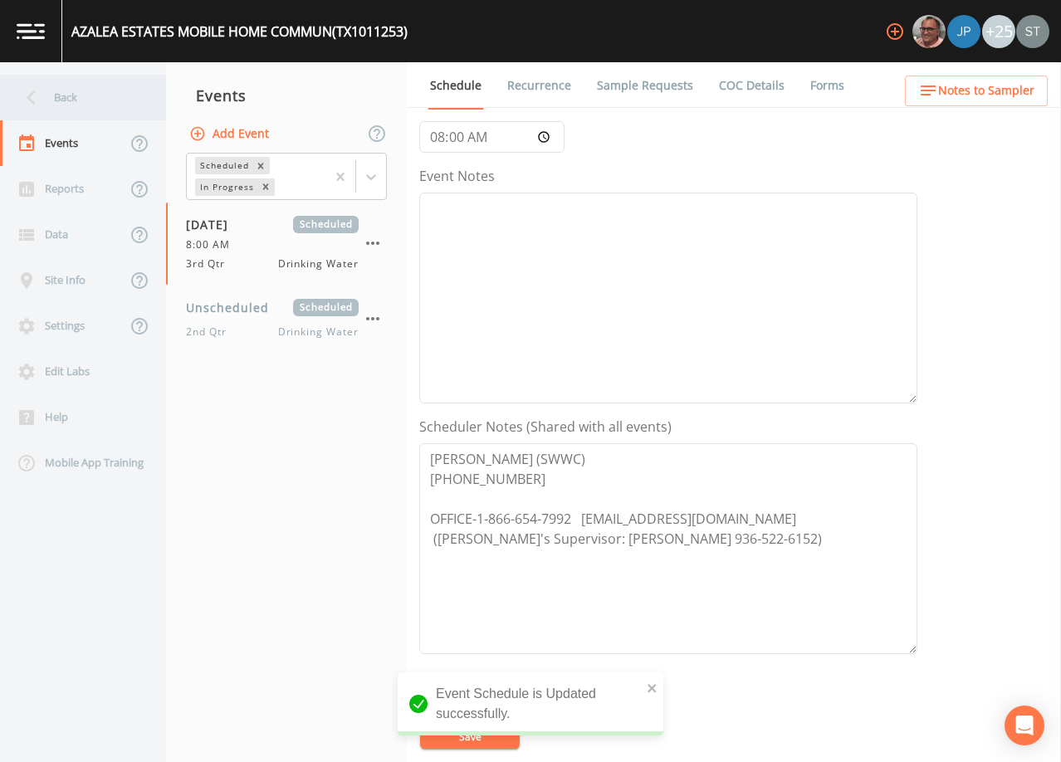
click at [89, 101] on div "Back" at bounding box center [74, 98] width 149 height 46
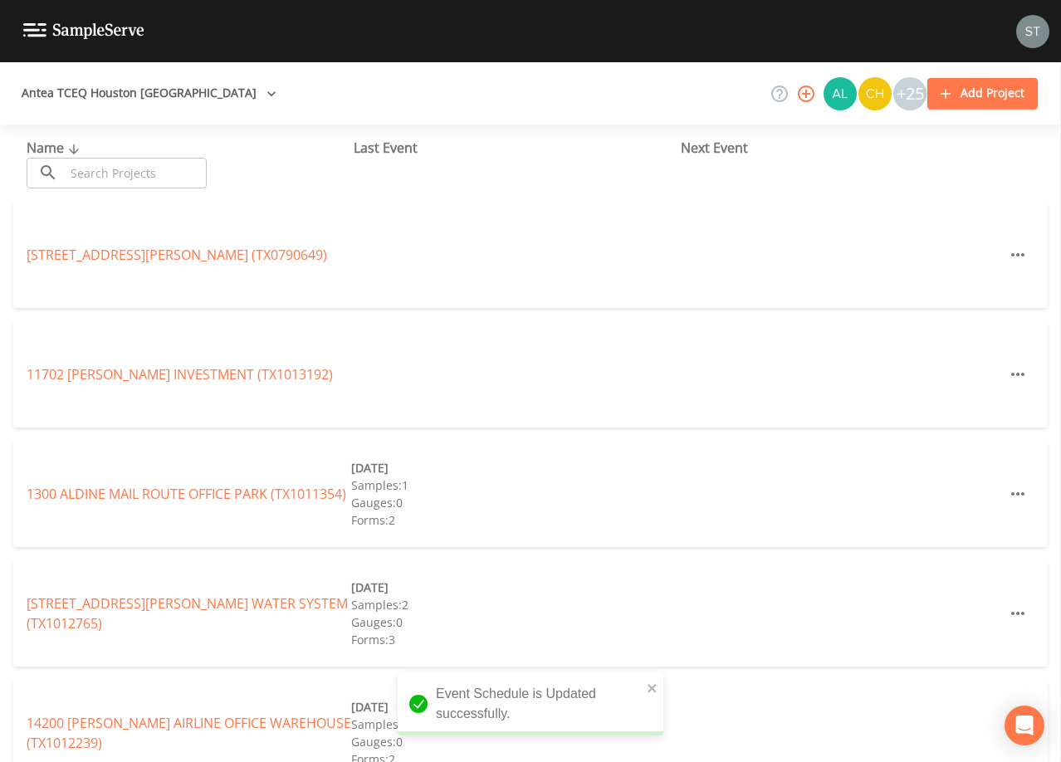
click at [142, 182] on input "text" at bounding box center [136, 173] width 142 height 31
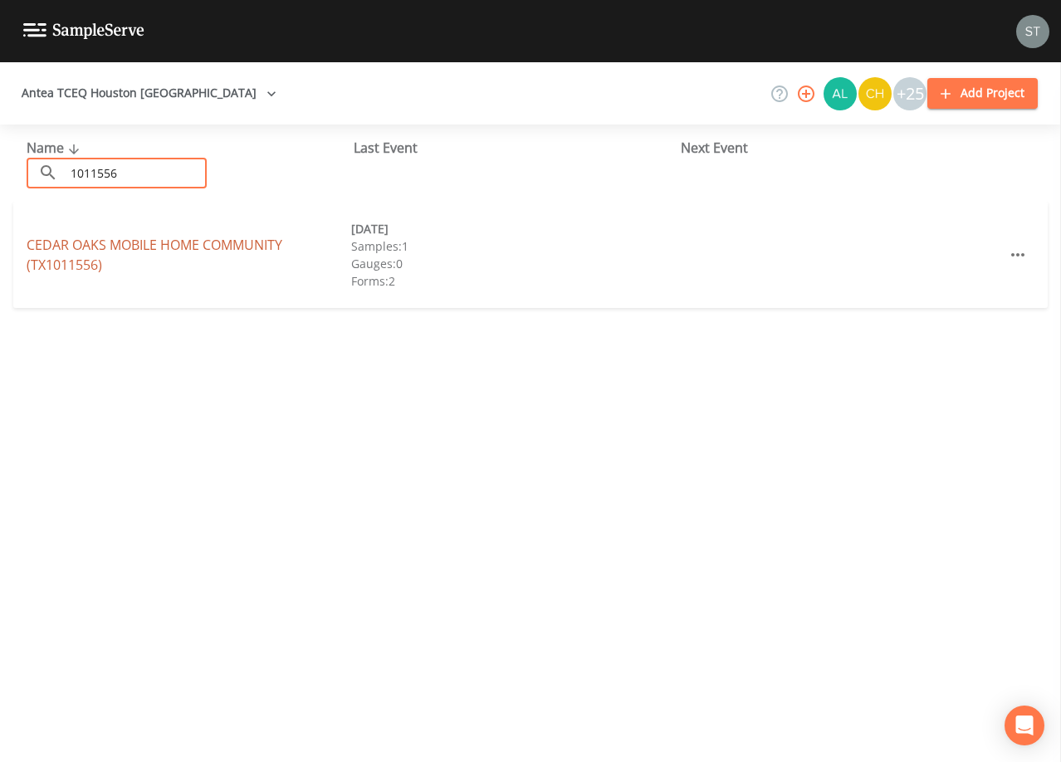
click at [188, 245] on link "[GEOGRAPHIC_DATA] HOME COMMUNITY (TX1011556)" at bounding box center [155, 255] width 256 height 38
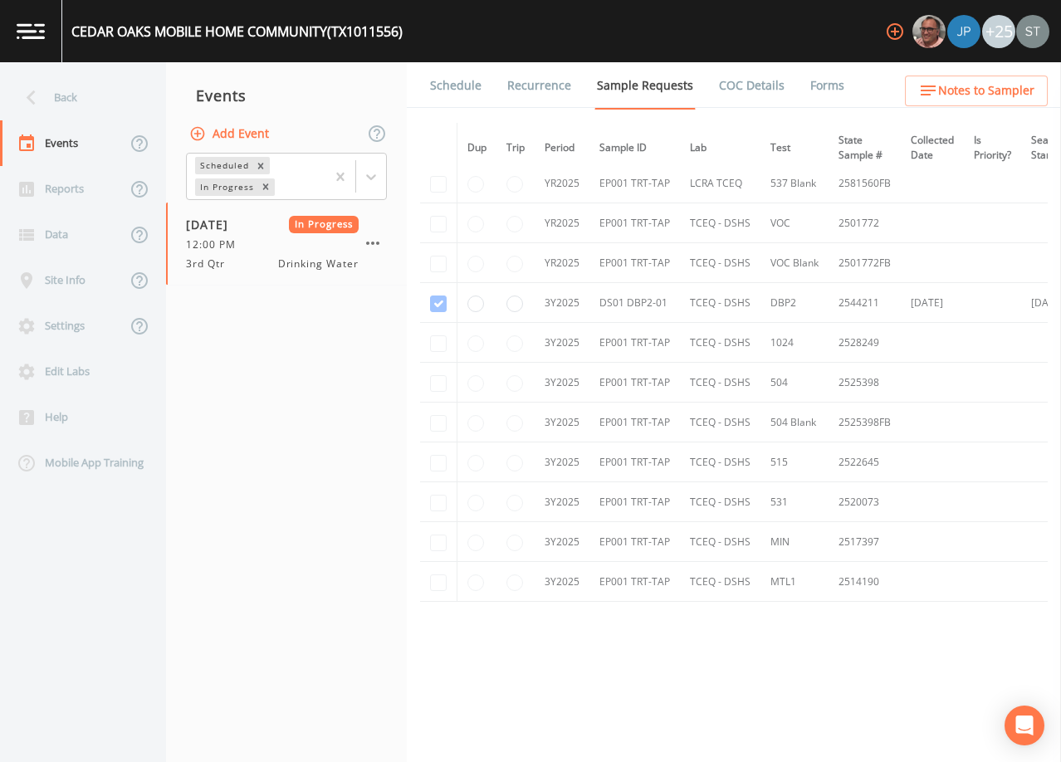
scroll to position [459, 0]
click at [811, 81] on link "Forms" at bounding box center [827, 85] width 39 height 46
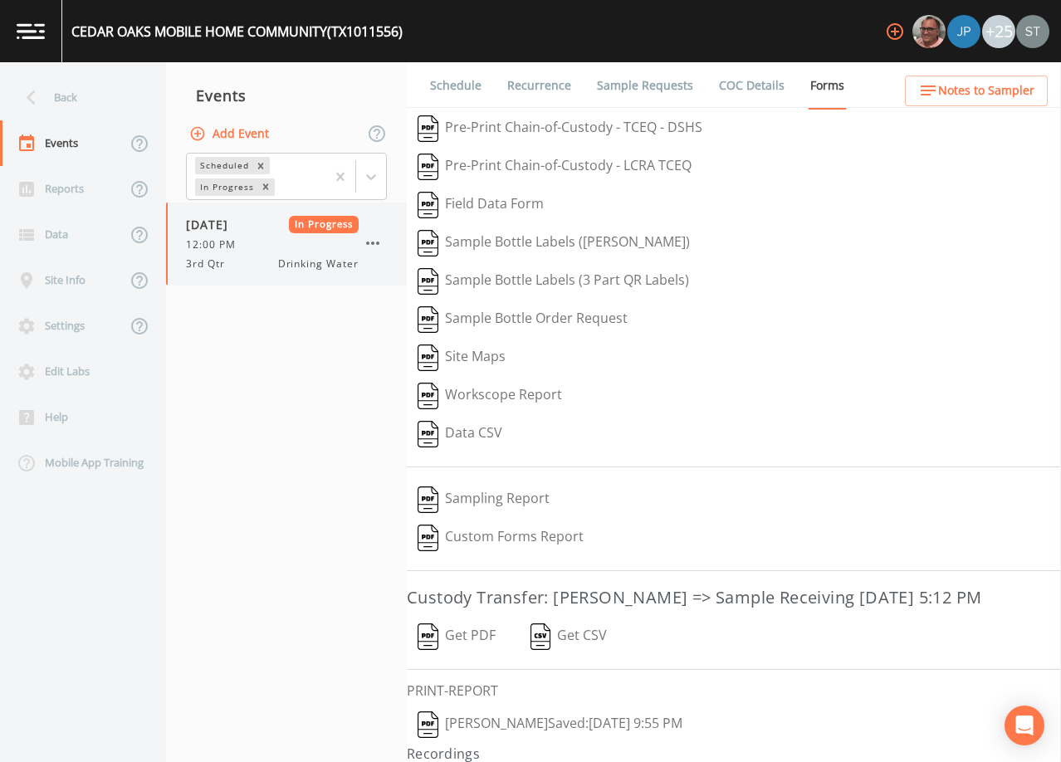
click at [374, 241] on icon "button" at bounding box center [373, 243] width 20 height 20
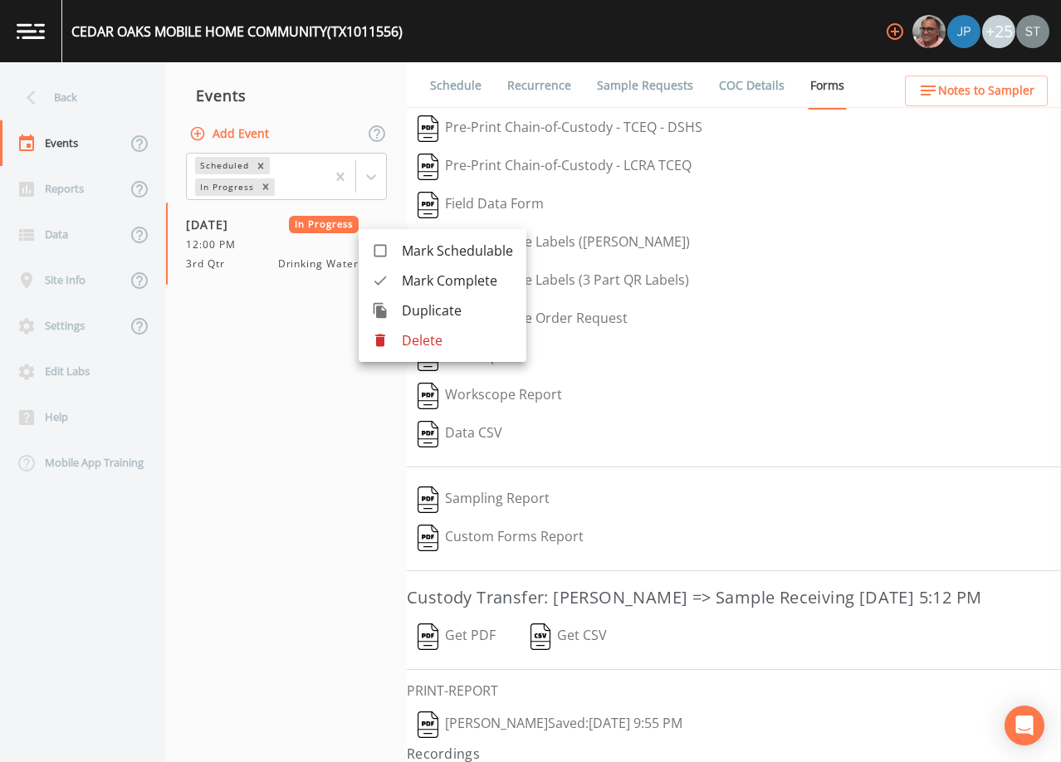
click at [425, 279] on span "Mark Complete" at bounding box center [457, 281] width 111 height 20
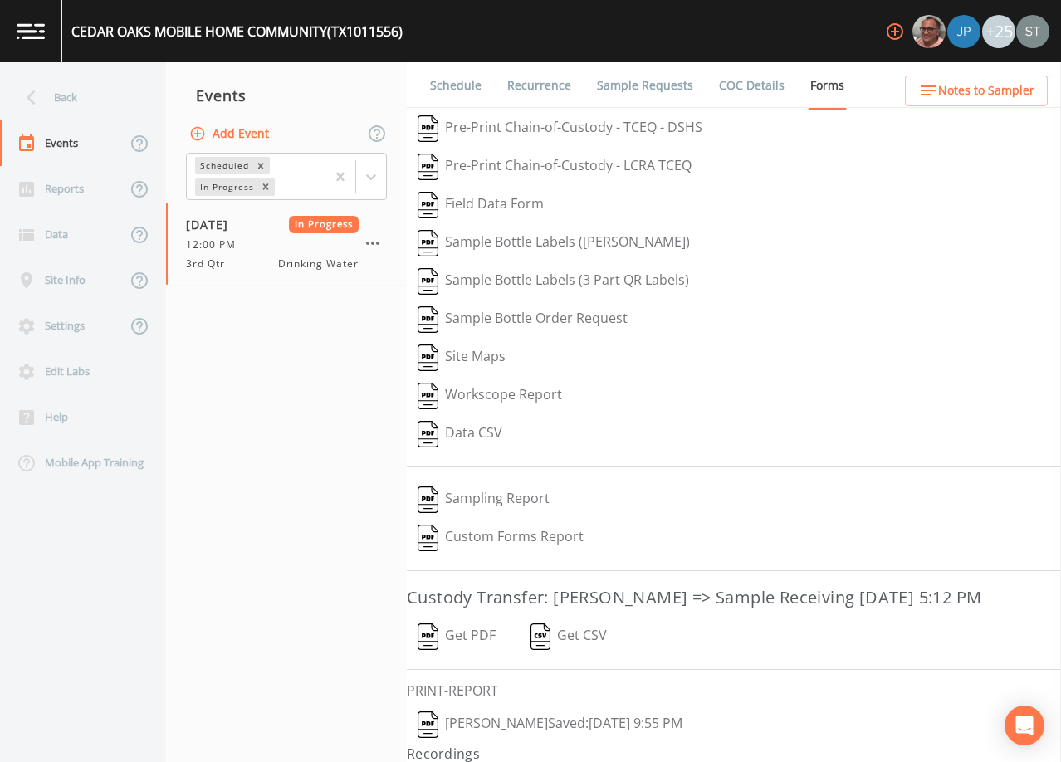
click at [251, 132] on button "Add Event" at bounding box center [231, 134] width 90 height 31
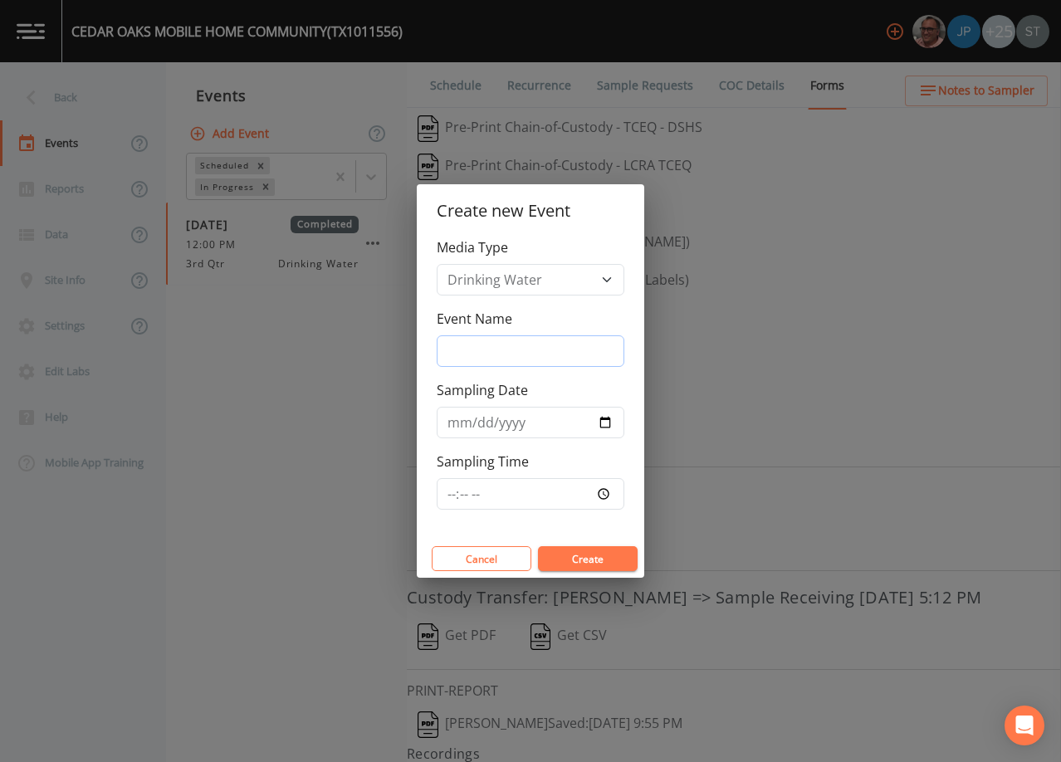
click at [527, 336] on input "Event Name" at bounding box center [531, 351] width 188 height 32
click at [463, 424] on input "Sampling Date" at bounding box center [531, 423] width 188 height 32
click at [580, 556] on button "Create" at bounding box center [588, 558] width 100 height 25
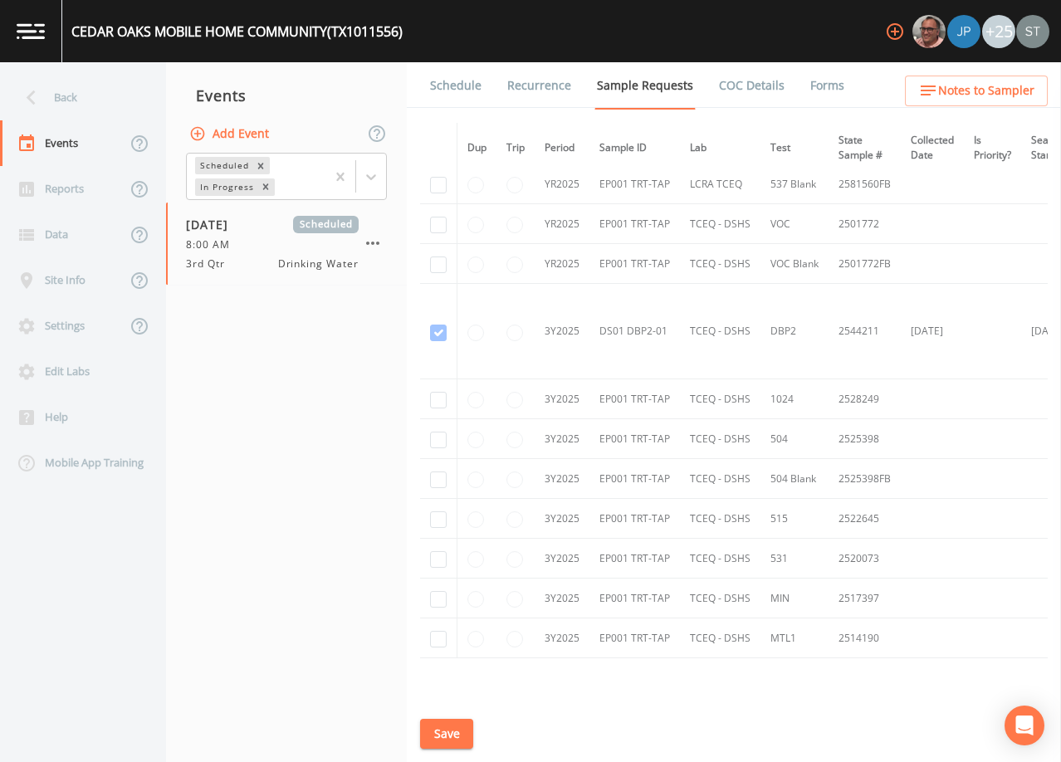
scroll to position [498, 0]
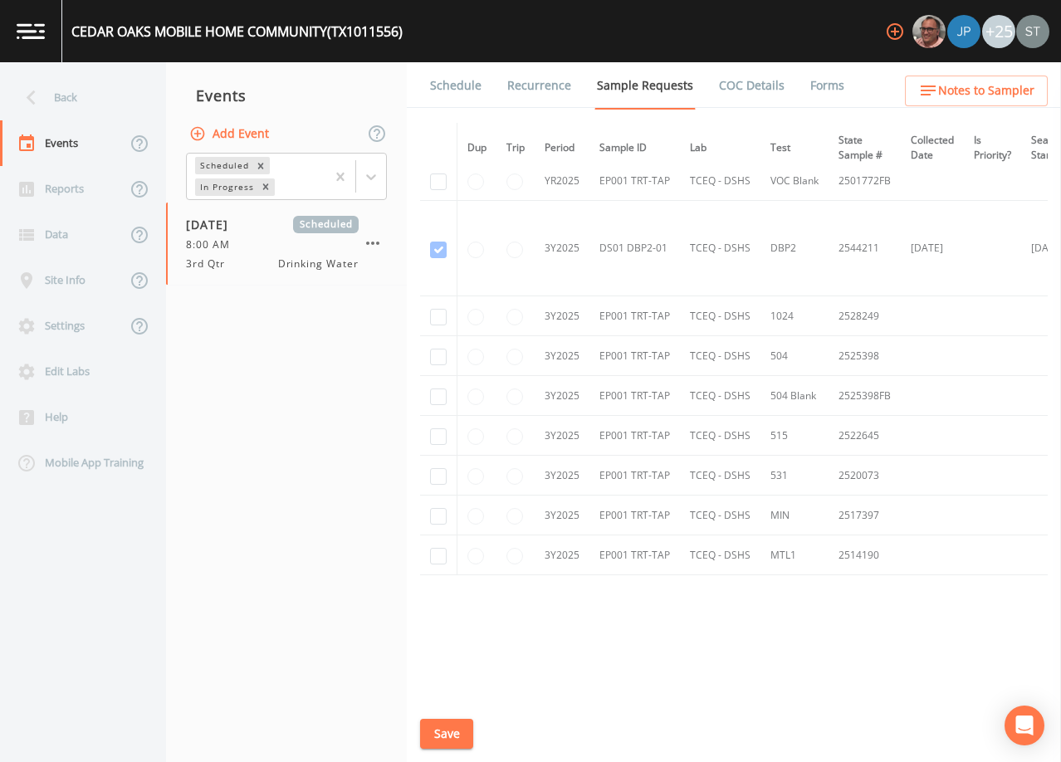
drag, startPoint x: 448, startPoint y: 86, endPoint x: 460, endPoint y: 85, distance: 11.7
click at [450, 86] on link "Schedule" at bounding box center [456, 85] width 56 height 46
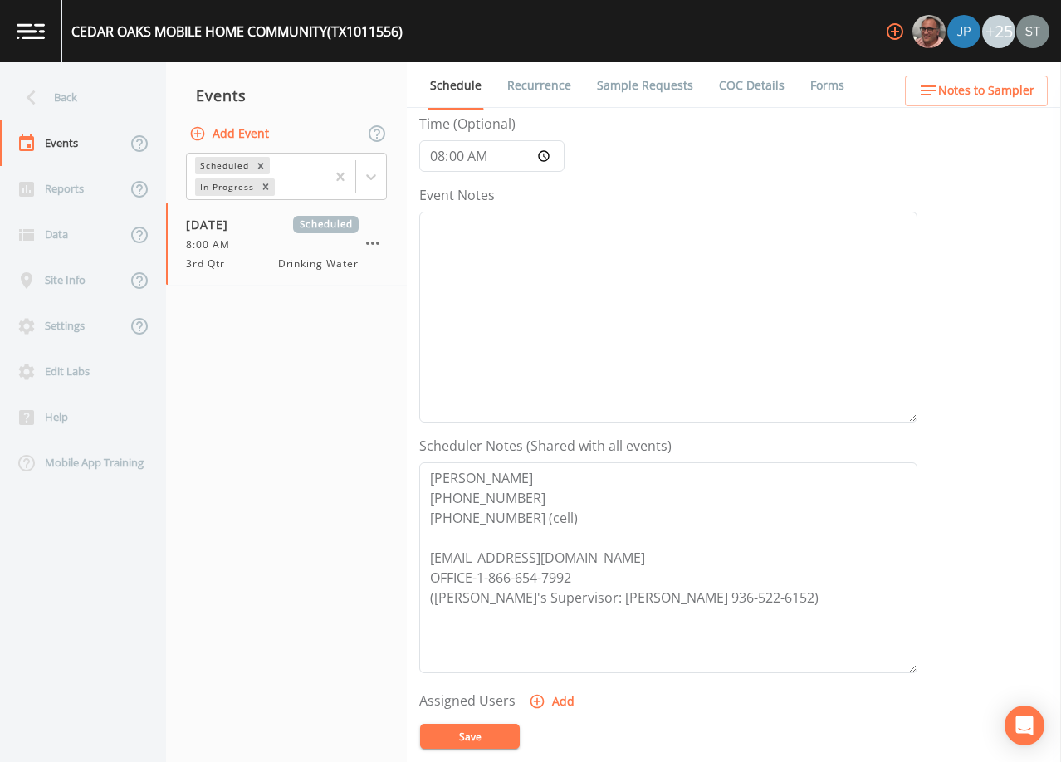
scroll to position [166, 0]
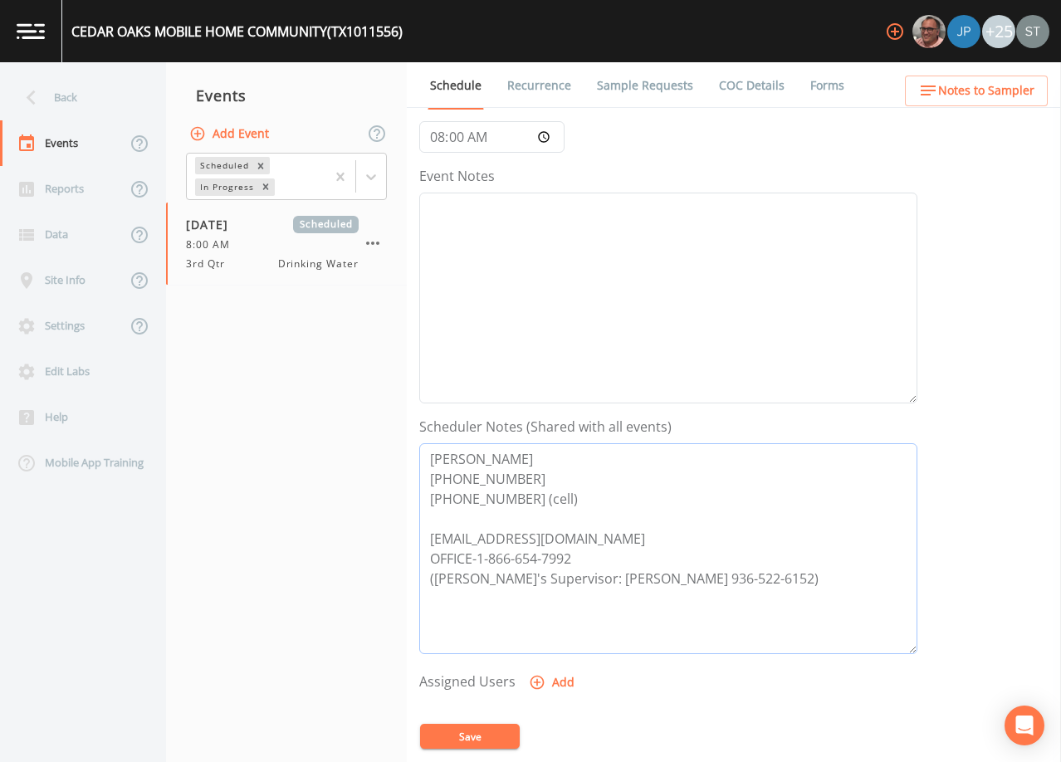
click at [555, 458] on textarea "[PERSON_NAME] [PHONE_NUMBER] [PHONE_NUMBER] (cell) [EMAIL_ADDRESS][DOMAIN_NAME]…" at bounding box center [668, 548] width 498 height 211
click at [487, 738] on button "Save" at bounding box center [470, 736] width 100 height 25
click at [981, 88] on span "Notes to Sampler" at bounding box center [986, 91] width 96 height 21
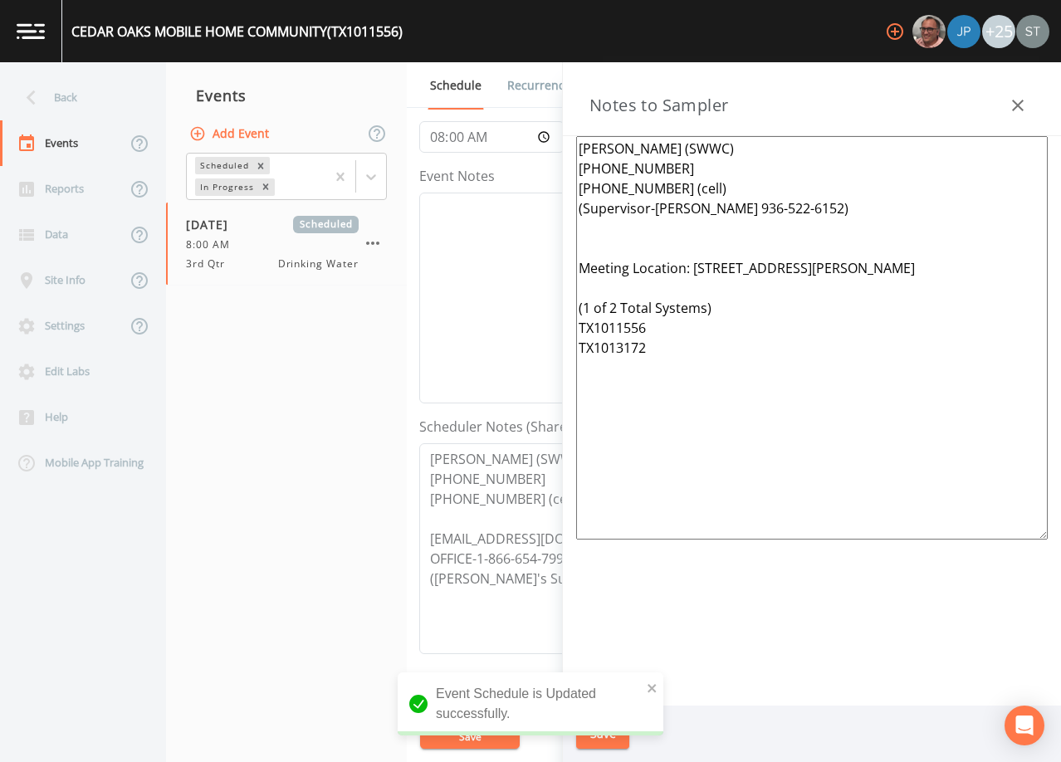
drag, startPoint x: 699, startPoint y: 396, endPoint x: 693, endPoint y: 258, distance: 138.0
click at [693, 258] on textarea "[PERSON_NAME] (SWWC) [PHONE_NUMBER] [PHONE_NUMBER] (cell) (Supervisor-[PERSON_N…" at bounding box center [812, 338] width 472 height 404
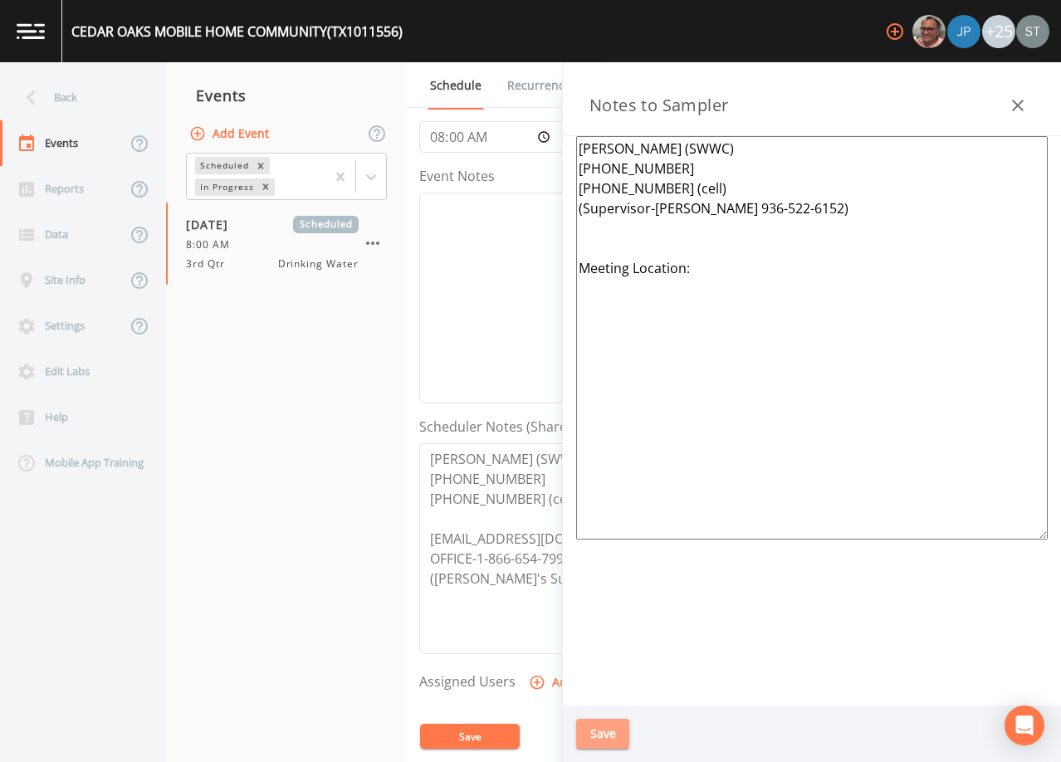
click at [601, 736] on button "Save" at bounding box center [602, 734] width 53 height 31
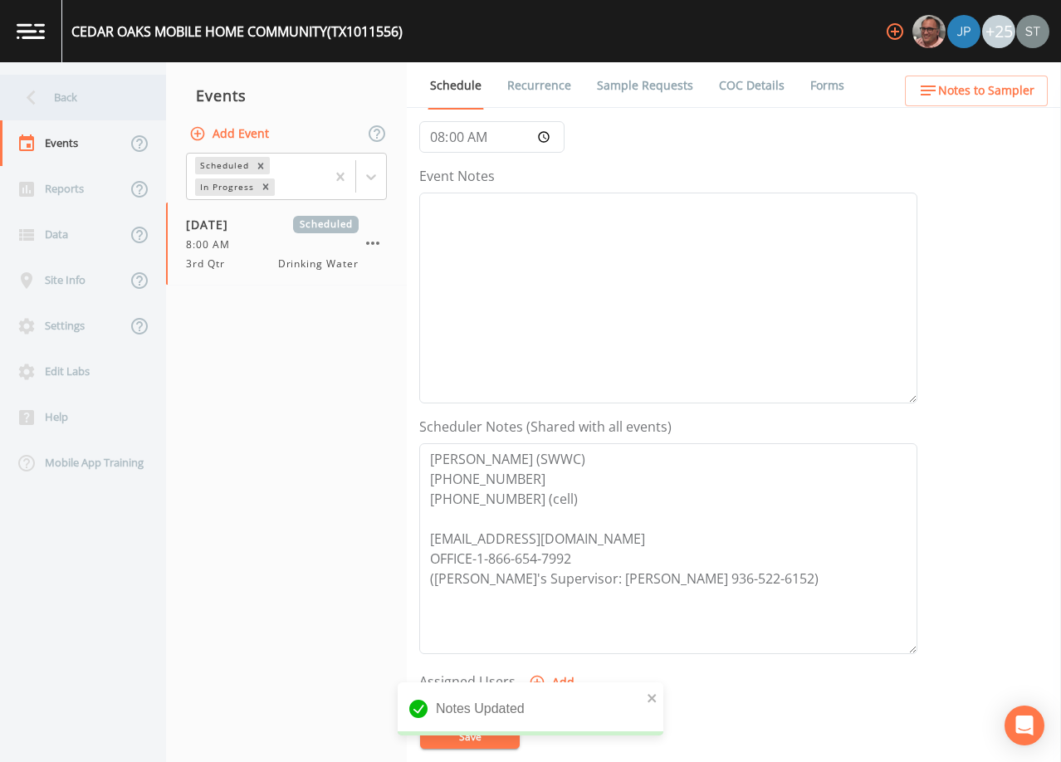
click at [75, 97] on div "Back" at bounding box center [74, 98] width 149 height 46
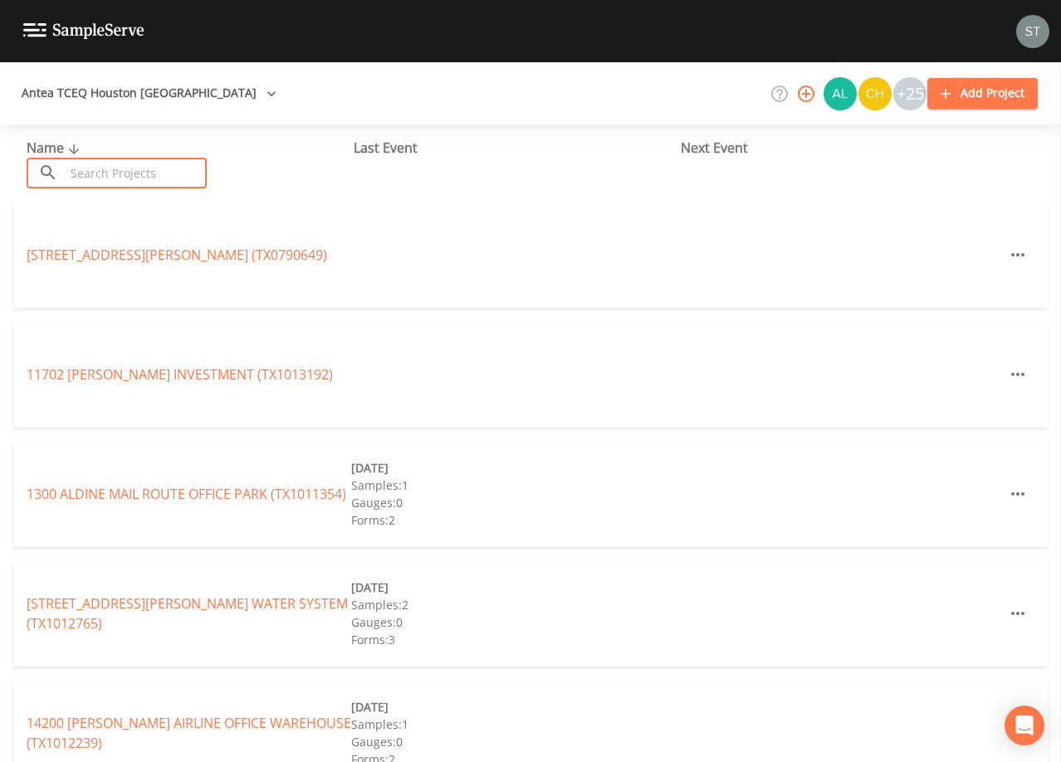
click at [140, 174] on input "text" at bounding box center [136, 173] width 142 height 31
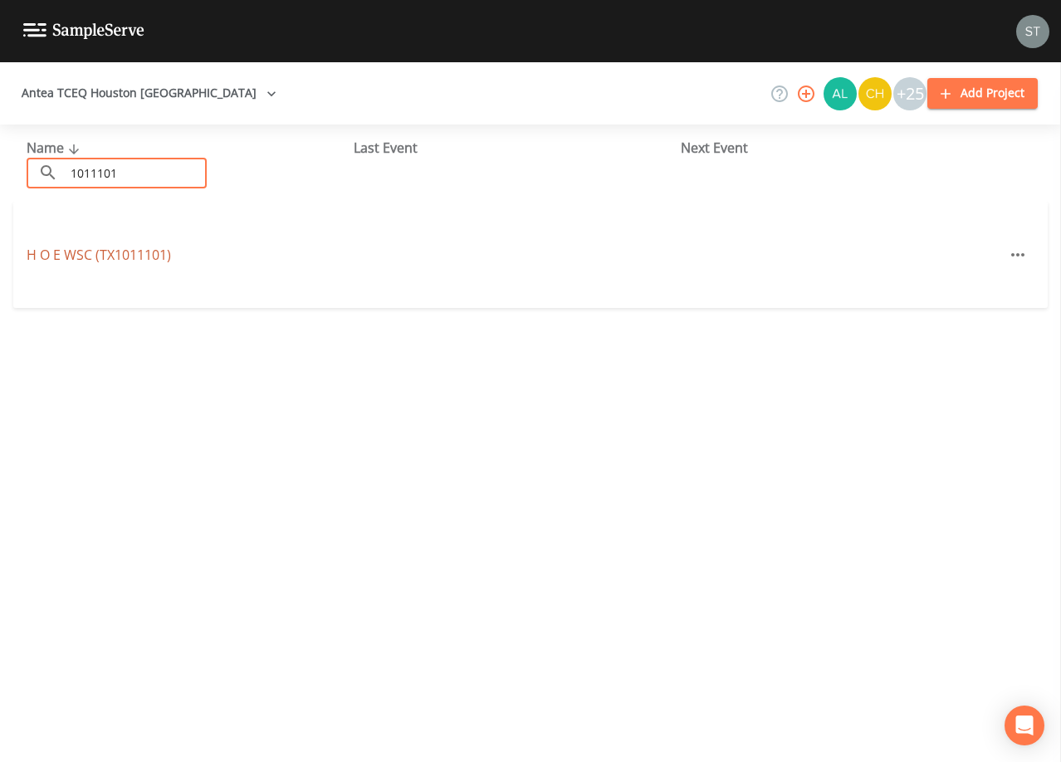
click at [169, 252] on link "H O E WSC (TX1011101)" at bounding box center [99, 255] width 144 height 18
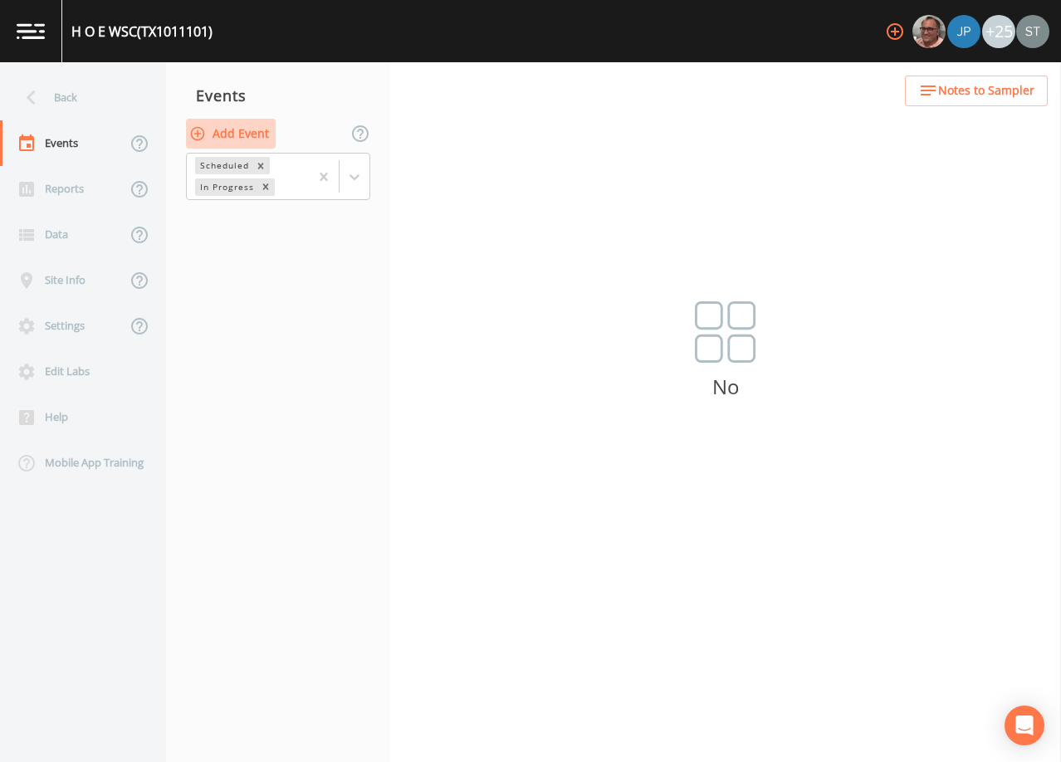
click at [244, 133] on button "Add Event" at bounding box center [231, 134] width 90 height 31
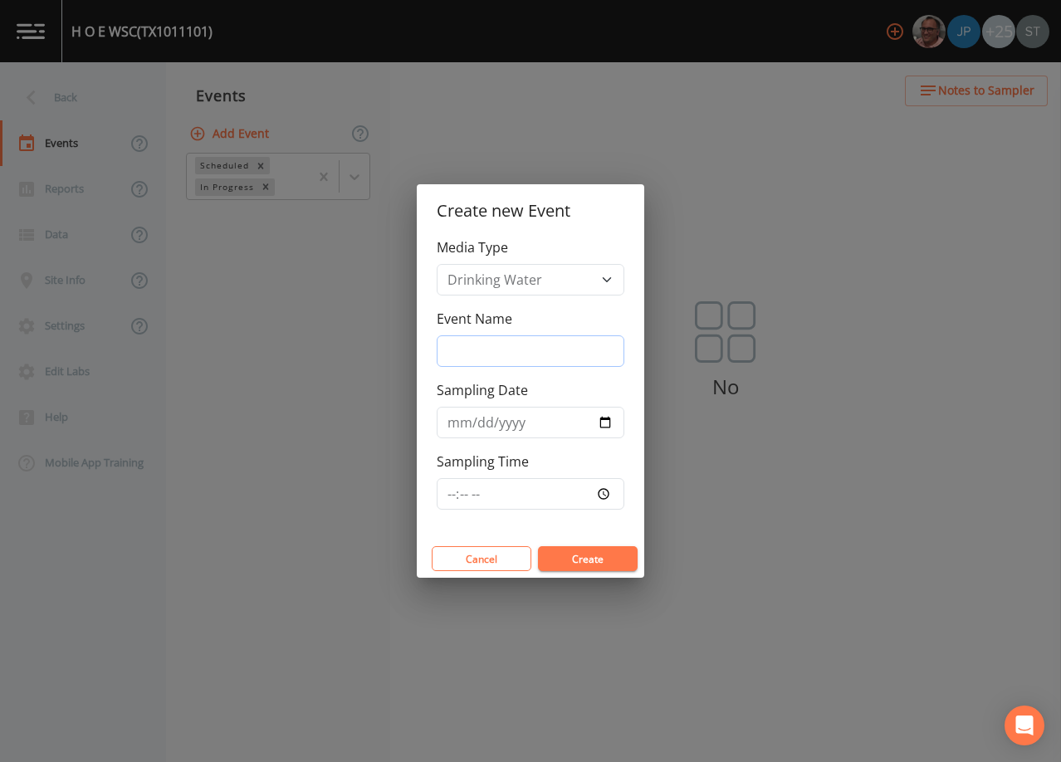
click at [513, 351] on input "Event Name" at bounding box center [531, 351] width 188 height 32
click at [463, 424] on input "Sampling Date" at bounding box center [531, 423] width 188 height 32
click at [571, 551] on button "Create" at bounding box center [588, 558] width 100 height 25
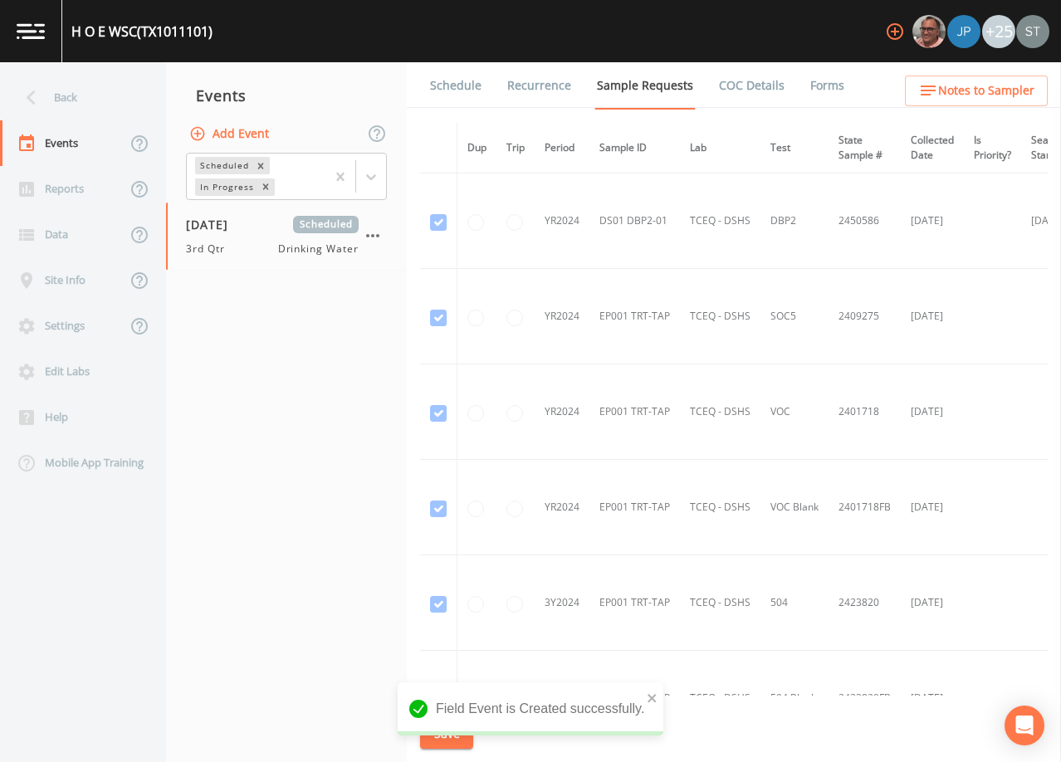
click at [447, 91] on link "Schedule" at bounding box center [456, 85] width 56 height 46
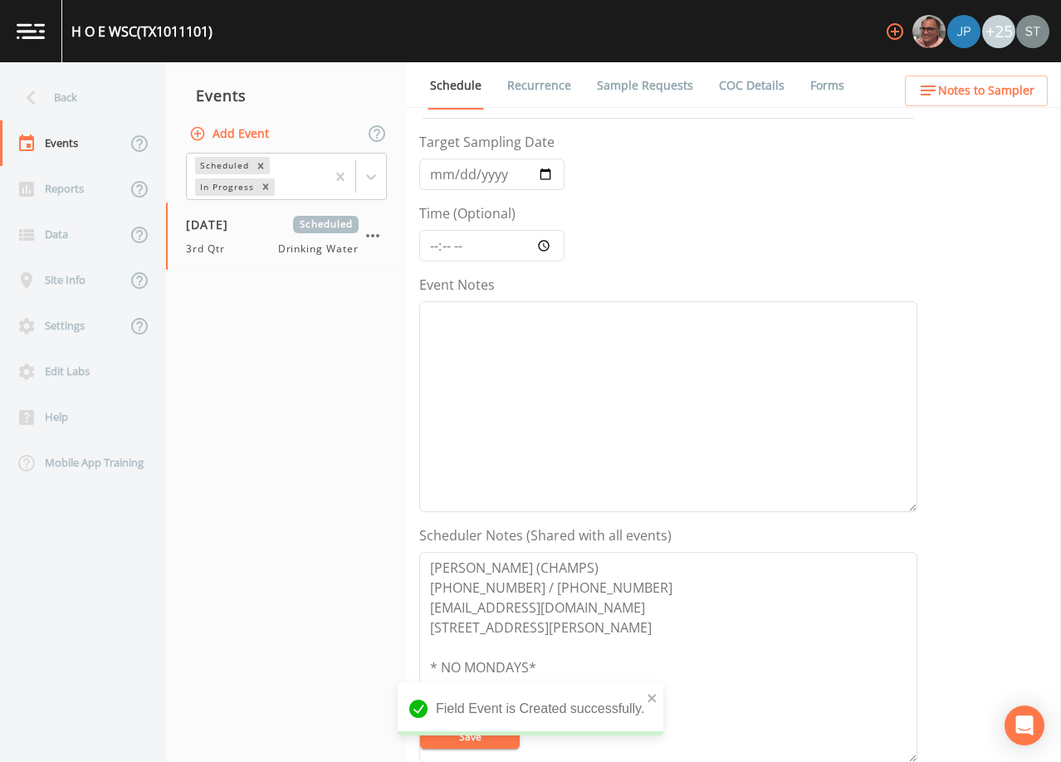
scroll to position [83, 0]
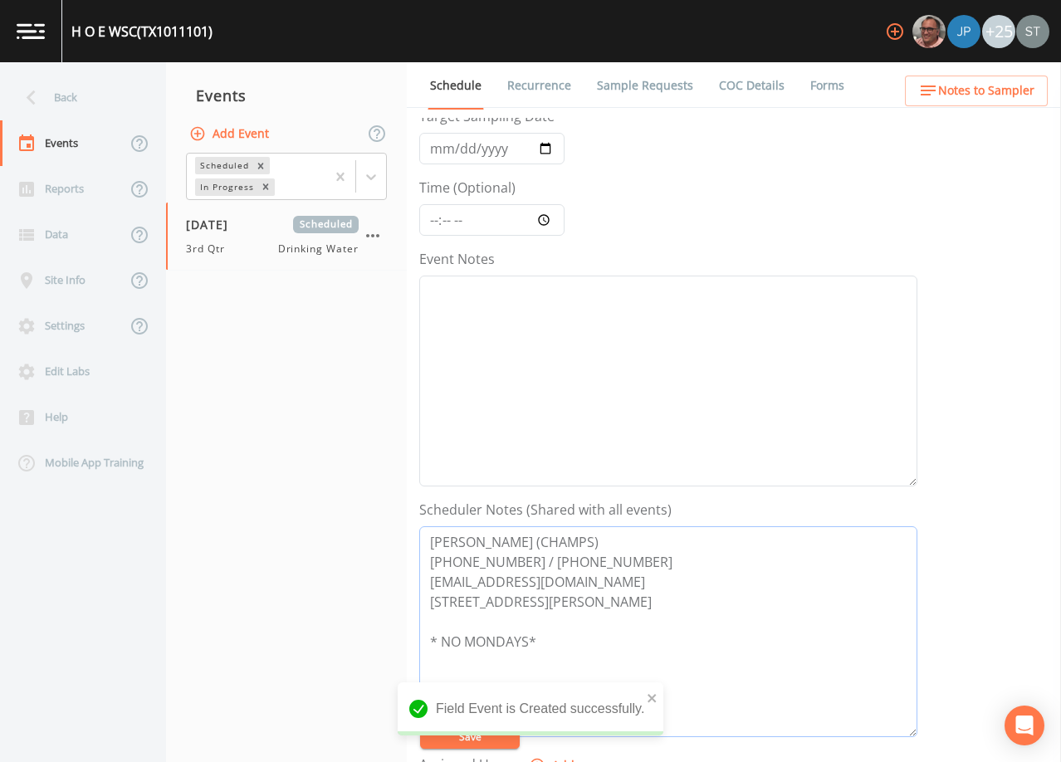
click at [590, 544] on textarea "[PERSON_NAME] (CHAMPS) [PHONE_NUMBER] / [PHONE_NUMBER] [EMAIL_ADDRESS][DOMAIN_N…" at bounding box center [668, 631] width 498 height 211
click at [511, 545] on textarea "[PERSON_NAME] (CHAMPS) [PHONE_NUMBER] / [PHONE_NUMBER] [EMAIL_ADDRESS][DOMAIN_N…" at bounding box center [668, 631] width 498 height 211
click at [370, 186] on div at bounding box center [371, 177] width 30 height 30
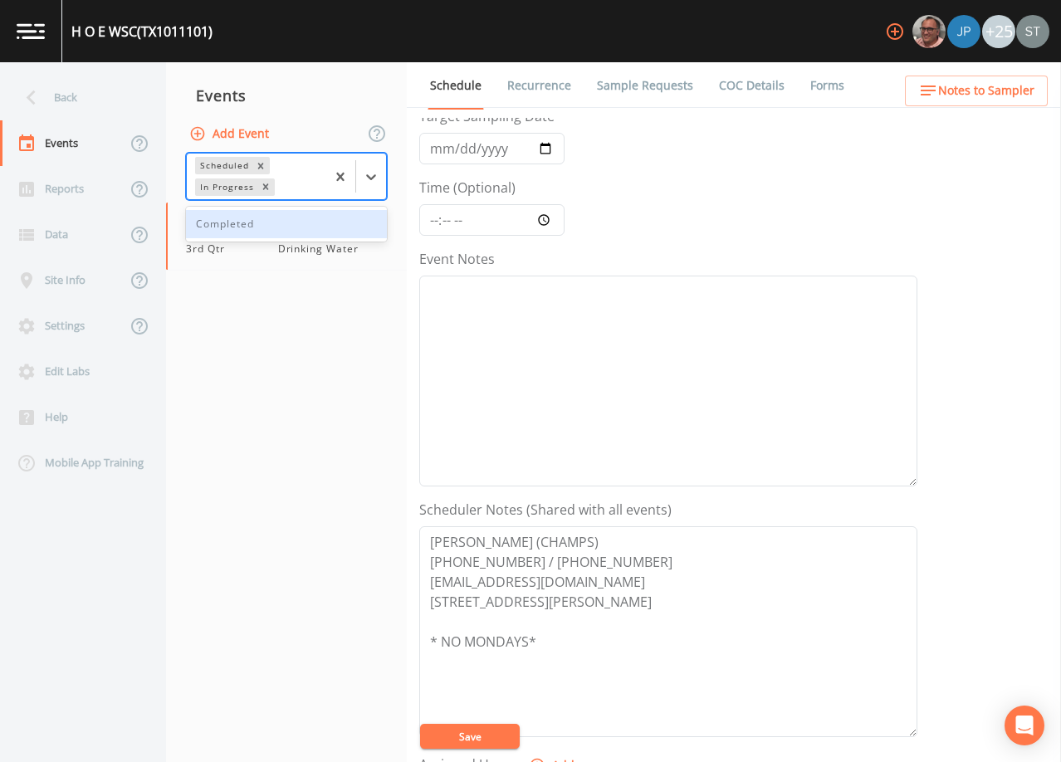
click at [289, 222] on div "Completed" at bounding box center [286, 224] width 201 height 28
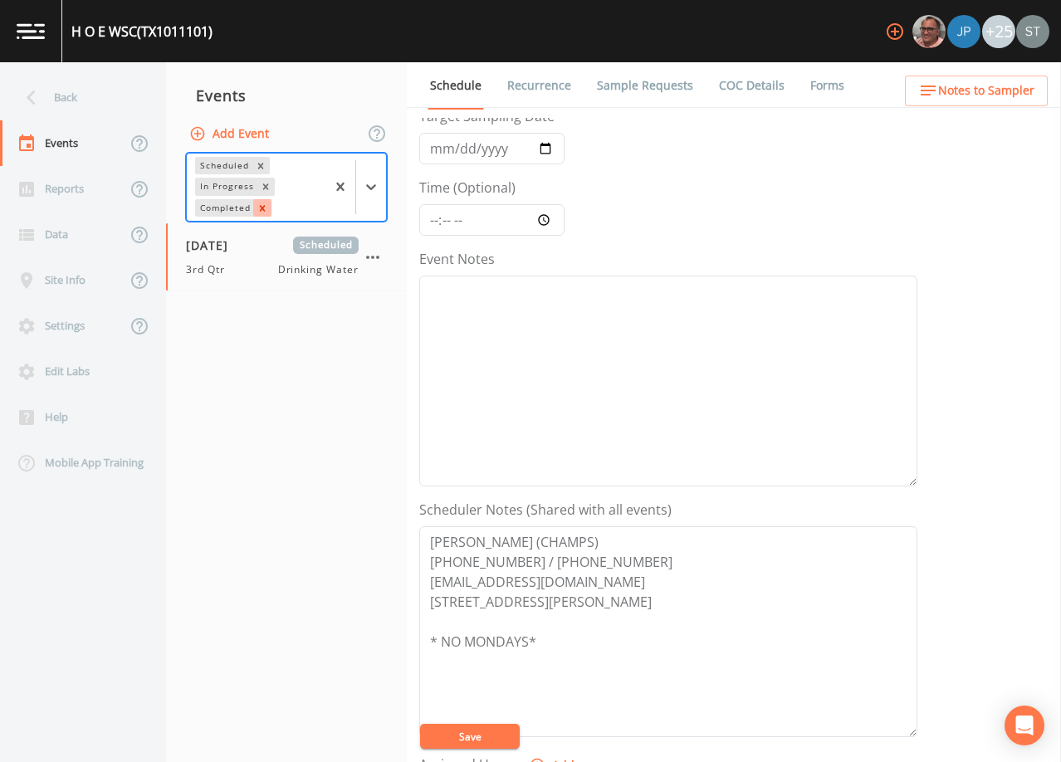
click at [259, 208] on icon "Remove Completed" at bounding box center [263, 209] width 12 height 12
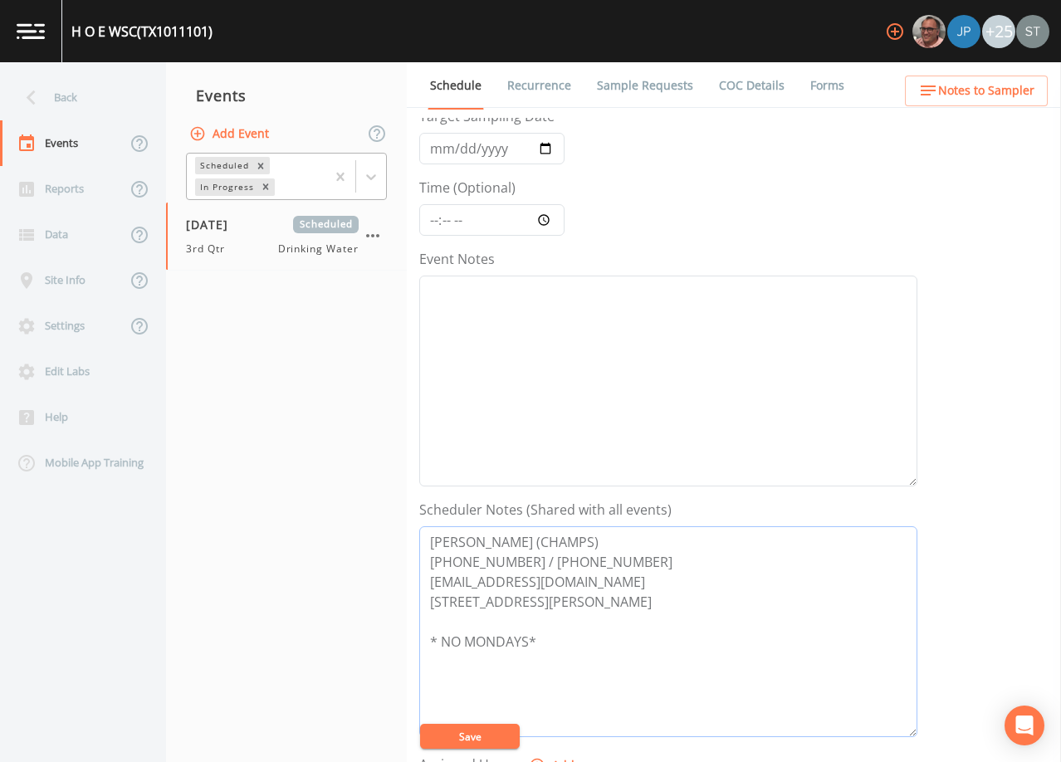
click at [511, 545] on textarea "[PERSON_NAME] (CHAMPS) [PHONE_NUMBER] / [PHONE_NUMBER] [EMAIL_ADDRESS][DOMAIN_N…" at bounding box center [668, 631] width 498 height 211
drag, startPoint x: 471, startPoint y: 541, endPoint x: 412, endPoint y: 527, distance: 60.6
click at [417, 536] on div "Schedule Recurrence Sample Requests COC Details Forms Event Name 3rd Qtr Target…" at bounding box center [734, 412] width 654 height 700
drag, startPoint x: 665, startPoint y: 575, endPoint x: 423, endPoint y: 565, distance: 242.7
click at [423, 565] on textarea "[PERSON_NAME] (CHAMPS) [PHONE_NUMBER] / [PHONE_NUMBER] [EMAIL_ADDRESS][DOMAIN_N…" at bounding box center [668, 631] width 498 height 211
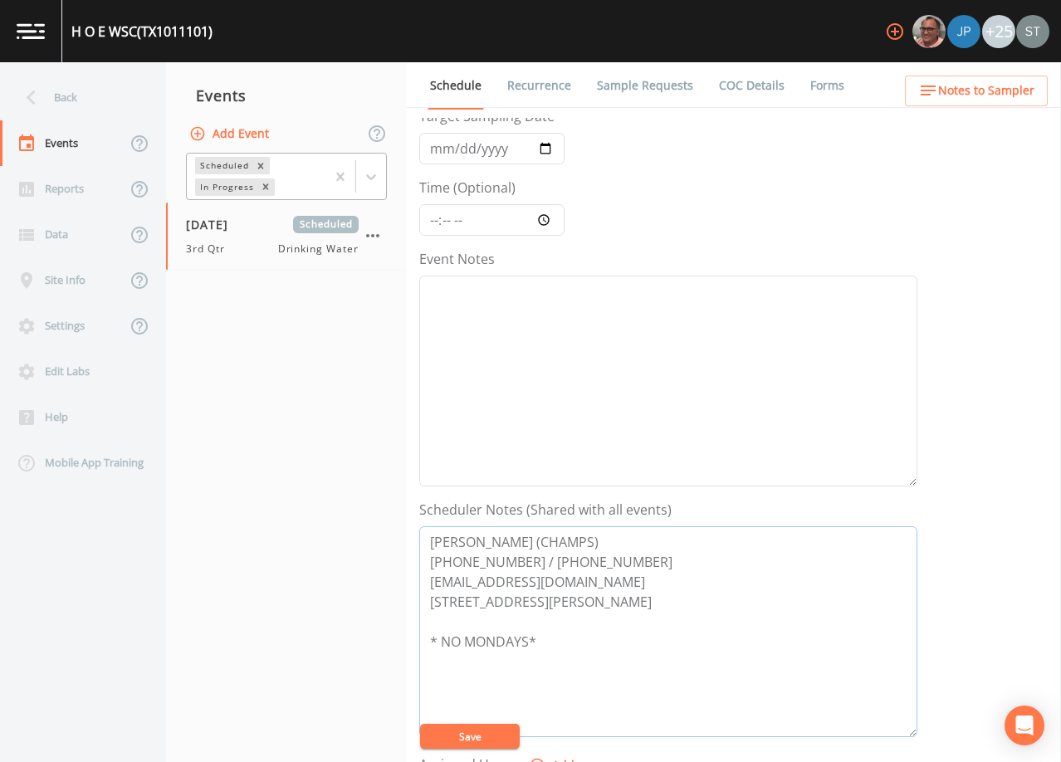
click at [591, 579] on textarea "[PERSON_NAME] (CHAMPS) [PHONE_NUMBER] / [PHONE_NUMBER] [EMAIL_ADDRESS][DOMAIN_N…" at bounding box center [668, 631] width 498 height 211
drag, startPoint x: 635, startPoint y: 560, endPoint x: 428, endPoint y: 556, distance: 206.8
click at [428, 556] on textarea "[PERSON_NAME] (CHAMPS) [PHONE_NUMBER] / [PHONE_NUMBER] [EMAIL_ADDRESS][DOMAIN_N…" at bounding box center [668, 631] width 498 height 211
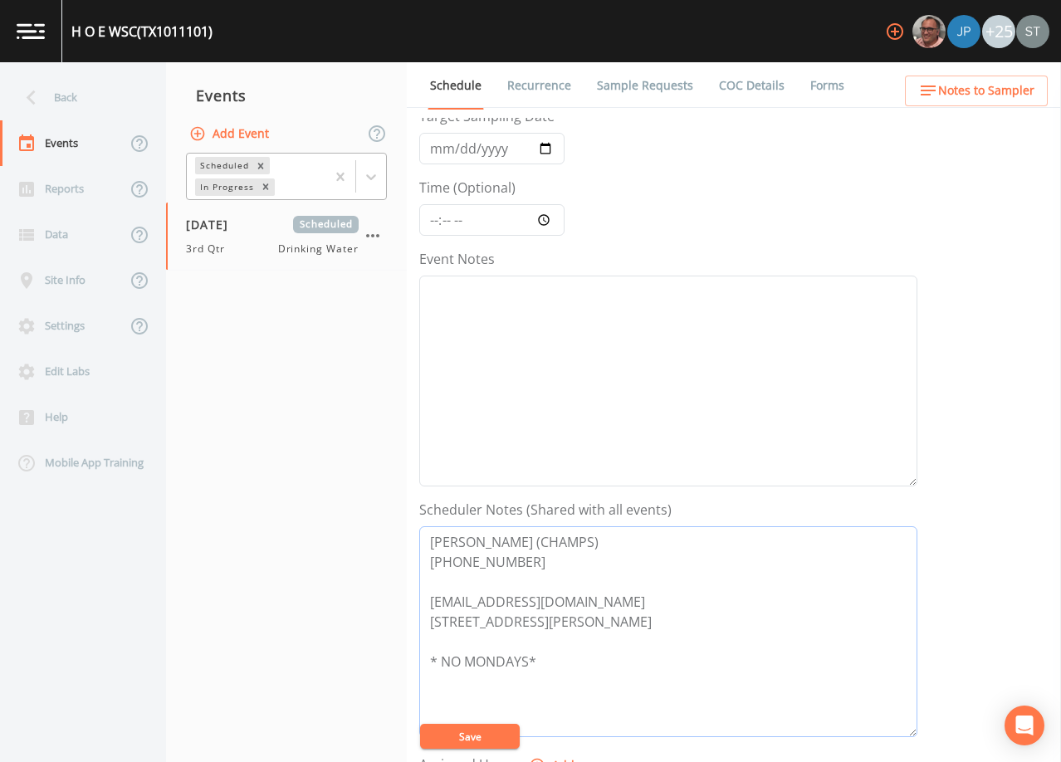
drag, startPoint x: 488, startPoint y: 604, endPoint x: 432, endPoint y: 598, distance: 56.8
click at [432, 598] on textarea "[PERSON_NAME] (CHAMPS) [PHONE_NUMBER] [EMAIL_ADDRESS][DOMAIN_NAME] [STREET_ADDR…" at bounding box center [668, 631] width 498 height 211
click at [498, 639] on textarea "[PERSON_NAME] (CHAMPS) [PHONE_NUMBER] [EMAIL_ADDRESS][DOMAIN_NAME] [STREET_ADDR…" at bounding box center [668, 631] width 498 height 211
click at [610, 603] on textarea "[PERSON_NAME] (CHAMPS) [PHONE_NUMBER] [EMAIL_ADDRESS][DOMAIN_NAME] [STREET_ADDR…" at bounding box center [668, 631] width 498 height 211
click at [428, 638] on textarea "[PERSON_NAME] (CHAMPS) [PHONE_NUMBER] [EMAIL_ADDRESS][DOMAIN_NAME] [STREET_ADDR…" at bounding box center [668, 631] width 498 height 211
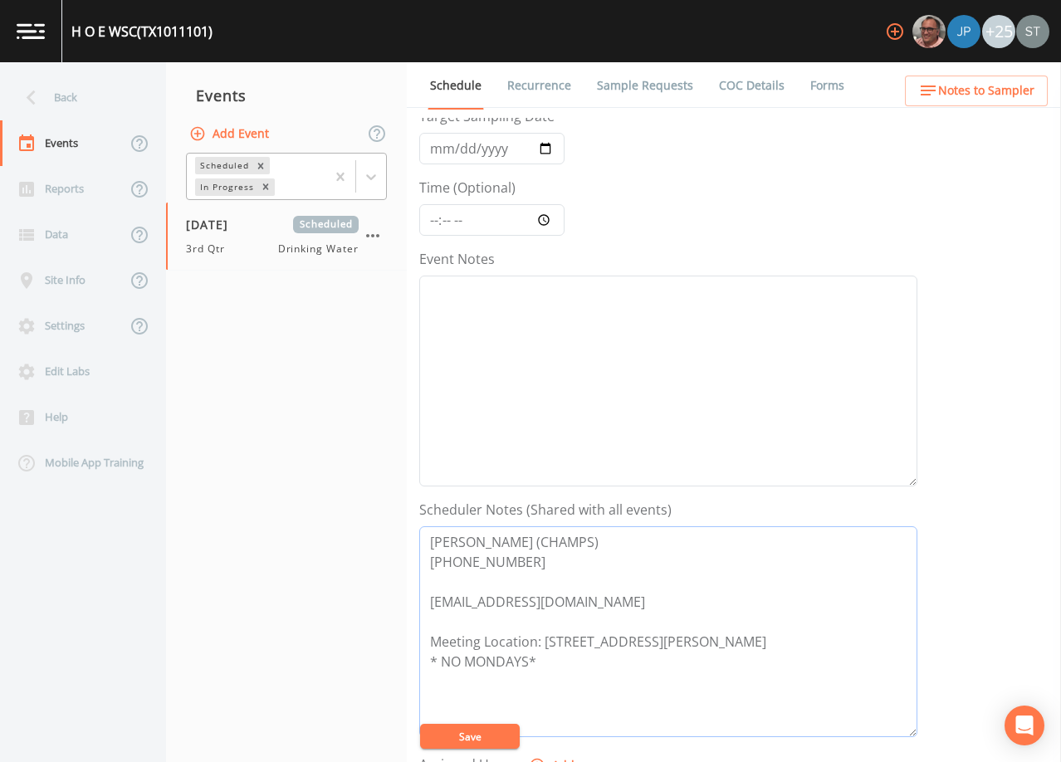
drag, startPoint x: 796, startPoint y: 643, endPoint x: 812, endPoint y: 643, distance: 15.8
click at [812, 643] on textarea "[PERSON_NAME] (CHAMPS) [PHONE_NUMBER] [EMAIL_ADDRESS][DOMAIN_NAME] Meeting Loca…" at bounding box center [668, 631] width 498 height 211
click at [486, 734] on button "Save" at bounding box center [470, 736] width 100 height 25
drag, startPoint x: 438, startPoint y: 540, endPoint x: 482, endPoint y: 445, distance: 104.4
click at [362, 514] on div "Back Events Reports Data Site Info Settings Edit Labs Help Mobile App Training …" at bounding box center [530, 412] width 1061 height 700
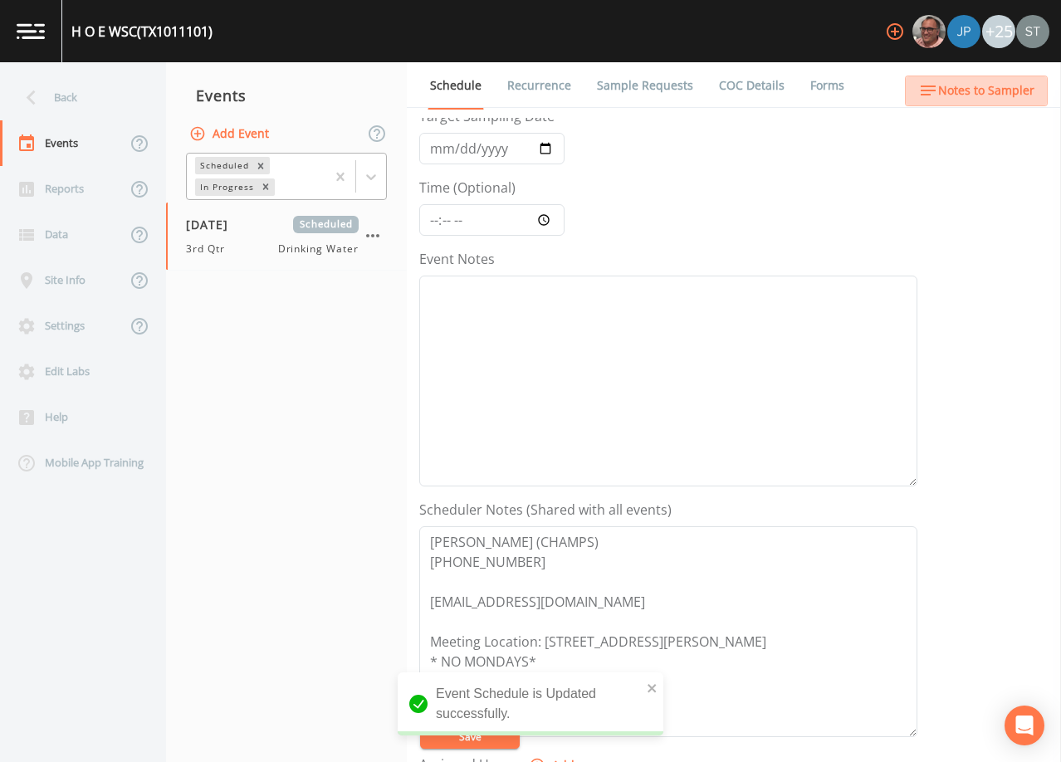
click at [1003, 100] on span "Notes to Sampler" at bounding box center [986, 91] width 96 height 21
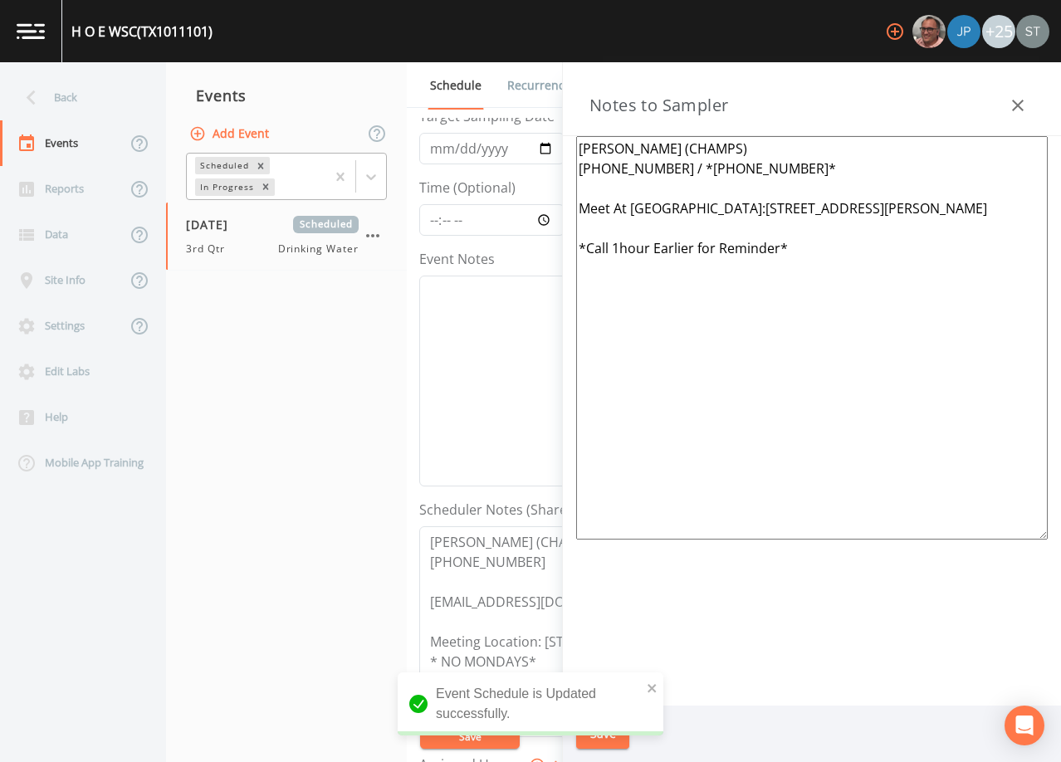
drag, startPoint x: 815, startPoint y: 166, endPoint x: 489, endPoint y: 130, distance: 328.4
click at [489, 130] on div "Back Events Reports Data Site Info Settings Edit Labs Help Mobile App Training …" at bounding box center [530, 412] width 1061 height 700
paste textarea "[PERSON_NAME] (CHAMPS) [PHONE_NUMBER]"
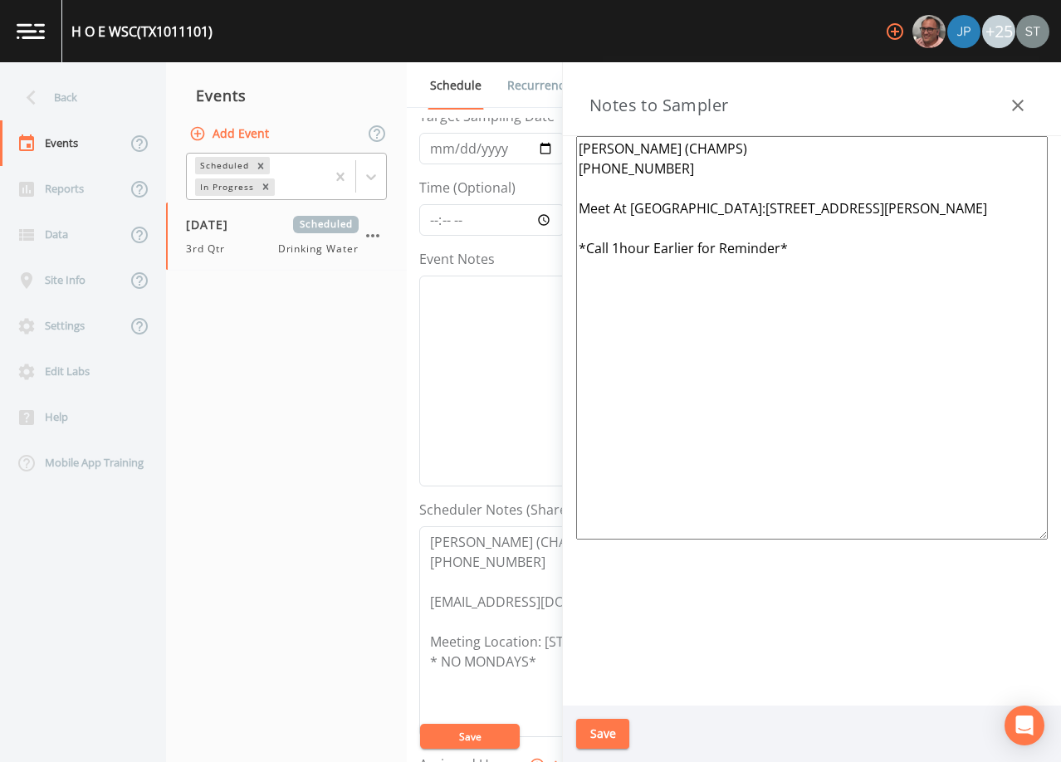
drag, startPoint x: 706, startPoint y: 209, endPoint x: 715, endPoint y: 208, distance: 9.2
click at [707, 209] on textarea "[PERSON_NAME] (CHAMPS) [PHONE_NUMBER] Meet At [GEOGRAPHIC_DATA]:[STREET_ADDRESS…" at bounding box center [812, 338] width 472 height 404
drag, startPoint x: 815, startPoint y: 248, endPoint x: 536, endPoint y: 248, distance: 278.2
click at [530, 253] on div "Back Events Reports Data Site Info Settings Edit Labs Help Mobile App Training …" at bounding box center [530, 412] width 1061 height 700
drag, startPoint x: 967, startPoint y: 208, endPoint x: 984, endPoint y: 208, distance: 17.4
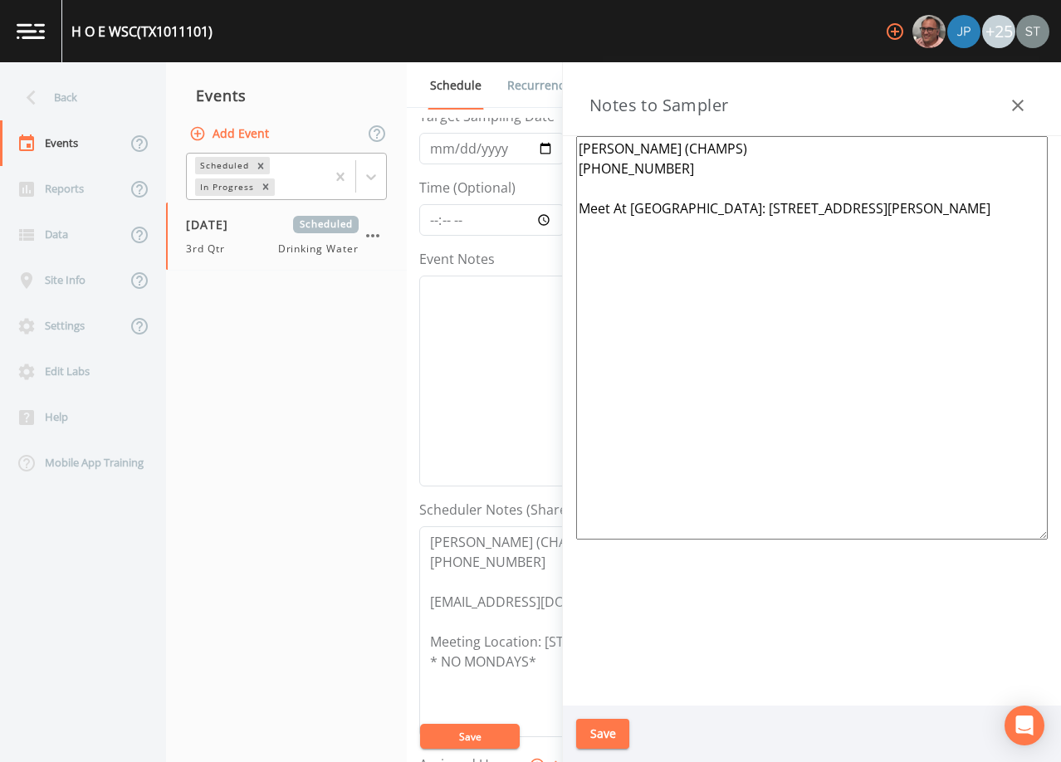
click at [984, 208] on textarea "[PERSON_NAME] (CHAMPS) [PHONE_NUMBER] Meet At [GEOGRAPHIC_DATA]: [STREET_ADDRES…" at bounding box center [812, 338] width 472 height 404
click at [619, 735] on button "Save" at bounding box center [602, 734] width 53 height 31
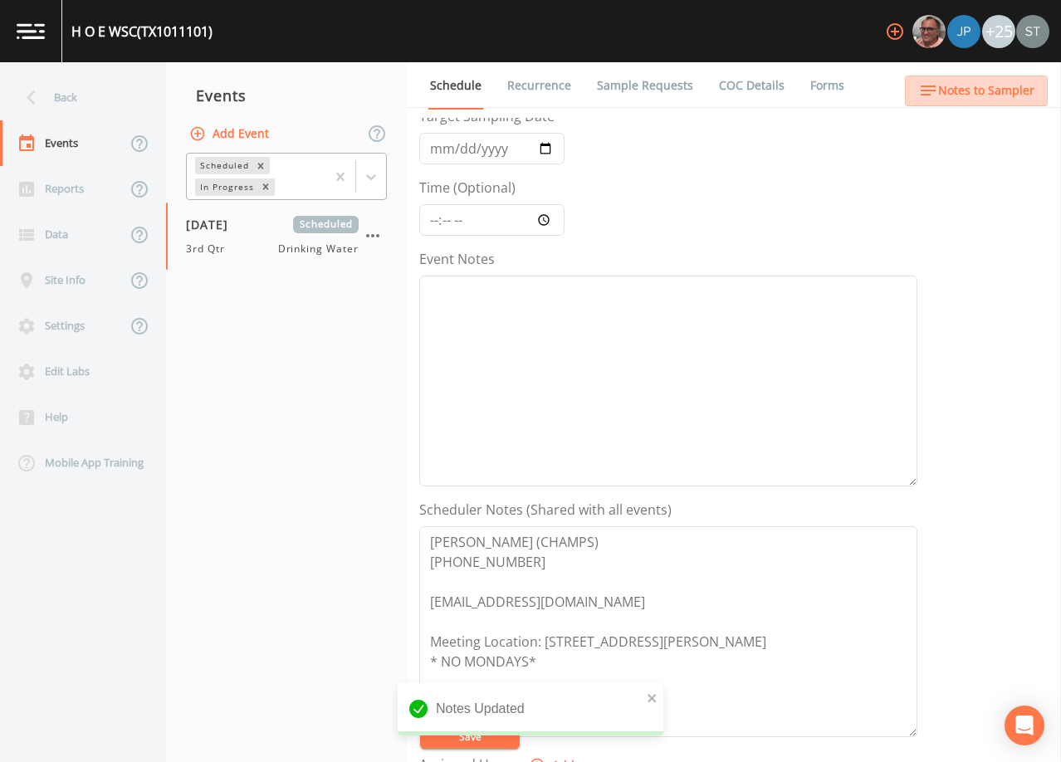
click at [1009, 95] on span "Notes to Sampler" at bounding box center [986, 91] width 96 height 21
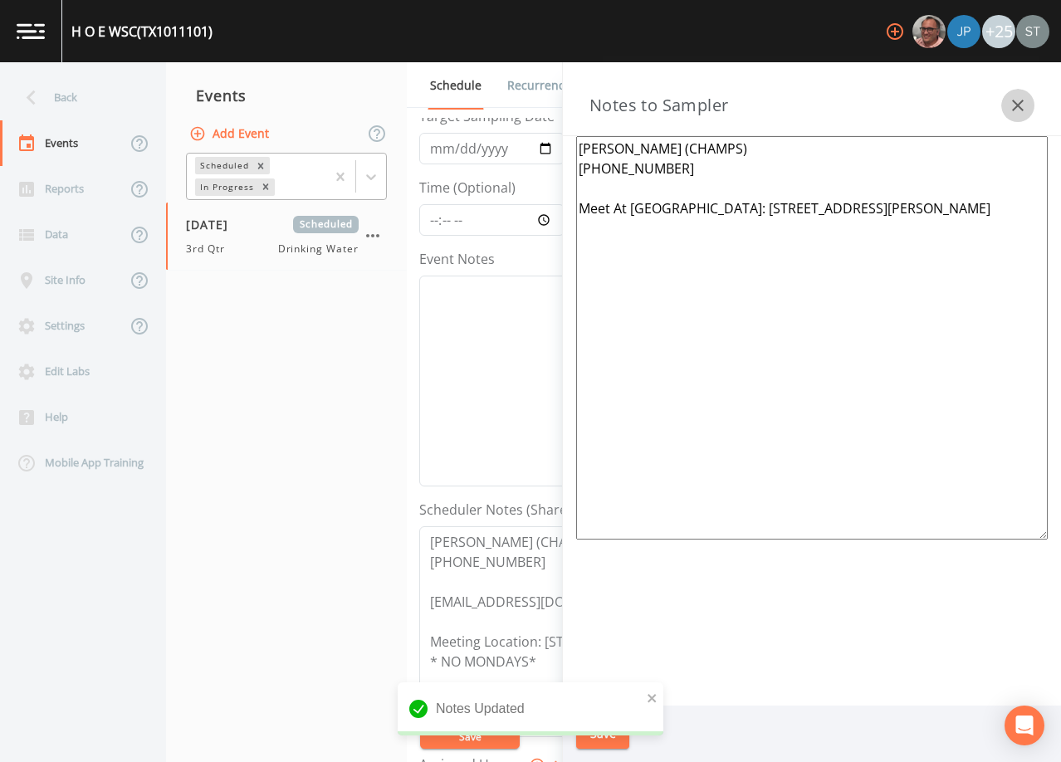
click at [1012, 100] on icon "button" at bounding box center [1018, 105] width 20 height 20
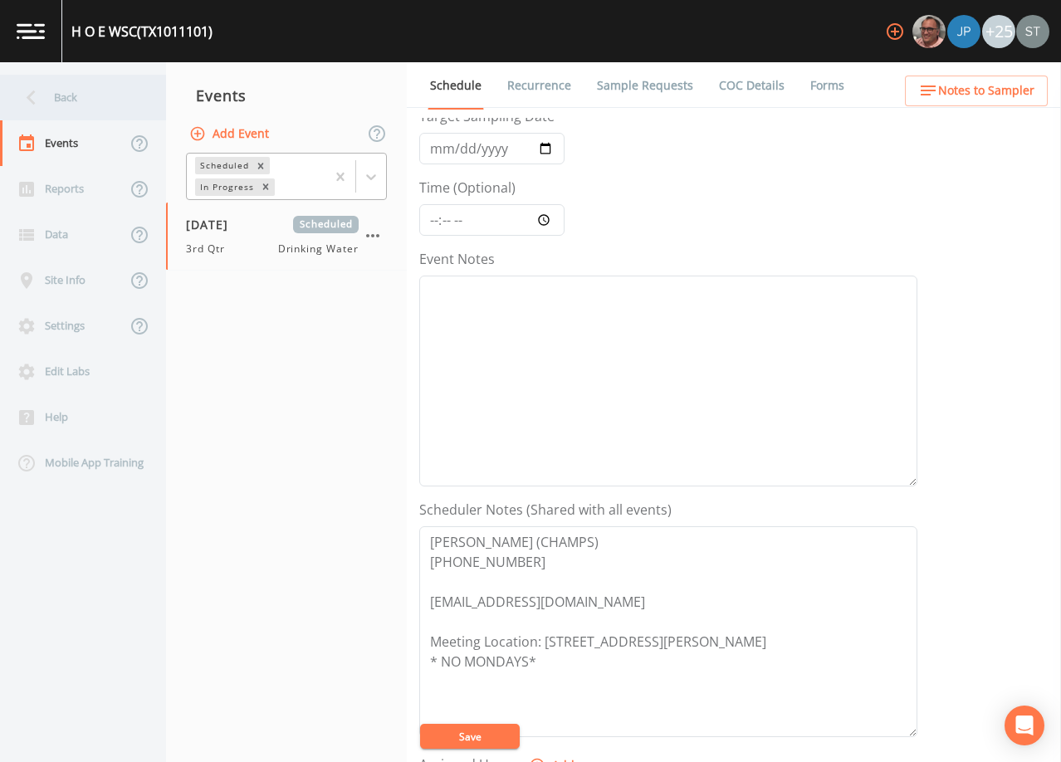
click at [57, 100] on div "Back" at bounding box center [74, 98] width 149 height 46
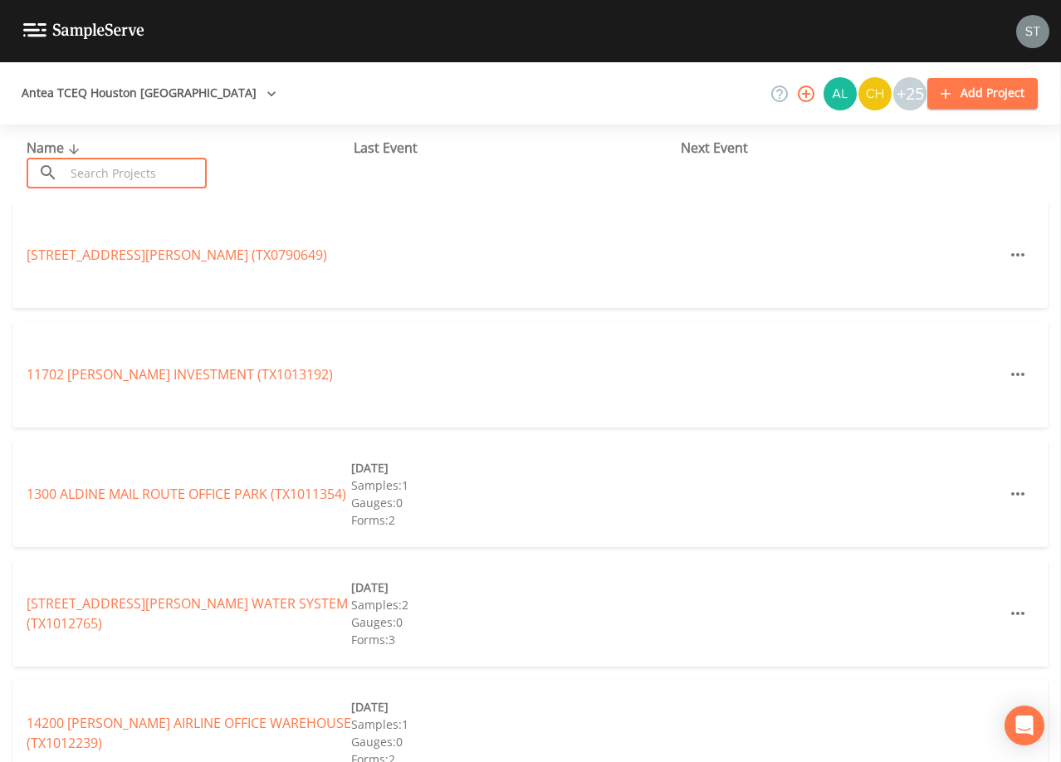
click at [188, 174] on input "text" at bounding box center [136, 173] width 142 height 31
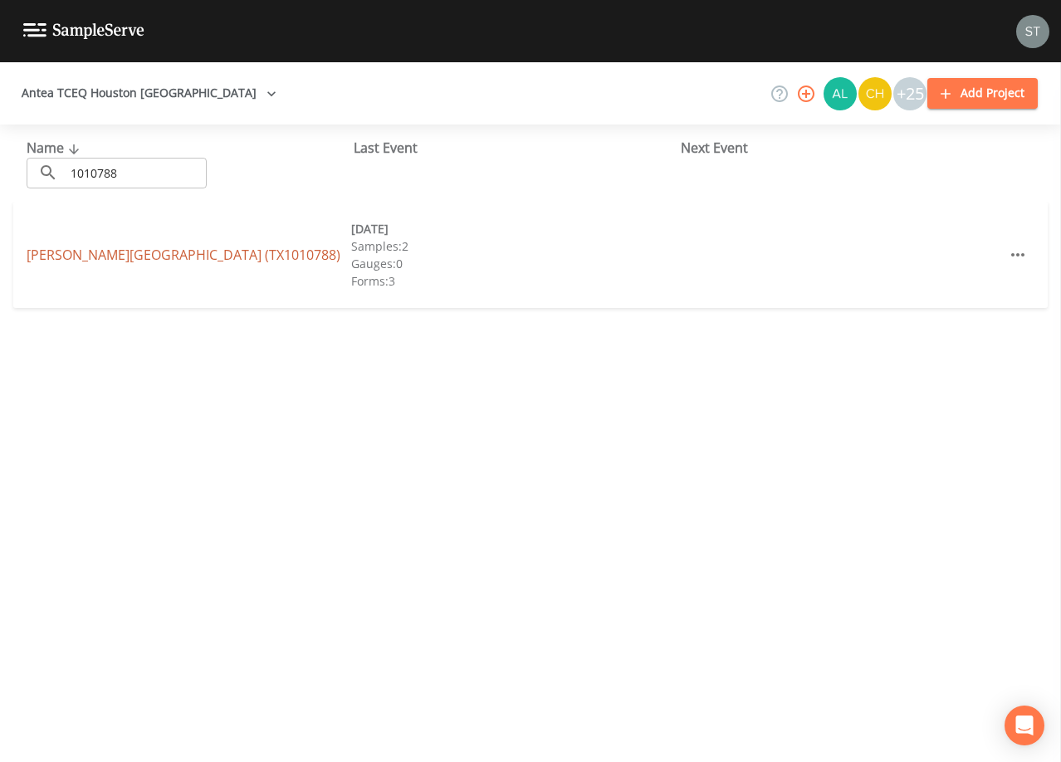
click at [296, 255] on link "[PERSON_NAME][GEOGRAPHIC_DATA] (TX1010788)" at bounding box center [184, 255] width 314 height 18
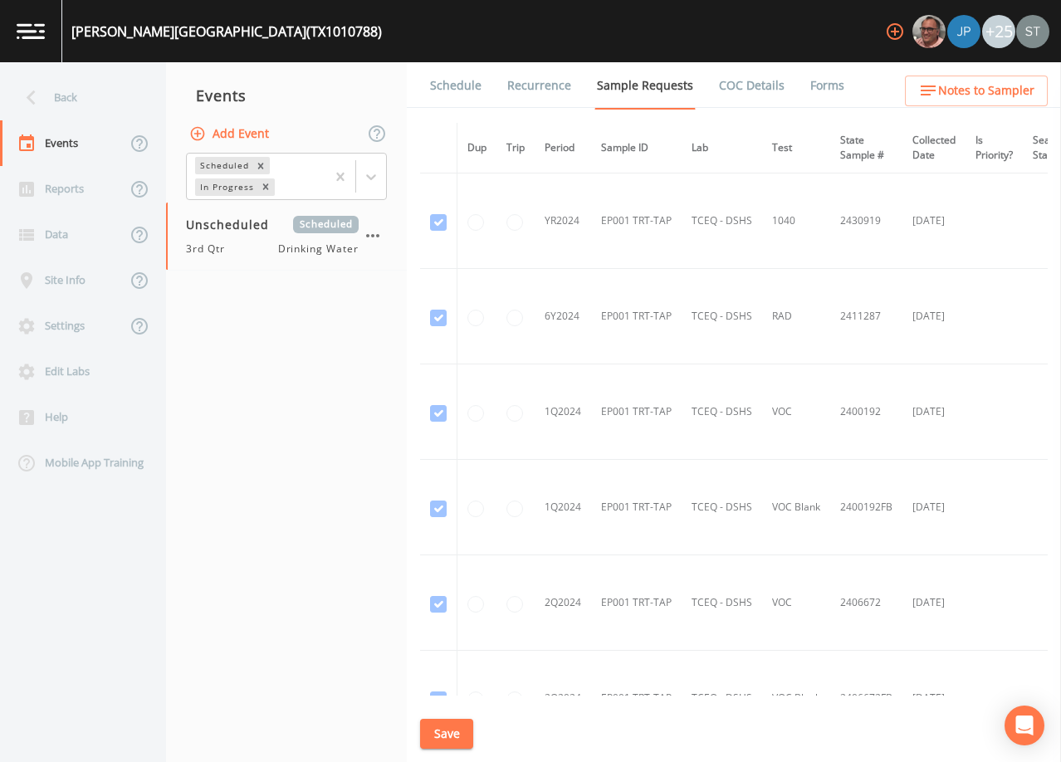
click at [433, 91] on link "Schedule" at bounding box center [456, 85] width 56 height 46
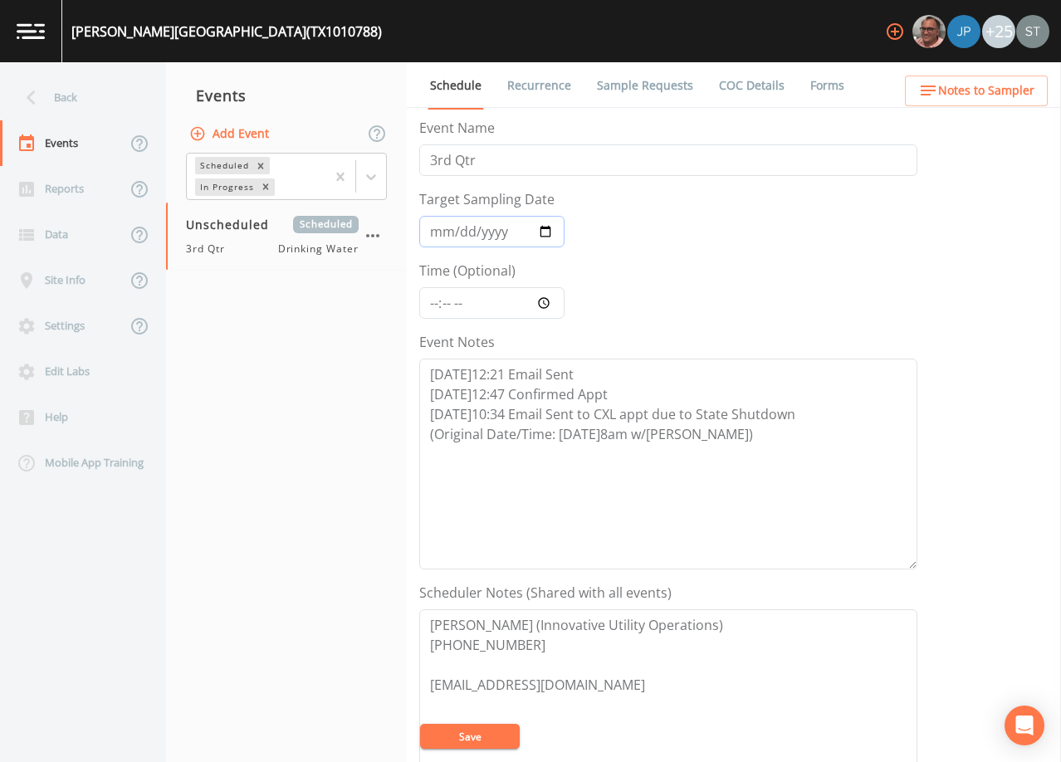
click at [433, 228] on input "Target Sampling Date" at bounding box center [491, 232] width 145 height 32
click at [479, 737] on button "Save" at bounding box center [470, 736] width 100 height 25
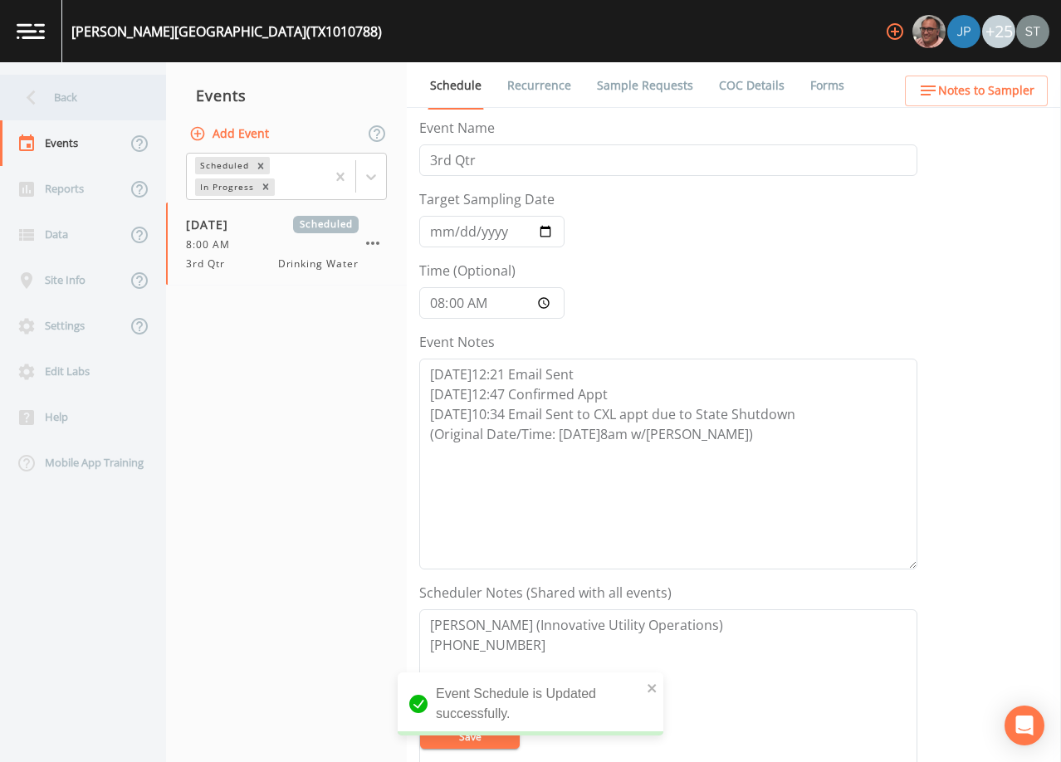
click at [64, 102] on div "Back" at bounding box center [74, 98] width 149 height 46
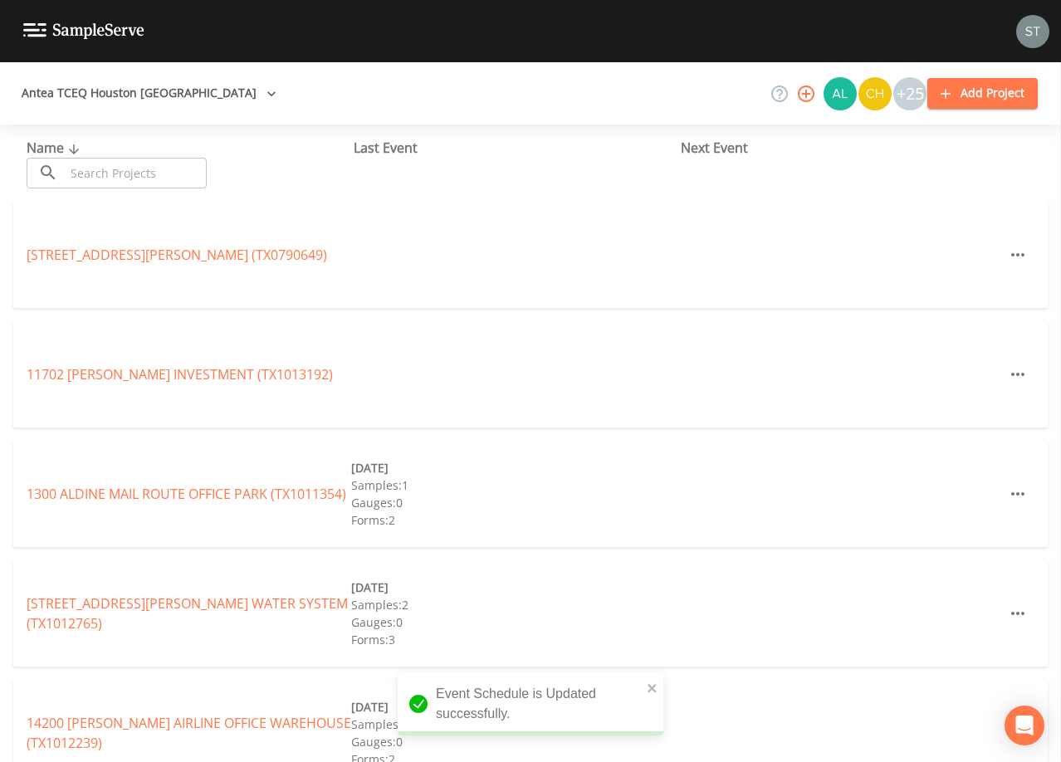
click at [119, 169] on input "text" at bounding box center [136, 173] width 142 height 31
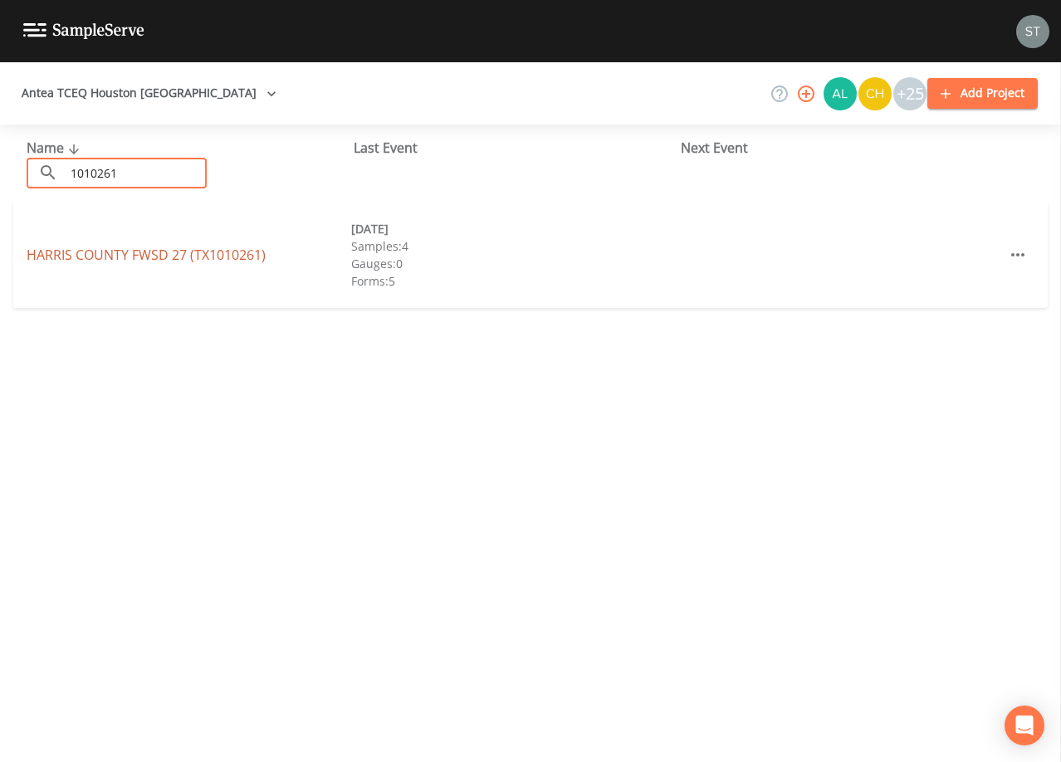
click at [174, 261] on link "HARRIS COUNTY FWSD 27 (TX1010261)" at bounding box center [146, 255] width 239 height 18
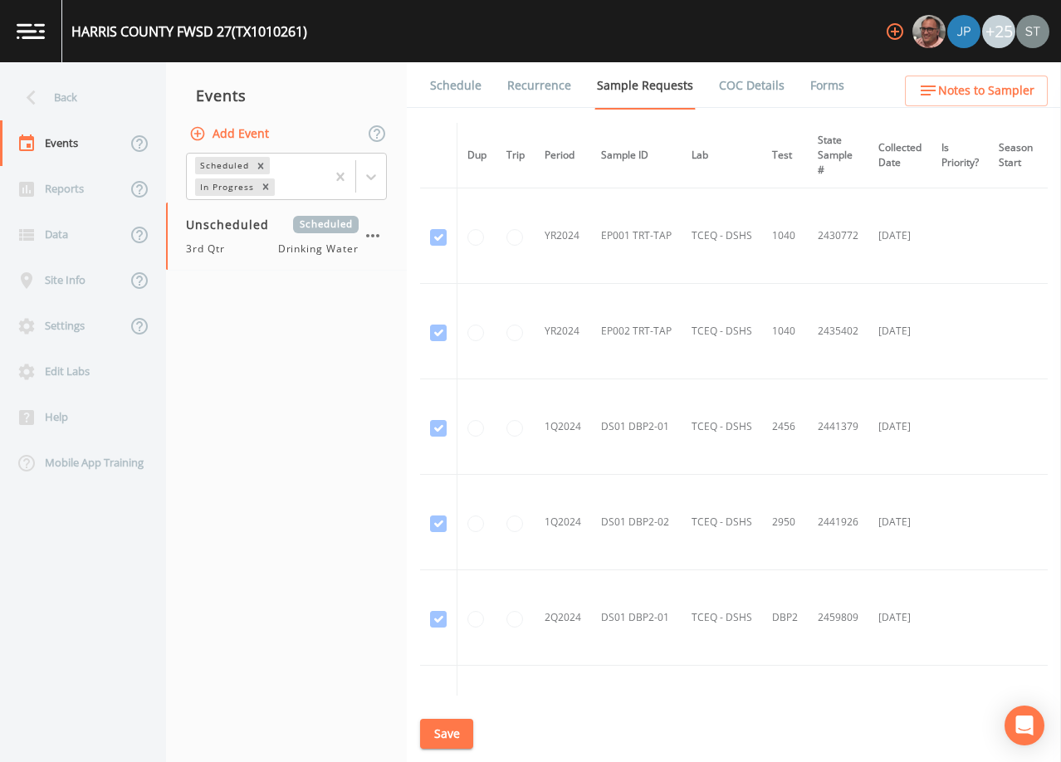
click at [453, 86] on link "Schedule" at bounding box center [456, 85] width 56 height 46
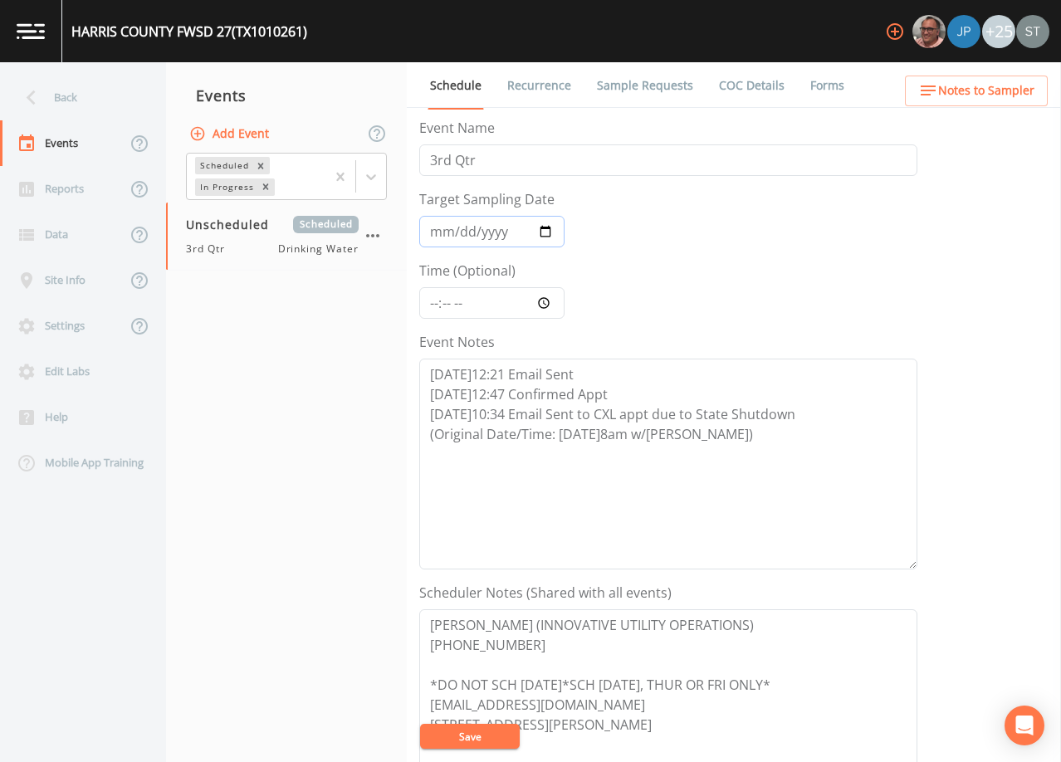
click at [438, 231] on input "Target Sampling Date" at bounding box center [491, 232] width 145 height 32
click at [467, 733] on button "Save" at bounding box center [470, 736] width 100 height 25
click at [488, 727] on button "Save" at bounding box center [470, 736] width 100 height 25
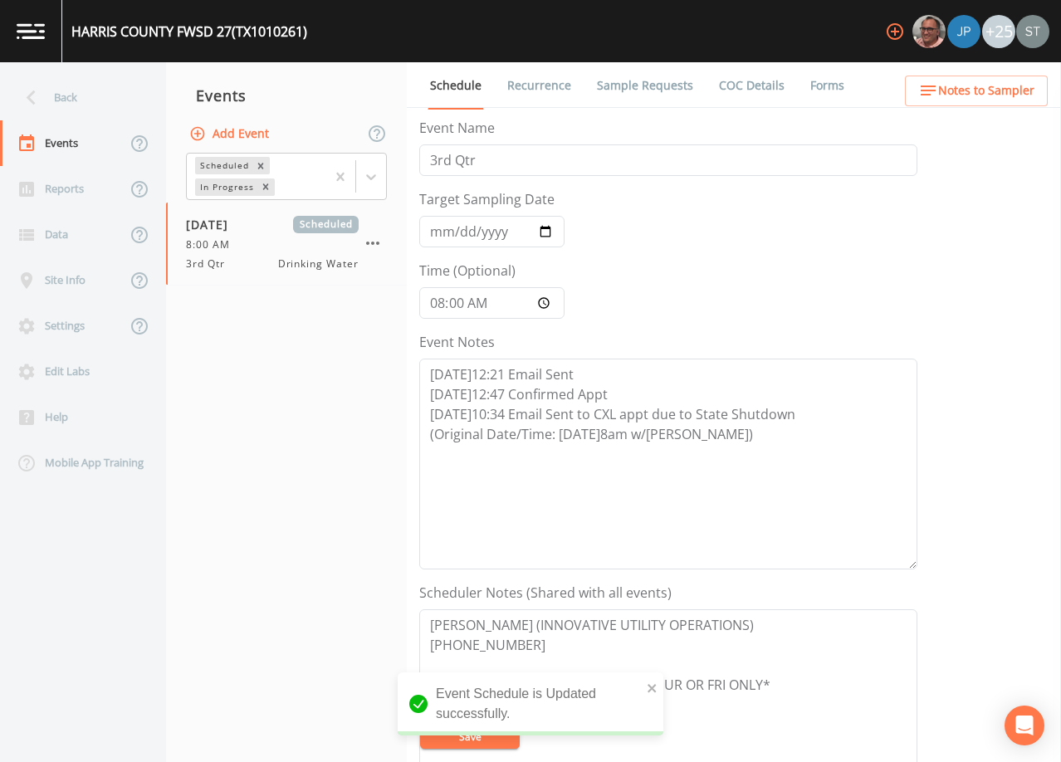
click at [66, 100] on div "Back" at bounding box center [74, 98] width 149 height 46
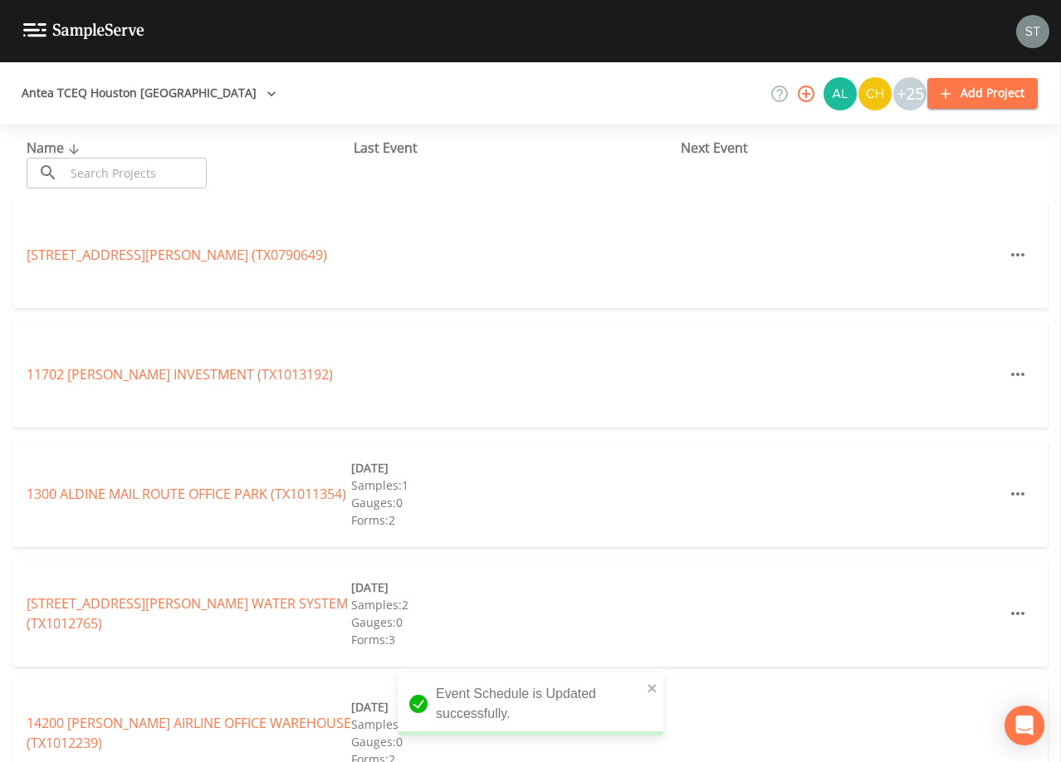
click at [137, 172] on input "text" at bounding box center [136, 173] width 142 height 31
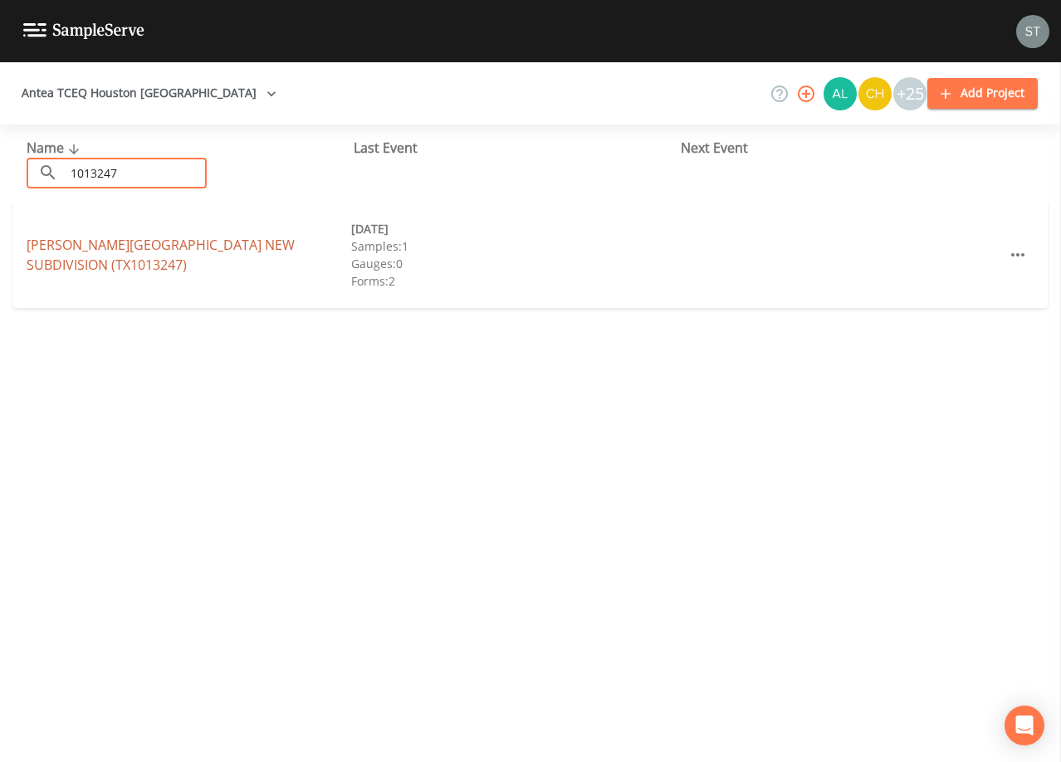
click at [237, 258] on link "[PERSON_NAME][GEOGRAPHIC_DATA] (TX1013247)" at bounding box center [161, 255] width 268 height 38
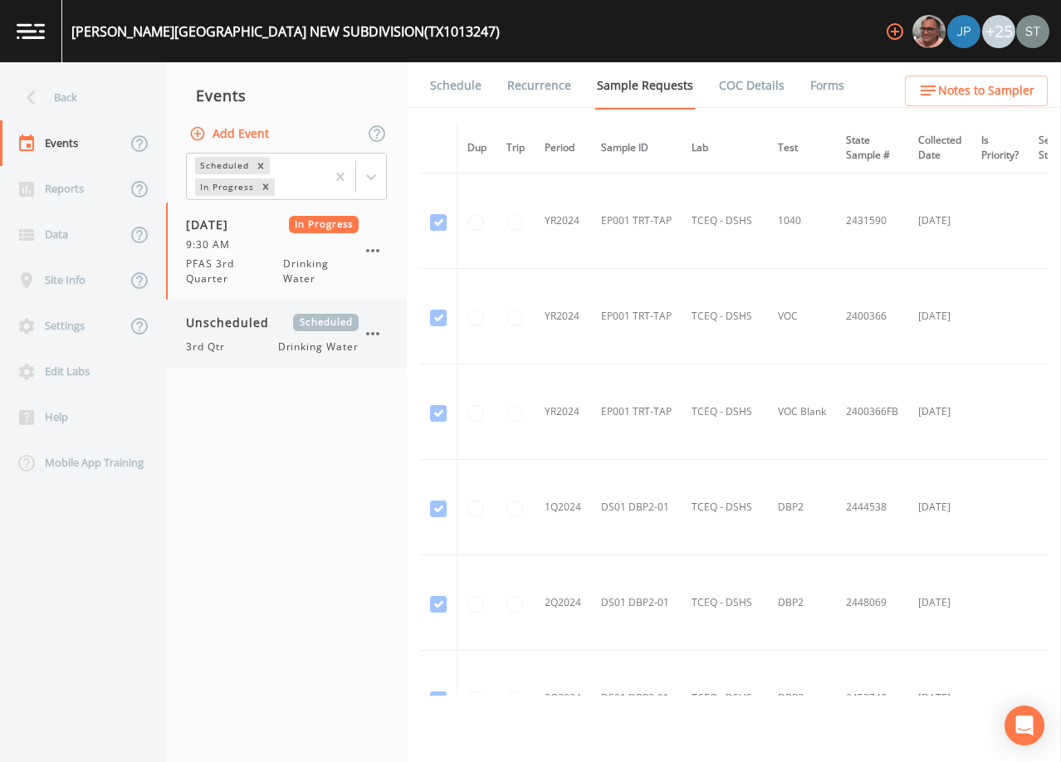
click at [250, 335] on div "Unscheduled Scheduled 3rd Qtr Drinking Water" at bounding box center [272, 334] width 173 height 41
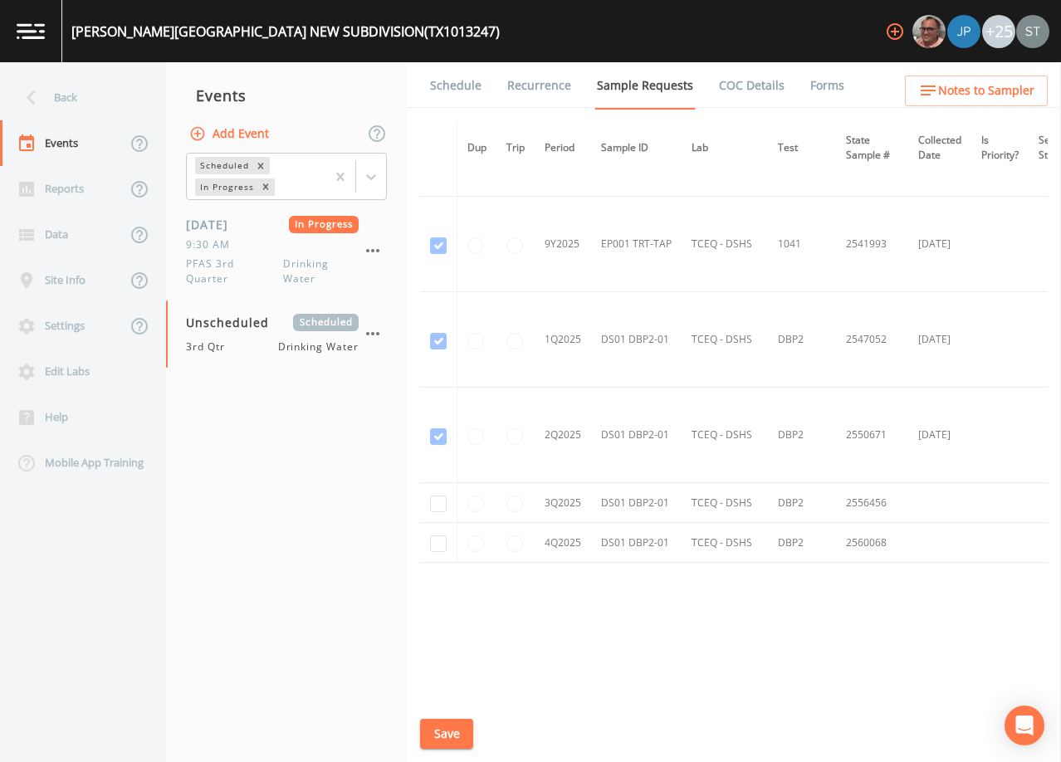
scroll to position [1819, 0]
drag, startPoint x: 439, startPoint y: 500, endPoint x: 464, endPoint y: 579, distance: 82.7
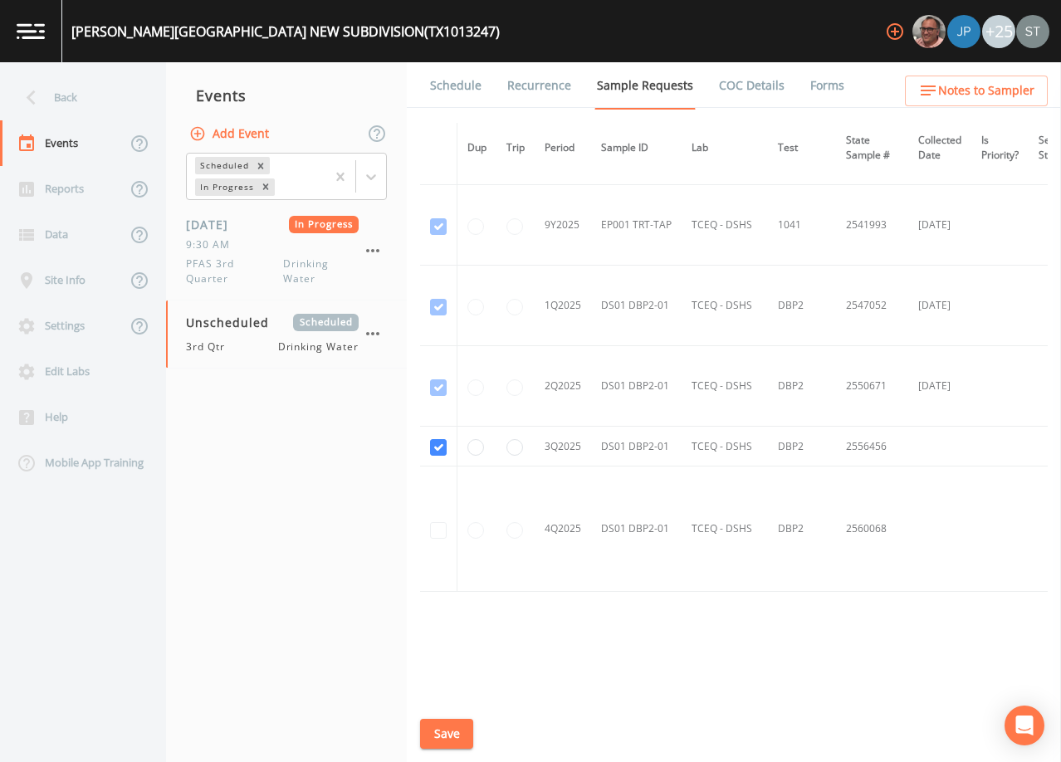
drag, startPoint x: 452, startPoint y: 729, endPoint x: 487, endPoint y: 542, distance: 190.1
click at [451, 730] on button "Save" at bounding box center [446, 734] width 53 height 31
click at [459, 94] on link "Schedule" at bounding box center [456, 85] width 56 height 46
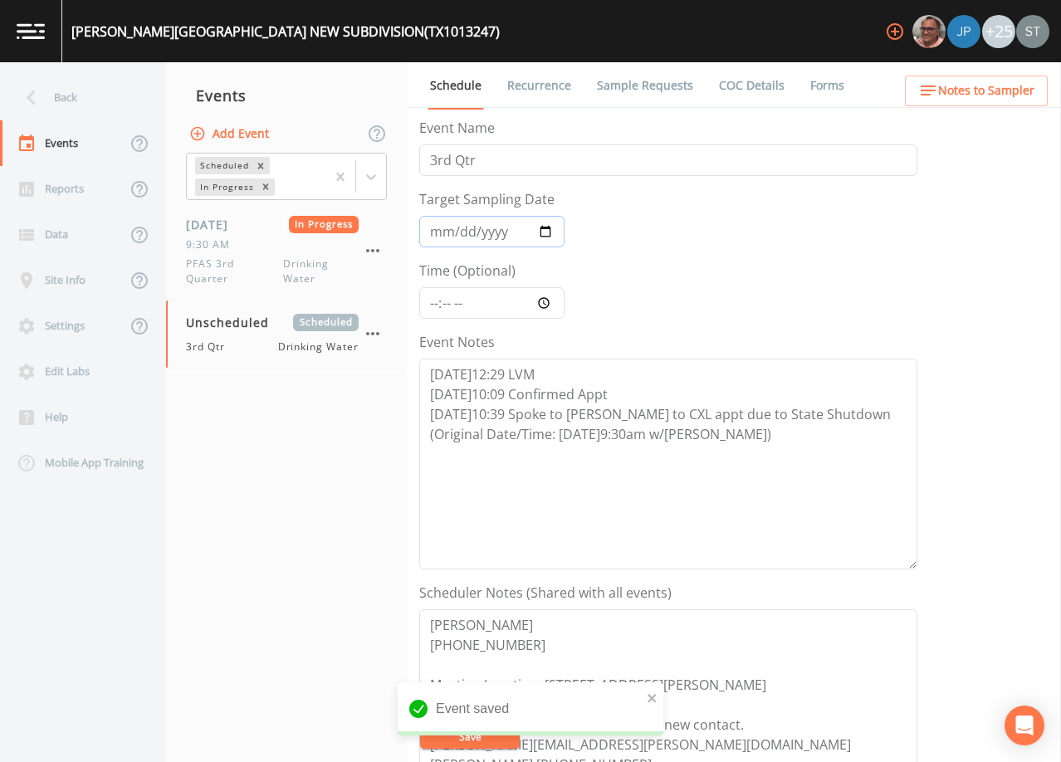
click at [441, 235] on input "Target Sampling Date" at bounding box center [491, 232] width 145 height 32
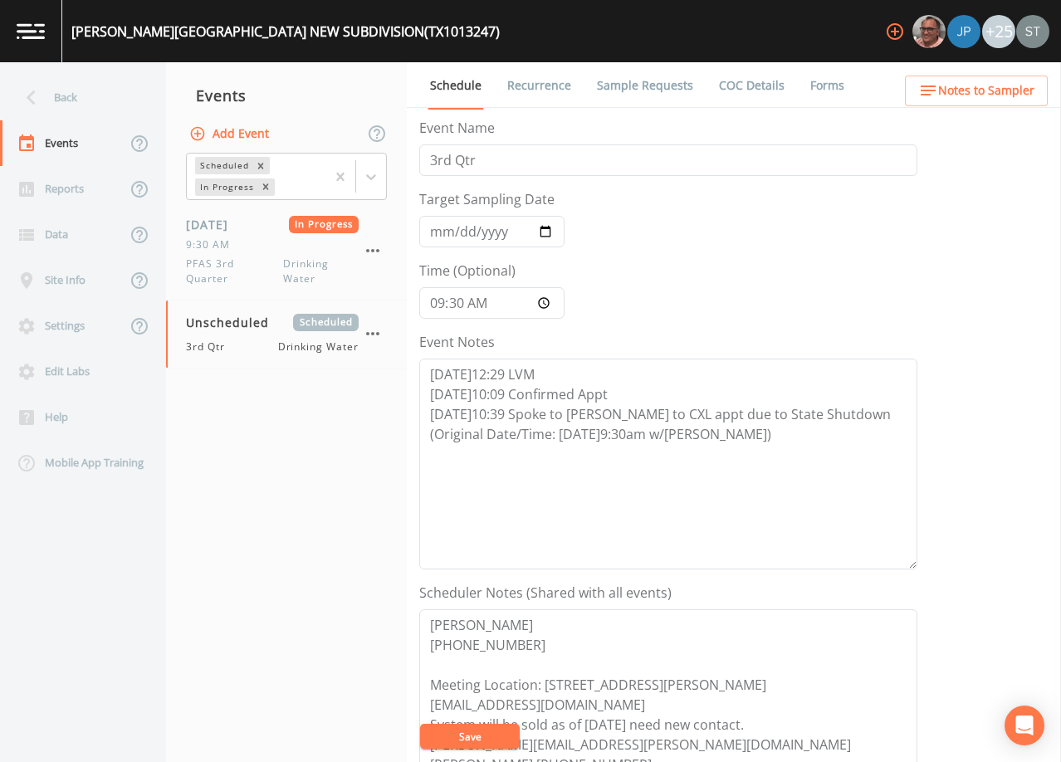
click at [467, 737] on button "Save" at bounding box center [470, 736] width 100 height 25
click at [249, 257] on span "PFAS 3rd Quarter" at bounding box center [234, 272] width 97 height 30
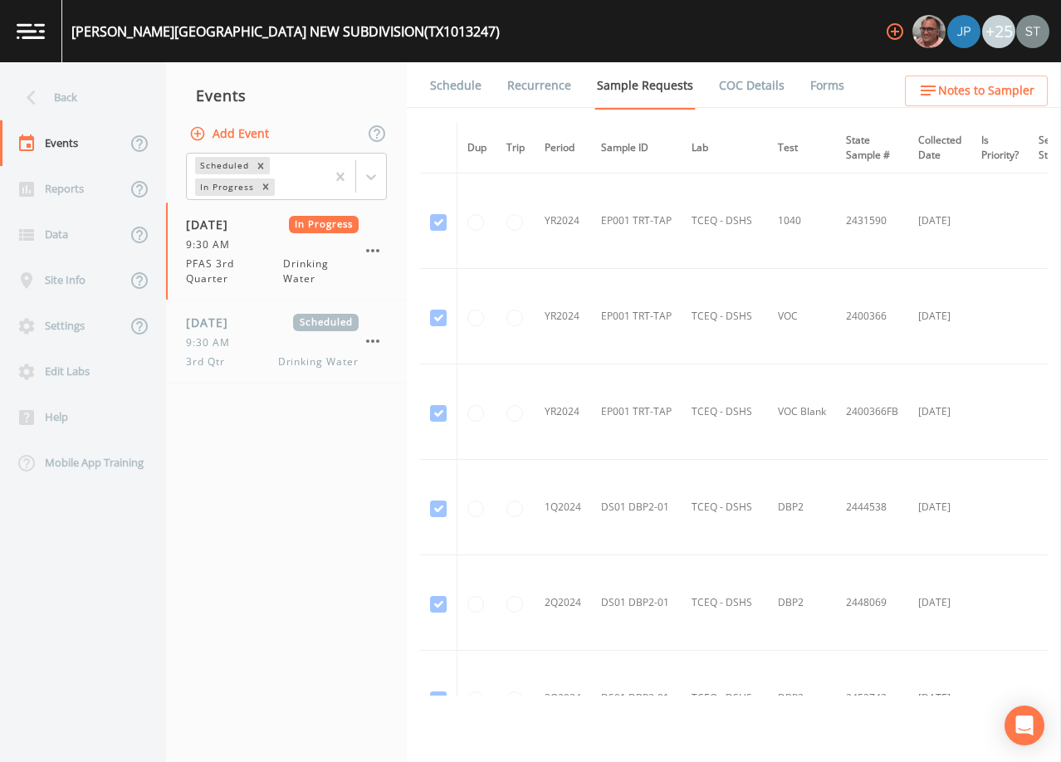
click at [463, 86] on link "Schedule" at bounding box center [456, 85] width 56 height 46
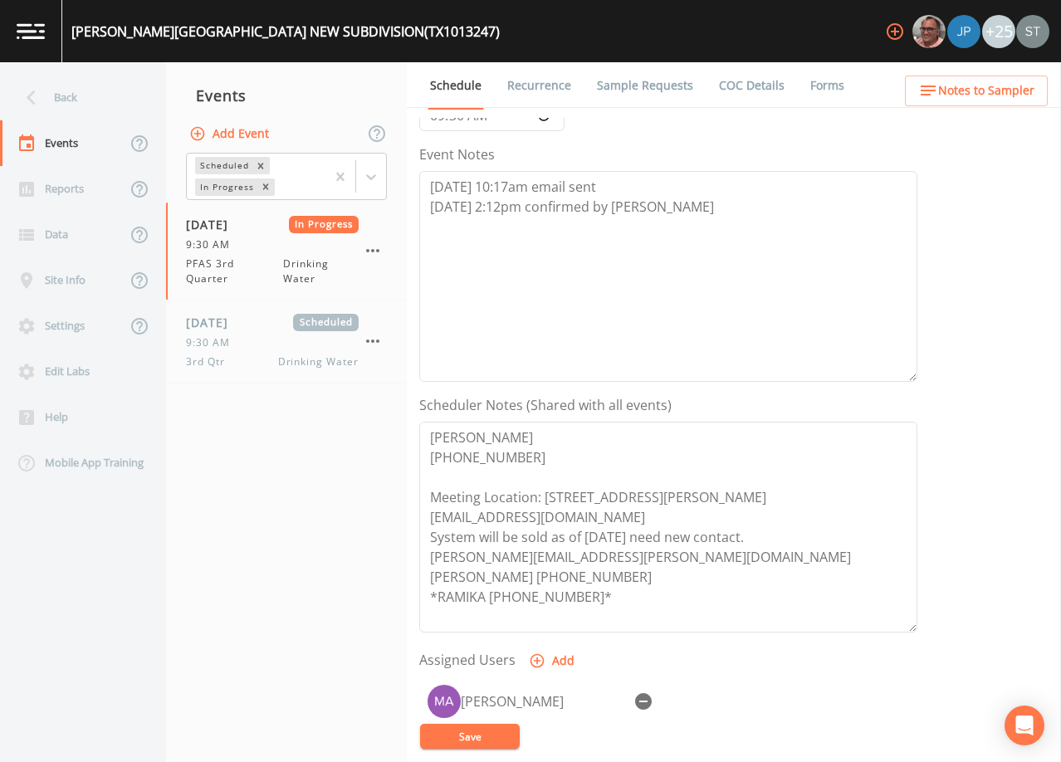
scroll to position [160, 0]
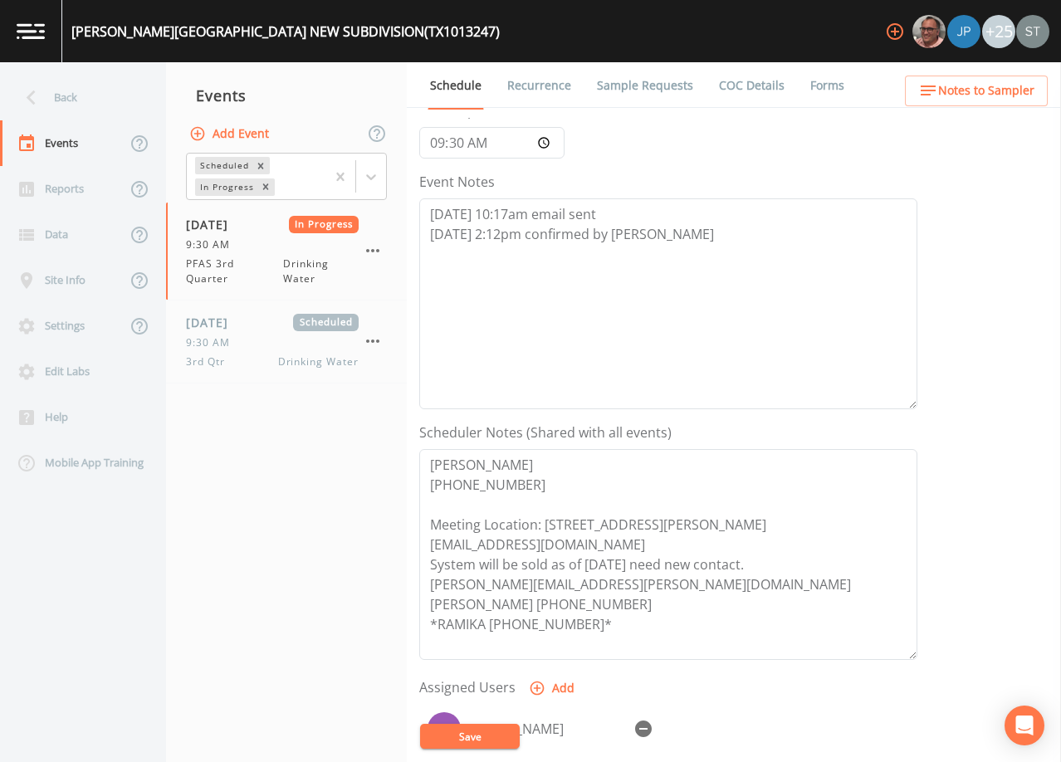
click at [816, 85] on link "Forms" at bounding box center [827, 85] width 39 height 46
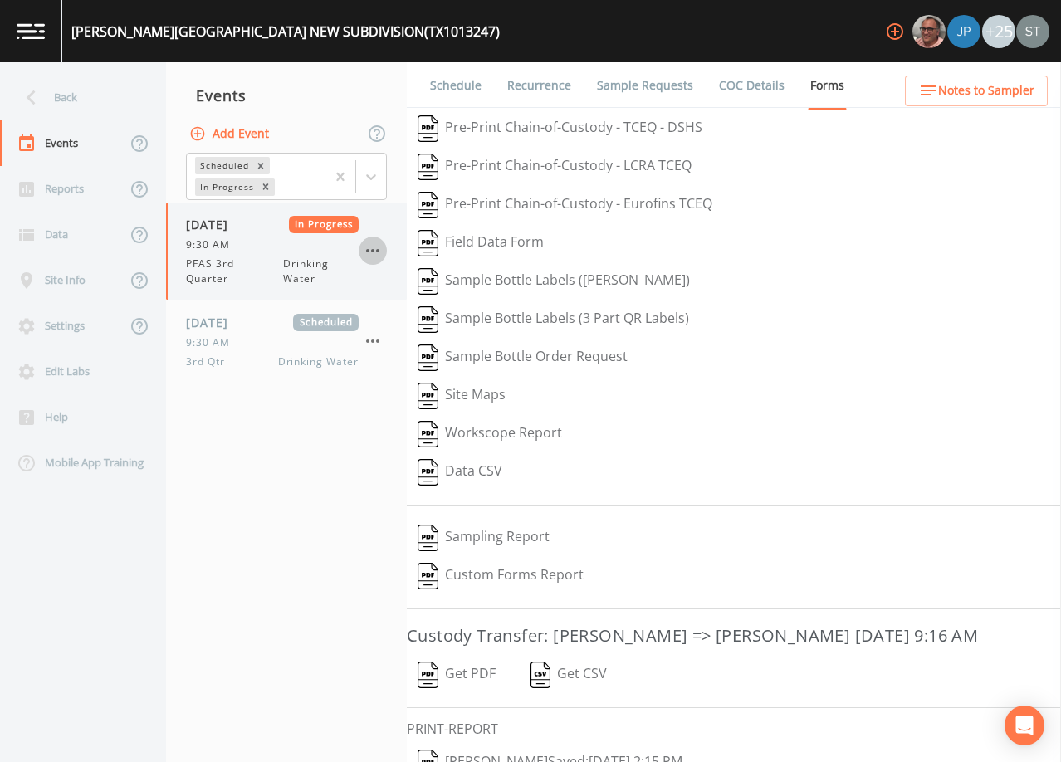
click at [378, 243] on icon "button" at bounding box center [373, 251] width 20 height 20
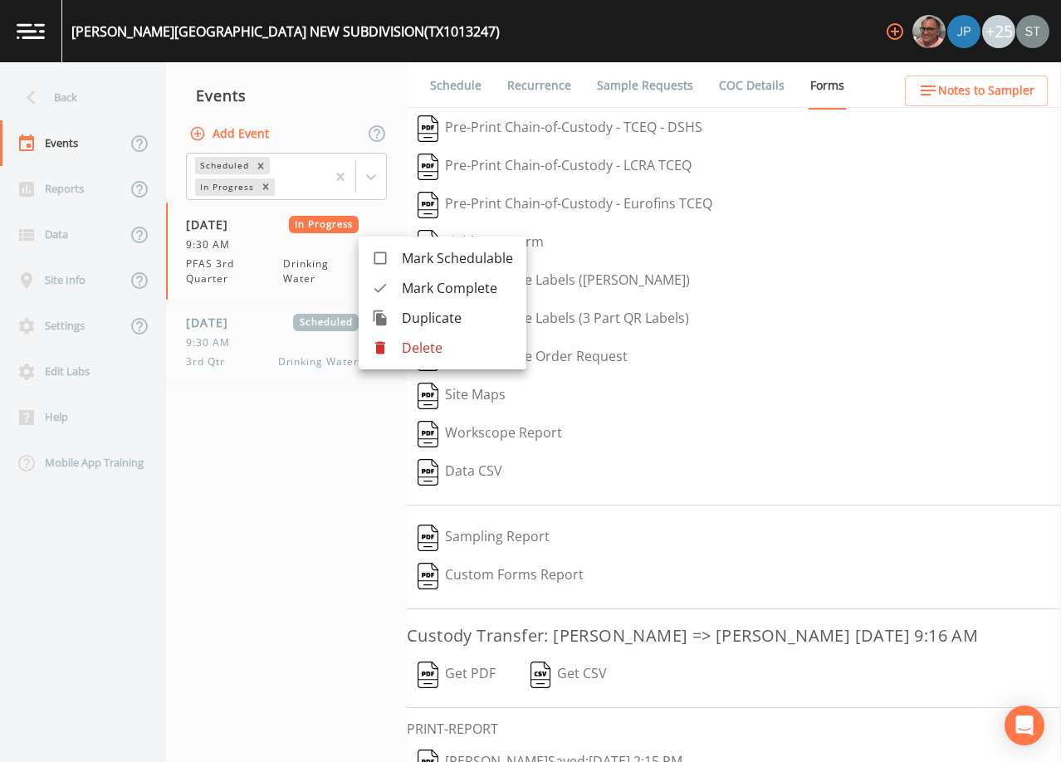
click at [431, 286] on span "Mark Complete" at bounding box center [457, 288] width 111 height 20
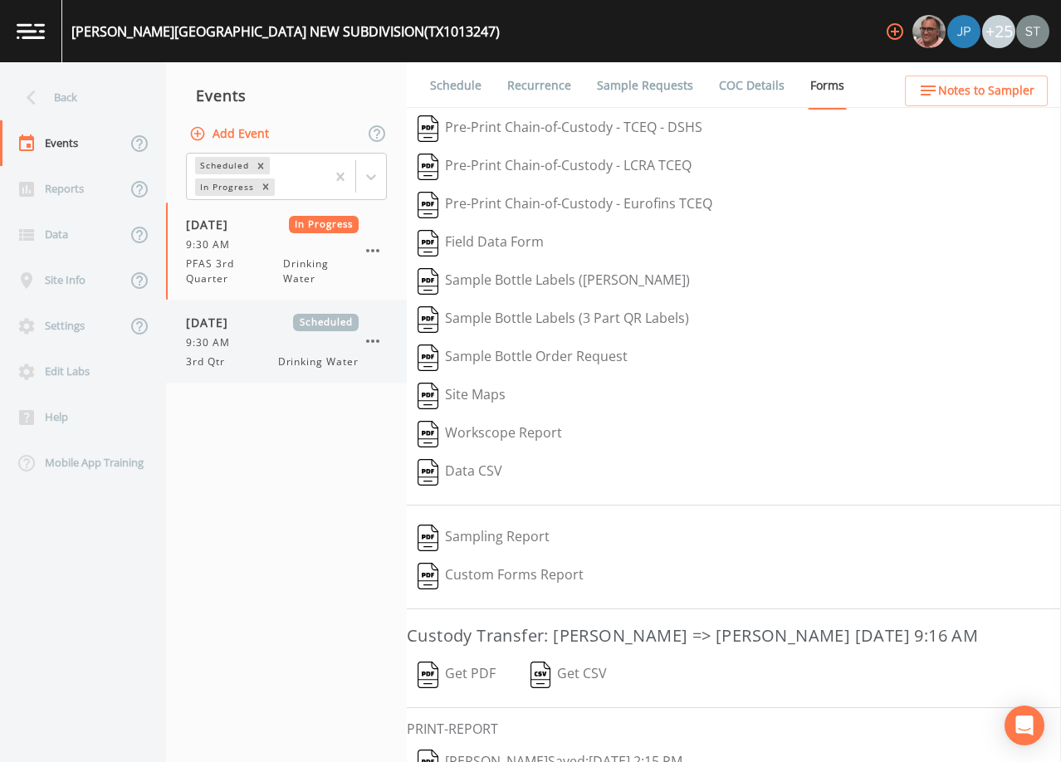
click at [212, 341] on span "9:30 AM" at bounding box center [213, 342] width 54 height 15
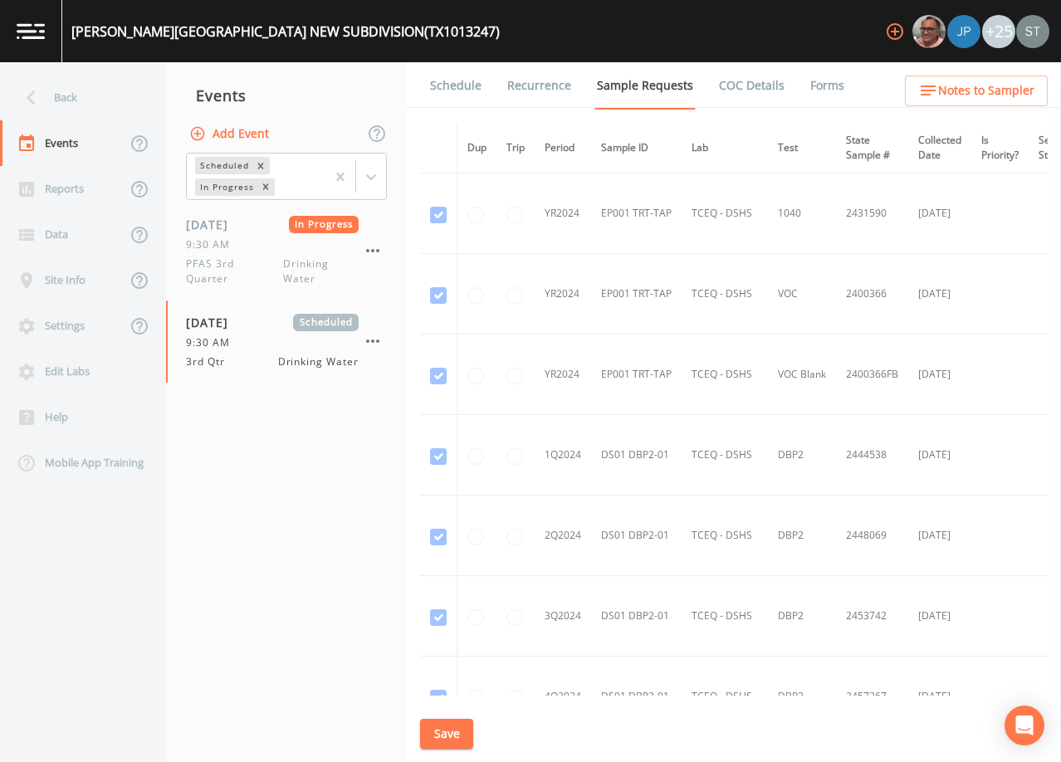
click at [442, 91] on link "Schedule" at bounding box center [456, 85] width 56 height 46
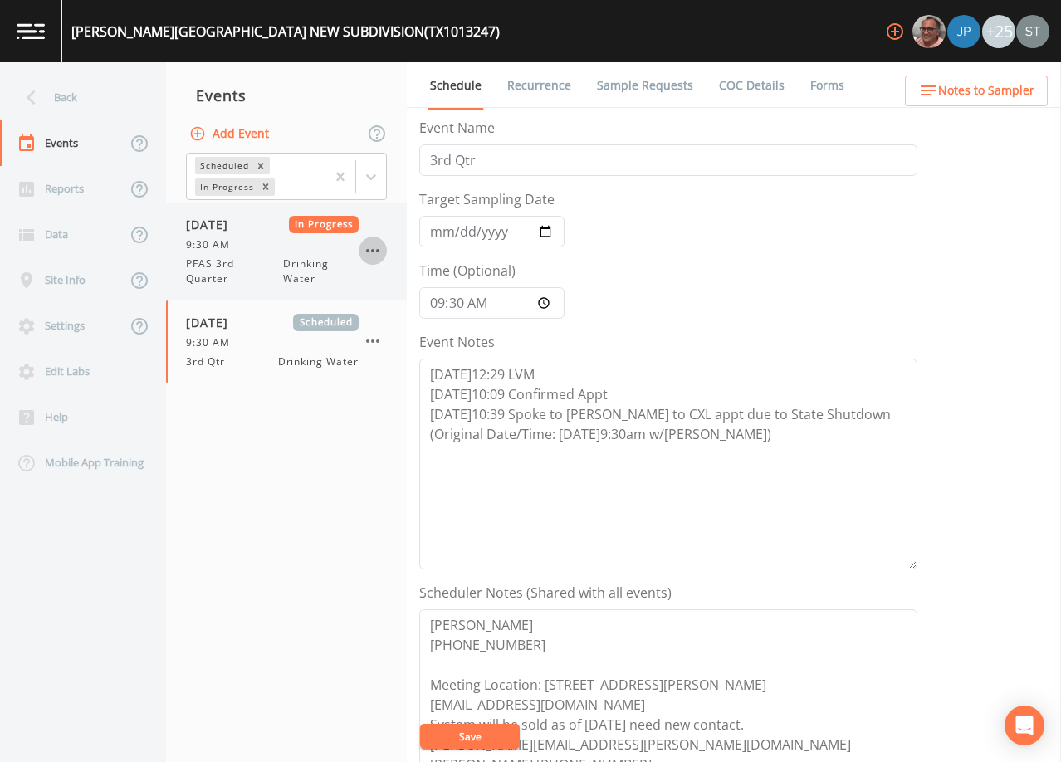
click at [369, 243] on icon "button" at bounding box center [373, 251] width 20 height 20
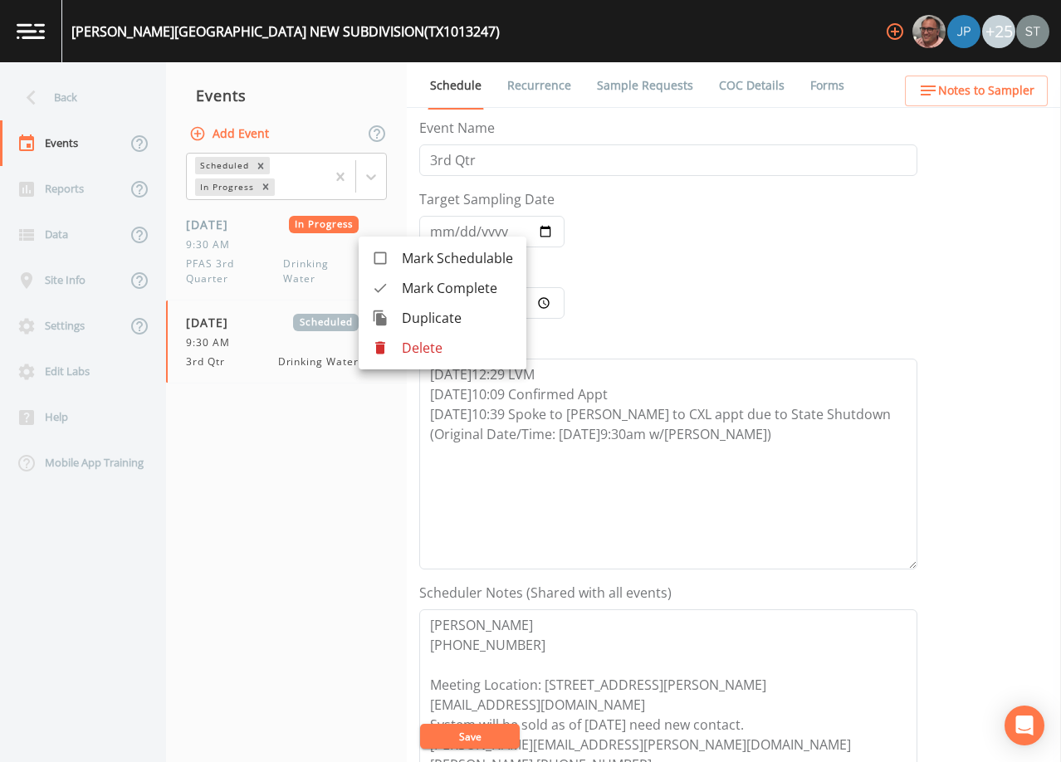
click at [271, 257] on div at bounding box center [530, 381] width 1061 height 762
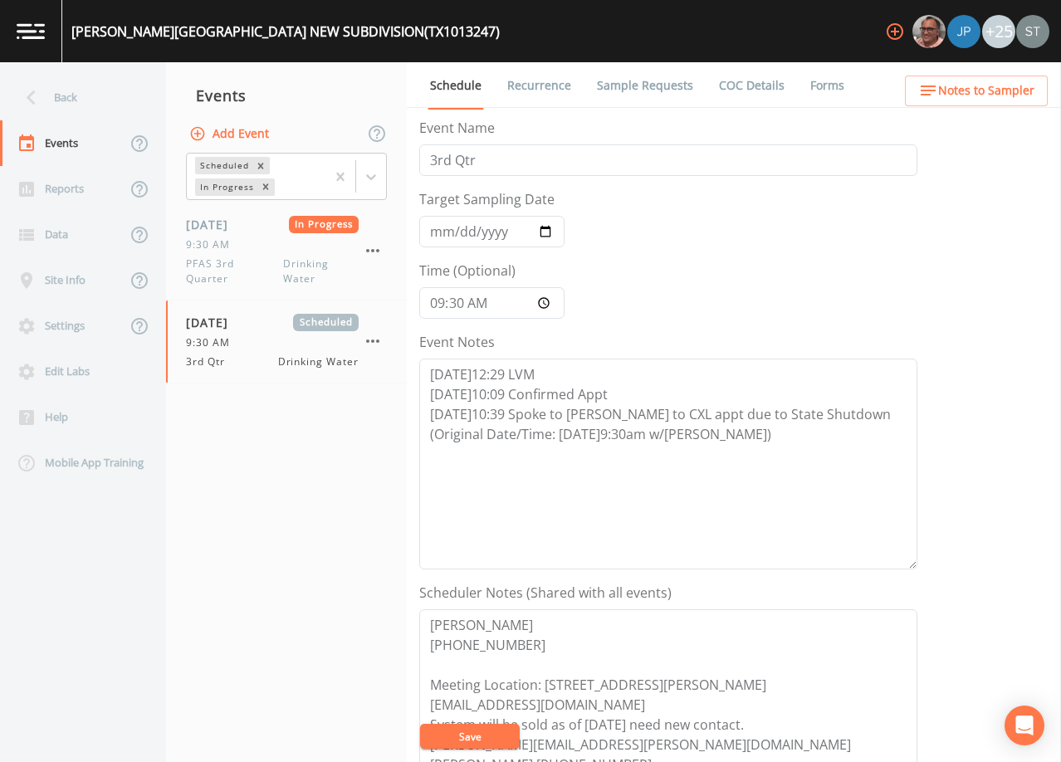
click at [251, 248] on div "9:30 AM" at bounding box center [272, 244] width 173 height 15
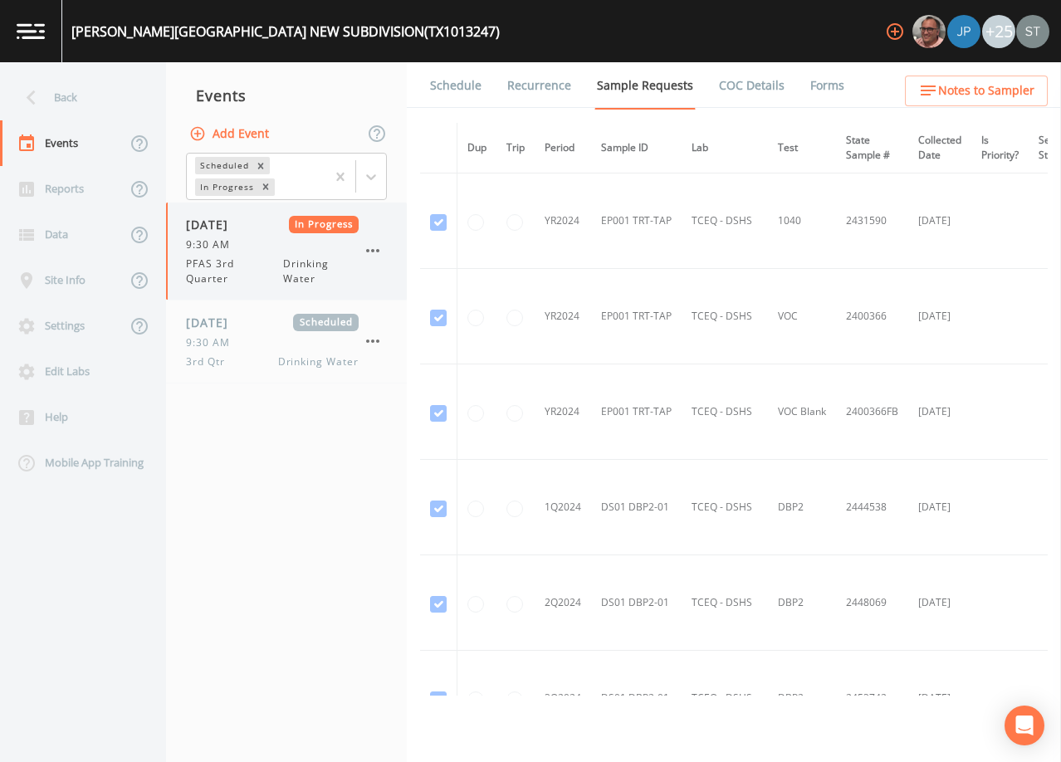
click at [368, 247] on icon "button" at bounding box center [373, 251] width 20 height 20
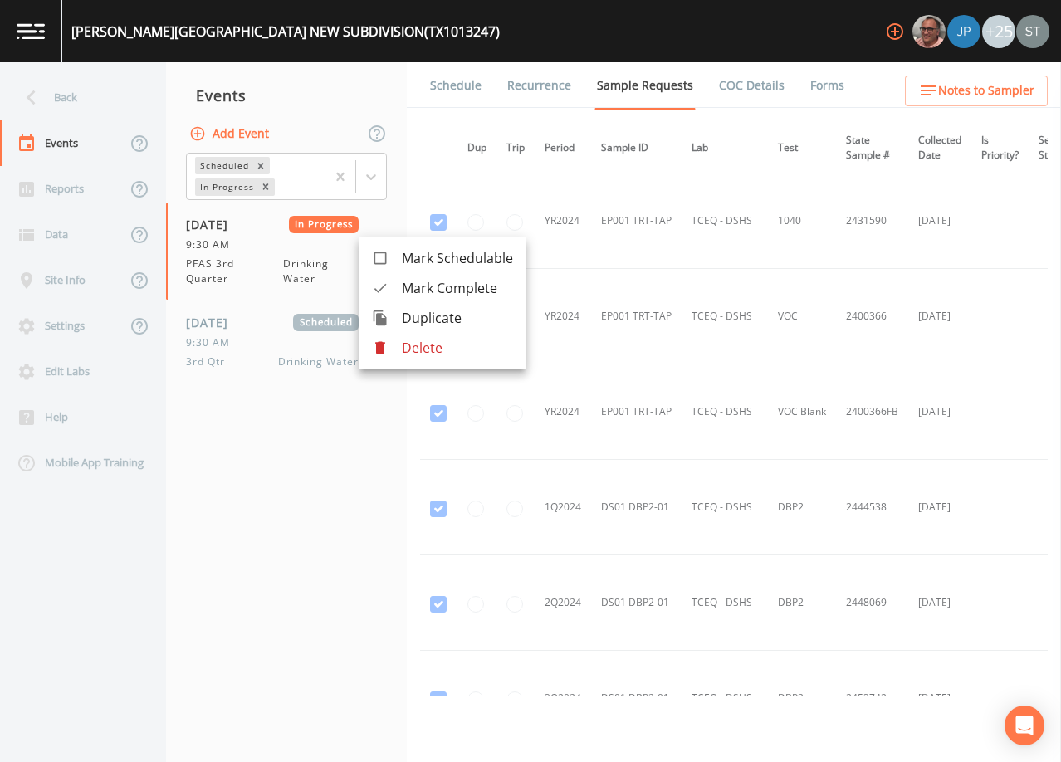
click at [435, 285] on span "Mark Complete" at bounding box center [457, 288] width 111 height 20
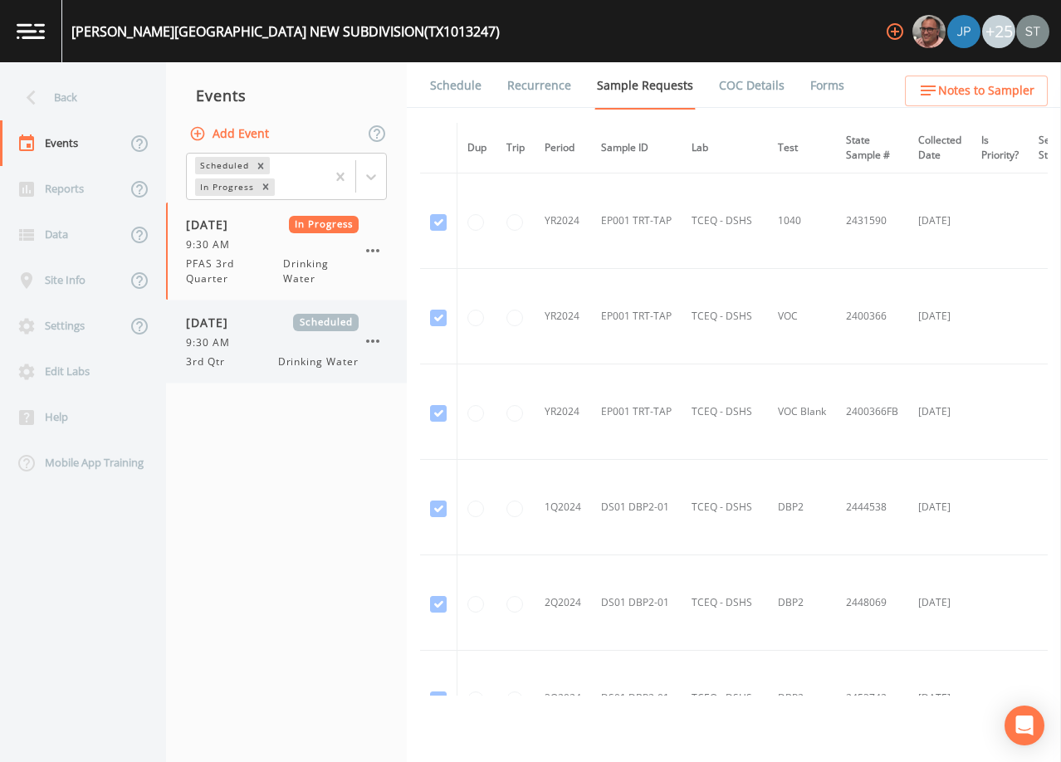
click at [234, 335] on span "9:30 AM" at bounding box center [213, 342] width 54 height 15
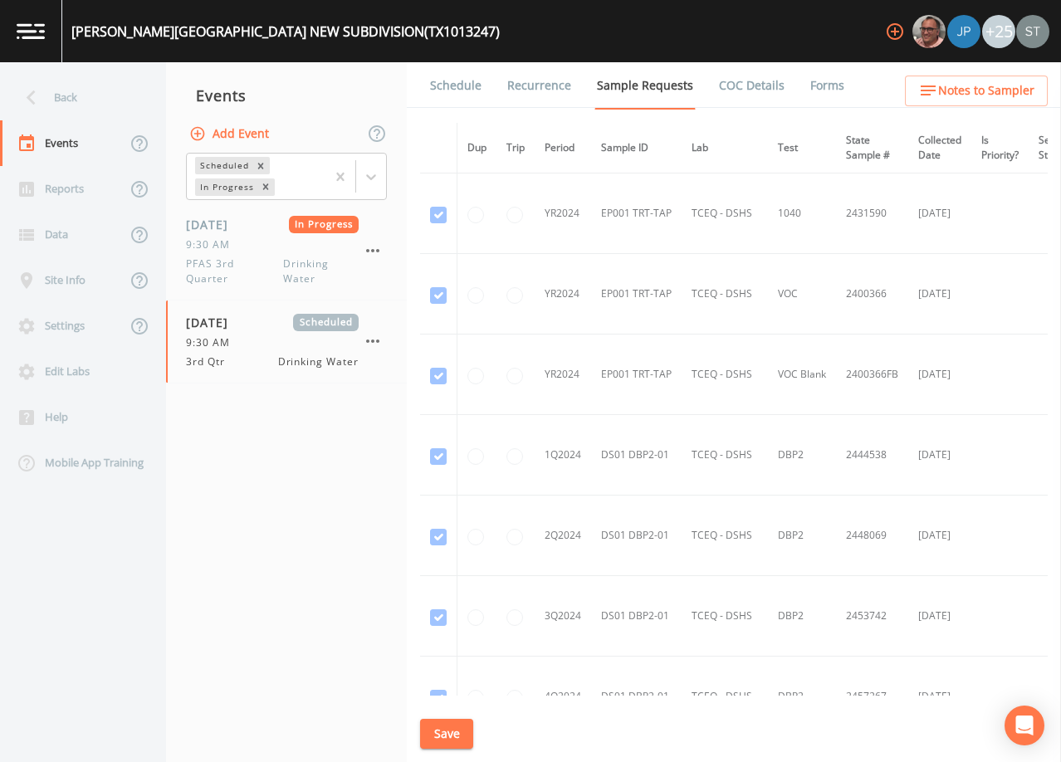
click at [442, 98] on link "Schedule" at bounding box center [456, 85] width 56 height 46
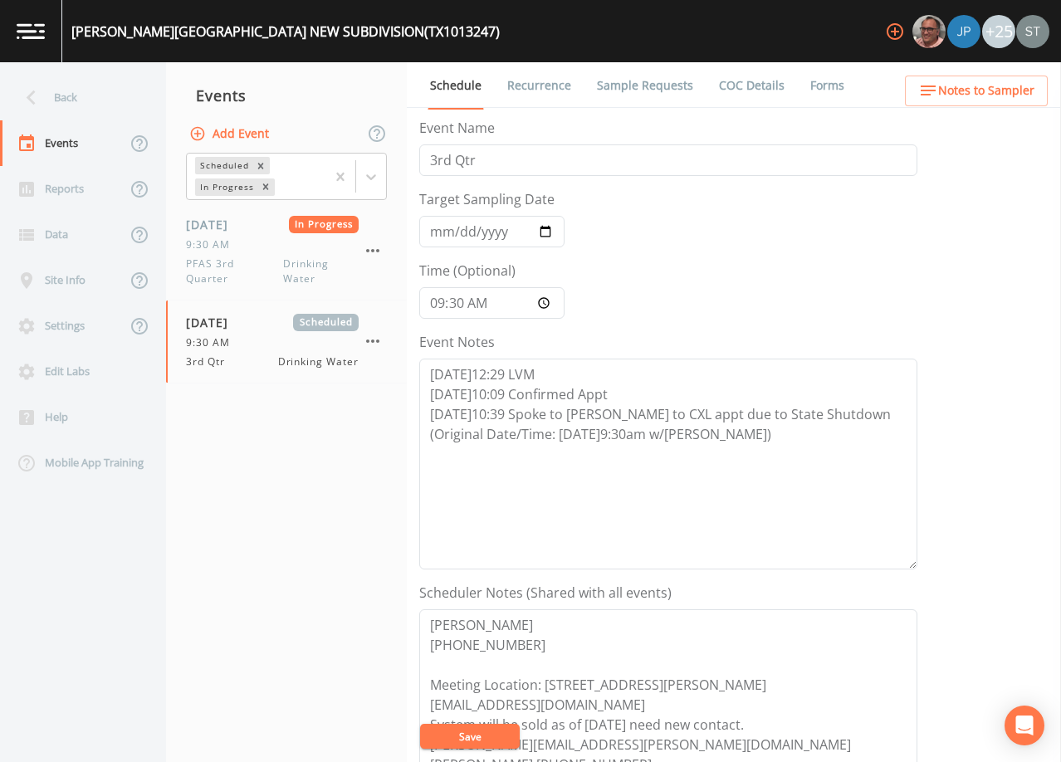
click at [633, 78] on link "Sample Requests" at bounding box center [645, 85] width 101 height 46
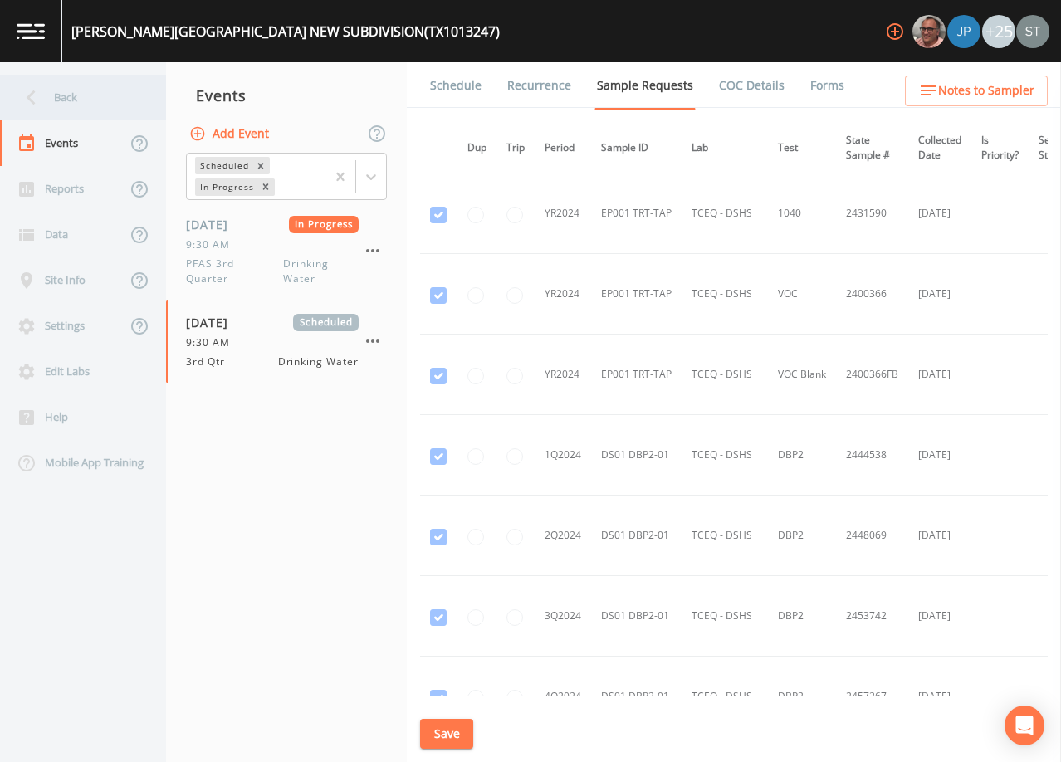
click at [74, 100] on div "Back" at bounding box center [74, 98] width 149 height 46
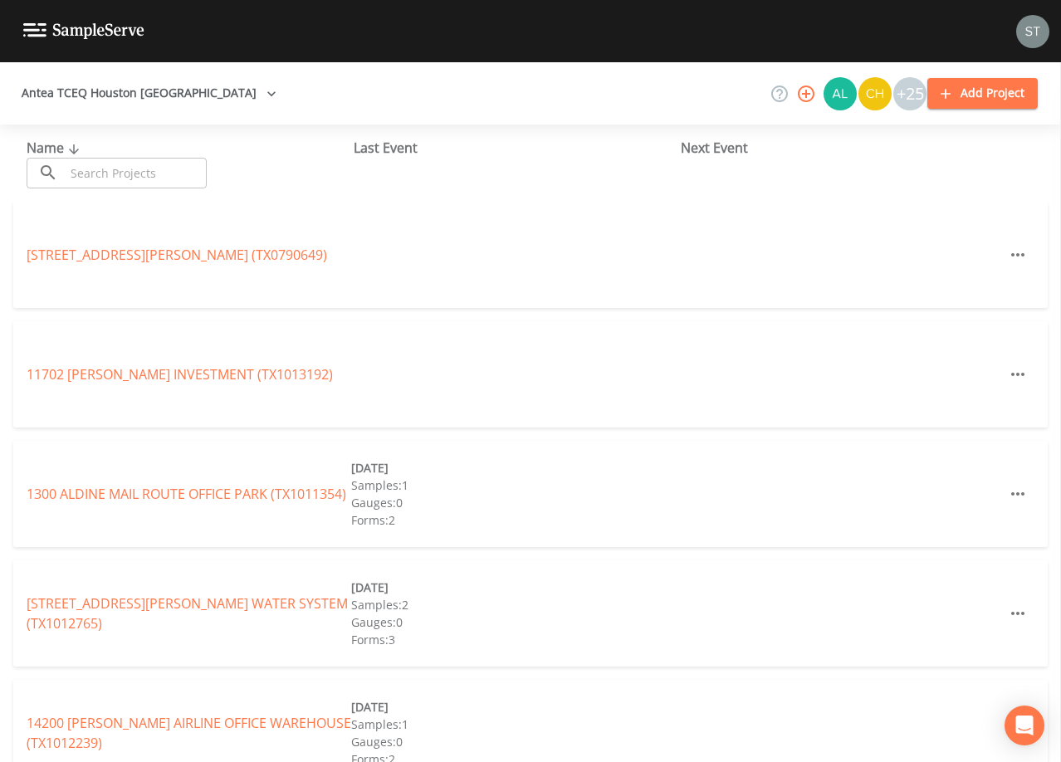
click at [126, 172] on input "text" at bounding box center [136, 173] width 142 height 31
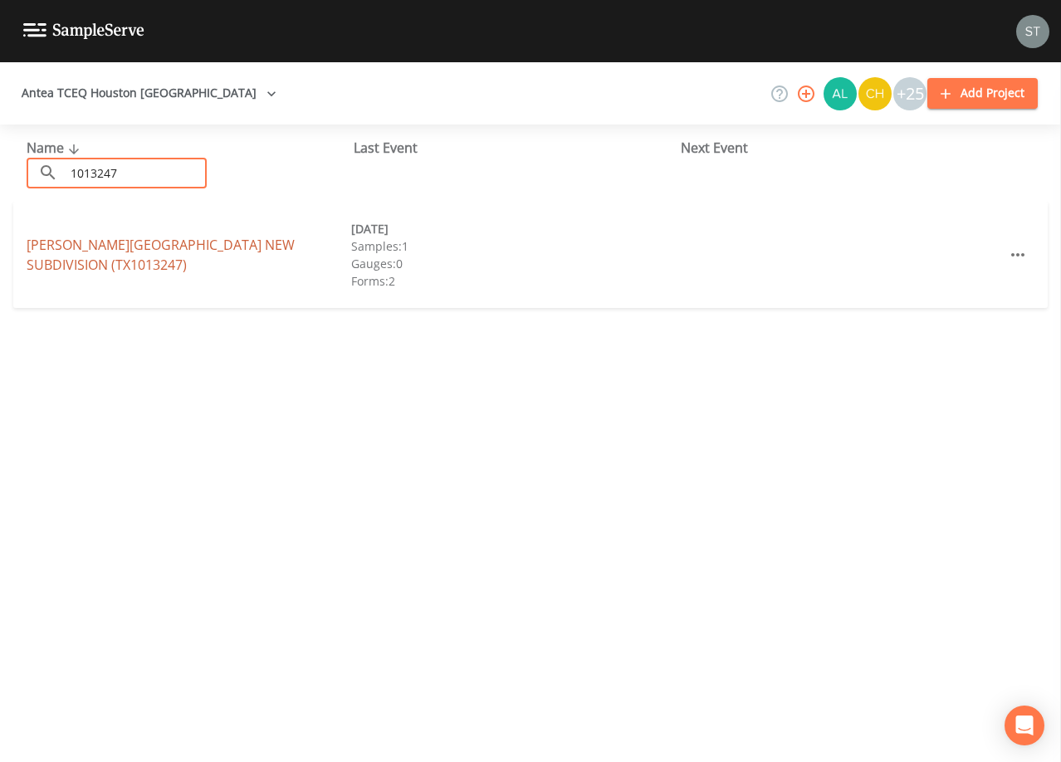
click at [196, 251] on link "[PERSON_NAME][GEOGRAPHIC_DATA] (TX1013247)" at bounding box center [161, 255] width 268 height 38
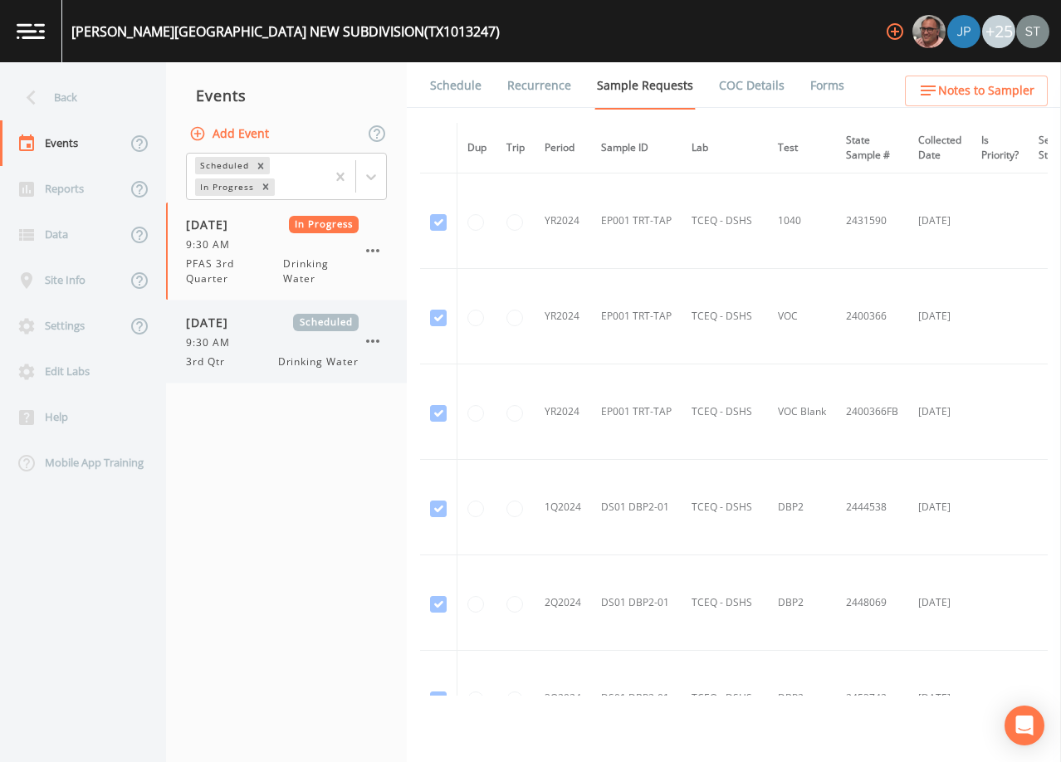
click at [246, 331] on div "[DATE] Scheduled 9:30 AM 3rd Qtr Drinking Water" at bounding box center [272, 342] width 173 height 56
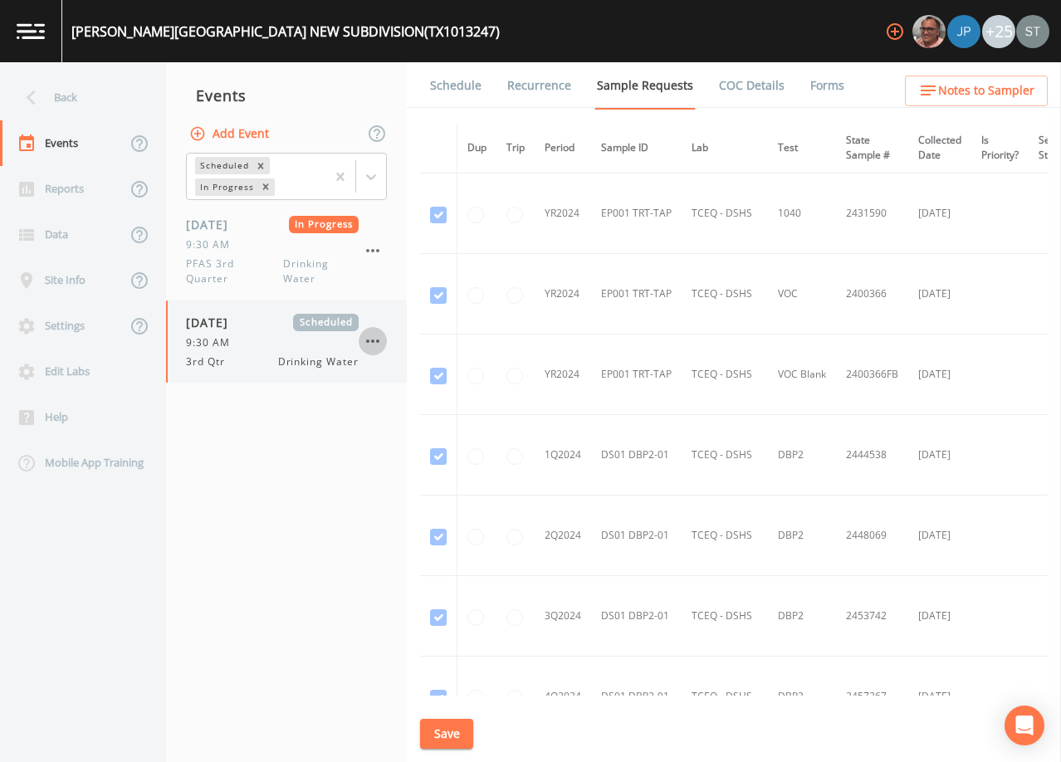
click at [365, 333] on icon "button" at bounding box center [373, 341] width 20 height 20
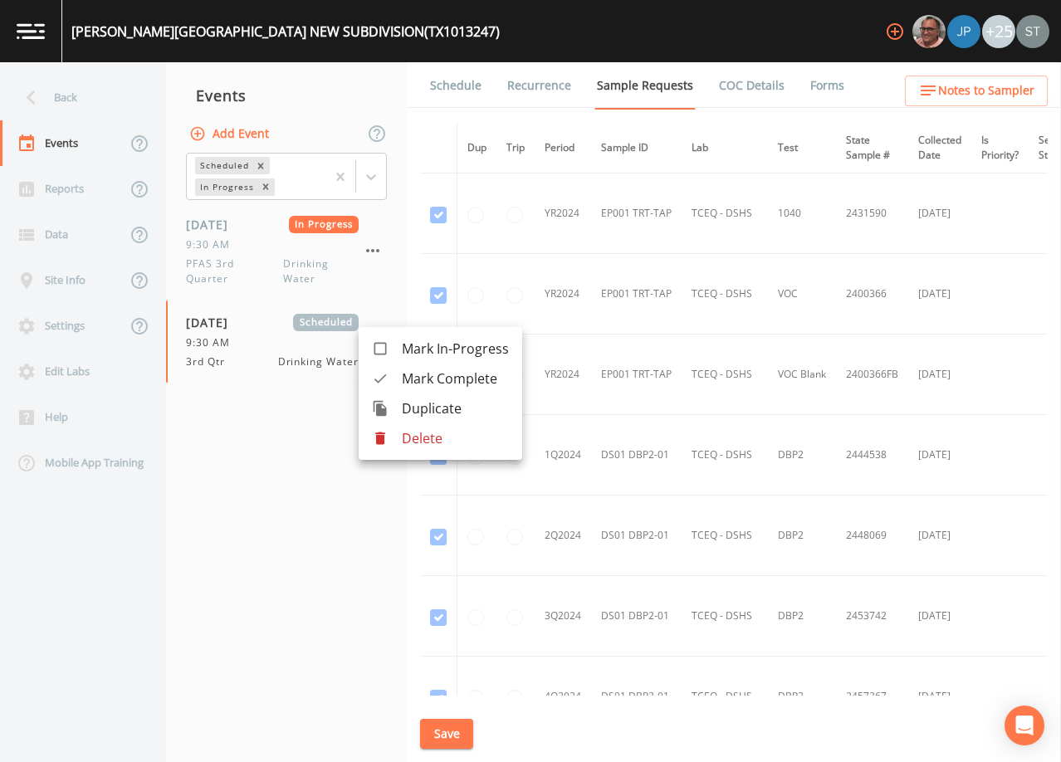
click at [888, 291] on div at bounding box center [530, 381] width 1061 height 762
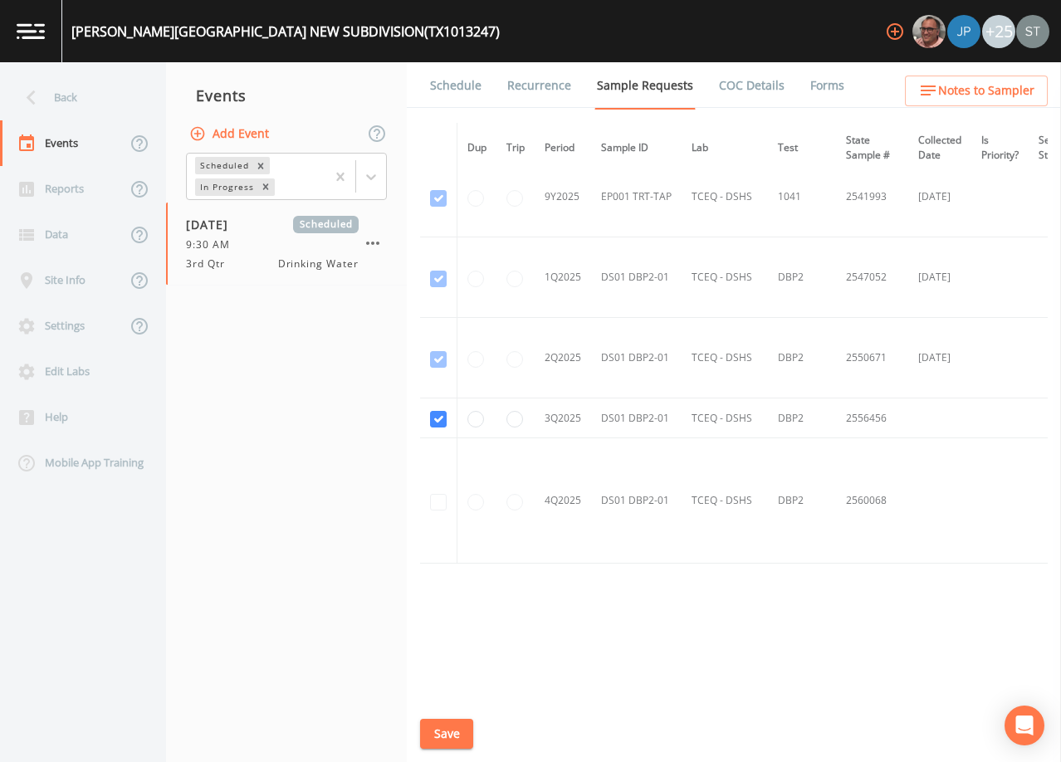
scroll to position [1591, 0]
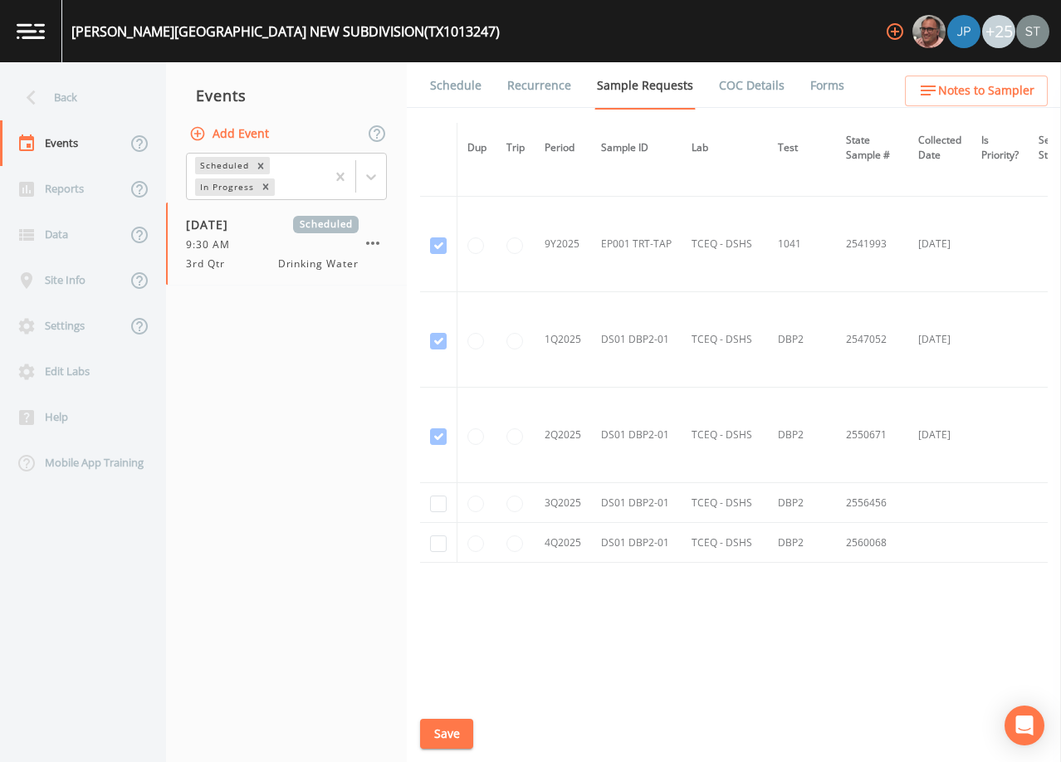
click at [454, 732] on button "Save" at bounding box center [446, 734] width 53 height 31
click at [78, 100] on div "Back" at bounding box center [74, 98] width 149 height 46
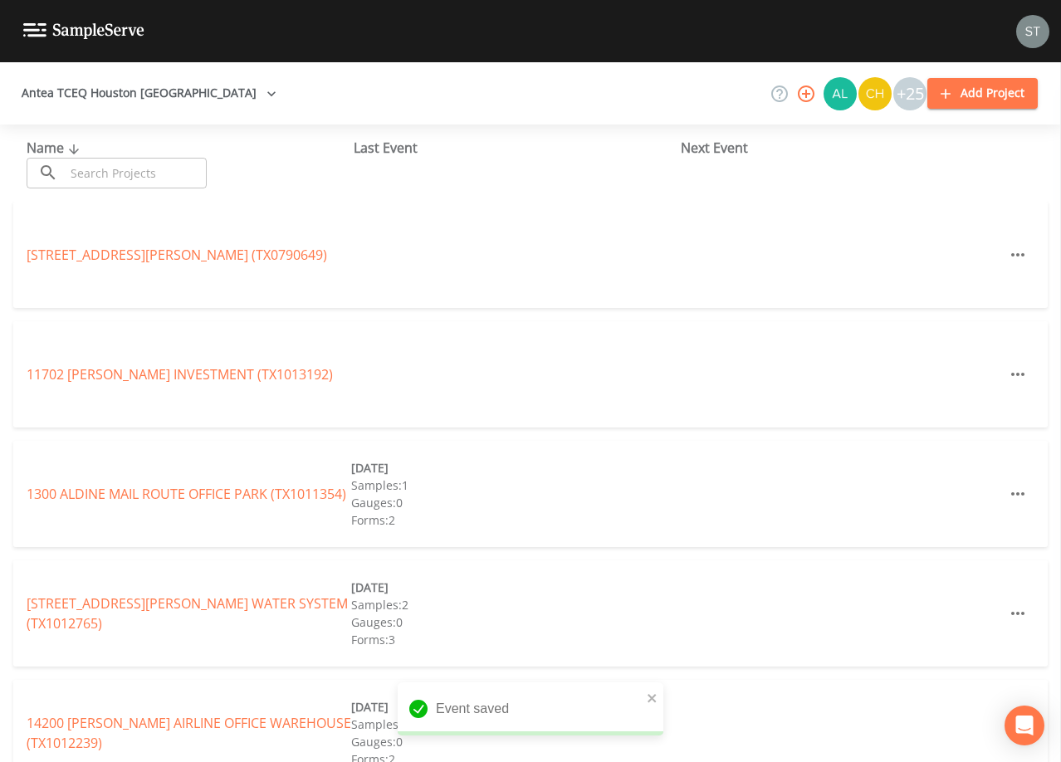
click at [141, 176] on input "text" at bounding box center [136, 173] width 142 height 31
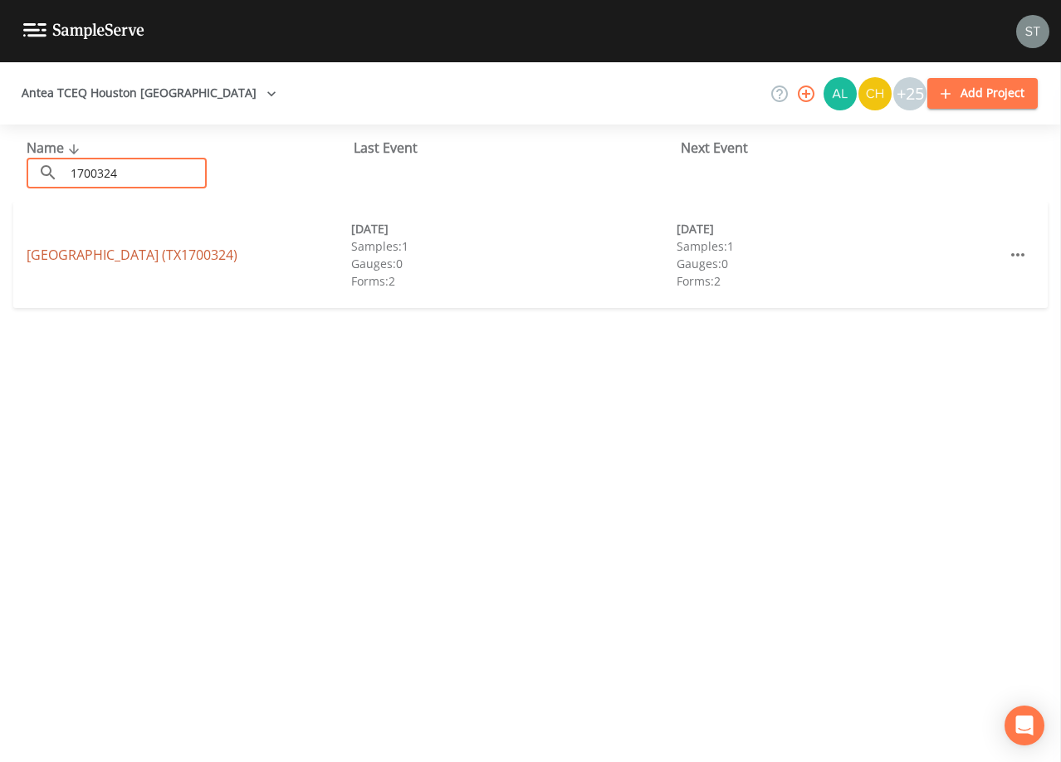
click at [180, 257] on link "[GEOGRAPHIC_DATA] (TX1700324)" at bounding box center [132, 255] width 211 height 18
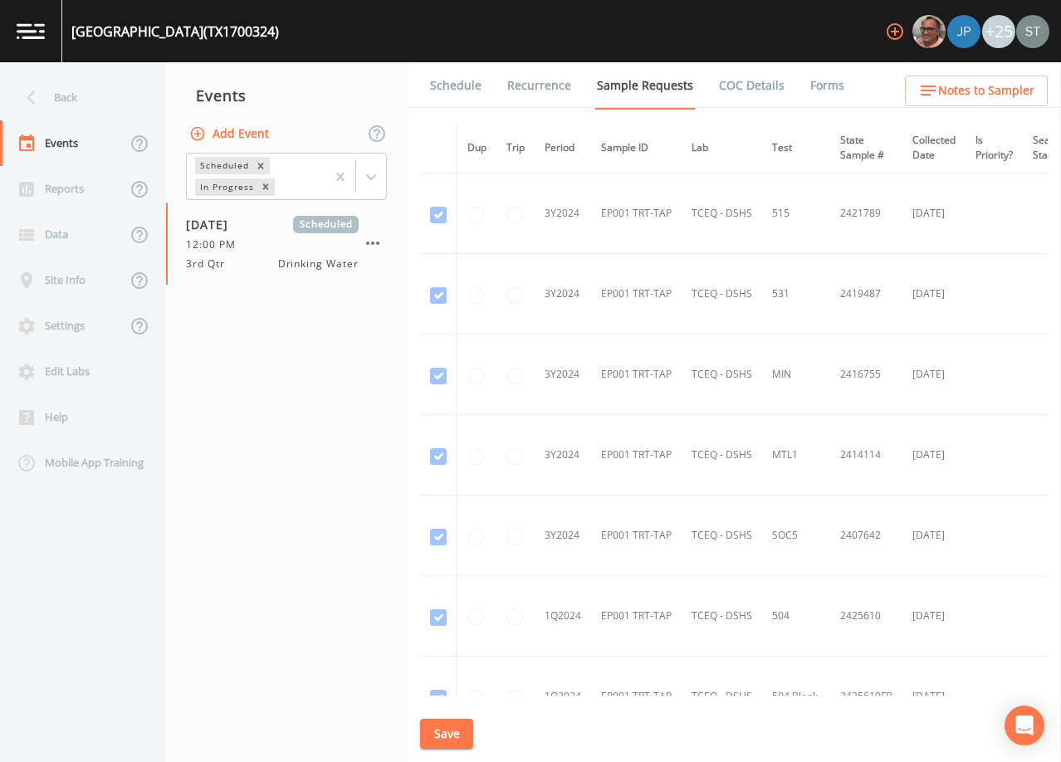
click at [459, 92] on link "Schedule" at bounding box center [456, 85] width 56 height 46
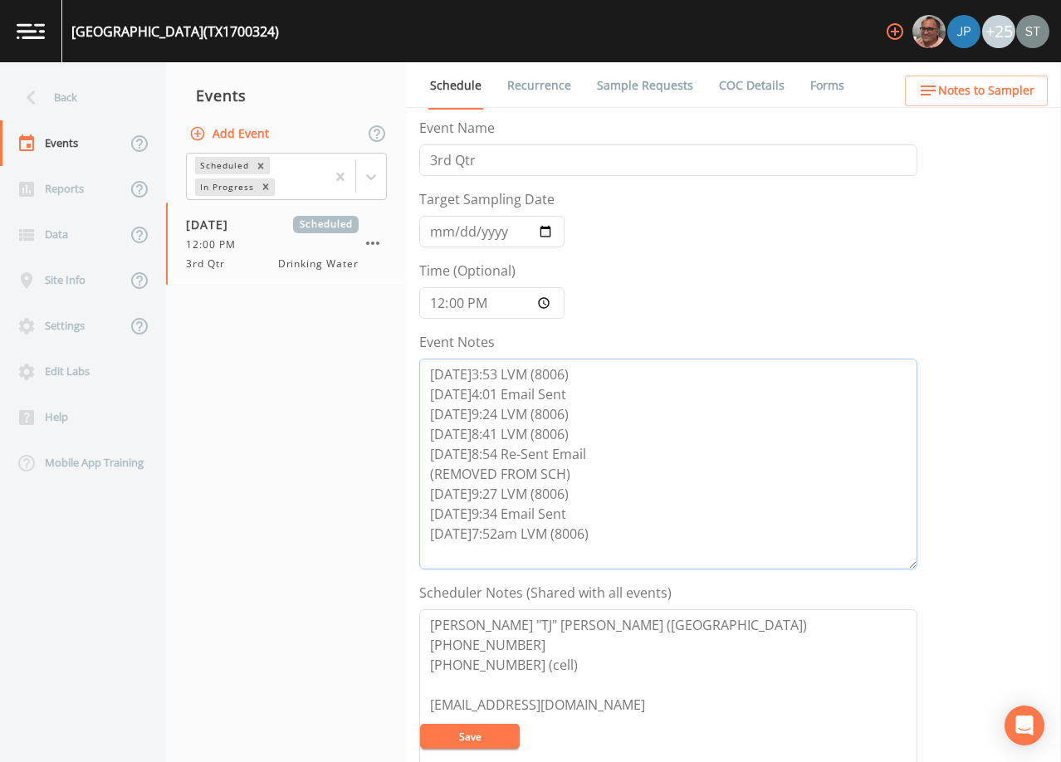
click at [620, 537] on textarea "[DATE]3:53 LVM (8006) [DATE]4:01 Email Sent [DATE]9:24 LVM (8006) [DATE]8:41 LV…" at bounding box center [668, 464] width 498 height 211
click at [617, 534] on textarea "[DATE]3:53 LVM (8006) [DATE]4:01 Email Sent [DATE]9:24 LVM (8006) [DATE]8:41 LV…" at bounding box center [668, 464] width 498 height 211
click at [480, 737] on button "Save" at bounding box center [470, 736] width 100 height 25
click at [474, 742] on button "Save" at bounding box center [470, 736] width 100 height 25
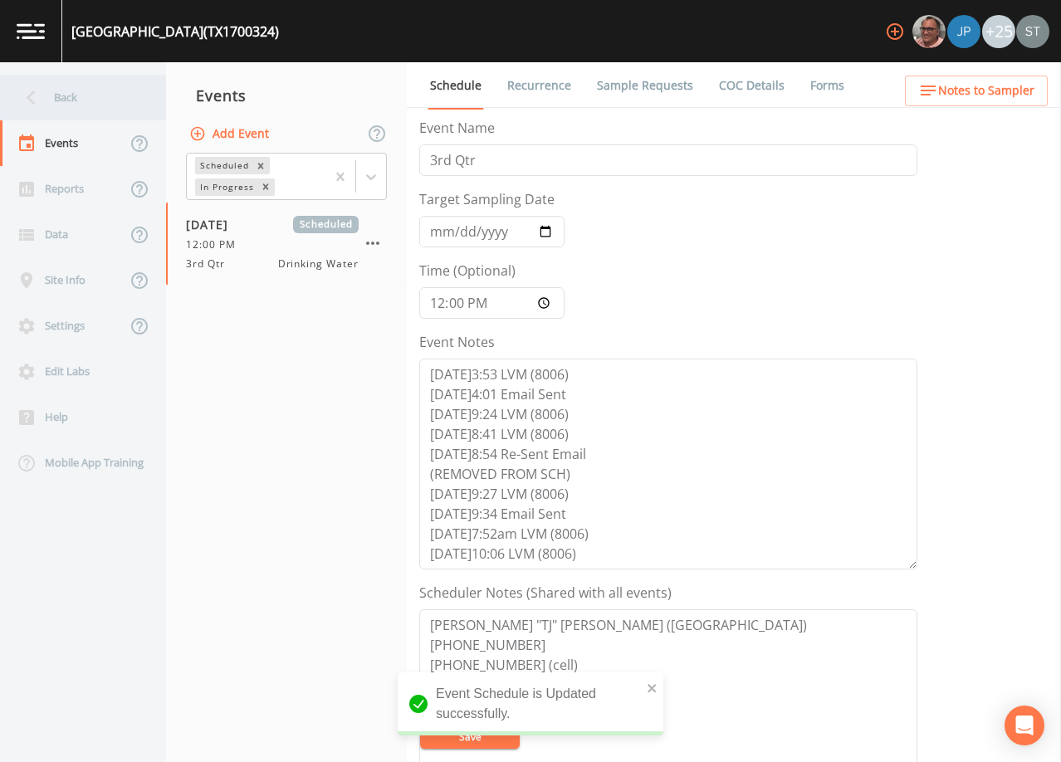
click at [81, 103] on div "Back" at bounding box center [74, 98] width 149 height 46
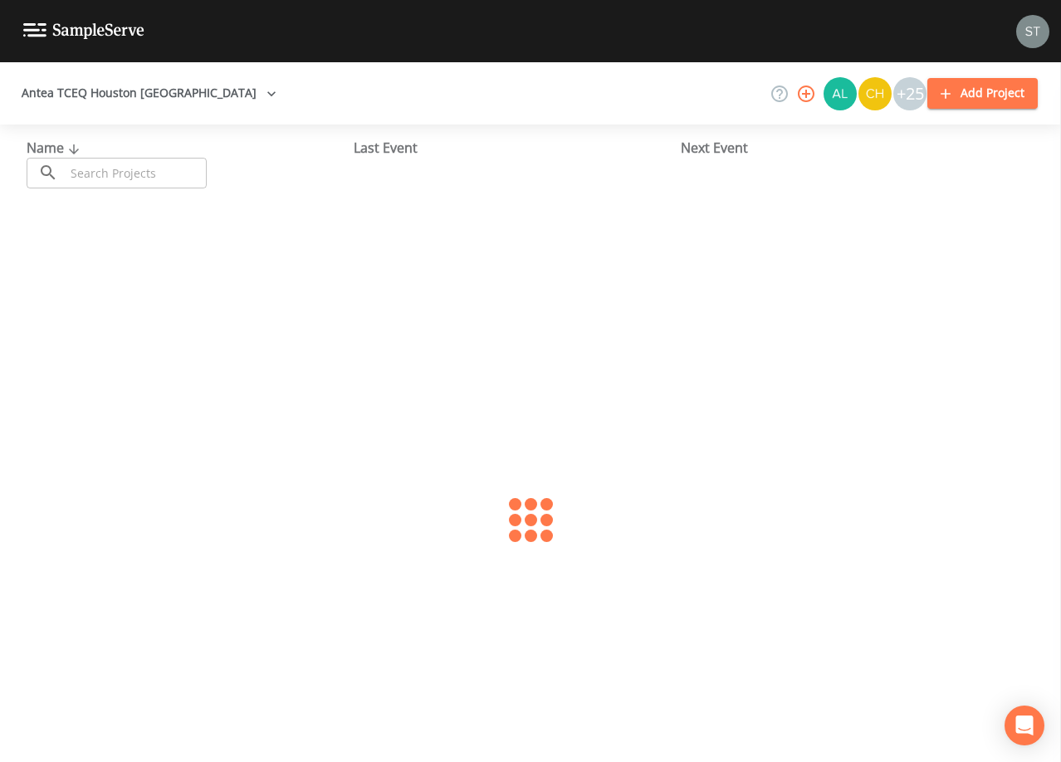
click at [129, 174] on input "text" at bounding box center [136, 173] width 142 height 31
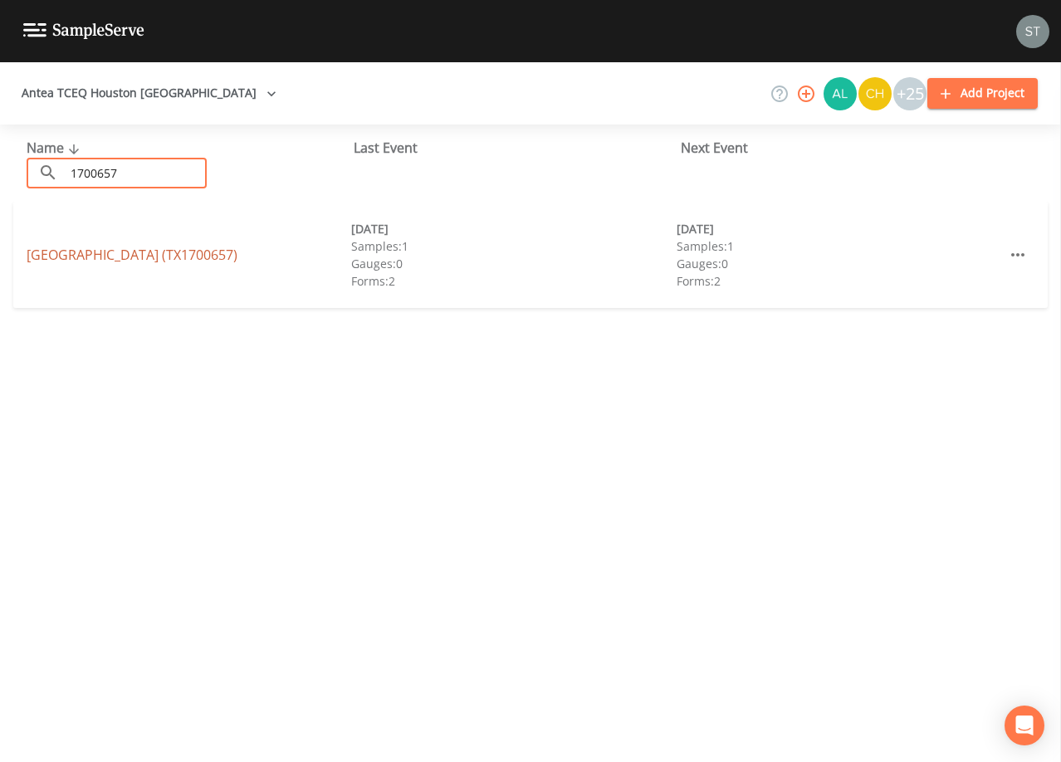
click at [169, 263] on link "[GEOGRAPHIC_DATA] (TX1700657)" at bounding box center [132, 255] width 211 height 18
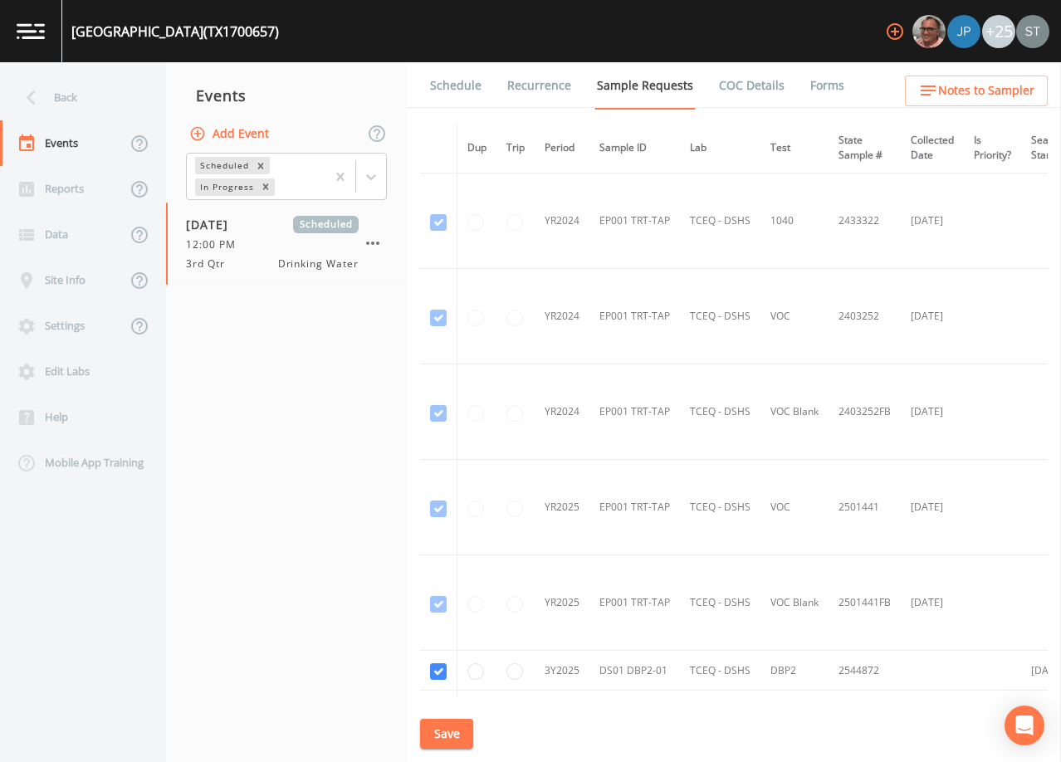
click at [443, 91] on link "Schedule" at bounding box center [456, 85] width 56 height 46
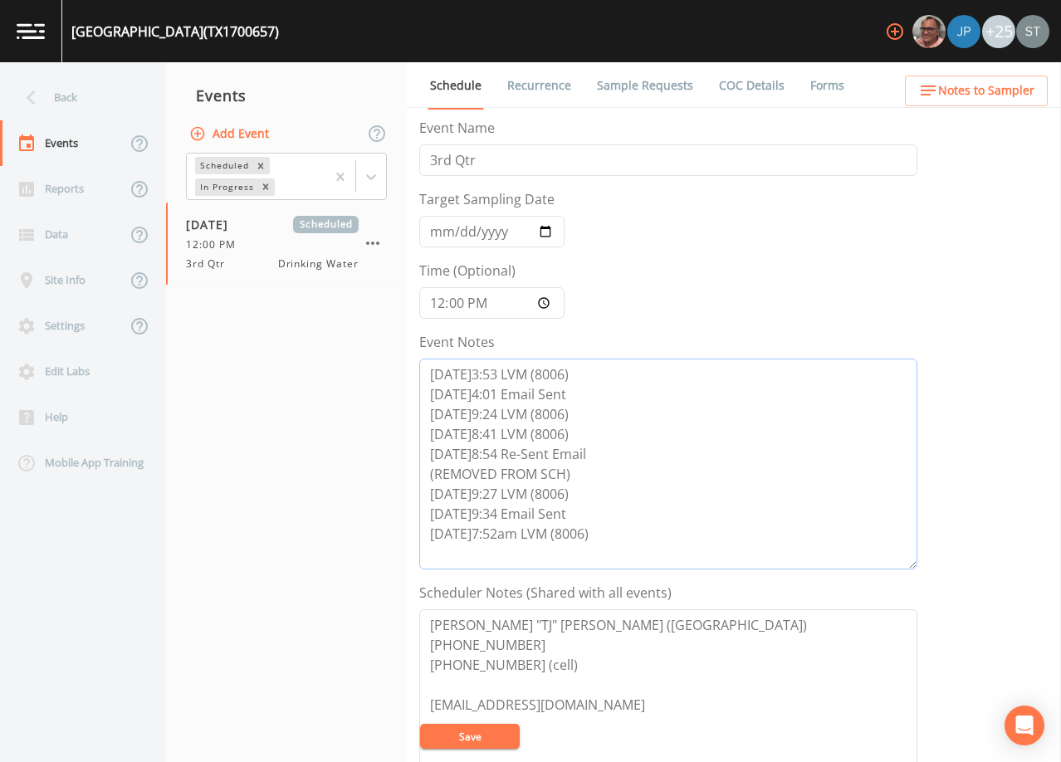
click at [626, 540] on textarea "[DATE]3:53 LVM (8006) [DATE]4:01 Email Sent [DATE]9:24 LVM (8006) [DATE]8:41 LV…" at bounding box center [668, 464] width 498 height 211
click at [497, 740] on button "Save" at bounding box center [470, 736] width 100 height 25
click at [491, 732] on button "Save" at bounding box center [470, 736] width 100 height 25
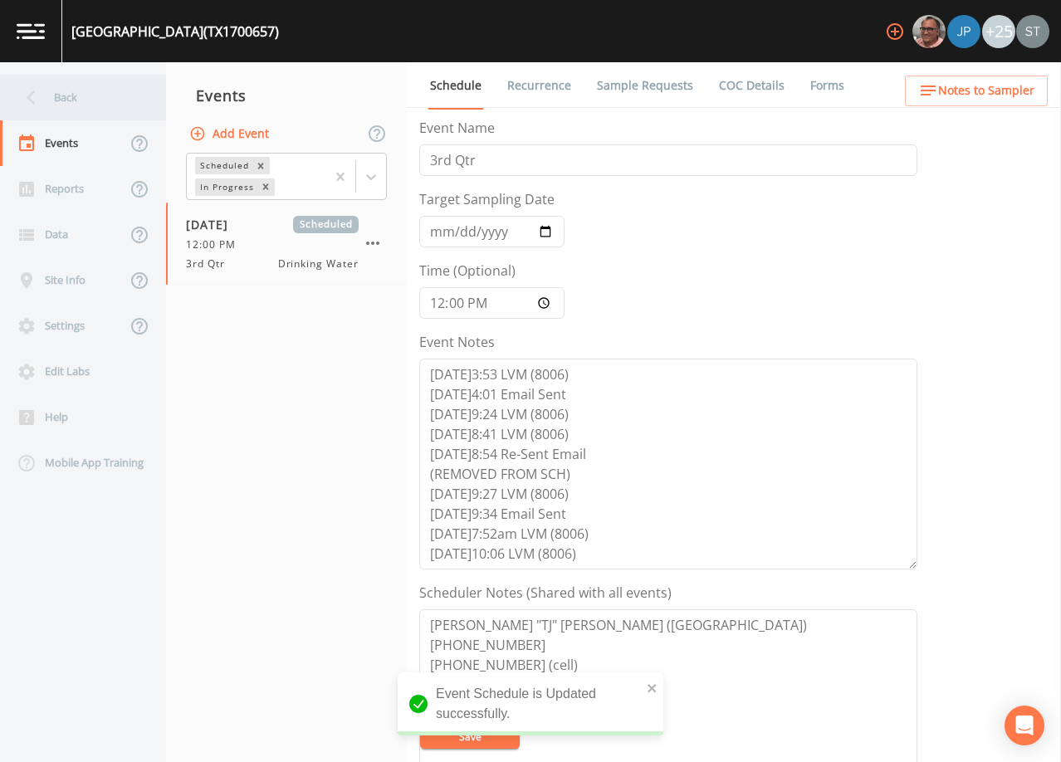
click at [68, 97] on div "Back" at bounding box center [74, 98] width 149 height 46
